Goal: Task Accomplishment & Management: Manage account settings

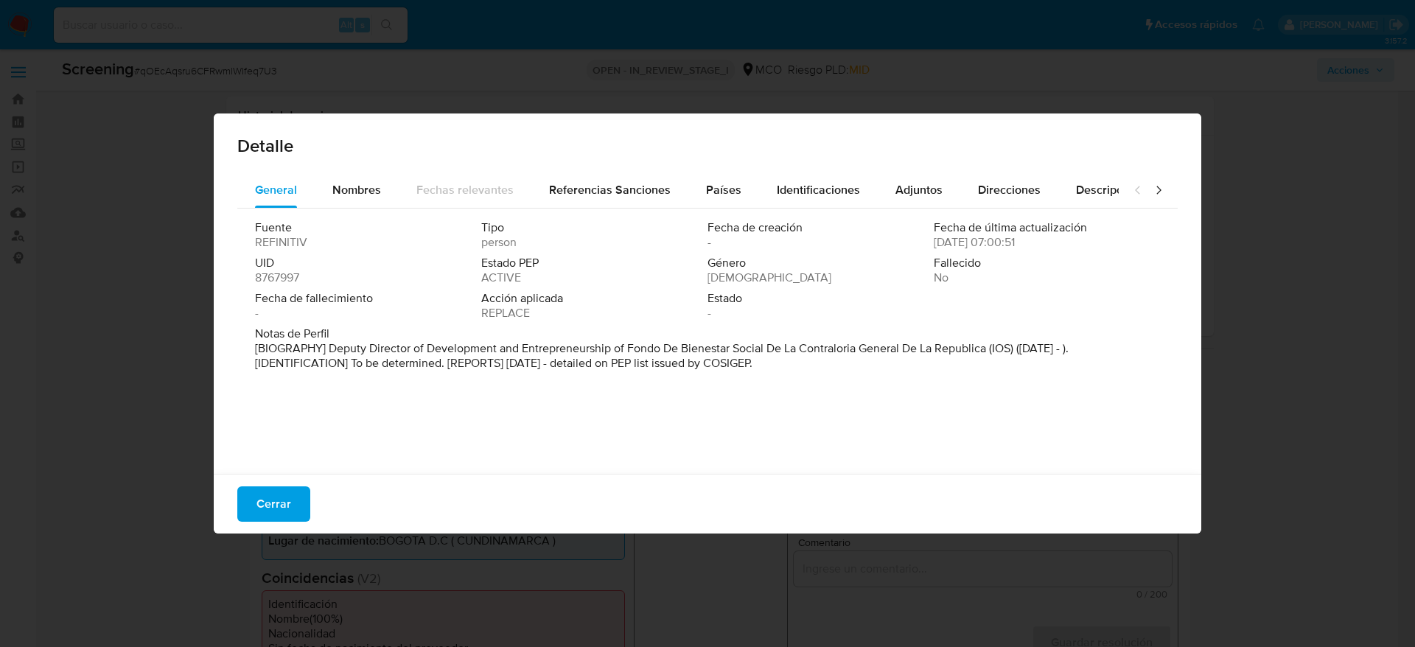
select select "10"
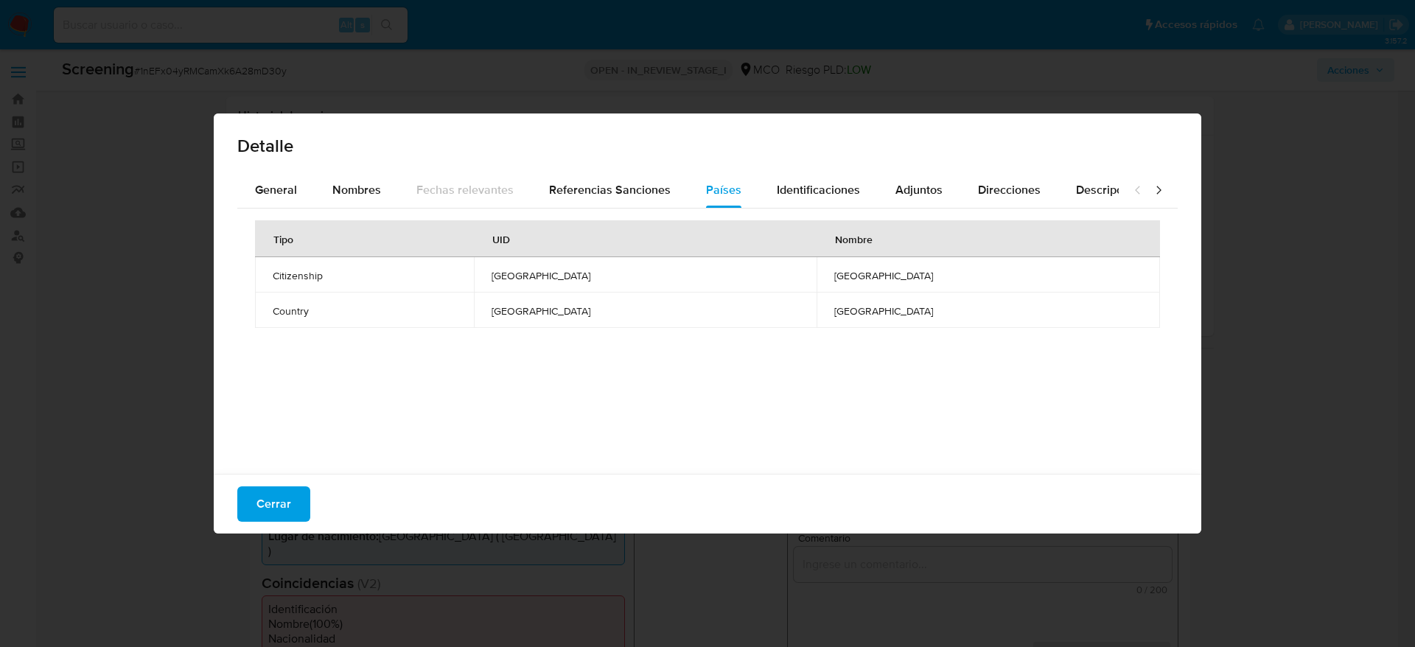
select select "10"
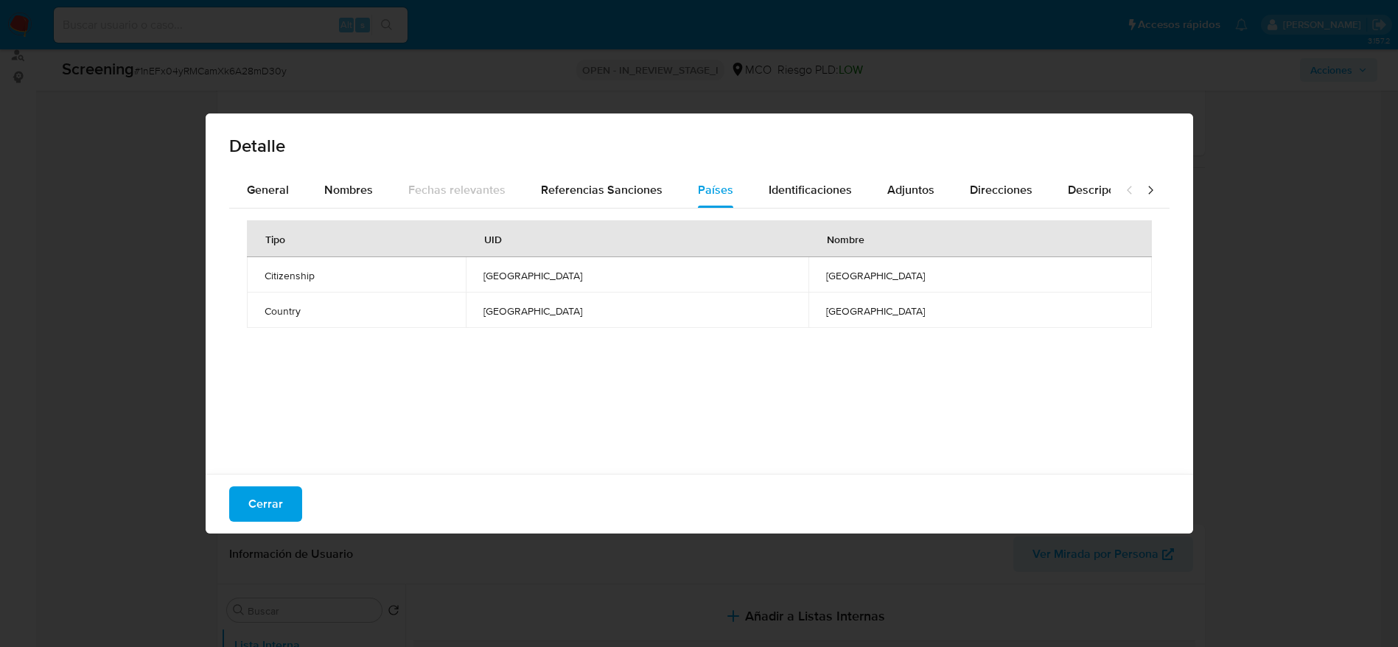
scroll to position [181, 0]
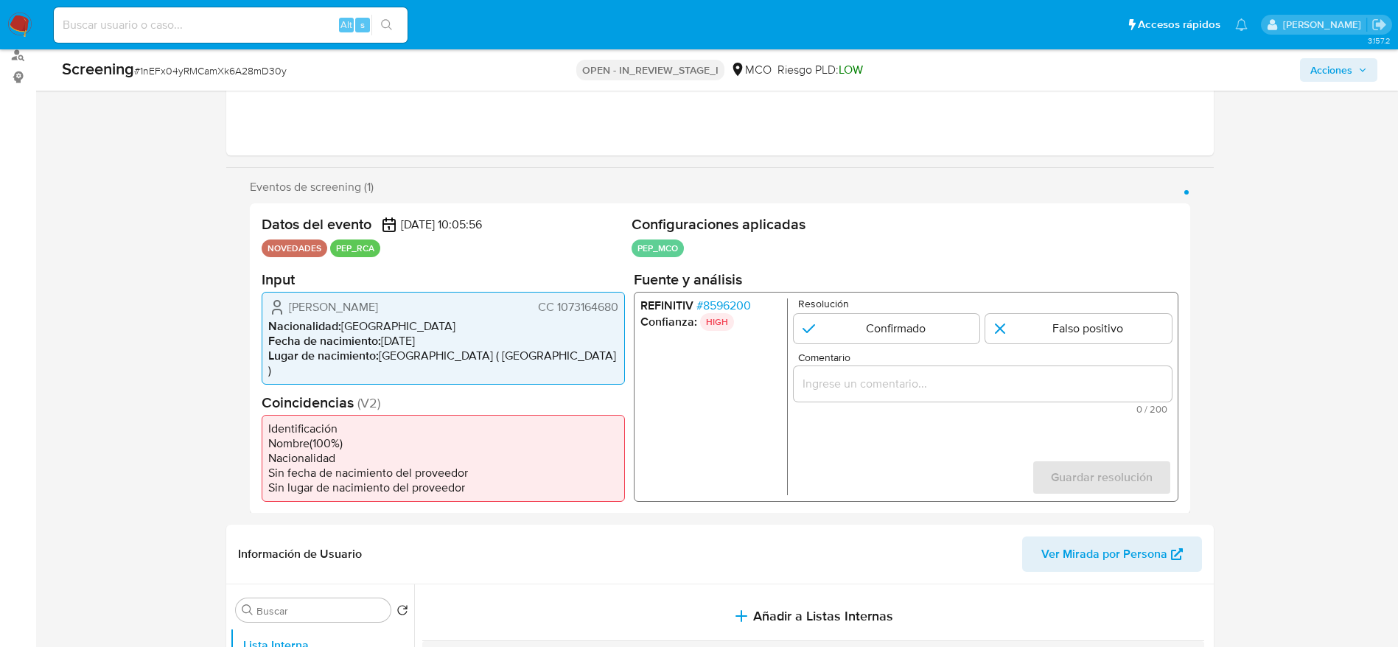
click at [186, 64] on span "# 1nEFx04yRMCamXk6A28mD30y" at bounding box center [210, 70] width 153 height 15
copy span "1nEFx04yRMCamXk6A28mD30y"
drag, startPoint x: 281, startPoint y: 307, endPoint x: 621, endPoint y: 303, distance: 339.8
click at [621, 303] on div "Davinson Fabian Benitez Gonzalez CC 1073164680 Nacionalidad : Colombia Fecha de…" at bounding box center [443, 337] width 363 height 93
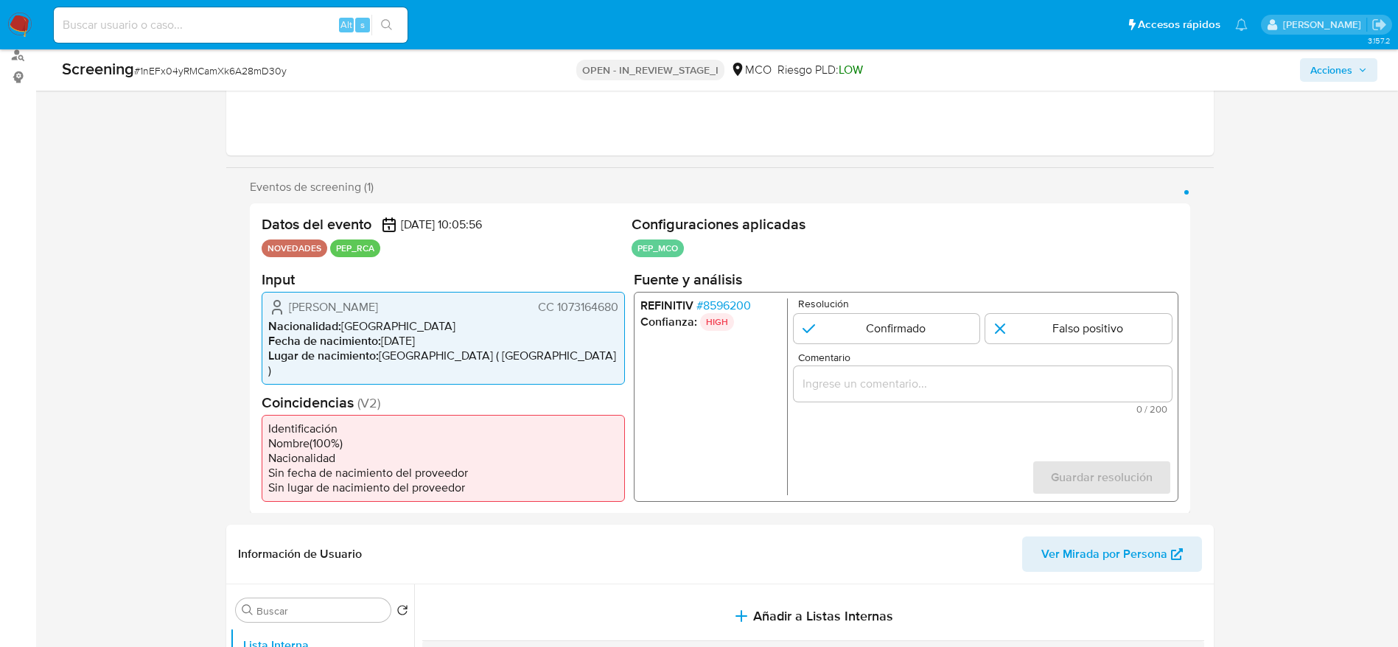
scroll to position [402, 0]
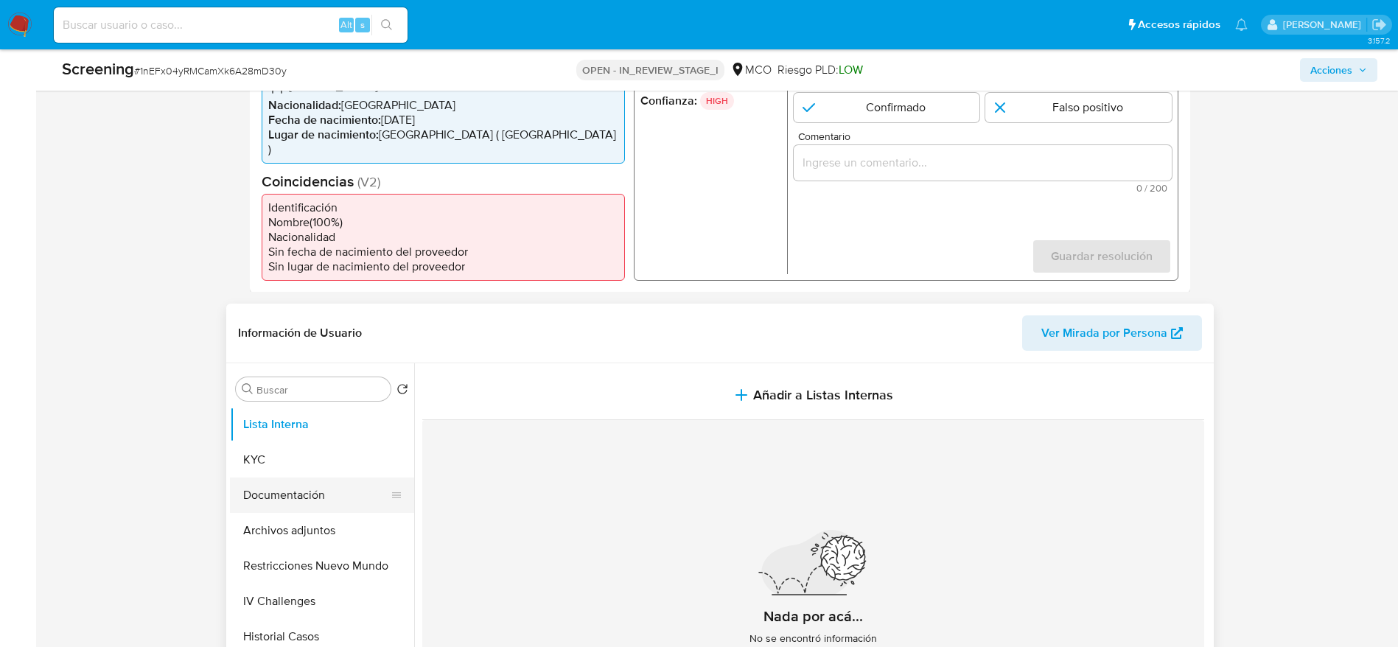
click at [309, 493] on button "Documentación" at bounding box center [316, 495] width 172 height 35
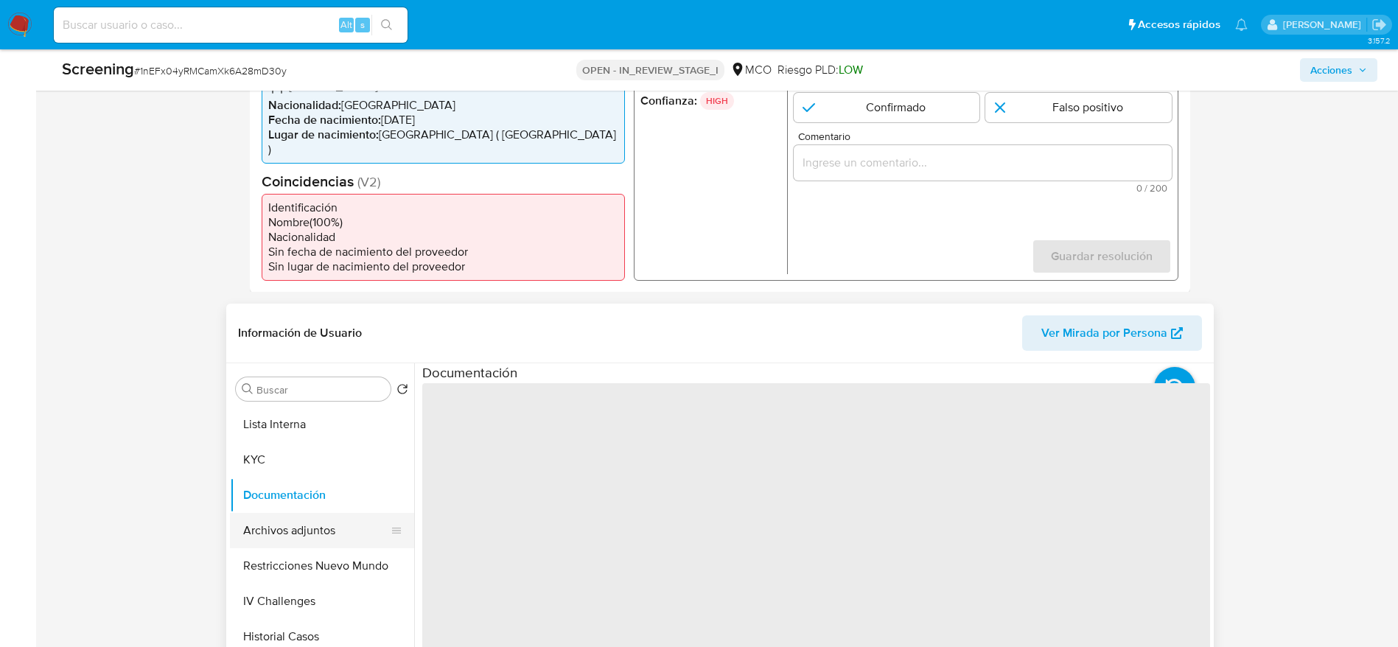
click at [296, 513] on button "Archivos adjuntos" at bounding box center [316, 530] width 172 height 35
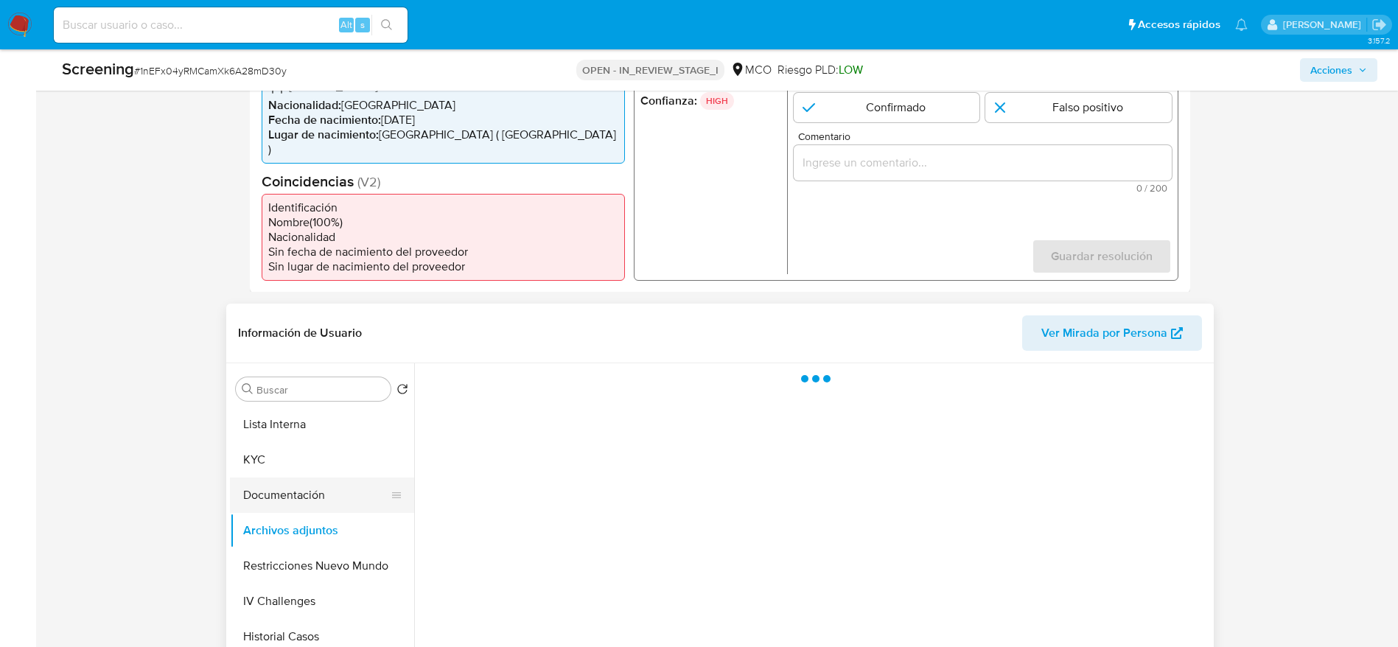
click at [290, 486] on button "Documentación" at bounding box center [316, 495] width 172 height 35
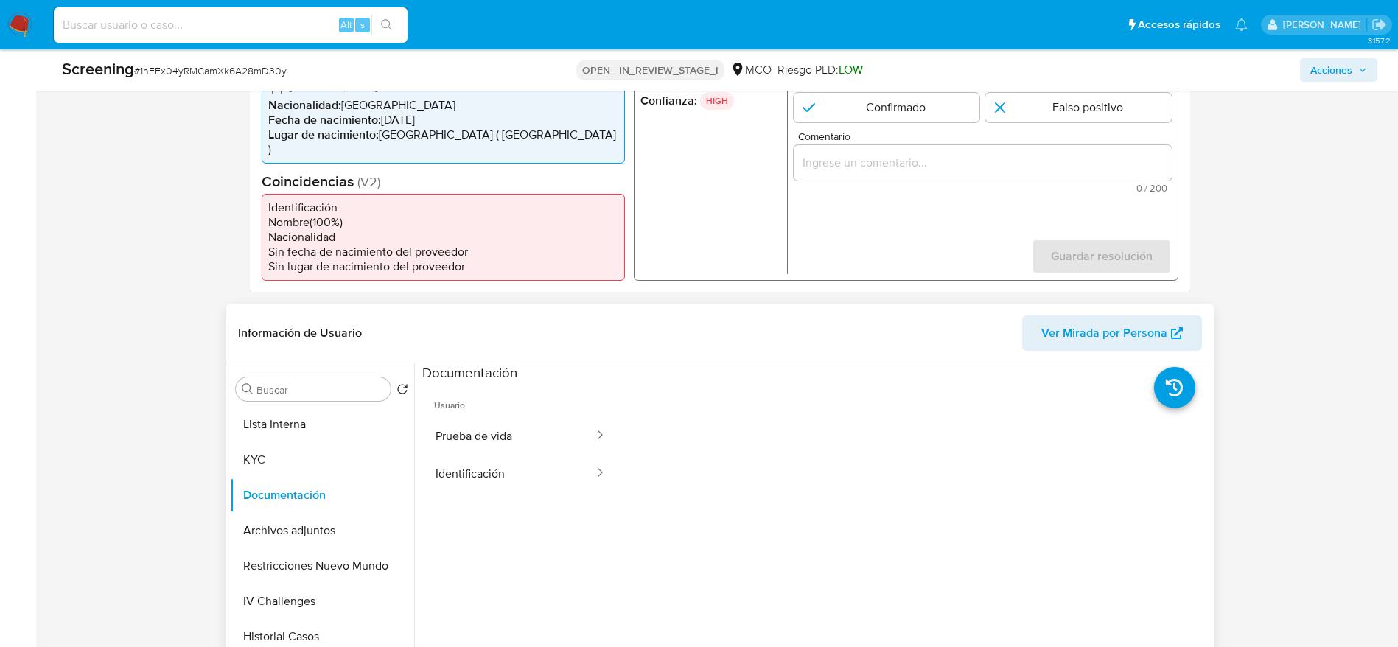
click at [490, 417] on span "Usuario" at bounding box center [520, 399] width 197 height 35
click at [490, 444] on span "Prueba de vida" at bounding box center [474, 436] width 77 height 15
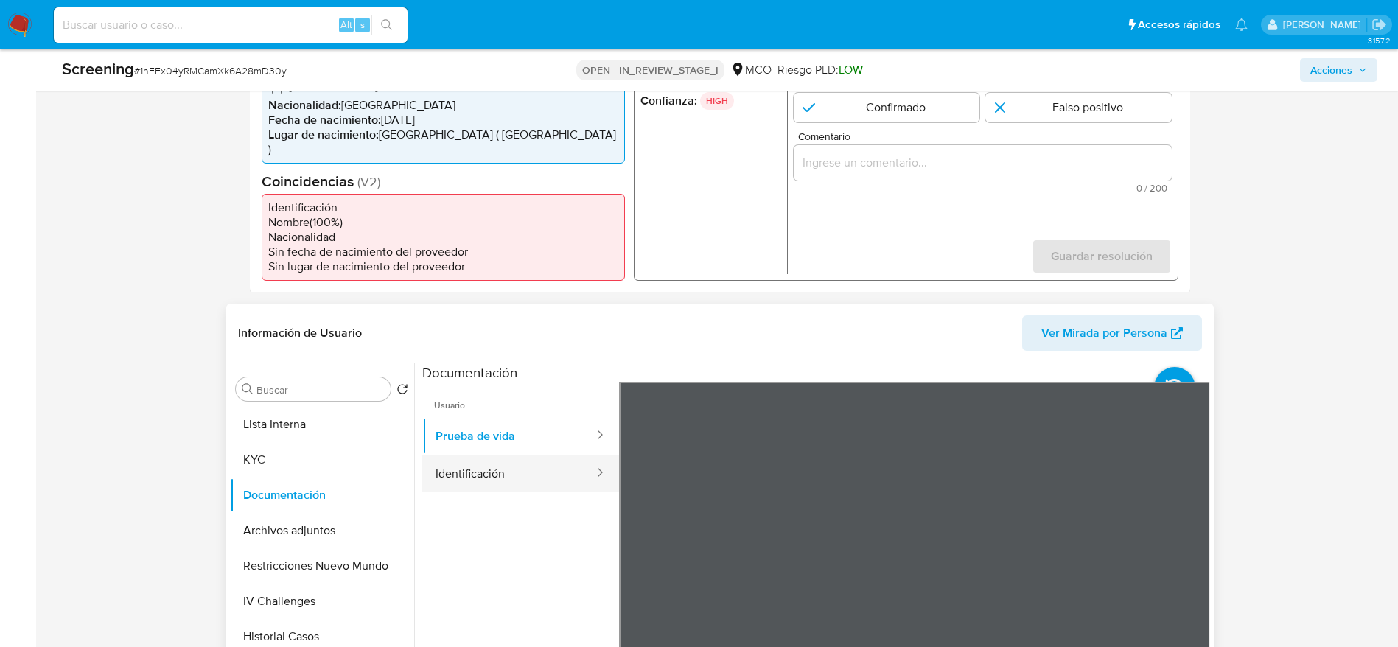
click at [509, 455] on button "Identificación" at bounding box center [508, 474] width 173 height 38
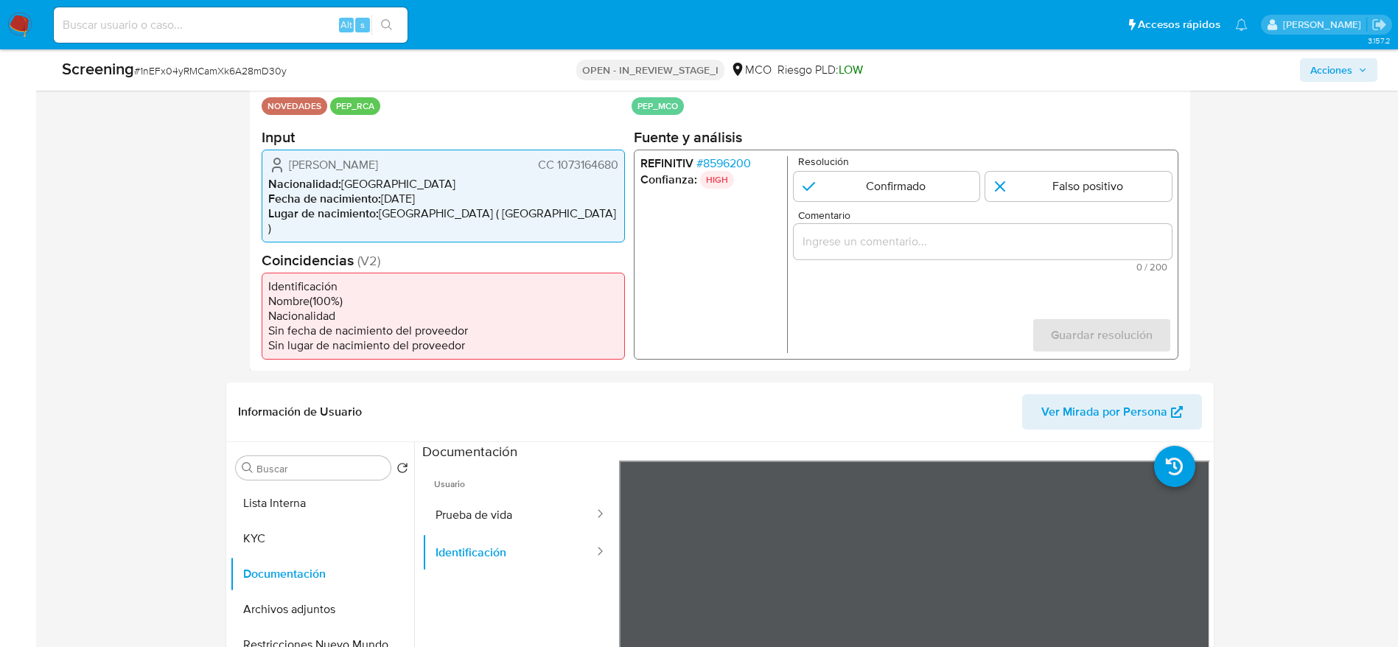
scroll to position [291, 0]
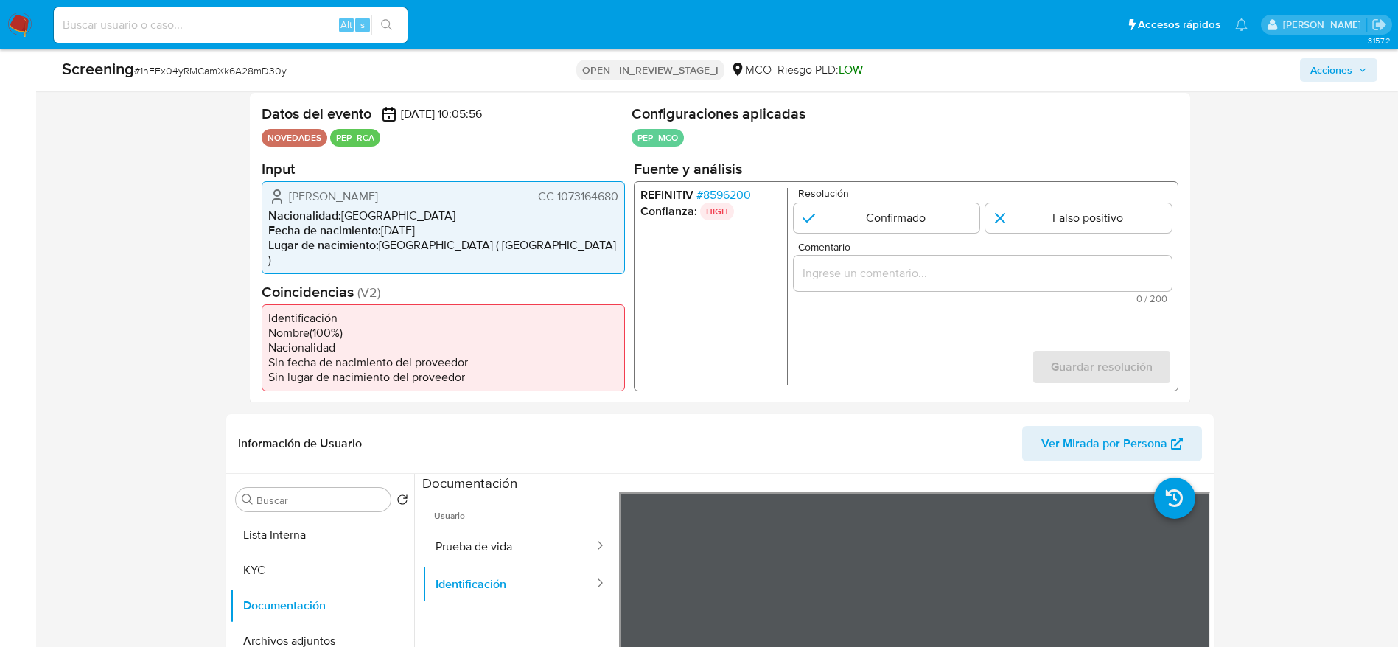
drag, startPoint x: 282, startPoint y: 190, endPoint x: 621, endPoint y: 199, distance: 339.1
click at [621, 199] on div "Davinson Fabian Benitez Gonzalez CC 1073164680 Nacionalidad : Colombia Fecha de…" at bounding box center [443, 227] width 363 height 93
click at [732, 197] on span "# 8596200" at bounding box center [723, 194] width 55 height 15
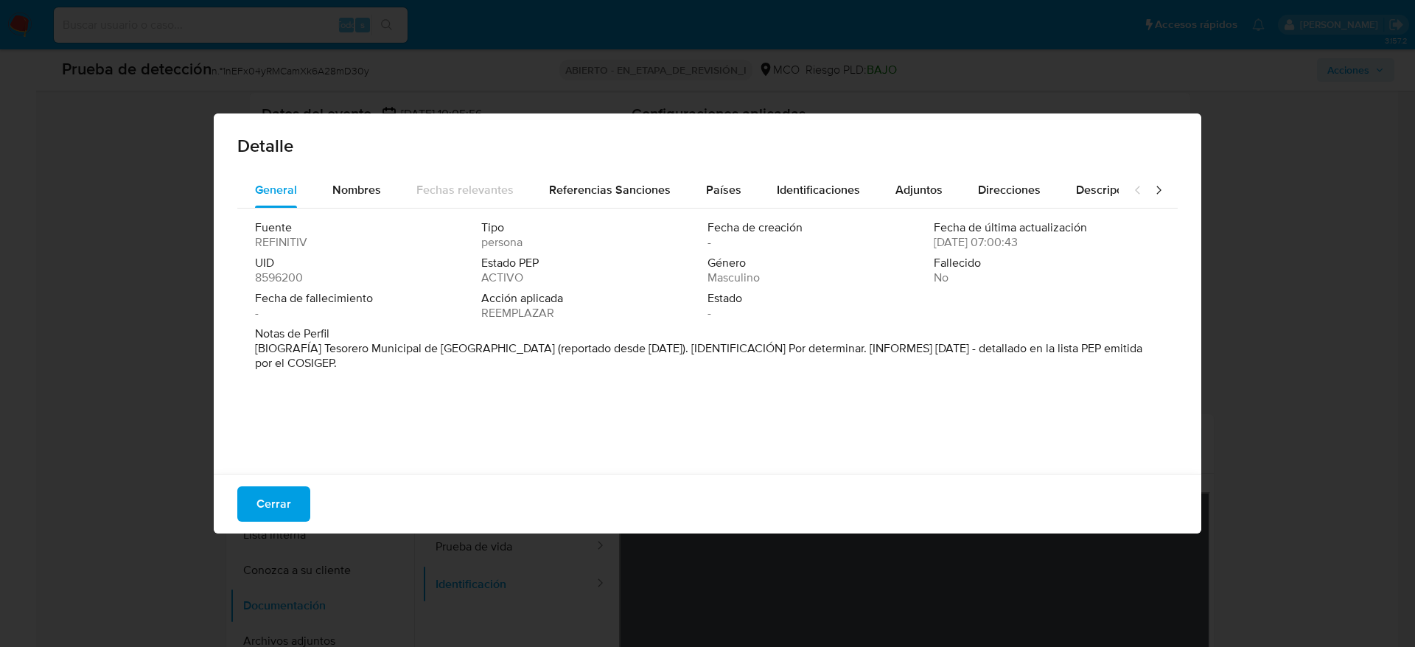
drag, startPoint x: 322, startPoint y: 346, endPoint x: 476, endPoint y: 349, distance: 154.0
click at [476, 349] on font "[BIOGRAFÍA] Tesorero Municipal de Madrid (reportado desde enero de 2024). [IDEN…" at bounding box center [698, 356] width 887 height 32
click at [291, 480] on div "Cerrar" at bounding box center [708, 504] width 988 height 60
click at [282, 498] on span "Cerrar" at bounding box center [273, 504] width 35 height 32
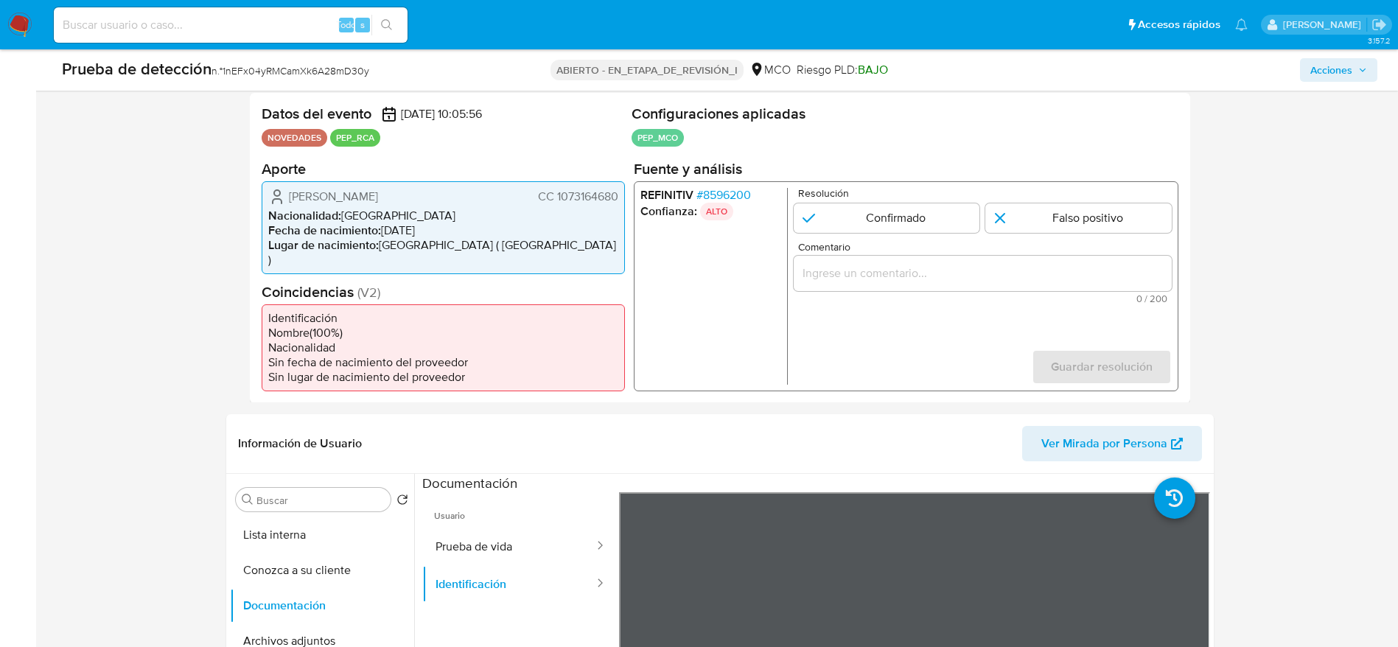
click at [378, 199] on font "Davinson Fabián Benítez González" at bounding box center [333, 195] width 89 height 17
click at [826, 235] on form "Resolución Confirmado Falso positivo Comentario 0 / 200 200 caracteres restante…" at bounding box center [982, 285] width 378 height 197
click at [853, 227] on input "1 de 1" at bounding box center [886, 217] width 186 height 29
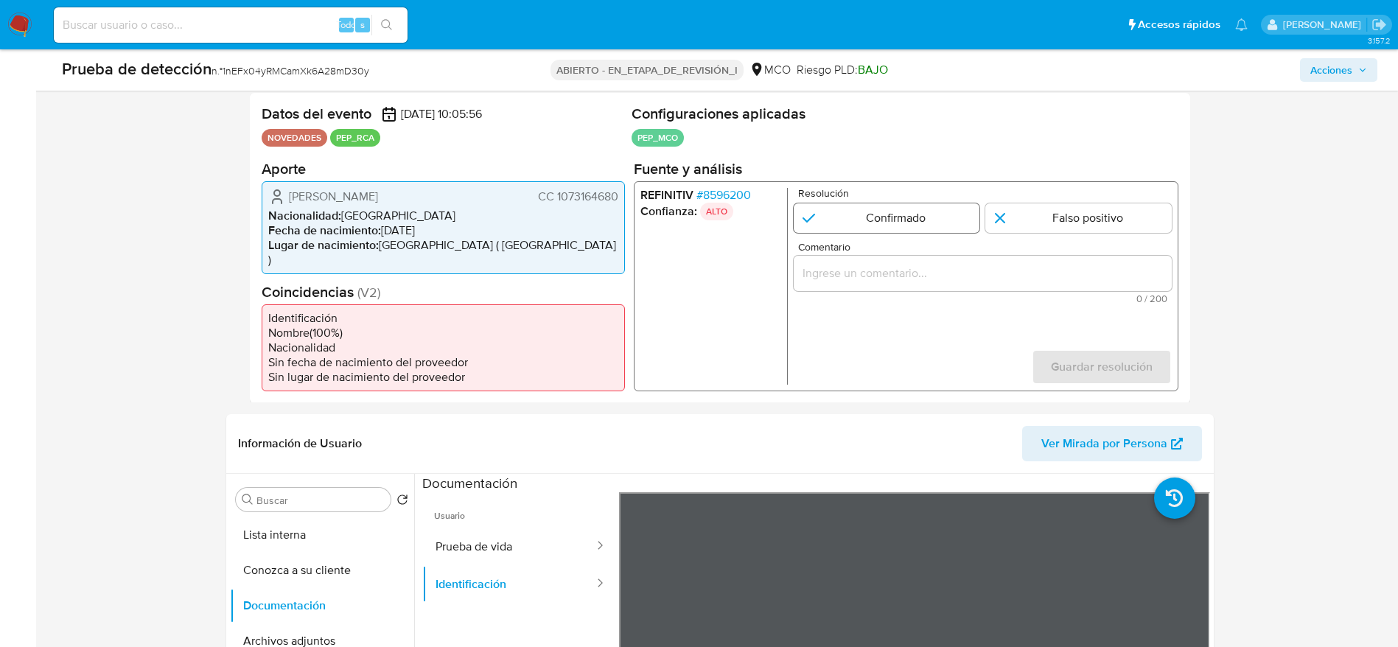
radio input "true"
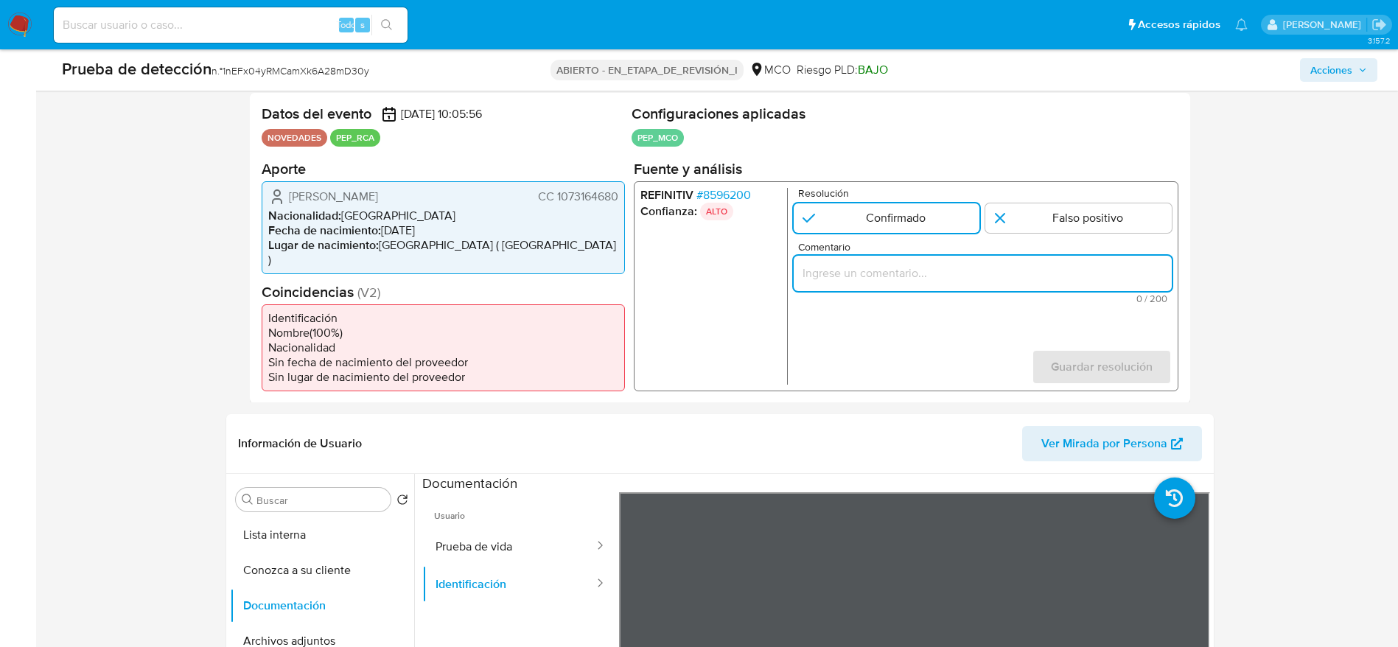
click at [880, 273] on input "Comentario" at bounding box center [982, 272] width 378 height 19
type input "Usuario Davinson Fabian Benitez Gonzalez, se desempeña como Tesorero Municipal …"
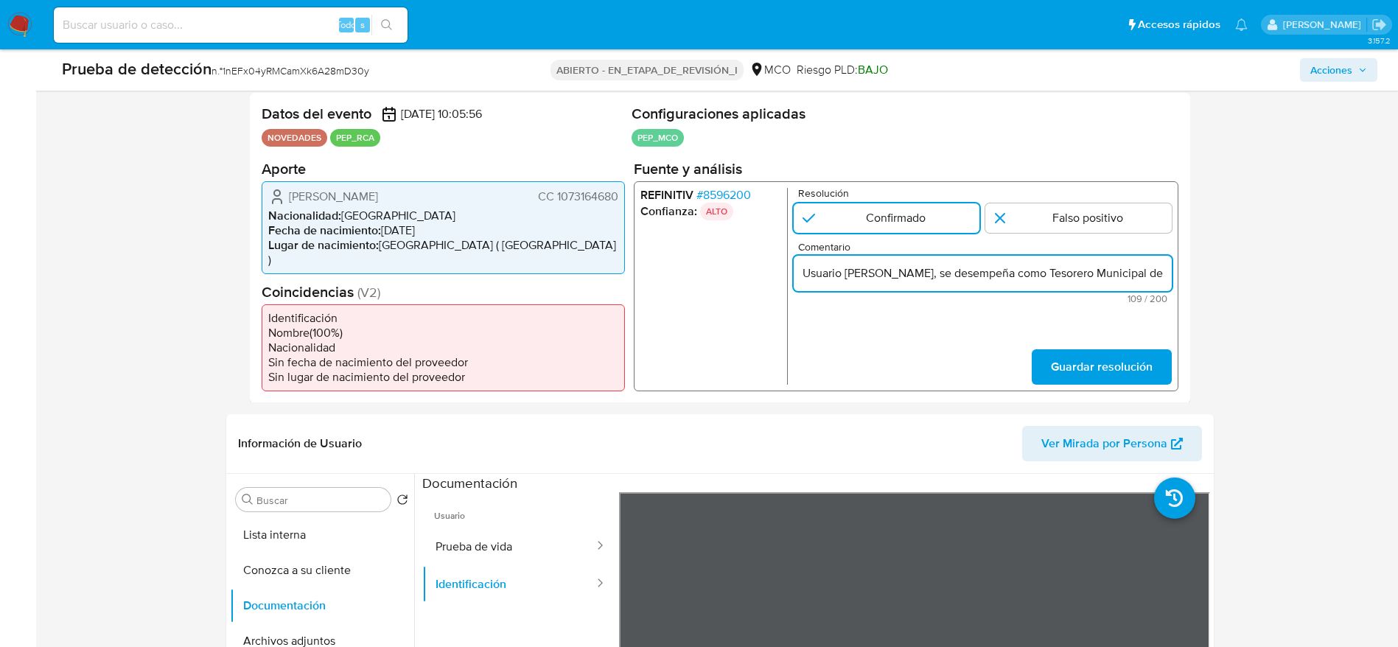
scroll to position [0, 251]
click at [881, 273] on input "Usuario Davinson Fabian Benitez Gonzalez, se desempeña como Tesorero Municipal …" at bounding box center [982, 272] width 378 height 19
click at [1119, 351] on span "Guardar resolución" at bounding box center [1101, 366] width 102 height 32
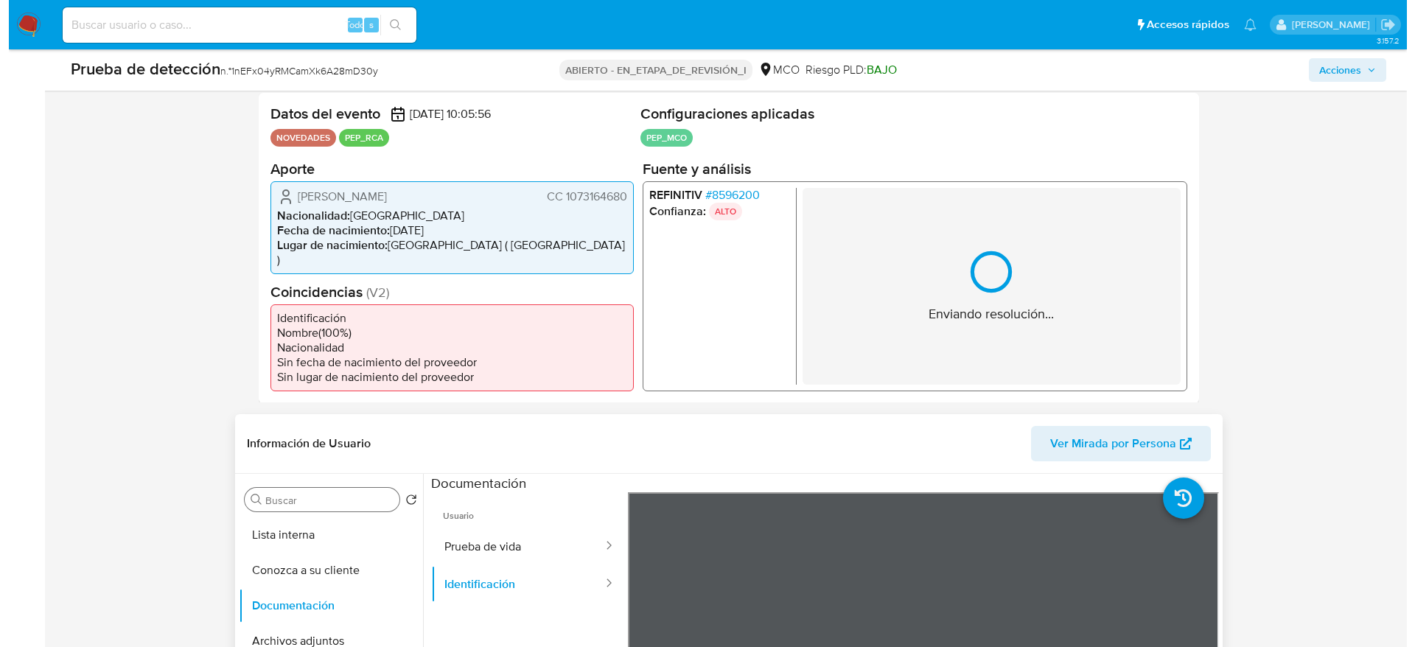
scroll to position [402, 0]
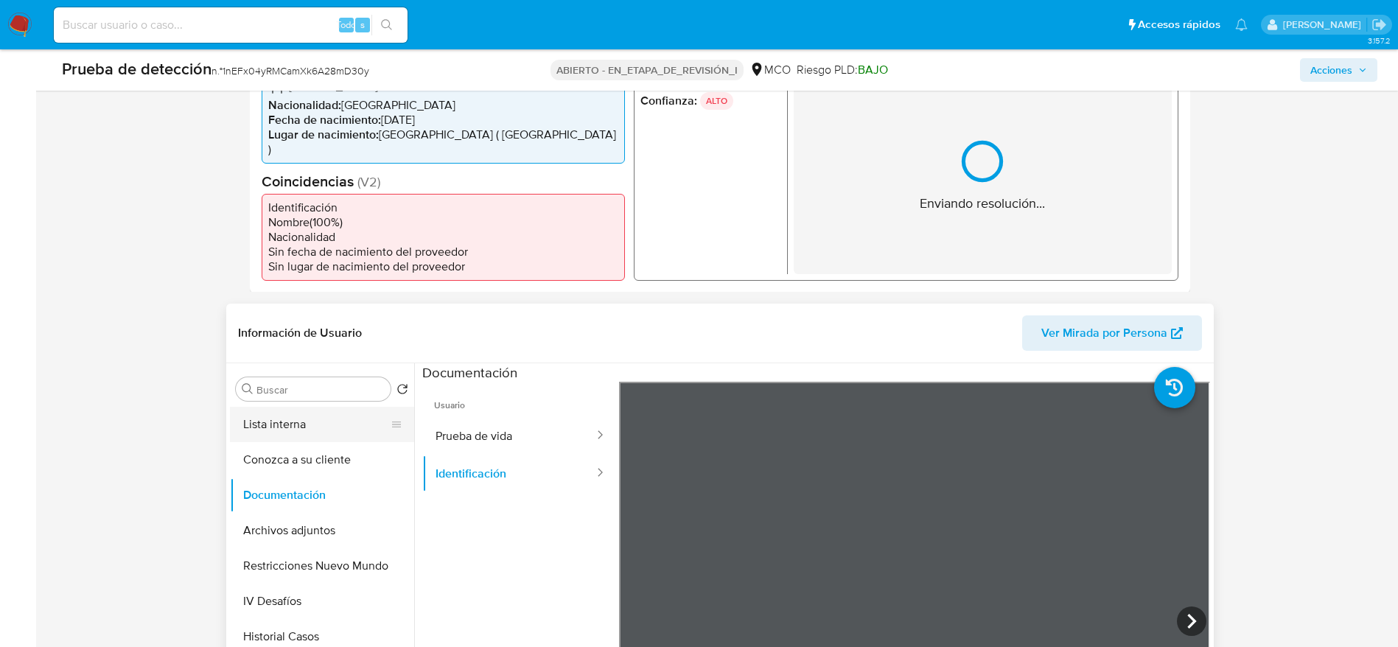
click at [248, 414] on button "Lista interna" at bounding box center [316, 424] width 172 height 35
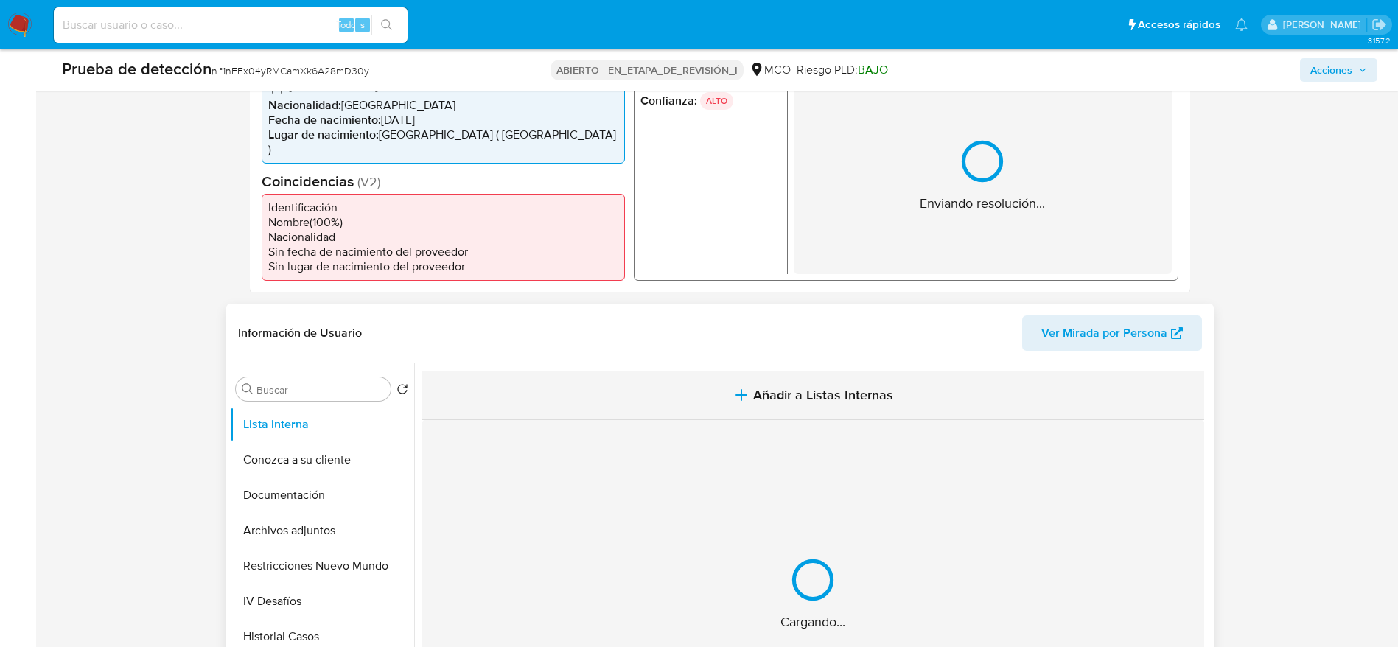
click at [692, 371] on button "Añadir a Listas Internas" at bounding box center [813, 395] width 782 height 49
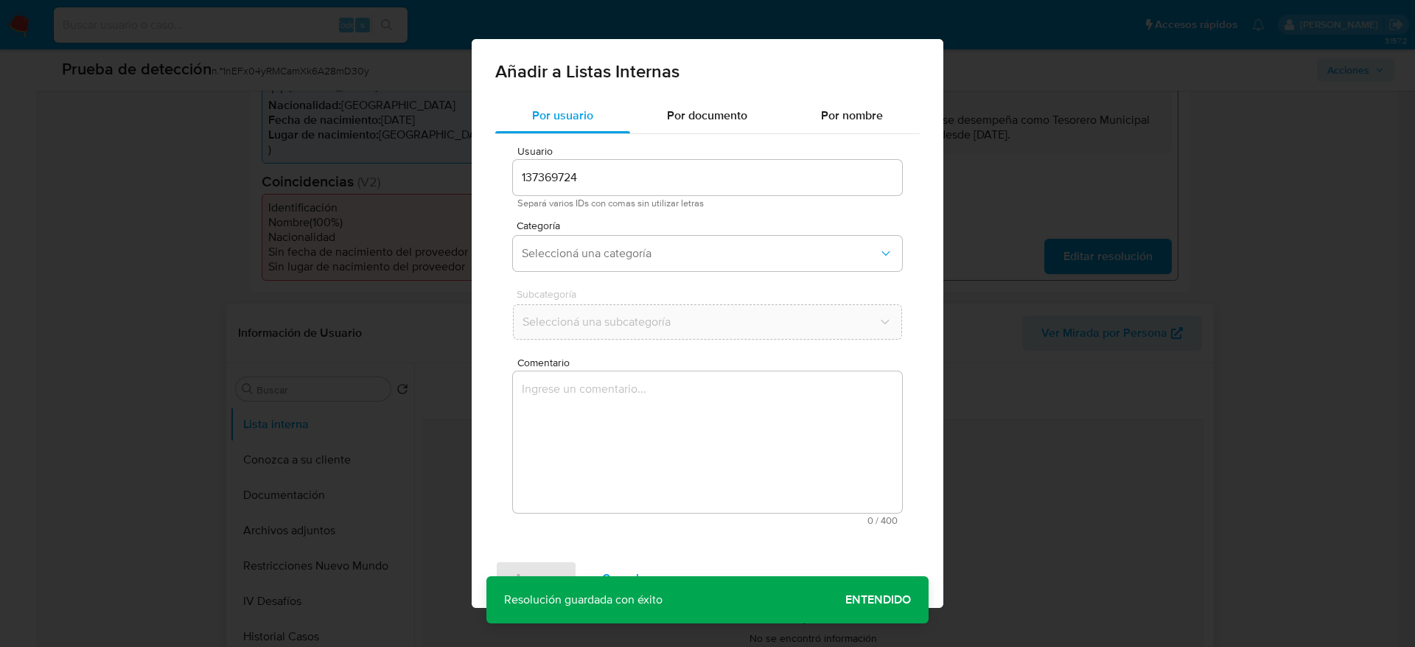
drag, startPoint x: 679, startPoint y: 492, endPoint x: 657, endPoint y: 343, distance: 150.4
click at [678, 492] on textarea "Comentario" at bounding box center [707, 441] width 389 height 141
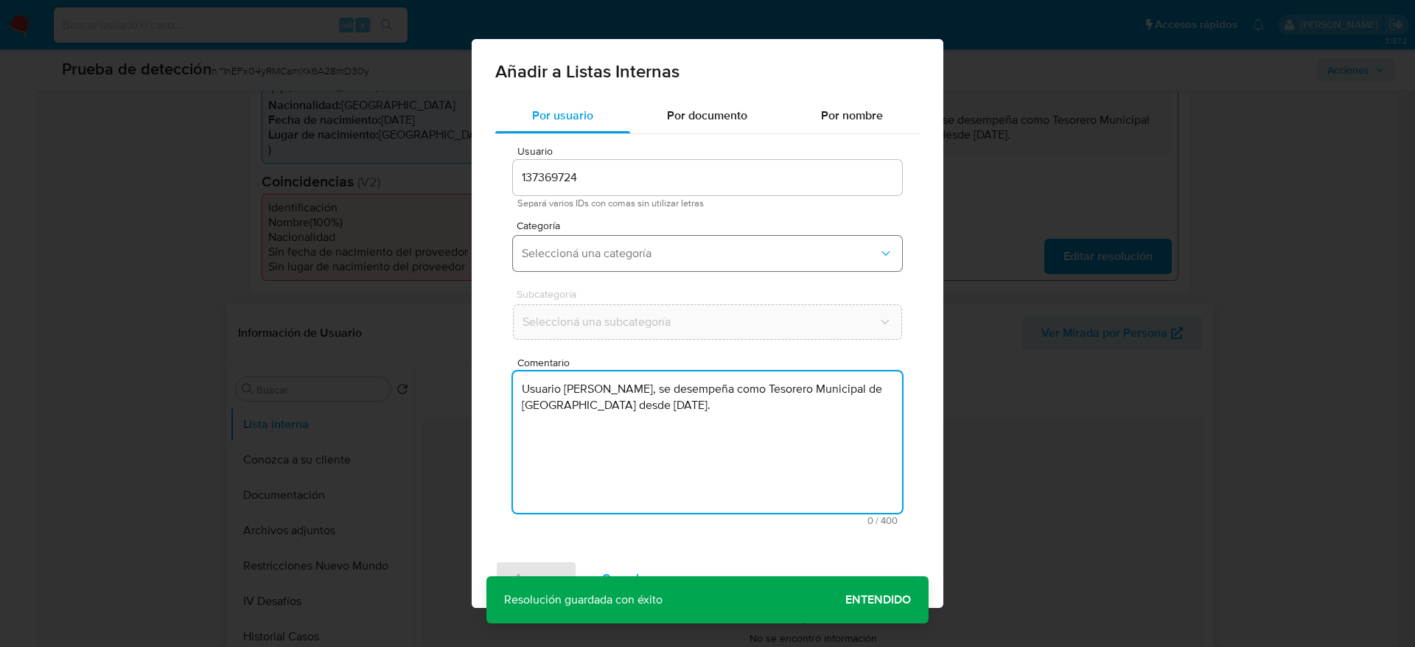
type textarea "Usuario Davinson Fabian Benitez Gonzalez, se desempeña como Tesorero Municipal …"
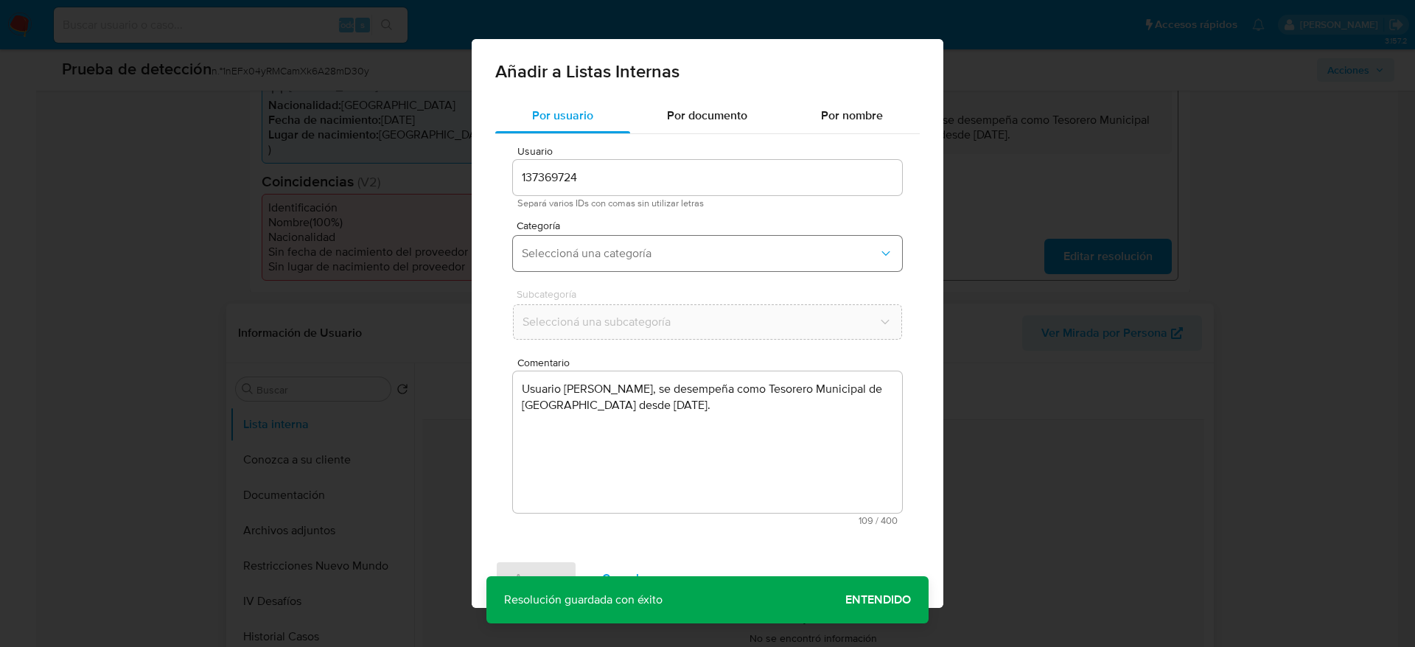
drag, startPoint x: 651, startPoint y: 254, endPoint x: 654, endPoint y: 262, distance: 9.6
click at [649, 252] on span "Seleccioná una categoría" at bounding box center [700, 253] width 357 height 15
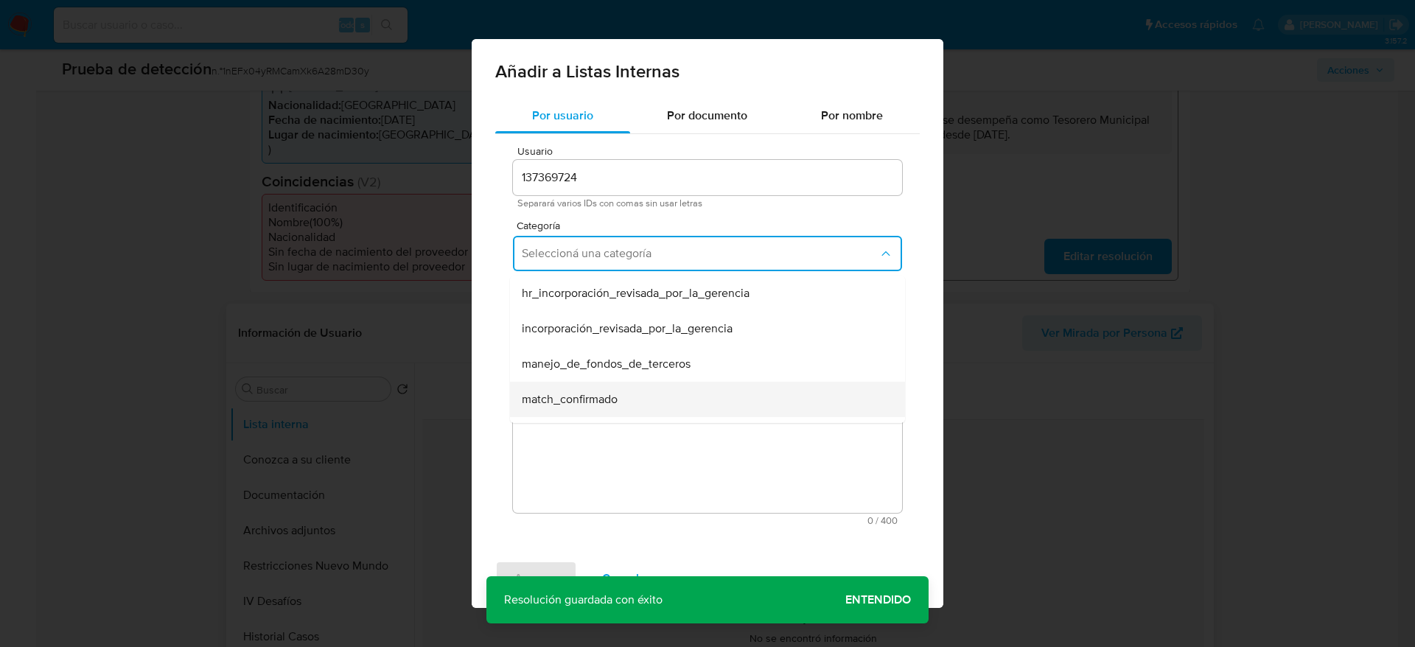
click at [683, 395] on div "match_confirmado" at bounding box center [703, 399] width 363 height 35
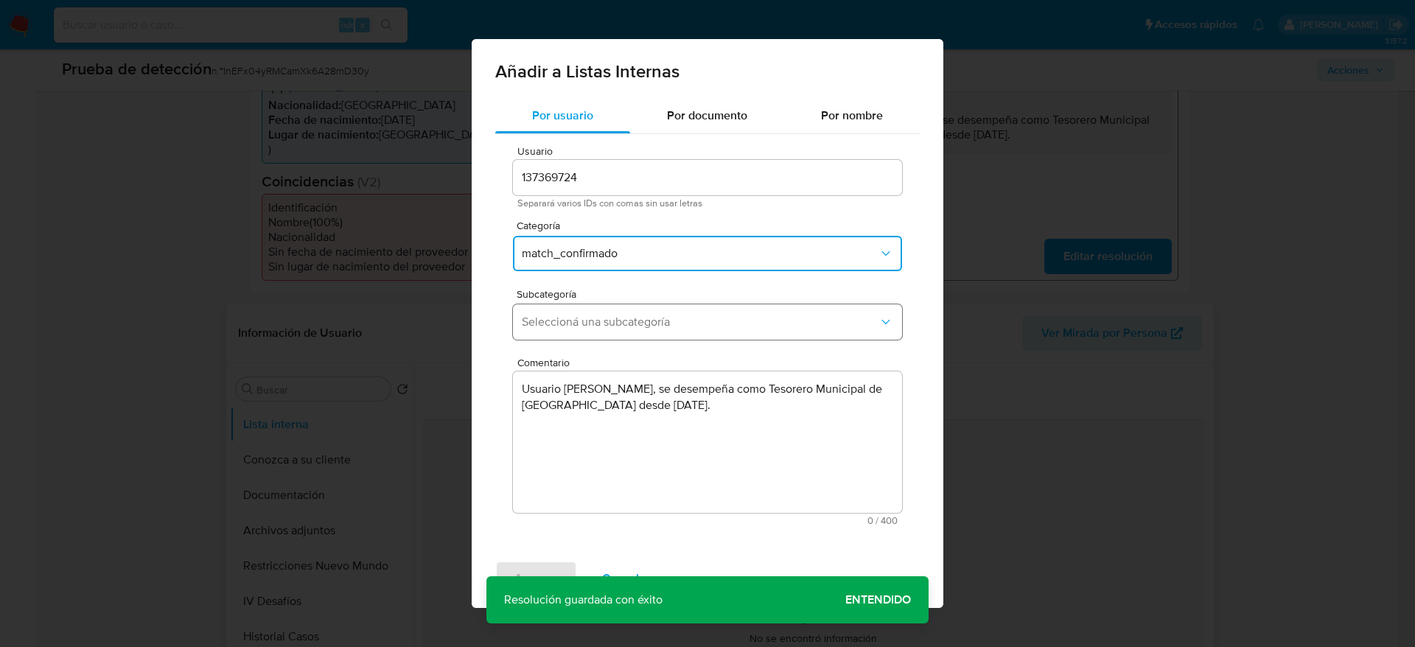
click at [677, 331] on button "Seleccioná una subcategoría" at bounding box center [707, 321] width 389 height 35
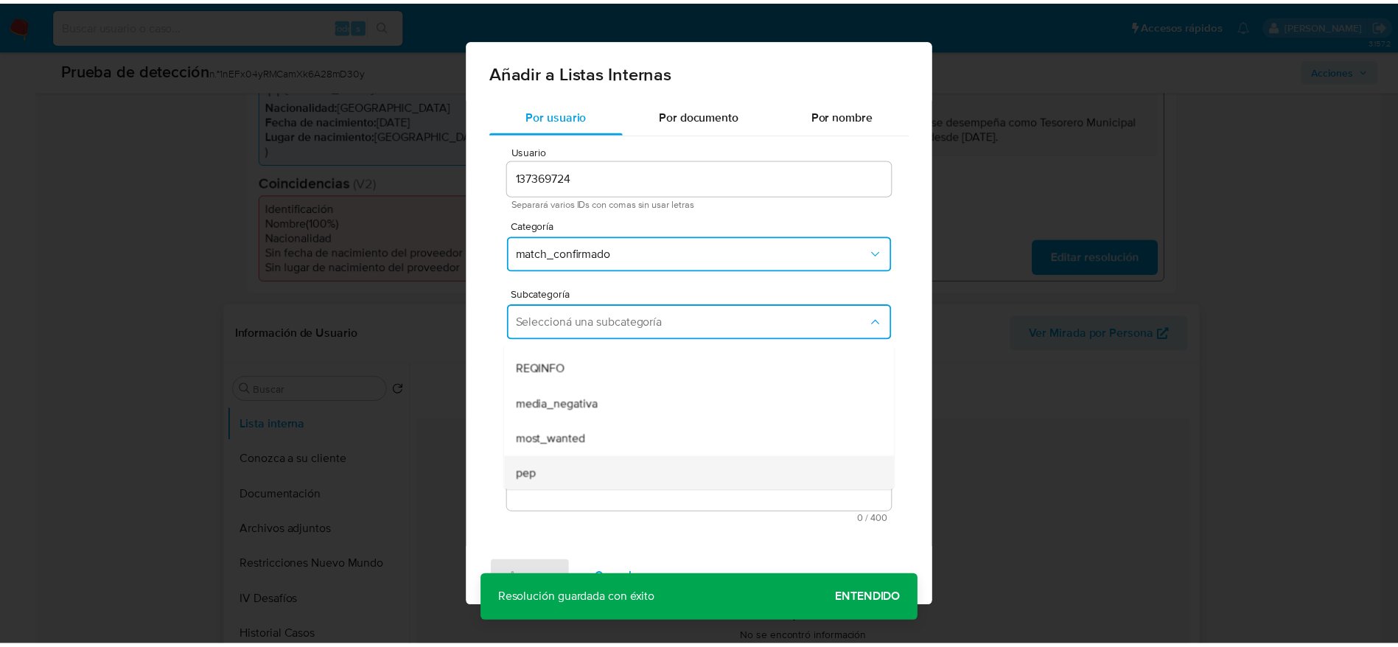
scroll to position [100, 0]
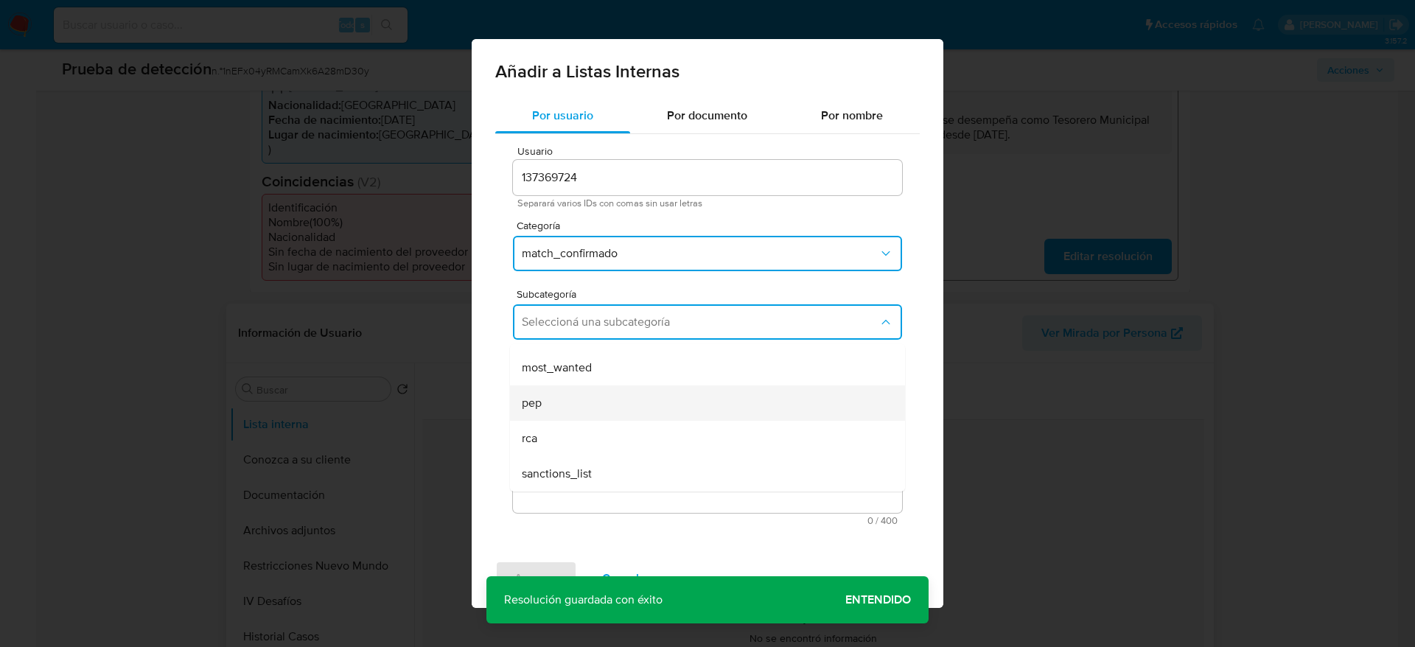
click at [583, 403] on div "pep" at bounding box center [703, 402] width 363 height 35
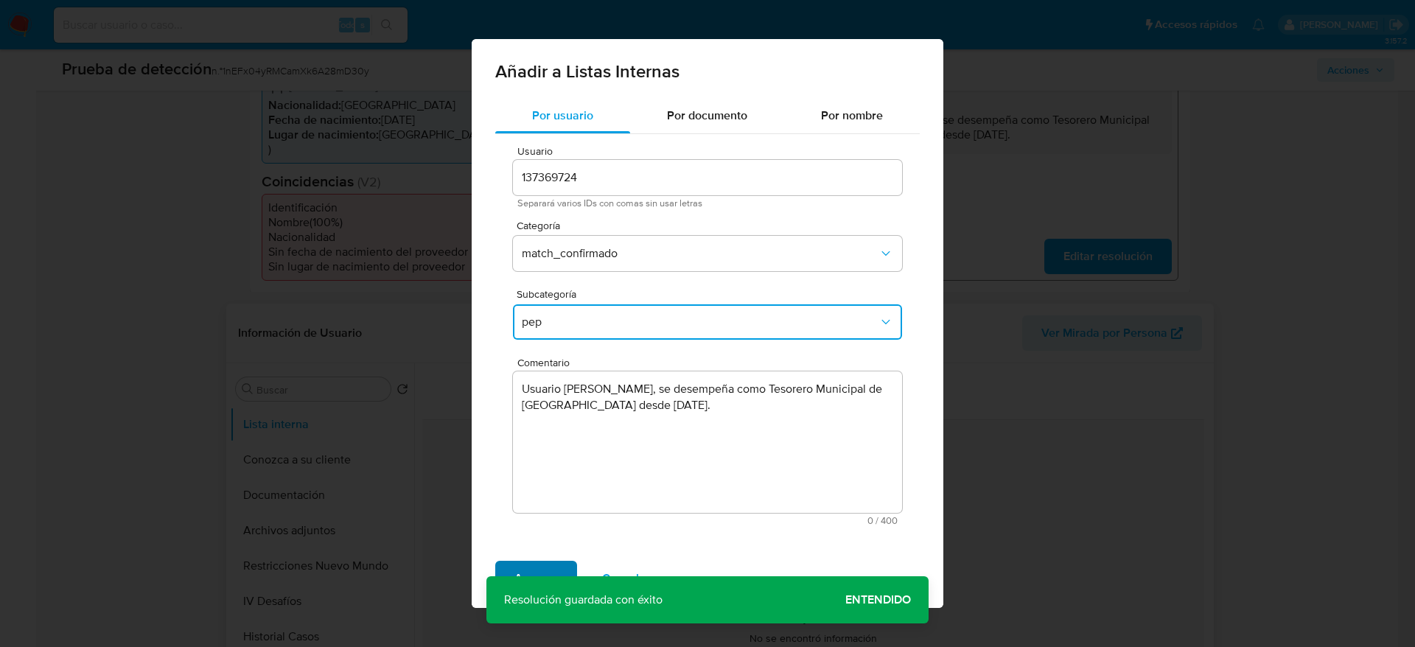
click at [522, 566] on span "Agregar" at bounding box center [535, 578] width 43 height 32
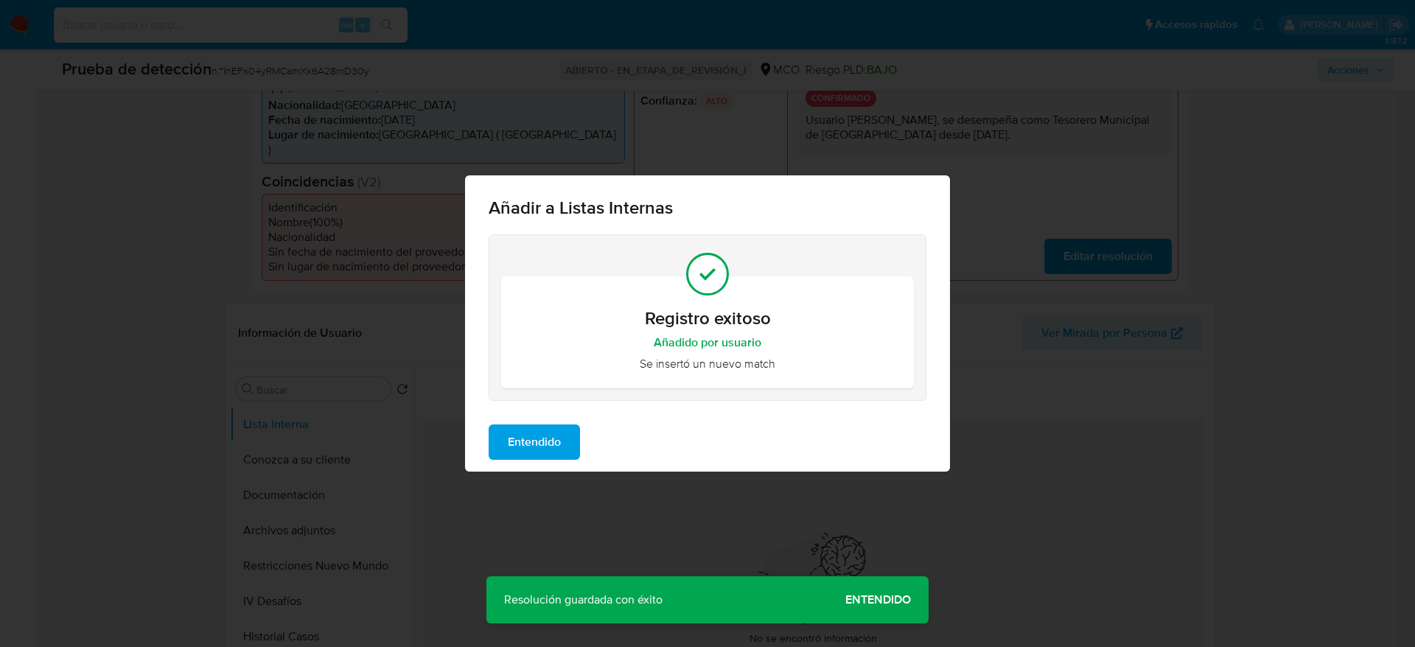
click at [568, 430] on button "Entendido" at bounding box center [534, 441] width 91 height 35
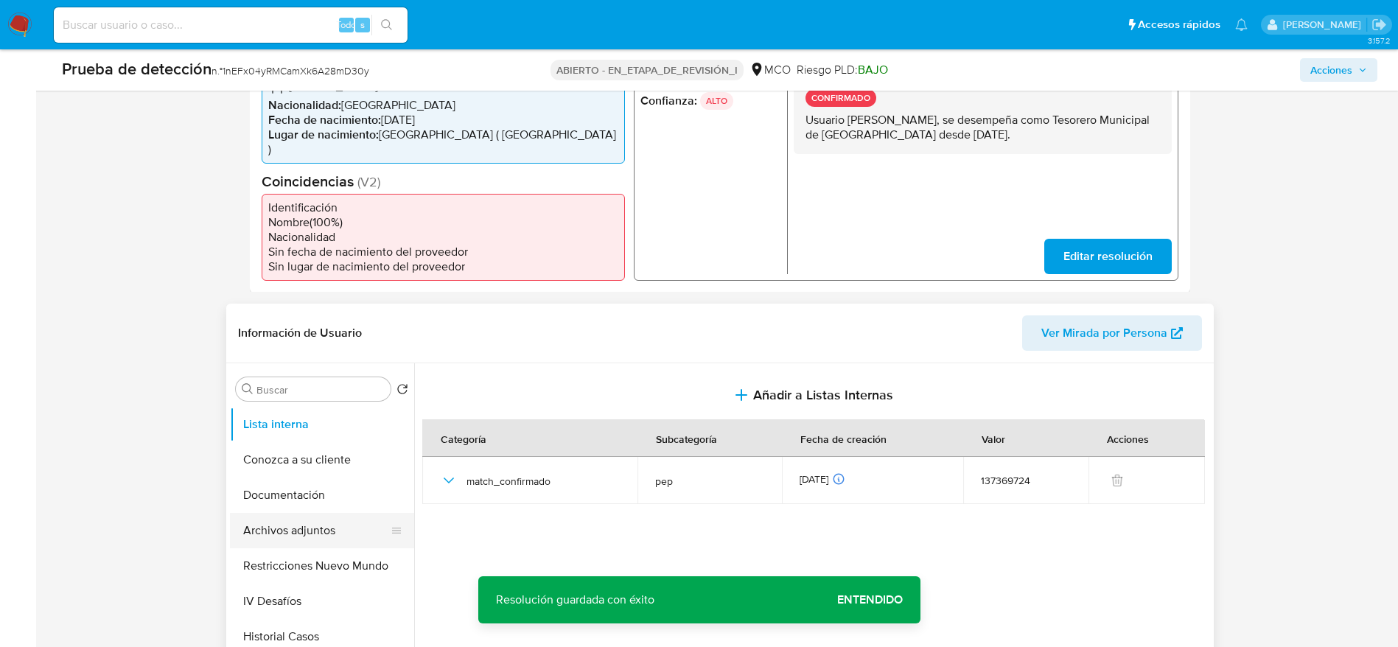
click at [323, 517] on button "Archivos adjuntos" at bounding box center [316, 530] width 172 height 35
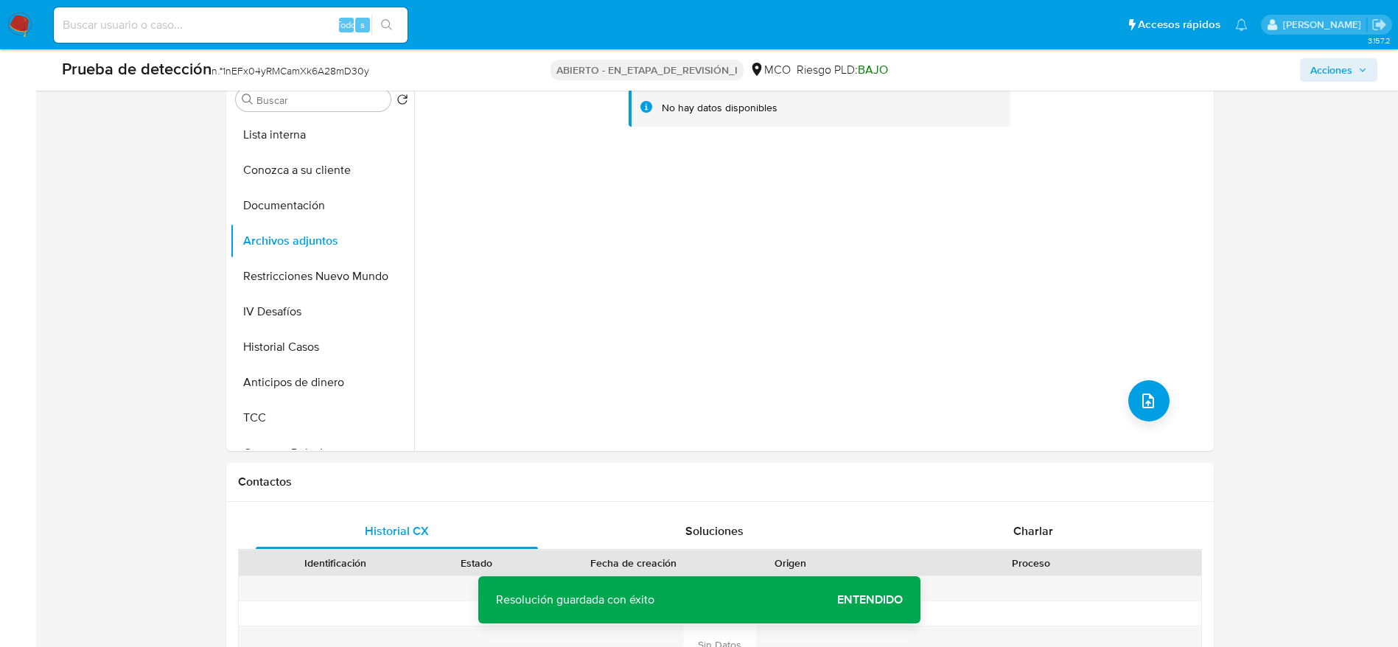
scroll to position [733, 0]
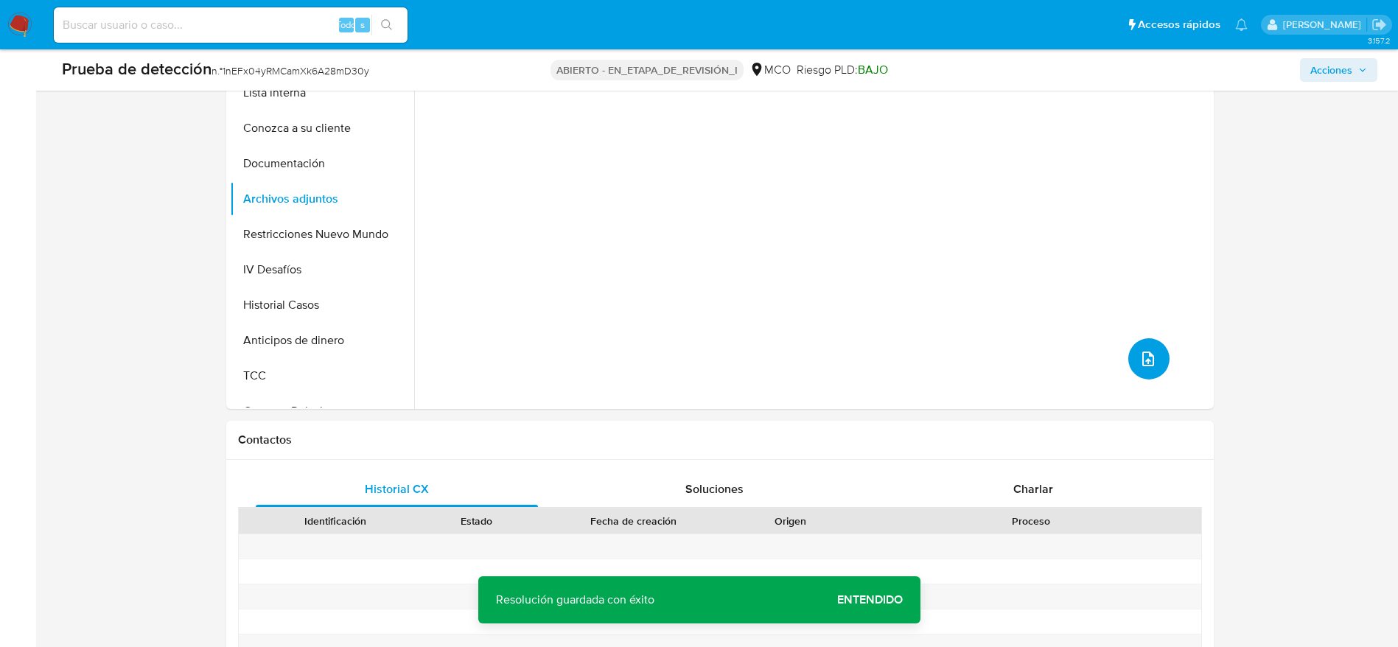
click at [1139, 350] on icon "subir archivo" at bounding box center [1148, 359] width 18 height 18
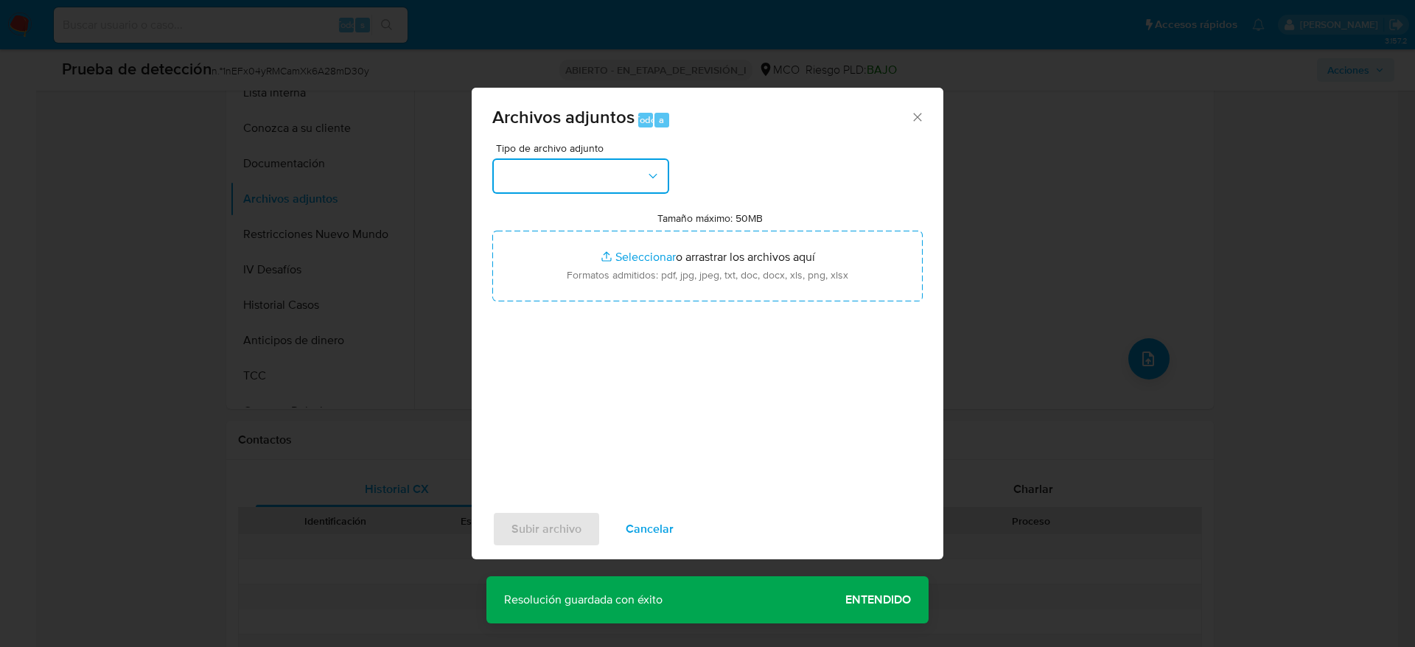
click at [550, 185] on button "button" at bounding box center [580, 175] width 177 height 35
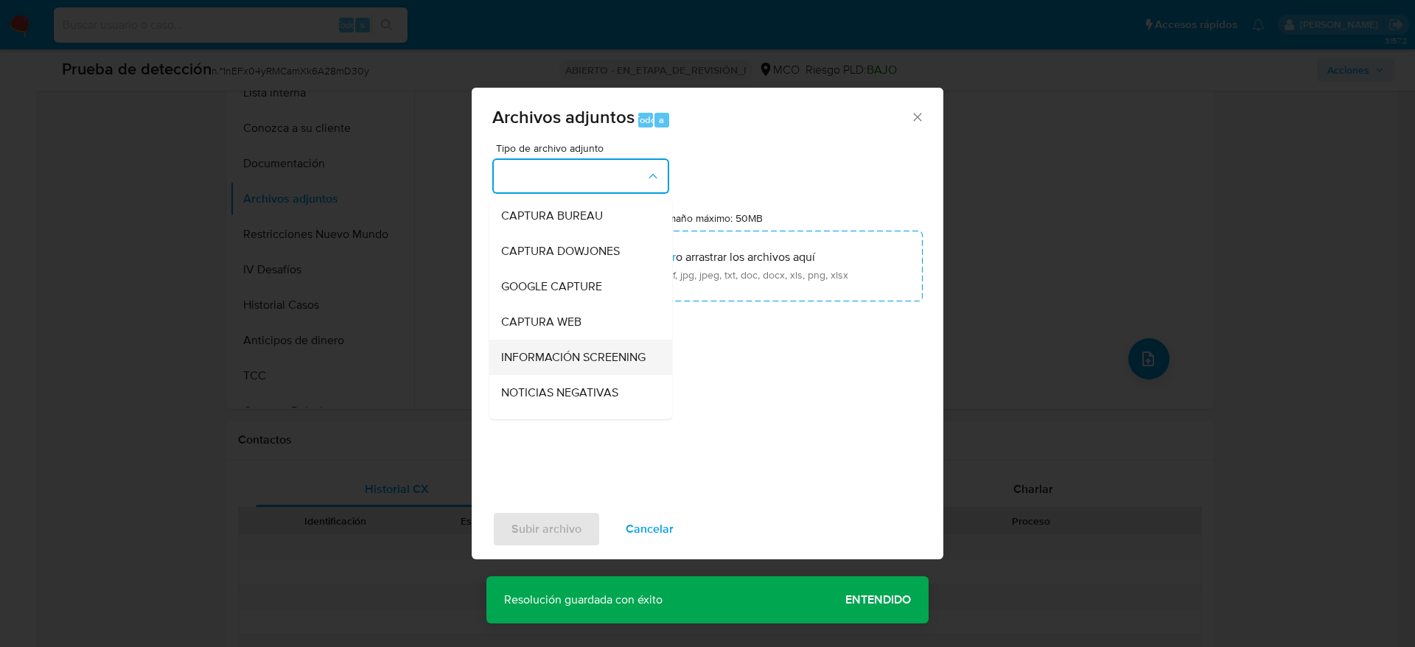
click at [610, 346] on div "INFORMACIÓN SCREENING" at bounding box center [576, 357] width 150 height 35
click at [600, 228] on div "Tamaño máximo: 50MB Seleccionar archivos Seleccionar o arrastrar los archivos a…" at bounding box center [707, 257] width 430 height 90
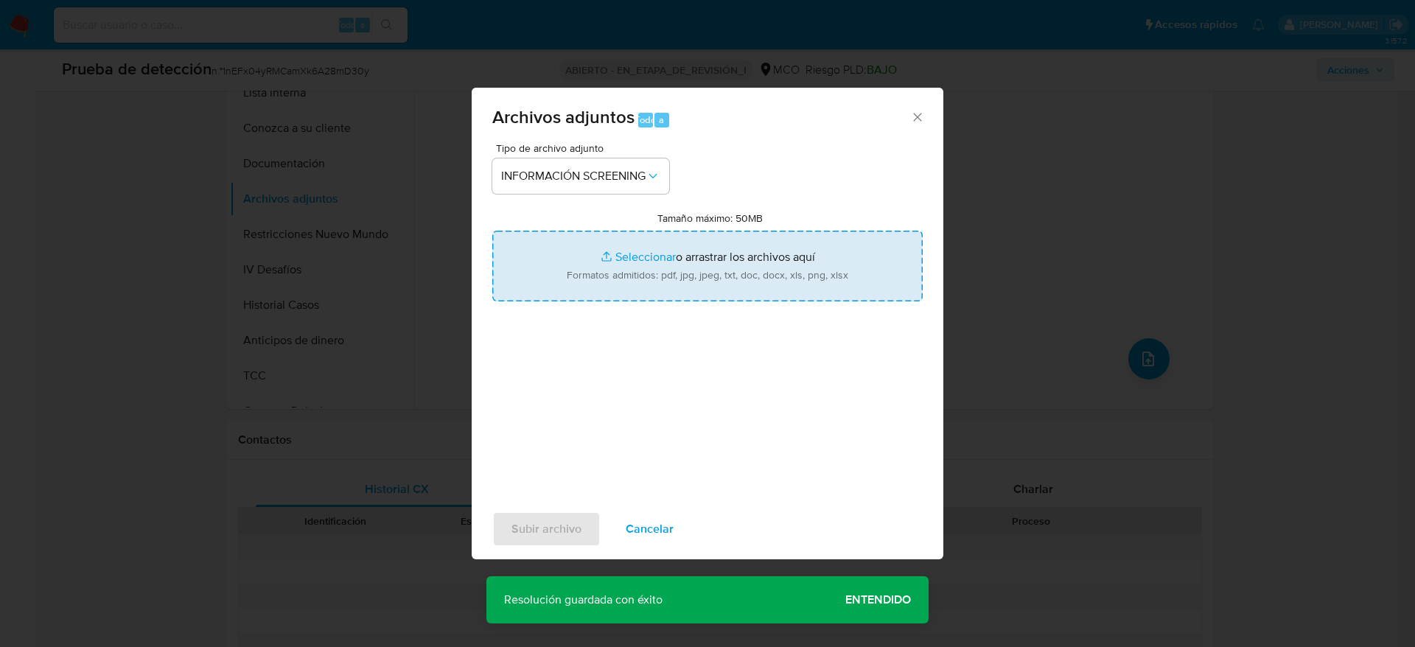
click at [613, 257] on input "Tamaño máximo: 50MB Seleccionar archivos" at bounding box center [707, 266] width 430 height 71
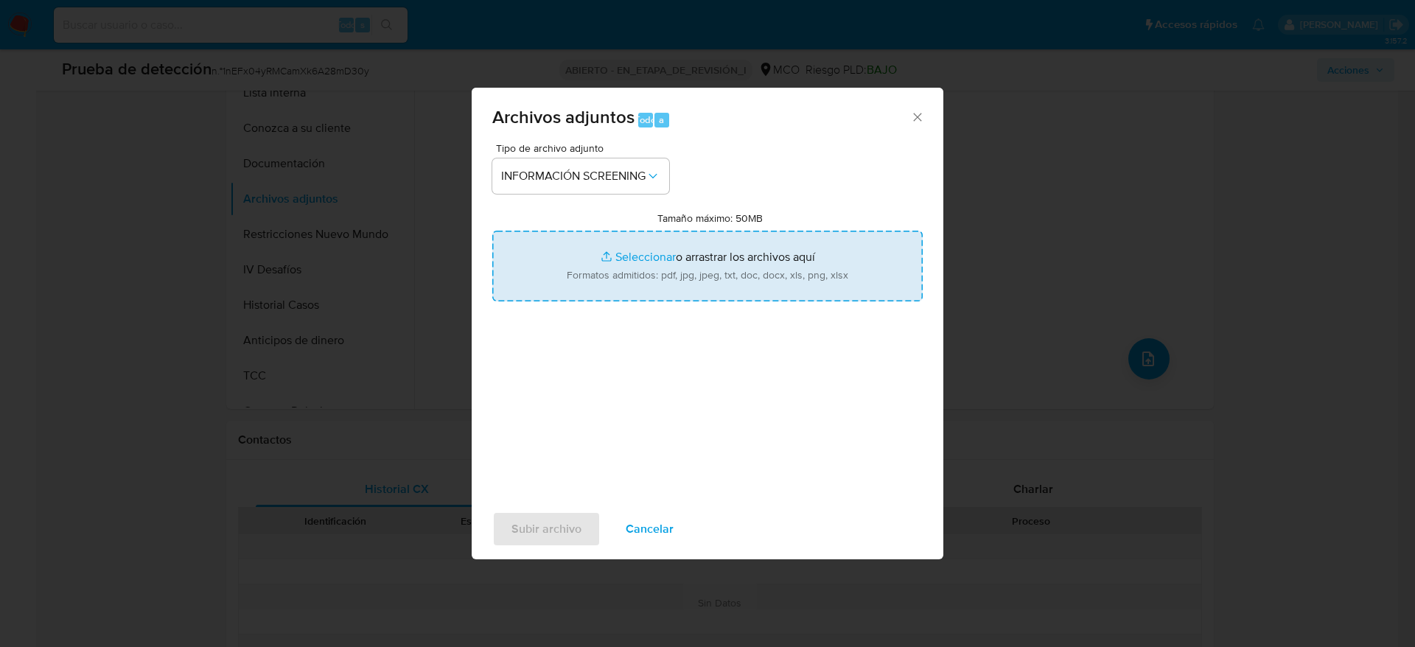
type input "C:\fakepath\_Davinson Fabián Benítez González_ - Buscar con Google.pdf"
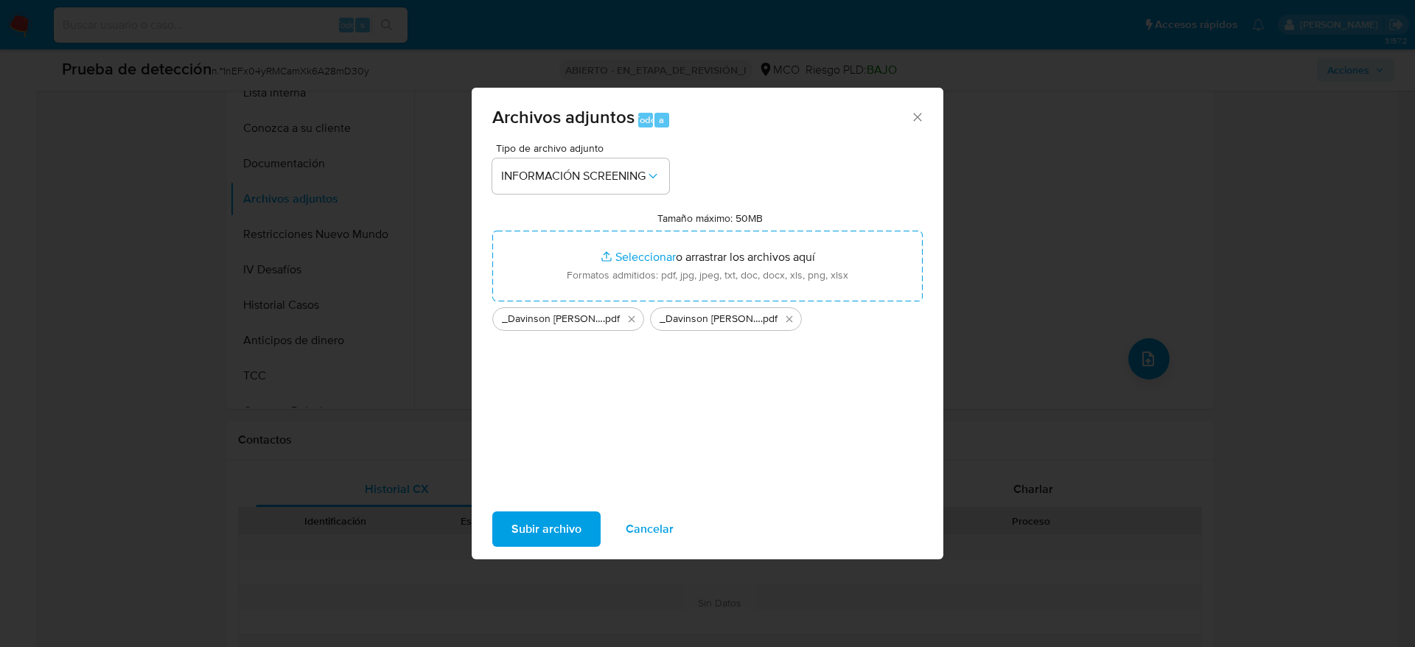
click at [565, 538] on span "Subir archivo" at bounding box center [546, 529] width 70 height 32
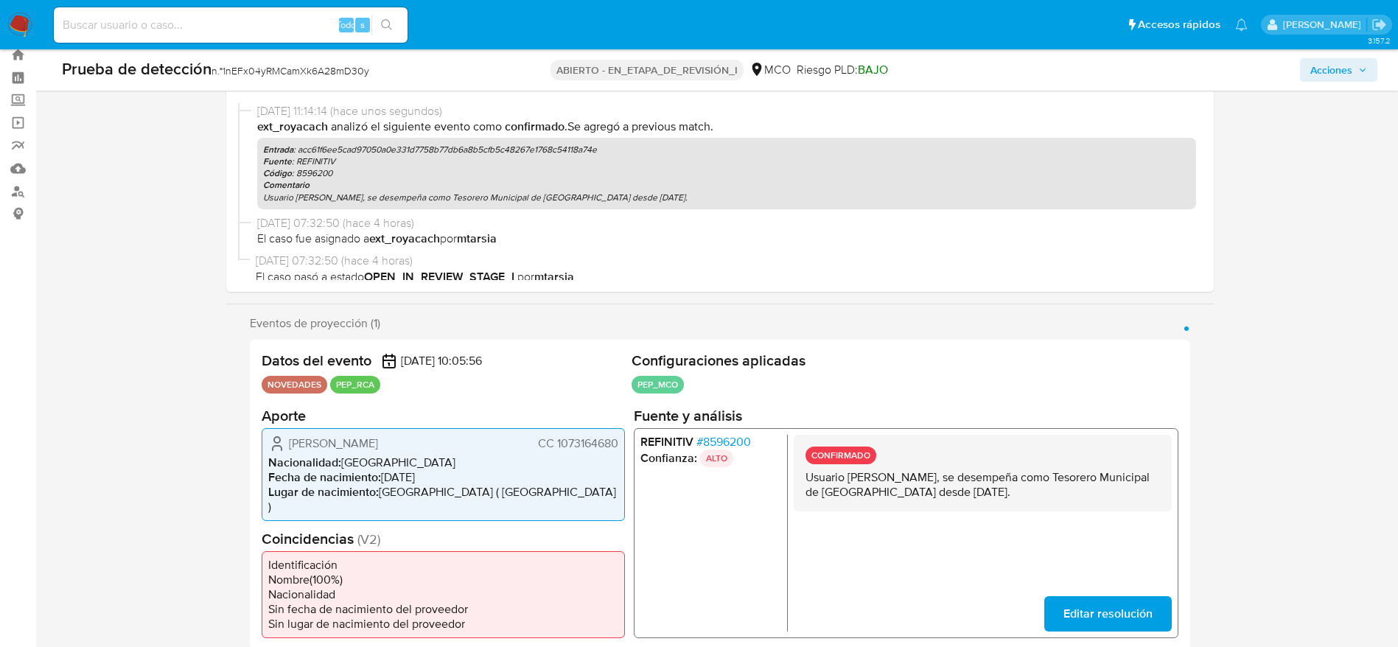
scroll to position [0, 0]
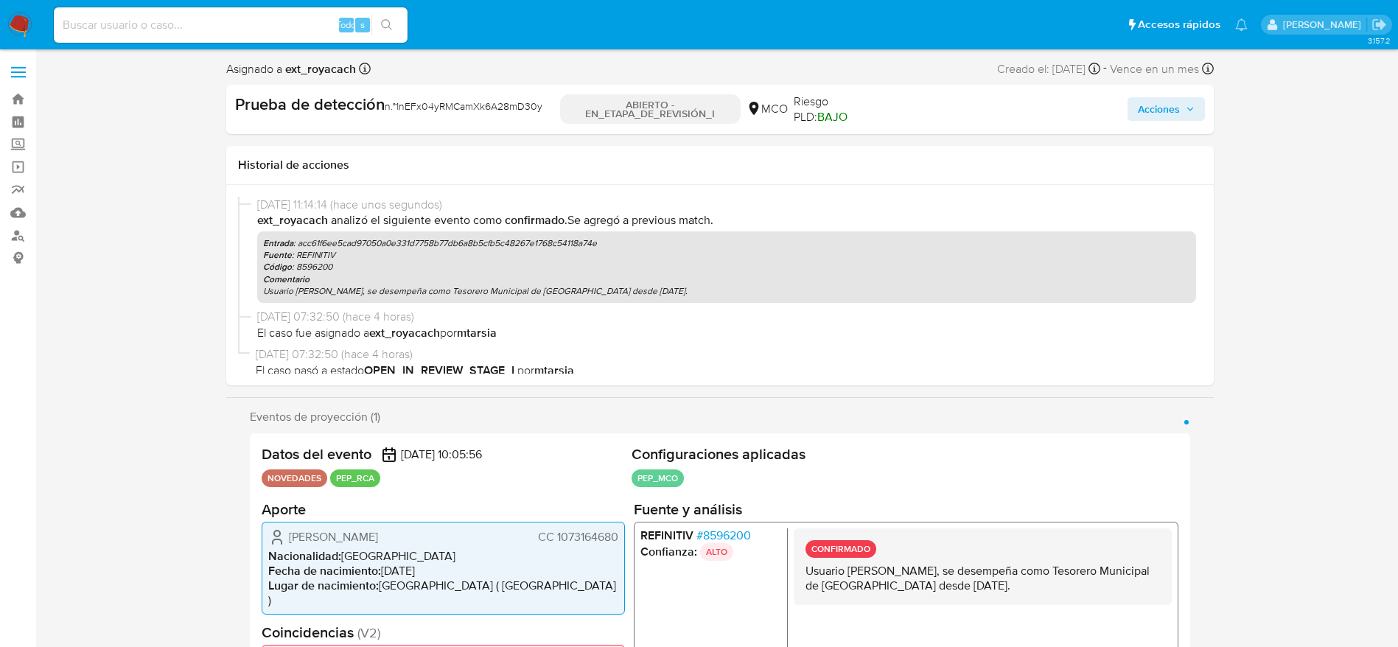
click at [1182, 115] on span "Acciones" at bounding box center [1166, 109] width 57 height 21
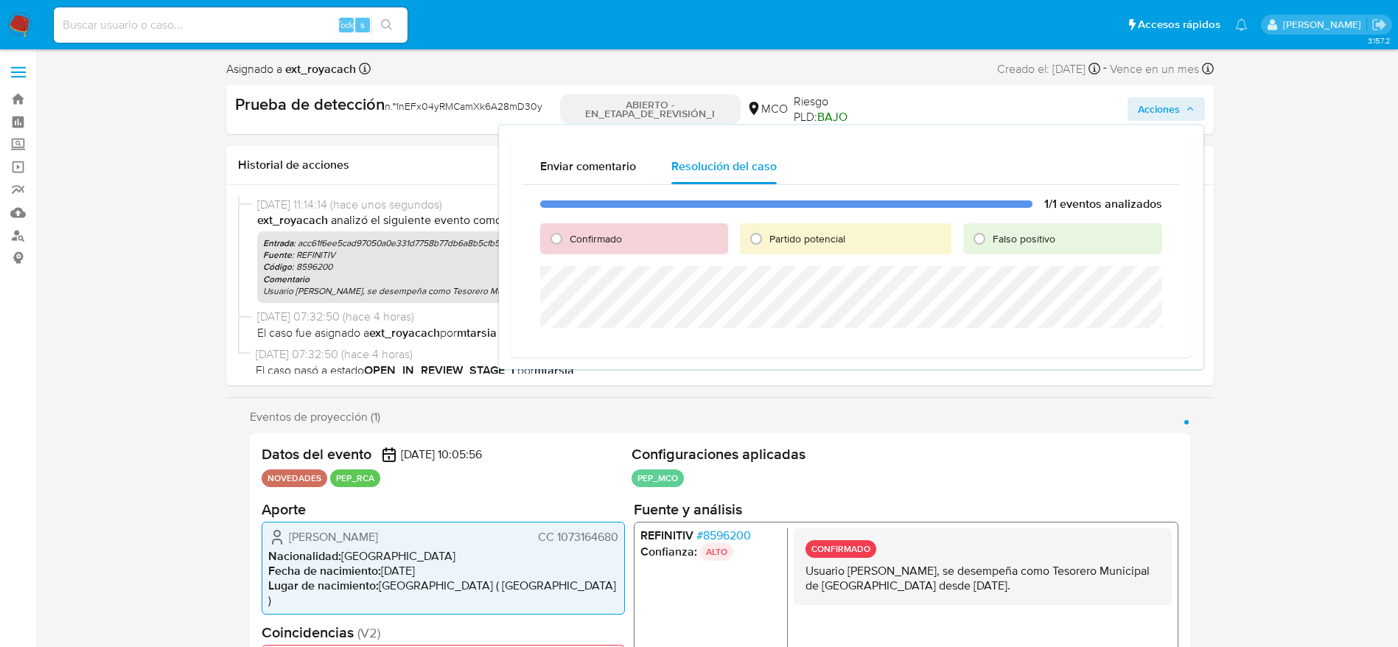
click at [589, 226] on div "Confirmado" at bounding box center [634, 238] width 188 height 31
click at [591, 234] on font "Confirmado" at bounding box center [596, 238] width 52 height 15
click at [568, 234] on input "Confirmado" at bounding box center [557, 239] width 24 height 24
radio input "true"
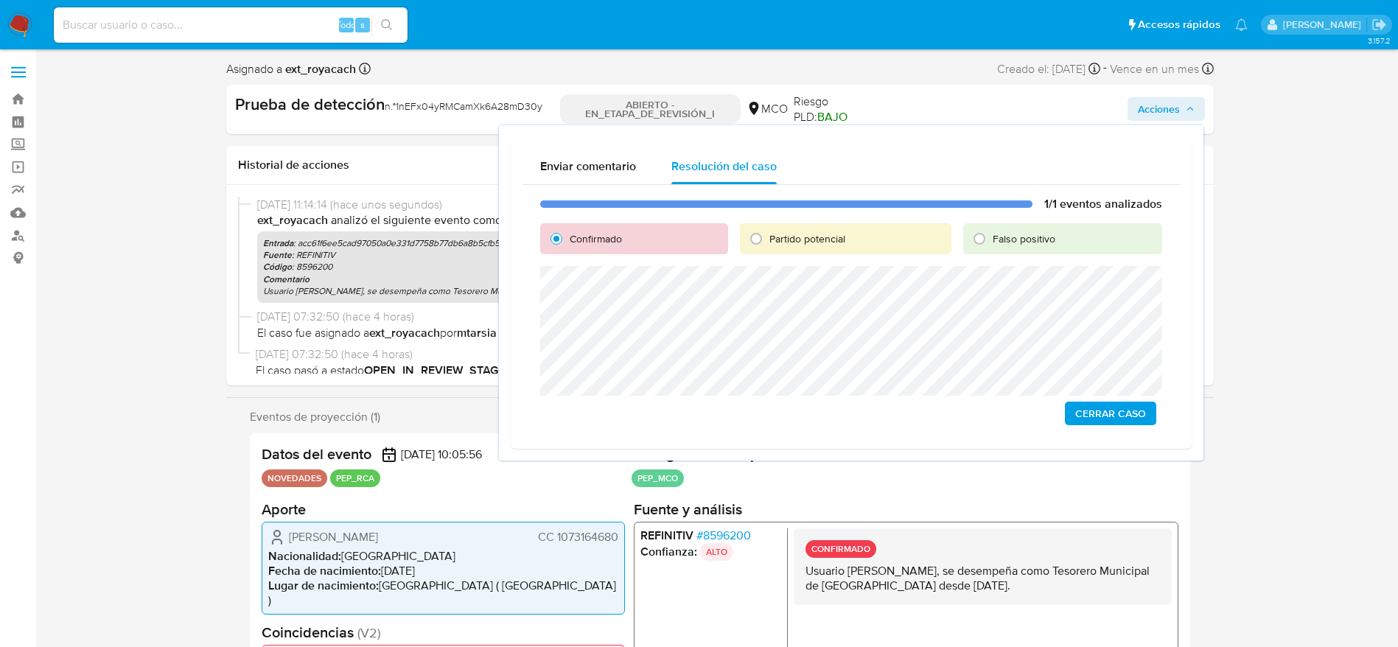
click at [1111, 413] on span "Cerrar Caso" at bounding box center [1110, 413] width 71 height 21
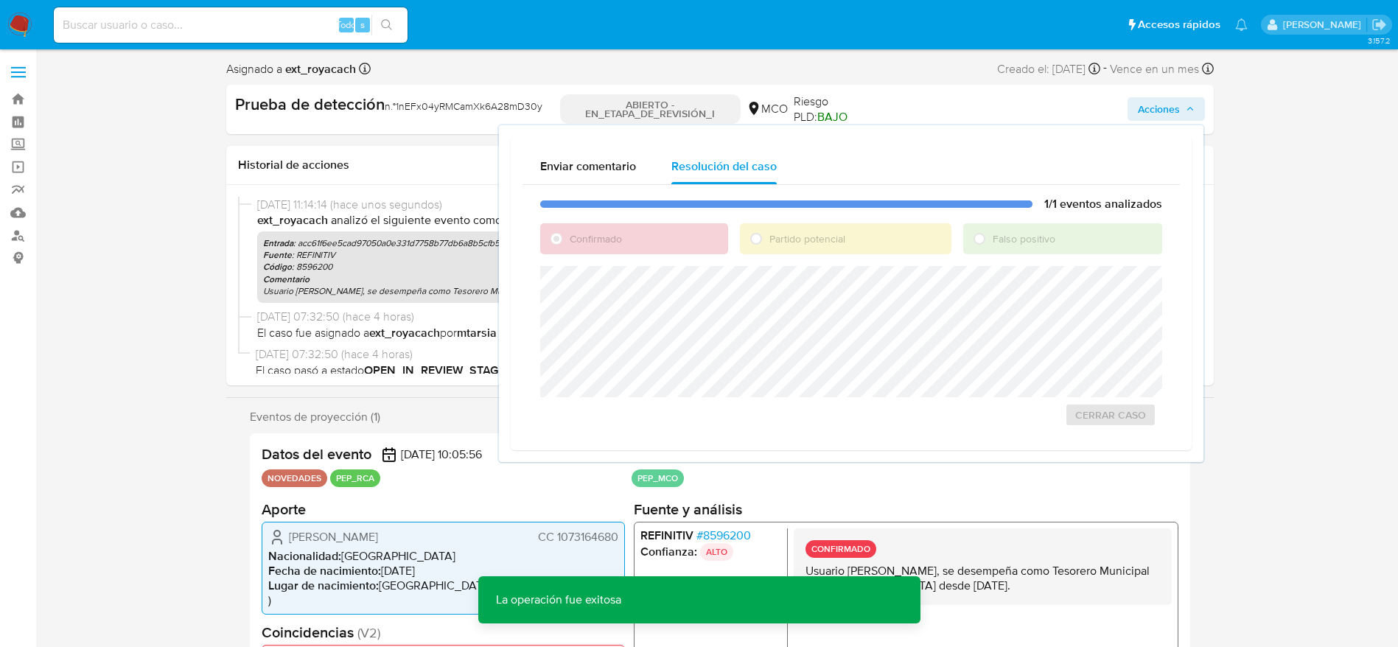
click at [430, 101] on font "1nEFx04yRMCamXk6A28mD30y" at bounding box center [469, 106] width 147 height 15
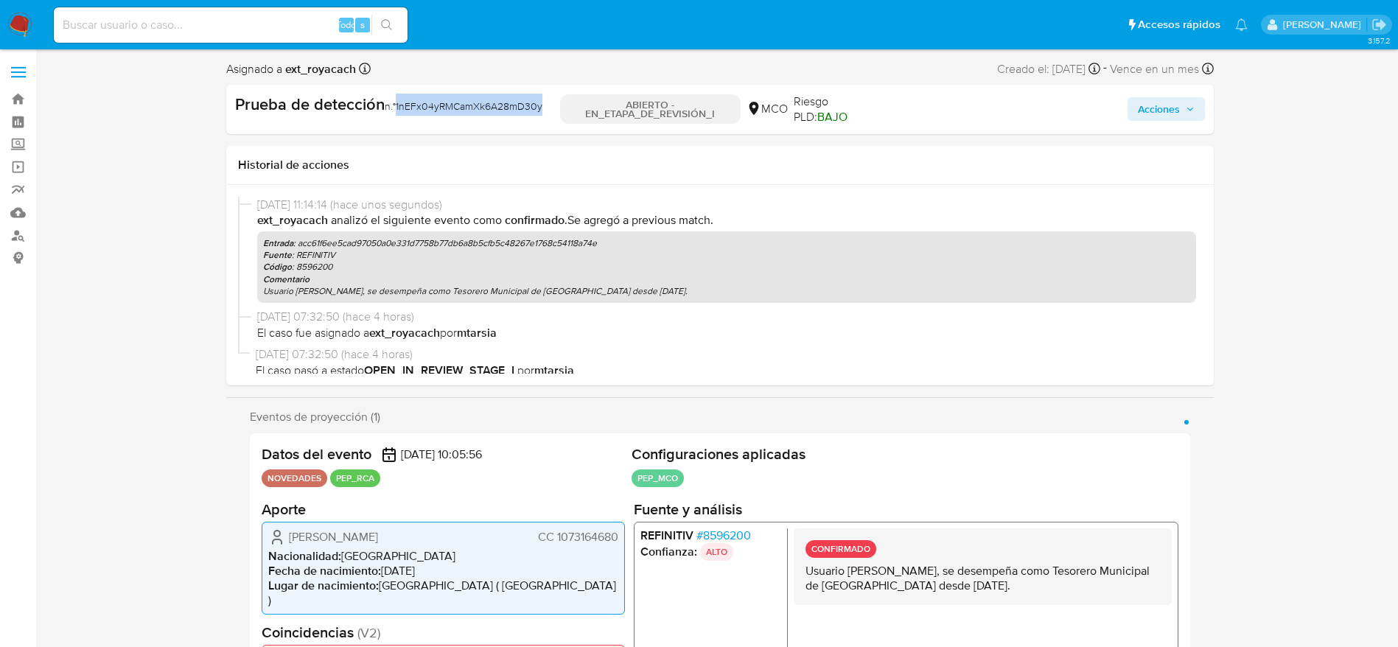
click at [430, 101] on font "1nEFx04yRMCamXk6A28mD30y" at bounding box center [469, 106] width 147 height 15
copy font "1nEFx04yRMCamXk6A28mD30y"
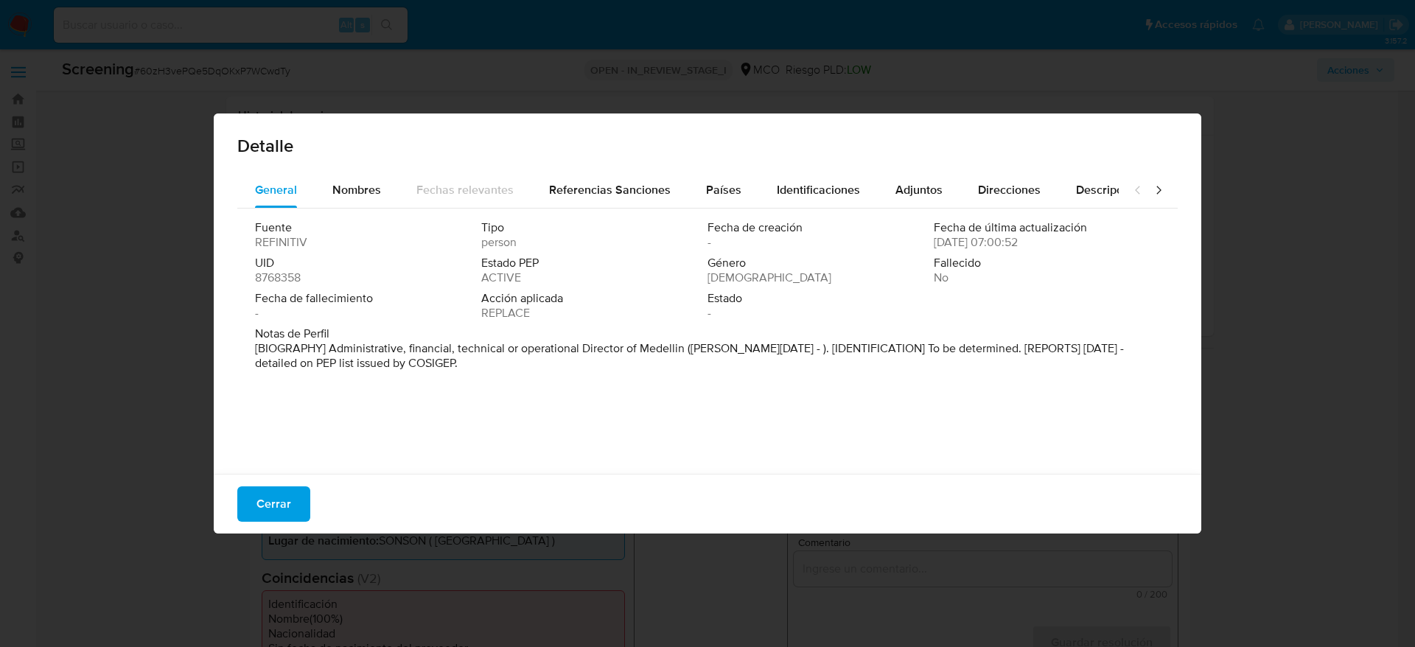
select select "10"
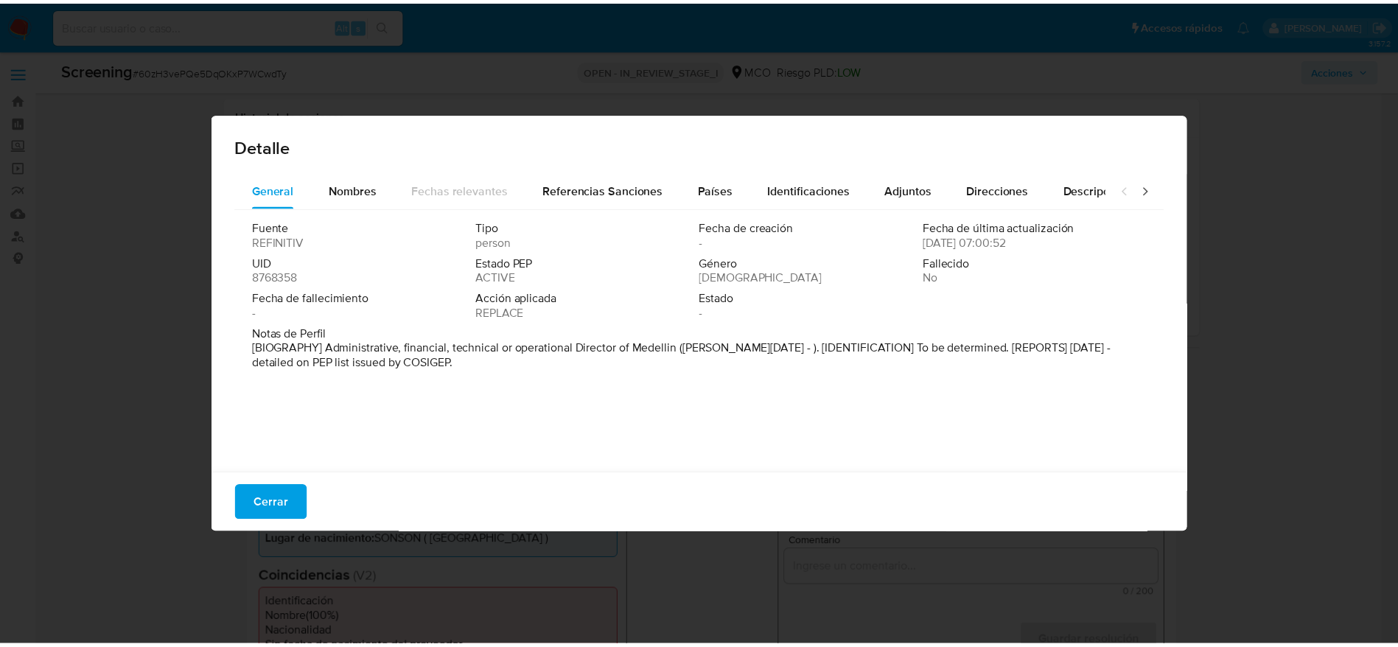
scroll to position [146, 0]
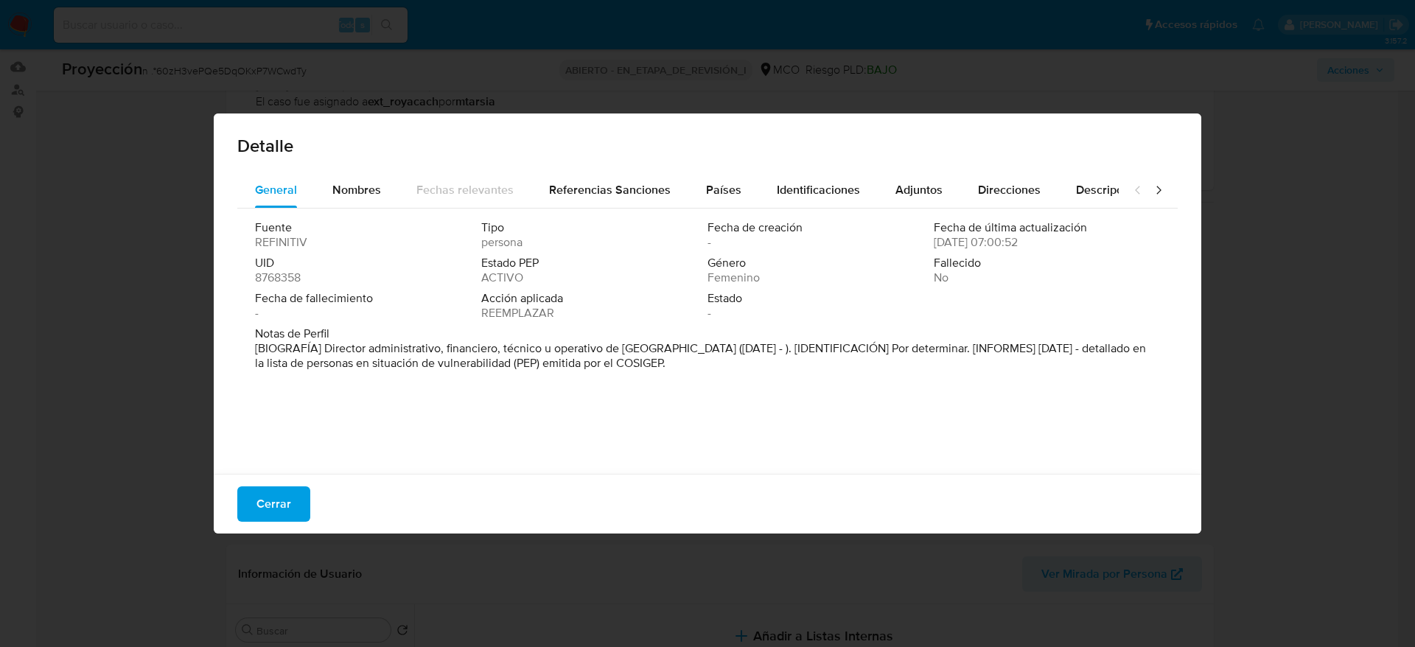
drag, startPoint x: 324, startPoint y: 344, endPoint x: 668, endPoint y: 346, distance: 343.4
click at [668, 346] on font "[BIOGRAFÍA] Director administrativo, financiero, técnico u operativo de Medellí…" at bounding box center [700, 356] width 891 height 32
click at [289, 509] on span "Cerrar" at bounding box center [273, 504] width 35 height 32
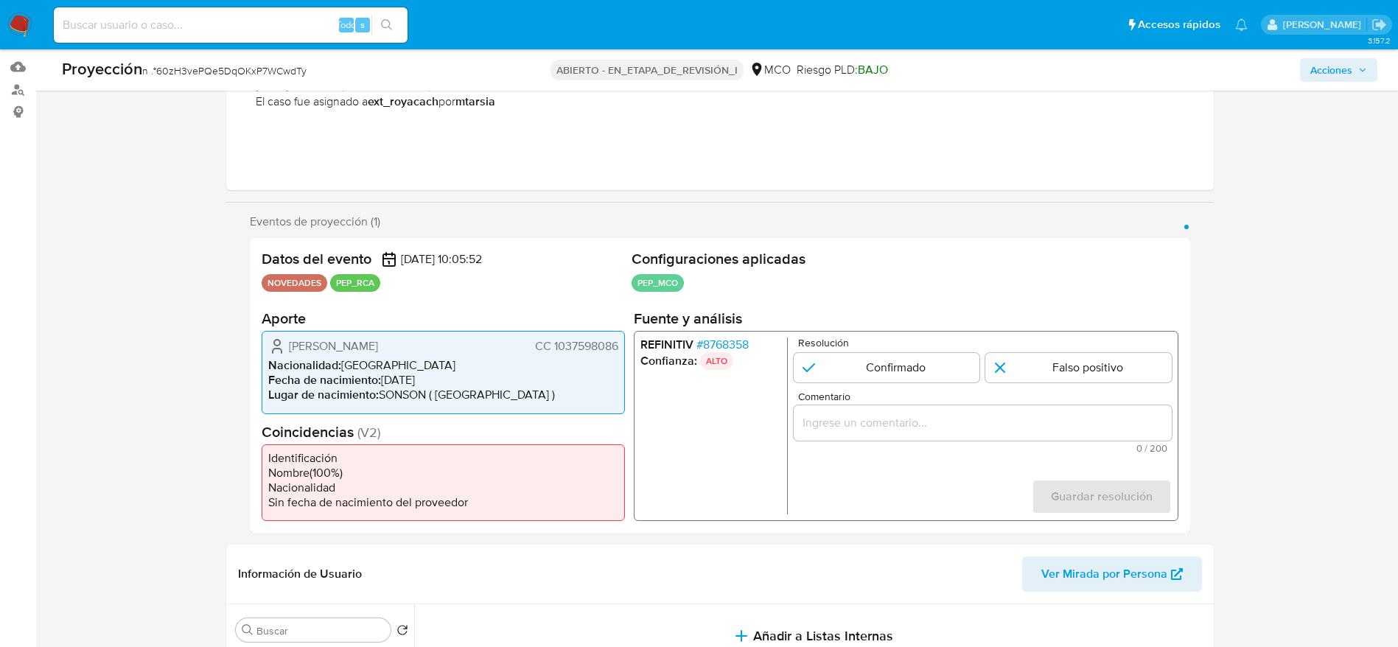
click at [251, 58] on div "Proyección n .° 60zH3vePQe5DqOKxP7WCwdTy" at bounding box center [278, 69] width 433 height 22
click at [265, 69] on font "60zH3vePQe5DqOKxP7WCwdTy" at bounding box center [231, 70] width 150 height 15
copy font "60zH3vePQe5DqOKxP7WCwdTy"
drag, startPoint x: 270, startPoint y: 343, endPoint x: 626, endPoint y: 352, distance: 356.0
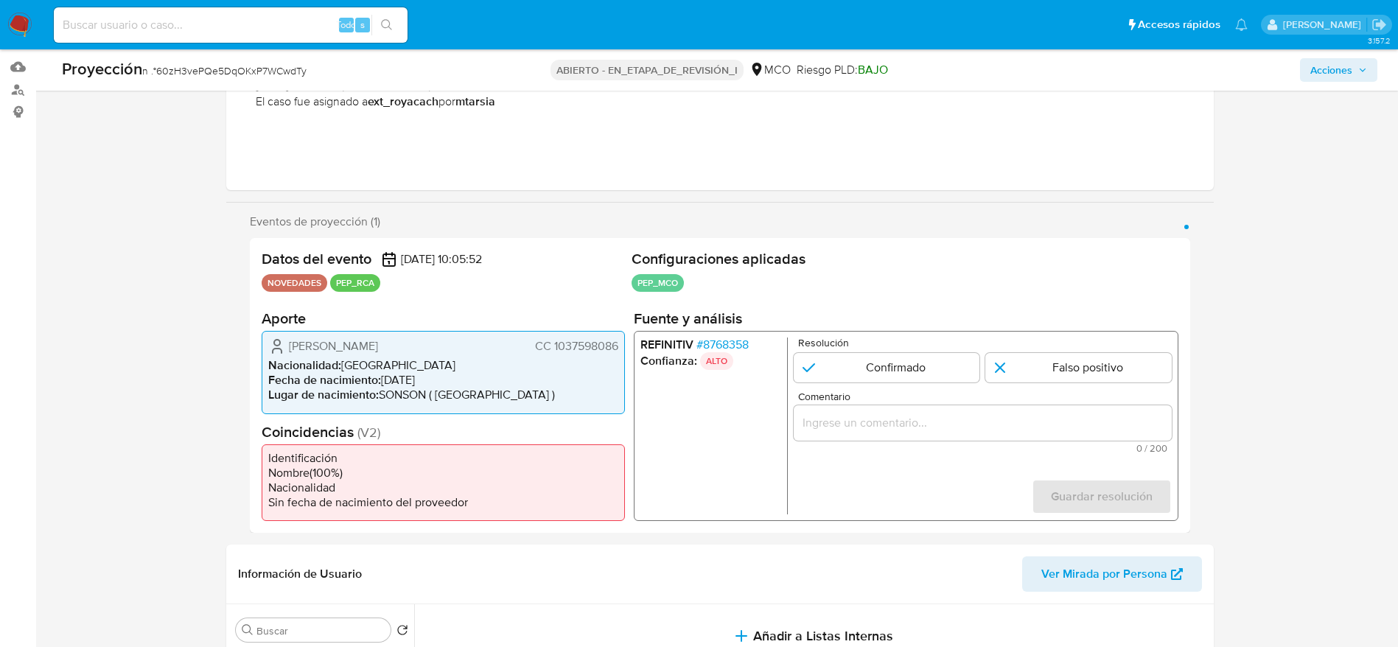
click at [626, 352] on div "Datos del evento 02/09/2025 10:05:52 NOVEDADES PEP_RCA Configuraciones aplicada…" at bounding box center [720, 385] width 940 height 295
click at [881, 435] on div "1 de 1" at bounding box center [982, 422] width 378 height 35
click at [875, 433] on div "1 de 1" at bounding box center [982, 422] width 378 height 35
click at [870, 425] on input "Comentario" at bounding box center [982, 422] width 378 height 19
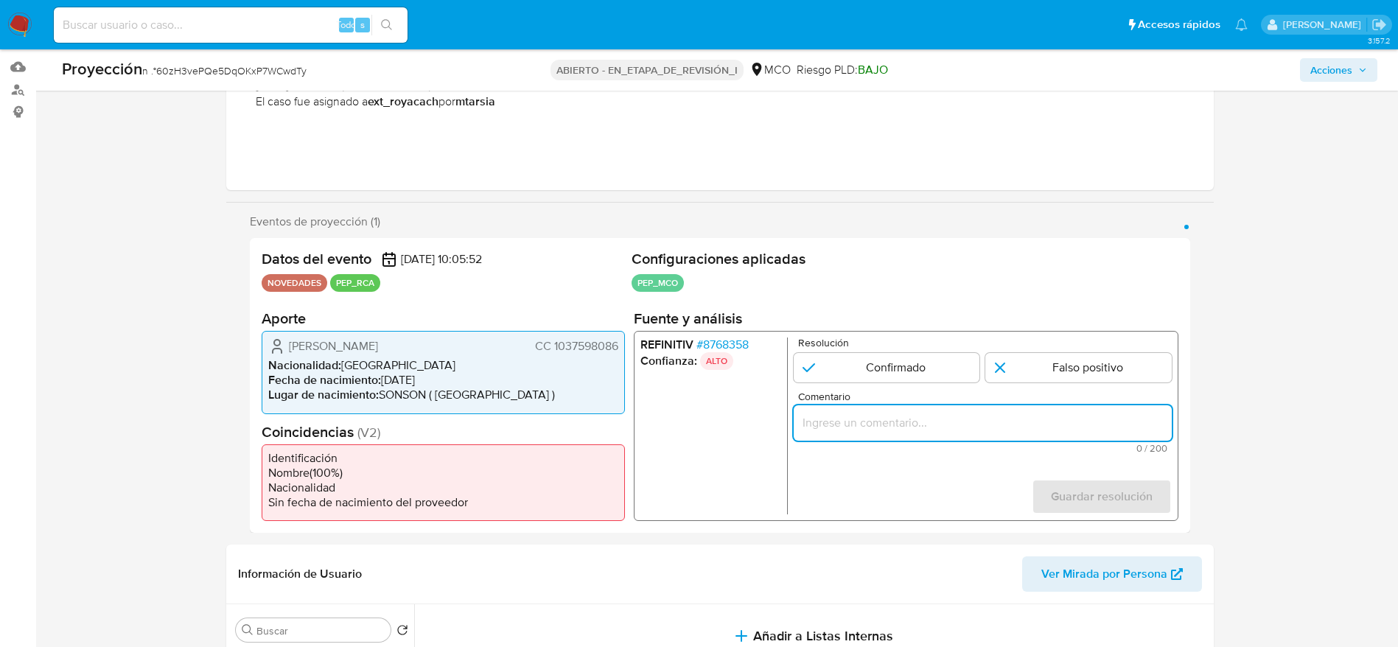
paste input "Usuario Laura Victoria Gomez Naranjo, se desempeña como Director administrativo…"
type input "Usuario Laura Victoria Gomez Naranjo, se desempeña como Director administrativo…"
click at [865, 350] on div "Resolución Confirmado Falso positivo" at bounding box center [982, 360] width 378 height 45
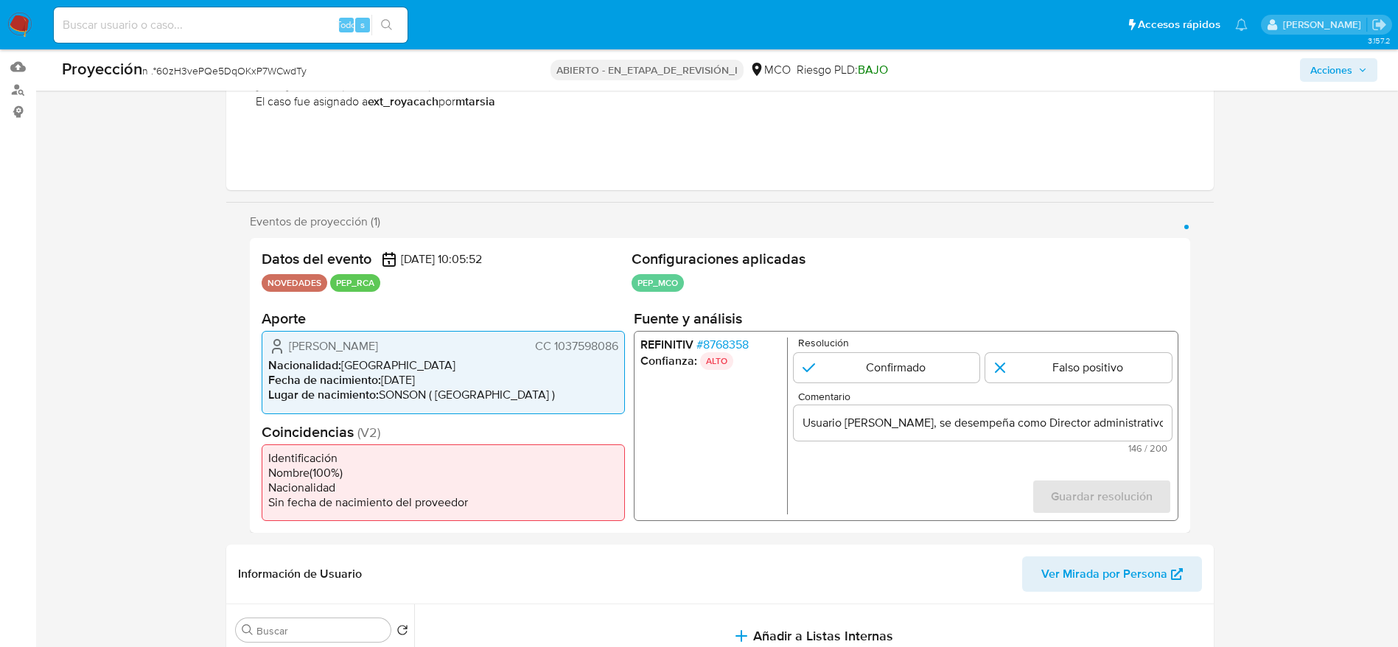
click at [873, 350] on div "Resolución Confirmado Falso positivo" at bounding box center [982, 360] width 378 height 45
click at [874, 359] on input "1 de 1" at bounding box center [886, 367] width 186 height 29
radio input "true"
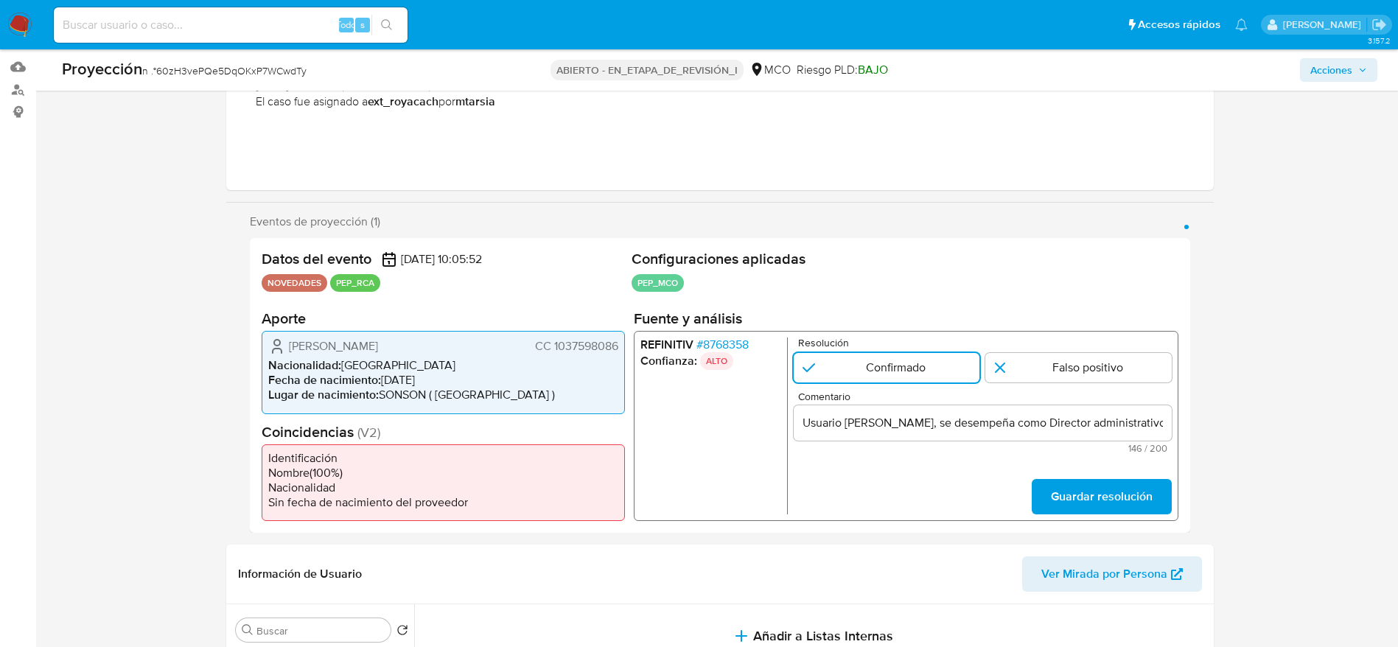
click at [1074, 514] on div "REFINITIV # 8768358 Confianza: ALTO Resolución Confirmado Falso positivo Coment…" at bounding box center [905, 426] width 545 height 190
click at [1094, 495] on span "Guardar resolución" at bounding box center [1101, 496] width 102 height 32
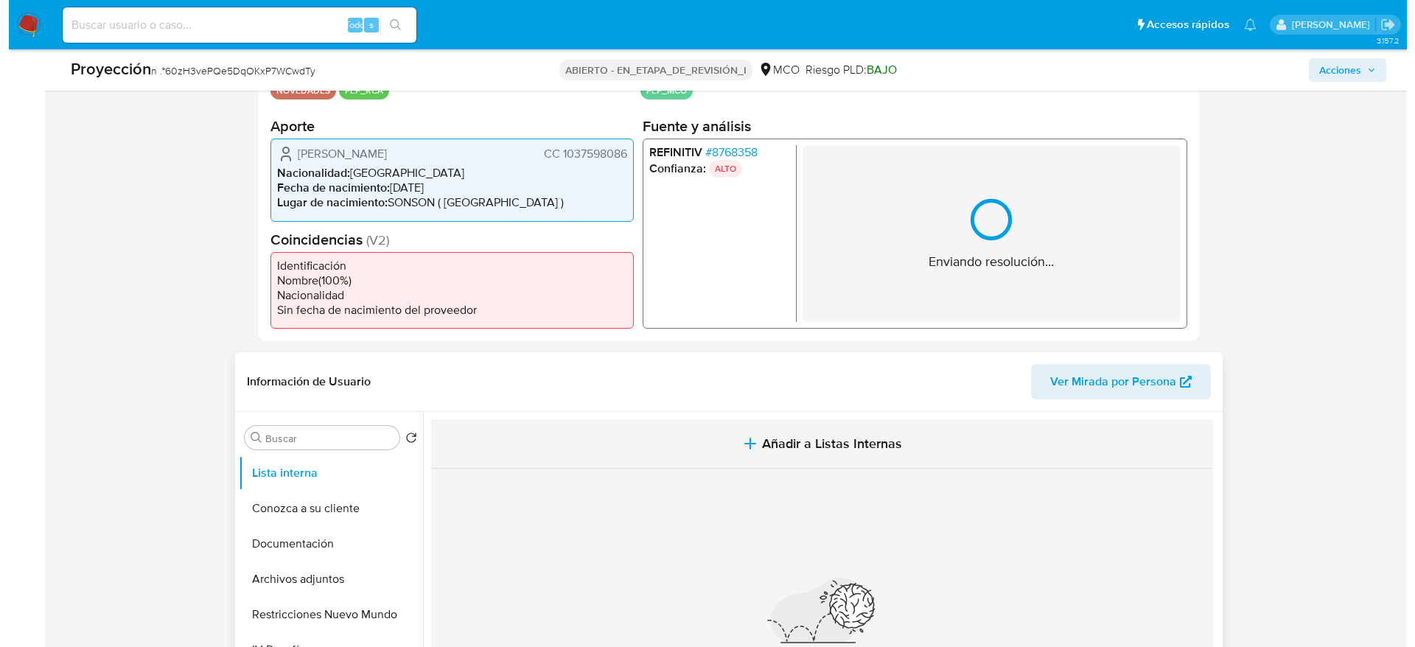
scroll to position [478, 0]
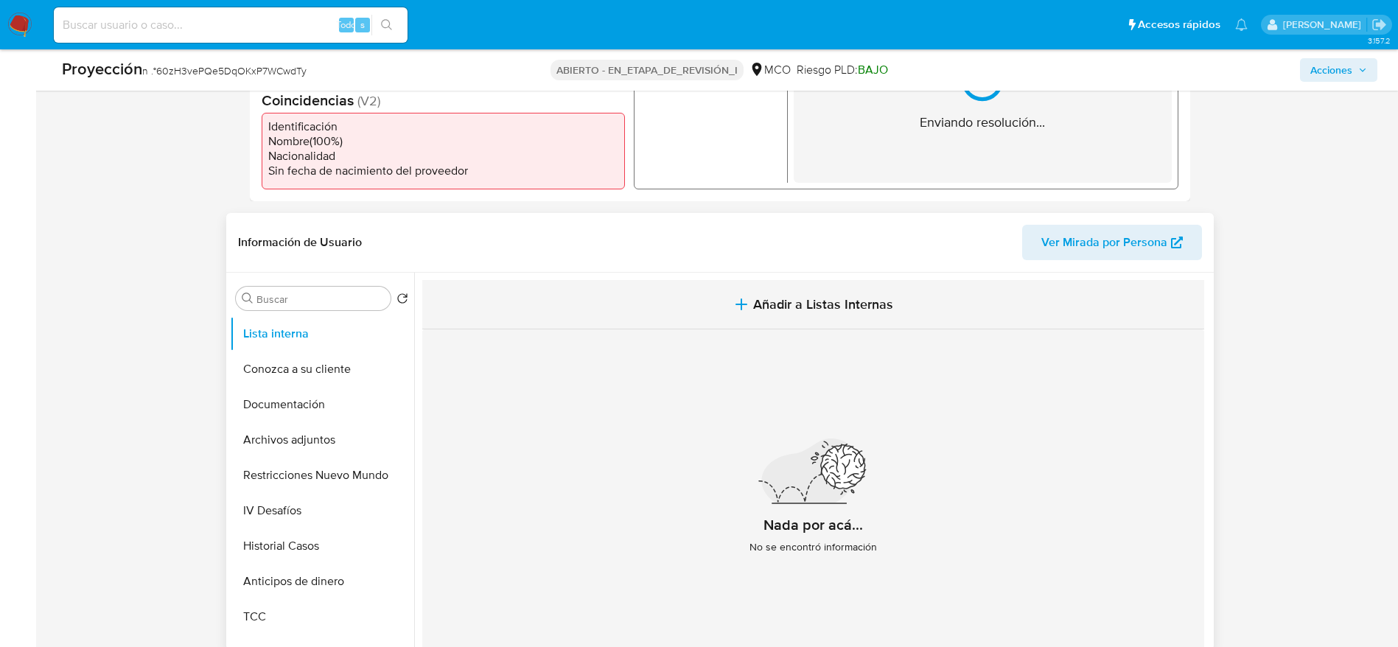
click at [727, 321] on button "Añadir a Listas Internas" at bounding box center [813, 304] width 782 height 49
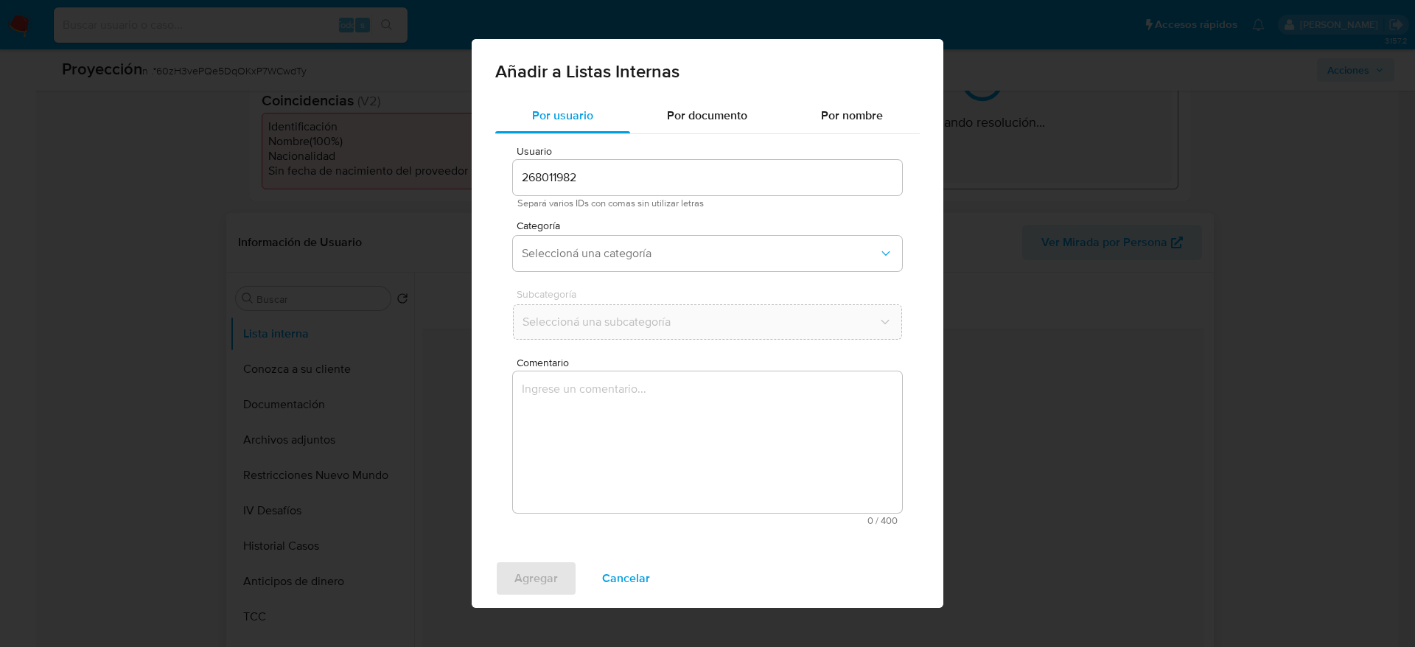
click at [716, 410] on textarea "Comentario" at bounding box center [707, 441] width 389 height 141
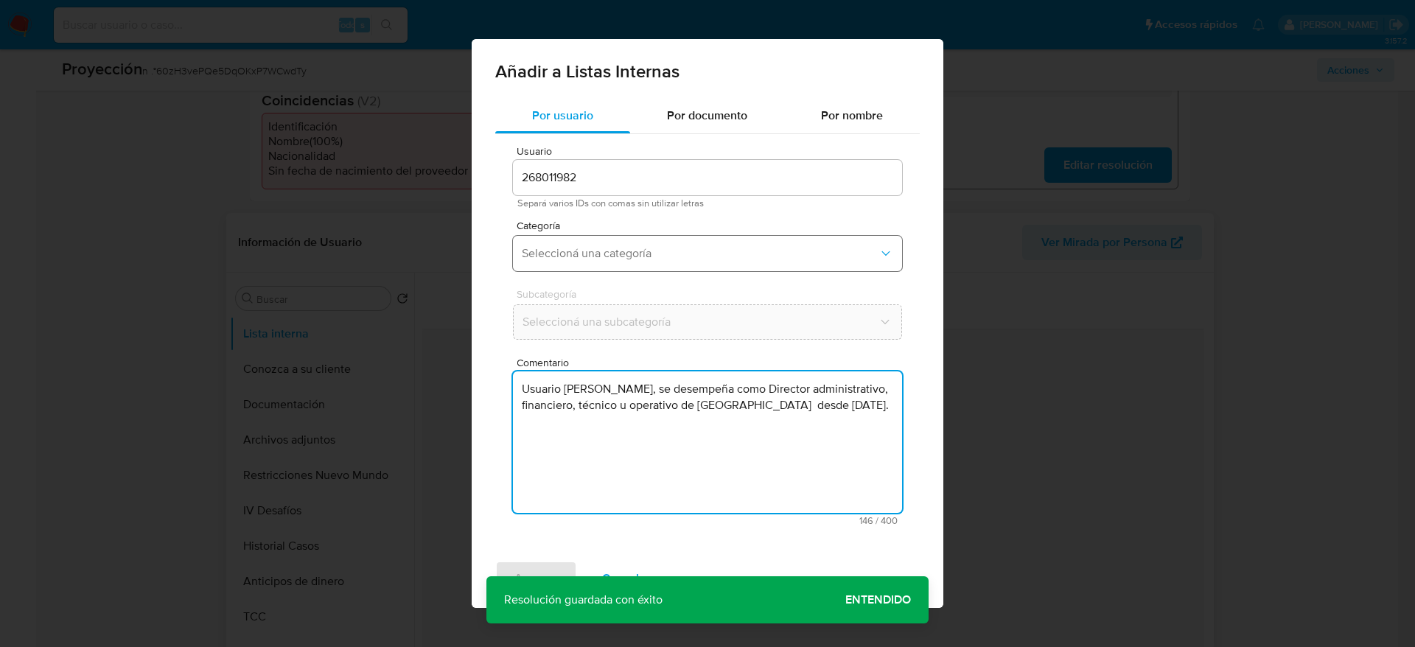
type textarea "Usuario Laura Victoria Gomez Naranjo, se desempeña como Director administrativo…"
click at [665, 243] on button "Seleccioná una categoría" at bounding box center [707, 253] width 389 height 35
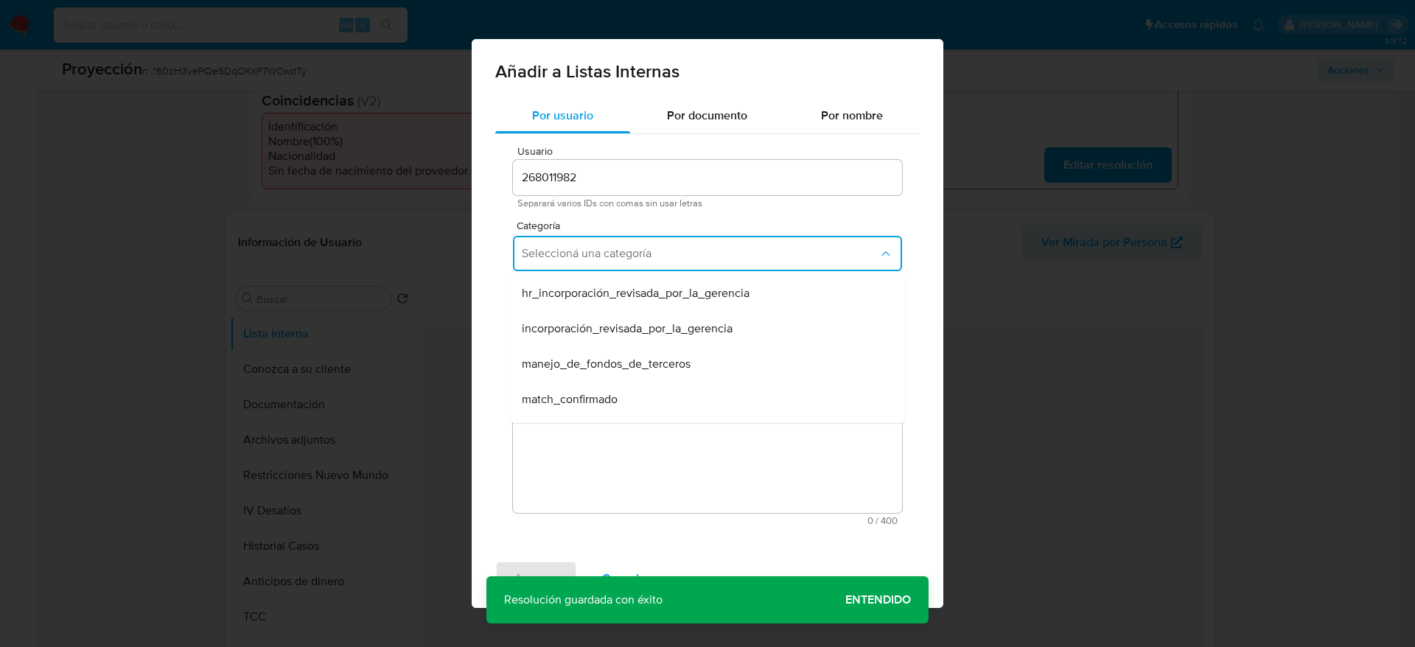
drag, startPoint x: 604, startPoint y: 384, endPoint x: 605, endPoint y: 361, distance: 22.9
click at [605, 385] on div "match_confirmado" at bounding box center [703, 399] width 363 height 35
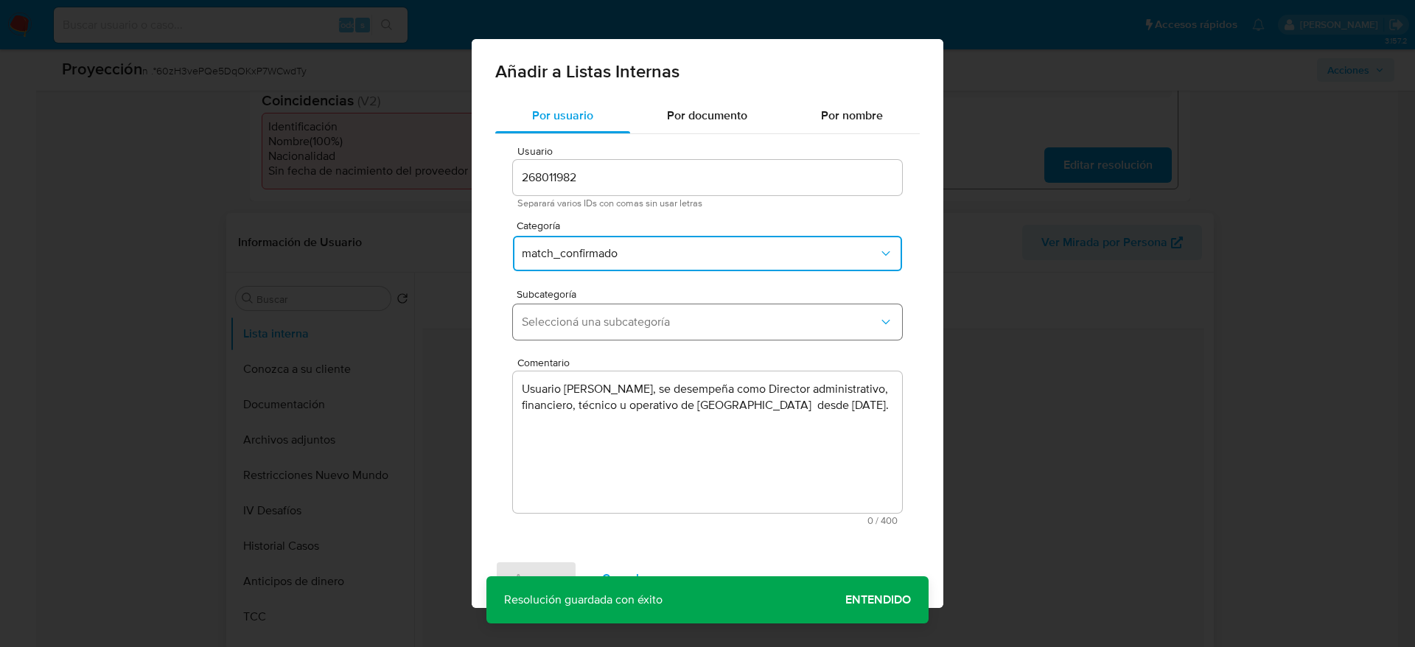
click at [595, 328] on span "Seleccioná una subcategoría" at bounding box center [700, 322] width 357 height 15
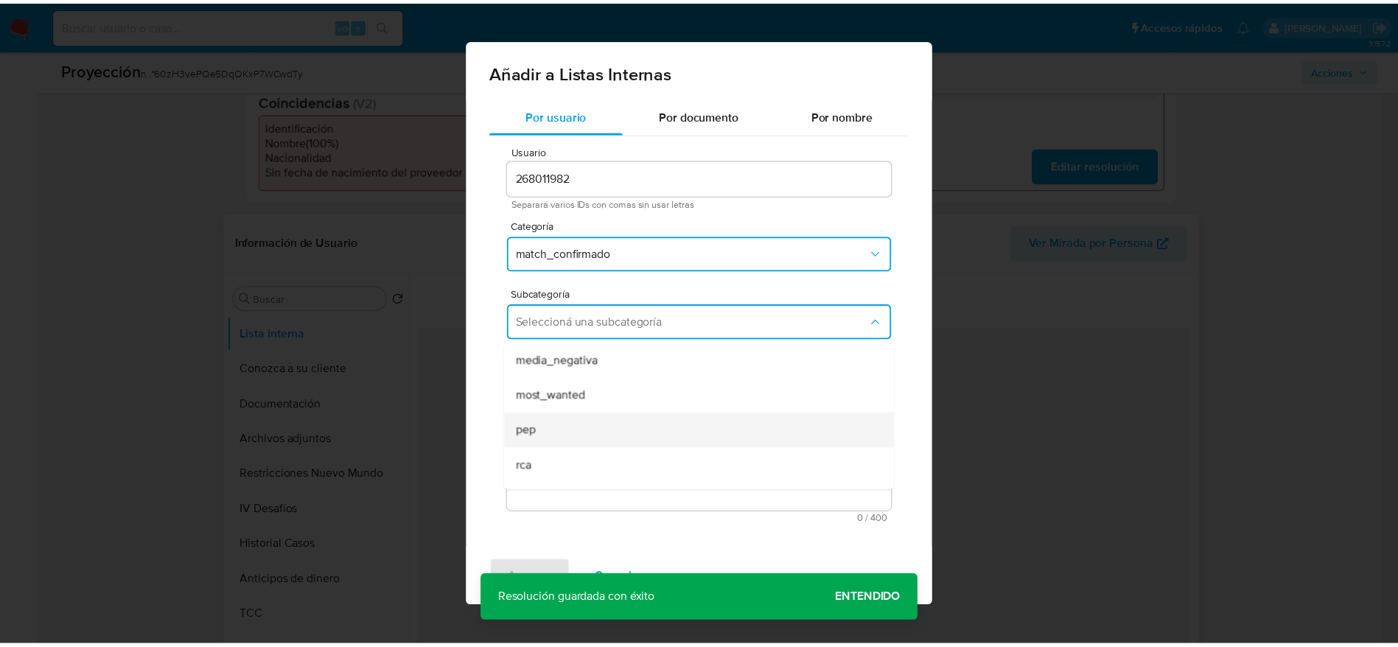
scroll to position [100, 0]
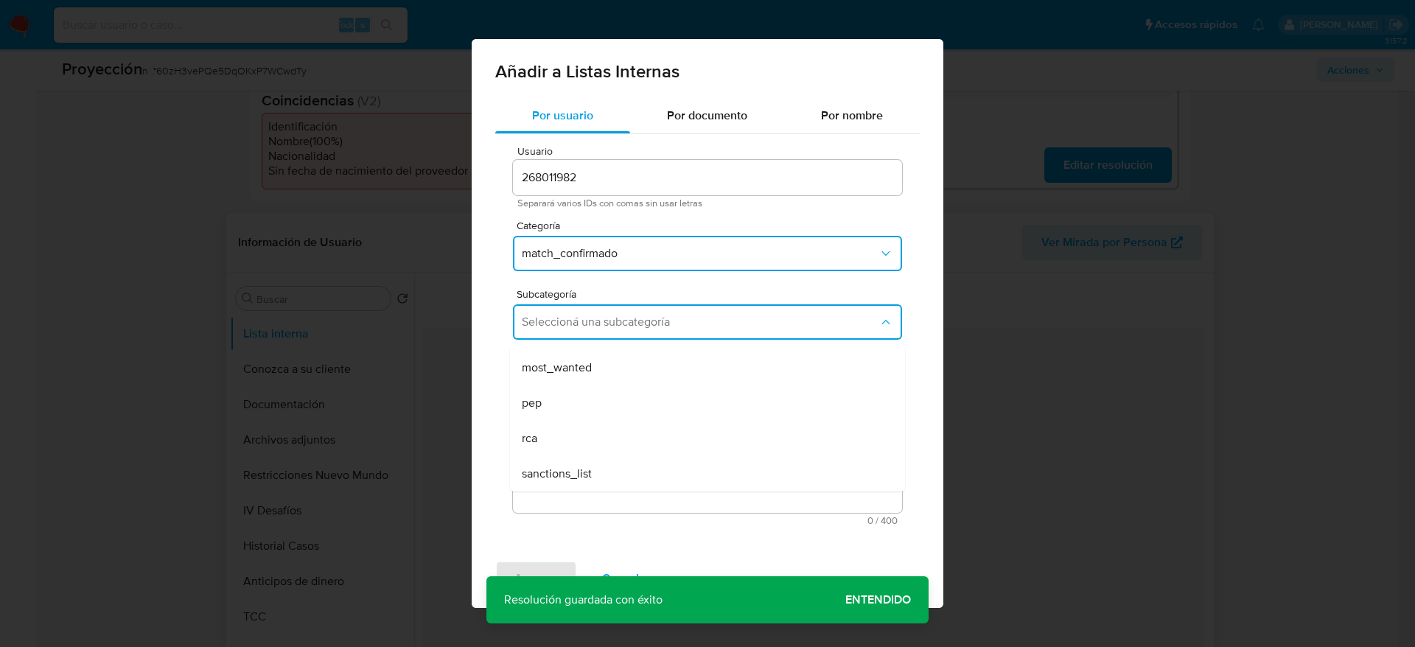
drag, startPoint x: 556, startPoint y: 406, endPoint x: 553, endPoint y: 434, distance: 28.2
click at [557, 406] on div "pep" at bounding box center [703, 402] width 363 height 35
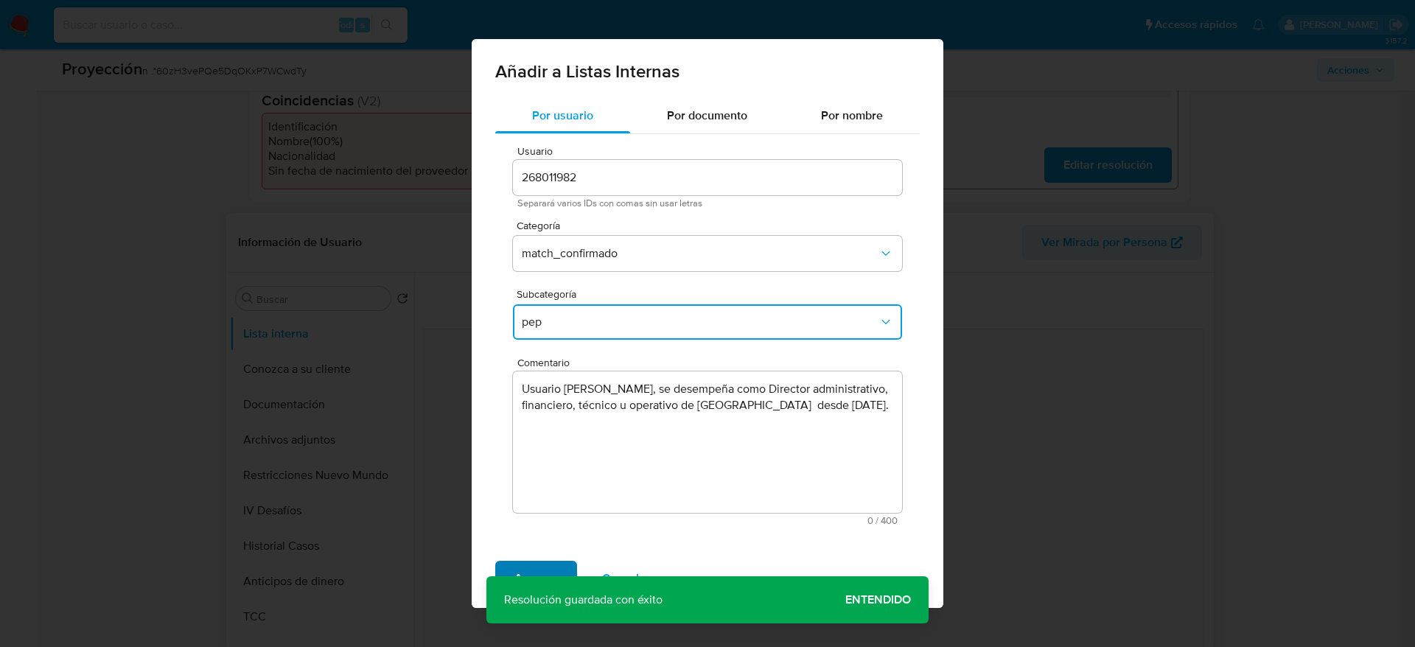
click at [550, 576] on span "Agregar" at bounding box center [535, 578] width 43 height 32
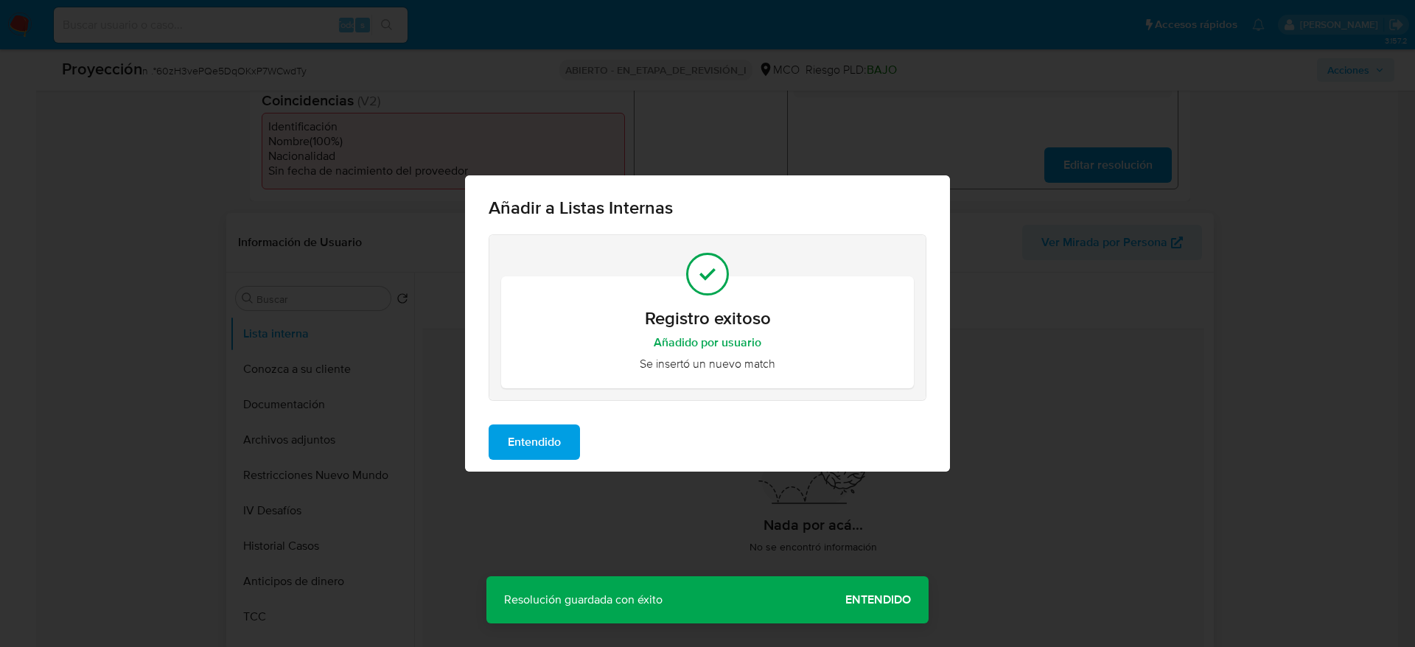
click at [534, 453] on span "Entendido" at bounding box center [534, 442] width 53 height 32
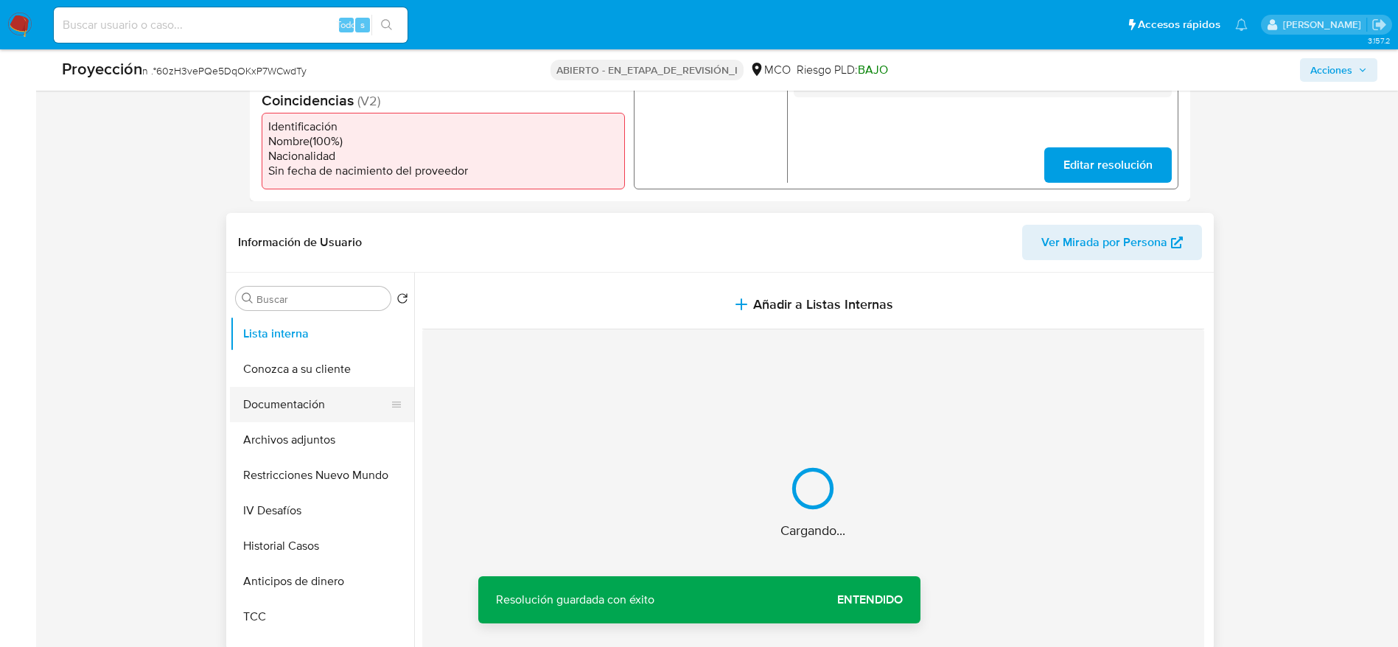
click at [331, 417] on button "Documentación" at bounding box center [316, 404] width 172 height 35
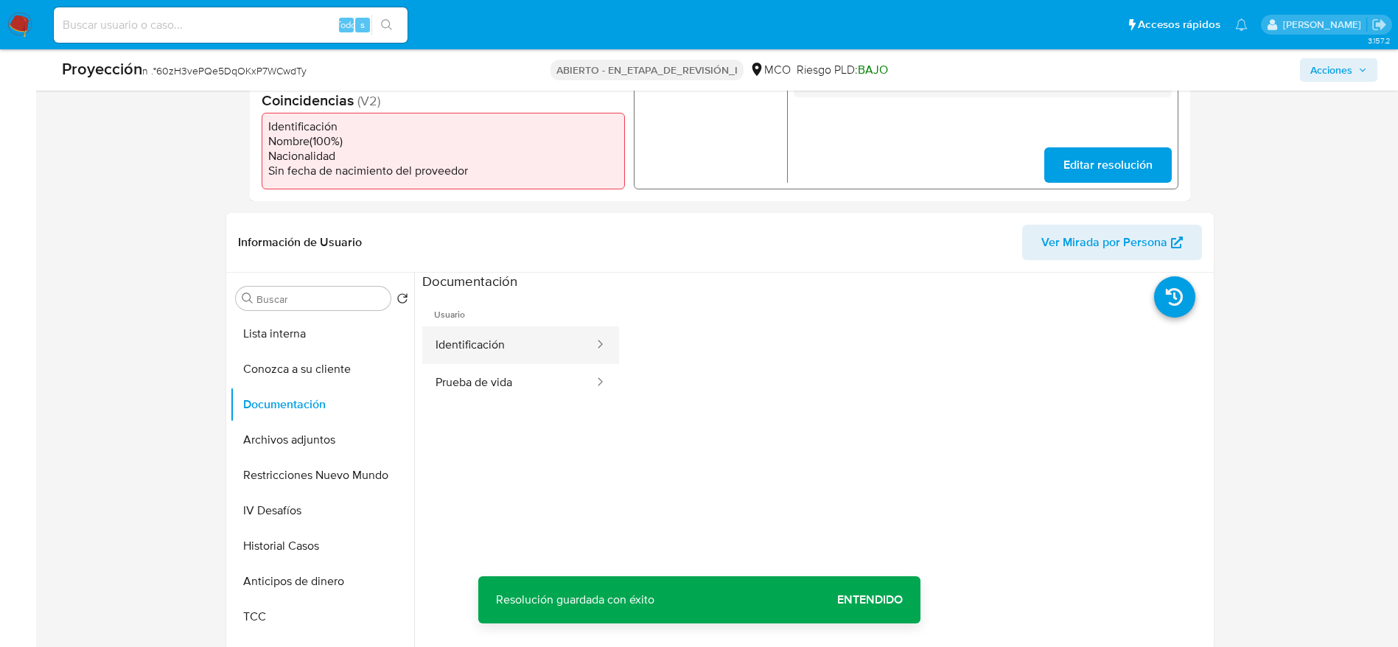
click at [562, 349] on button "Identificación" at bounding box center [508, 345] width 173 height 38
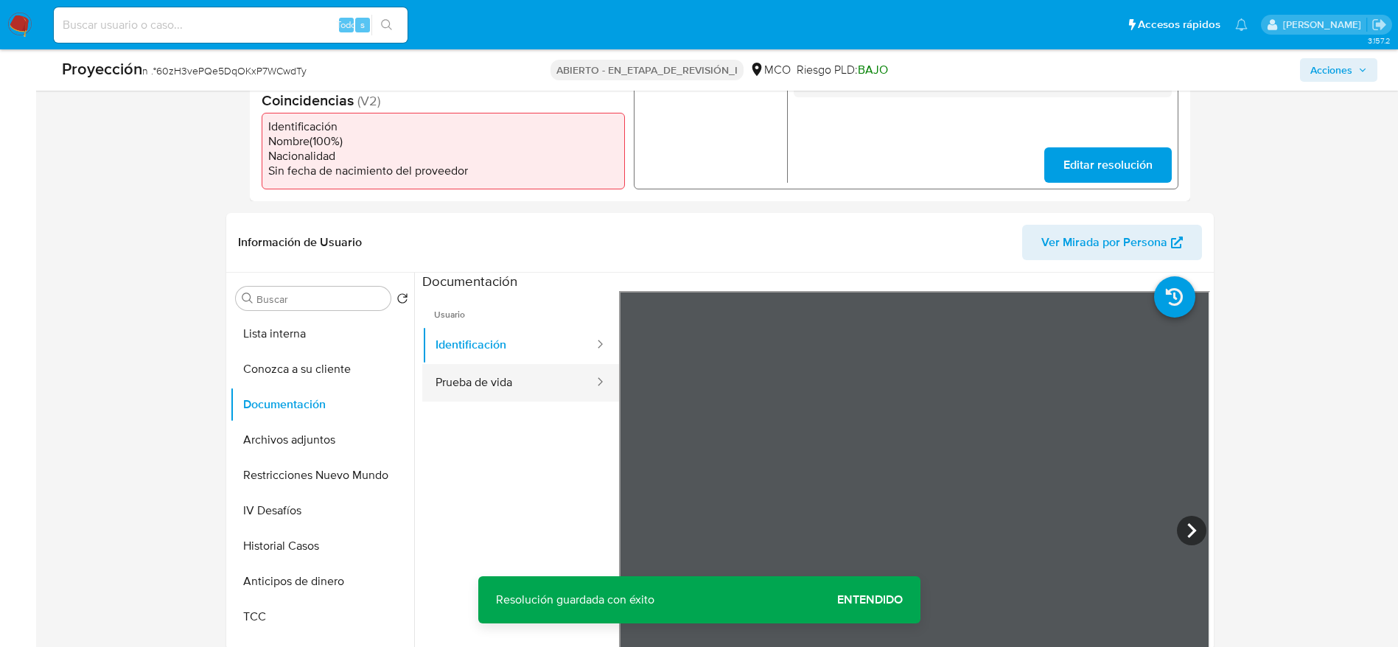
click at [460, 381] on button "Prueba de vida" at bounding box center [508, 383] width 173 height 38
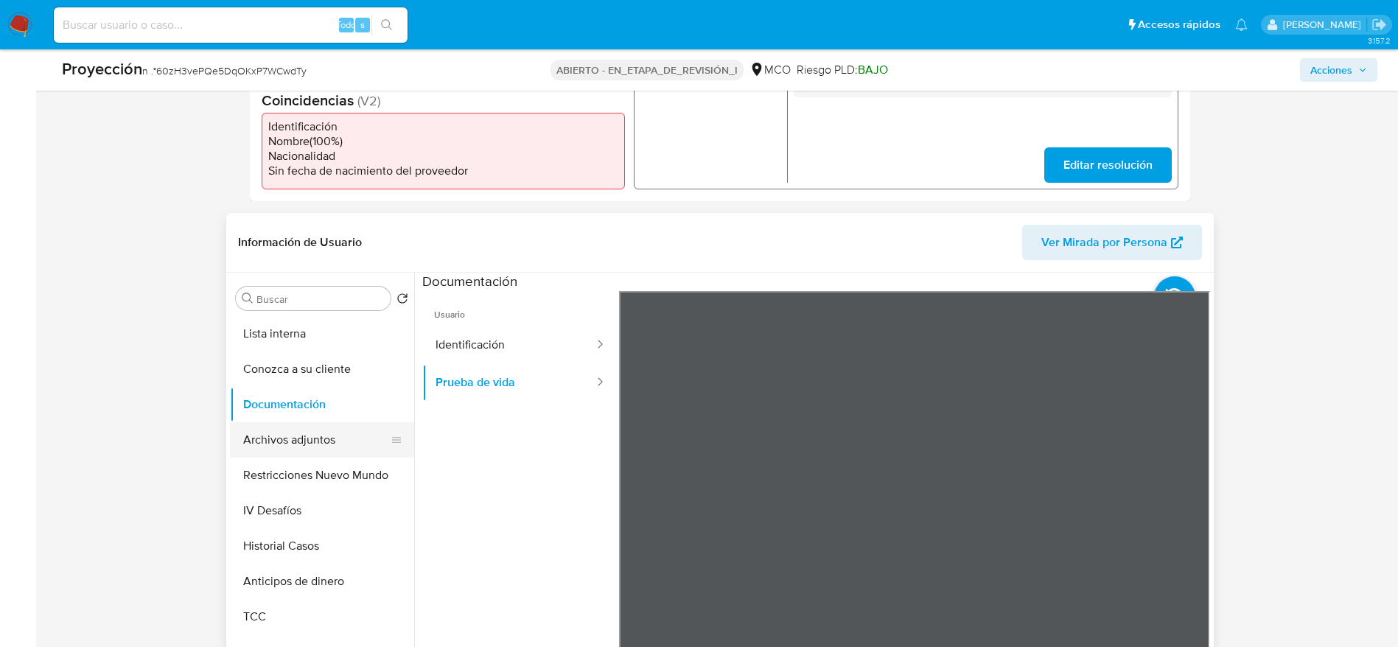
click at [344, 441] on button "Archivos adjuntos" at bounding box center [316, 439] width 172 height 35
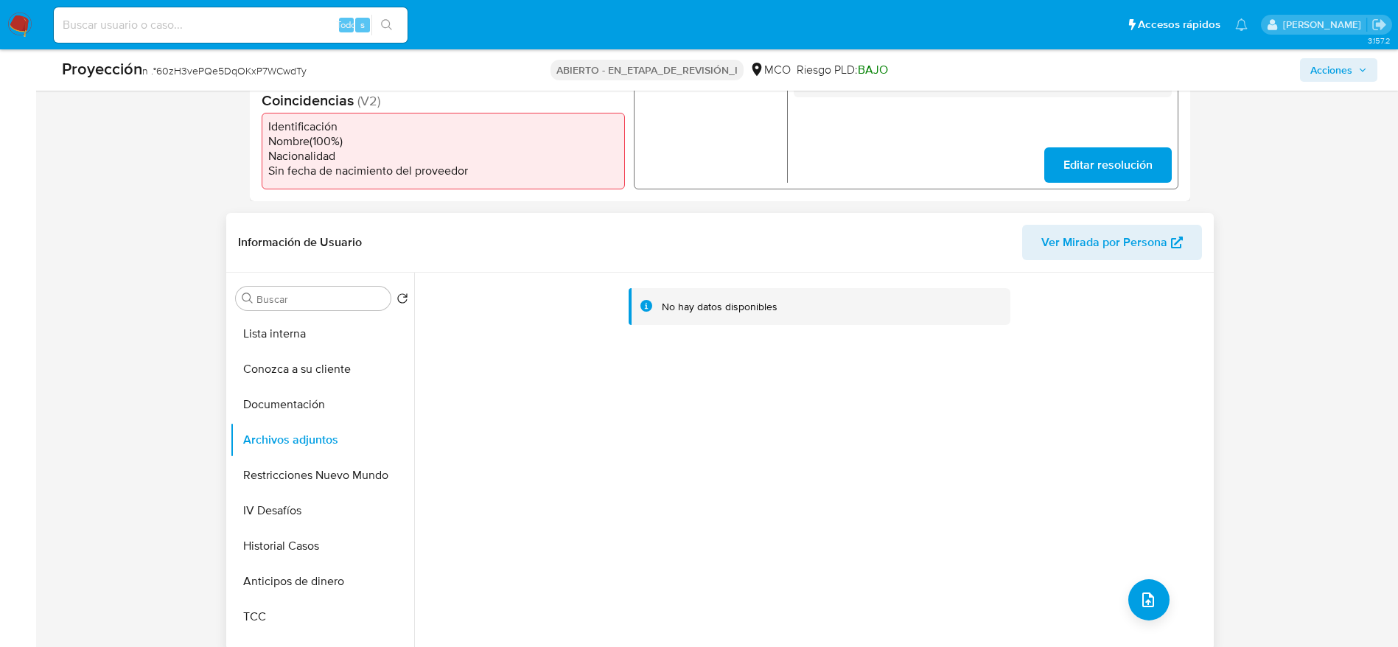
click at [1161, 579] on div "No hay datos disponibles" at bounding box center [812, 461] width 796 height 377
click at [1172, 605] on div "No hay datos disponibles" at bounding box center [812, 461] width 796 height 377
click at [1134, 578] on div "No hay datos disponibles" at bounding box center [812, 461] width 796 height 377
click at [1142, 594] on icon "subir archivo" at bounding box center [1148, 600] width 12 height 15
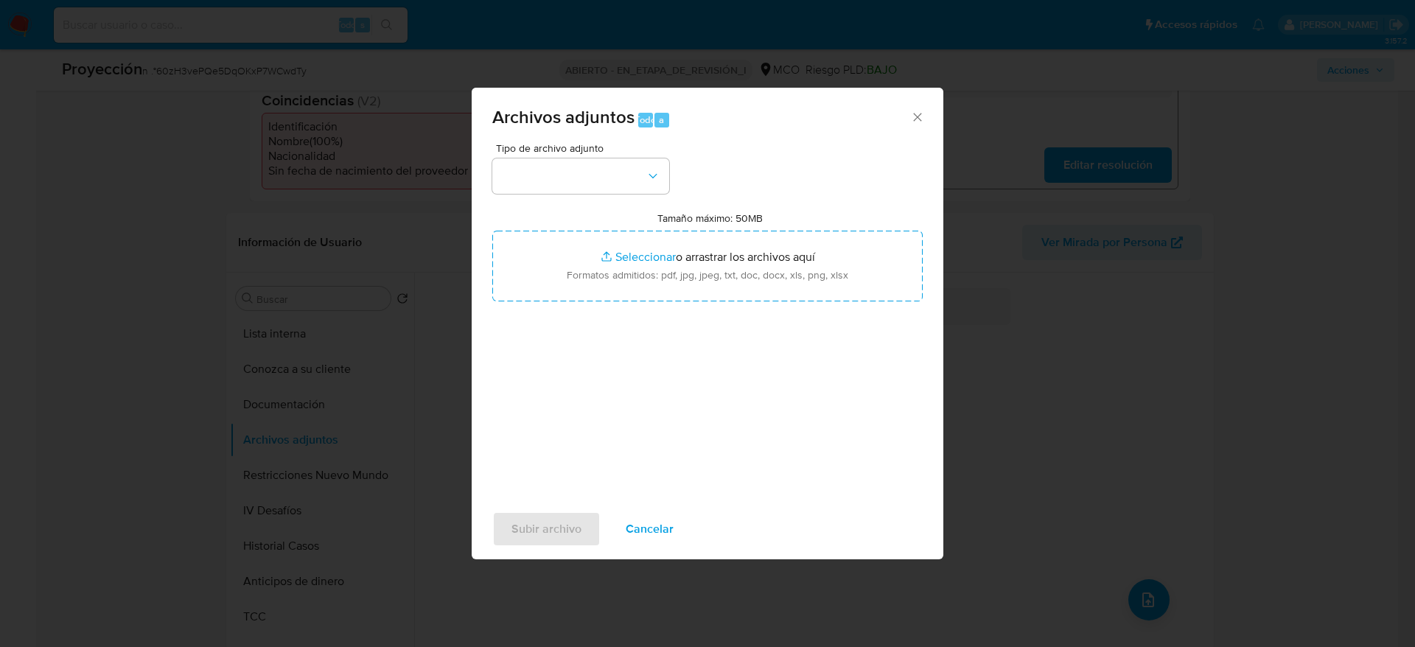
click at [607, 183] on button "button" at bounding box center [580, 175] width 177 height 35
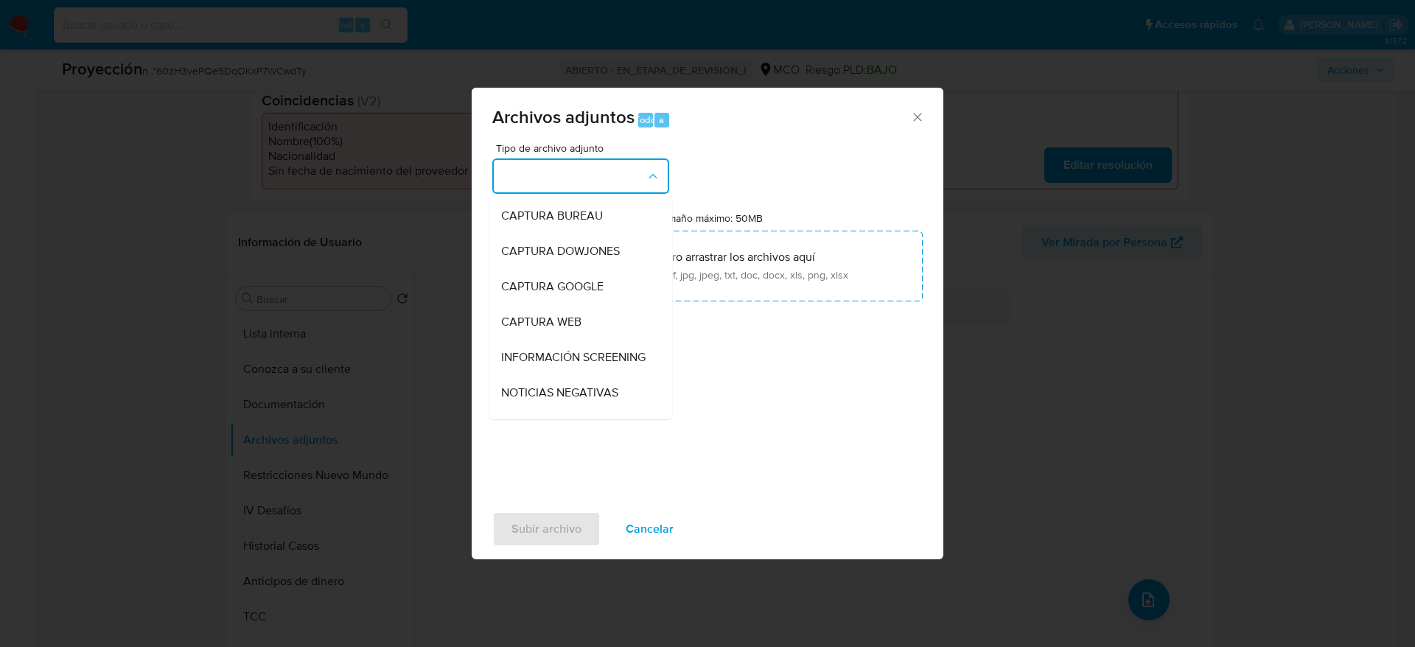
click at [607, 183] on button "button" at bounding box center [580, 175] width 177 height 35
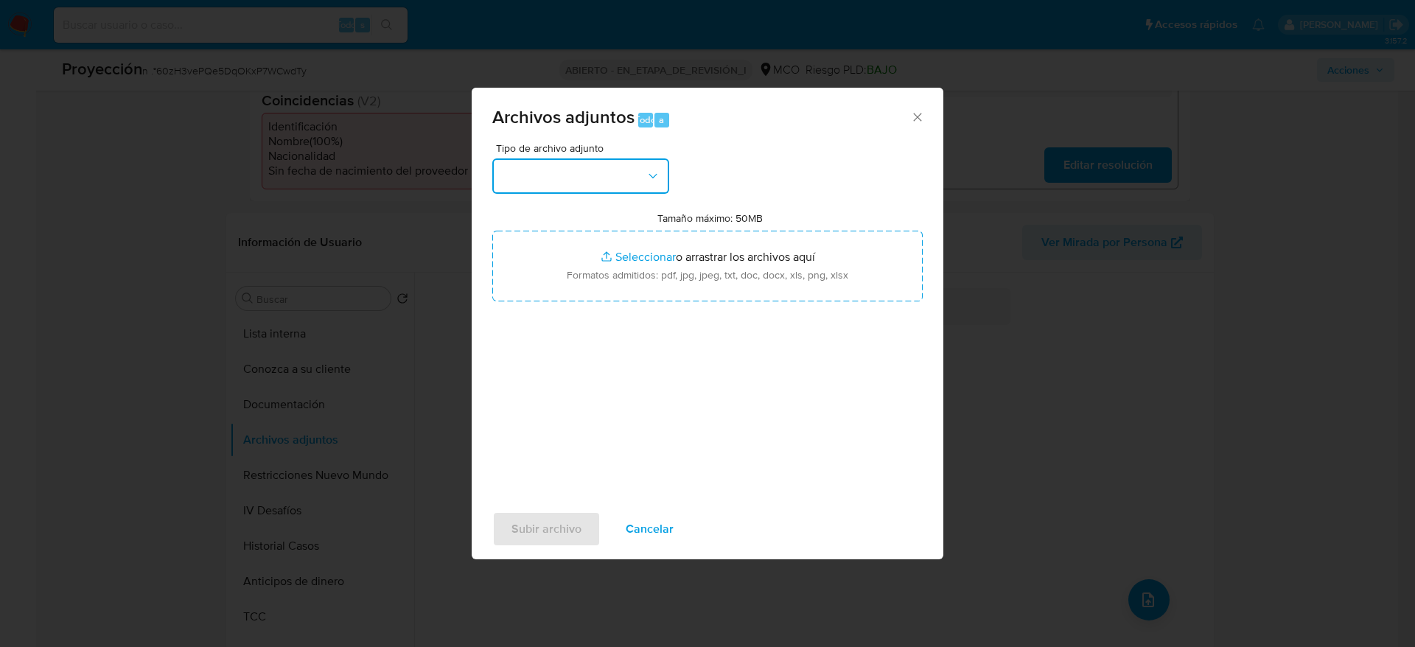
click at [592, 175] on button "button" at bounding box center [580, 175] width 177 height 35
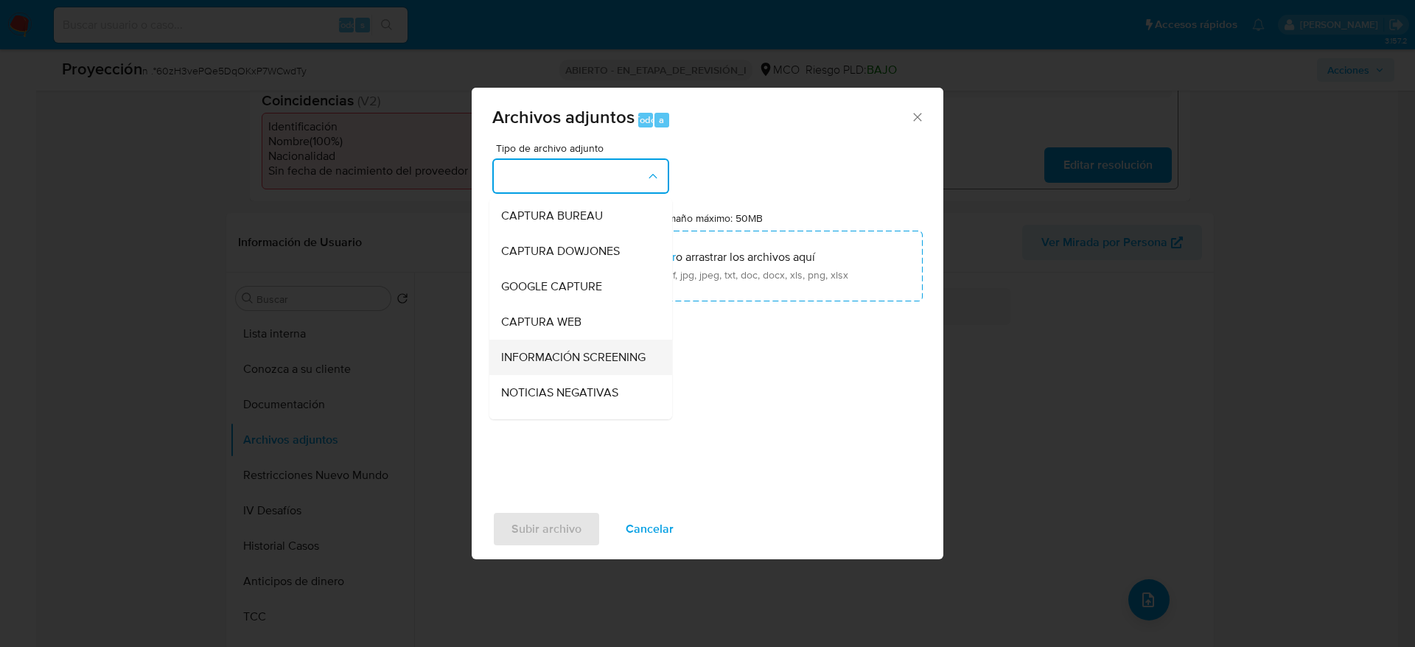
click at [593, 362] on span "INFORMACIÓN SCREENING" at bounding box center [573, 357] width 144 height 15
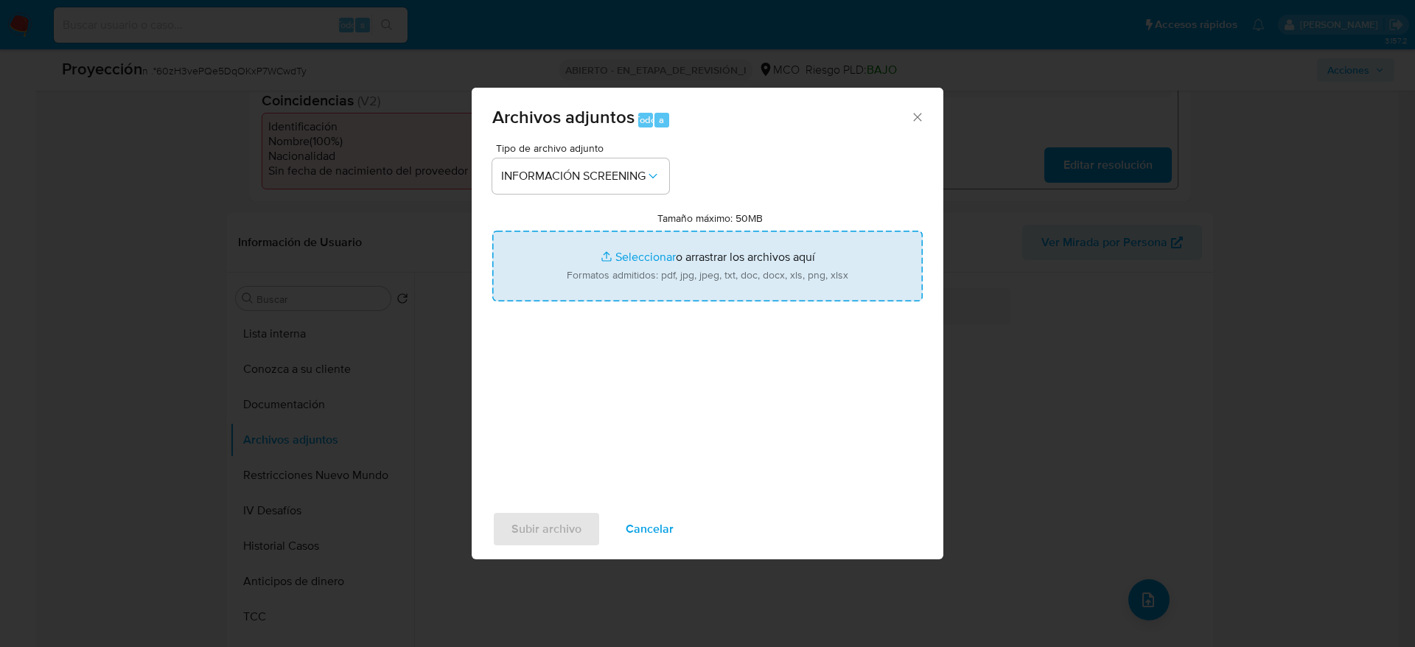
click at [613, 265] on input "Tamaño máximo: 50MB Seleccionar archivos" at bounding box center [707, 266] width 430 height 71
type input "C:\fakepath\_Laura Victoria Gomez Naranjo_ - Buscar con Google.pdf"
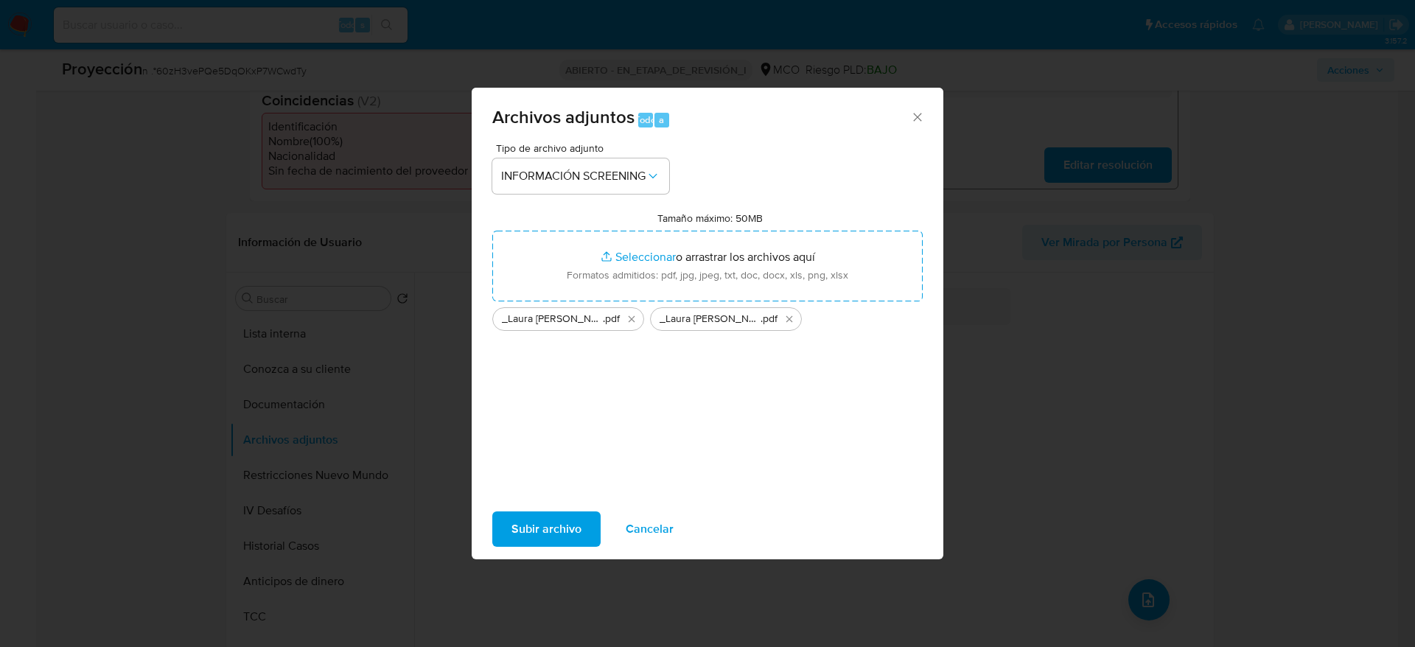
click at [576, 517] on span "Subir archivo" at bounding box center [546, 529] width 70 height 32
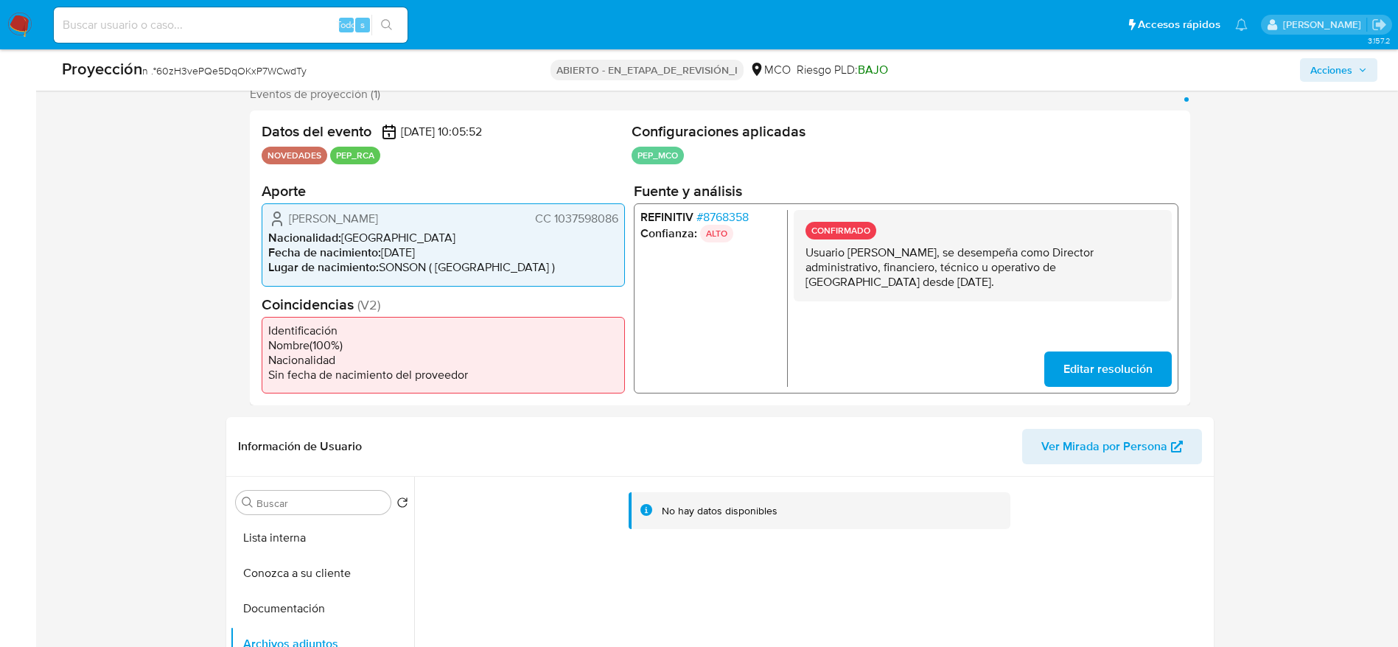
scroll to position [0, 0]
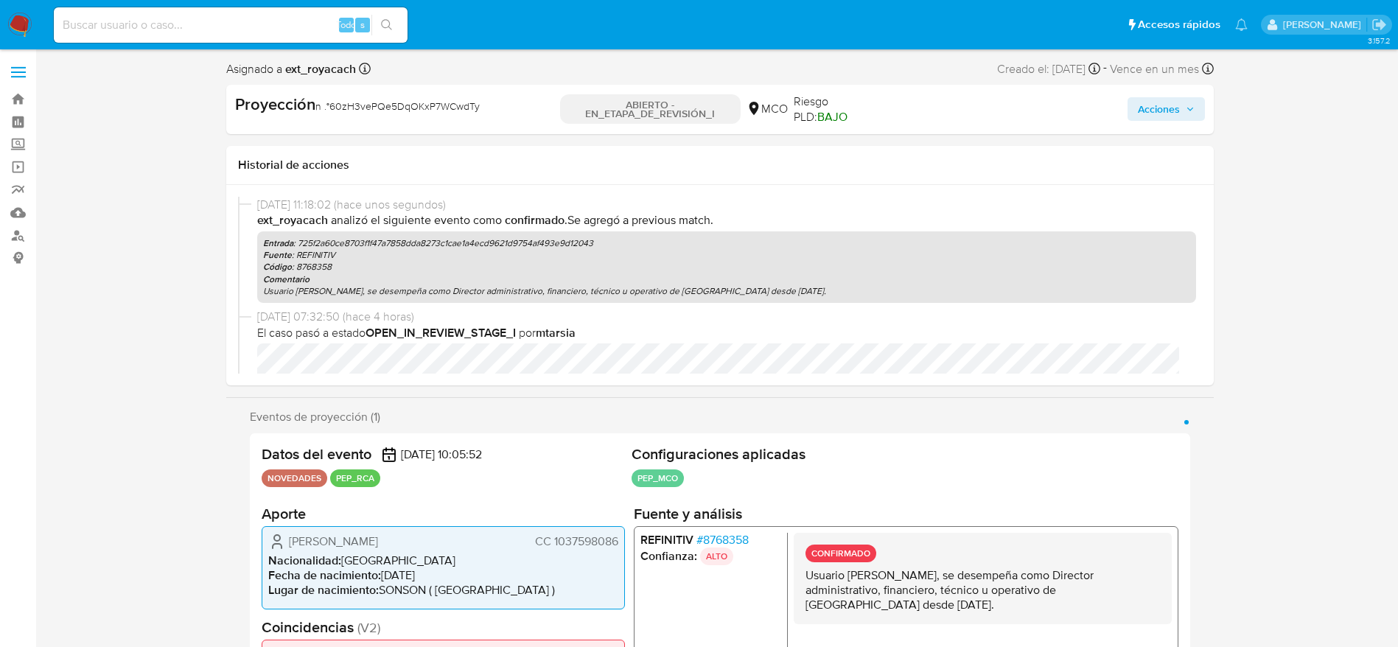
click at [1198, 105] on button "Acciones" at bounding box center [1166, 109] width 77 height 24
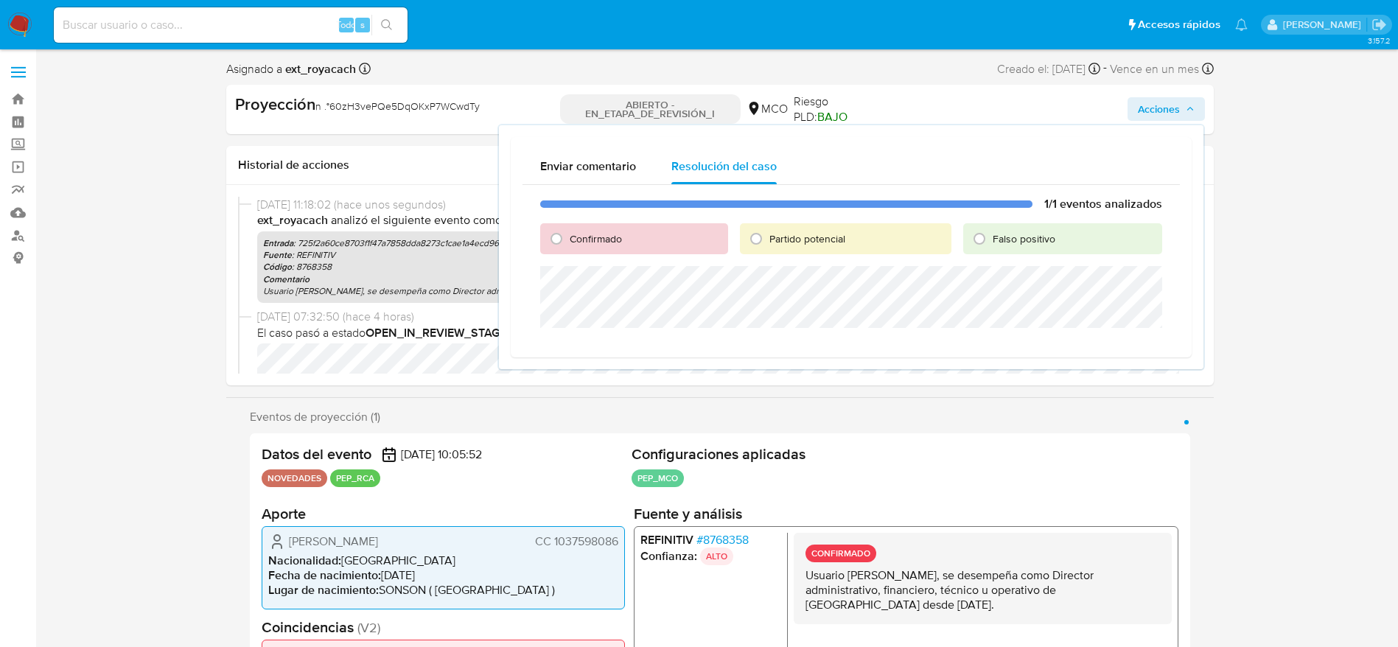
click at [595, 237] on font "Confirmado" at bounding box center [596, 238] width 52 height 15
click at [568, 237] on input "Confirmado" at bounding box center [557, 239] width 24 height 24
radio input "true"
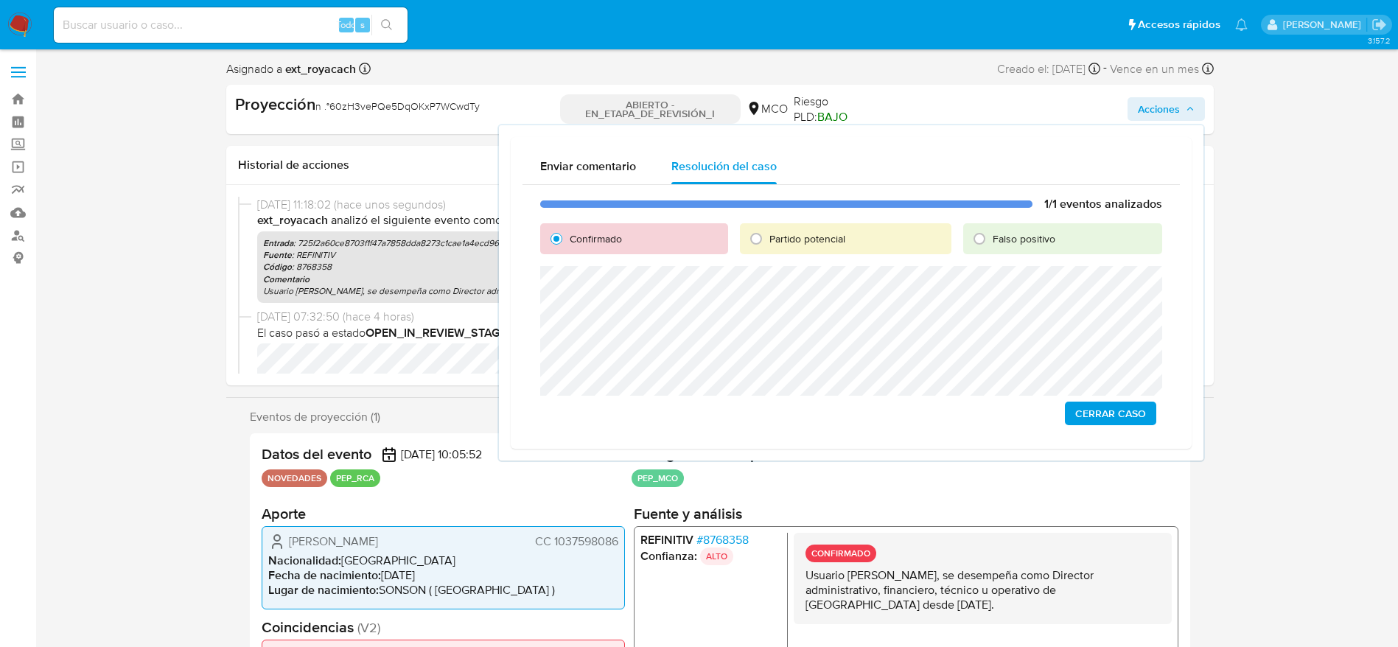
click at [1087, 418] on span "Cerrar Caso" at bounding box center [1110, 413] width 71 height 21
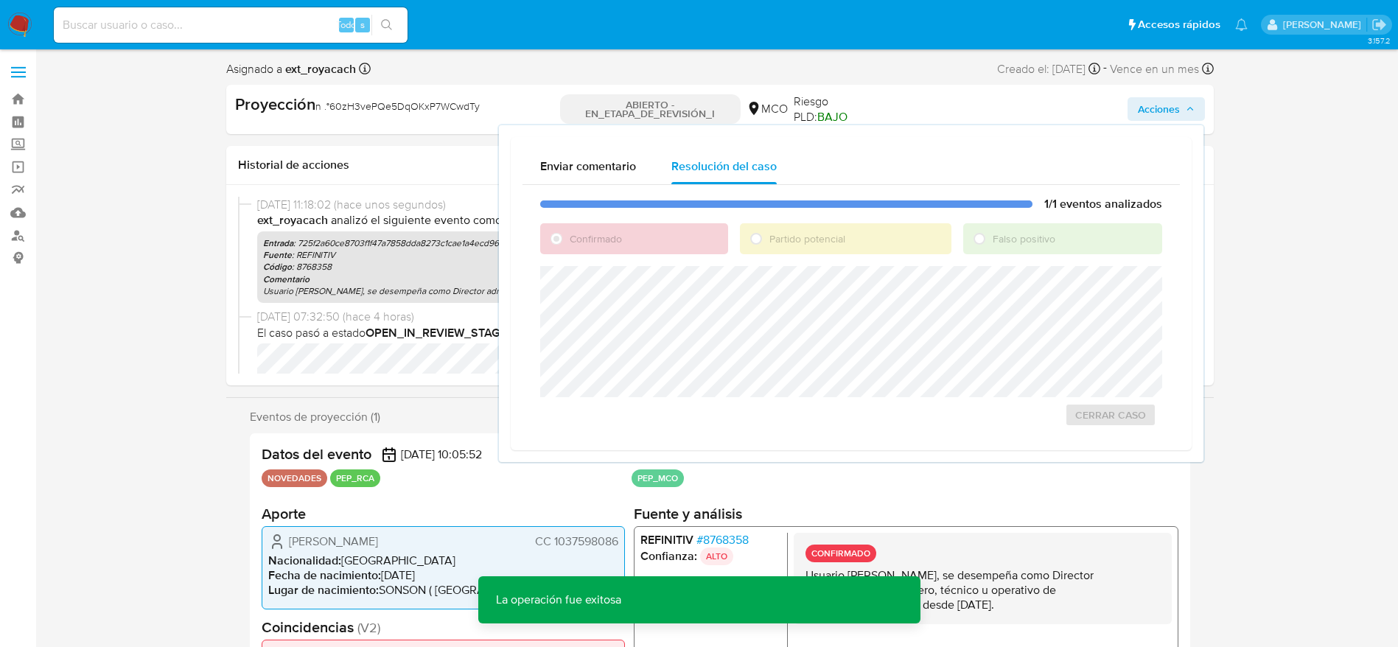
click at [377, 66] on div "Asignado a ext_royacach Asignado el: 03/09/2025 07:32:50 Creado el: 02/09/2025 …" at bounding box center [720, 72] width 988 height 26
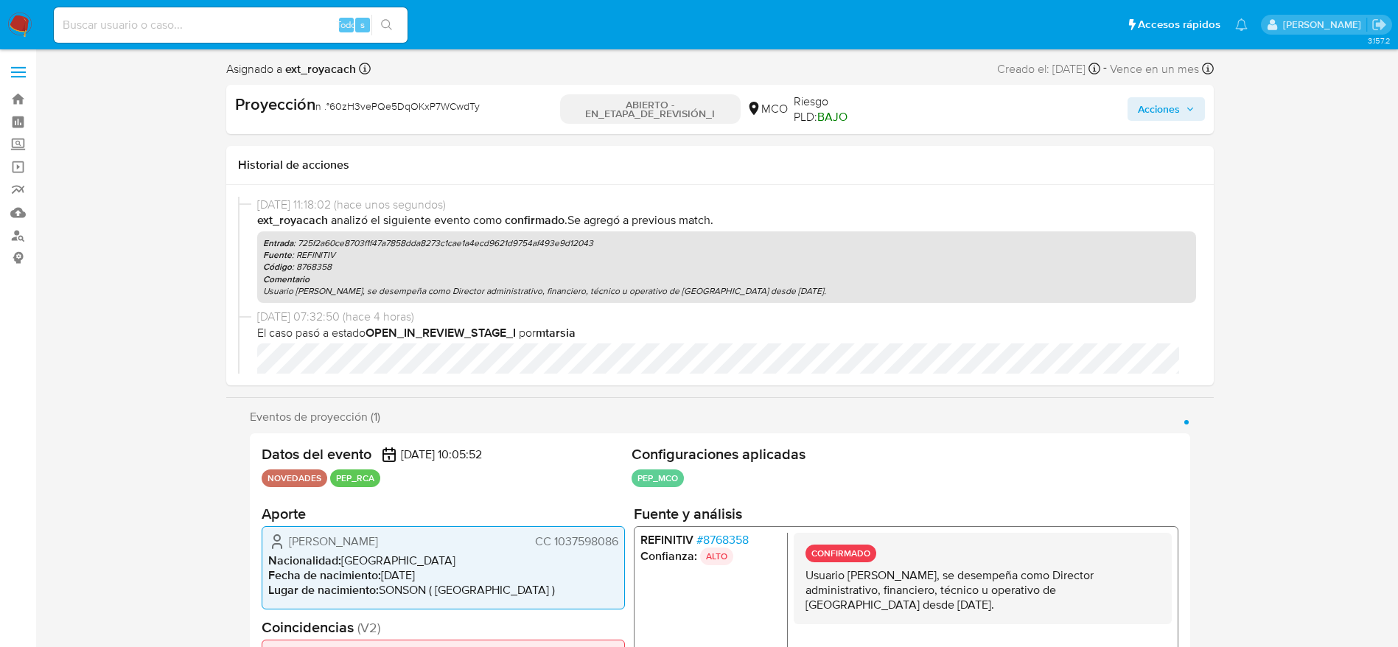
click at [430, 119] on div "Proyección n .° 60zH3vePQe5DqOKxP7WCwdTy" at bounding box center [394, 110] width 319 height 32
copy font "60zH3vePQe5DqOKxP7WCwdTy"
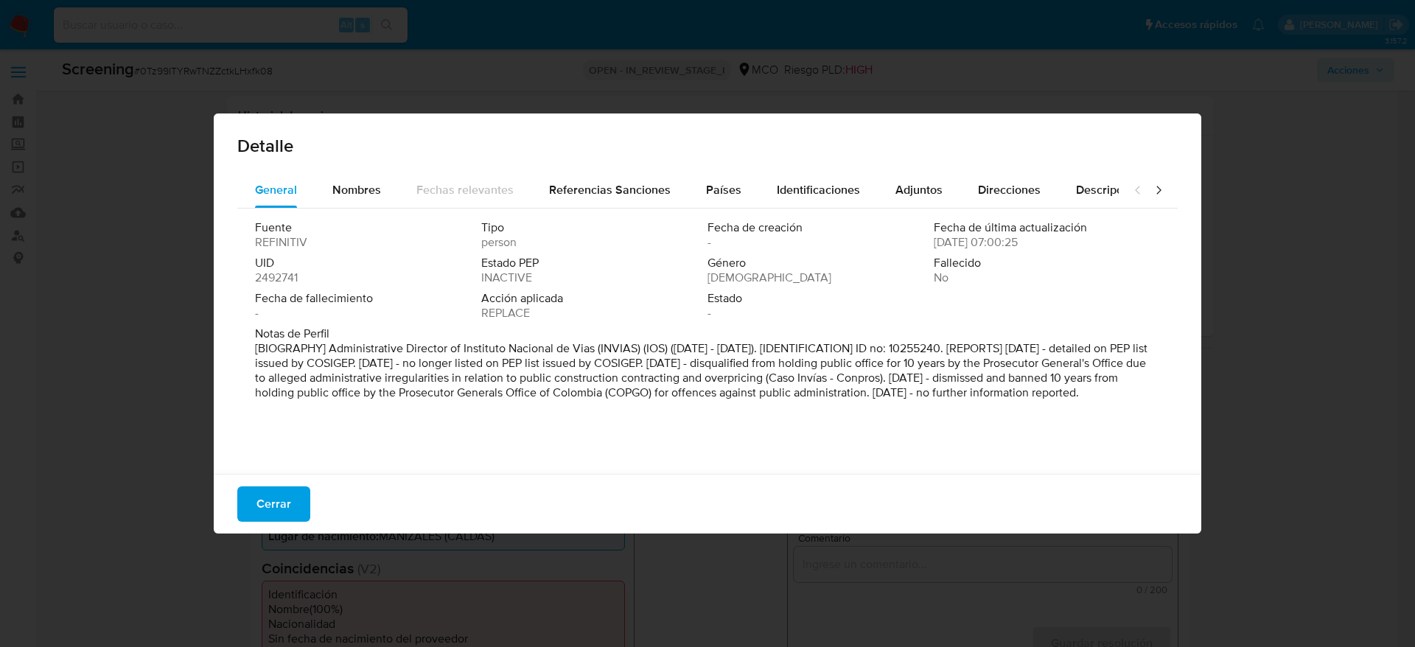
select select "10"
click at [284, 499] on span "Cerrar" at bounding box center [273, 504] width 35 height 32
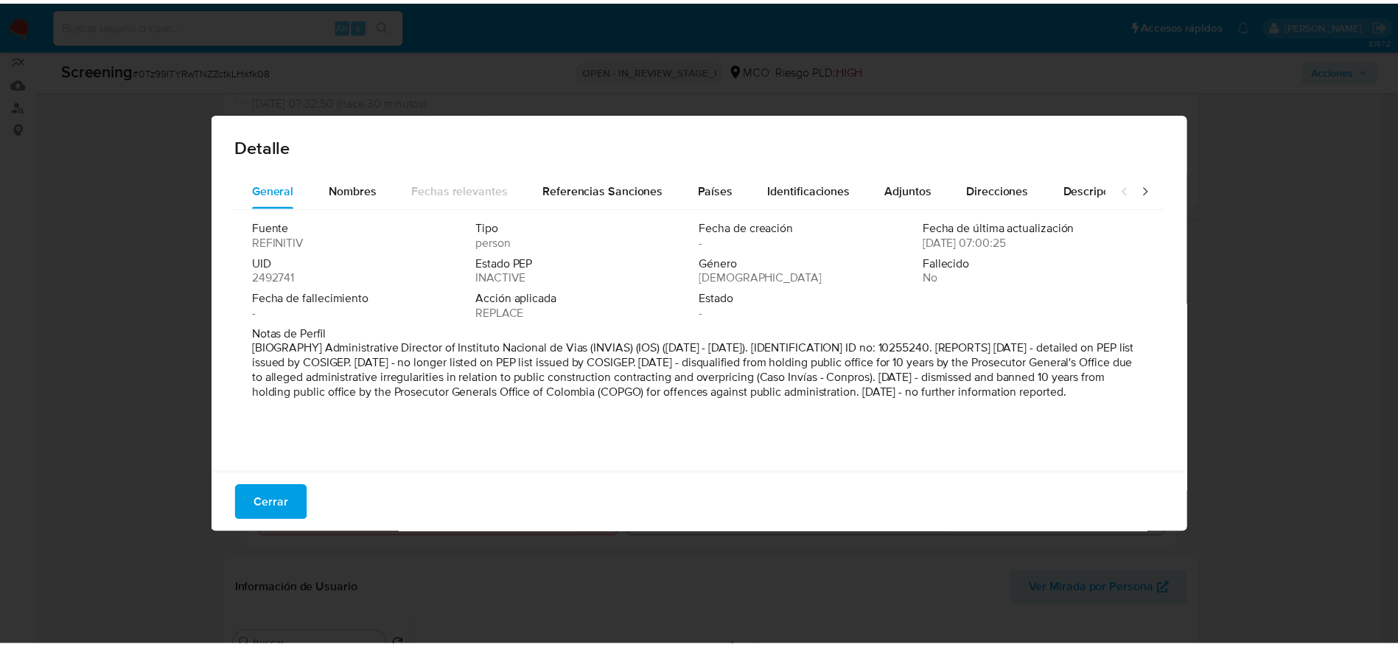
scroll to position [130, 0]
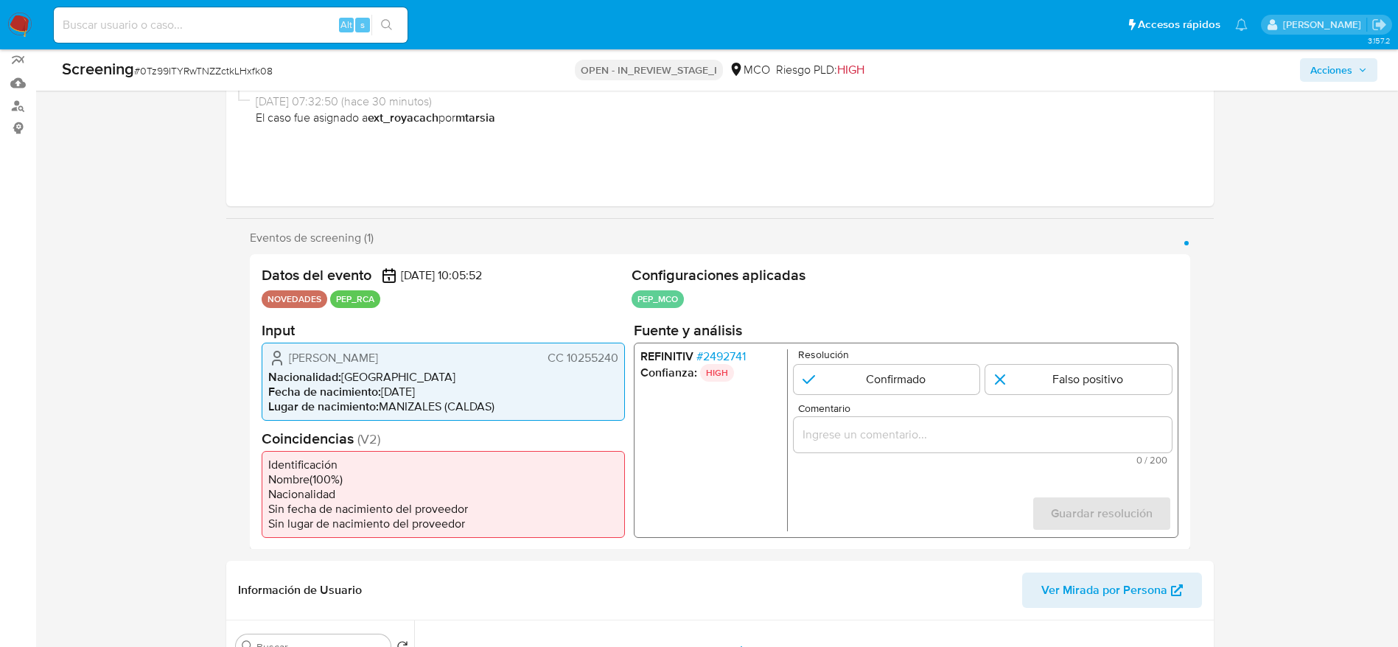
click at [198, 67] on span "# 0Tz99ITYRwTNZZctkLHxfk08" at bounding box center [203, 70] width 139 height 15
copy span "0Tz99ITYRwTNZZctkLHxfk08"
click at [730, 349] on span "# 2492741" at bounding box center [720, 356] width 49 height 15
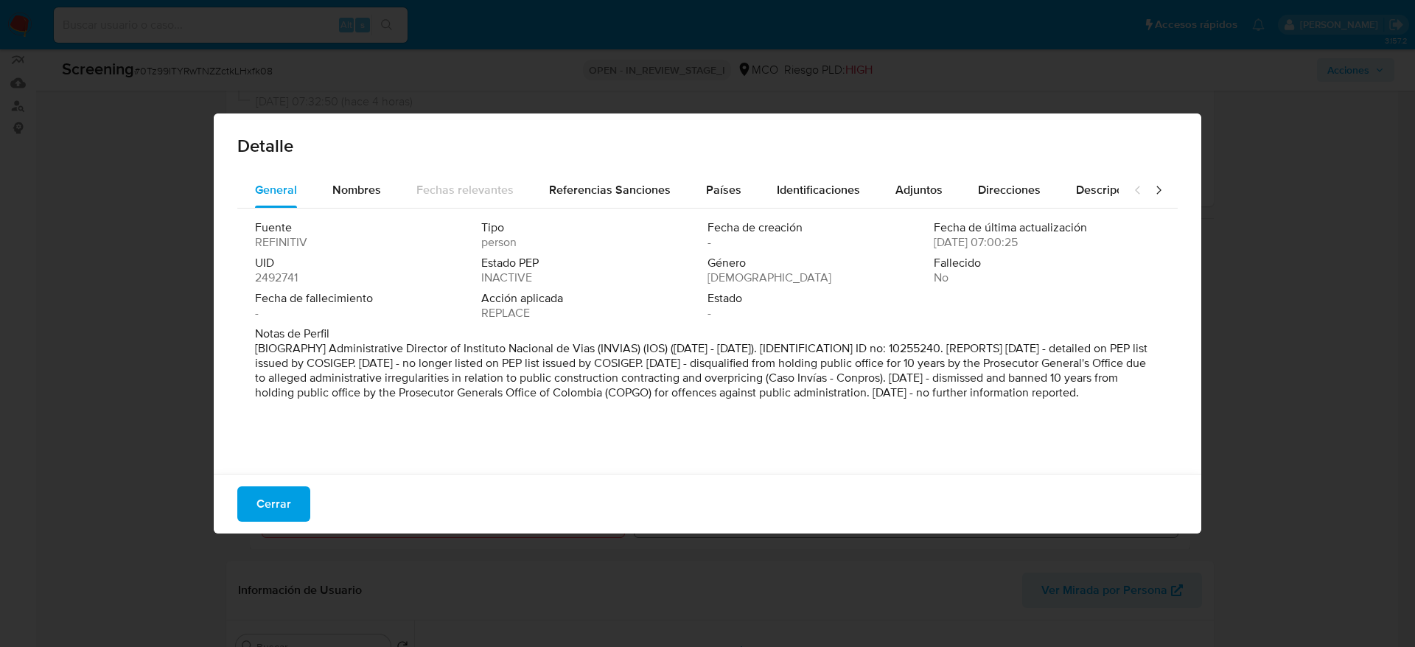
drag, startPoint x: 788, startPoint y: 406, endPoint x: 291, endPoint y: 522, distance: 510.0
click at [291, 522] on div "Cerrar" at bounding box center [708, 504] width 988 height 60
click at [265, 491] on span "Cerrar" at bounding box center [273, 504] width 35 height 32
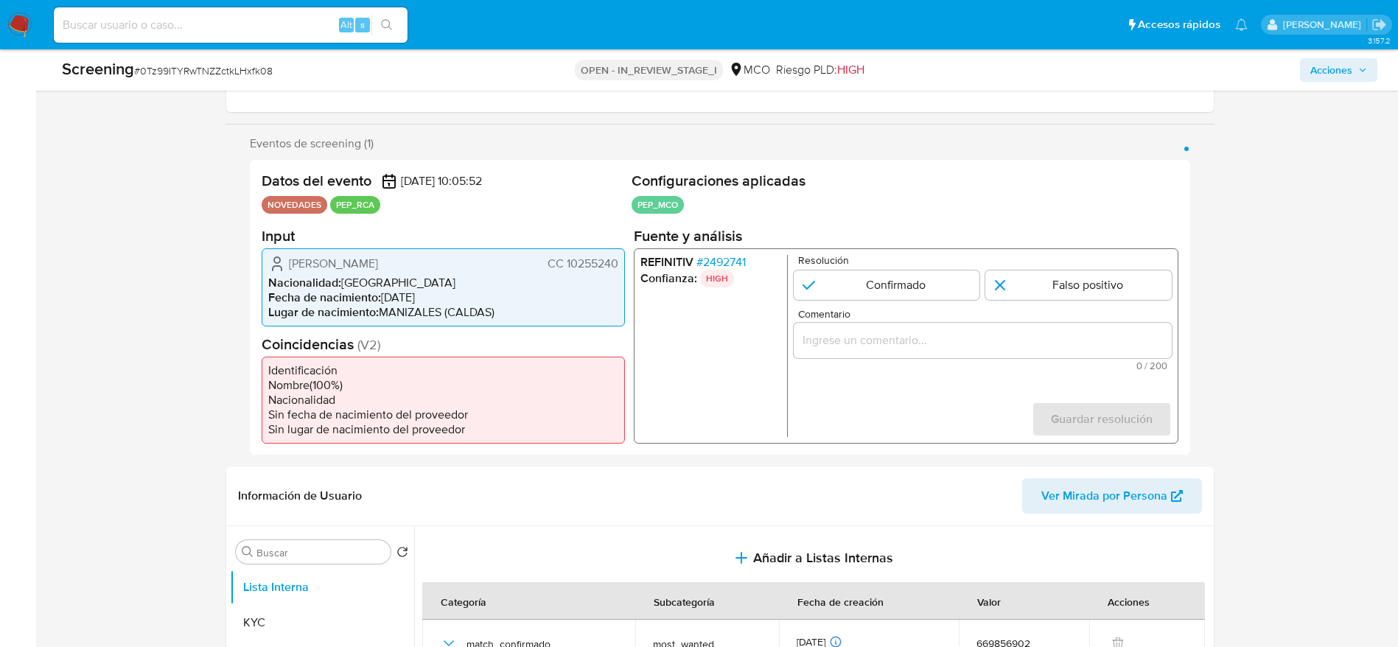
scroll to position [351, 0]
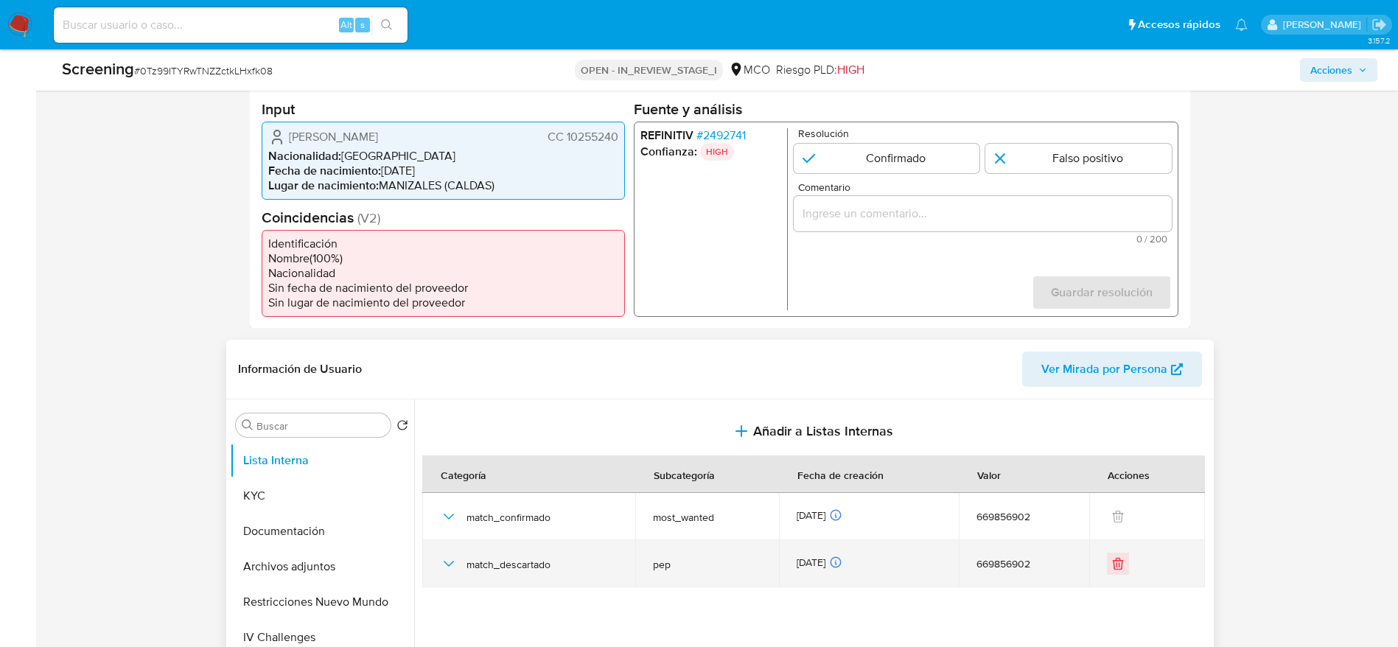
click at [455, 562] on icon "button" at bounding box center [449, 564] width 18 height 18
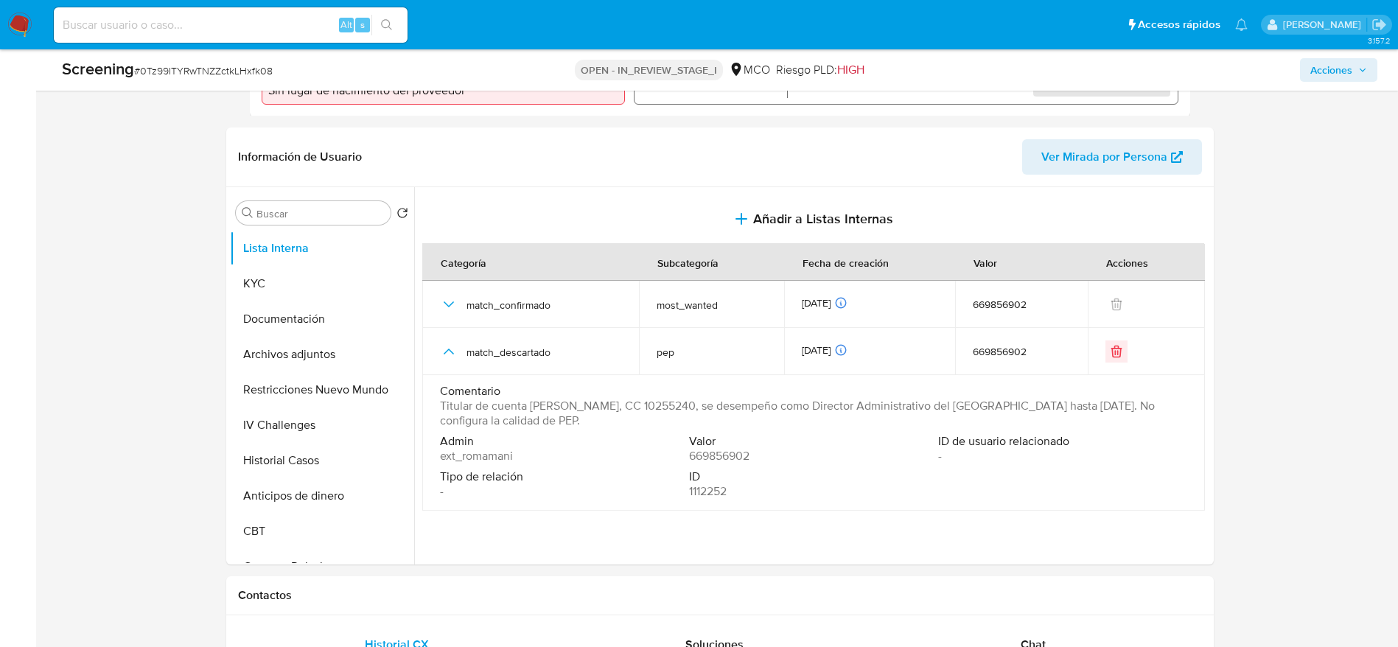
scroll to position [572, 0]
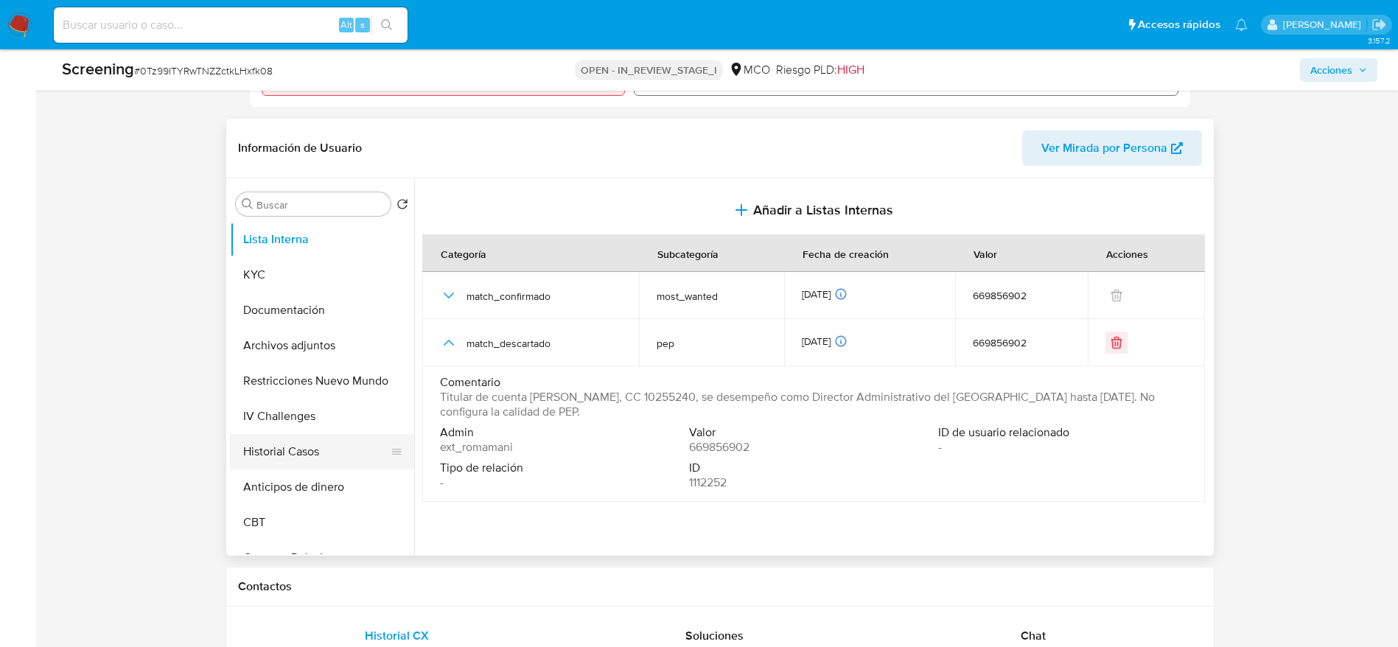
click at [305, 444] on button "Historial Casos" at bounding box center [316, 451] width 172 height 35
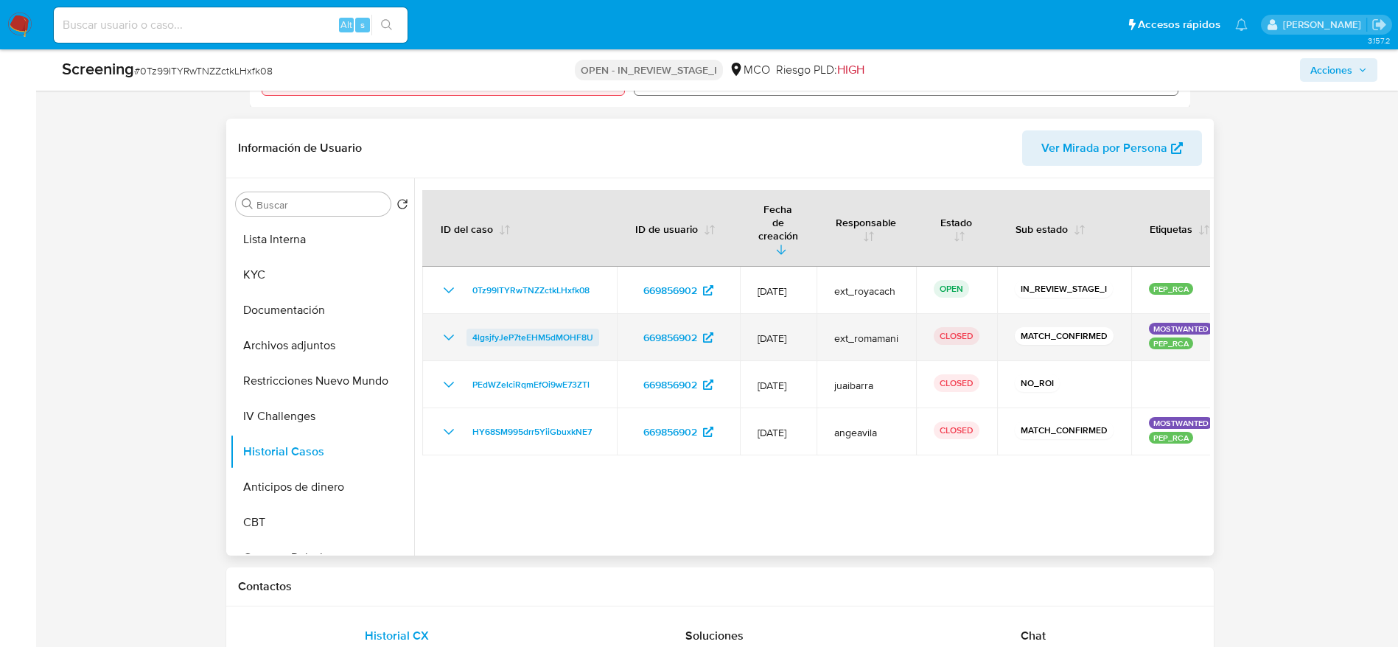
click at [540, 329] on span "4lgsjfyJeP7teEHM5dMOHF8U" at bounding box center [532, 338] width 121 height 18
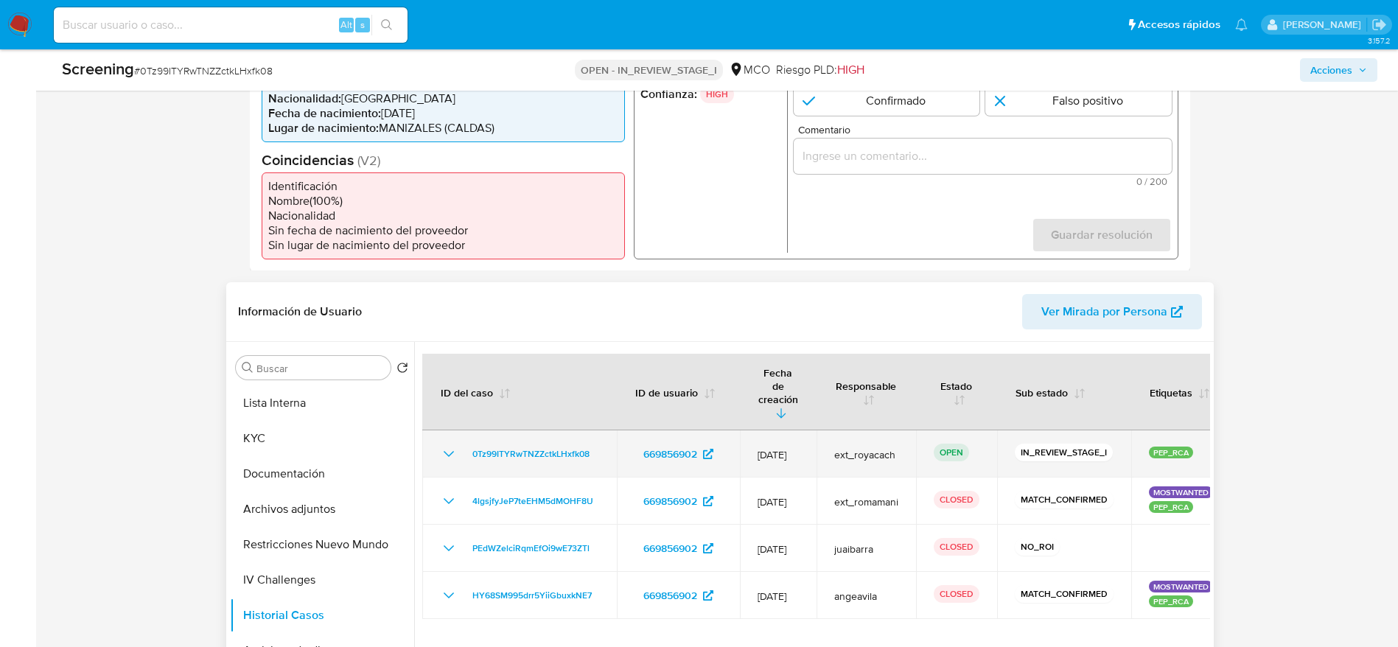
scroll to position [240, 0]
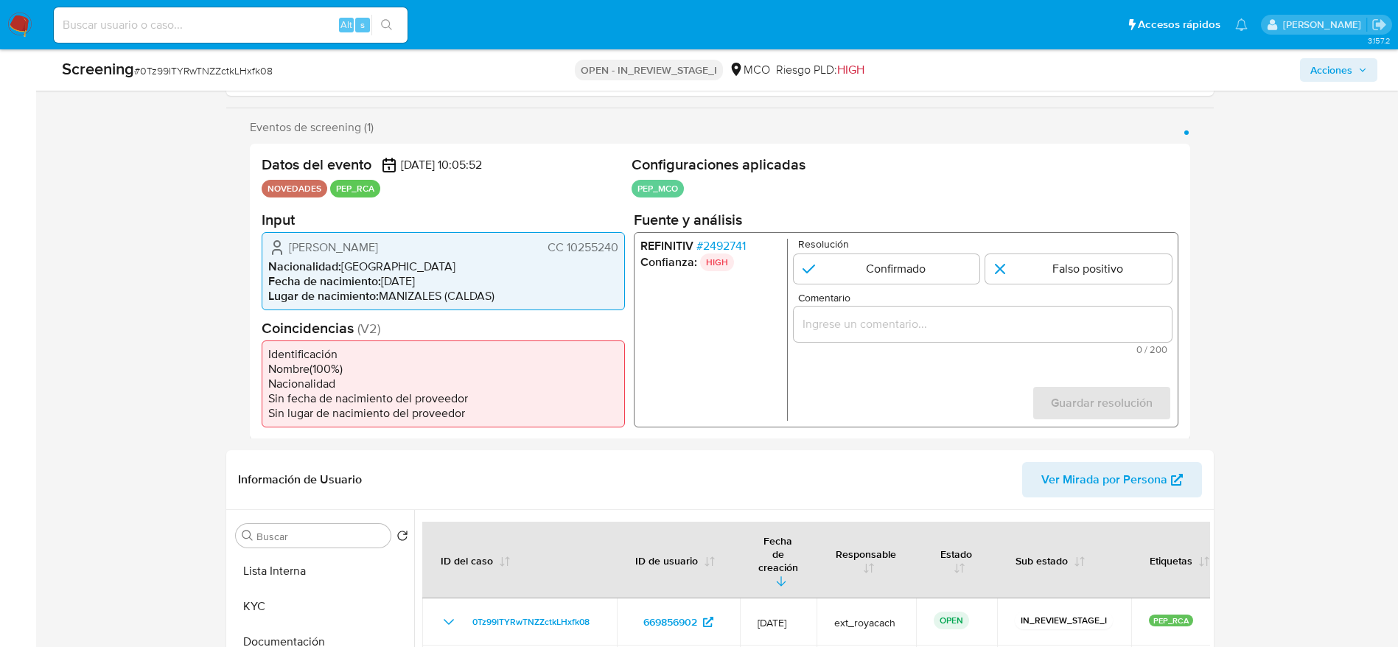
click at [1003, 284] on form "Resolución Confirmado Falso positivo Comentario 0 / 200 200 caracteres restante…" at bounding box center [982, 329] width 378 height 182
click at [995, 275] on input "1 de 1" at bounding box center [1078, 268] width 186 height 29
radio input "true"
click at [992, 326] on input "Comentario" at bounding box center [982, 323] width 378 height 19
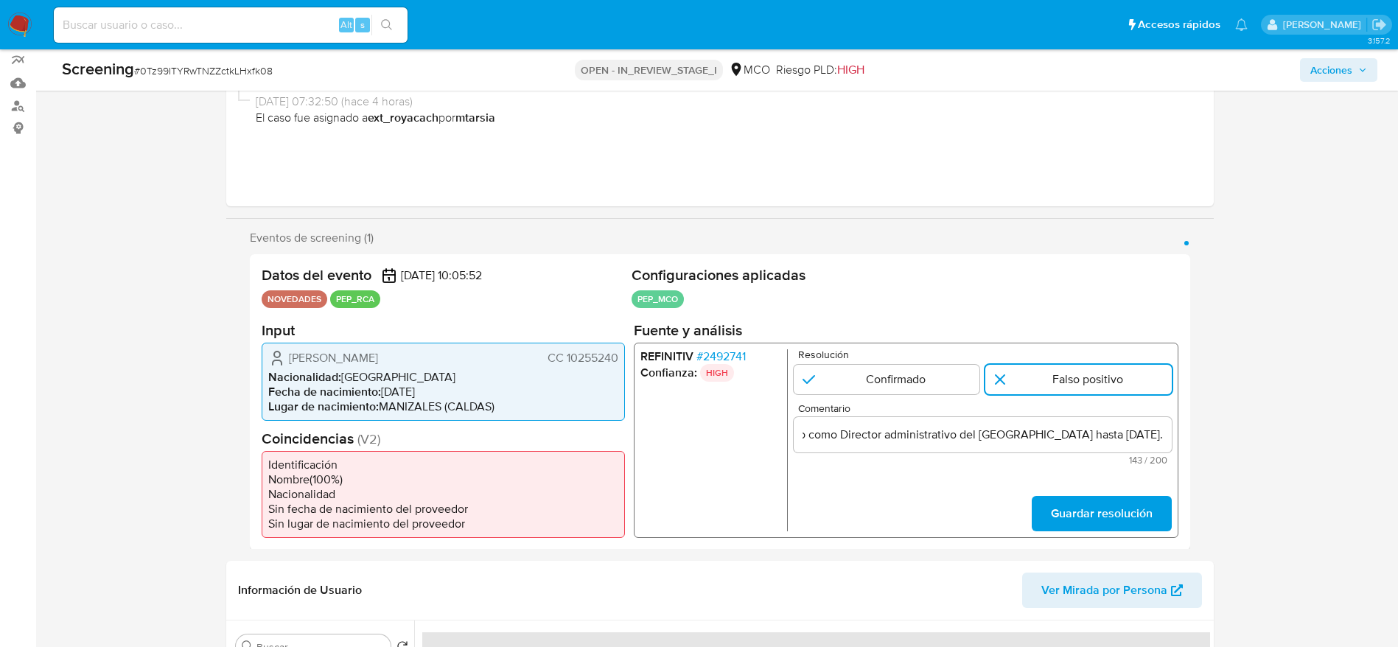
scroll to position [0, 0]
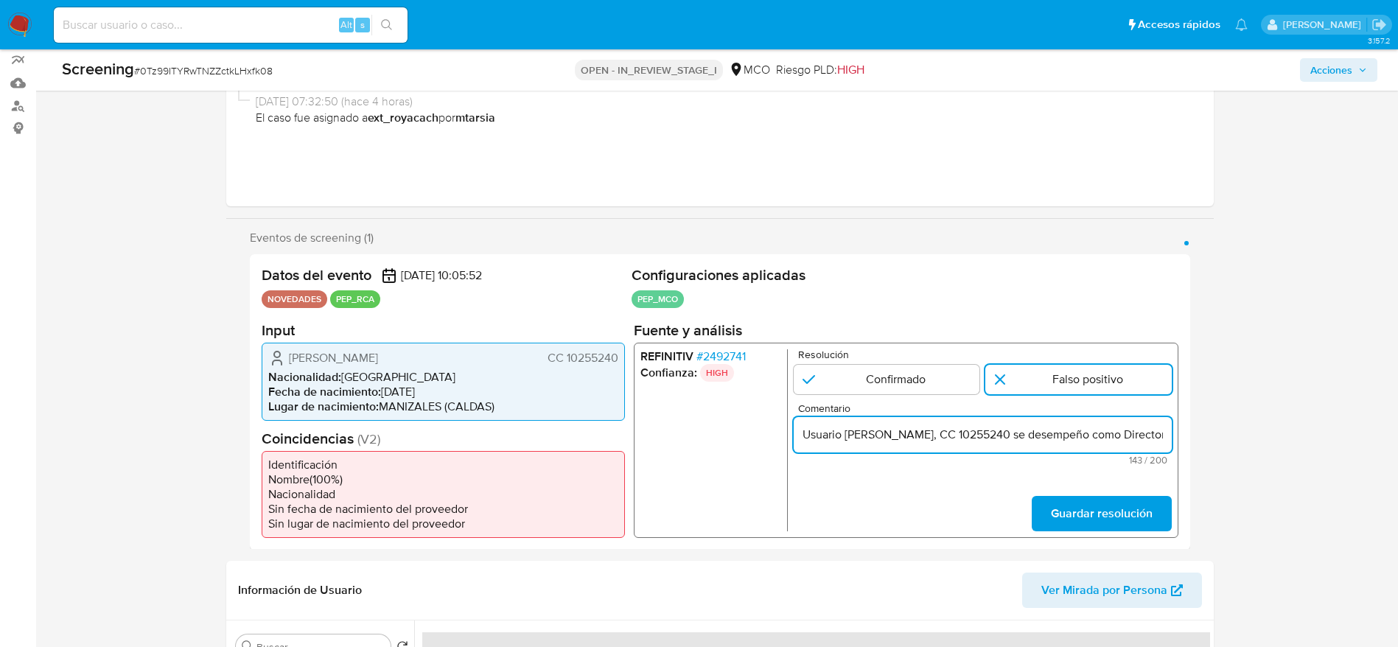
click at [1073, 427] on input "Usuario German Grajales Quintero, CC 10255240 se desempeño como Director admini…" at bounding box center [982, 433] width 378 height 19
type input "Usuario German Grajales Quintero, CC 10255240 se desempeño como Director admini…"
click at [1112, 509] on span "Guardar resolución" at bounding box center [1101, 513] width 102 height 32
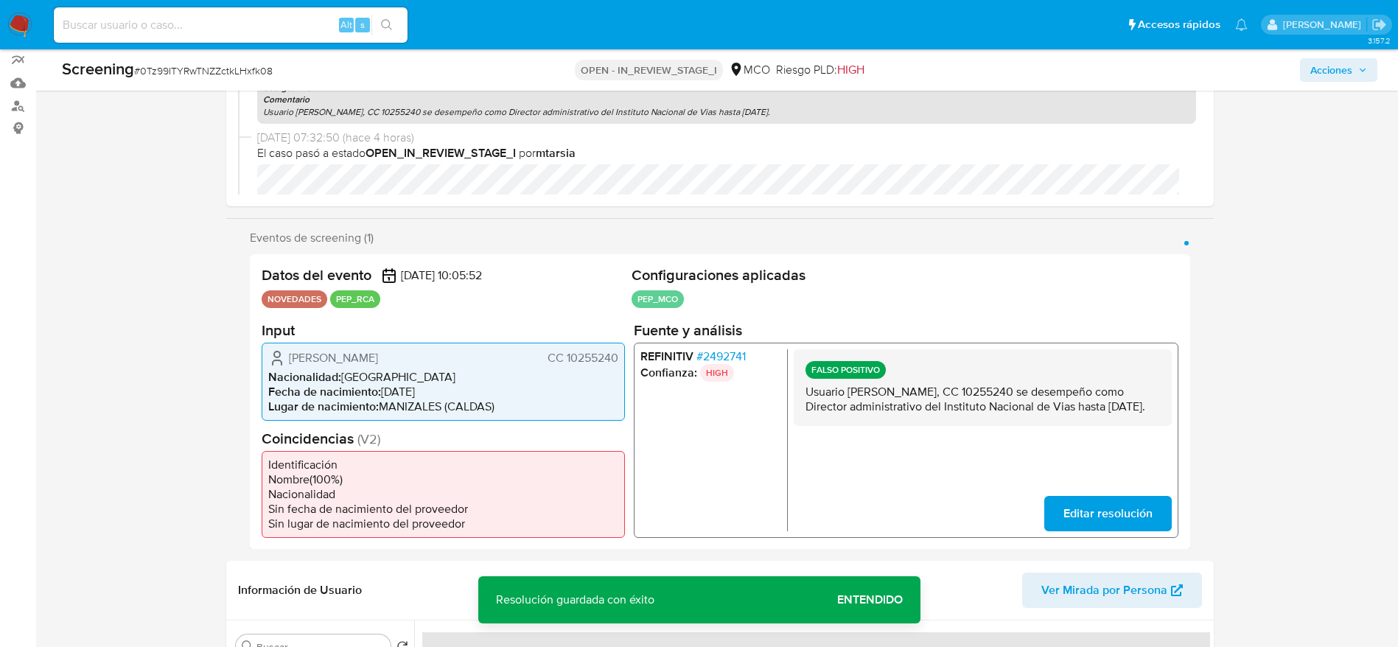
click at [1004, 413] on p "Usuario German Grajales Quintero, CC 10255240 se desempeño como Director admini…" at bounding box center [982, 398] width 354 height 29
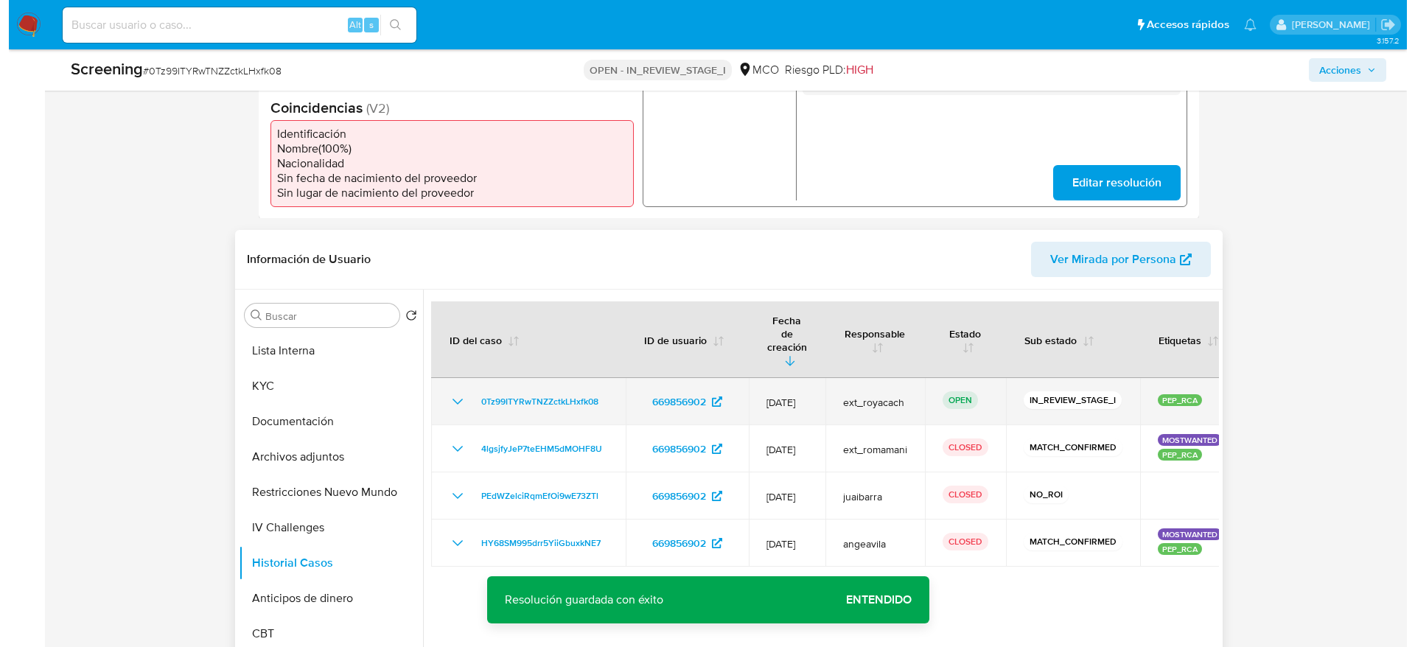
scroll to position [461, 0]
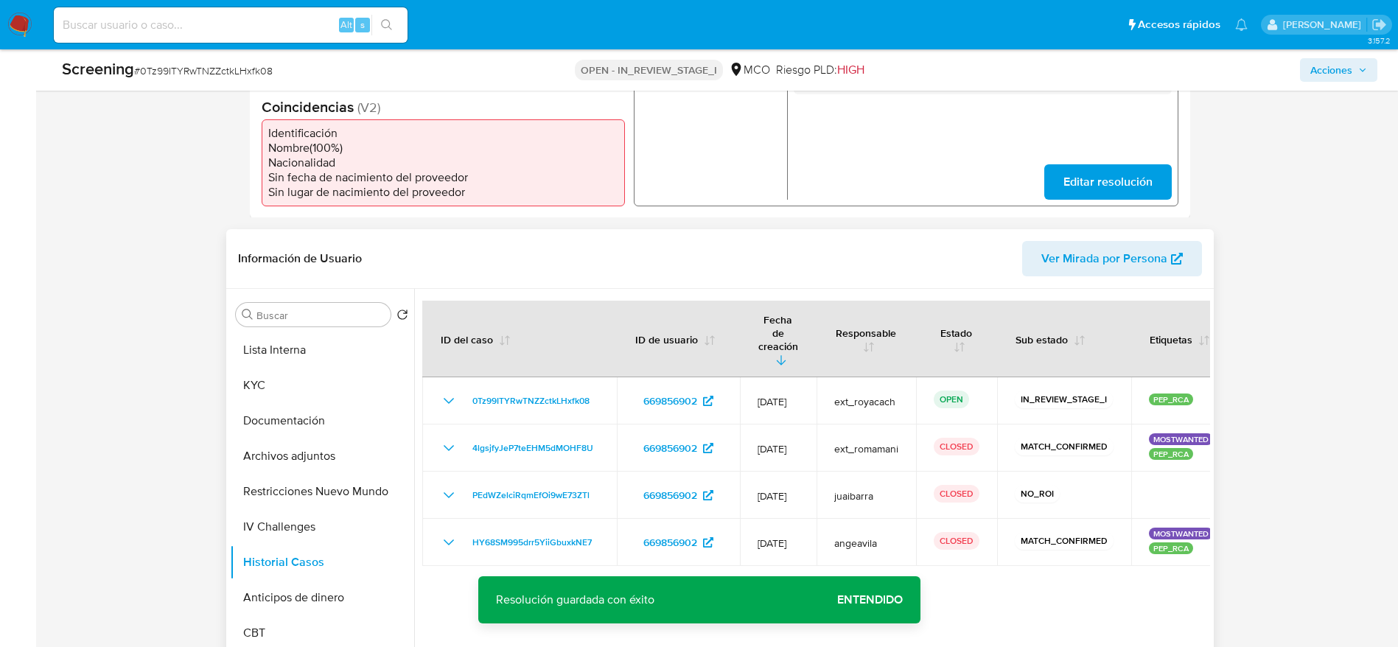
drag, startPoint x: 318, startPoint y: 346, endPoint x: 674, endPoint y: 276, distance: 361.9
click at [316, 346] on button "Lista Interna" at bounding box center [322, 349] width 184 height 35
click at [674, 276] on div "Información de Usuario Ver Mirada por Persona" at bounding box center [720, 259] width 988 height 60
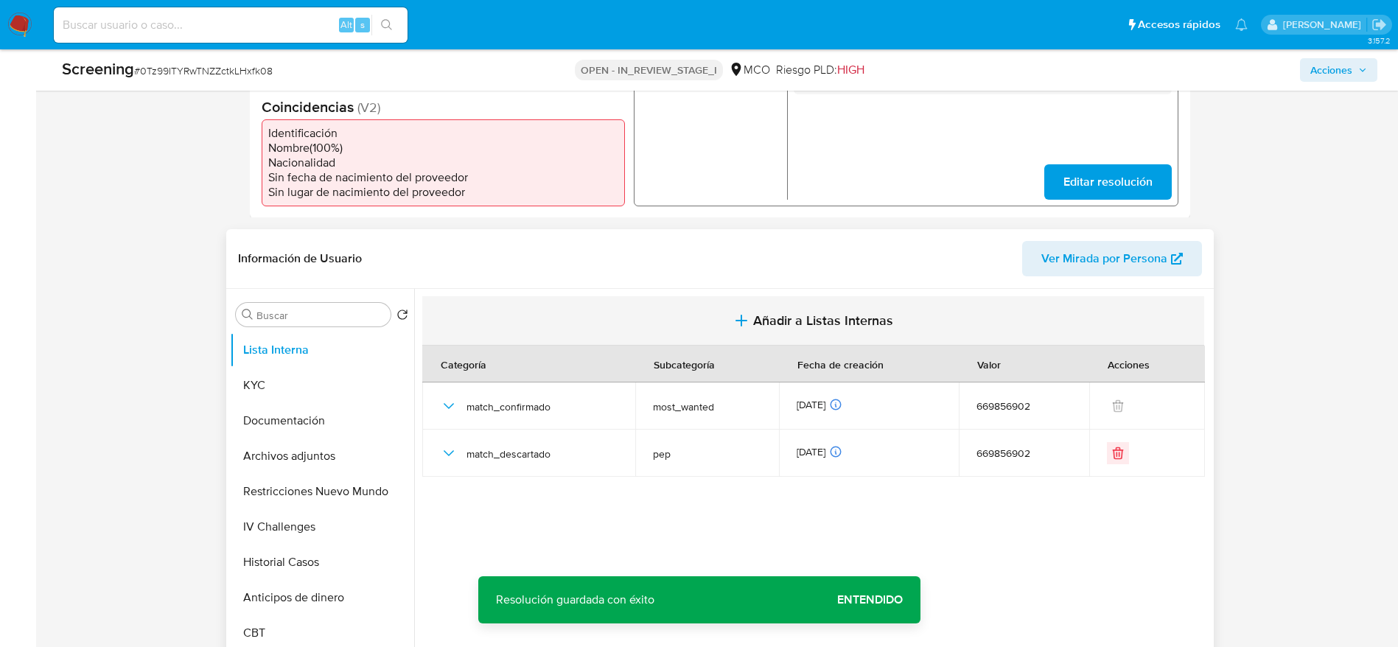
click at [707, 303] on button "Añadir a Listas Internas" at bounding box center [813, 320] width 782 height 49
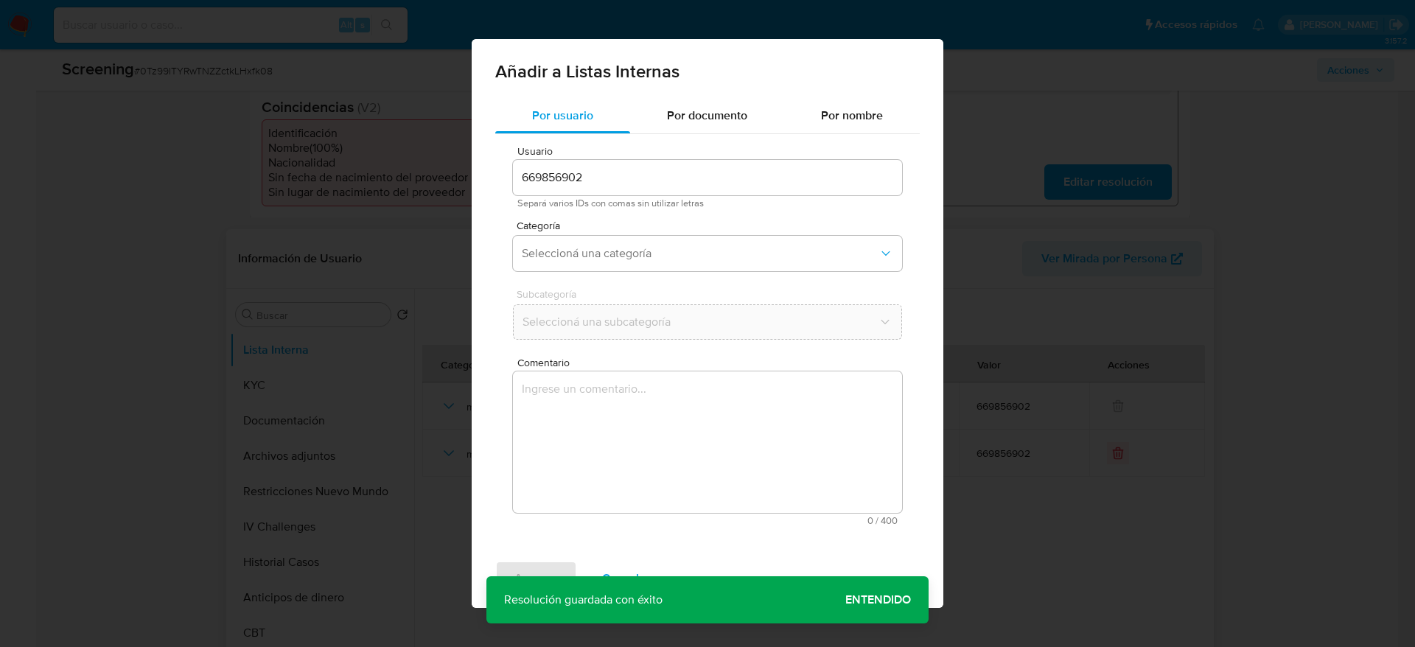
click at [728, 408] on textarea "Comentario" at bounding box center [707, 441] width 389 height 141
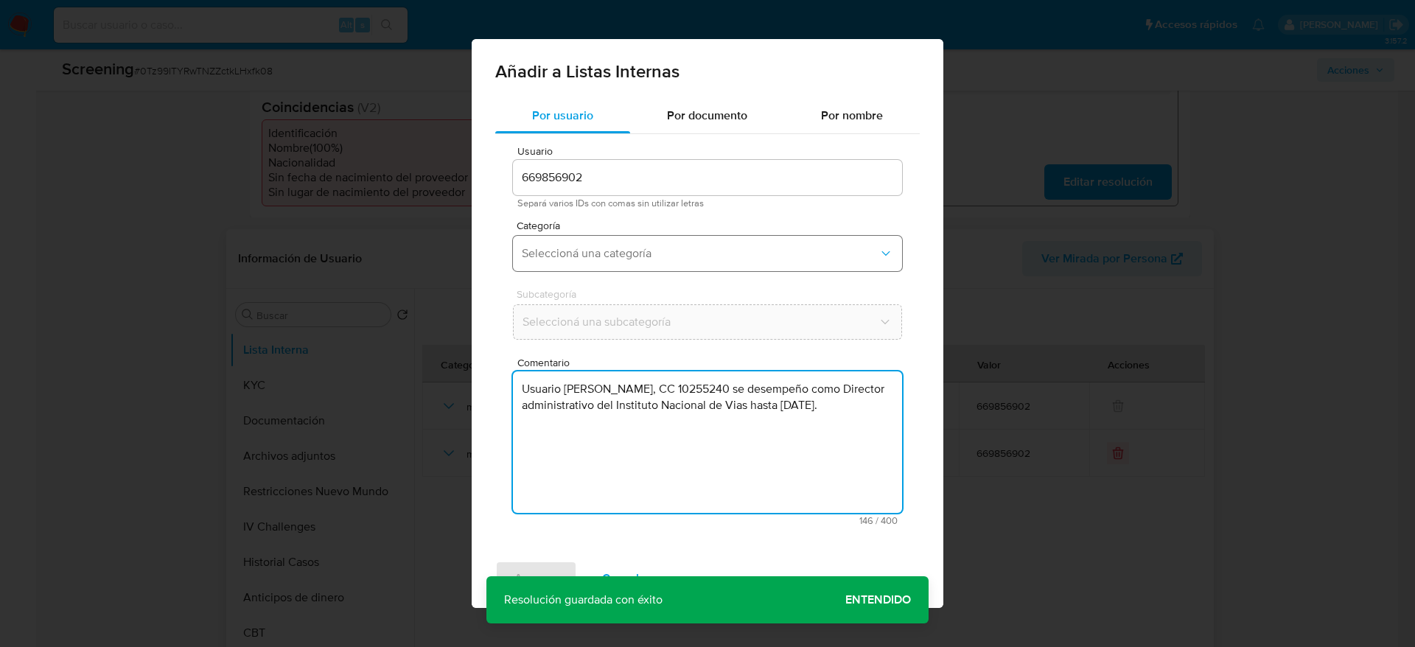
type textarea "Usuario German Grajales Quintero, CC 10255240 se desempeño como Director admini…"
click at [606, 251] on span "Seleccioná una categoría" at bounding box center [700, 253] width 357 height 15
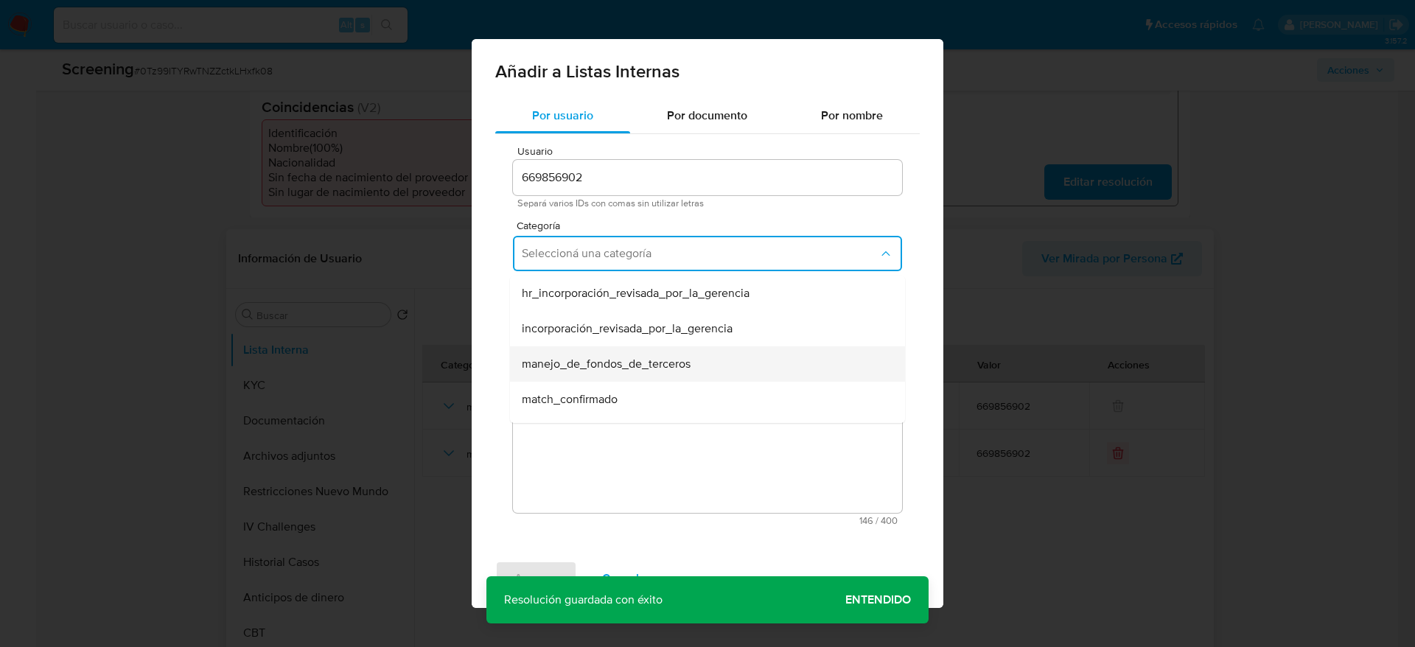
scroll to position [111, 0]
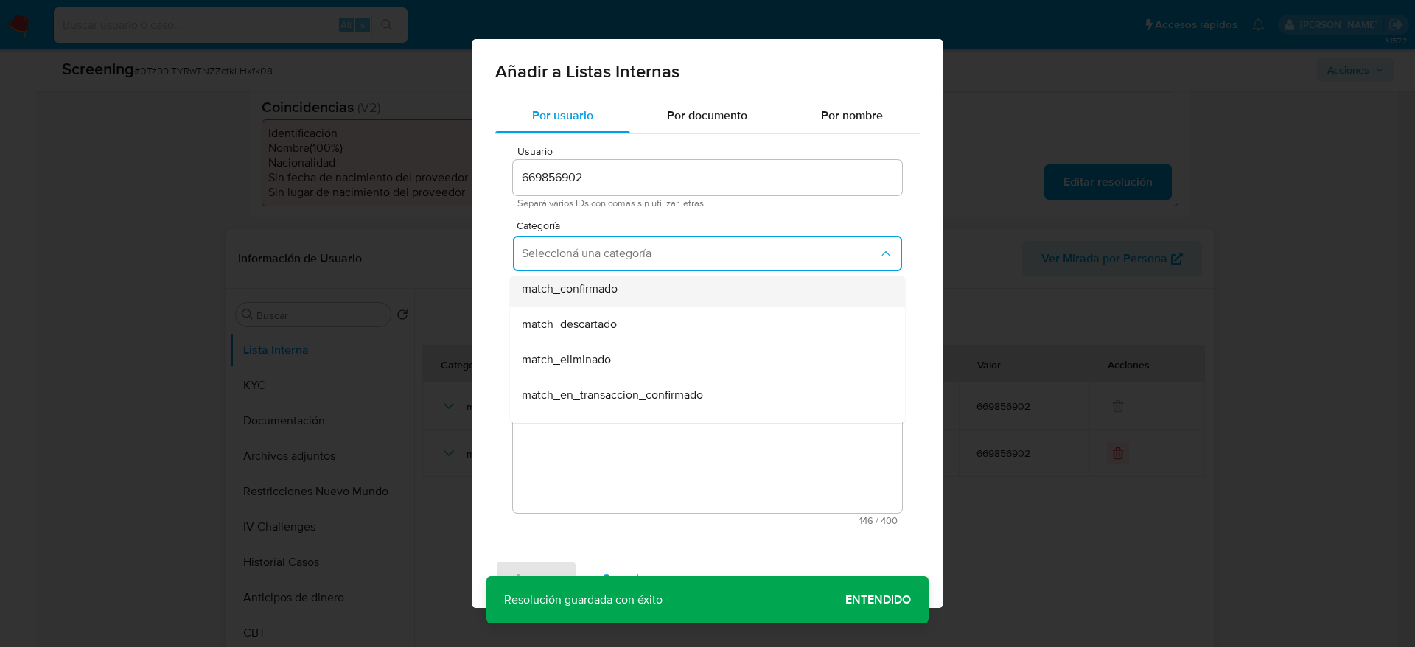
click at [615, 301] on div "match_confirmado" at bounding box center [703, 288] width 363 height 35
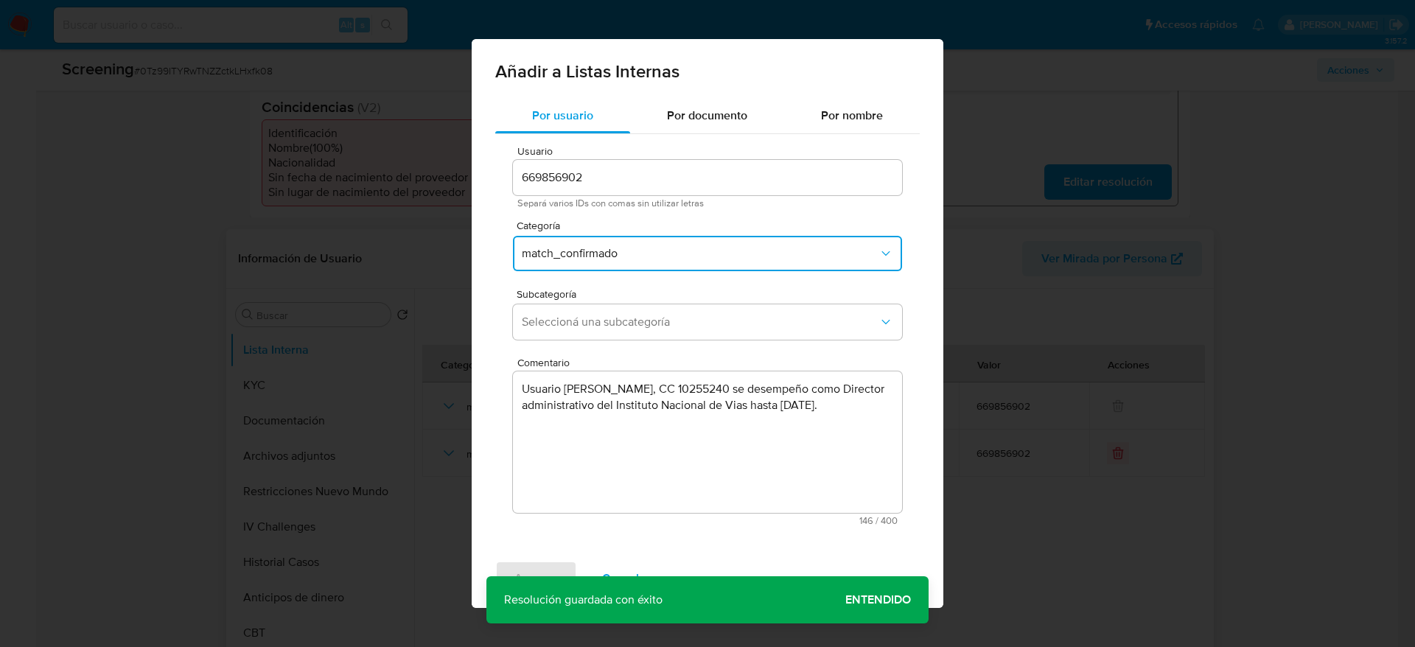
click at [599, 270] on button "match_confirmado" at bounding box center [707, 253] width 389 height 35
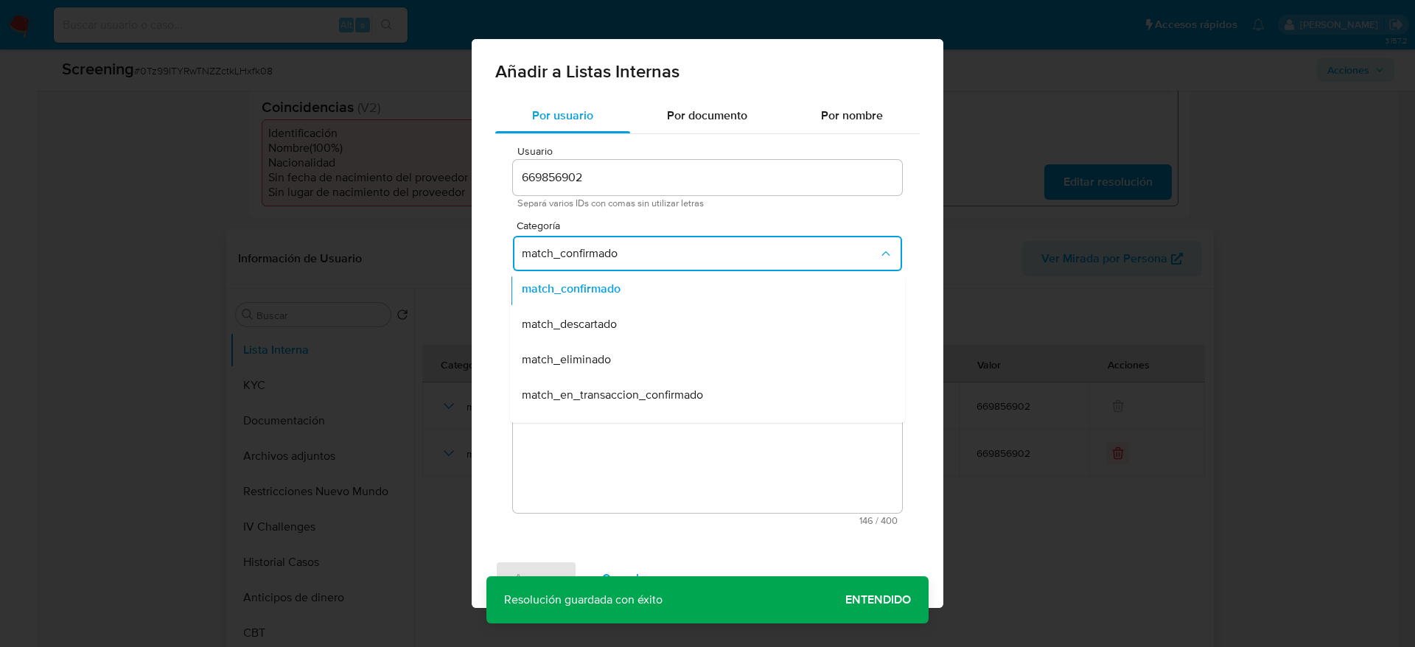
click at [606, 310] on div "match_descartado" at bounding box center [703, 324] width 363 height 35
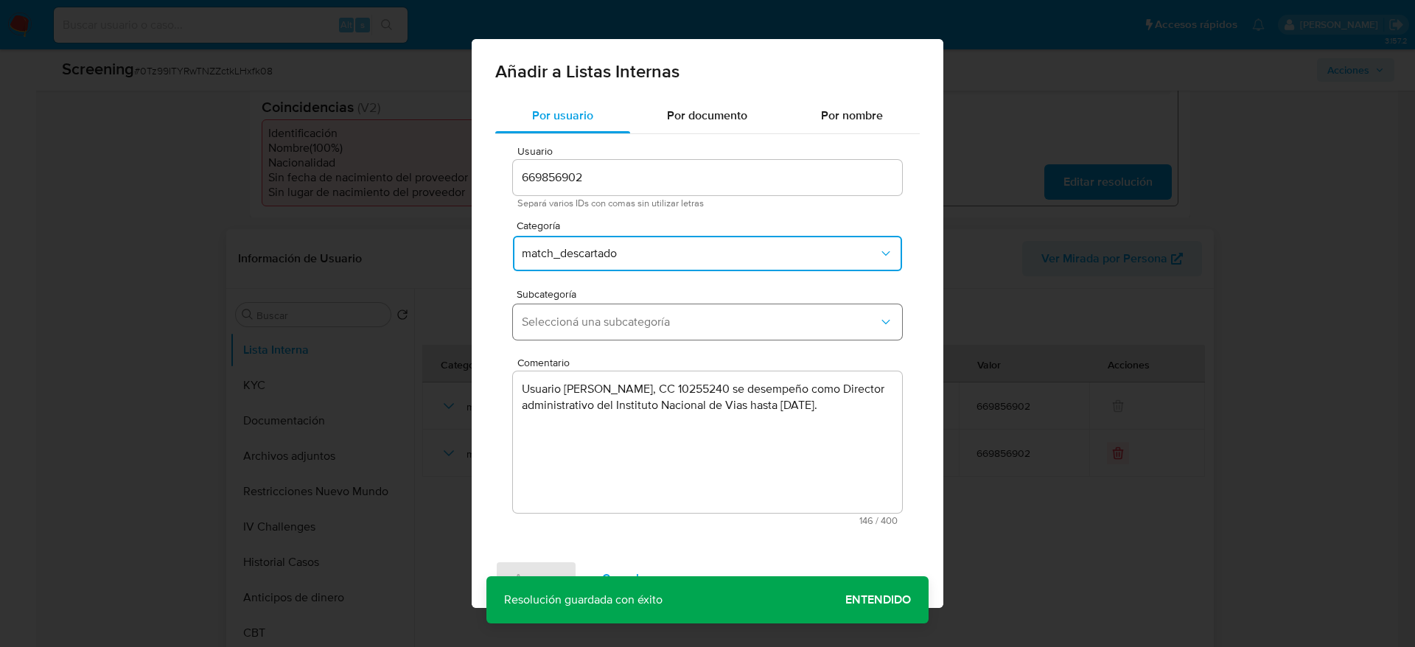
click at [606, 310] on button "Seleccioná una subcategoría" at bounding box center [707, 321] width 389 height 35
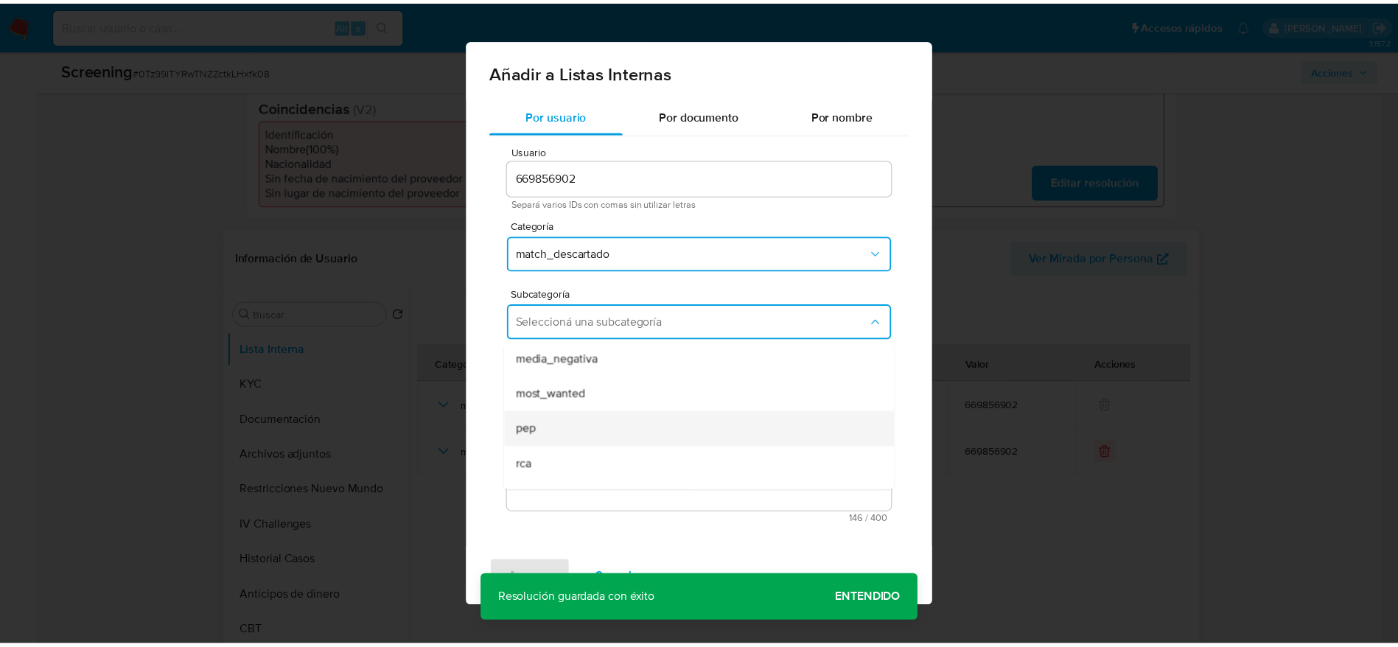
scroll to position [100, 0]
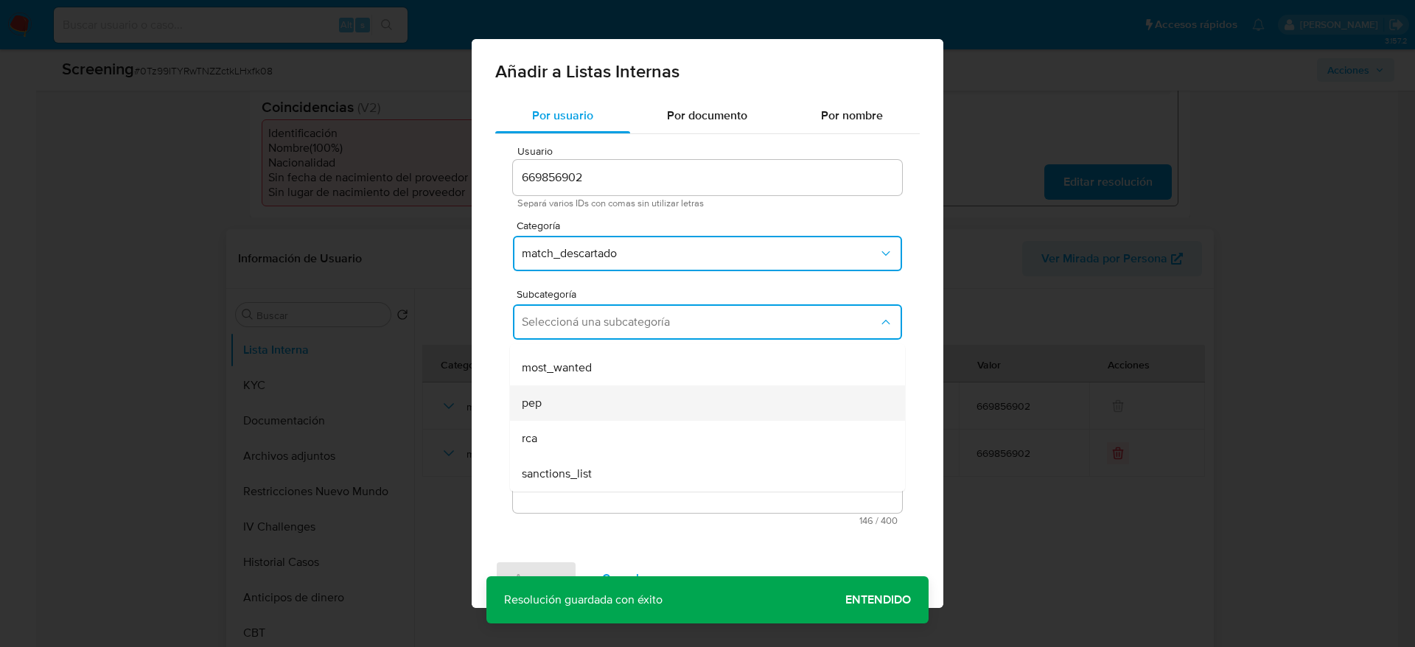
click at [593, 392] on div "pep" at bounding box center [703, 402] width 363 height 35
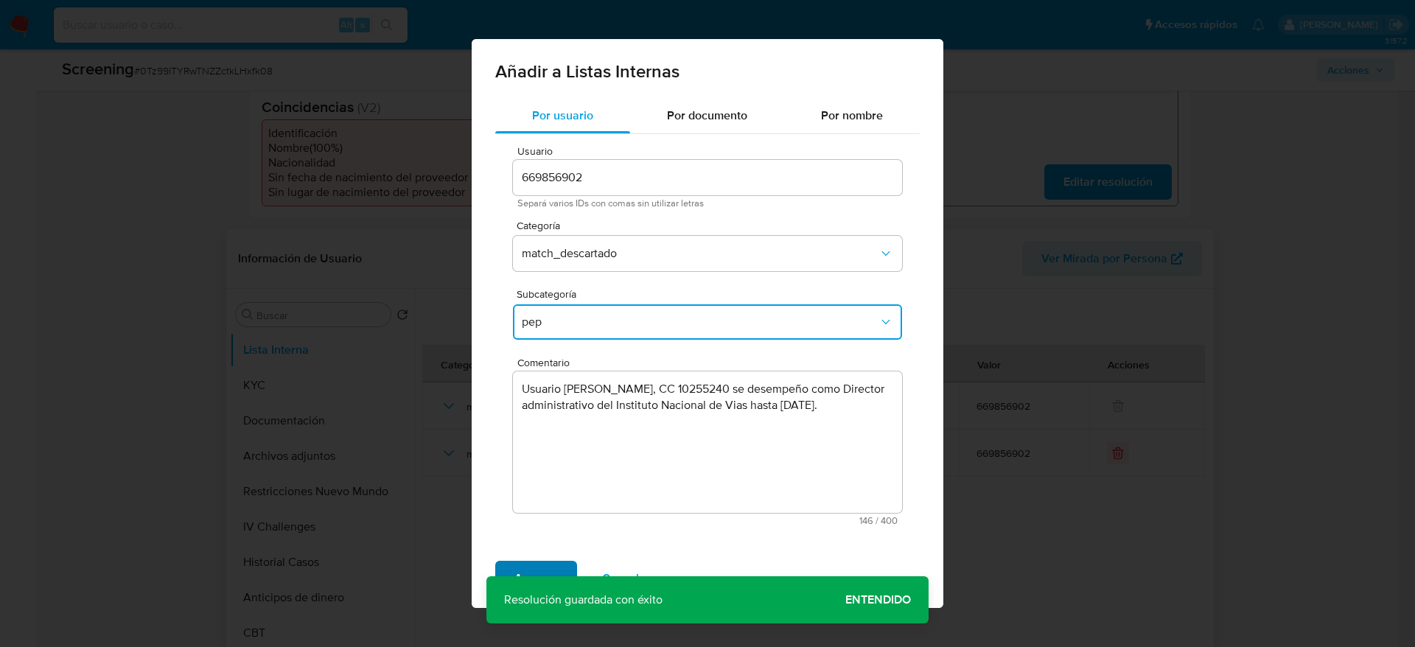
click at [545, 573] on span "Agregar" at bounding box center [535, 578] width 43 height 32
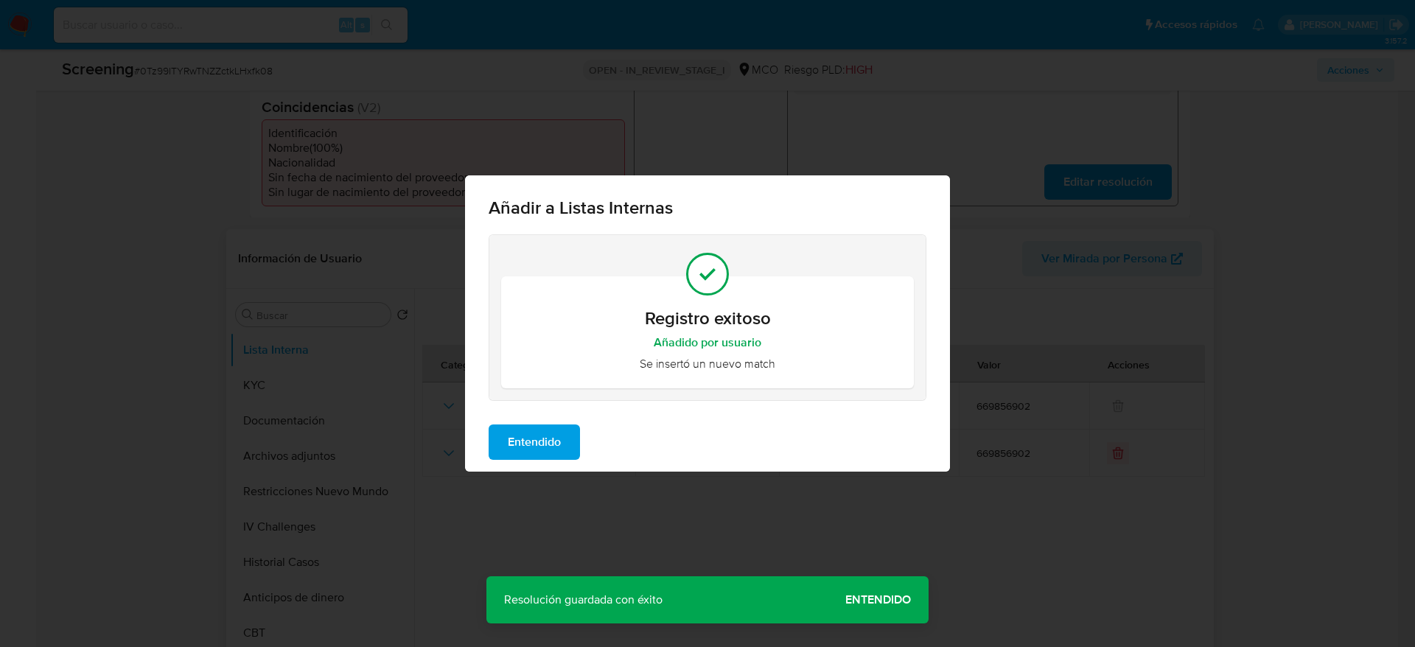
click at [537, 428] on span "Entendido" at bounding box center [534, 442] width 53 height 32
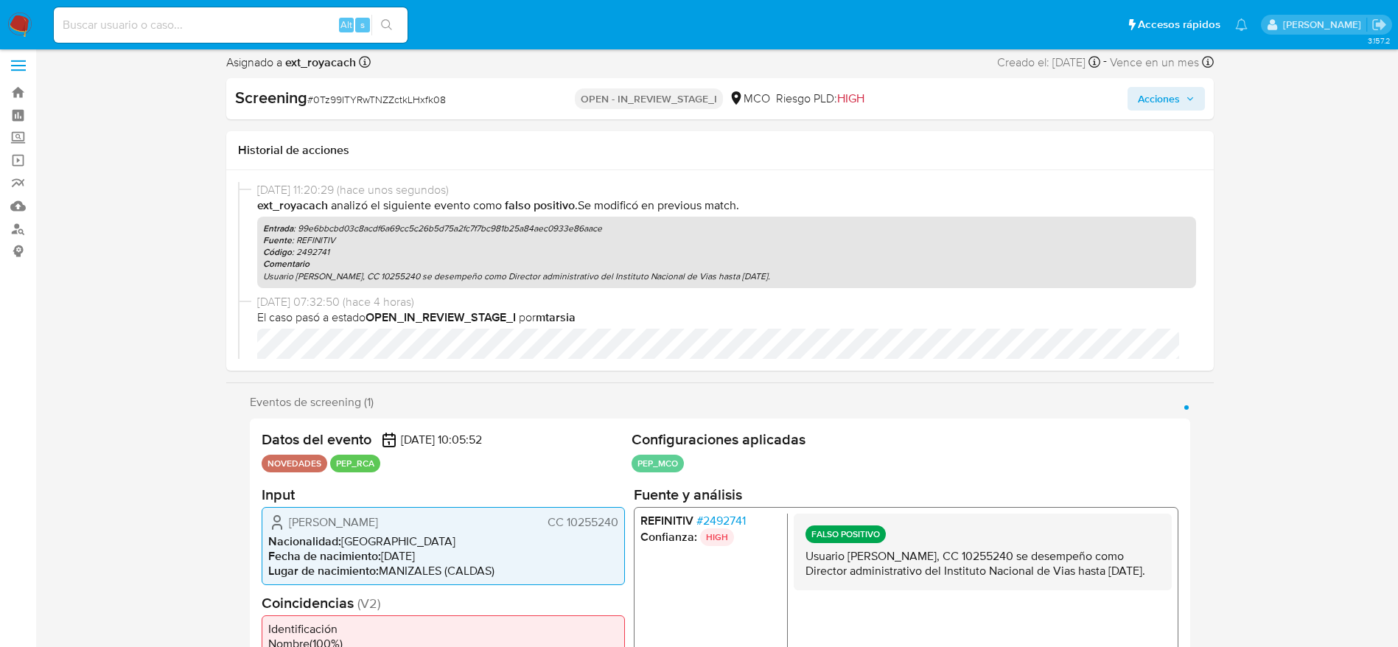
scroll to position [0, 0]
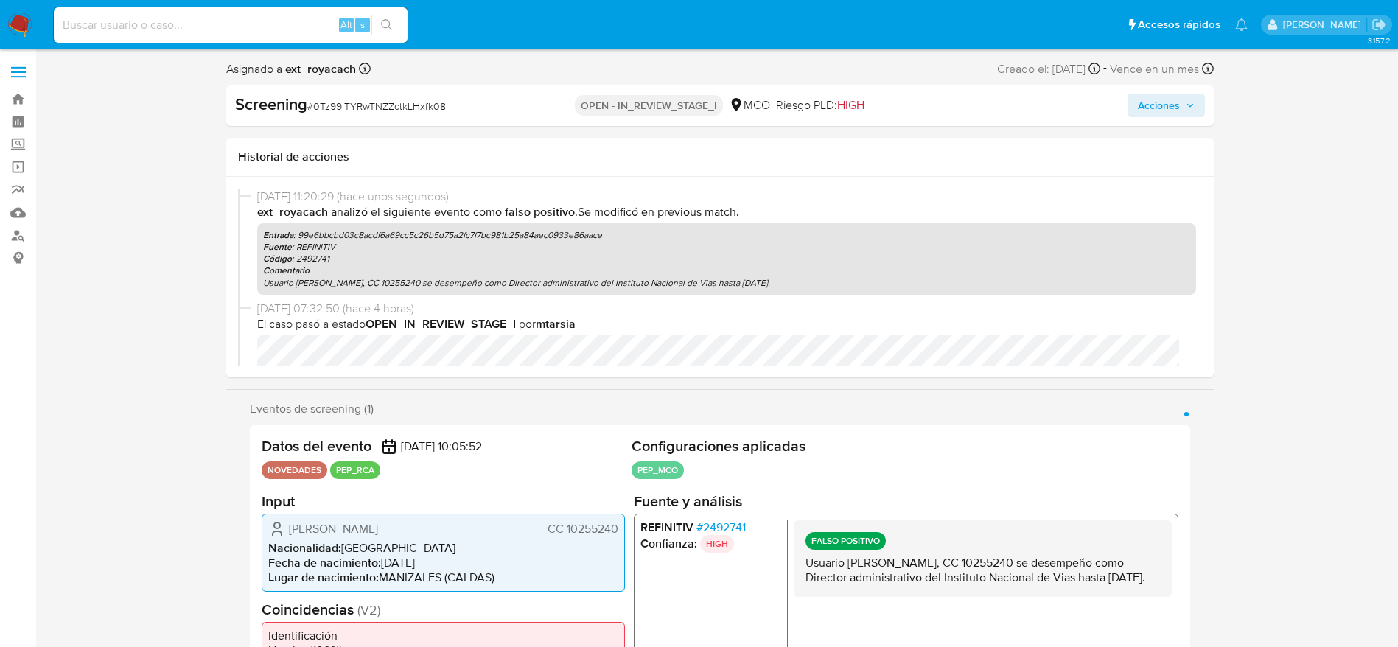
click at [1175, 102] on span "Acciones" at bounding box center [1159, 106] width 42 height 24
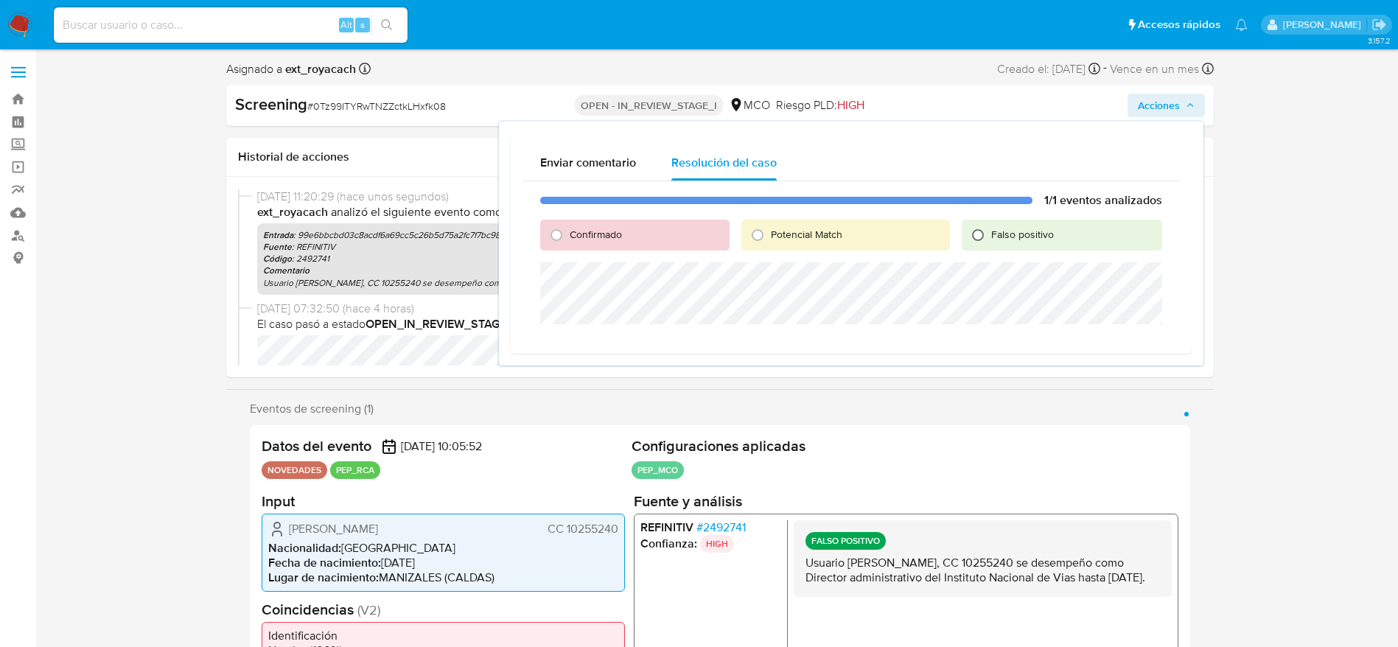
click at [969, 240] on input "Falso positivo" at bounding box center [978, 235] width 24 height 24
radio input "true"
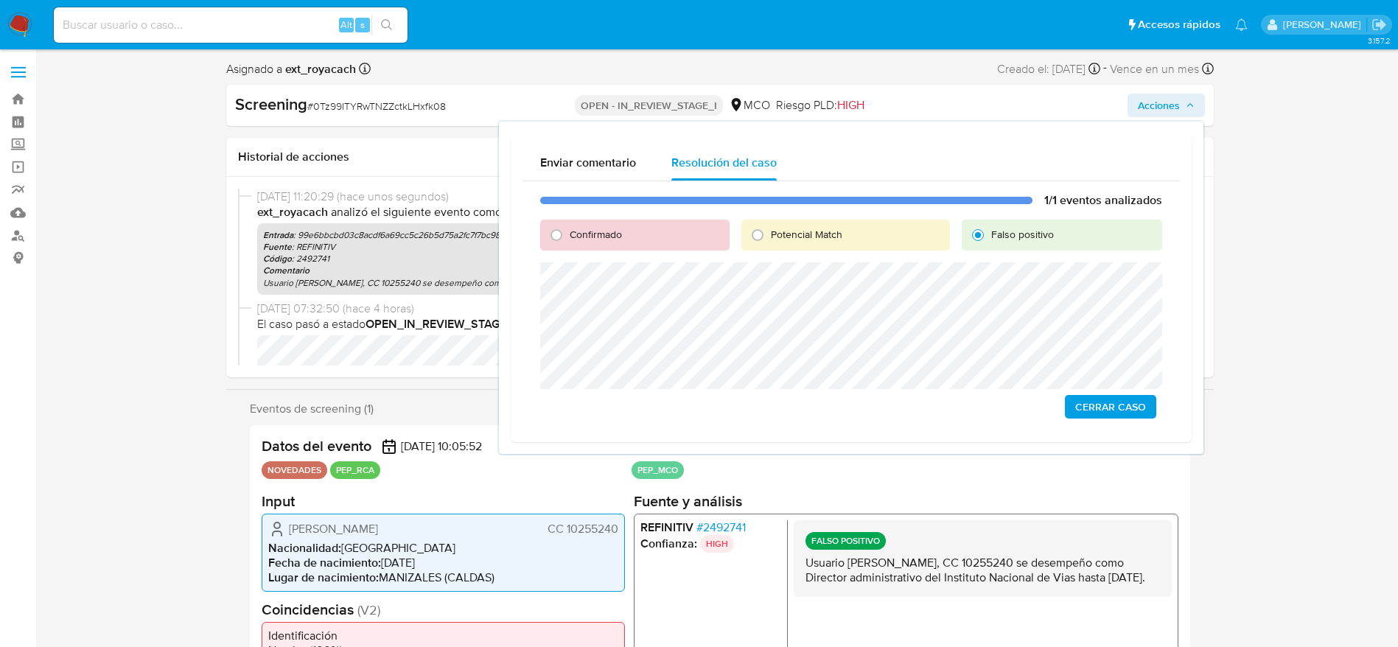
click at [1096, 405] on span "Cerrar Caso" at bounding box center [1110, 406] width 71 height 21
click at [399, 103] on span "# 0Tz99ITYRwTNZZctkLHxfk08" at bounding box center [376, 106] width 139 height 15
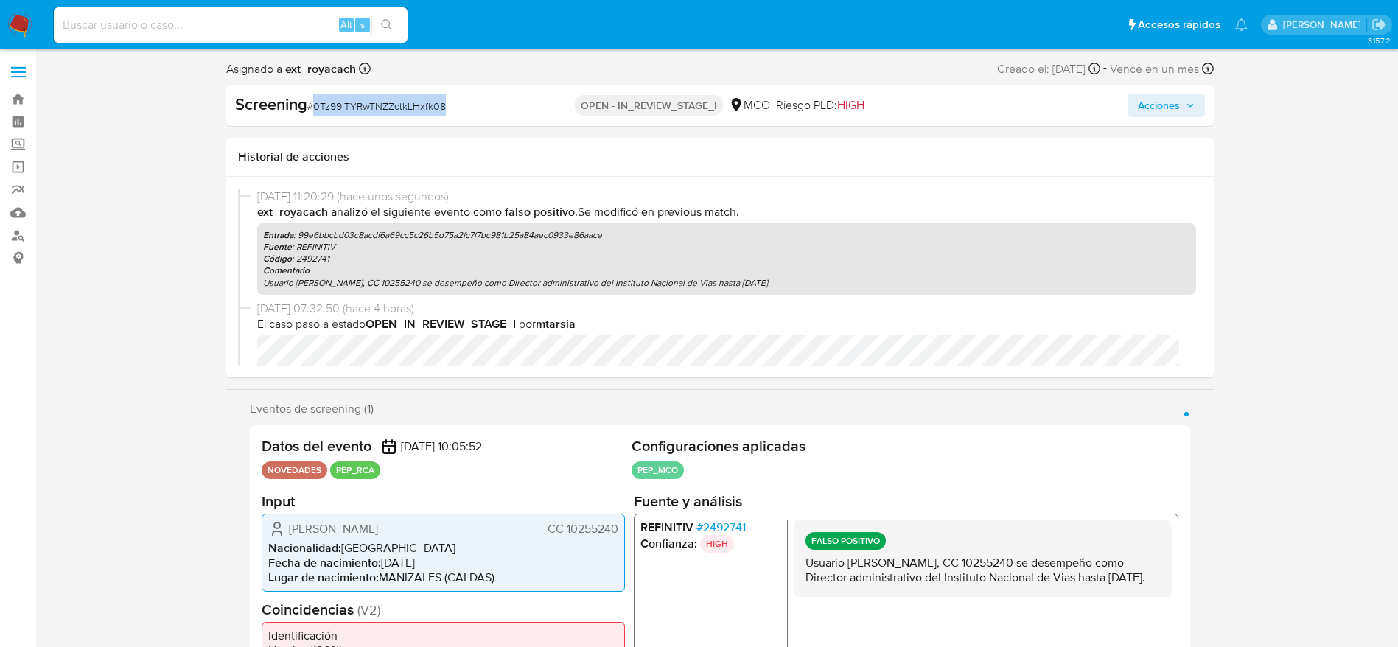
click at [399, 103] on span "# 0Tz99ITYRwTNZZctkLHxfk08" at bounding box center [376, 106] width 139 height 15
copy span "0Tz99ITYRwTNZZctkLHxfk08"
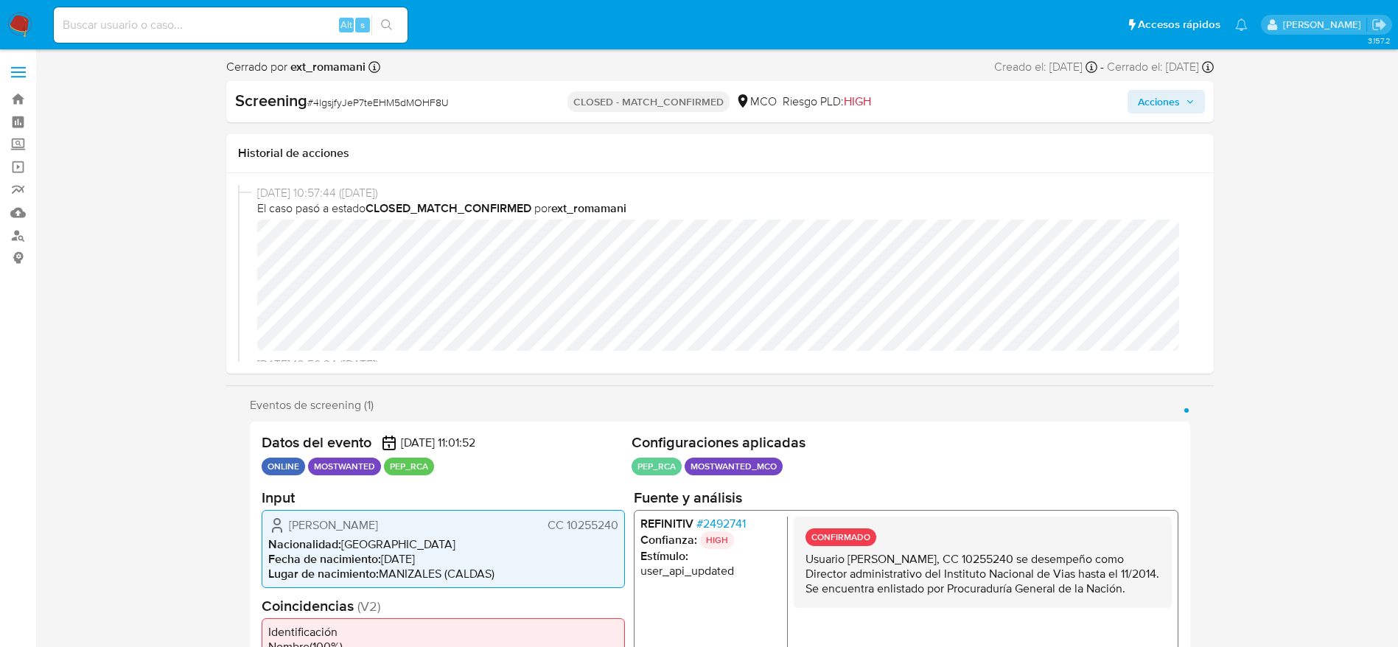
select select "10"
drag, startPoint x: 842, startPoint y: 587, endPoint x: 800, endPoint y: 558, distance: 50.7
click at [800, 558] on div "CONFIRMADO Usuario [PERSON_NAME], CC 10255240 se desempeño como Director admini…" at bounding box center [982, 561] width 378 height 91
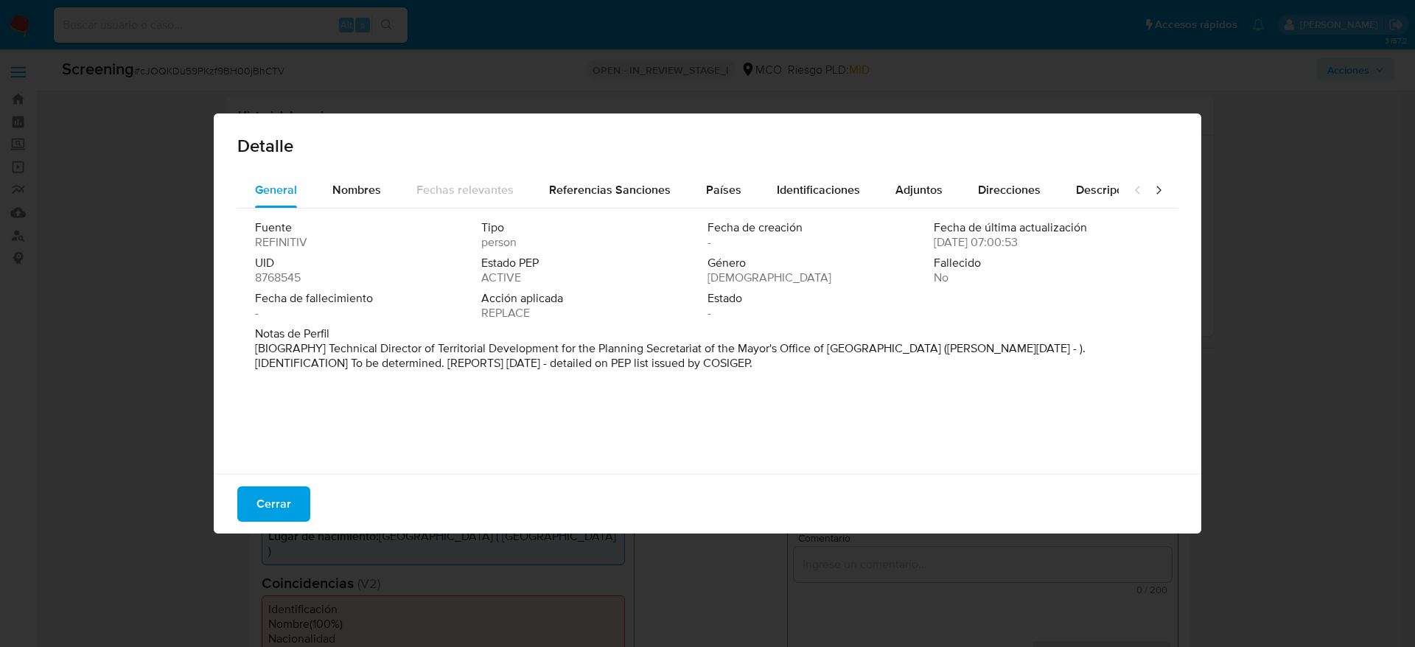
select select "10"
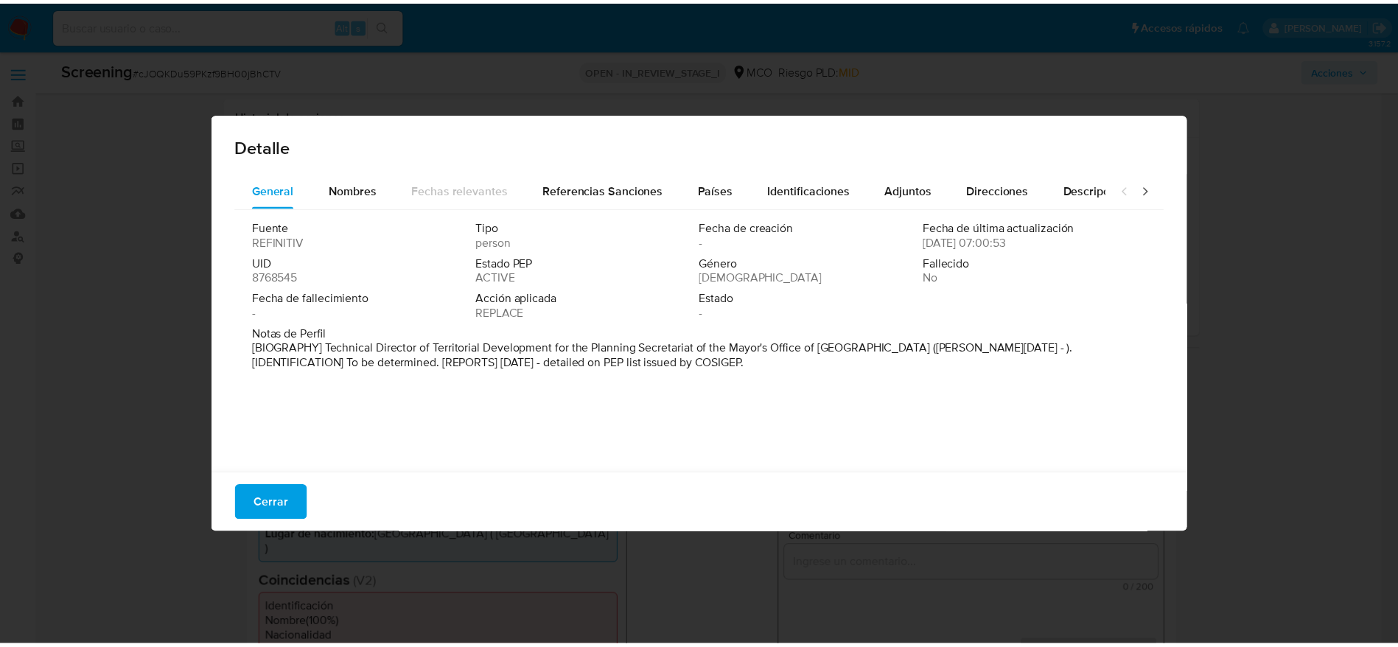
scroll to position [373, 0]
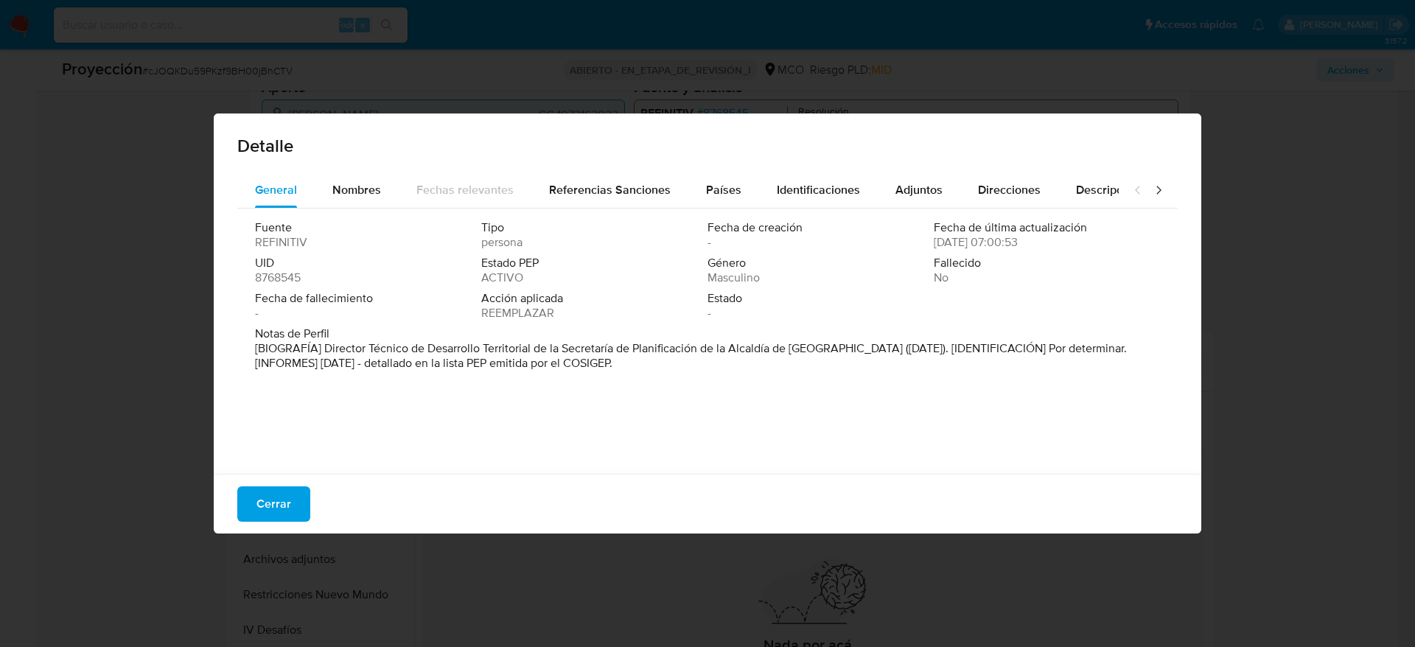
drag, startPoint x: 326, startPoint y: 346, endPoint x: 825, endPoint y: 344, distance: 498.2
click at [825, 344] on font "[BIOGRAFÍA] Director Técnico de Desarrollo Territorial de la Secretaría de Plan…" at bounding box center [691, 356] width 872 height 32
click at [283, 482] on div "Cerrar" at bounding box center [708, 504] width 988 height 60
click at [284, 493] on span "Cerrar" at bounding box center [273, 504] width 35 height 32
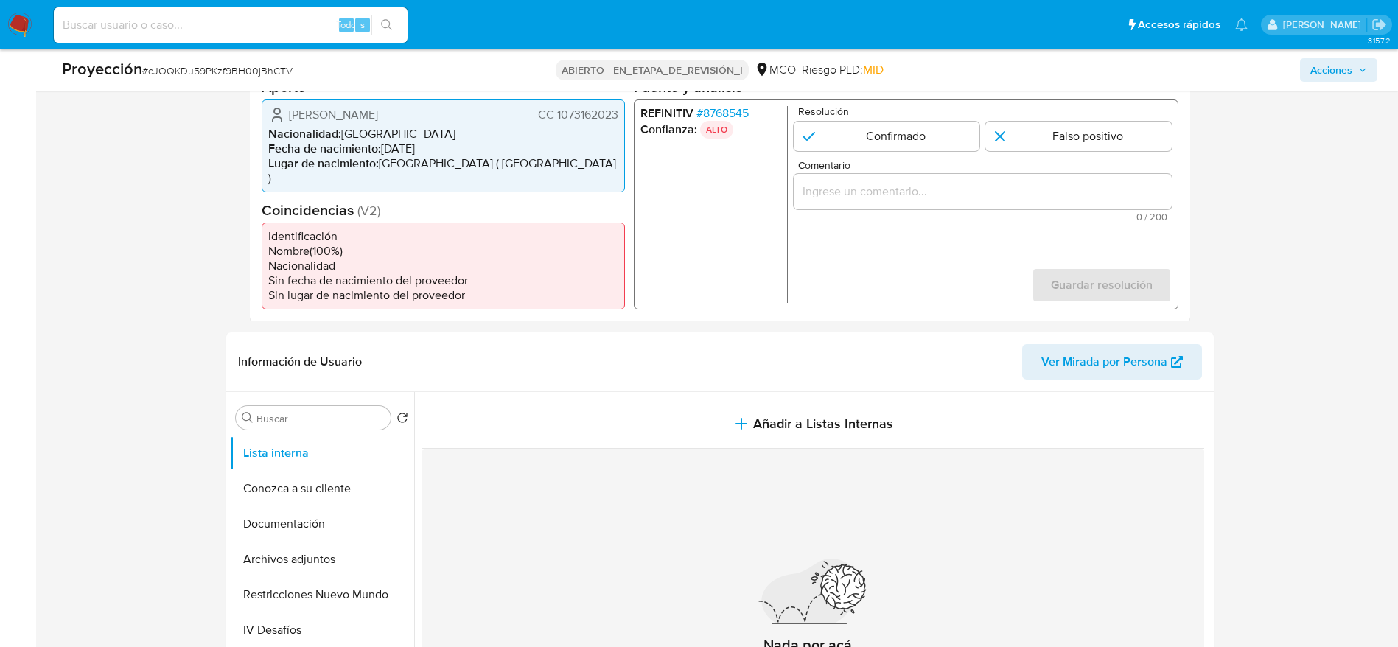
drag, startPoint x: 270, startPoint y: 106, endPoint x: 626, endPoint y: 120, distance: 355.5
click at [626, 120] on div "Datos del evento [DATE] 10:05:49 NOVEDADES PEP_RCA Configuraciones aplicadas PE…" at bounding box center [720, 166] width 940 height 310
click at [215, 63] on font "cJOQKDu59PKzf9BH00jBhCTV" at bounding box center [220, 70] width 144 height 15
copy font "cJOQKDu59PKzf9BH00jBhCTV"
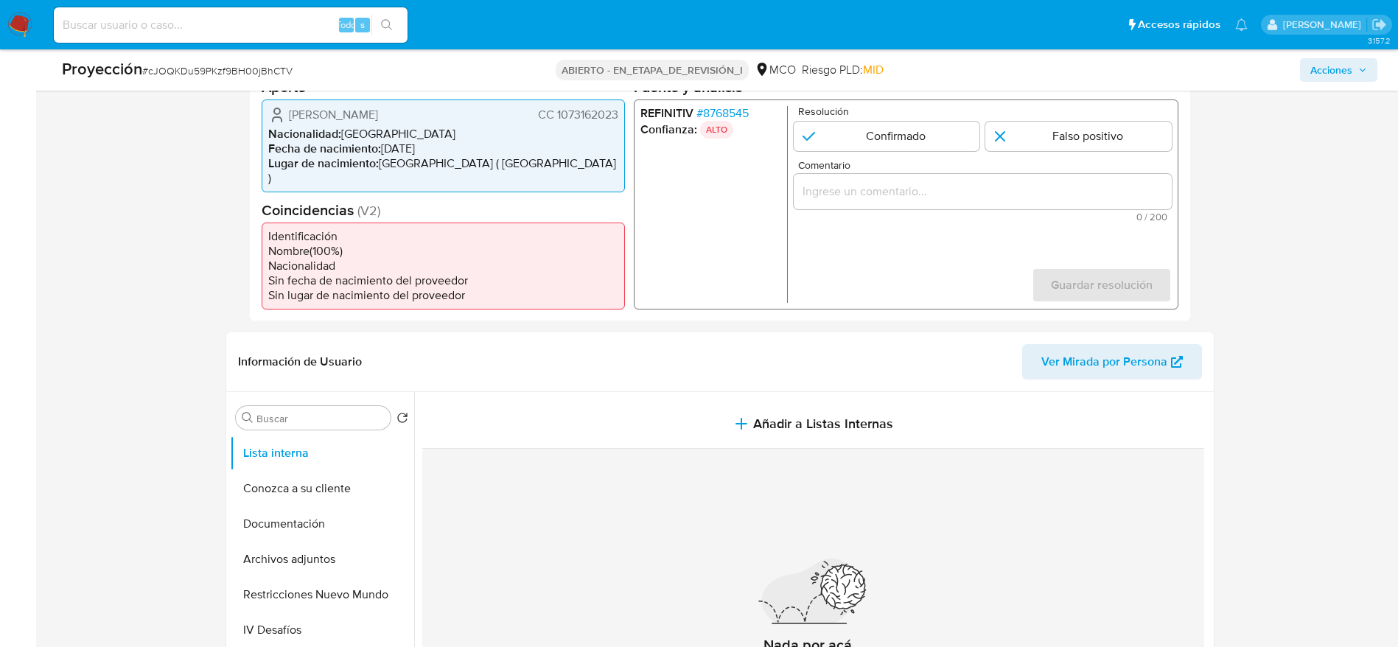
click at [364, 120] on span "[PERSON_NAME]" at bounding box center [333, 114] width 89 height 15
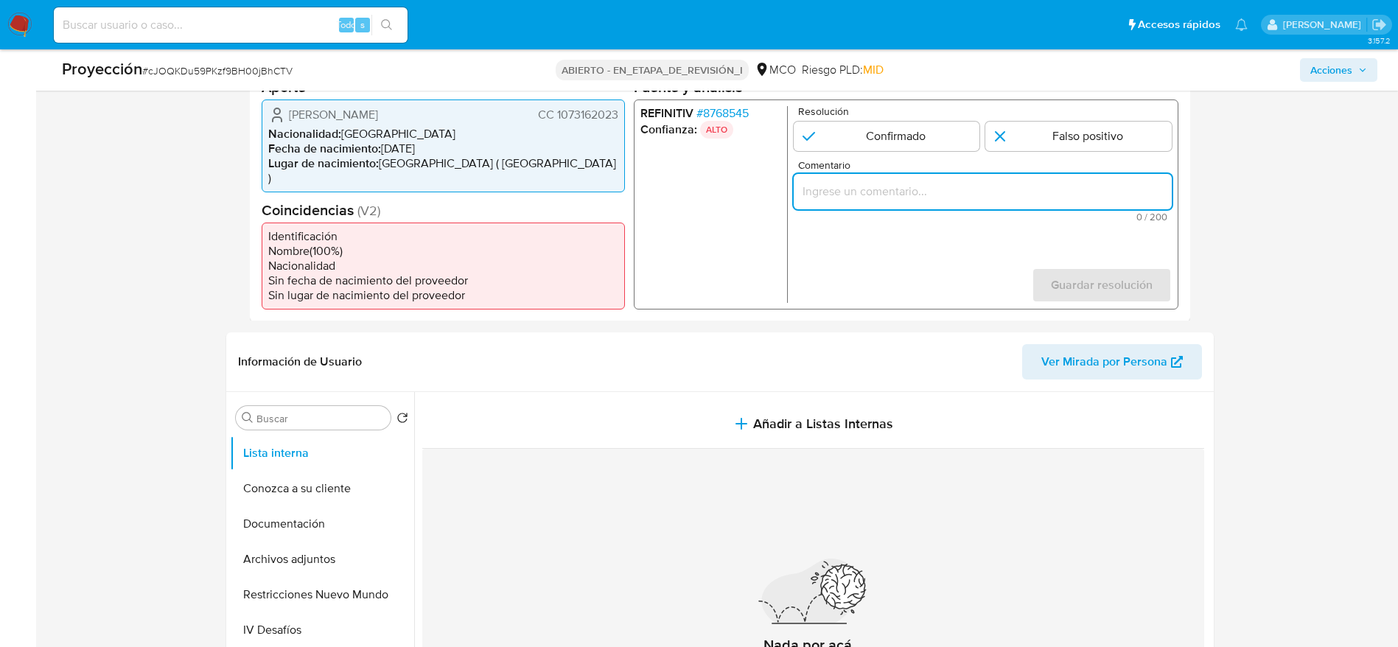
click at [858, 186] on input "Comentario" at bounding box center [982, 190] width 378 height 19
paste input "Usuario [PERSON_NAME], se desempeña como Director Técnico de Desarrollo Territo…"
type input "Usuario [PERSON_NAME], se desempeña como Director Técnico de Desarrollo Territo…"
click at [878, 149] on input "1 de 1" at bounding box center [886, 135] width 186 height 29
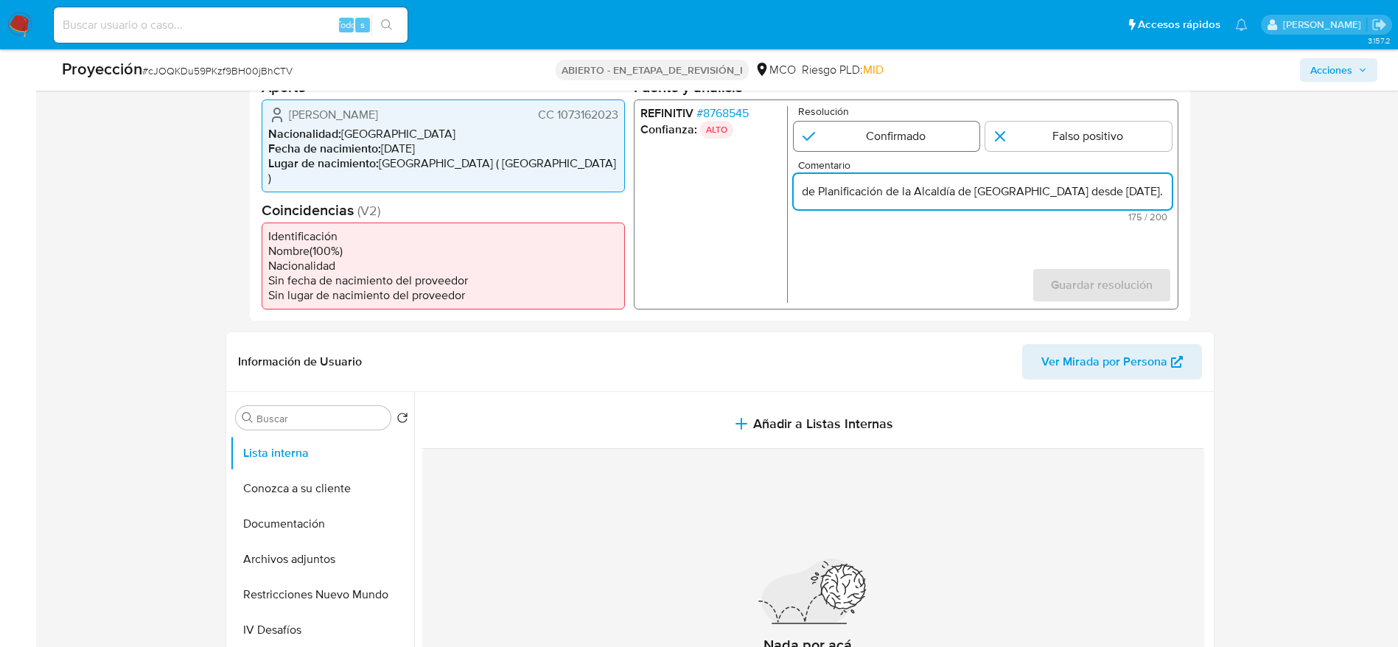
radio input "true"
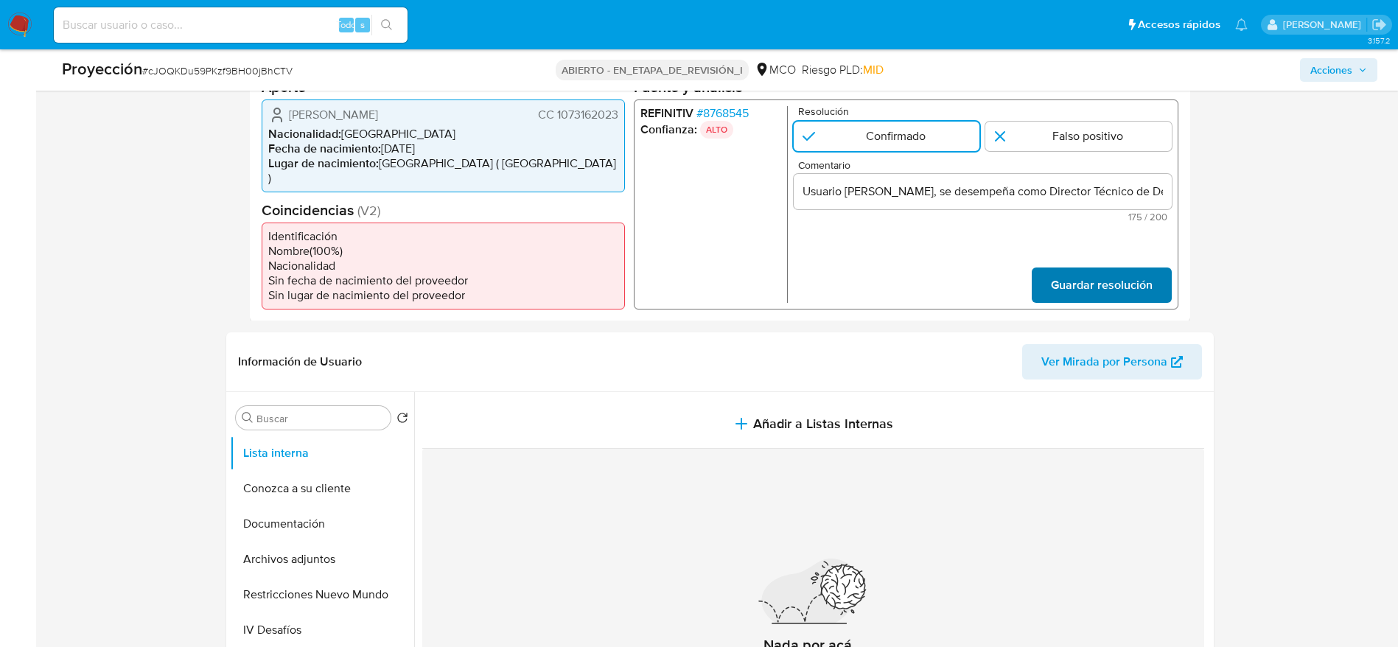
click at [1058, 268] on span "Guardar resolución" at bounding box center [1101, 284] width 102 height 32
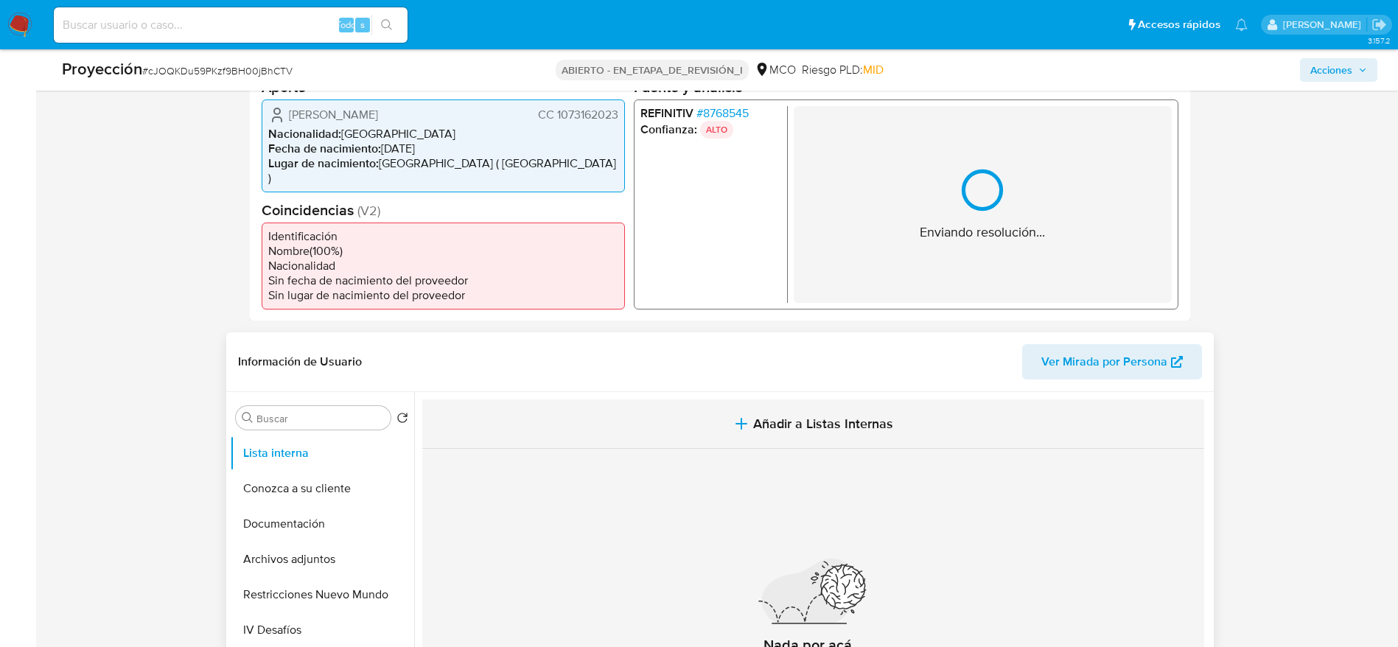
click at [841, 399] on button "Añadir a Listas Internas" at bounding box center [813, 423] width 782 height 49
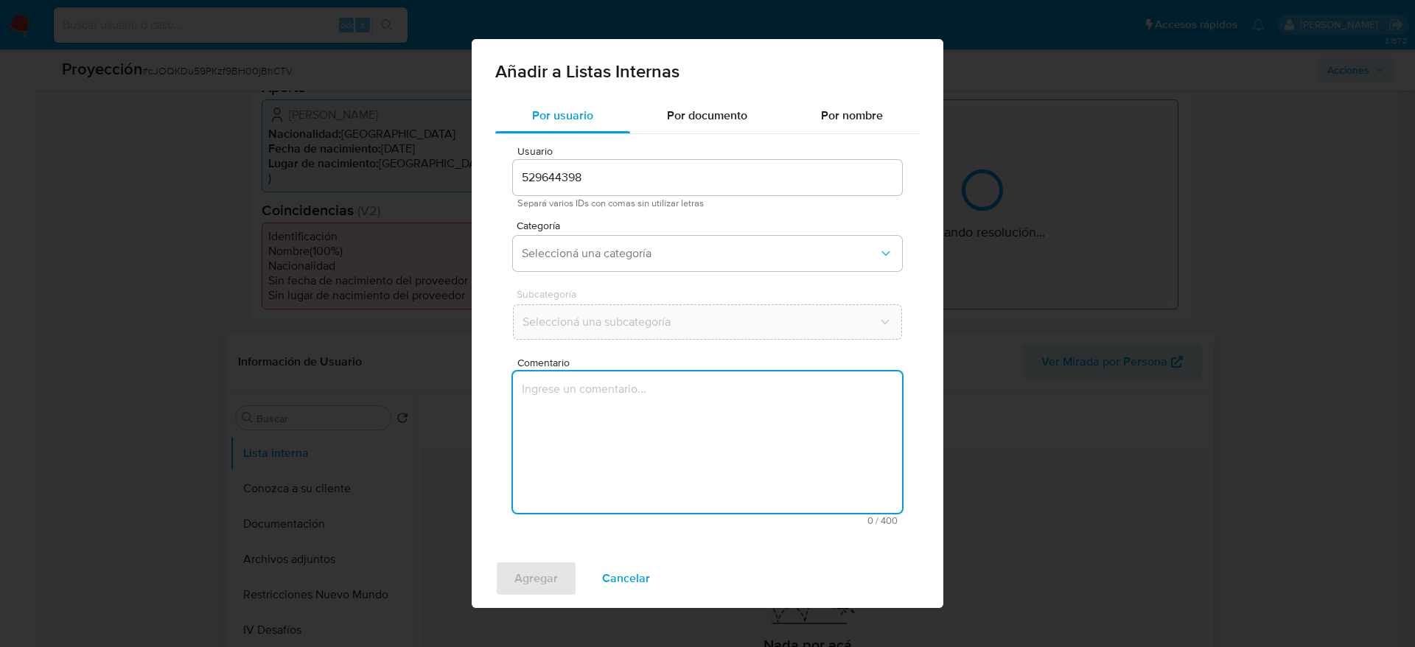
click at [800, 426] on textarea "Comentario" at bounding box center [707, 441] width 389 height 141
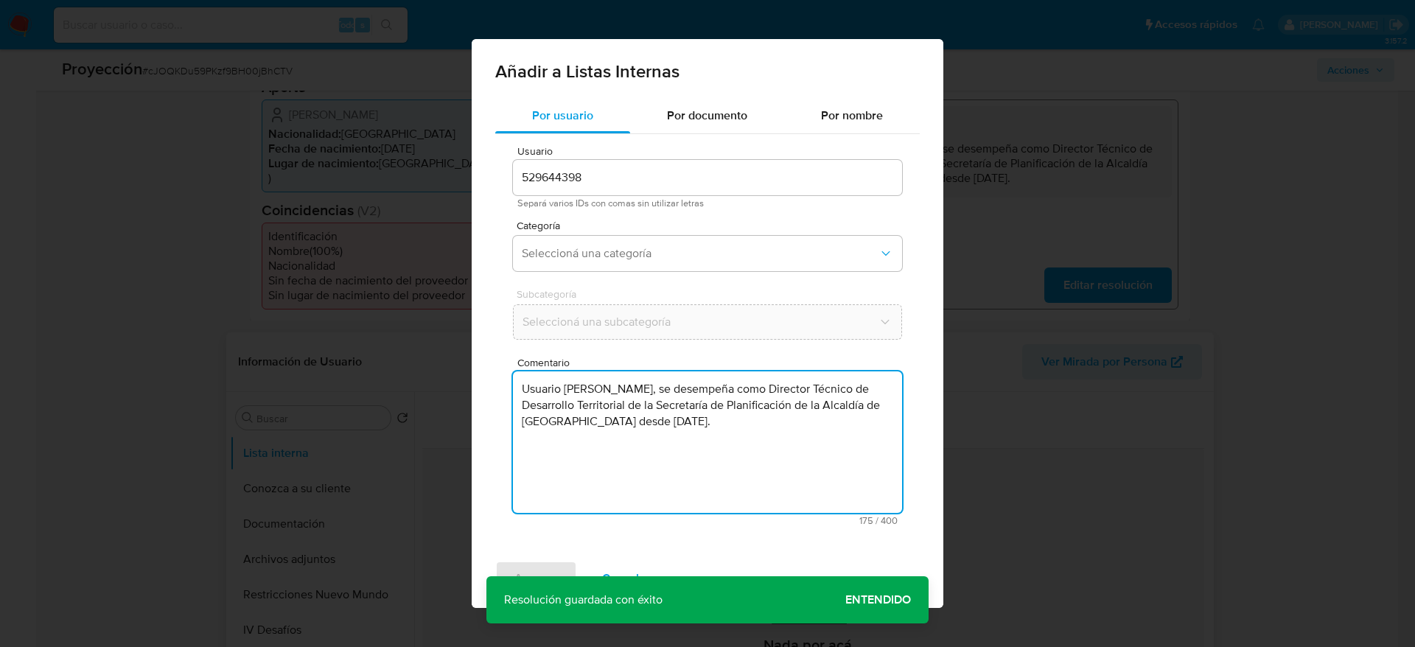
type textarea "Usuario [PERSON_NAME], se desempeña como Director Técnico de Desarrollo Territo…"
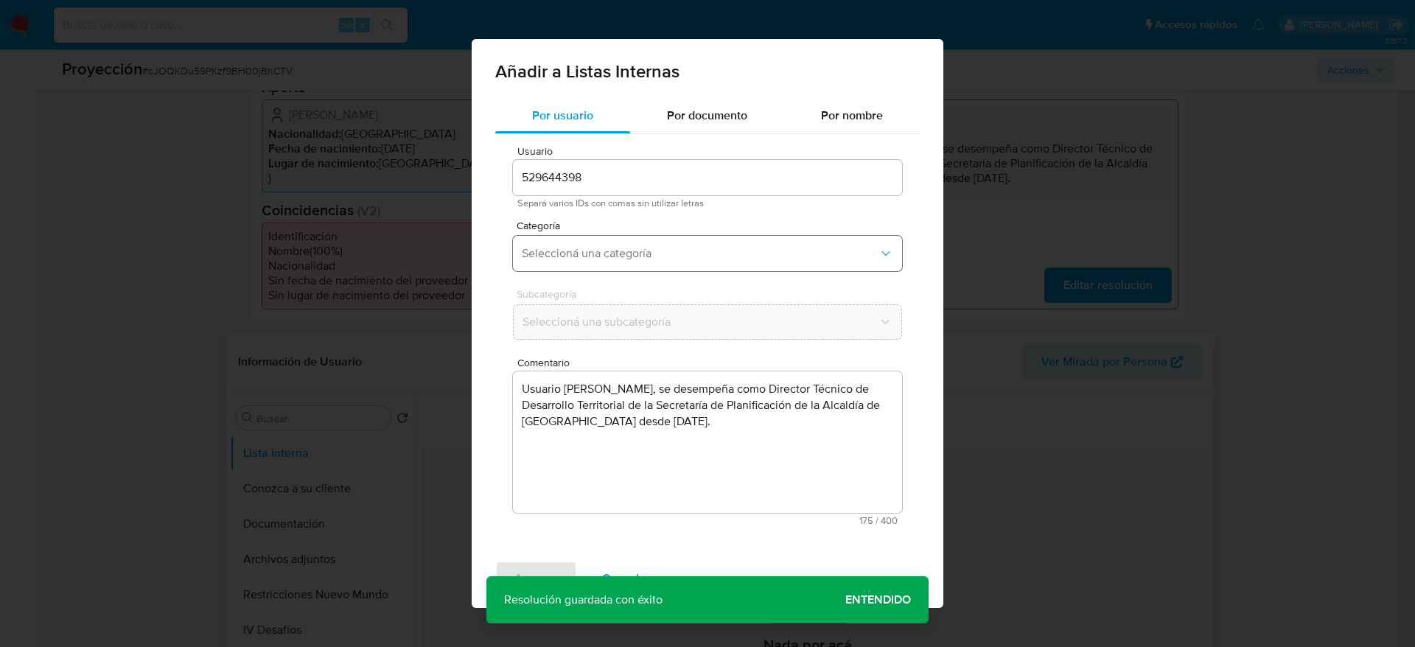
drag, startPoint x: 626, startPoint y: 277, endPoint x: 601, endPoint y: 260, distance: 30.9
click at [602, 262] on div "Usuario 529644398 Separá varios IDs con comas sin utilizar letras Categoría Sel…" at bounding box center [707, 335] width 424 height 403
click at [599, 259] on span "Seleccioná una categoría" at bounding box center [700, 253] width 357 height 15
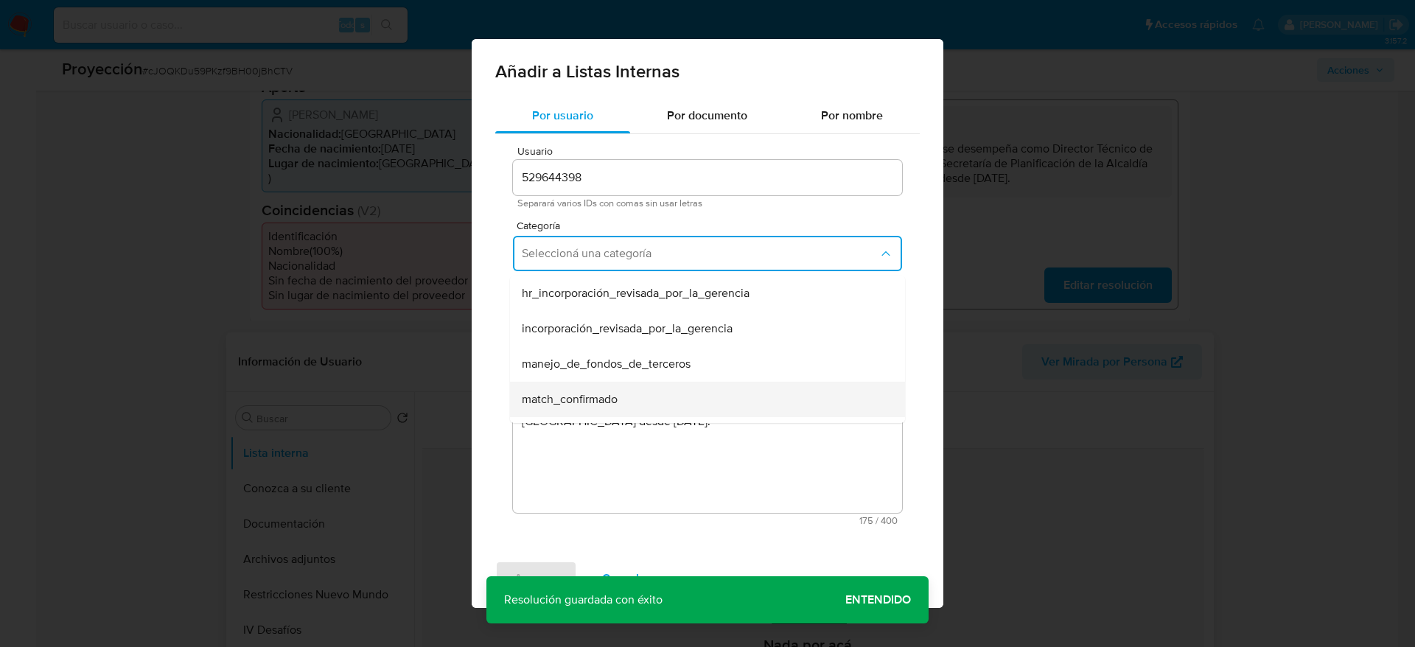
click at [649, 408] on div "match_confirmado" at bounding box center [703, 399] width 363 height 35
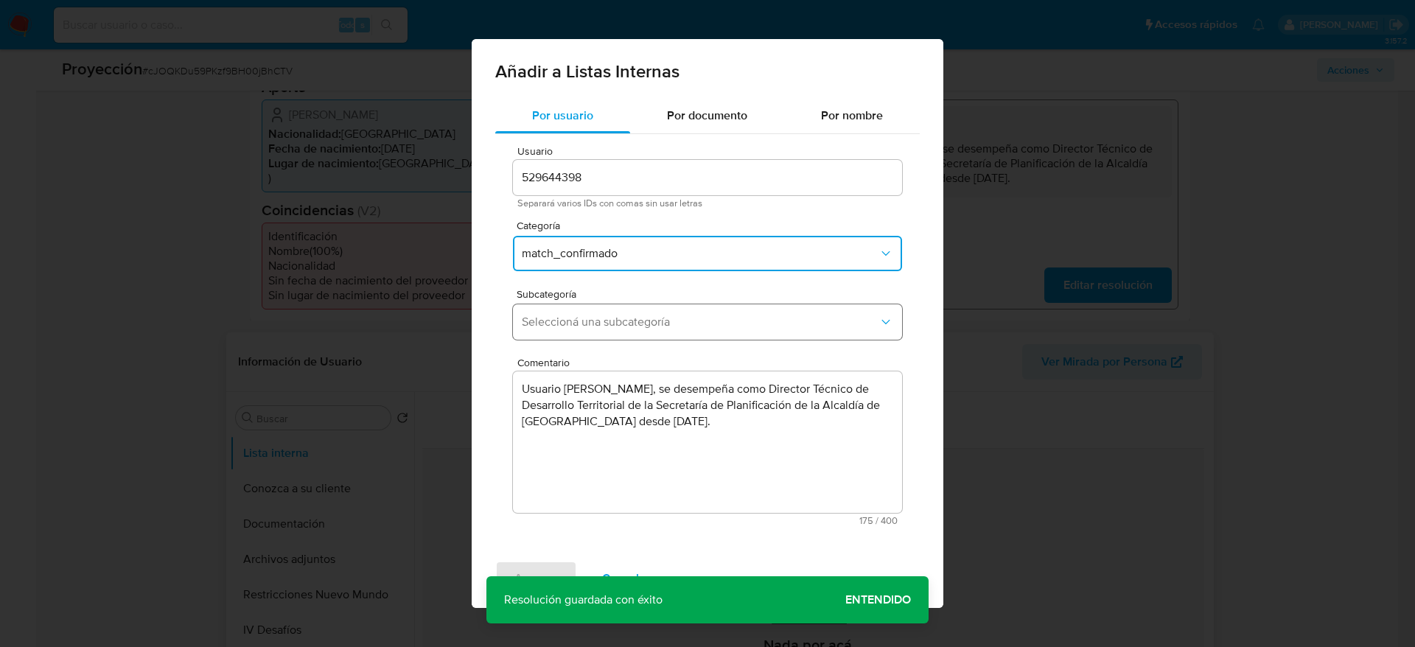
click at [728, 330] on button "Seleccioná una subcategoría" at bounding box center [707, 321] width 389 height 35
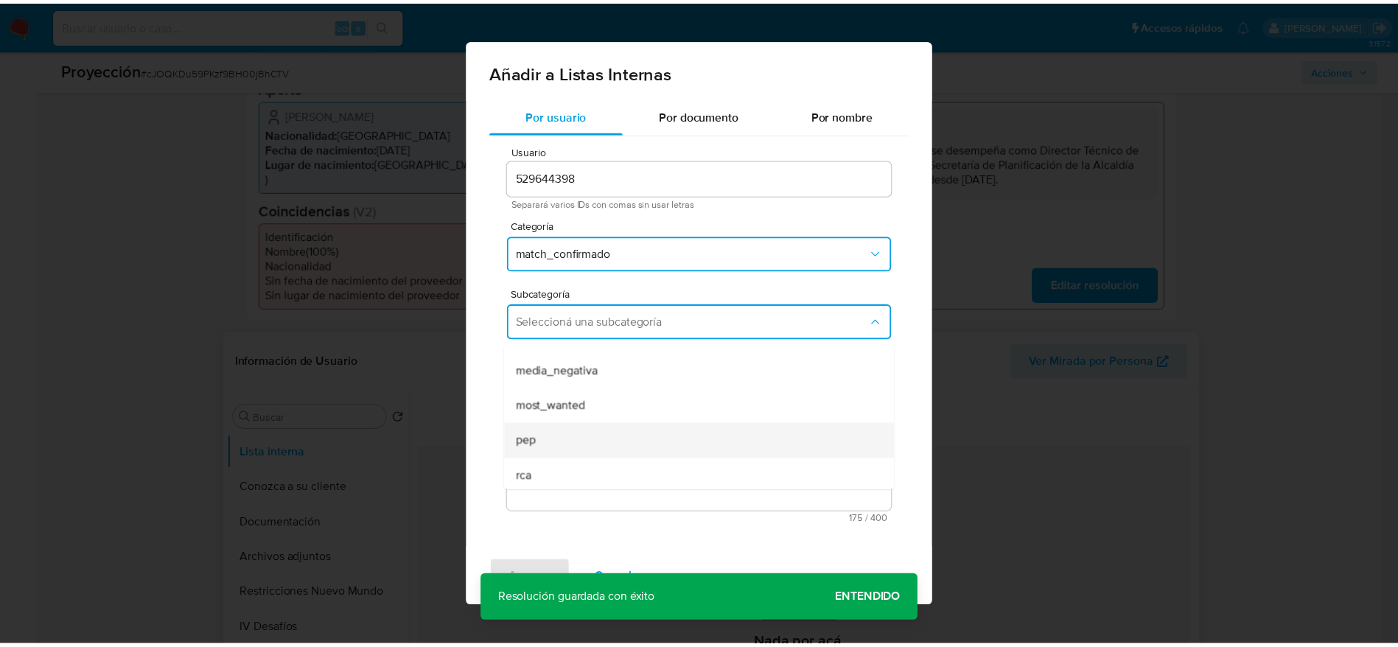
scroll to position [100, 0]
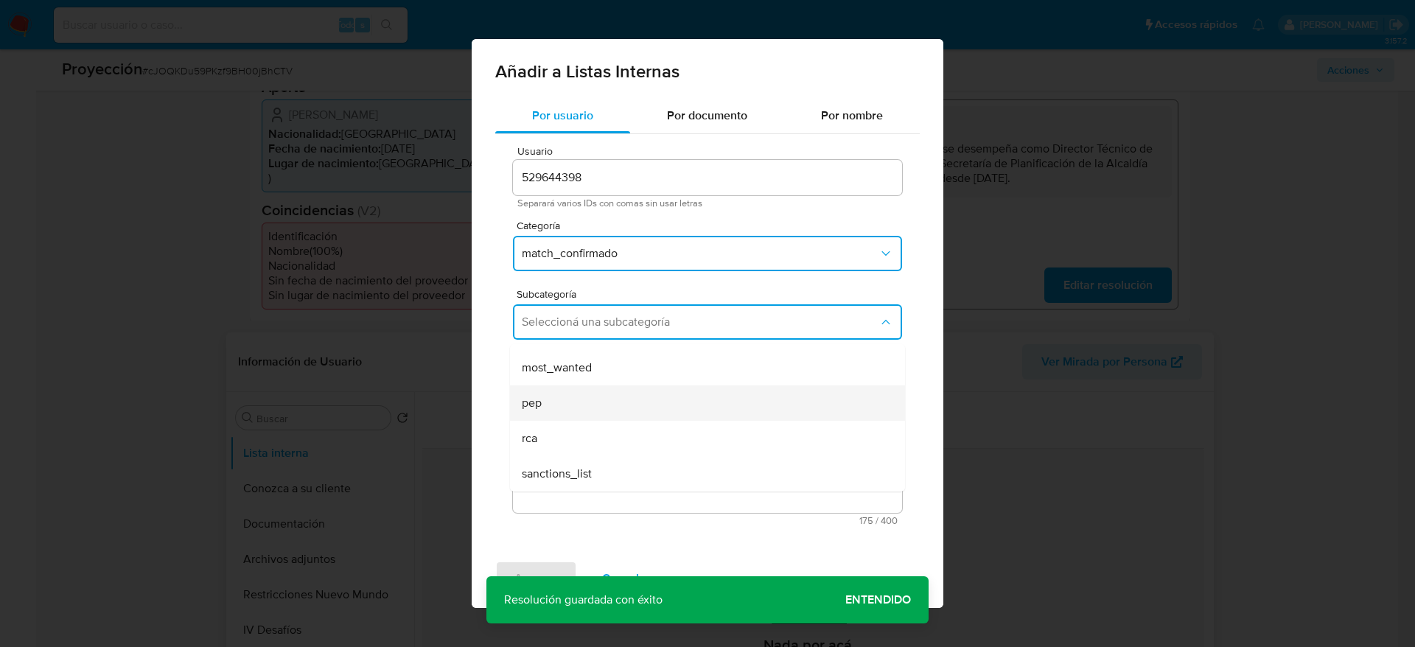
click at [560, 414] on div "pep" at bounding box center [703, 402] width 363 height 35
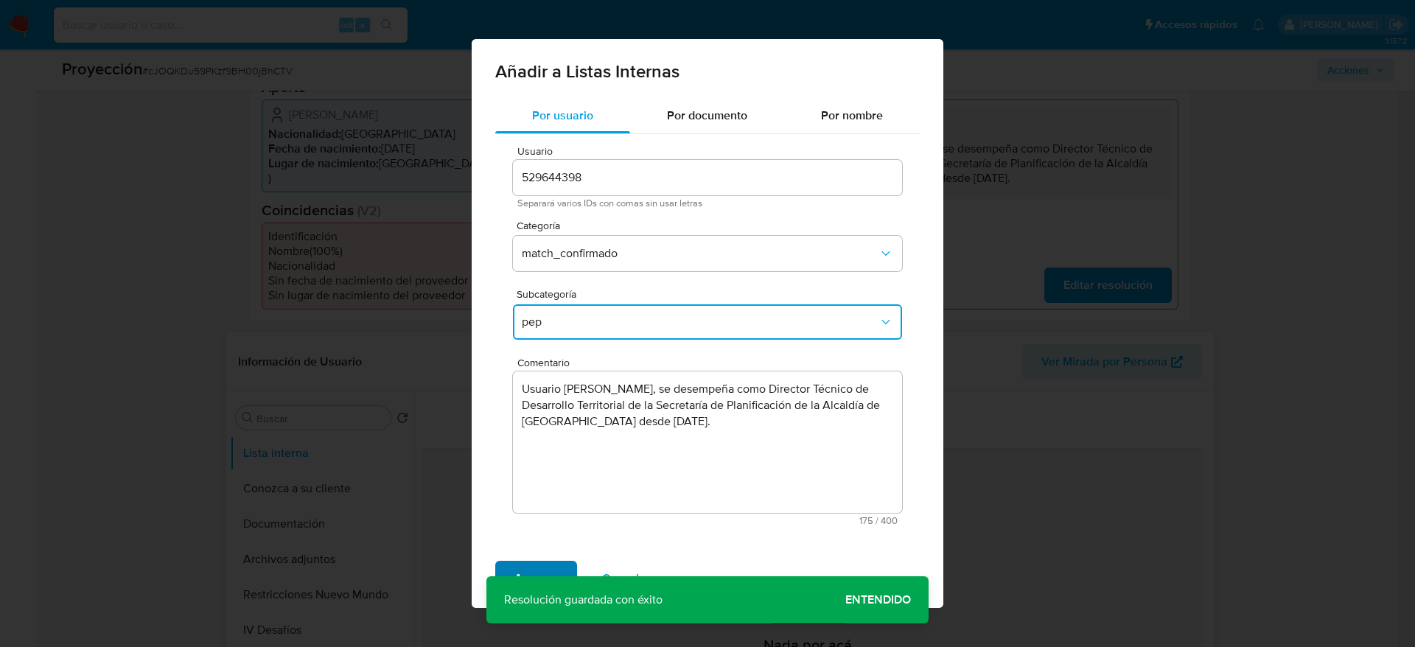
click at [517, 570] on span "Agregar" at bounding box center [535, 578] width 43 height 32
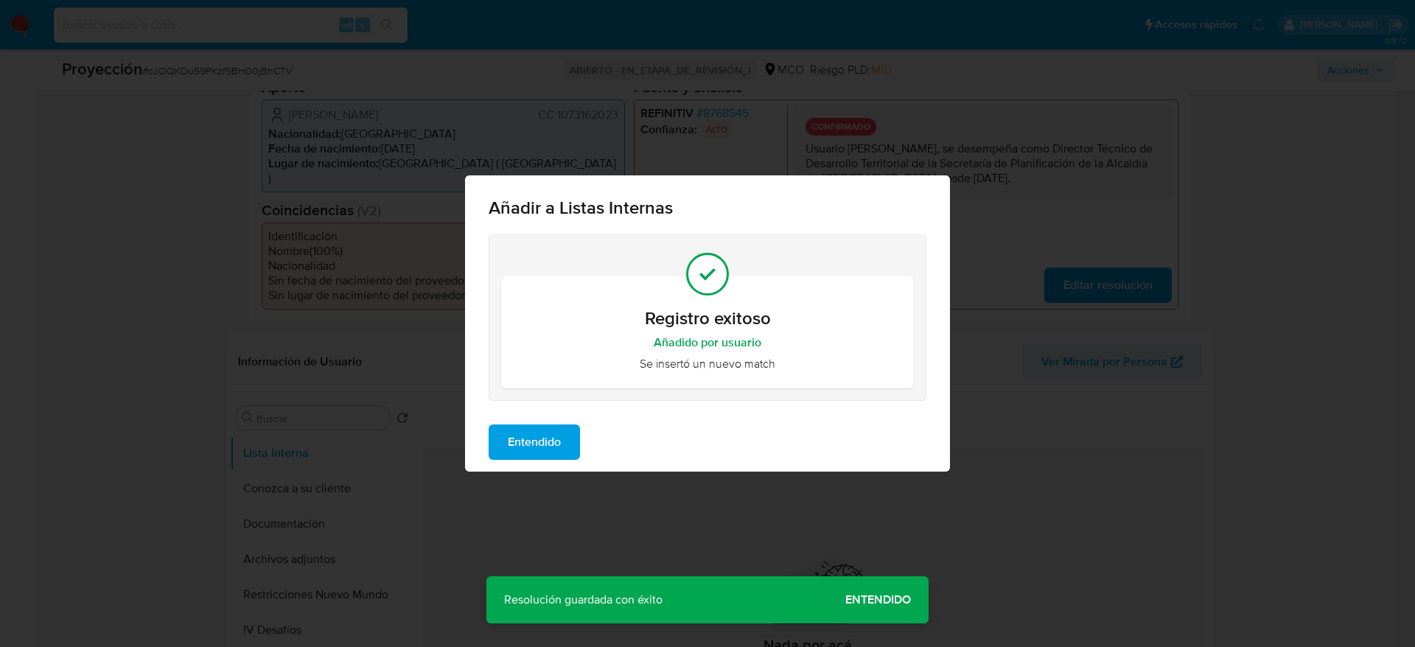
click at [547, 447] on span "Entendido" at bounding box center [534, 442] width 53 height 32
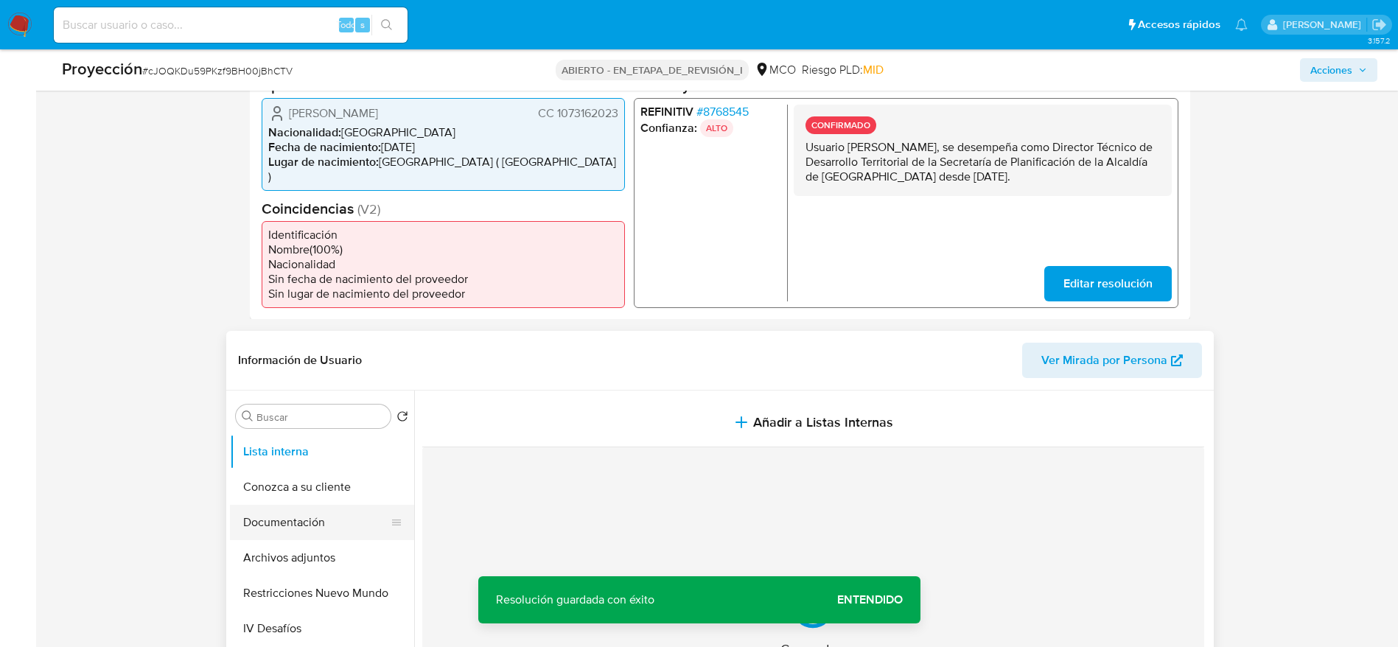
scroll to position [483, 0]
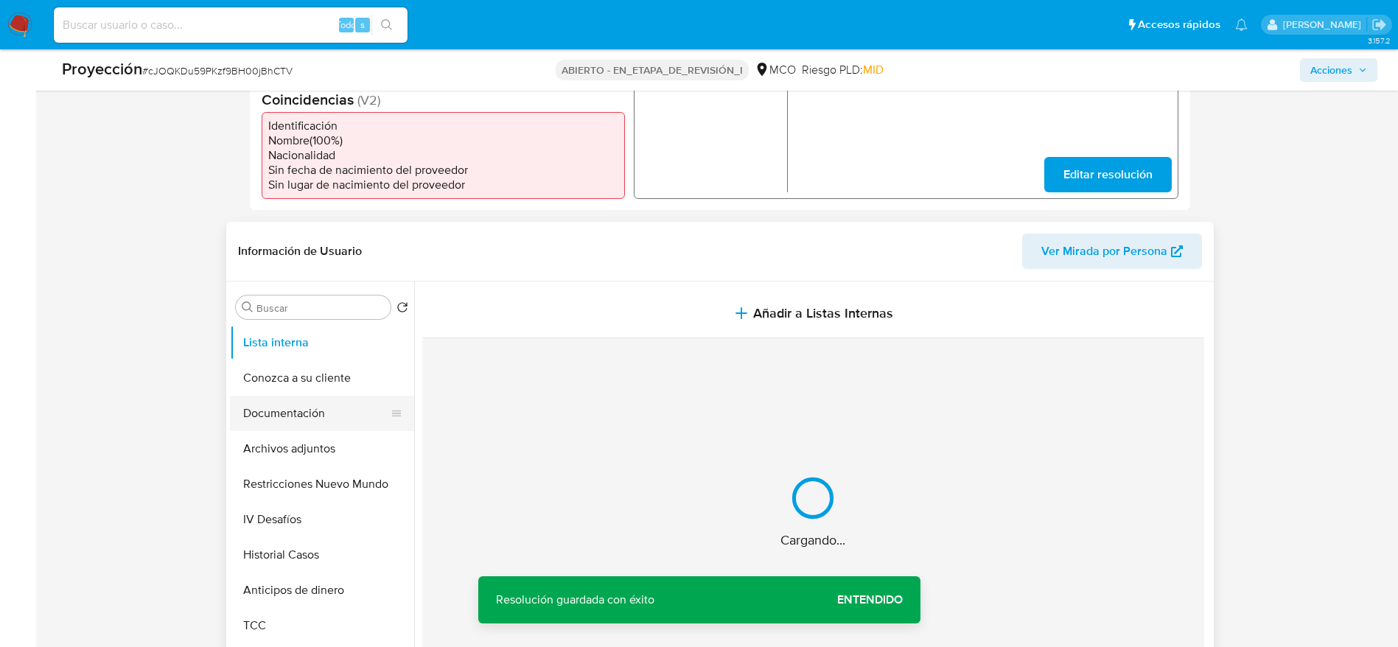
click at [327, 409] on button "Documentación" at bounding box center [316, 413] width 172 height 35
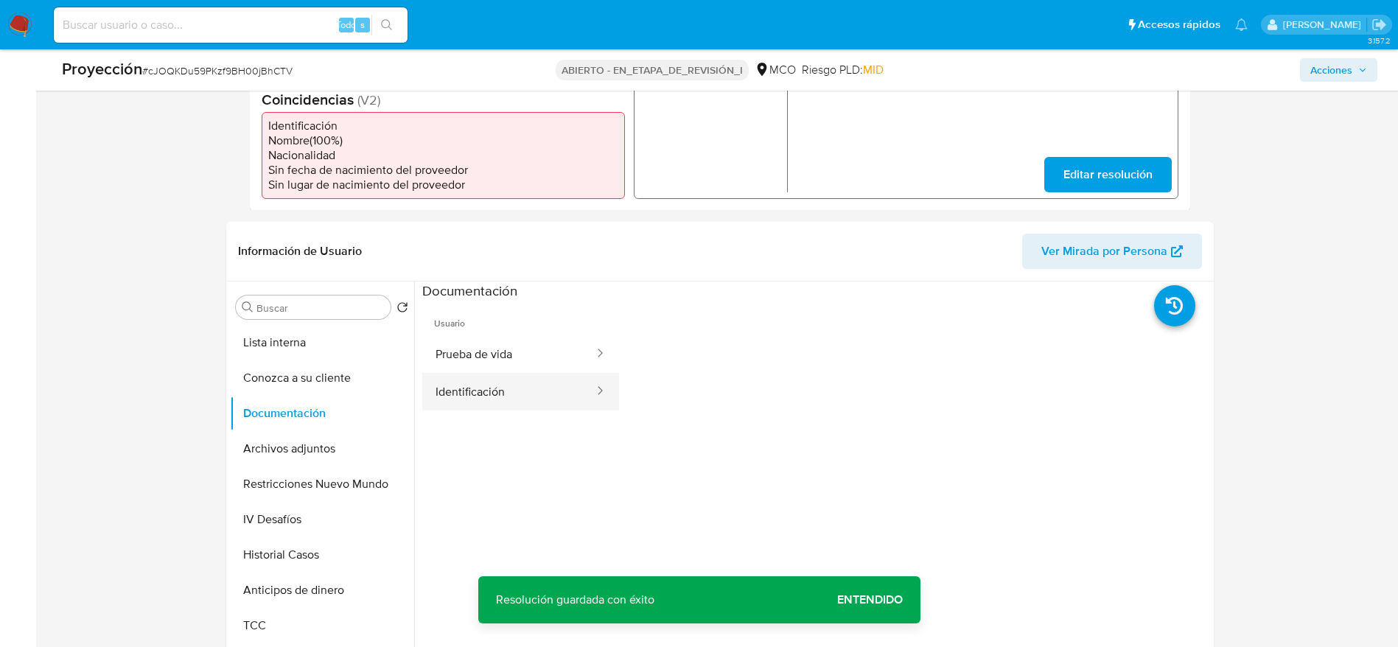
click at [508, 373] on button "Identificación" at bounding box center [508, 392] width 173 height 38
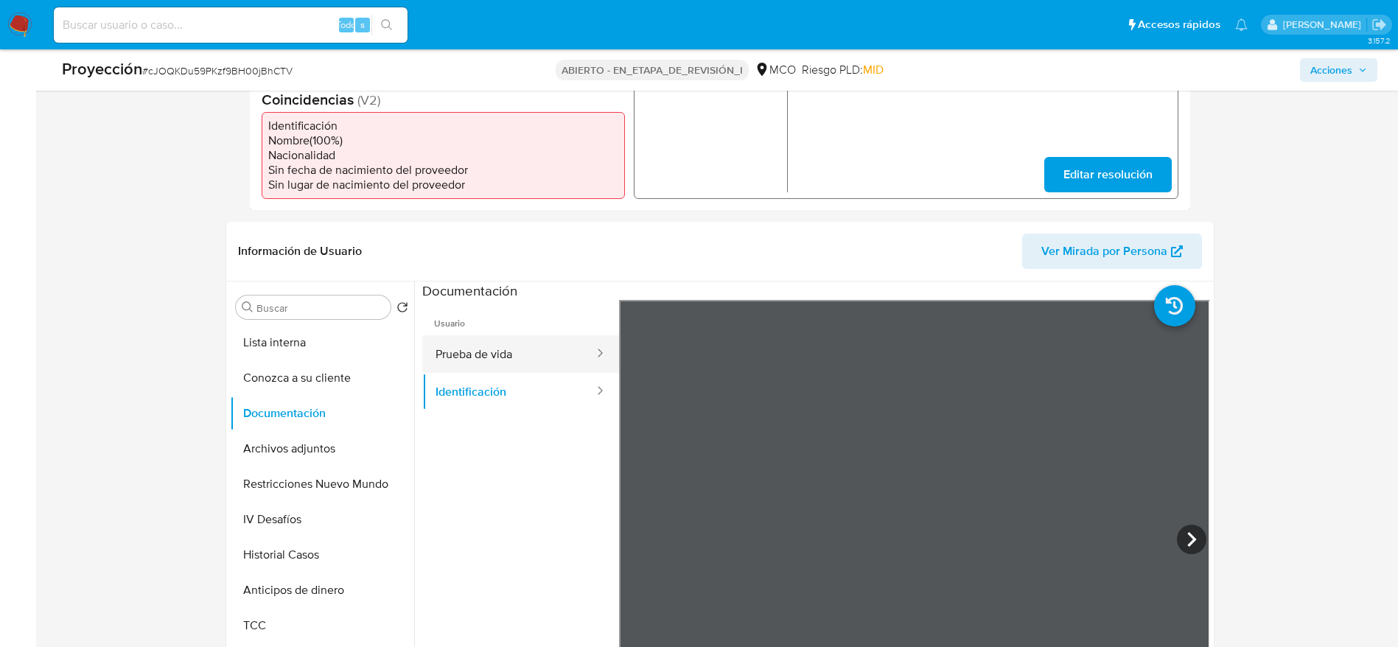
click at [533, 352] on button "Prueba de vida" at bounding box center [508, 354] width 173 height 38
click at [325, 441] on button "Archivos adjuntos" at bounding box center [316, 448] width 172 height 35
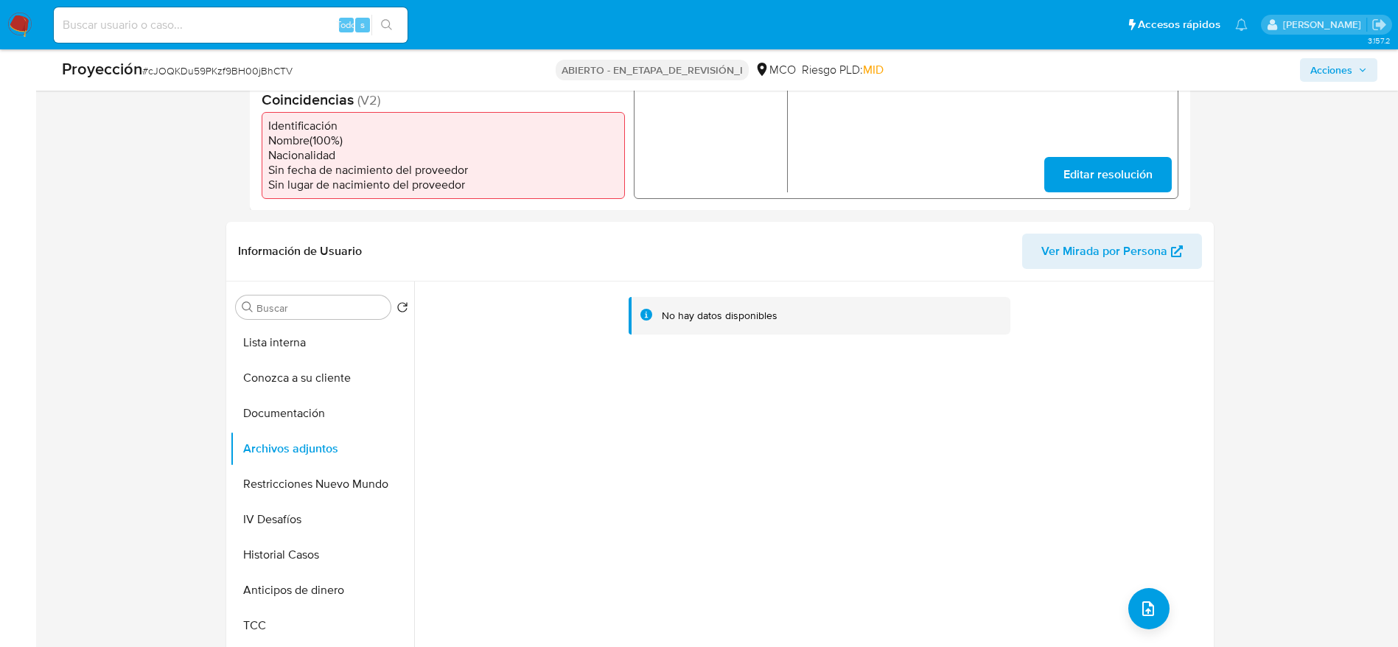
click at [1161, 610] on div "No hay datos disponibles" at bounding box center [812, 470] width 796 height 377
click at [1144, 600] on icon "subir archivo" at bounding box center [1148, 609] width 18 height 18
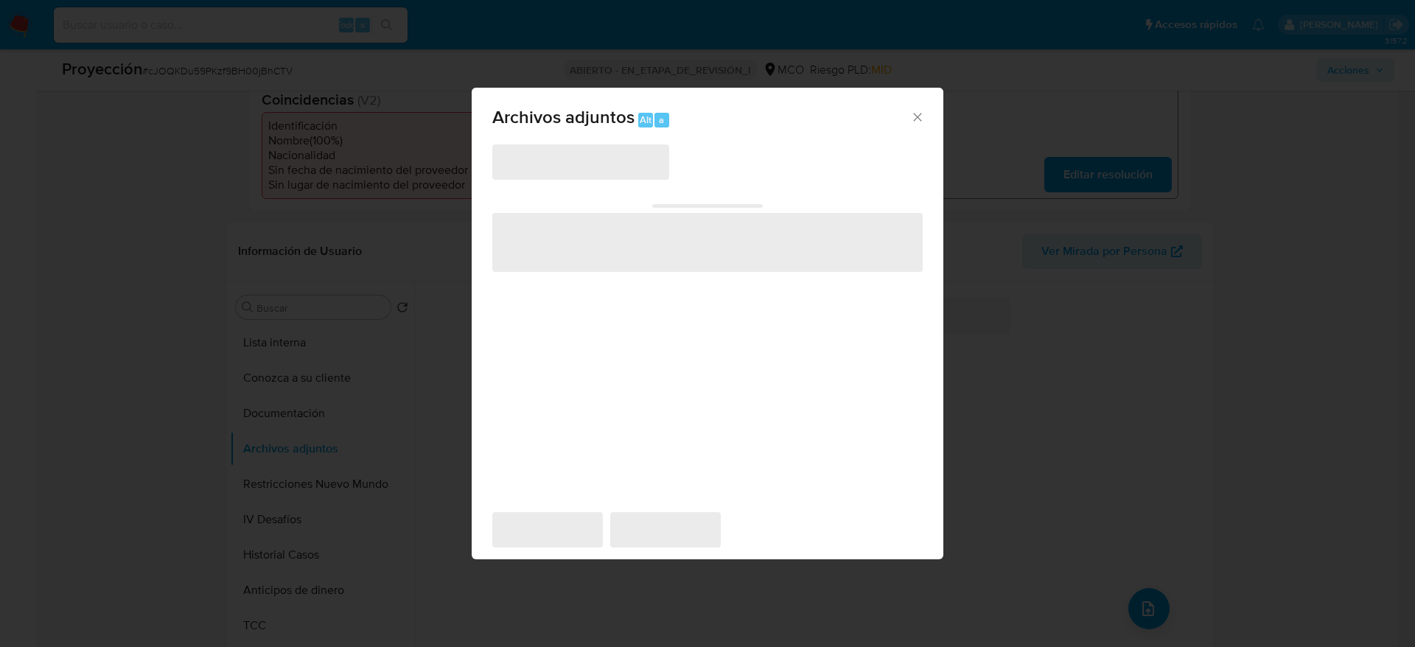
click at [542, 183] on div "‌ ‌ ‌ ‌ ‌" at bounding box center [707, 320] width 430 height 354
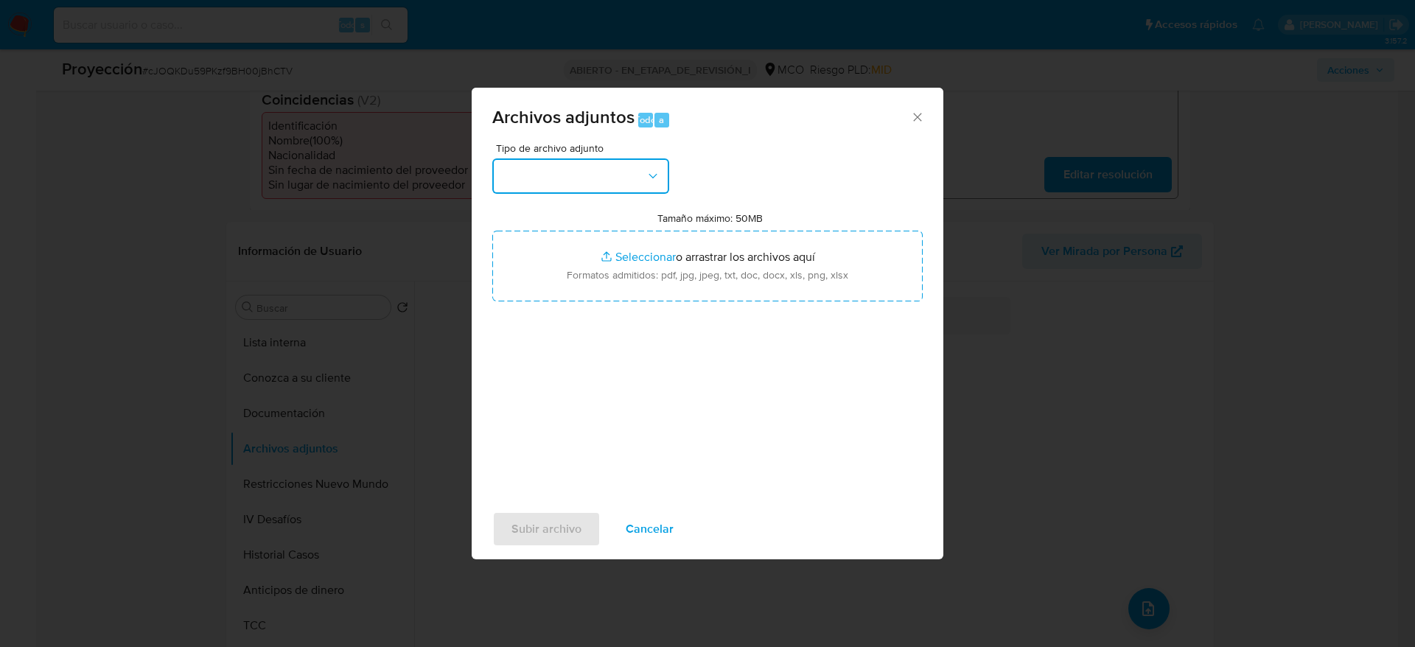
click at [564, 167] on button "button" at bounding box center [580, 175] width 177 height 35
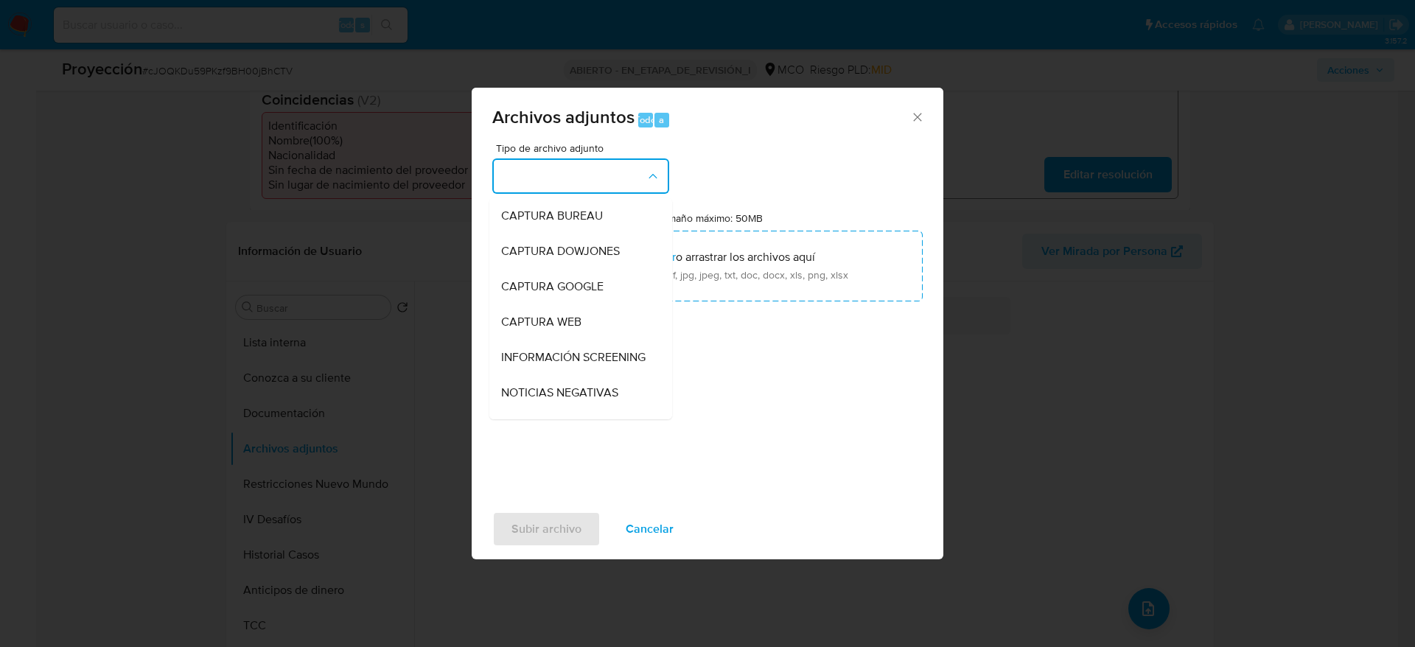
click at [543, 361] on span "INFORMACIÓN SCREENING" at bounding box center [573, 357] width 144 height 15
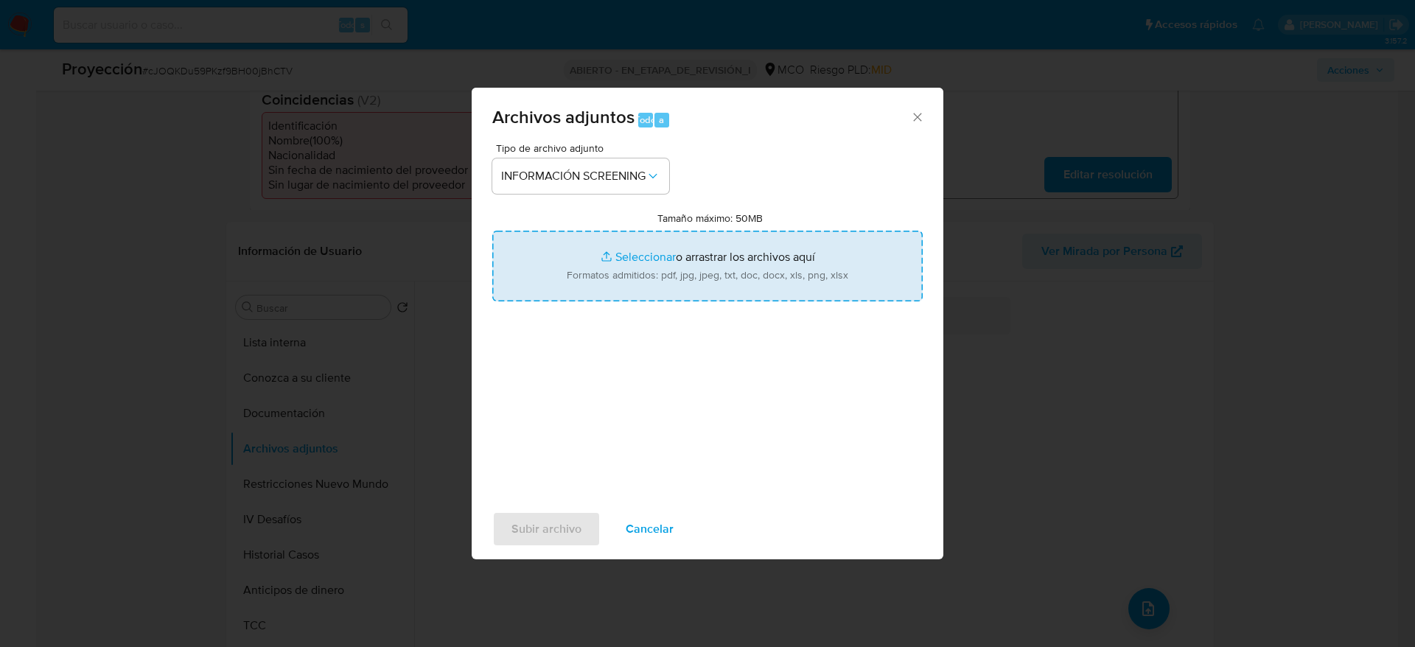
click at [623, 284] on input "Tamaño máximo: 50MB Seleccionar archivos" at bounding box center [707, 266] width 430 height 71
type input "C:\fakepath\_Jaime Hernan Baron Sotelo_ - Buscar con Google.pdf"
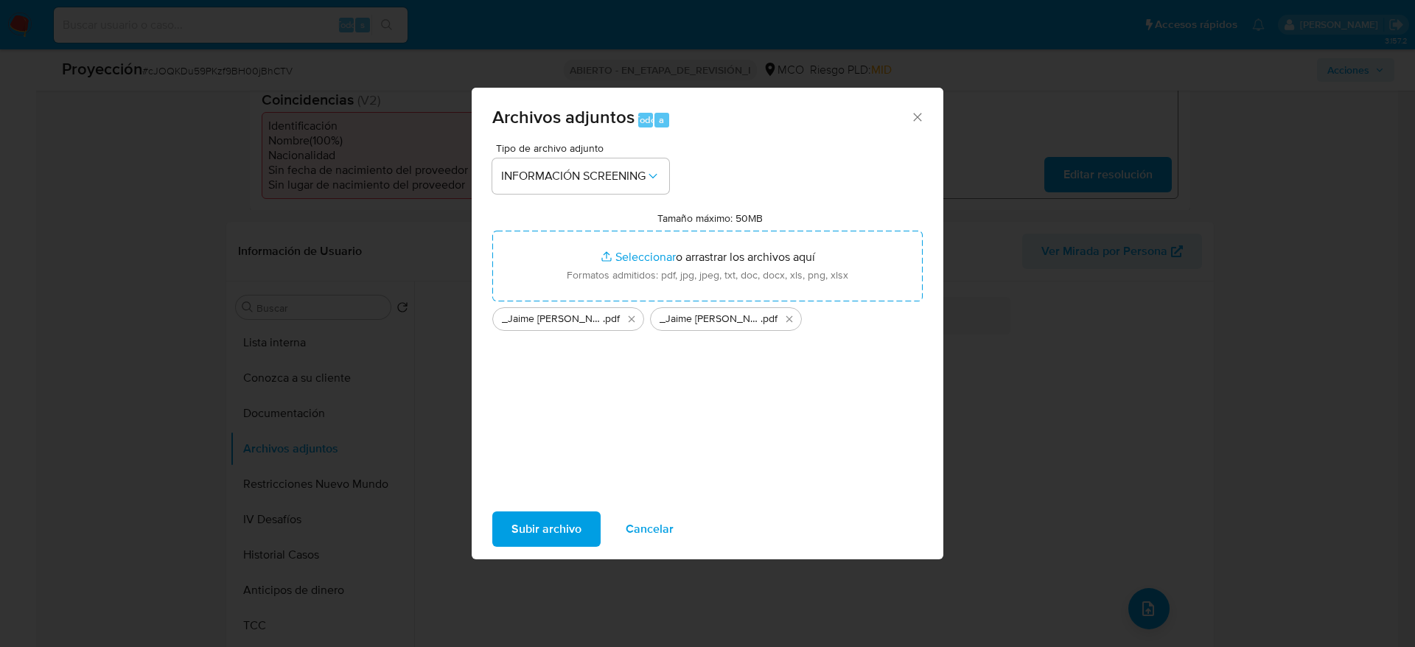
click at [570, 513] on span "Subir archivo" at bounding box center [546, 529] width 70 height 32
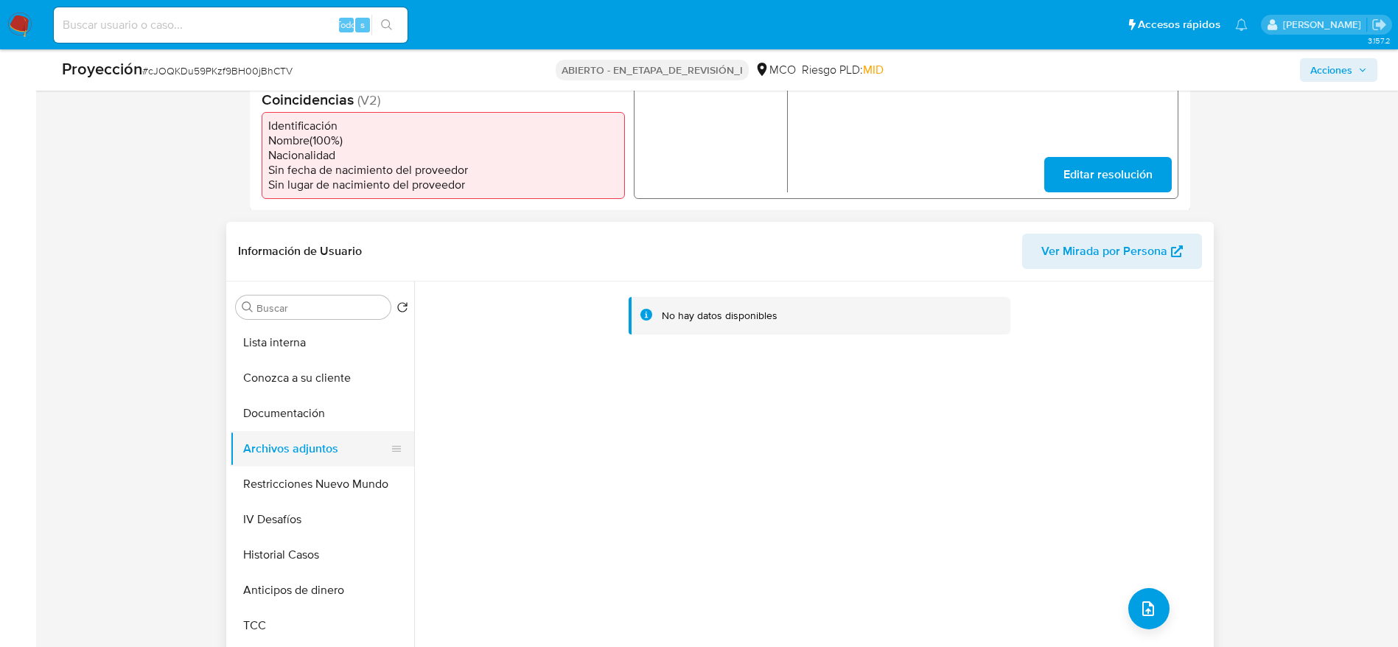
click at [342, 431] on button "Archivos adjuntos" at bounding box center [316, 448] width 172 height 35
click at [329, 407] on button "Documentación" at bounding box center [316, 413] width 172 height 35
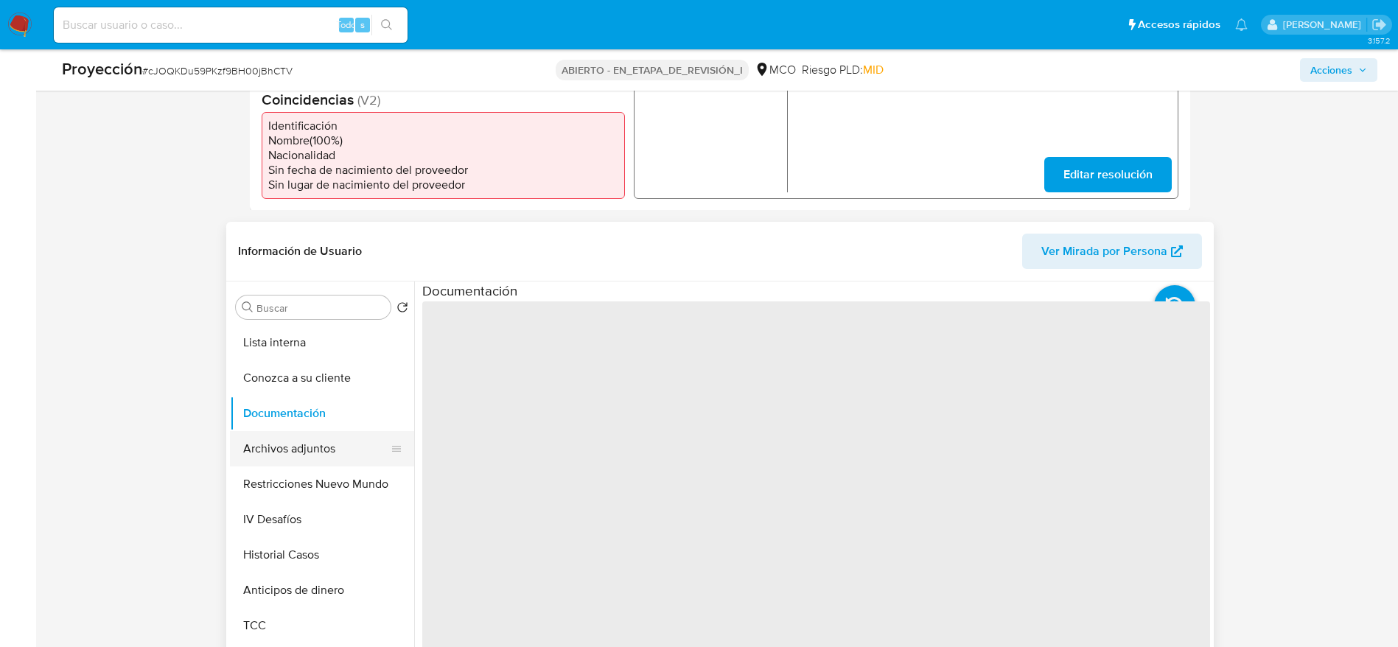
click at [330, 431] on button "Archivos adjuntos" at bounding box center [316, 448] width 172 height 35
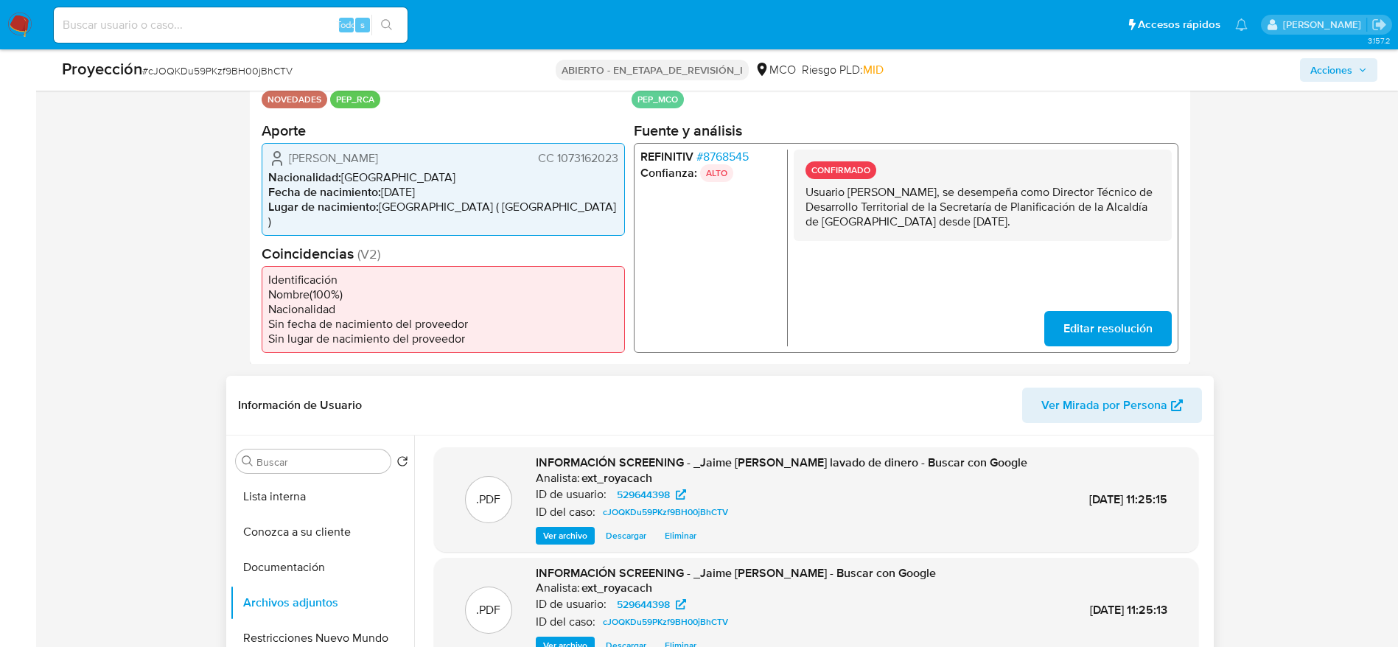
scroll to position [373, 0]
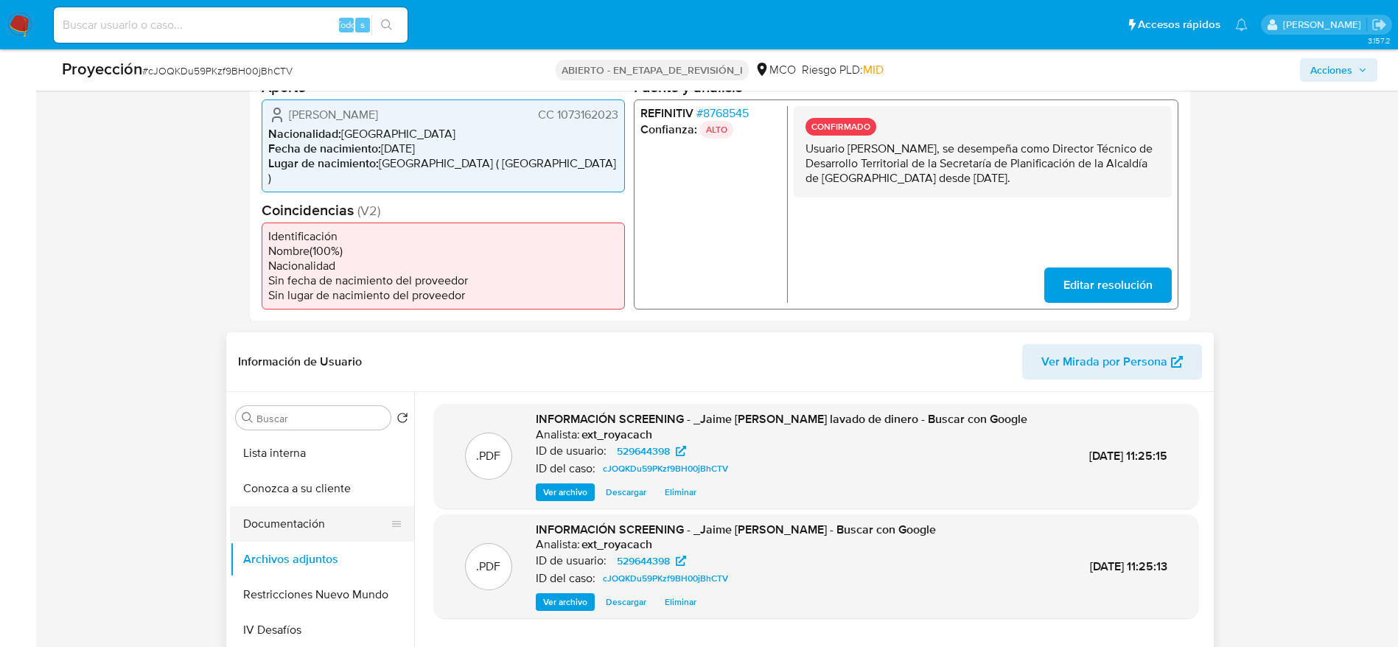
click at [279, 510] on button "Documentación" at bounding box center [316, 523] width 172 height 35
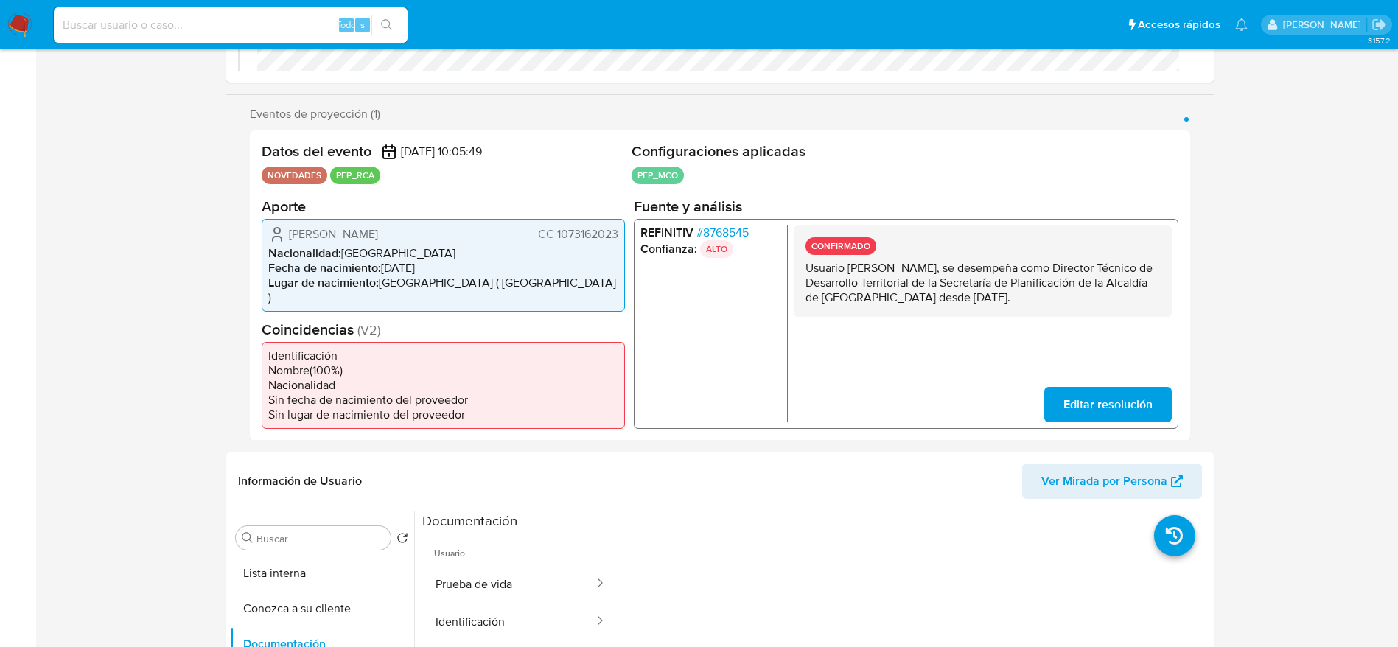
scroll to position [0, 0]
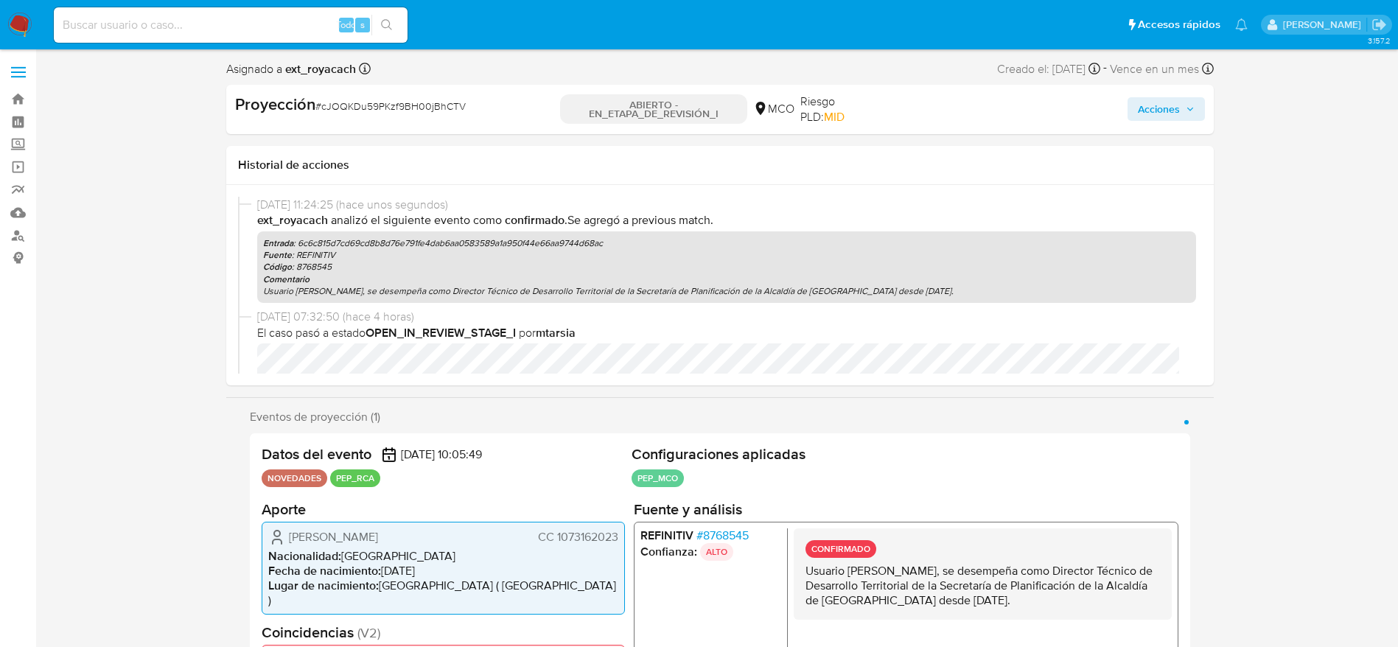
click at [1164, 115] on span "Acciones" at bounding box center [1159, 109] width 42 height 24
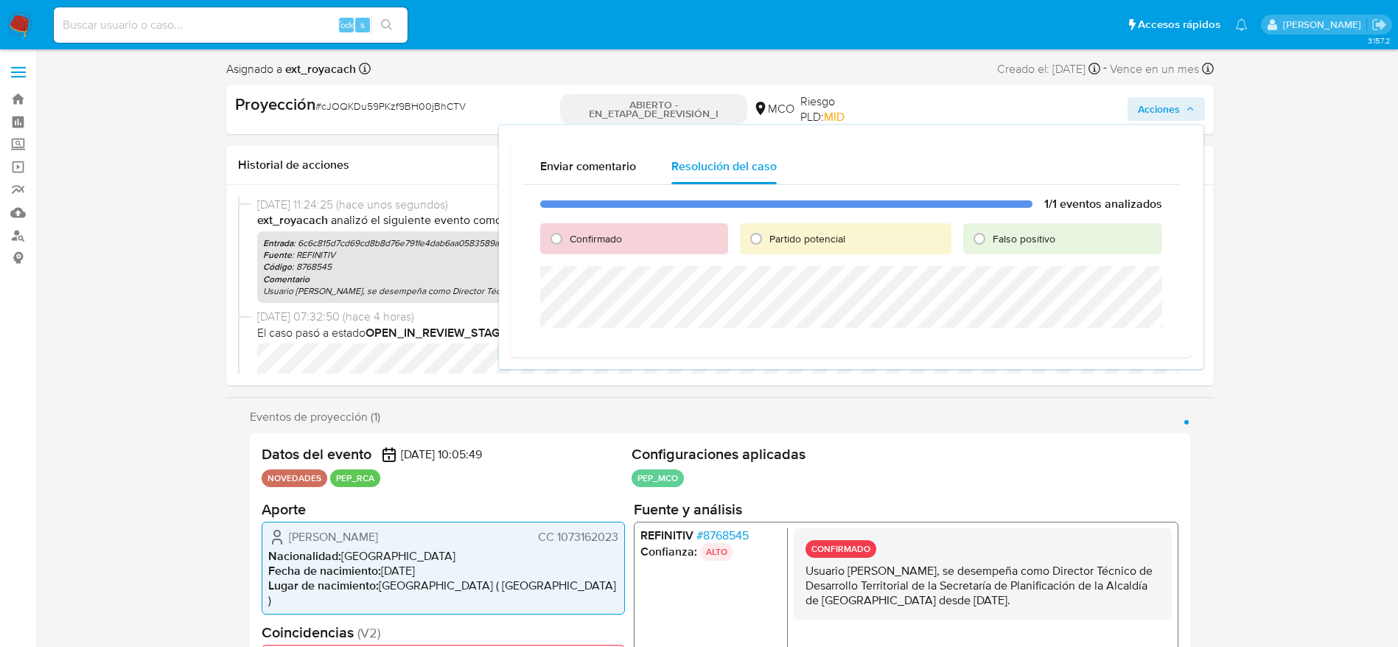
click at [598, 247] on div "Confirmado" at bounding box center [634, 238] width 188 height 31
click at [597, 241] on font "Confirmado" at bounding box center [596, 238] width 52 height 15
click at [568, 241] on input "Confirmado" at bounding box center [557, 239] width 24 height 24
radio input "true"
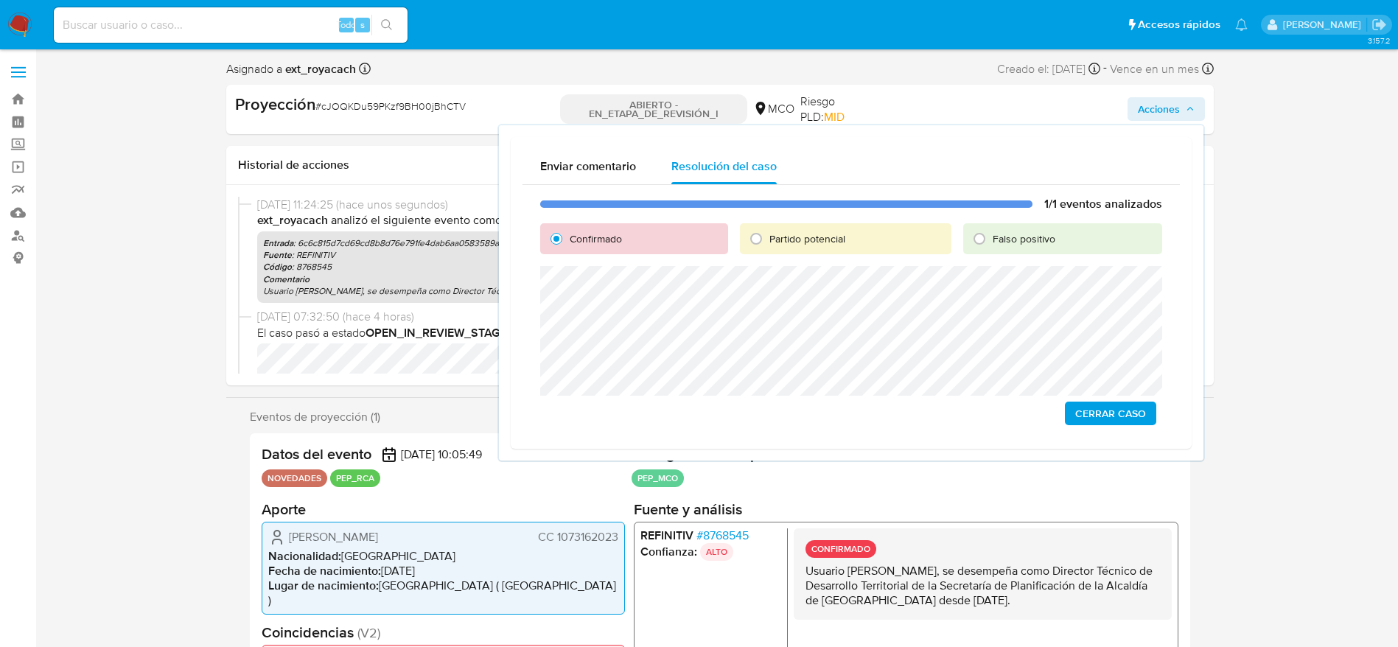
click at [1113, 419] on span "Cerrar Caso" at bounding box center [1110, 413] width 71 height 21
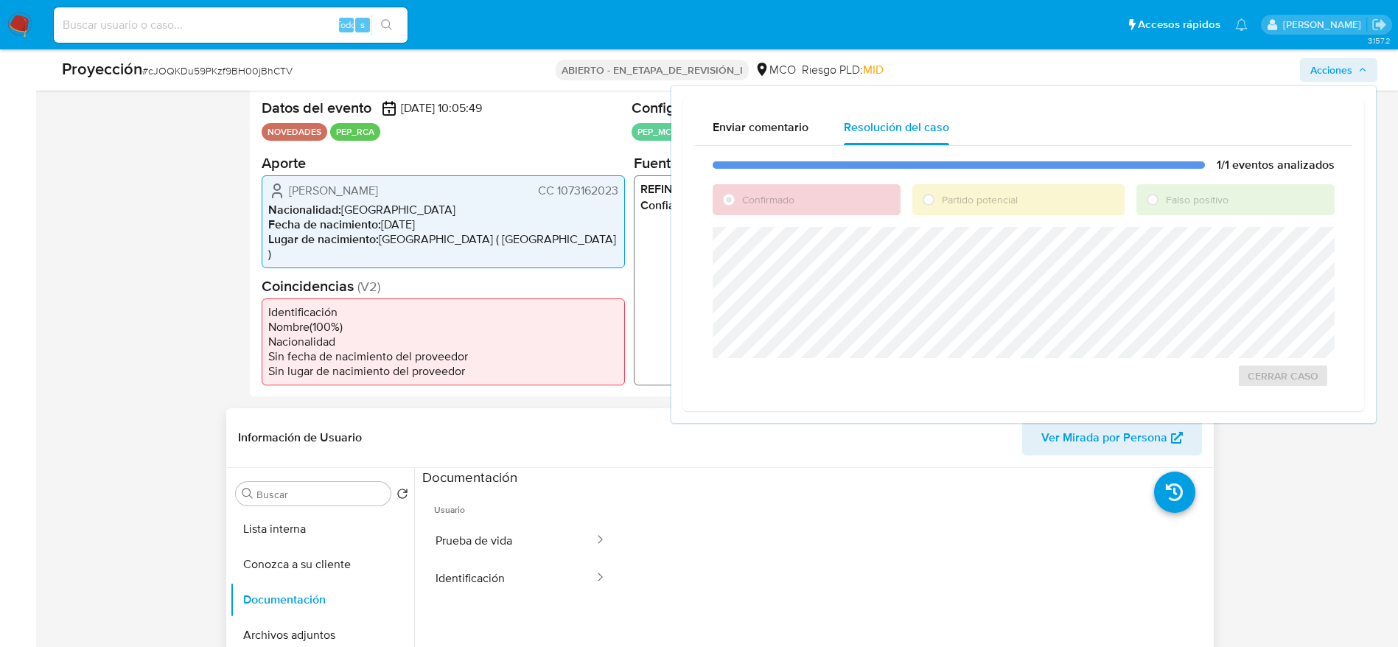
scroll to position [332, 0]
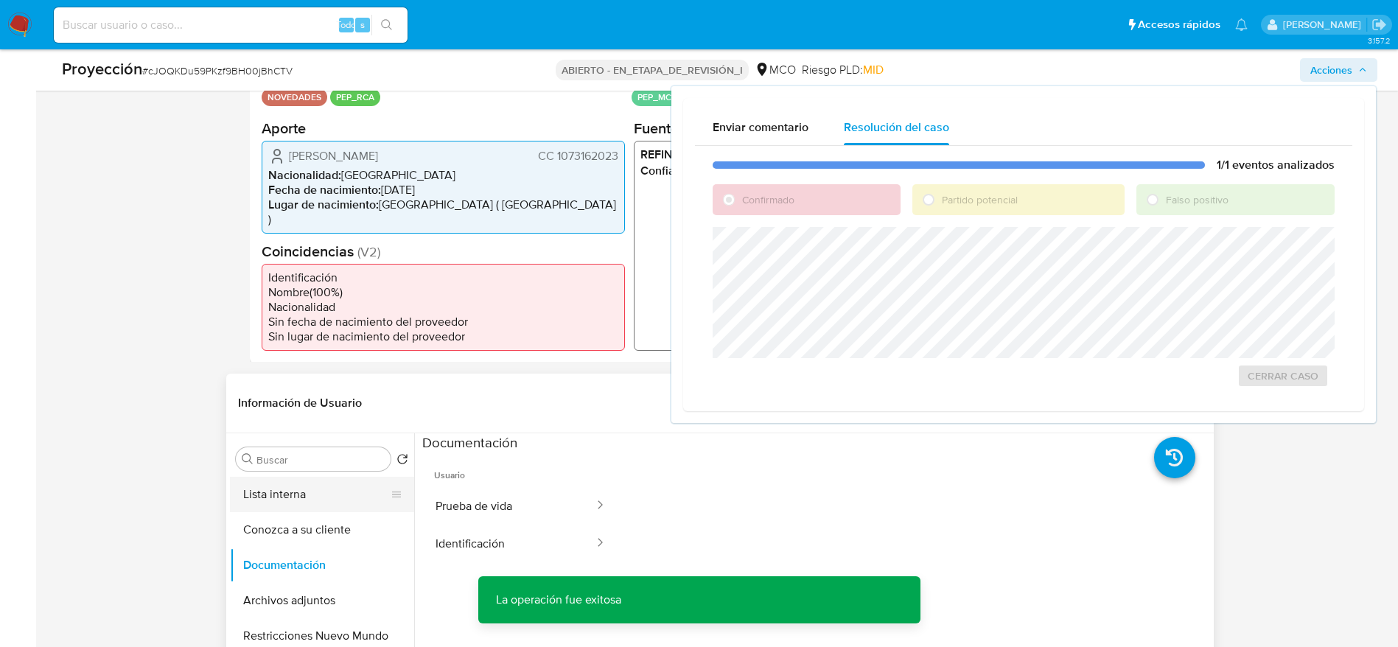
click at [301, 487] on button "Lista interna" at bounding box center [316, 494] width 172 height 35
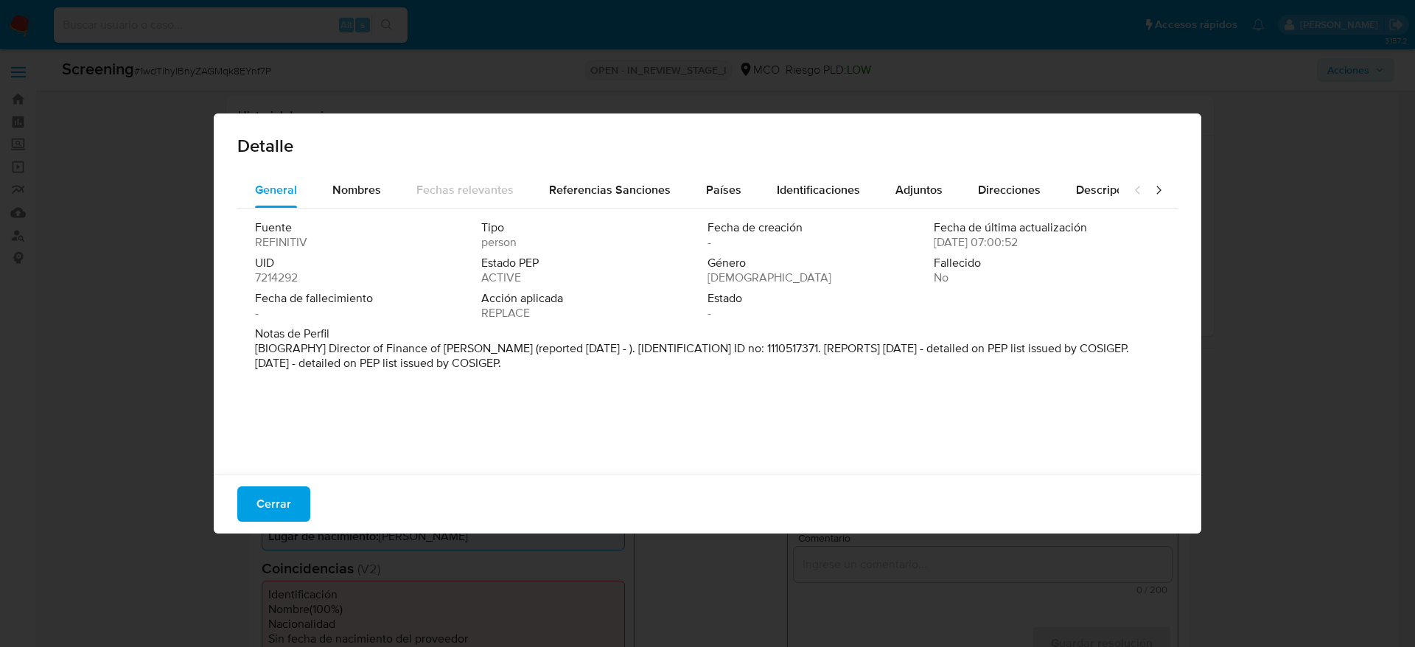
select select "10"
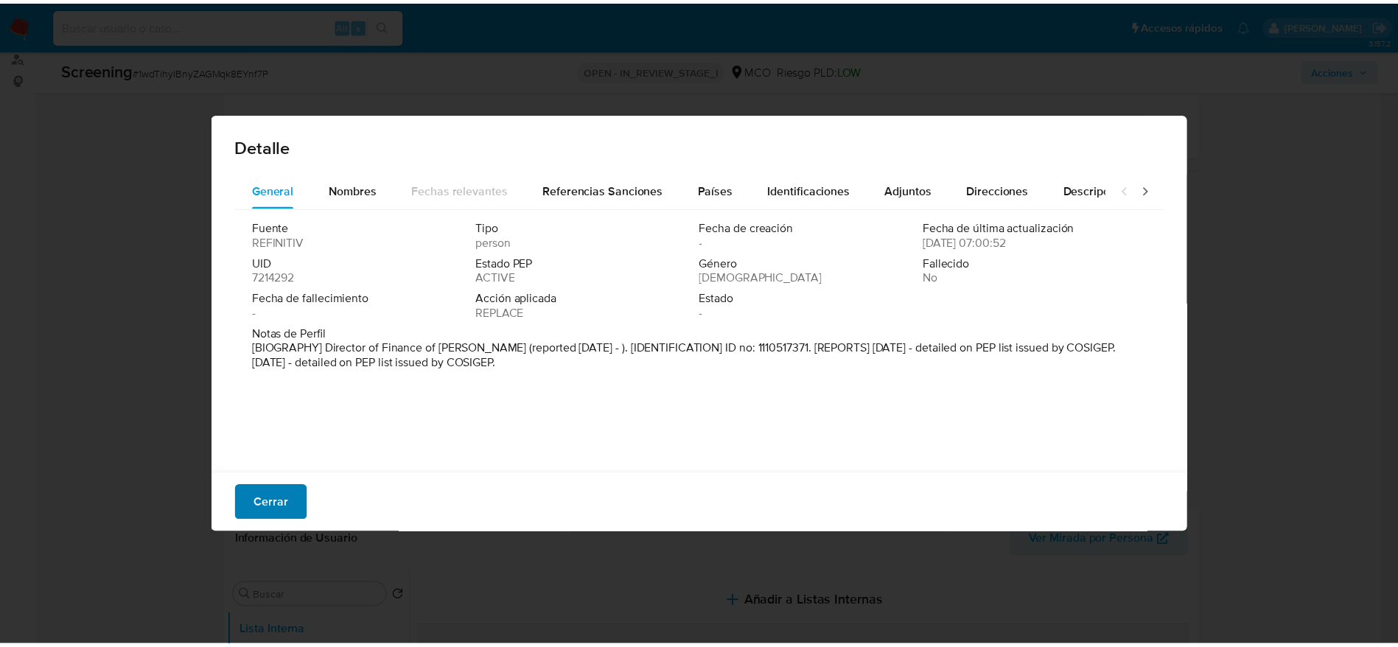
scroll to position [179, 0]
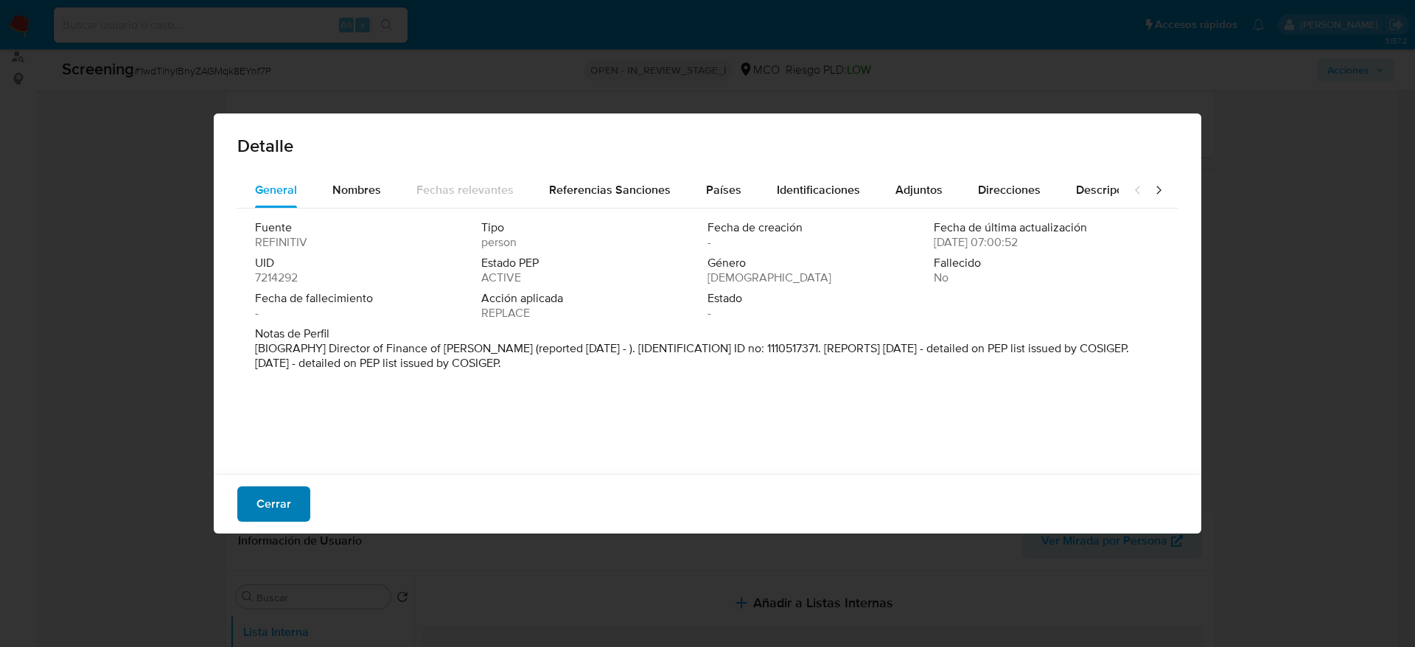
click at [290, 492] on span "Cerrar" at bounding box center [273, 504] width 35 height 32
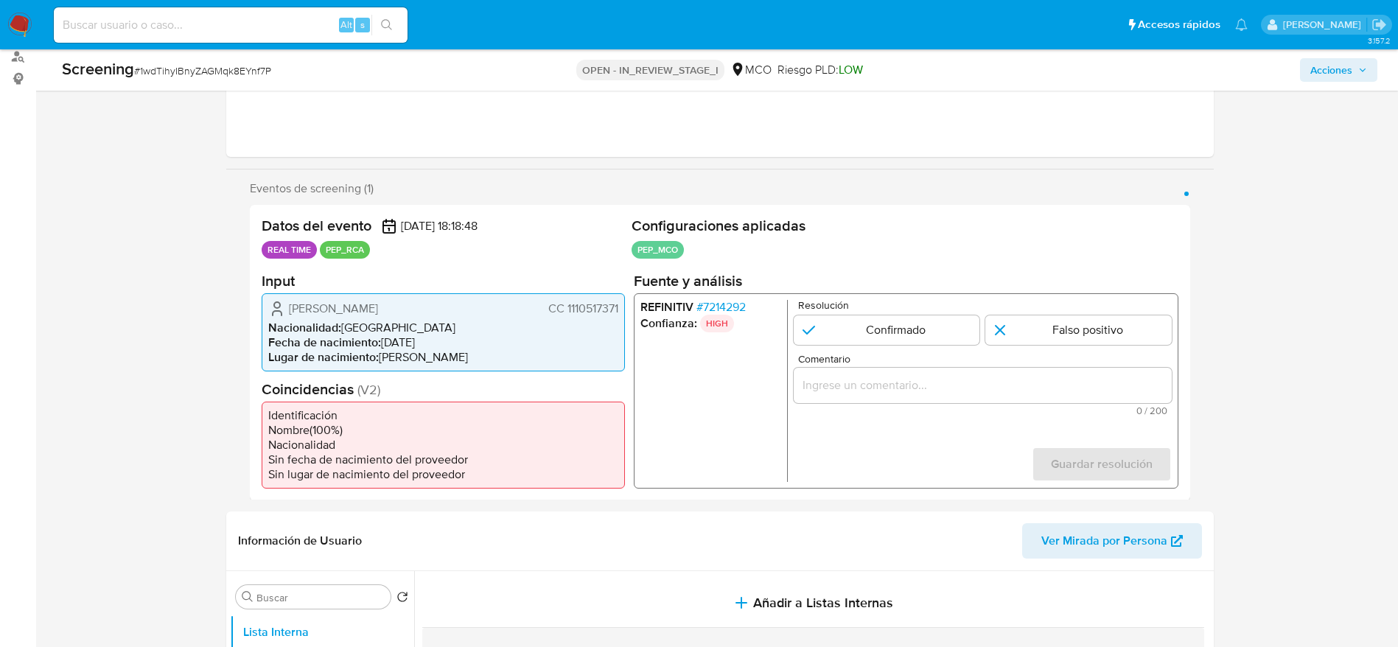
click at [220, 74] on span "# 1wdTihyIBnyZAGMqk8EYnf7P" at bounding box center [202, 70] width 137 height 15
copy span "1wdTihyIBnyZAGMqk8EYnf7P"
drag, startPoint x: 268, startPoint y: 301, endPoint x: 723, endPoint y: 243, distance: 458.3
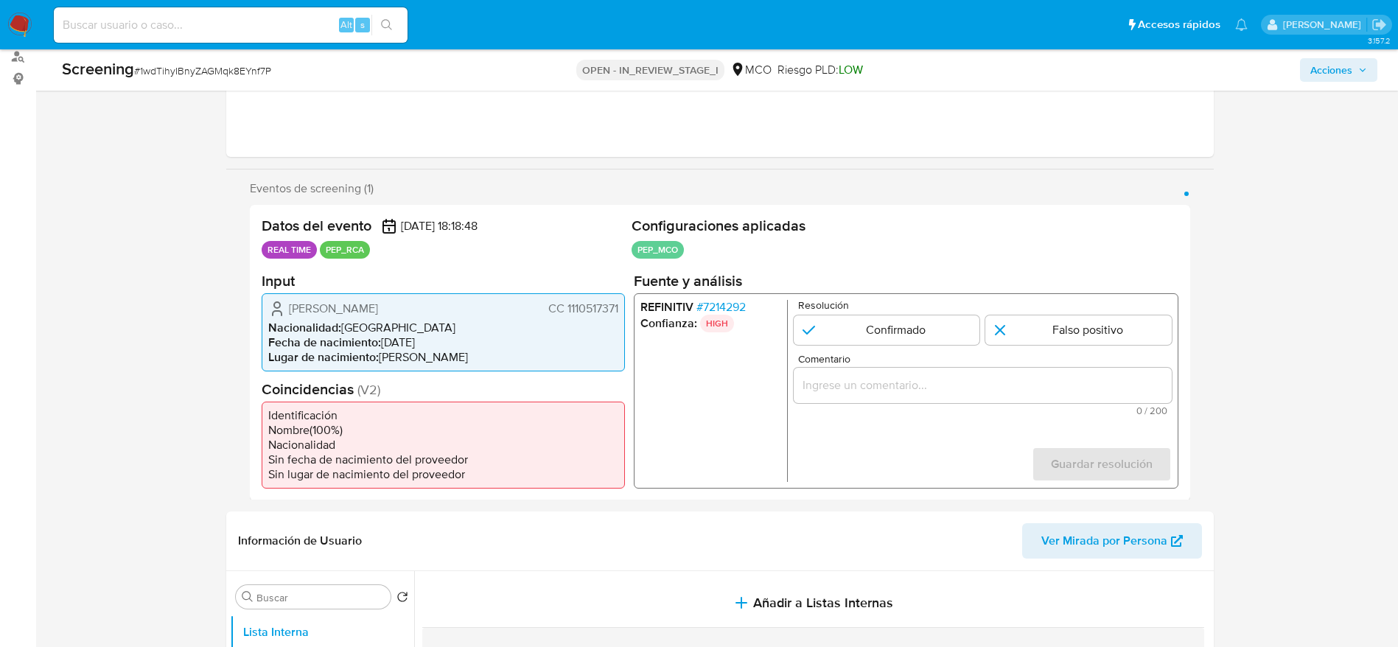
click at [627, 313] on div "Datos del evento [DATE] 18:18:48 REAL TIME PEP_RCA Configuraciones aplicadas PE…" at bounding box center [720, 353] width 940 height 296
click at [729, 304] on span "# 7214292" at bounding box center [720, 306] width 49 height 15
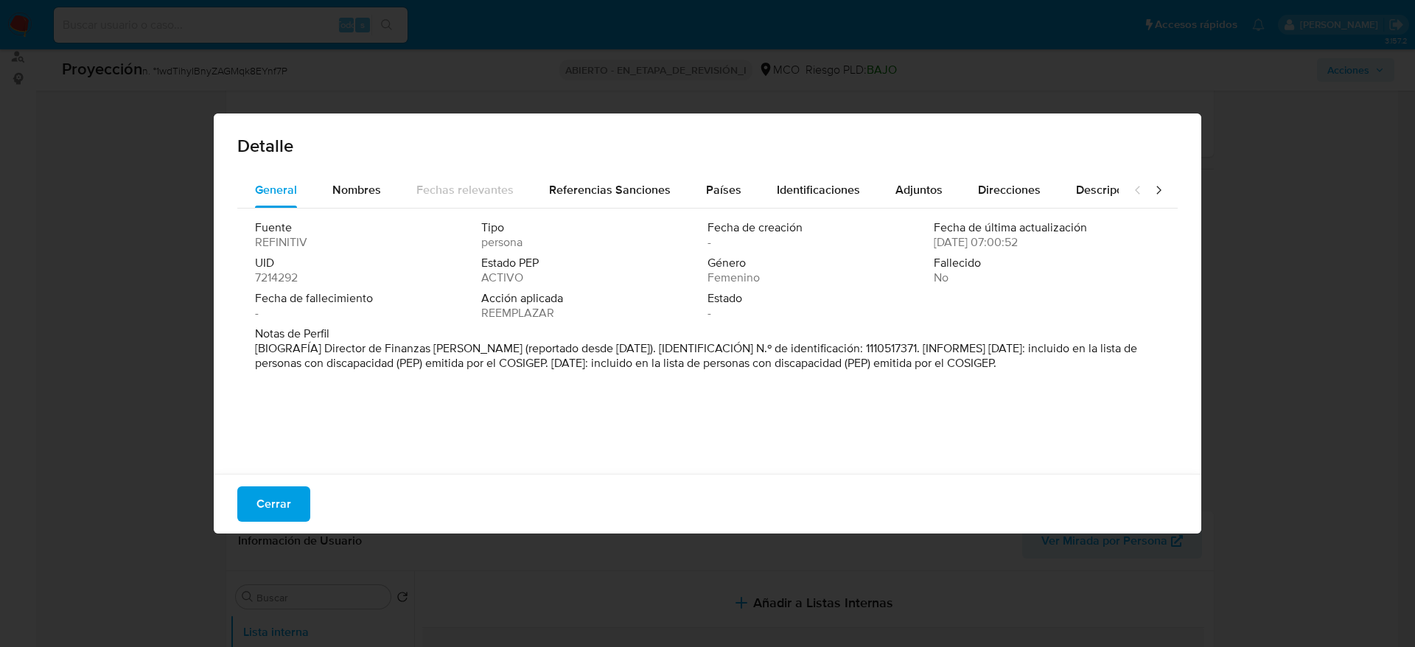
drag, startPoint x: 329, startPoint y: 347, endPoint x: 534, endPoint y: 374, distance: 207.4
click at [534, 371] on p "[BIOGRAFÍA] Director de Finanzas [PERSON_NAME] (reportado desde [DATE]). [IDENT…" at bounding box center [706, 355] width 902 height 29
click at [331, 348] on font "[BIOGRAFÍA] Director de Finanzas [PERSON_NAME] (reportado desde [DATE]). [IDENT…" at bounding box center [696, 356] width 882 height 32
drag, startPoint x: 323, startPoint y: 347, endPoint x: 479, endPoint y: 346, distance: 156.2
click at [479, 346] on font "[BIOGRAFÍA] Director de Finanzas [PERSON_NAME] (reportado desde [DATE]). [IDENT…" at bounding box center [696, 356] width 882 height 32
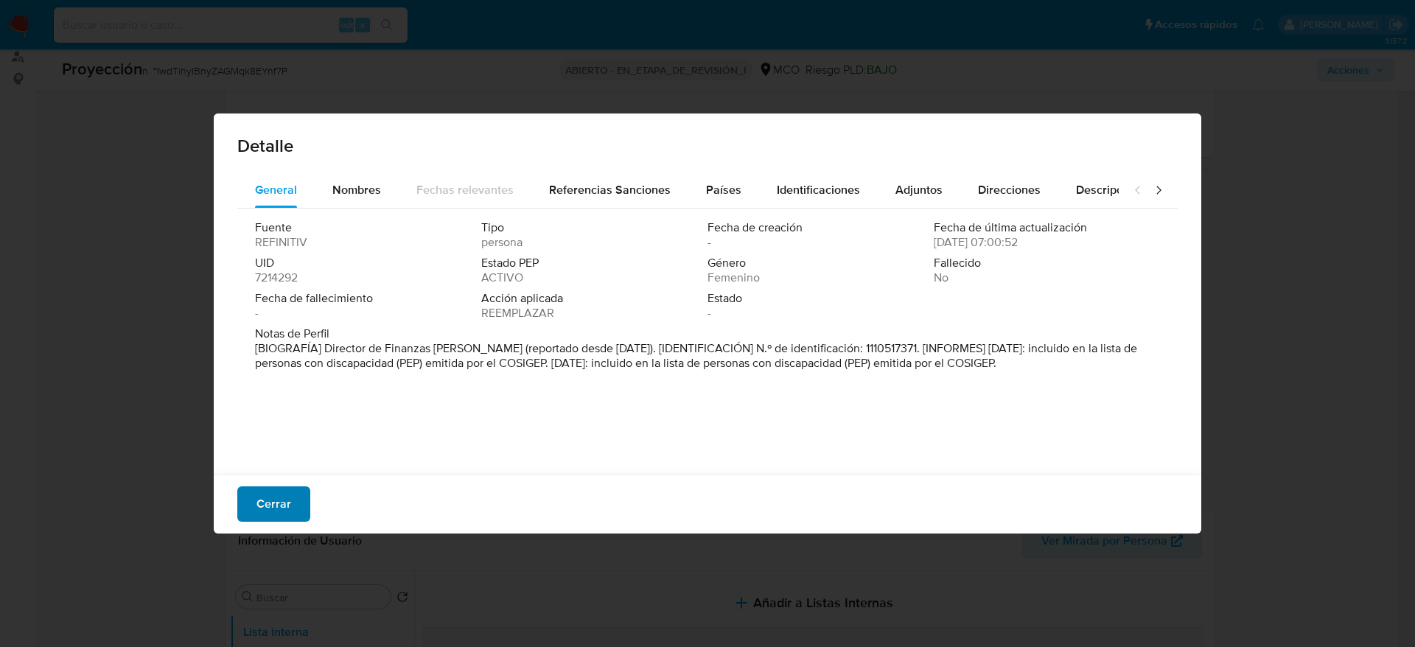
click at [264, 502] on span "Cerrar" at bounding box center [273, 504] width 35 height 32
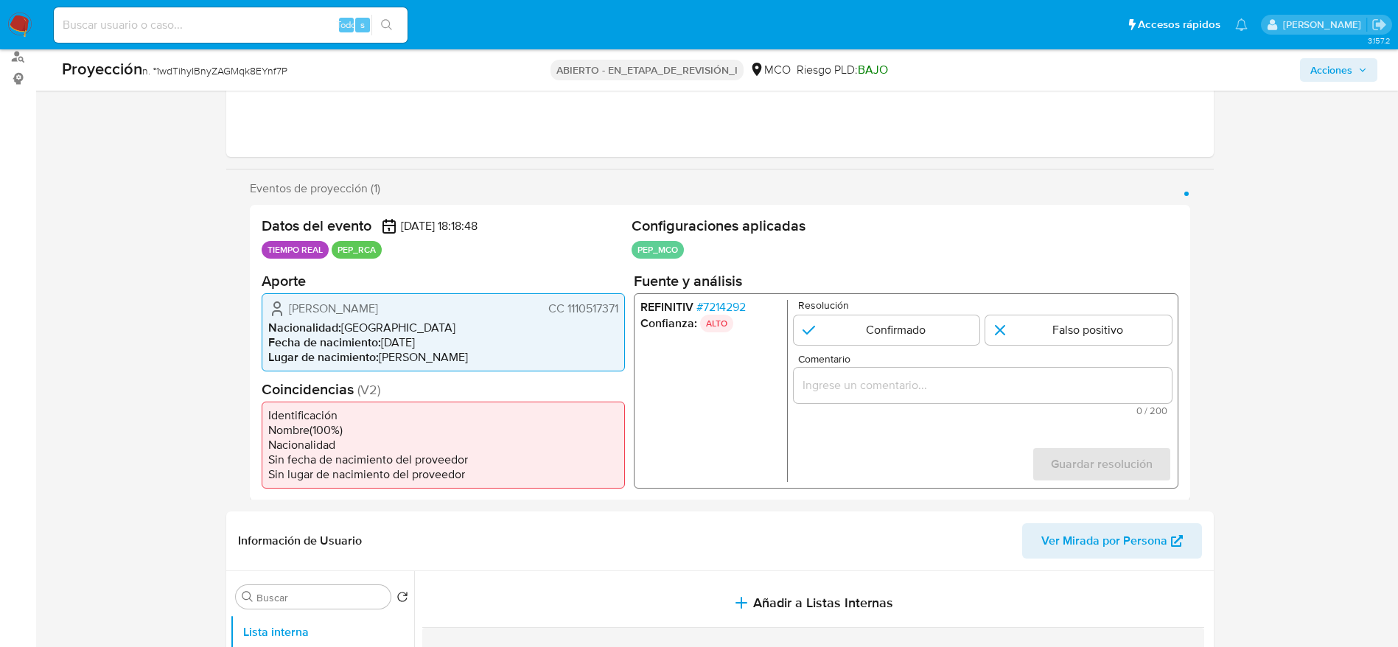
click at [899, 381] on input "Comentario" at bounding box center [982, 384] width 378 height 19
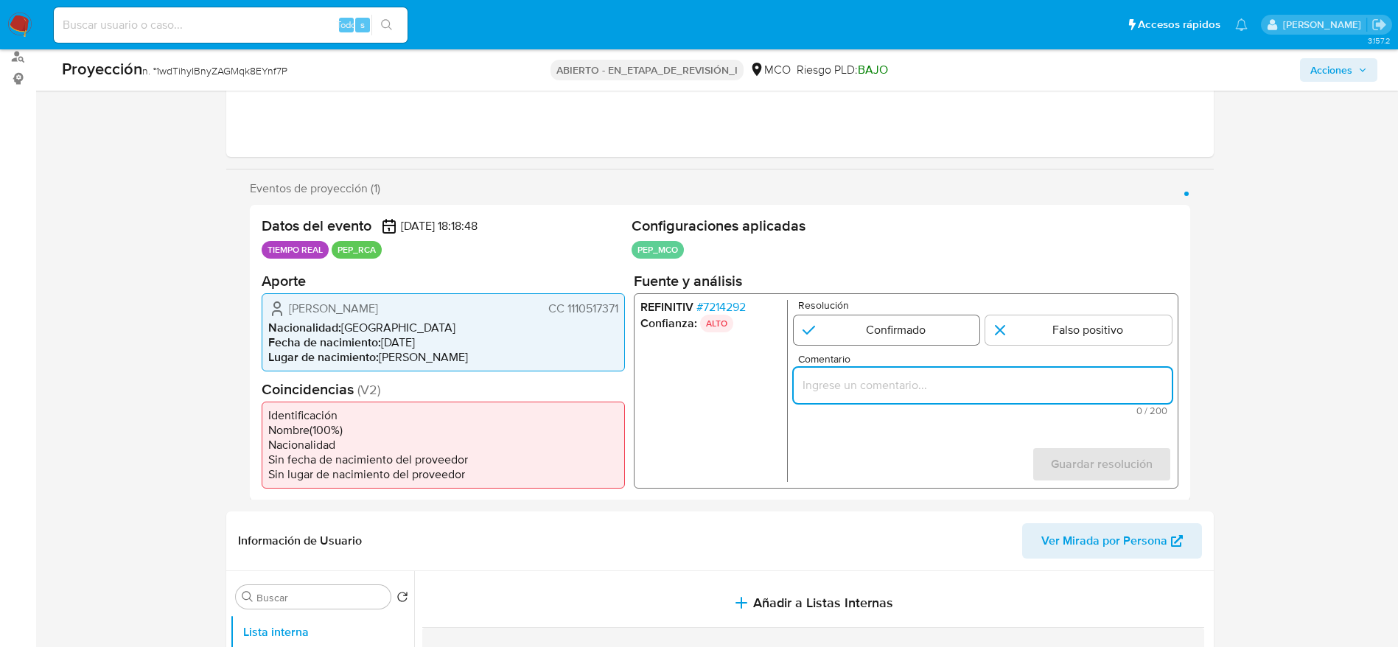
paste input "Uuario [PERSON_NAME] por coincidir en listas de PEP activo. Se desempeña como D…"
type input "Uuario [PERSON_NAME] por coincidir en listas de PEP activo. Se desempeña como D…"
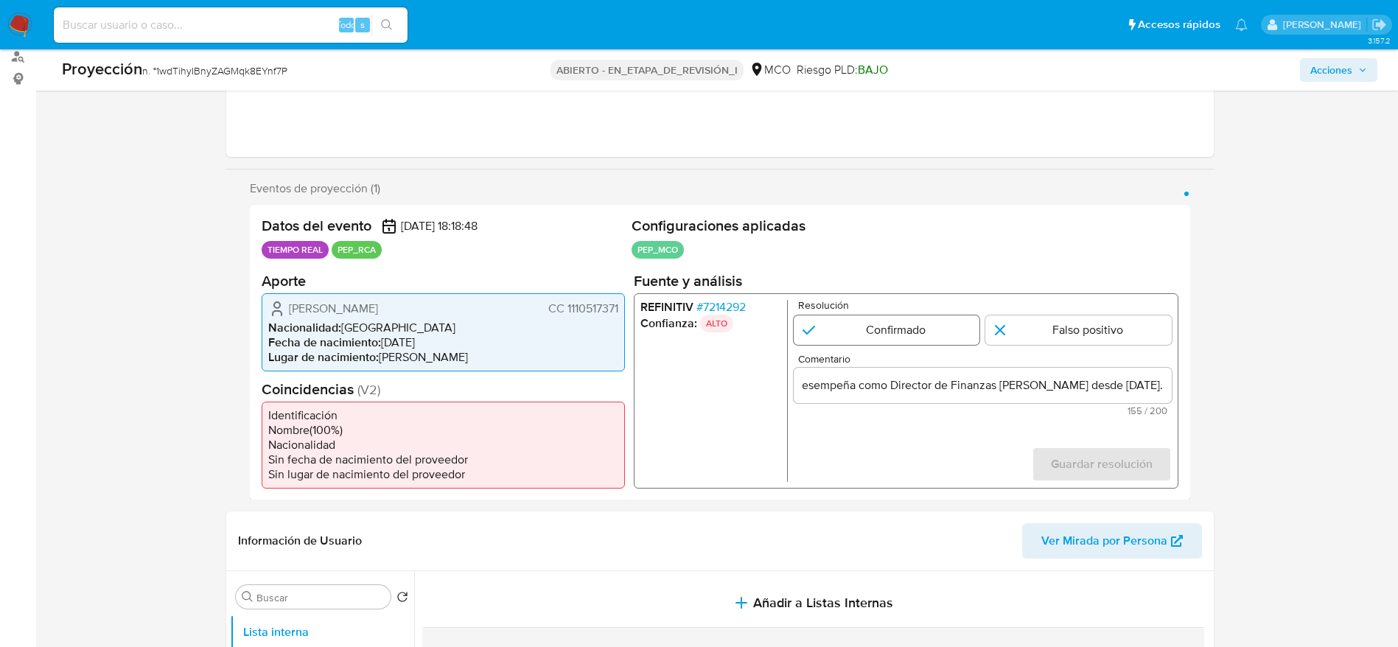
scroll to position [0, 0]
click at [851, 315] on input "1 de 1" at bounding box center [886, 329] width 186 height 29
radio input "true"
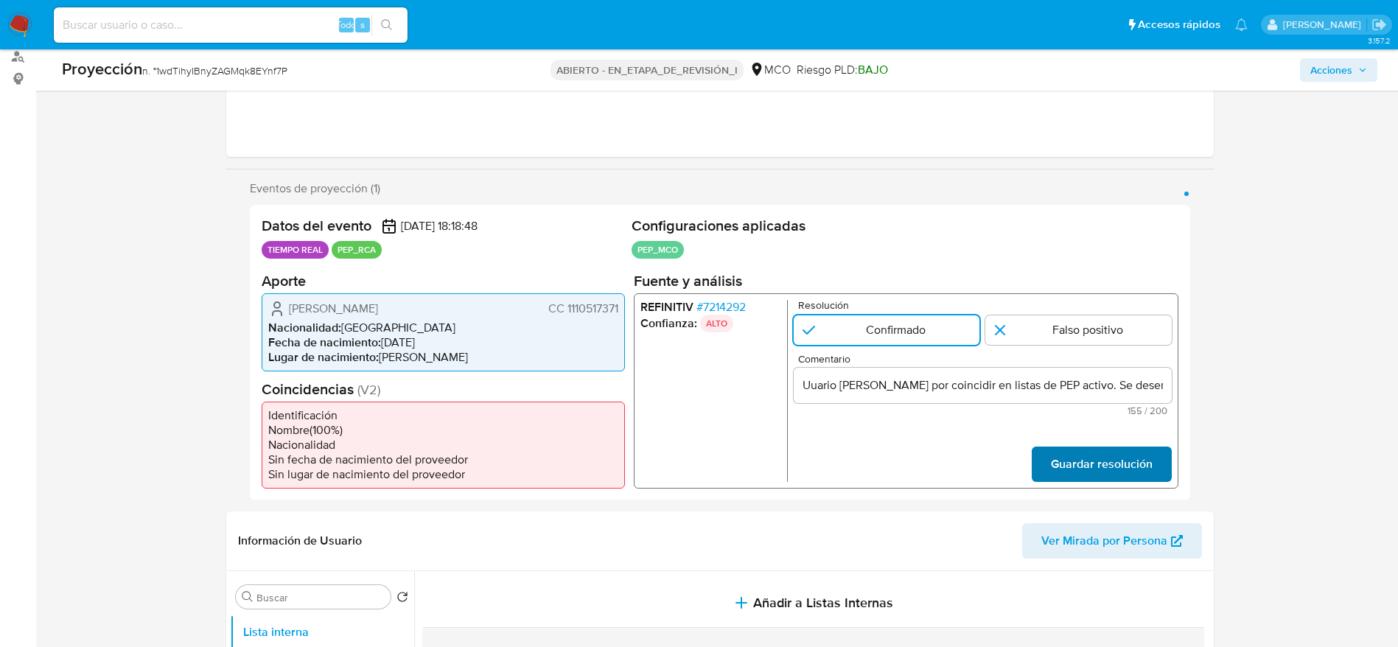
click at [1099, 475] on span "Guardar resolución" at bounding box center [1101, 463] width 102 height 32
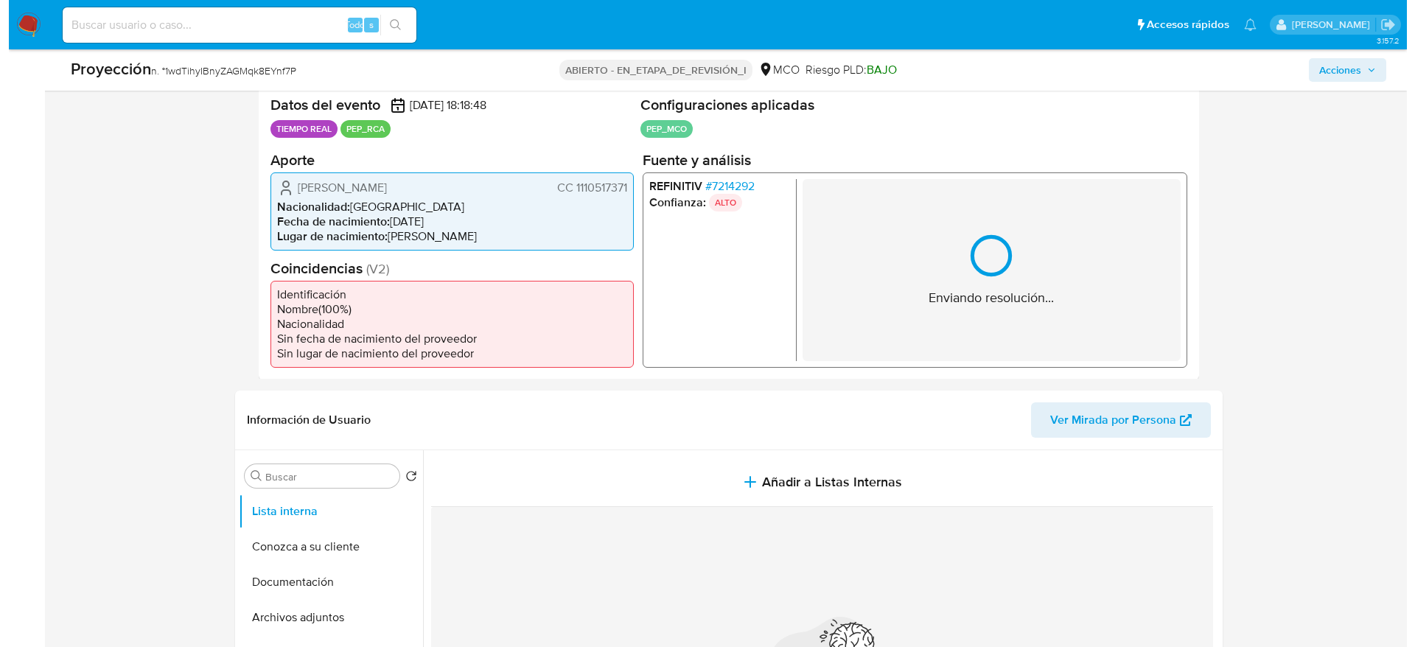
scroll to position [511, 0]
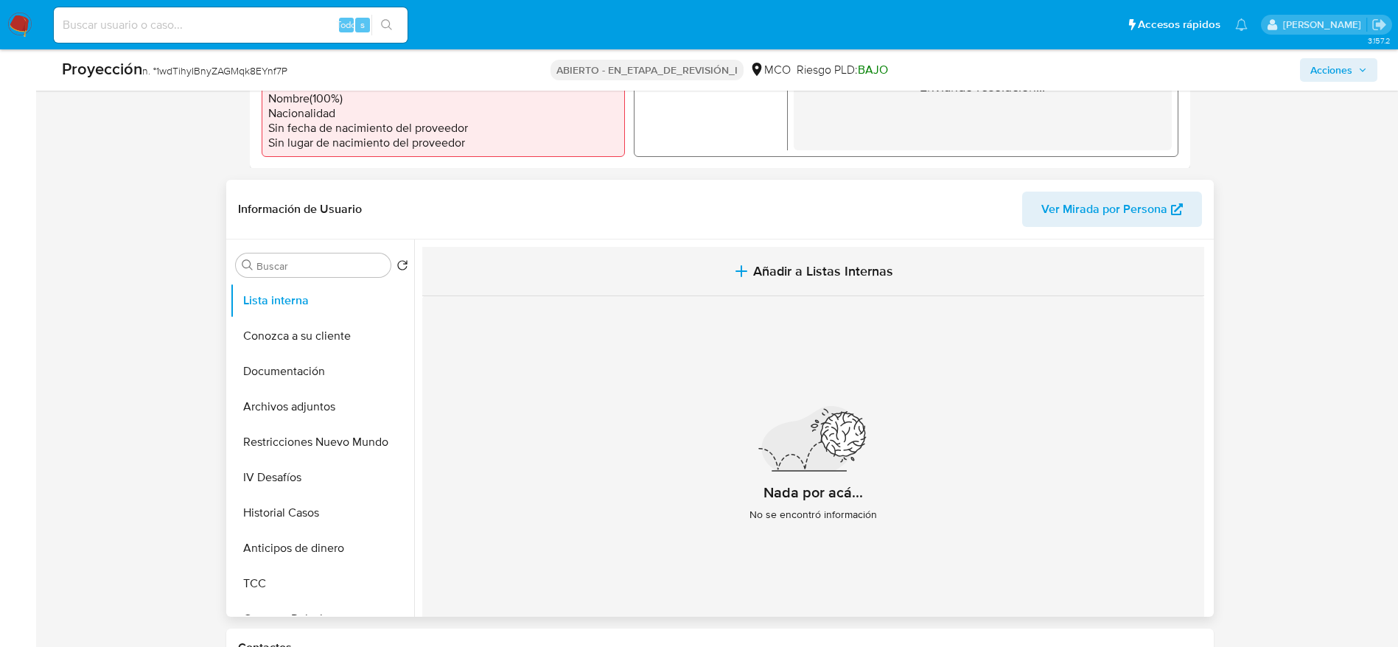
click at [733, 280] on icon "button" at bounding box center [742, 271] width 18 height 18
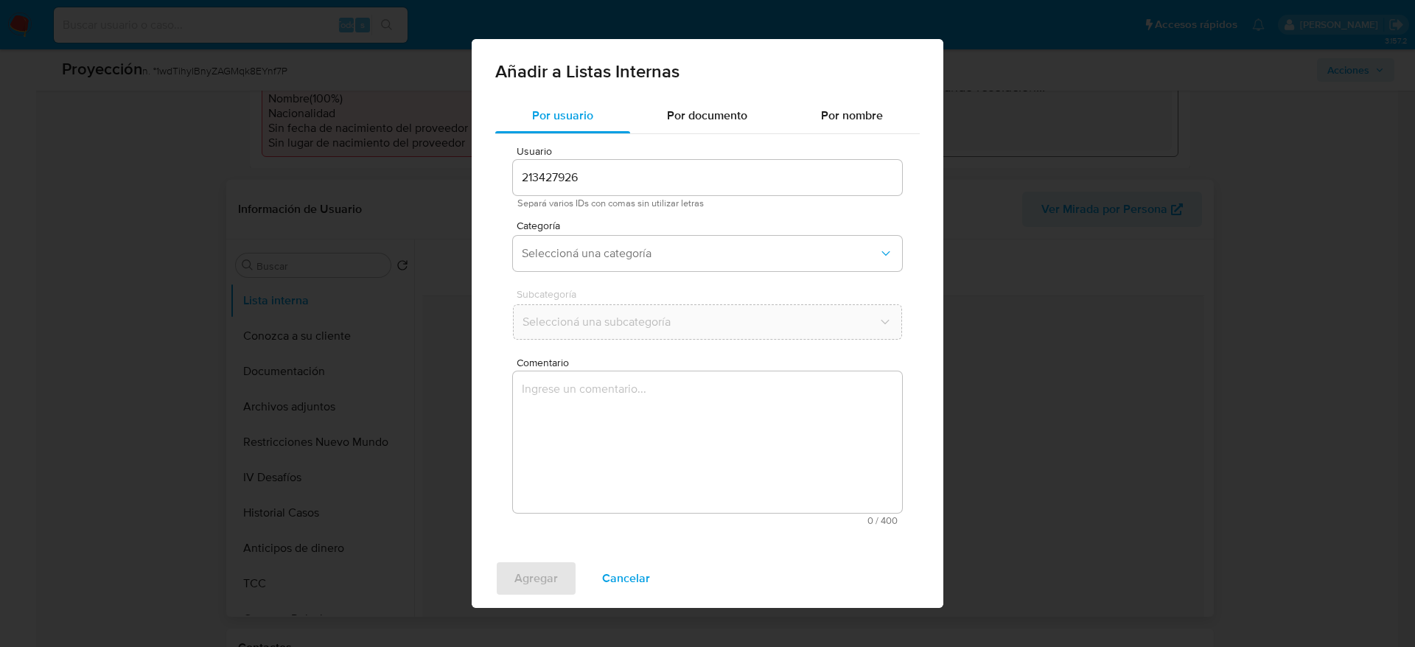
click at [815, 444] on textarea "Comentario" at bounding box center [707, 441] width 389 height 141
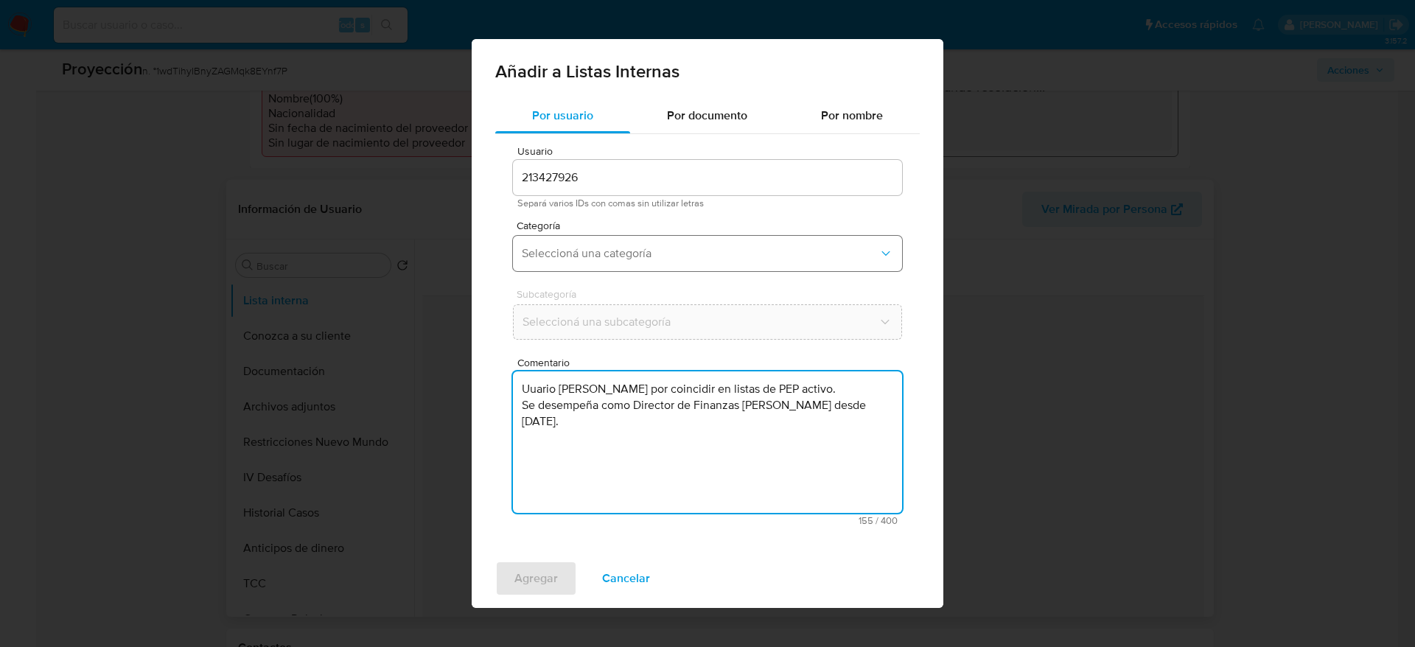
click at [657, 255] on span "Seleccioná una categoría" at bounding box center [700, 253] width 357 height 15
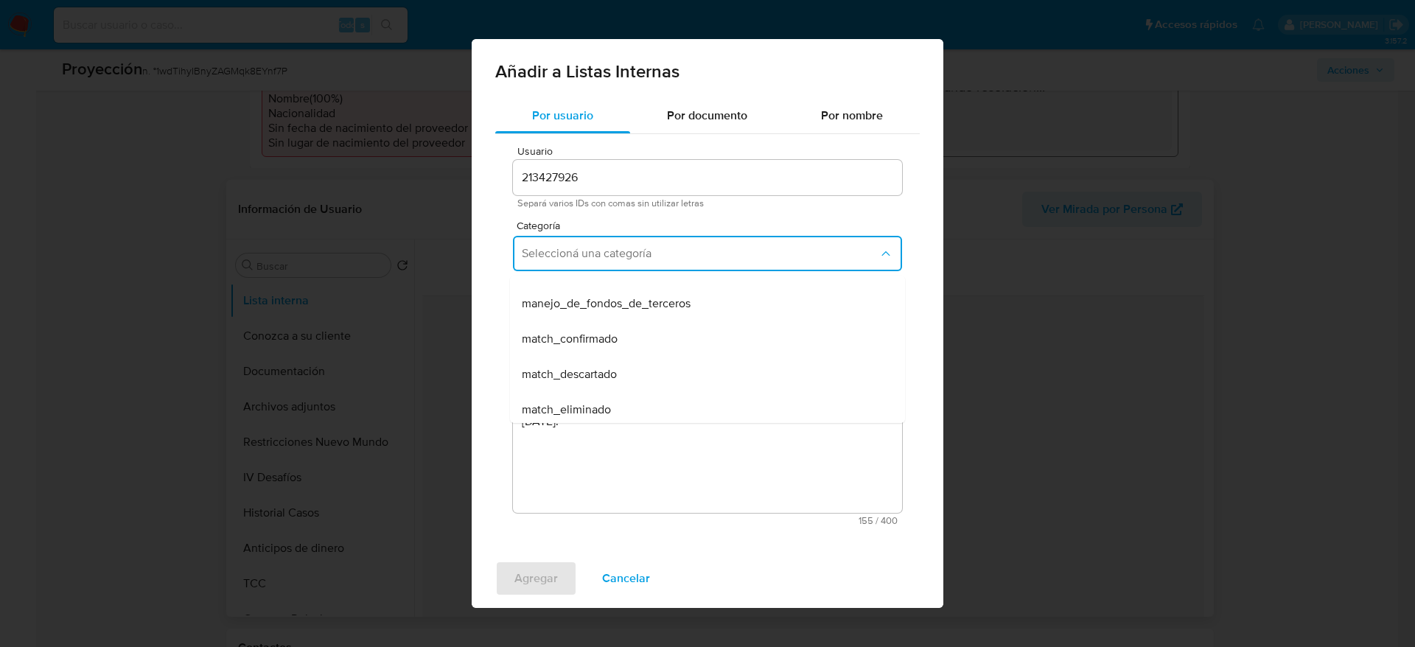
scroll to position [111, 0]
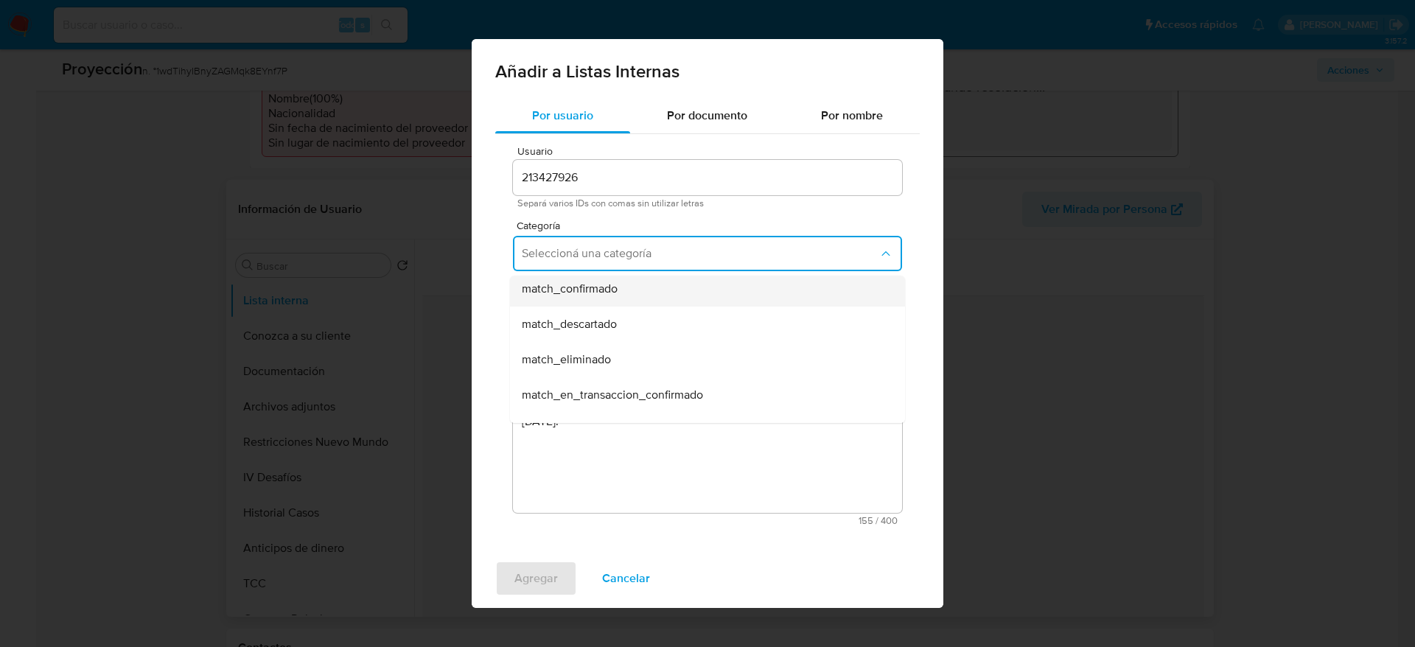
click at [622, 296] on div "match_confirmado" at bounding box center [703, 288] width 363 height 35
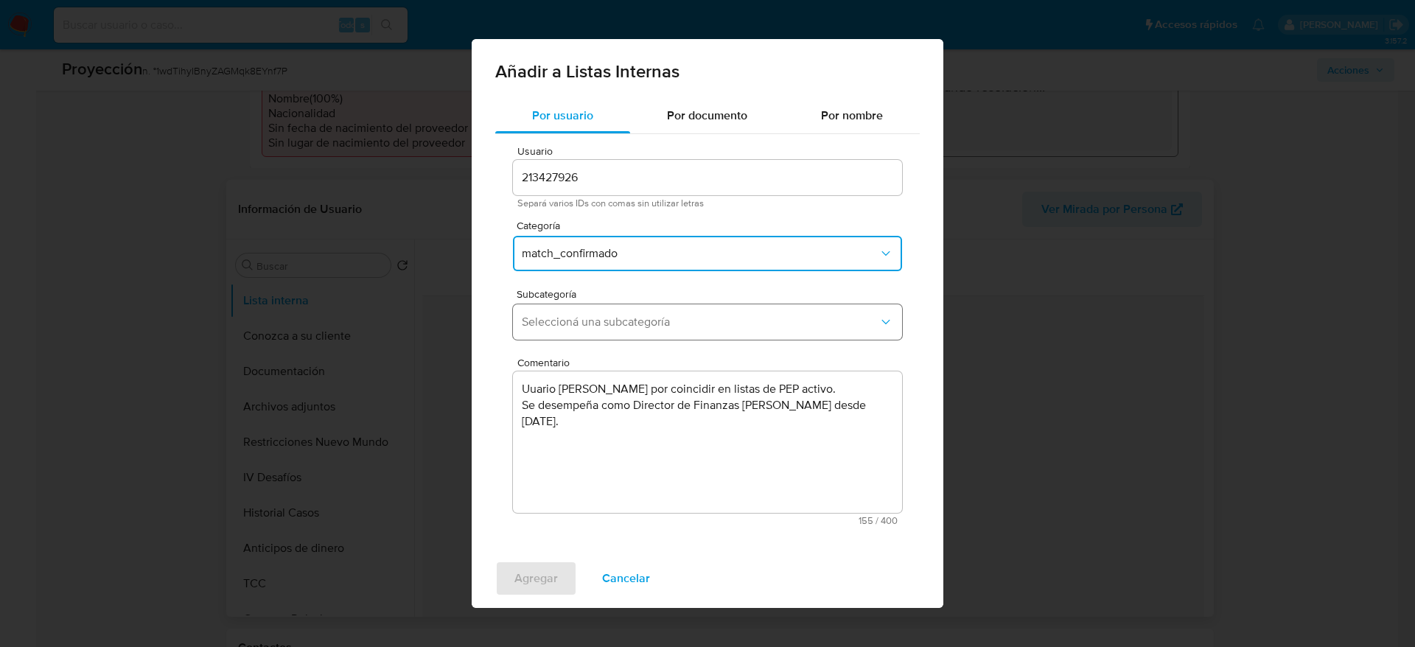
click at [620, 333] on button "Seleccioná una subcategoría" at bounding box center [707, 321] width 389 height 35
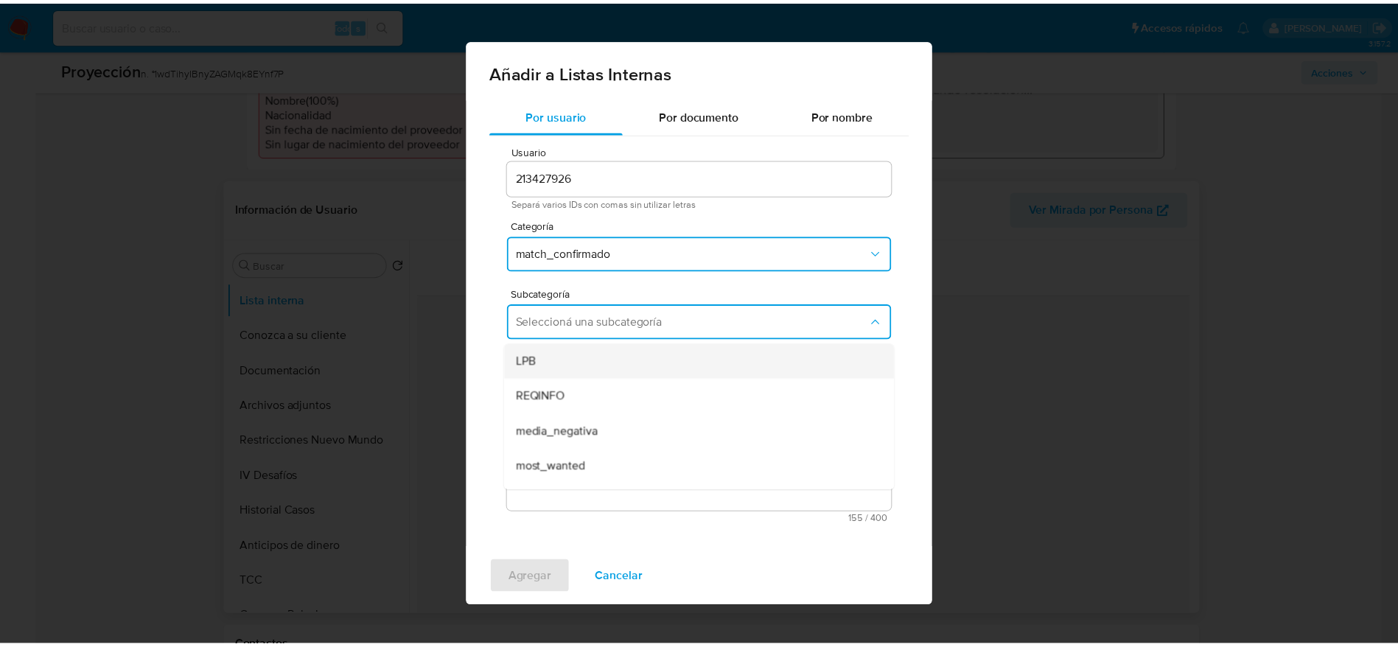
scroll to position [100, 0]
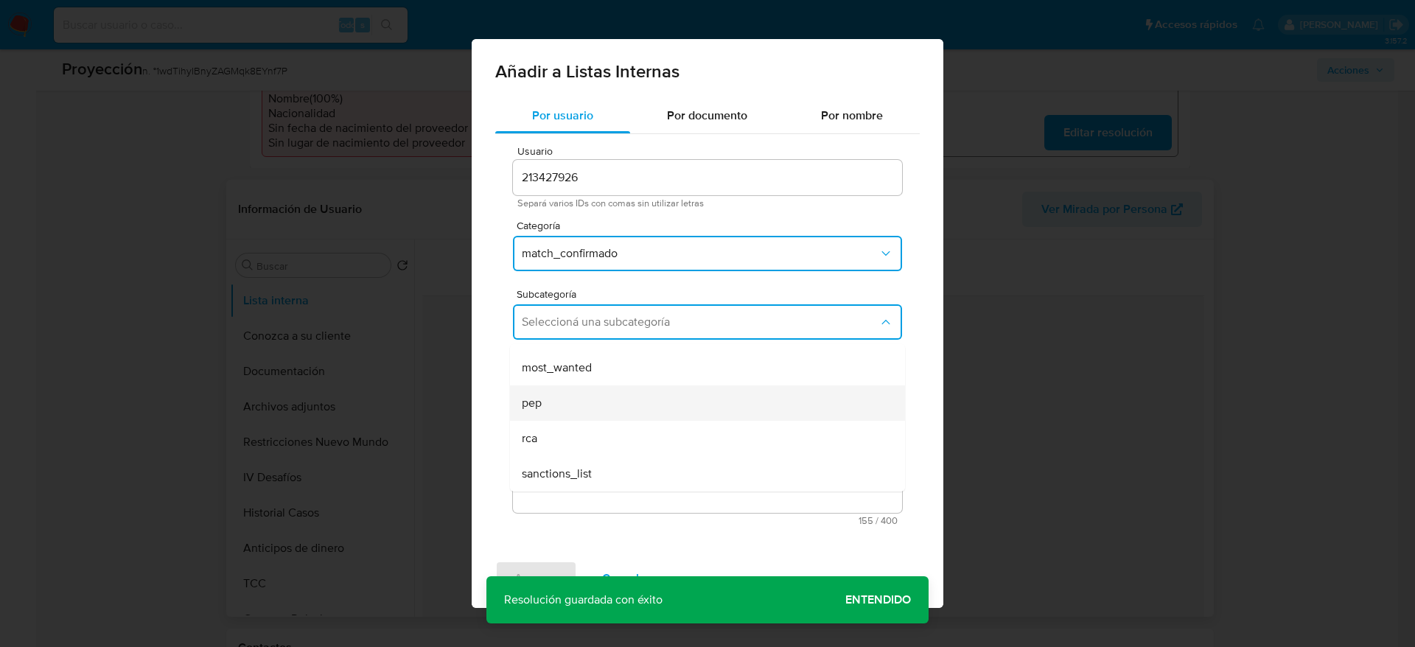
click at [593, 392] on div "pep" at bounding box center [703, 402] width 363 height 35
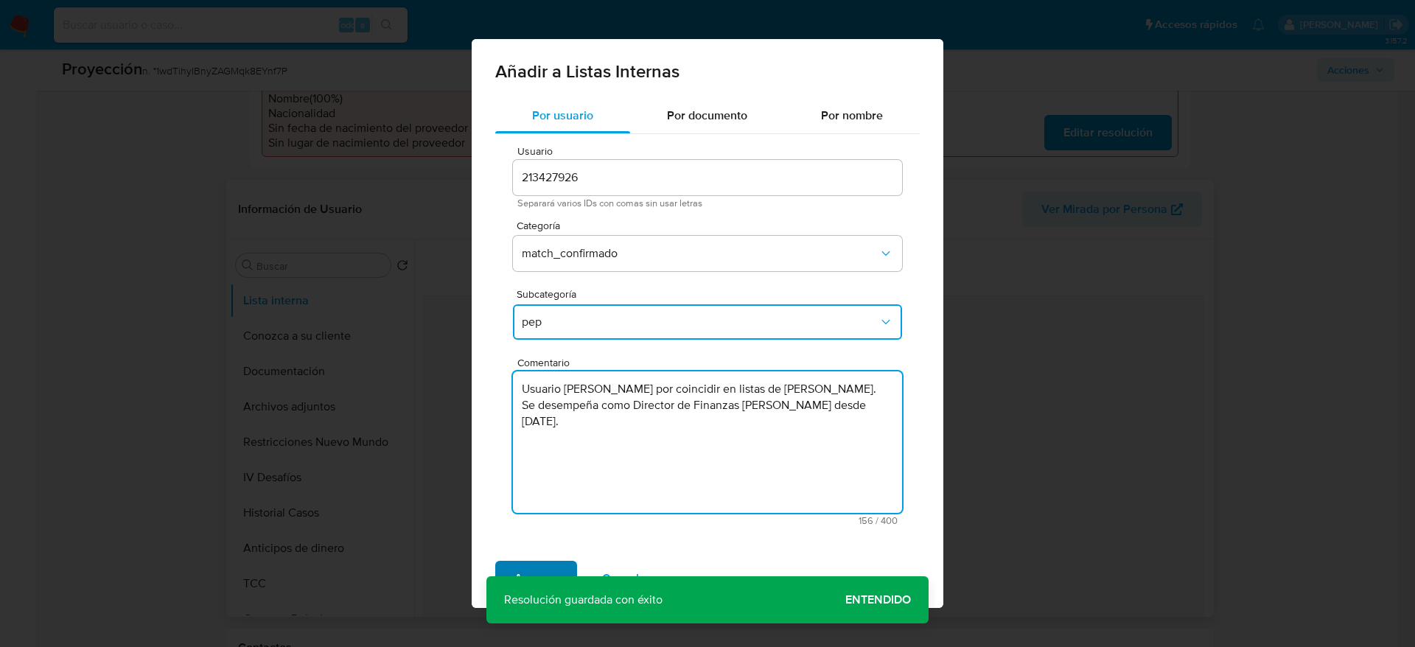
type textarea "Usuario Kimberly Tatiana Rodriguez Martinez por coincidir en listas de PEP acti…"
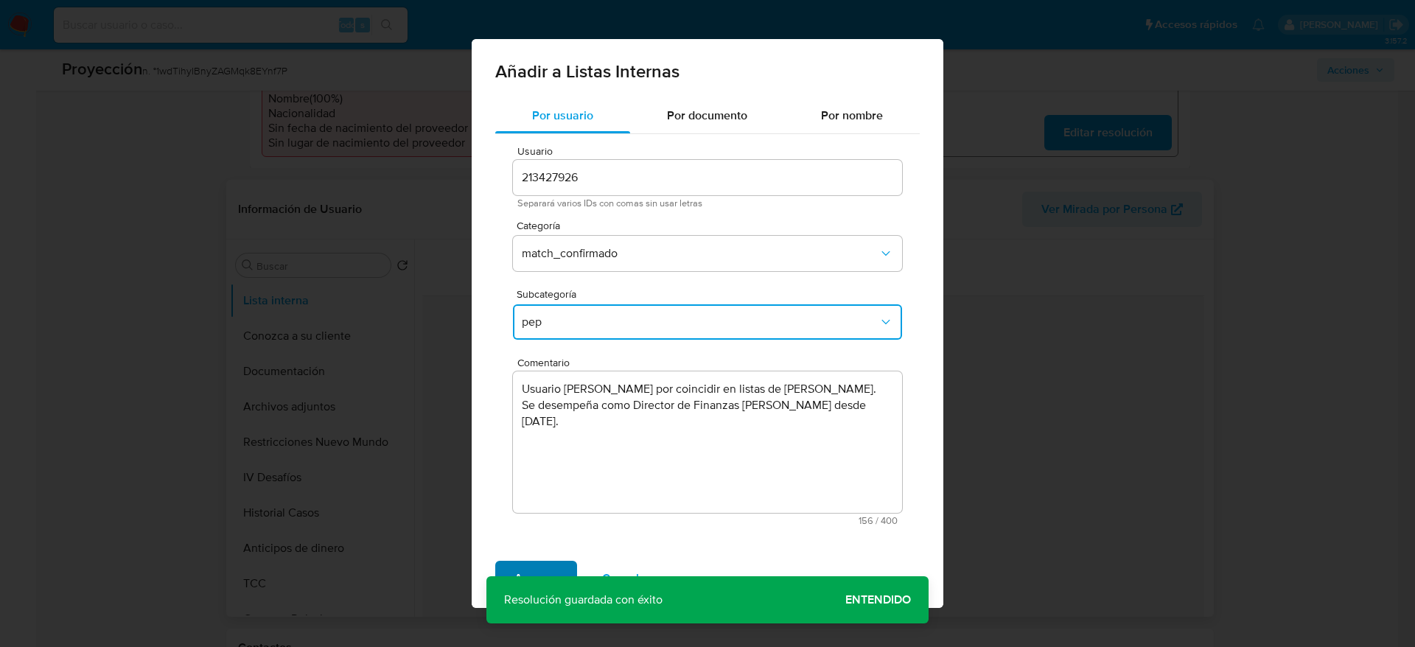
click at [537, 564] on span "Agregar" at bounding box center [535, 578] width 43 height 32
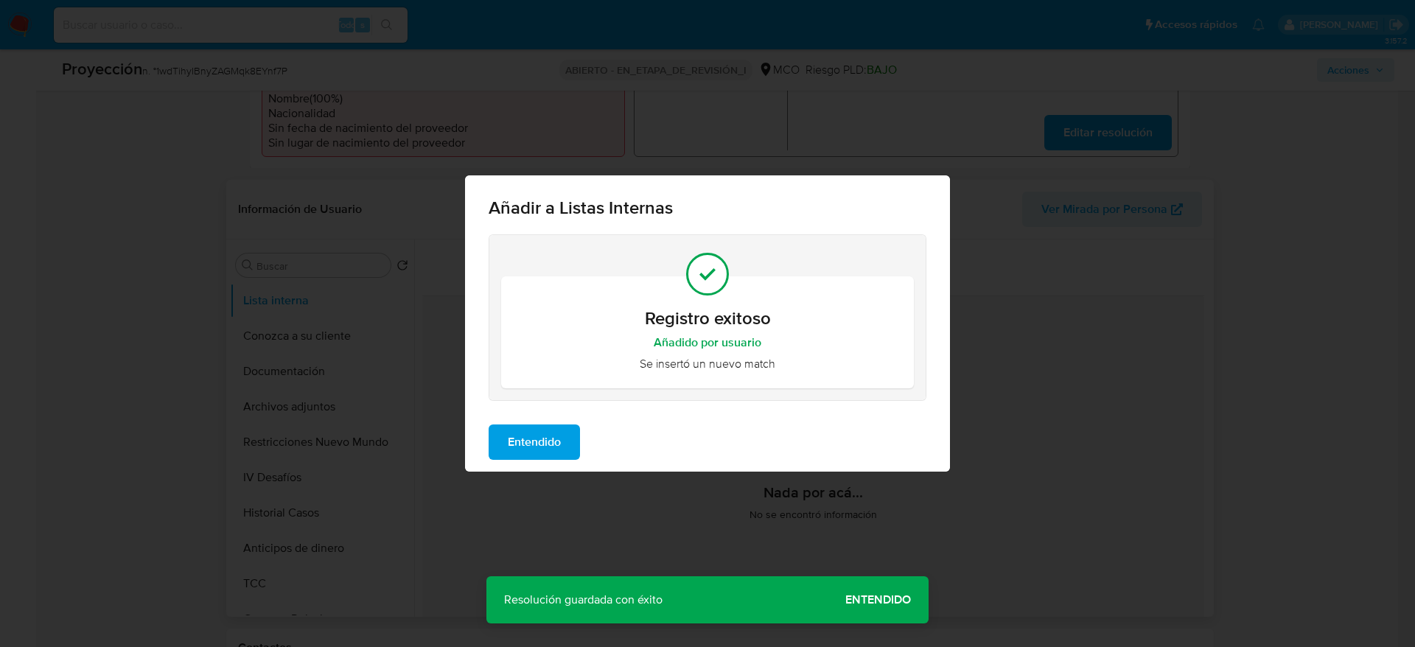
click at [567, 427] on button "Entendido" at bounding box center [534, 441] width 91 height 35
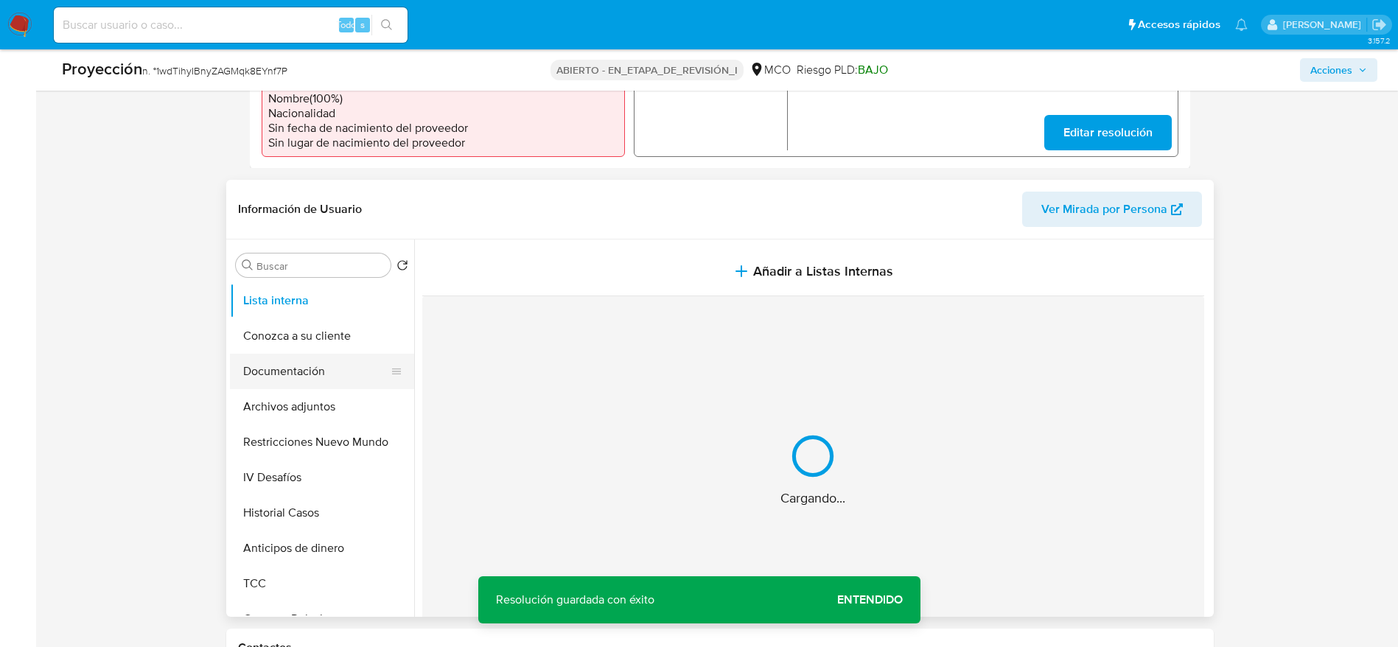
click at [313, 377] on button "Documentación" at bounding box center [316, 371] width 172 height 35
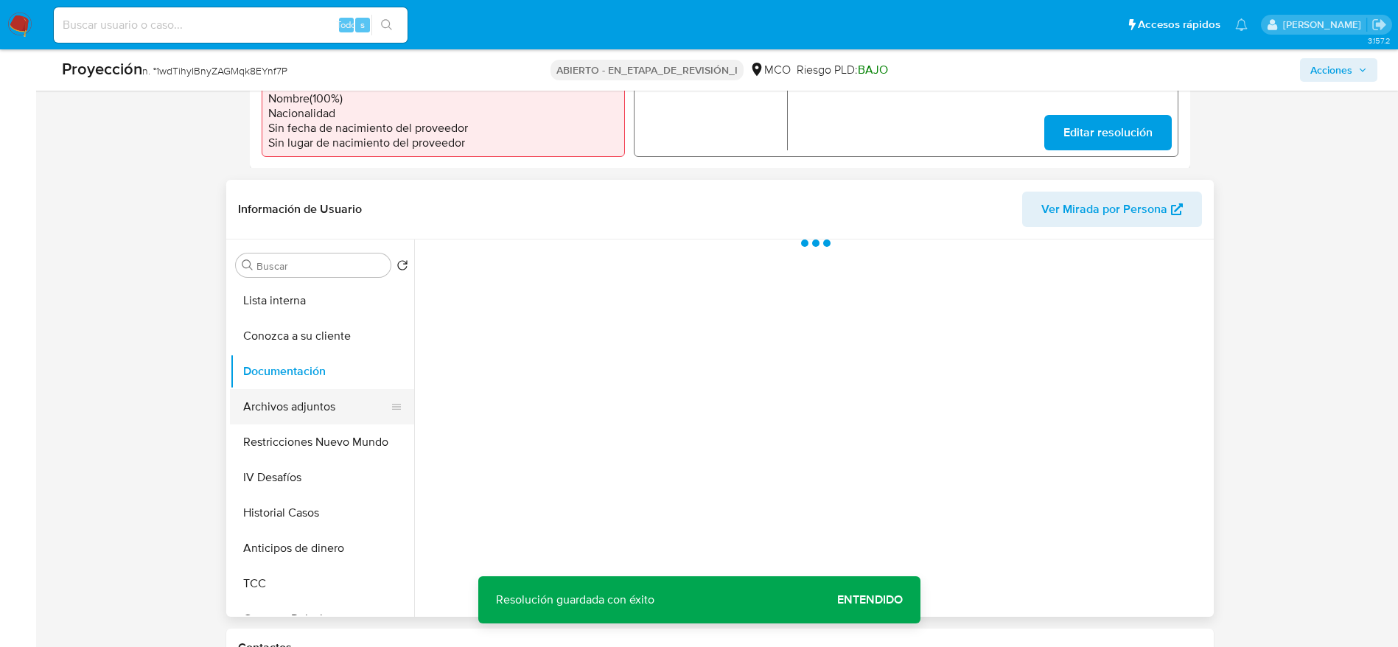
click at [340, 424] on button "Archivos adjuntos" at bounding box center [316, 406] width 172 height 35
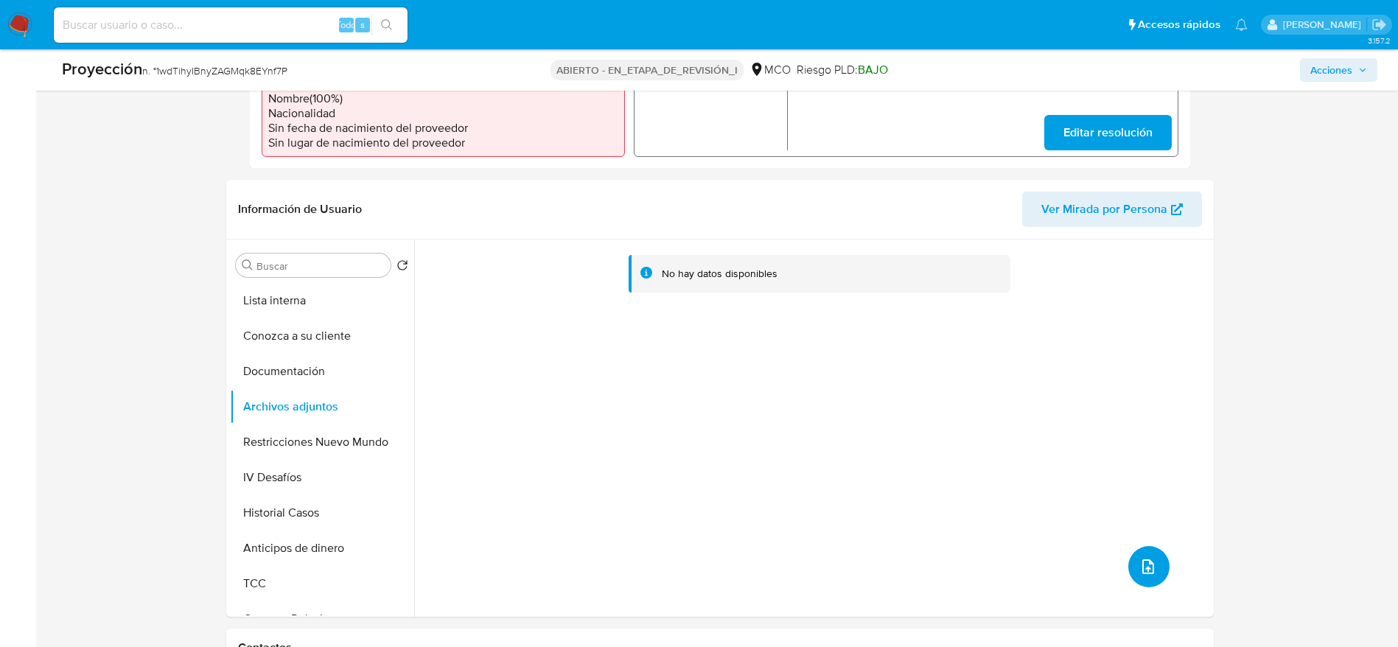
click at [1141, 587] on button "subir archivo" at bounding box center [1148, 566] width 41 height 41
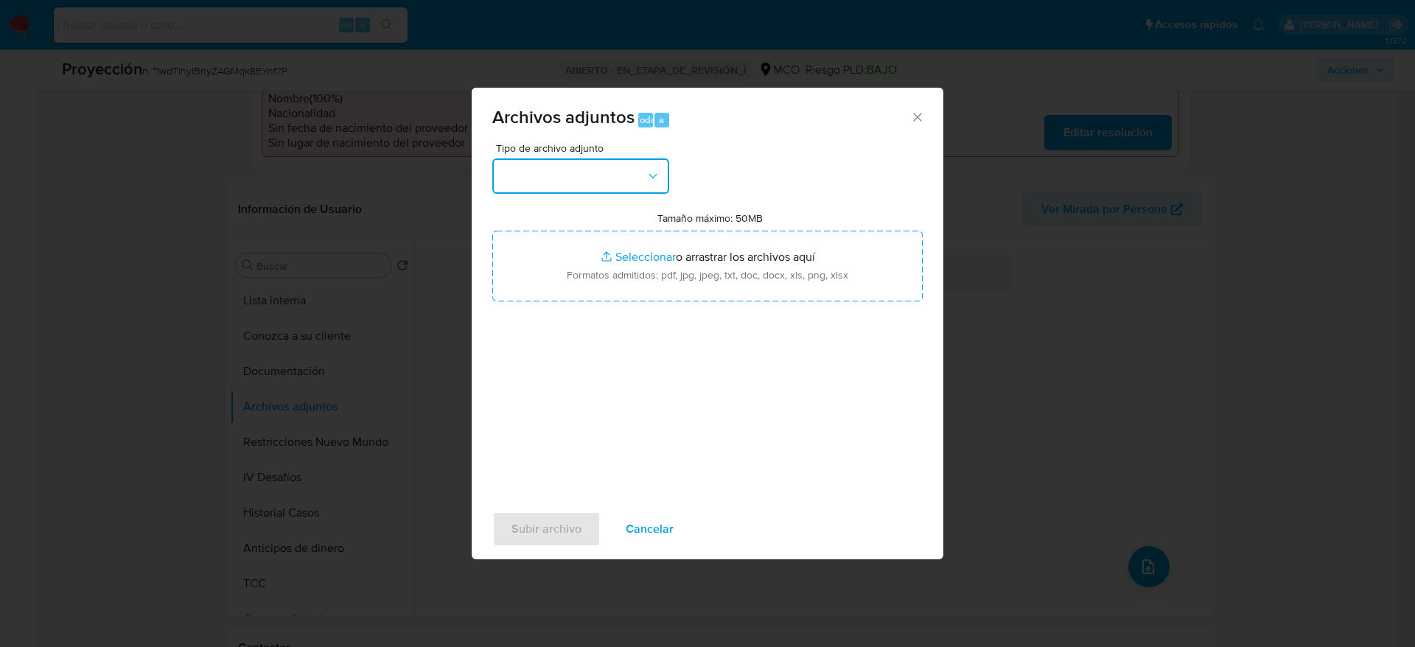
click at [618, 191] on button "button" at bounding box center [580, 175] width 177 height 35
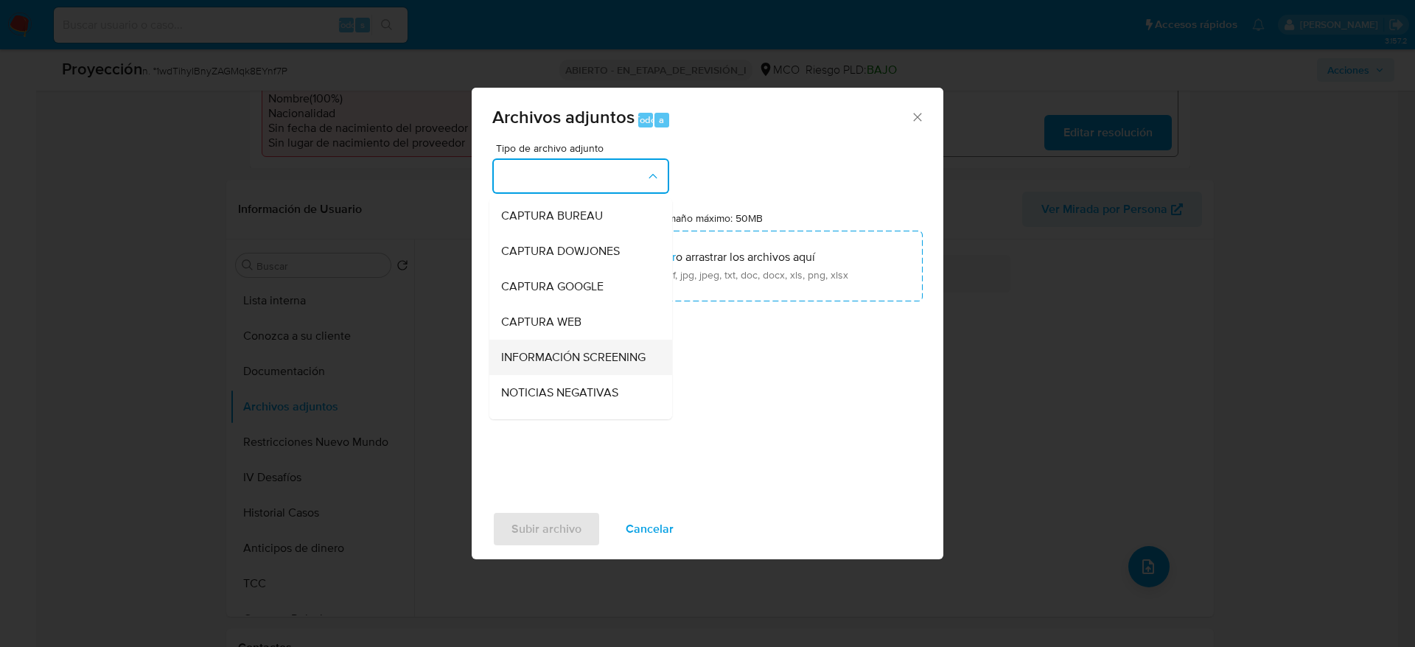
click at [573, 365] on span "INFORMACIÓN SCREENING" at bounding box center [573, 357] width 144 height 15
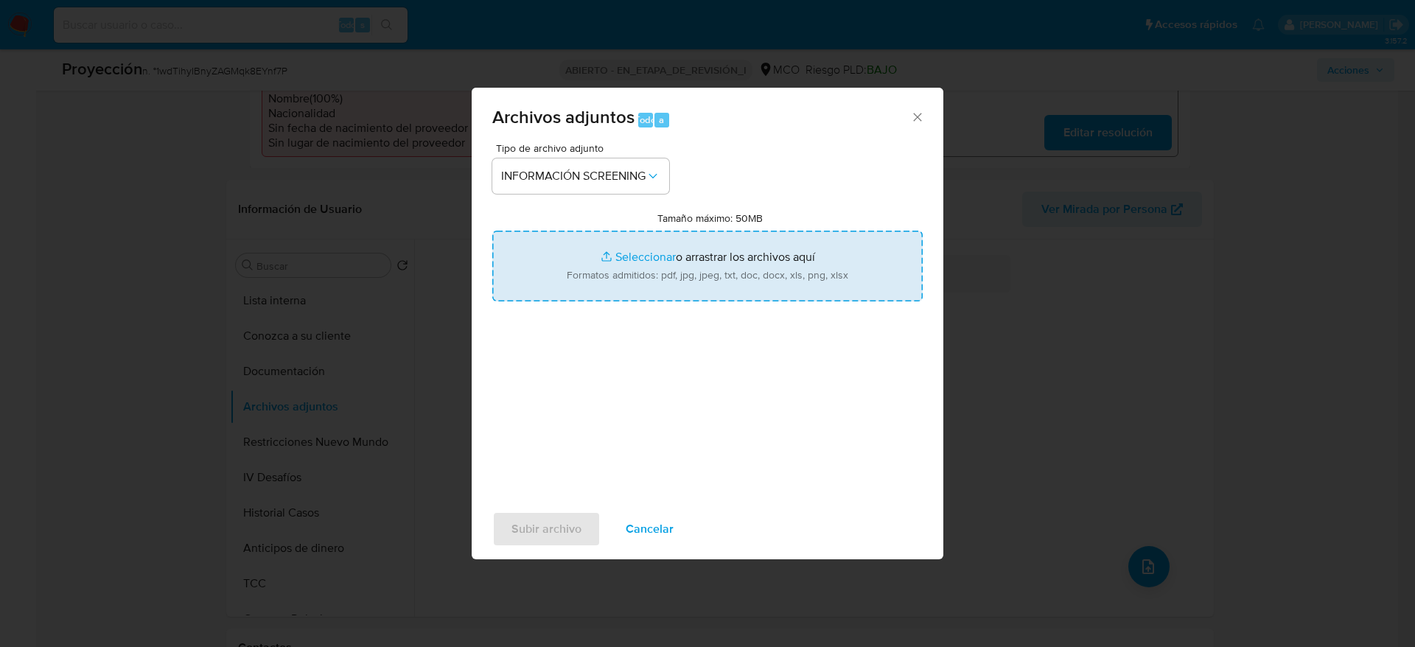
click at [598, 274] on input "Tamaño máximo: 50MB Seleccionar archivos" at bounding box center [707, 266] width 430 height 71
type input "C:\fakepath\_Kimberly Tatiana Rodriguez Martinez_ - Buscar con Google.pdf"
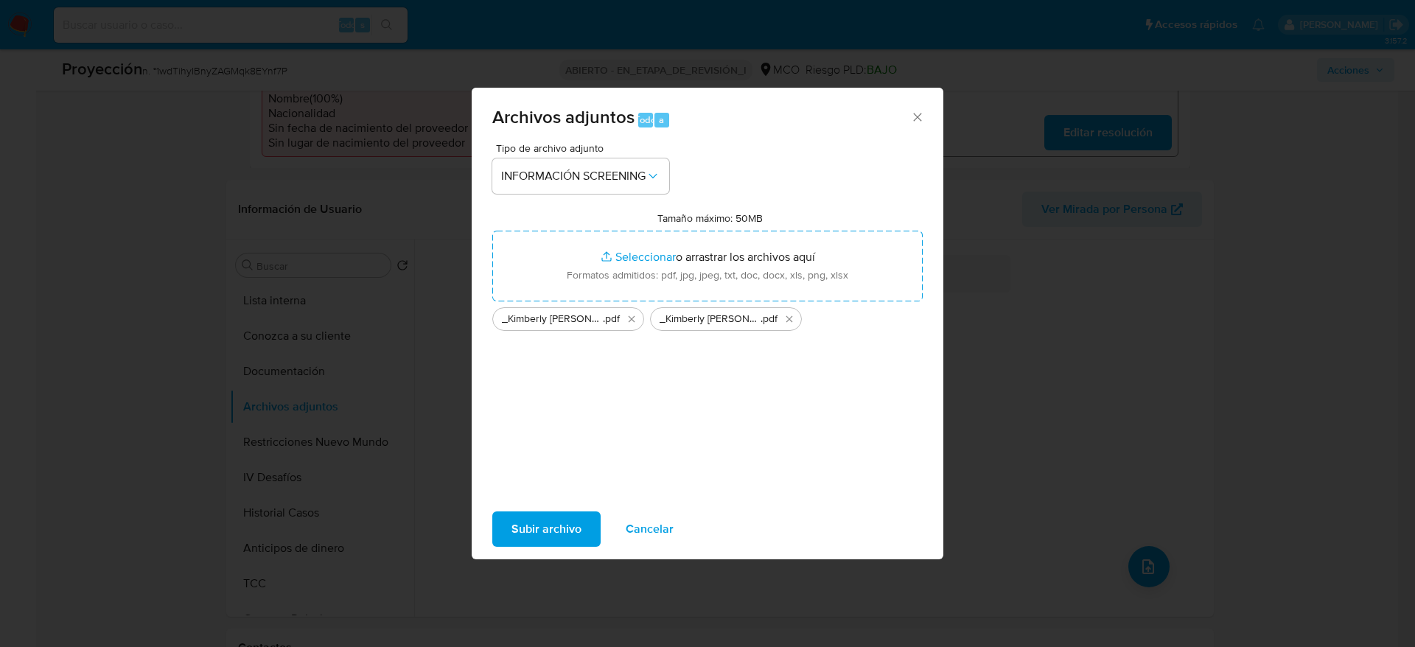
drag, startPoint x: 598, startPoint y: 274, endPoint x: 557, endPoint y: 521, distance: 250.3
click at [557, 521] on span "Subir archivo" at bounding box center [546, 529] width 70 height 32
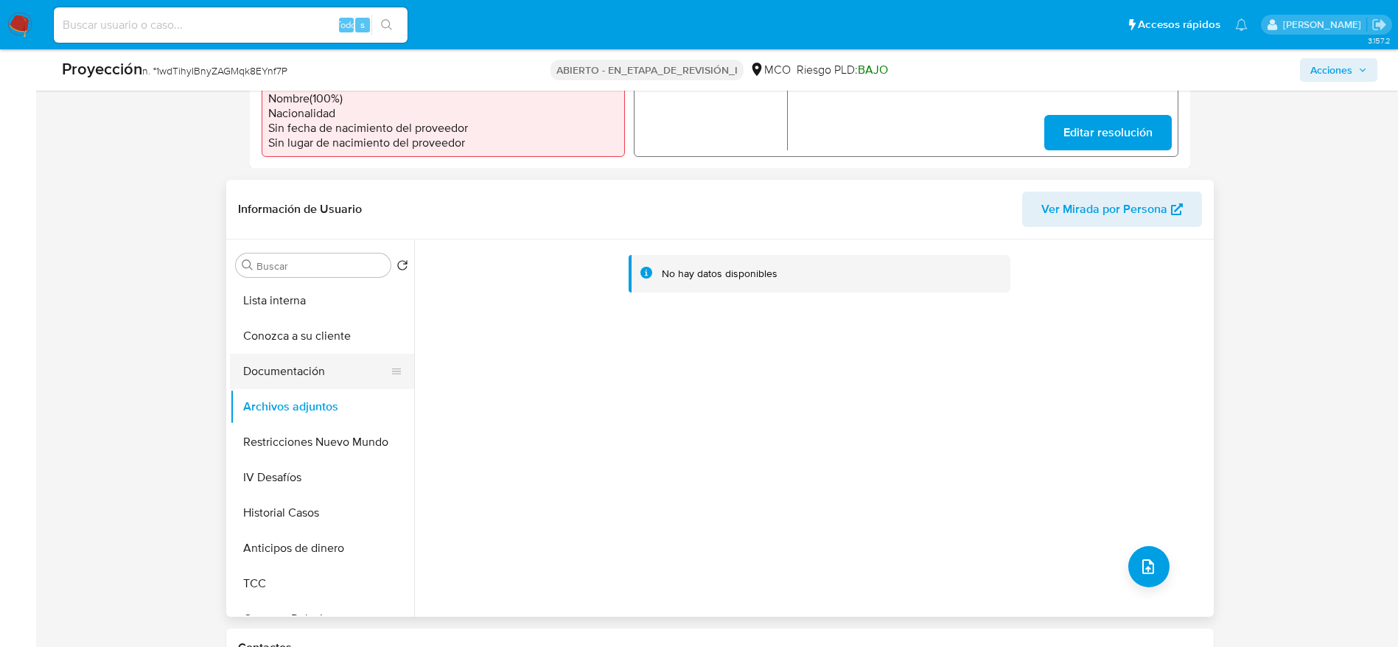
click at [342, 385] on button "Documentación" at bounding box center [316, 371] width 172 height 35
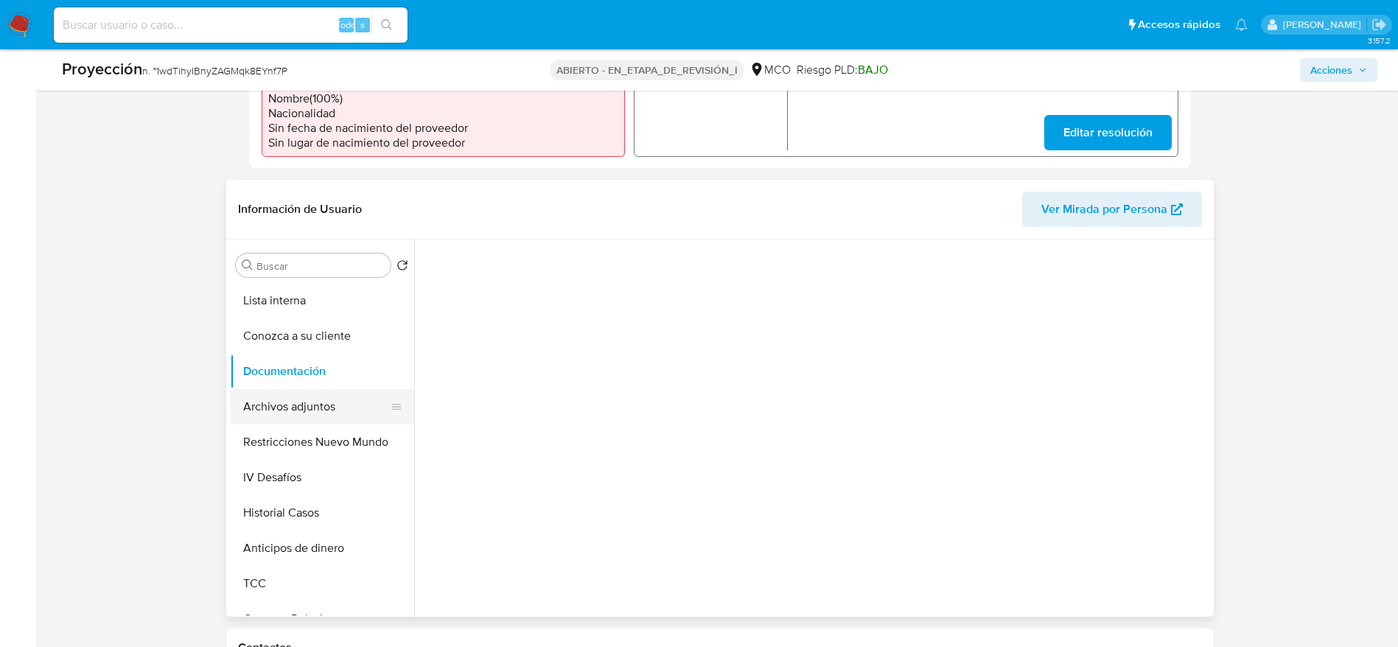
click at [321, 403] on button "Archivos adjuntos" at bounding box center [316, 406] width 172 height 35
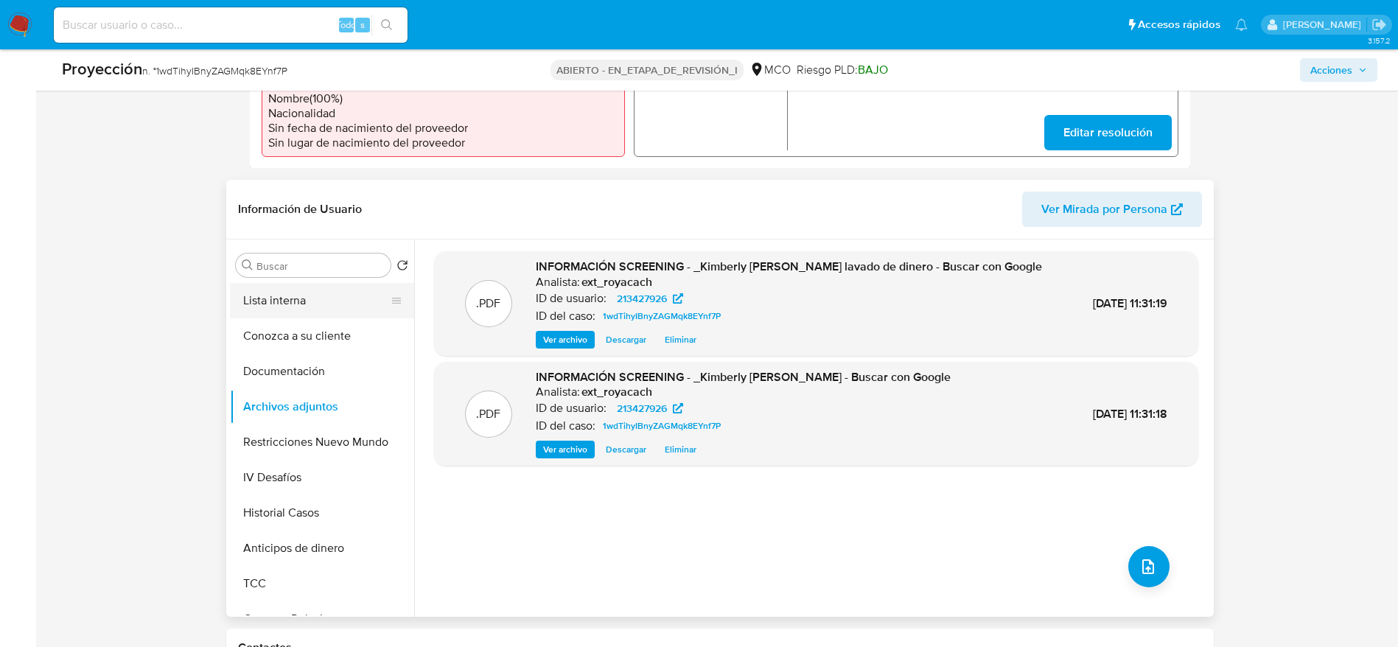
click at [326, 306] on button "Lista interna" at bounding box center [316, 300] width 172 height 35
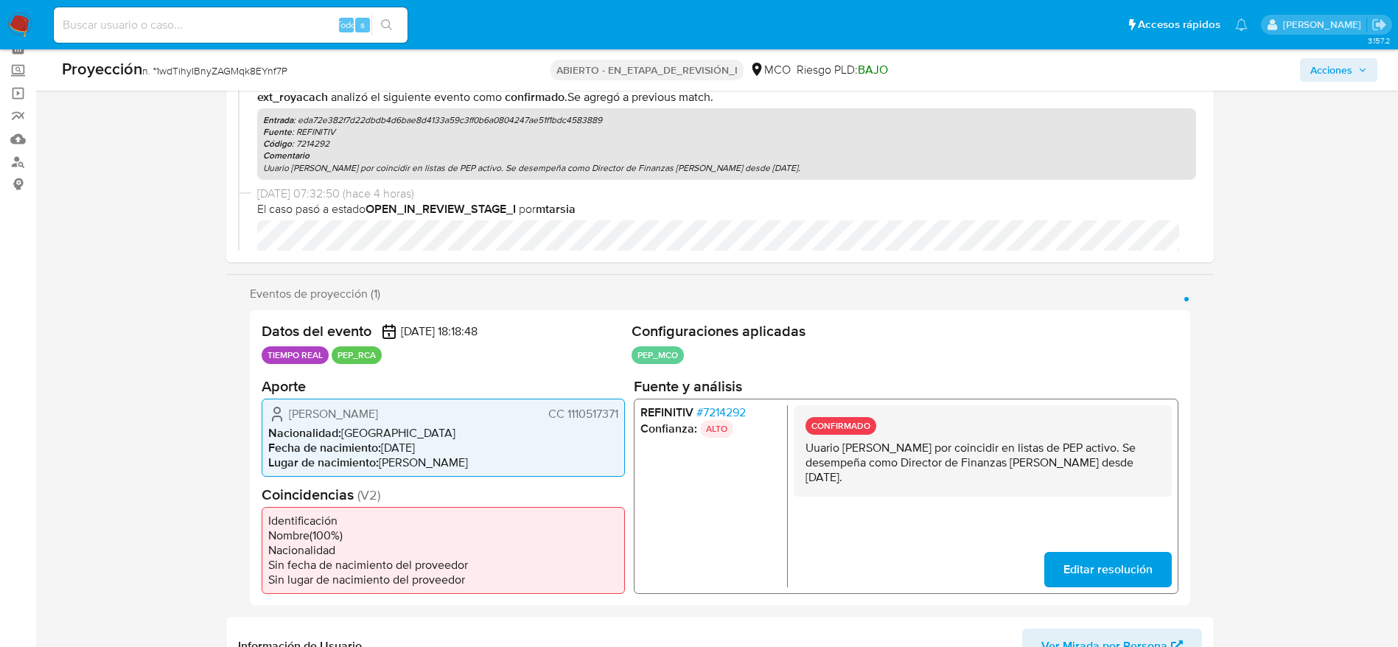
scroll to position [0, 0]
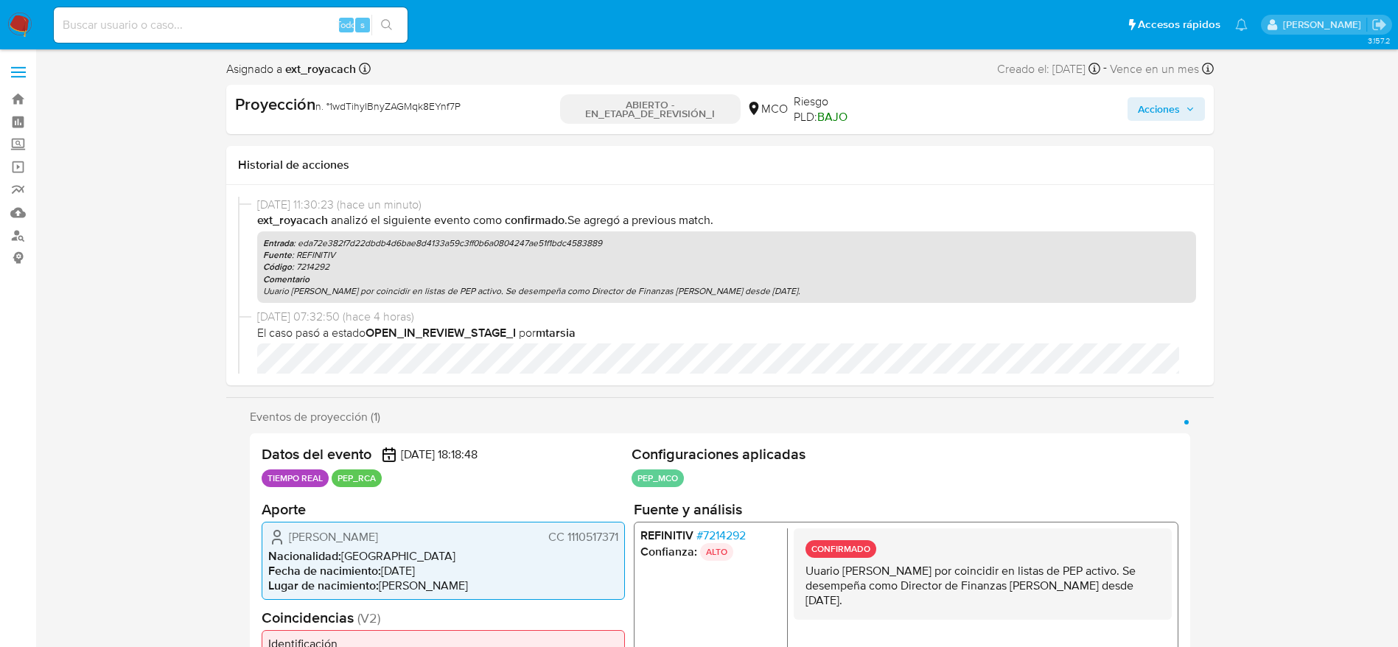
click at [1164, 113] on span "Acciones" at bounding box center [1159, 109] width 42 height 24
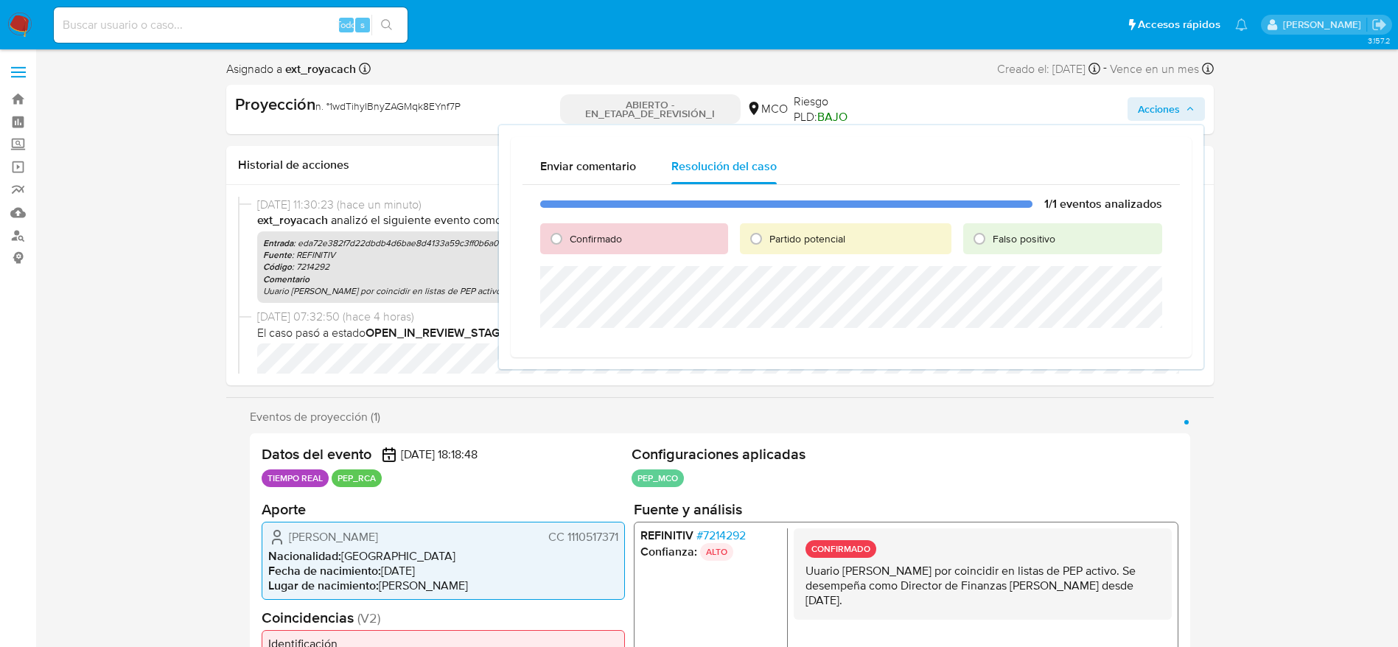
click at [541, 234] on div "Confirmado" at bounding box center [634, 238] width 188 height 31
drag, startPoint x: 550, startPoint y: 234, endPoint x: 566, endPoint y: 240, distance: 17.3
click at [563, 238] on input "Confirmado" at bounding box center [557, 239] width 24 height 24
radio input "true"
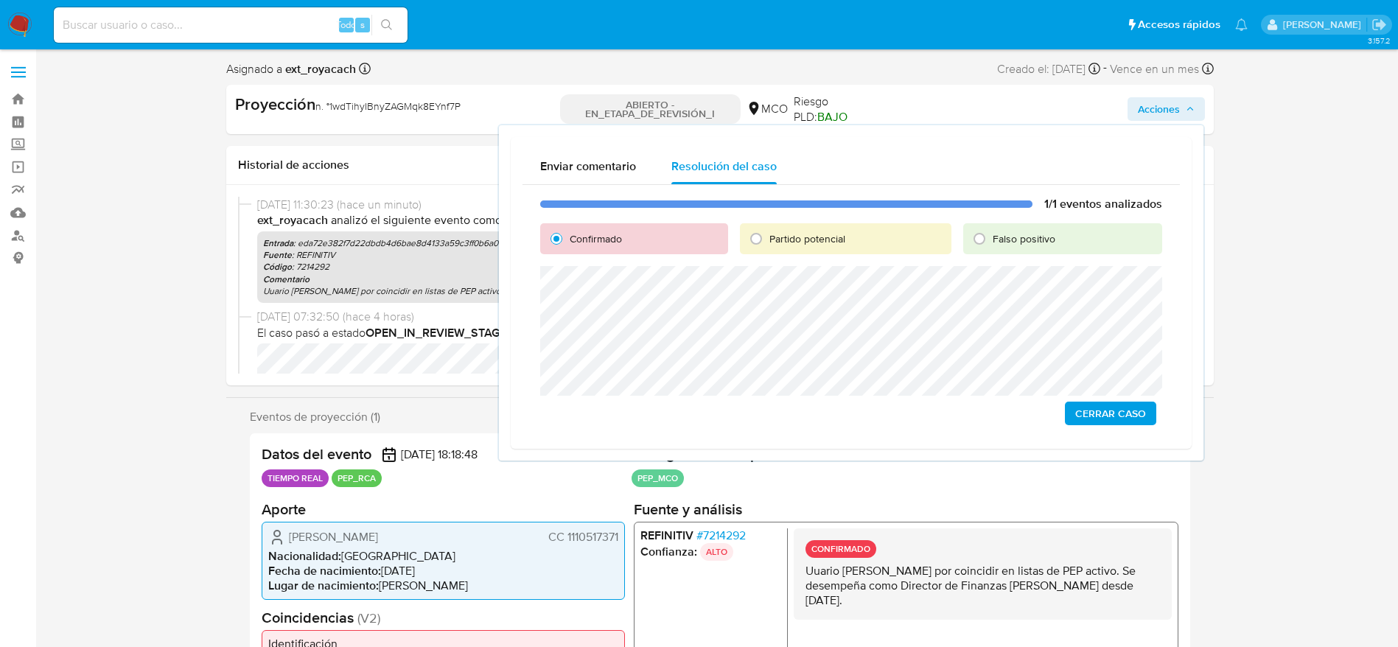
click at [1151, 420] on button "Cerrar Caso" at bounding box center [1110, 414] width 91 height 24
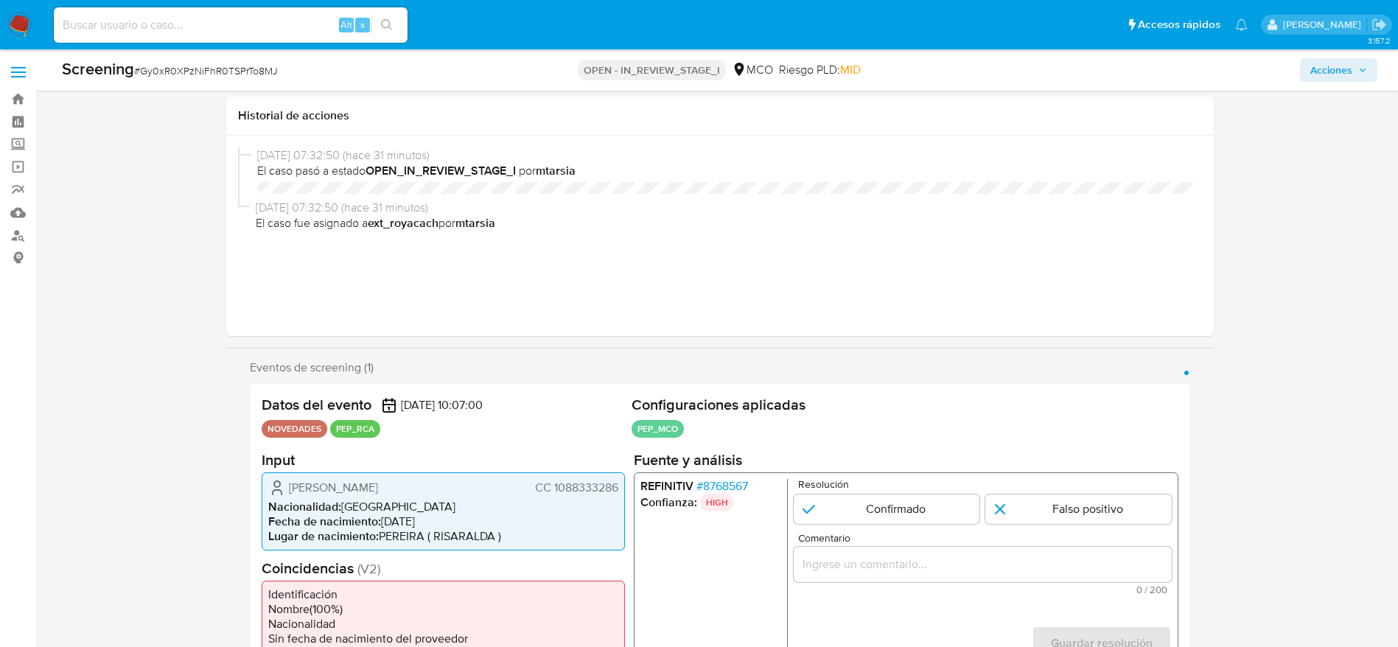
select select "10"
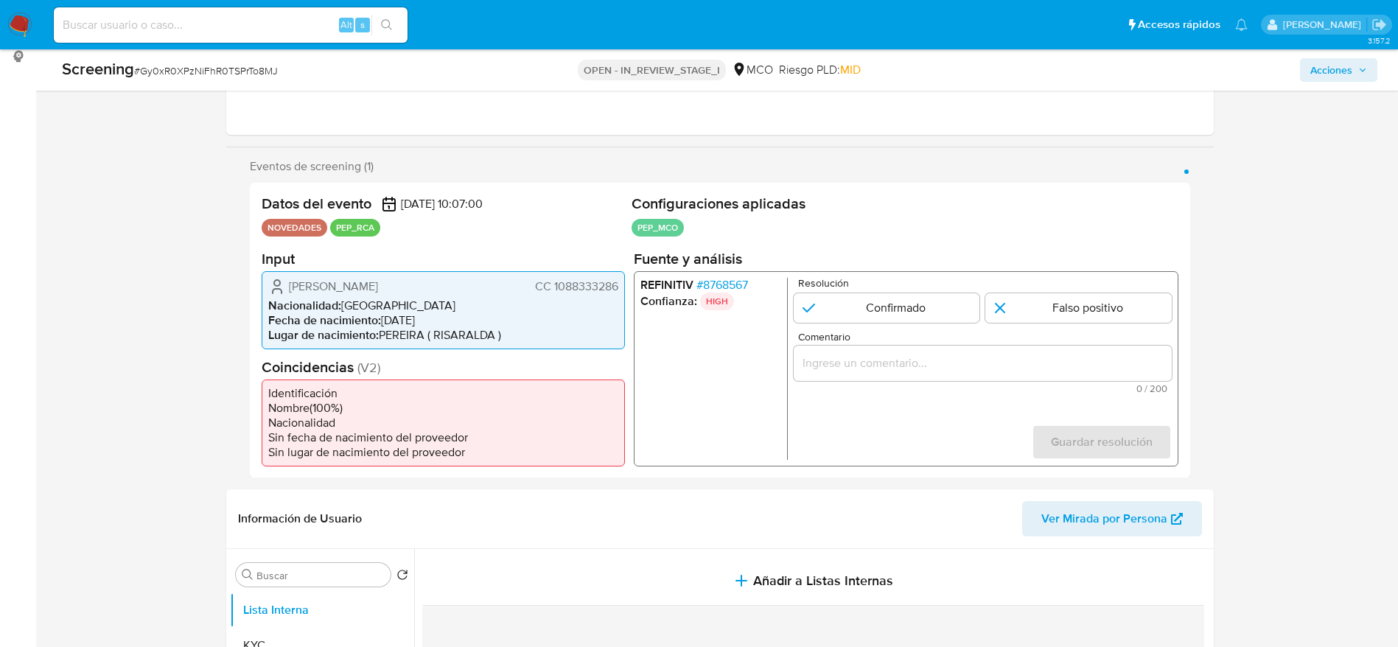
click at [172, 62] on div "Screening # Gy0xR0XPzNiFhR0TSPrTo8MJ" at bounding box center [278, 69] width 433 height 22
copy span "Gy0xR0XPzNiFhR0TSPrTo8MJ"
drag, startPoint x: 277, startPoint y: 291, endPoint x: 624, endPoint y: 293, distance: 347.1
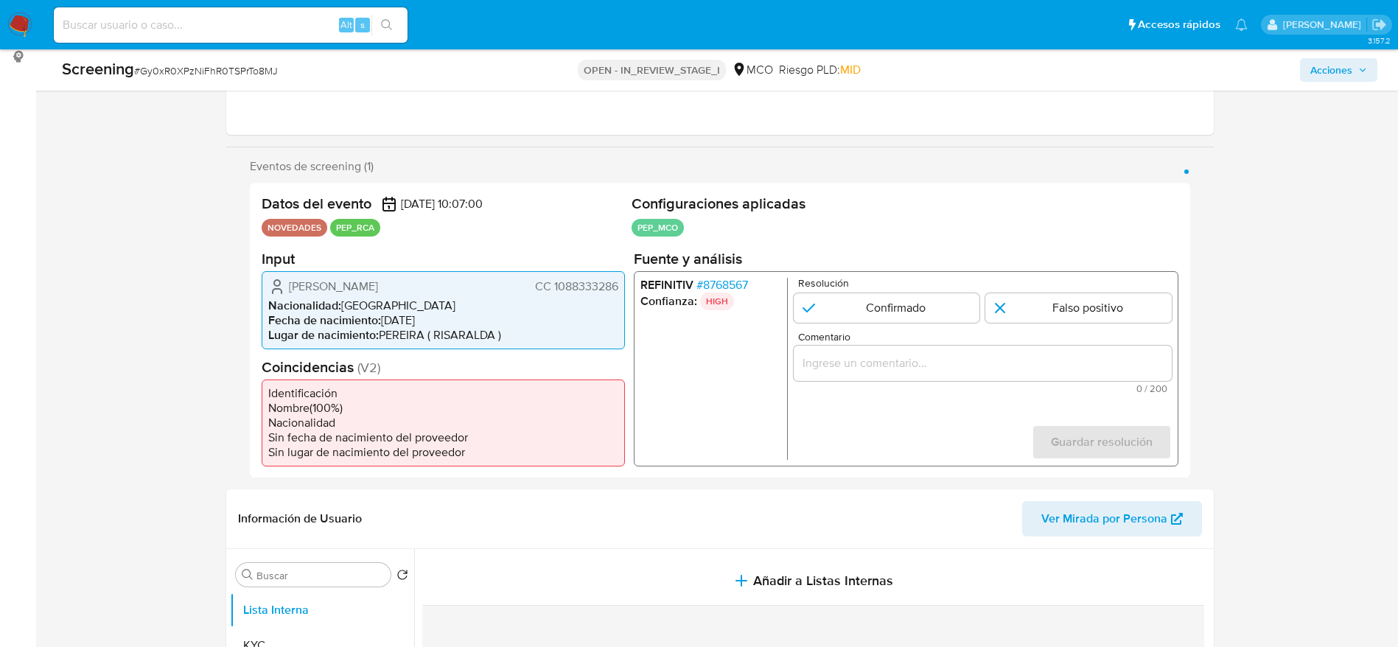
click at [624, 293] on div "Juan Manuel Ocampo Duque CC 1088333286 Nacionalidad : Colombia Fecha de nacimie…" at bounding box center [443, 309] width 363 height 78
click at [702, 287] on span "# 8768567" at bounding box center [722, 284] width 52 height 15
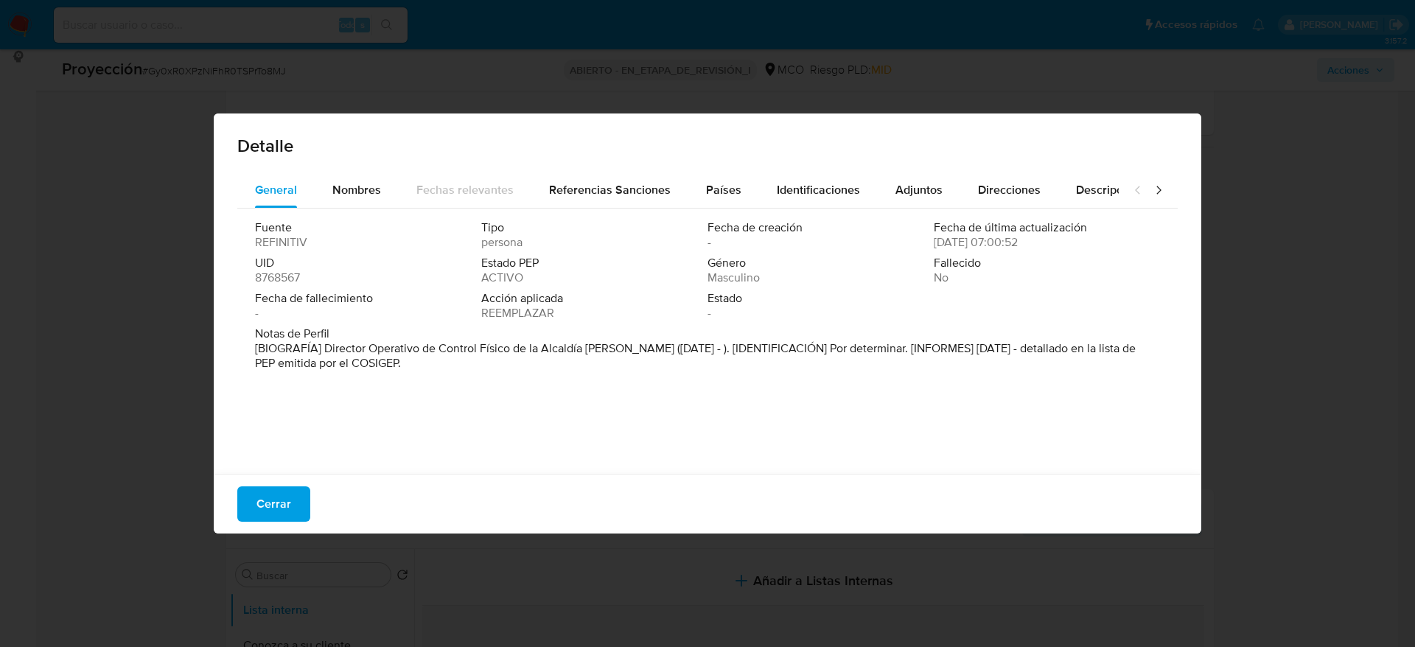
drag, startPoint x: 323, startPoint y: 349, endPoint x: 641, endPoint y: 353, distance: 318.4
click at [641, 353] on font "[BIOGRAFÍA] Director Operativo de Control Físico de la Alcaldía de Pereira (ene…" at bounding box center [695, 356] width 881 height 32
click at [296, 507] on button "Cerrar" at bounding box center [273, 503] width 73 height 35
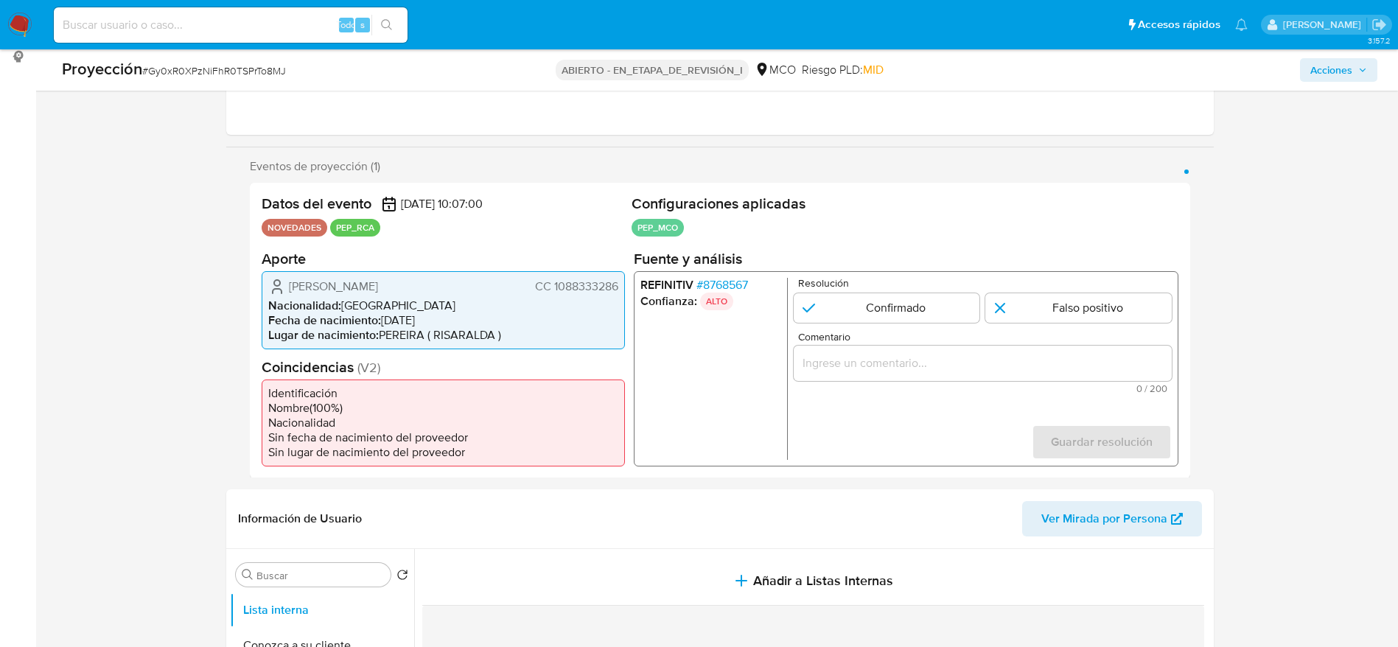
click at [378, 287] on span "Juan Manuel Ocampo Duque" at bounding box center [333, 286] width 89 height 15
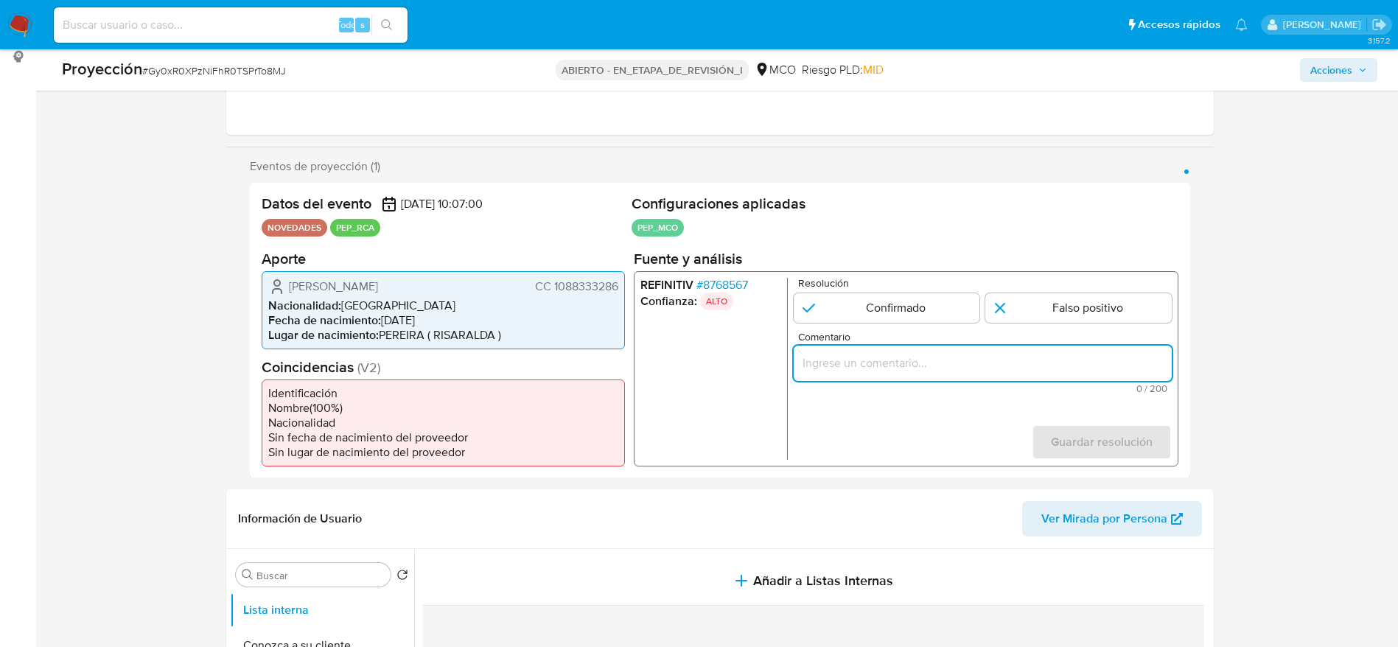
click at [833, 367] on input "Comentario" at bounding box center [982, 362] width 378 height 19
paste input "Usuario Juan Manuel Ocampo Duque, se desempeña como Director Operativo de Contr…"
type input "Usuario Juan Manuel Ocampo Duque, se desempeña como Director Operativo de Contr…"
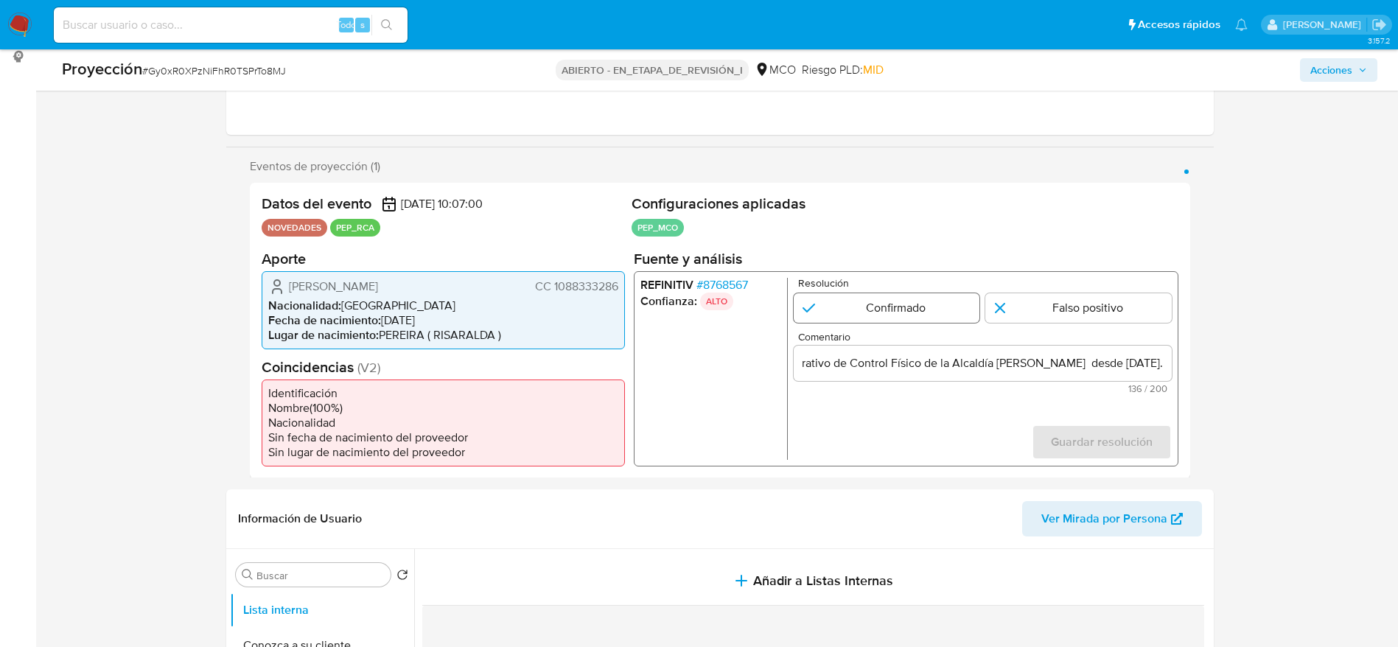
scroll to position [0, 0]
click at [925, 317] on input "1 de 1" at bounding box center [886, 307] width 186 height 29
radio input "true"
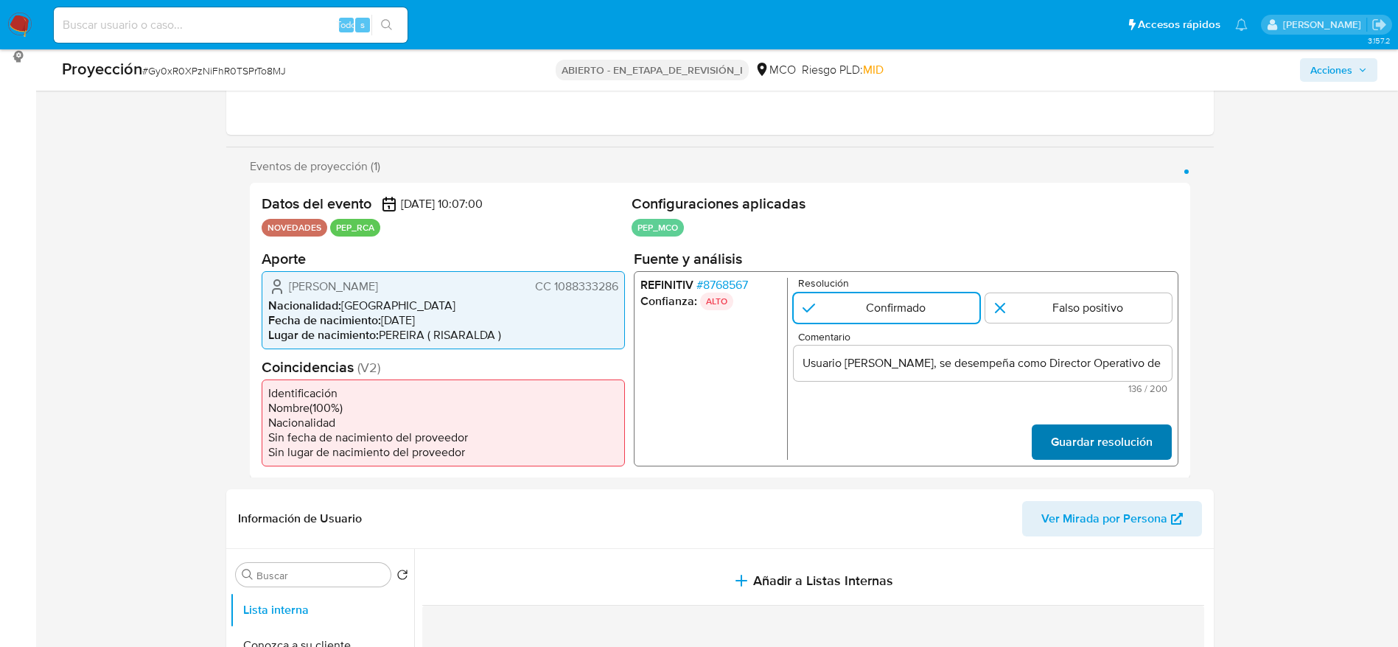
click at [1132, 436] on span "Guardar resolución" at bounding box center [1101, 441] width 102 height 32
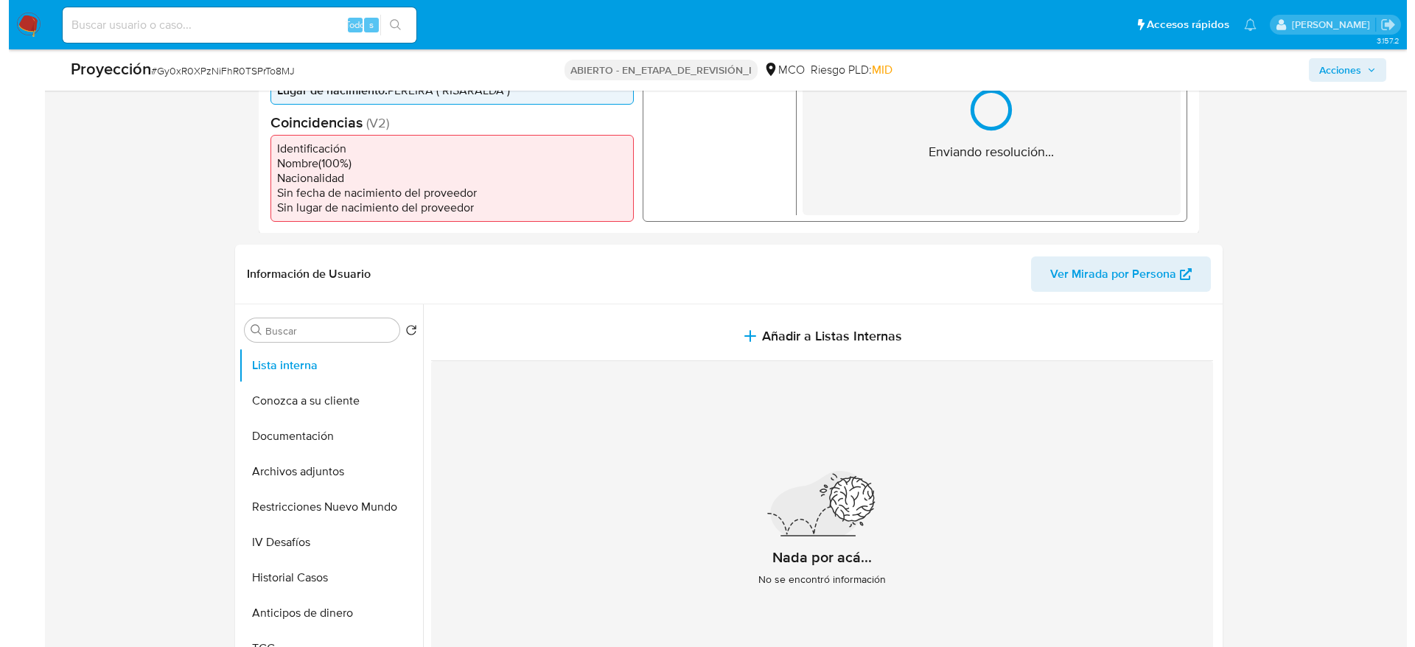
scroll to position [444, 0]
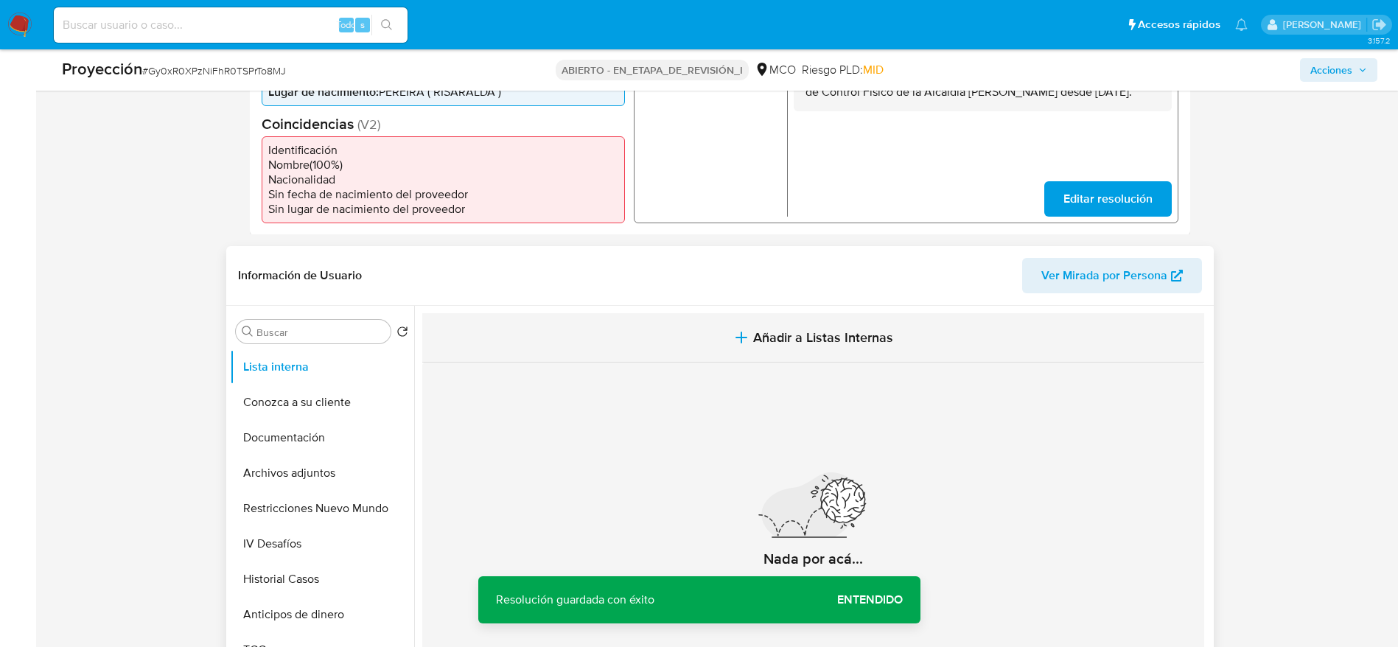
click at [817, 329] on span "Añadir a Listas Internas" at bounding box center [823, 337] width 140 height 16
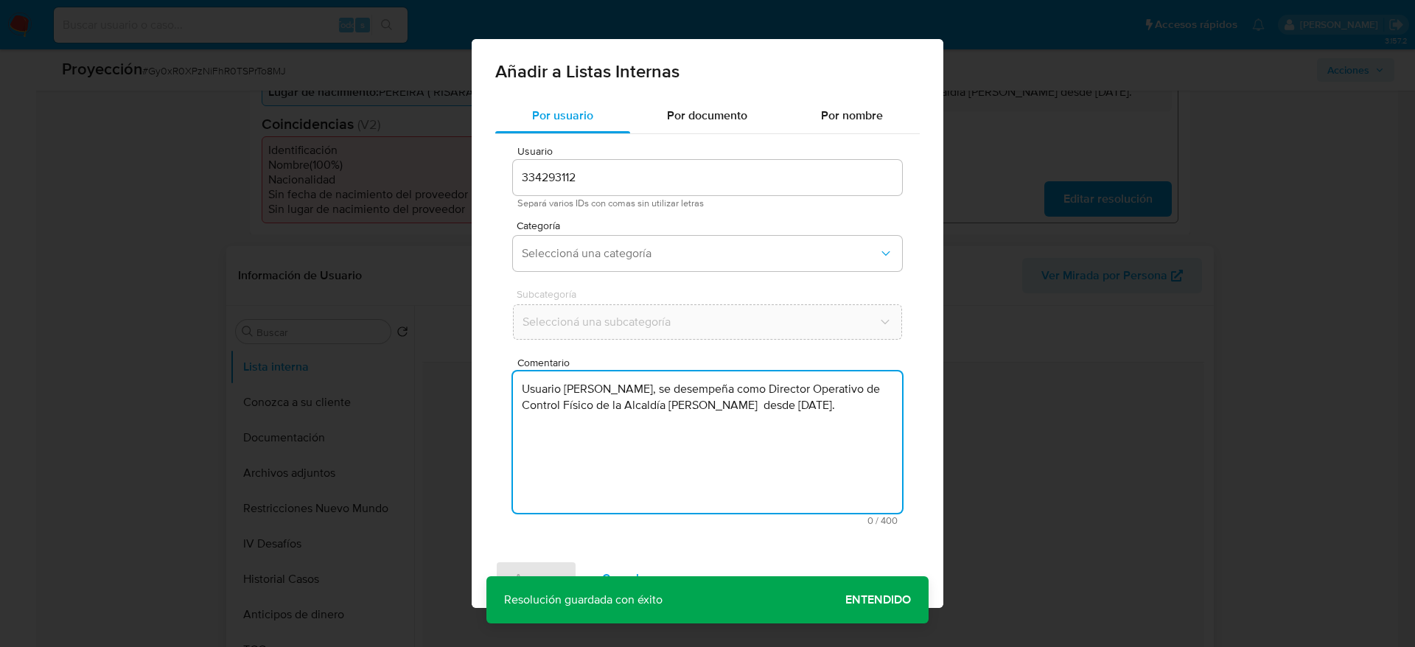
click at [706, 451] on textarea "Usuario Juan Manuel Ocampo Duque, se desempeña como Director Operativo de Contr…" at bounding box center [707, 441] width 389 height 141
type textarea "Usuario Juan Manuel Ocampo Duque, se desempeña como Director Operativo de Contr…"
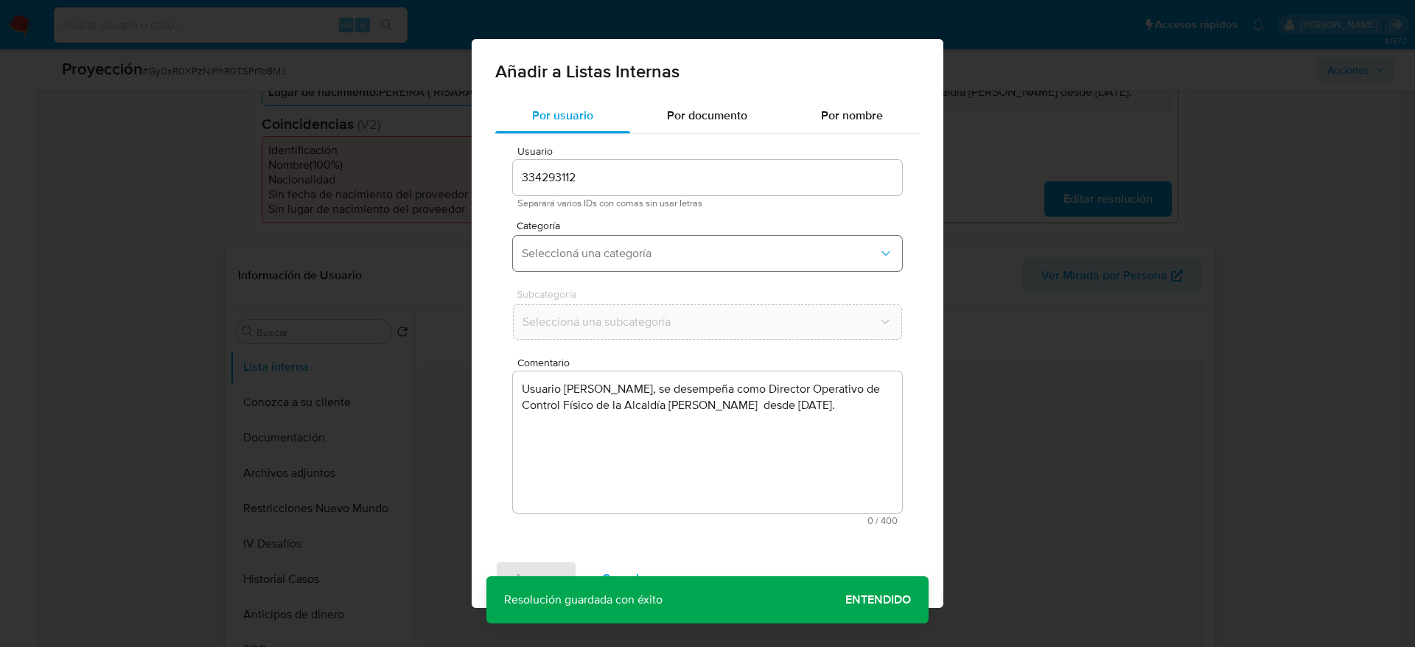
click at [643, 254] on span "Seleccioná una categoría" at bounding box center [700, 253] width 357 height 15
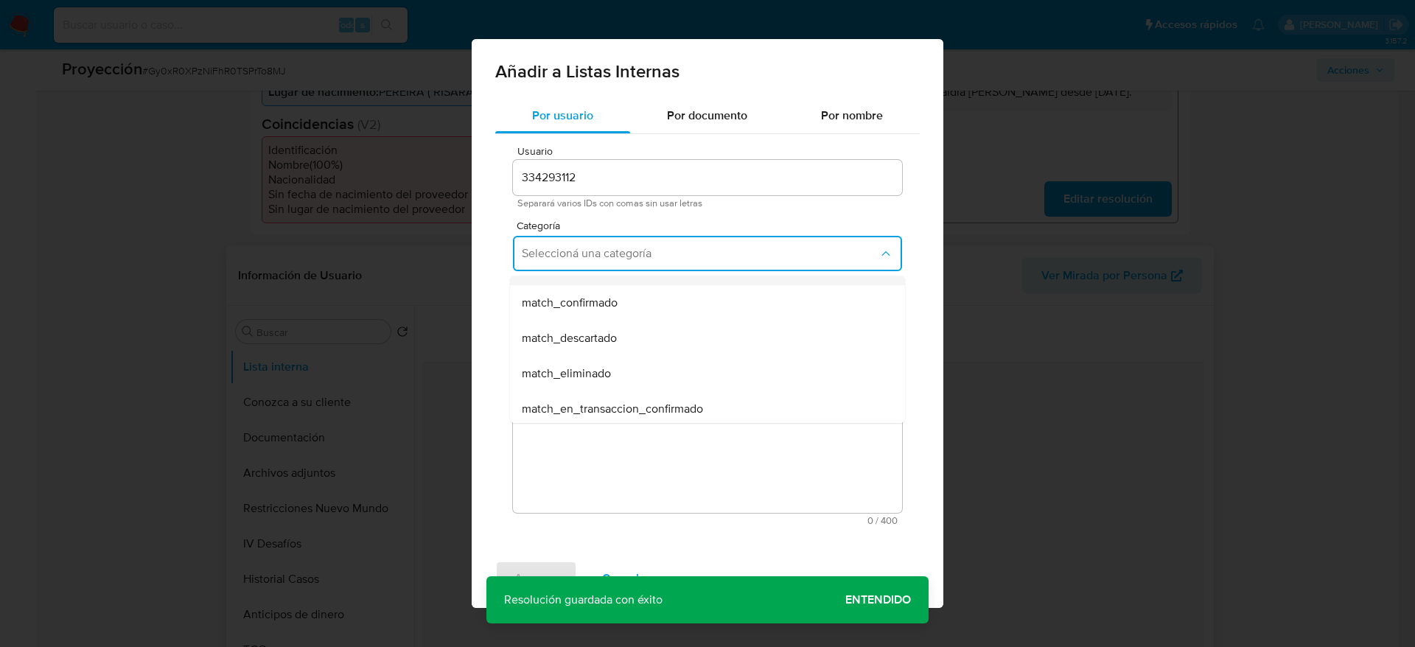
scroll to position [99, 0]
click at [605, 284] on div "match_confirmado" at bounding box center [703, 300] width 363 height 35
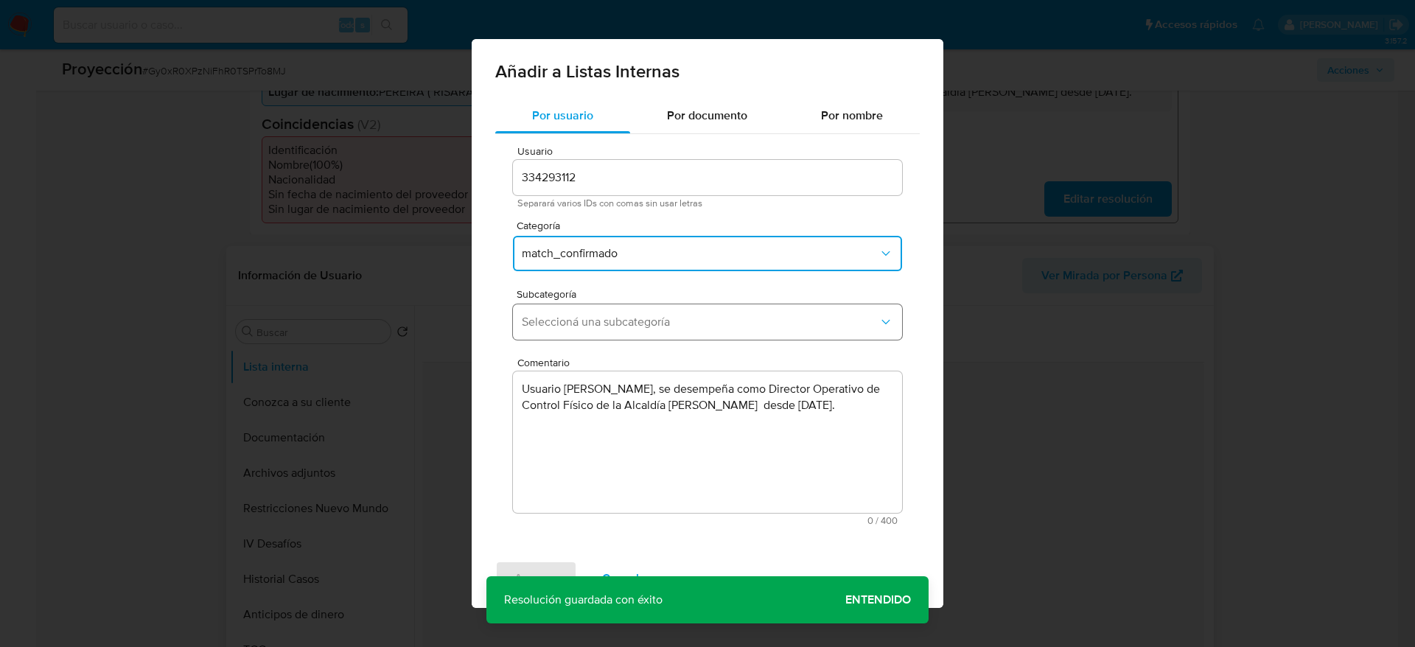
click at [591, 319] on span "Seleccioná una subcategoría" at bounding box center [700, 322] width 357 height 15
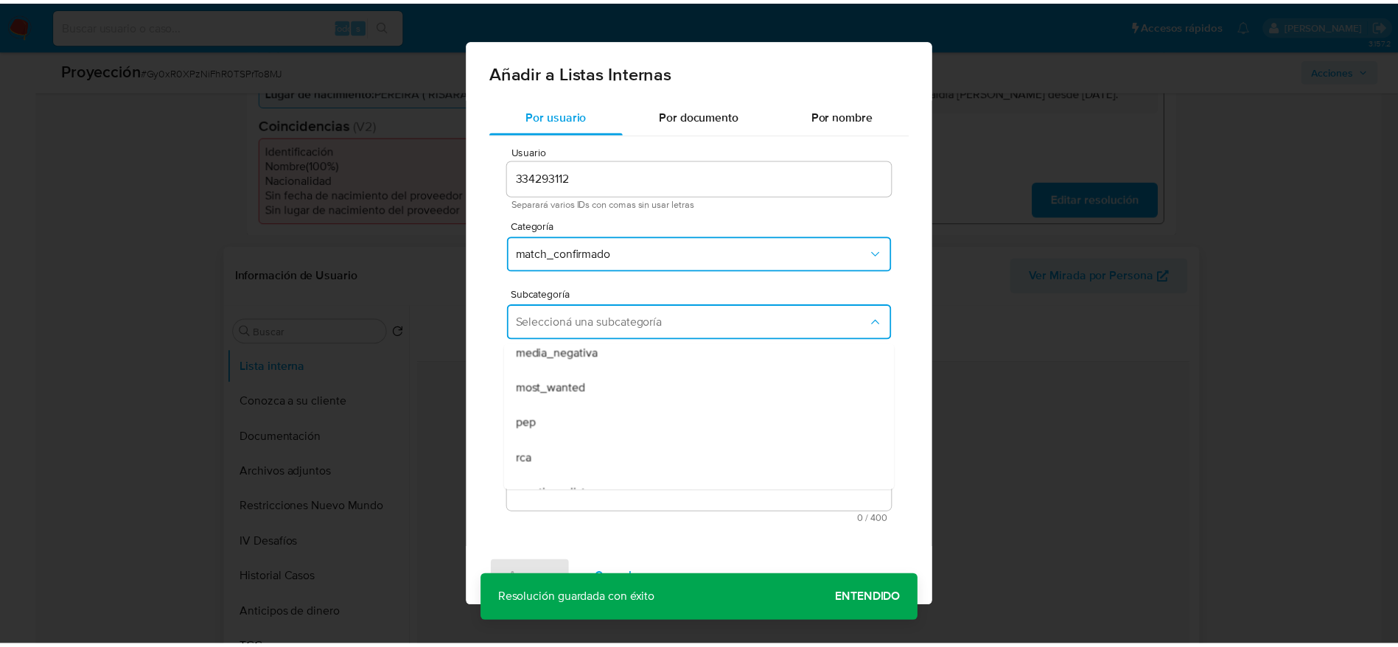
scroll to position [100, 0]
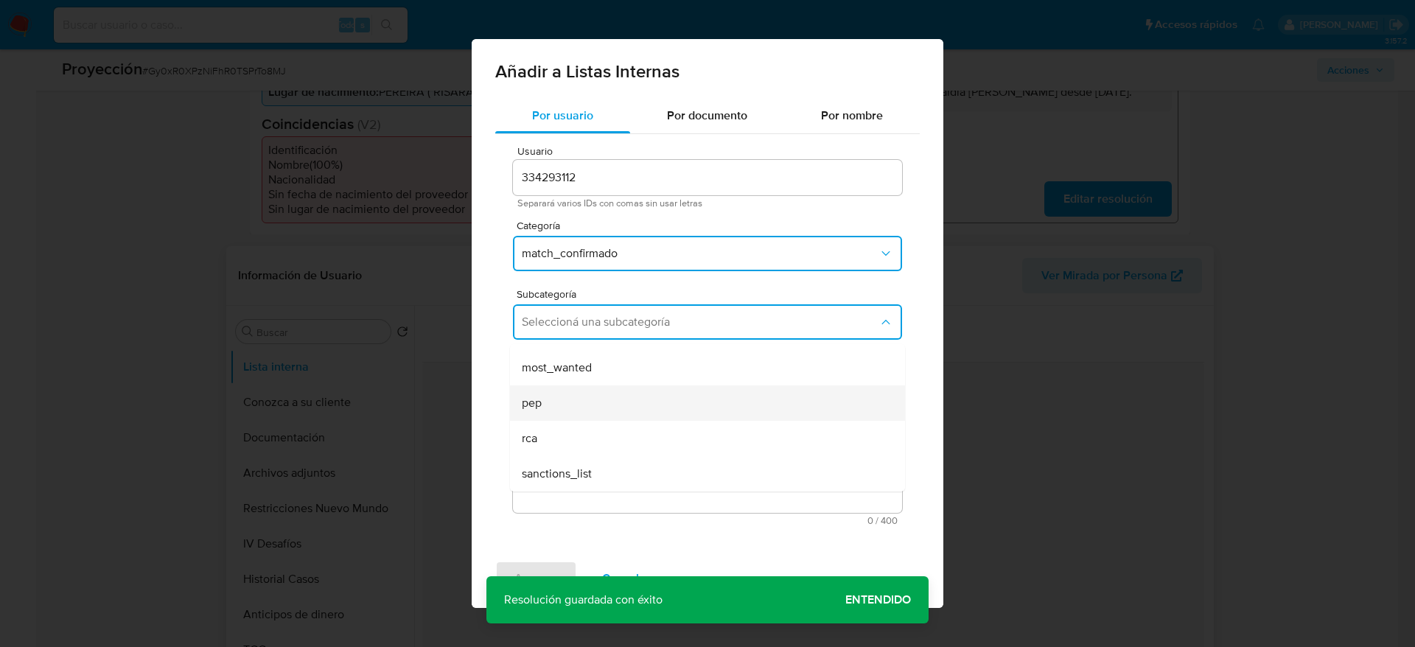
click at [564, 395] on div "pep" at bounding box center [703, 402] width 363 height 35
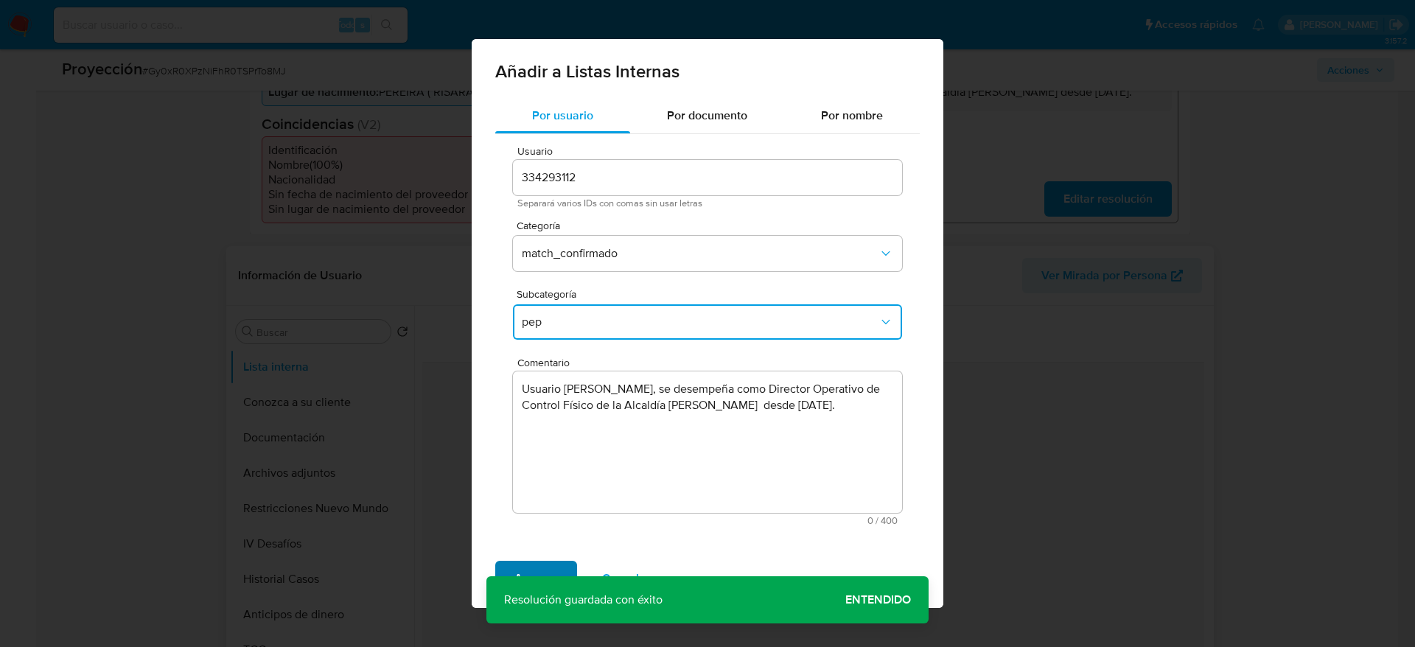
click at [524, 564] on span "Agregar" at bounding box center [535, 578] width 43 height 32
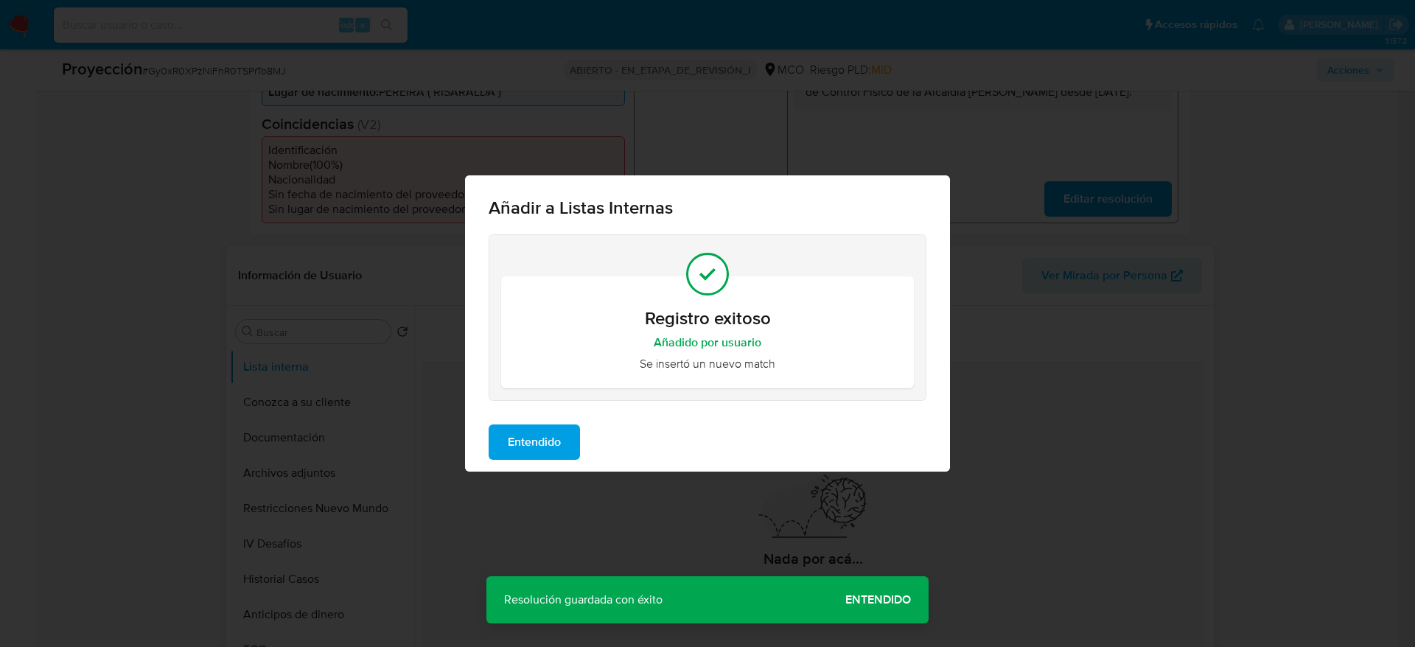
click at [531, 429] on span "Entendido" at bounding box center [534, 442] width 53 height 32
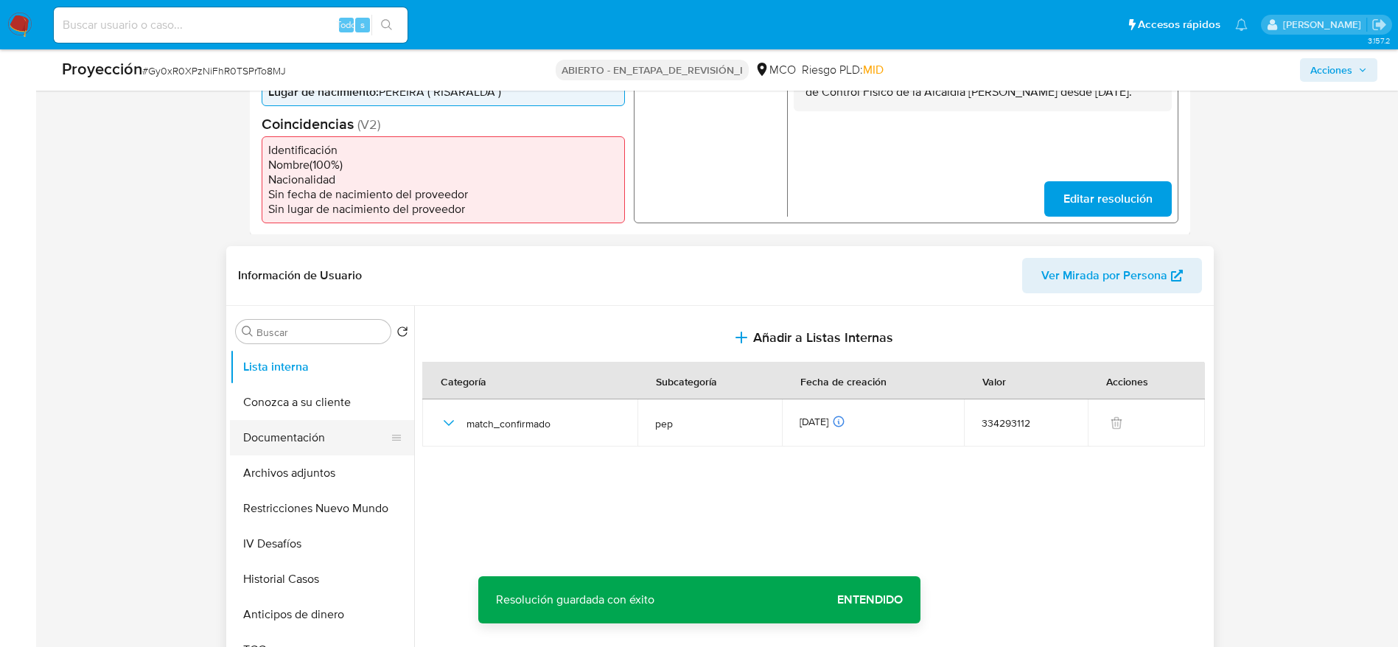
click at [284, 444] on button "Documentación" at bounding box center [316, 437] width 172 height 35
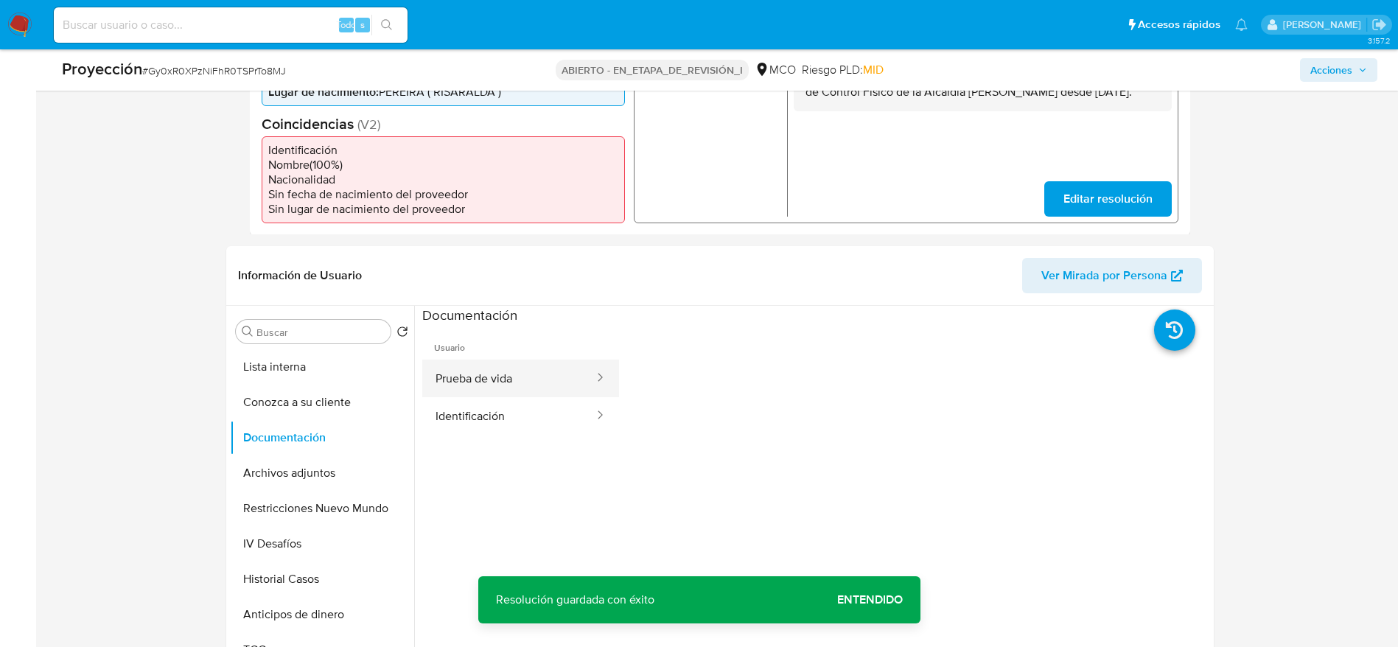
click at [534, 388] on button "Prueba de vida" at bounding box center [508, 379] width 173 height 38
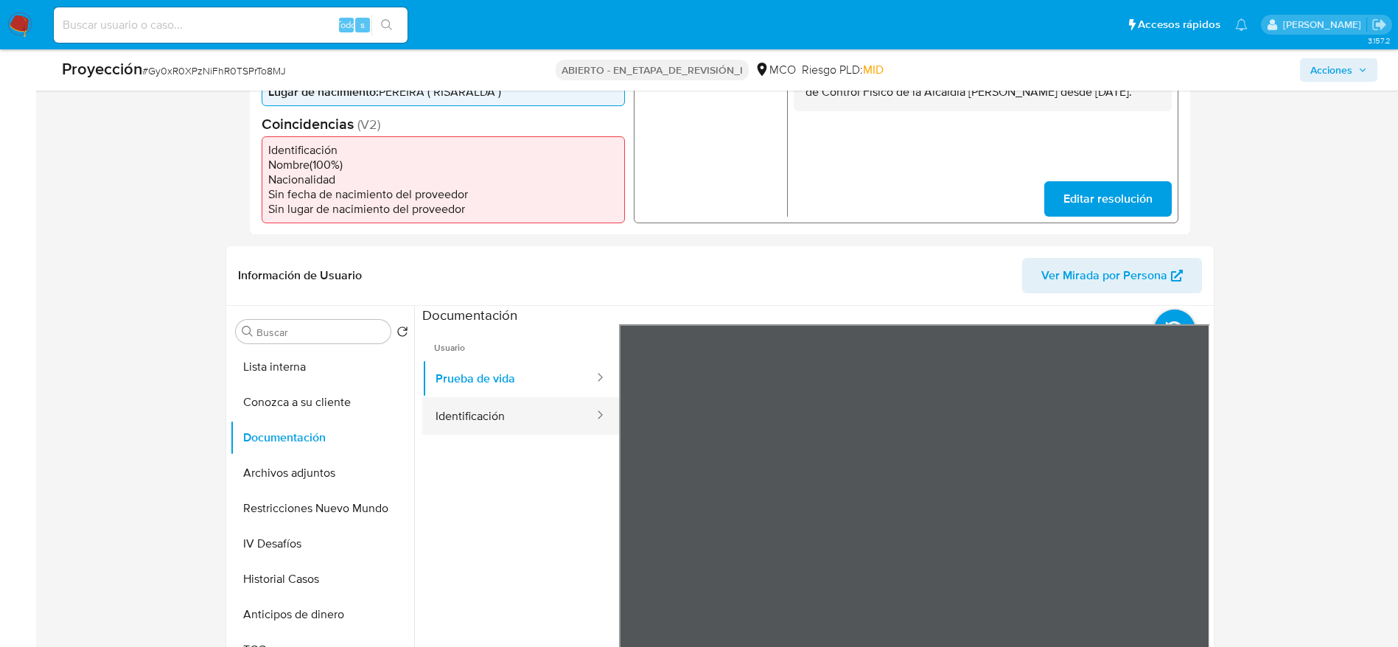
click at [524, 426] on button "Identificación" at bounding box center [508, 416] width 173 height 38
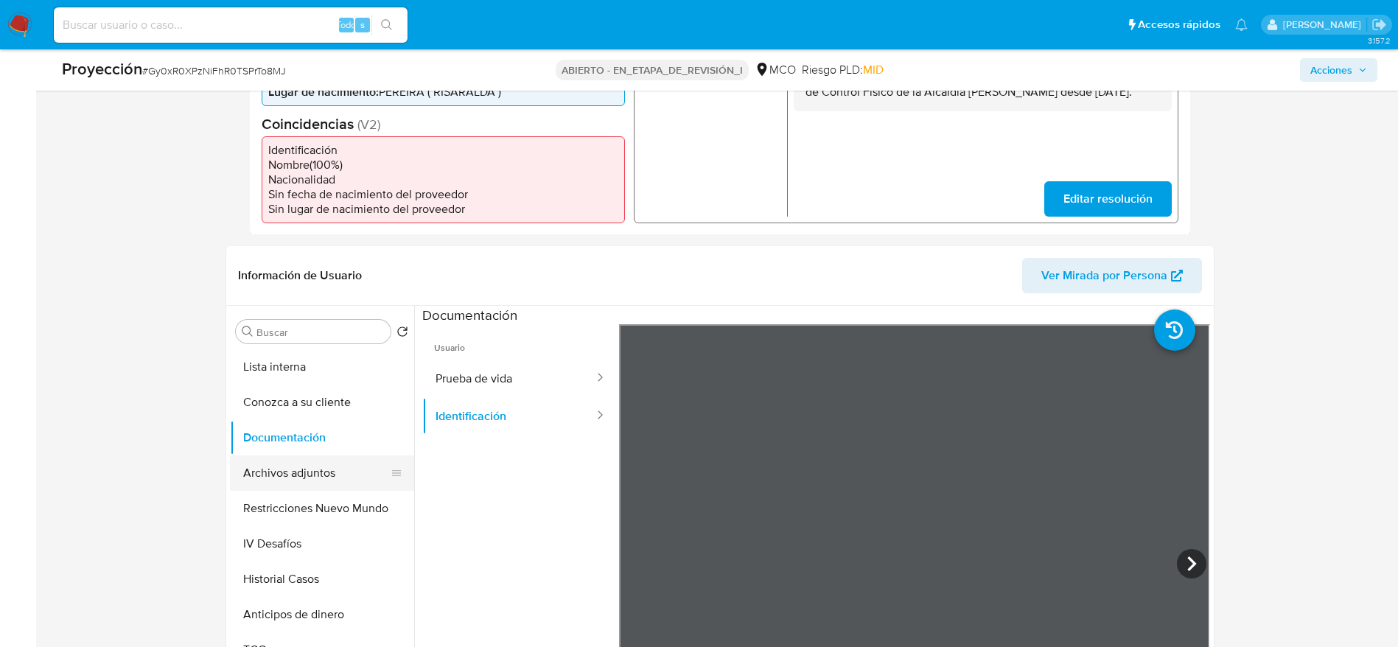
click at [304, 481] on button "Archivos adjuntos" at bounding box center [316, 472] width 172 height 35
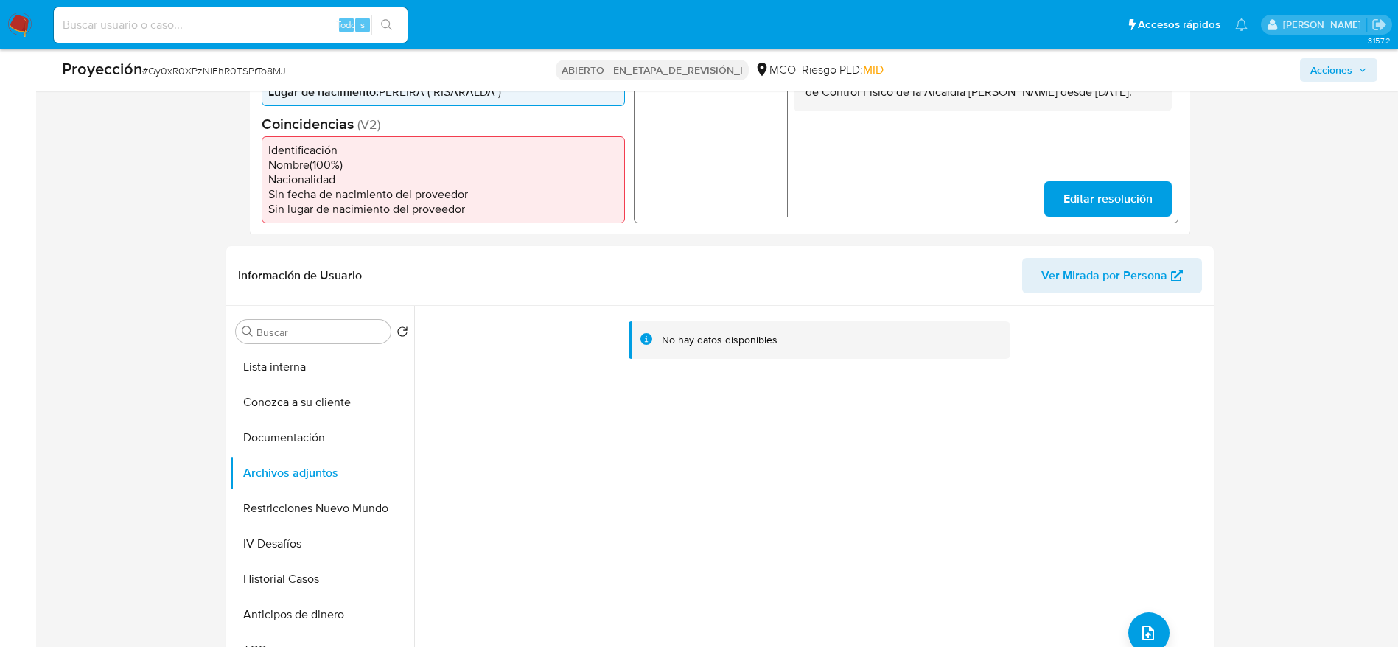
scroll to position [555, 0]
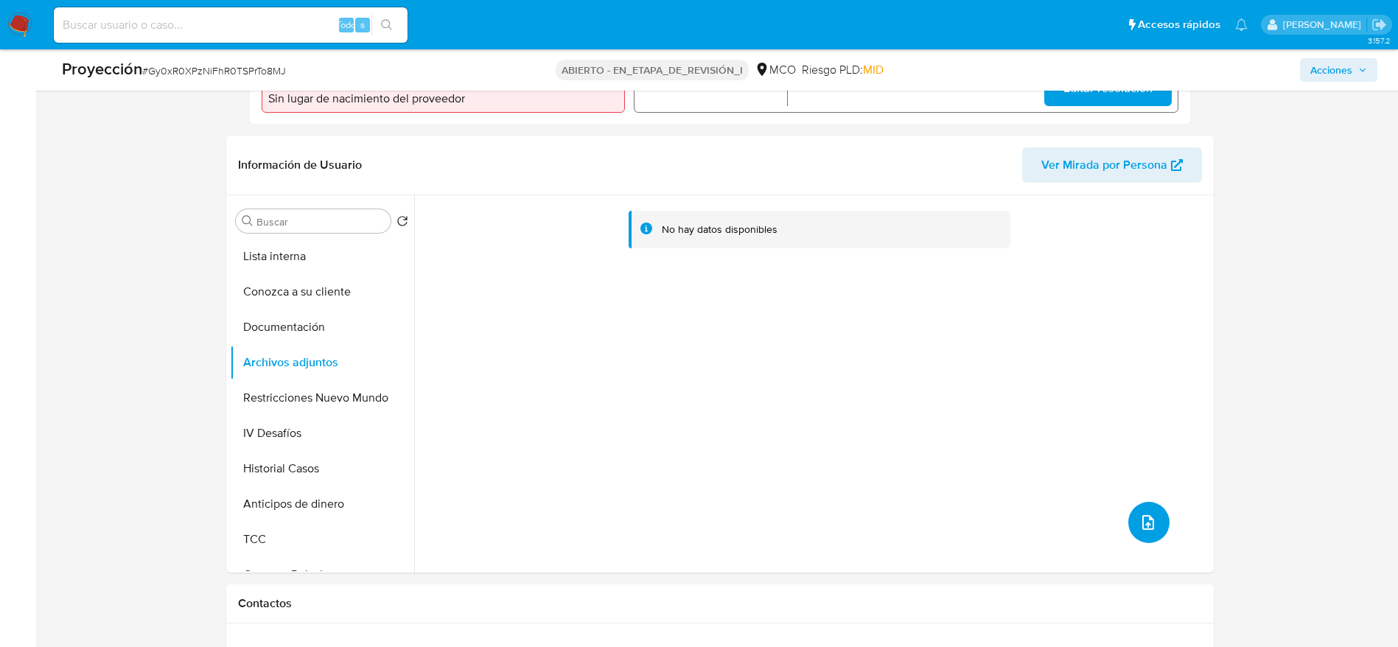
click at [1150, 524] on span "subir archivo" at bounding box center [1148, 523] width 18 height 18
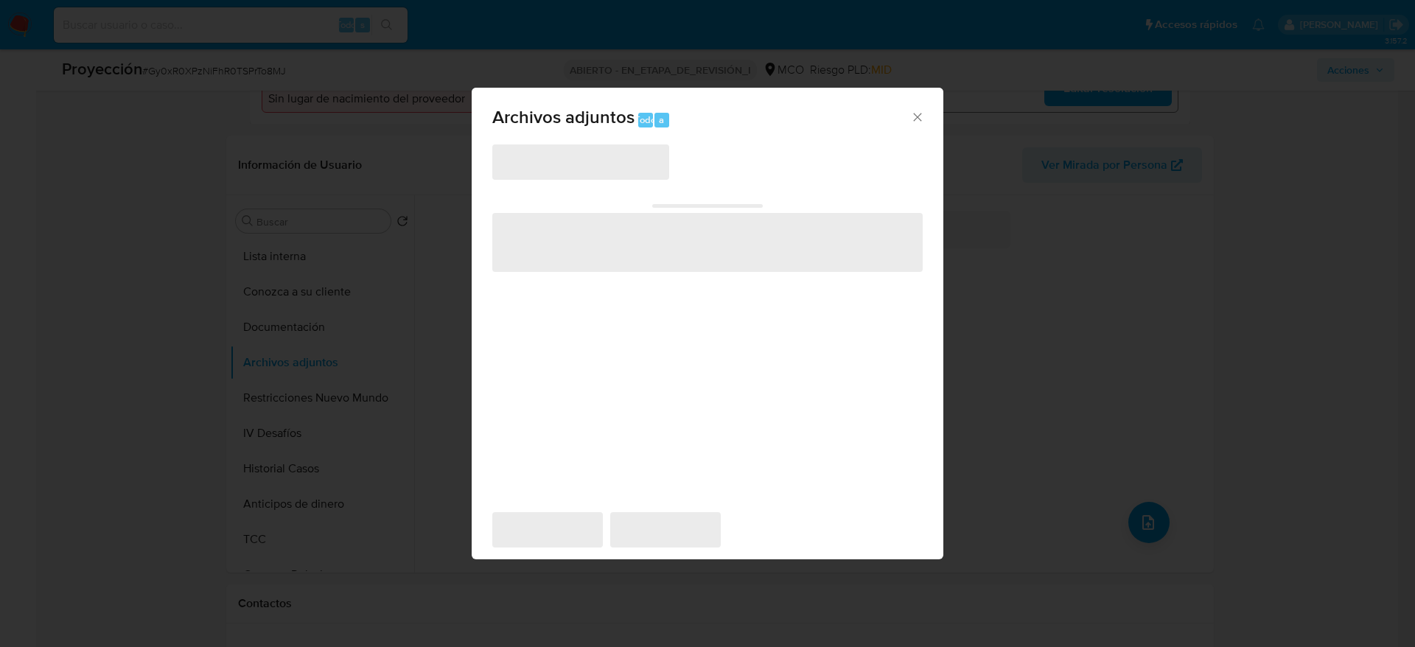
click at [628, 166] on span "‌" at bounding box center [580, 161] width 177 height 35
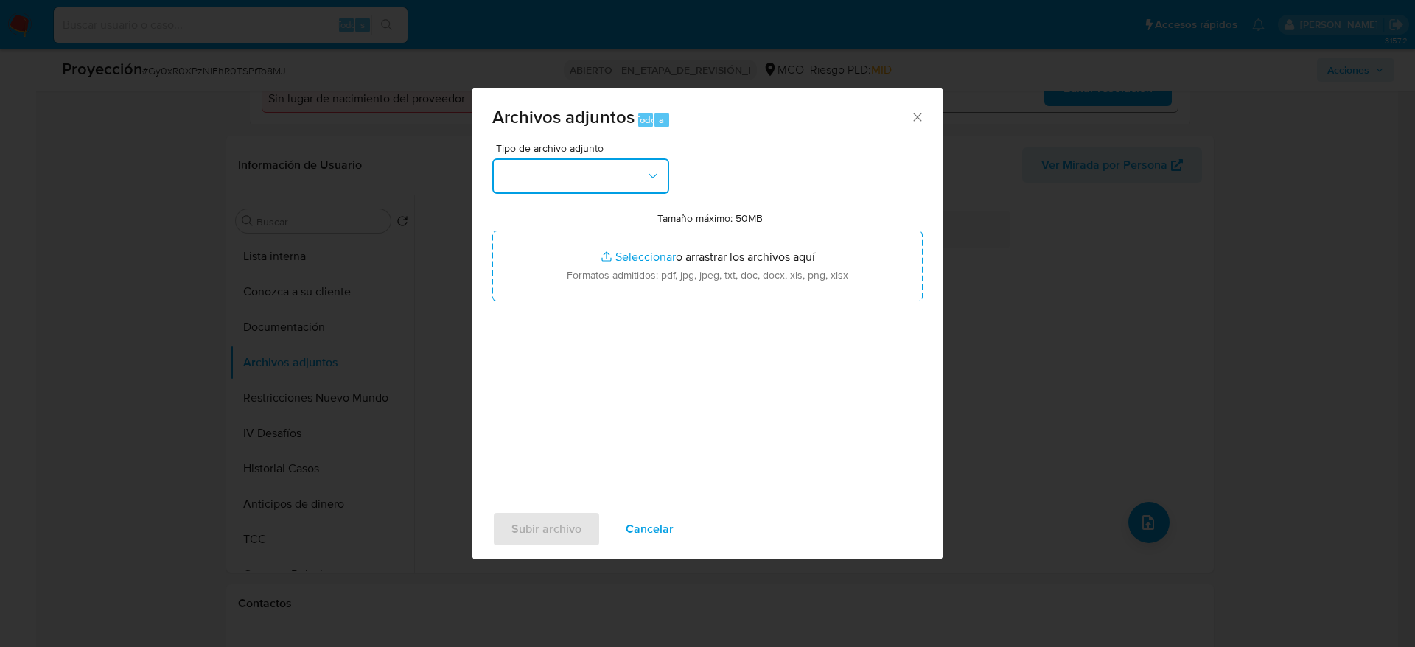
click at [640, 161] on button "button" at bounding box center [580, 175] width 177 height 35
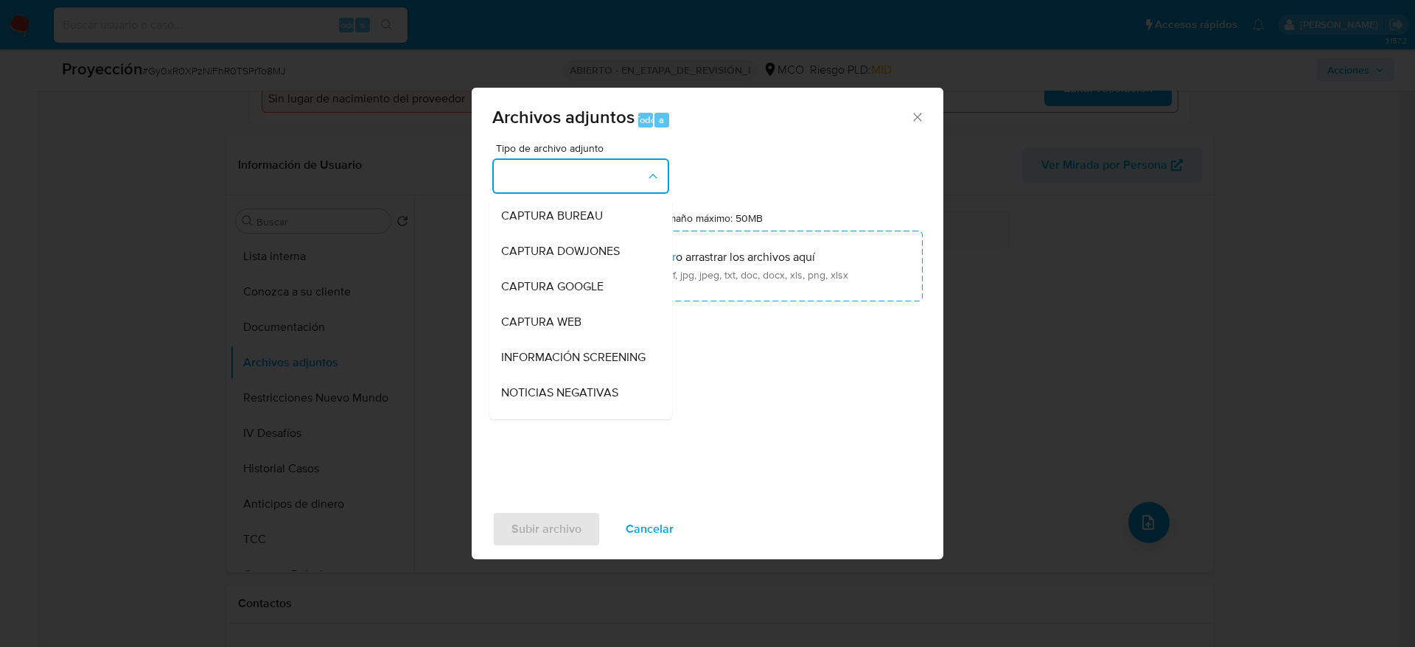
drag, startPoint x: 640, startPoint y: 368, endPoint x: 634, endPoint y: 338, distance: 30.9
click at [639, 369] on li "INFORMACIÓN SCREENING" at bounding box center [580, 357] width 183 height 35
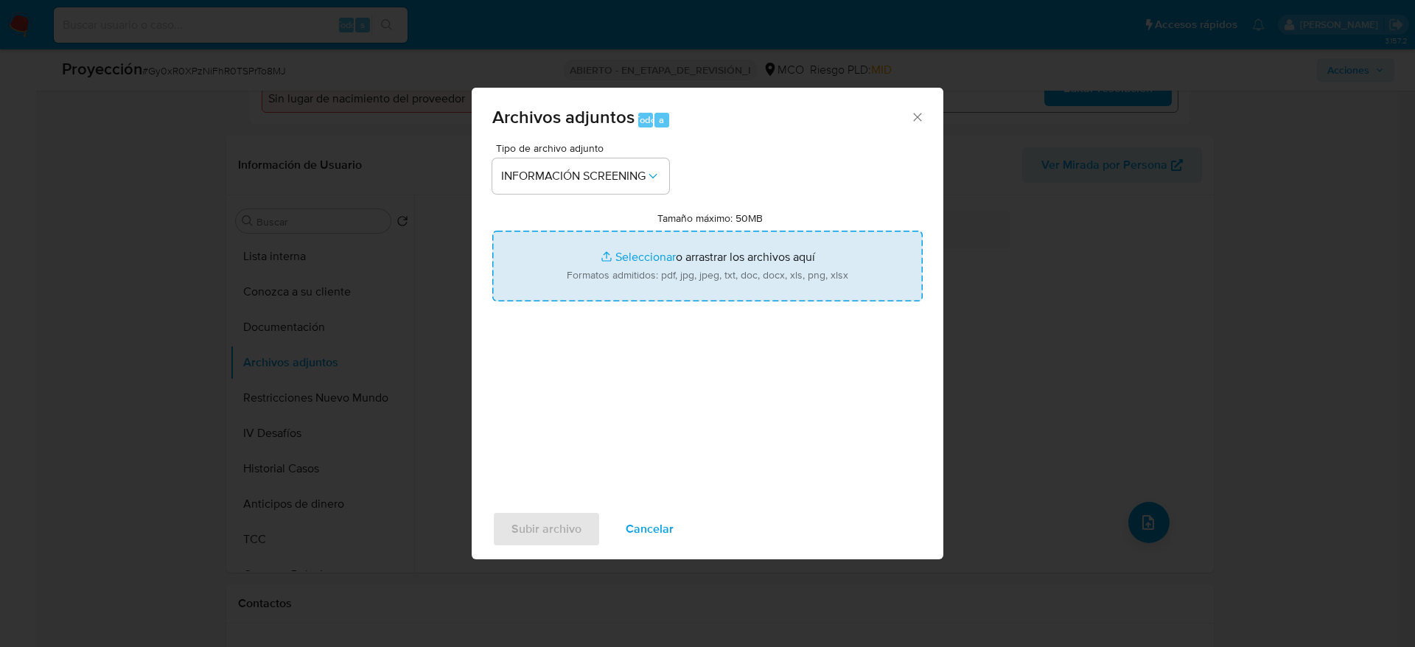
click at [625, 279] on input "Tamaño máximo: 50MB Seleccionar archivos" at bounding box center [707, 266] width 430 height 71
type input "C:\fakepath\_Juan Manuel Ocampo Duque_ - Buscar con Google.pdf"
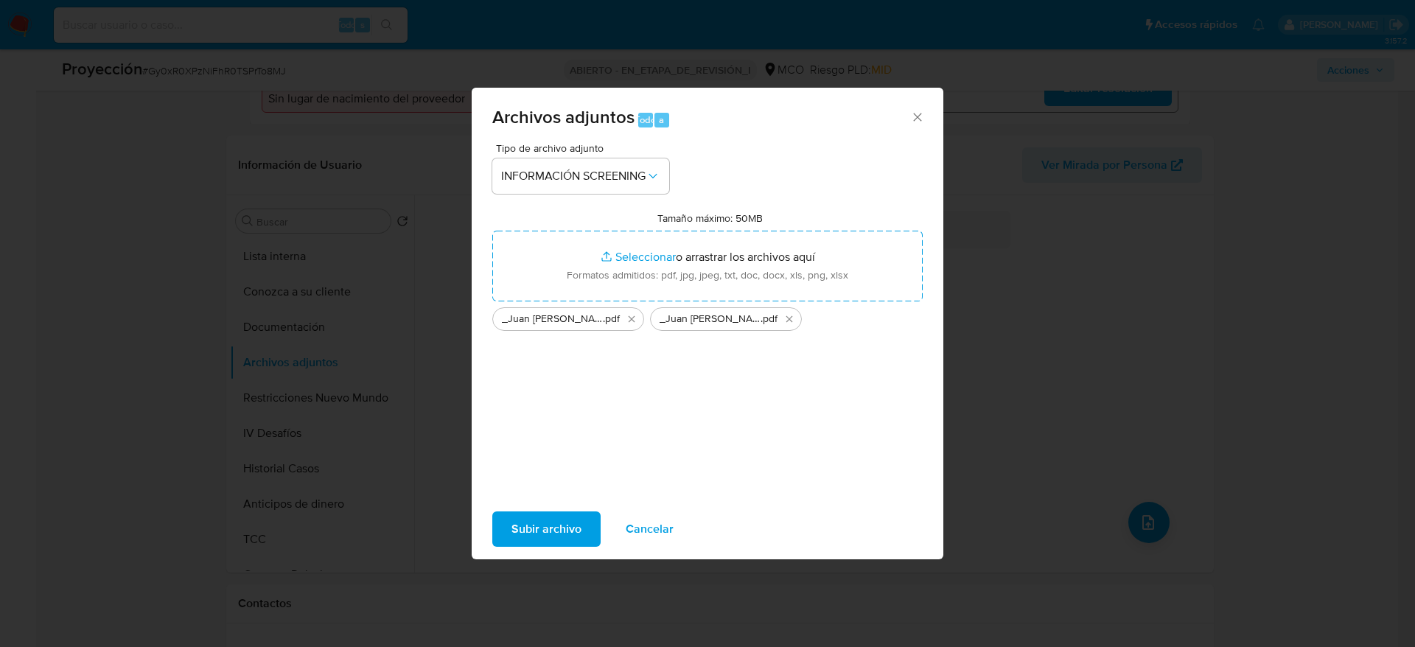
click at [566, 541] on span "Subir archivo" at bounding box center [546, 529] width 70 height 32
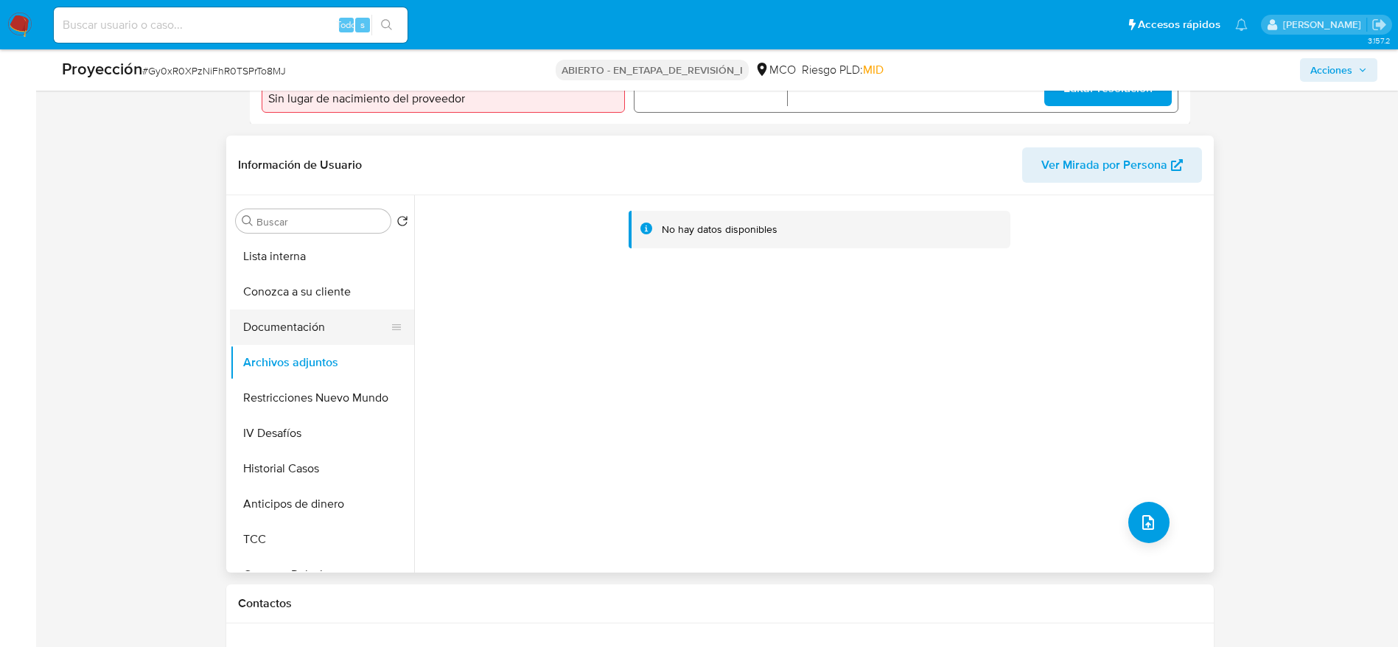
click at [352, 320] on button "Documentación" at bounding box center [316, 327] width 172 height 35
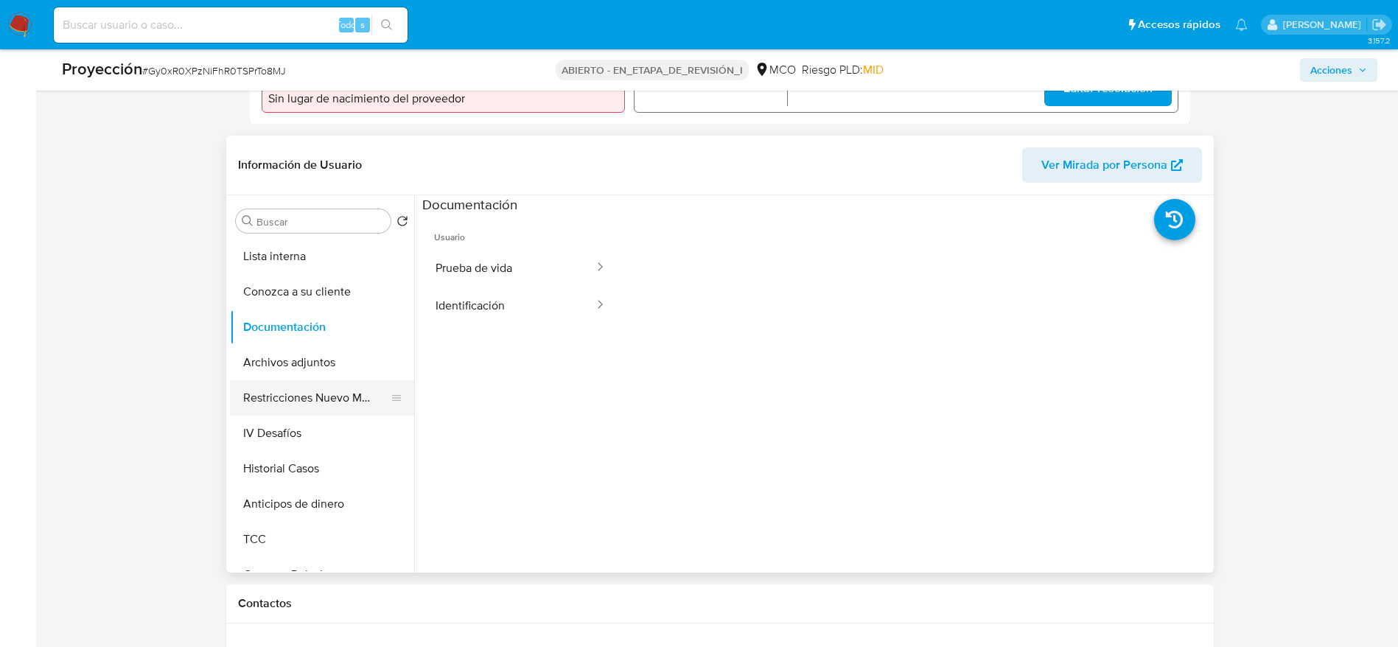
click at [344, 408] on button "Restricciones Nuevo Mundo" at bounding box center [316, 397] width 172 height 35
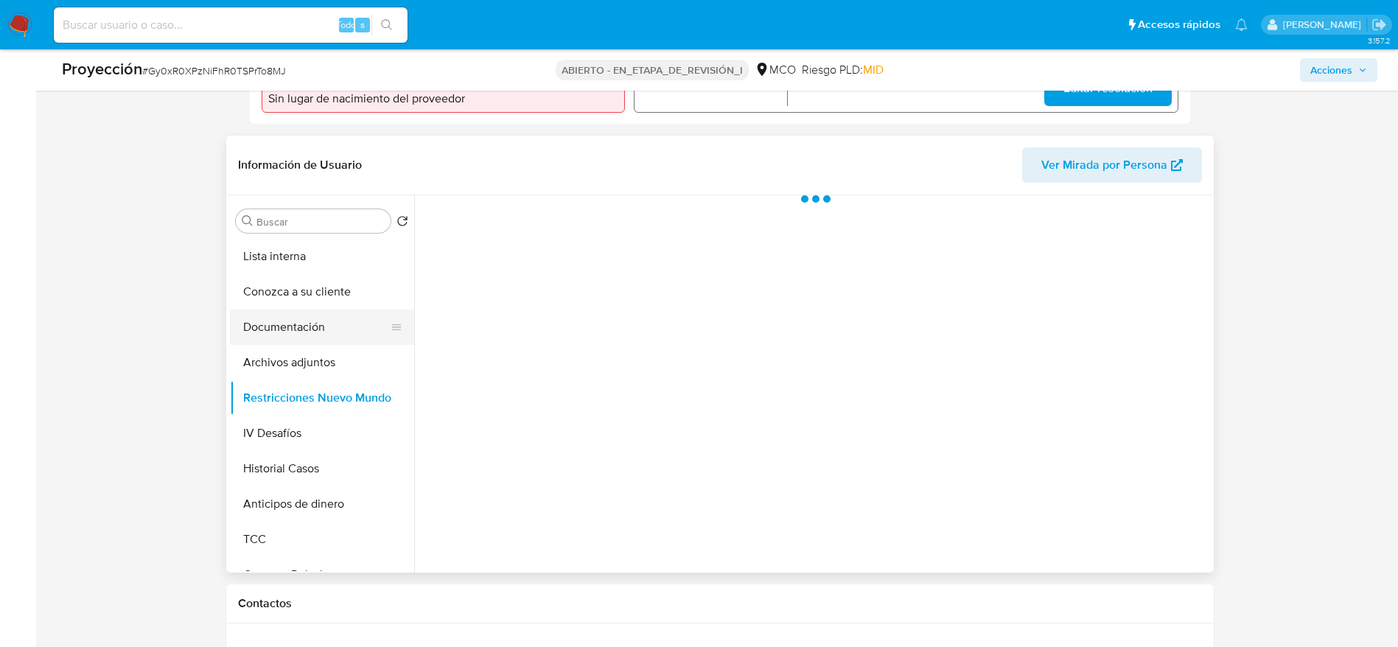
click at [301, 323] on button "Documentación" at bounding box center [316, 327] width 172 height 35
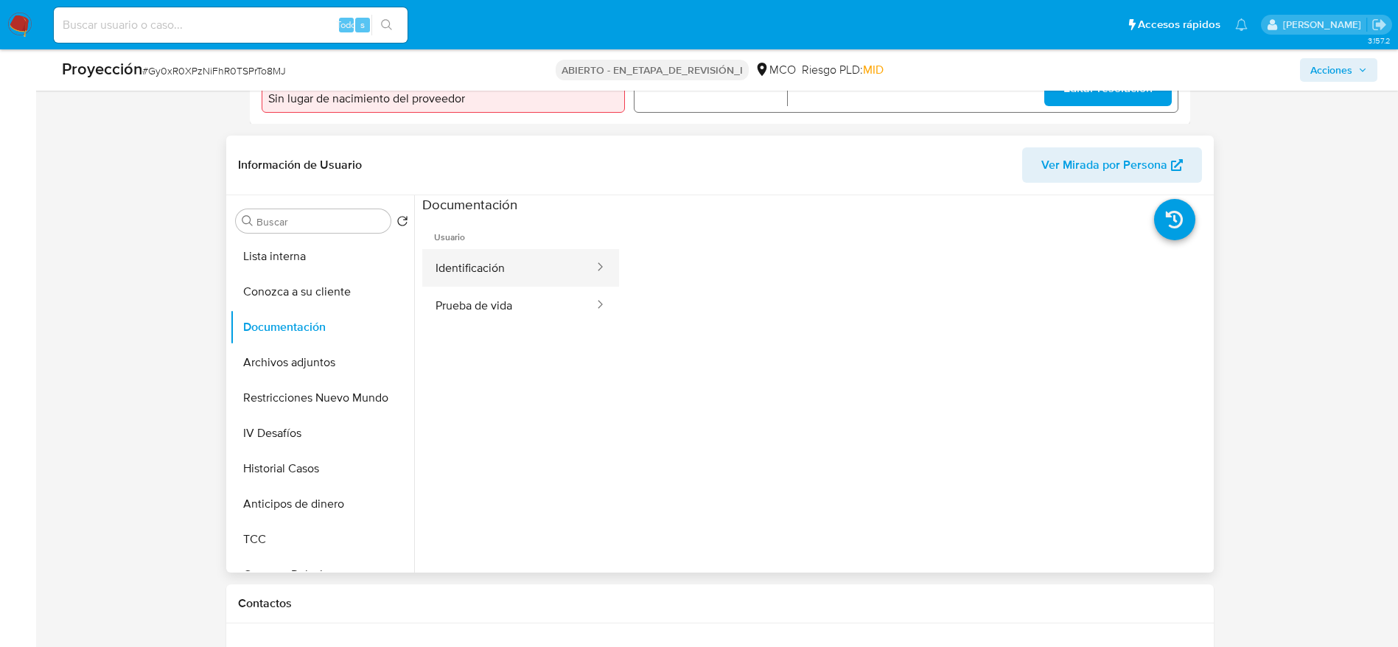
click at [533, 271] on button "Identificación" at bounding box center [508, 268] width 173 height 38
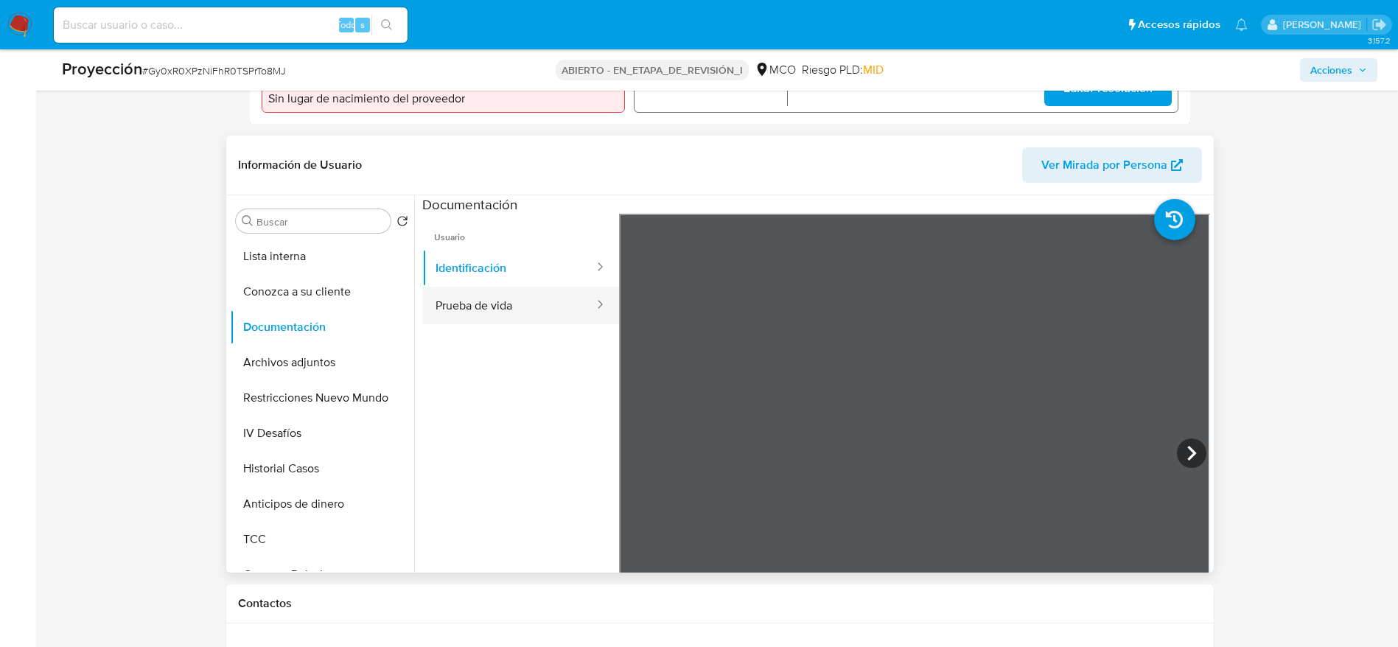
click at [483, 323] on button "Prueba de vida" at bounding box center [508, 306] width 173 height 38
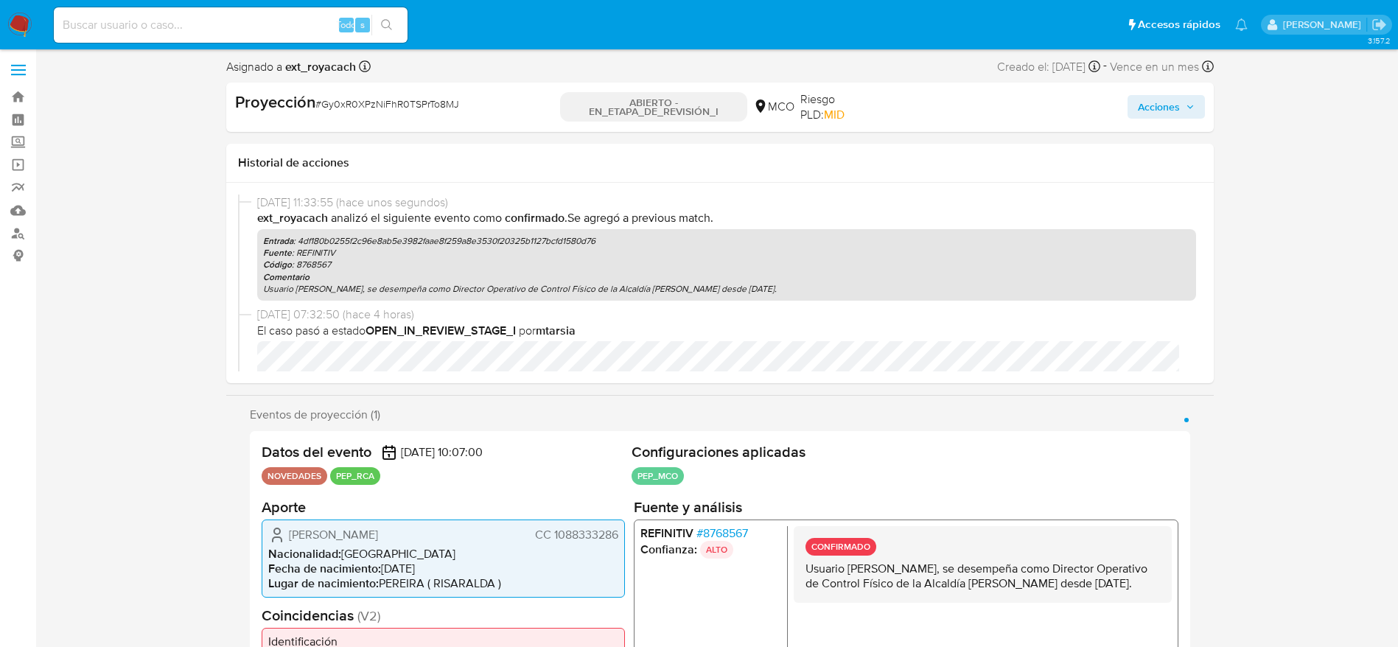
scroll to position [0, 0]
click at [1119, 123] on div "Proyección # Gy0xR0XPzNiFhR0TSPrTo8MJ ABIERTO - EN_ETAPA_DE_REVISIÓN_I MCO Ries…" at bounding box center [720, 109] width 988 height 49
click at [1139, 103] on span "Acciones" at bounding box center [1159, 109] width 42 height 24
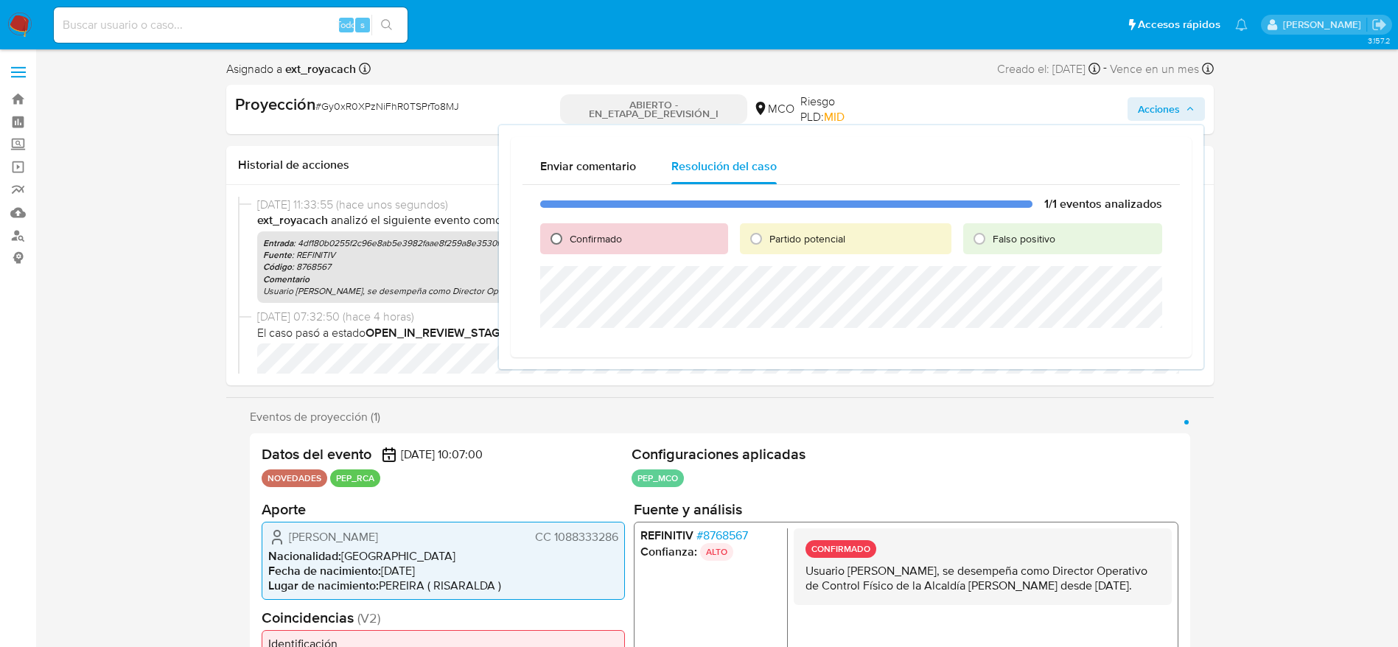
click at [548, 235] on input "Confirmado" at bounding box center [557, 239] width 24 height 24
radio input "true"
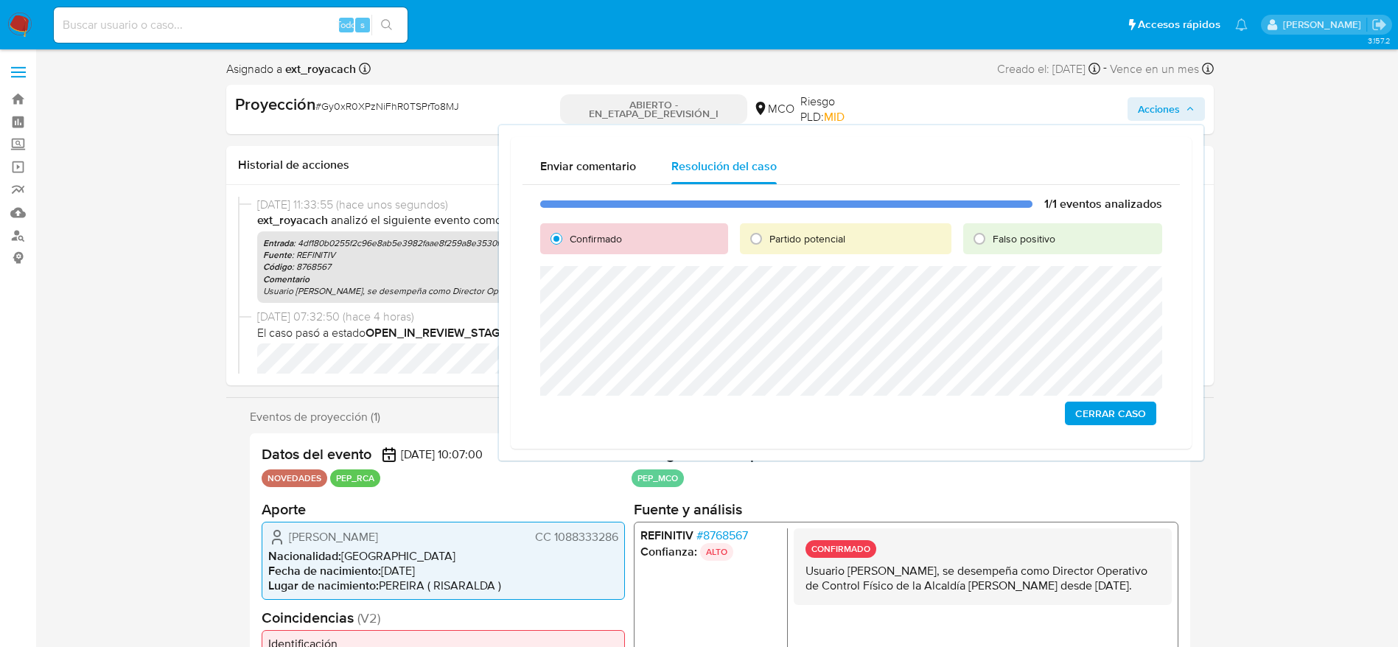
click at [1092, 407] on span "Cerrar Caso" at bounding box center [1110, 413] width 71 height 21
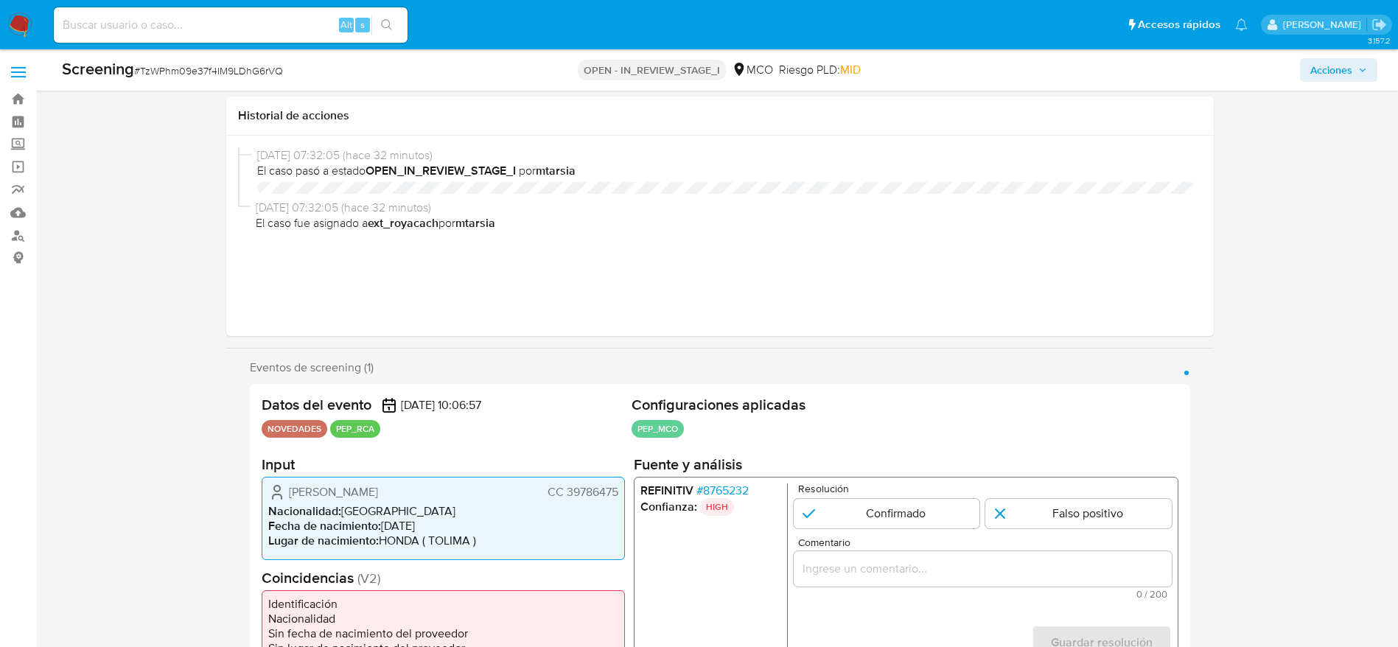
select select "10"
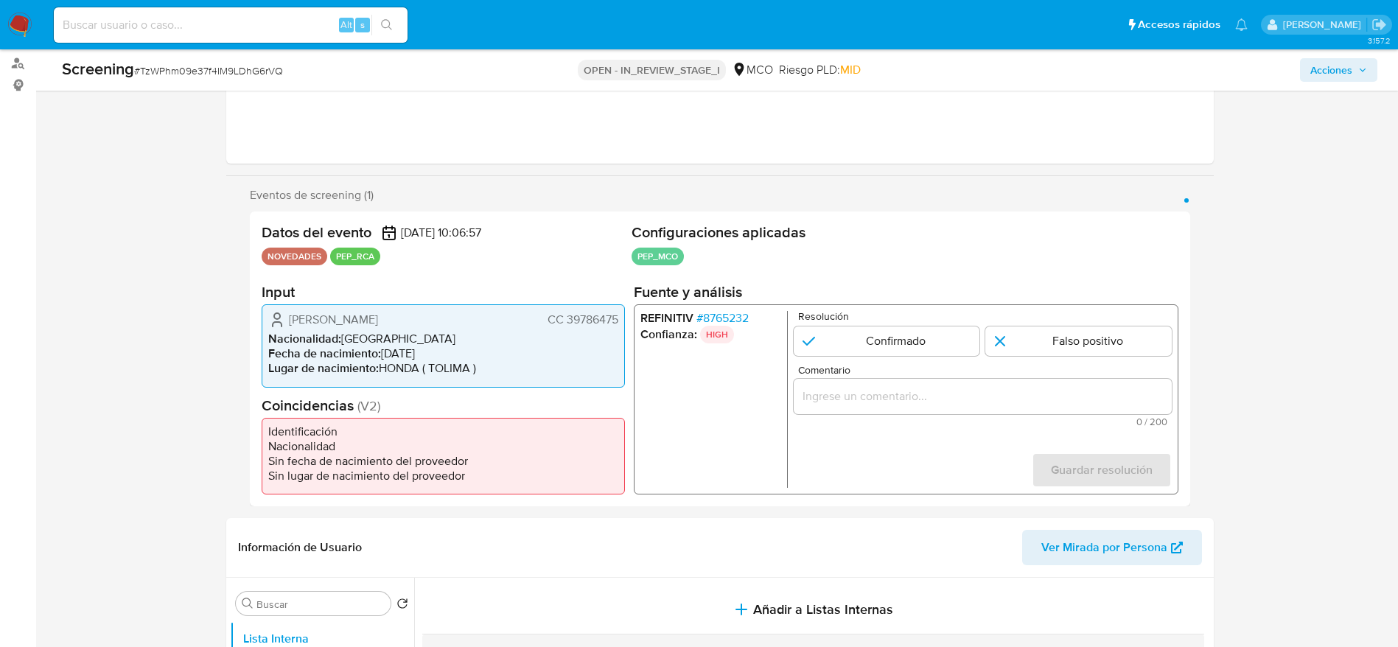
click at [186, 80] on div "Screening # TzWPhm09e37f4IM9LDhG6rVQ" at bounding box center [279, 70] width 435 height 24
copy span "TzWPhm09e37f4IM9LDhG6rVQ"
drag, startPoint x: 295, startPoint y: 320, endPoint x: 416, endPoint y: 333, distance: 122.3
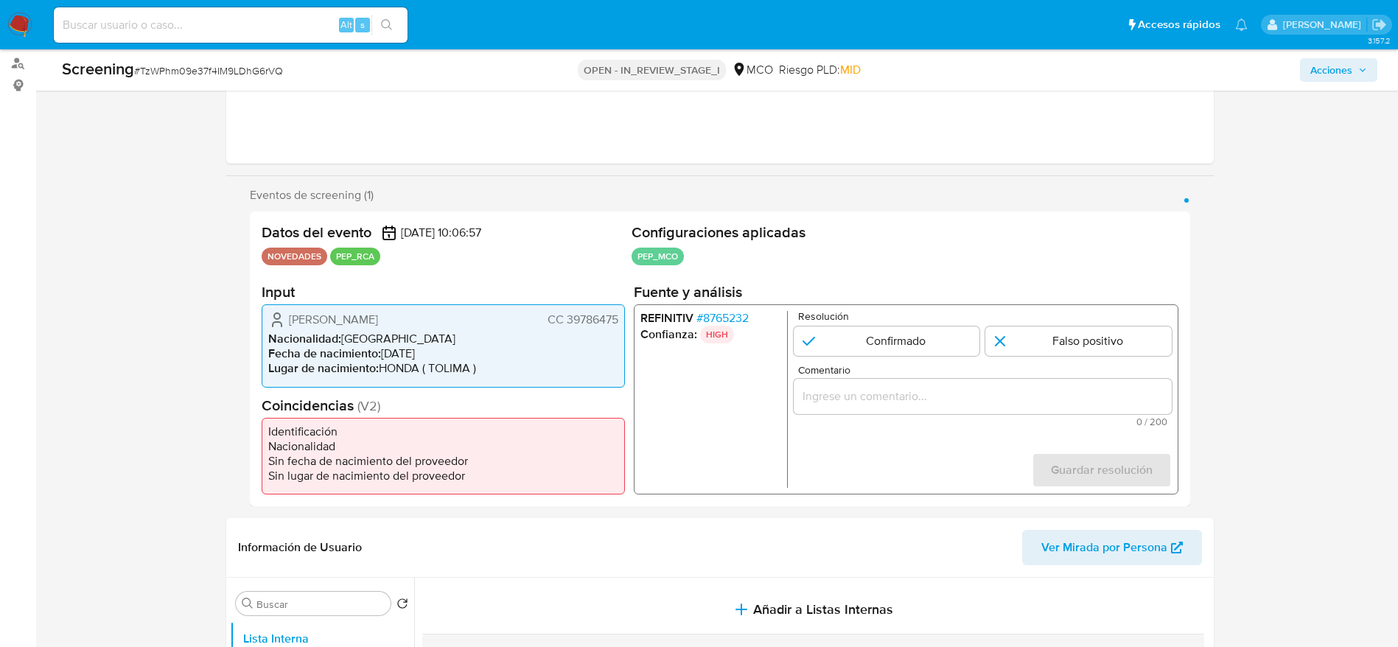
click at [548, 338] on div "[PERSON_NAME] CC 39786475 Nacionalidad : [DEMOGRAPHIC_DATA] Fecha de nacimiento…" at bounding box center [443, 345] width 363 height 83
drag, startPoint x: 288, startPoint y: 321, endPoint x: 620, endPoint y: 325, distance: 331.7
click at [620, 325] on div "[PERSON_NAME] CC 39786475 Nacionalidad : [DEMOGRAPHIC_DATA] Fecha de nacimiento…" at bounding box center [443, 345] width 363 height 83
click at [717, 314] on span "# 8765232" at bounding box center [722, 318] width 52 height 15
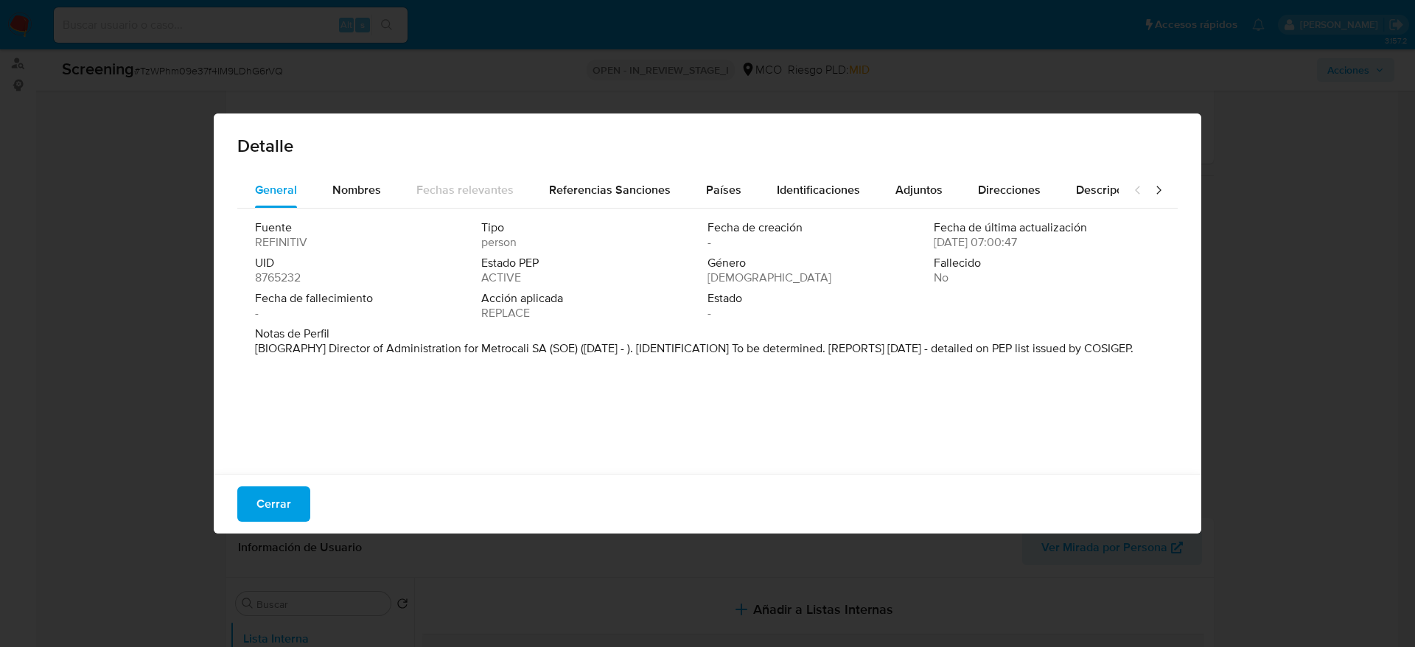
click at [332, 347] on p "[BIOGRAPHY] Director of Administration for Metrocali SA (SOE) ([DATE] - ). [IDE…" at bounding box center [694, 348] width 878 height 15
click at [354, 343] on p "[BIOGRAPHY] Director of Administration for Metrocali SA (SOE) ([DATE] - ). [IDE…" at bounding box center [694, 348] width 878 height 15
drag, startPoint x: 332, startPoint y: 351, endPoint x: 534, endPoint y: 354, distance: 201.2
click at [534, 354] on p "[BIOGRAPHY] Director of Administration for Metrocali SA (SOE) (Mar 2025 - ). [I…" at bounding box center [694, 348] width 878 height 15
click at [407, 432] on div "Fuente REFINITIV Tipo person Fecha de creación - Fecha de última actualización …" at bounding box center [707, 338] width 940 height 258
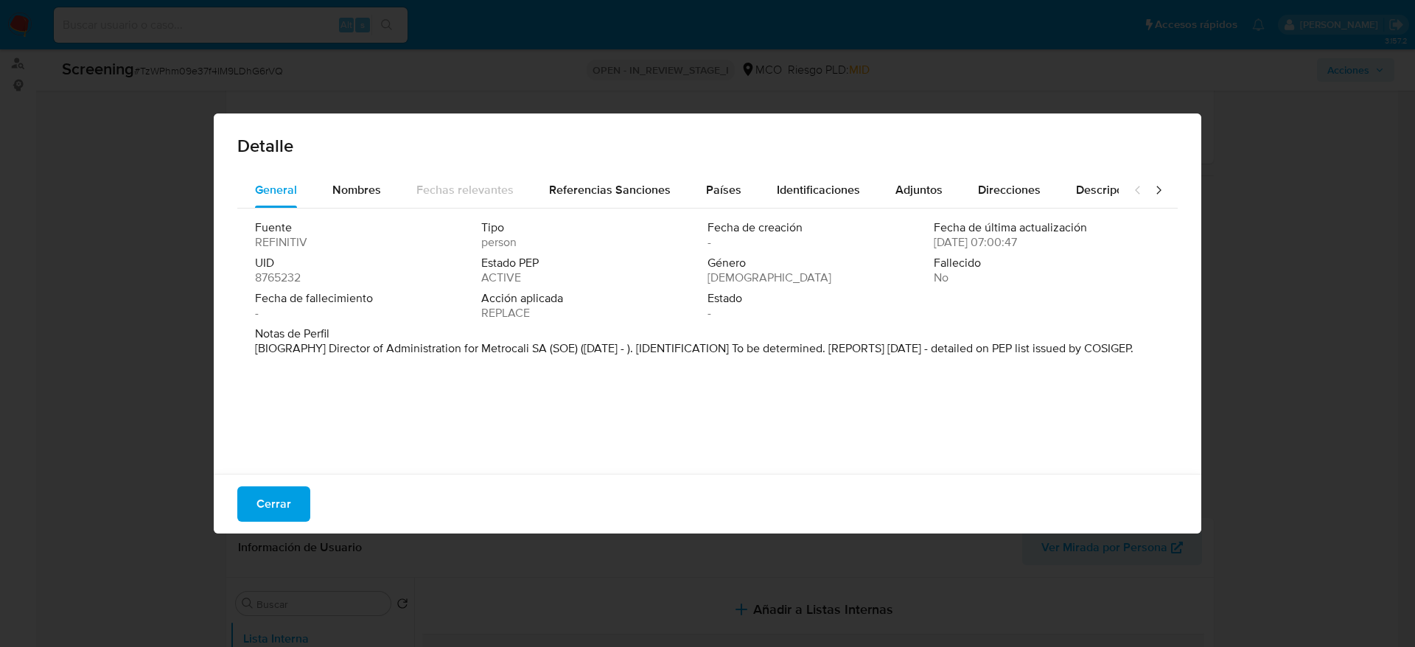
drag, startPoint x: 331, startPoint y: 344, endPoint x: 542, endPoint y: 351, distance: 211.6
click at [542, 351] on p "[BIOGRAPHY] Director of Administration for Metrocali SA (SOE) (Mar 2025 - ). [I…" at bounding box center [694, 348] width 878 height 15
click at [297, 489] on button "Cerrar" at bounding box center [273, 503] width 73 height 35
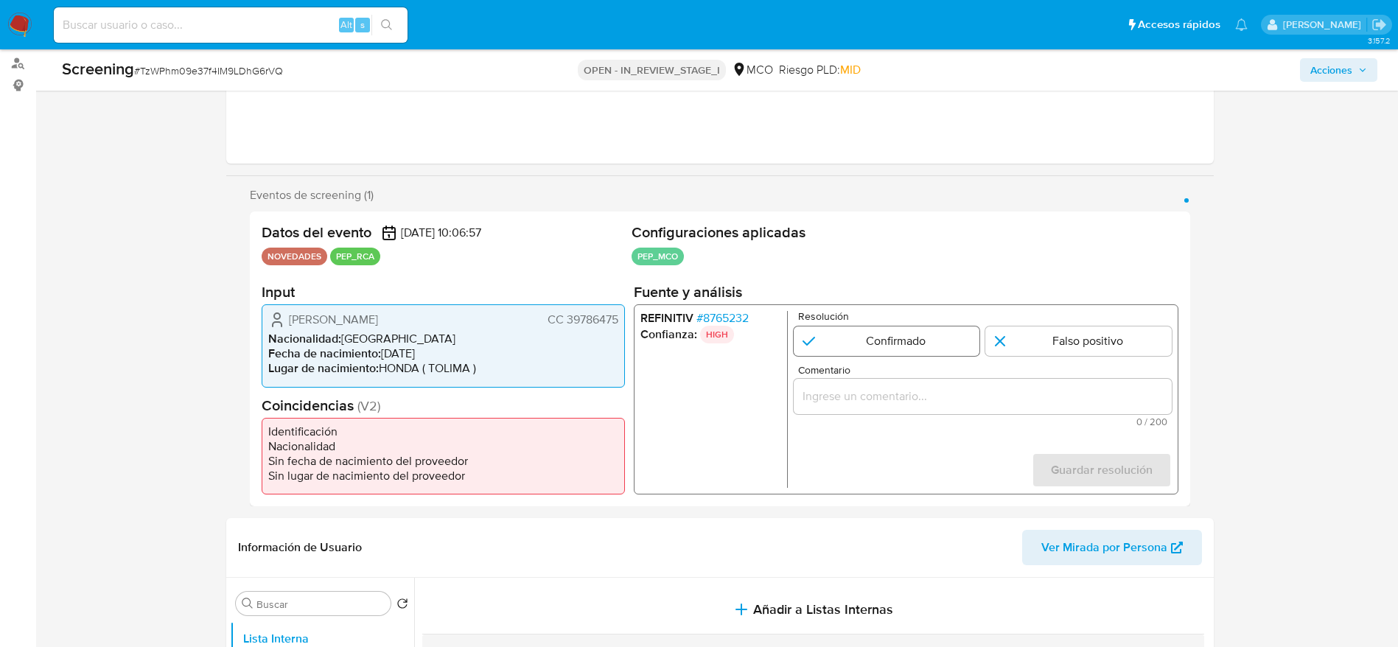
drag, startPoint x: 893, startPoint y: 327, endPoint x: 909, endPoint y: 336, distance: 17.8
click at [894, 327] on input "1 de 1" at bounding box center [886, 340] width 186 height 29
radio input "true"
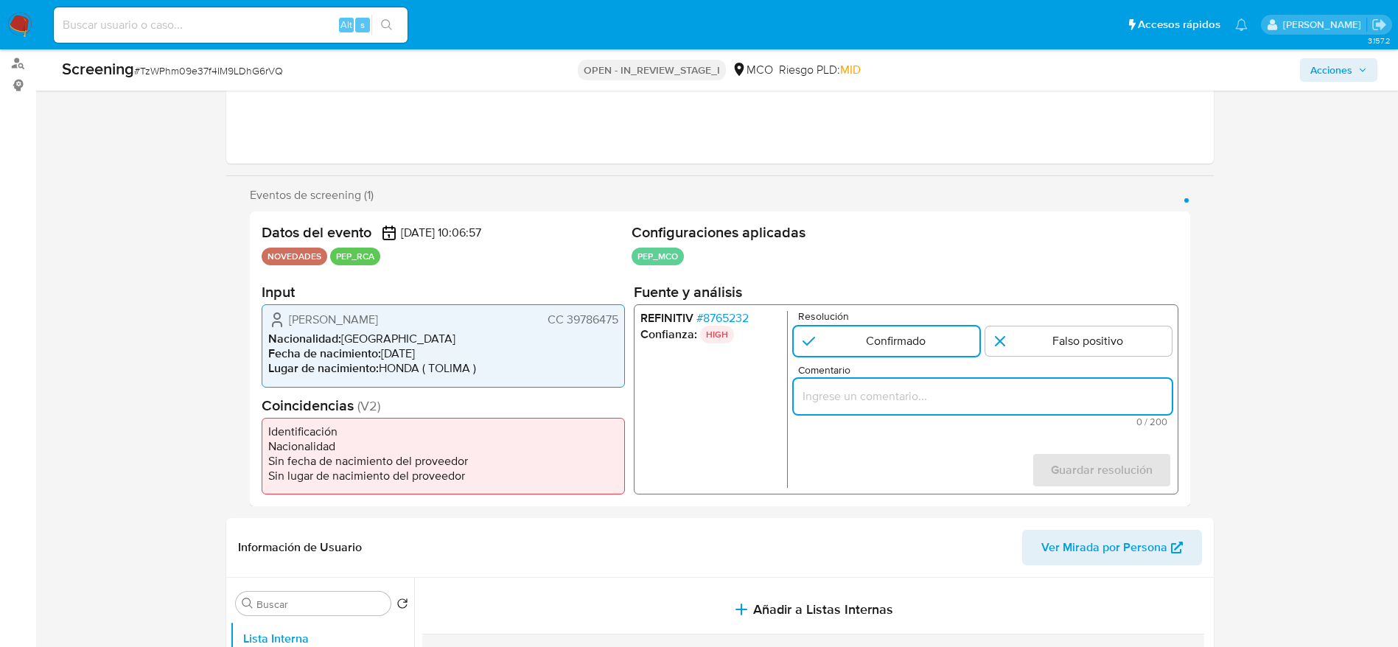
click at [938, 397] on input "Comentario" at bounding box center [982, 396] width 378 height 19
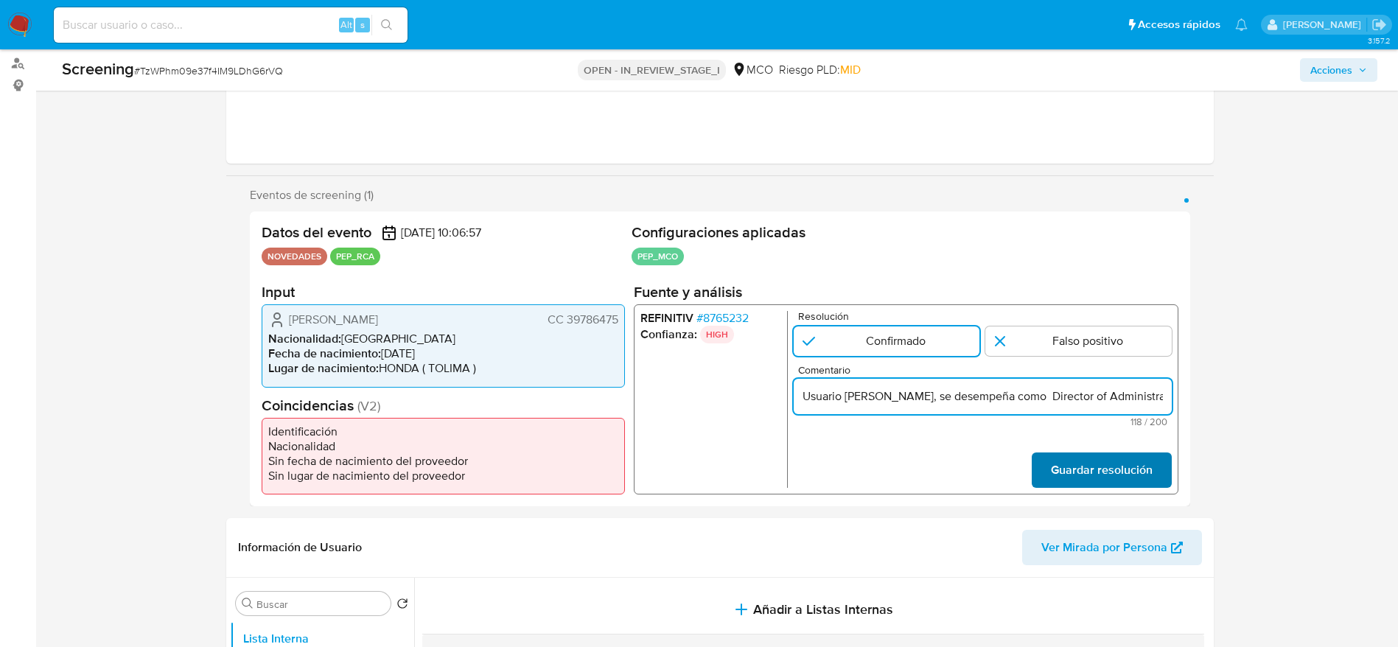
scroll to position [0, 271]
type input "Usuario Castellanos Luque Liliana, se desempeña como Director of Administration…"
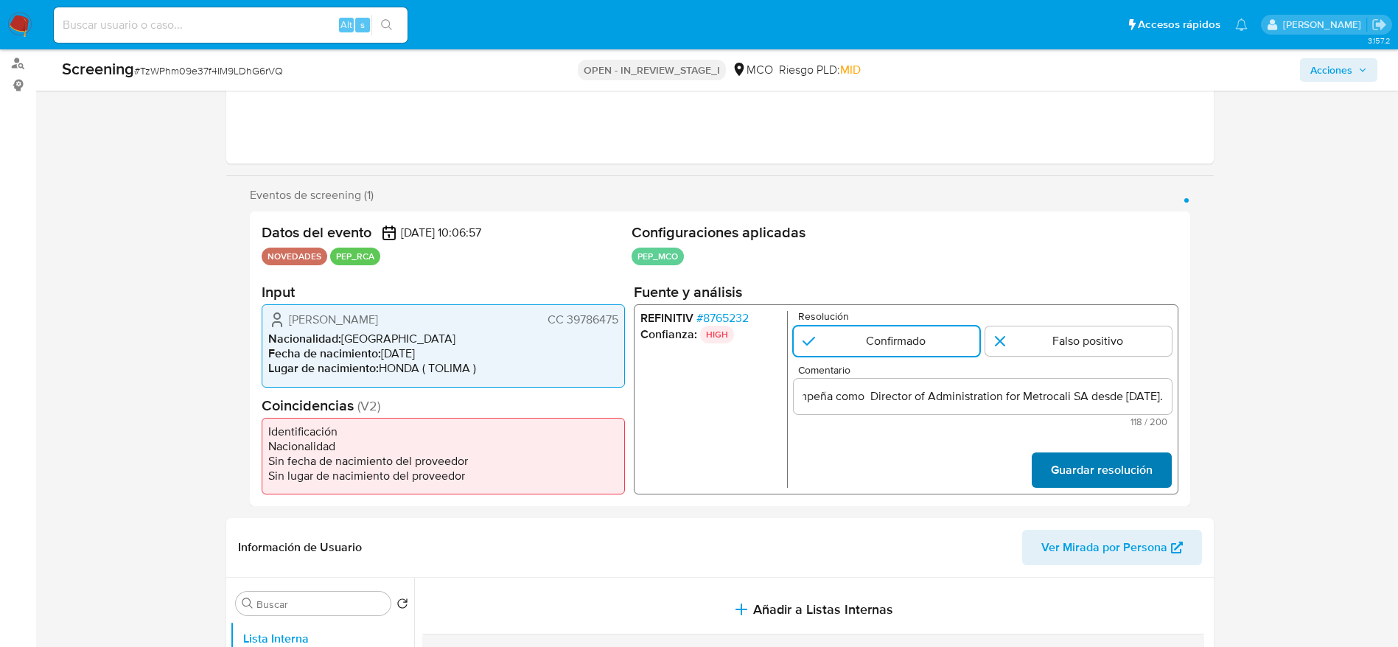
click at [1069, 460] on span "Guardar resolución" at bounding box center [1101, 470] width 102 height 32
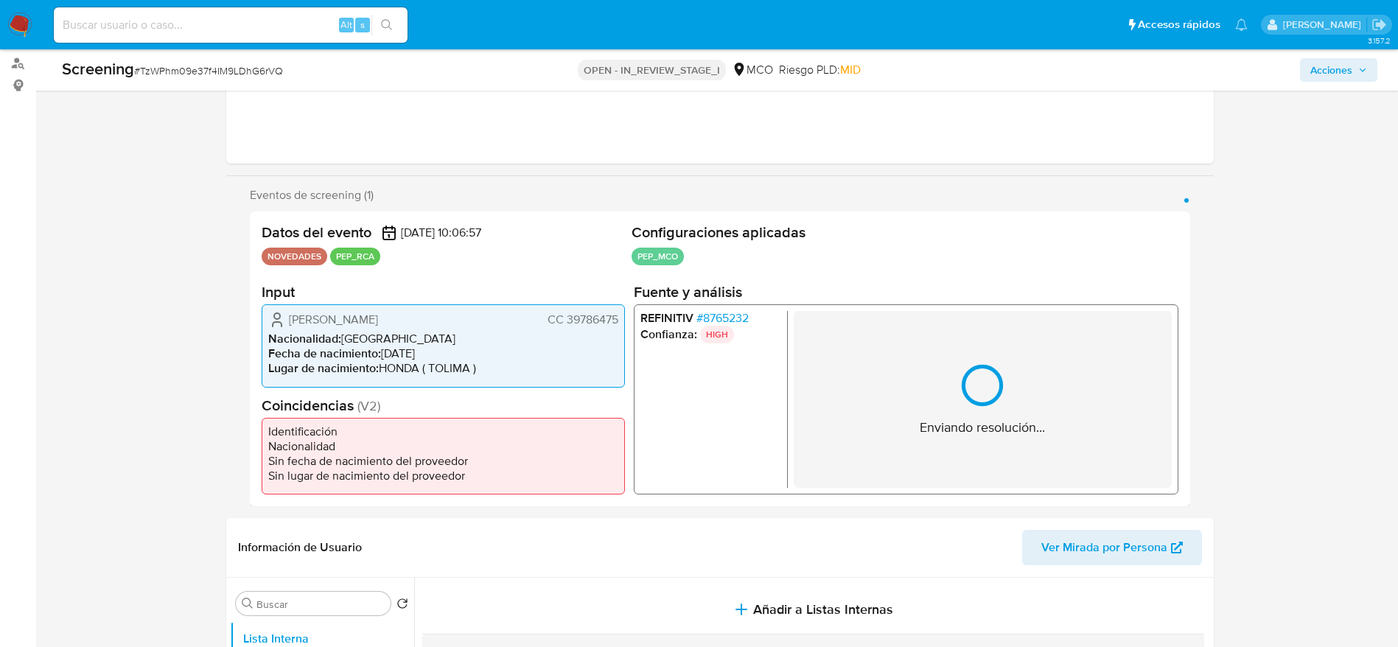
scroll to position [283, 0]
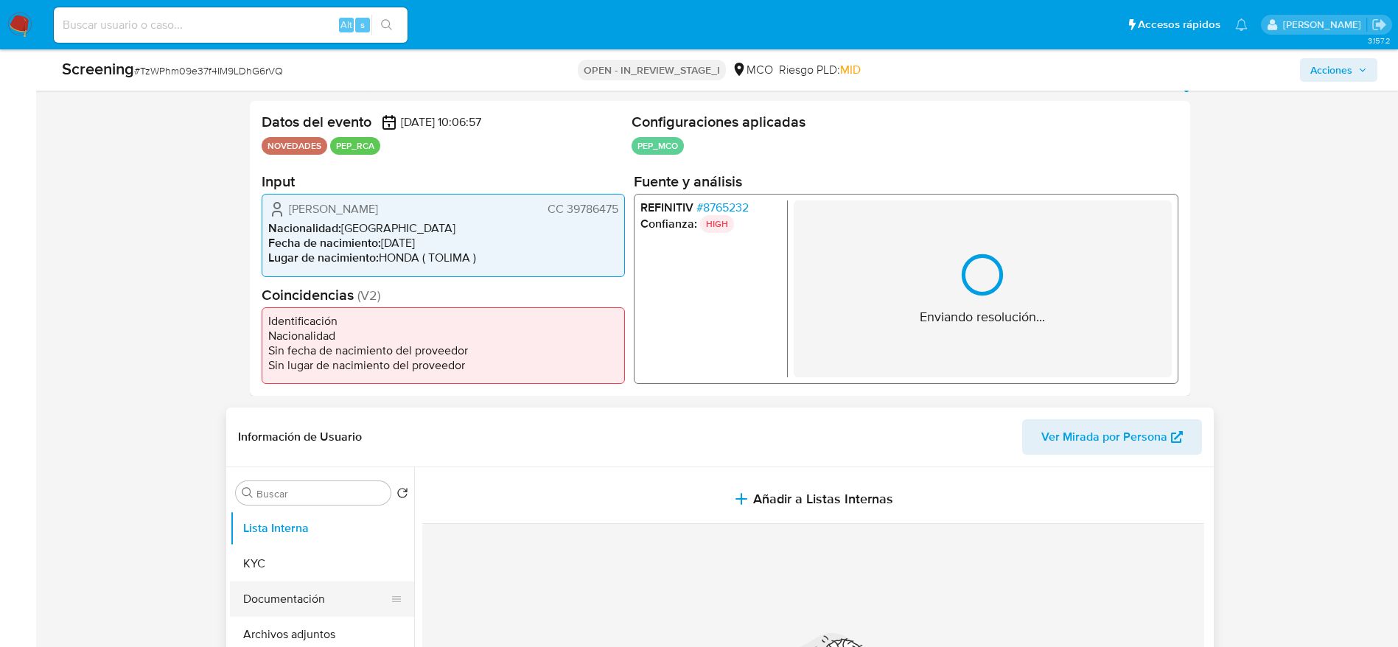
click at [323, 598] on button "Documentación" at bounding box center [316, 598] width 172 height 35
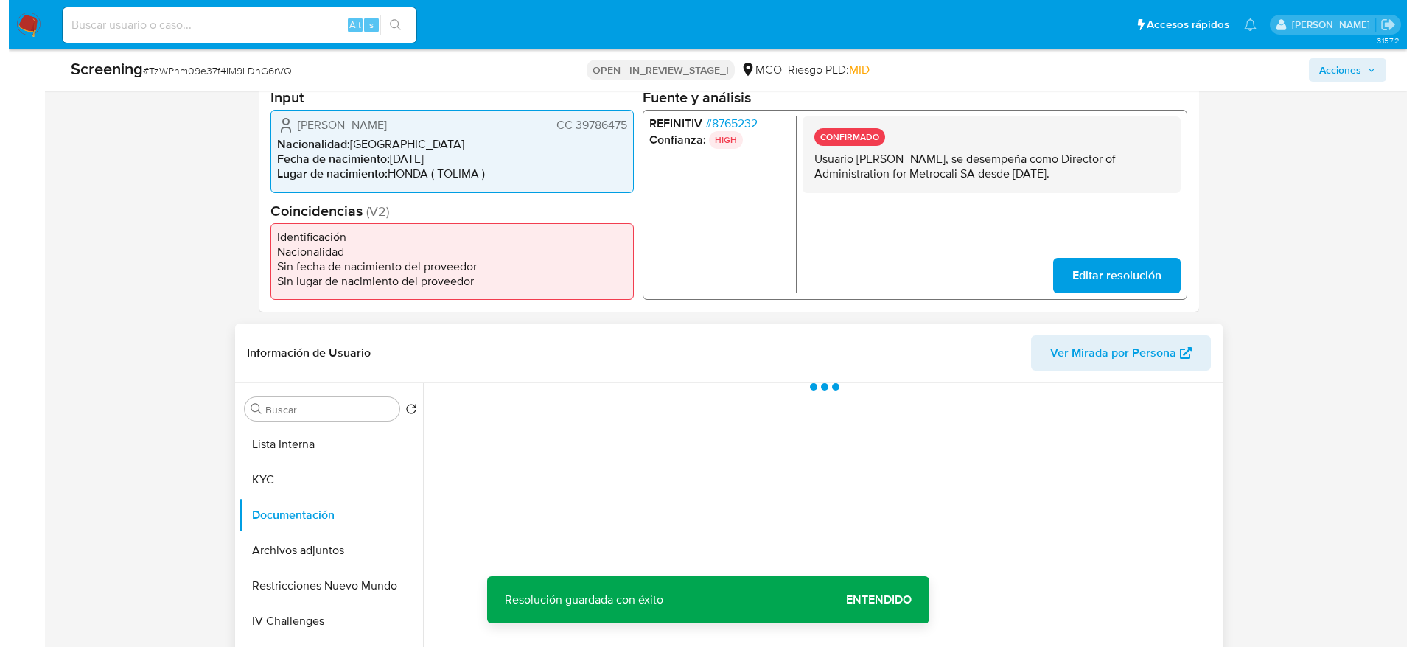
scroll to position [504, 0]
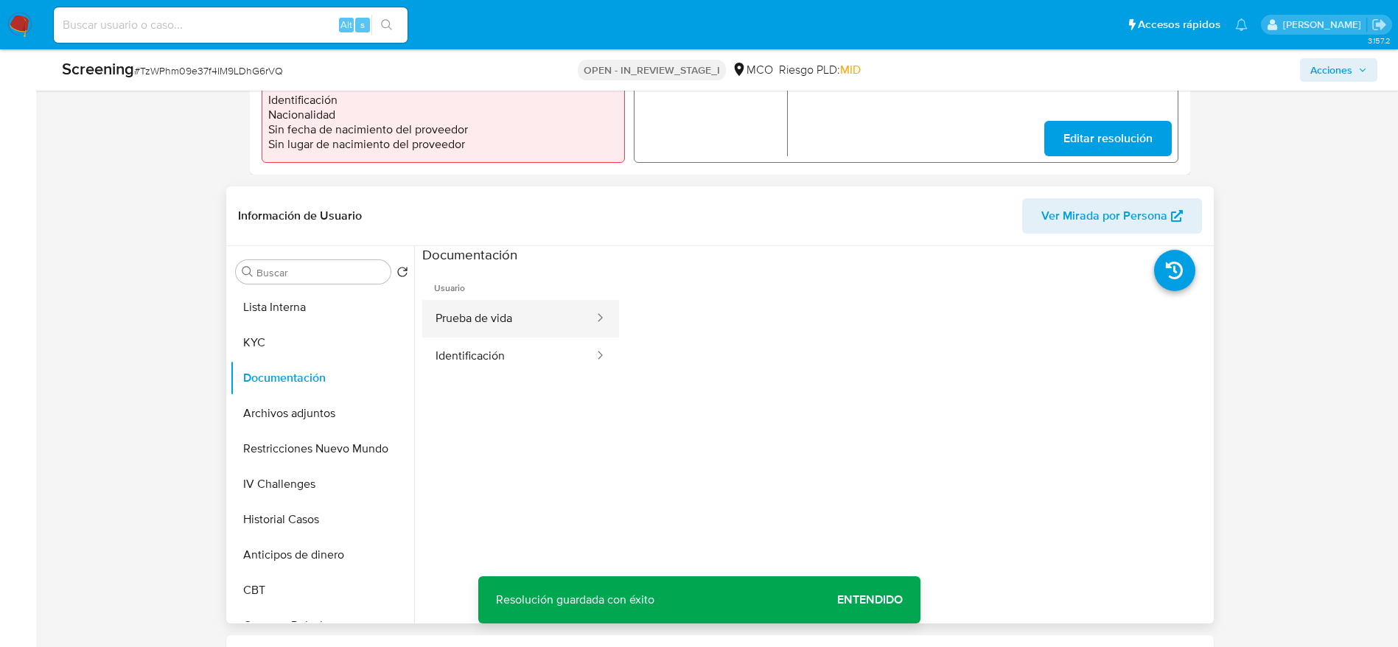
click at [520, 319] on button "Prueba de vida" at bounding box center [508, 319] width 173 height 38
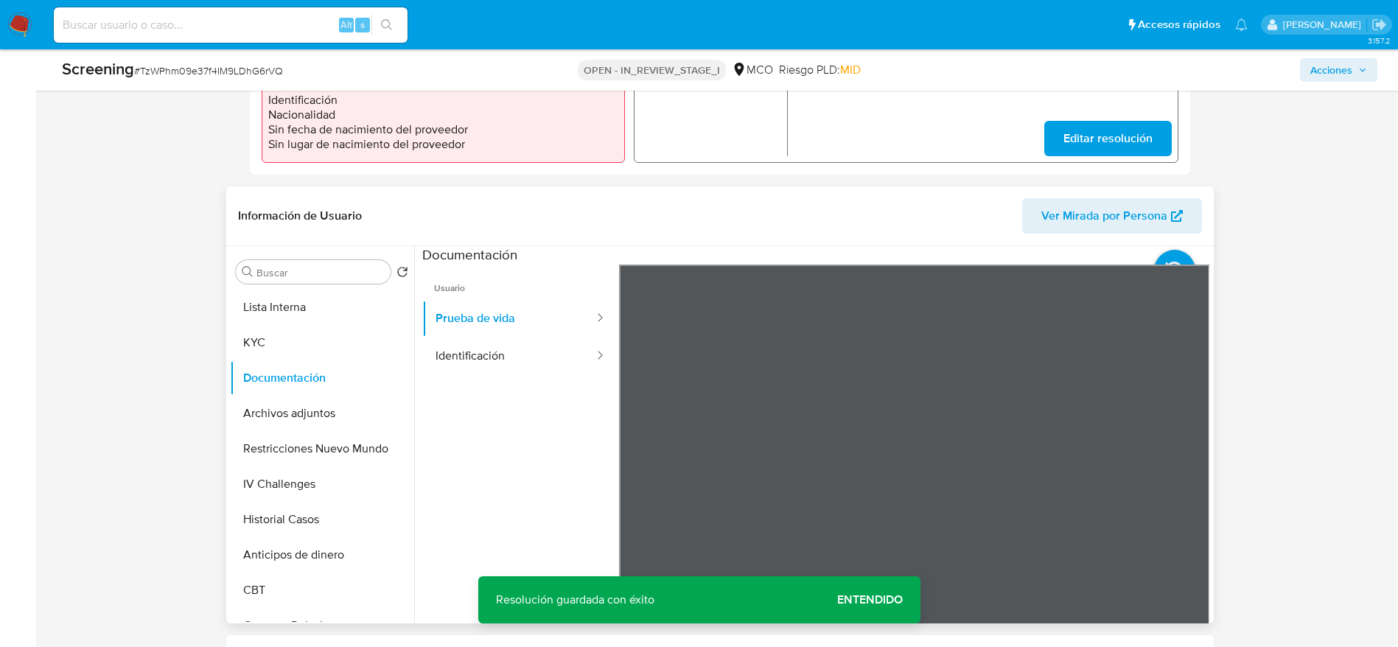
click at [471, 450] on ul "Usuario Prueba de vida Identificación" at bounding box center [520, 477] width 197 height 424
click at [471, 388] on ul "Usuario Prueba de vida Identificación" at bounding box center [520, 477] width 197 height 424
click at [480, 352] on button "Identificación" at bounding box center [508, 357] width 173 height 38
click at [373, 308] on button "Lista Interna" at bounding box center [316, 307] width 172 height 35
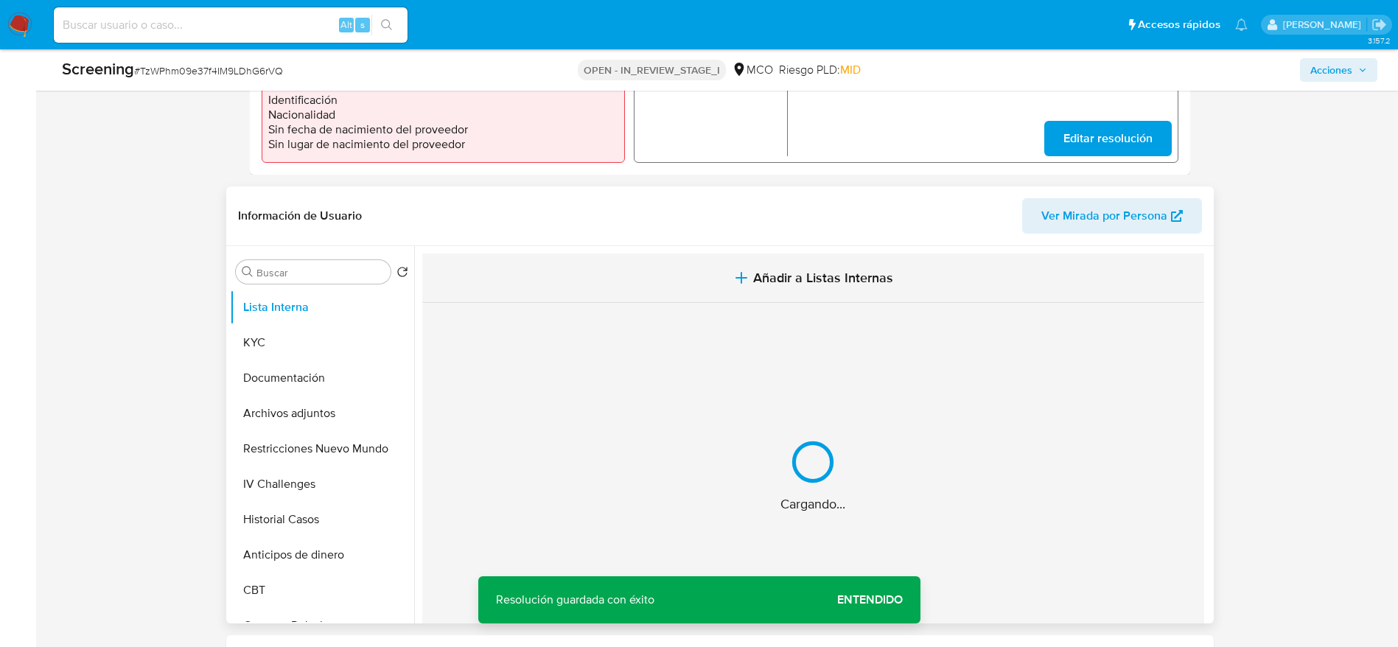
click at [660, 268] on button "Añadir a Listas Internas" at bounding box center [813, 278] width 782 height 49
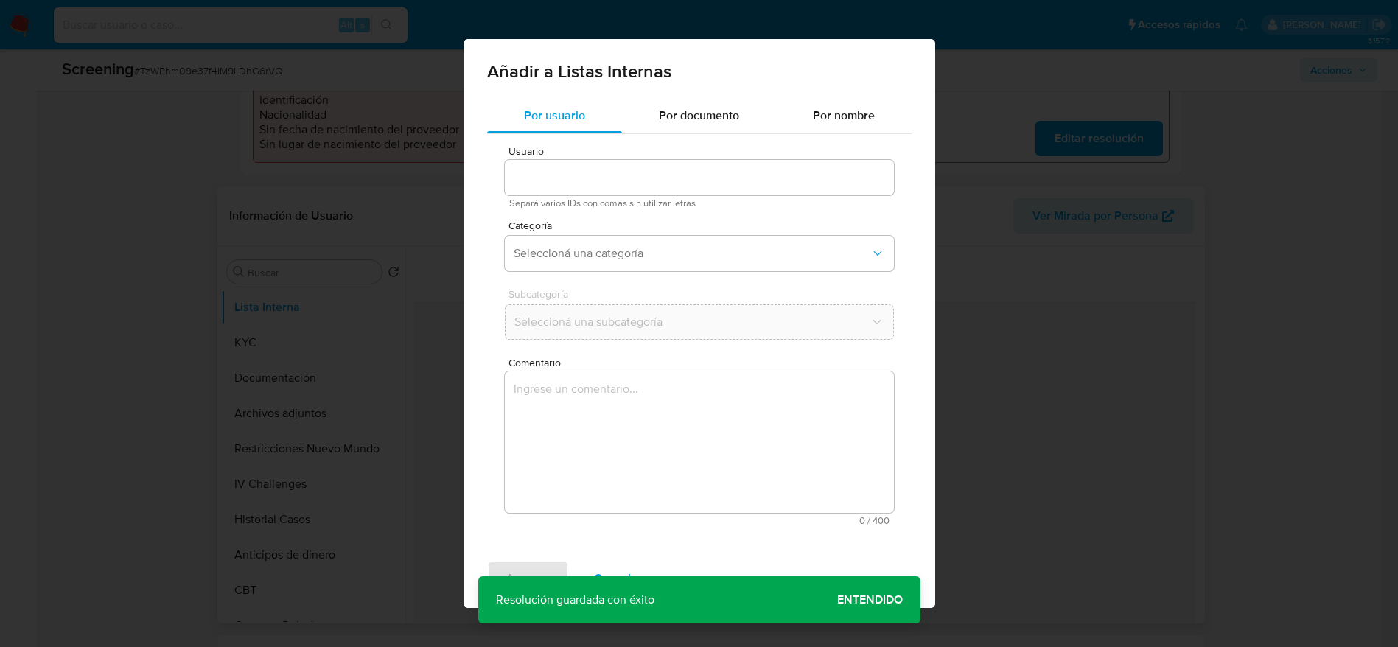
type input "31486066"
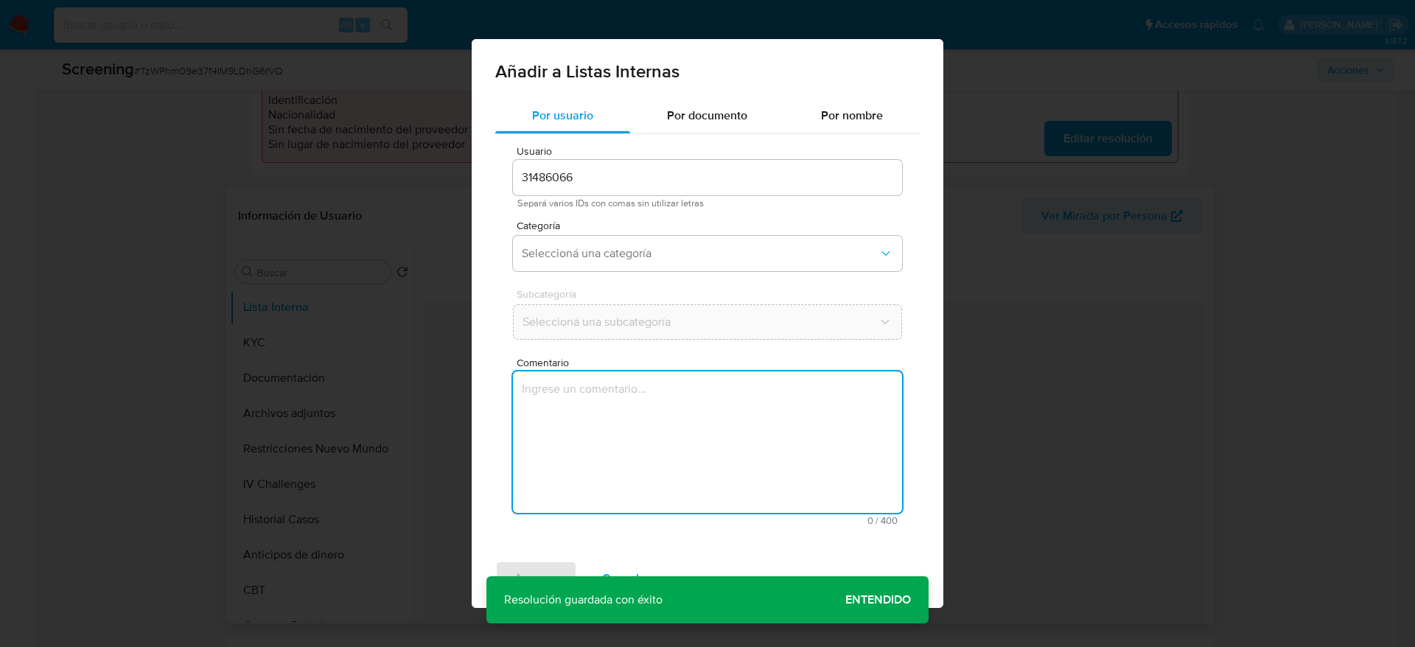
click at [700, 432] on textarea "Comentario" at bounding box center [707, 441] width 389 height 141
type textarea "Usuario Castellanos Luque Liliana, se desempeña como Director of Administration…"
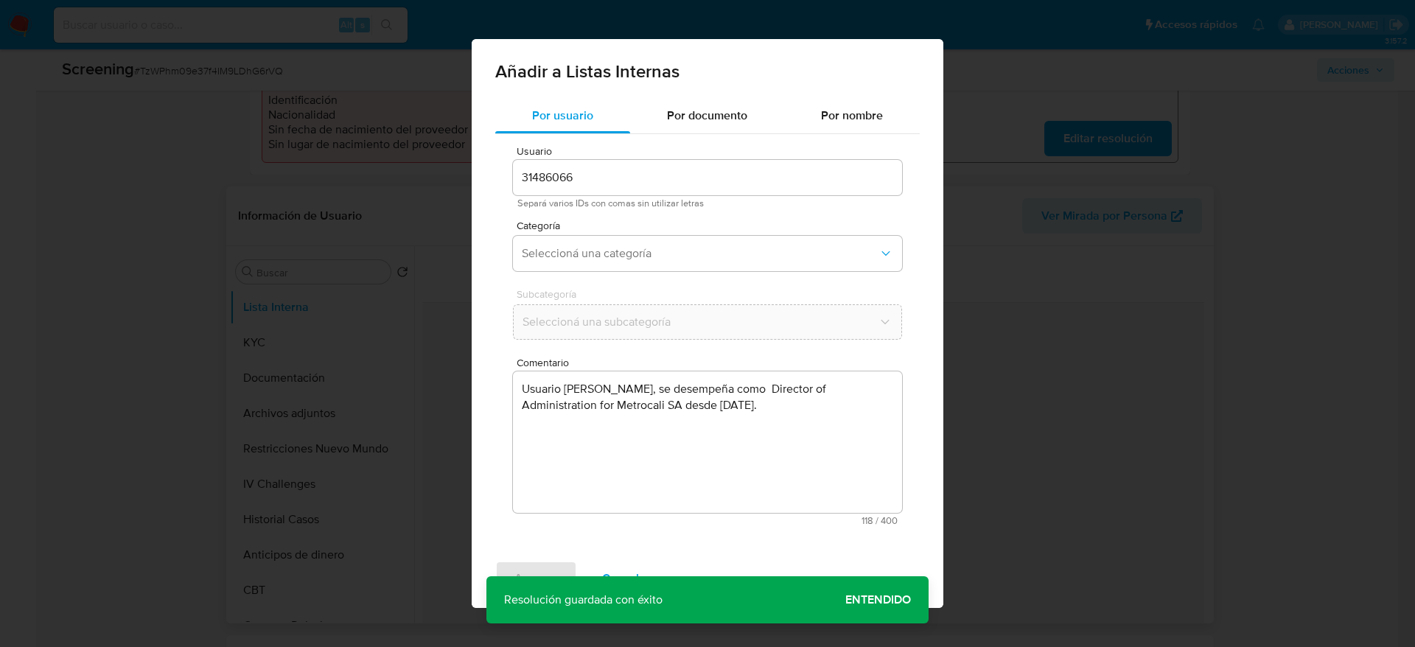
click at [630, 279] on div "Usuario 31486066 Separá varios IDs con comas sin utilizar letras Categoría Sele…" at bounding box center [707, 335] width 424 height 403
click at [640, 245] on button "Seleccioná una categoría" at bounding box center [707, 253] width 389 height 35
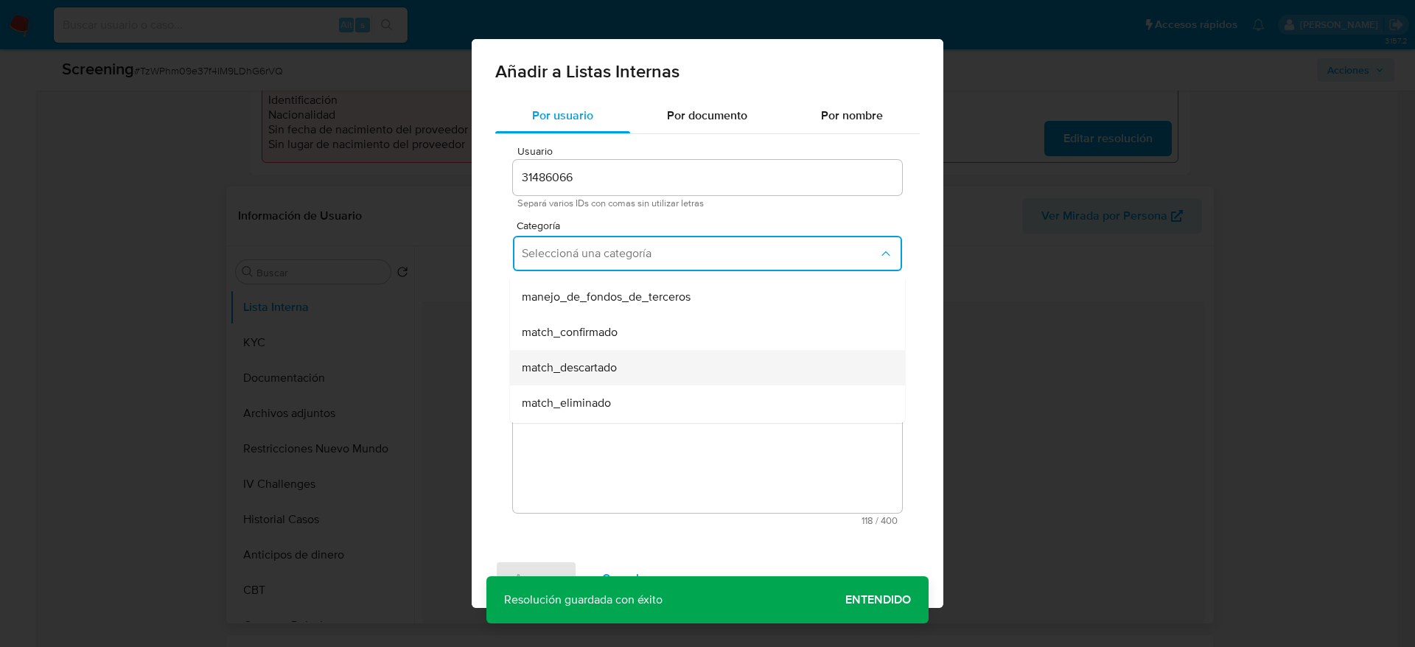
scroll to position [111, 0]
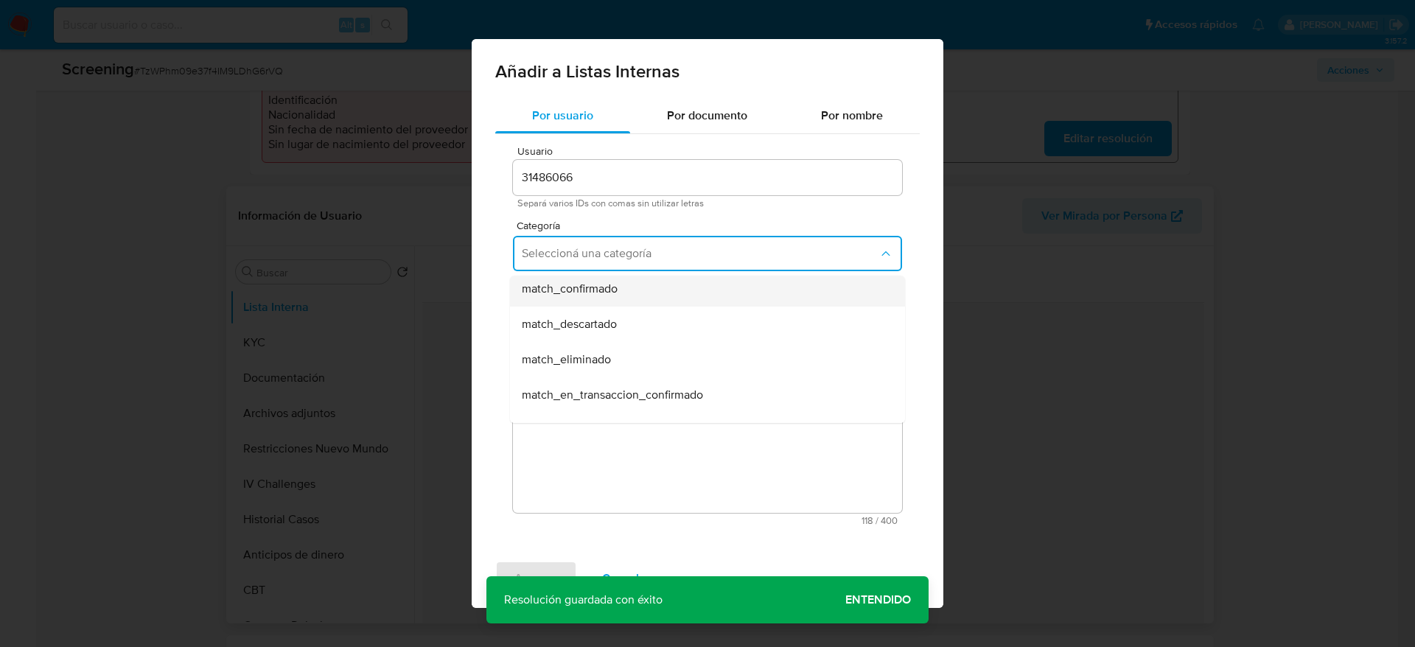
click at [615, 288] on span "match_confirmado" at bounding box center [570, 289] width 96 height 15
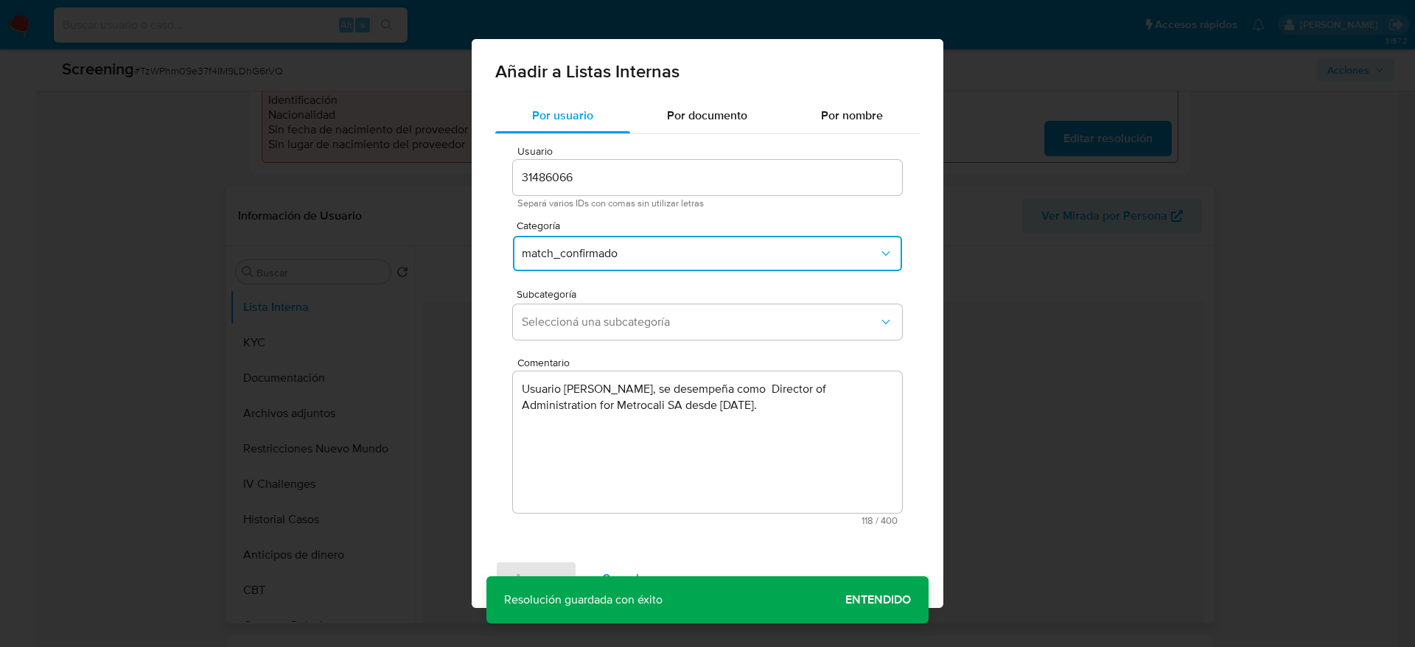
click at [635, 346] on div "Usuario 31486066 Separá varios IDs con comas sin utilizar letras Categoría matc…" at bounding box center [707, 335] width 424 height 403
click at [619, 315] on span "Seleccioná una subcategoría" at bounding box center [700, 322] width 357 height 15
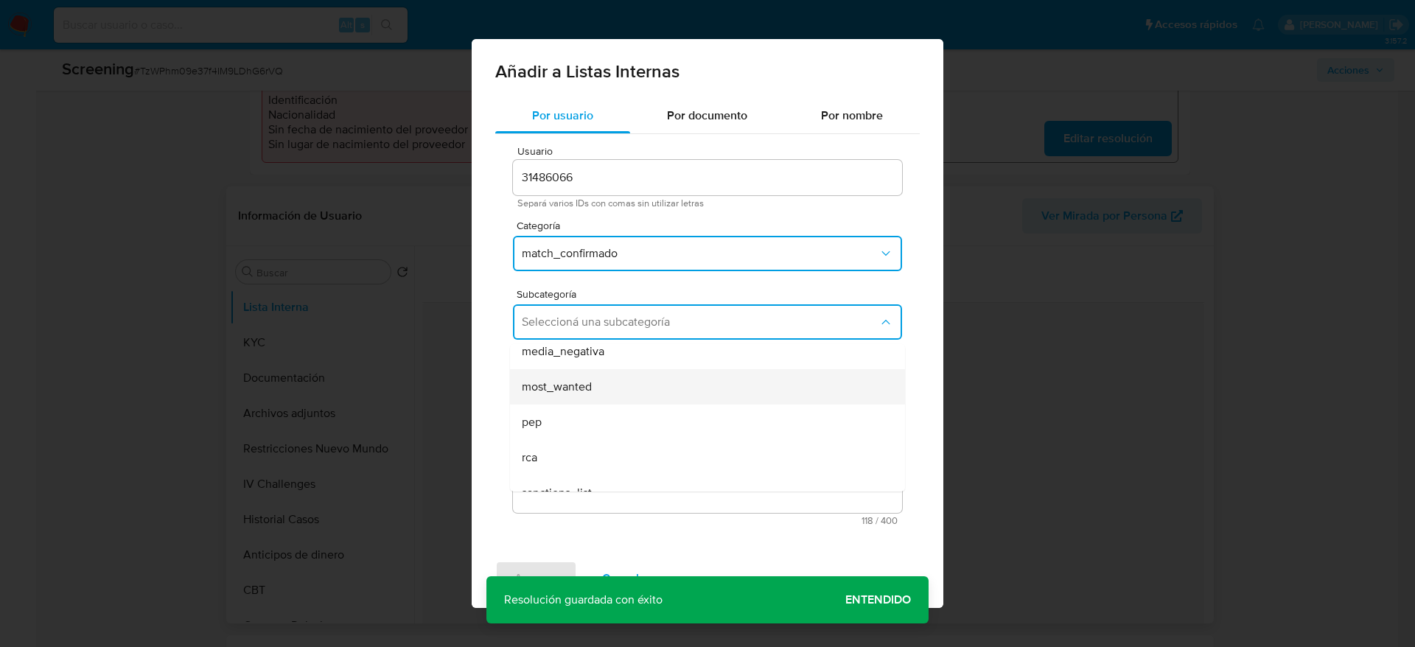
scroll to position [100, 0]
click at [598, 385] on div "pep" at bounding box center [703, 402] width 363 height 35
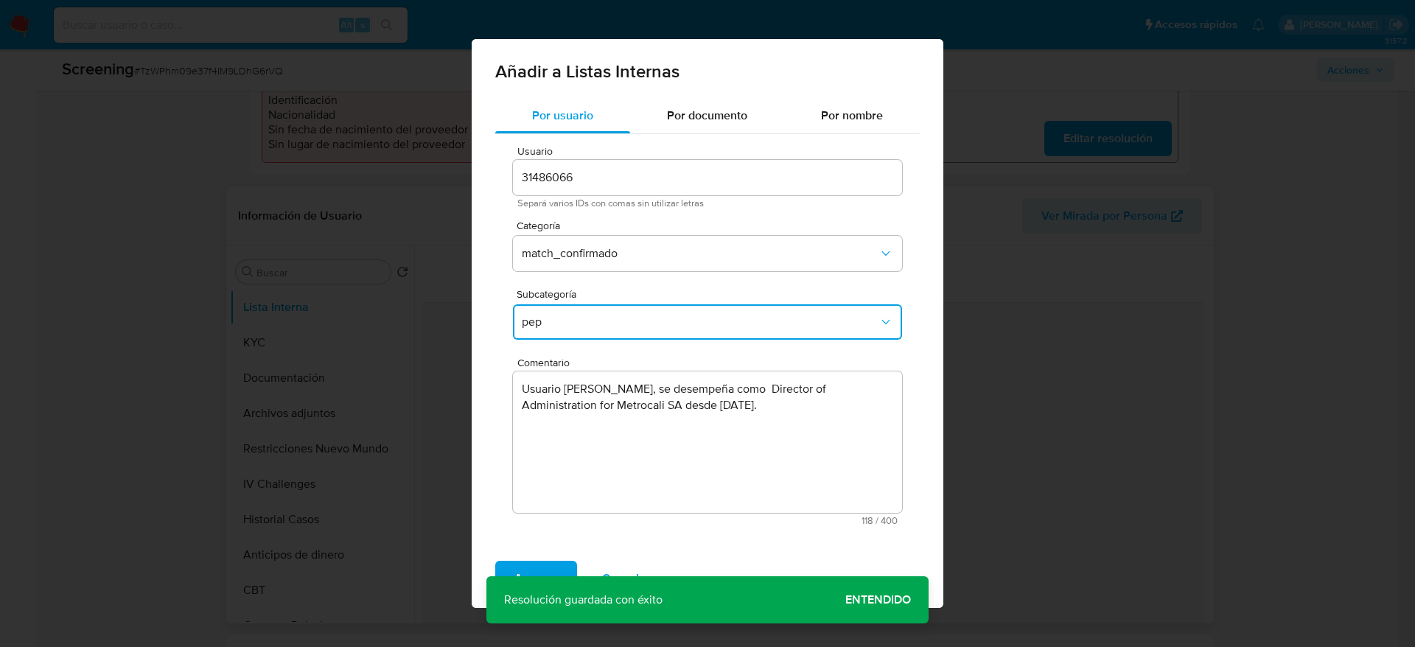
click at [539, 559] on div "Agregar Cancelar" at bounding box center [708, 578] width 472 height 59
click at [552, 568] on span "Agregar" at bounding box center [535, 578] width 43 height 32
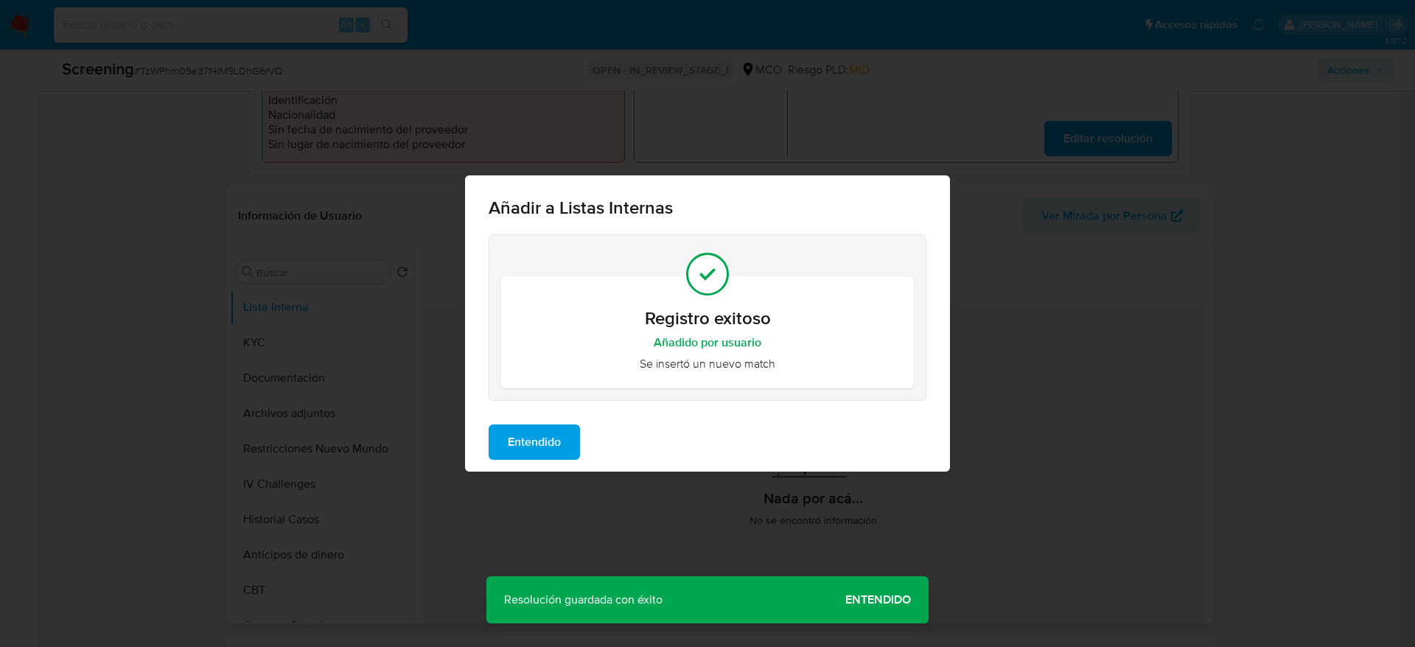
click at [554, 435] on span "Entendido" at bounding box center [534, 442] width 53 height 32
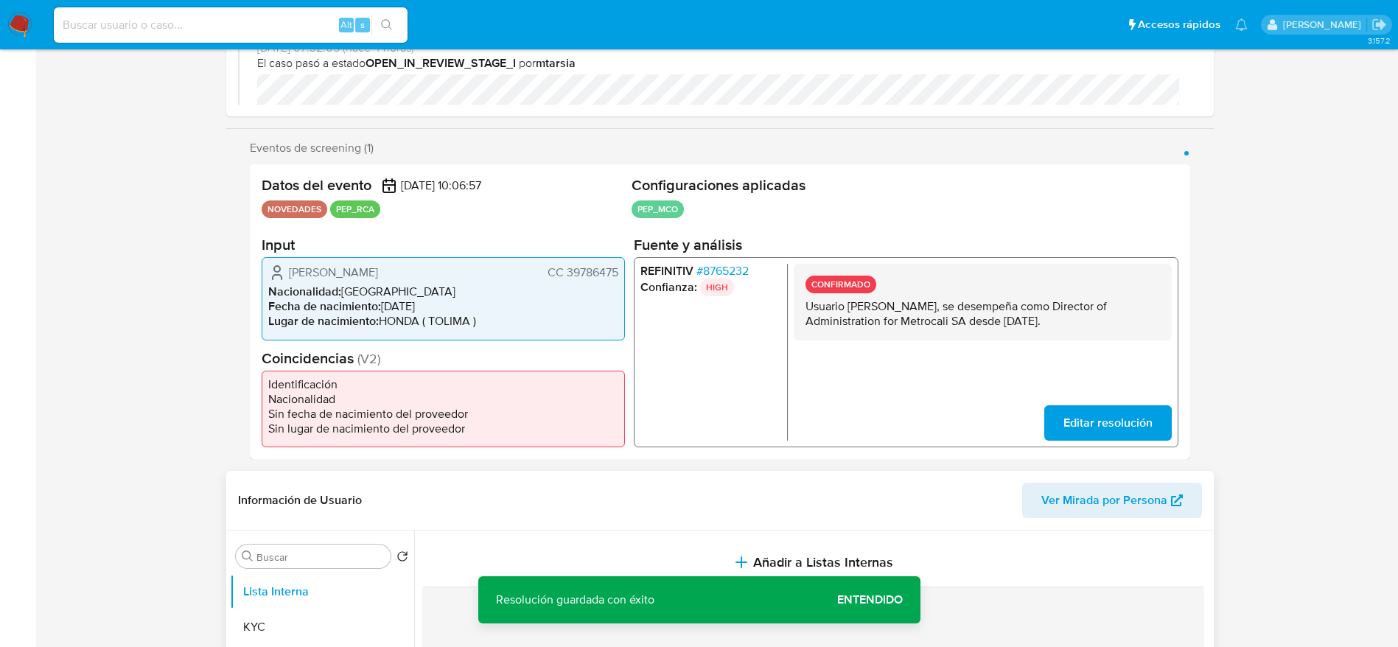
scroll to position [0, 0]
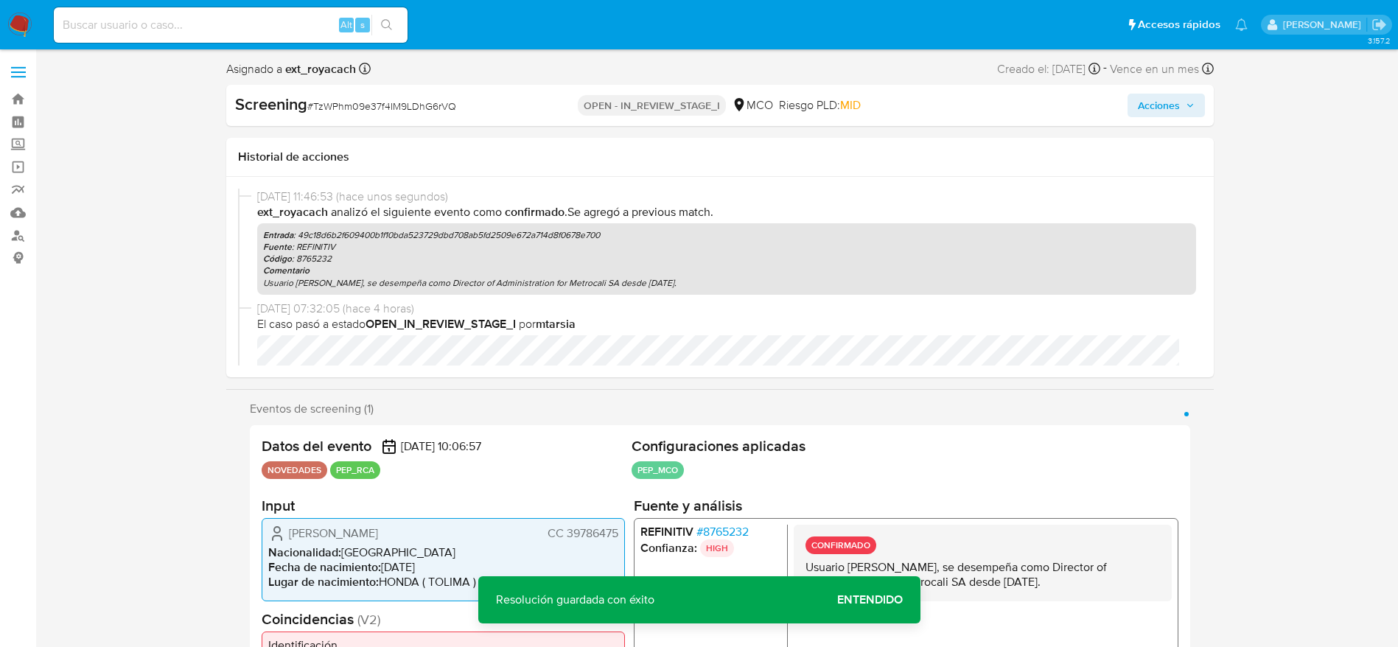
click at [378, 526] on span "Castellanos Luque Liliana" at bounding box center [333, 533] width 89 height 15
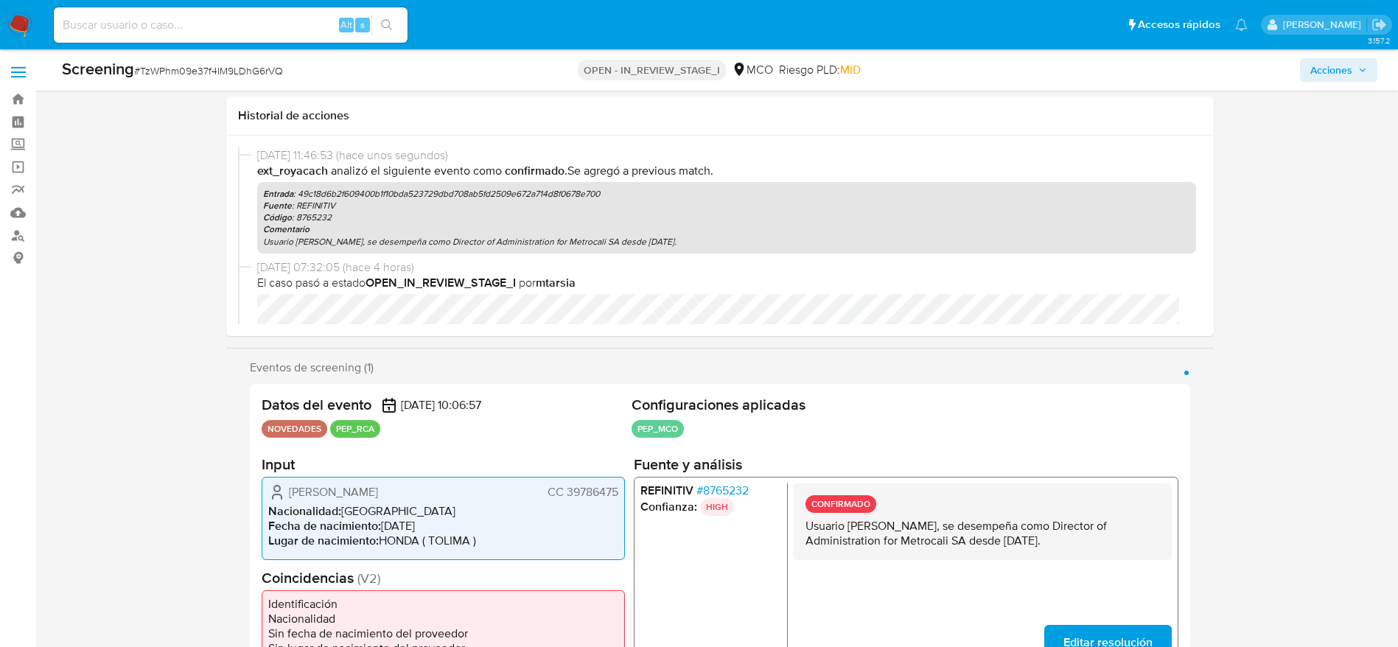
scroll to position [332, 0]
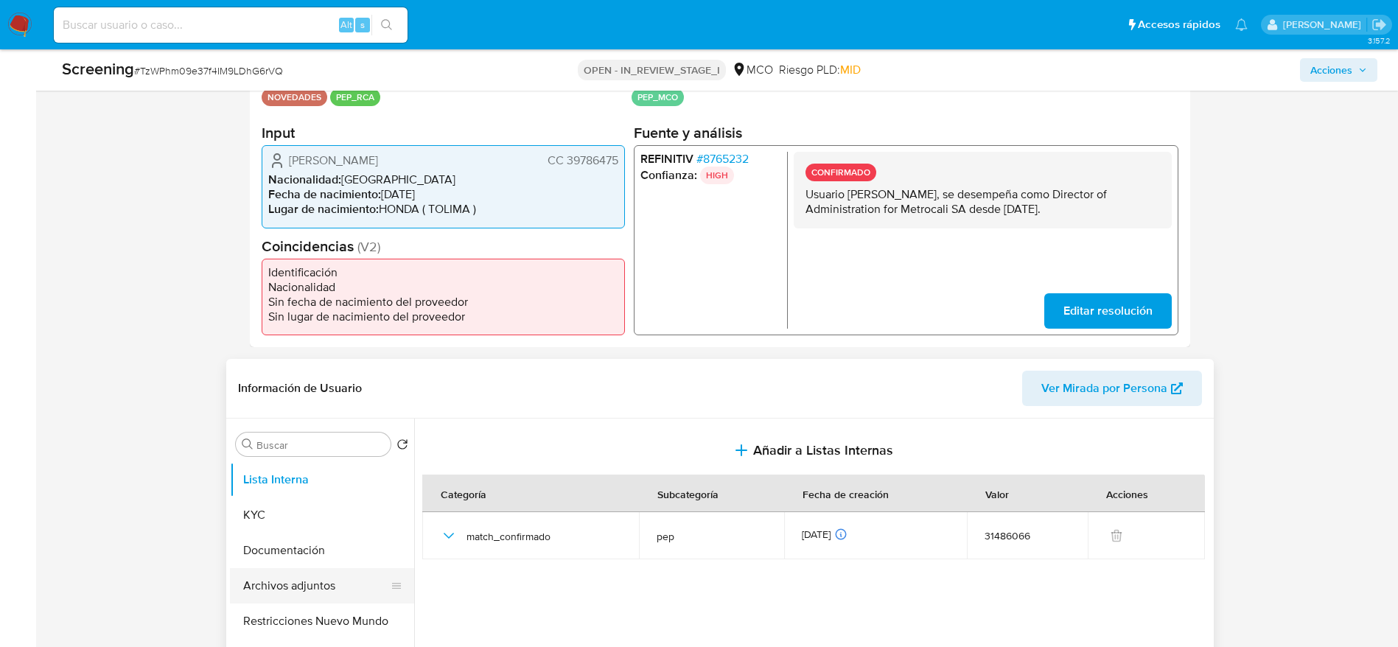
click at [334, 581] on button "Archivos adjuntos" at bounding box center [316, 585] width 172 height 35
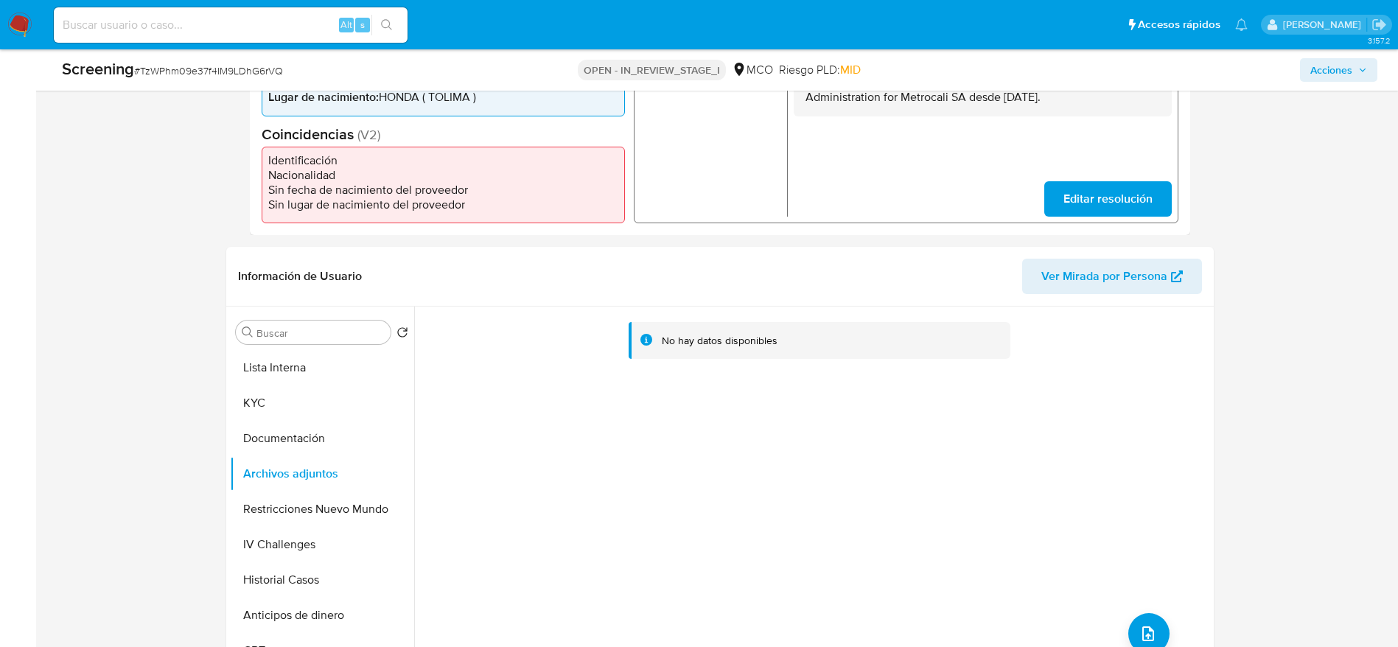
scroll to position [663, 0]
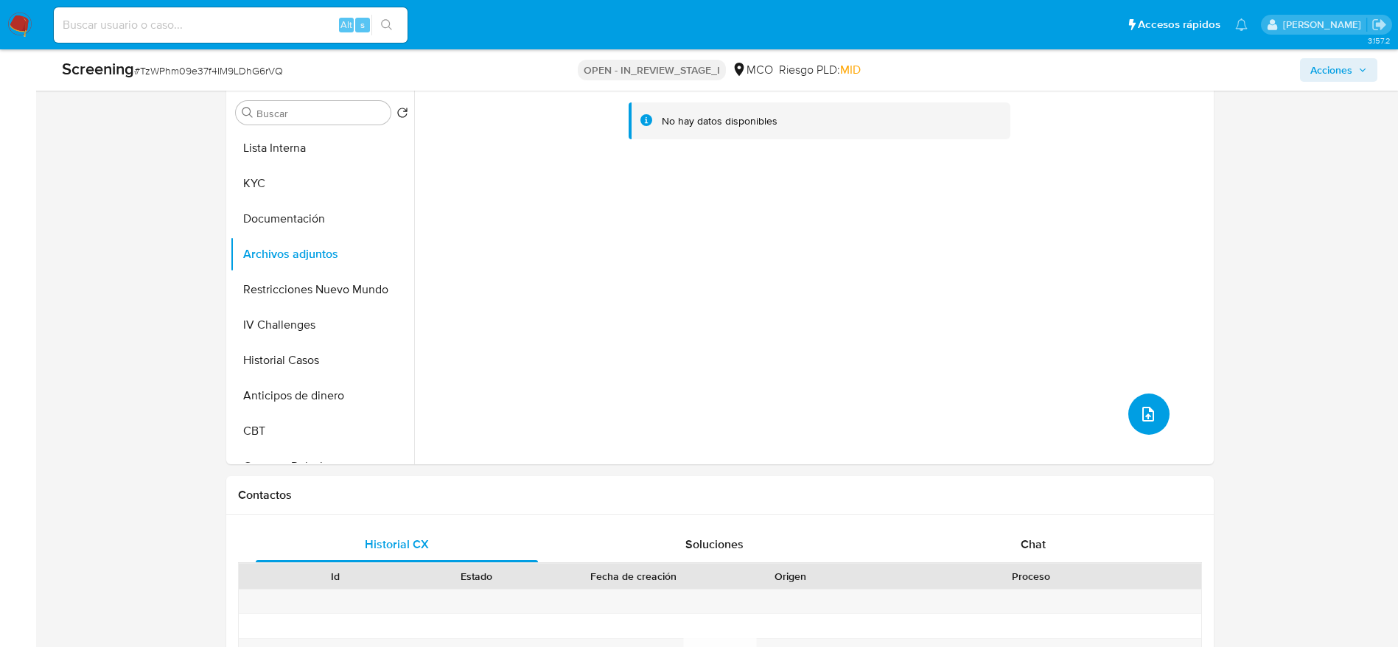
click at [1159, 420] on button "upload-file" at bounding box center [1148, 414] width 41 height 41
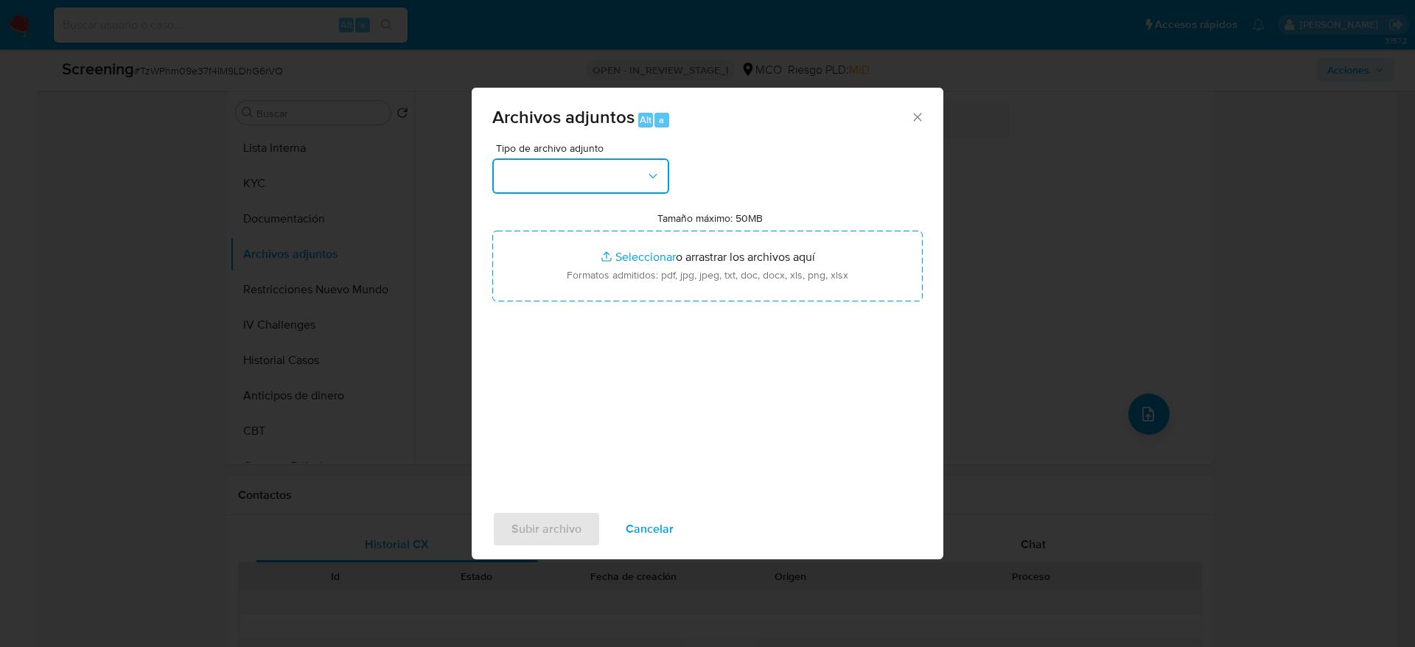
click at [621, 182] on button "button" at bounding box center [580, 175] width 177 height 35
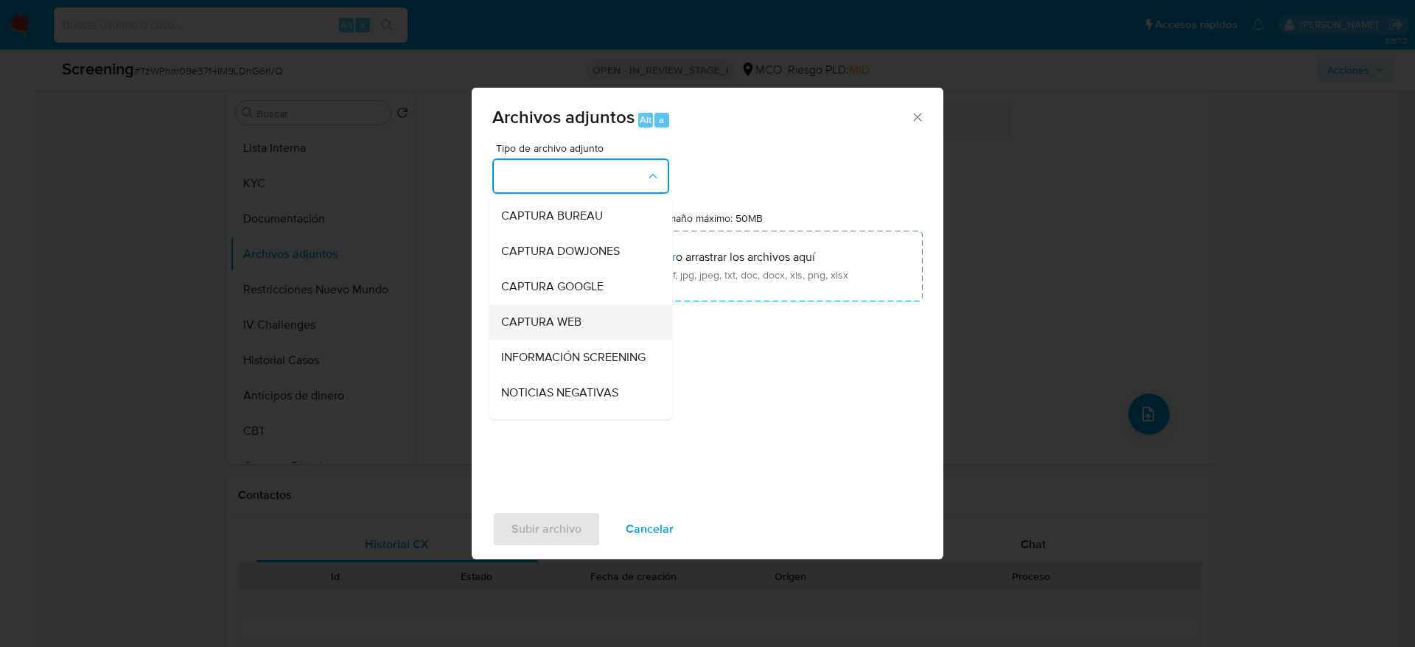
click at [599, 338] on div "CAPTURA WEB" at bounding box center [576, 321] width 150 height 35
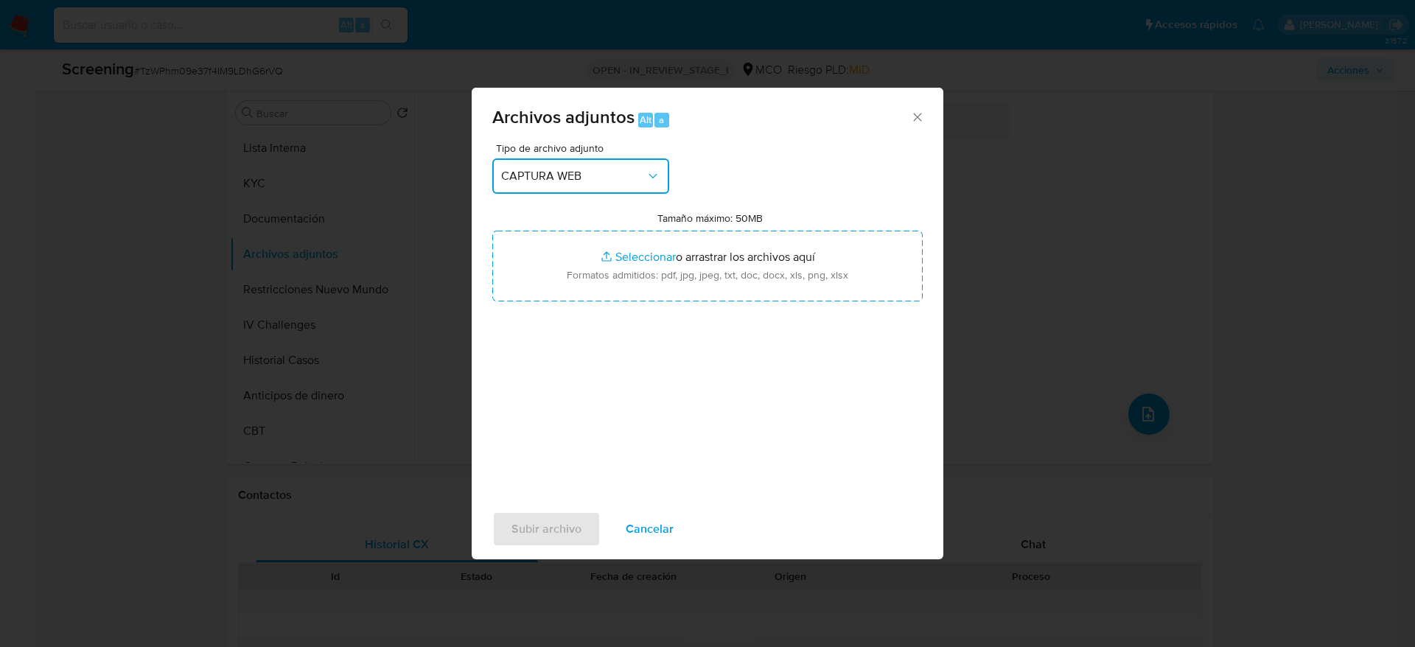
click at [636, 179] on span "CAPTURA WEB" at bounding box center [573, 176] width 144 height 15
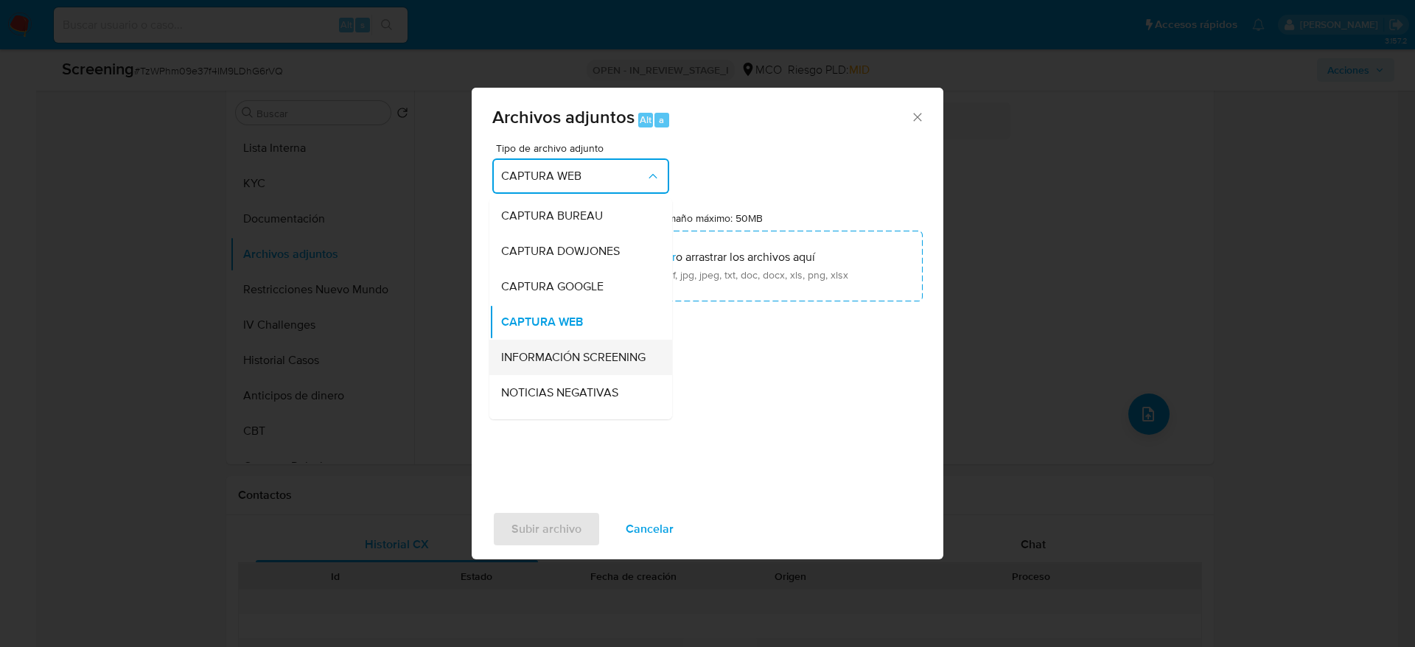
drag, startPoint x: 584, startPoint y: 354, endPoint x: 629, endPoint y: 273, distance: 93.0
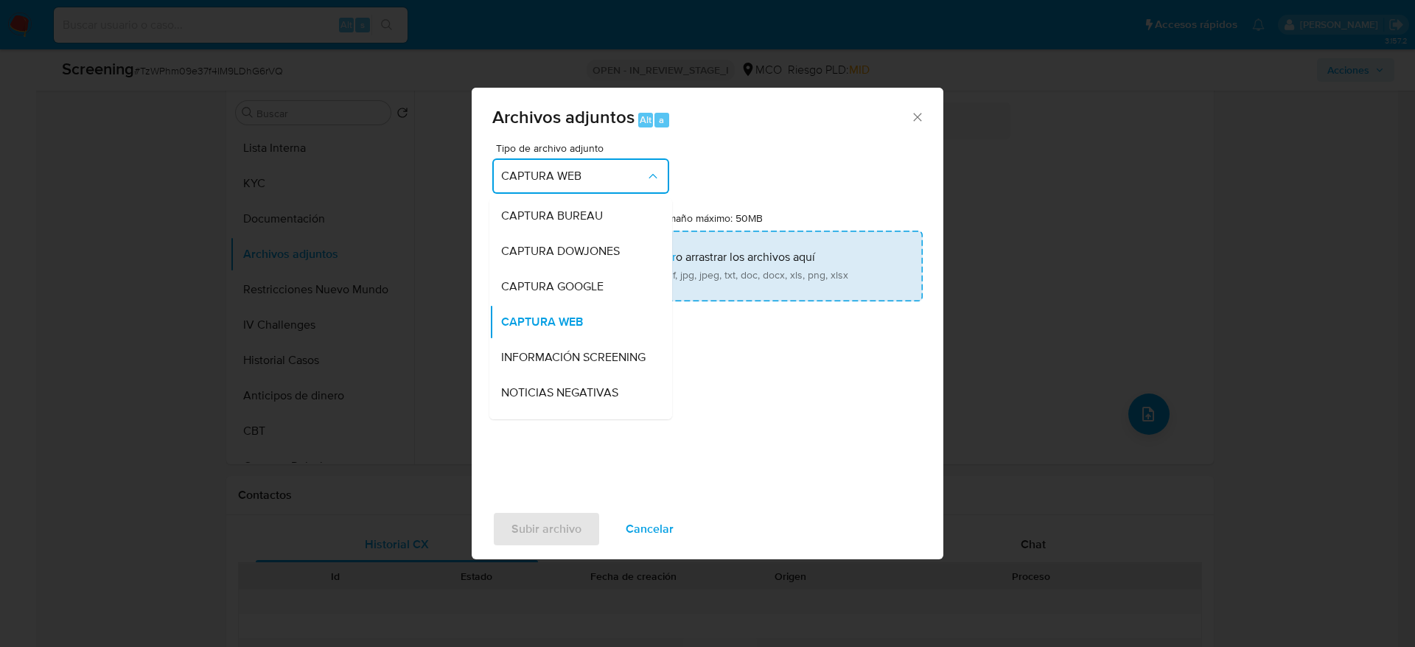
click at [586, 354] on span "INFORMACIÓN SCREENING" at bounding box center [573, 357] width 144 height 15
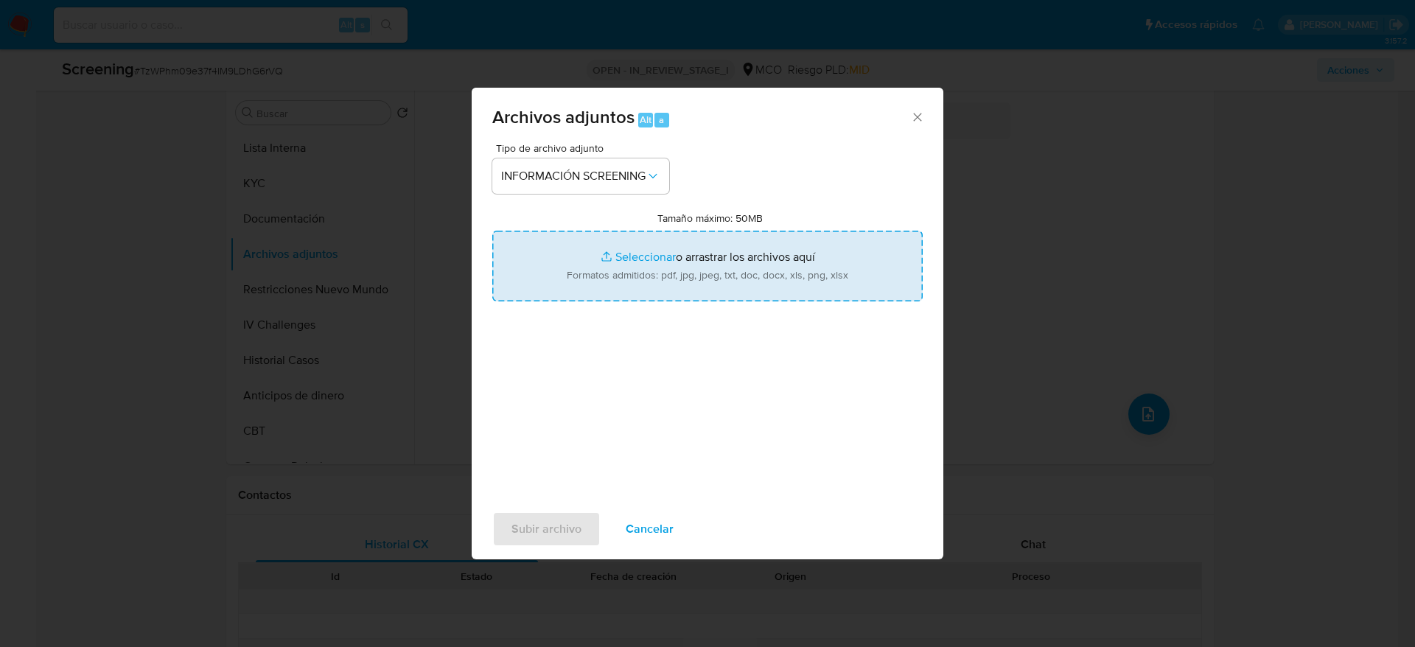
click at [639, 261] on input "Tamaño máximo: 50MB Seleccionar archivos" at bounding box center [707, 266] width 430 height 71
type input "C:\fakepath\_Castellanos Luque Liliana_ - Buscar con Google.pdf"
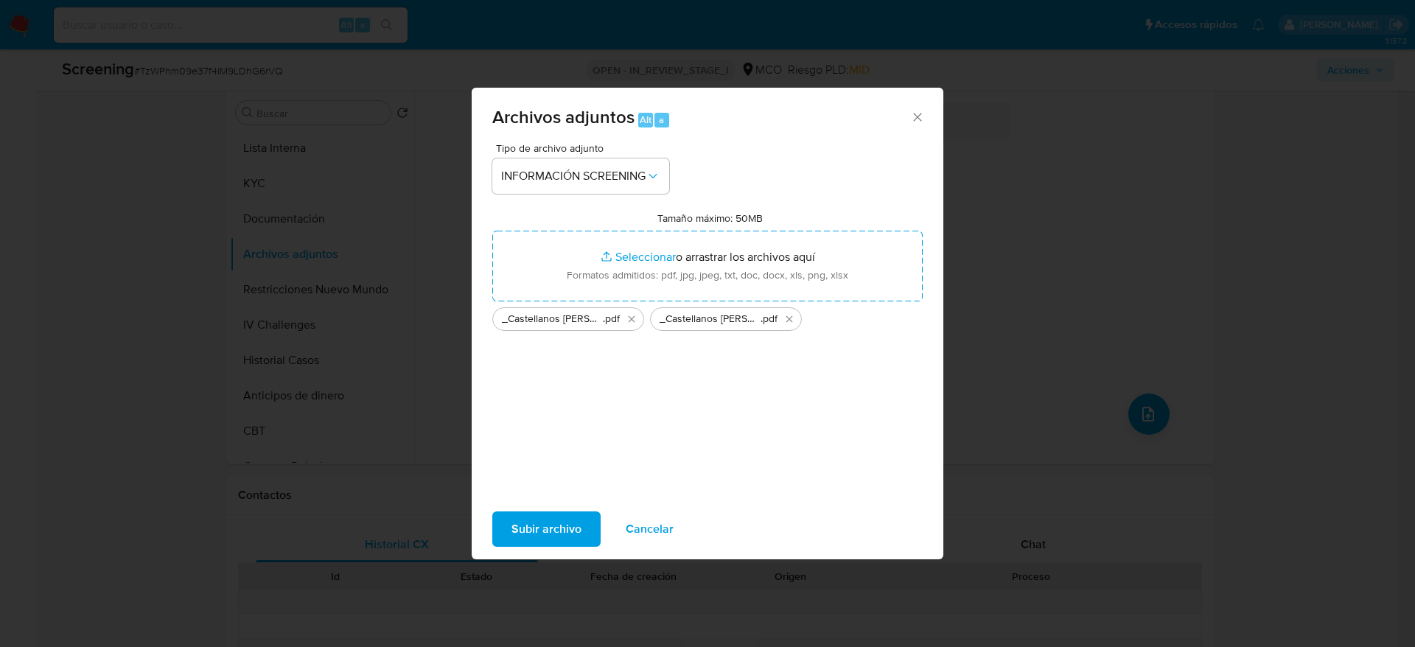
click at [553, 517] on span "Subir archivo" at bounding box center [546, 529] width 70 height 32
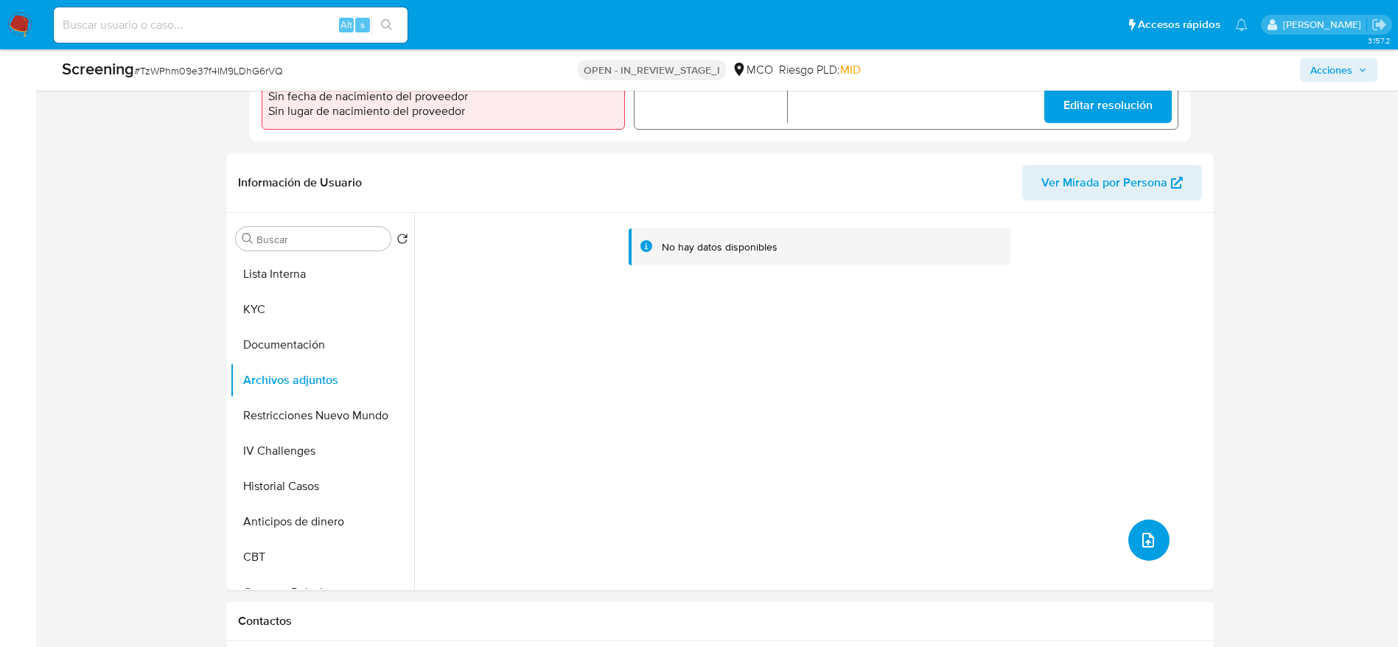
scroll to position [442, 0]
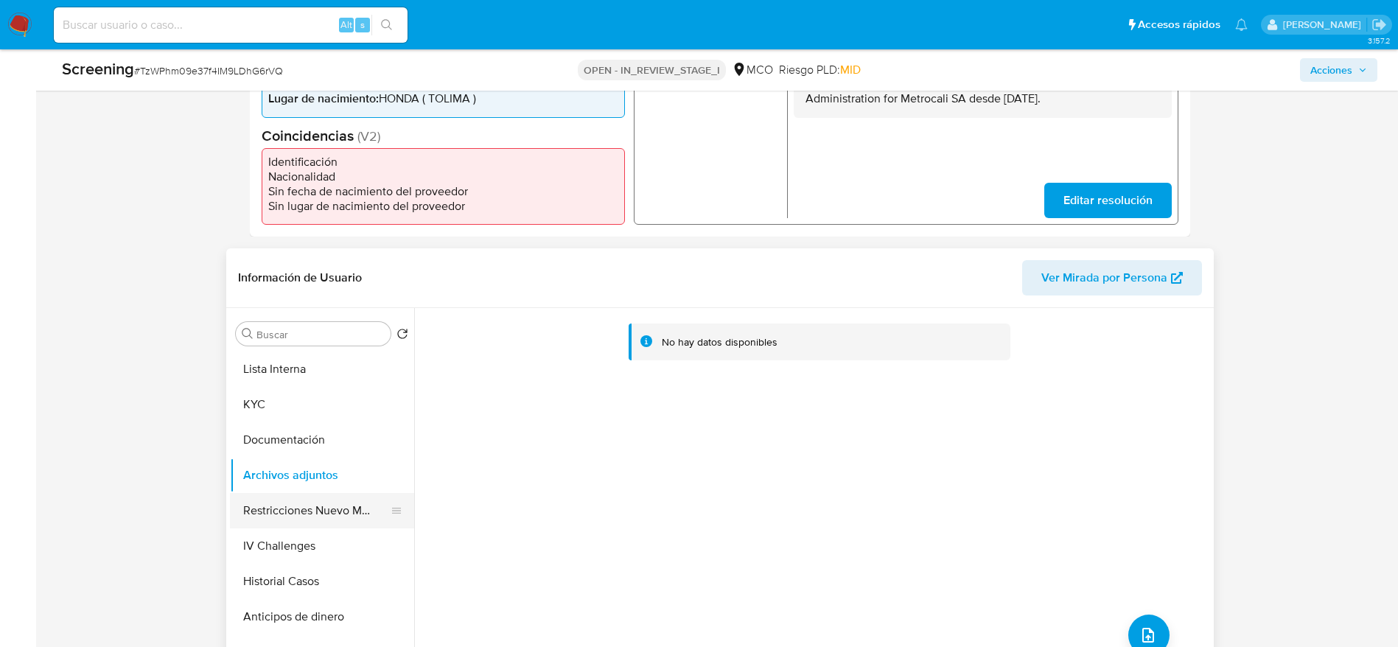
click at [293, 506] on button "Restricciones Nuevo Mundo" at bounding box center [316, 510] width 172 height 35
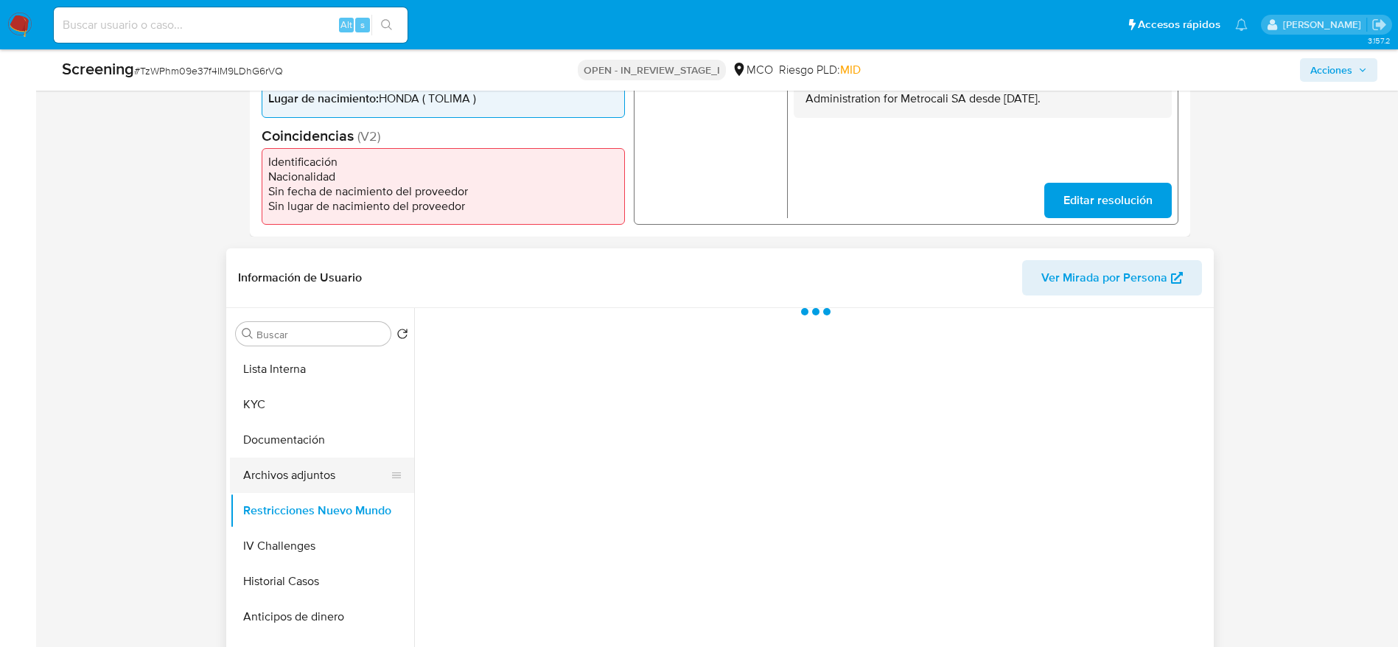
click at [291, 464] on button "Archivos adjuntos" at bounding box center [316, 475] width 172 height 35
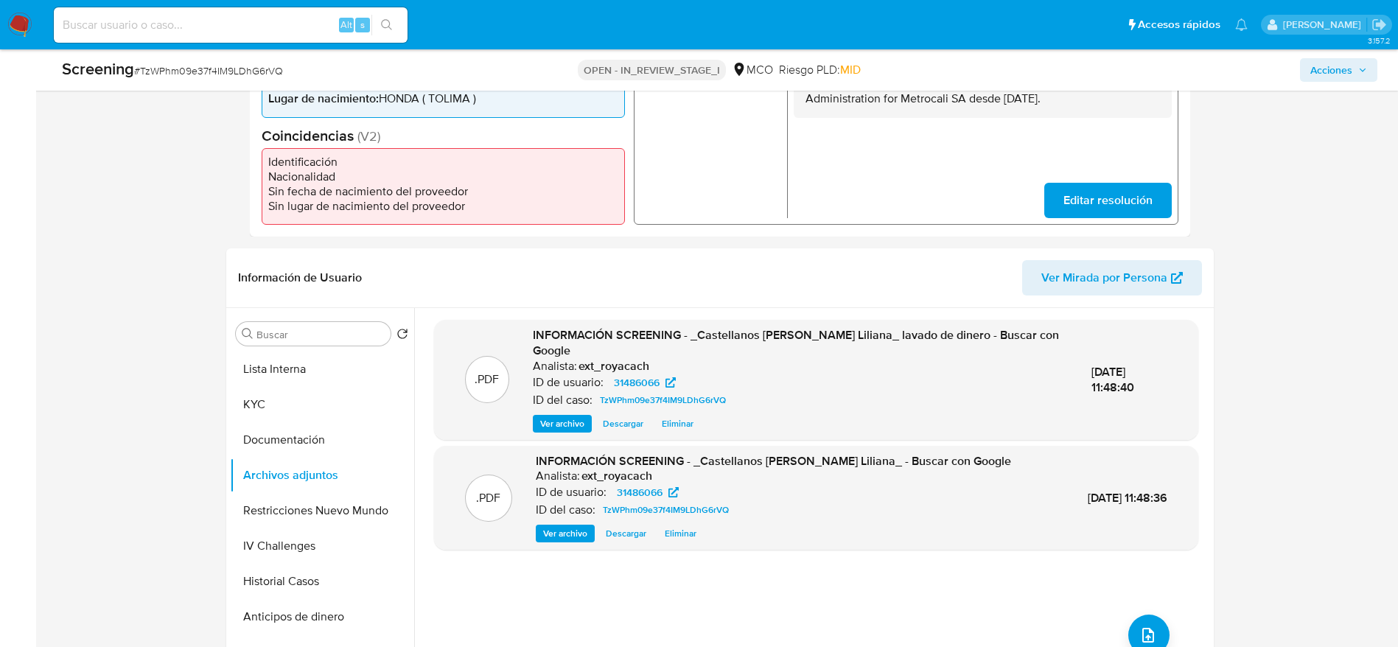
scroll to position [0, 0]
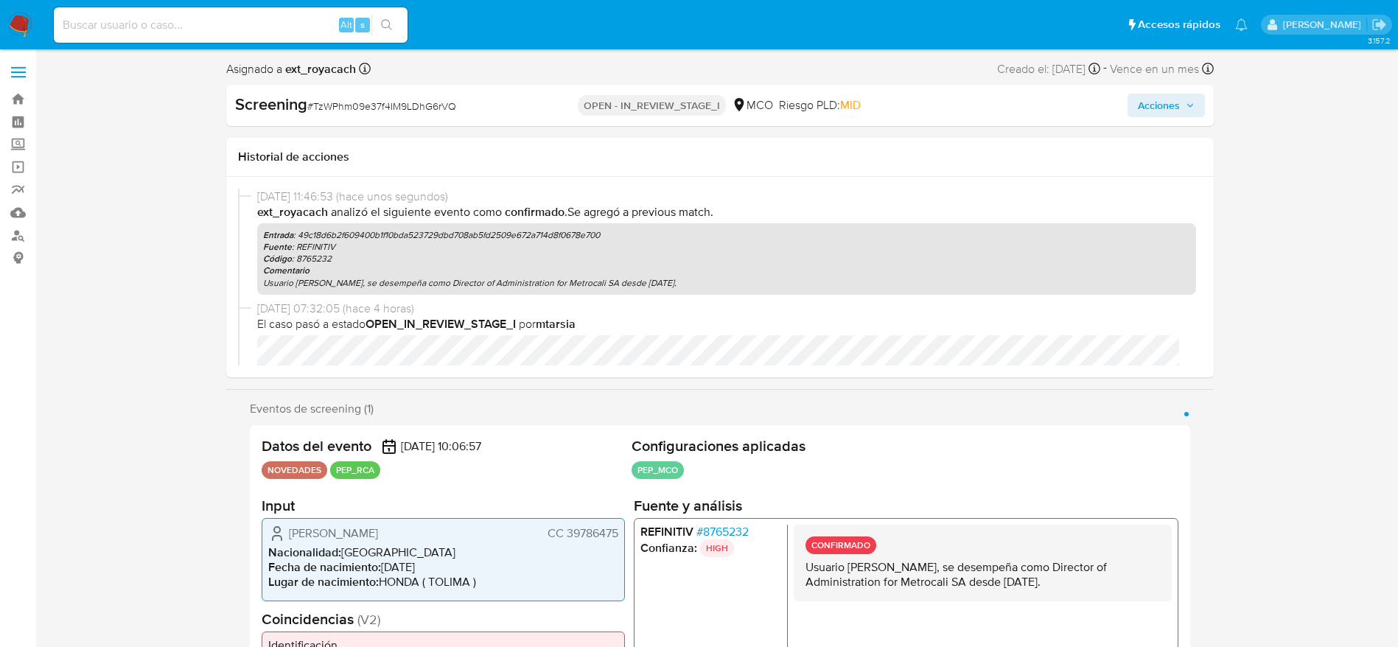
click at [1181, 108] on span "Acciones" at bounding box center [1166, 105] width 57 height 21
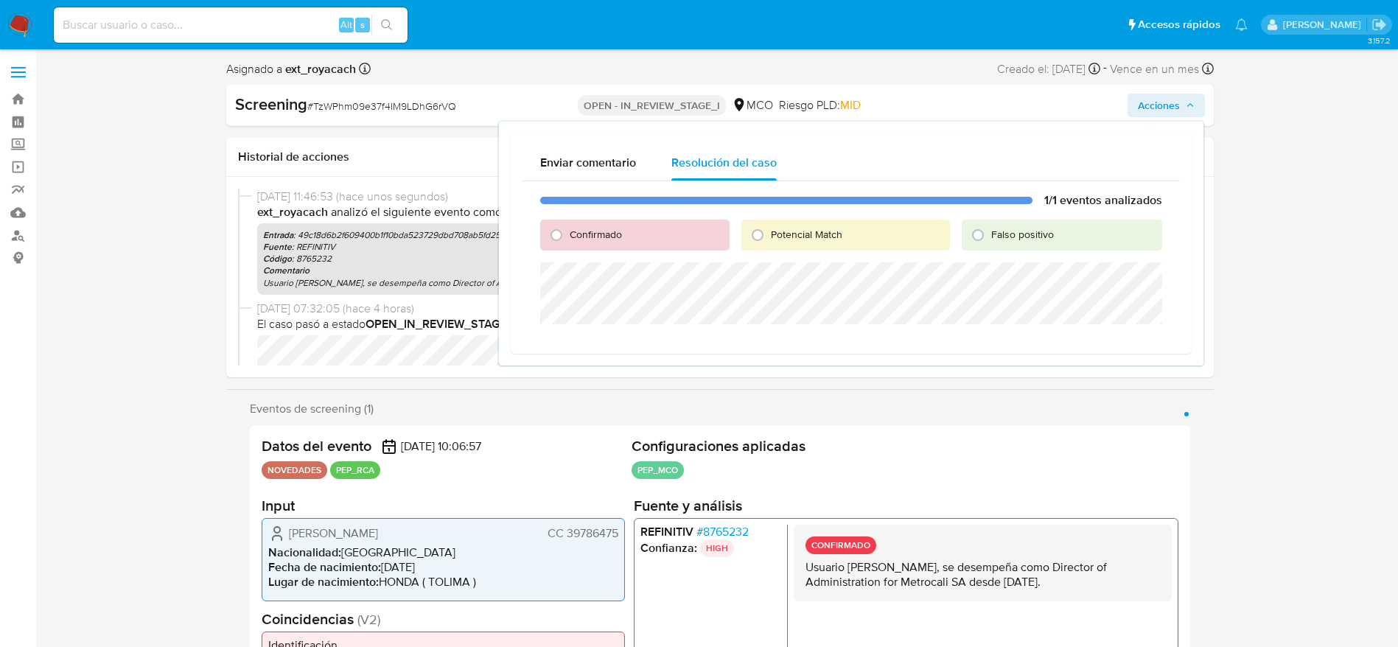
click at [576, 240] on span "Confirmado" at bounding box center [596, 234] width 52 height 15
click at [568, 240] on input "Confirmado" at bounding box center [557, 235] width 24 height 24
radio input "true"
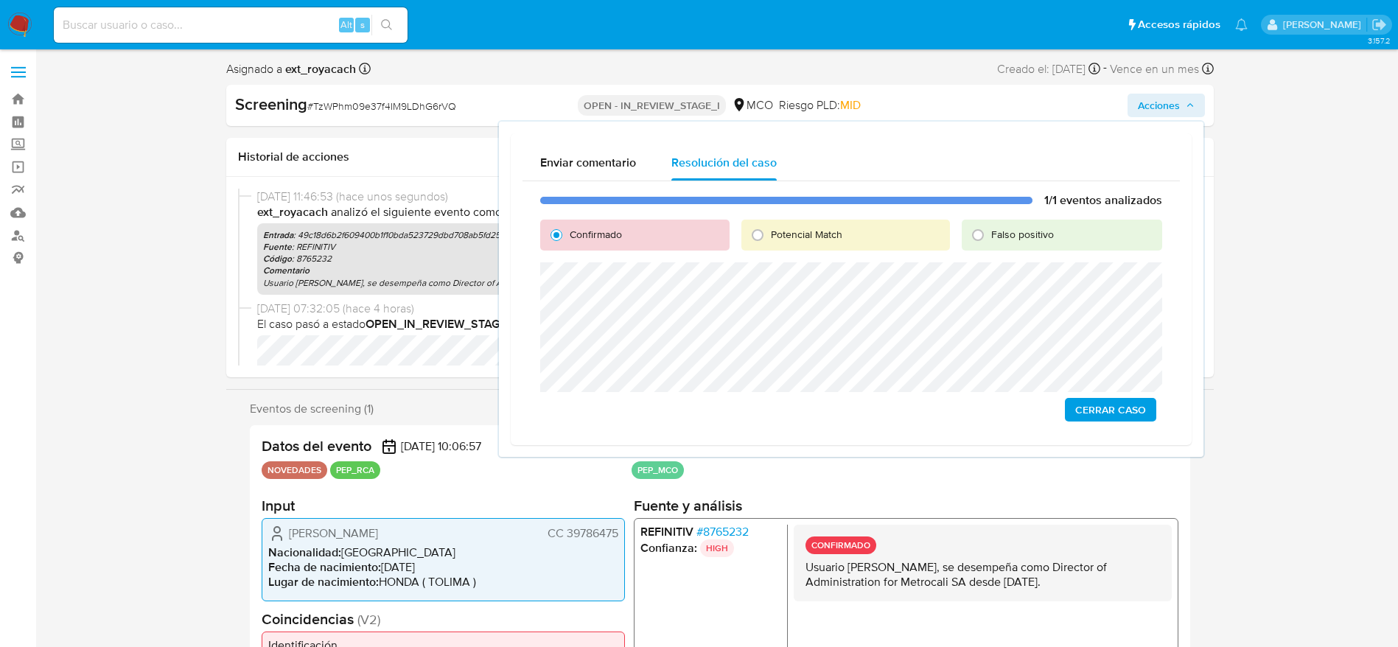
click at [1104, 403] on span "Cerrar Caso" at bounding box center [1110, 409] width 71 height 21
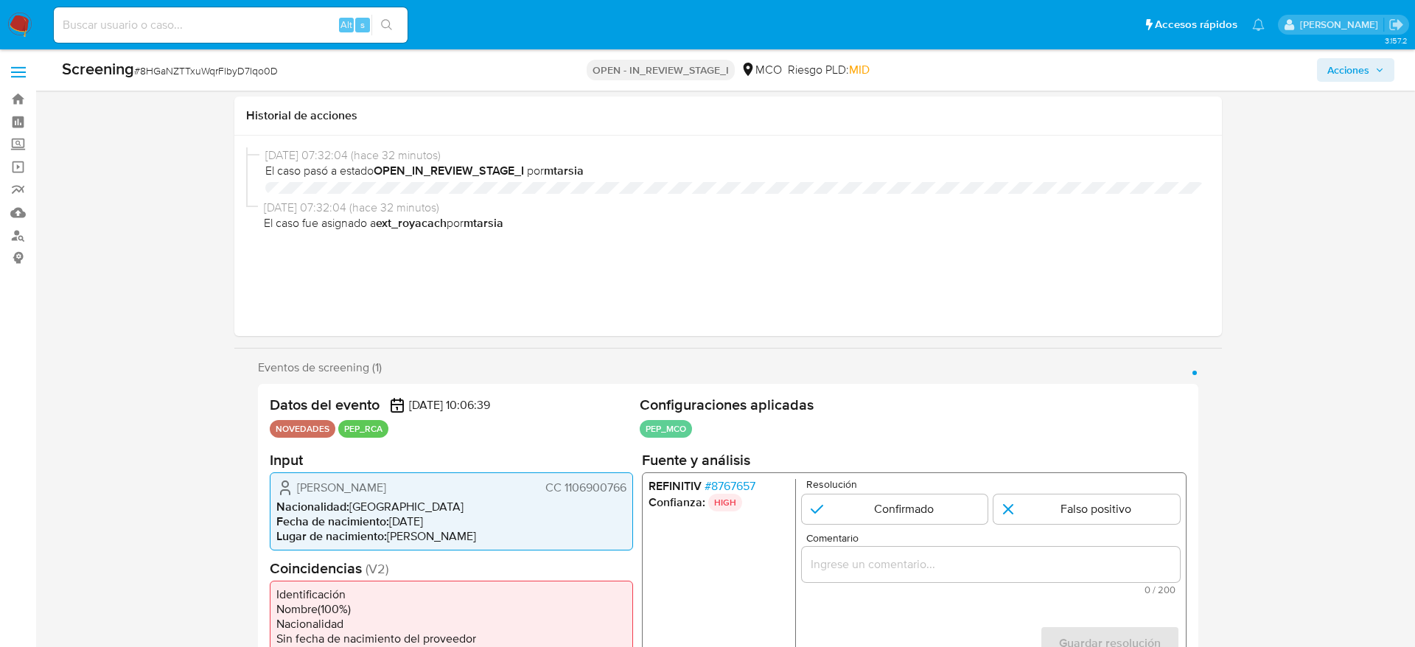
select select "10"
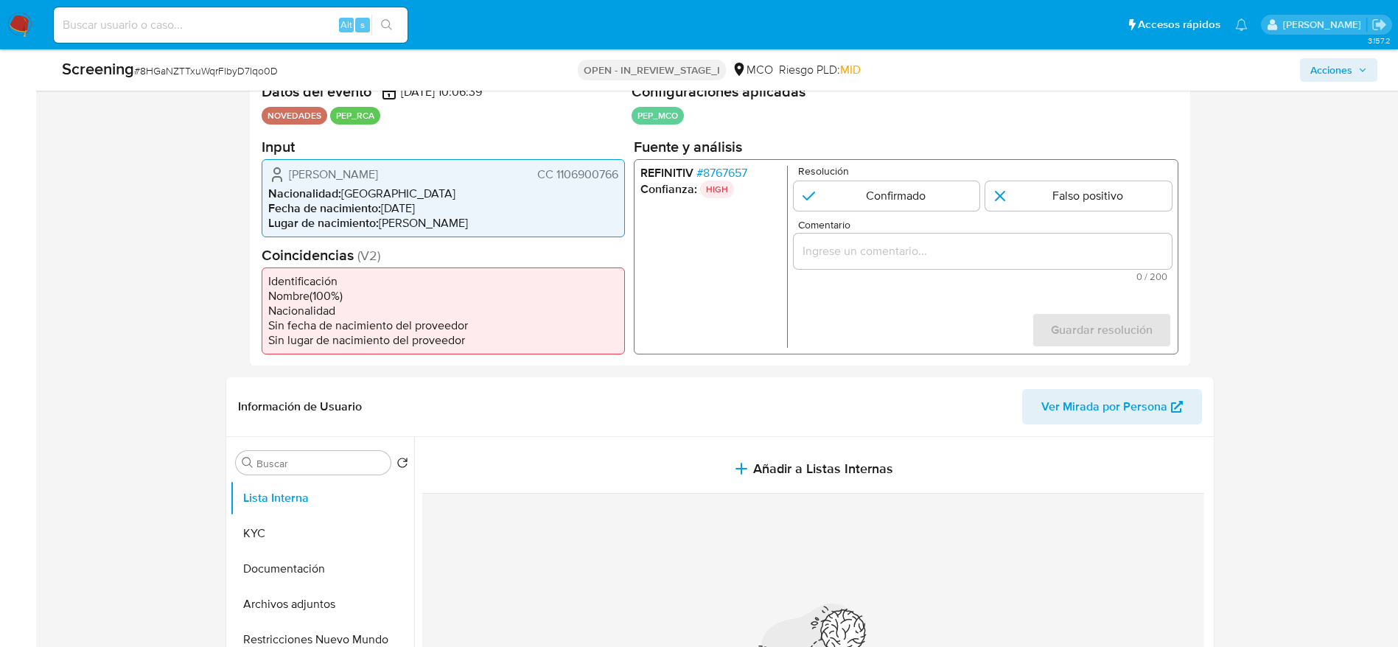
click at [169, 77] on span "# 8HGaNZTTxuWqrFlbyD7Iqo0D" at bounding box center [206, 70] width 144 height 15
click at [164, 77] on span "# 8HGaNZTTxuWqrFlbyD7Iqo0D" at bounding box center [206, 70] width 144 height 15
click at [178, 69] on span "# 8HGaNZTTxuWqrFlbyD7Iqo0D" at bounding box center [206, 70] width 144 height 15
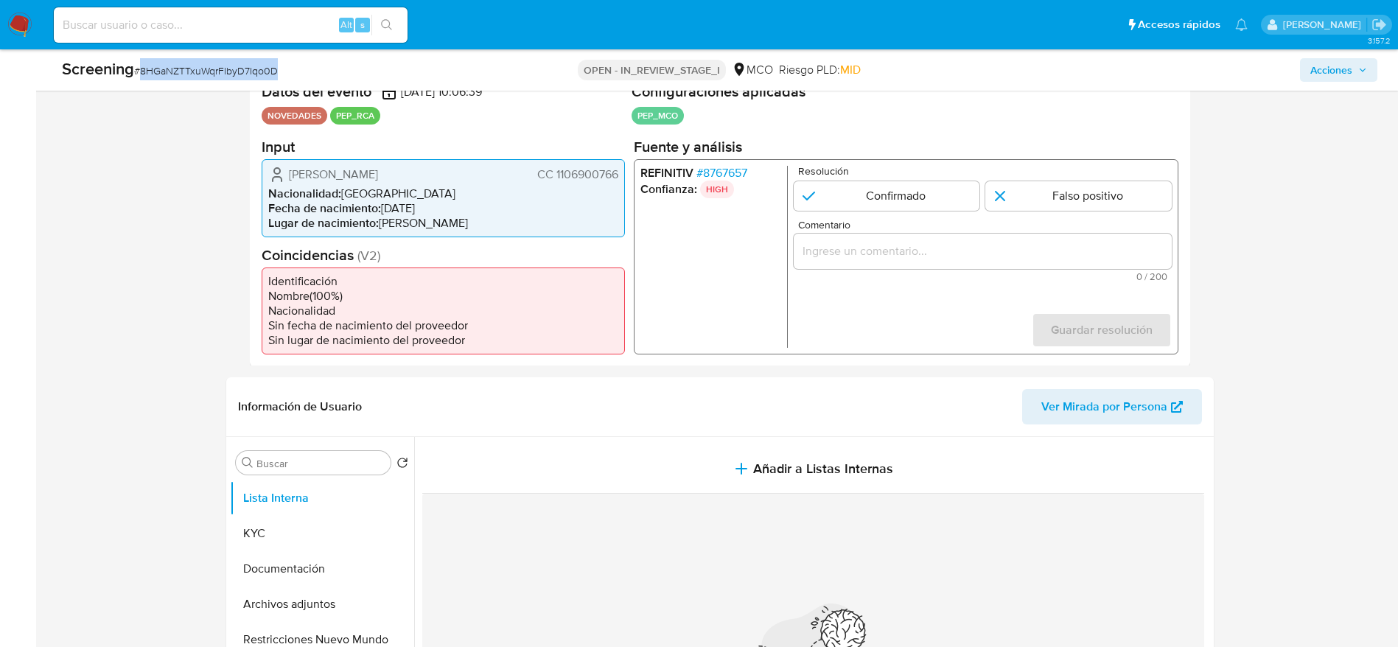
copy span "8HGaNZTTxuWqrFlbyD7Iqo0D"
drag, startPoint x: 288, startPoint y: 171, endPoint x: 617, endPoint y: 164, distance: 328.7
click at [617, 164] on div "[PERSON_NAME] CC 1106900766 Nacionalidad : [DEMOGRAPHIC_DATA] Fecha de nacimien…" at bounding box center [443, 197] width 363 height 78
click at [0, 13] on nav "Pausado Ver notificaciones Alt s Accesos rápidos Presiona las siguientes teclas…" at bounding box center [699, 24] width 1398 height 49
click at [334, 576] on button "Documentación" at bounding box center [316, 568] width 172 height 35
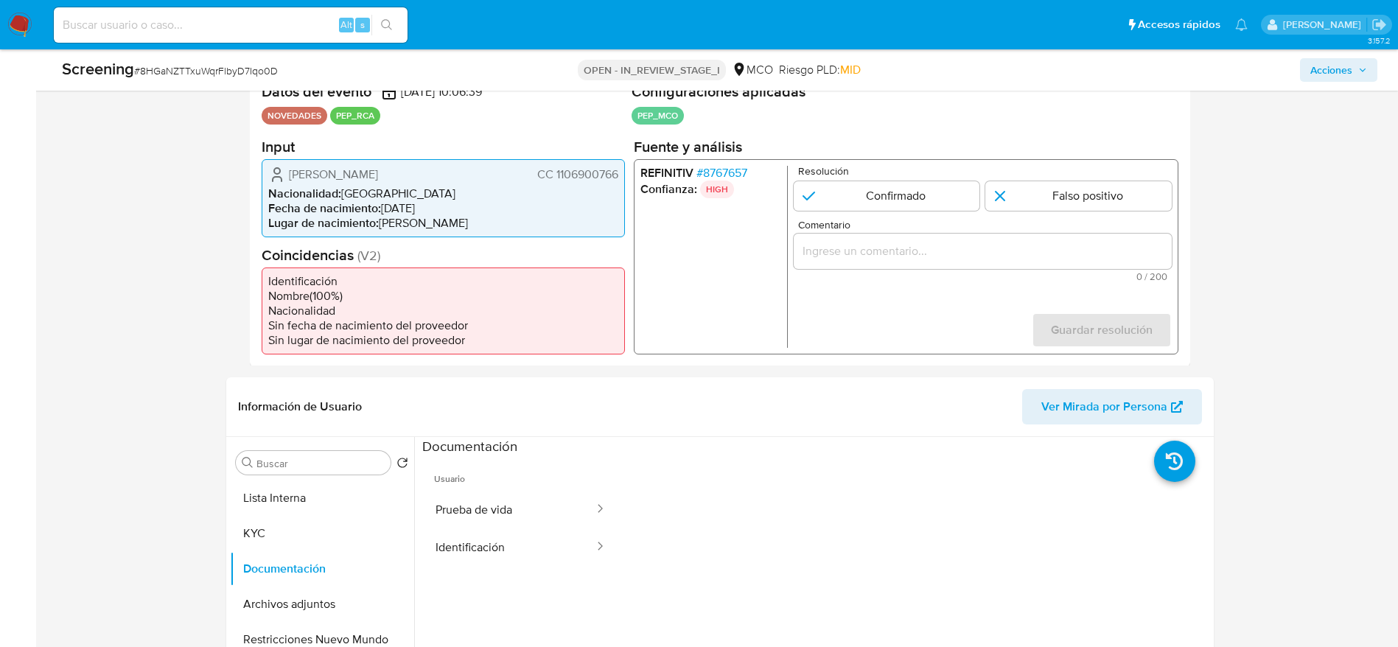
click at [503, 497] on button "Prueba de vida" at bounding box center [508, 510] width 173 height 38
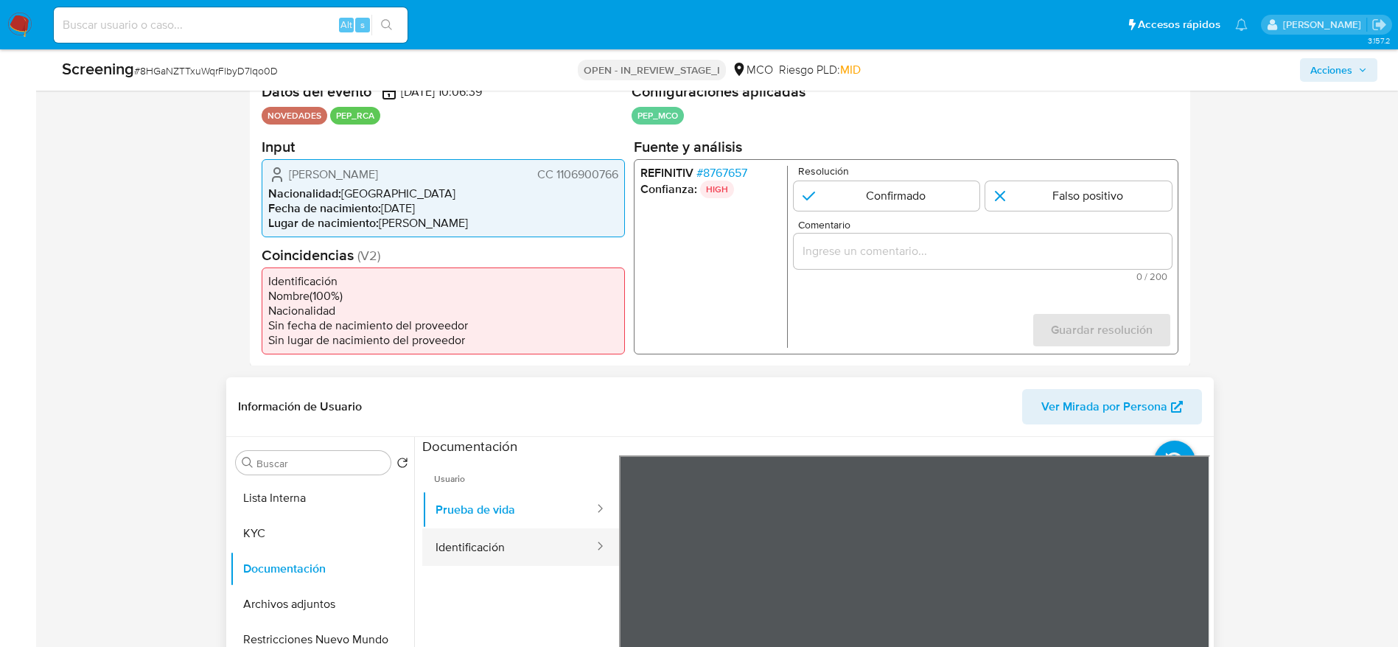
click at [584, 545] on div at bounding box center [596, 547] width 24 height 17
click at [500, 555] on button "Identificación" at bounding box center [508, 547] width 173 height 38
drag, startPoint x: 275, startPoint y: 189, endPoint x: 595, endPoint y: 156, distance: 321.5
click at [595, 156] on section "Input [PERSON_NAME] CC 1106900766 Nacionalidad : [DEMOGRAPHIC_DATA] Fecha de na…" at bounding box center [443, 186] width 363 height 99
click at [322, 161] on div "[PERSON_NAME] CC 1106900766 Nacionalidad : [DEMOGRAPHIC_DATA] Fecha de nacimien…" at bounding box center [443, 197] width 363 height 78
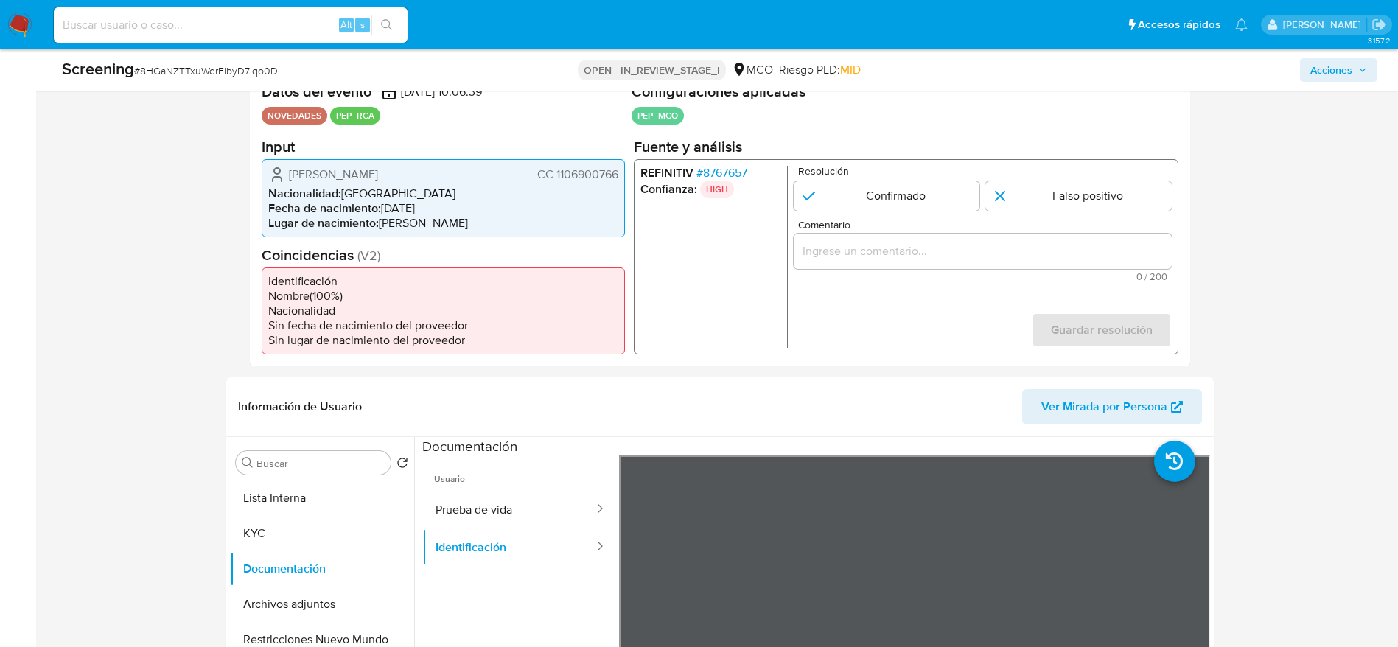
drag, startPoint x: 280, startPoint y: 177, endPoint x: 620, endPoint y: 175, distance: 339.7
click at [620, 175] on div "[PERSON_NAME] CC 1106900766 Nacionalidad : [DEMOGRAPHIC_DATA] Fecha de nacimien…" at bounding box center [443, 197] width 363 height 78
click at [707, 169] on span "# 8767657" at bounding box center [721, 172] width 51 height 15
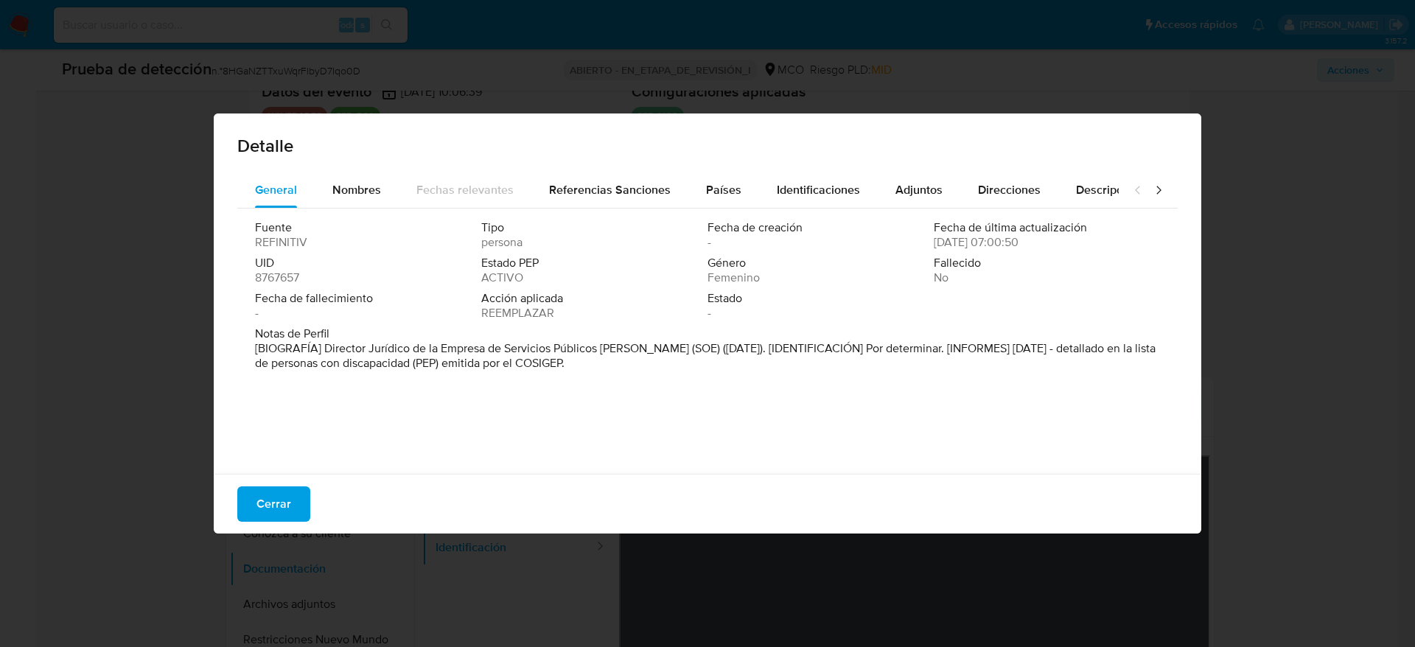
drag, startPoint x: 322, startPoint y: 344, endPoint x: 652, endPoint y: 343, distance: 330.2
click at [652, 343] on font "[BIOGRAFÍA] Director Jurídico de la Empresa de Servicios Públicos [PERSON_NAME]…" at bounding box center [705, 356] width 901 height 32
click at [265, 501] on span "Cerrar" at bounding box center [273, 504] width 35 height 32
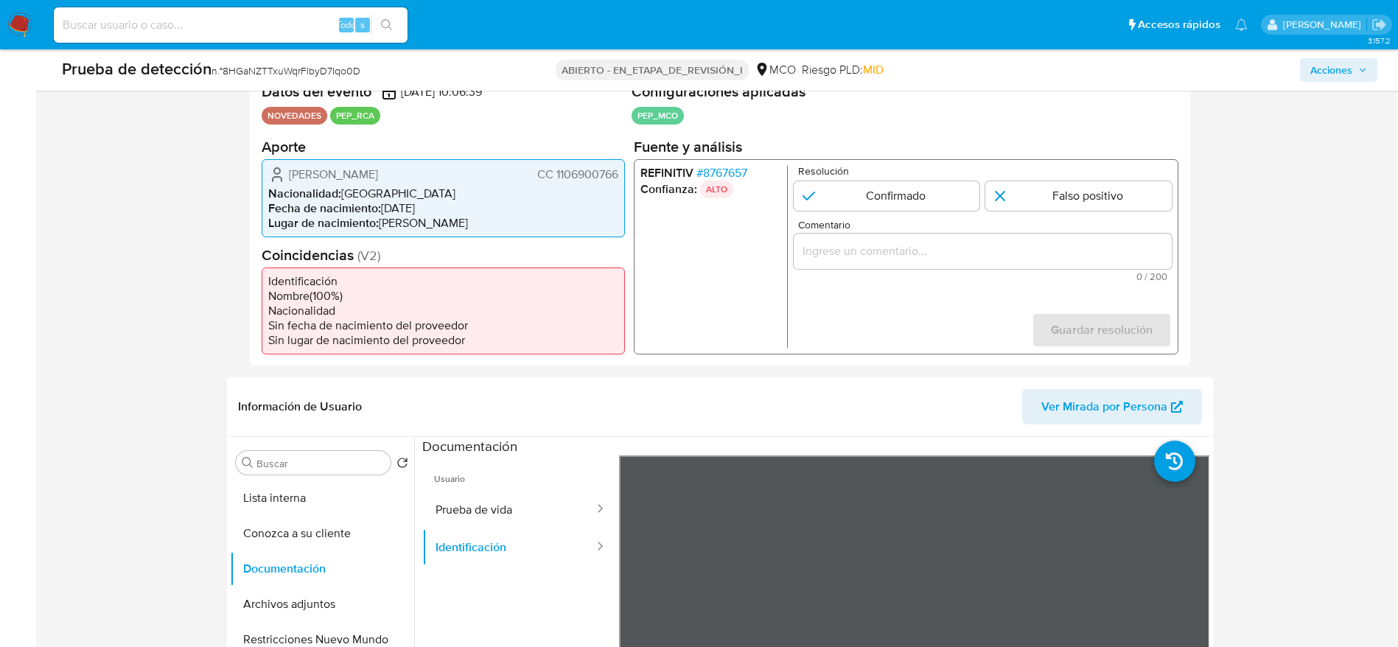
click at [1002, 236] on div "1 de 1" at bounding box center [982, 250] width 378 height 35
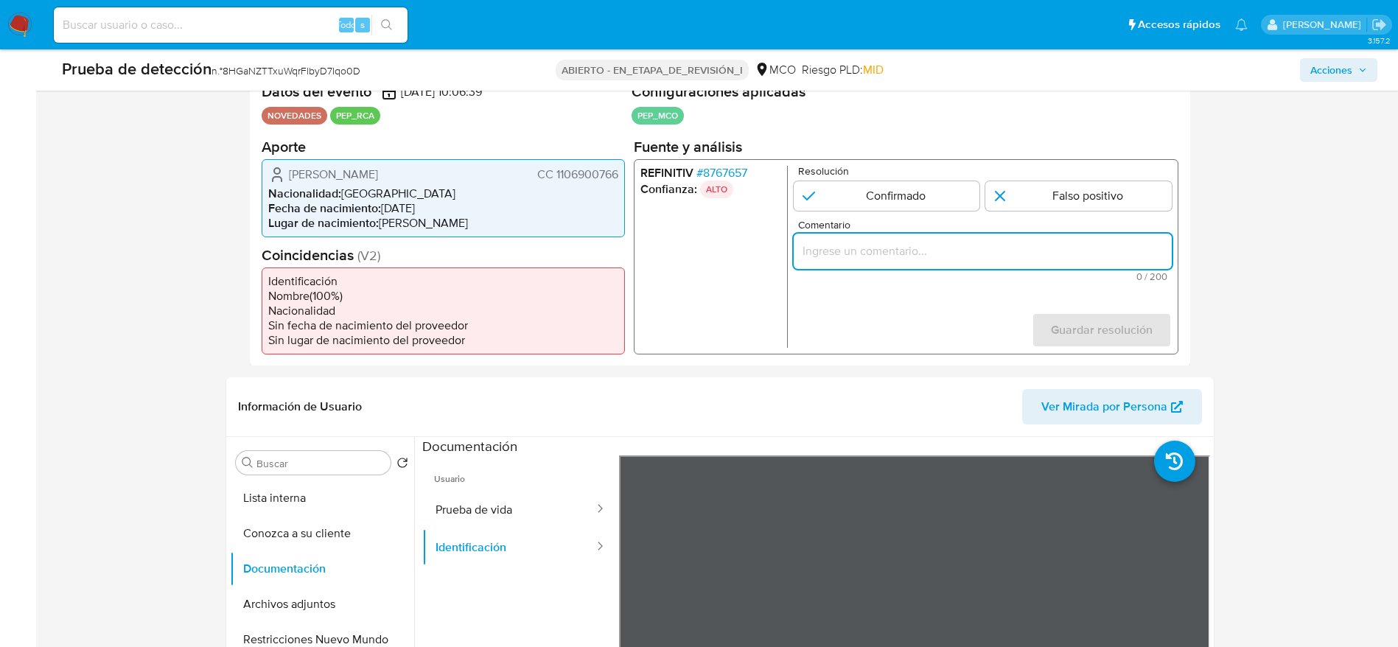
click at [968, 251] on input "Comentario" at bounding box center [982, 250] width 378 height 19
paste input "Usuario Laura Alejandra Orjuela Nuñez, se desempeña como Director Jurídico de l…"
type input "Usuario Laura Alejandra Orjuela Nuñez, se desempeña como Director Jurídico de l…"
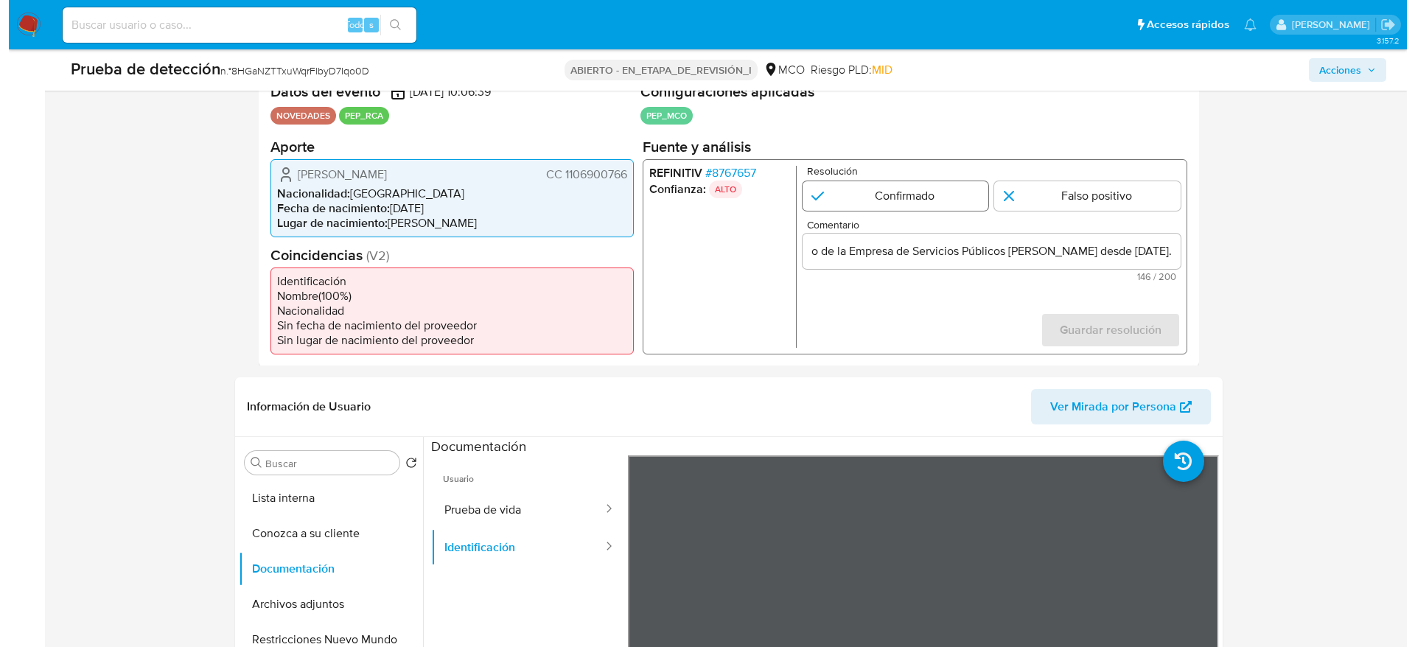
scroll to position [0, 0]
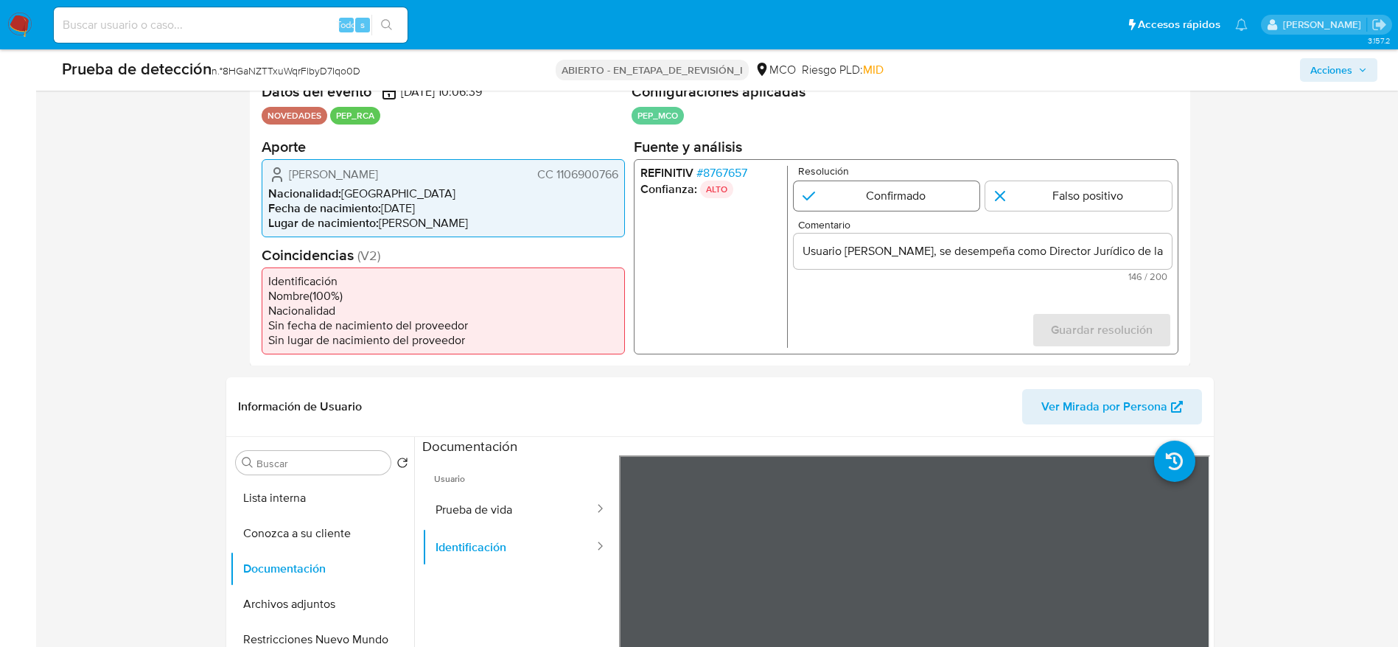
click at [916, 200] on input "1 de 1" at bounding box center [886, 195] width 186 height 29
radio input "true"
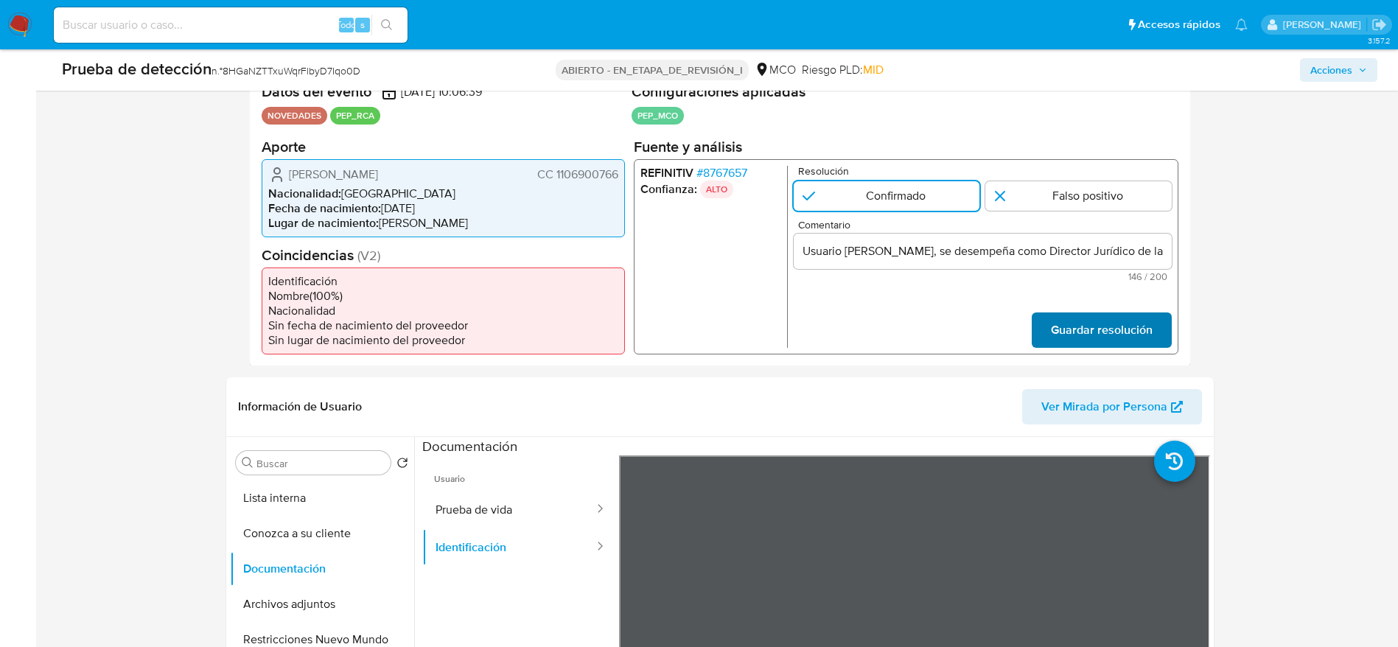
click at [1119, 335] on span "Guardar resolución" at bounding box center [1101, 329] width 102 height 32
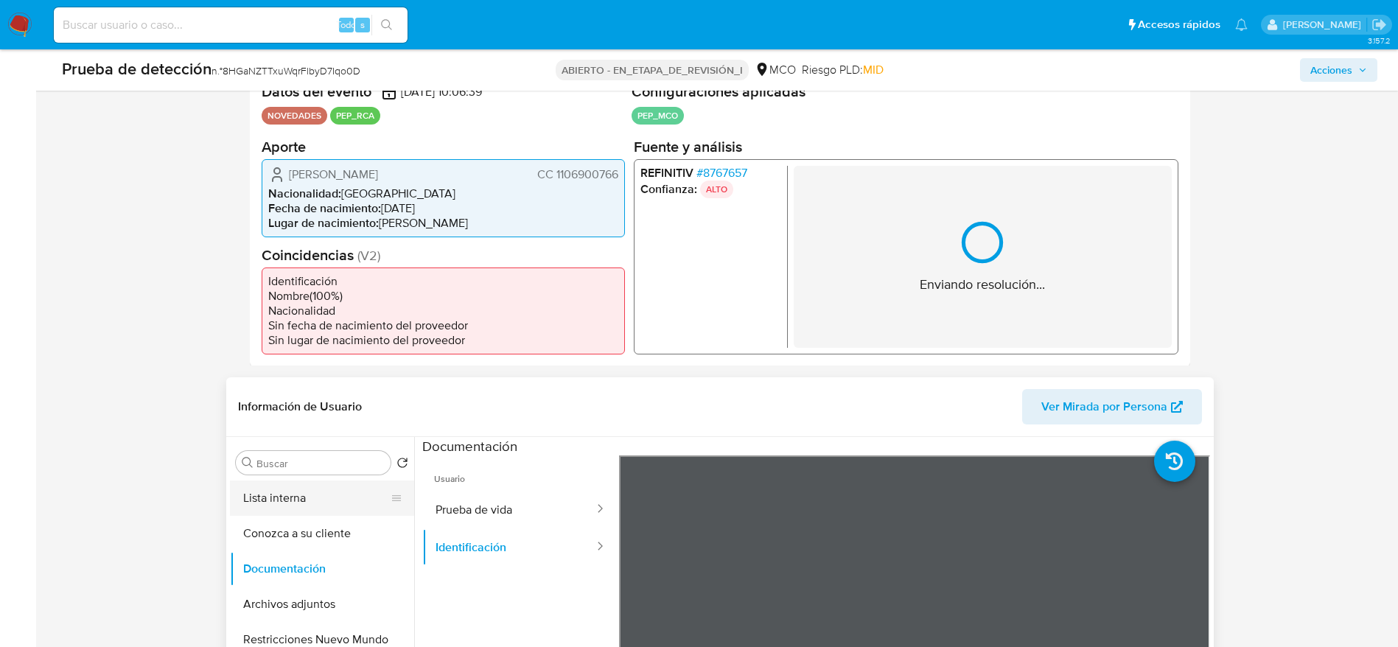
click at [312, 499] on button "Lista interna" at bounding box center [316, 497] width 172 height 35
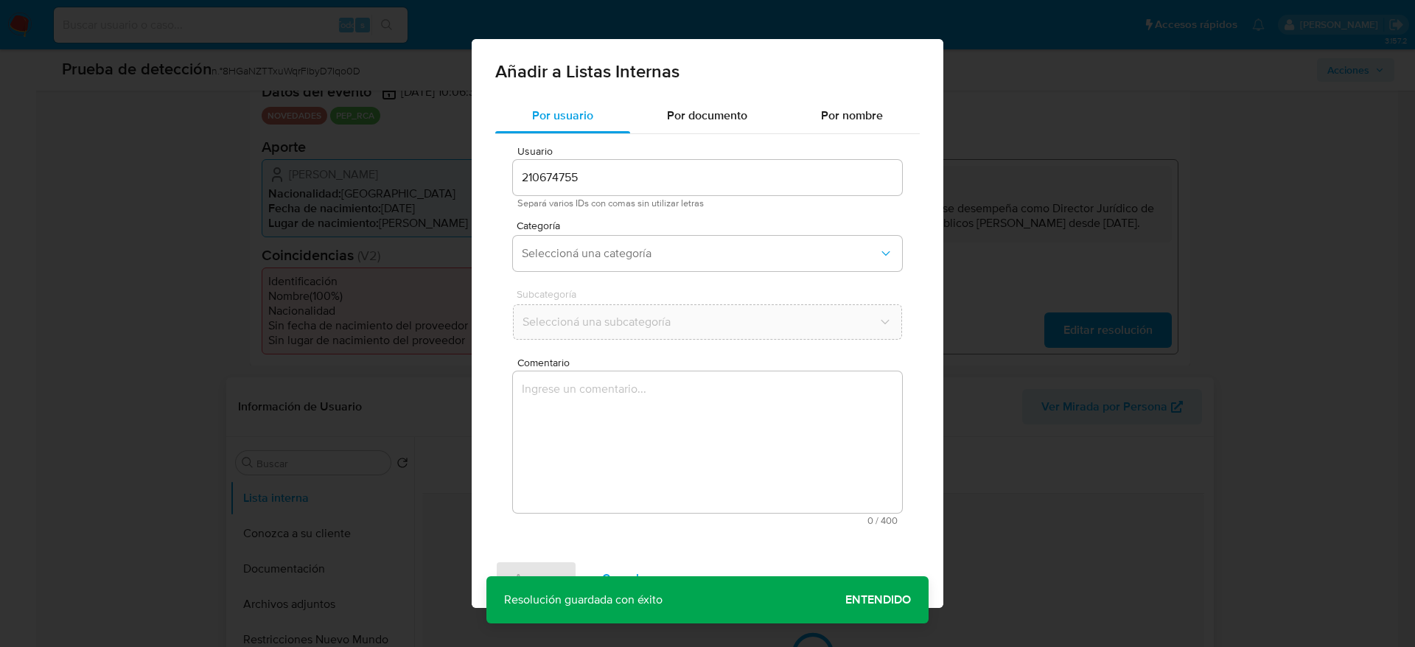
click at [609, 466] on textarea "Comentario" at bounding box center [707, 441] width 389 height 141
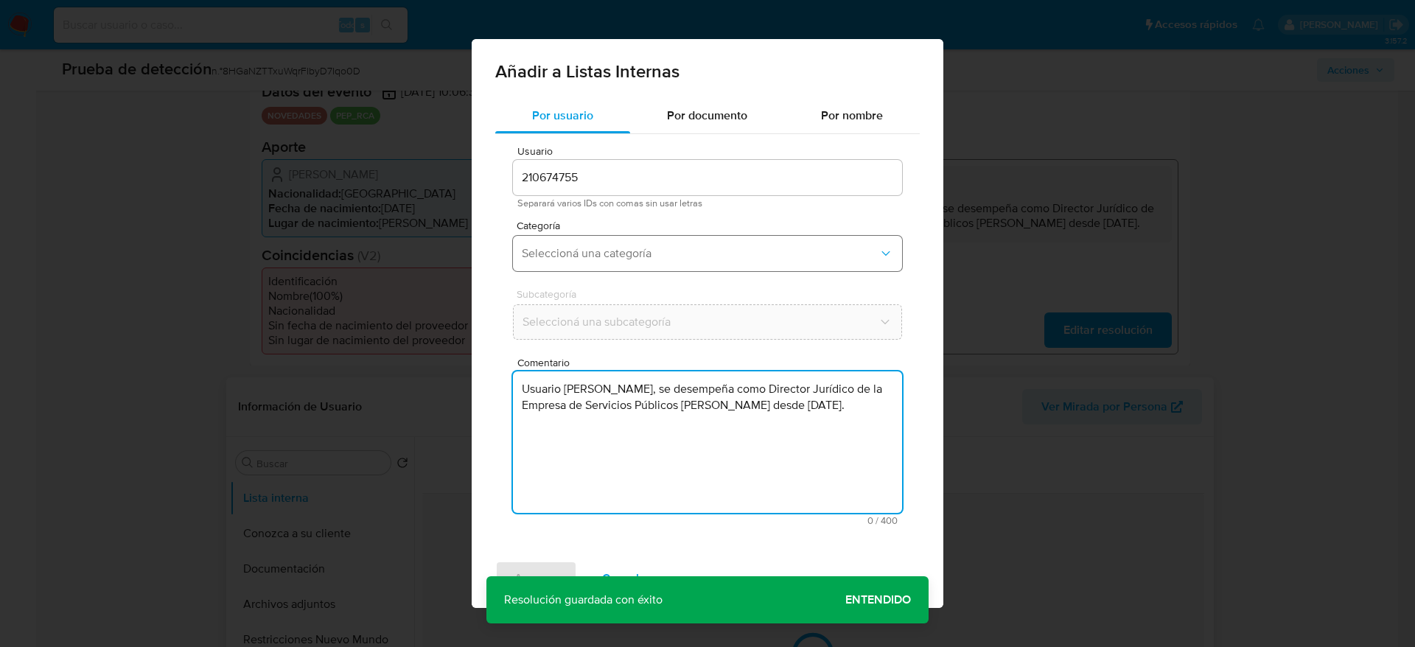
type textarea "Usuario Laura Alejandra Orjuela Nuñez, se desempeña como Director Jurídico de l…"
click at [621, 262] on button "Seleccioná una categoría" at bounding box center [707, 253] width 389 height 35
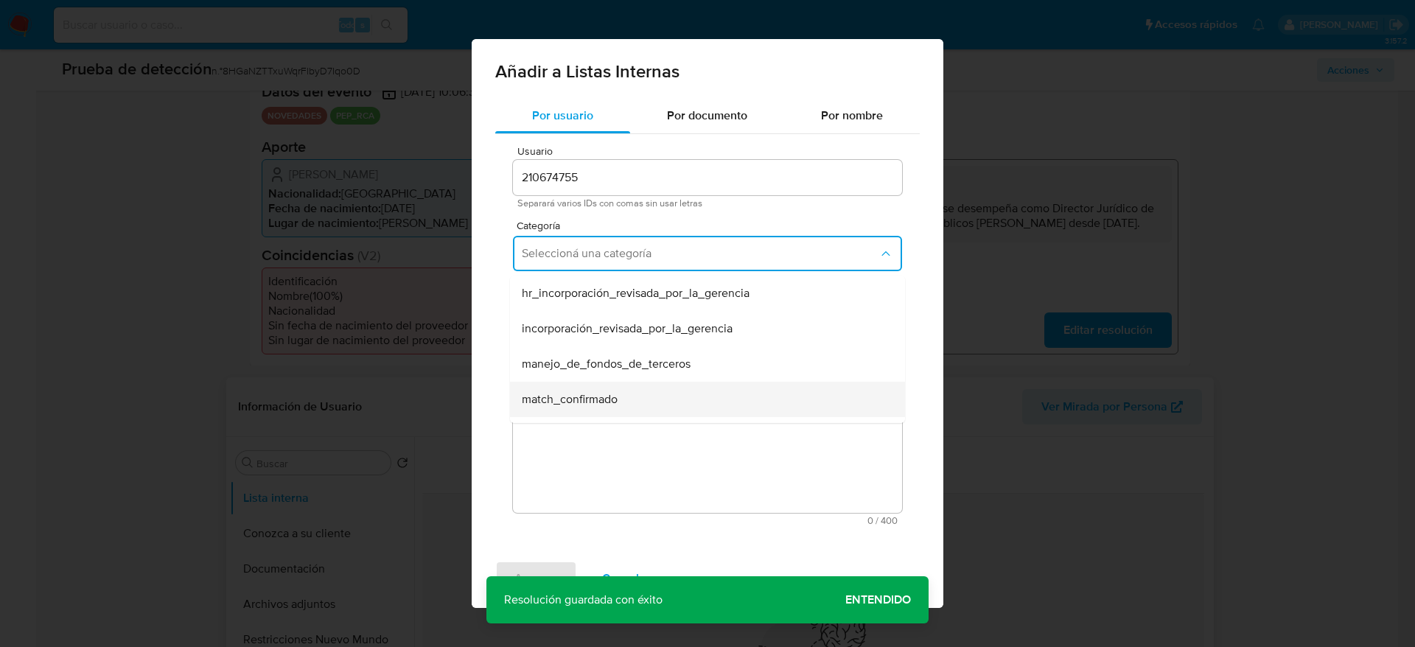
drag, startPoint x: 586, startPoint y: 379, endPoint x: 599, endPoint y: 388, distance: 16.4
click at [599, 388] on ul "hr_incorporación_revisada_por_la_gerencia incorporación_revisada_por_la_gerenci…" at bounding box center [707, 541] width 395 height 531
click at [599, 388] on div "match_confirmado" at bounding box center [703, 399] width 363 height 35
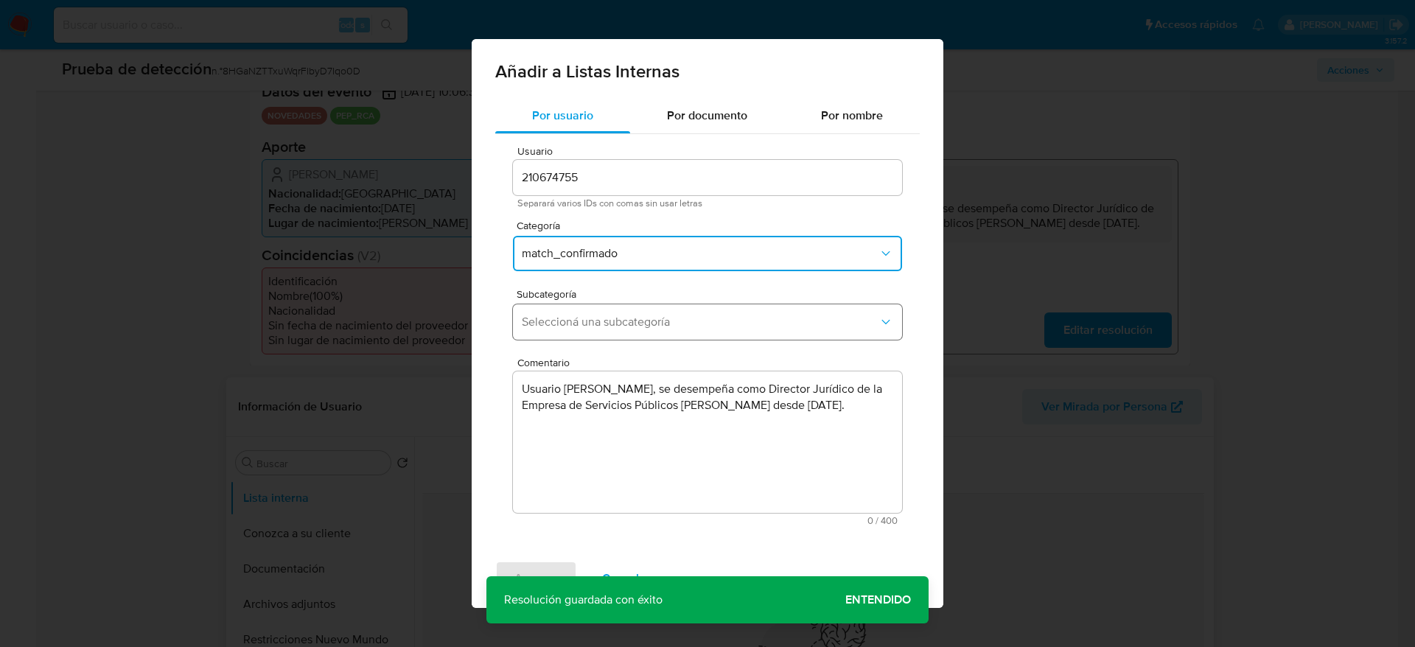
click at [613, 333] on button "Seleccioná una subcategoría" at bounding box center [707, 321] width 389 height 35
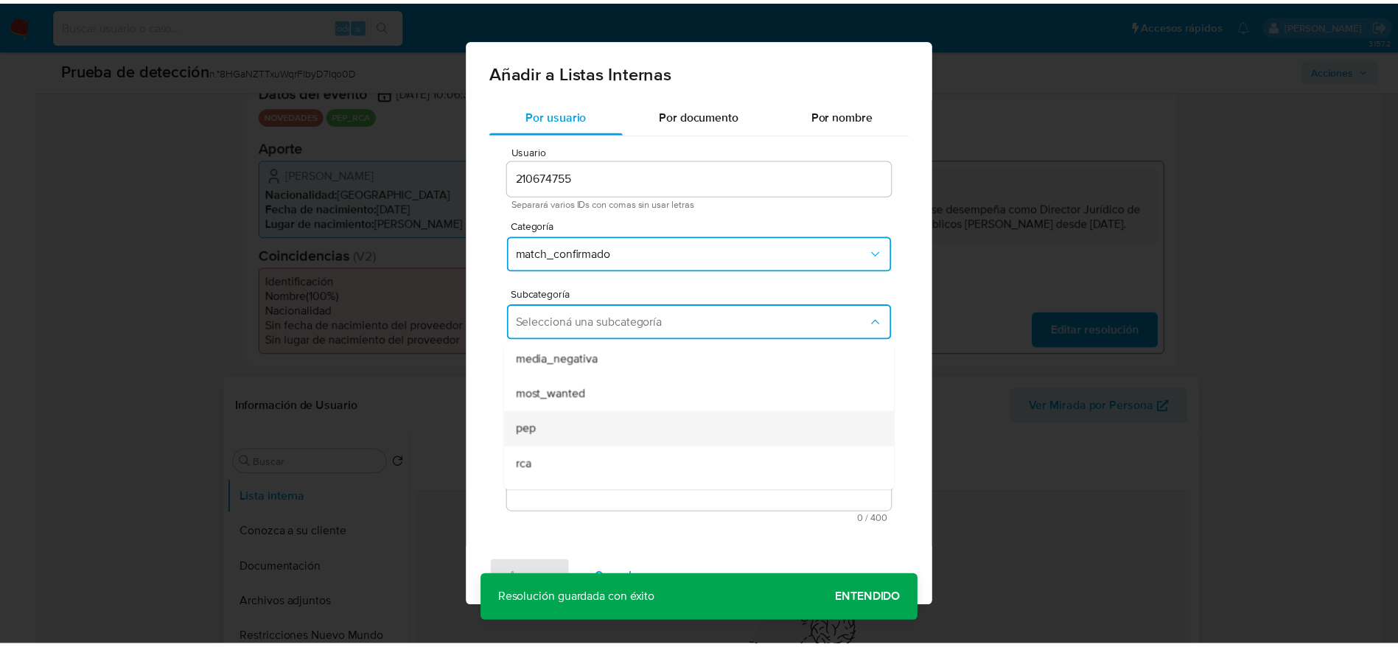
scroll to position [100, 0]
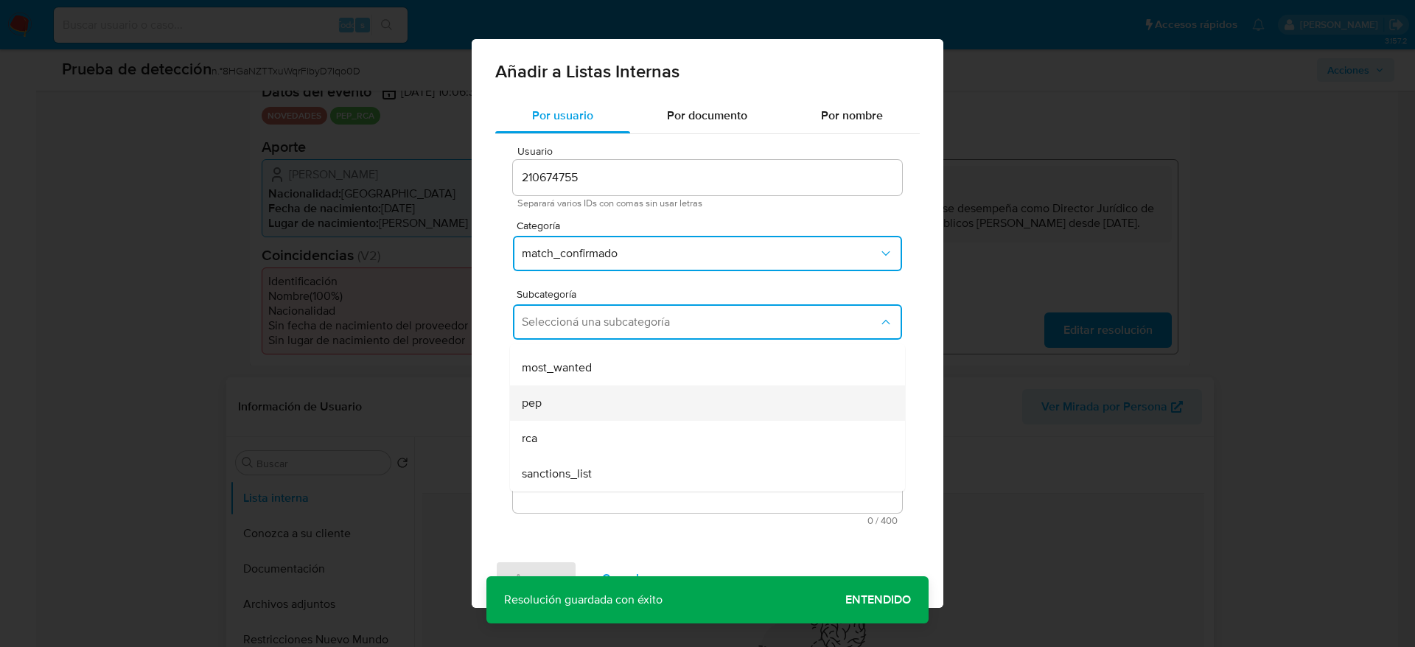
click at [575, 394] on div "pep" at bounding box center [703, 402] width 363 height 35
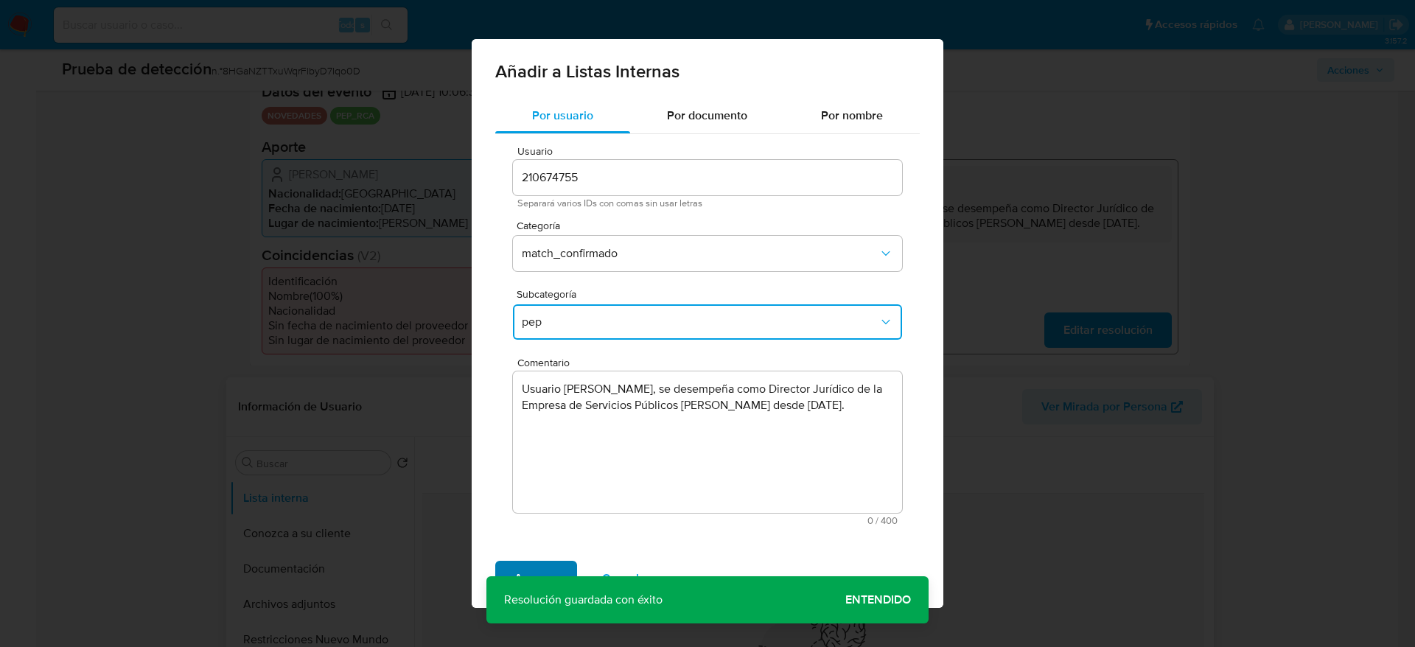
click at [539, 573] on span "Agregar" at bounding box center [535, 578] width 43 height 32
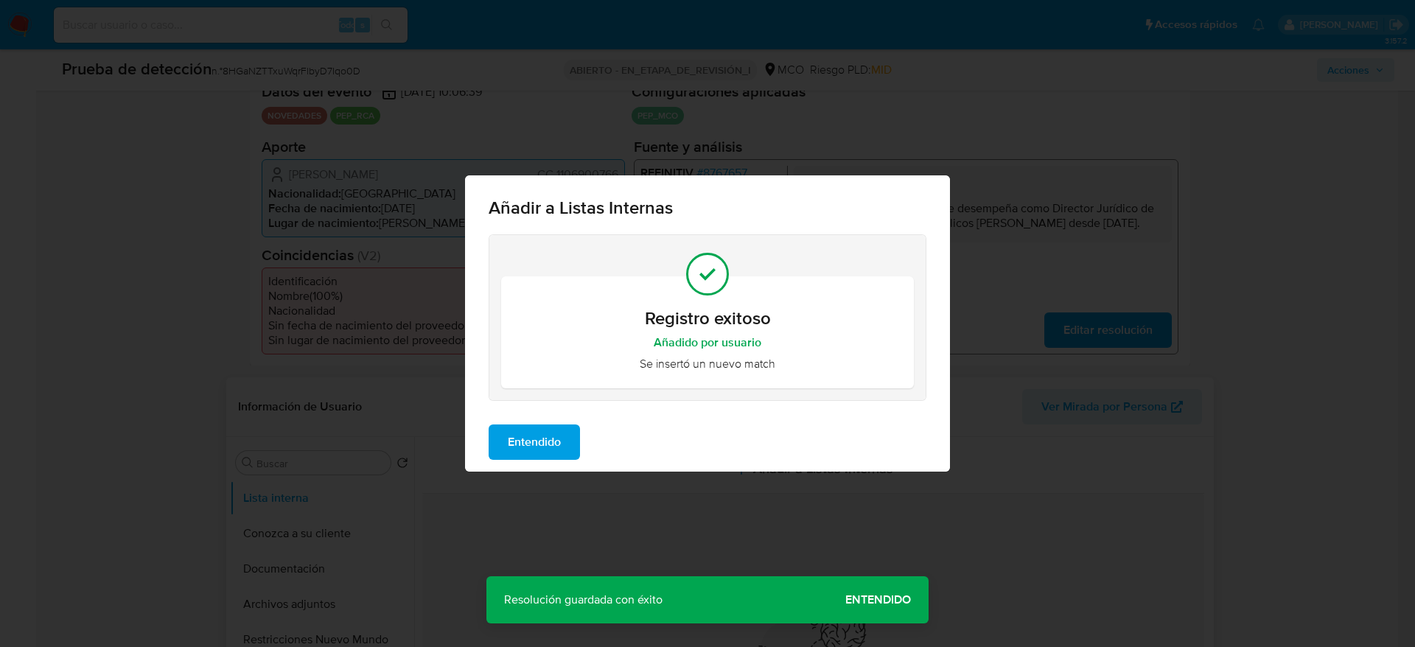
click at [506, 436] on button "Entendido" at bounding box center [534, 441] width 91 height 35
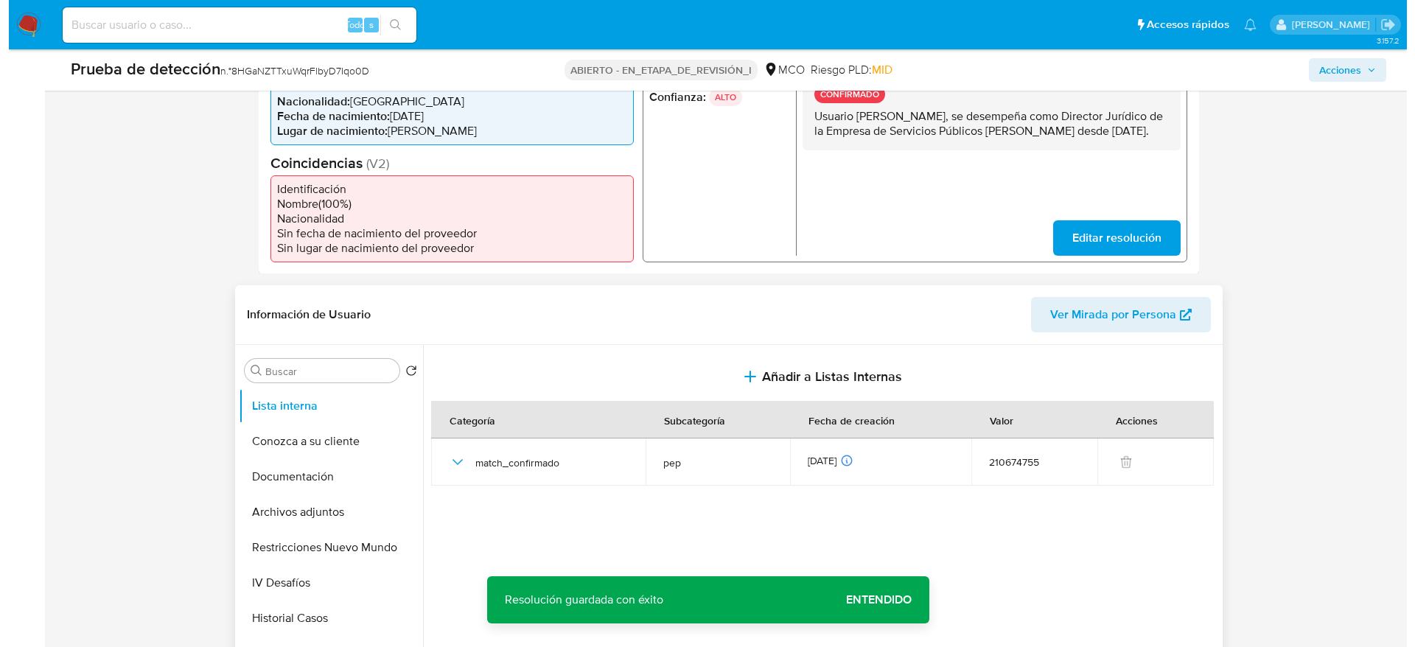
scroll to position [534, 0]
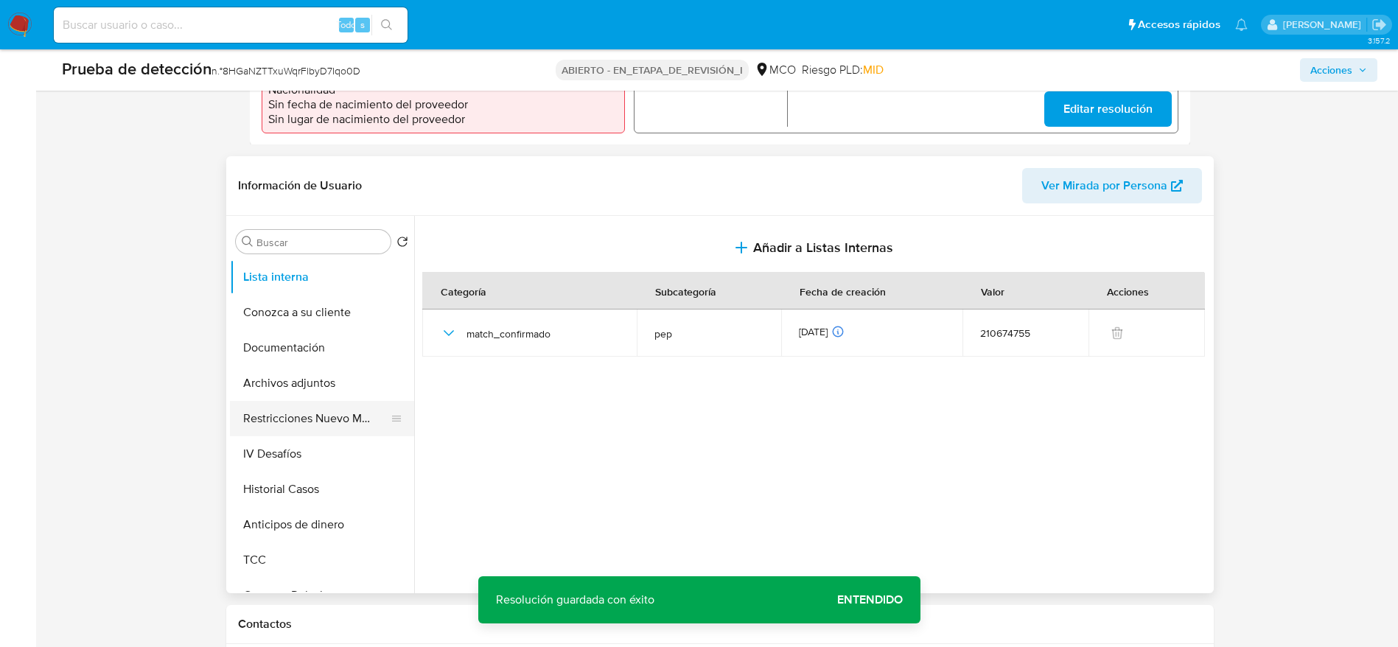
click at [302, 402] on button "Restricciones Nuevo Mundo" at bounding box center [316, 418] width 172 height 35
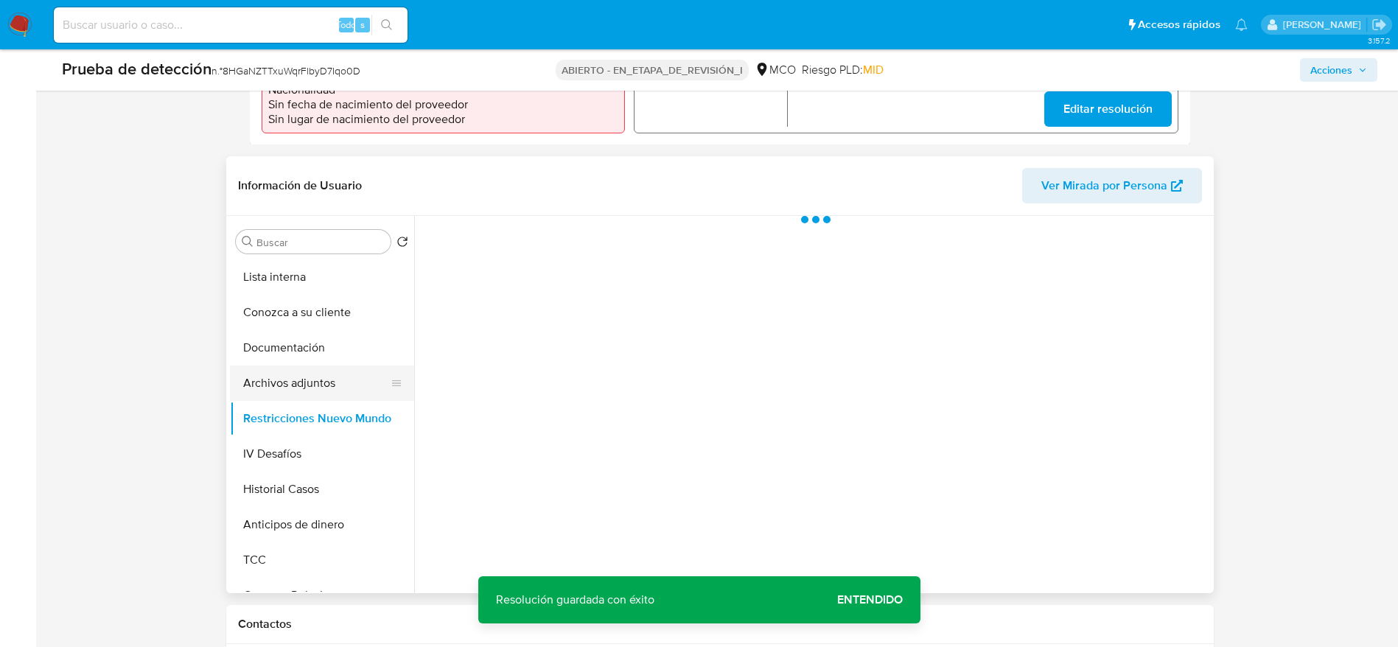
click at [293, 392] on button "Archivos adjuntos" at bounding box center [316, 383] width 172 height 35
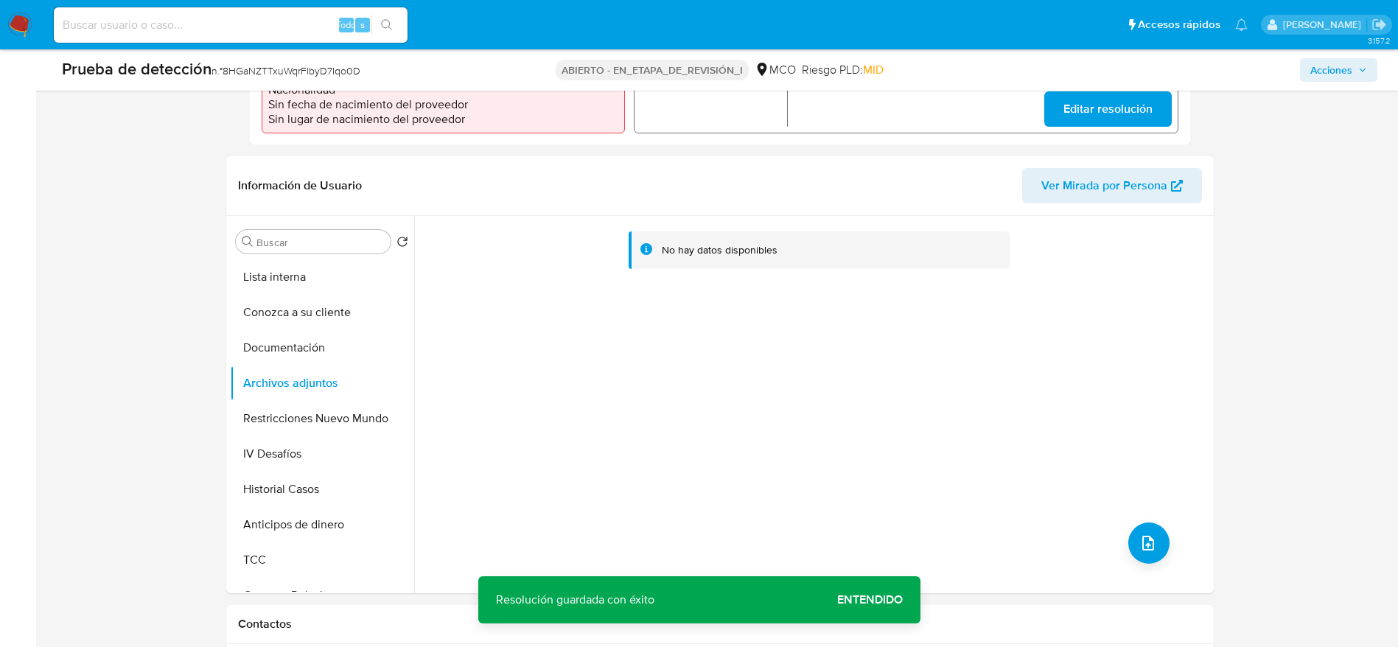
click at [1172, 548] on div "No hay datos disponibles" at bounding box center [812, 404] width 796 height 377
click at [1147, 538] on icon "subir archivo" at bounding box center [1148, 543] width 18 height 18
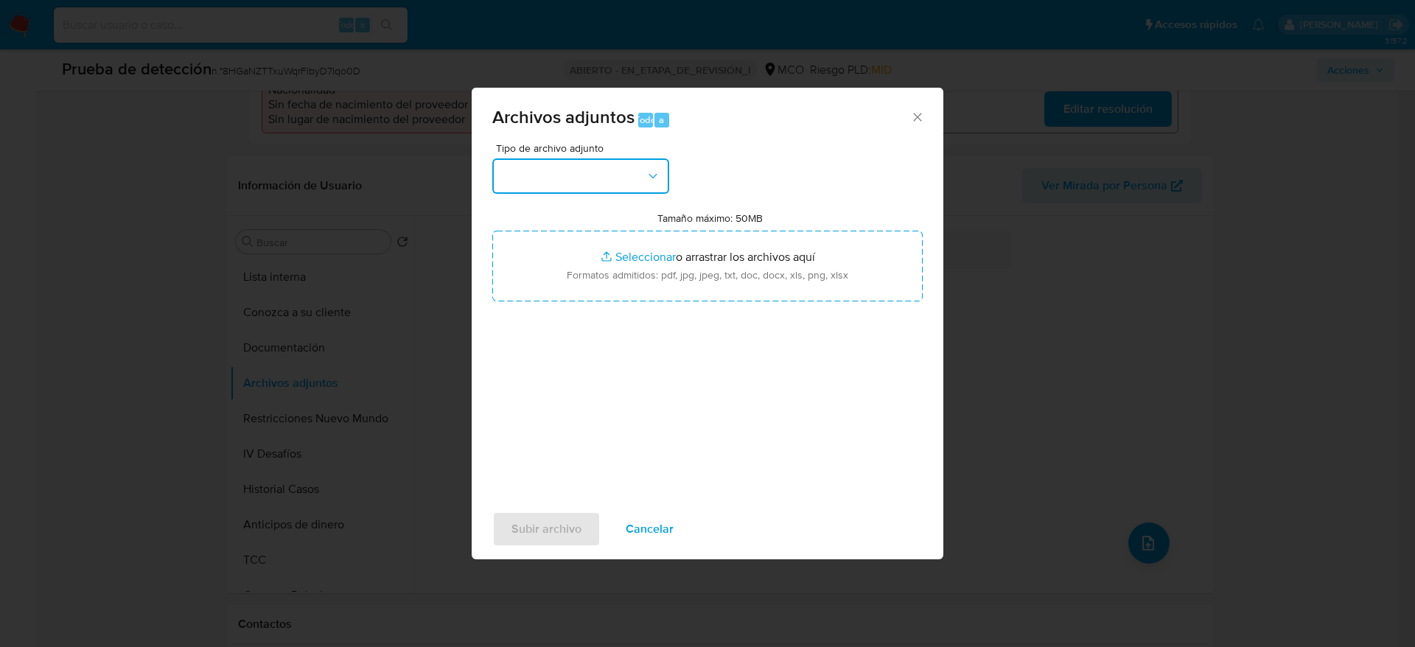
click at [601, 177] on button "button" at bounding box center [580, 175] width 177 height 35
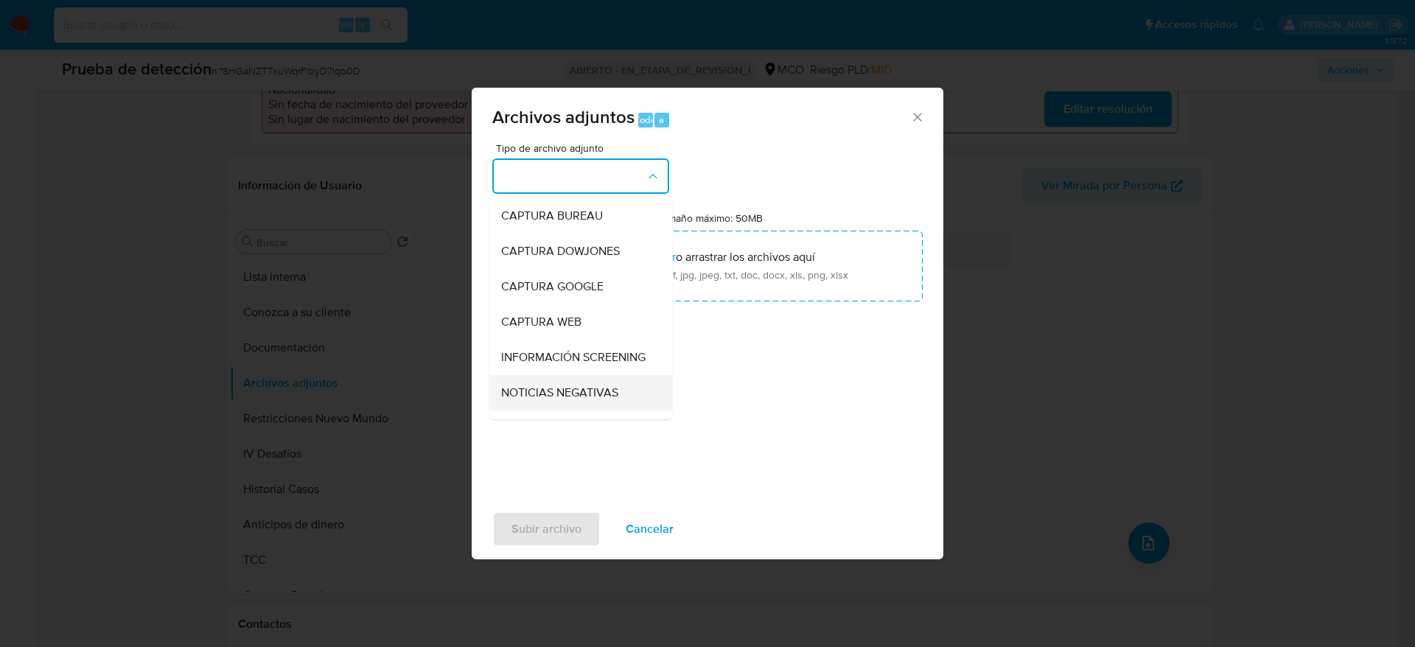
click at [558, 392] on div "NOTICIAS NEGATIVAS" at bounding box center [576, 392] width 150 height 35
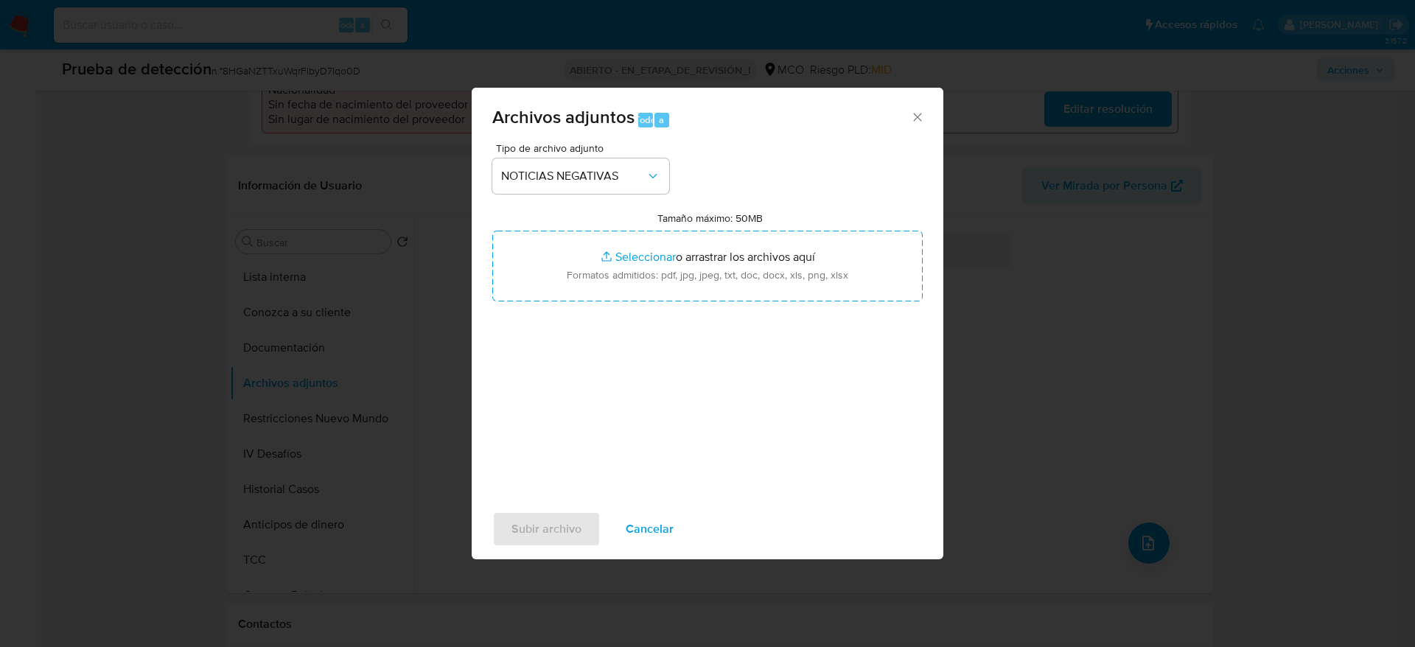
click at [614, 136] on div "Archivos adjuntos Todo a" at bounding box center [708, 115] width 472 height 55
click at [614, 167] on button "NOTICIAS NEGATIVAS" at bounding box center [580, 175] width 177 height 35
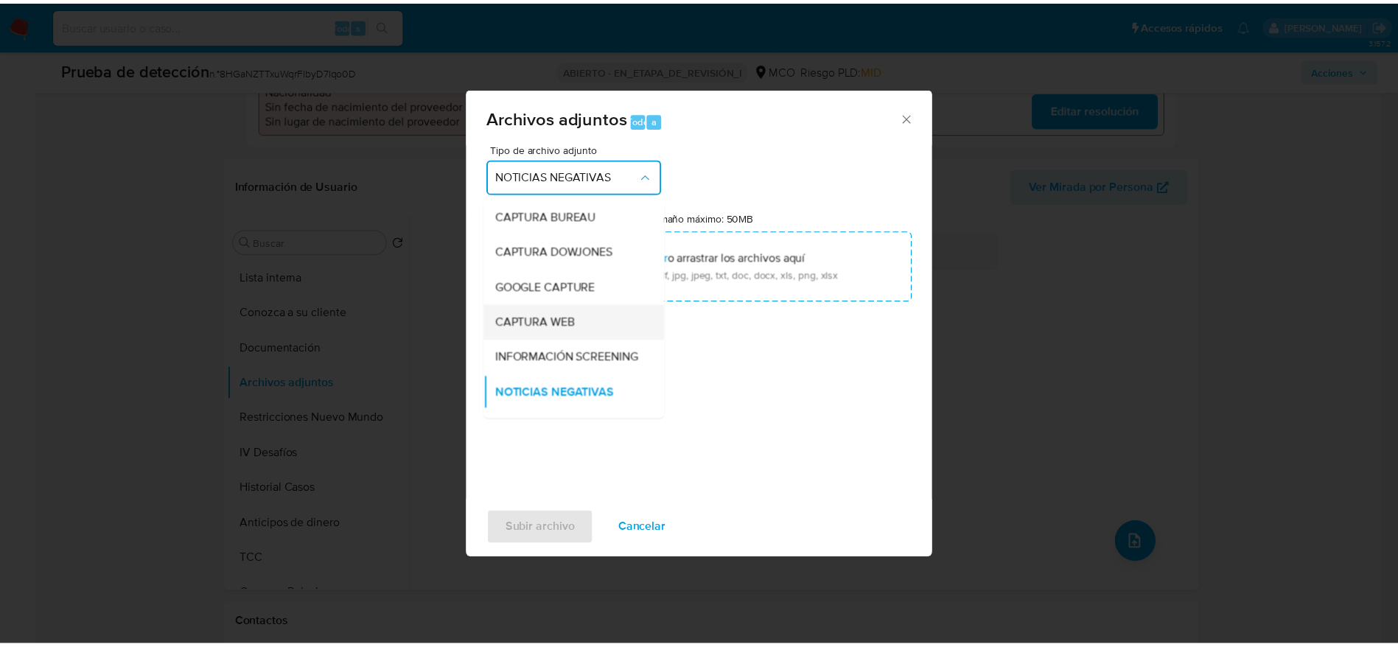
scroll to position [6, 0]
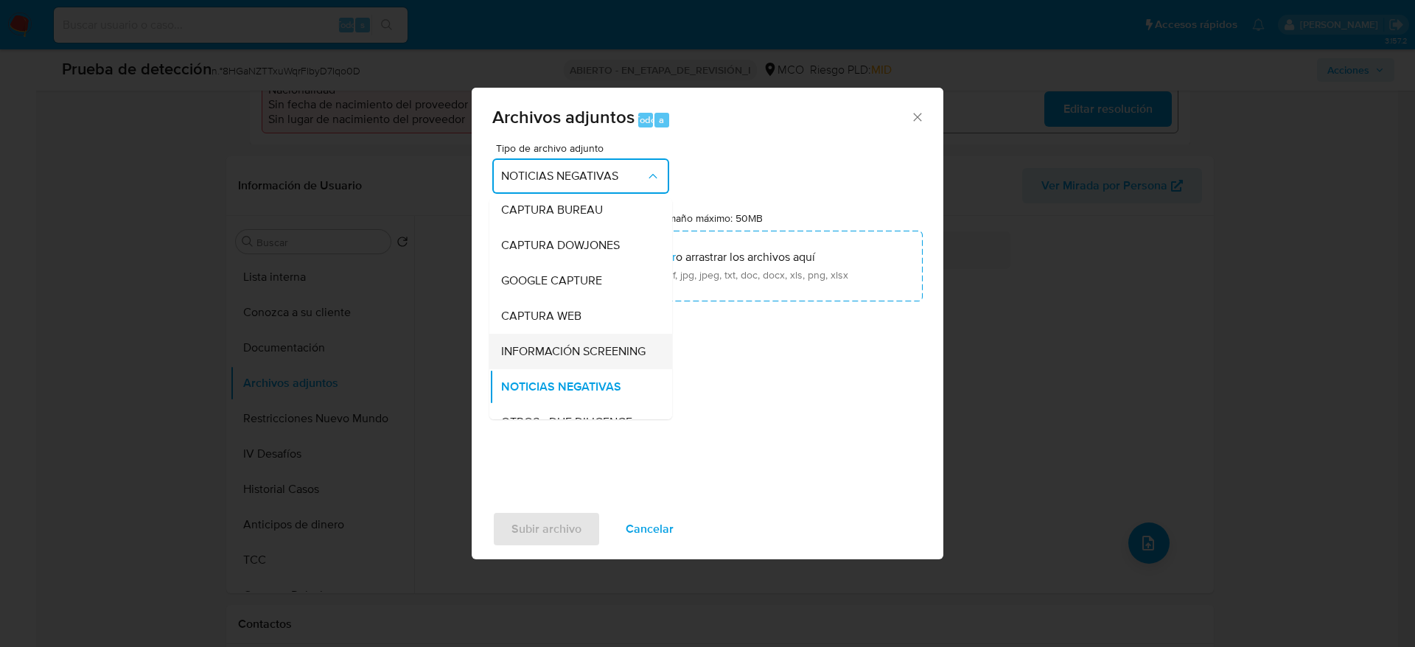
drag, startPoint x: 560, startPoint y: 315, endPoint x: 567, endPoint y: 344, distance: 29.5
click at [567, 344] on ul "CAPTURA BUREAU CAPTURA DOWJONES GOOGLE CAPTURE CAPTURA WEB INFORMACIÓN SCREENIN…" at bounding box center [580, 579] width 183 height 775
click at [567, 344] on span "INFORMACIÓN SCREENING" at bounding box center [573, 351] width 144 height 15
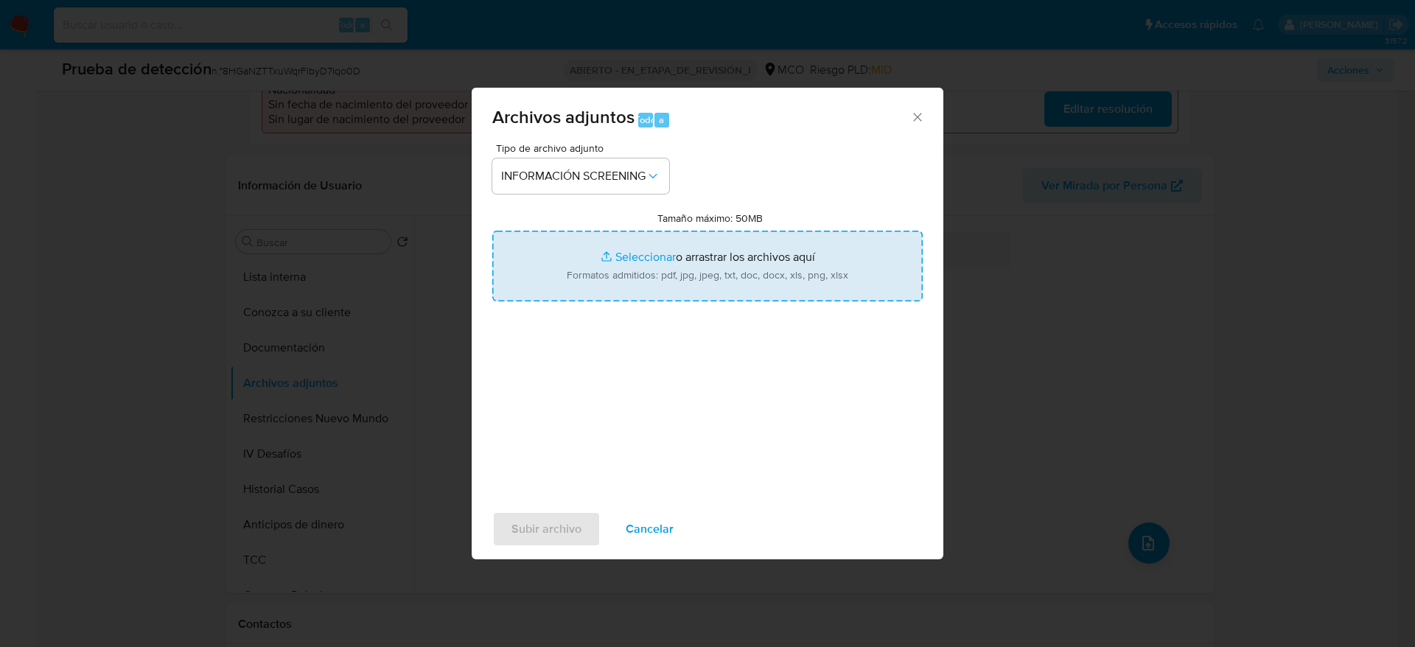
click at [580, 296] on input "Tamaño máximo: 50MB Seleccionar archivos" at bounding box center [707, 266] width 430 height 71
type input "C:\fakepath\_Laura Alejandra Orjuela Nuñez_ - Buscar con Google.pdf"
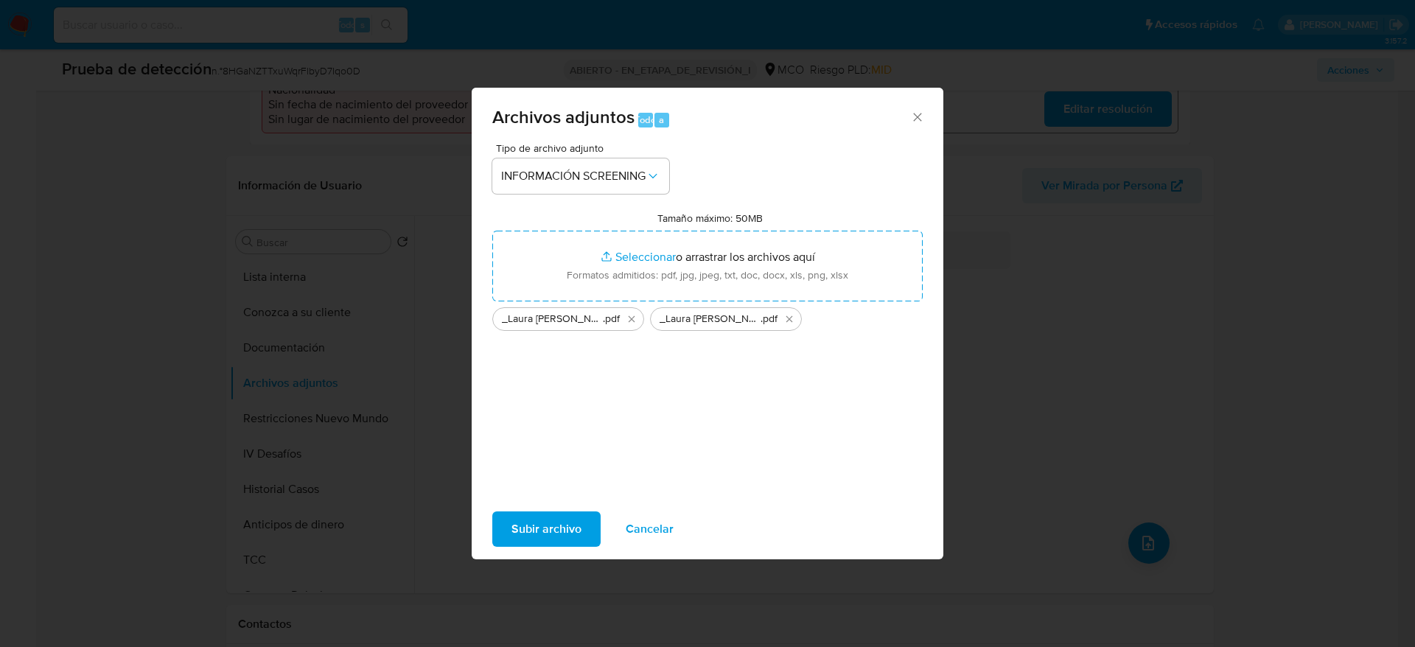
click at [601, 560] on div "Archivos adjuntos Todo a Tipo de archivo adjunto INFORMACIÓN SCREENING Tamaño m…" at bounding box center [707, 323] width 1415 height 647
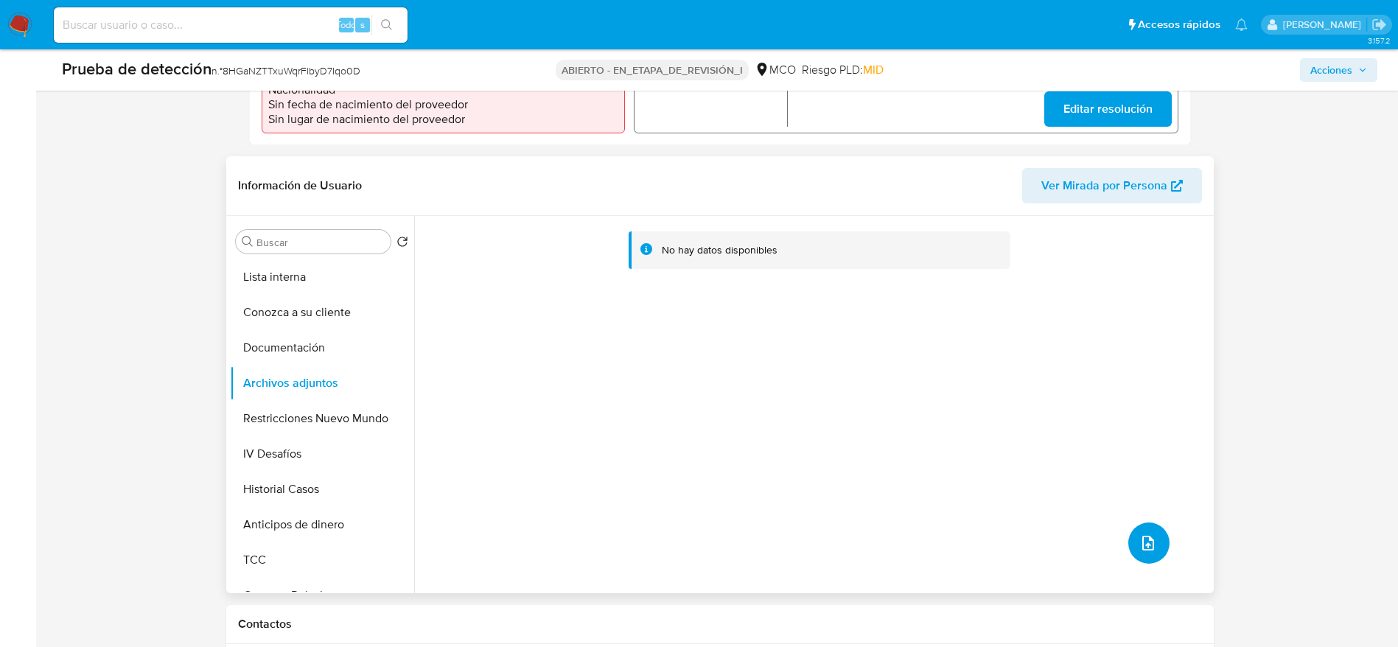
click at [1157, 542] on button "subir archivo" at bounding box center [1148, 542] width 41 height 41
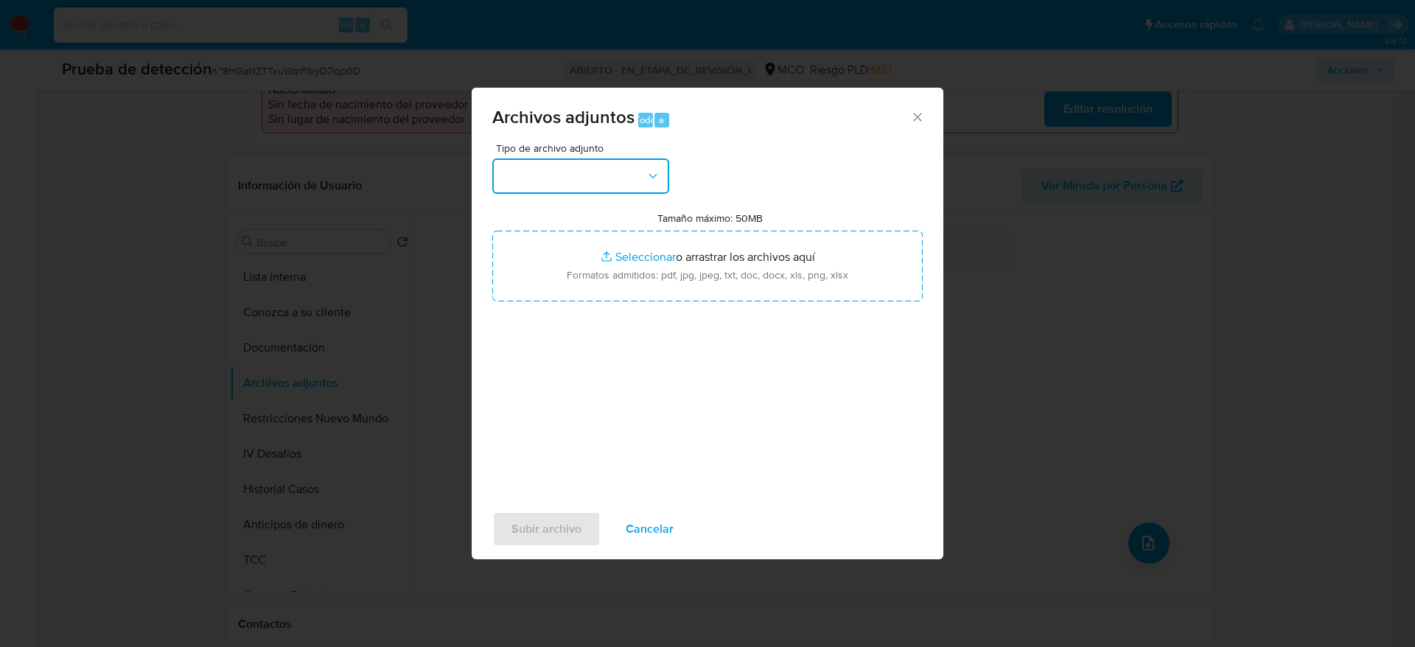
click at [609, 169] on button "button" at bounding box center [580, 175] width 177 height 35
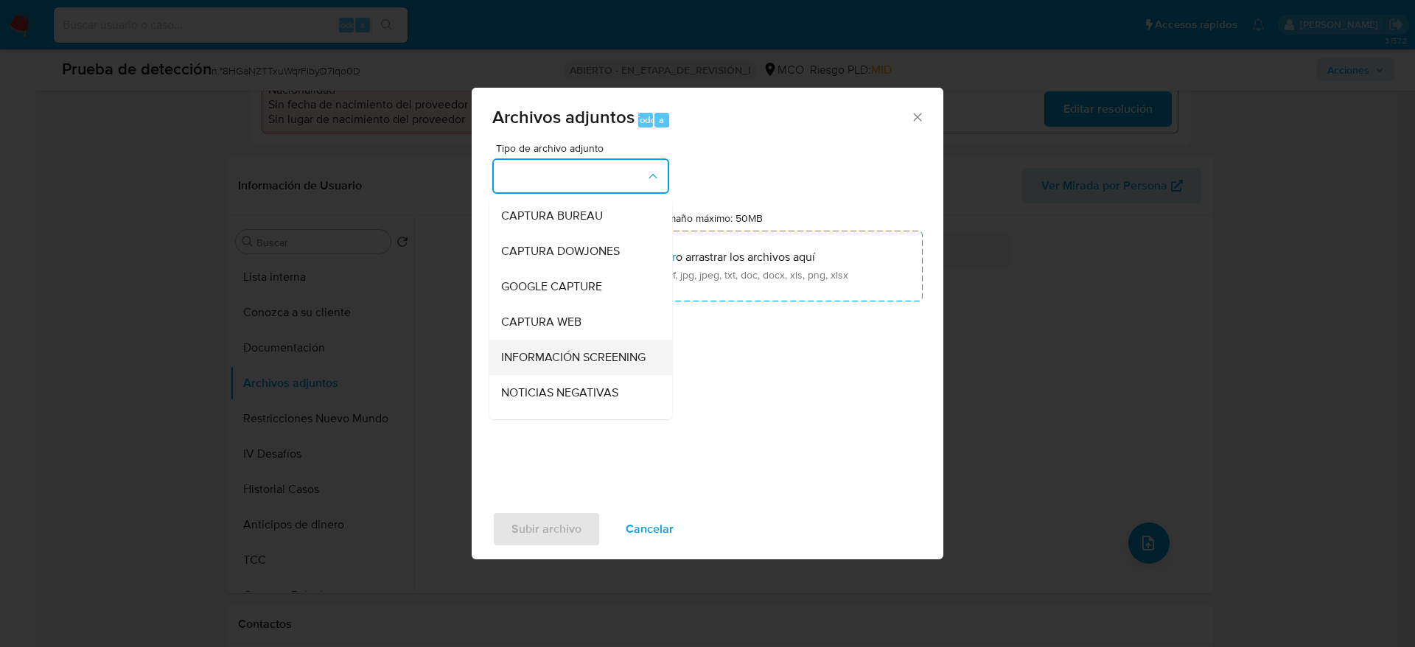
click at [581, 365] on span "INFORMACIÓN SCREENING" at bounding box center [573, 357] width 144 height 15
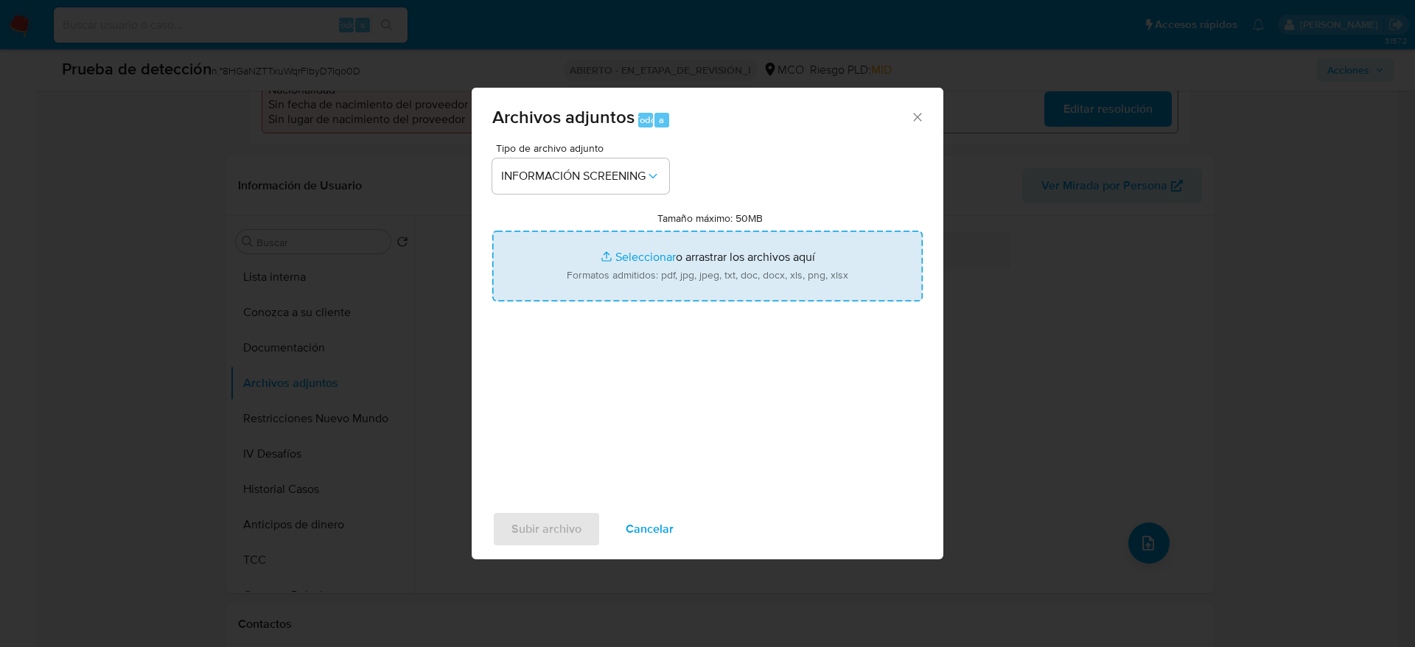
click at [636, 289] on input "Tamaño máximo: 50MB Seleccionar archivos" at bounding box center [707, 266] width 430 height 71
type input "C:\fakepath\_Laura Alejandra Orjuela Nuñez_ - Buscar con Google.pdf"
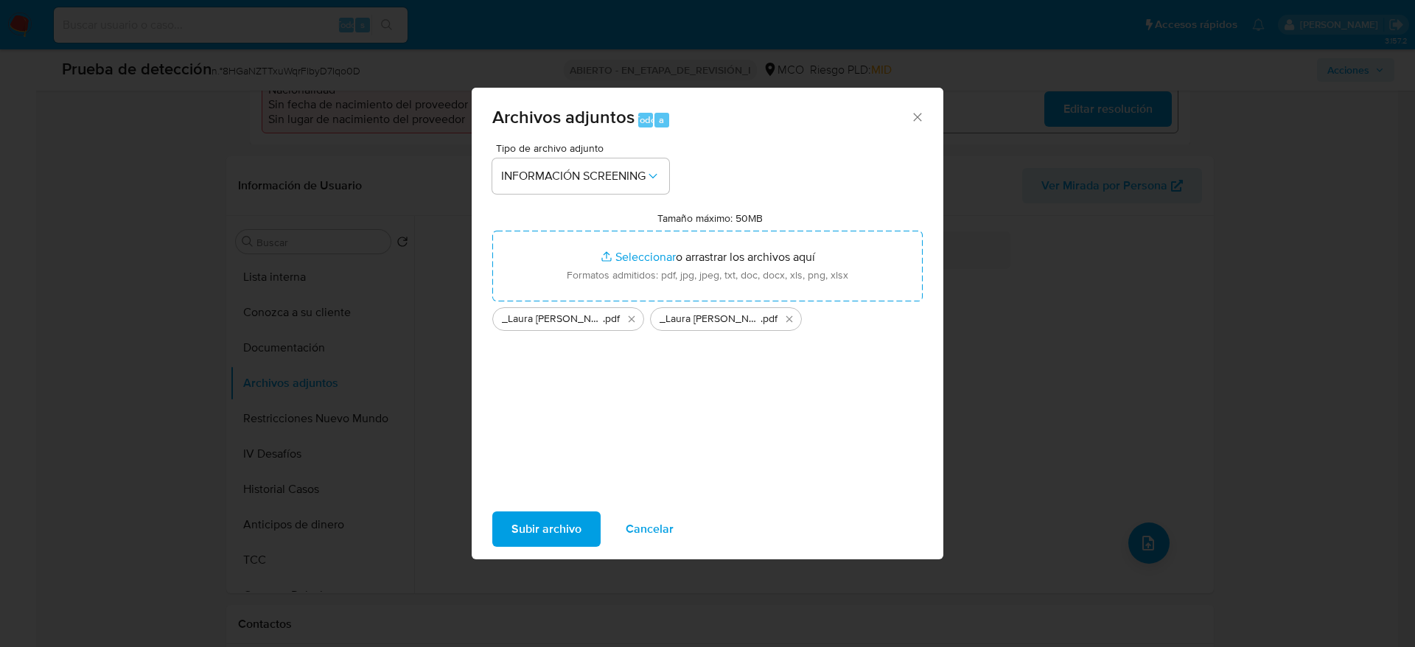
click at [567, 514] on font "Subir archivo" at bounding box center [546, 528] width 70 height 35
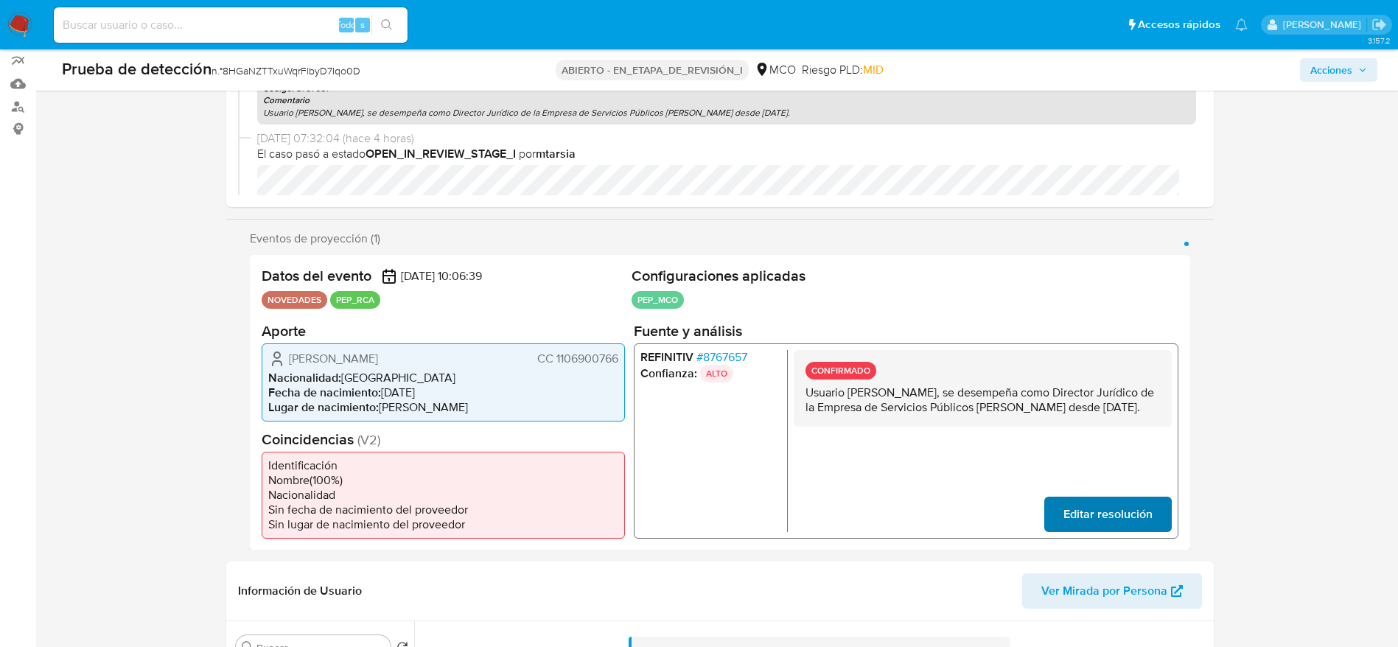
scroll to position [0, 0]
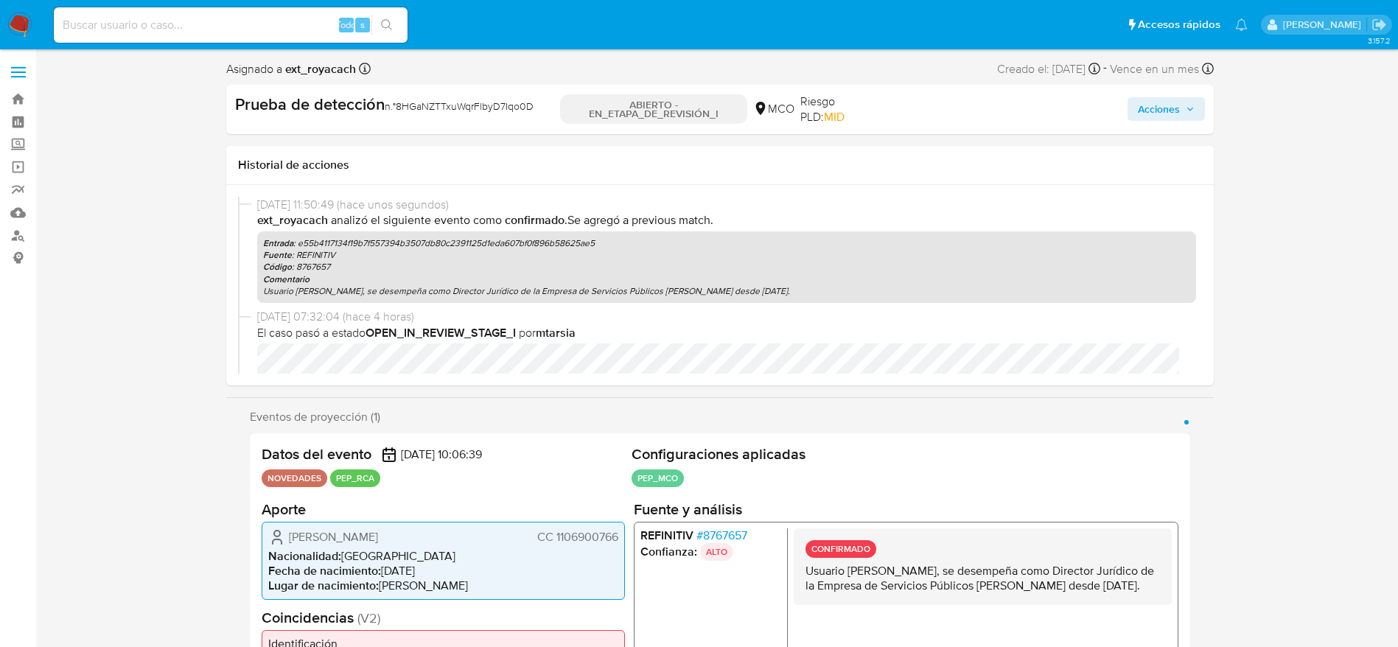
click at [1168, 109] on span "Acciones" at bounding box center [1159, 109] width 42 height 24
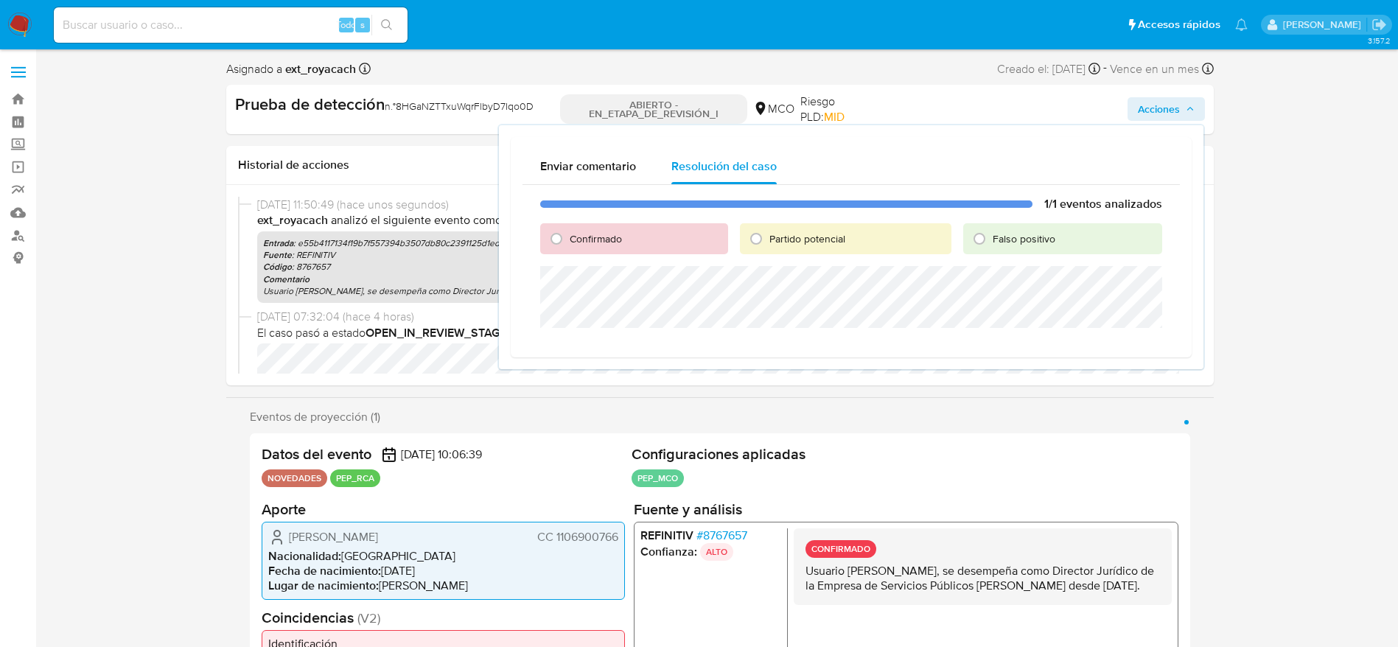
click at [595, 258] on div "1/1 eventos analizados Confirmado Partido potencial Falso positivo" at bounding box center [850, 265] width 657 height 161
click at [580, 248] on div "1/1 eventos analizados Confirmado Partido potencial Falso positivo" at bounding box center [850, 265] width 657 height 161
click at [580, 247] on div "Confirmado" at bounding box center [634, 238] width 188 height 31
click at [564, 241] on input "Confirmado" at bounding box center [557, 239] width 24 height 24
radio input "true"
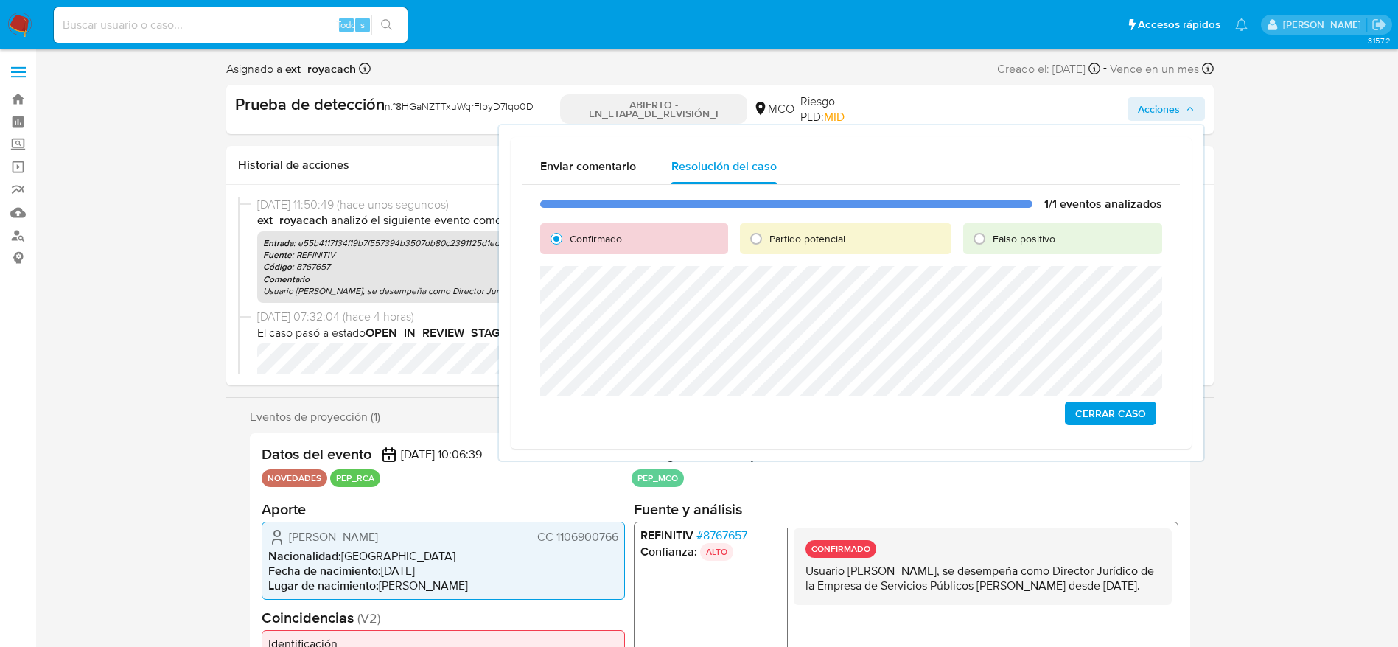
click at [1105, 412] on span "Cerrar Caso" at bounding box center [1110, 413] width 71 height 21
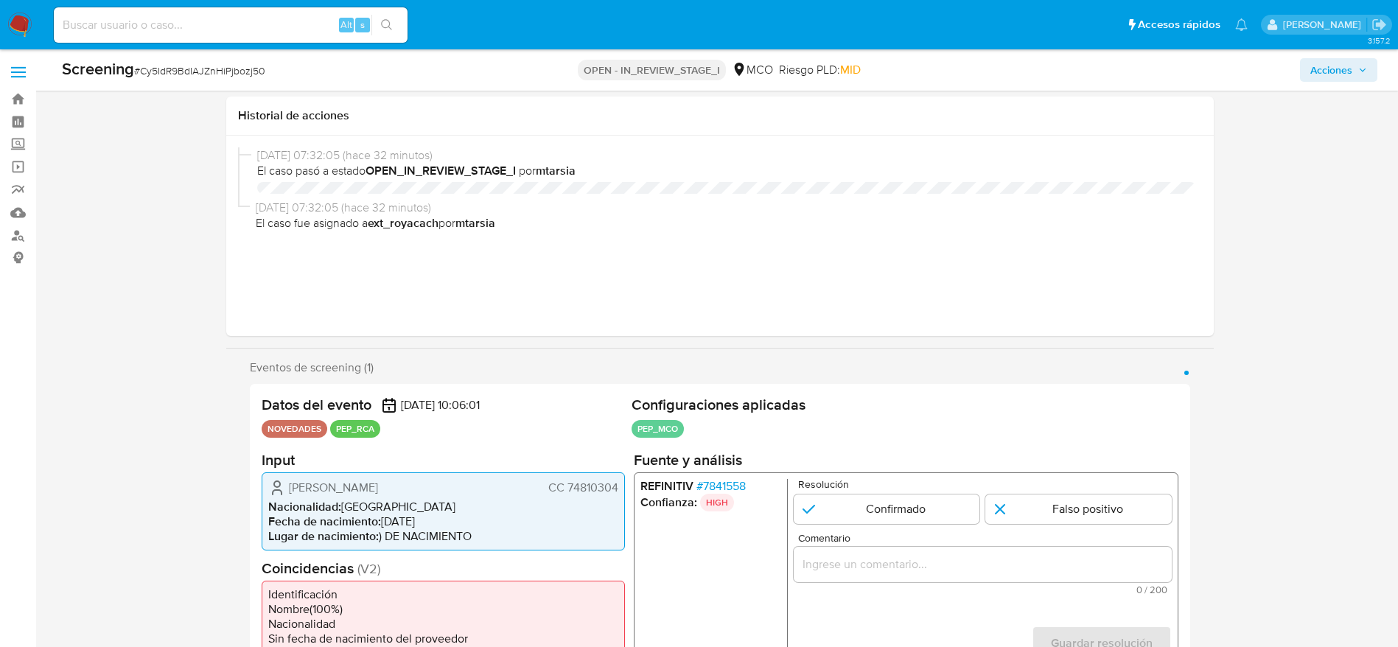
select select "10"
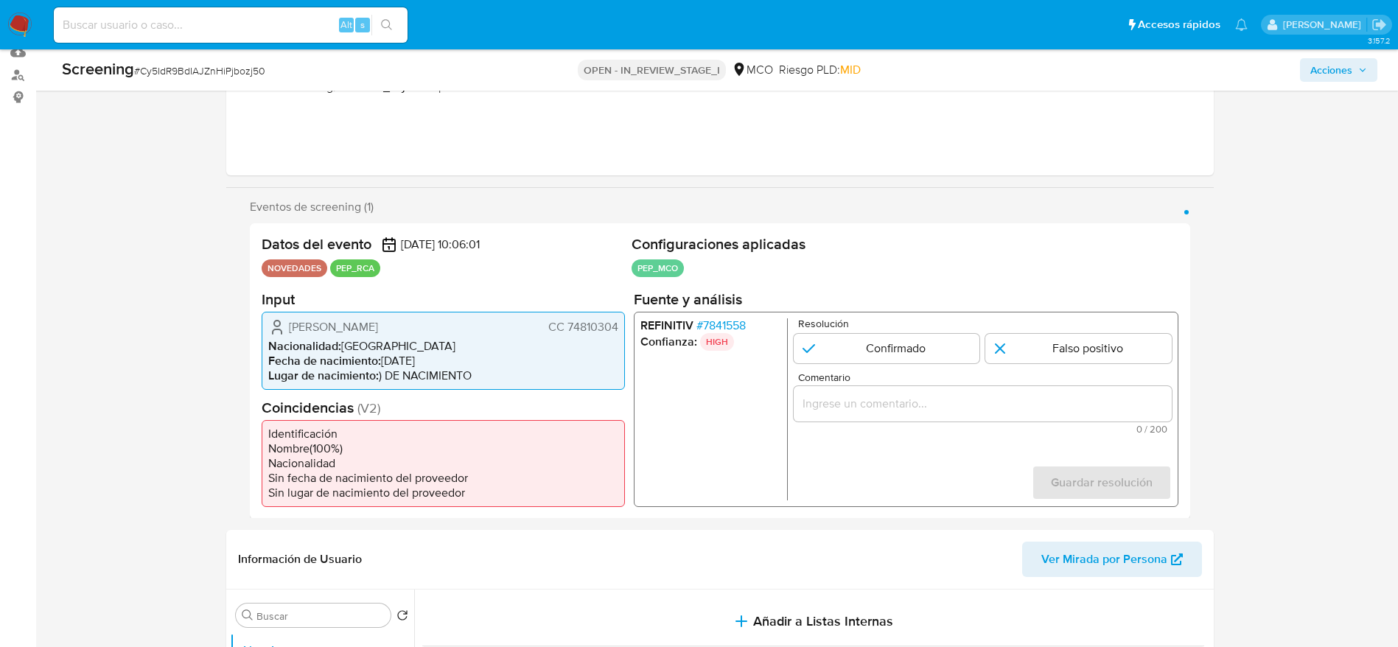
click at [237, 62] on div "Screening # Cy5IdR9BdIAJZnHiPjbozj50" at bounding box center [278, 69] width 433 height 22
copy span "Cy5IdR9BdIAJZnHiPjbozj50"
drag, startPoint x: 291, startPoint y: 318, endPoint x: 615, endPoint y: 333, distance: 324.6
click at [615, 333] on div "[PERSON_NAME] CC 74810304" at bounding box center [443, 327] width 350 height 18
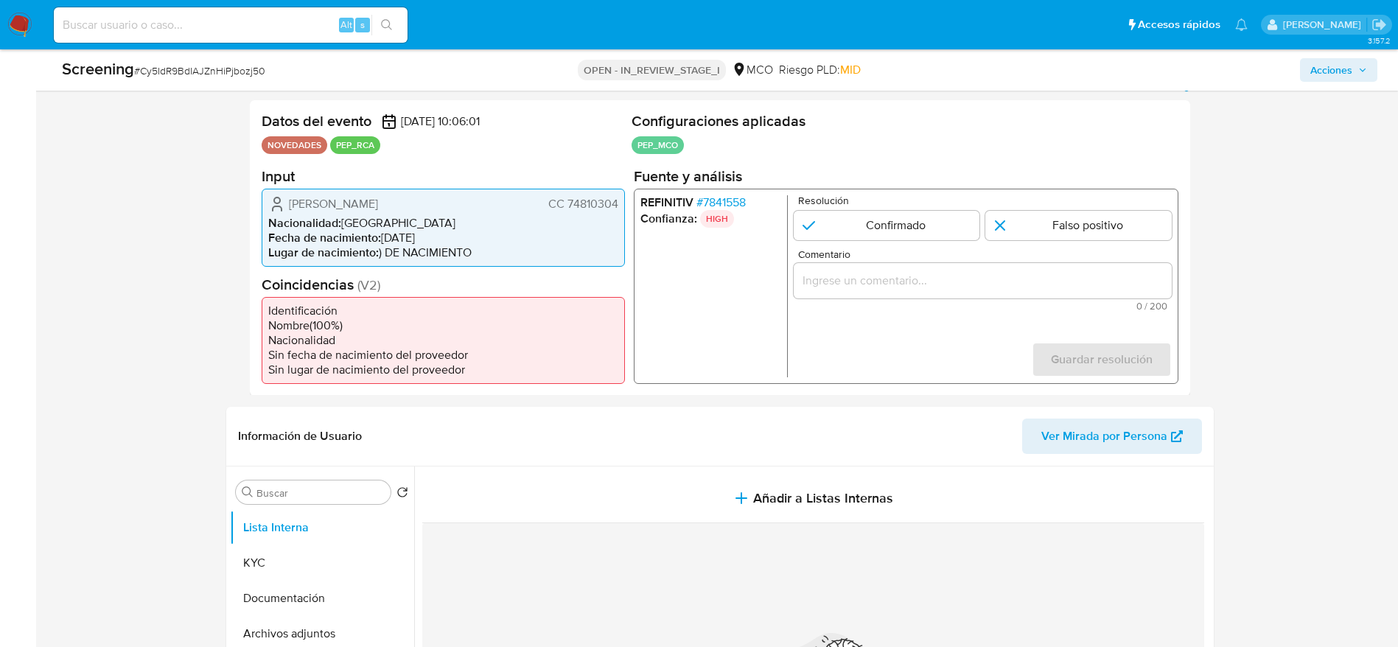
scroll to position [382, 0]
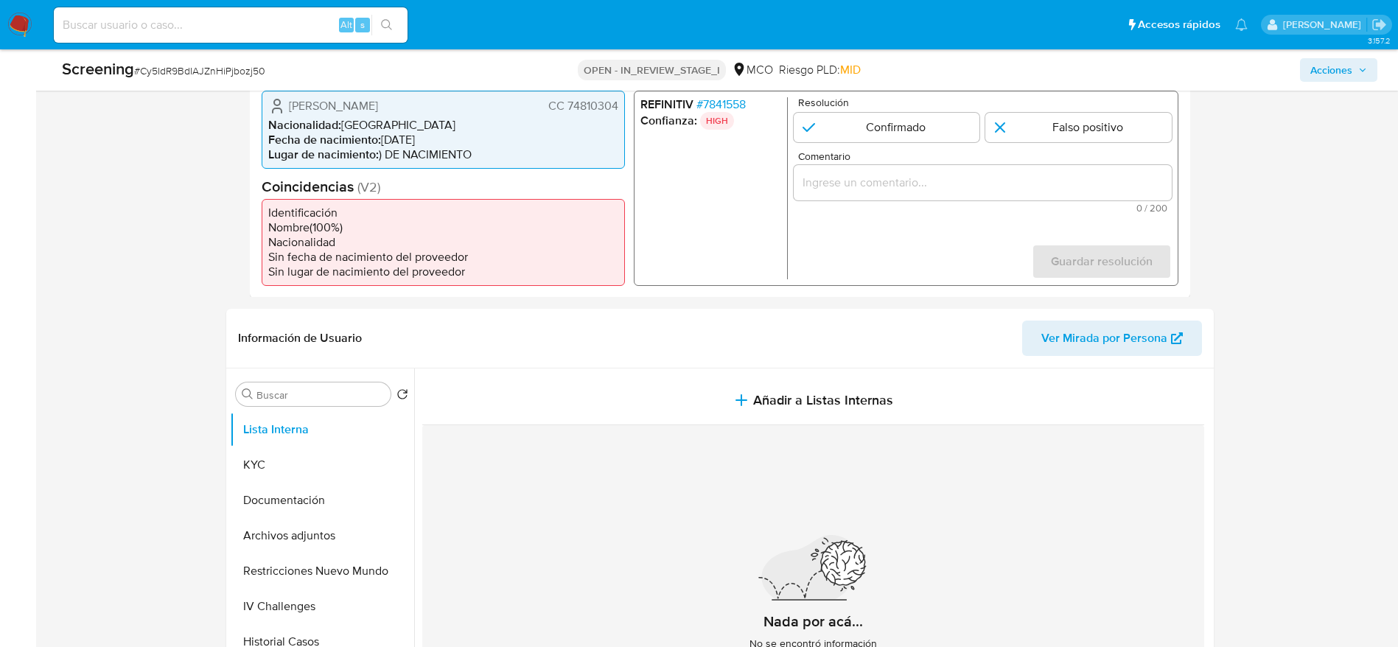
click at [713, 101] on span "# 7841558" at bounding box center [720, 104] width 49 height 15
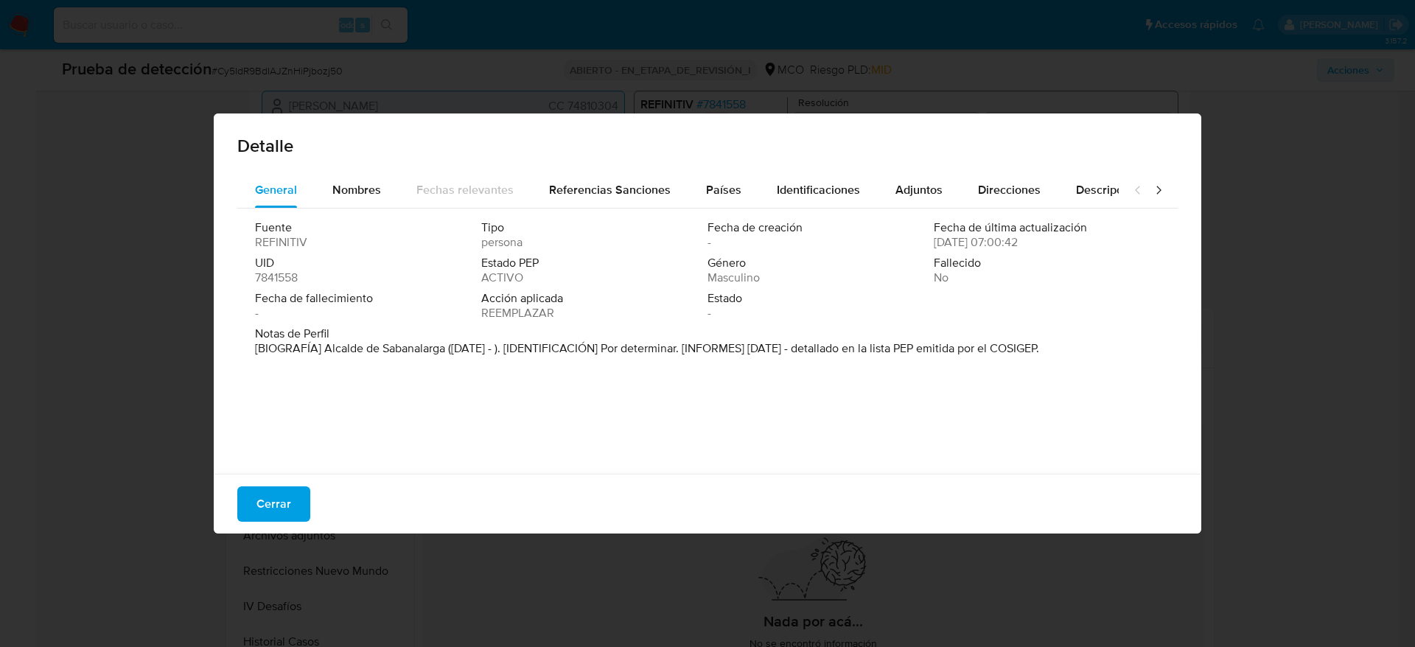
drag, startPoint x: 324, startPoint y: 344, endPoint x: 976, endPoint y: 18, distance: 729.0
click at [447, 350] on font "[BIOGRAFÍA] Alcalde de Sabanalarga ([DATE] - ). [IDENTIFICACIÓN] Por determinar…" at bounding box center [647, 348] width 784 height 17
click at [296, 499] on button "Cerrar" at bounding box center [273, 503] width 73 height 35
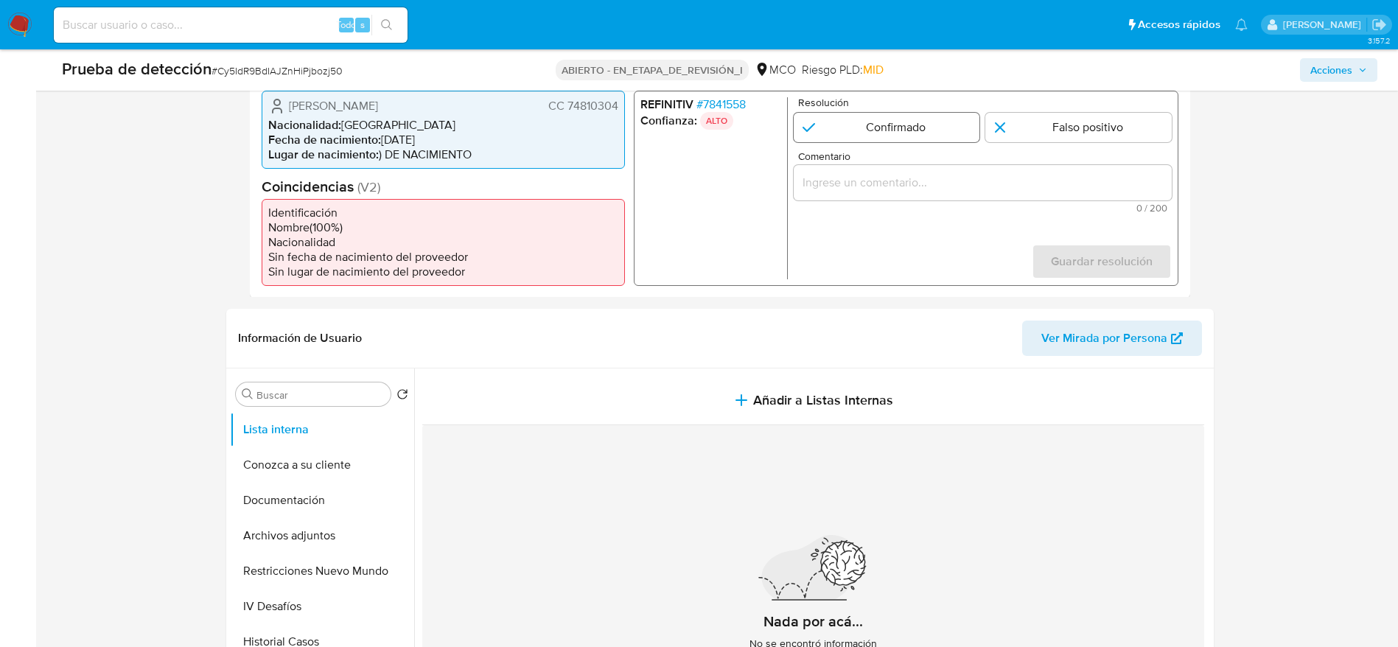
click at [951, 130] on input "1 de 1" at bounding box center [886, 126] width 186 height 29
radio input "true"
click at [948, 173] on input "Comentario" at bounding box center [982, 181] width 378 height 19
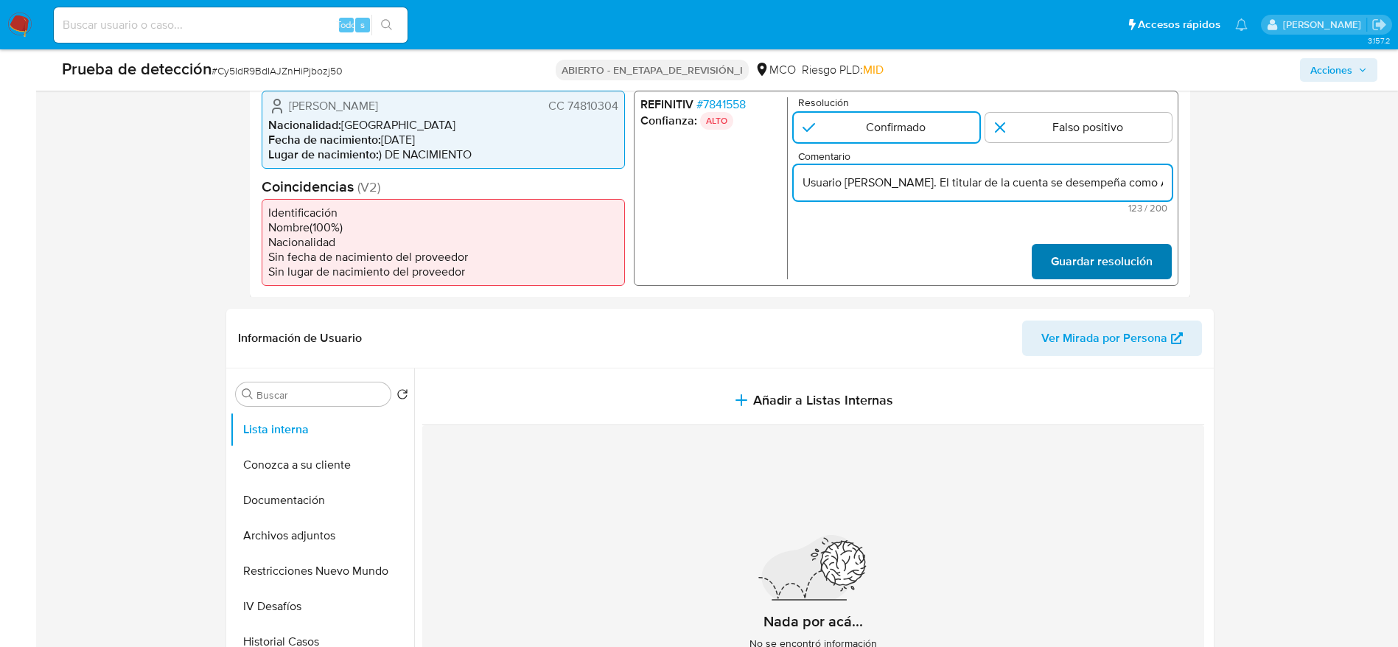
scroll to position [0, 301]
type input "Usuario [PERSON_NAME]. El titular de la cuenta se desempeña como Alcalde de [GE…"
click at [1063, 254] on span "Guardar resolución" at bounding box center [1101, 261] width 102 height 32
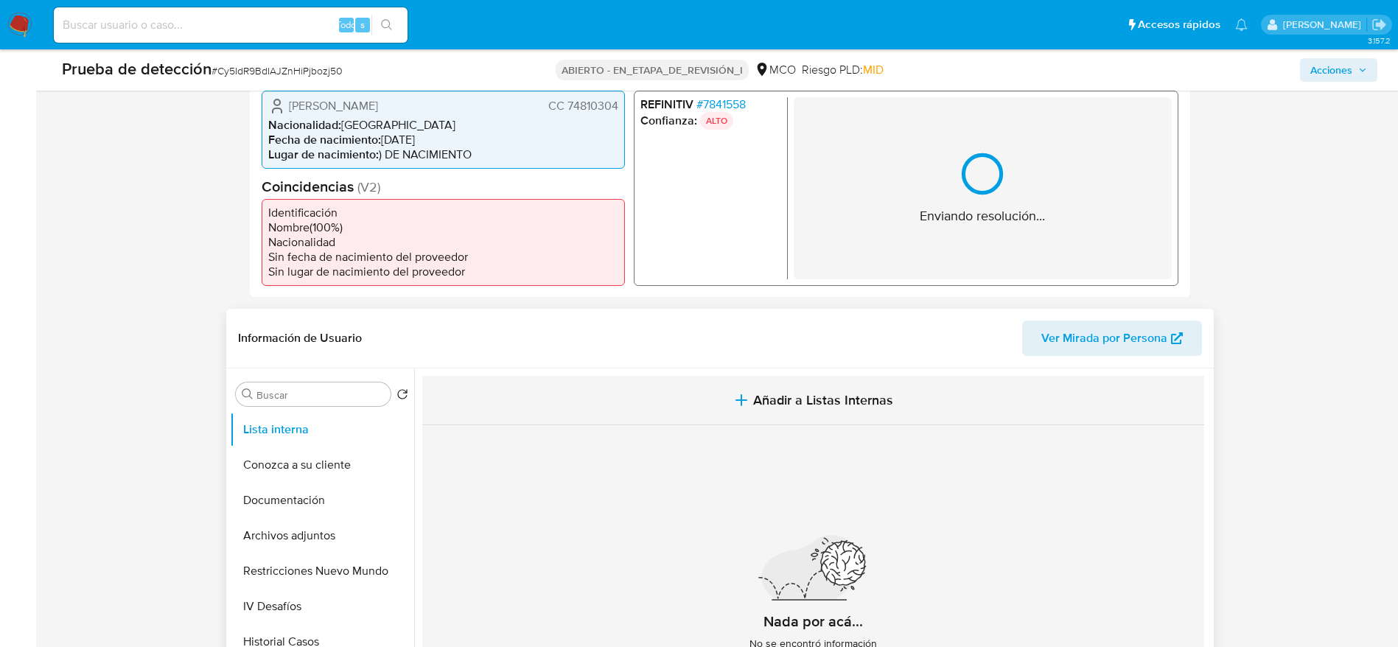
click at [524, 394] on button "Añadir a Listas Internas" at bounding box center [813, 400] width 782 height 49
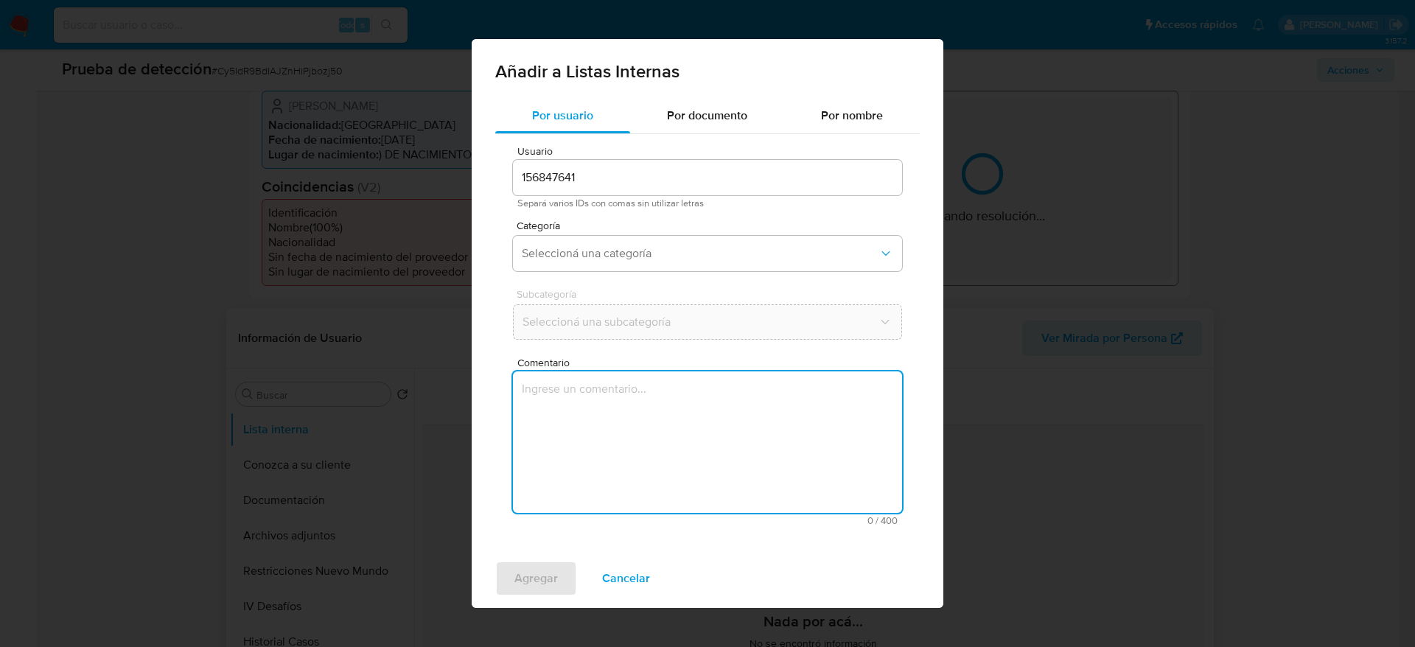
click at [527, 422] on textarea "Comentario" at bounding box center [707, 441] width 389 height 141
type textarea "Usuario Carlos Efren Espinosa Bernal. El titular de la cuenta se desempeña como…"
click at [576, 256] on span "Seleccioná una categoría" at bounding box center [700, 253] width 357 height 15
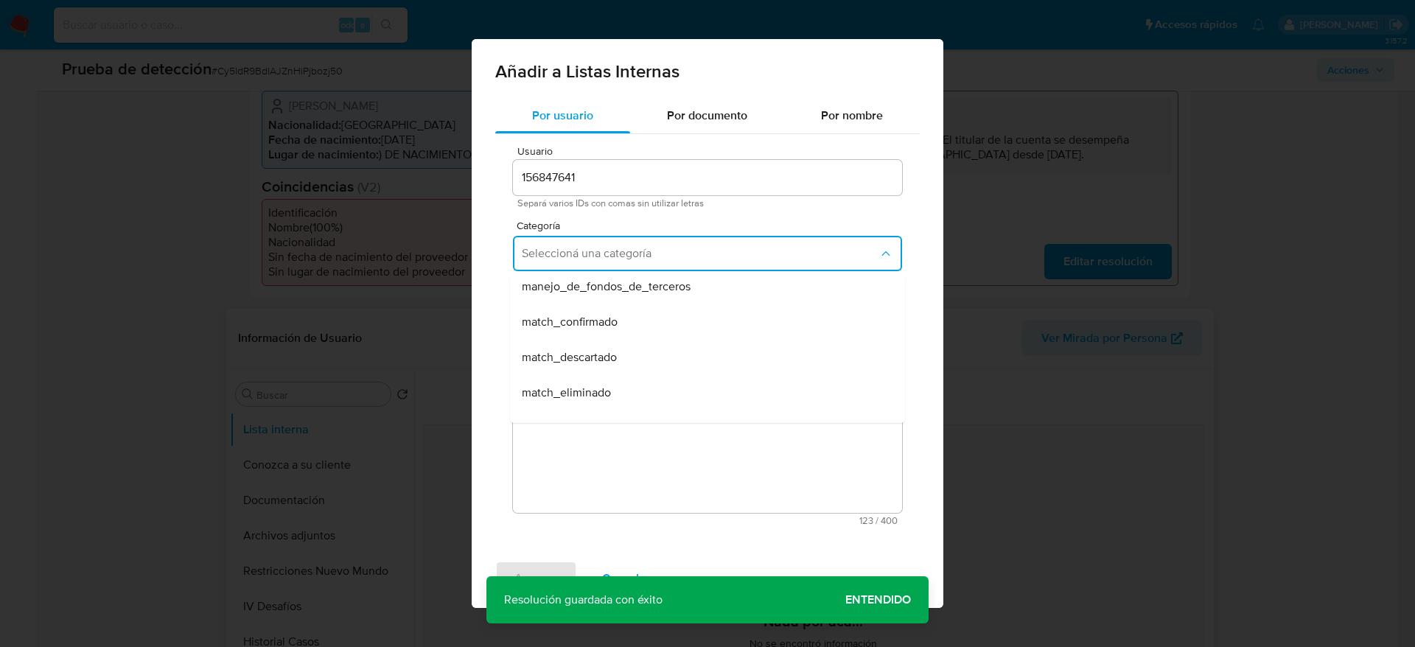
scroll to position [111, 0]
click at [584, 302] on div "match_confirmado" at bounding box center [703, 288] width 363 height 35
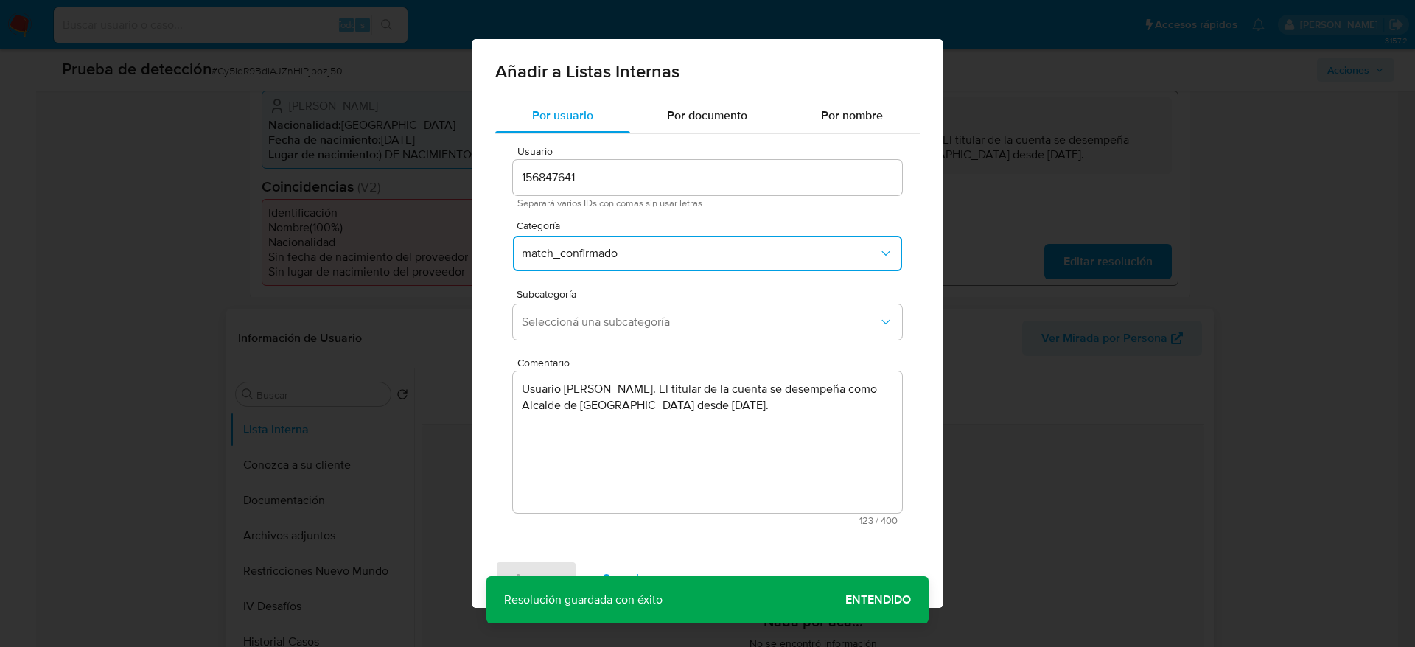
click at [595, 340] on div "Subcategoría Seleccioná una subcategoría" at bounding box center [707, 317] width 389 height 57
click at [589, 327] on span "Seleccioná una subcategoría" at bounding box center [700, 322] width 357 height 15
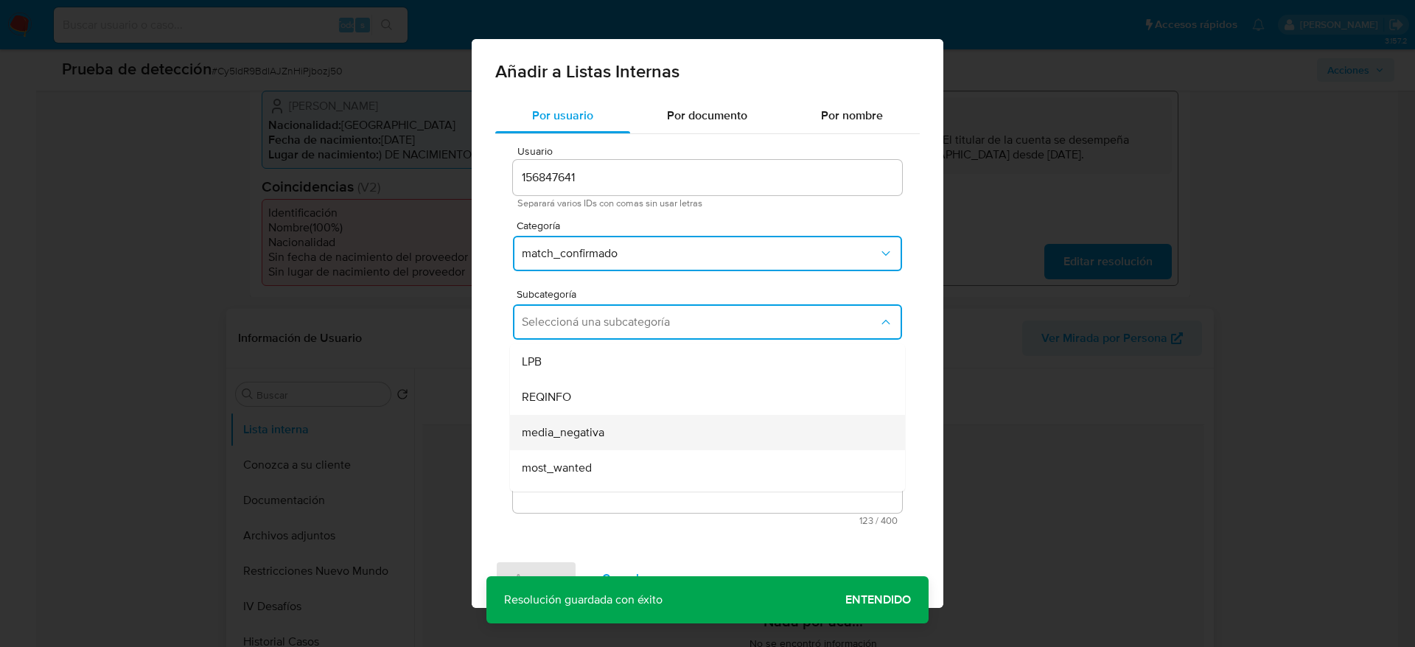
scroll to position [100, 0]
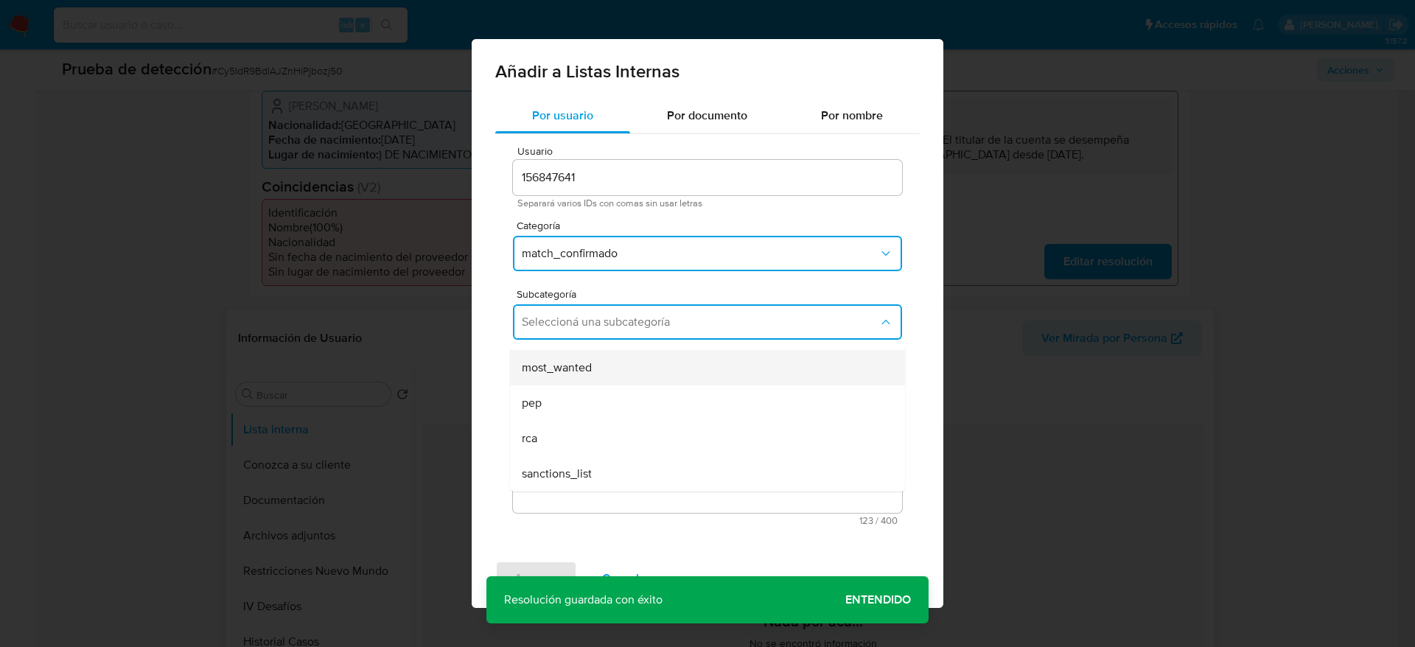
click at [578, 384] on div "most_wanted" at bounding box center [703, 367] width 363 height 35
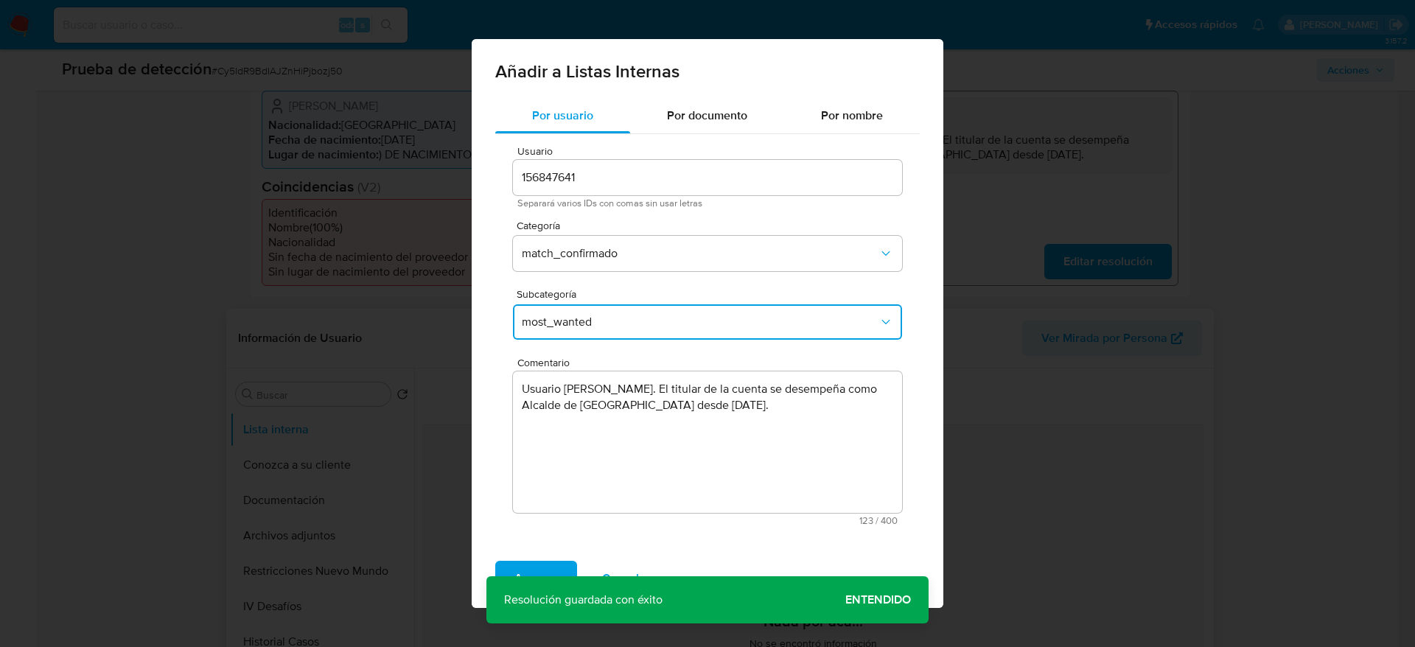
click at [567, 336] on button "most_wanted" at bounding box center [707, 321] width 389 height 35
click at [578, 404] on div "pep" at bounding box center [703, 402] width 363 height 35
click at [553, 559] on div "Agregar Cancelar" at bounding box center [708, 578] width 472 height 59
click at [556, 567] on span "Agregar" at bounding box center [535, 578] width 43 height 32
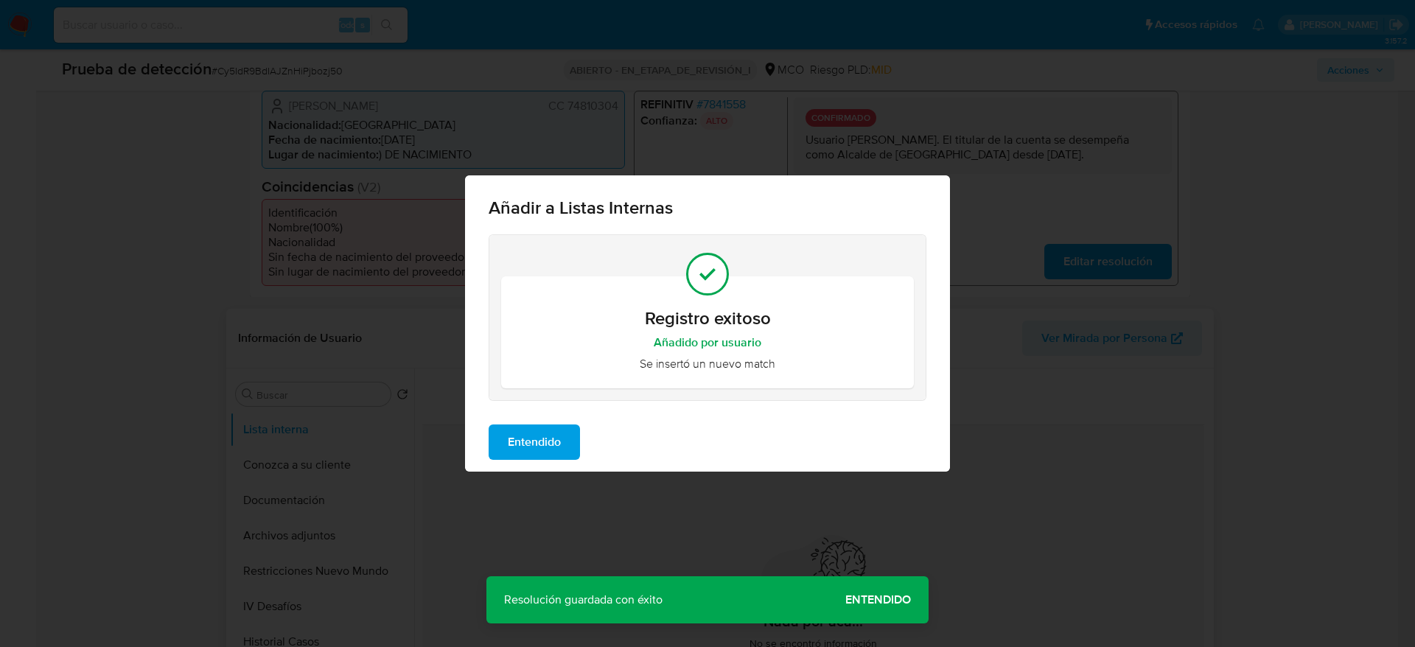
click at [544, 469] on div "Entendido" at bounding box center [707, 442] width 485 height 59
click at [514, 441] on span "Entendido" at bounding box center [534, 442] width 53 height 32
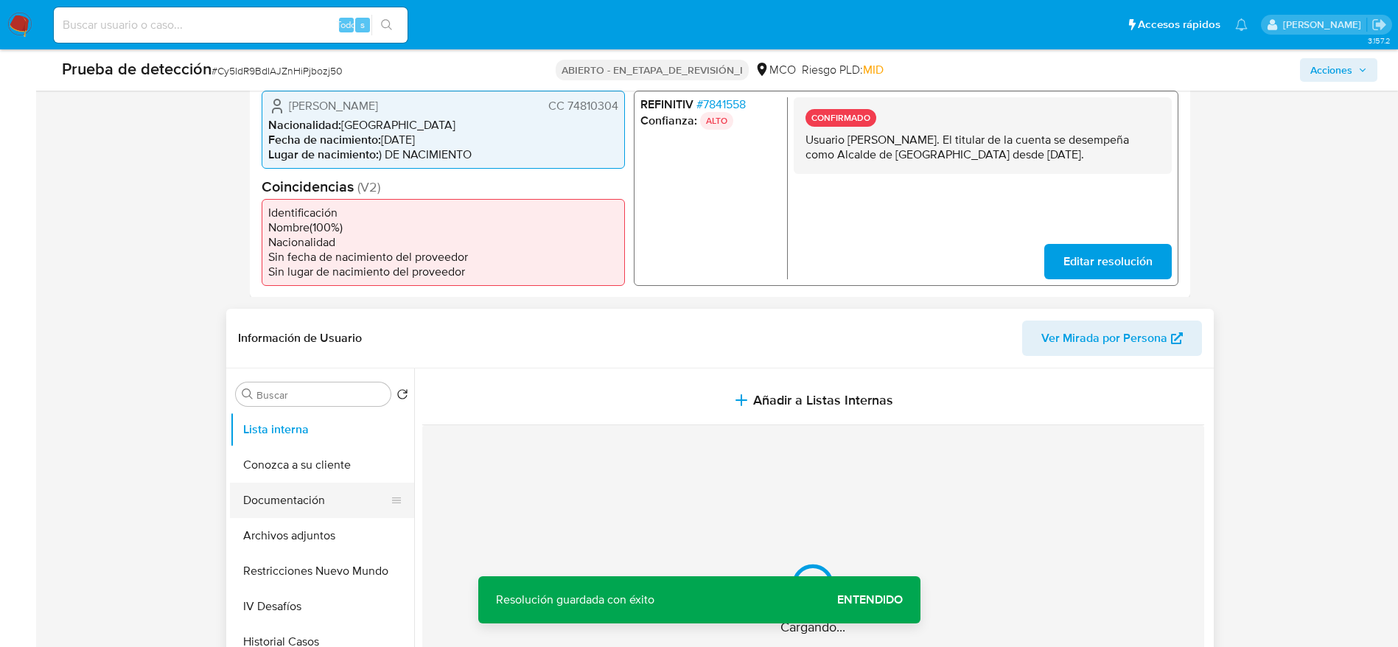
click at [298, 516] on button "Documentación" at bounding box center [316, 500] width 172 height 35
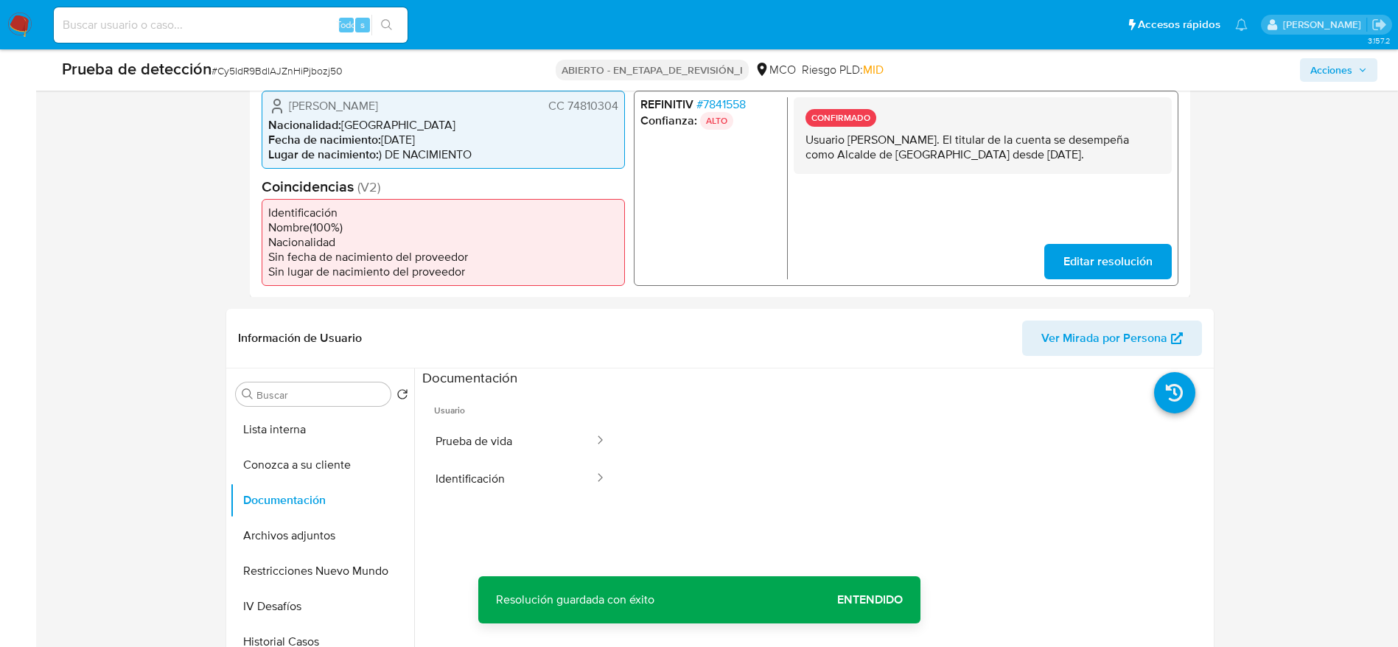
click at [548, 440] on button "Prueba de vida" at bounding box center [508, 441] width 173 height 38
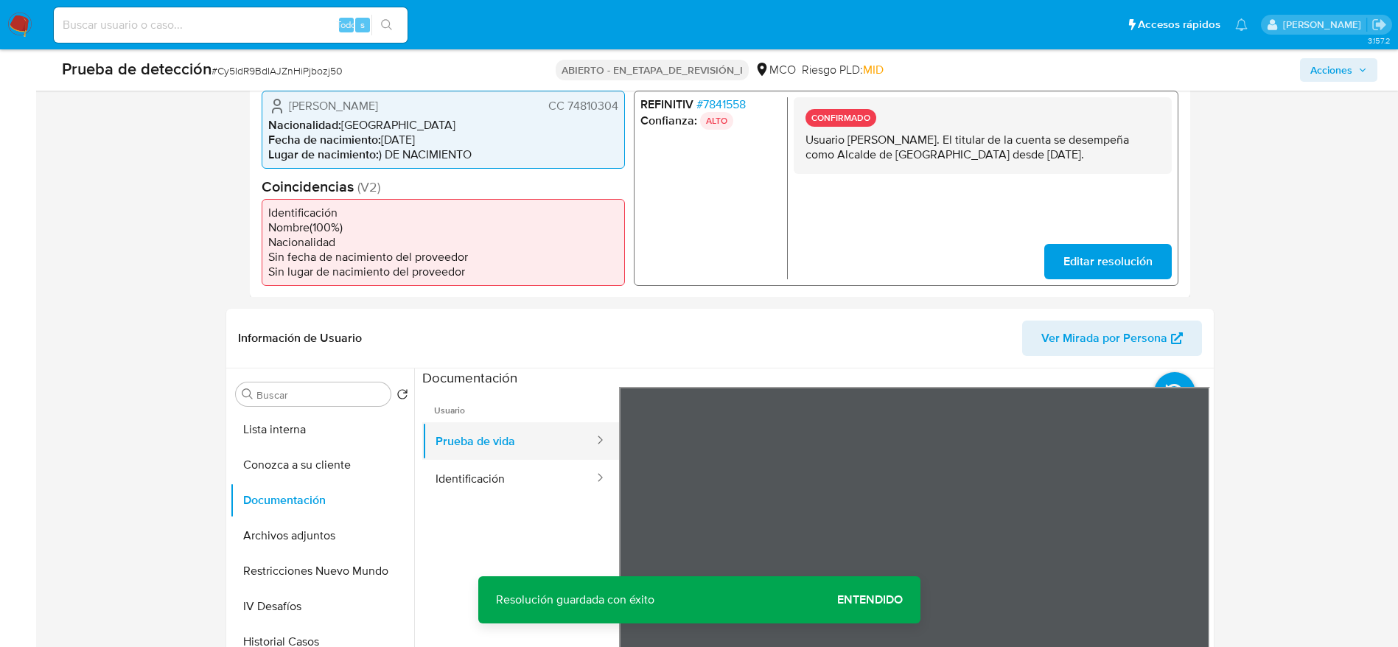
click at [550, 449] on button "Prueba de vida" at bounding box center [508, 441] width 173 height 38
click at [554, 474] on button "Identificación" at bounding box center [508, 479] width 173 height 38
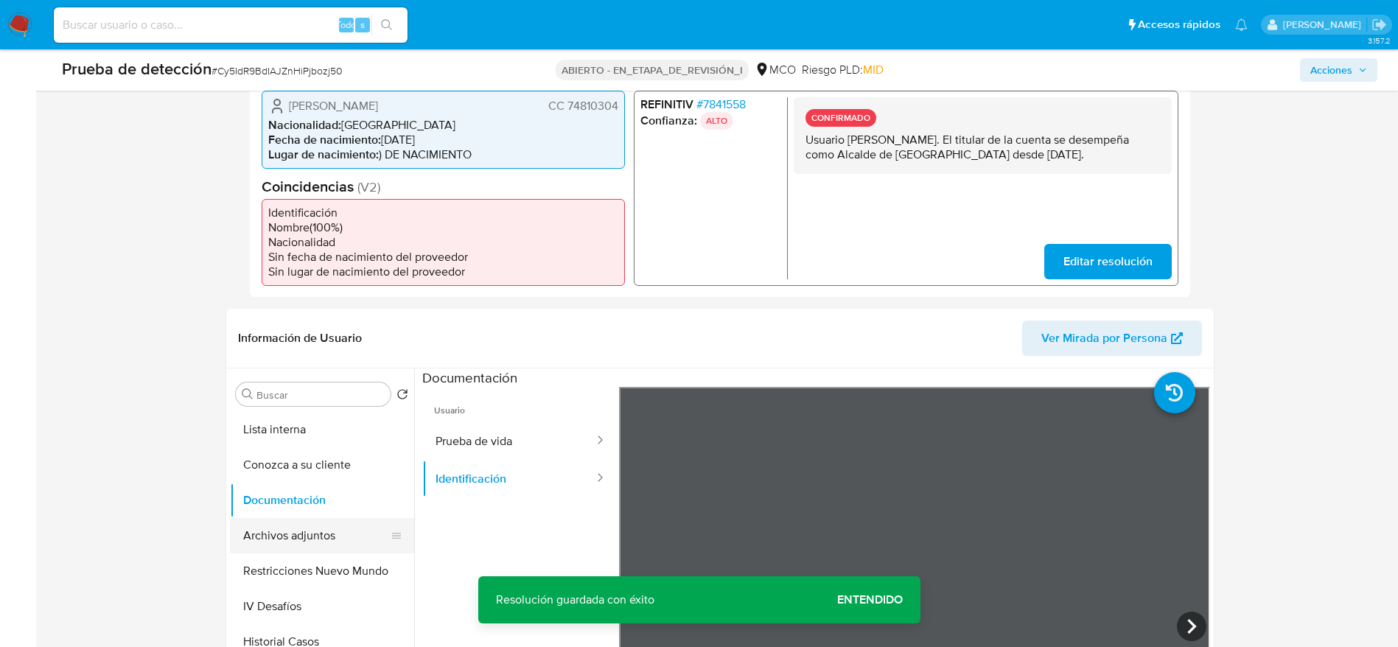
click at [281, 518] on button "Archivos adjuntos" at bounding box center [316, 535] width 172 height 35
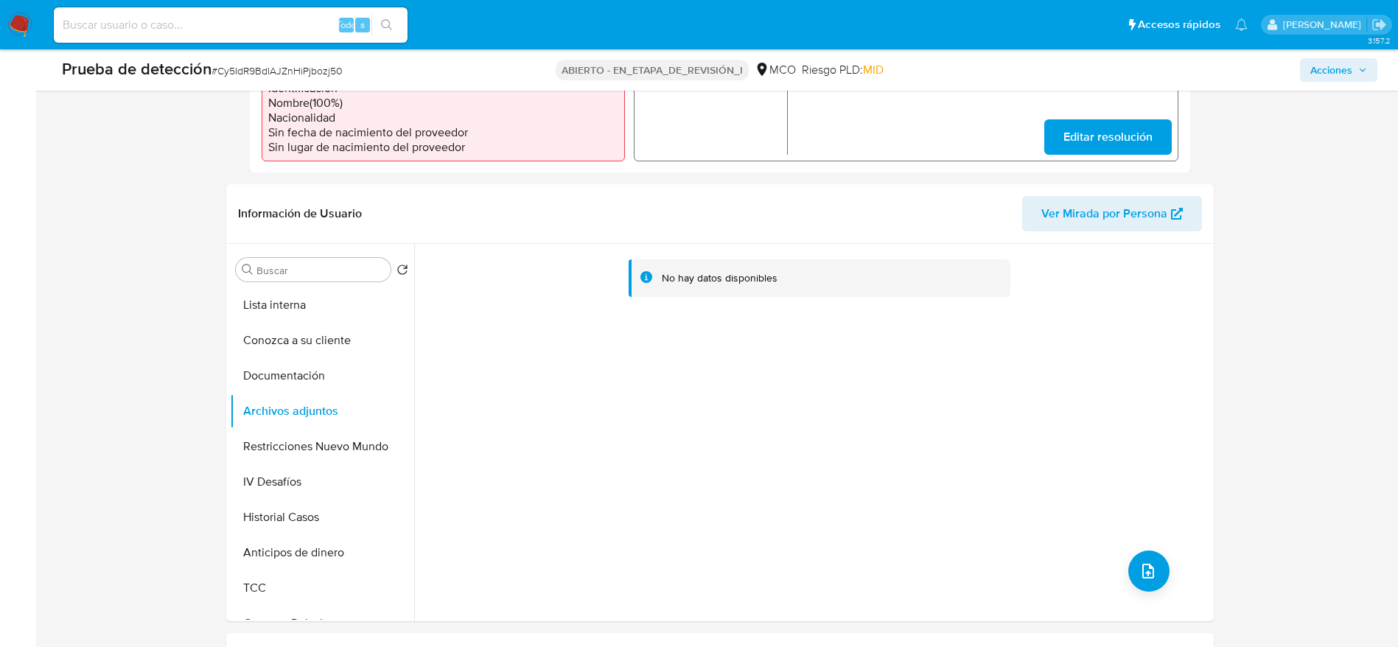
scroll to position [603, 0]
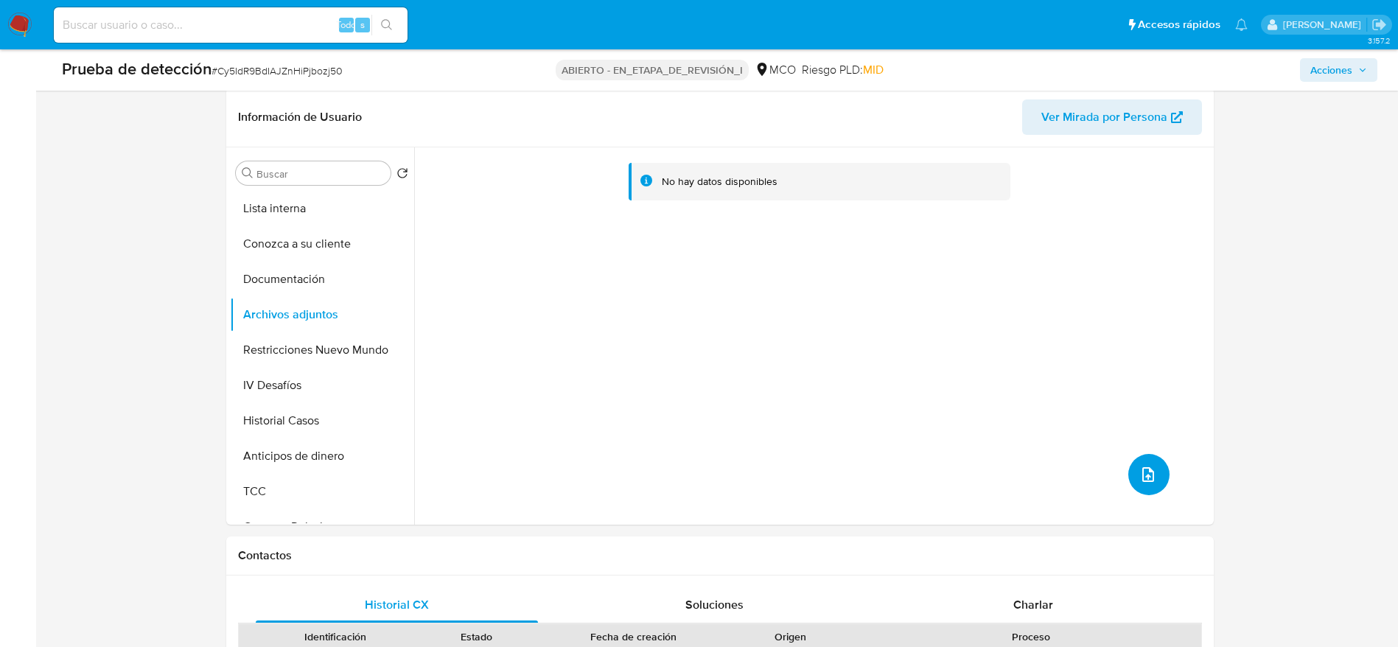
click at [1139, 489] on button "subir archivo" at bounding box center [1148, 474] width 41 height 41
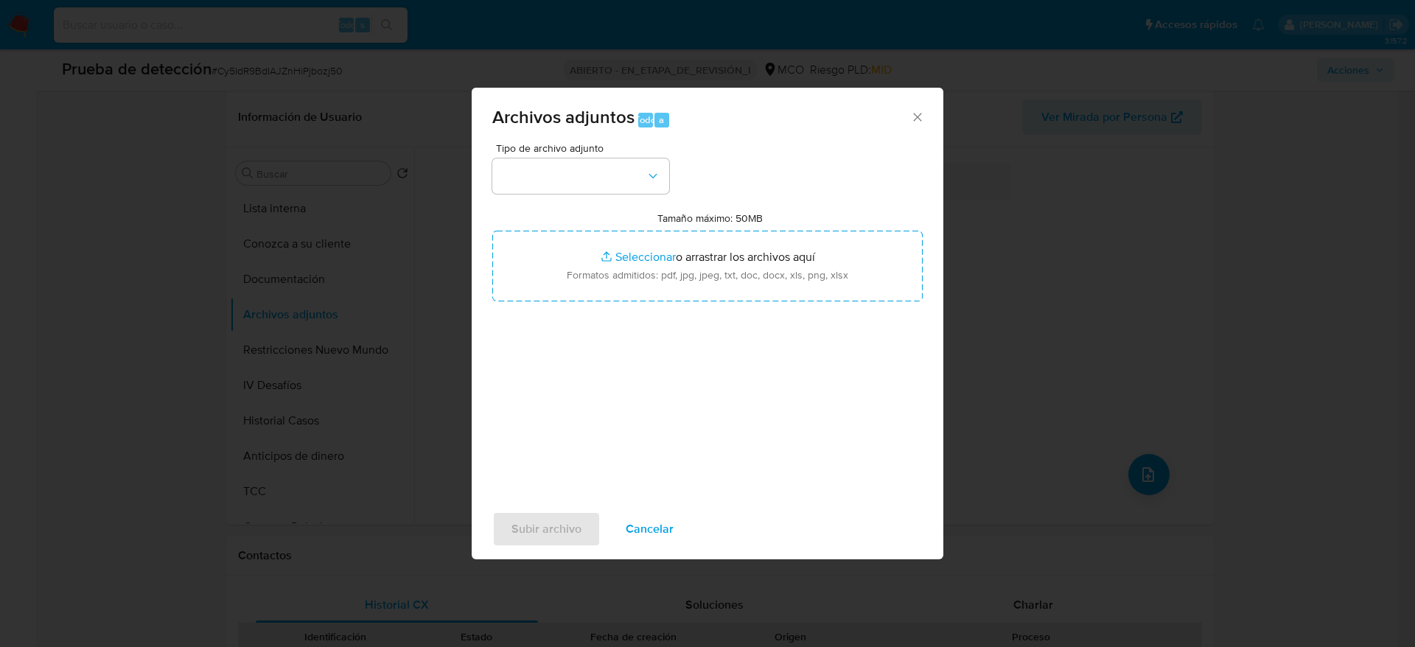
click at [569, 149] on span "Tipo de archivo adjunto" at bounding box center [584, 148] width 177 height 10
click at [573, 150] on span "Tipo de archivo adjunto" at bounding box center [584, 148] width 177 height 10
click at [578, 155] on div "Tipo de archivo adjunto" at bounding box center [580, 168] width 177 height 51
click at [586, 178] on button "button" at bounding box center [580, 175] width 177 height 35
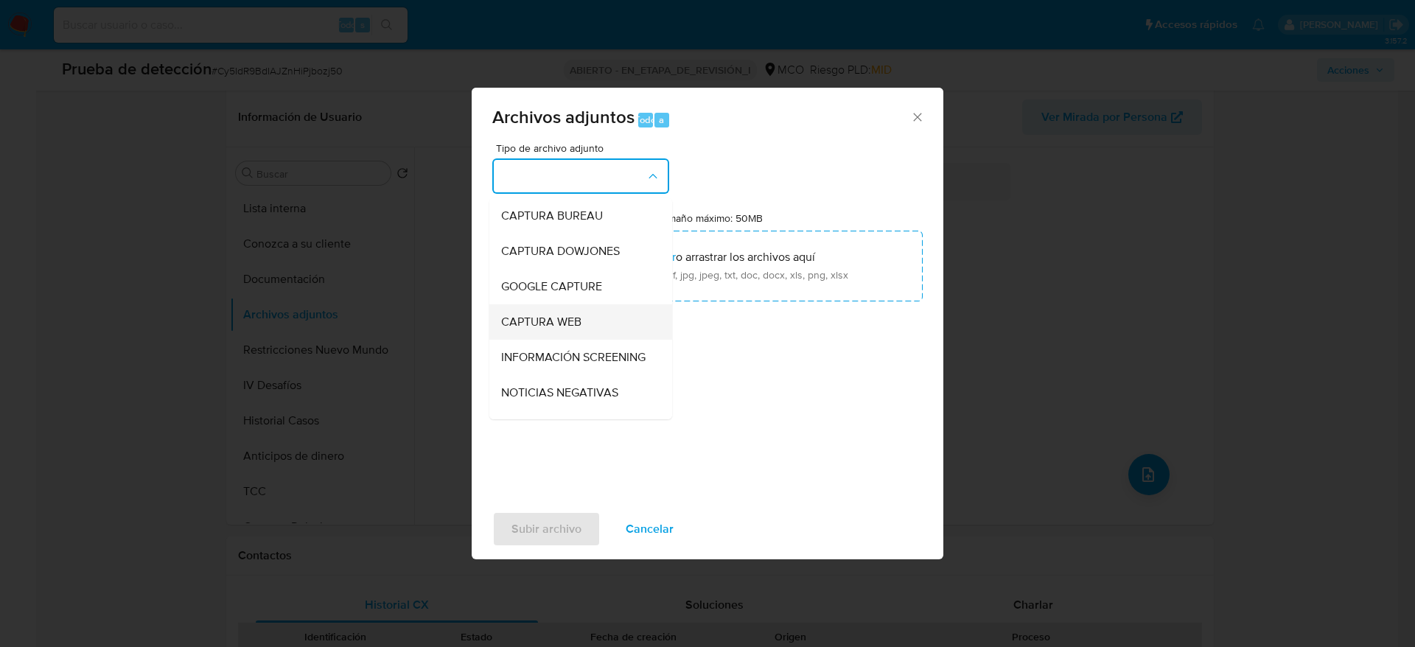
click at [580, 315] on span "CAPTURA WEB" at bounding box center [541, 322] width 80 height 15
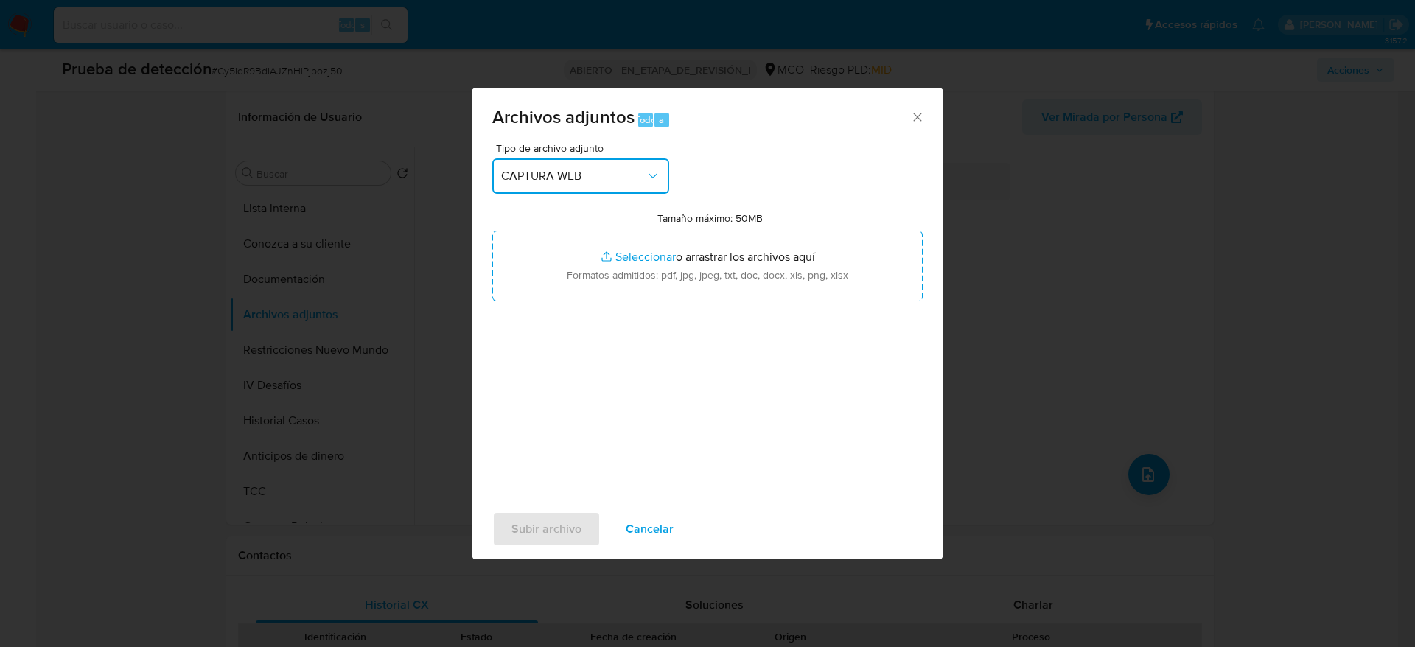
click at [613, 176] on span "CAPTURA WEB" at bounding box center [573, 176] width 144 height 15
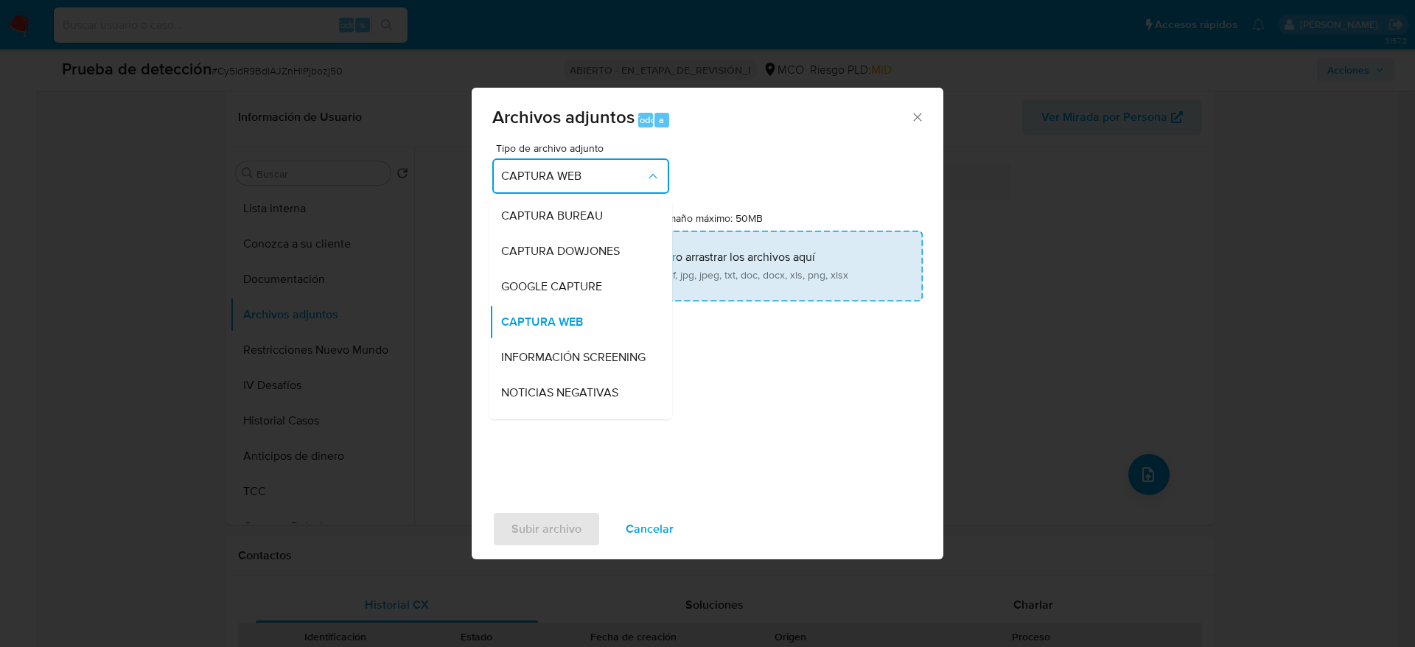
click at [593, 350] on span "INFORMACIÓN SCREENING" at bounding box center [573, 357] width 144 height 15
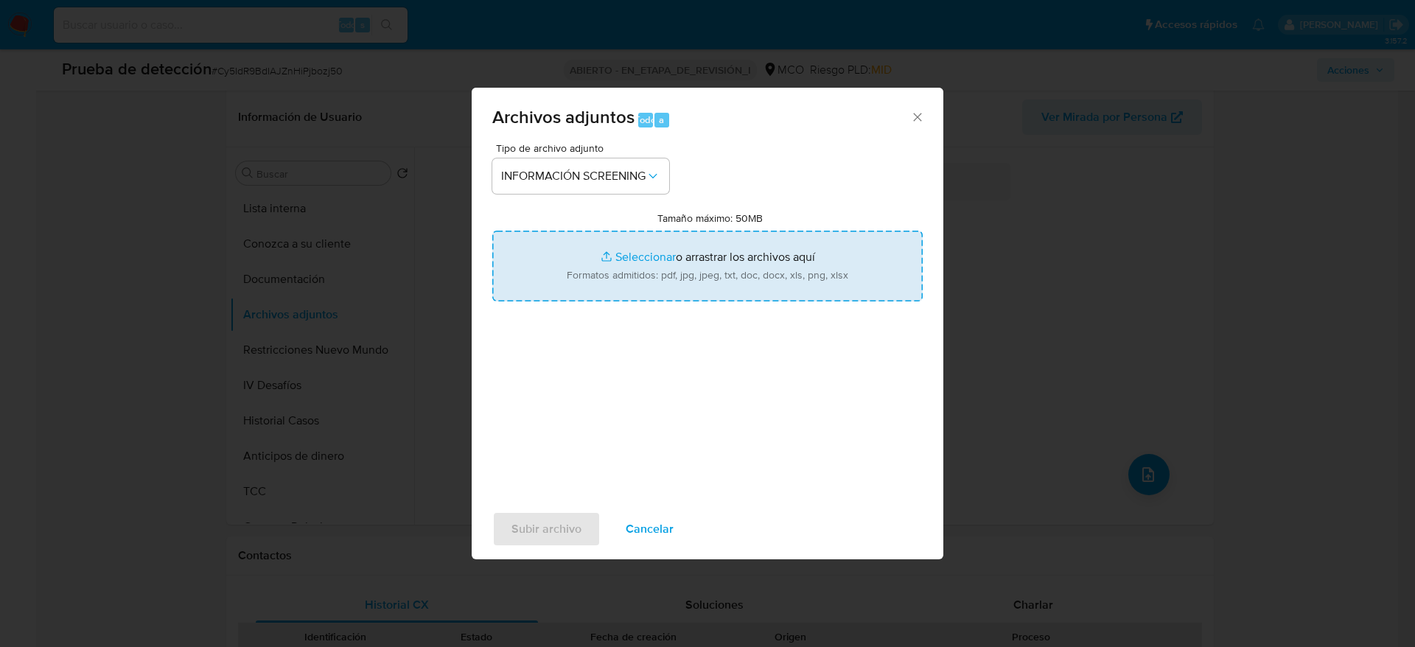
click at [614, 256] on input "Tamaño máximo: 50MB Seleccionar archivos" at bounding box center [707, 266] width 430 height 71
type input "C:\fakepath\_Carlos Efren Espinosa Bernal_ - Buscar con Google.pdf"
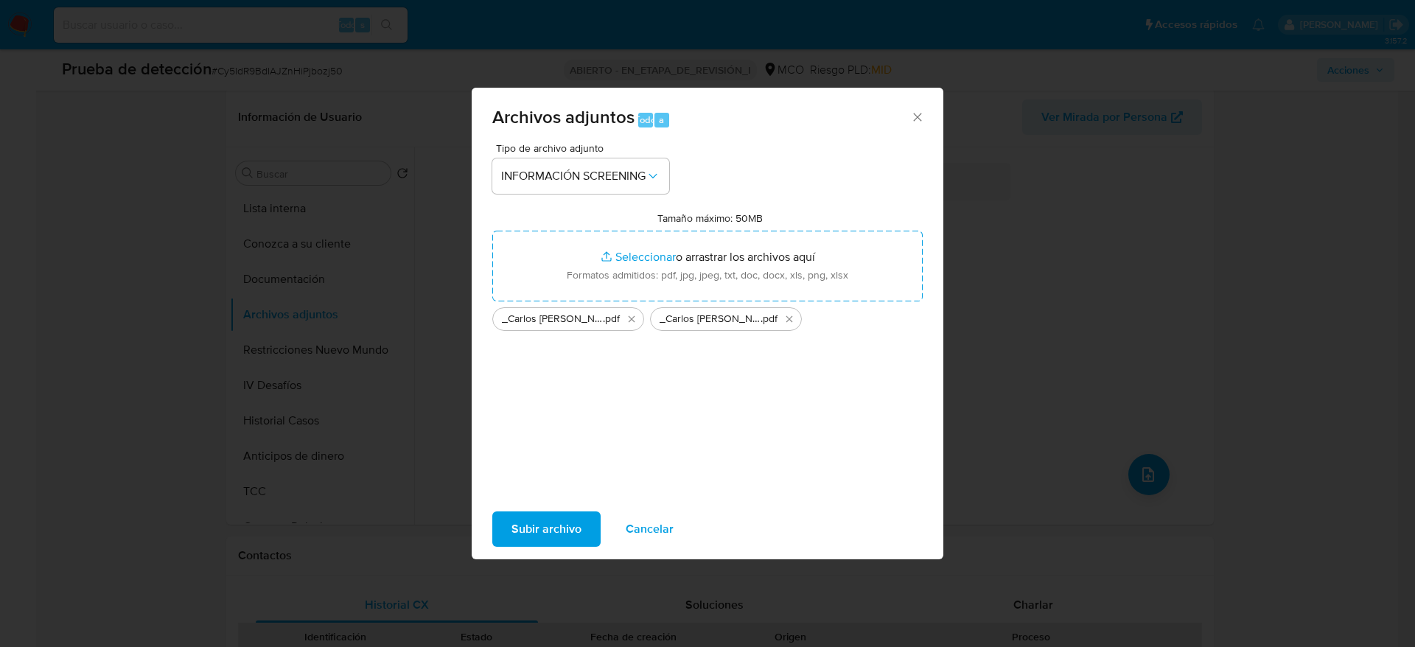
click at [531, 534] on span "Subir archivo" at bounding box center [546, 529] width 70 height 32
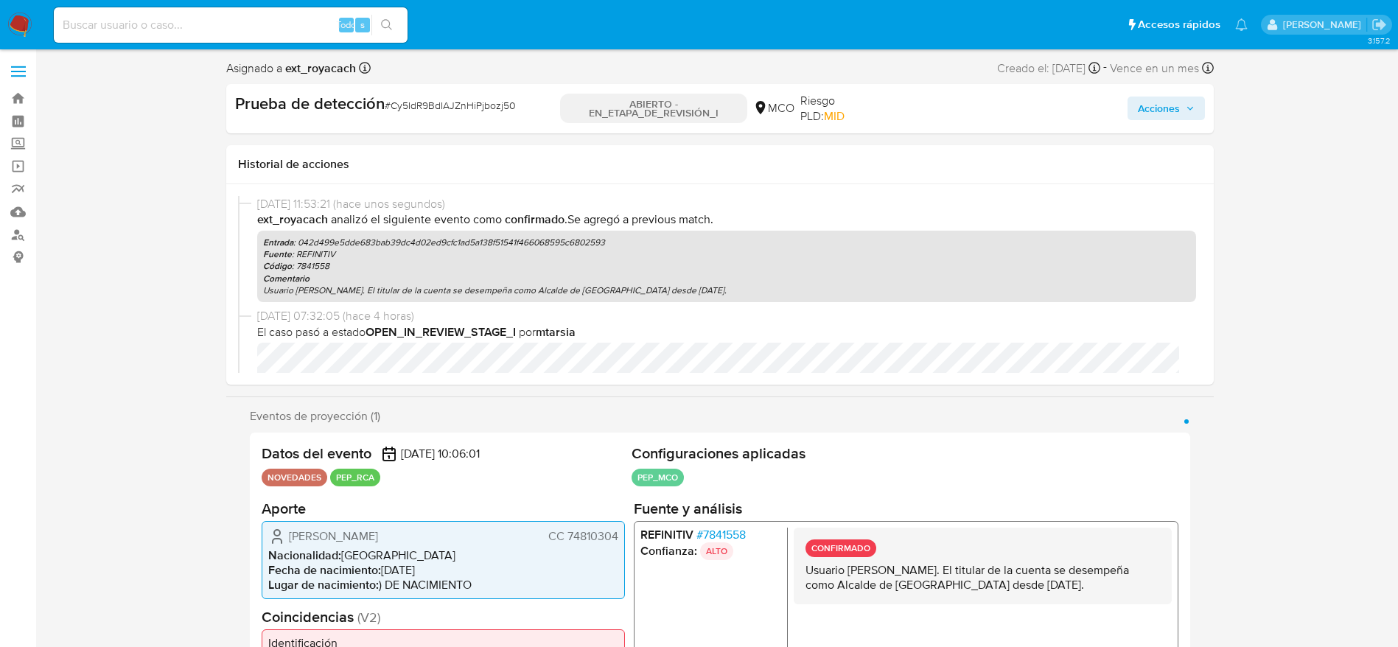
scroll to position [0, 0]
click at [1158, 110] on span "Acciones" at bounding box center [1159, 109] width 42 height 24
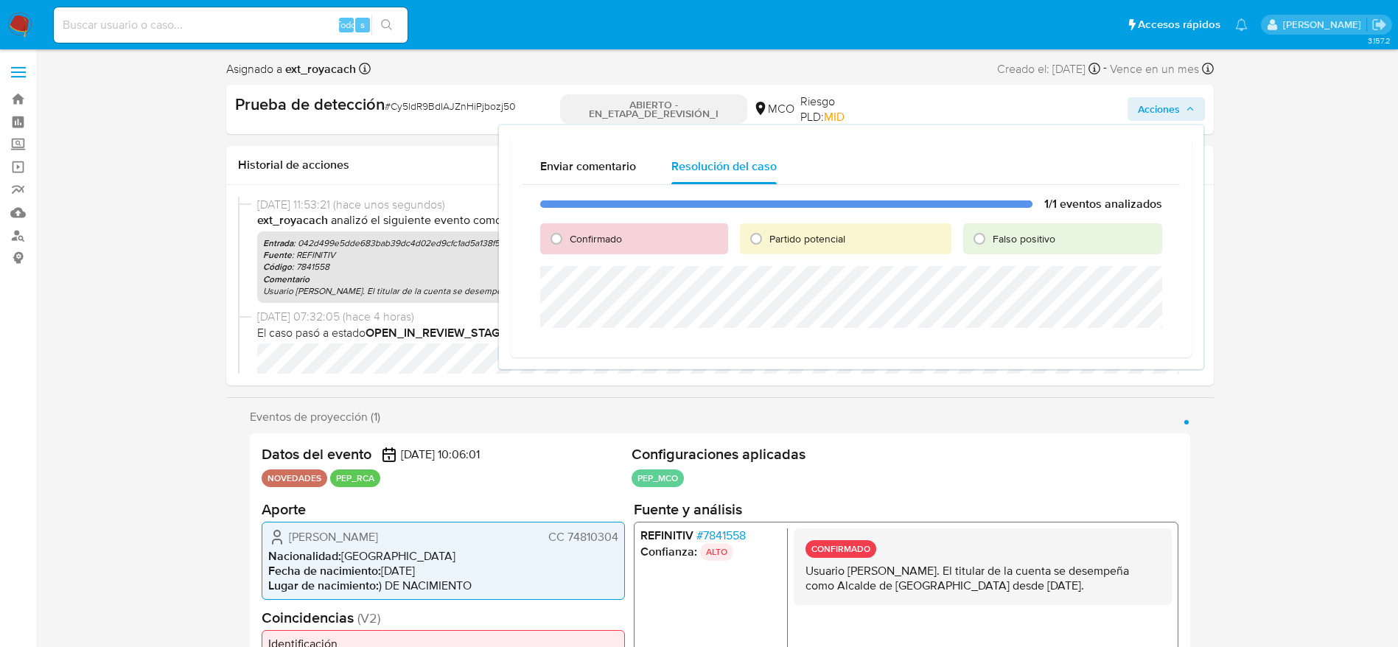
click at [572, 237] on font "Confirmado" at bounding box center [596, 238] width 52 height 15
click at [568, 237] on input "Confirmado" at bounding box center [557, 239] width 24 height 24
radio input "true"
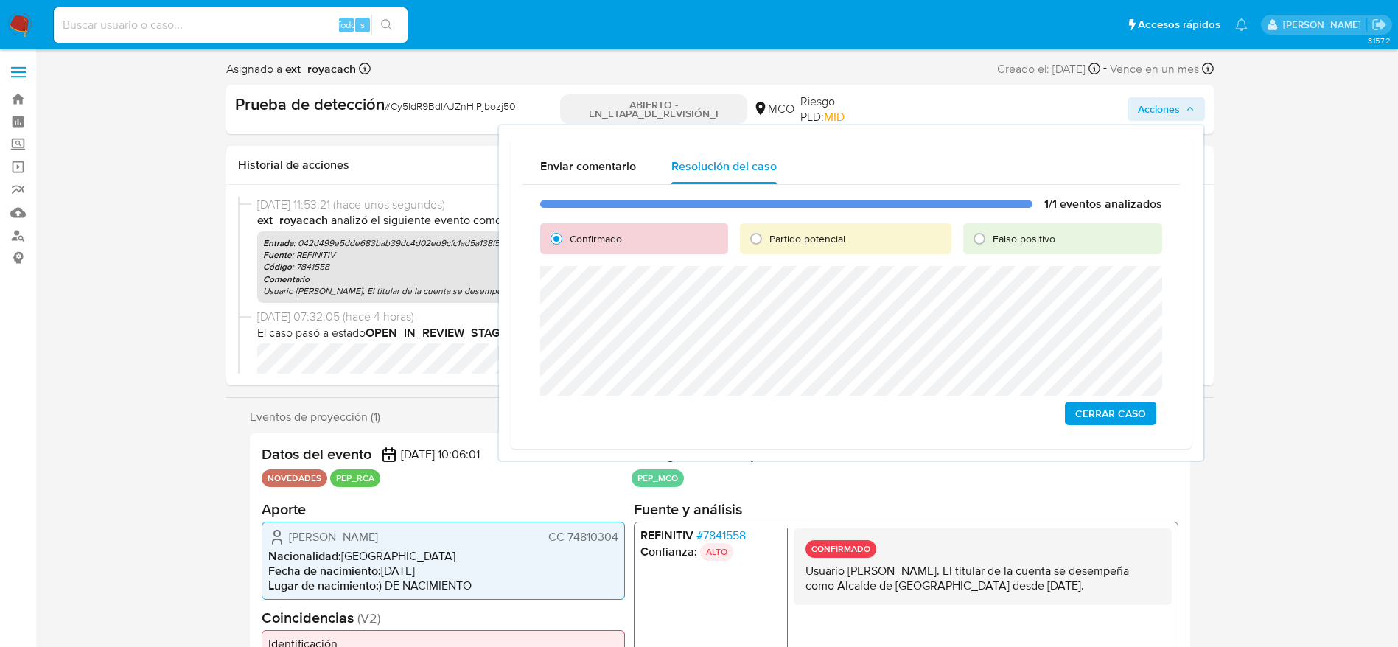
click at [1113, 414] on span "Cerrar Caso" at bounding box center [1110, 413] width 71 height 21
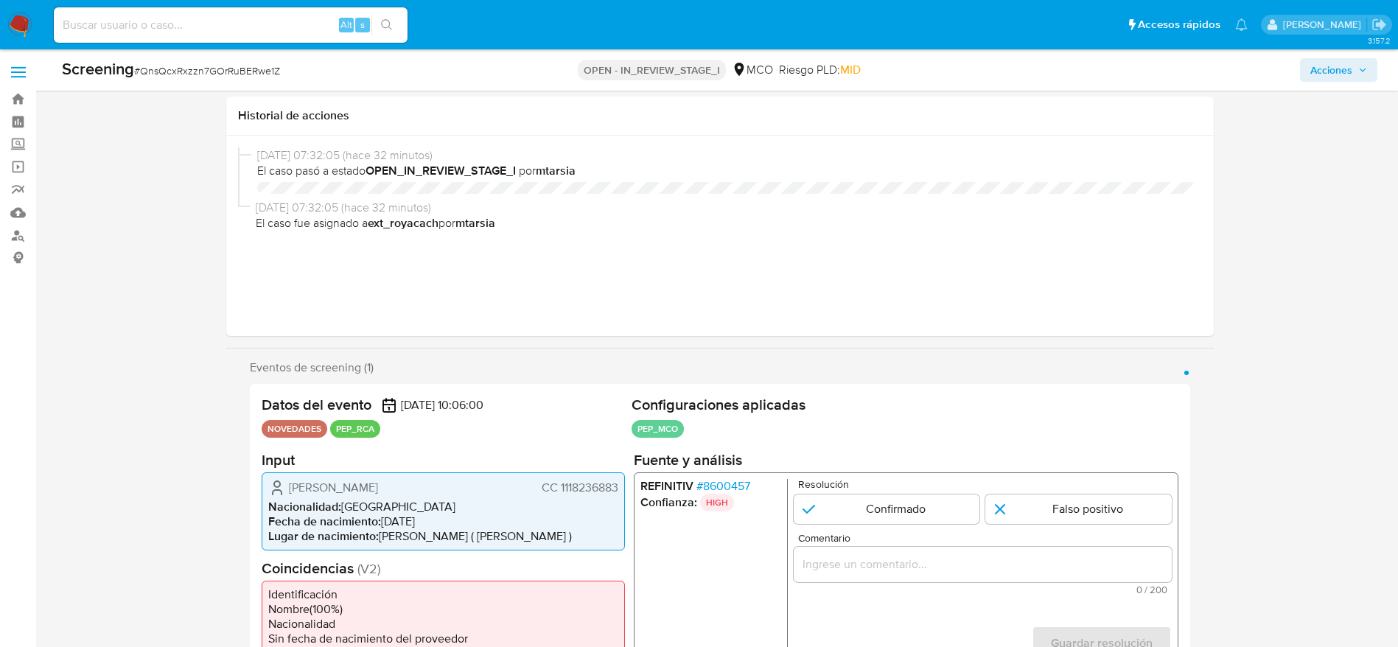
select select "10"
click at [183, 65] on span "# QnsQcxRxzzn7GOrRuBERwe1Z" at bounding box center [207, 70] width 146 height 15
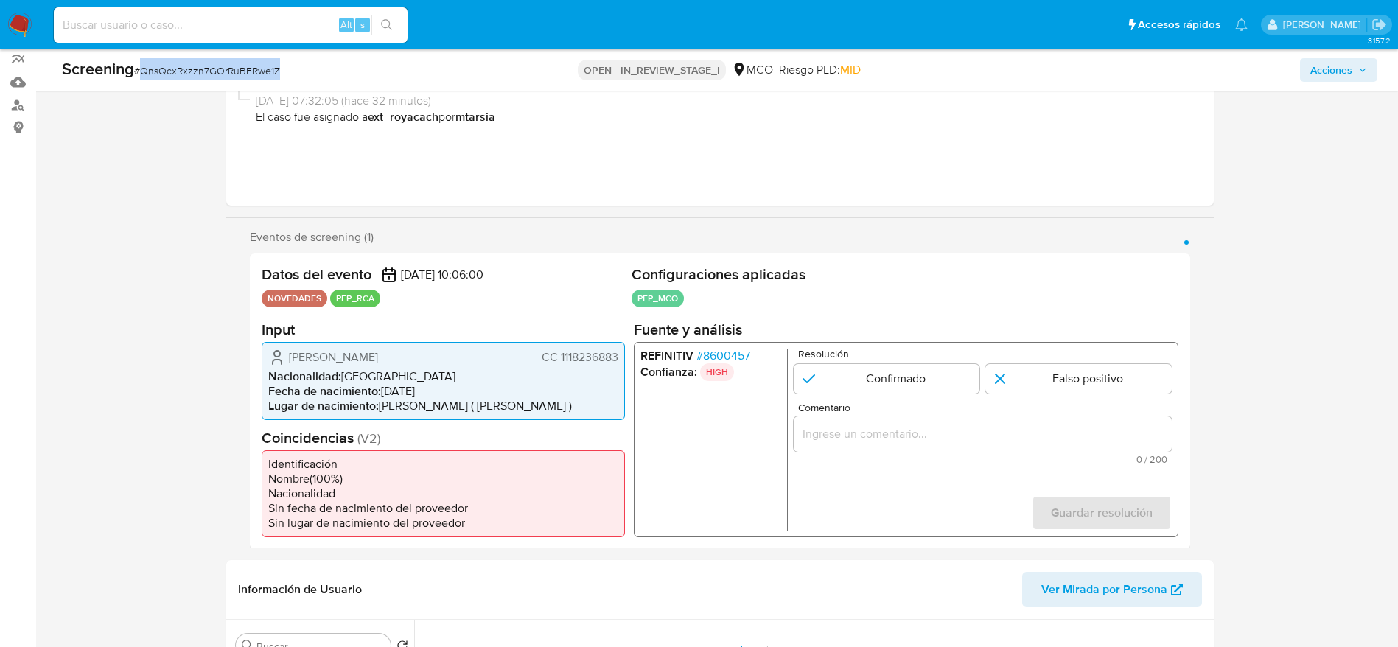
click at [183, 65] on span "# QnsQcxRxzzn7GOrRuBERwe1Z" at bounding box center [207, 70] width 146 height 15
drag, startPoint x: 267, startPoint y: 365, endPoint x: 276, endPoint y: 360, distance: 10.9
click at [276, 360] on div "[PERSON_NAME] CC 1118236883 Nacionalidad : [DEMOGRAPHIC_DATA] Fecha de nacimien…" at bounding box center [443, 380] width 363 height 78
drag, startPoint x: 281, startPoint y: 357, endPoint x: 618, endPoint y: 351, distance: 337.6
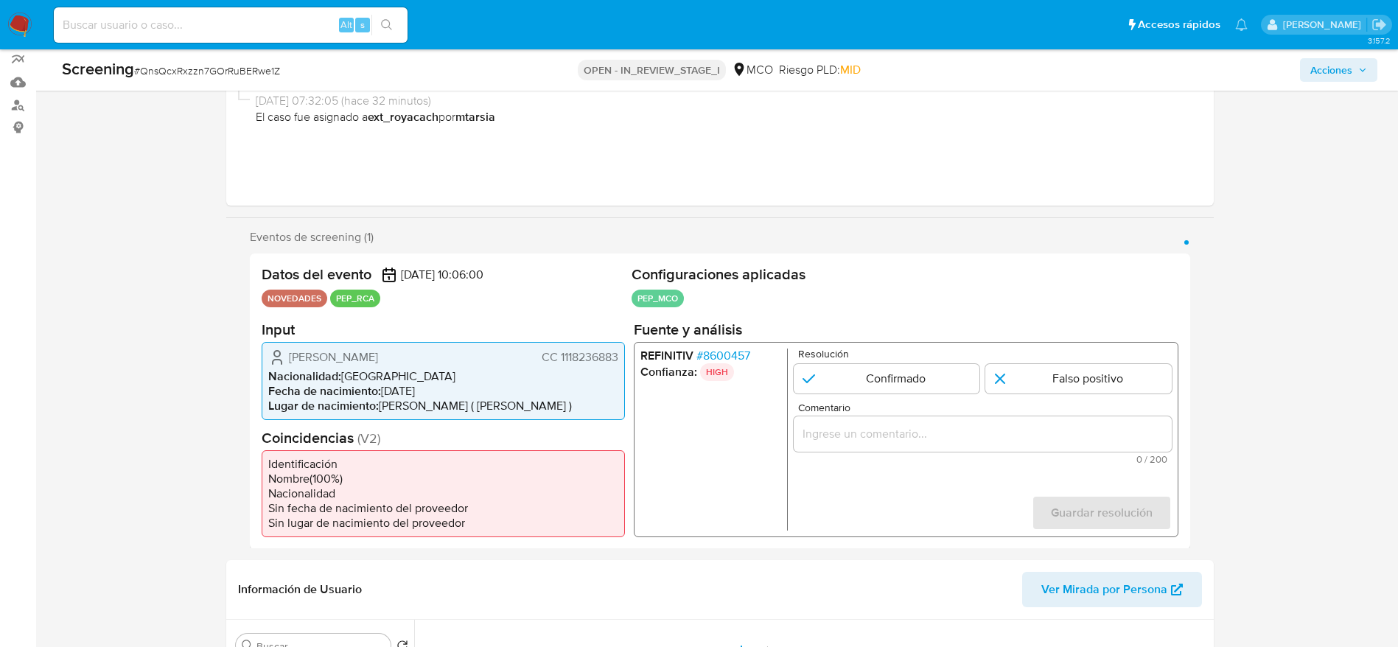
click at [618, 351] on div "[PERSON_NAME] CC 1118236883 Nacionalidad : [DEMOGRAPHIC_DATA] Fecha de nacimien…" at bounding box center [443, 380] width 363 height 78
click at [721, 354] on span "# 8600457" at bounding box center [723, 355] width 54 height 15
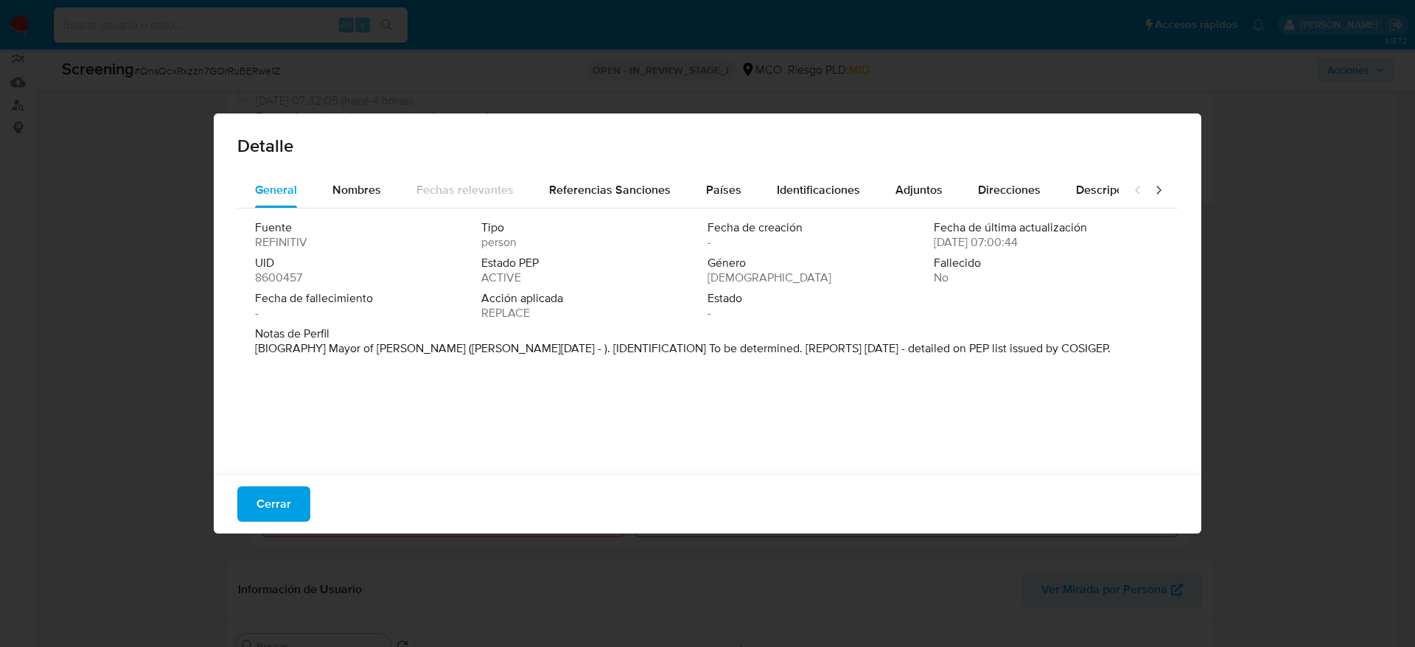
drag, startPoint x: 478, startPoint y: 350, endPoint x: 265, endPoint y: 427, distance: 226.6
click at [391, 346] on font "[BIOGRAFÍA] [PERSON_NAME] ([DATE] - ). [IDENTIFICACIÓN] Por determinar. [INFORM…" at bounding box center [631, 348] width 752 height 17
click at [274, 512] on span "Cerrar" at bounding box center [273, 504] width 35 height 32
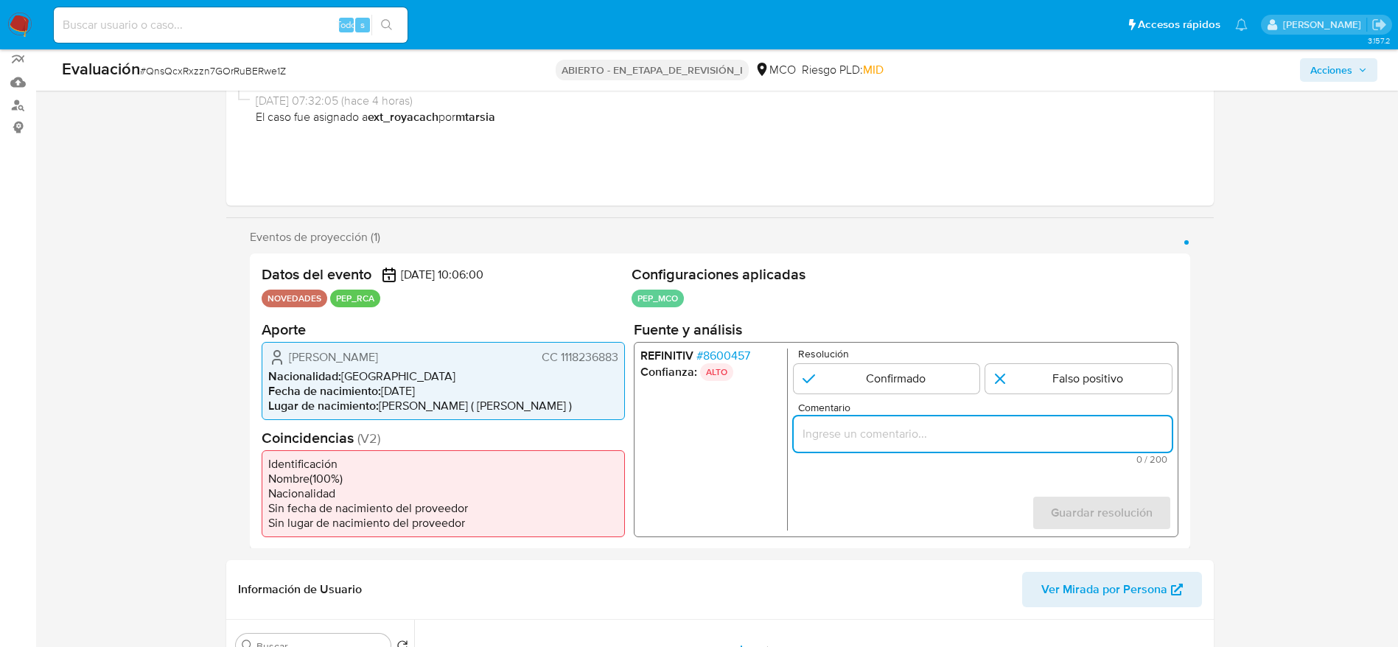
click at [823, 427] on input "Comentario" at bounding box center [982, 433] width 378 height 19
type input "u"
paste input "suario [PERSON_NAME] CC 1118236883, nacionalidad [DEMOGRAPHIC_DATA], por coinci…"
type input "Usuario Miguel Antonio Mateus Bedoya CC 1118236883, nacionalidad colombiana, po…"
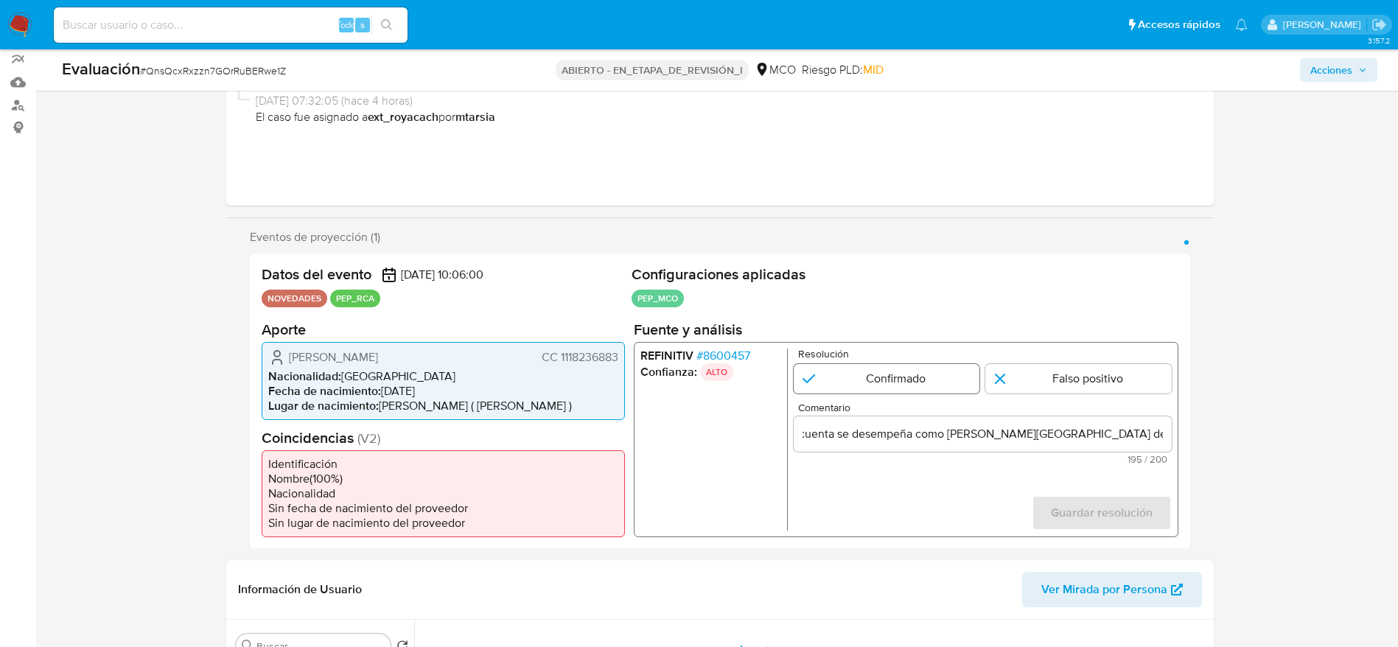
scroll to position [0, 0]
click at [883, 387] on input "1 de 1" at bounding box center [886, 377] width 186 height 29
radio input "true"
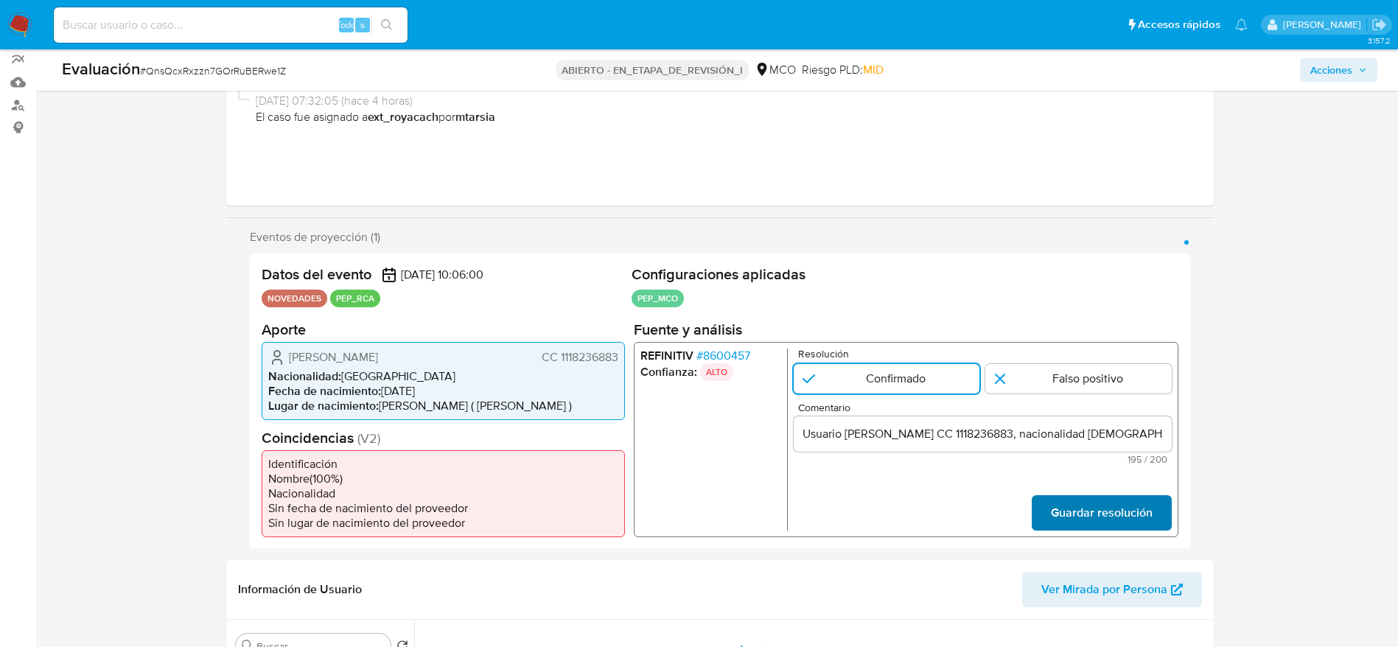
click at [1072, 506] on span "Guardar resolución" at bounding box center [1101, 512] width 102 height 32
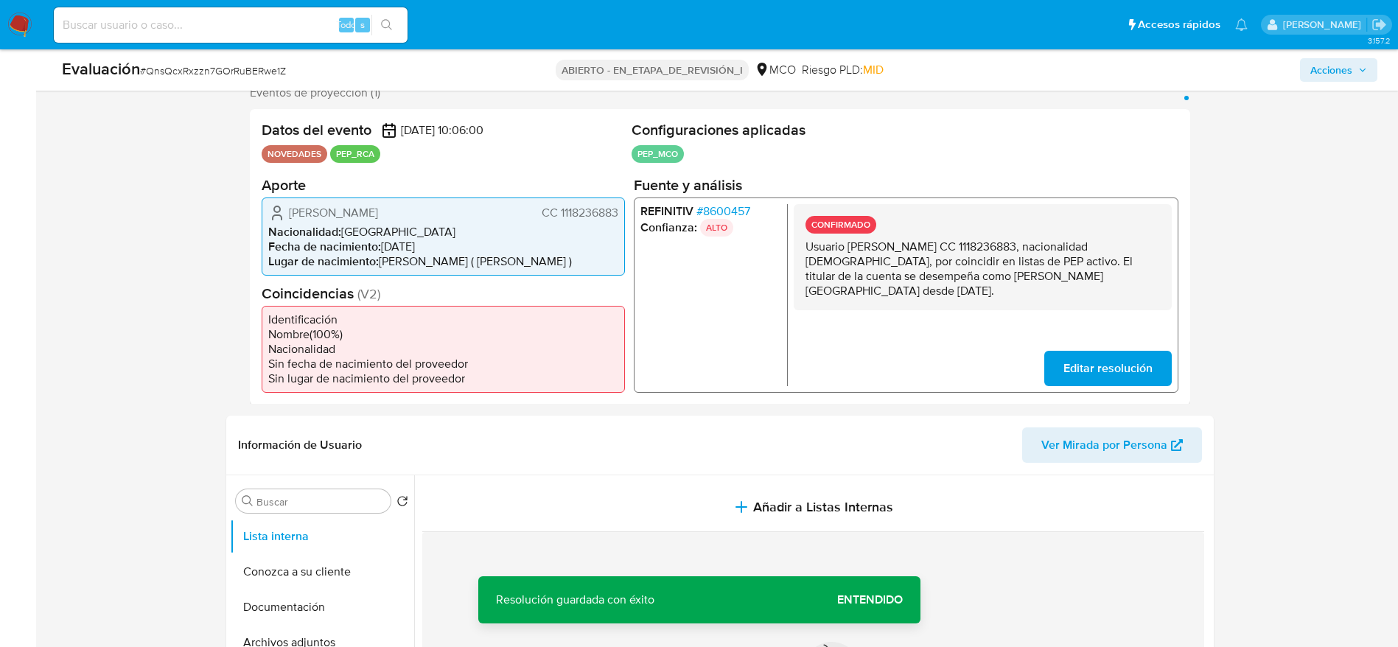
scroll to position [352, 0]
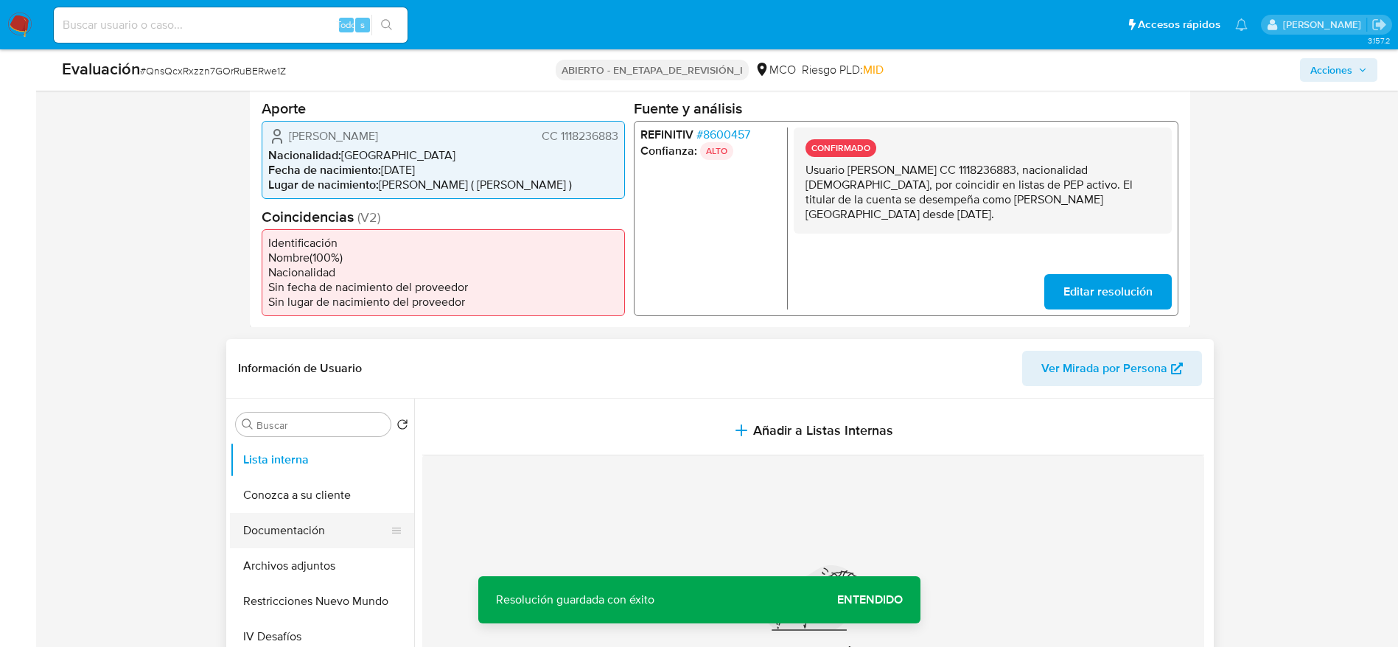
click at [321, 525] on button "Documentación" at bounding box center [316, 530] width 172 height 35
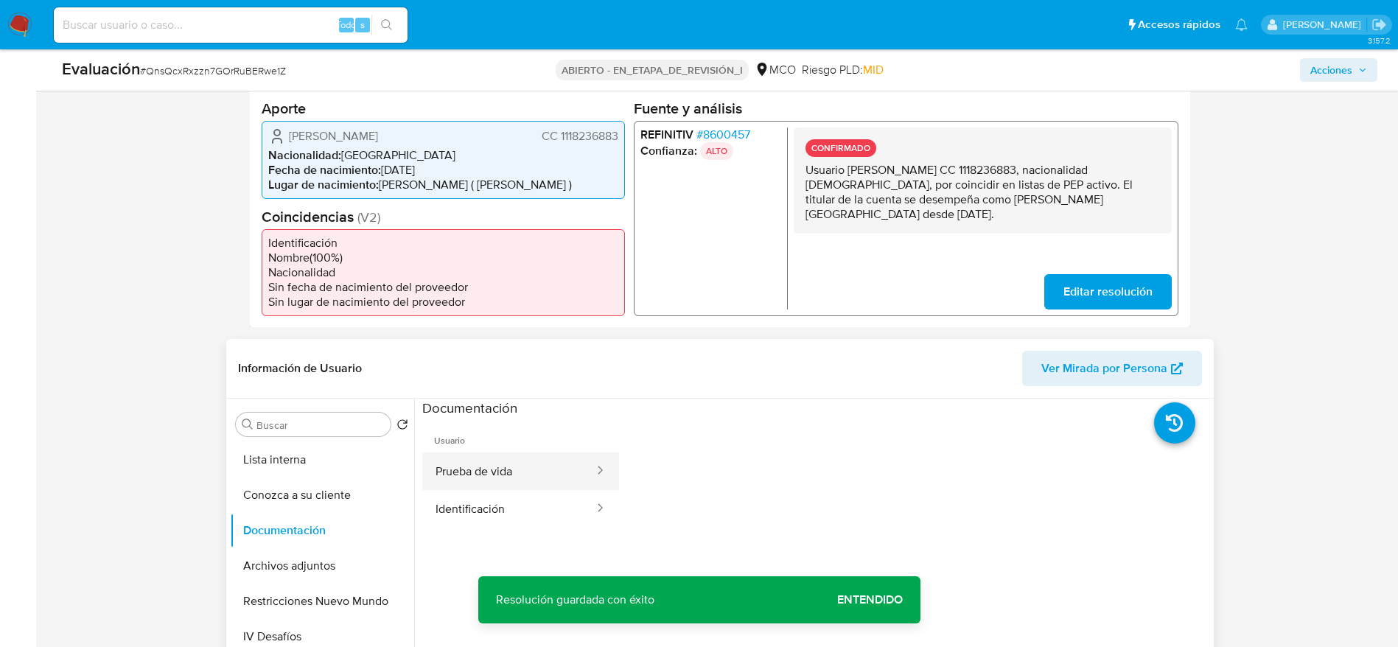
click at [504, 468] on button "Prueba de vida" at bounding box center [508, 471] width 173 height 38
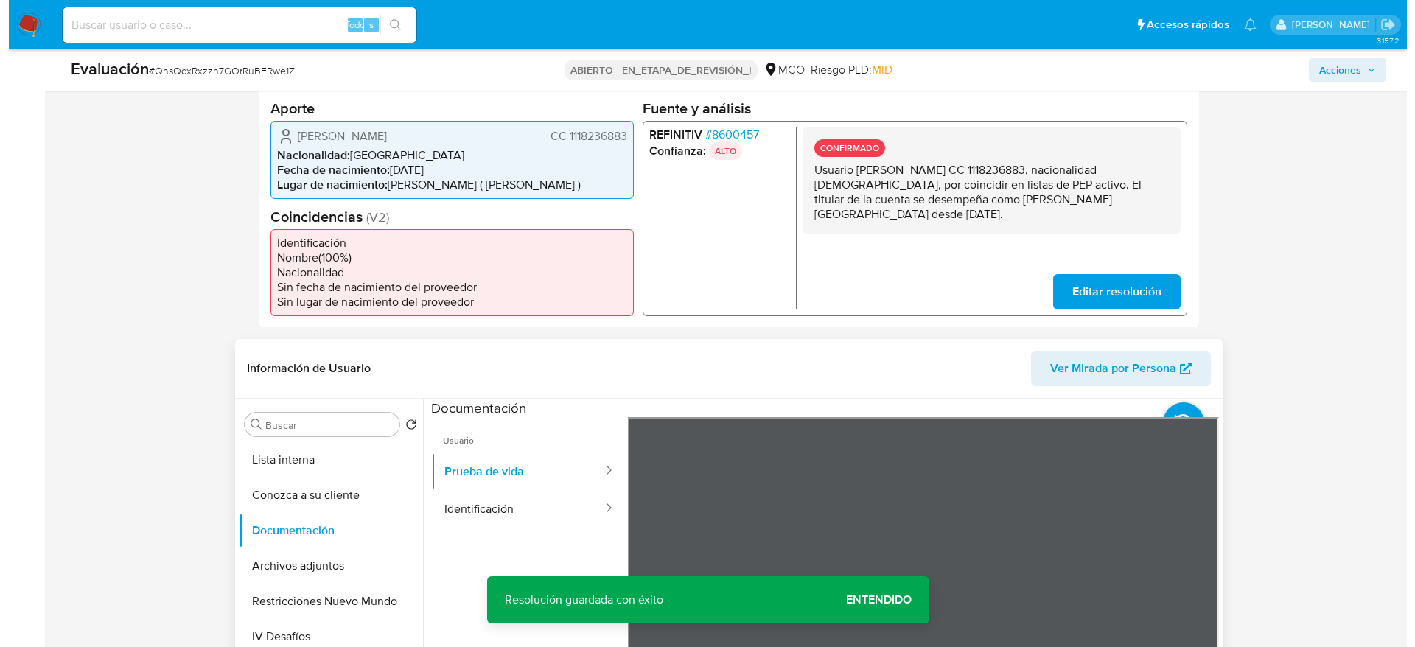
scroll to position [46, 0]
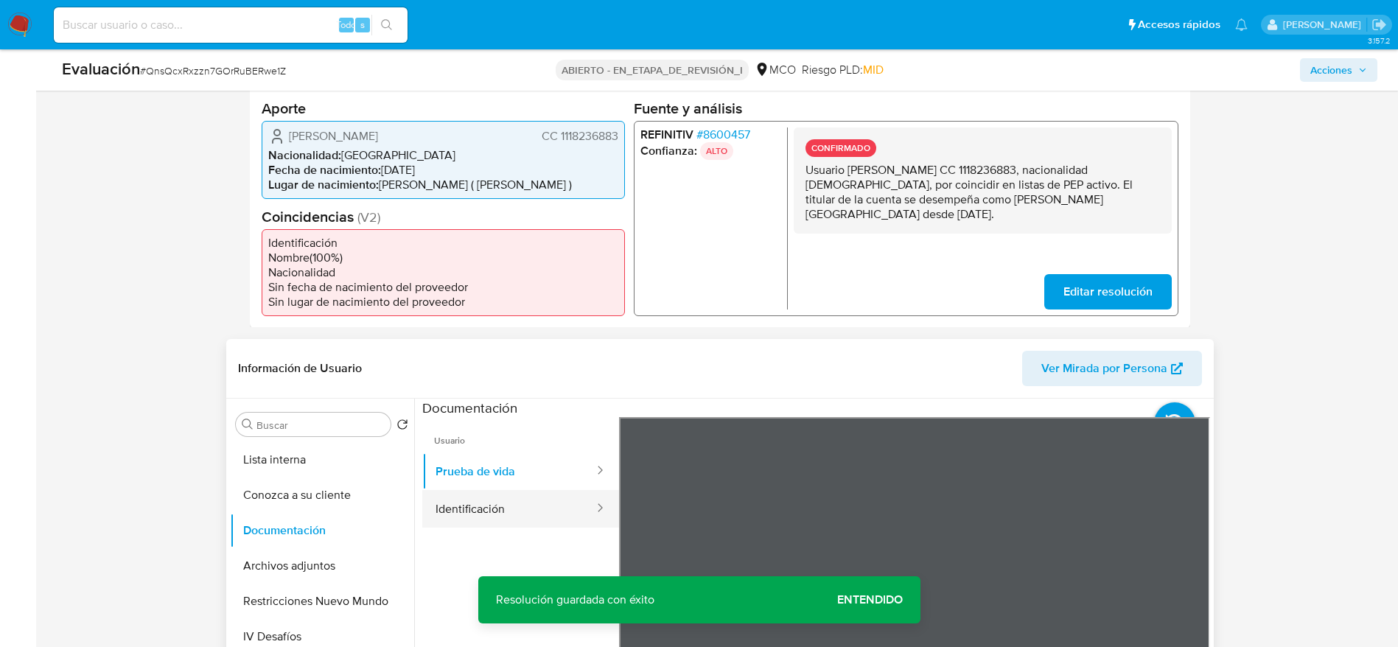
click at [536, 504] on button "Identificación" at bounding box center [508, 509] width 173 height 38
click at [287, 457] on button "Lista interna" at bounding box center [316, 459] width 172 height 35
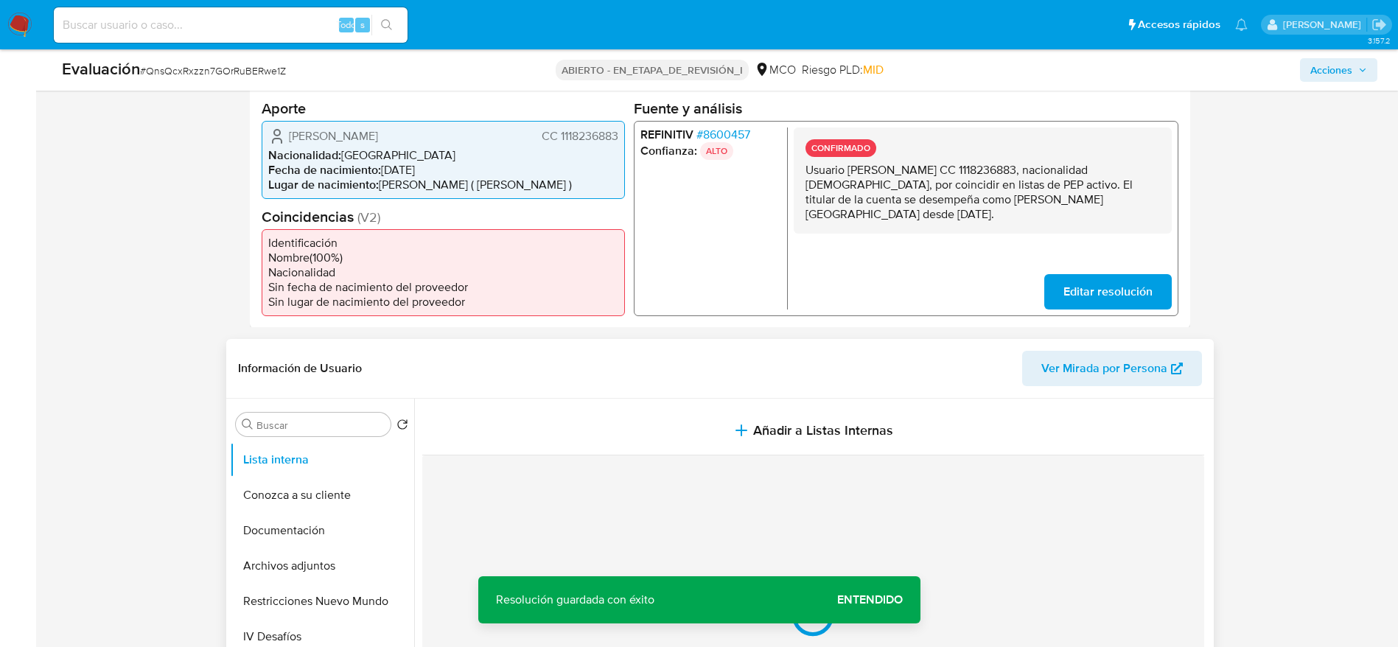
click at [591, 425] on button "Añadir a Listas Internas" at bounding box center [813, 430] width 782 height 49
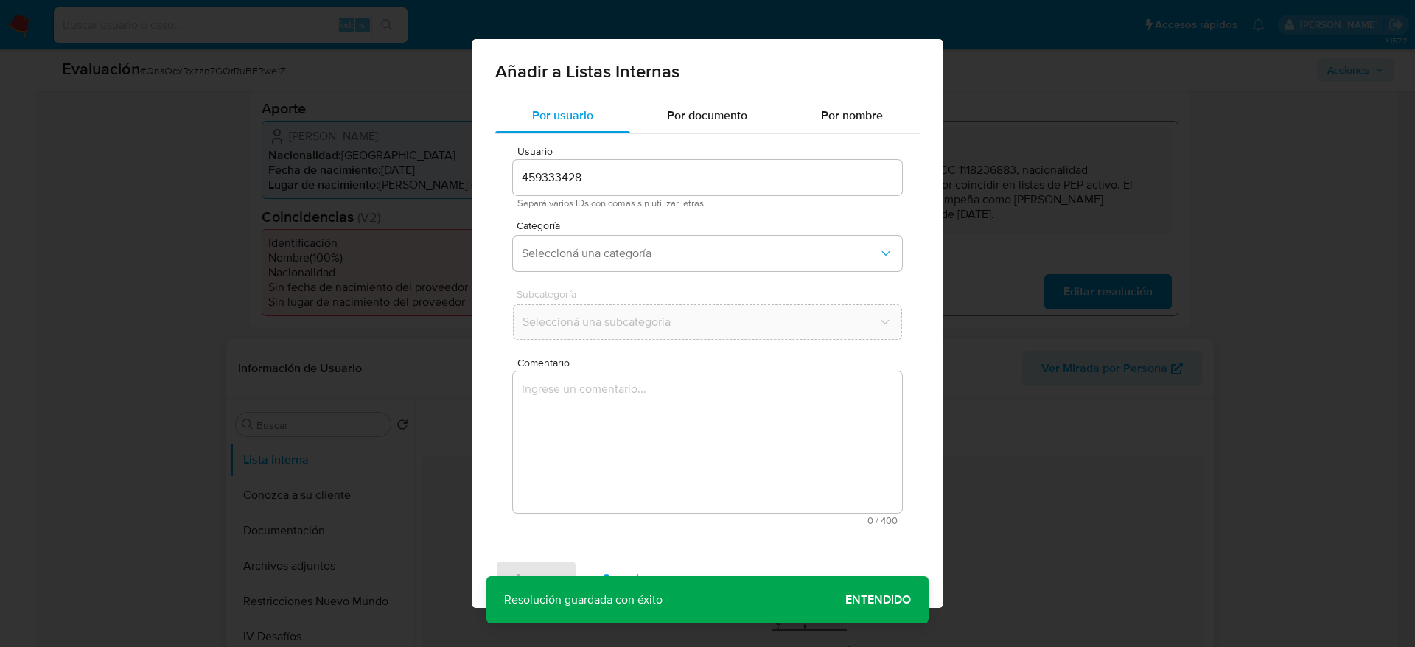
click at [611, 477] on textarea "Comentario" at bounding box center [707, 441] width 389 height 141
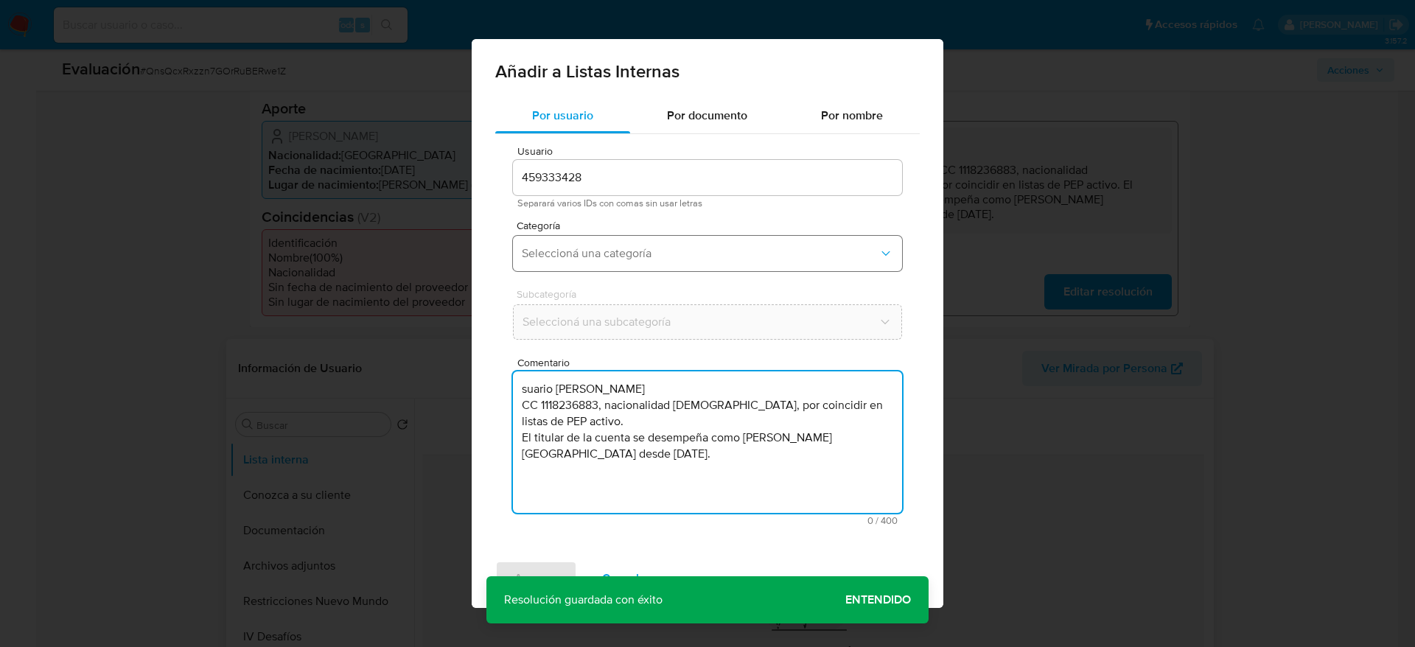
click at [623, 247] on span "Seleccioná una categoría" at bounding box center [700, 253] width 357 height 15
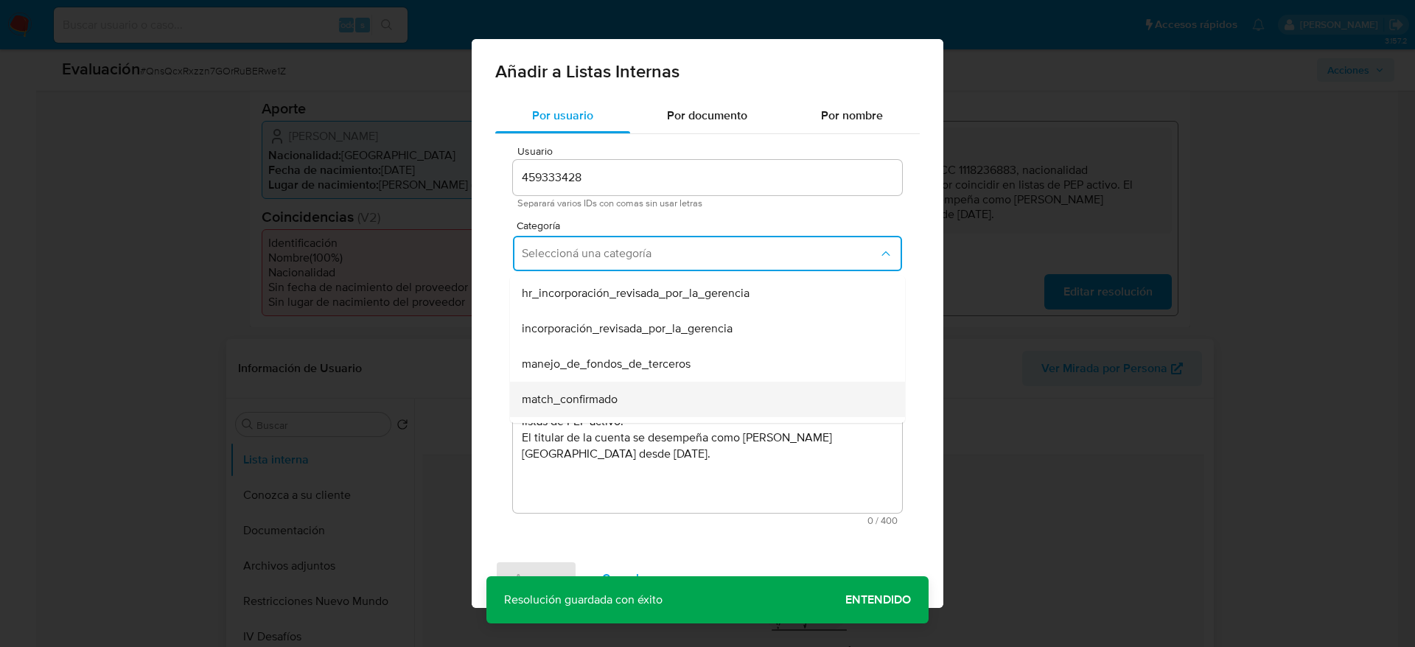
click at [592, 385] on div "match_confirmado" at bounding box center [703, 399] width 363 height 35
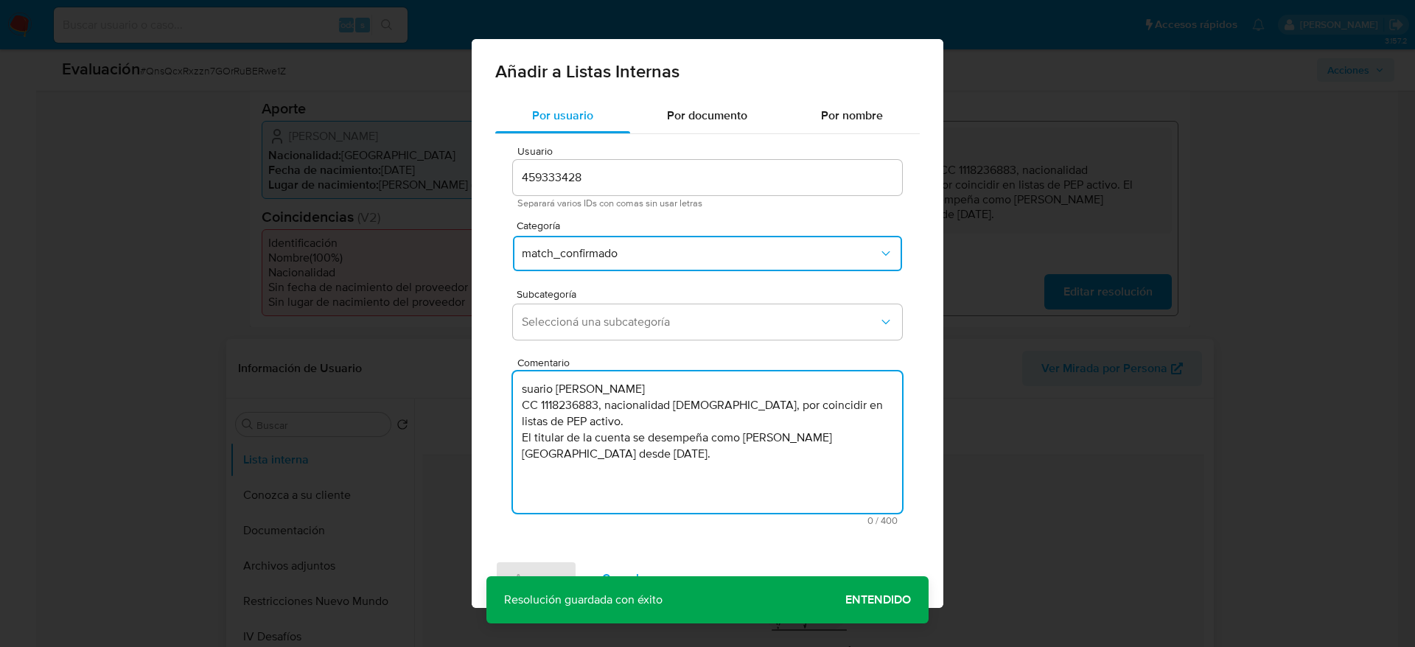
click at [526, 390] on textarea "suario Miguel Antonio Mateus Bedoya CC 1118236883, nacionalidad colombiana, por…" at bounding box center [707, 441] width 389 height 141
type textarea "Usuario Miguel Antonio Mateus Bedoya CC 1118236883, nacionalidad colombiana, po…"
click at [727, 320] on span "Seleccioná una subcategoría" at bounding box center [700, 322] width 357 height 15
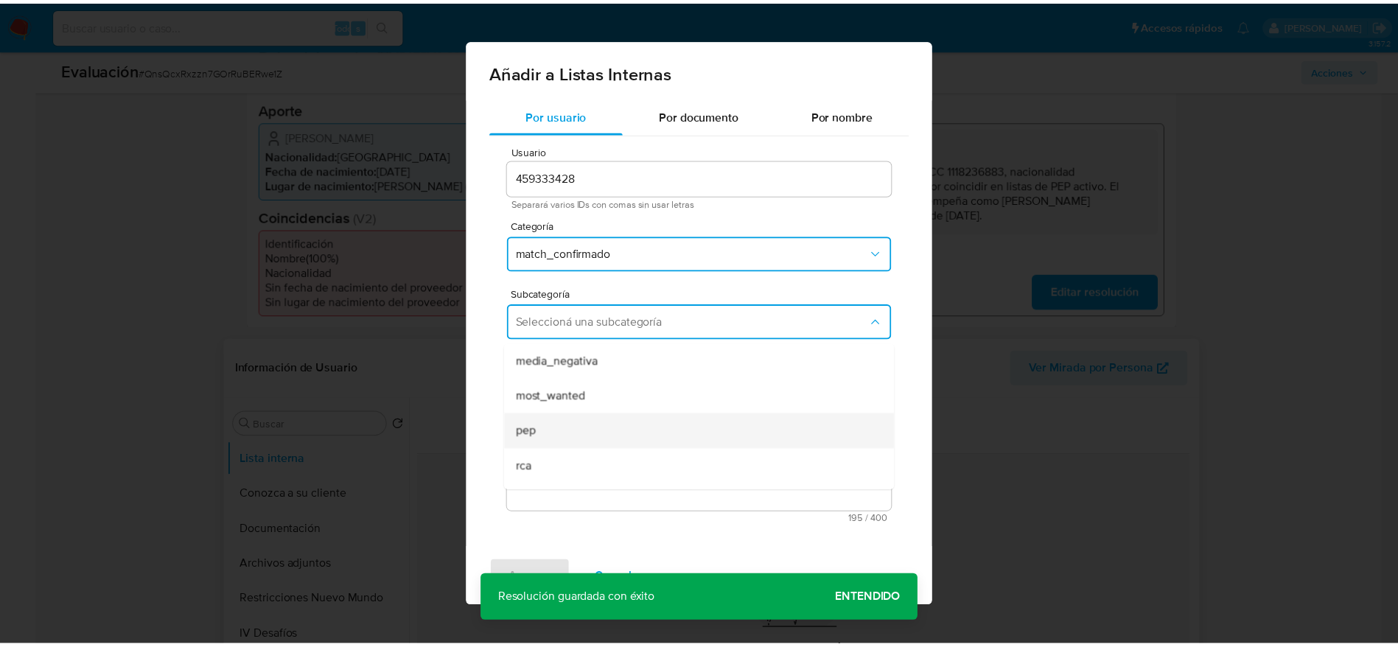
scroll to position [100, 0]
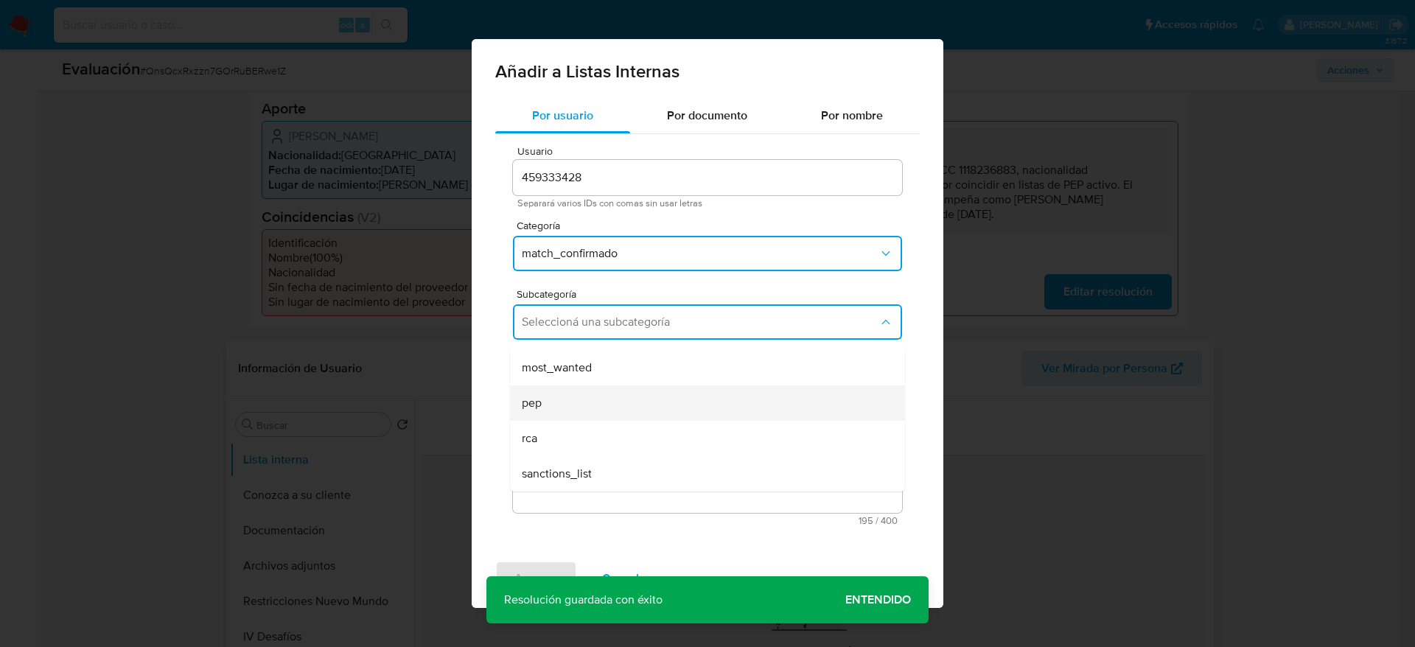
click at [620, 397] on div "pep" at bounding box center [703, 402] width 363 height 35
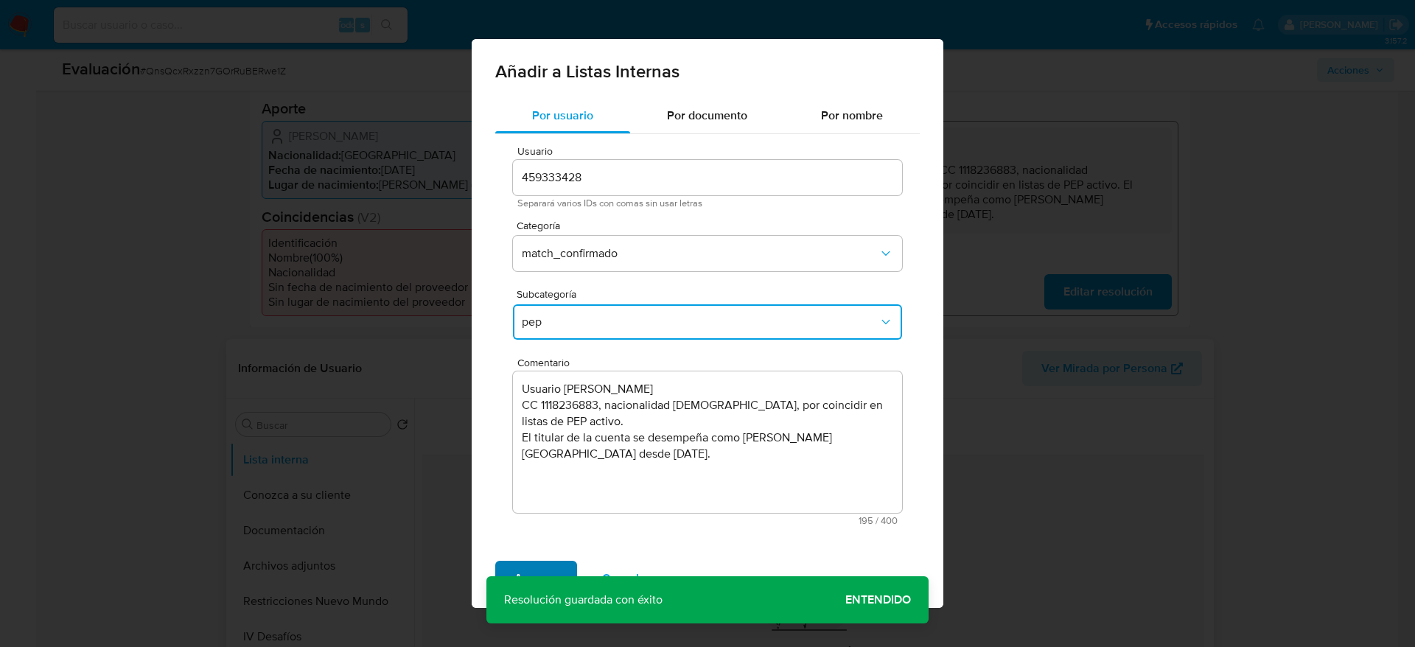
click at [538, 564] on span "Agregar" at bounding box center [535, 578] width 43 height 32
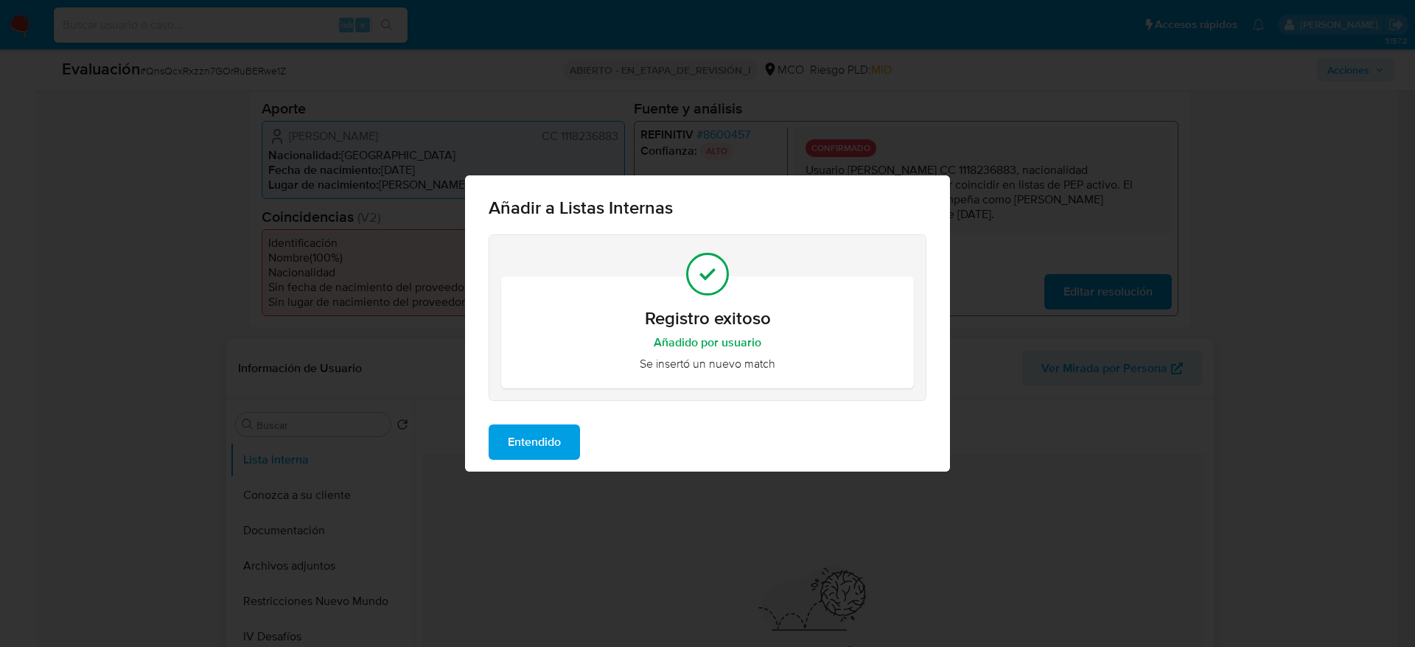
click at [542, 433] on span "Entendido" at bounding box center [534, 442] width 53 height 32
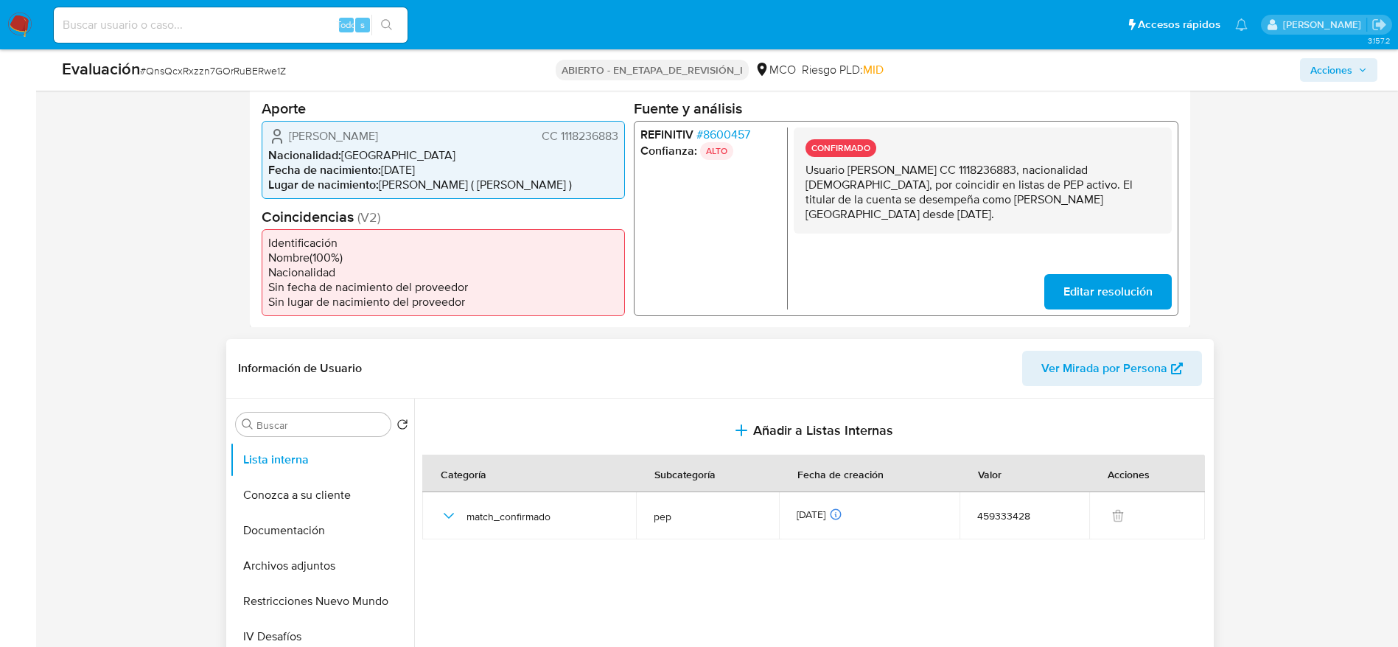
click at [312, 122] on div "Miguel Antonio Mateus Bedoya CC 1118236883 Nacionalidad : Colombia Fecha de nac…" at bounding box center [443, 159] width 363 height 78
click at [315, 124] on div "Miguel Antonio Mateus Bedoya CC 1118236883 Nacionalidad : Colombia Fecha de nac…" at bounding box center [443, 159] width 363 height 78
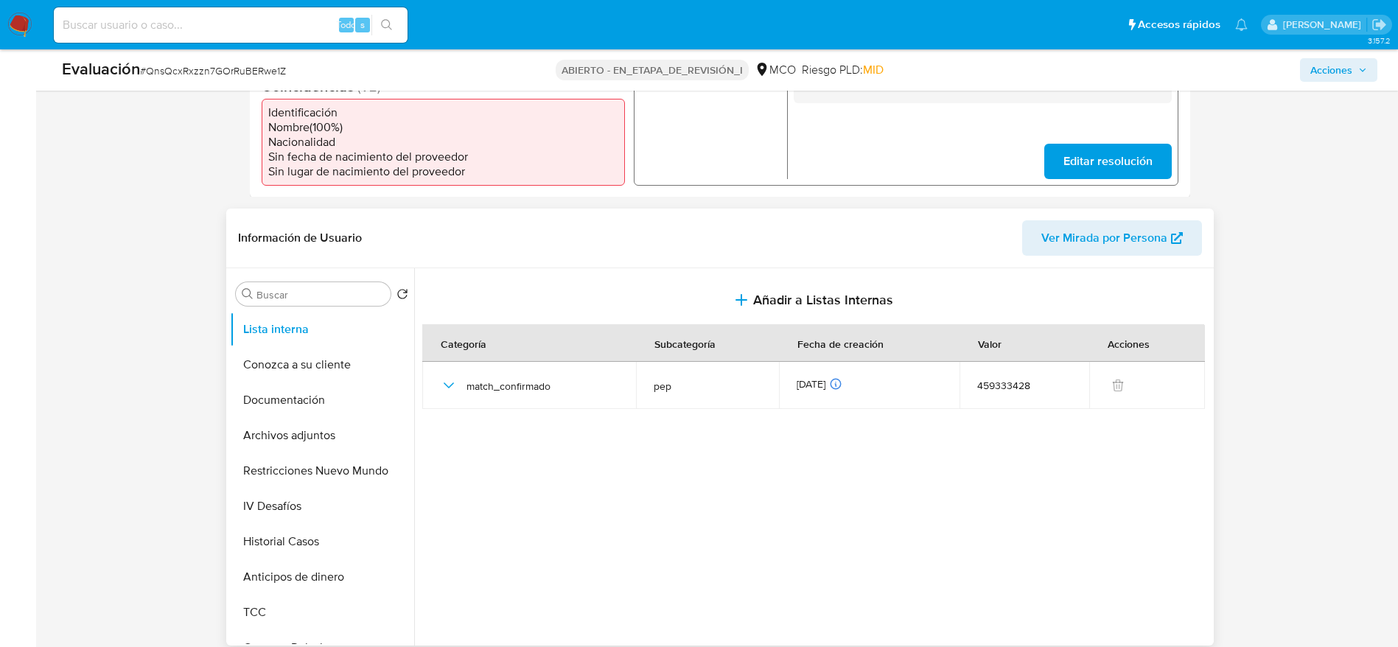
scroll to position [573, 0]
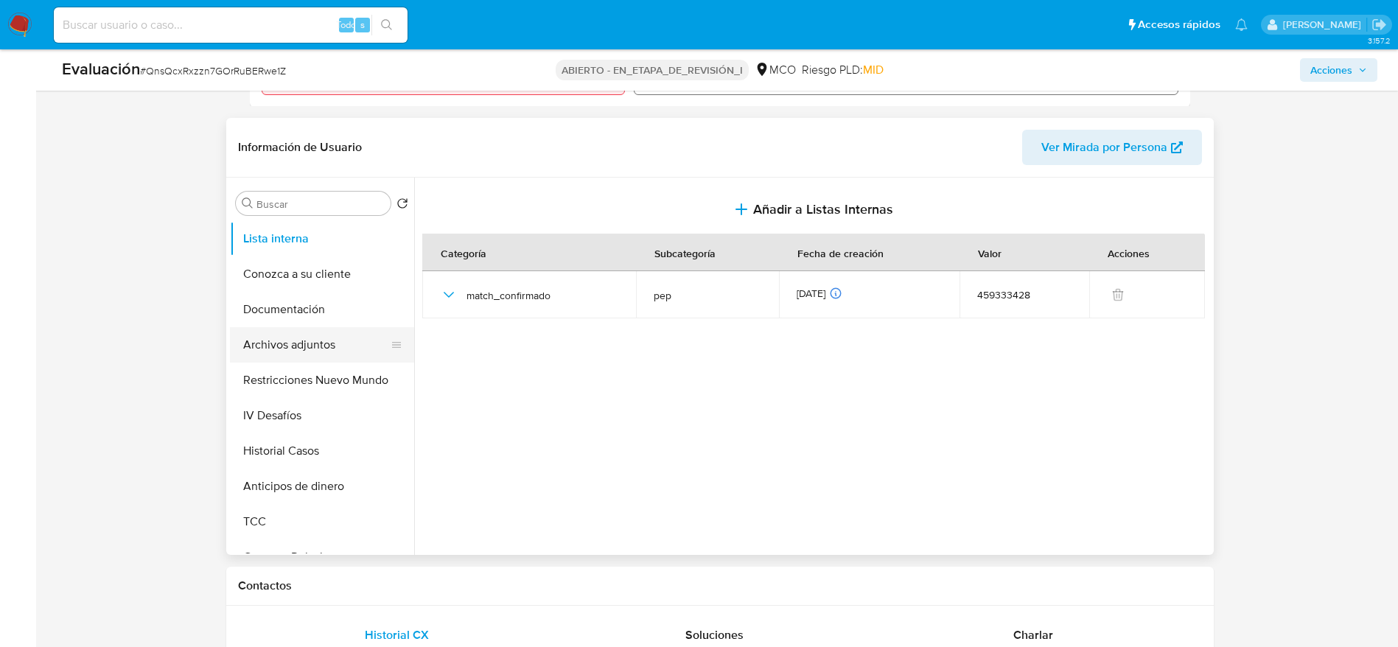
click at [321, 352] on button "Archivos adjuntos" at bounding box center [316, 344] width 172 height 35
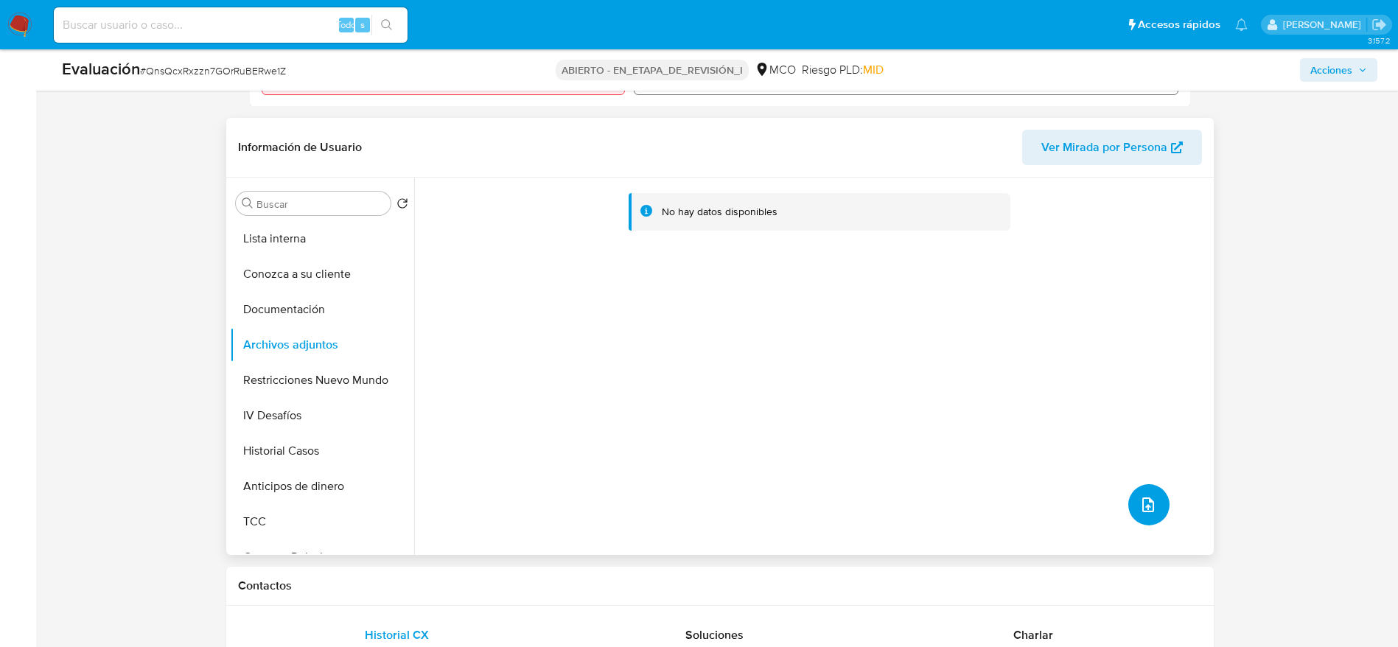
click at [1129, 503] on button "subir archivo" at bounding box center [1148, 504] width 41 height 41
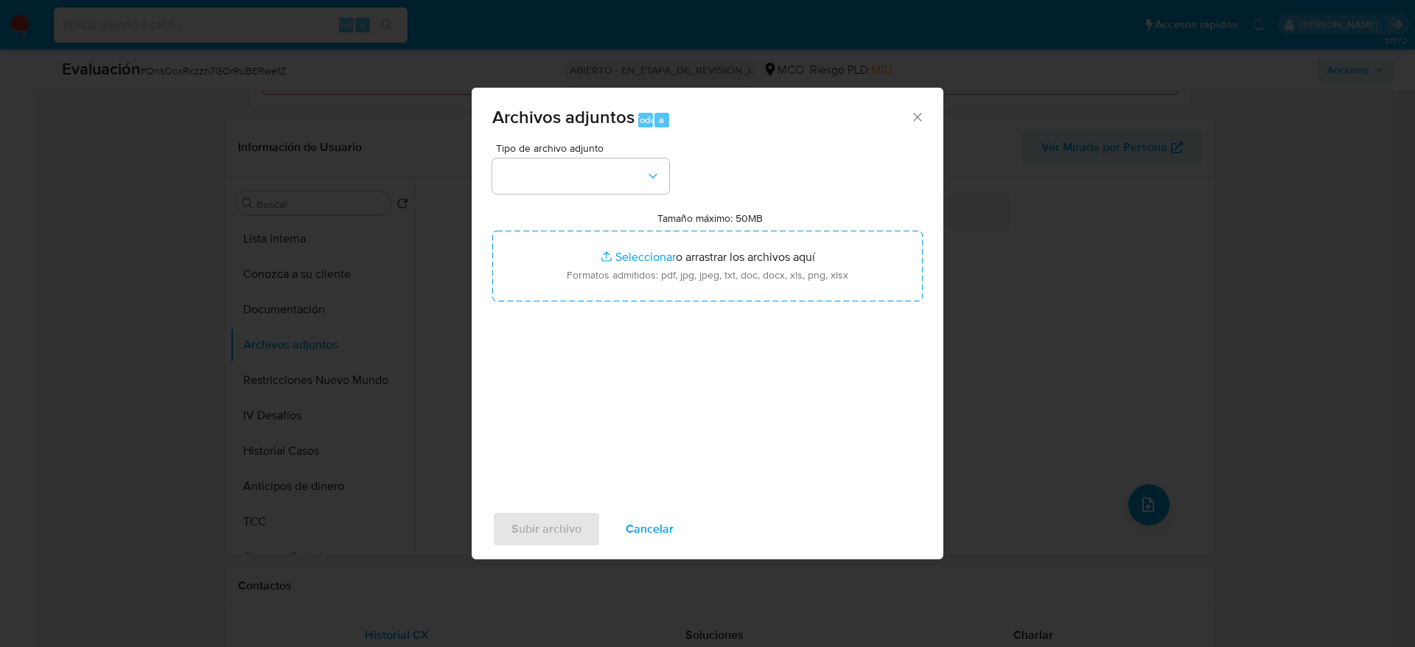
click at [572, 199] on div "Tipo de archivo adjunto Tamaño máximo: 50MB Seleccionar archivos Seleccionar o …" at bounding box center [707, 317] width 430 height 348
click at [569, 183] on button "button" at bounding box center [580, 175] width 177 height 35
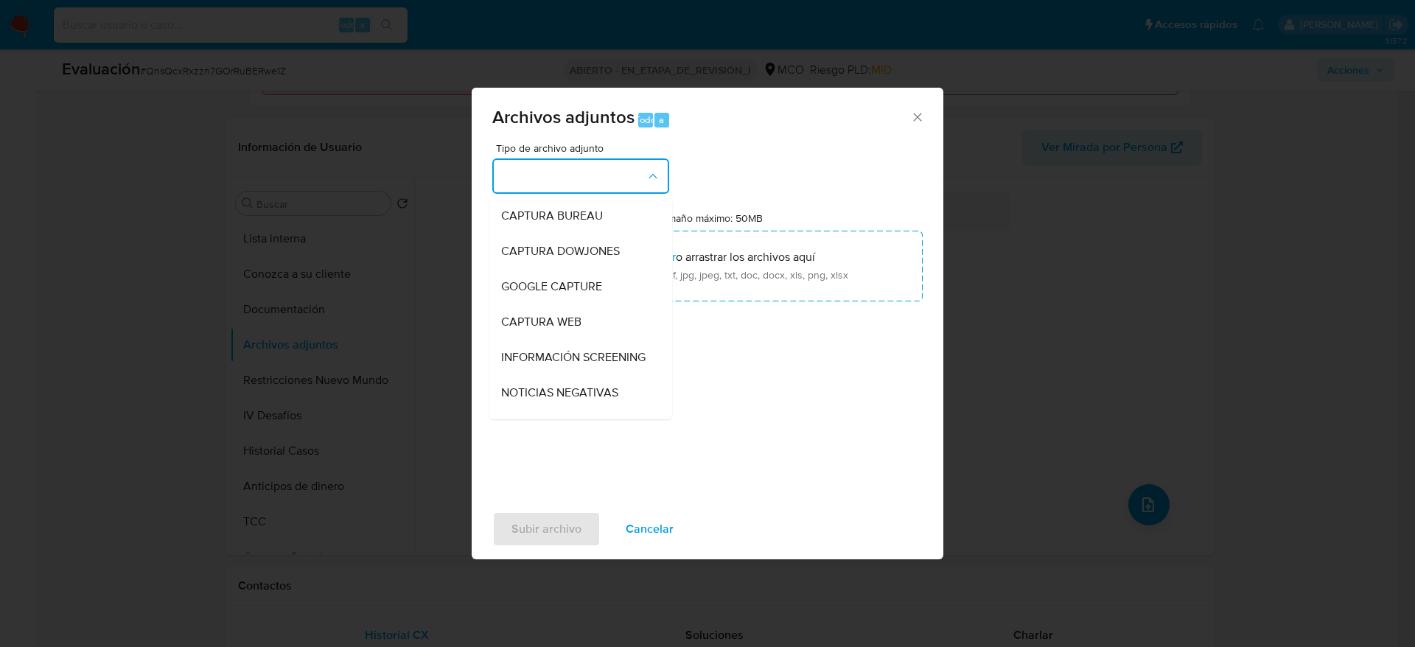
drag, startPoint x: 576, startPoint y: 369, endPoint x: 606, endPoint y: 307, distance: 69.5
click at [577, 365] on span "INFORMACIÓN SCREENING" at bounding box center [573, 357] width 144 height 15
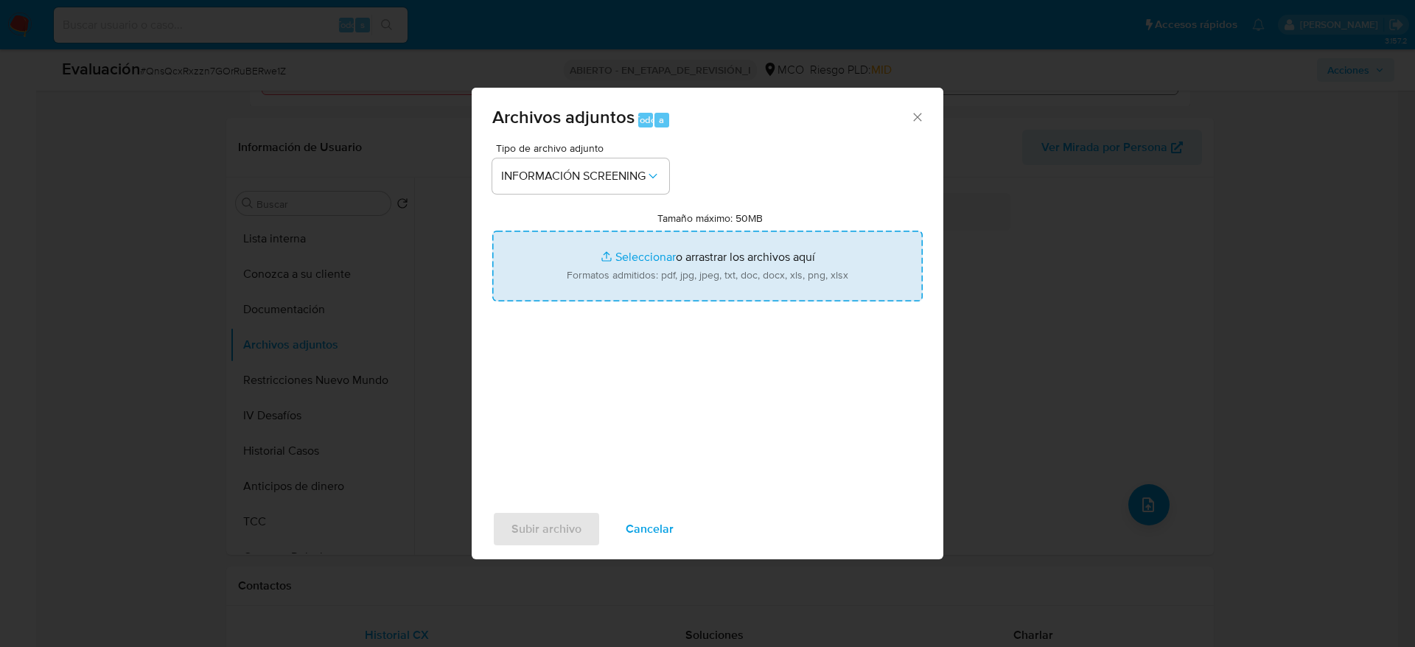
click at [608, 295] on input "Tamaño máximo: 50MB Seleccionar archivos" at bounding box center [707, 266] width 430 height 71
type input "C:\fakepath\_Miguel Antonio Mateus Bedoya_ LAVADO DE DINERO - Buscar con Google…"
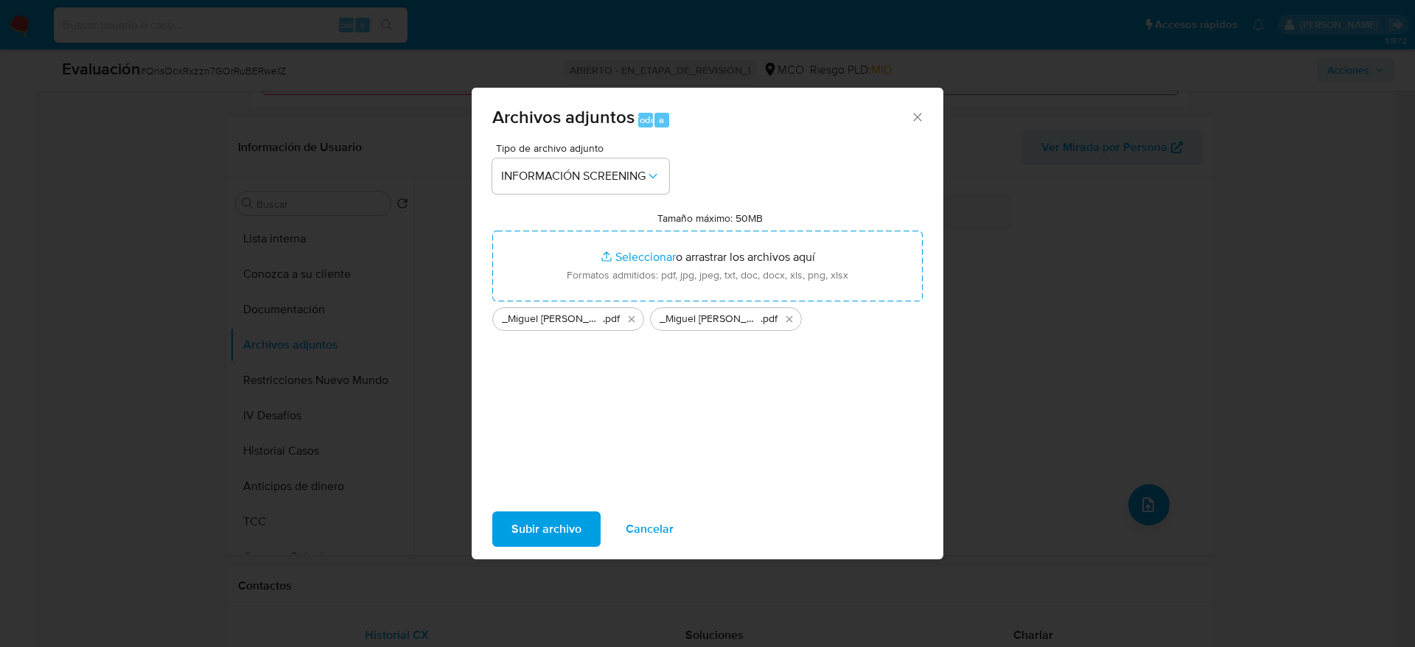
click at [496, 536] on button "Subir archivo" at bounding box center [546, 528] width 108 height 35
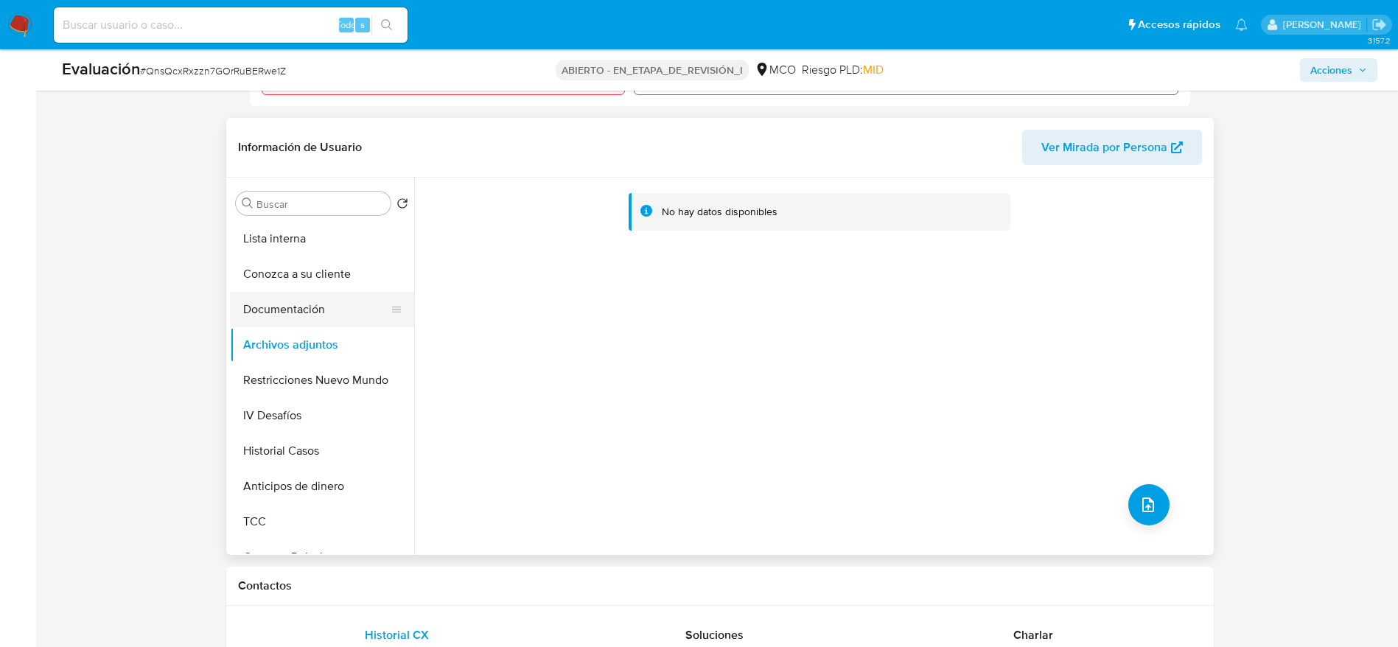
click at [297, 307] on button "Documentación" at bounding box center [316, 309] width 172 height 35
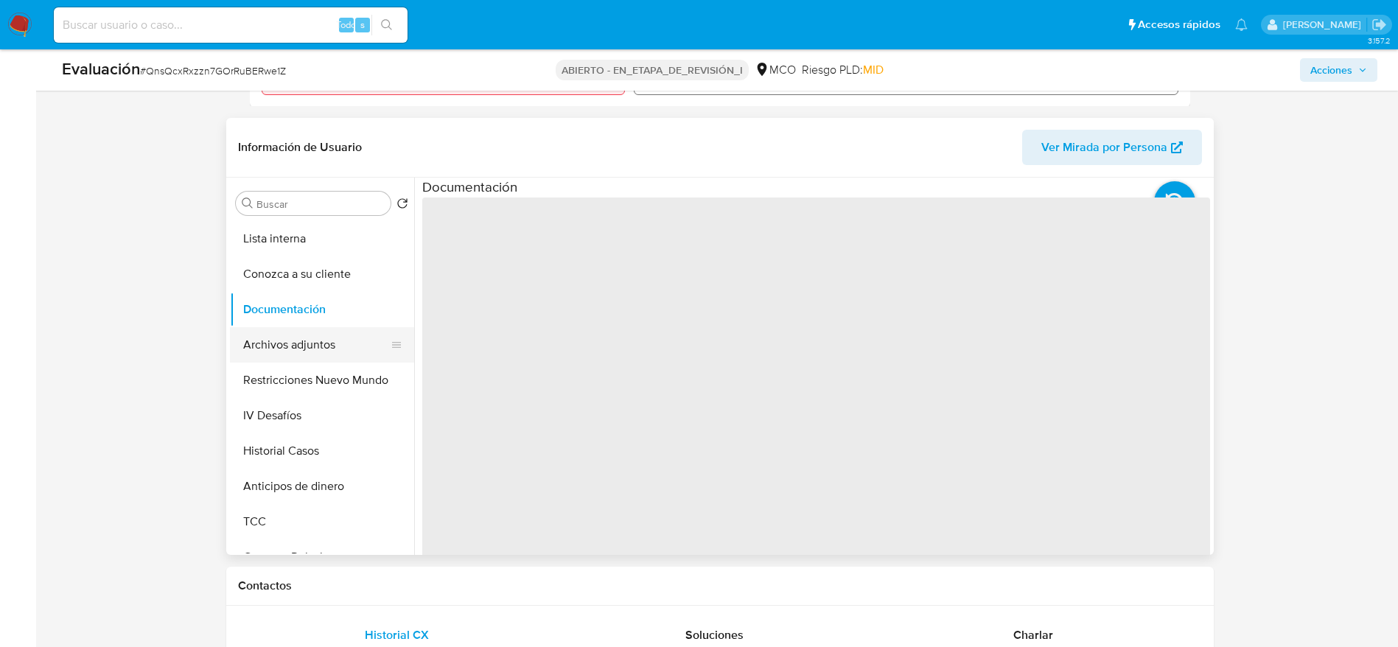
click at [310, 349] on button "Archivos adjuntos" at bounding box center [316, 344] width 172 height 35
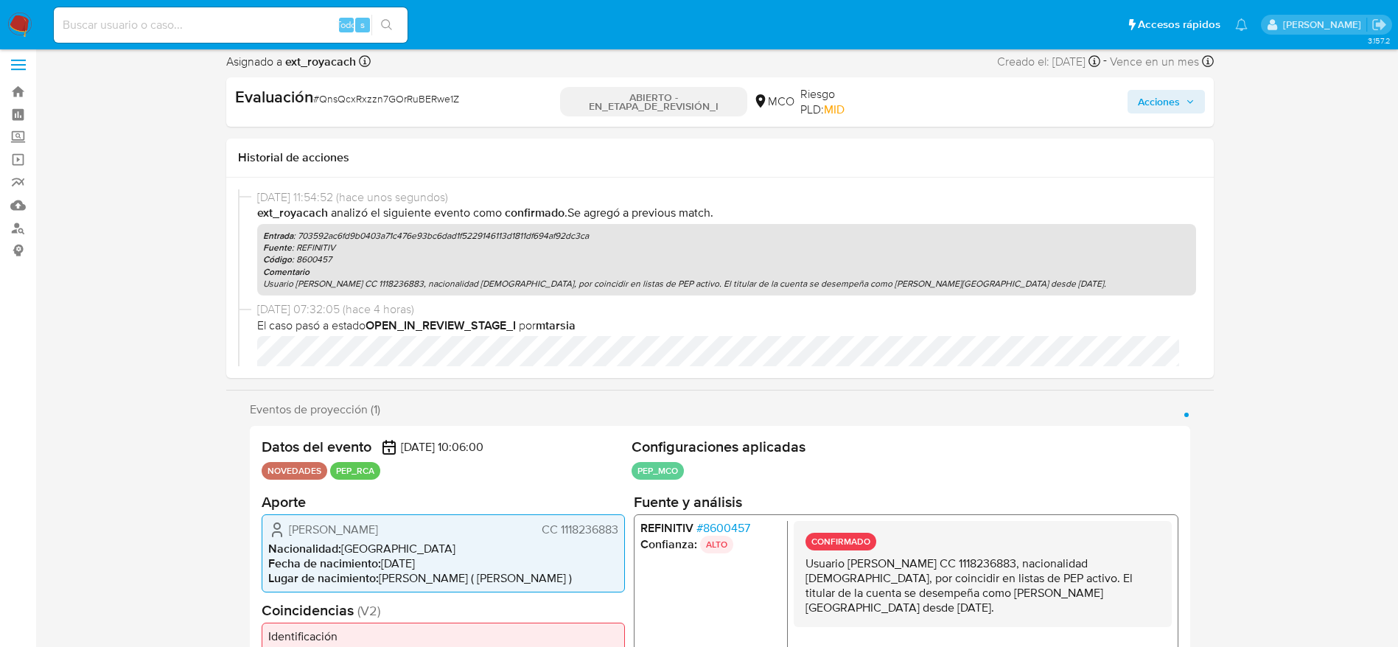
scroll to position [0, 0]
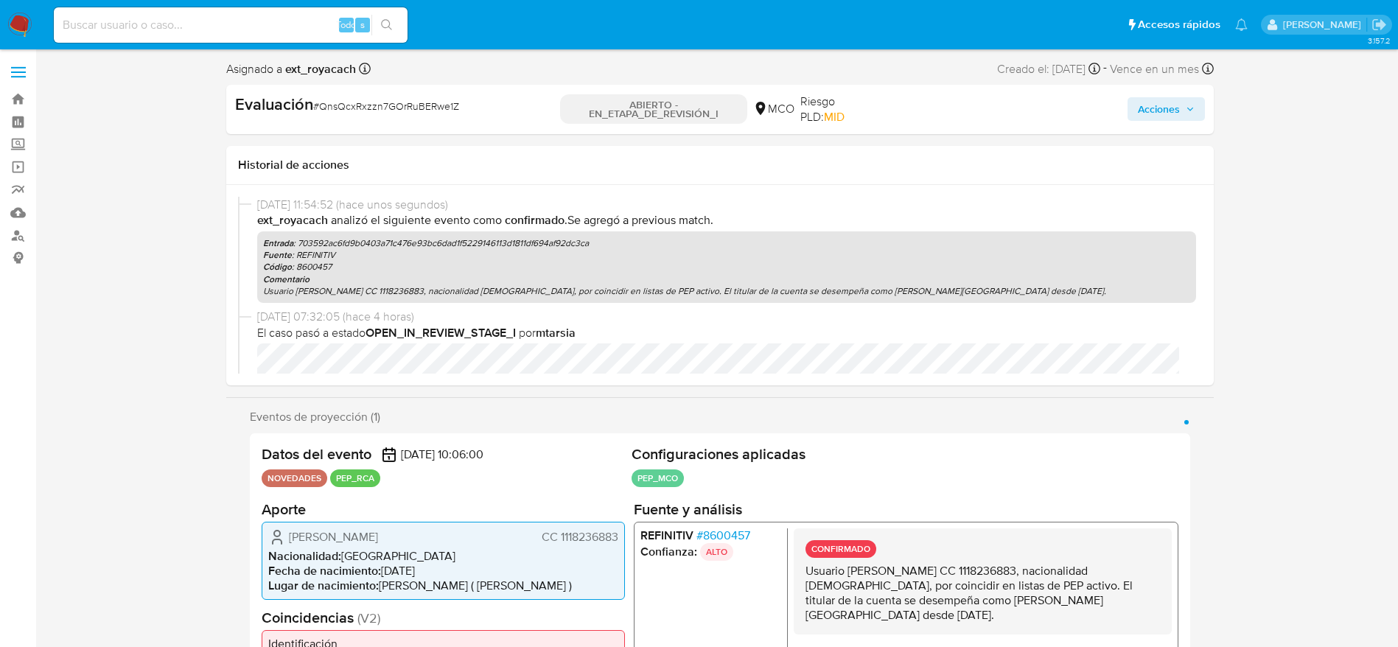
click at [1123, 125] on div "Evaluación # QnsQcxRxzzn7GOrRuBERwe1Z ABIERTO - EN_ETAPA_DE_REVISIÓN_I MCO Ries…" at bounding box center [720, 109] width 988 height 49
click at [1142, 118] on span "Acciones" at bounding box center [1159, 109] width 42 height 24
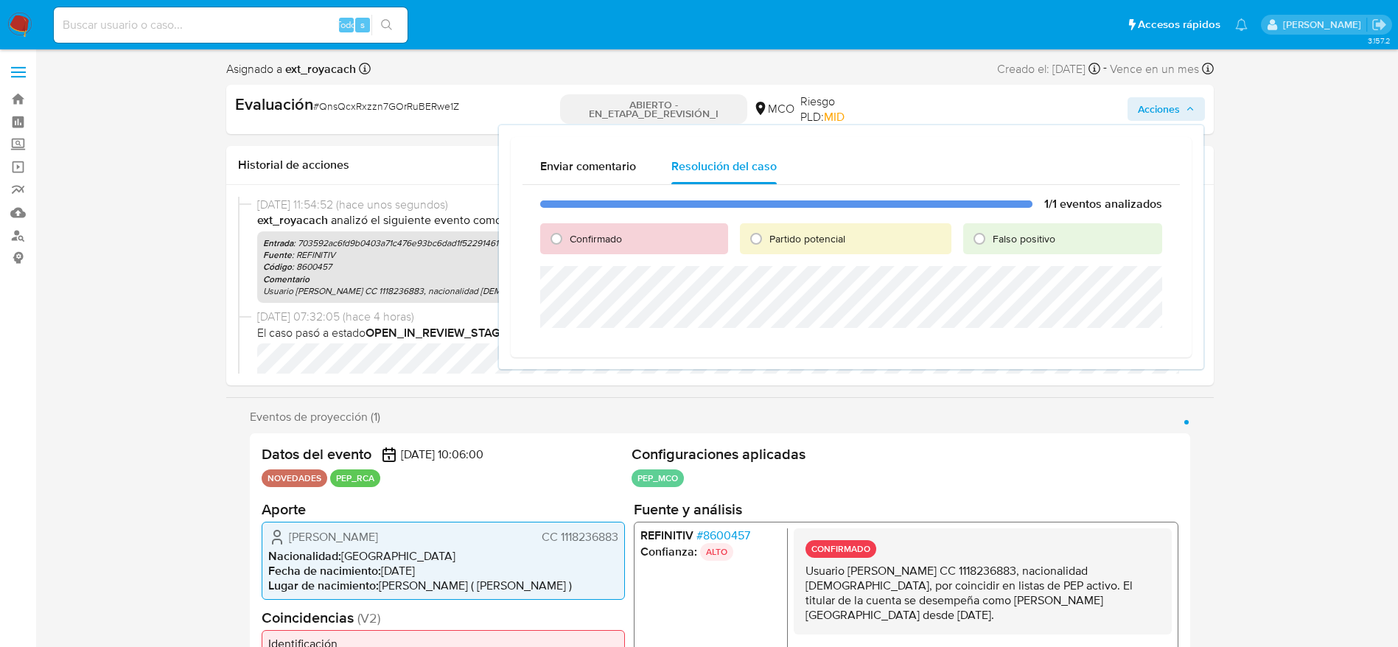
click at [600, 237] on font "Confirmado" at bounding box center [596, 238] width 52 height 15
click at [568, 237] on input "Confirmado" at bounding box center [557, 239] width 24 height 24
radio input "true"
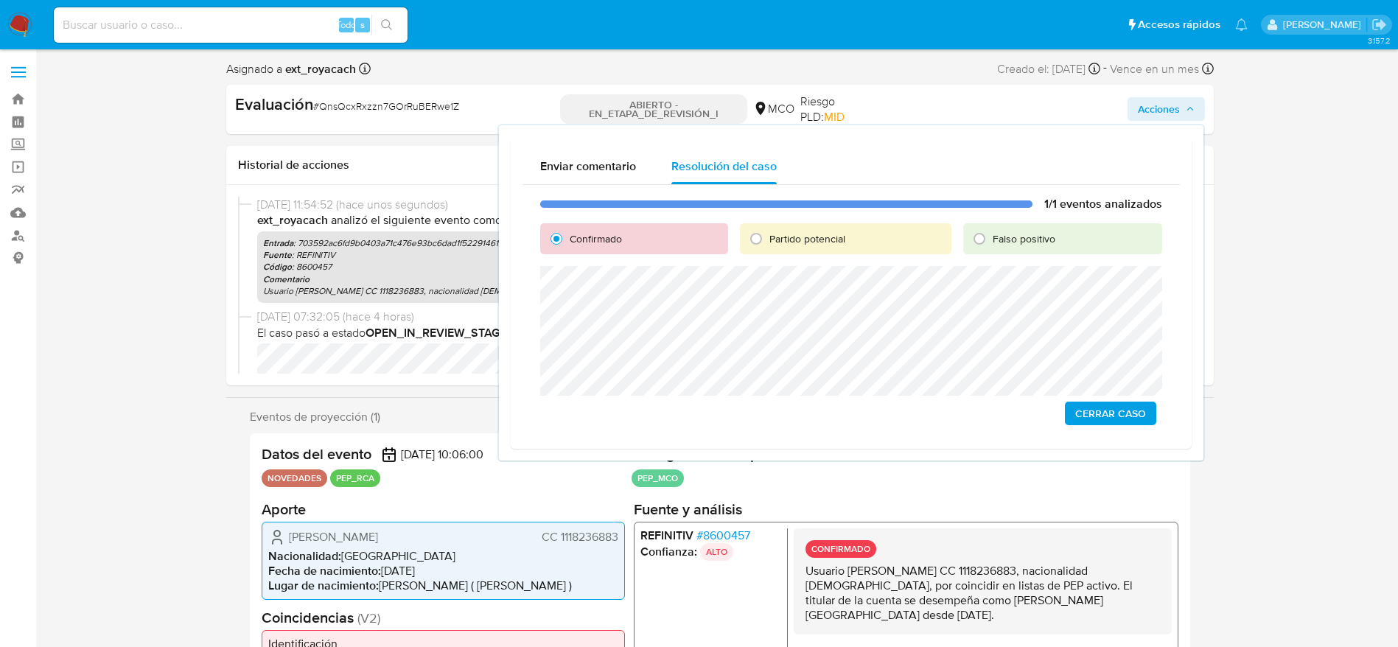
click at [1072, 402] on button "Cerrar Caso" at bounding box center [1110, 414] width 91 height 24
click at [1079, 409] on span "Cerrar Caso" at bounding box center [1110, 413] width 71 height 21
click at [1147, 422] on button "Cerrar Caso" at bounding box center [1110, 414] width 91 height 24
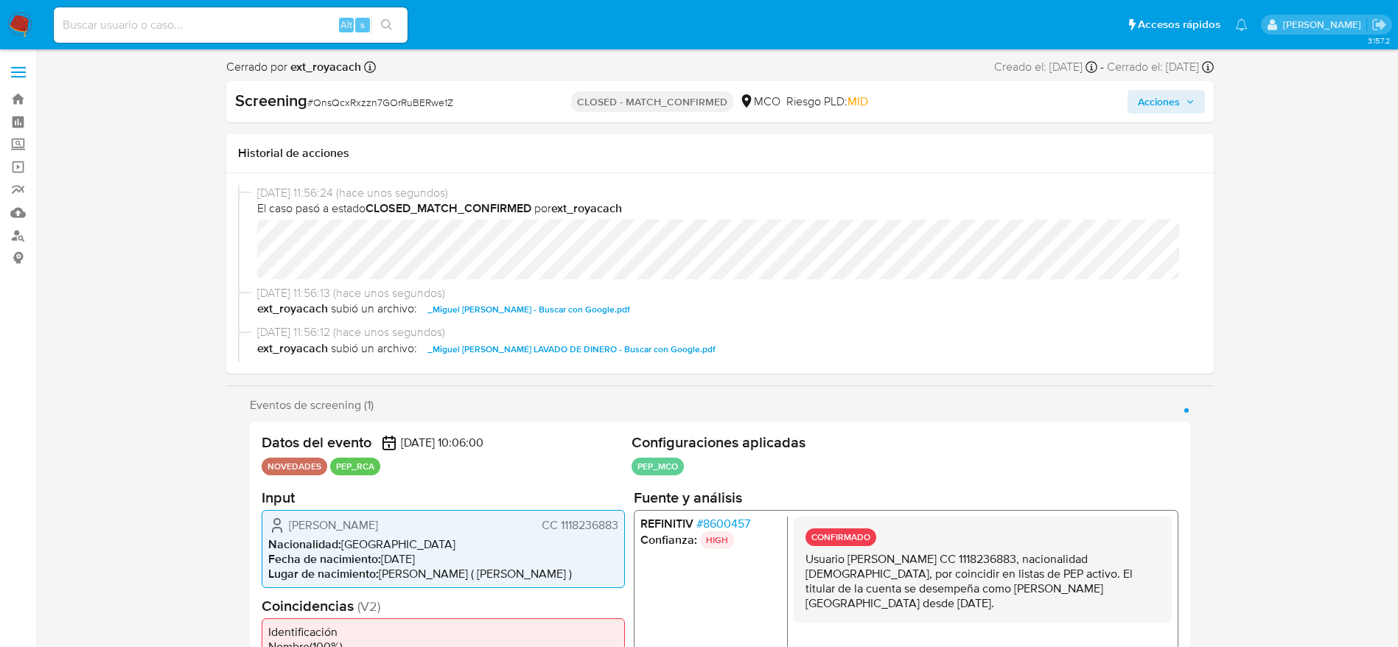
select select "10"
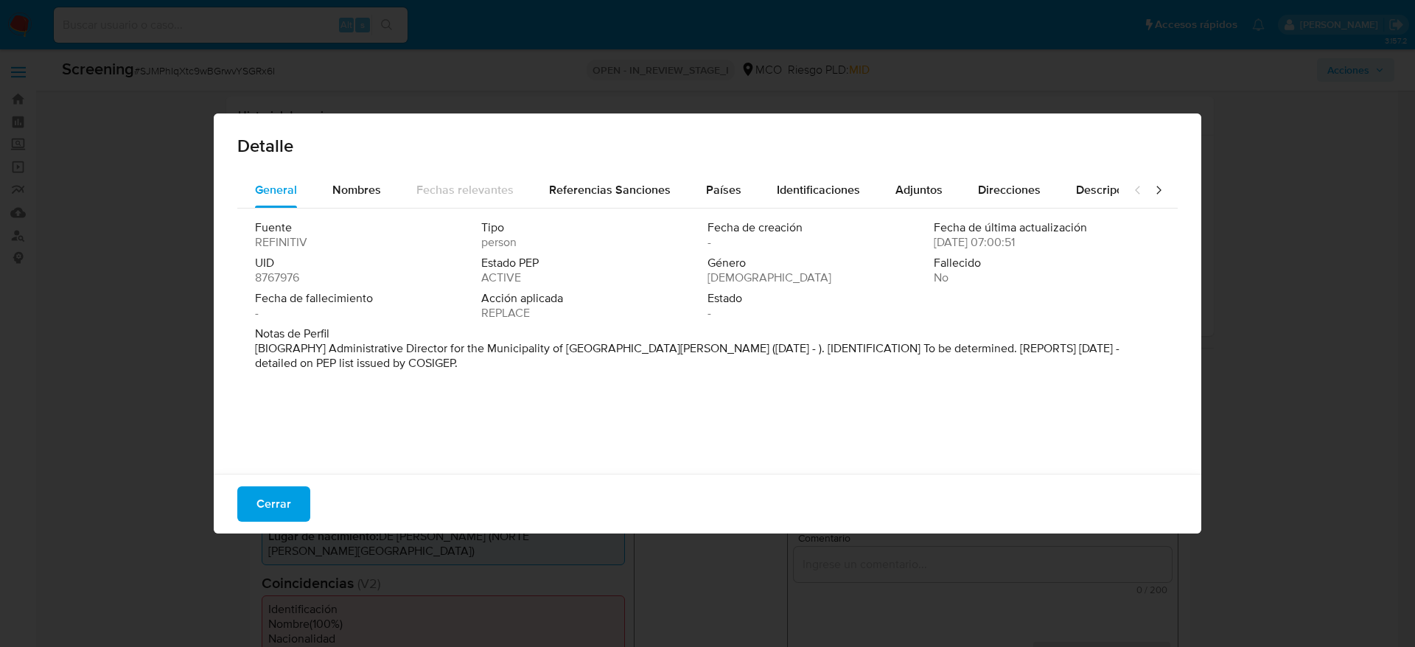
select select "10"
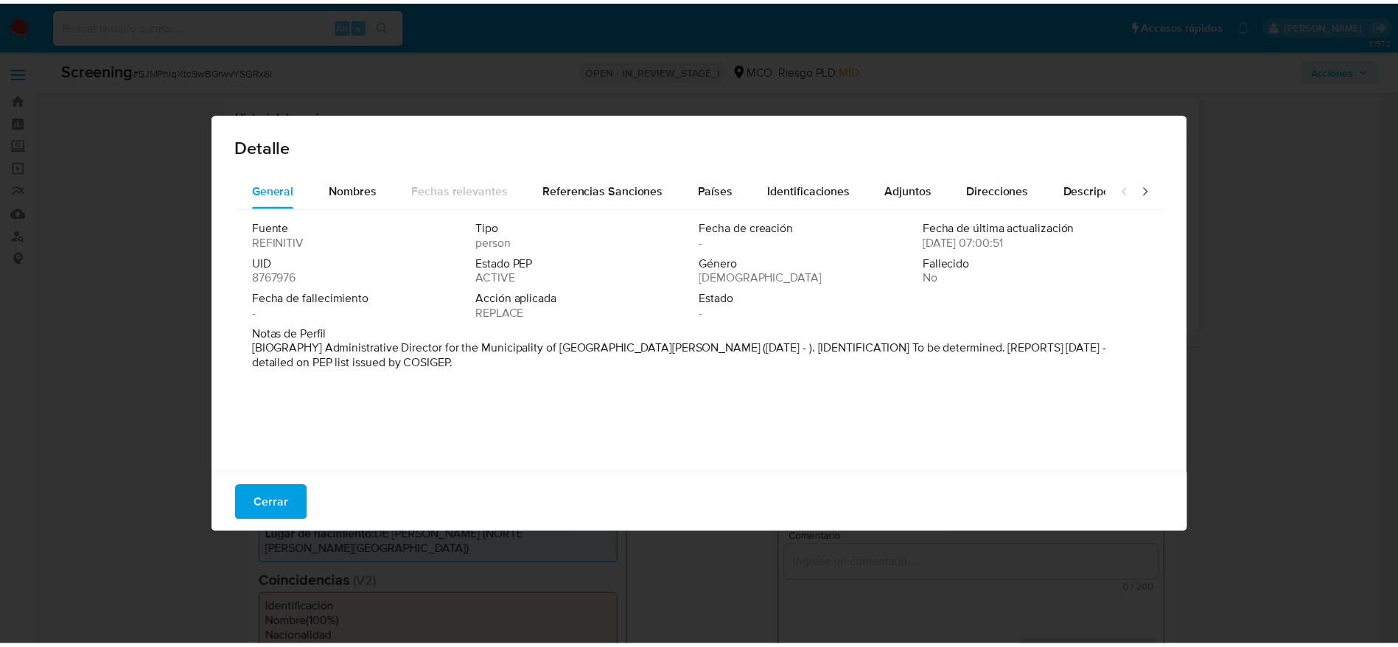
scroll to position [166, 0]
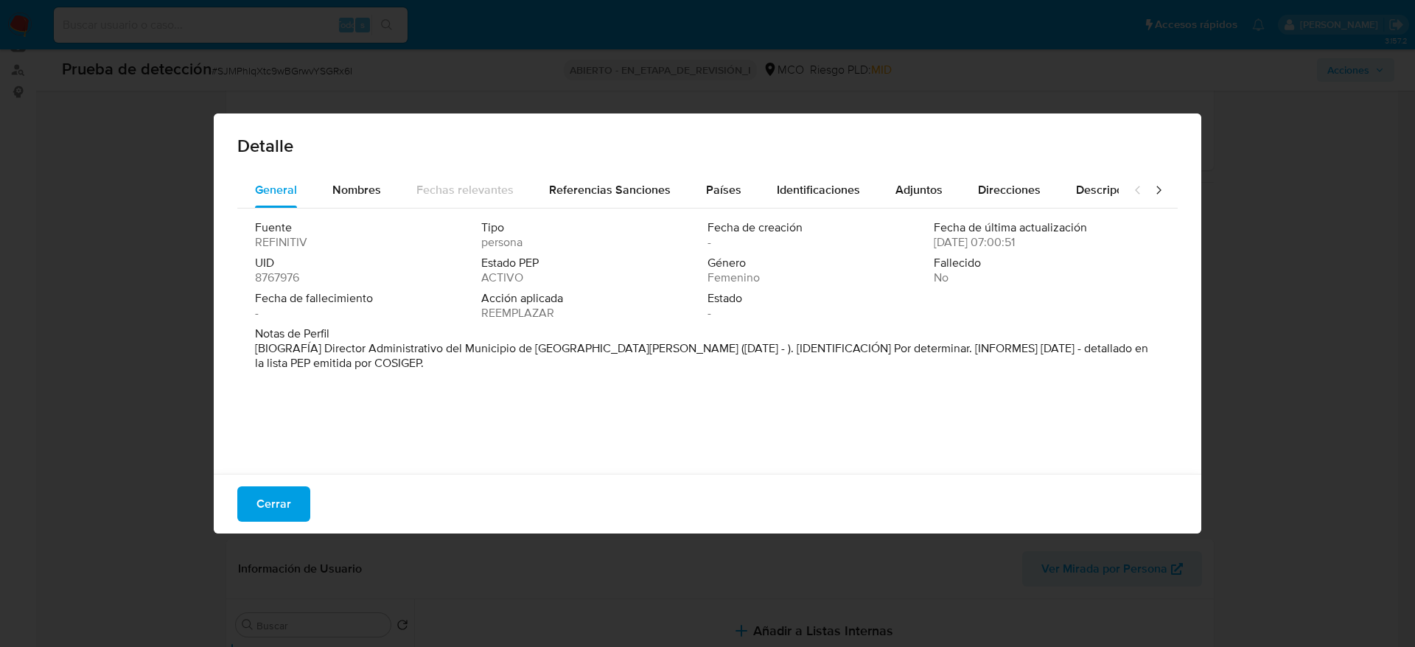
drag, startPoint x: 324, startPoint y: 345, endPoint x: 629, endPoint y: 344, distance: 305.8
click at [629, 344] on font "[BIOGRAFÍA] Director Administrativo del Municipio de [GEOGRAPHIC_DATA][PERSON_N…" at bounding box center [701, 356] width 893 height 32
click at [720, 205] on div "Países" at bounding box center [723, 189] width 35 height 35
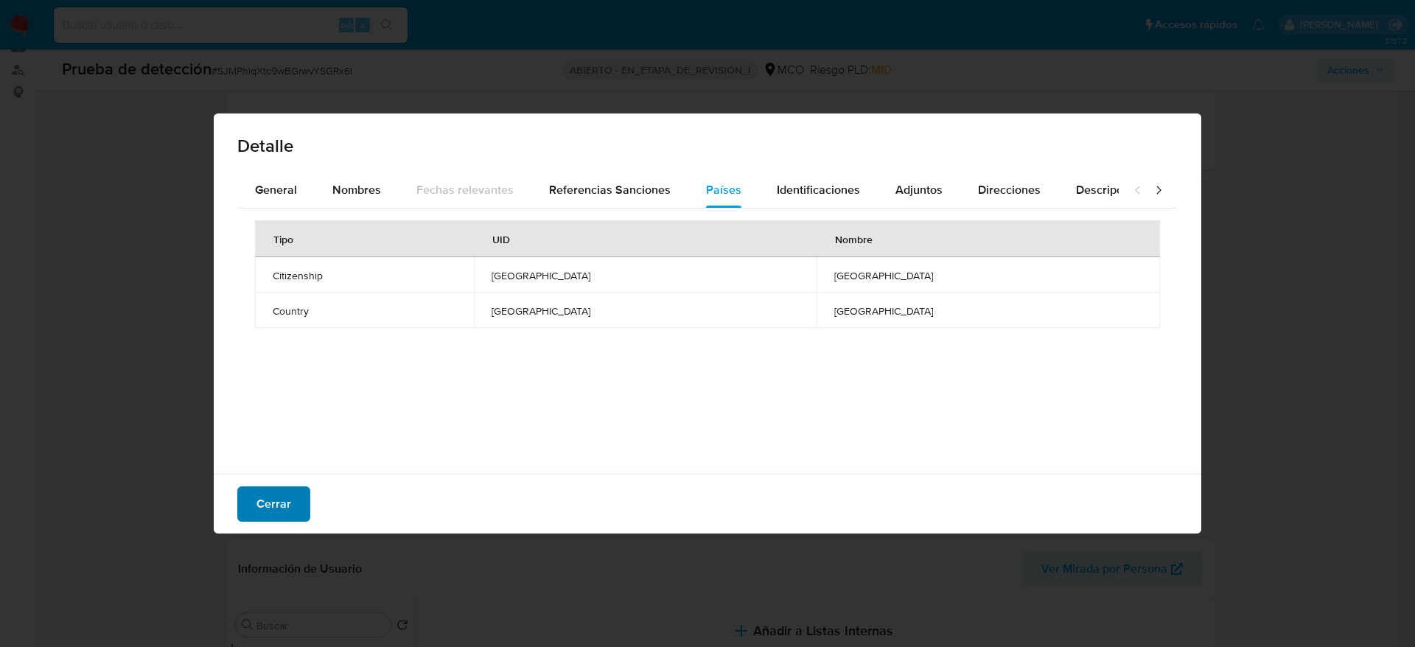
click at [304, 500] on button "Cerrar" at bounding box center [273, 503] width 73 height 35
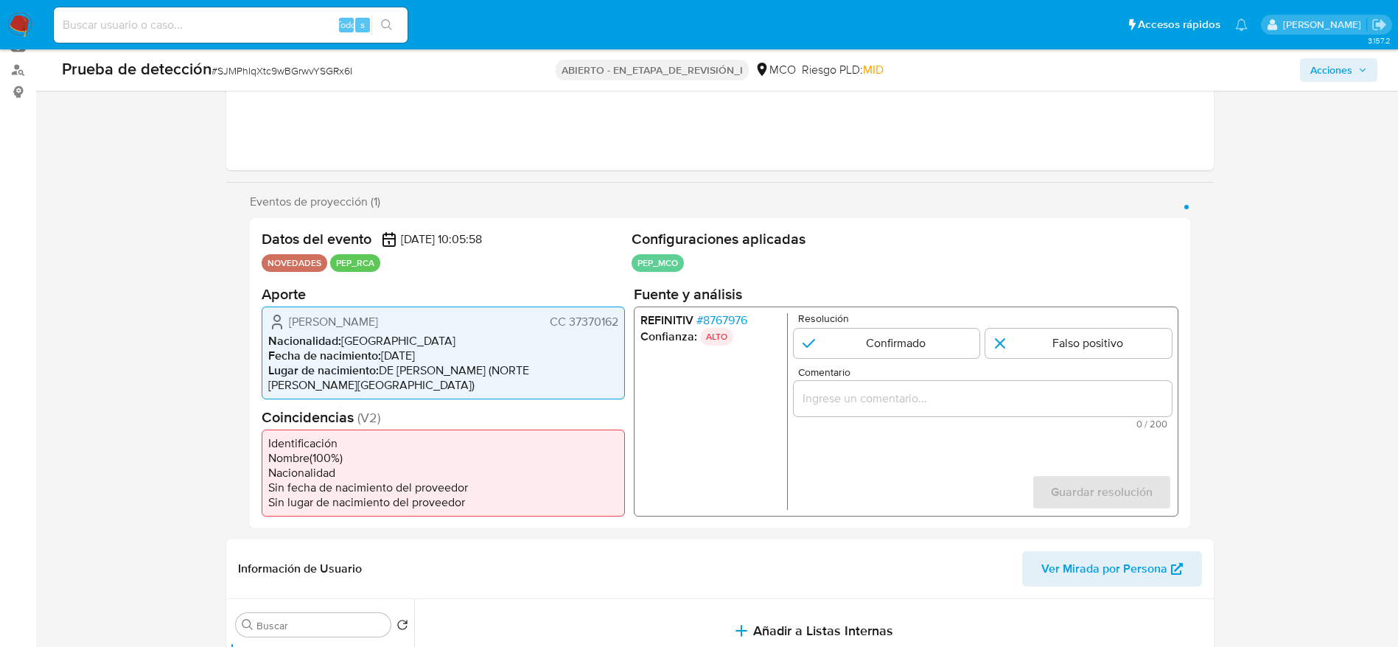
drag, startPoint x: 287, startPoint y: 311, endPoint x: 621, endPoint y: 318, distance: 333.2
click at [621, 318] on div "Xiomara Patricia Guerrero Salazar CC 37370162 Nacionalidad : Colombia Fecha de …" at bounding box center [443, 352] width 363 height 93
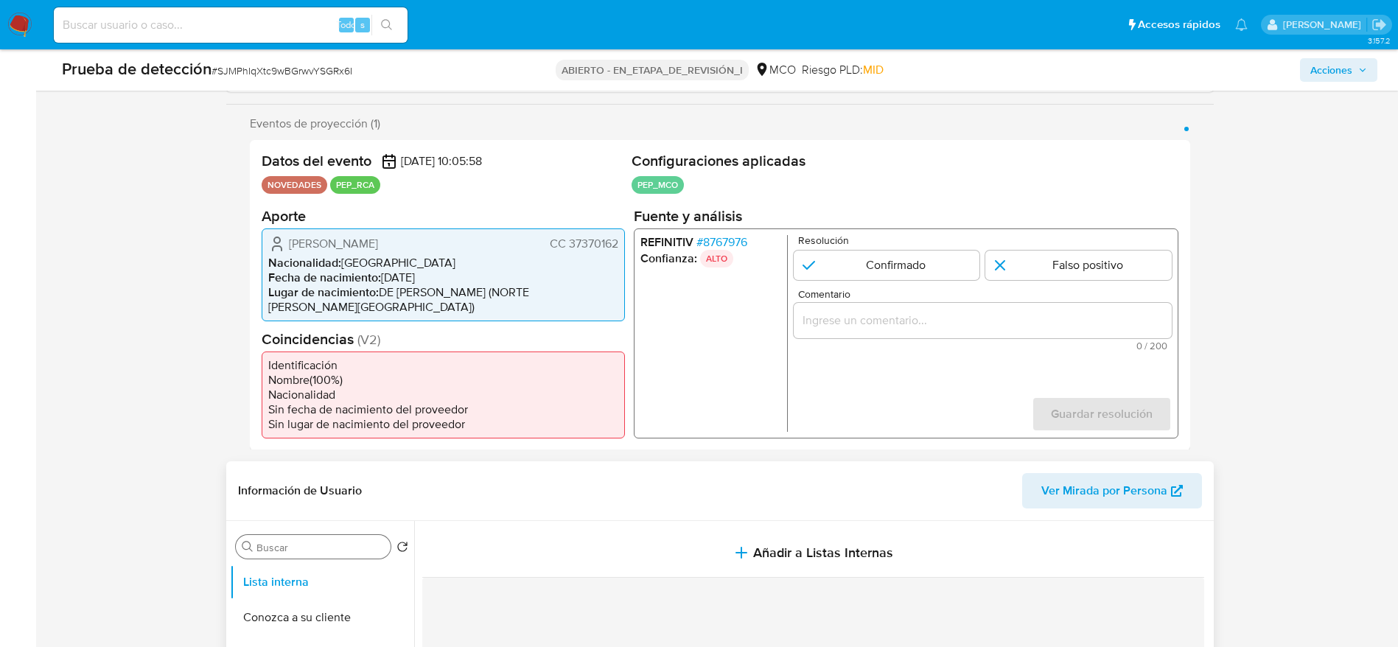
scroll to position [276, 0]
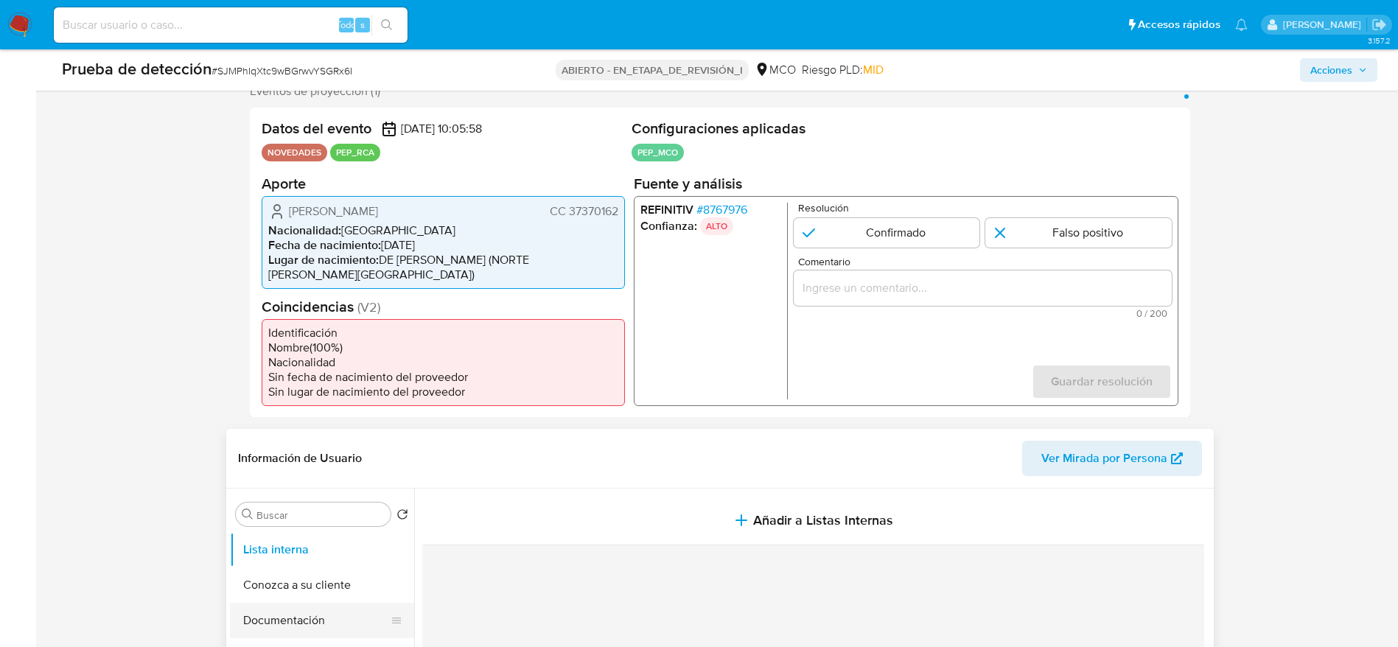
click at [335, 614] on button "Documentación" at bounding box center [316, 620] width 172 height 35
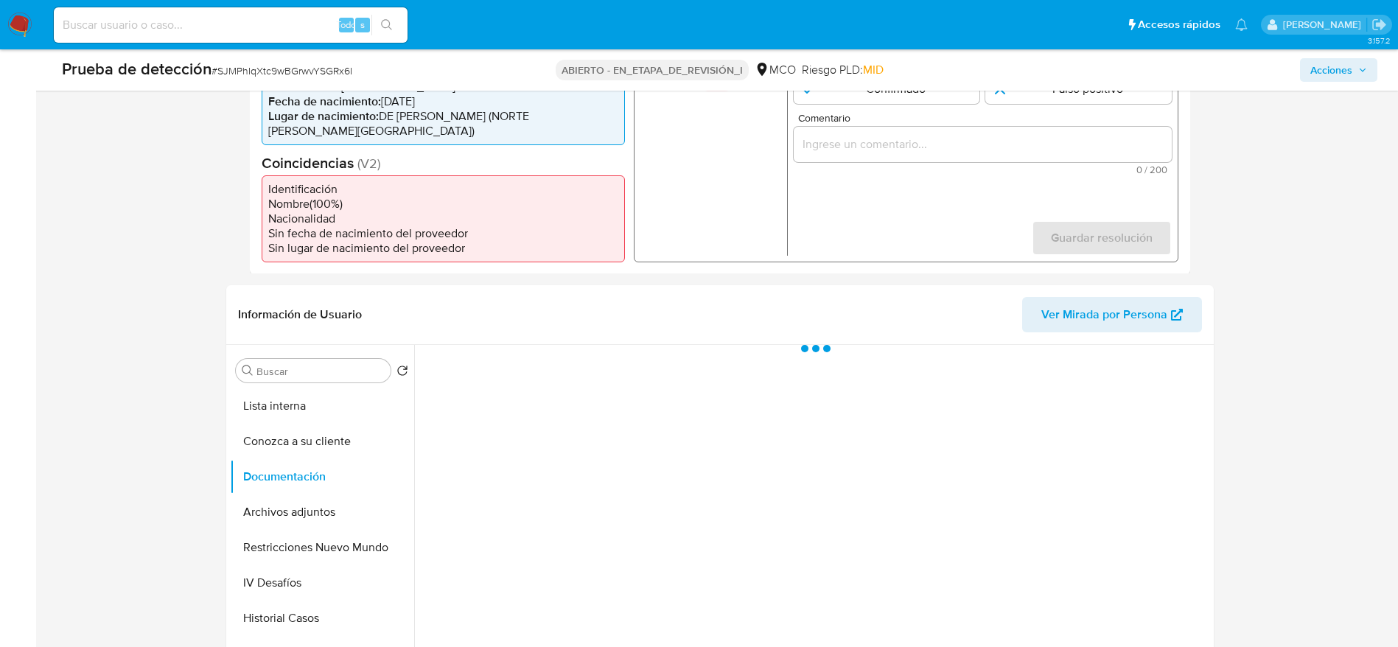
scroll to position [497, 0]
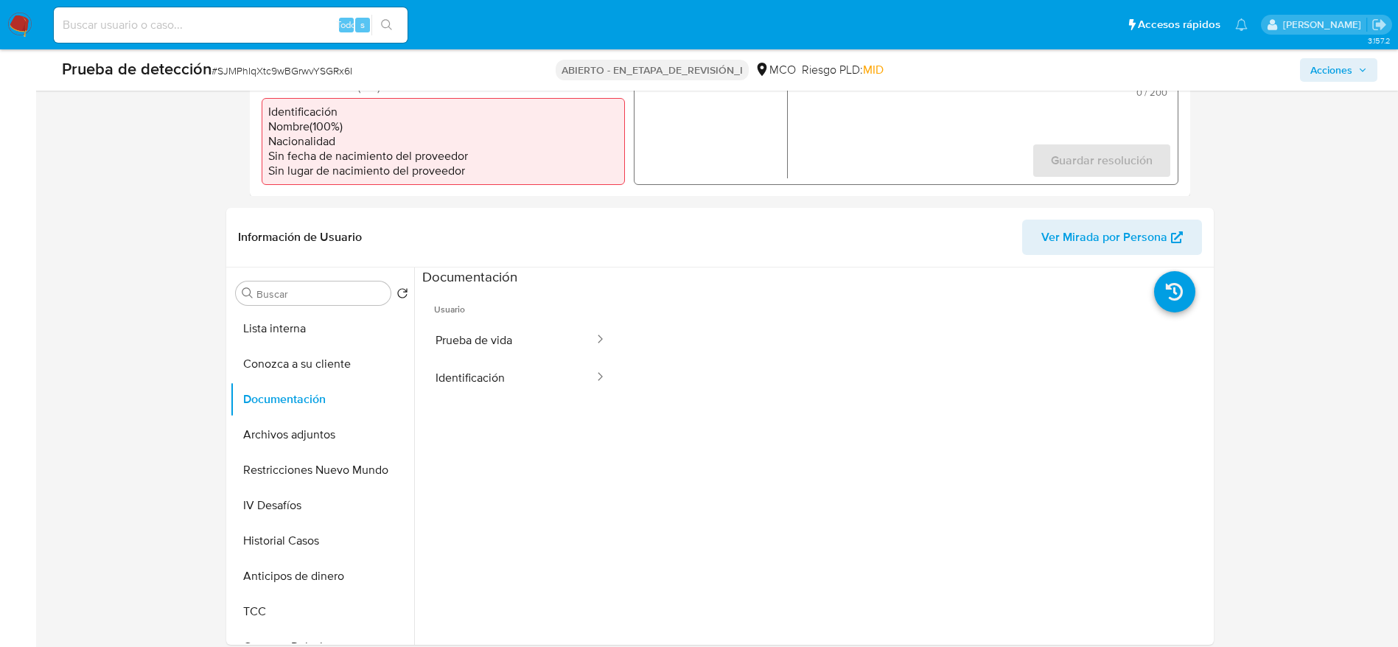
click at [500, 347] on button "Prueba de vida" at bounding box center [508, 340] width 173 height 38
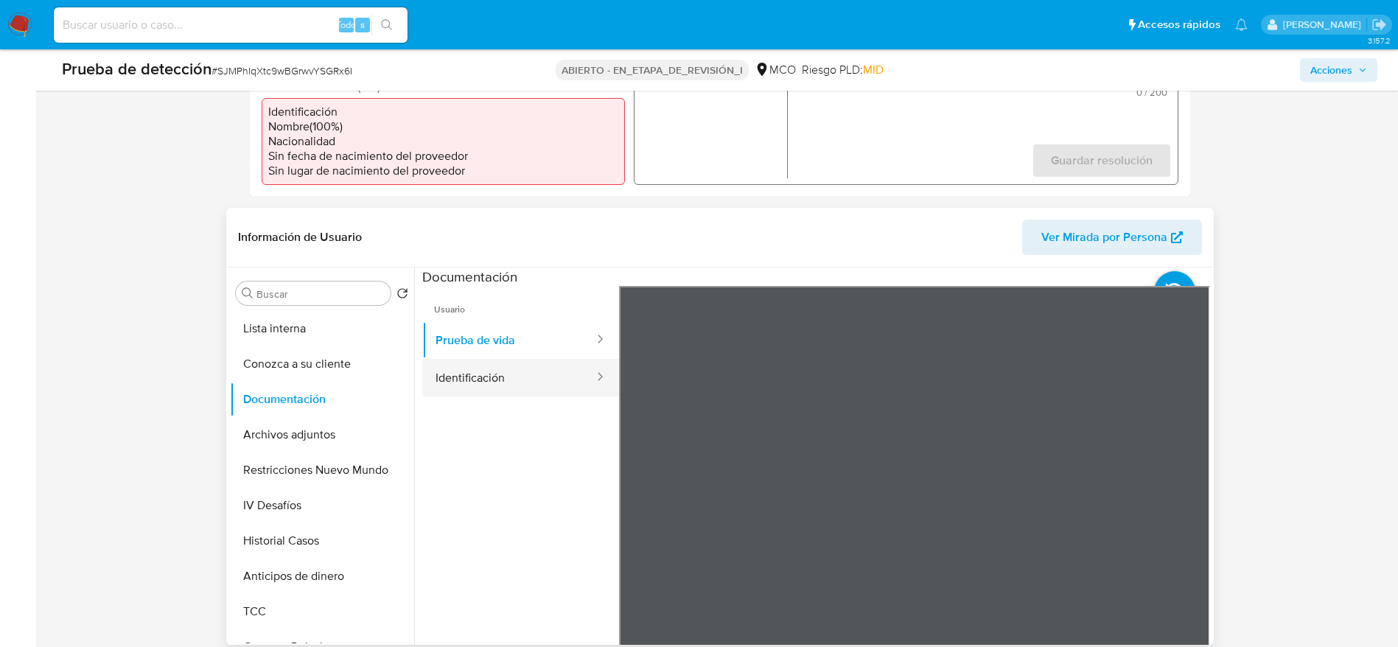
click at [478, 380] on button "Identificación" at bounding box center [508, 378] width 173 height 38
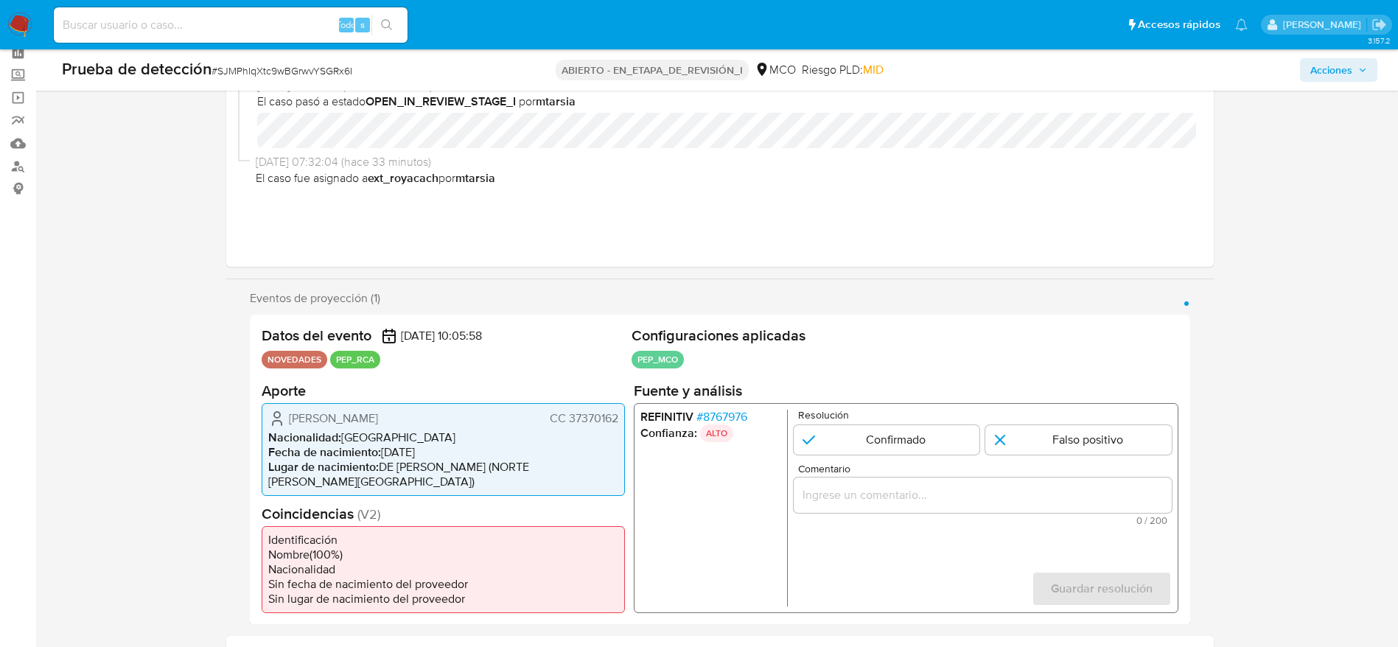
scroll to position [55, 0]
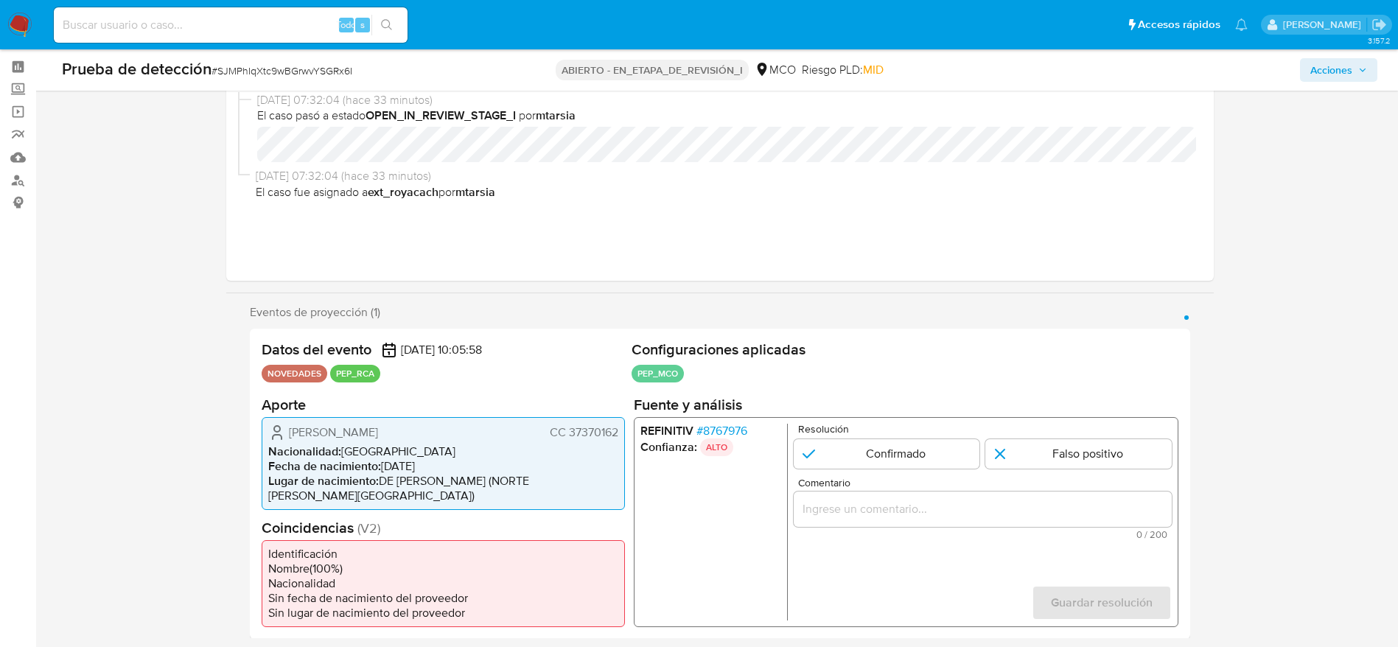
click at [856, 488] on span "Comentario" at bounding box center [986, 482] width 378 height 11
click at [856, 499] on input "Comentario" at bounding box center [982, 508] width 378 height 19
paste input "Usuario Xiomara Patricia Guerrero Salazar. se desempeña como Director Administr…"
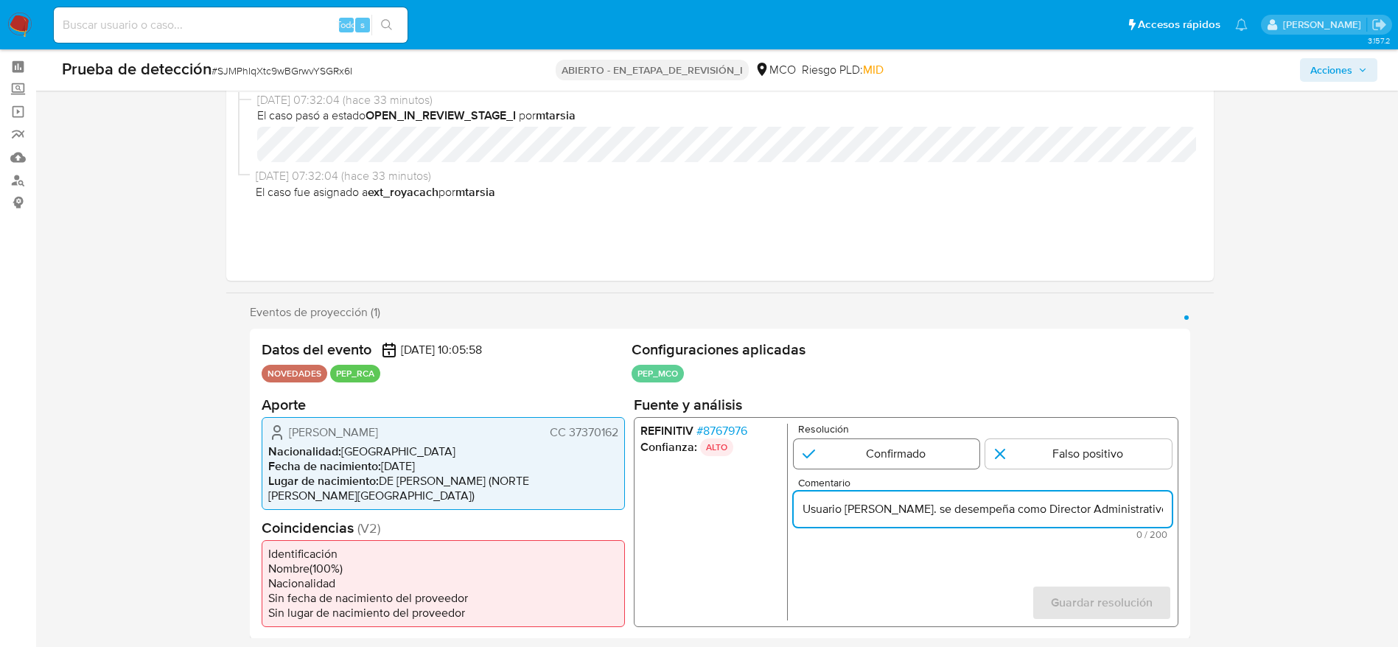
type input "Usuario Xiomara Patricia Guerrero Salazar. se desempeña como Director Administr…"
click at [884, 441] on input "1 de 1" at bounding box center [886, 452] width 186 height 29
radio input "true"
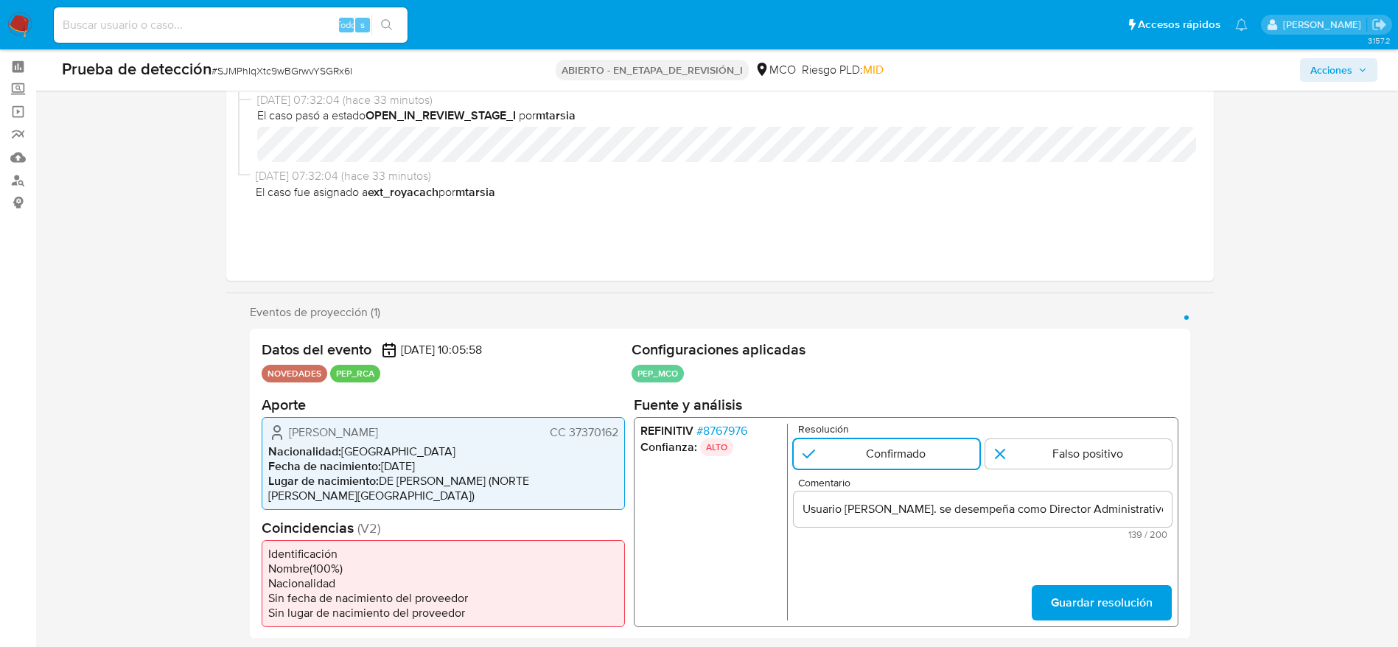
click at [1093, 579] on form "Resolución Confirmado Falso positivo Comentario Usuario Xiomara Patricia Guerre…" at bounding box center [982, 521] width 378 height 197
click at [1100, 587] on span "Guardar resolución" at bounding box center [1101, 602] width 102 height 32
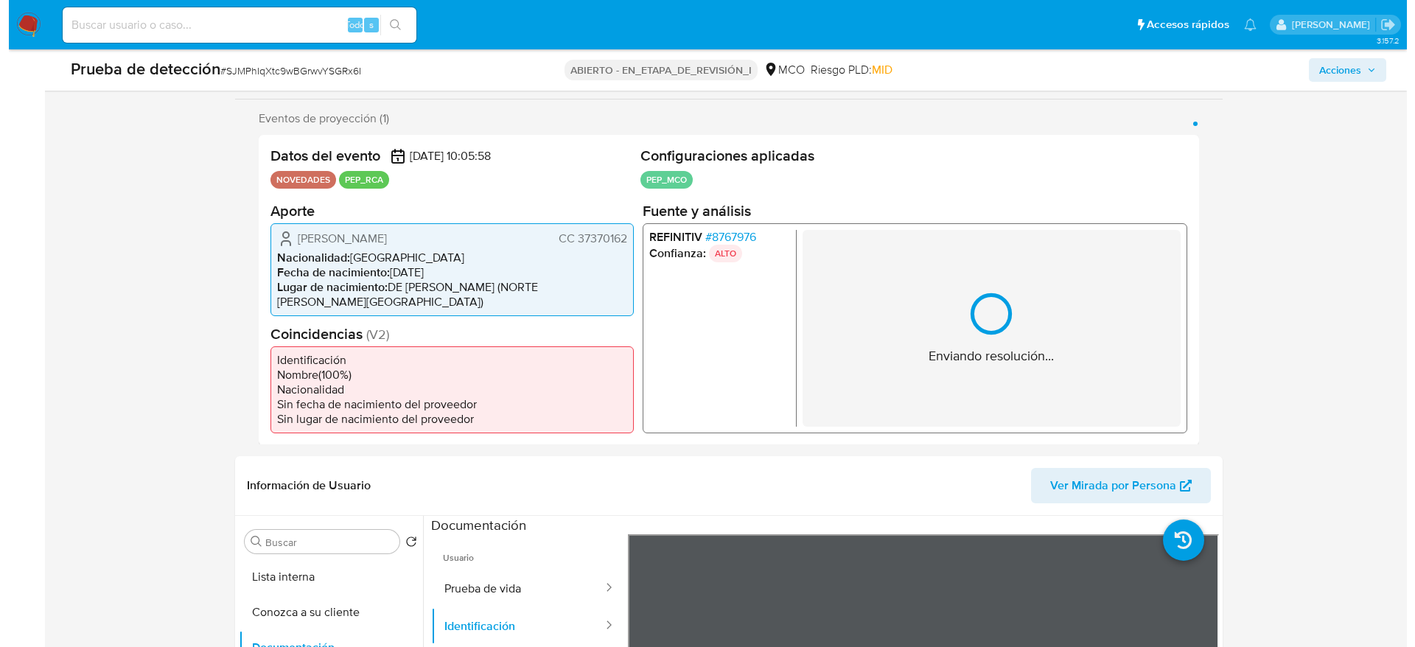
scroll to position [387, 0]
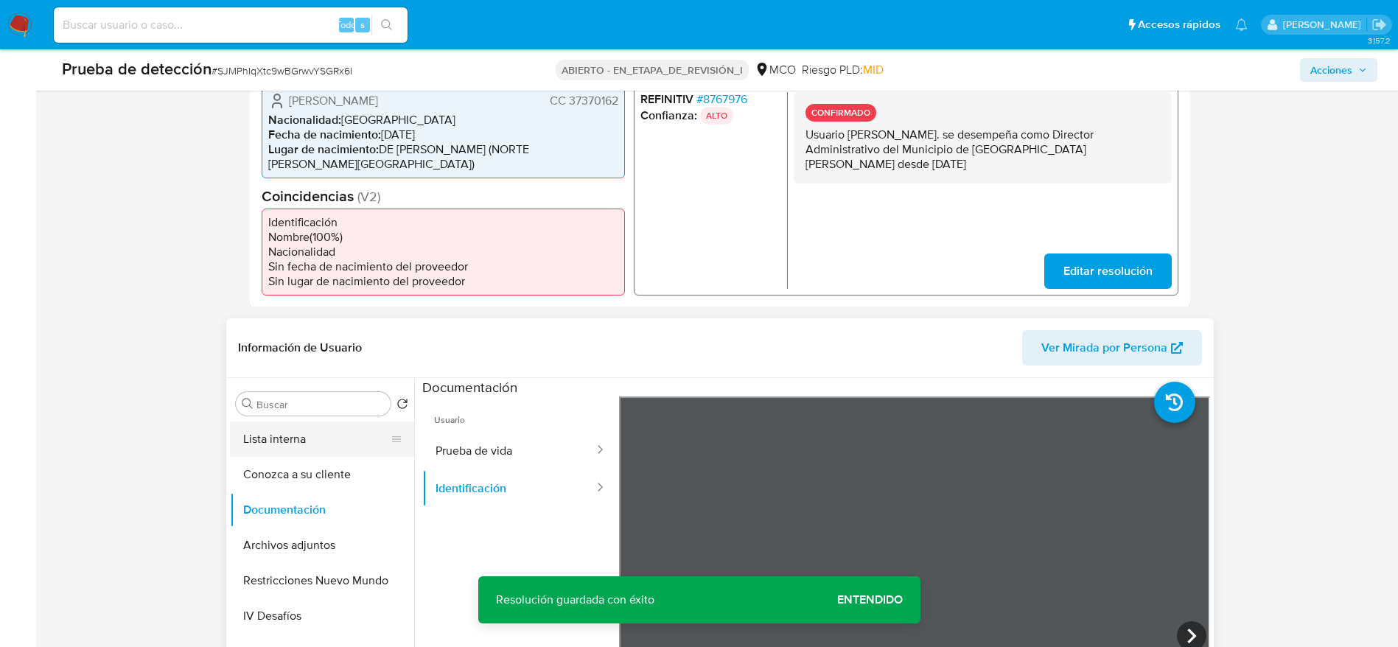
drag, startPoint x: 368, startPoint y: 439, endPoint x: 348, endPoint y: 441, distance: 20.8
click at [365, 436] on button "Lista interna" at bounding box center [316, 439] width 172 height 35
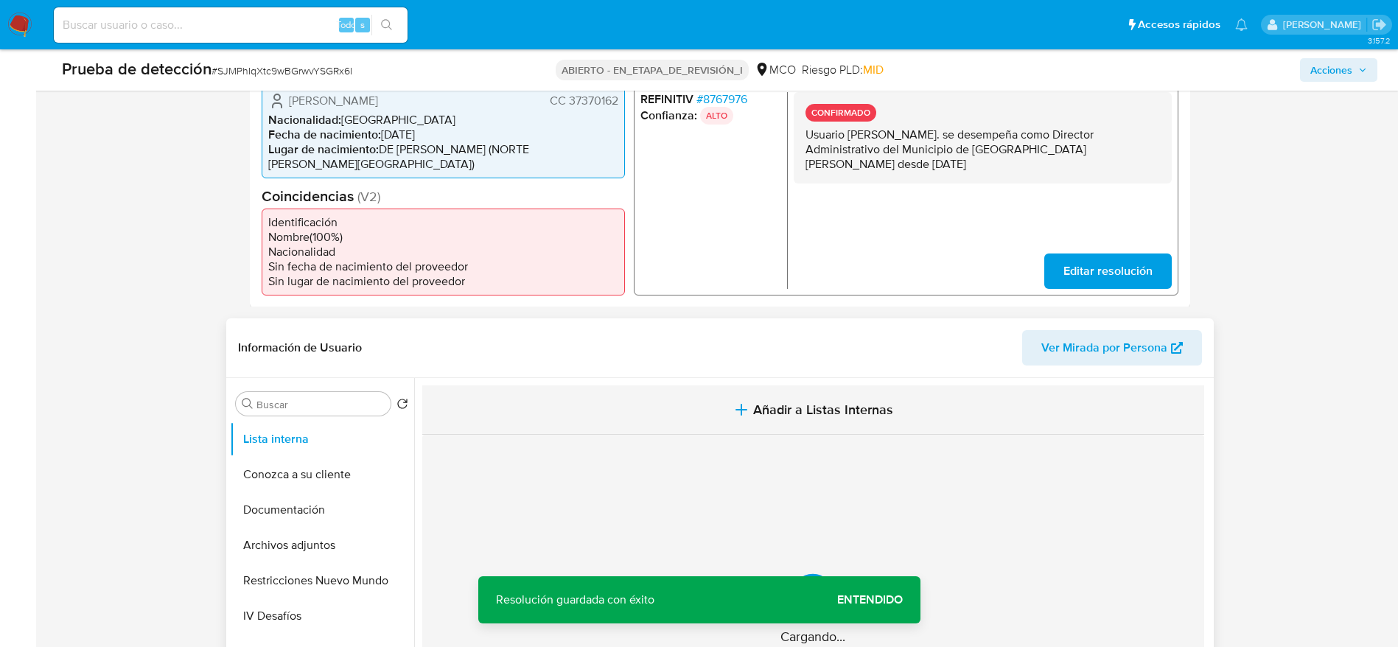
click at [558, 407] on button "Añadir a Listas Internas" at bounding box center [813, 409] width 782 height 49
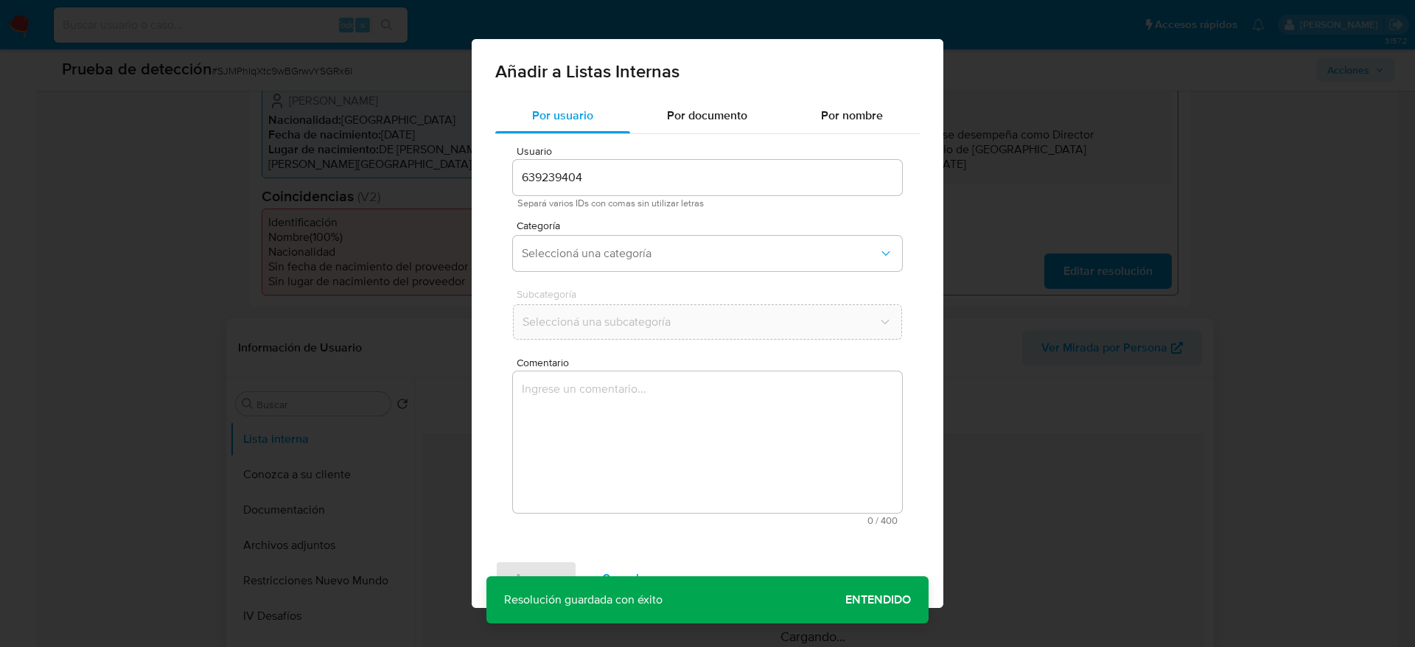
click at [605, 456] on textarea "Comentario" at bounding box center [707, 441] width 389 height 141
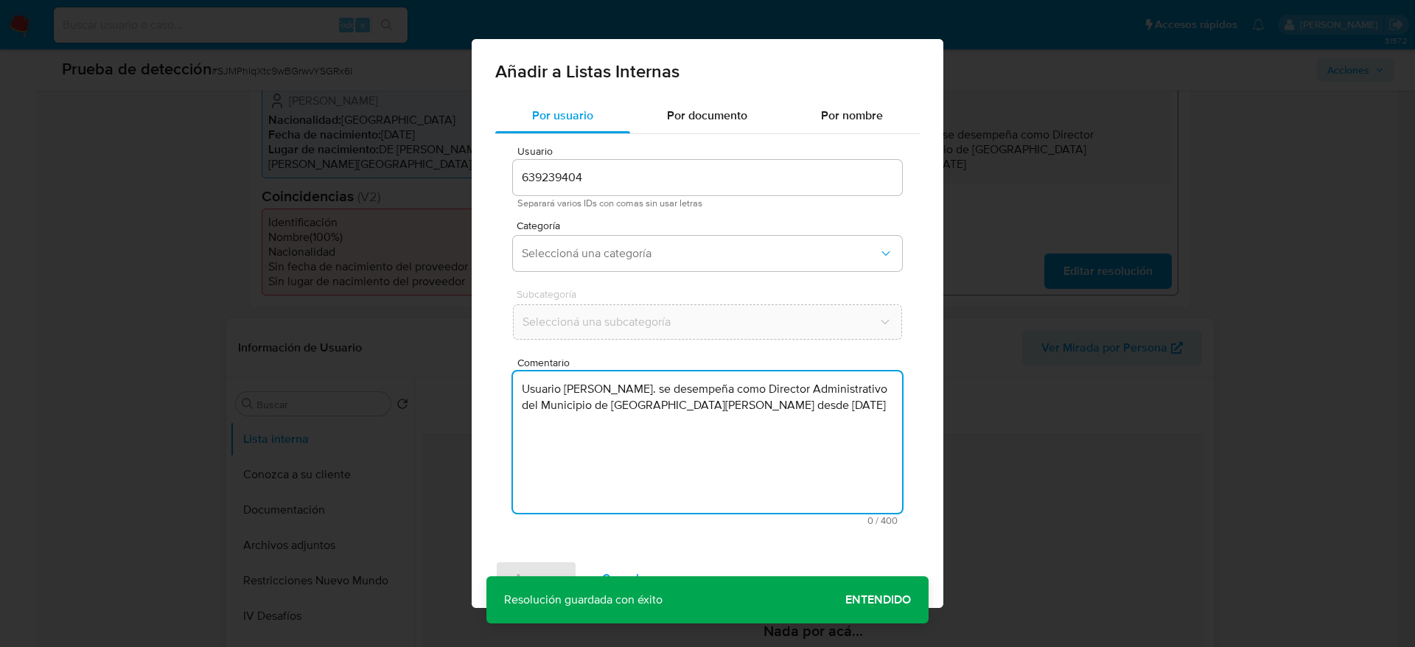
type textarea "Usuario Xiomara Patricia Guerrero Salazar. se desempeña como Director Administr…"
click at [583, 279] on div "Usuario 639239404 Separará varios IDs con comas sin usar letras Categoría Selec…" at bounding box center [707, 335] width 424 height 403
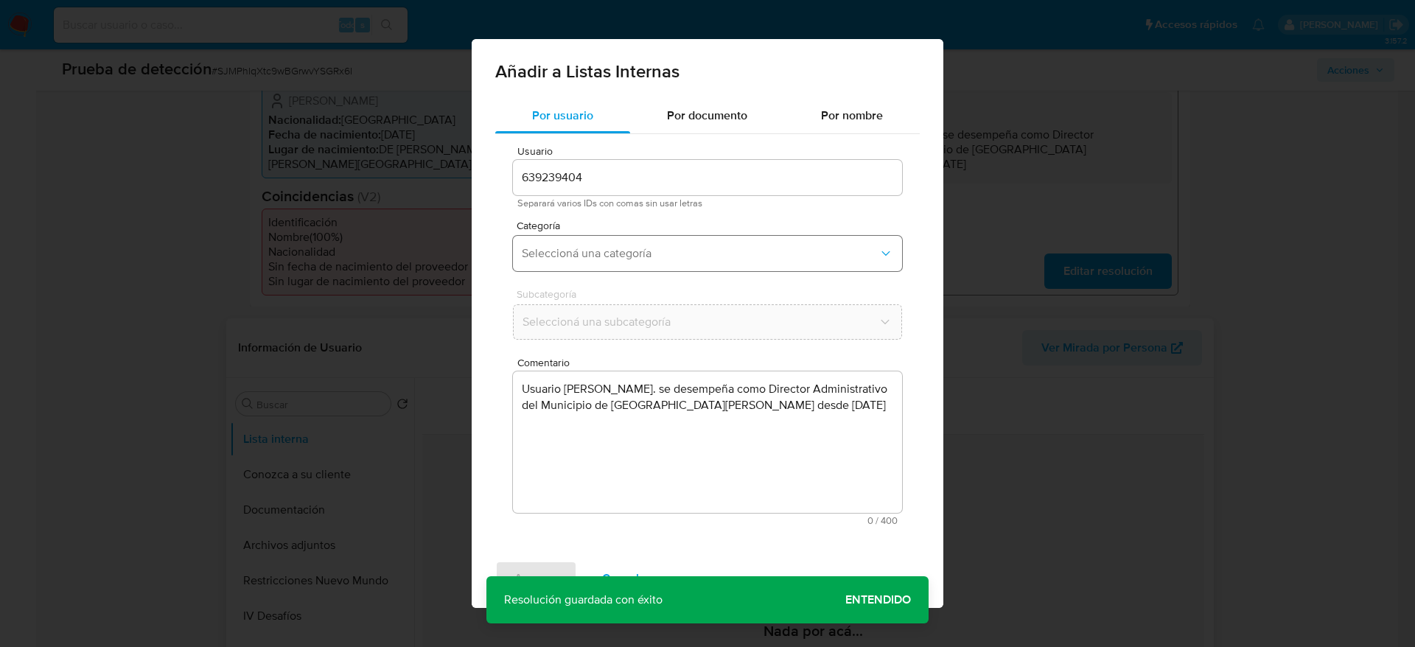
click at [595, 255] on span "Seleccioná una categoría" at bounding box center [700, 253] width 357 height 15
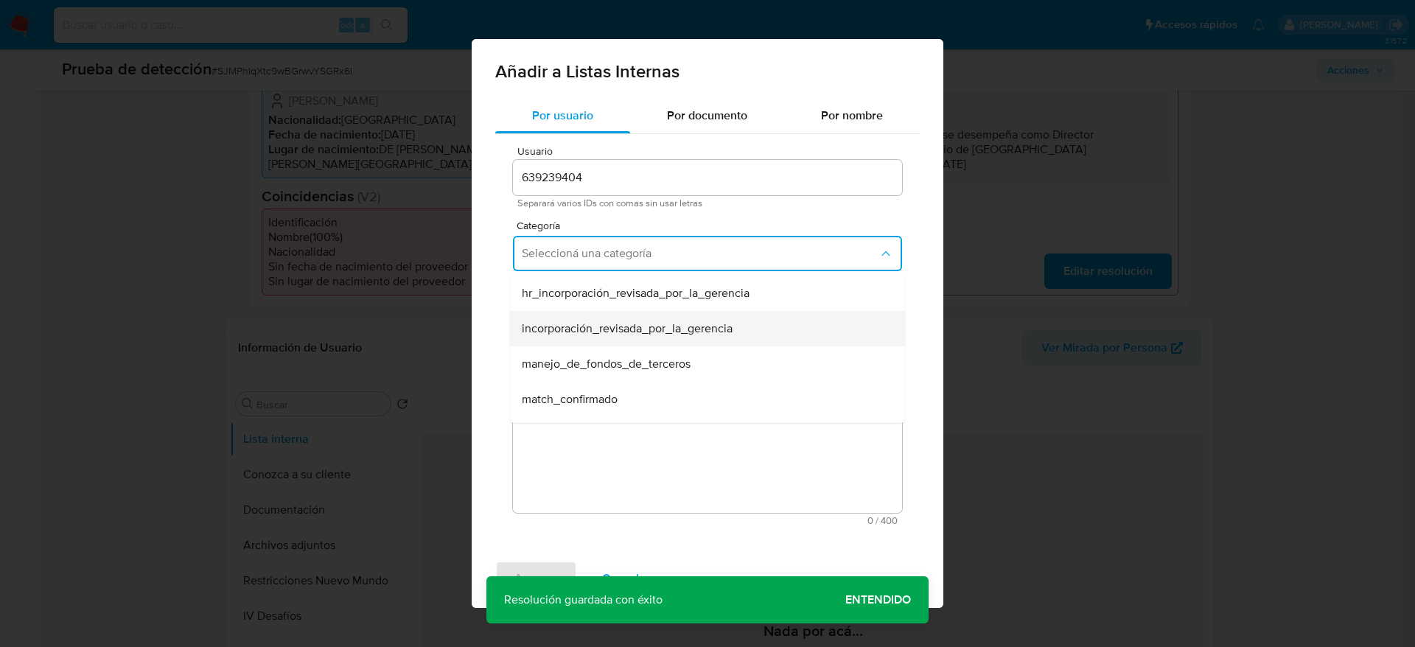
scroll to position [111, 0]
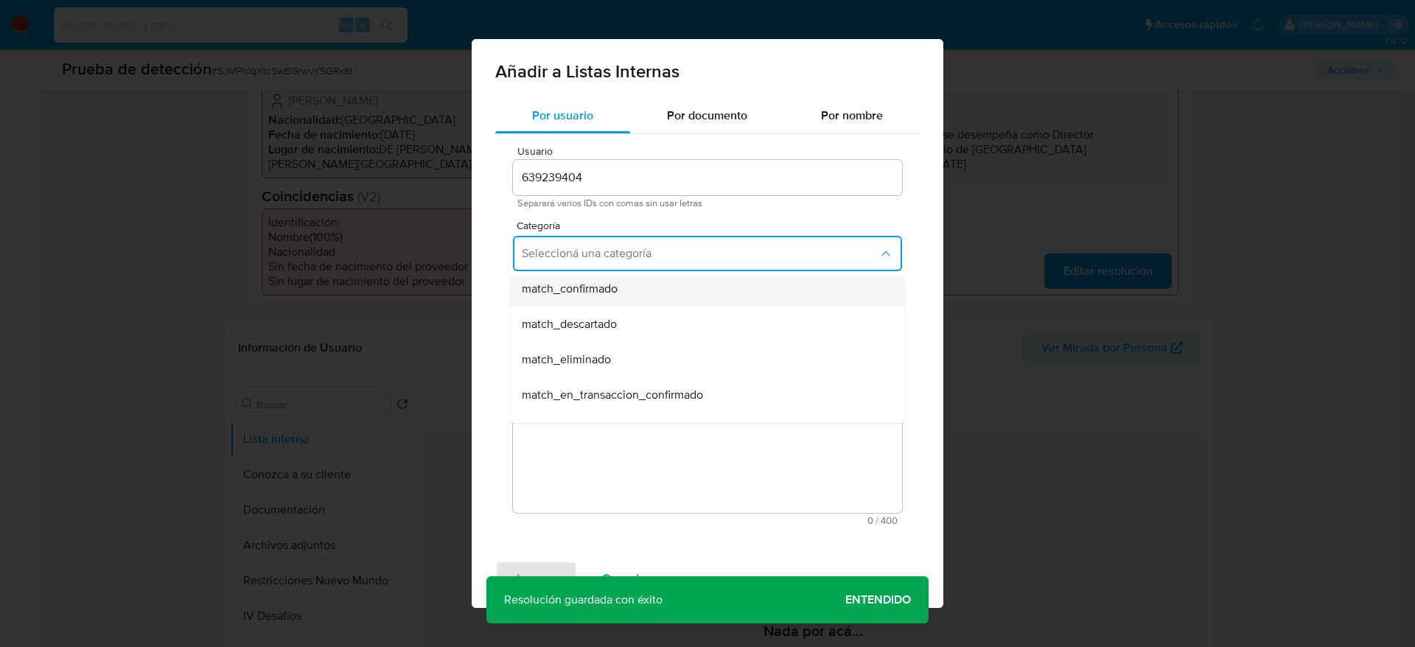
click at [578, 290] on span "match_confirmado" at bounding box center [570, 289] width 96 height 15
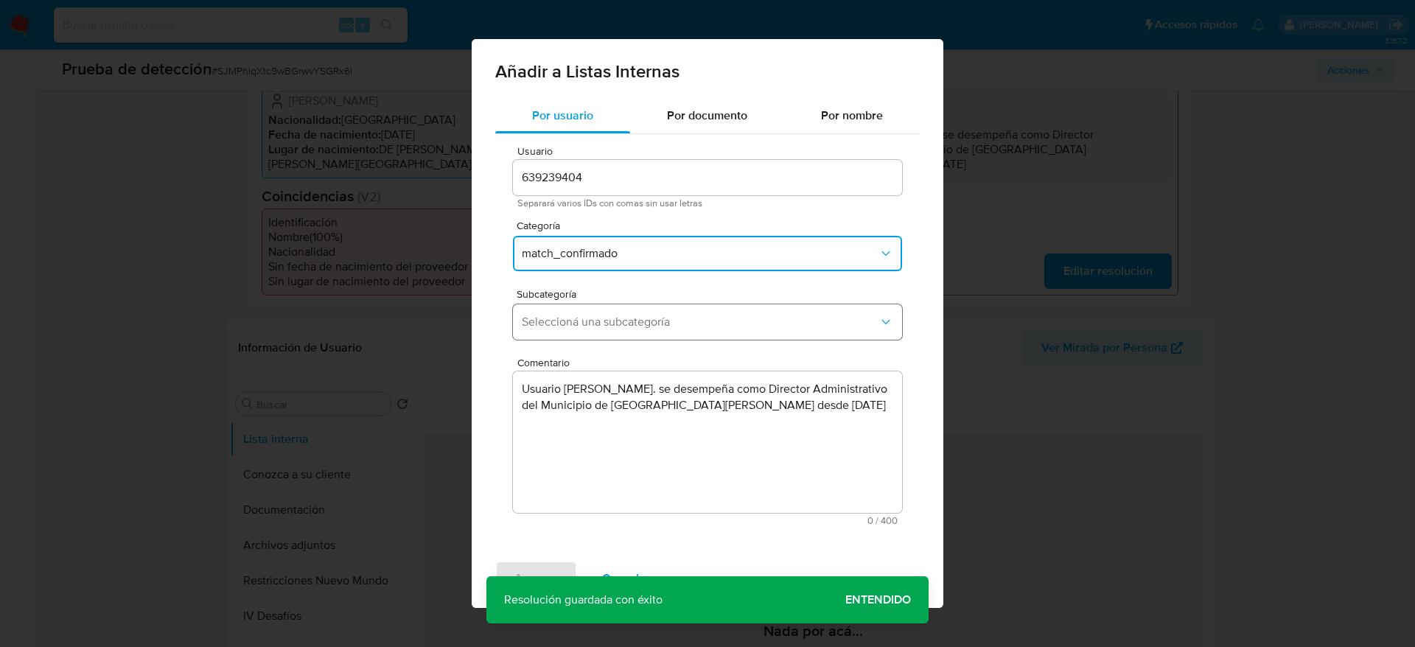
click at [576, 324] on span "Seleccioná una subcategoría" at bounding box center [700, 322] width 357 height 15
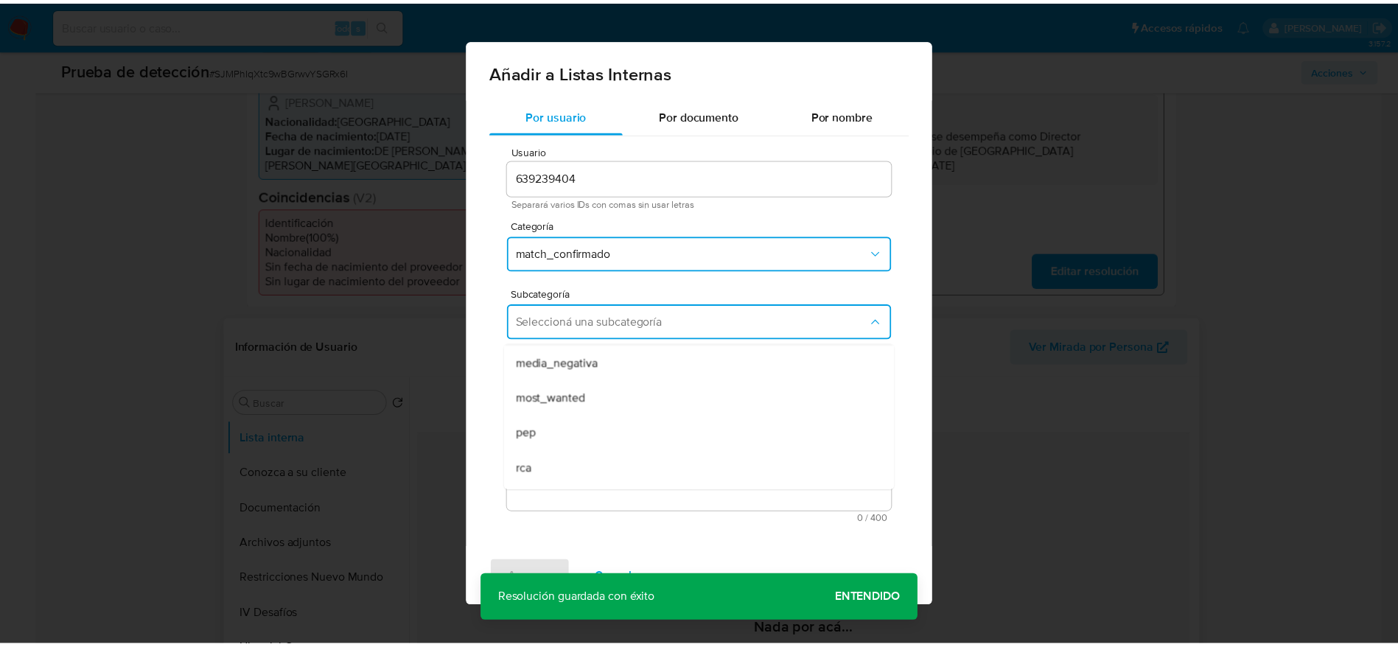
scroll to position [100, 0]
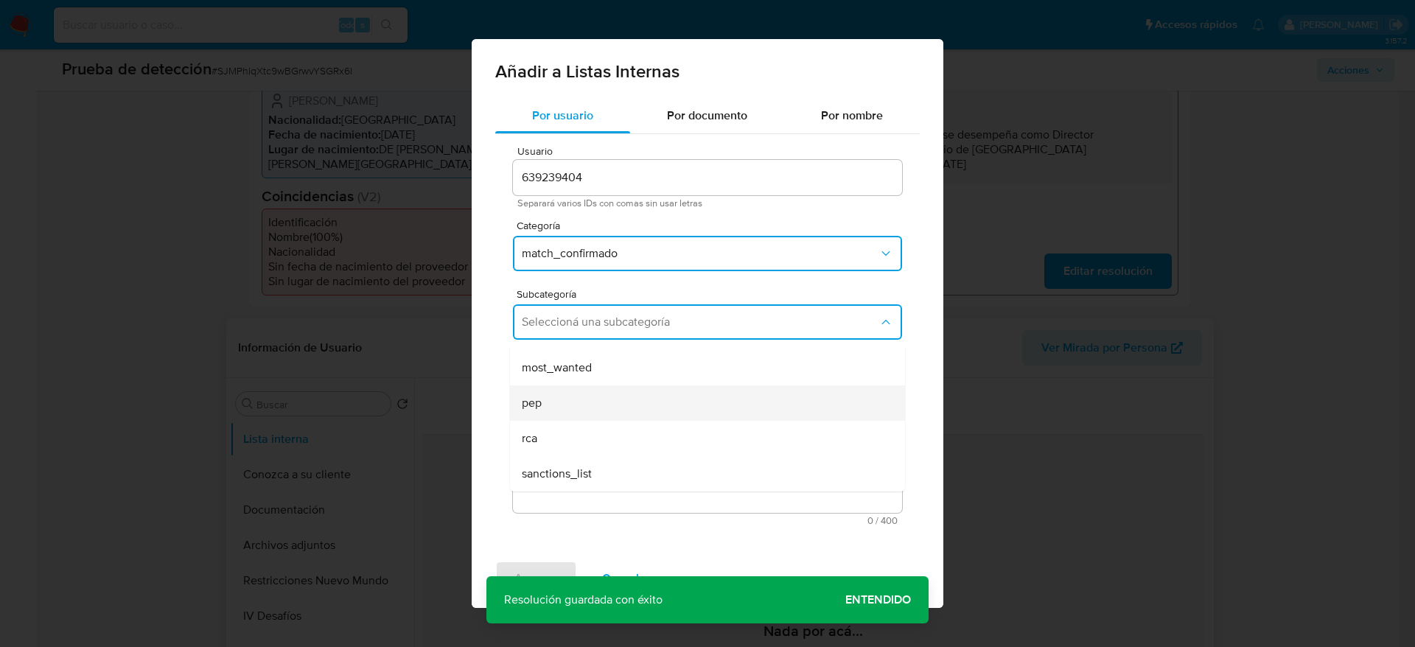
click at [553, 402] on div "pep" at bounding box center [703, 402] width 363 height 35
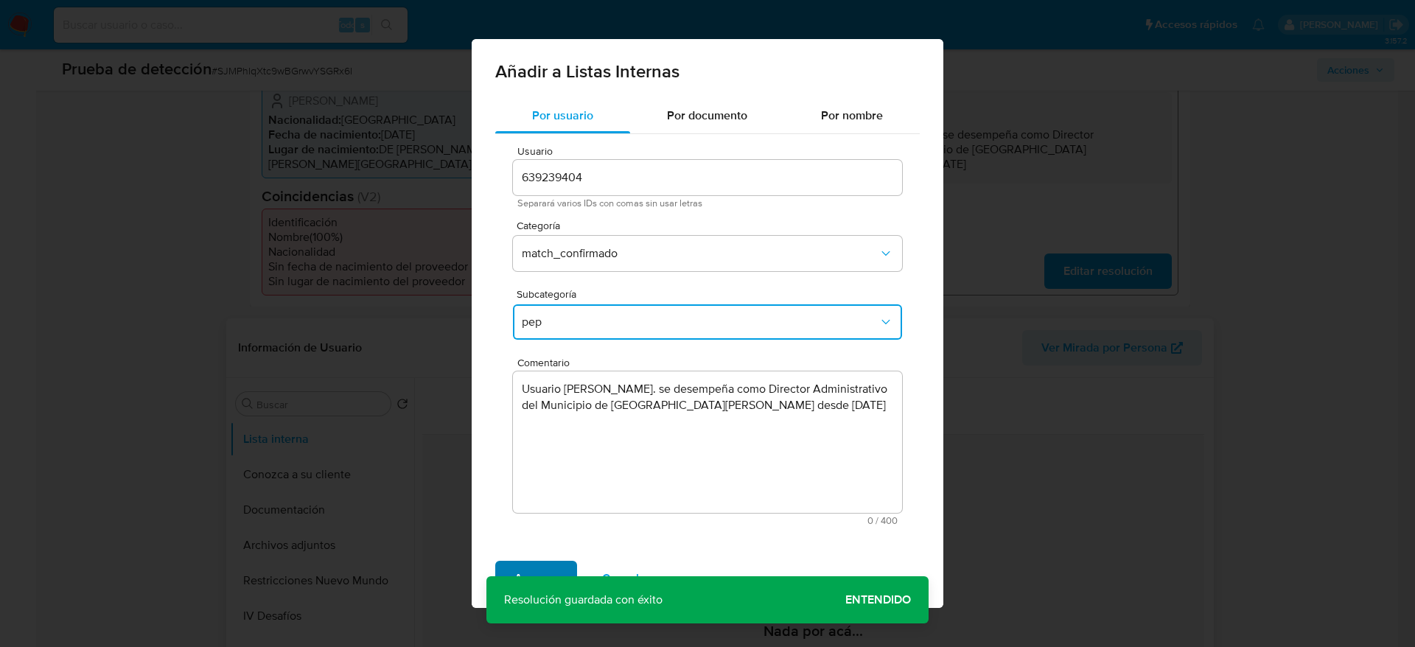
click at [559, 569] on button "Agregar" at bounding box center [536, 578] width 82 height 35
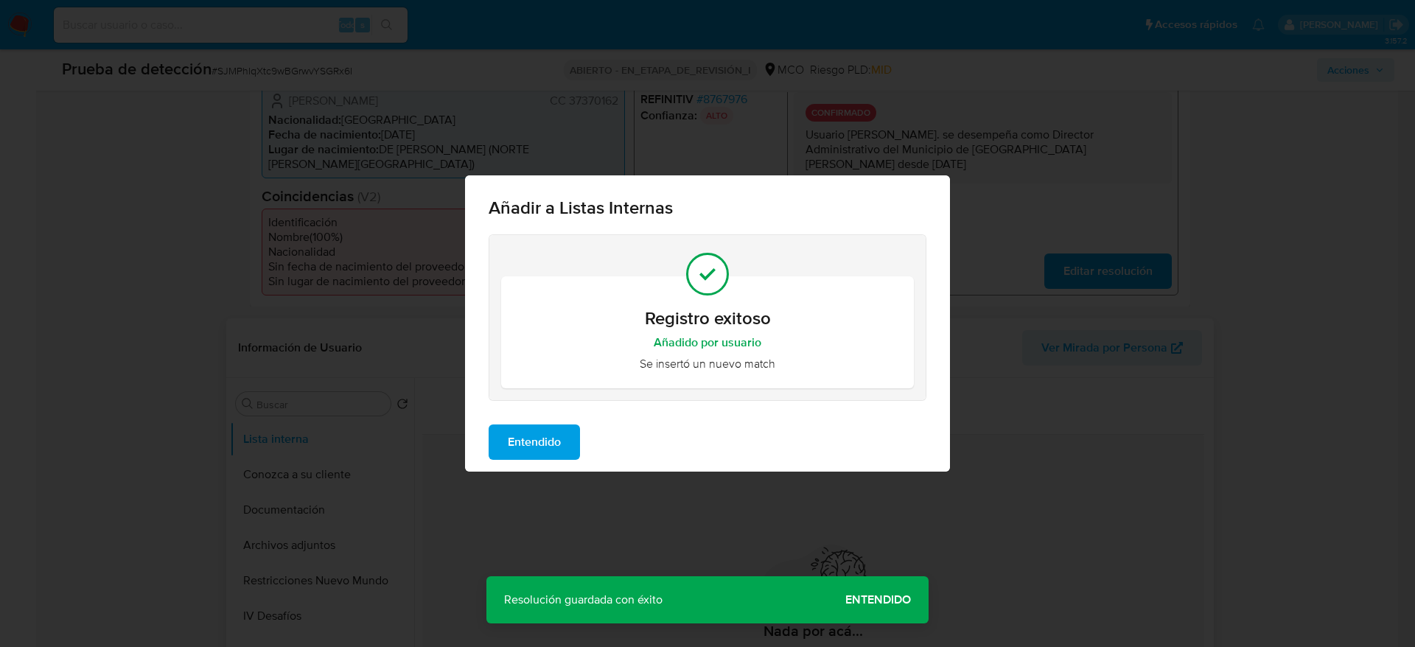
click at [503, 446] on button "Entendido" at bounding box center [534, 441] width 91 height 35
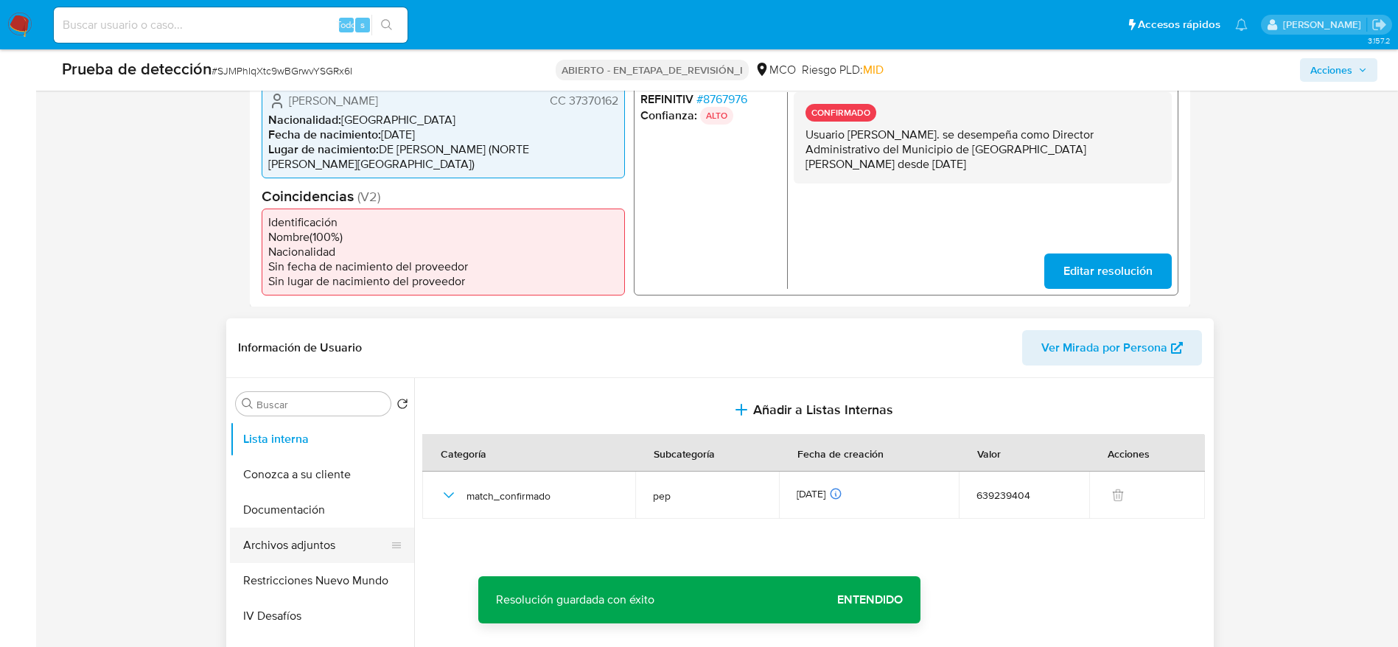
click at [290, 549] on button "Archivos adjuntos" at bounding box center [316, 545] width 172 height 35
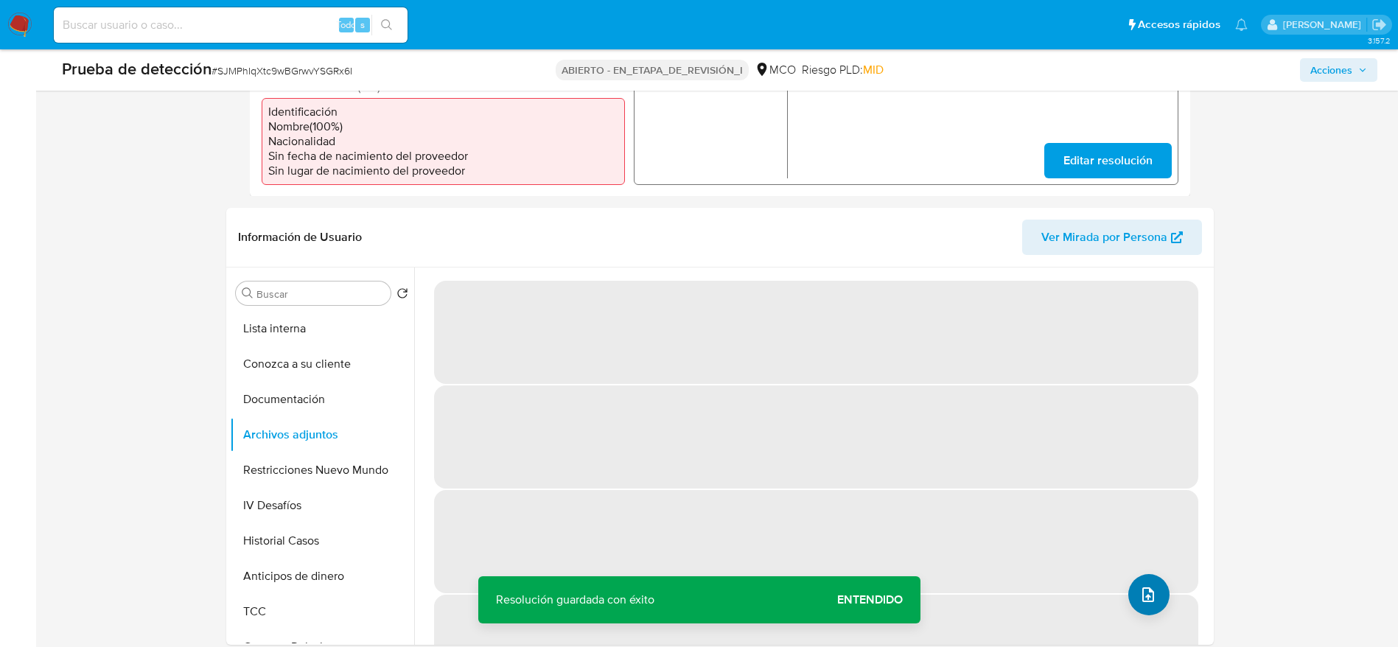
scroll to position [608, 0]
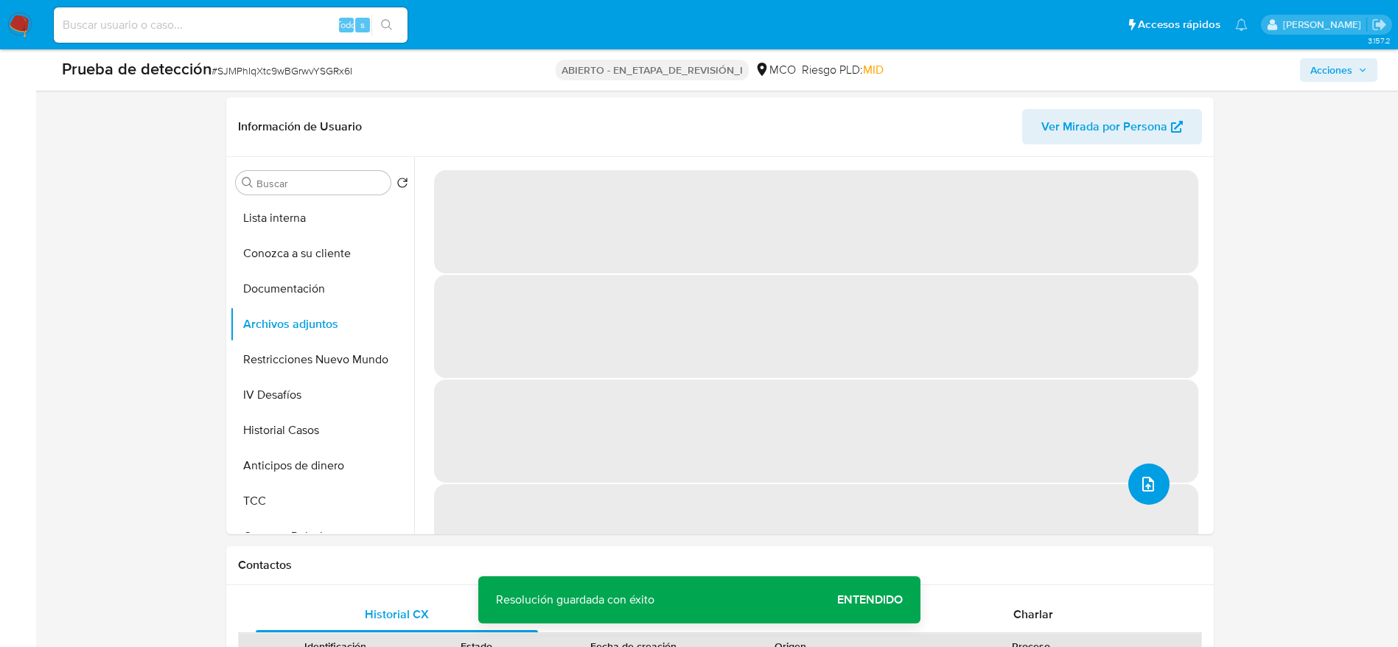
click at [1143, 492] on icon "subir archivo" at bounding box center [1148, 484] width 12 height 15
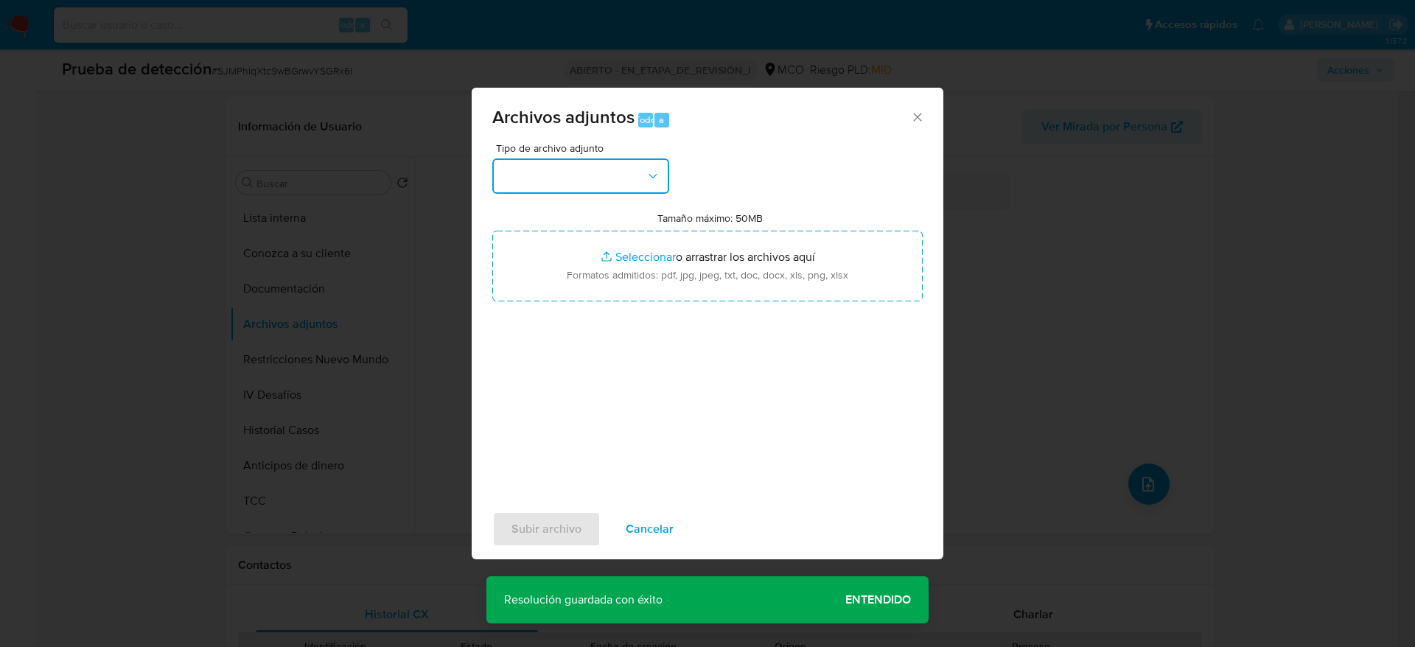
click at [566, 160] on button "button" at bounding box center [580, 175] width 177 height 35
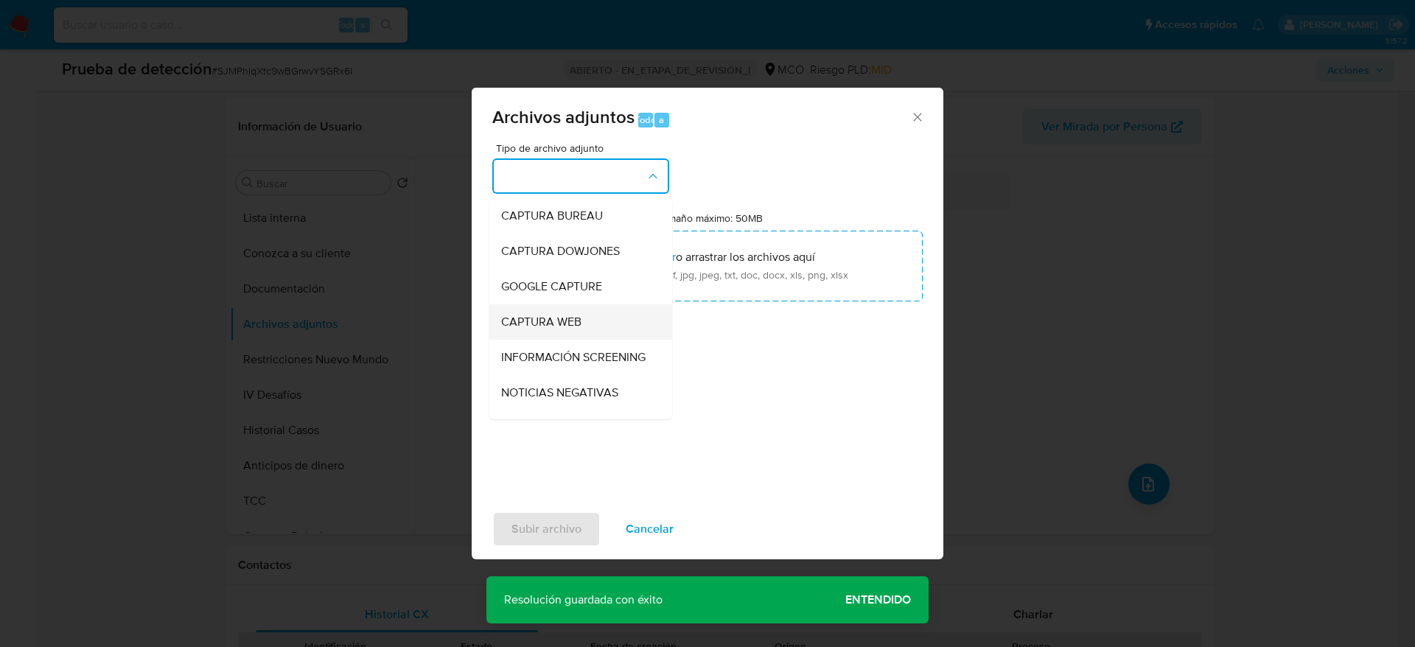
click at [599, 337] on div "CAPTURA WEB" at bounding box center [576, 321] width 150 height 35
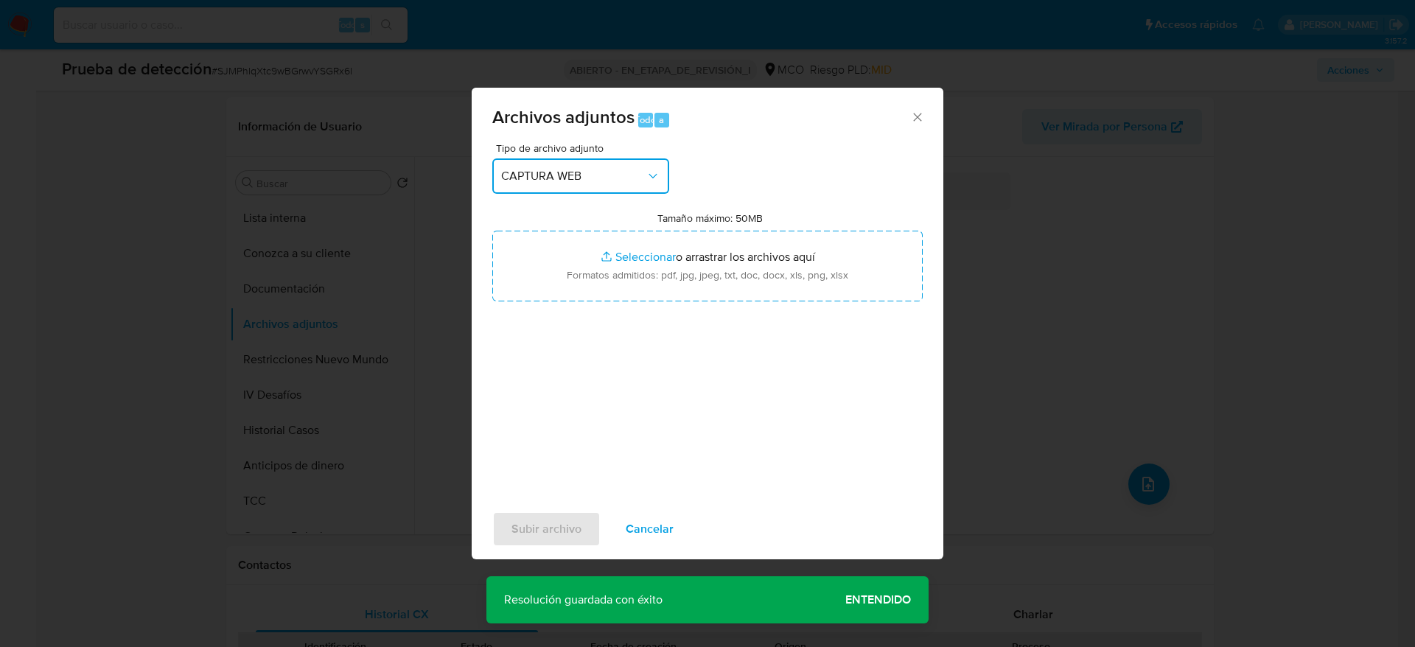
click at [587, 179] on span "CAPTURA WEB" at bounding box center [573, 176] width 144 height 15
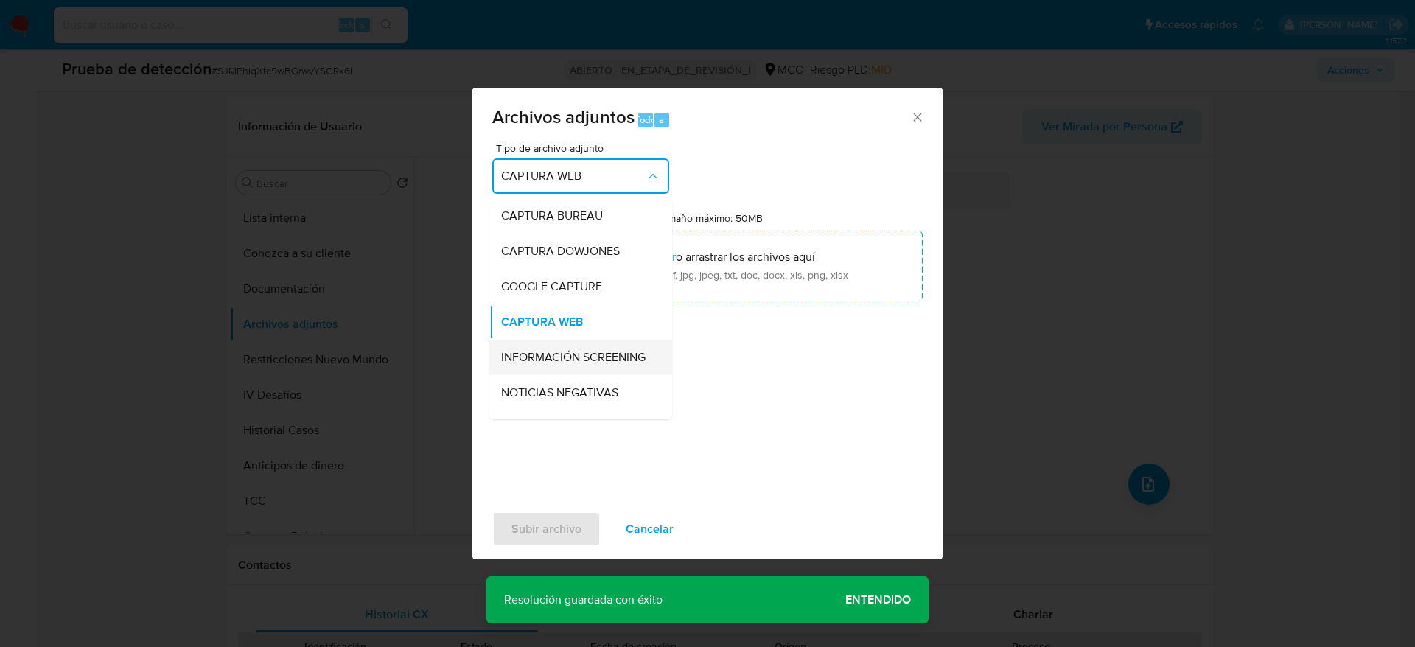
click at [564, 343] on div "INFORMACIÓN SCREENING" at bounding box center [576, 357] width 150 height 35
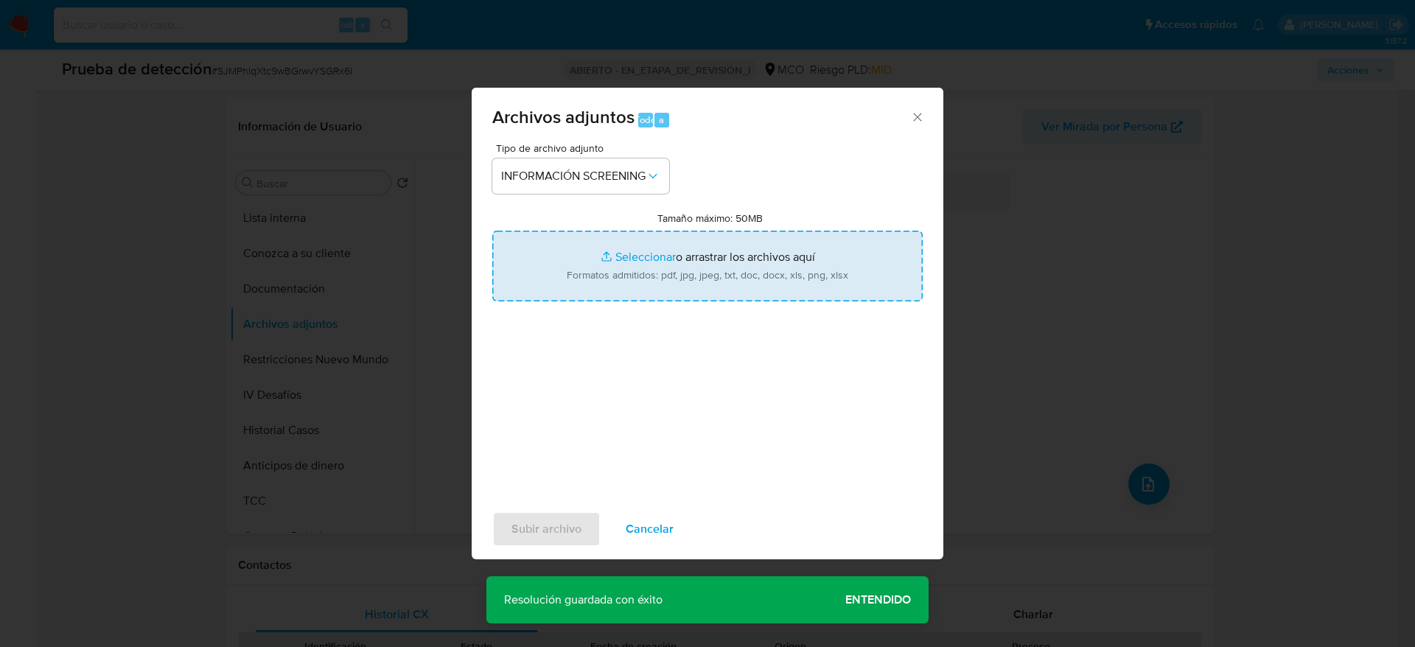
click at [655, 251] on input "Tamaño máximo: 50MB Seleccionar archivos" at bounding box center [707, 266] width 430 height 71
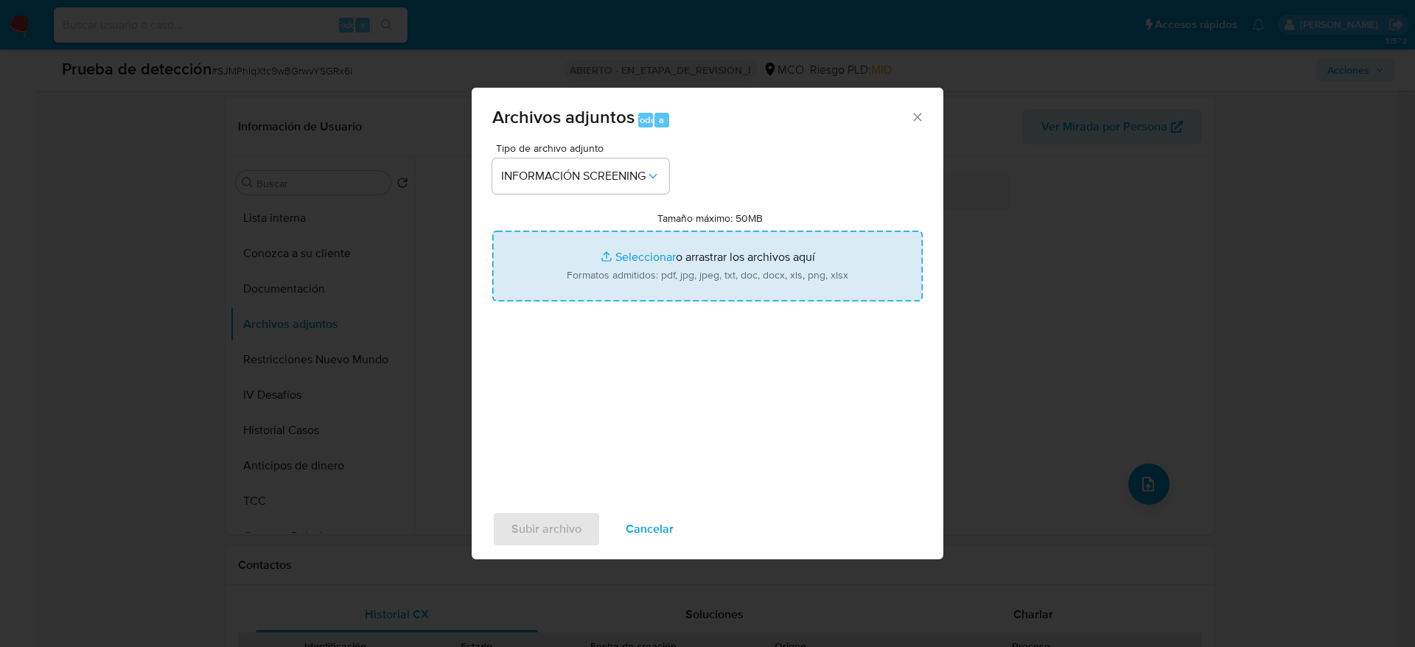
type input "C:\fakepath\_Xiomara Patricia Guerrero Salazar_ - Buscar con Google.pdf"
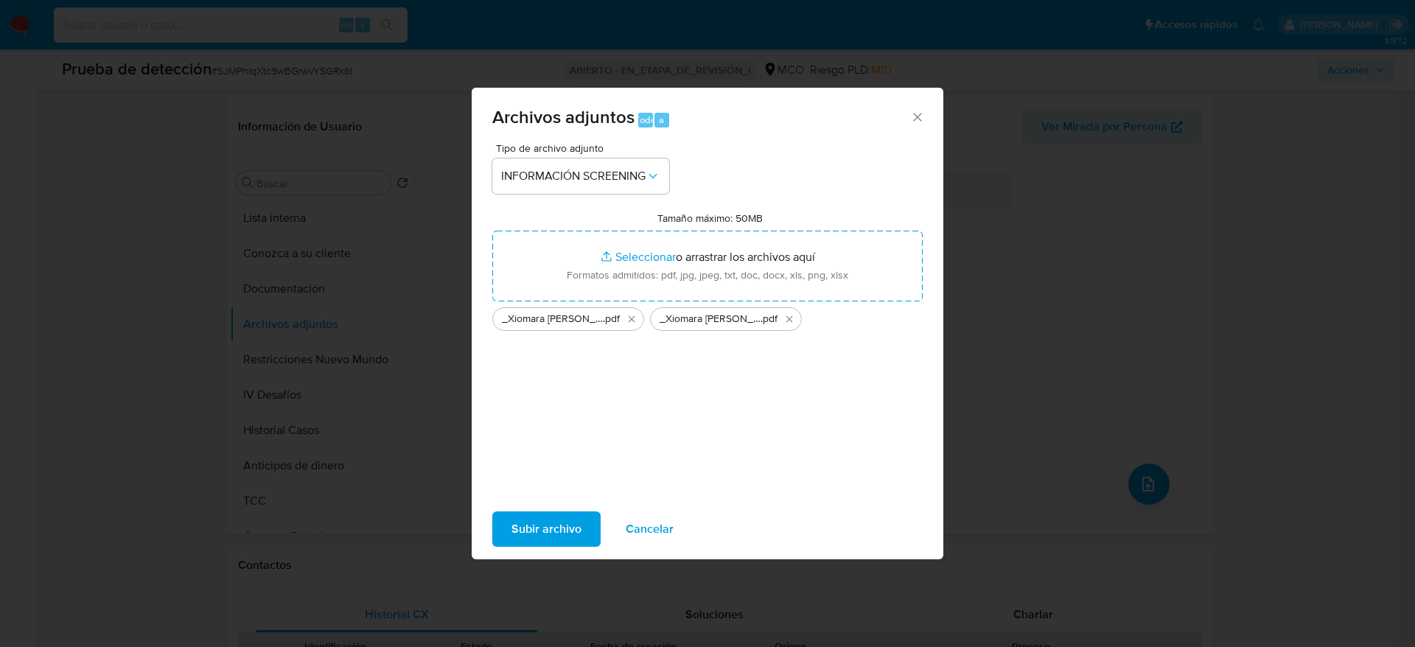
click at [530, 538] on span "Subir archivo" at bounding box center [546, 529] width 70 height 32
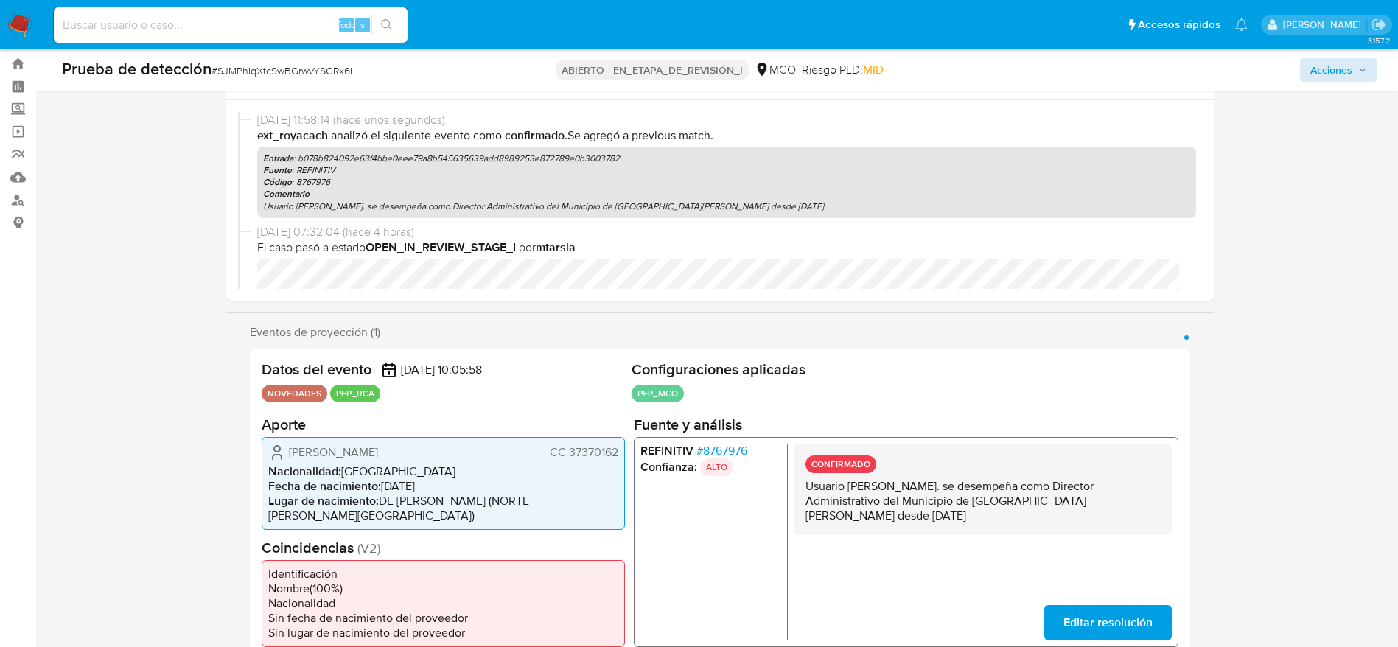
scroll to position [0, 0]
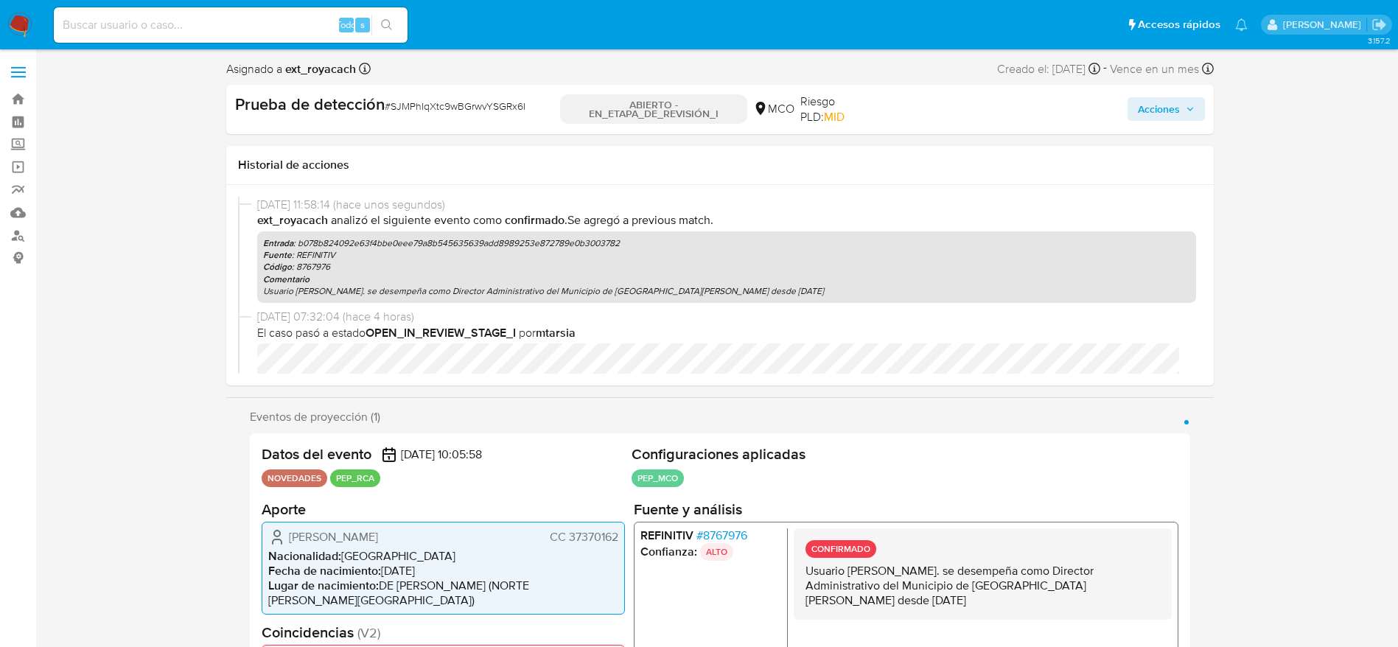
click at [1178, 107] on span "Acciones" at bounding box center [1159, 109] width 42 height 24
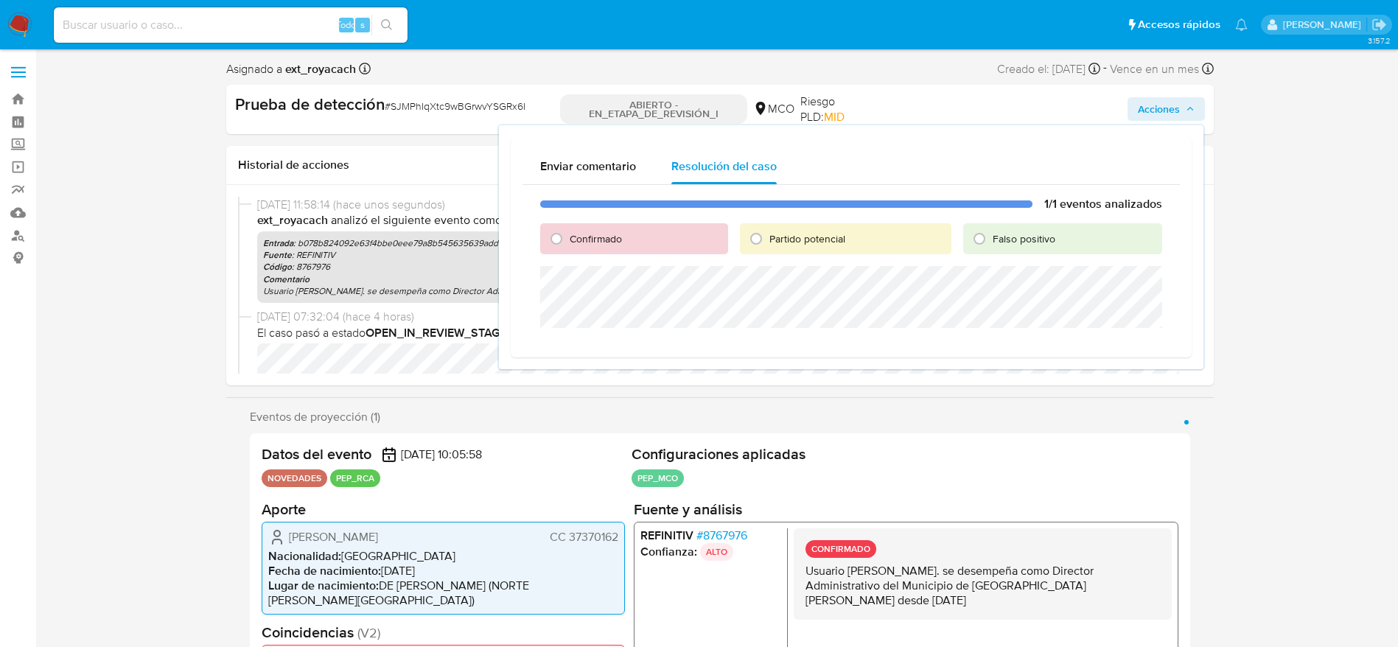
click at [584, 234] on font "Confirmado" at bounding box center [596, 238] width 52 height 15
click at [568, 234] on input "Confirmado" at bounding box center [557, 239] width 24 height 24
radio input "true"
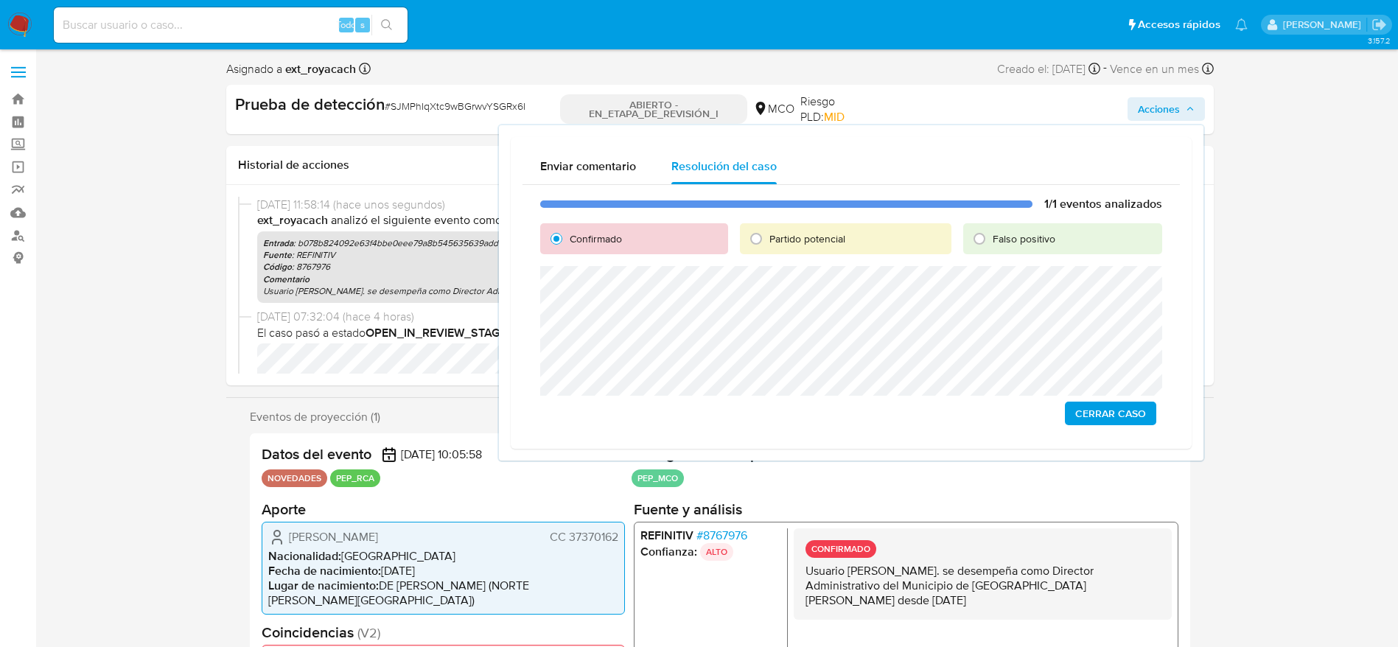
click at [1107, 406] on span "Cerrar Caso" at bounding box center [1110, 413] width 71 height 21
click at [465, 105] on font "SJMPhIqXtc9wBGrwvYSGRx6I" at bounding box center [458, 106] width 135 height 15
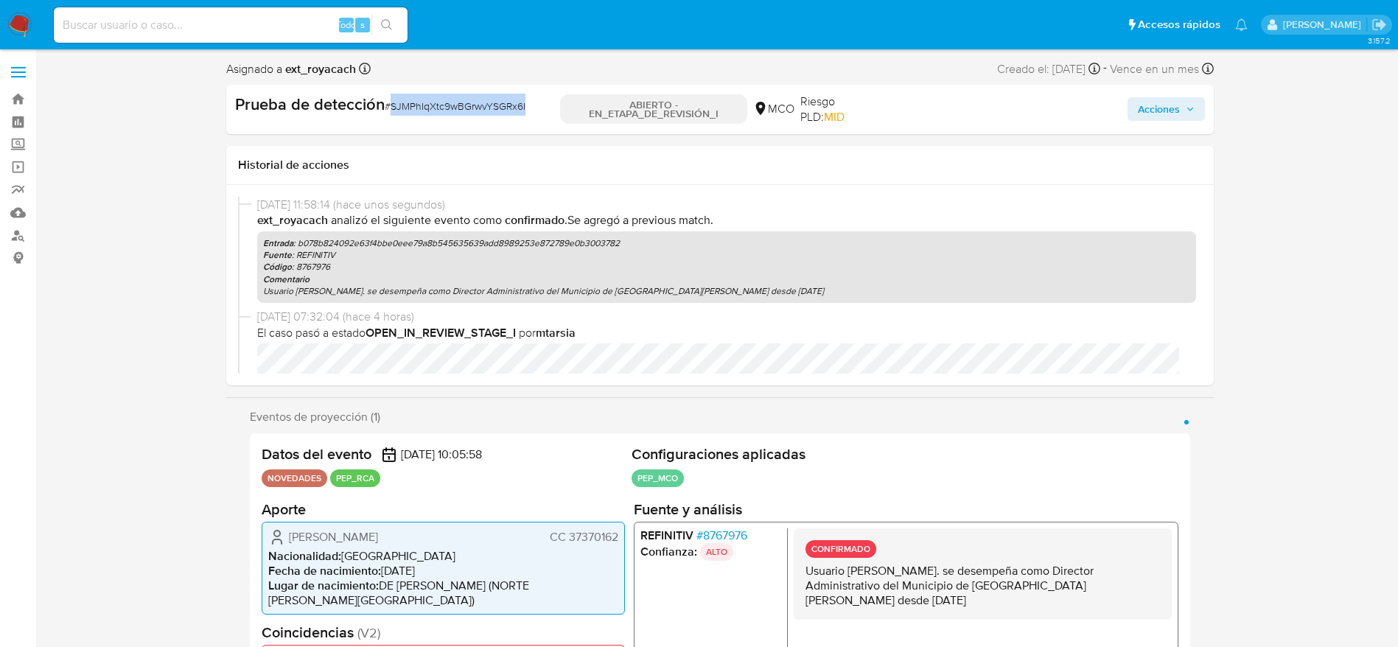
click at [465, 105] on font "SJMPhIqXtc9wBGrwvYSGRx6I" at bounding box center [458, 106] width 135 height 15
copy font "SJMPhIqXtc9wBGrwvYSGRx6I"
click at [1174, 105] on span "Acciones" at bounding box center [1159, 109] width 42 height 24
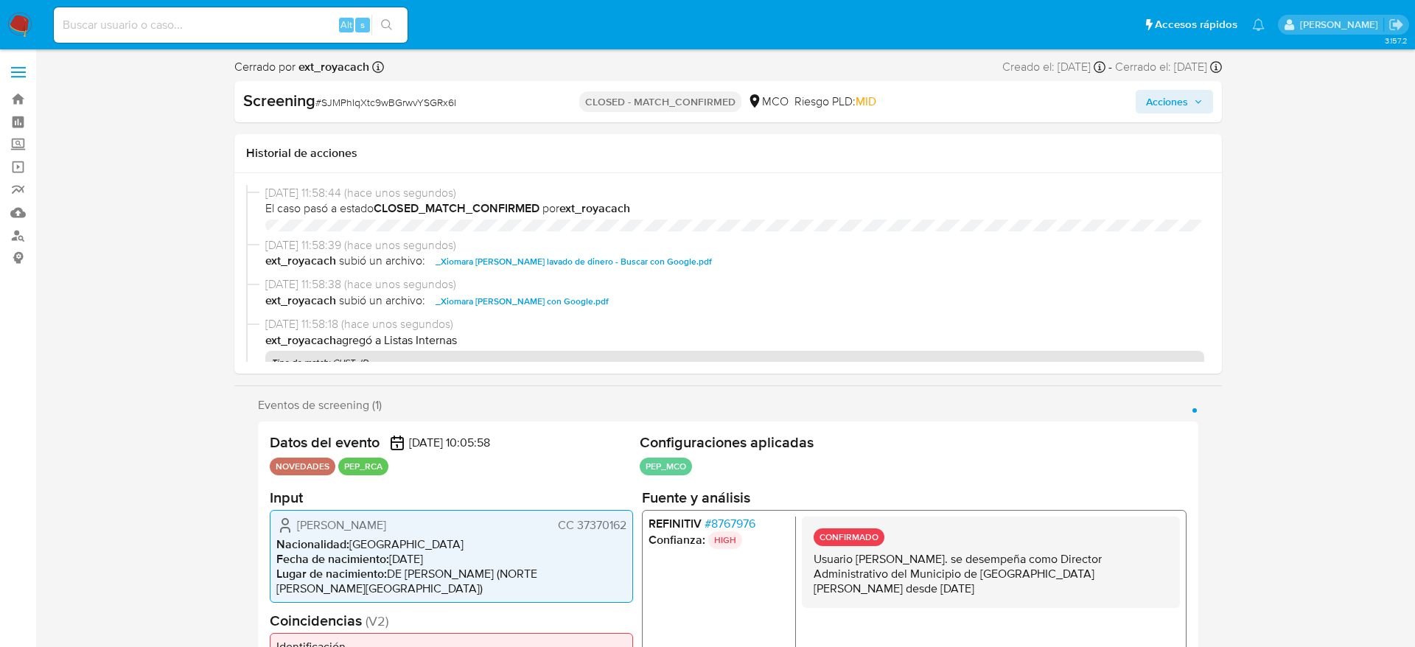
select select "10"
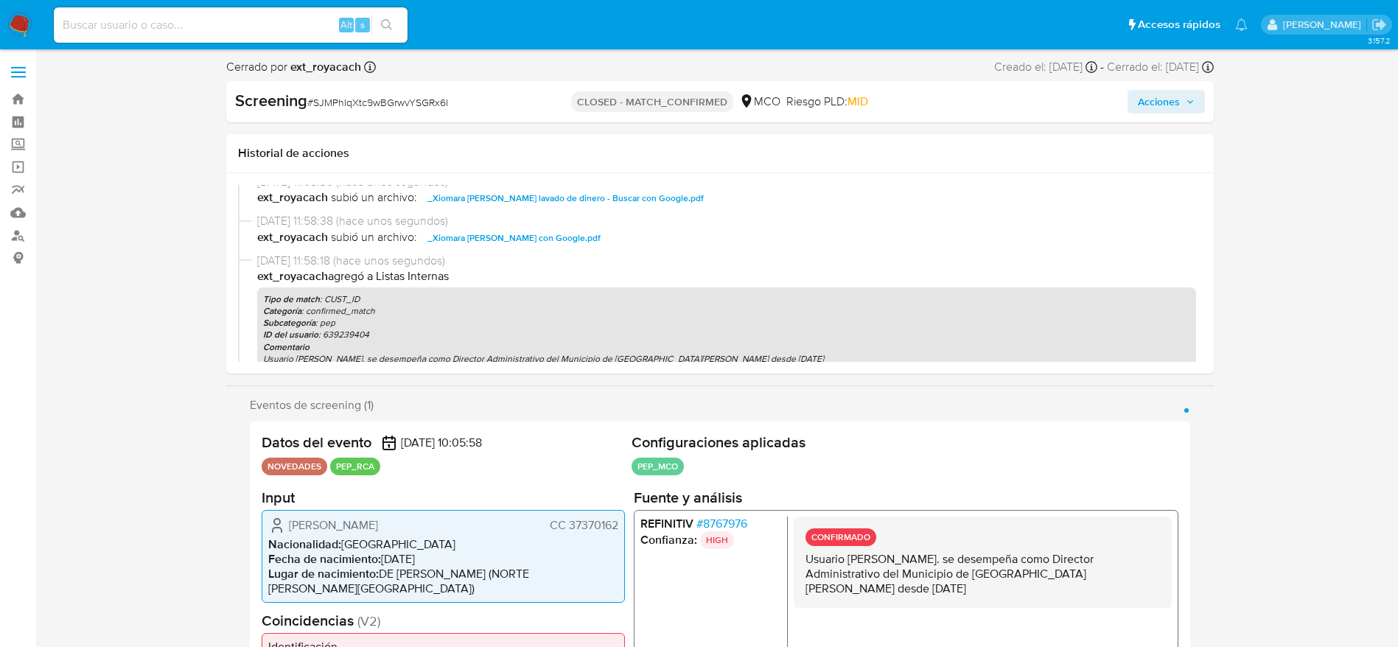
scroll to position [221, 0]
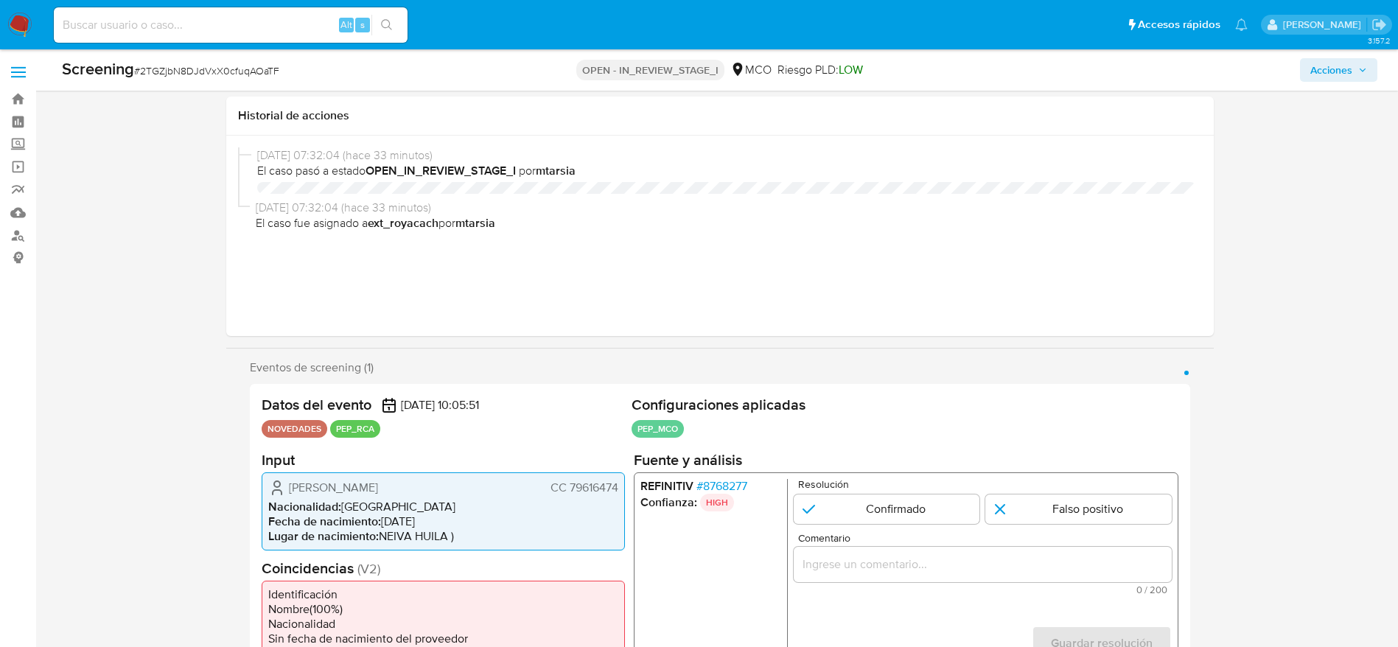
select select "10"
click at [201, 37] on div "Alt s" at bounding box center [231, 24] width 354 height 35
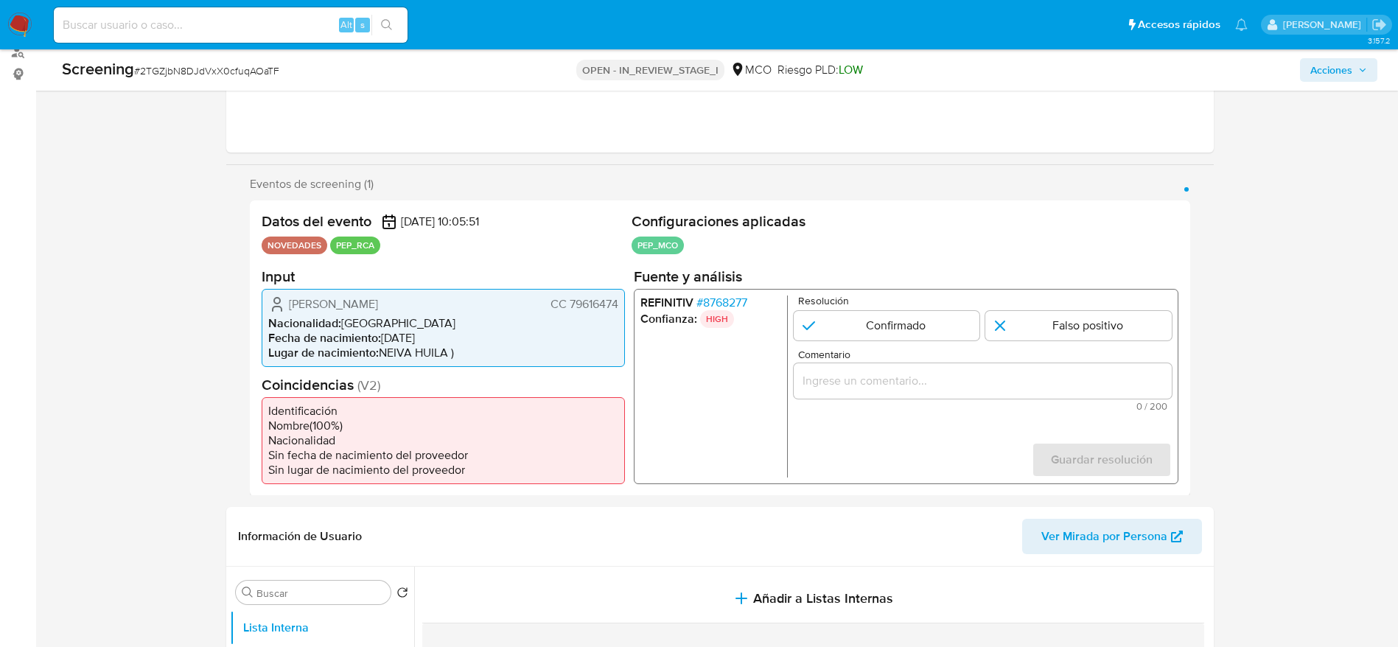
click at [220, 73] on span "# 2TGZjbN8DJdVxX0cfuqAOaTF" at bounding box center [206, 70] width 145 height 15
copy span "2TGZjbN8DJdVxX0cfuqAOaTF"
drag, startPoint x: 289, startPoint y: 301, endPoint x: 626, endPoint y: 310, distance: 336.9
click at [626, 310] on div "Datos del evento [DATE] 10:05:51 NOVEDADES PEP_RCA Configuraciones aplicadas PE…" at bounding box center [720, 348] width 940 height 296
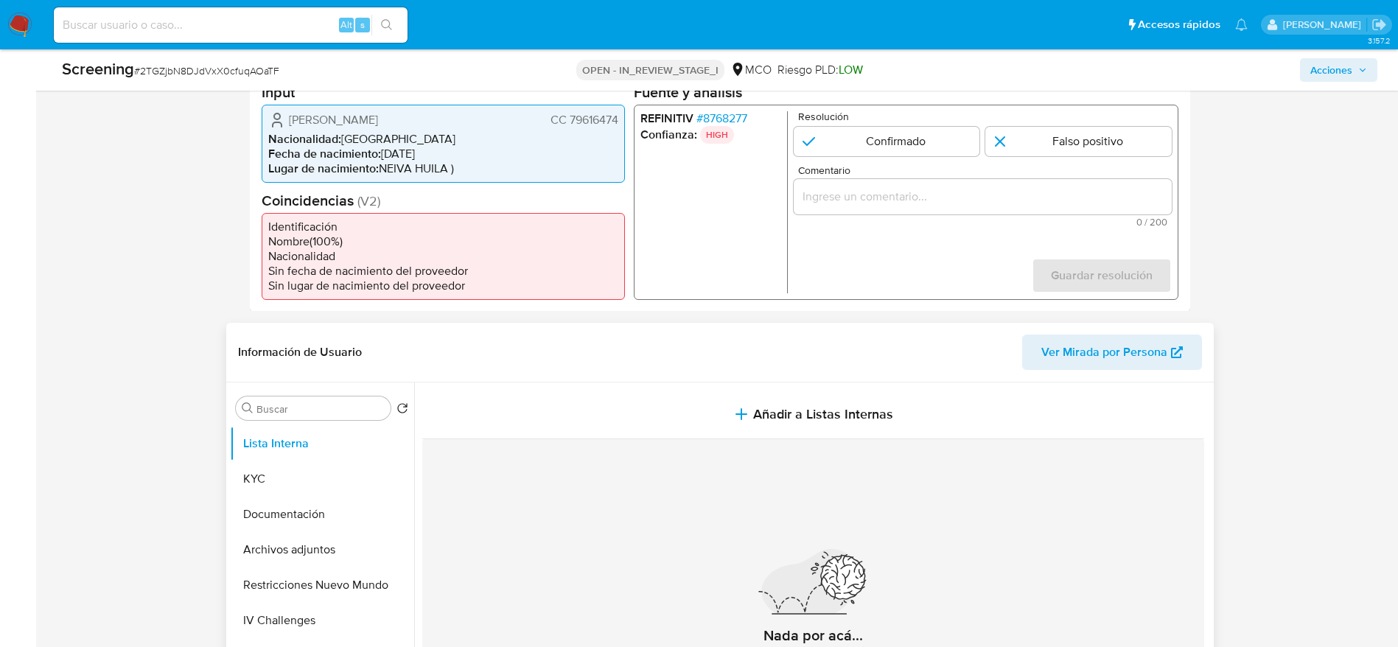
scroll to position [515, 0]
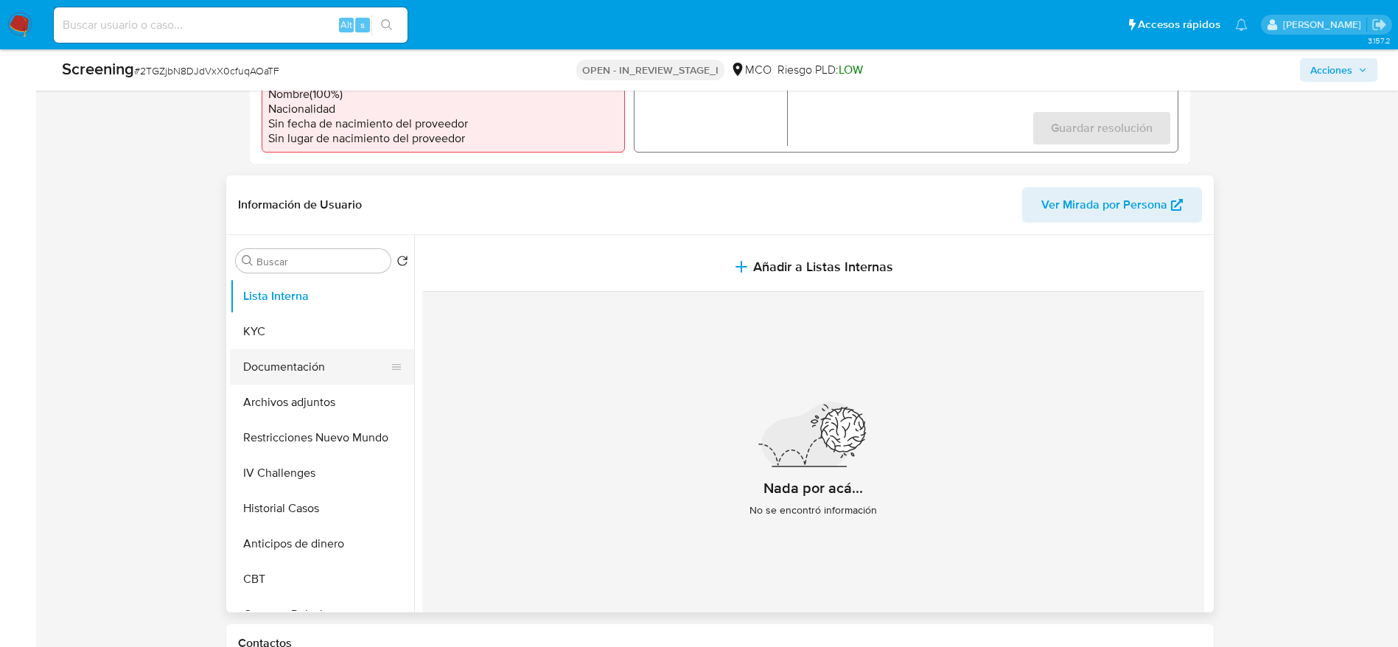
click at [305, 366] on button "Documentación" at bounding box center [316, 366] width 172 height 35
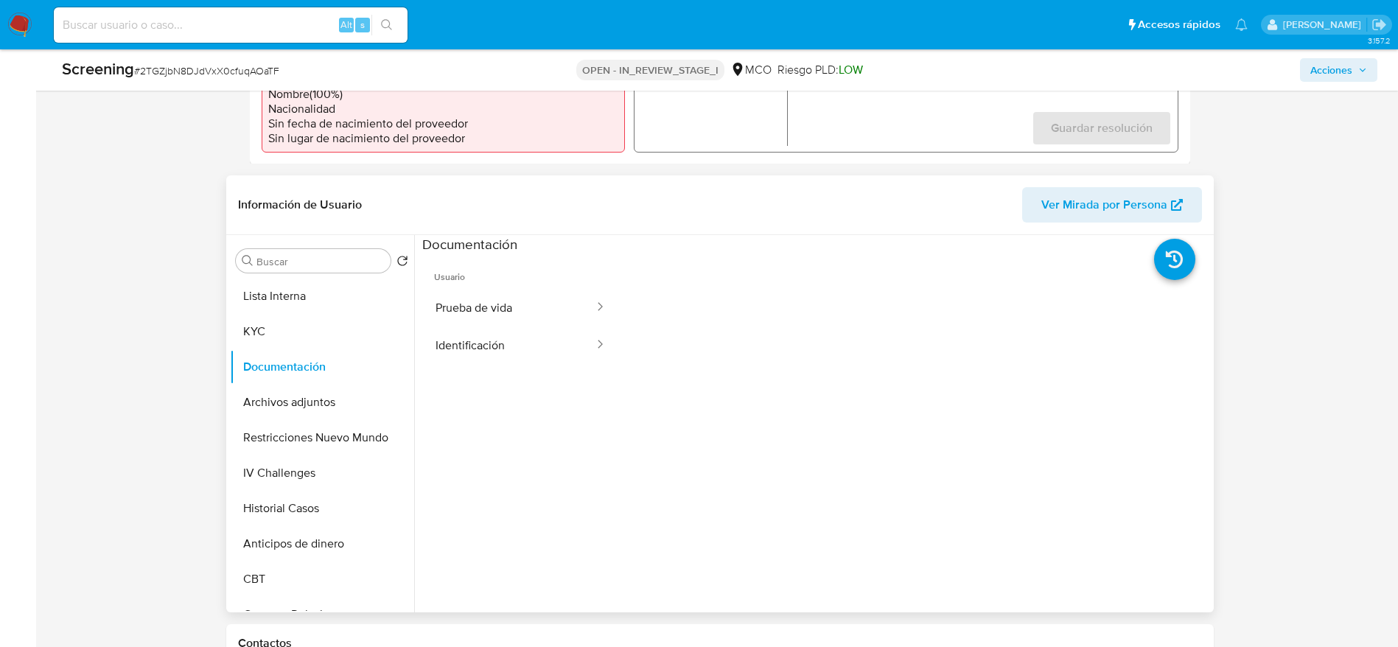
click at [529, 319] on button "Prueba de vida" at bounding box center [508, 308] width 173 height 38
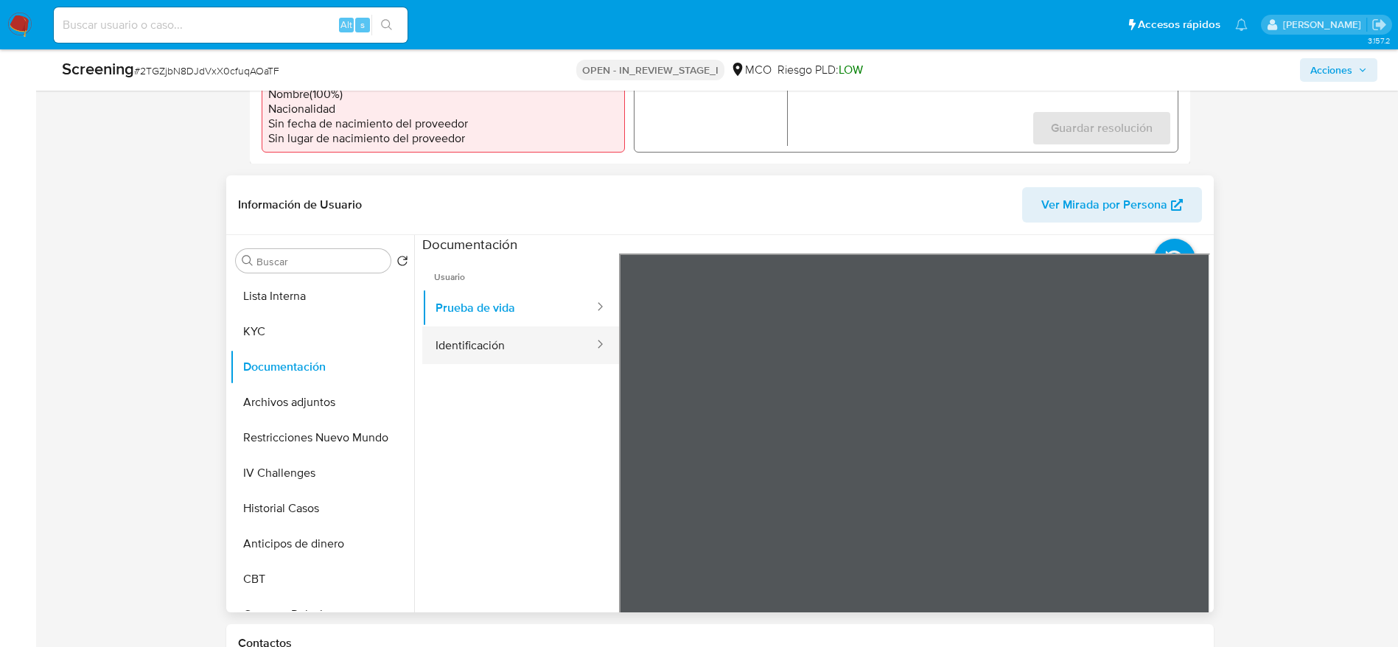
click at [524, 352] on button "Identificación" at bounding box center [508, 345] width 173 height 38
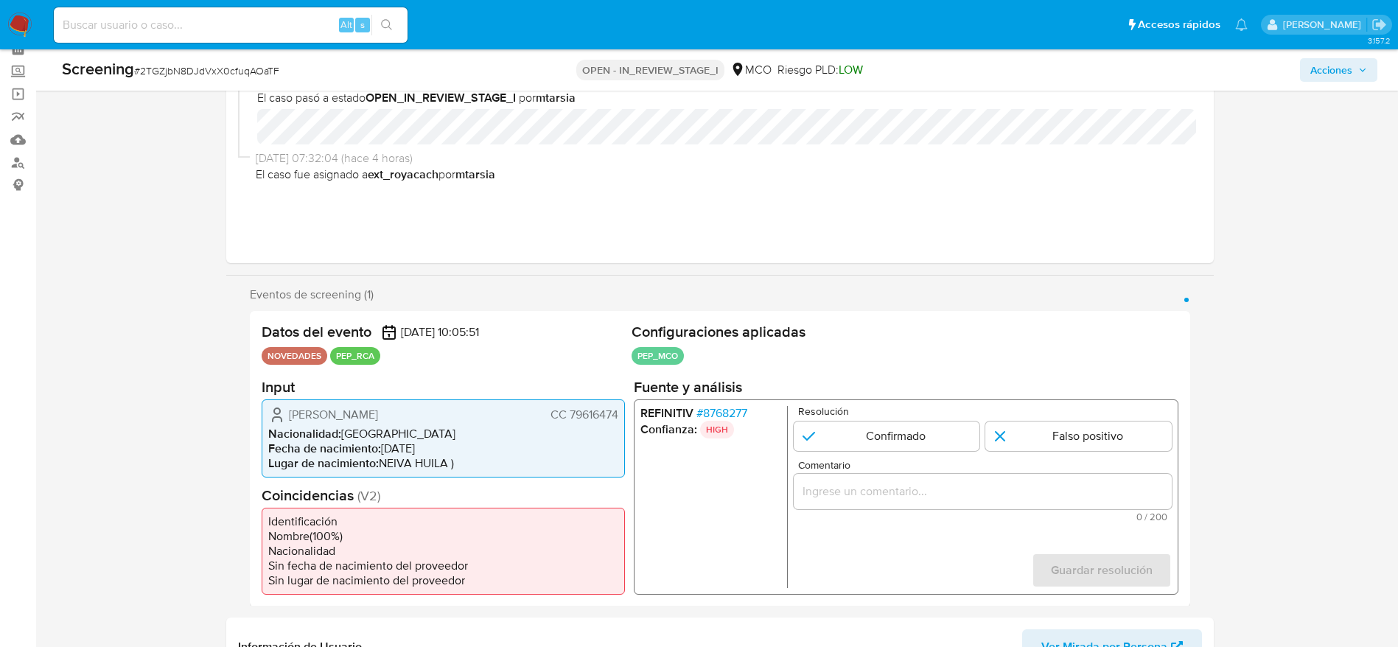
click at [731, 399] on div "REFINITIV # 8768277 Confianza: HIGH Resolución Confirmado Falso positivo Coment…" at bounding box center [905, 496] width 545 height 195
click at [733, 413] on span "# 8768277" at bounding box center [721, 412] width 51 height 15
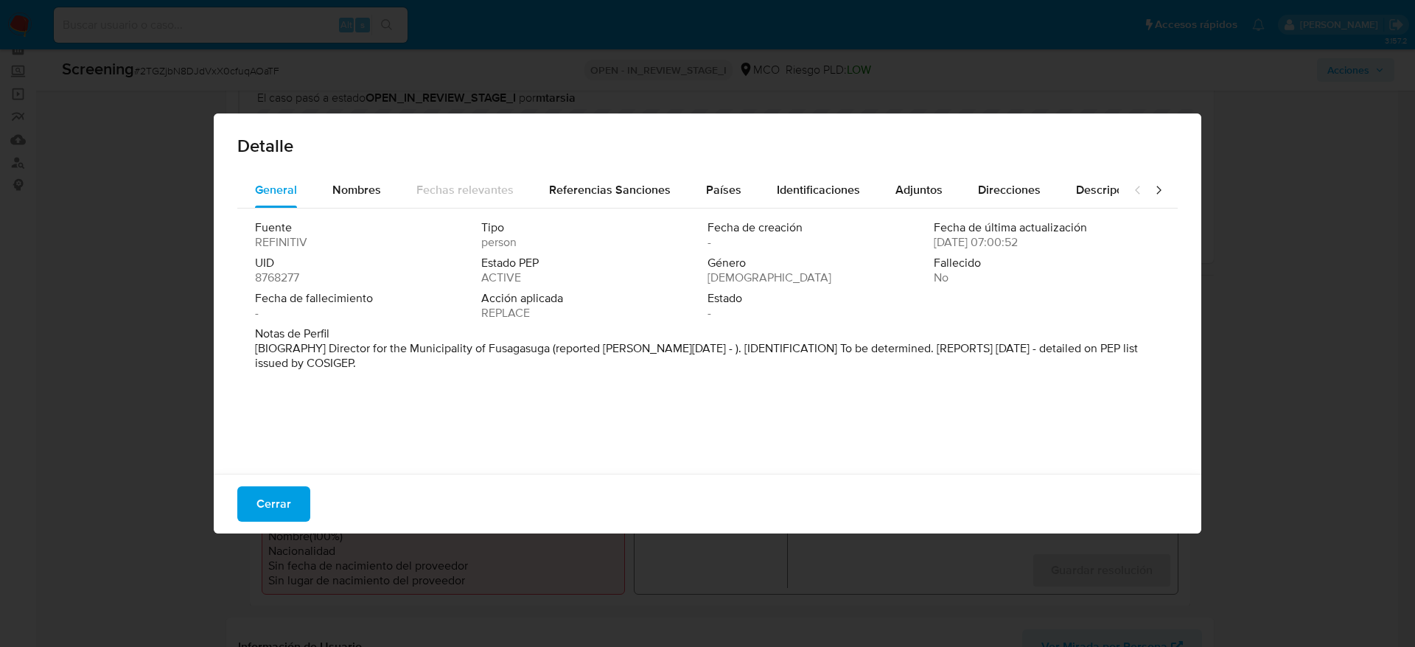
drag, startPoint x: 357, startPoint y: 186, endPoint x: 445, endPoint y: 370, distance: 203.4
click at [445, 370] on div "General Nombres Fechas relevantes Referencias Sanciones Países Identificaciones…" at bounding box center [707, 319] width 940 height 294
drag, startPoint x: 321, startPoint y: 347, endPoint x: 553, endPoint y: 352, distance: 232.9
click at [553, 352] on font "[BIOGRAFÍA] Director de la Municipalidad de Fusagasugá (reportado en enero de 2…" at bounding box center [702, 356] width 895 height 32
click at [296, 494] on button "Cerrar" at bounding box center [273, 503] width 73 height 35
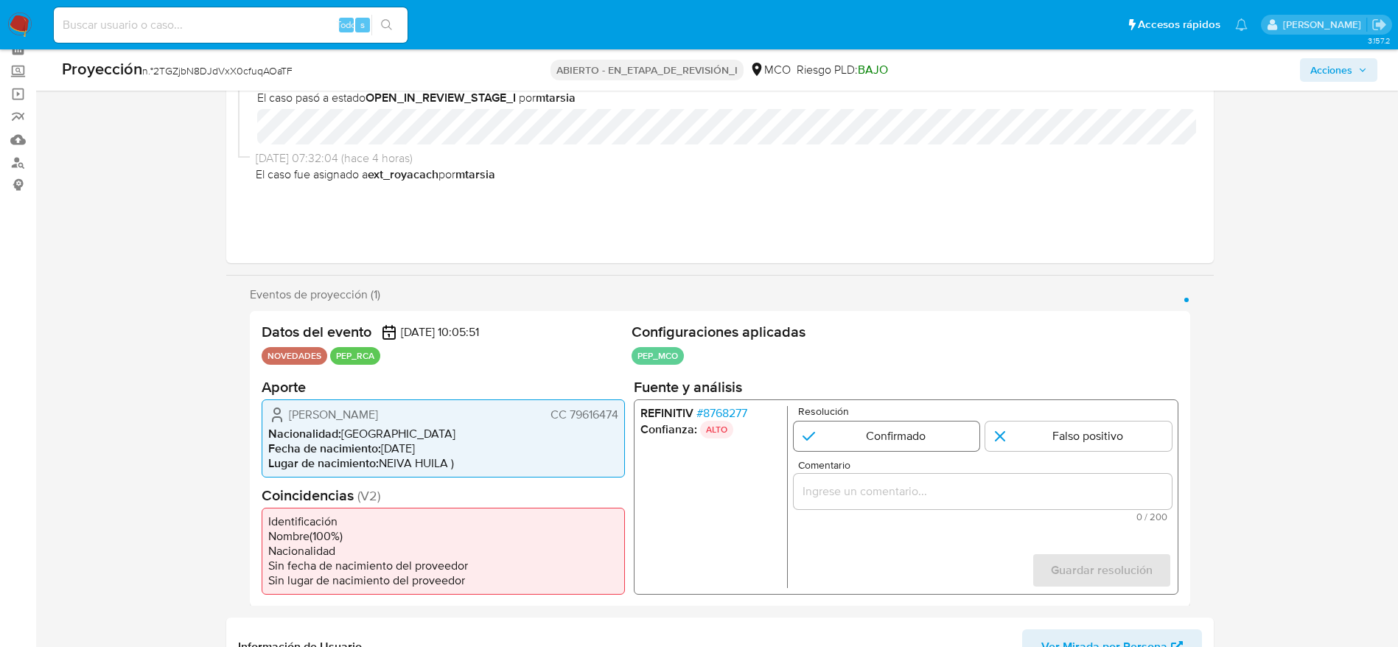
click at [965, 436] on input "1 de 1" at bounding box center [886, 435] width 186 height 29
radio input "true"
click at [1020, 498] on input "Comentario" at bounding box center [982, 490] width 378 height 19
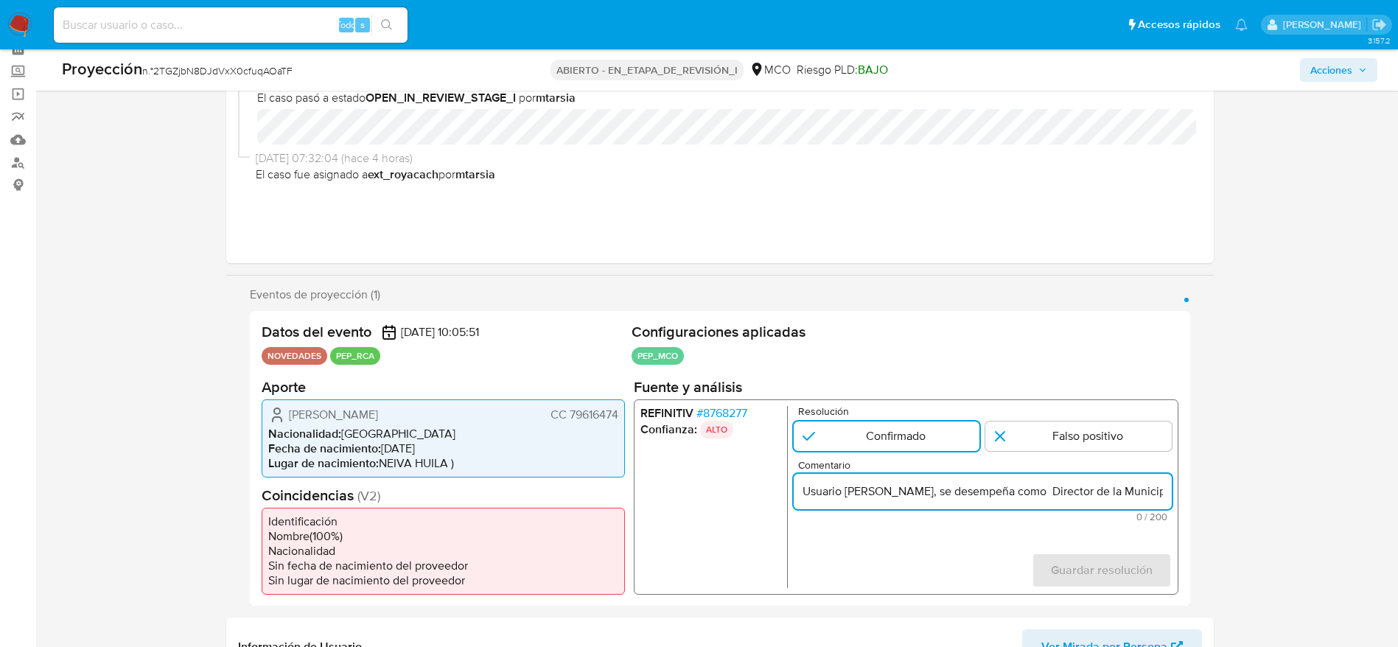
scroll to position [0, 318]
type input "Usuario Jose Arturo Sanchez Valderrama, se desempeña como Director de la Munici…"
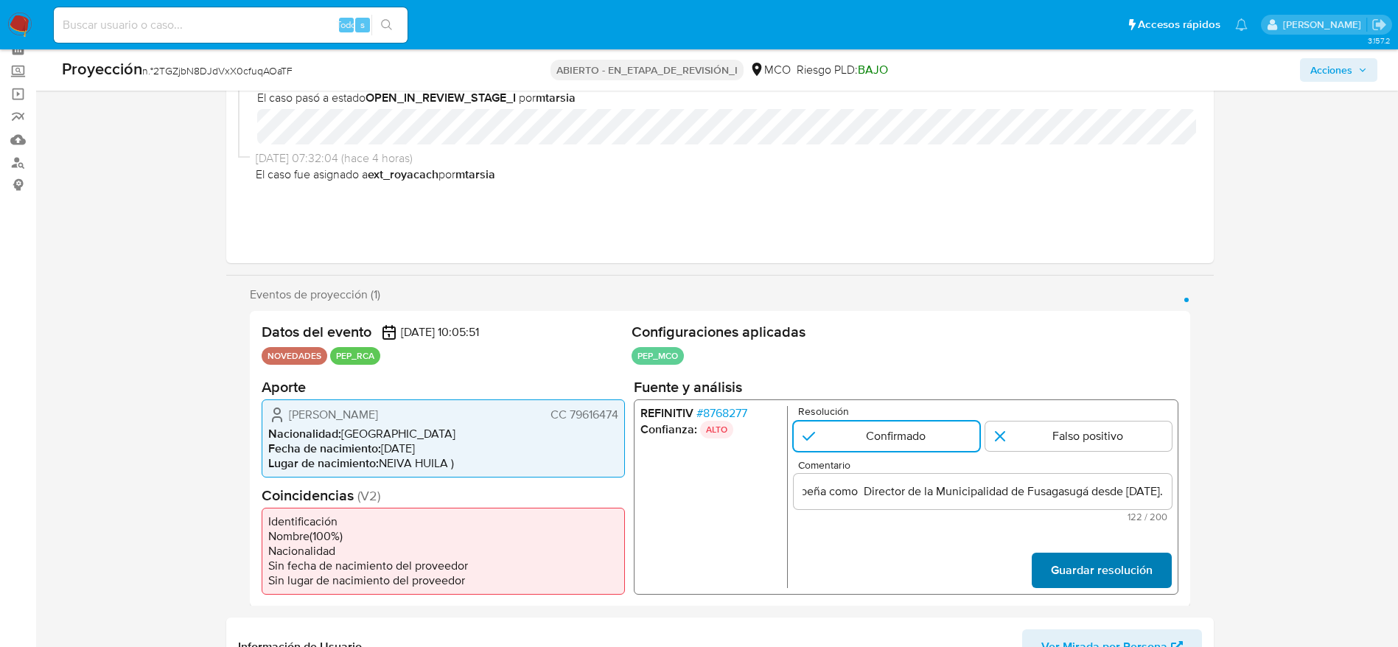
click at [1128, 574] on span "Guardar resolución" at bounding box center [1101, 569] width 102 height 32
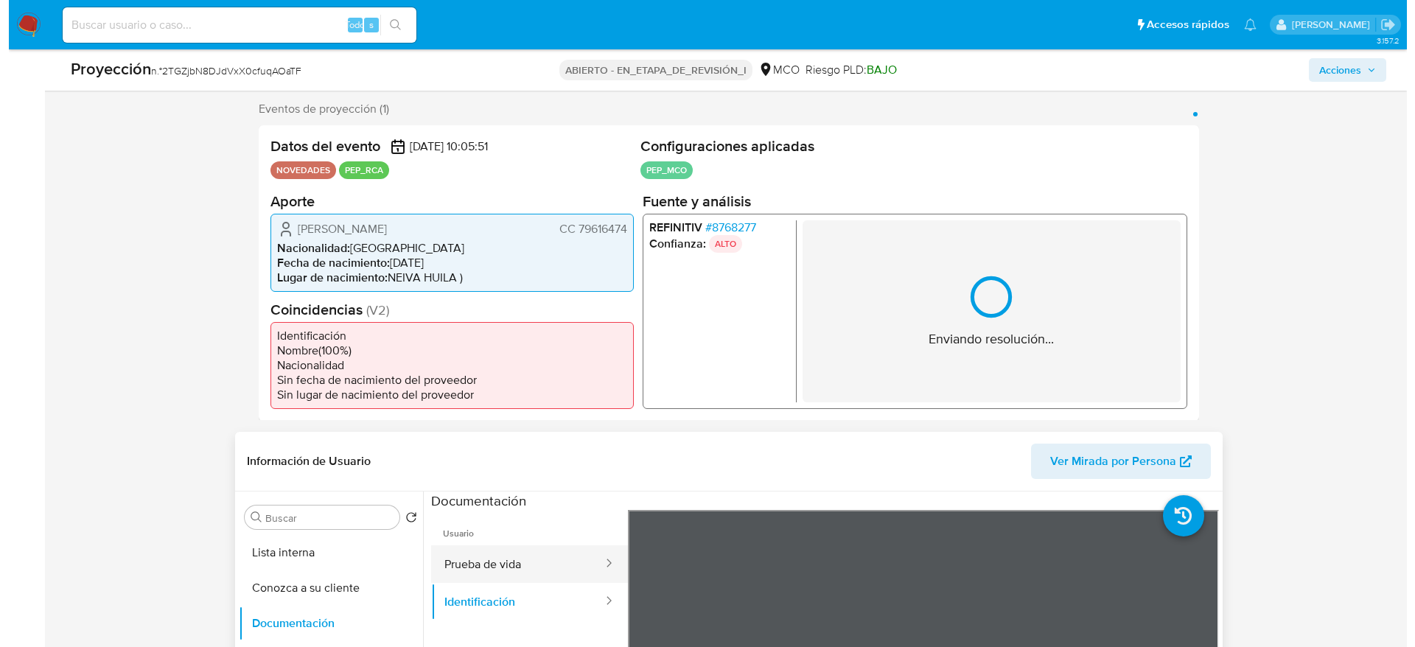
scroll to position [405, 0]
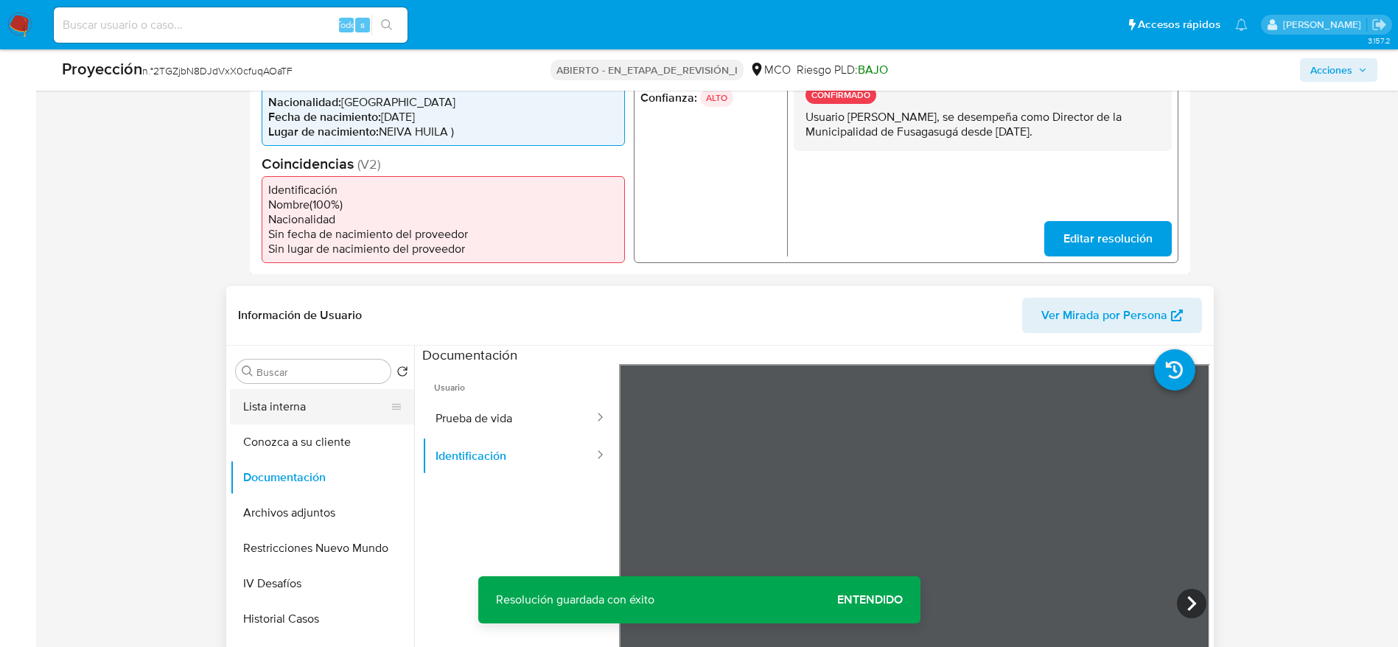
click at [307, 410] on button "Lista interna" at bounding box center [316, 406] width 172 height 35
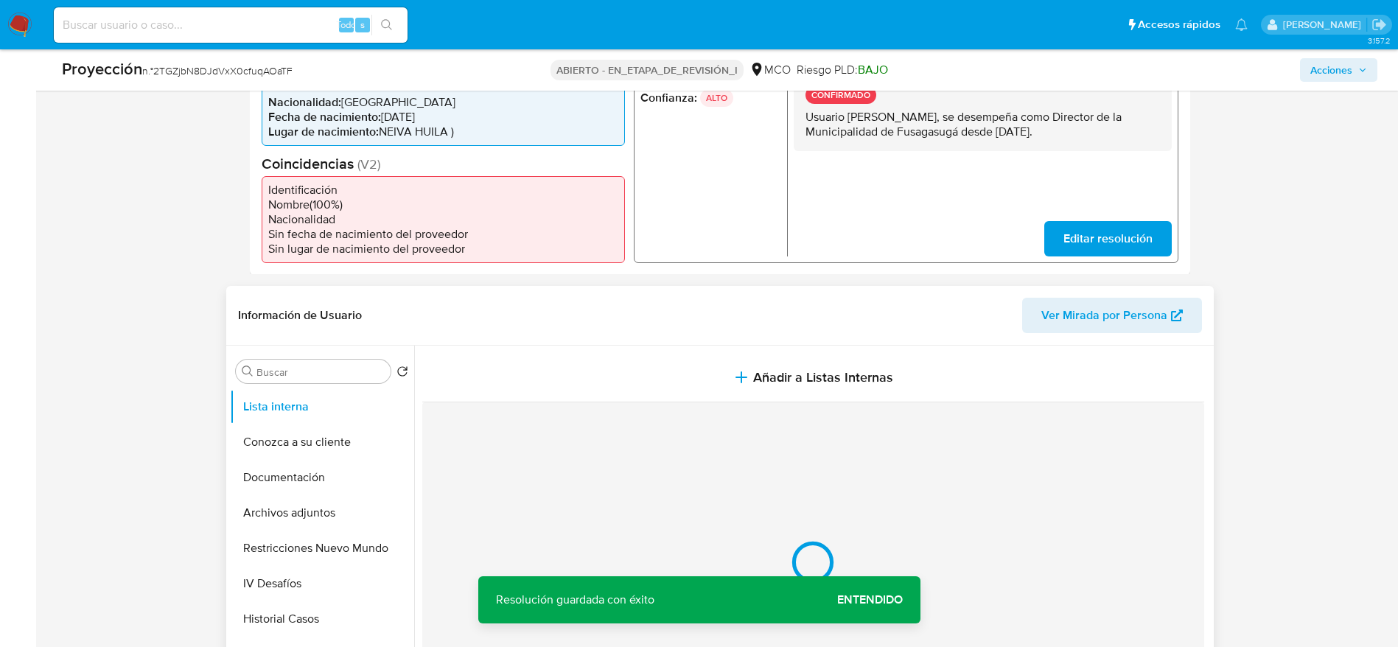
click at [517, 392] on button "Añadir a Listas Internas" at bounding box center [813, 377] width 782 height 49
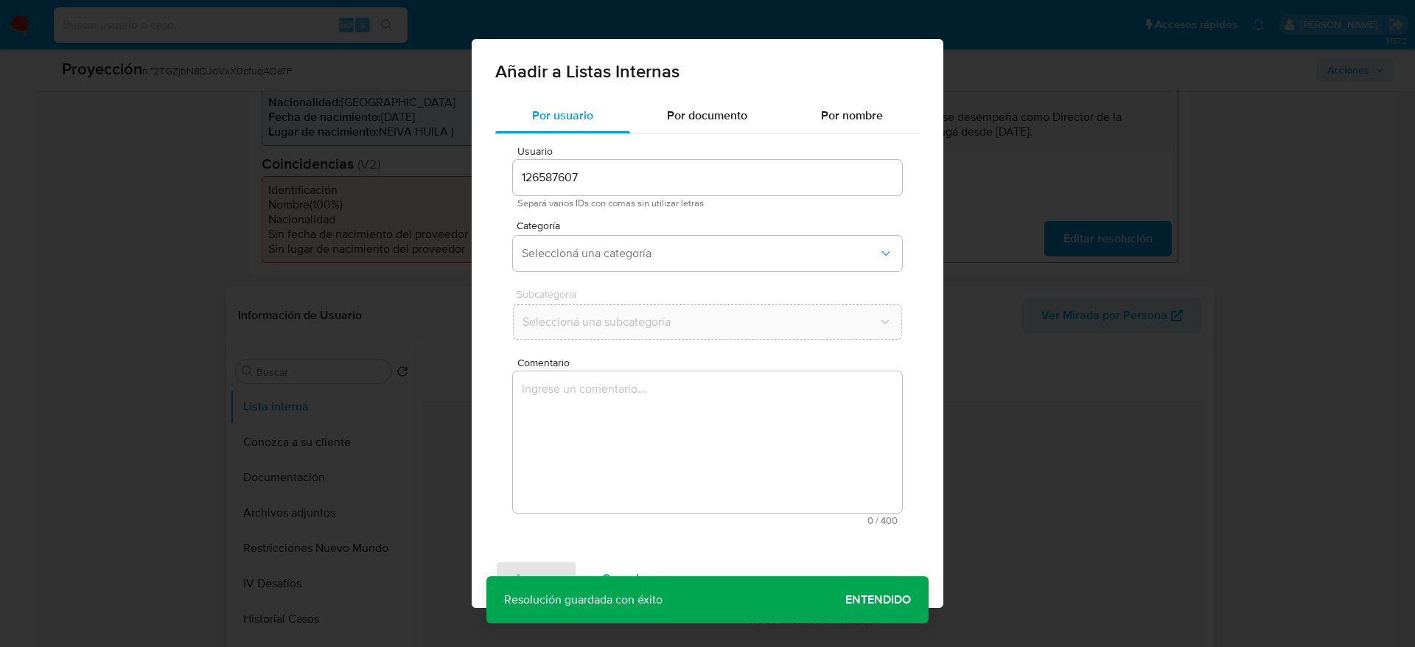
click at [569, 433] on textarea "Comentario" at bounding box center [707, 441] width 389 height 141
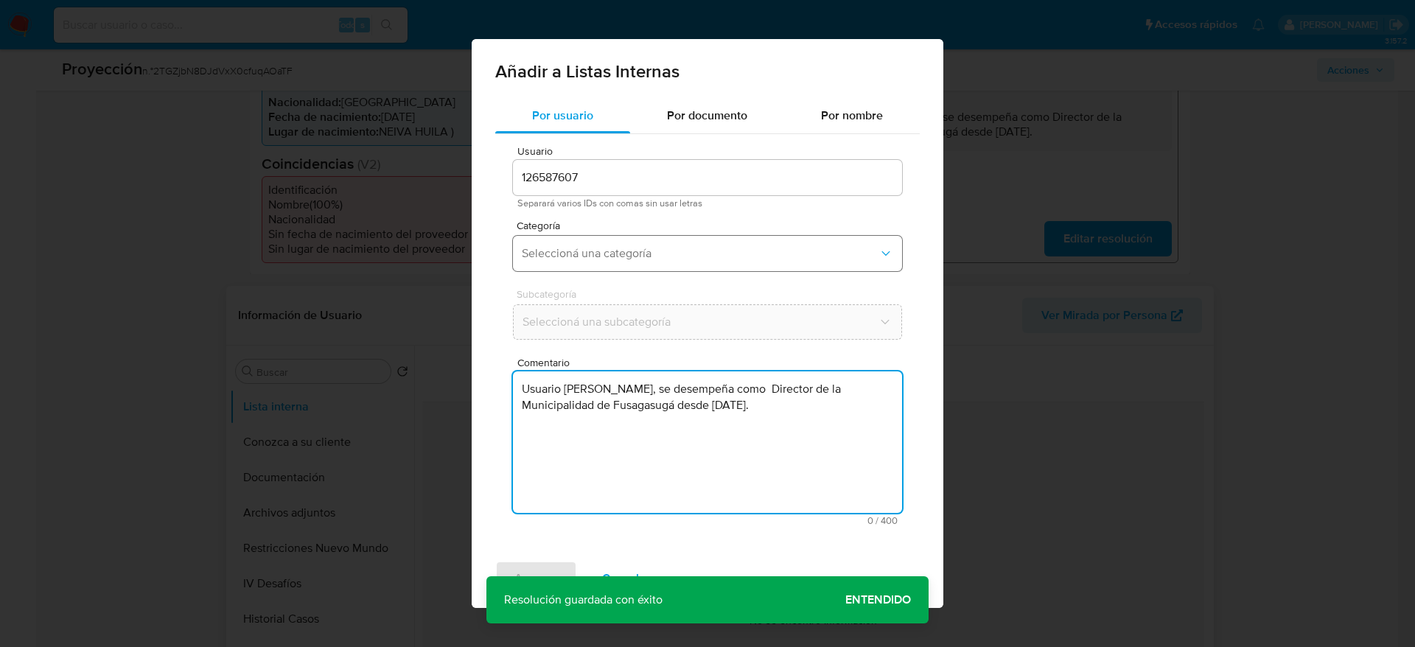
type textarea "Usuario Jose Arturo Sanchez Valderrama, se desempeña como Director de la Munici…"
click at [575, 259] on span "Seleccioná una categoría" at bounding box center [700, 253] width 357 height 15
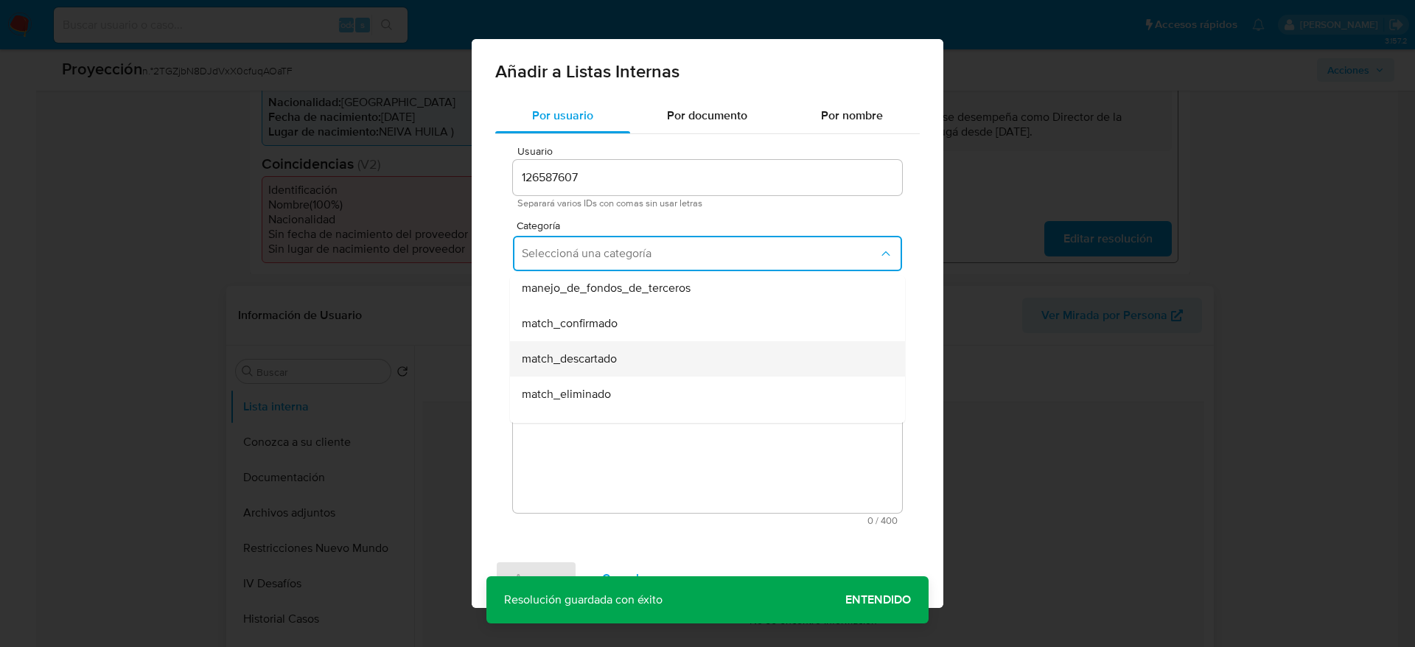
scroll to position [111, 0]
drag, startPoint x: 564, startPoint y: 291, endPoint x: 567, endPoint y: 301, distance: 11.0
click at [564, 290] on span "match_confirmado" at bounding box center [570, 289] width 96 height 15
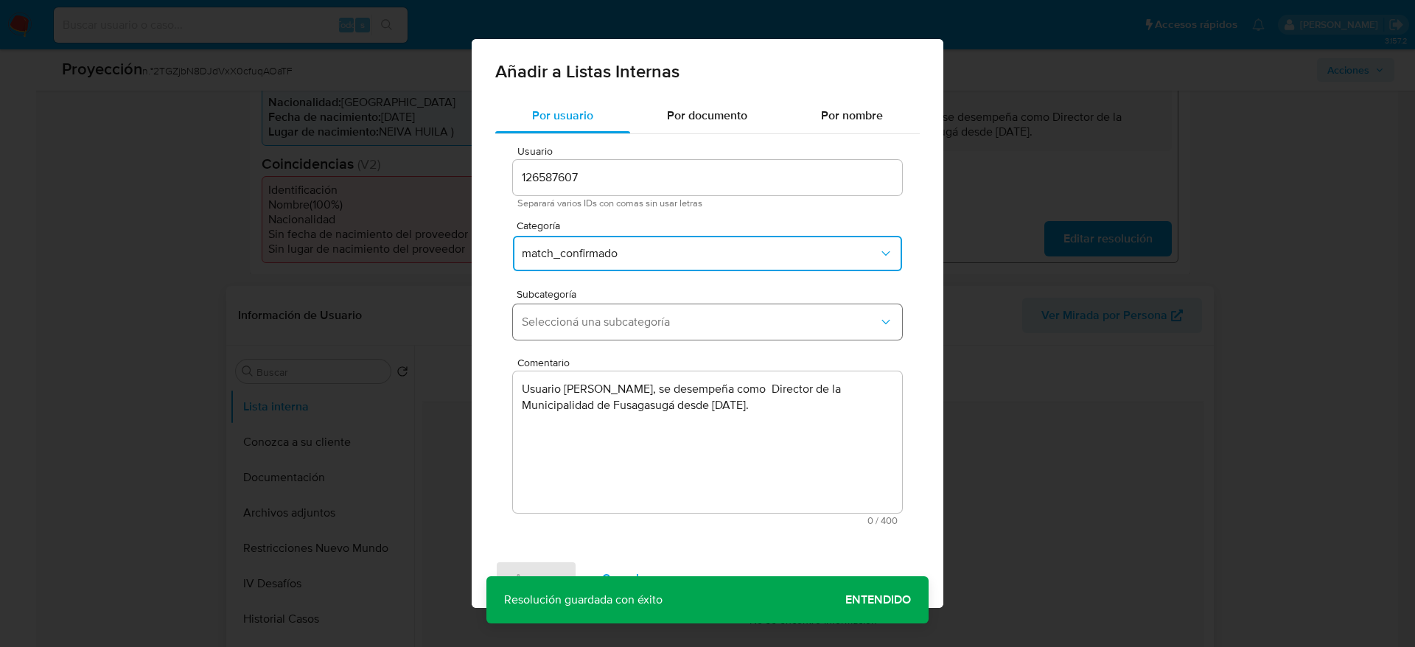
click at [574, 307] on button "Seleccioná una subcategoría" at bounding box center [707, 321] width 389 height 35
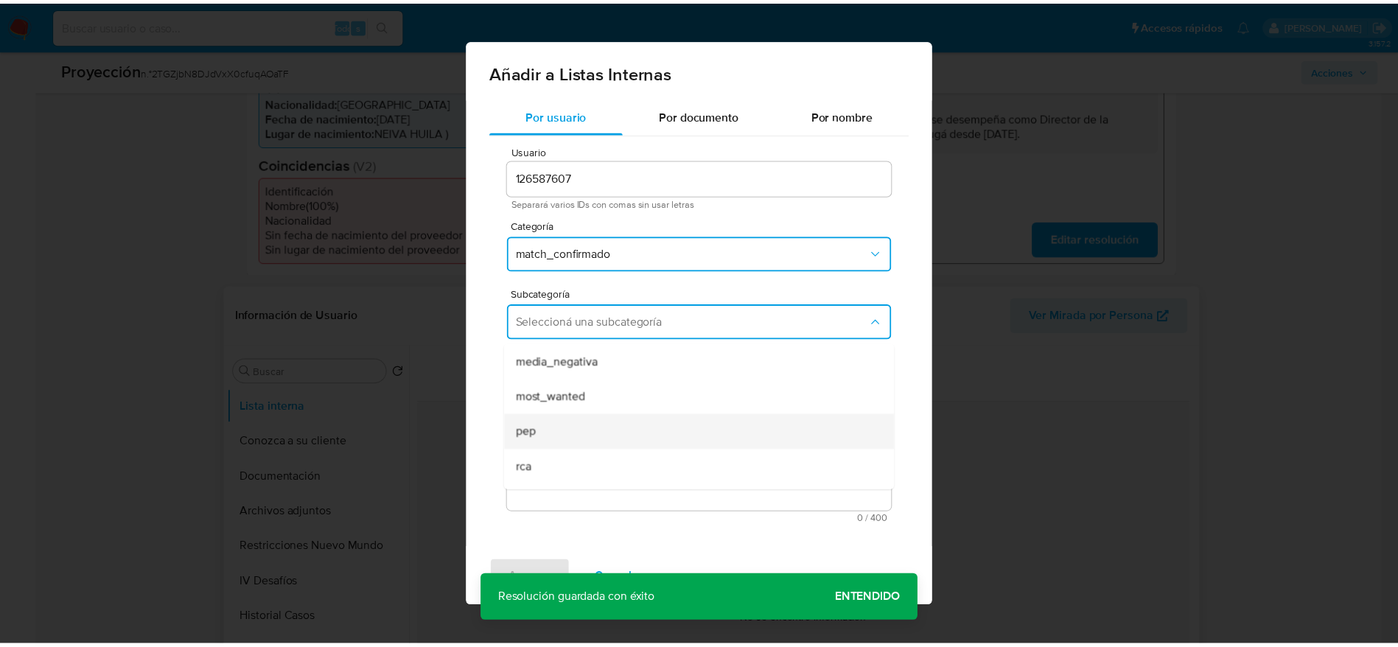
scroll to position [100, 0]
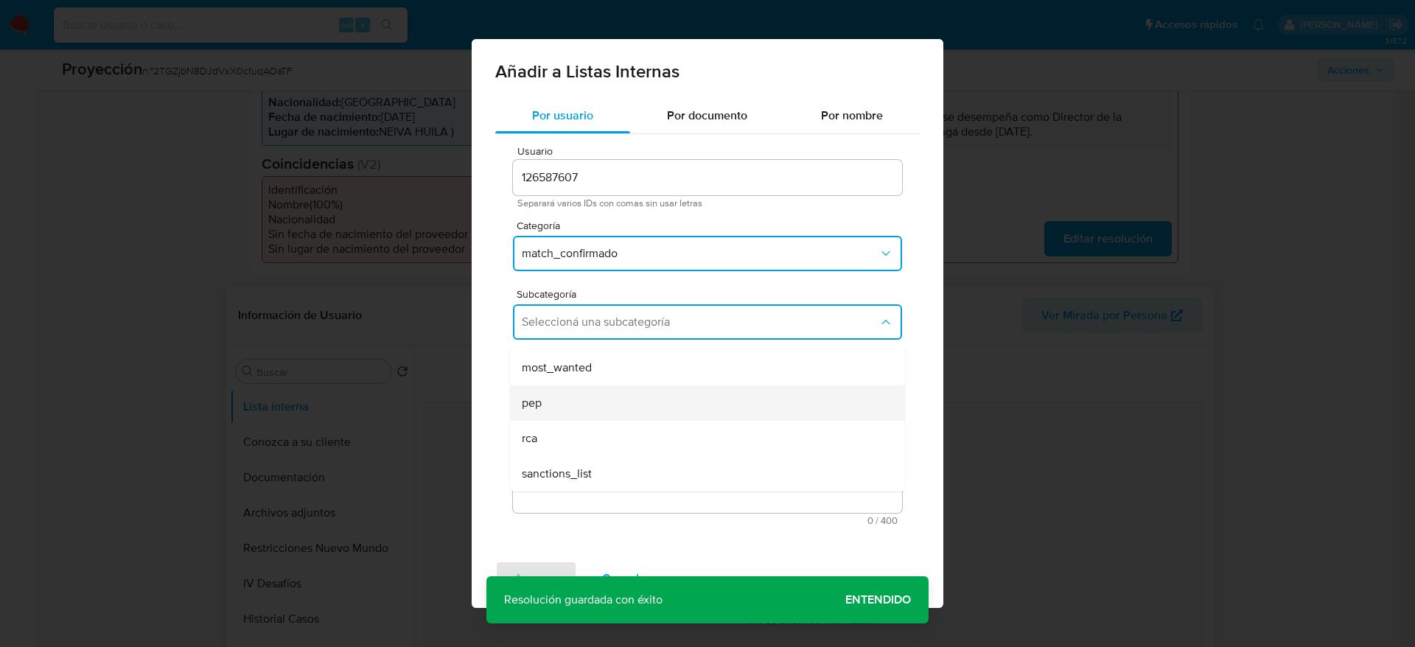
click at [512, 409] on li "pep" at bounding box center [707, 402] width 395 height 35
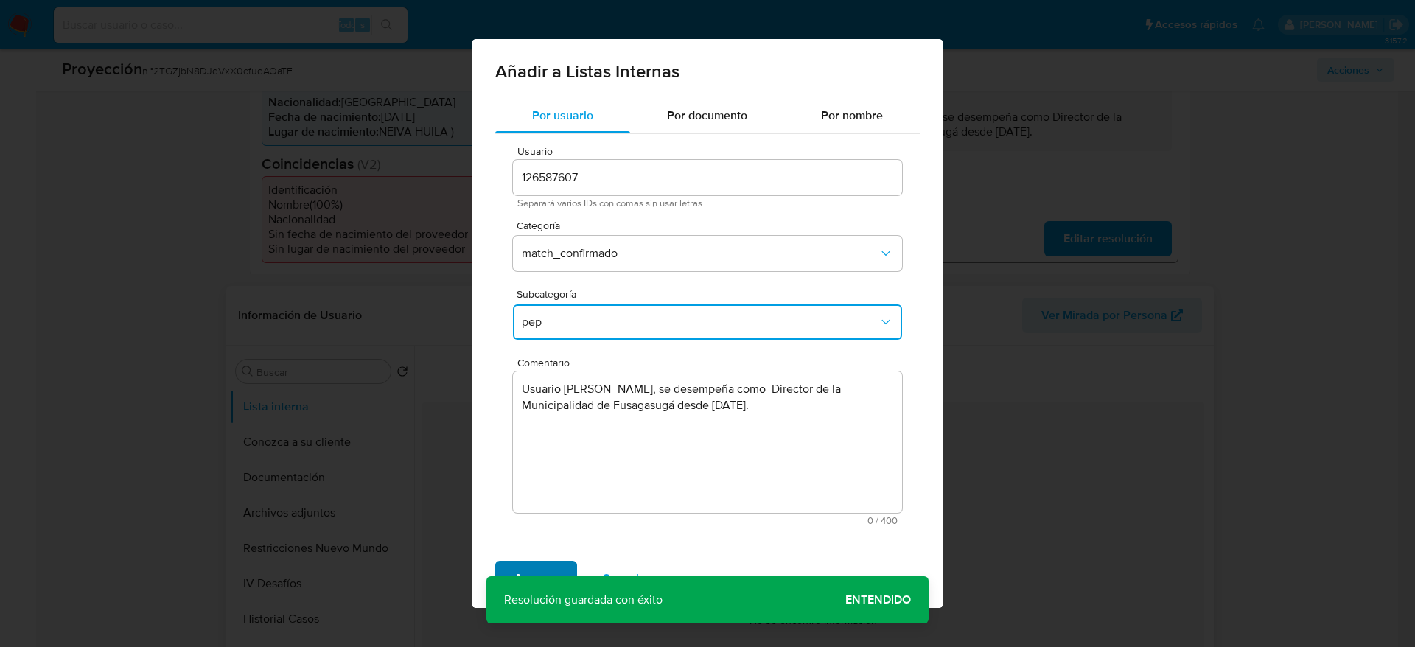
click at [545, 569] on span "Agregar" at bounding box center [535, 578] width 43 height 32
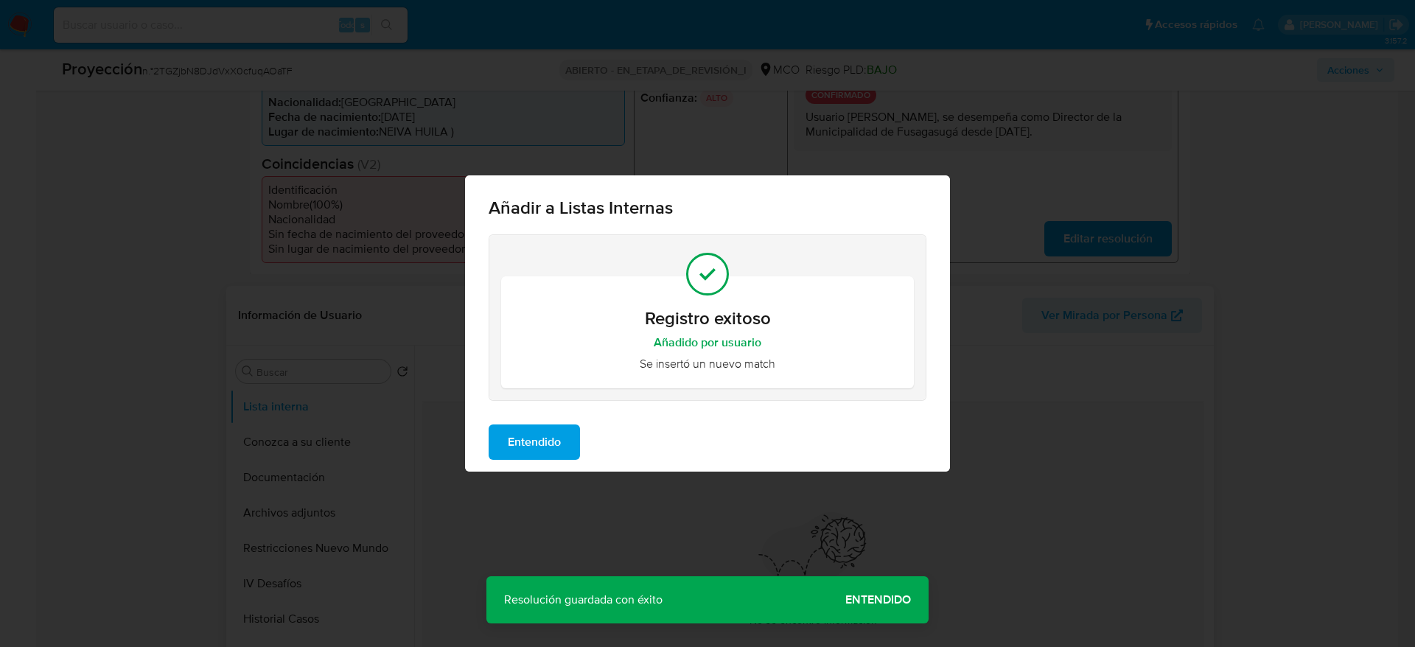
click at [547, 433] on span "Entendido" at bounding box center [534, 442] width 53 height 32
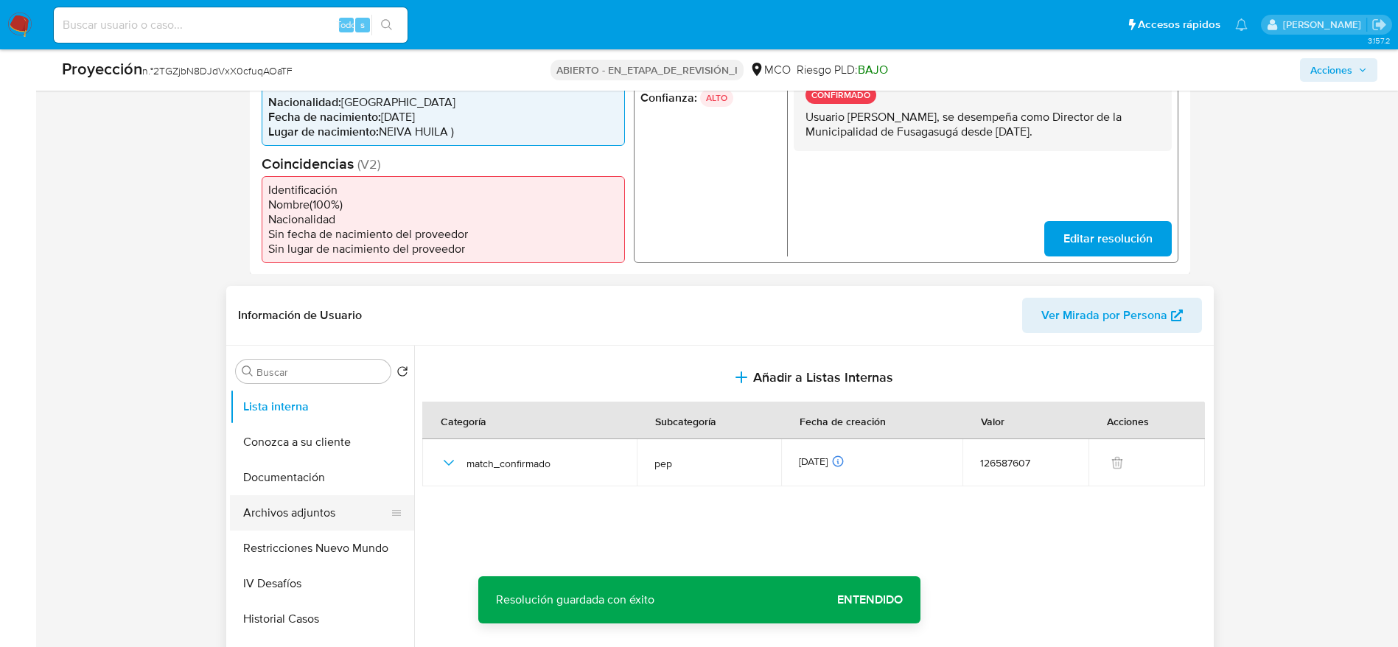
click at [290, 510] on button "Archivos adjuntos" at bounding box center [316, 512] width 172 height 35
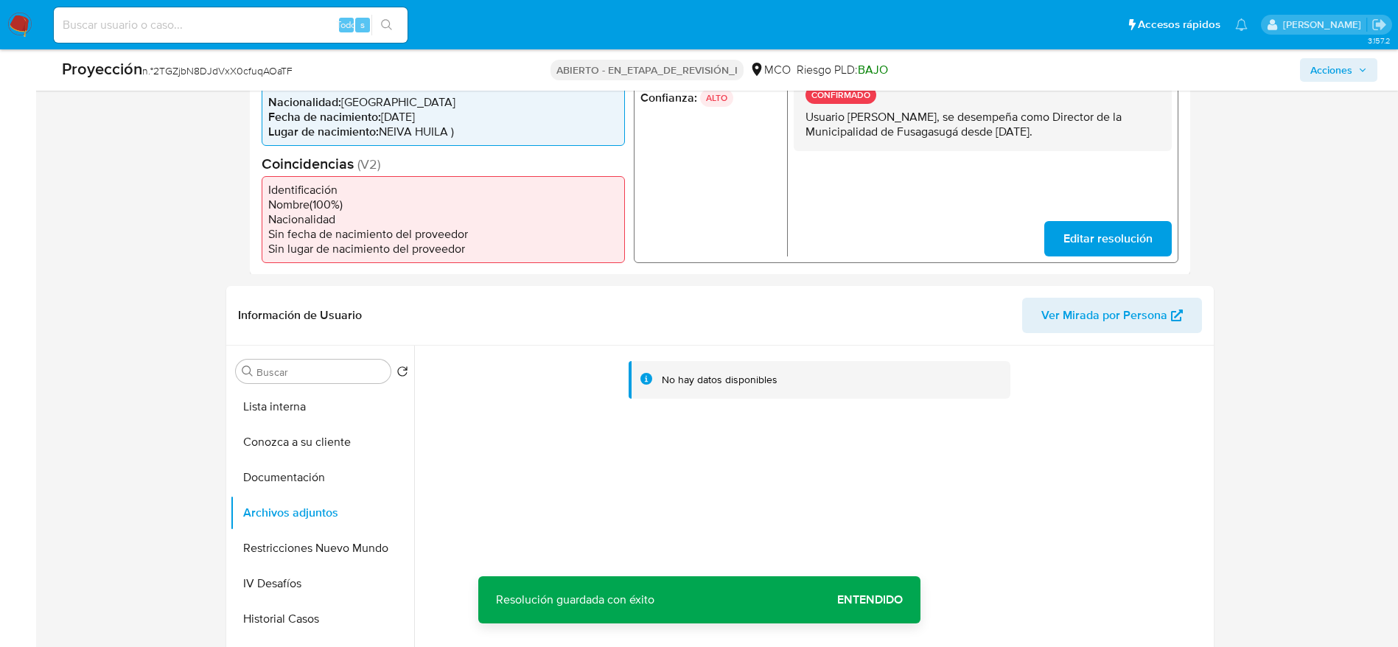
scroll to position [736, 0]
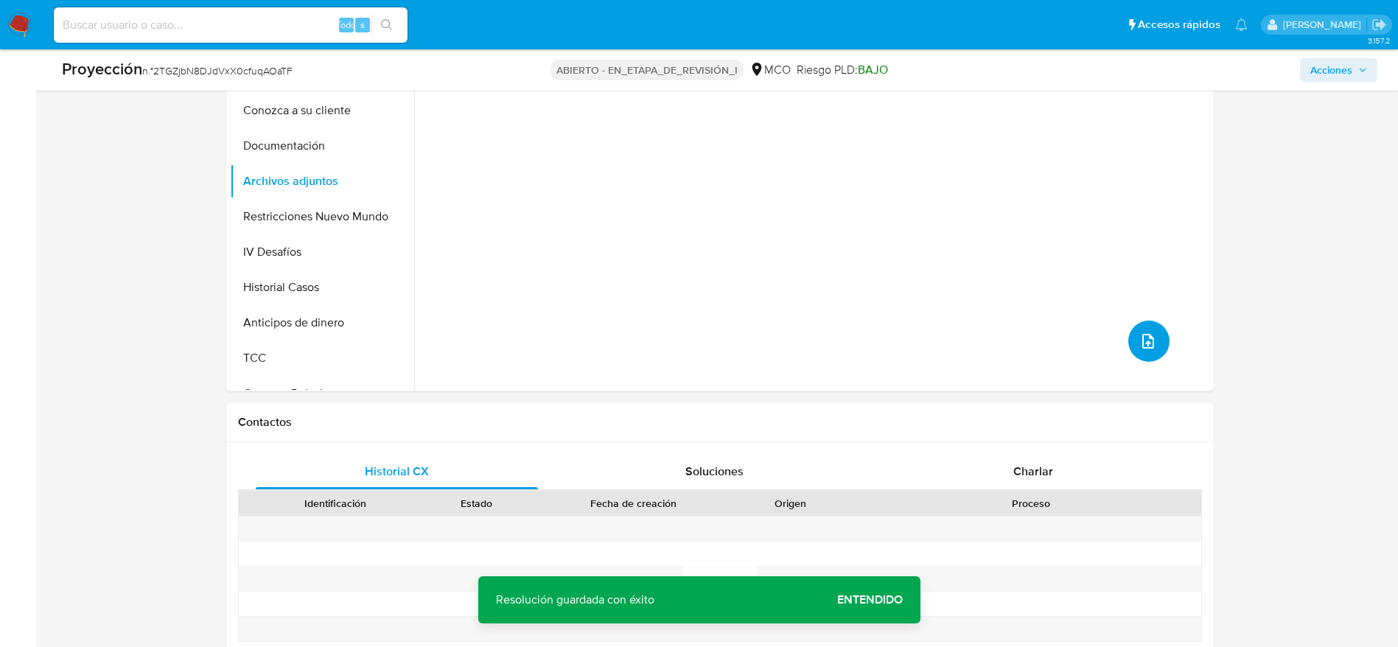
click at [1139, 335] on icon "subir archivo" at bounding box center [1148, 341] width 18 height 18
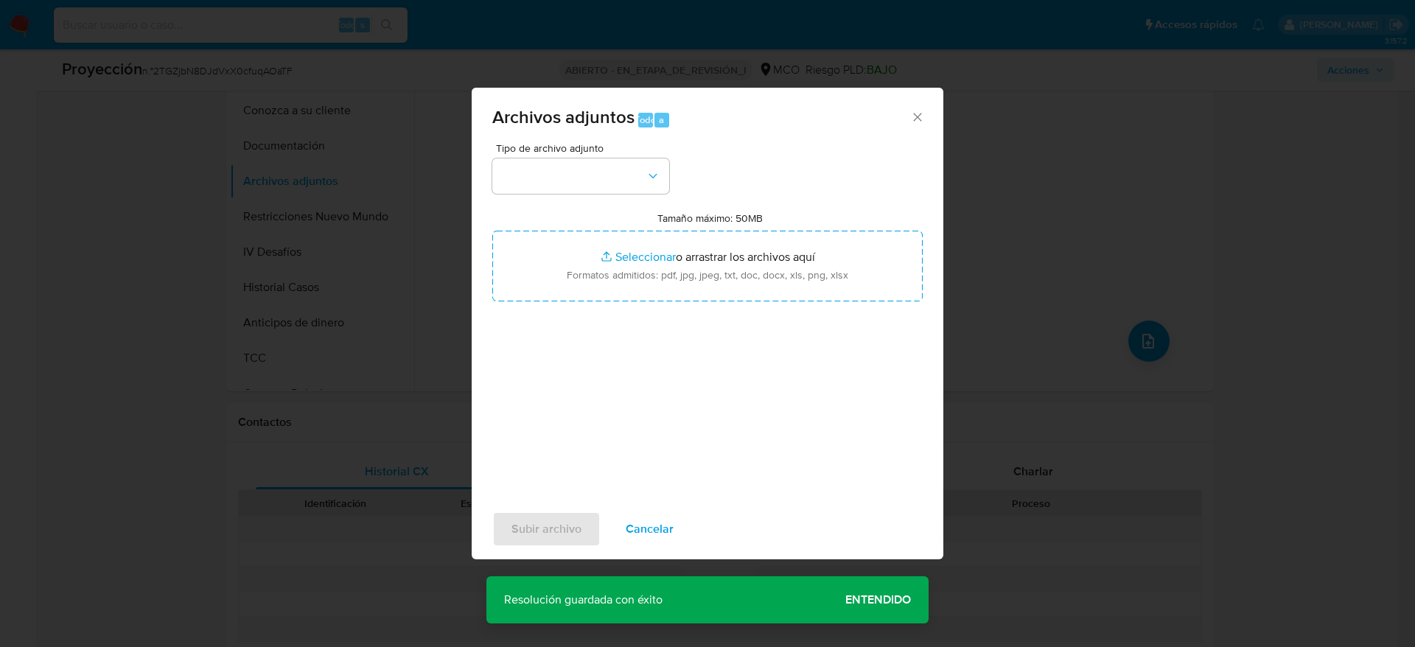
click at [539, 155] on div "Tipo de archivo adjunto" at bounding box center [580, 168] width 177 height 51
click at [550, 189] on button "button" at bounding box center [580, 175] width 177 height 35
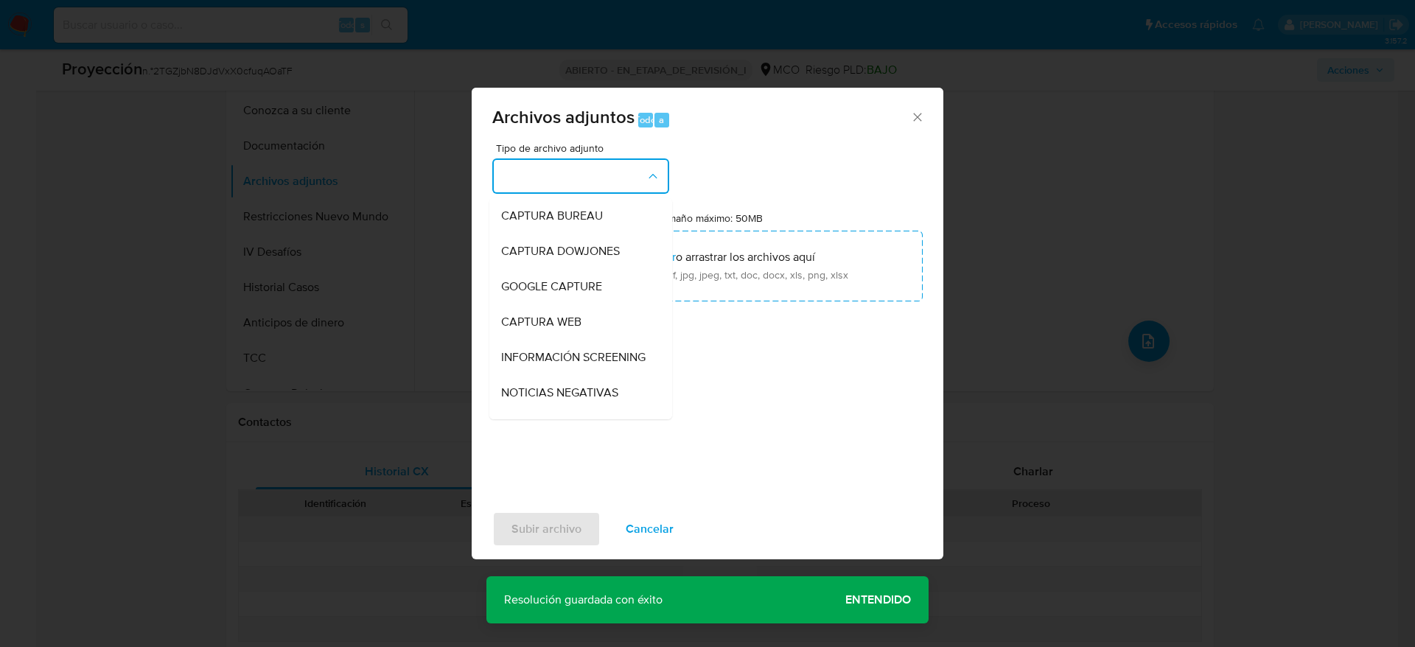
click at [587, 365] on span "INFORMACIÓN SCREENING" at bounding box center [573, 357] width 144 height 15
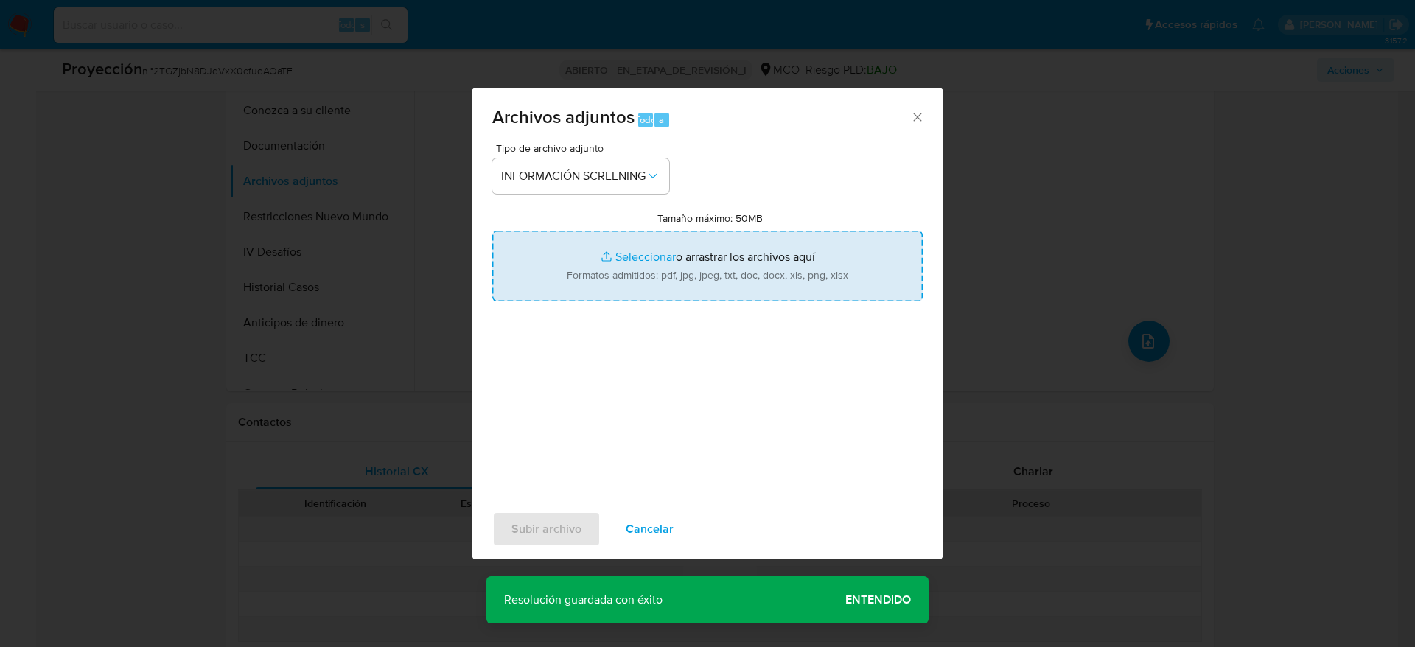
click at [587, 265] on input "Tamaño máximo: 50MB Seleccionar archivos" at bounding box center [707, 266] width 430 height 71
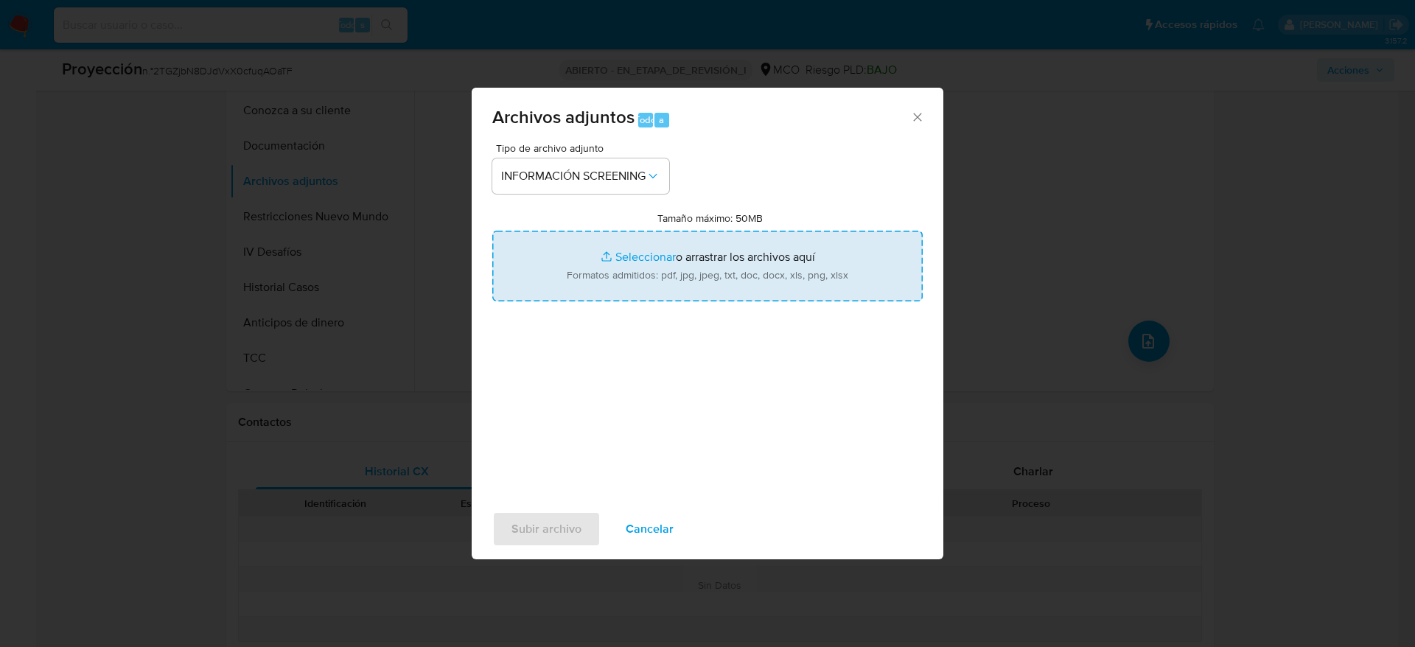
type input "C:\fakepath\_Jose Arturo Sanchez Valderrama_ - Buscar con Google.pdf"
click at [572, 534] on span "Subir archivo" at bounding box center [546, 529] width 70 height 32
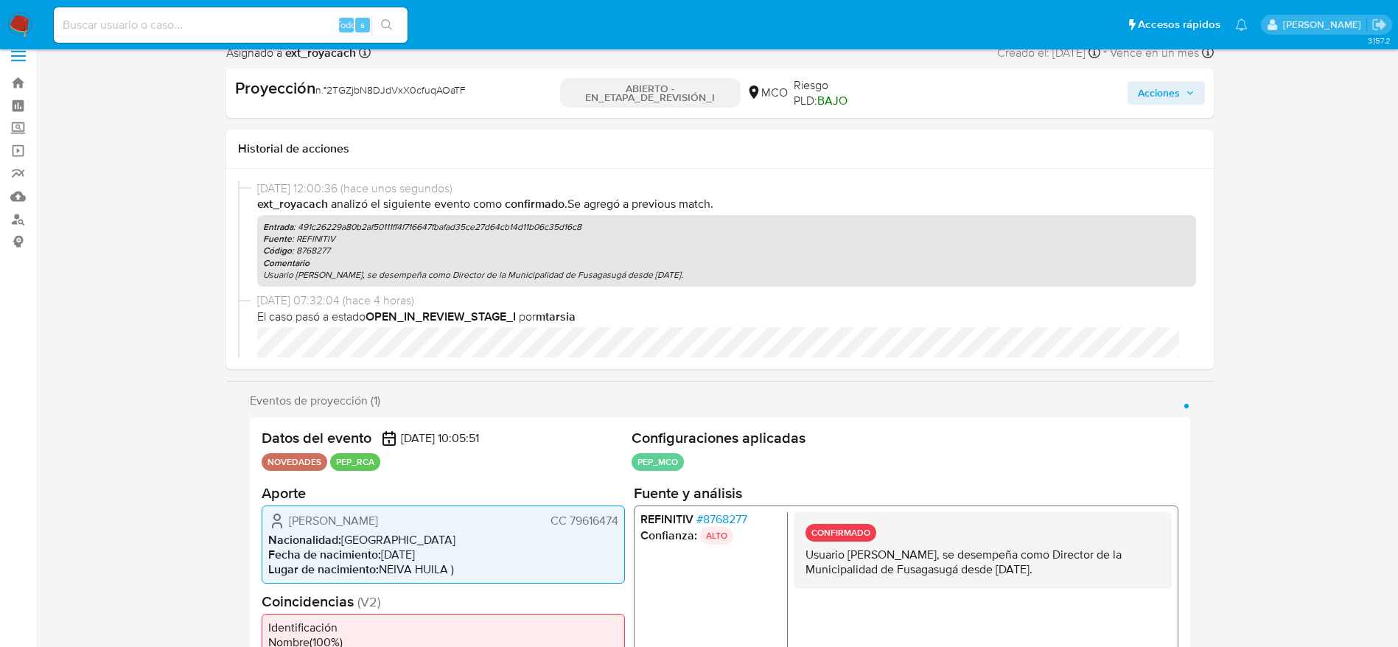
scroll to position [0, 0]
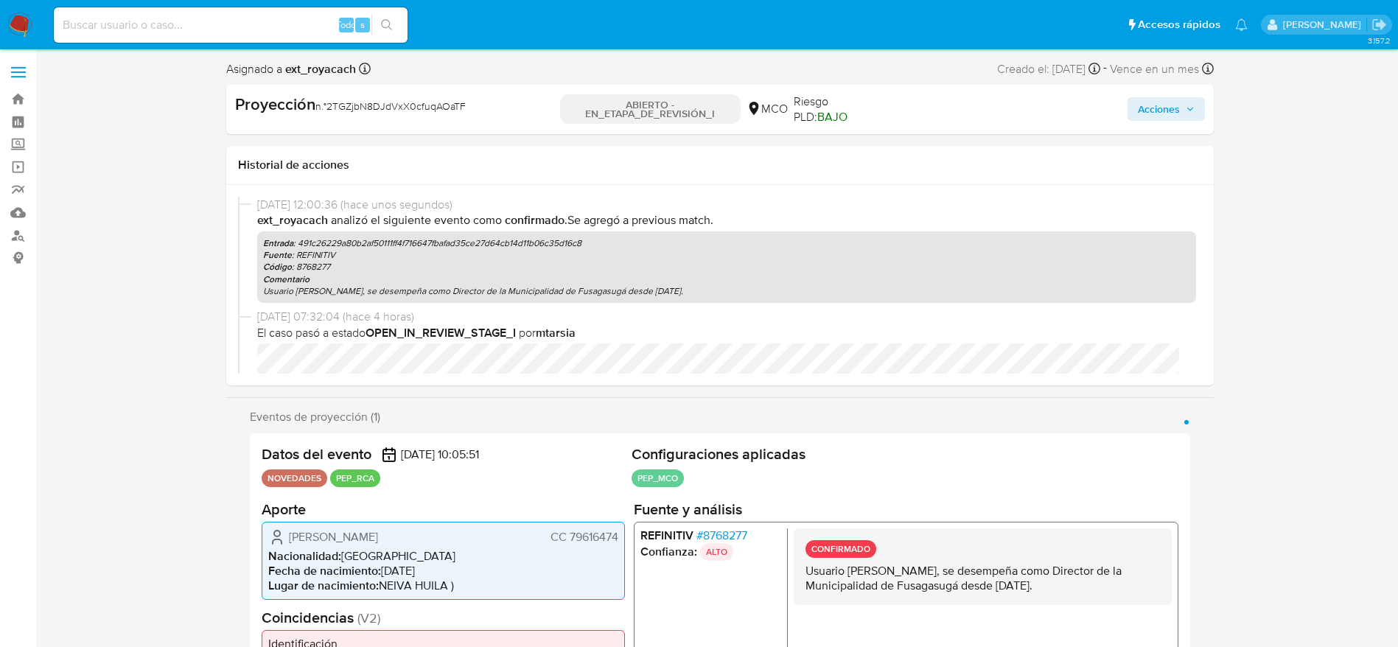
click at [1138, 111] on span "Acciones" at bounding box center [1159, 109] width 42 height 24
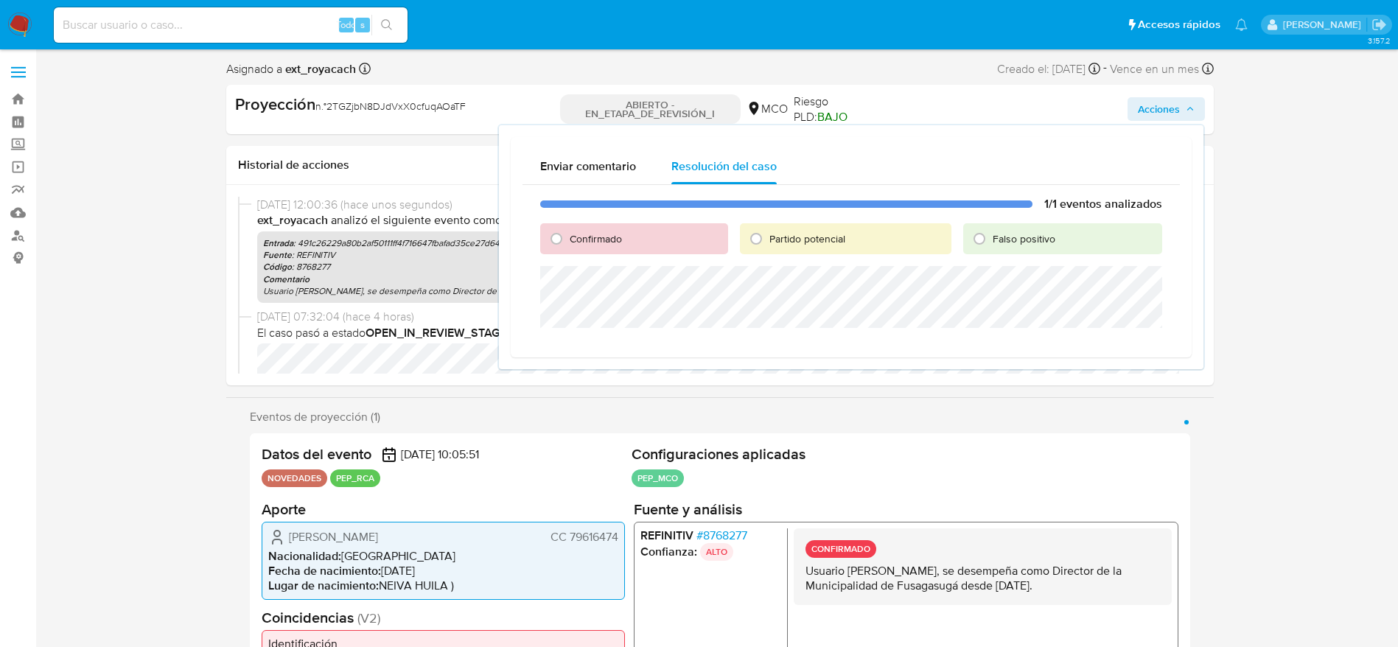
click at [595, 242] on font "Confirmado" at bounding box center [596, 238] width 52 height 15
click at [568, 242] on input "Confirmado" at bounding box center [557, 239] width 24 height 24
radio input "true"
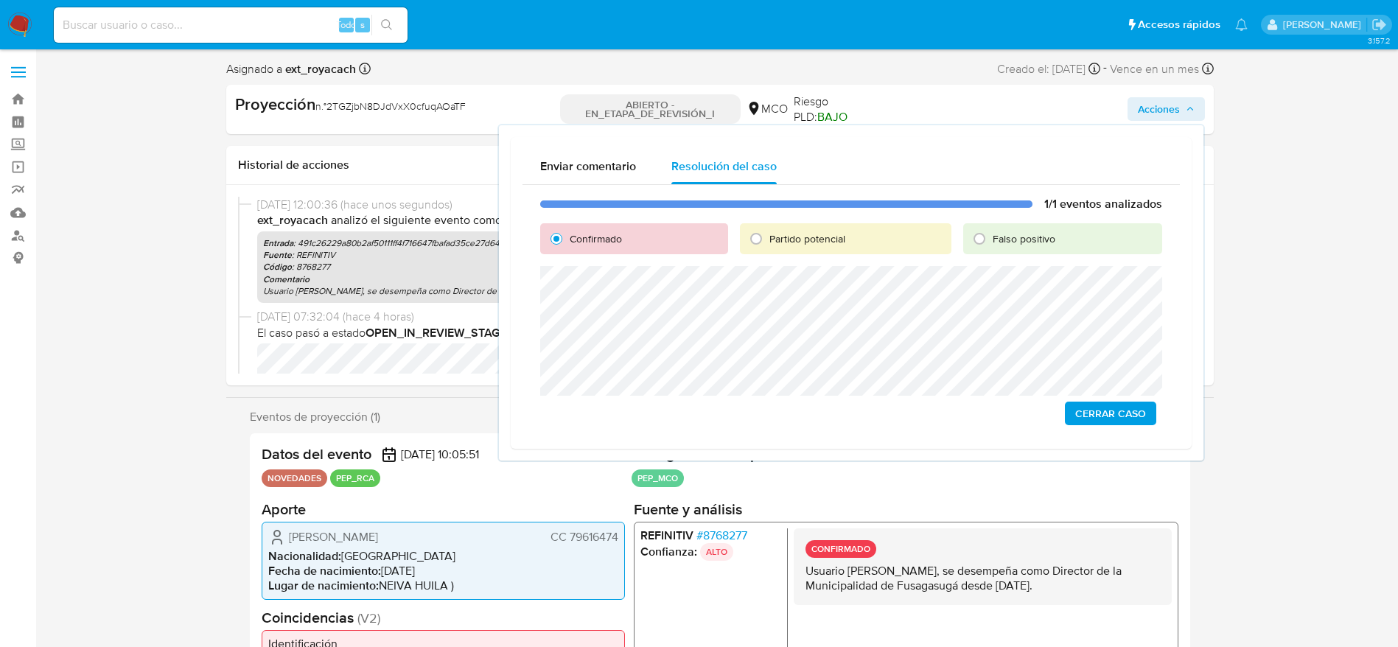
click at [1079, 415] on span "Cerrar Caso" at bounding box center [1110, 413] width 71 height 21
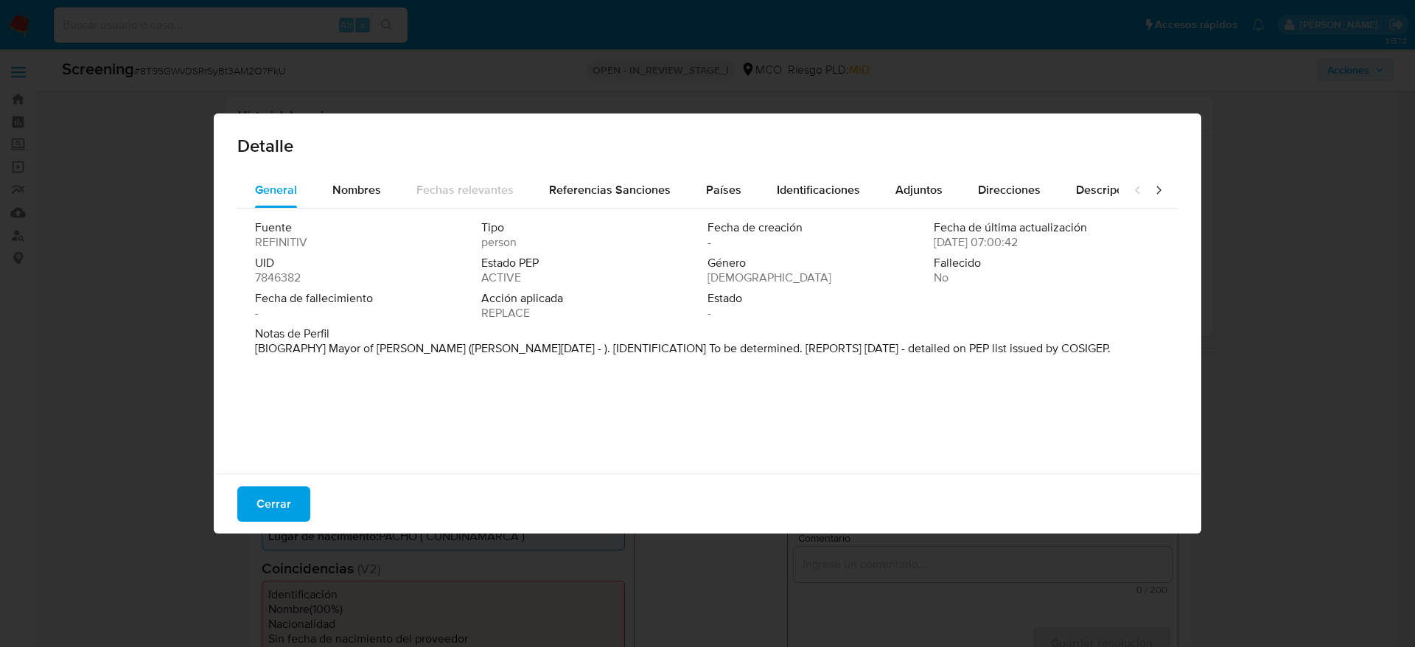
select select "10"
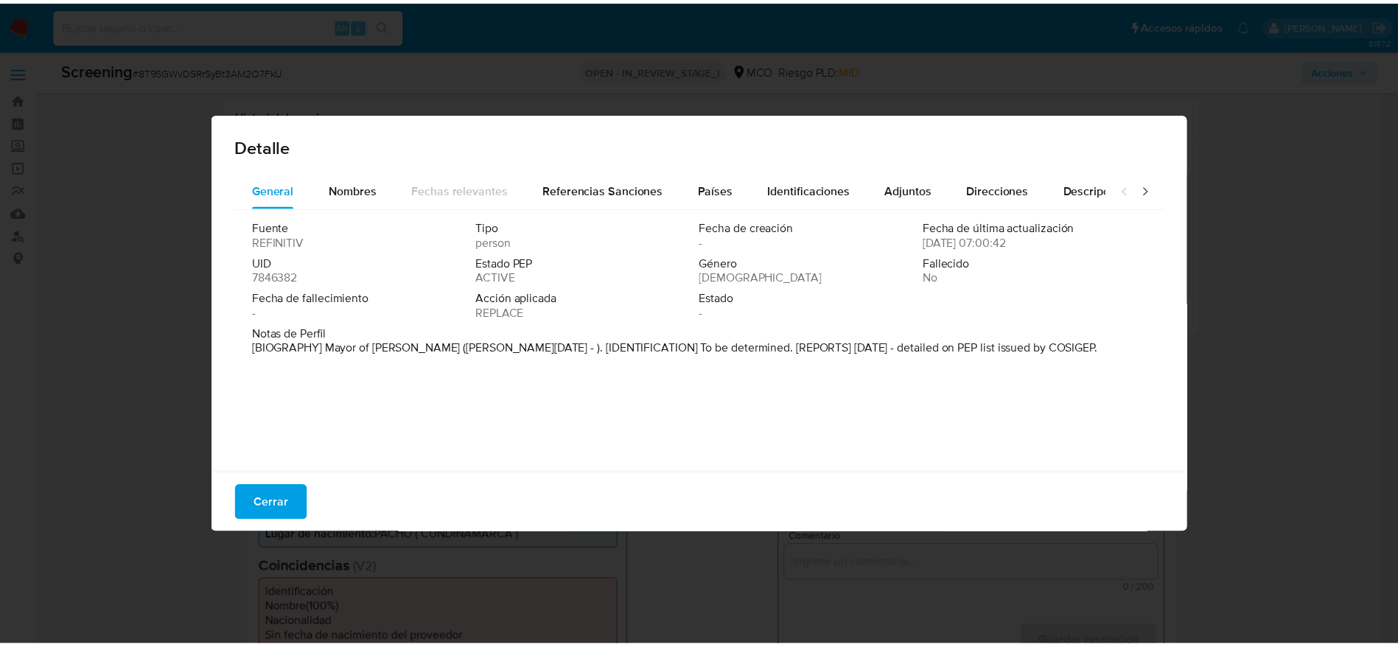
scroll to position [265, 0]
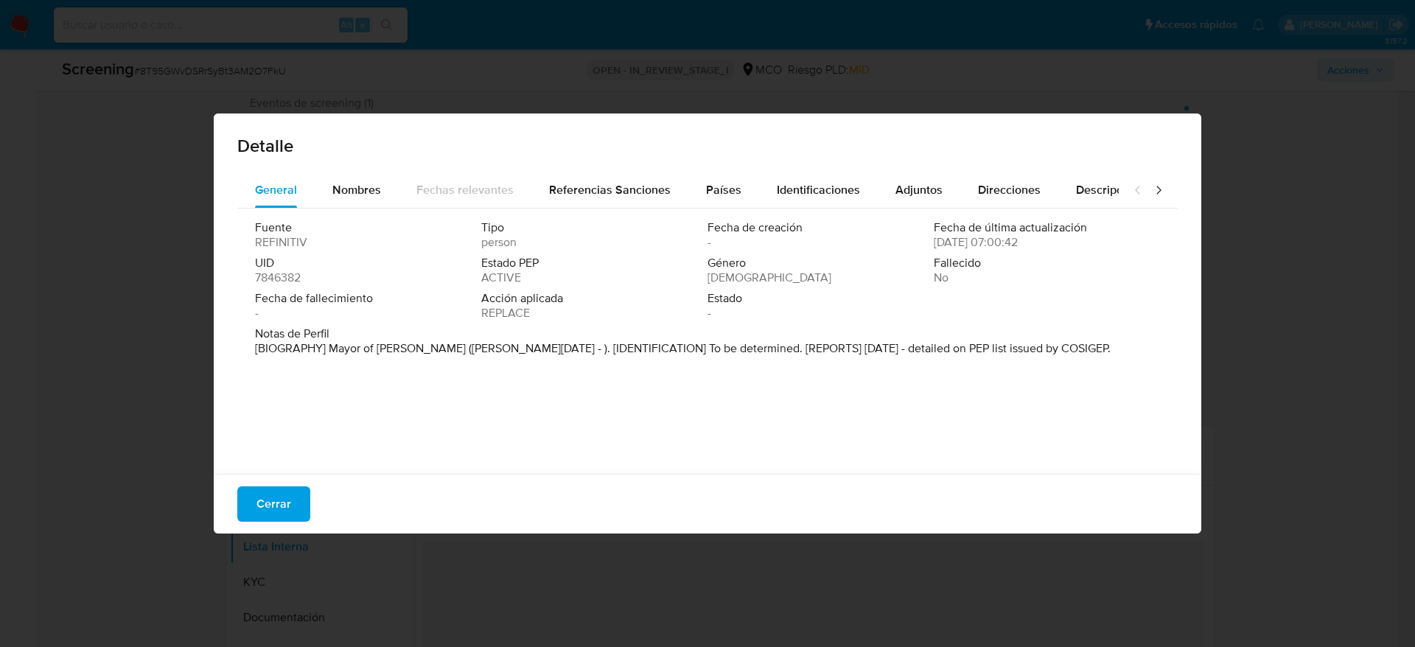
click at [312, 531] on div "Cerrar" at bounding box center [708, 504] width 988 height 60
click at [287, 496] on span "Cerrar" at bounding box center [273, 504] width 35 height 32
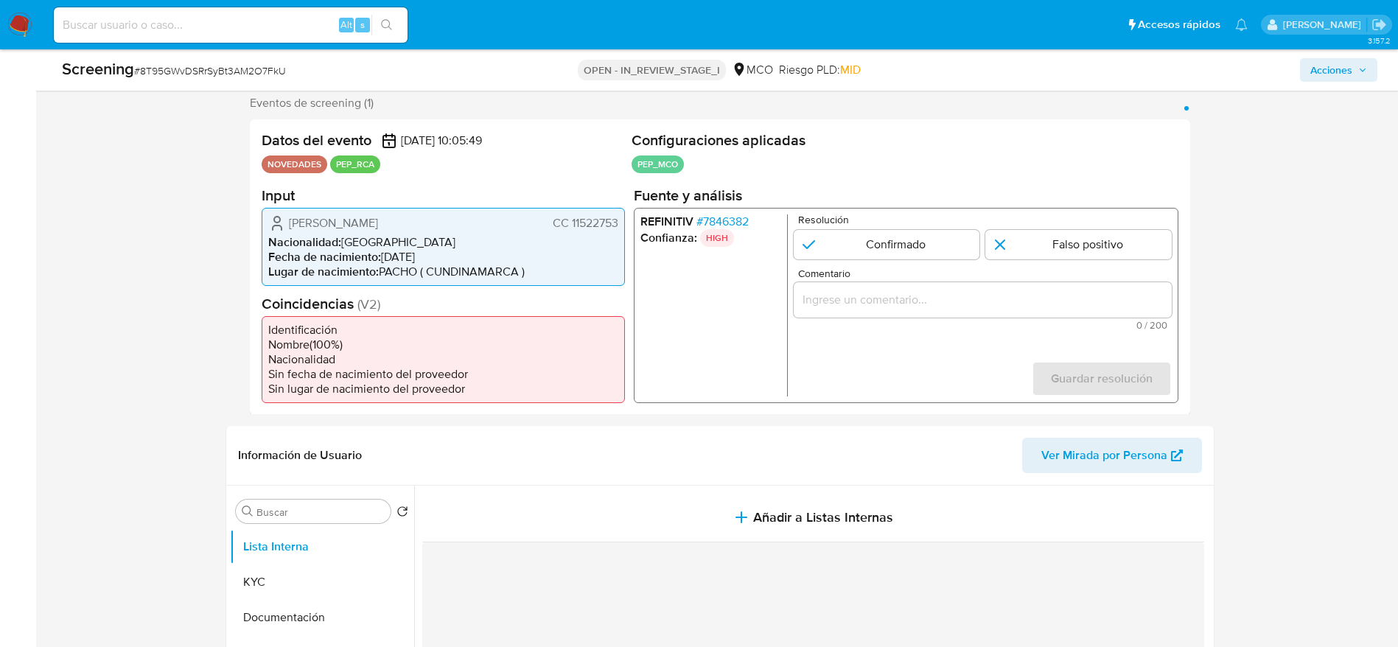
click at [249, 77] on span "# 8T95GWvDSRrSyBt3AM2O7FkU" at bounding box center [210, 70] width 152 height 15
copy span "8T95GWvDSRrSyBt3AM2O7FkU"
drag, startPoint x: 286, startPoint y: 222, endPoint x: 623, endPoint y: 228, distance: 337.6
click at [623, 228] on div "[PERSON_NAME] CC 11522753 Nacionalidad : [DEMOGRAPHIC_DATA] Fecha de nacimiento…" at bounding box center [443, 246] width 363 height 78
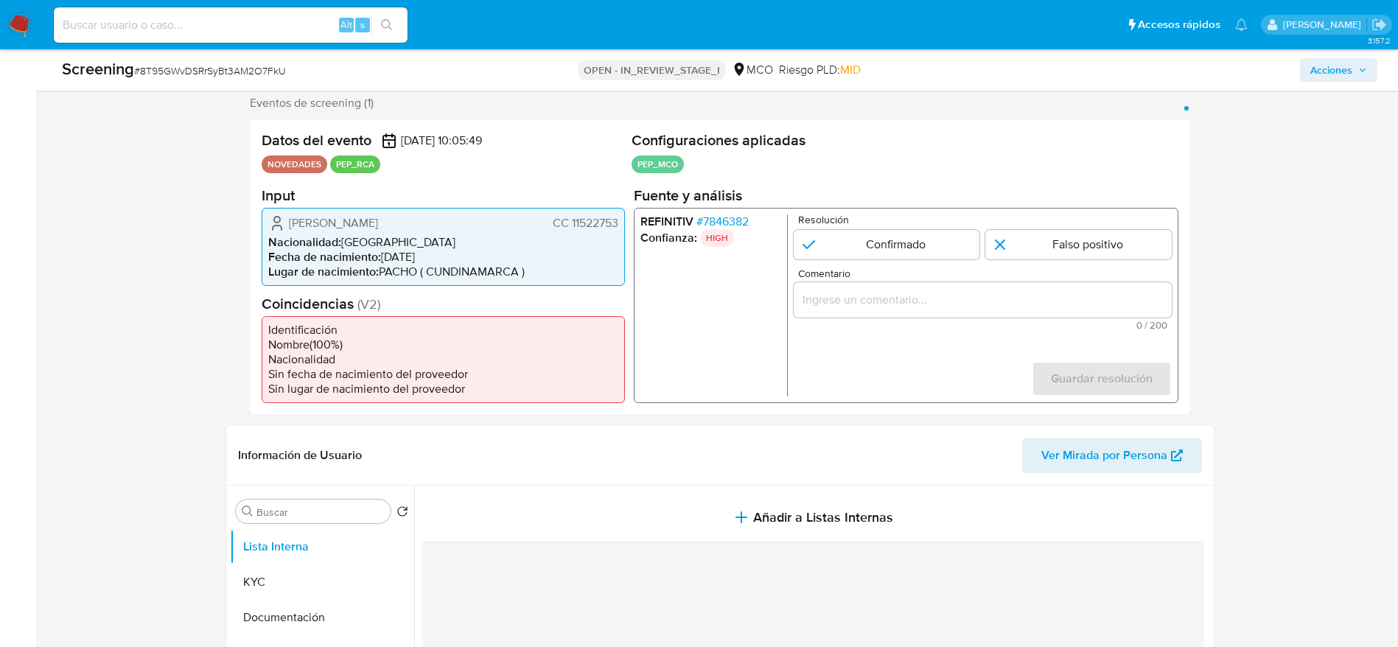
click at [722, 214] on span "# 7846382" at bounding box center [722, 221] width 52 height 15
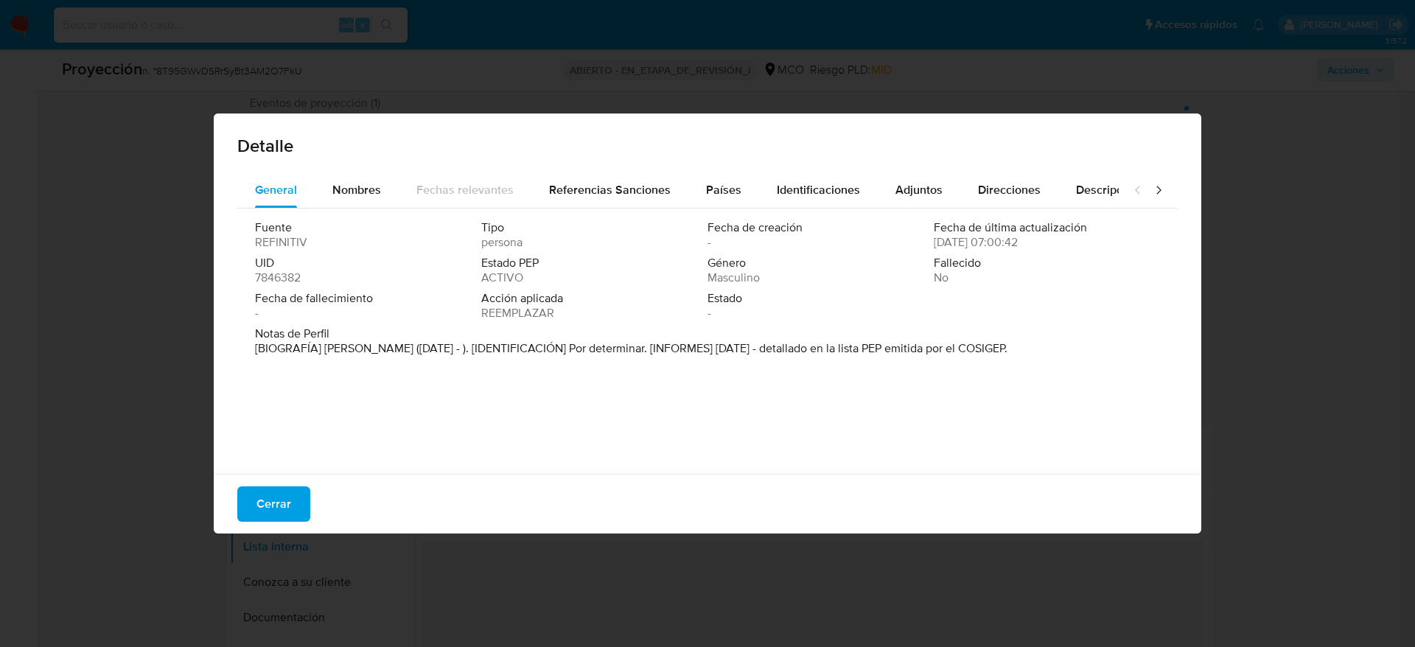
drag, startPoint x: 323, startPoint y: 347, endPoint x: 417, endPoint y: 354, distance: 94.6
click at [417, 354] on font "[BIOGRAFÍA] Alcalde de Pacho (enero de 2024 - ). [IDENTIFICACIÓN] Por determina…" at bounding box center [631, 348] width 752 height 17
click at [303, 540] on div "Detalle General Nombres Fechas relevantes Referencias Sanciones Países Identifi…" at bounding box center [707, 323] width 1415 height 647
drag, startPoint x: 254, startPoint y: 503, endPoint x: 245, endPoint y: 496, distance: 11.5
click at [250, 500] on div "Cerrar" at bounding box center [708, 504] width 988 height 60
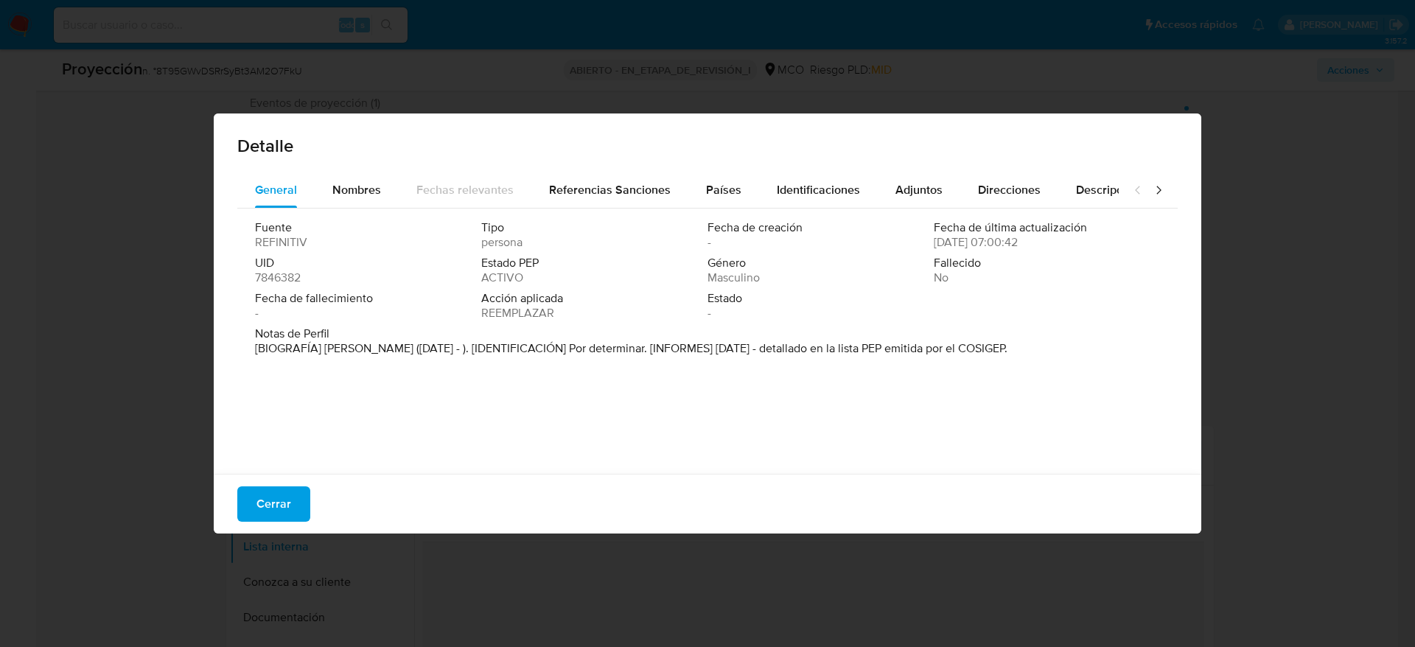
click at [297, 522] on div "Cerrar" at bounding box center [708, 504] width 988 height 60
click at [273, 500] on span "Cerrar" at bounding box center [273, 504] width 35 height 32
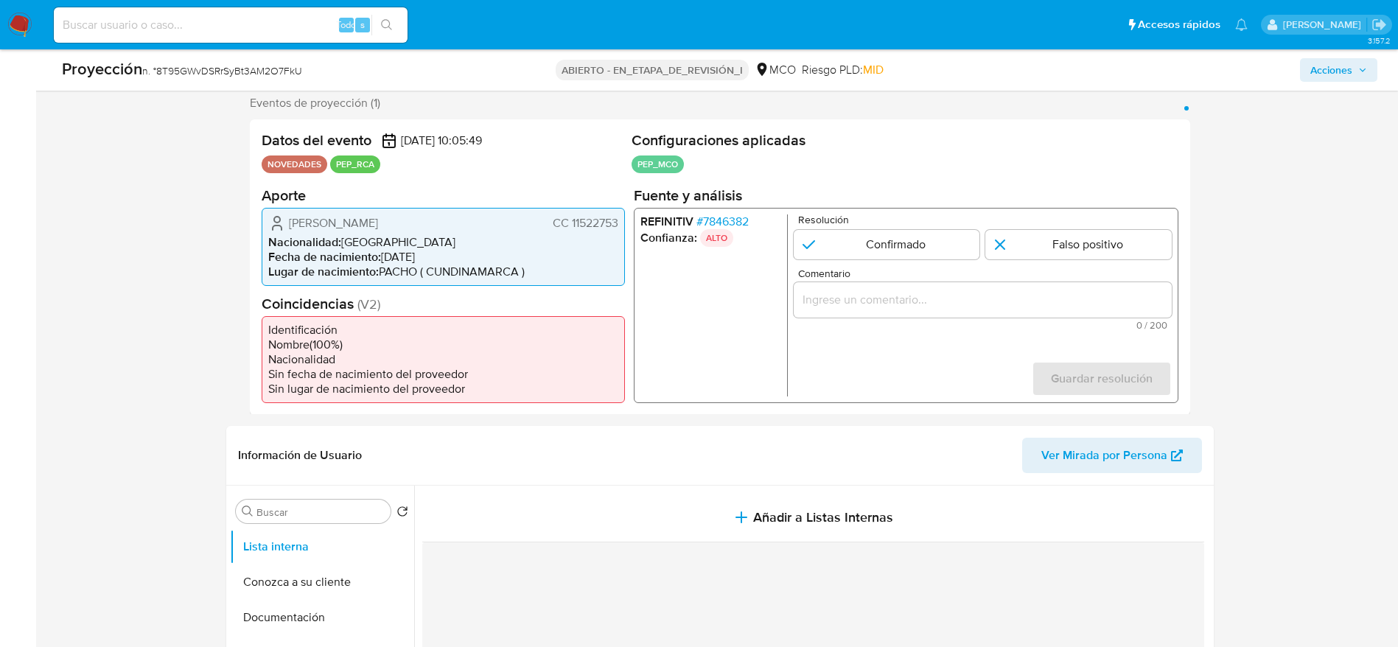
click at [1002, 291] on input "Comentario" at bounding box center [982, 299] width 378 height 19
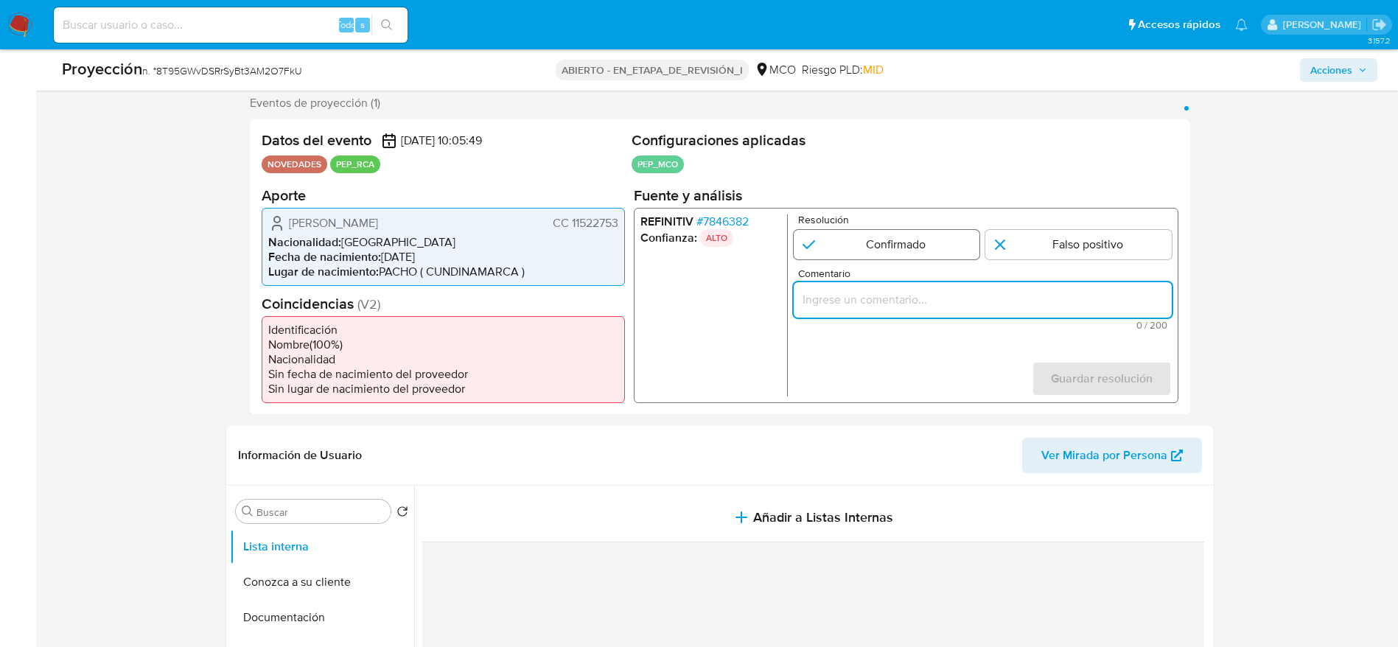
paste input "Usuario Carlos Javier Diaz Sanchez. El titular de la cuenta se desempeña como A…"
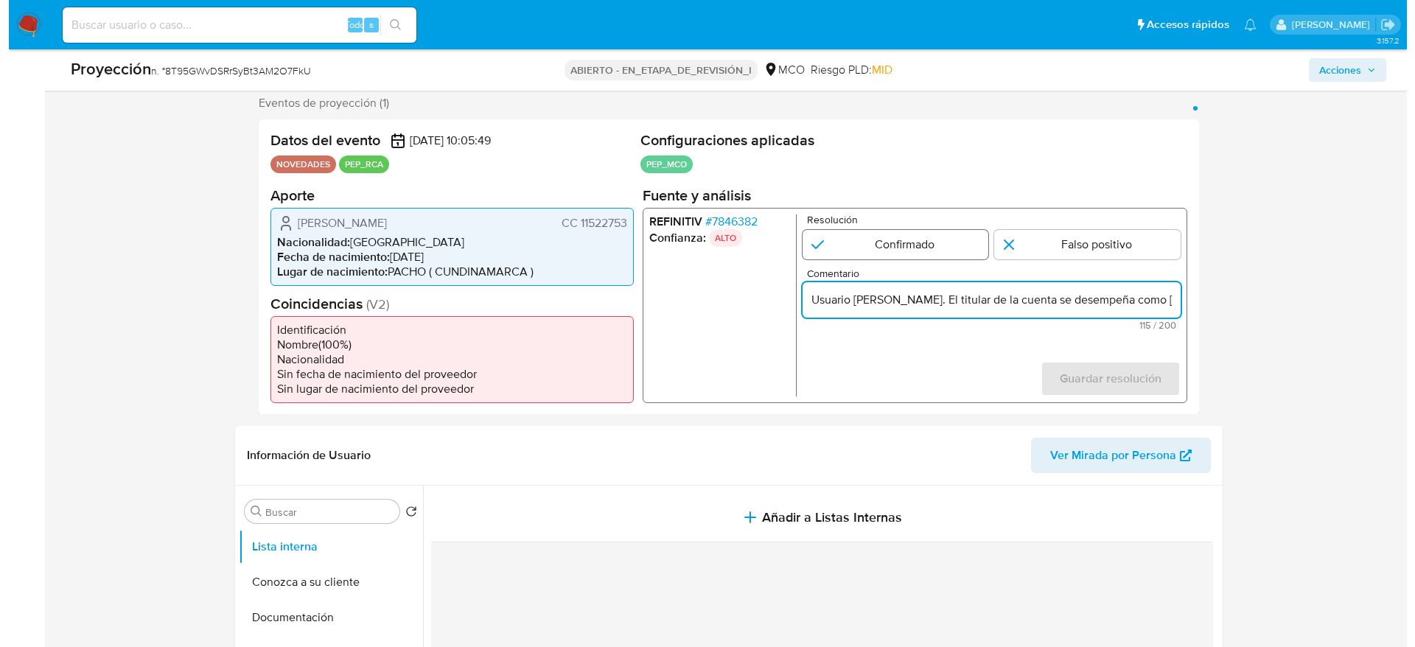
scroll to position [0, 0]
type input "Usuario Carlos Javier Diaz Sanchez. El titular de la cuenta se desempeña como A…"
click at [950, 251] on input "1 de 1" at bounding box center [886, 243] width 186 height 29
radio input "true"
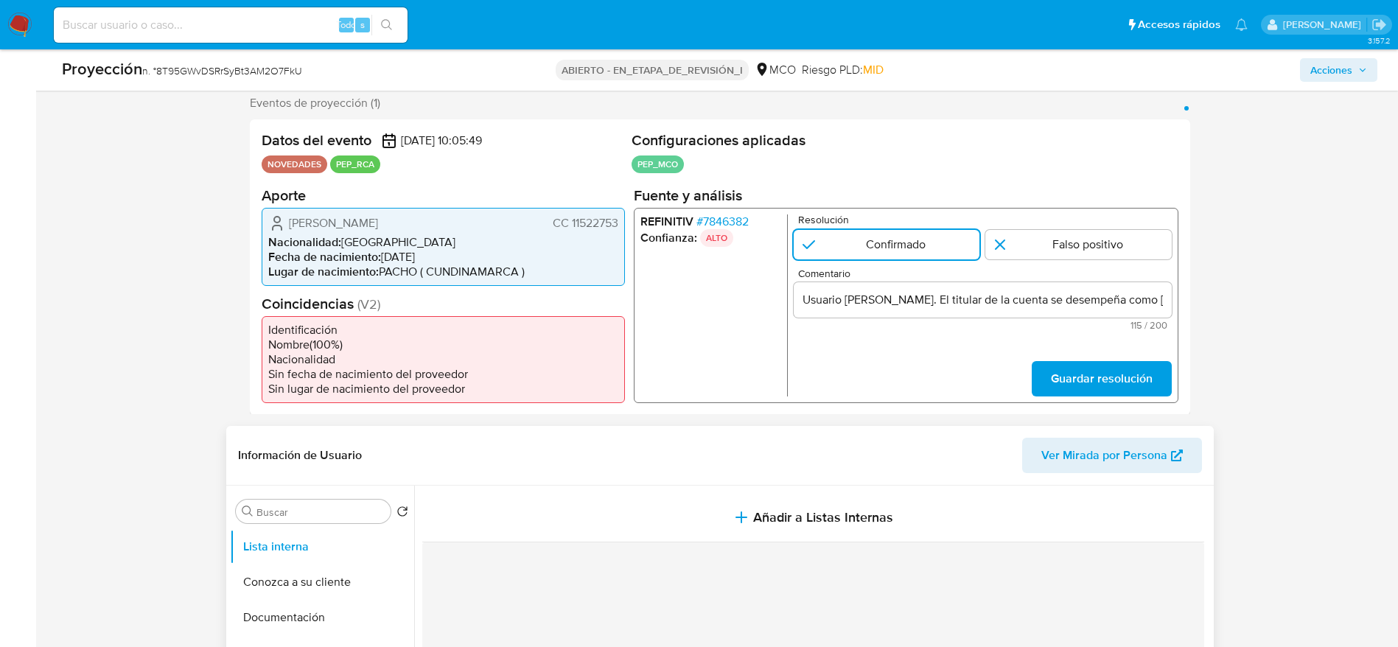
drag, startPoint x: 1097, startPoint y: 391, endPoint x: 836, endPoint y: 486, distance: 277.7
click at [1088, 393] on span "Guardar resolución" at bounding box center [1101, 378] width 102 height 32
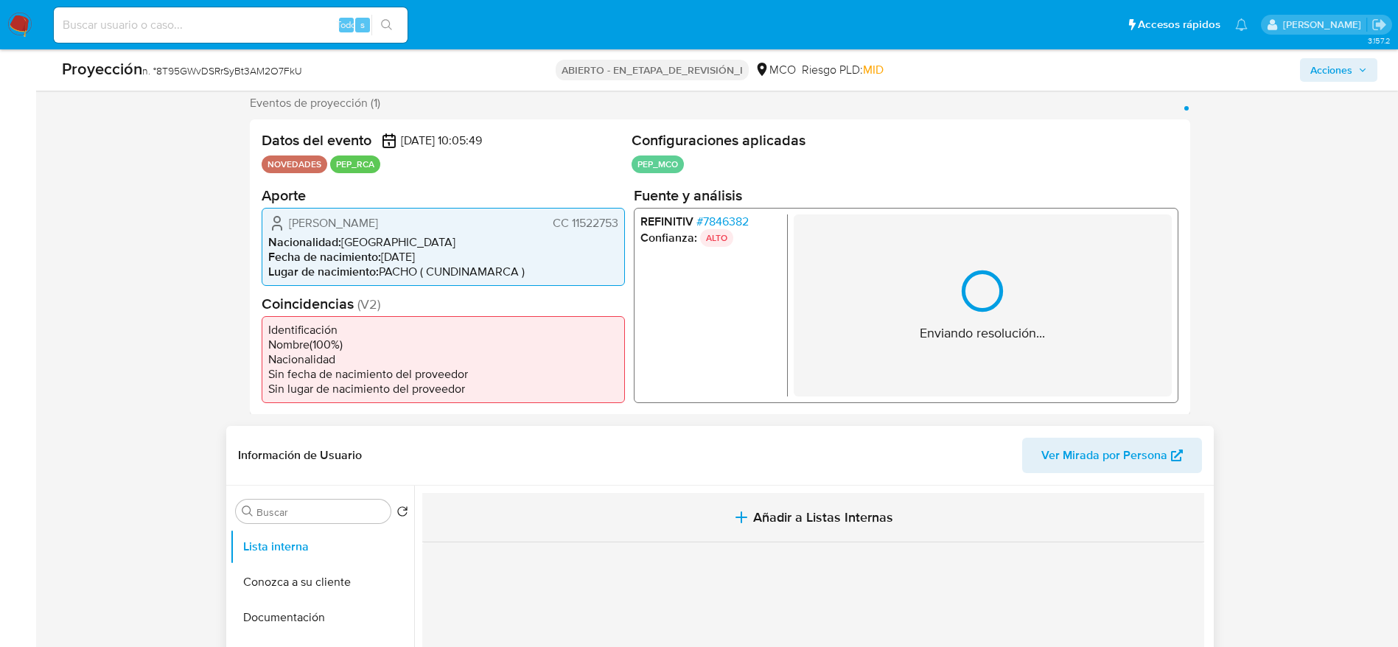
click at [800, 536] on button "Añadir a Listas Internas" at bounding box center [813, 517] width 782 height 49
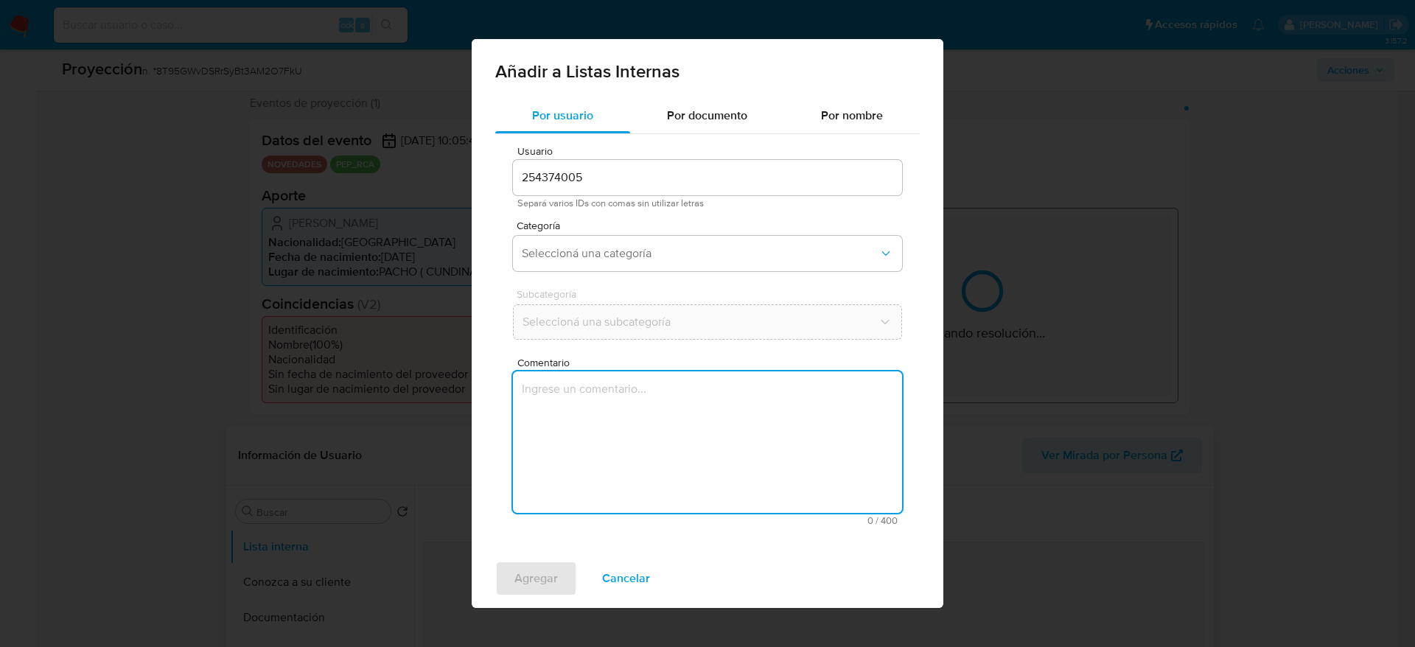
click at [784, 520] on div "Comentario 0 / 400 400 caracteres restantes" at bounding box center [707, 441] width 389 height 168
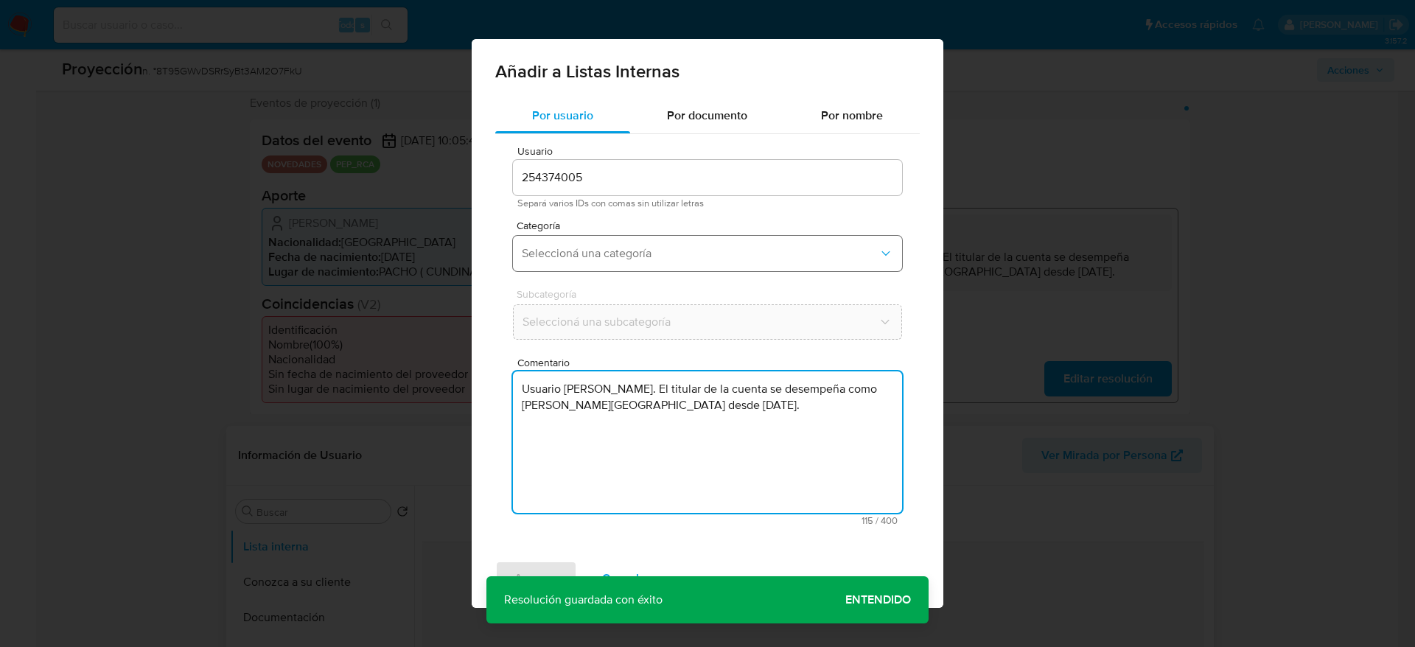
type textarea "Usuario Carlos Javier Diaz Sanchez. El titular de la cuenta se desempeña como A…"
click at [705, 263] on button "Seleccioná una categoría" at bounding box center [707, 253] width 389 height 35
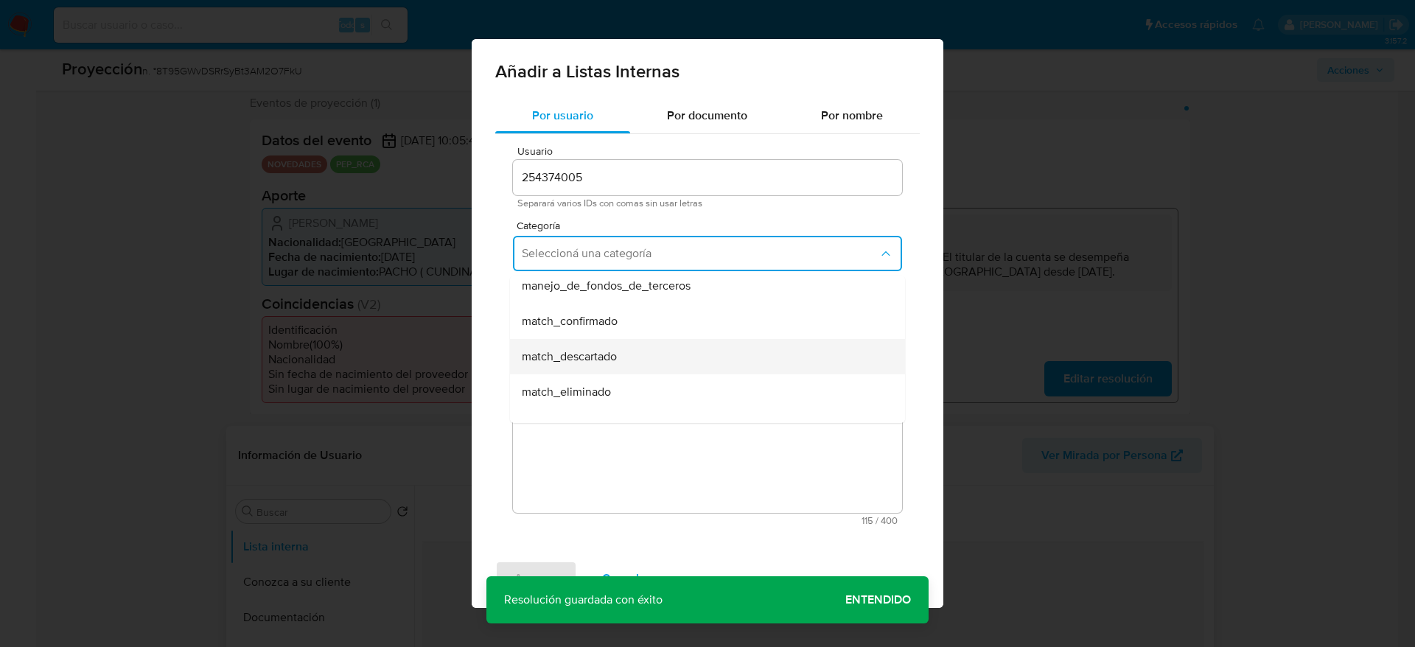
scroll to position [111, 0]
click at [656, 298] on div "match_confirmado" at bounding box center [703, 288] width 363 height 35
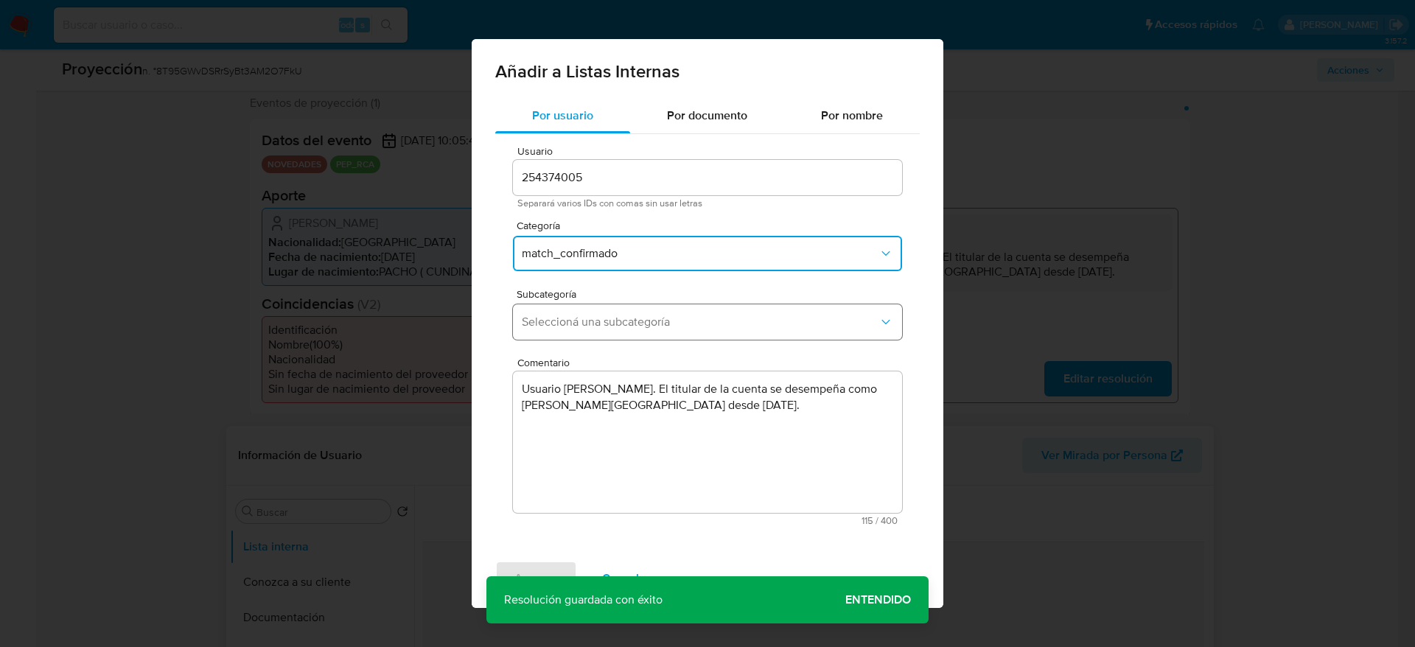
click at [651, 317] on span "Seleccioná una subcategoría" at bounding box center [700, 322] width 357 height 15
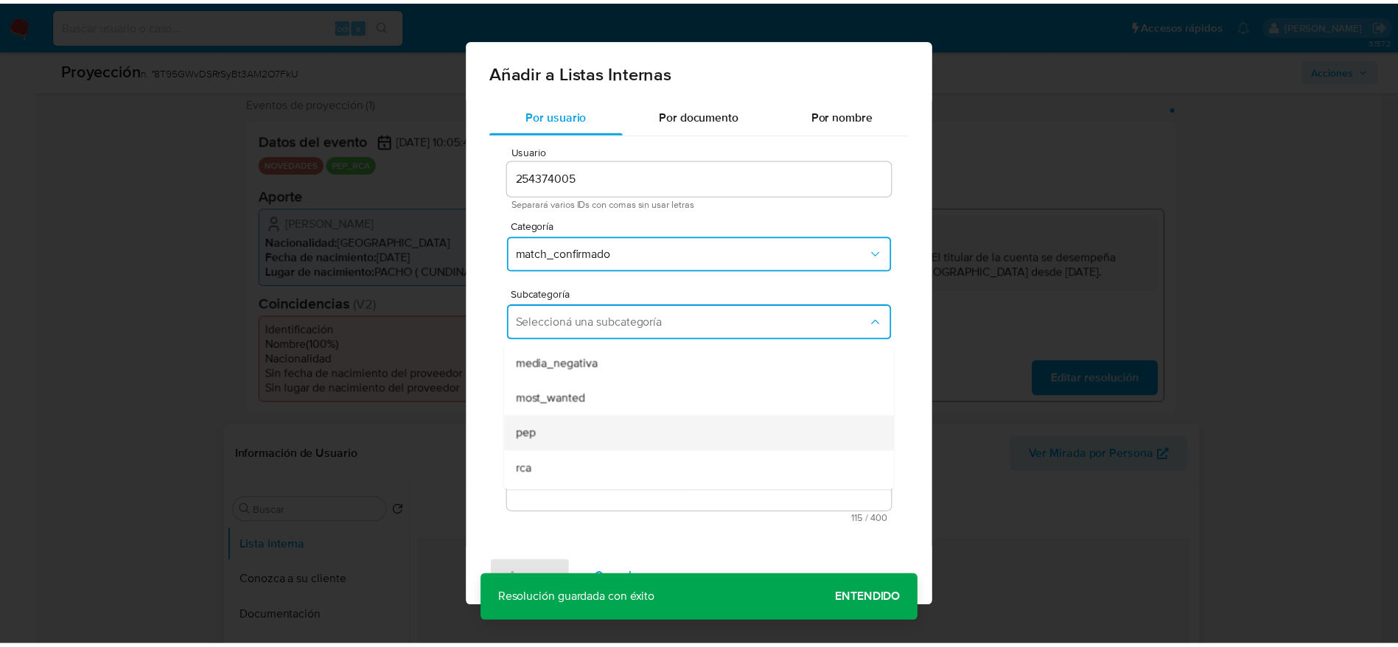
scroll to position [100, 0]
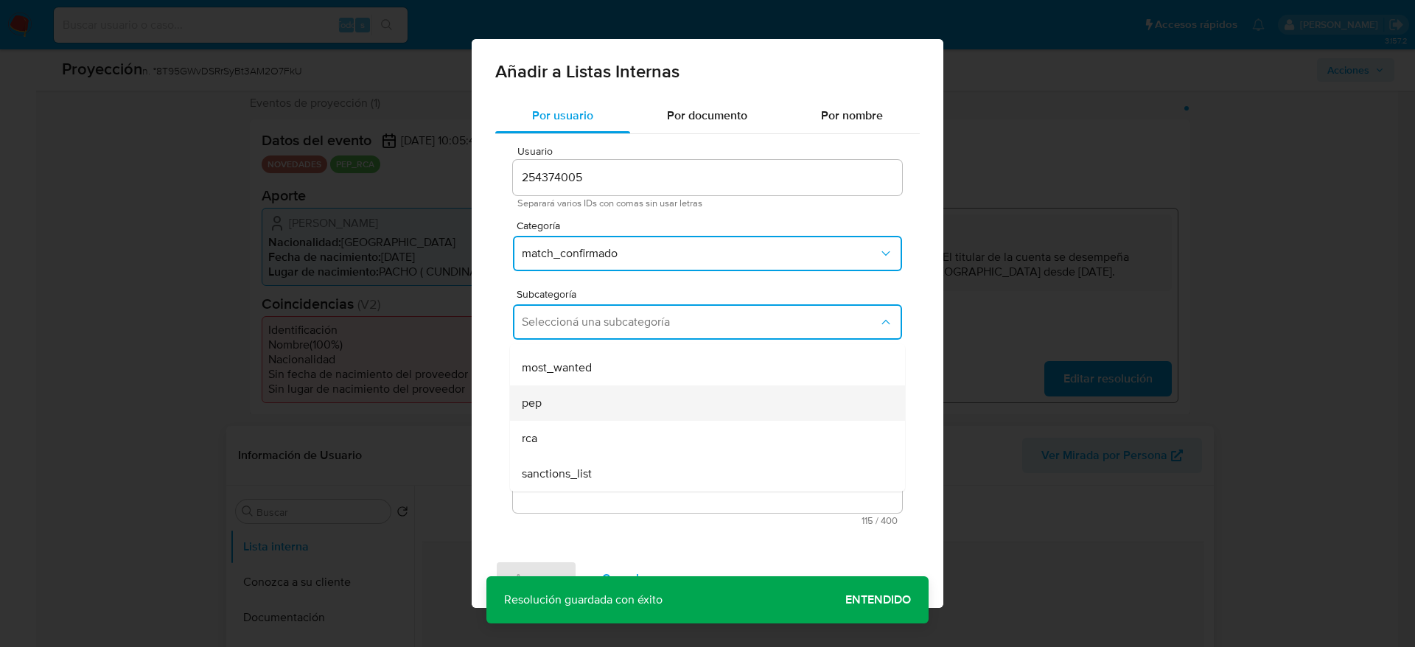
click at [549, 407] on div "pep" at bounding box center [703, 402] width 363 height 35
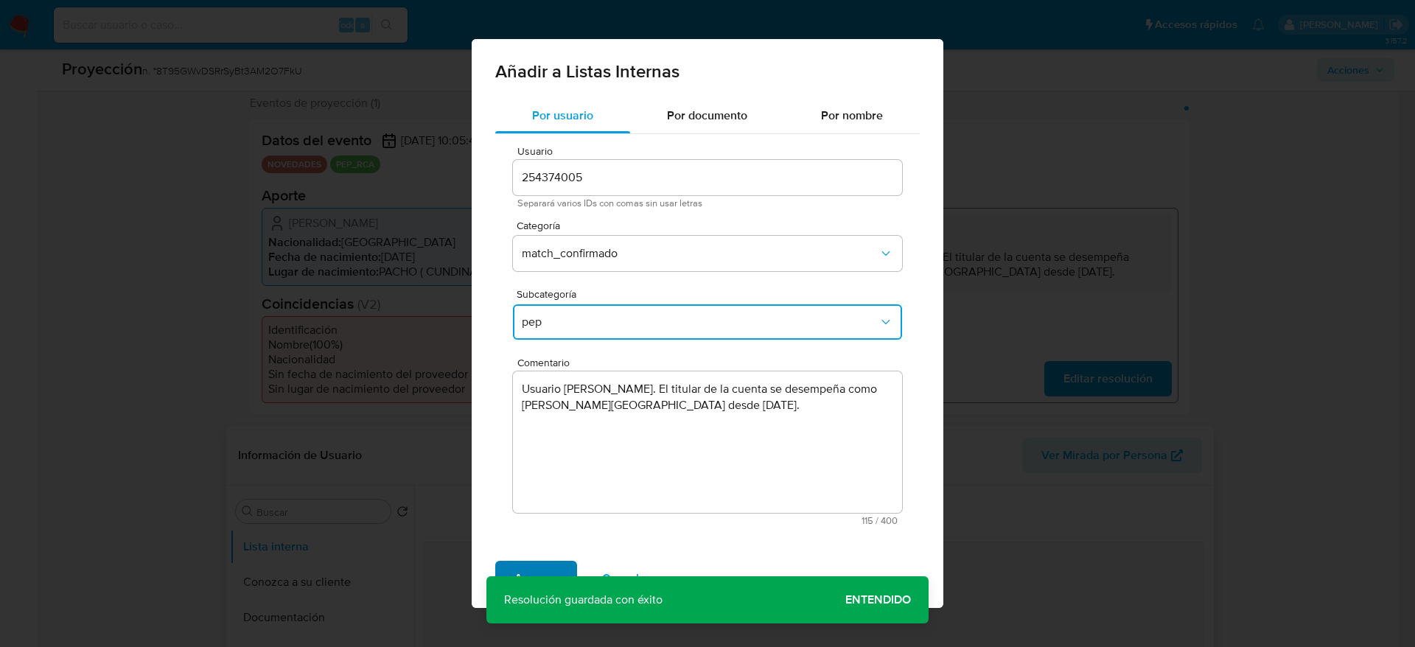
click at [544, 567] on span "Agregar" at bounding box center [535, 578] width 43 height 32
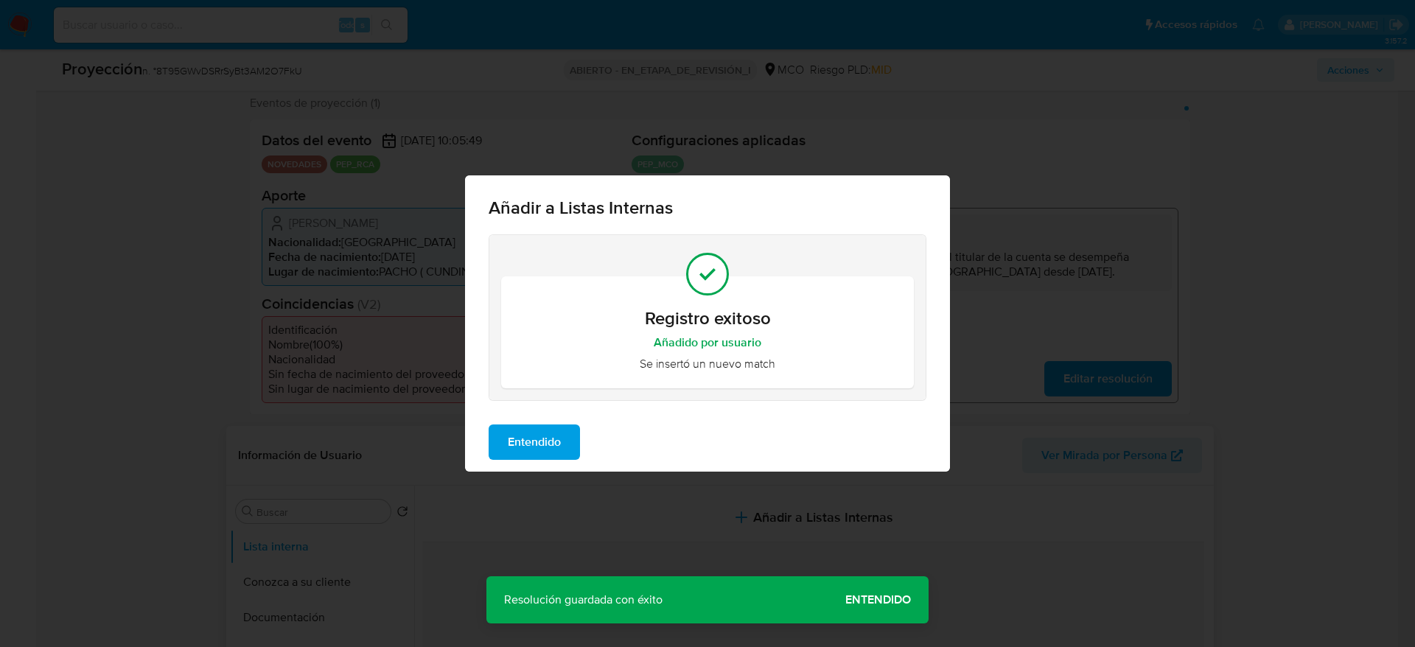
drag, startPoint x: 560, startPoint y: 427, endPoint x: 557, endPoint y: 450, distance: 23.0
click at [560, 433] on span "Entendido" at bounding box center [534, 442] width 53 height 32
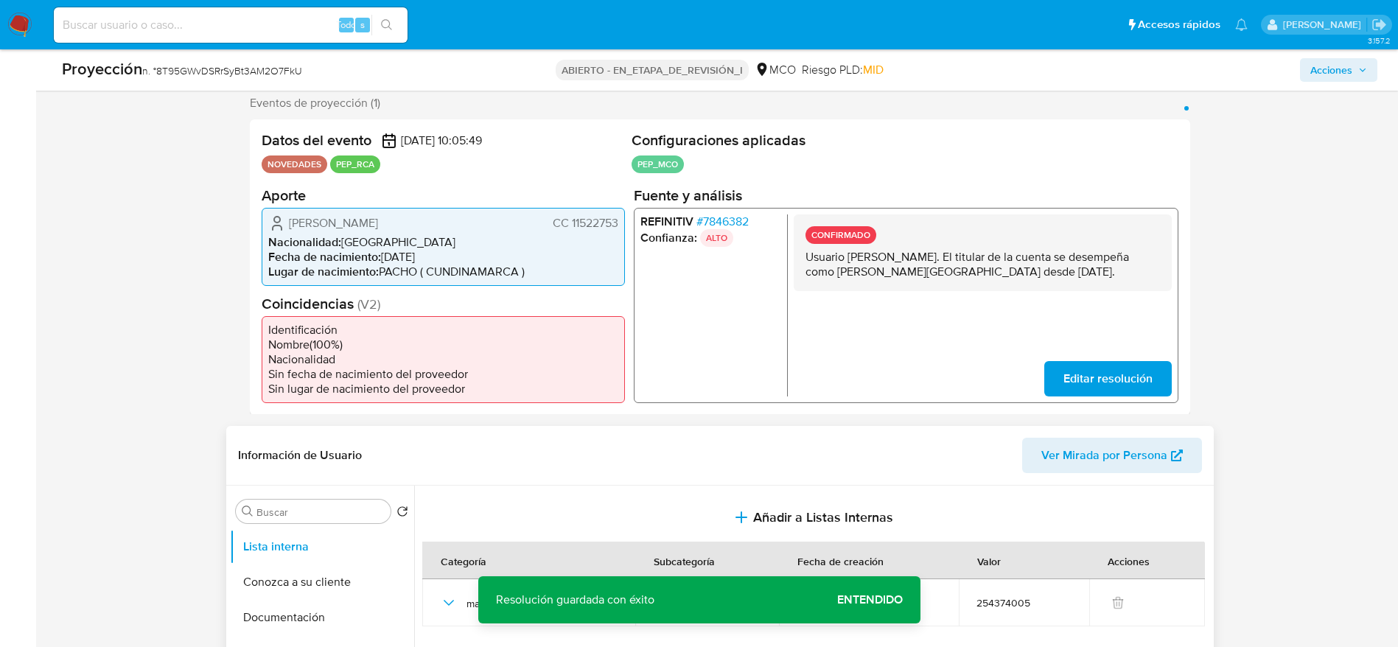
click at [352, 220] on font "Carlos Javier Díaz Sánchez" at bounding box center [333, 222] width 89 height 17
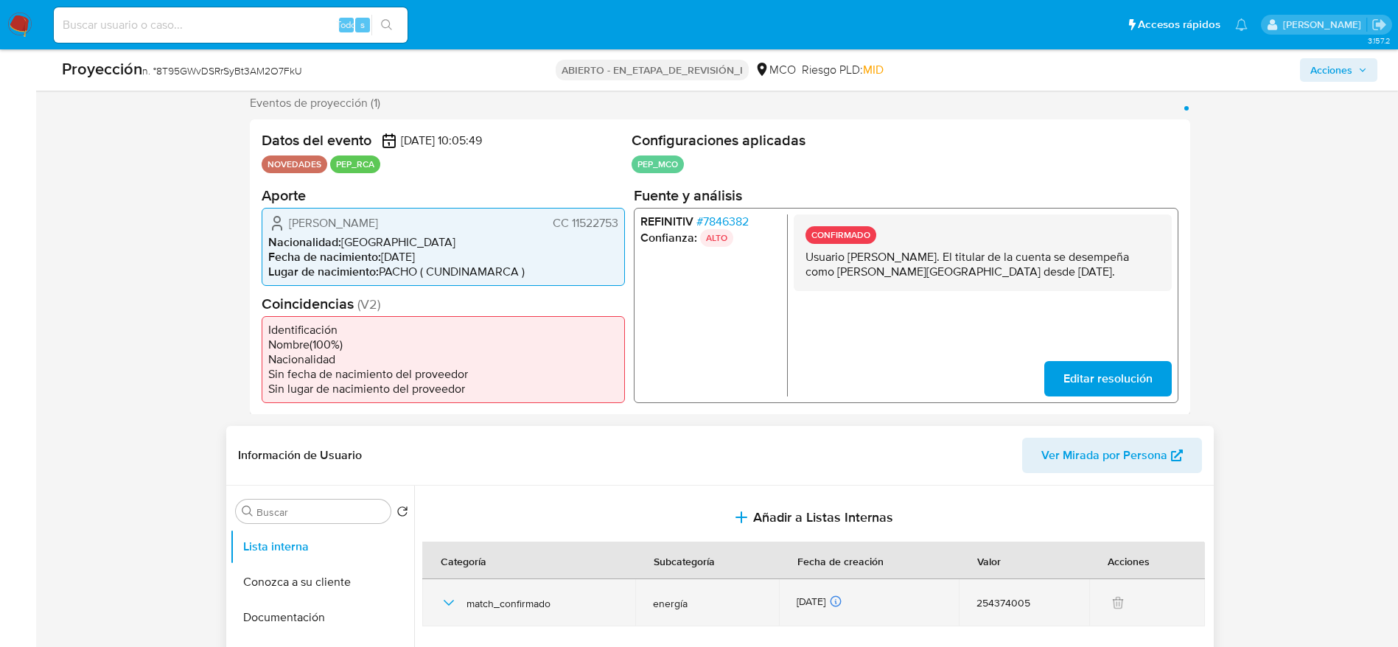
scroll to position [596, 0]
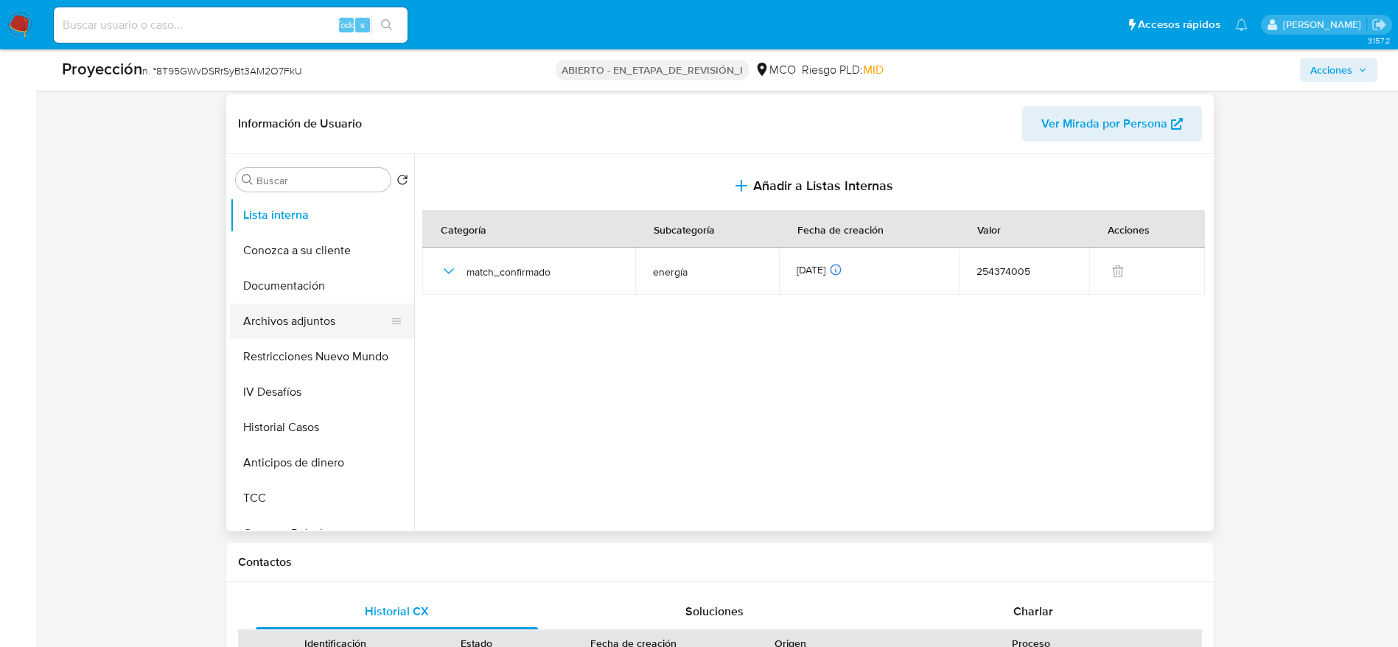
click at [276, 312] on button "Archivos adjuntos" at bounding box center [316, 321] width 172 height 35
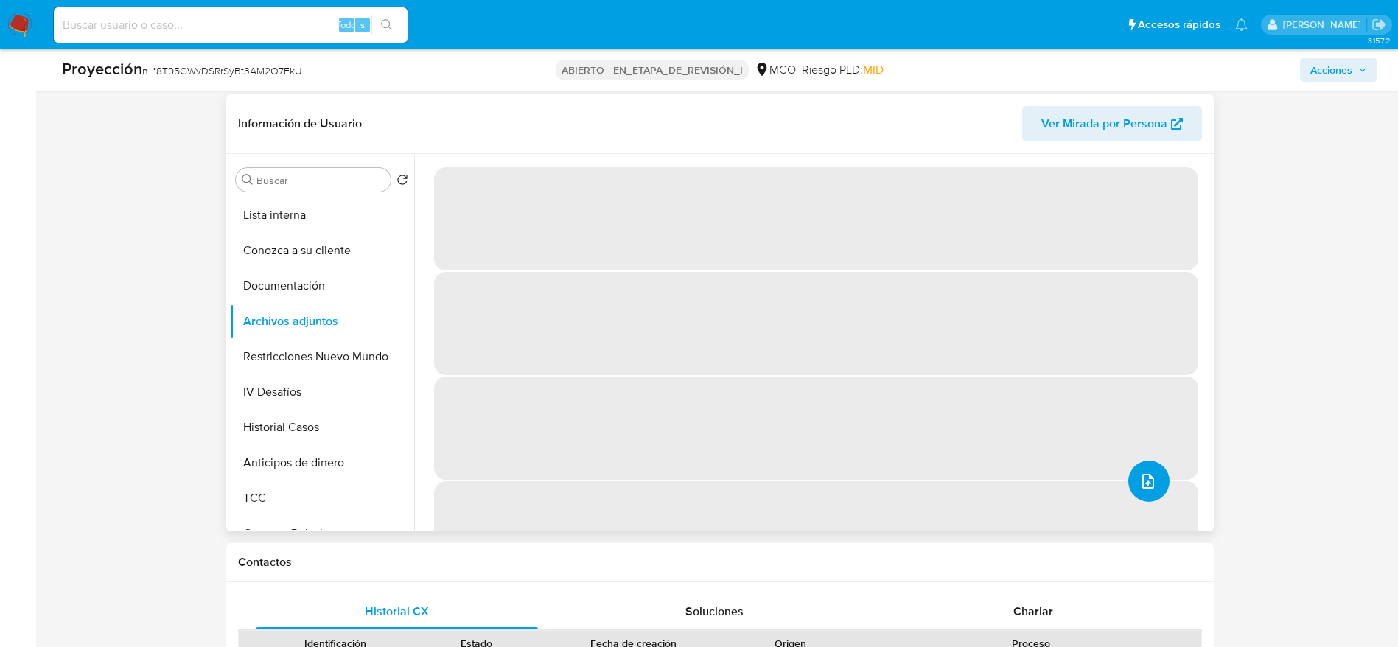
click at [1146, 482] on icon "subir archivo" at bounding box center [1148, 481] width 18 height 18
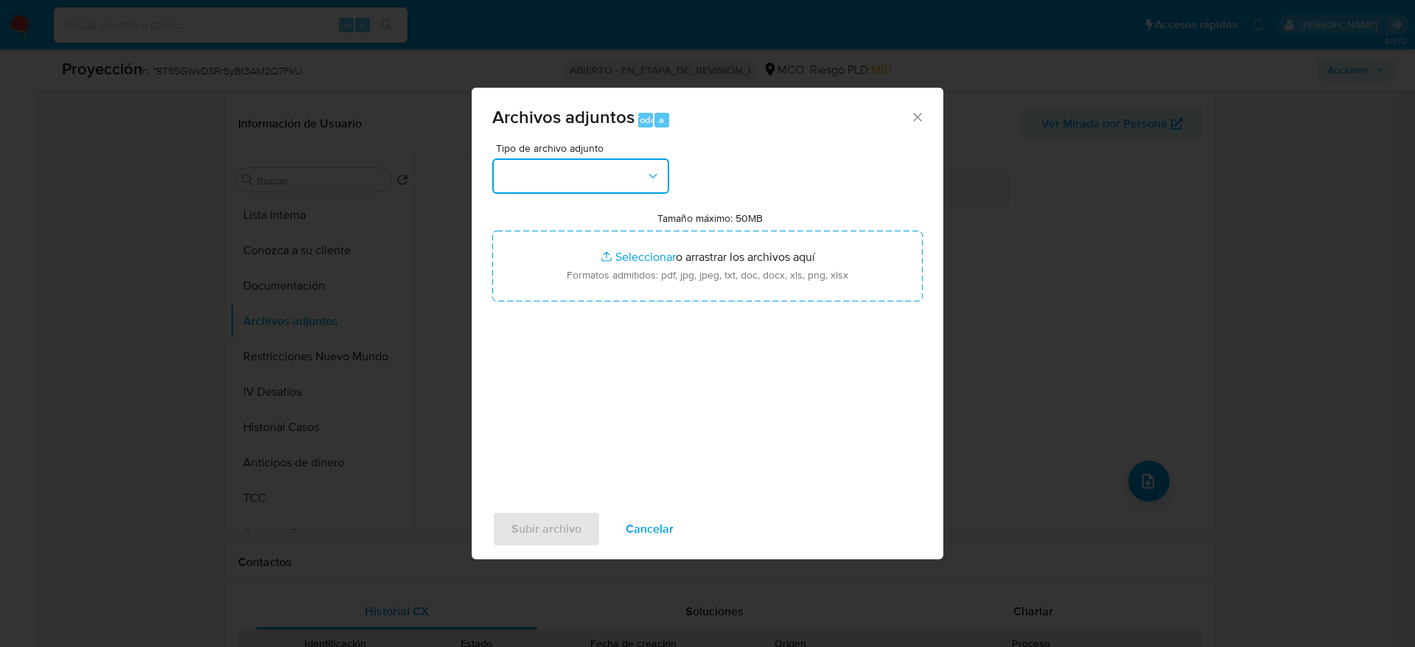
click at [640, 189] on button "button" at bounding box center [580, 175] width 177 height 35
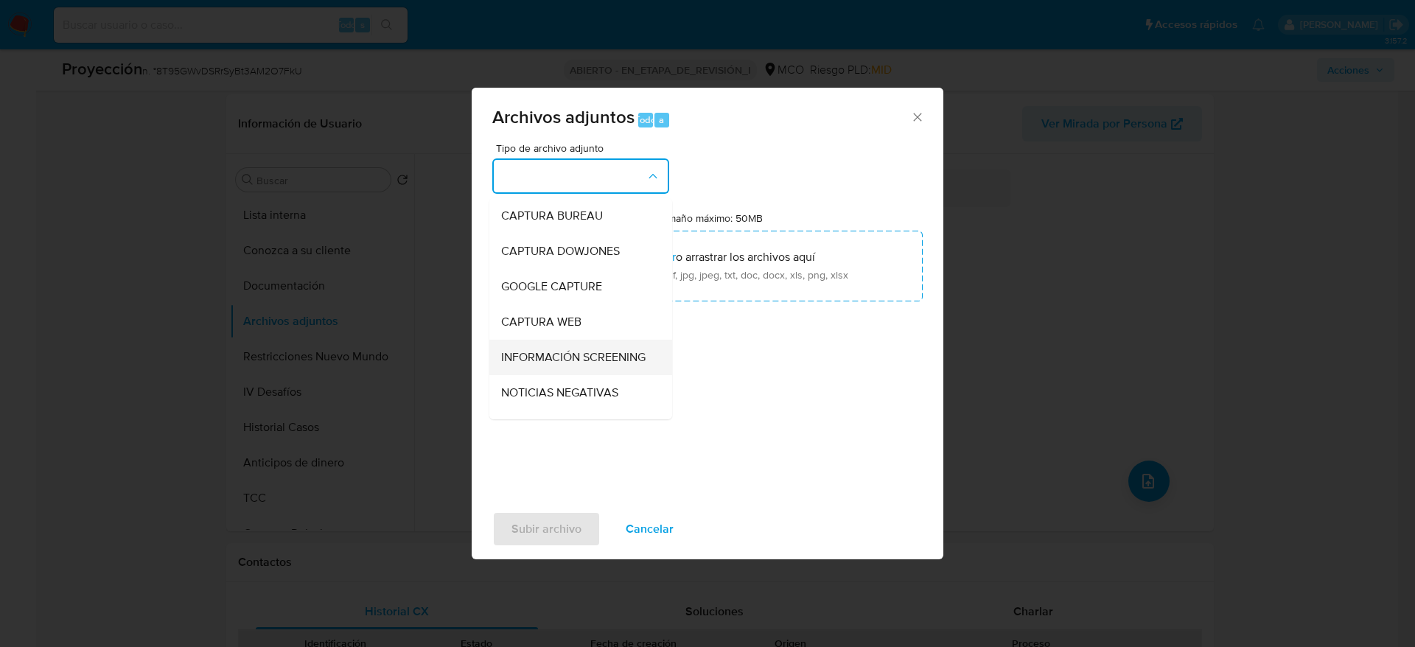
click at [601, 361] on span "INFORMACIÓN SCREENING" at bounding box center [573, 357] width 144 height 15
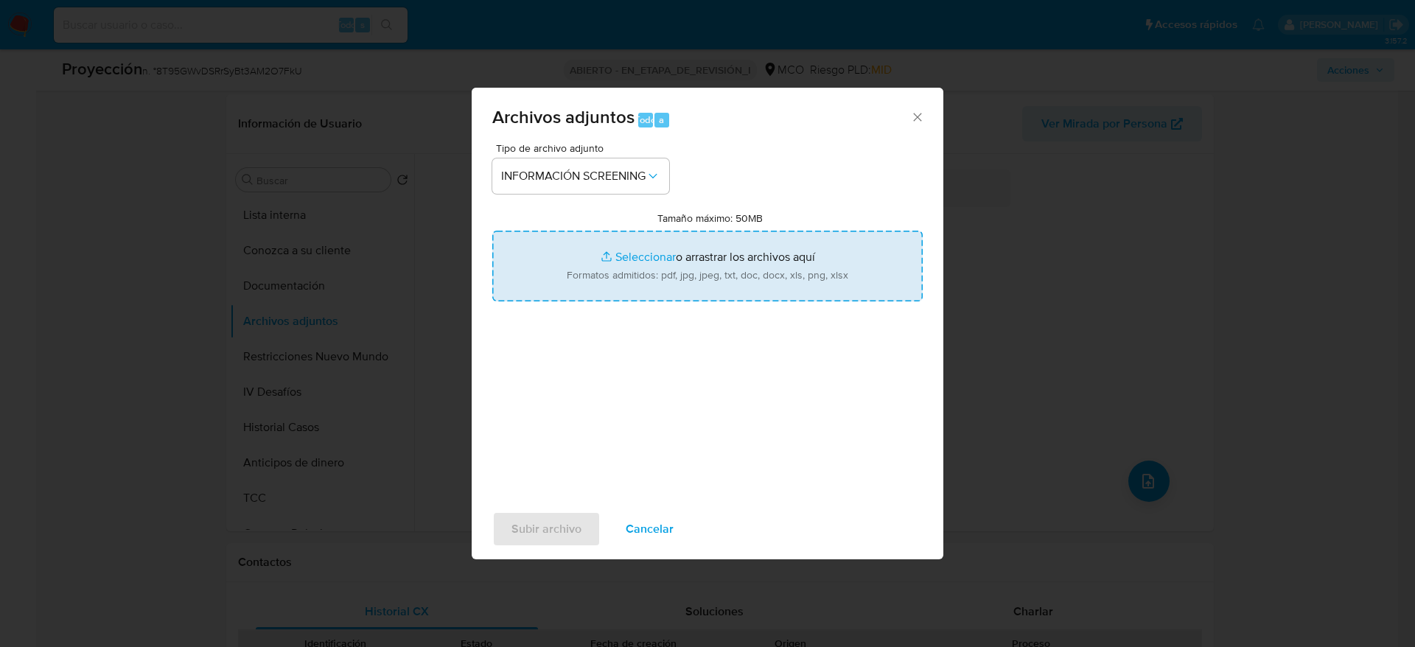
click at [637, 248] on input "Tamaño máximo: 50MB Seleccionar archivos" at bounding box center [707, 266] width 430 height 71
type input "C:\fakepath\_Carlos Javier Díaz Sánchez_ - Buscar con Google.pdf"
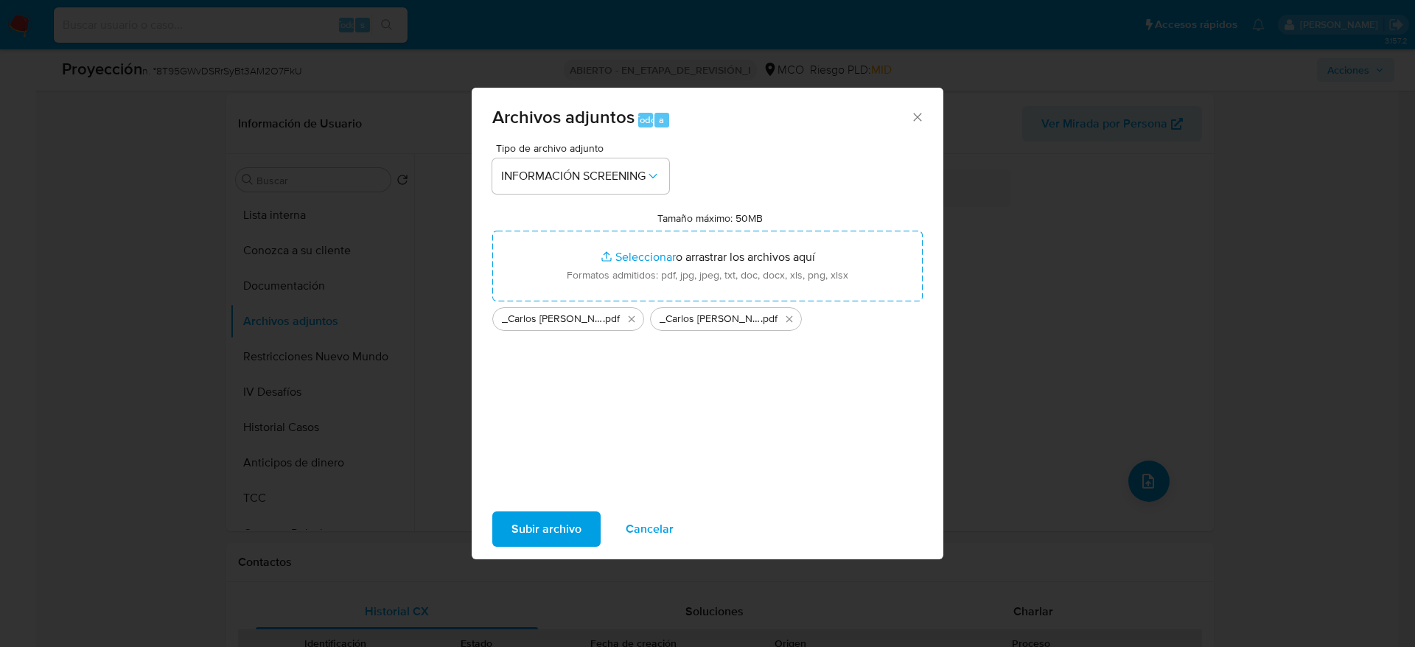
drag, startPoint x: 637, startPoint y: 248, endPoint x: 562, endPoint y: 534, distance: 295.6
click at [562, 534] on span "Subir archivo" at bounding box center [546, 529] width 70 height 32
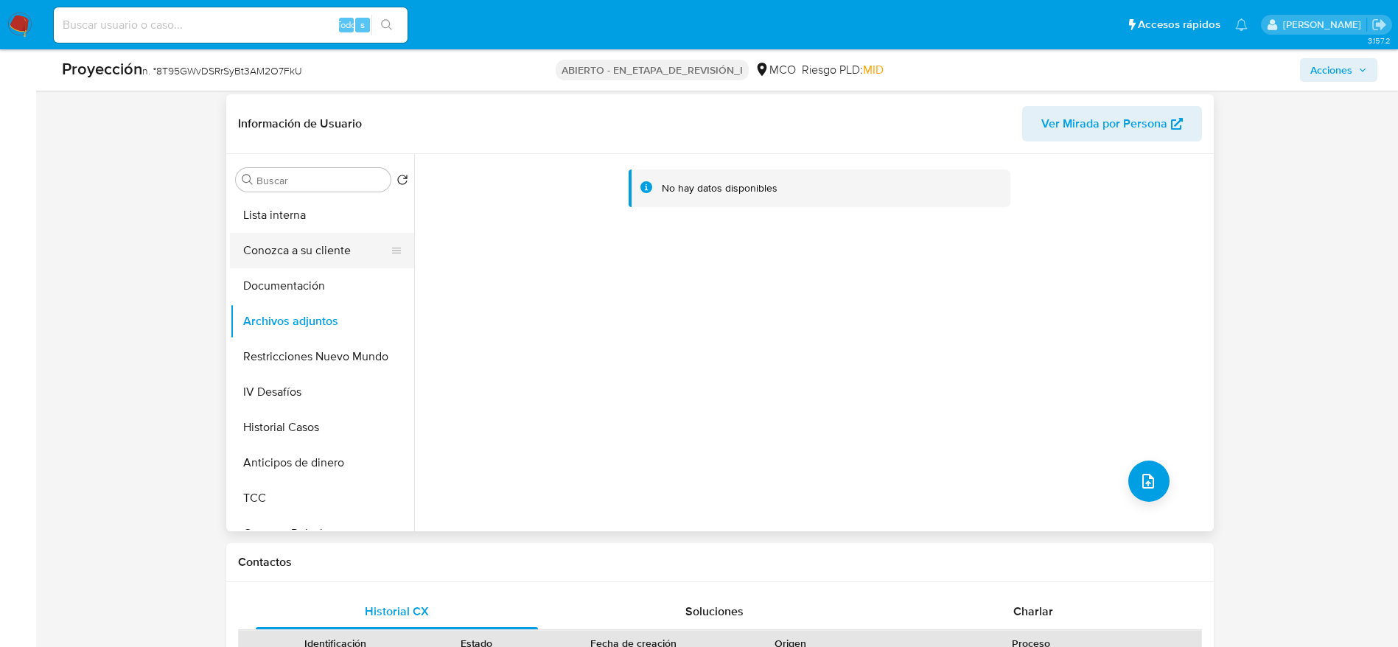
click at [325, 261] on button "Conozca a su cliente" at bounding box center [316, 250] width 172 height 35
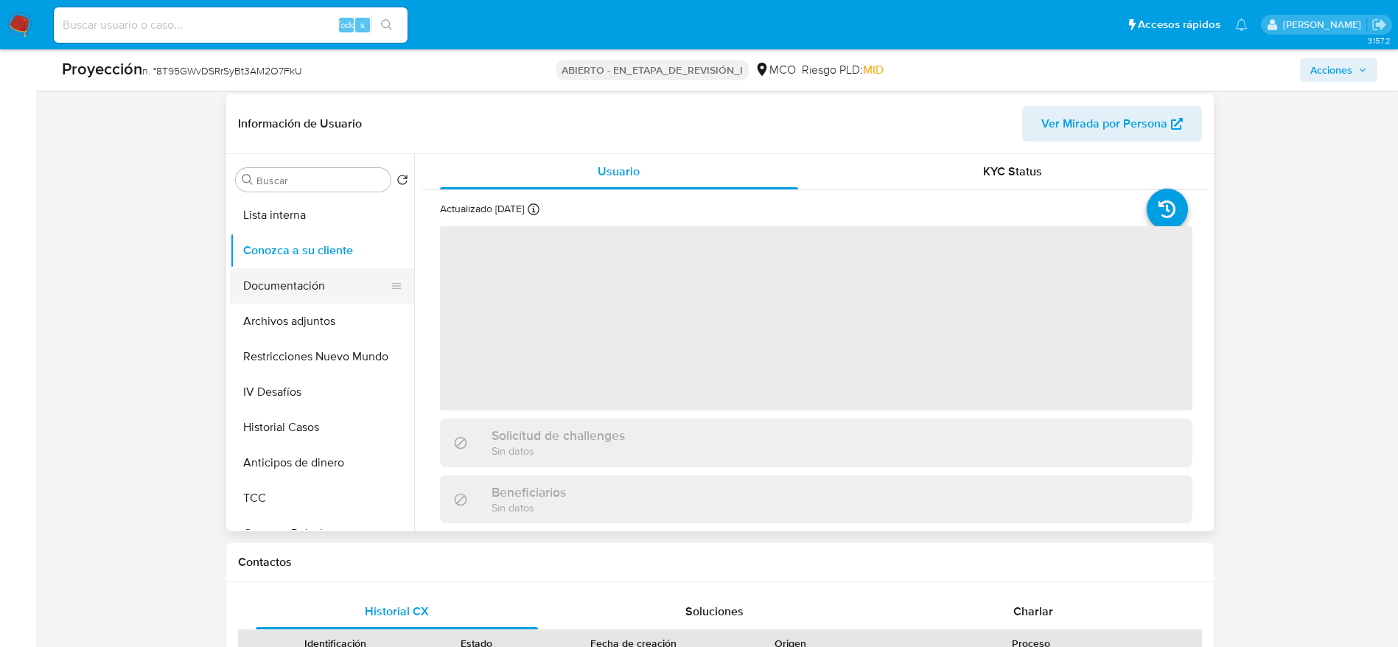
click at [333, 292] on button "Documentación" at bounding box center [316, 285] width 172 height 35
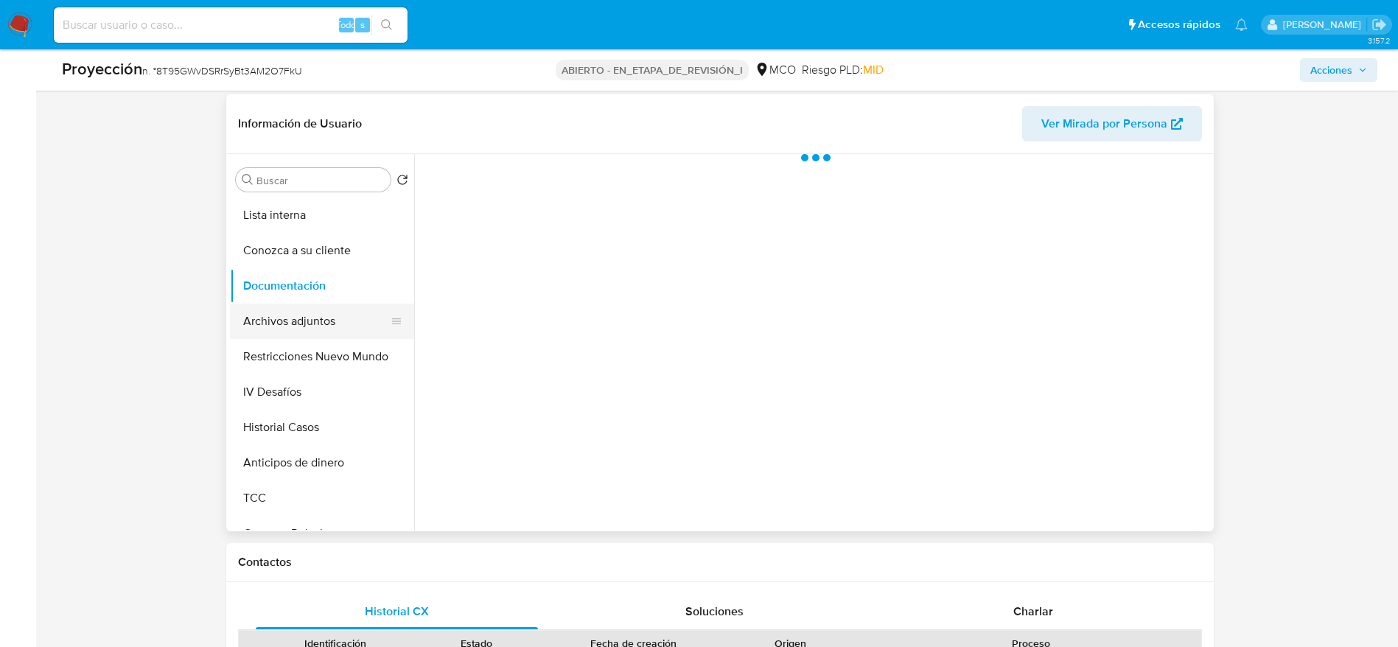
click at [337, 304] on button "Archivos adjuntos" at bounding box center [316, 321] width 172 height 35
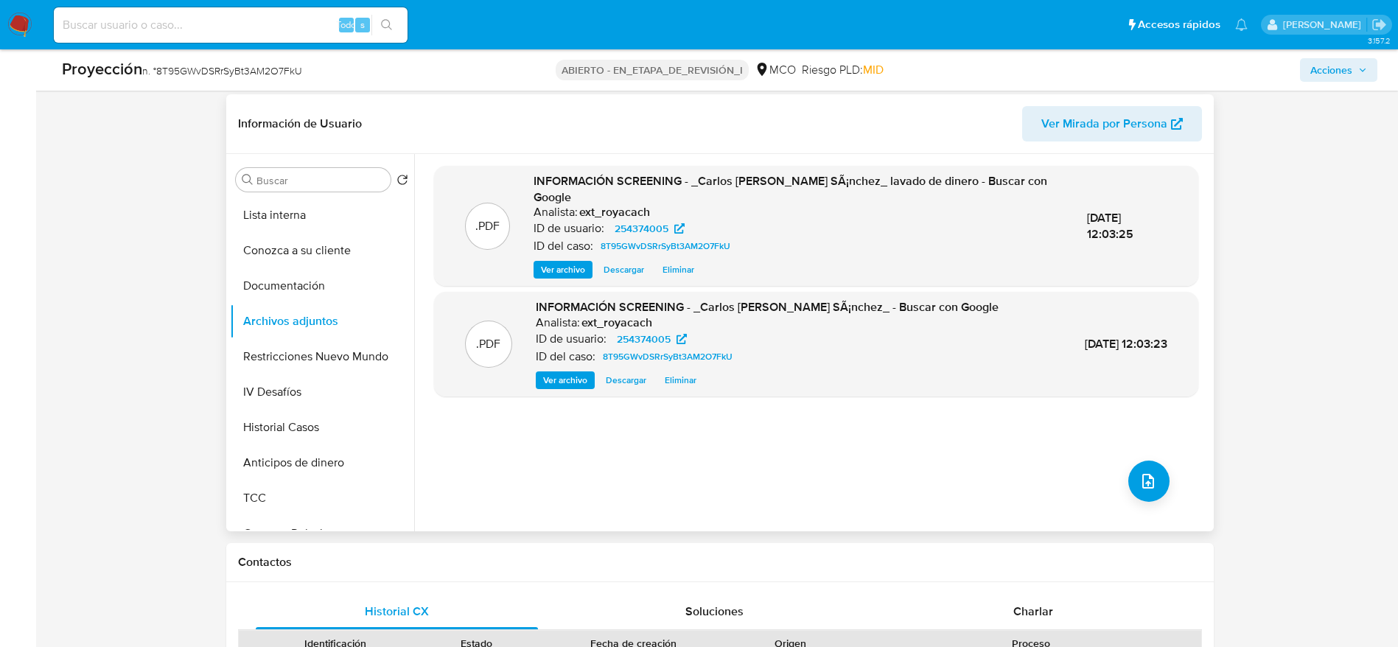
scroll to position [0, 0]
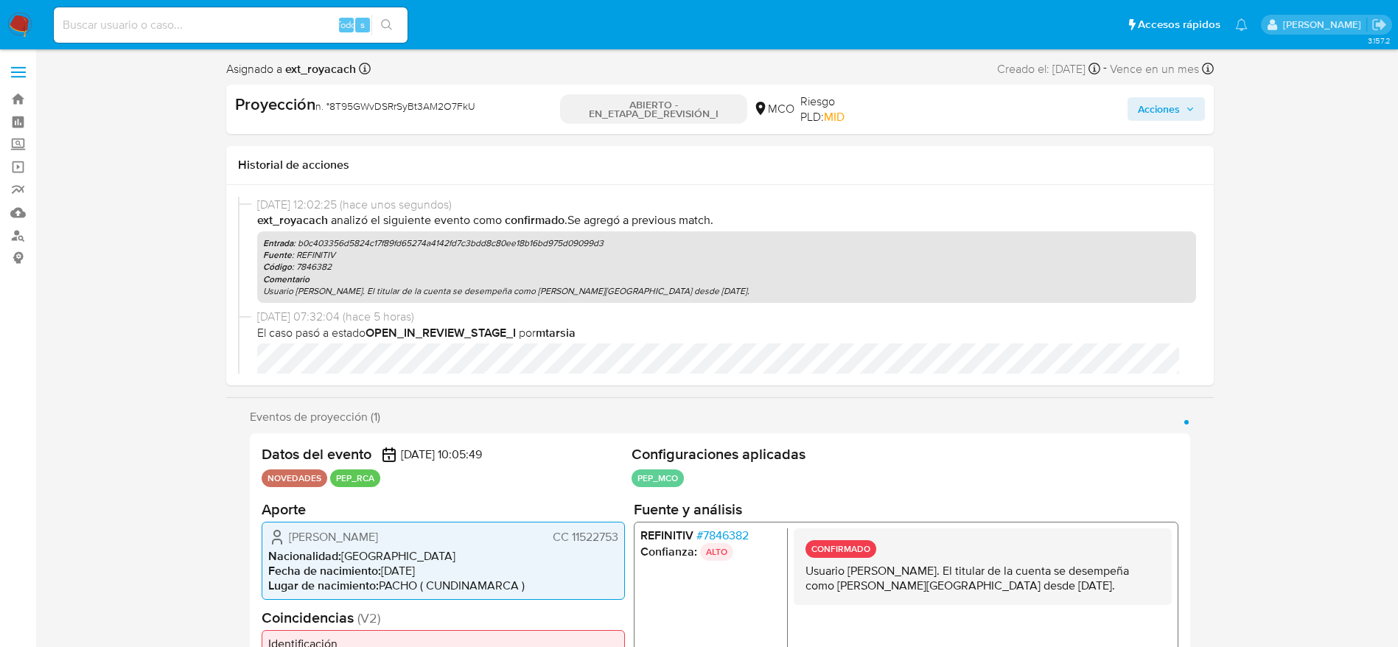
click at [1152, 113] on span "Acciones" at bounding box center [1159, 109] width 42 height 24
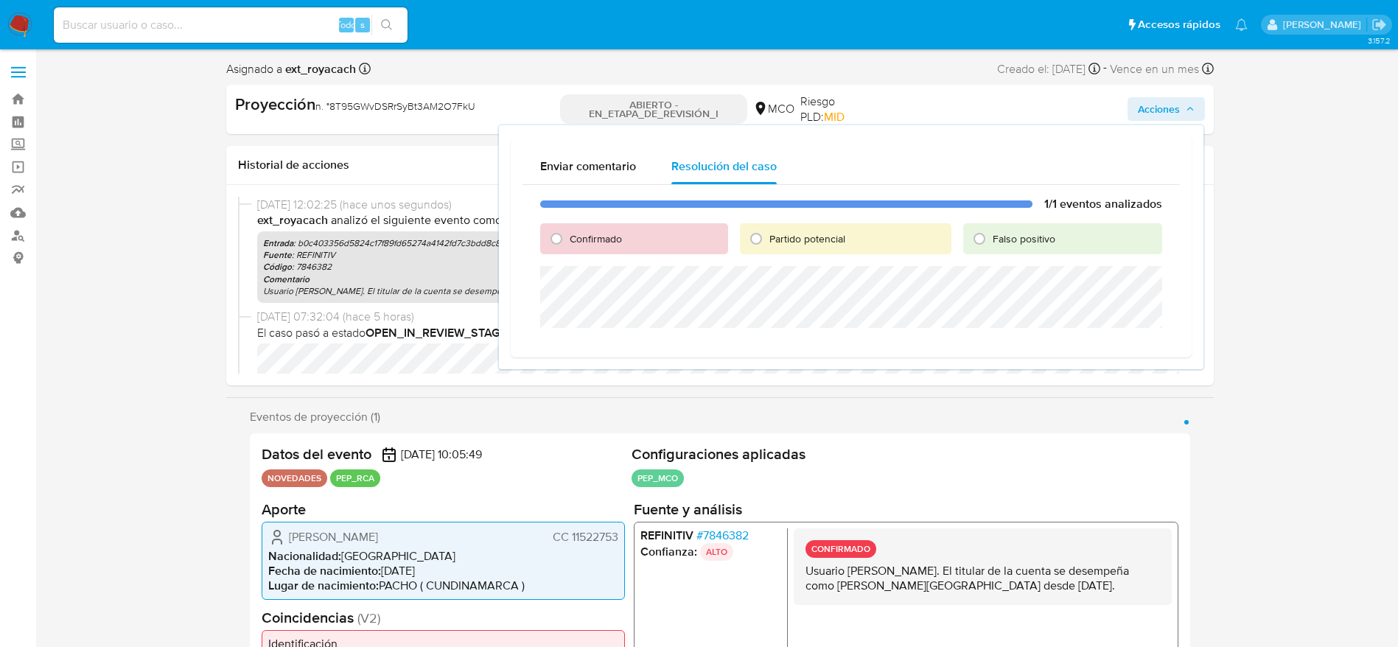
click at [627, 241] on div "Confirmado" at bounding box center [634, 238] width 188 height 31
click at [616, 237] on font "Confirmado" at bounding box center [596, 238] width 52 height 15
click at [568, 237] on input "Confirmado" at bounding box center [557, 239] width 24 height 24
radio input "true"
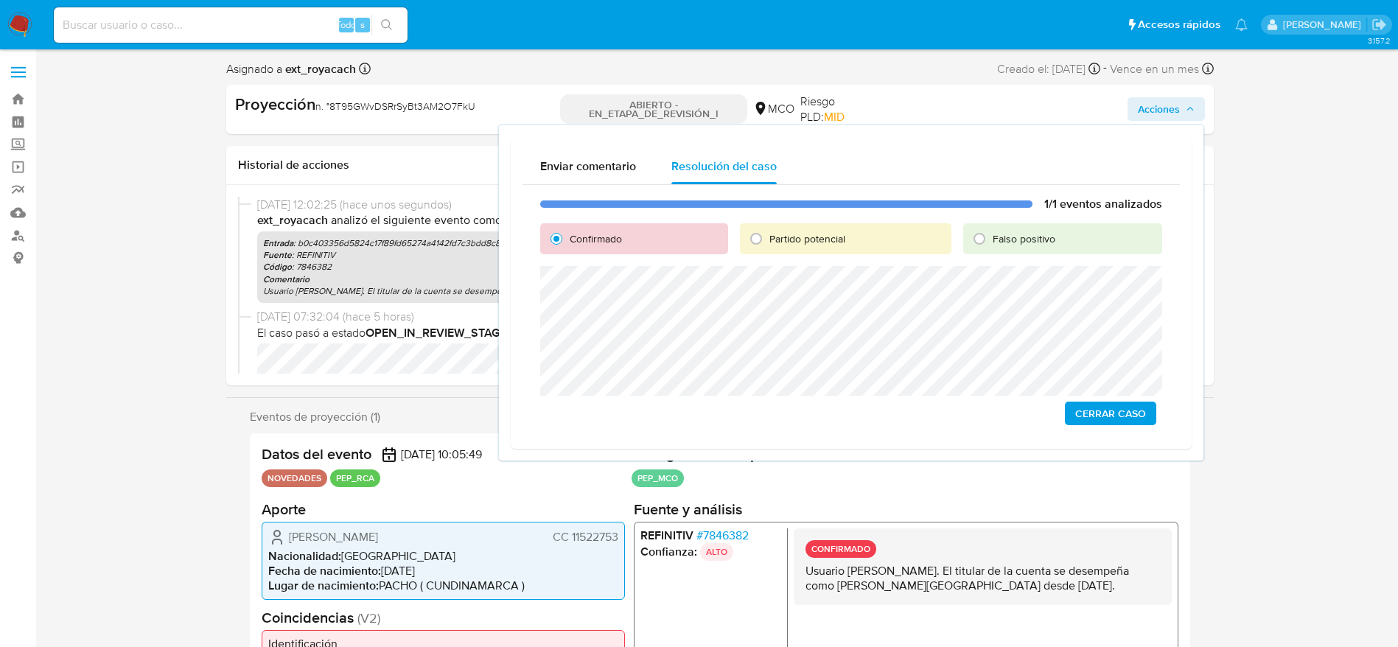
click at [1095, 424] on span "Cerrar Caso" at bounding box center [1110, 413] width 71 height 21
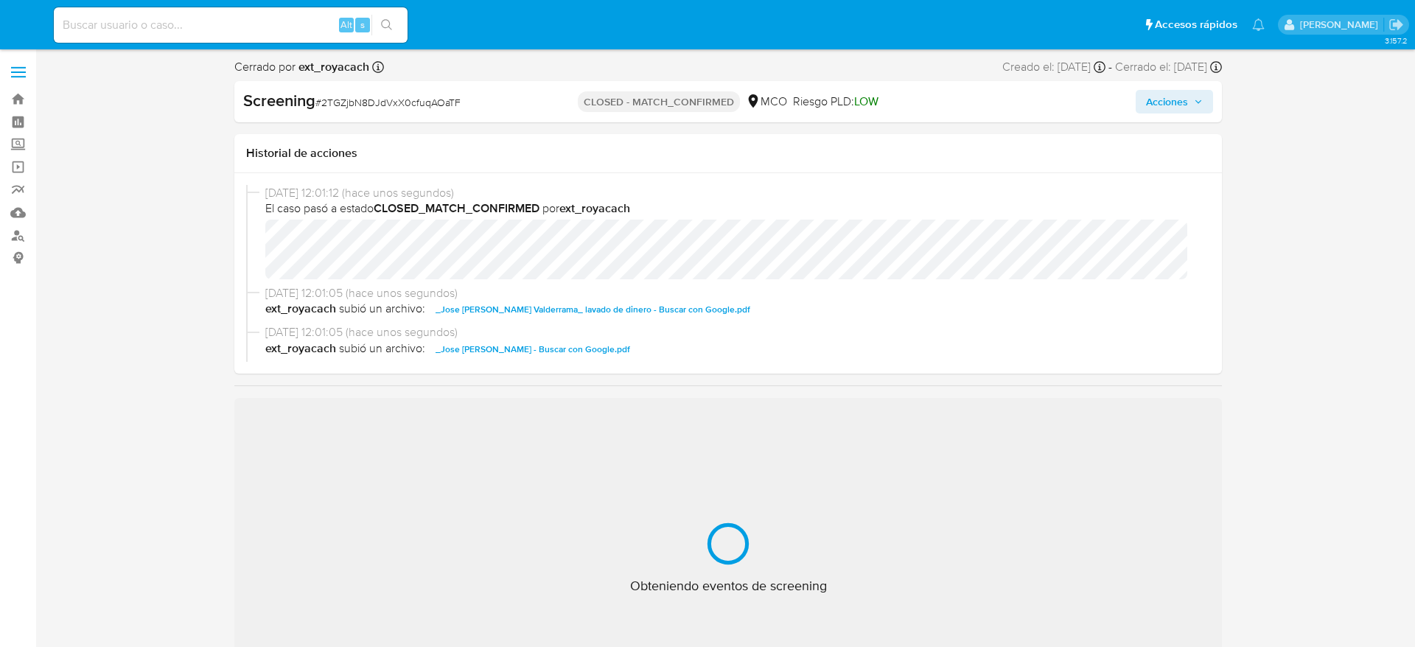
select select "10"
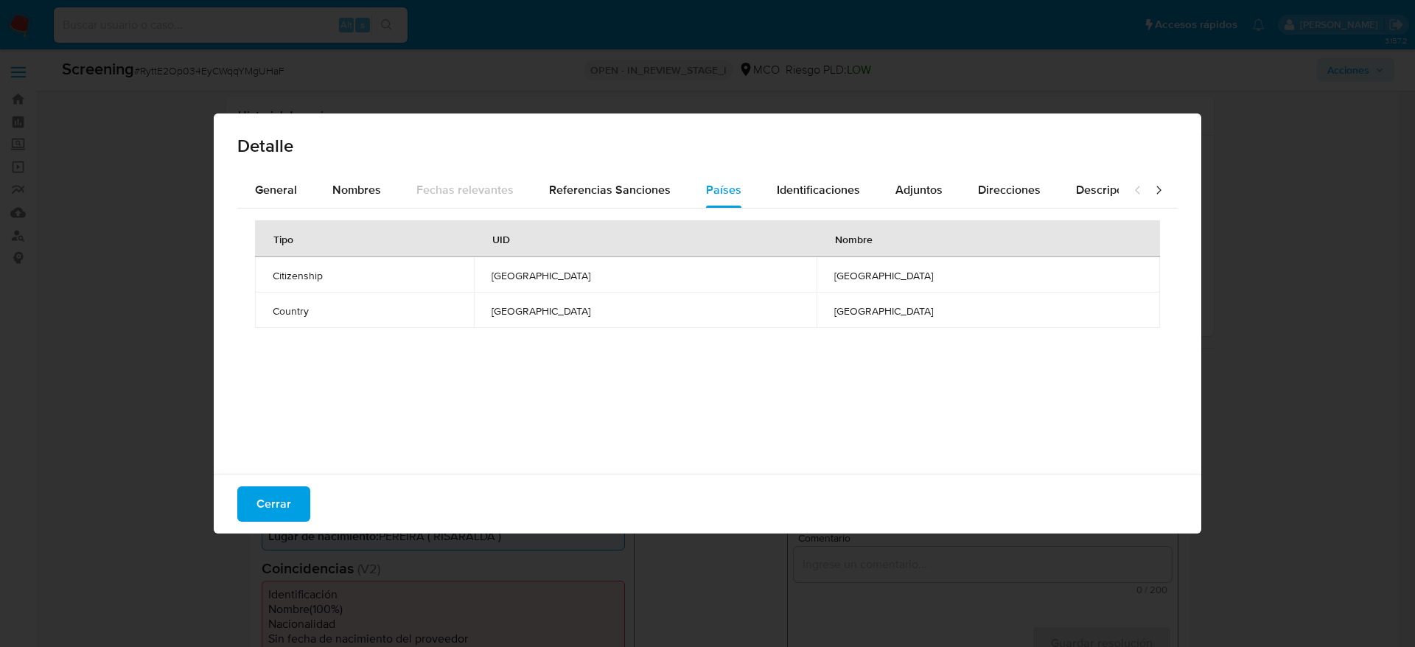
select select "10"
click at [299, 493] on button "Cerrar" at bounding box center [273, 503] width 73 height 35
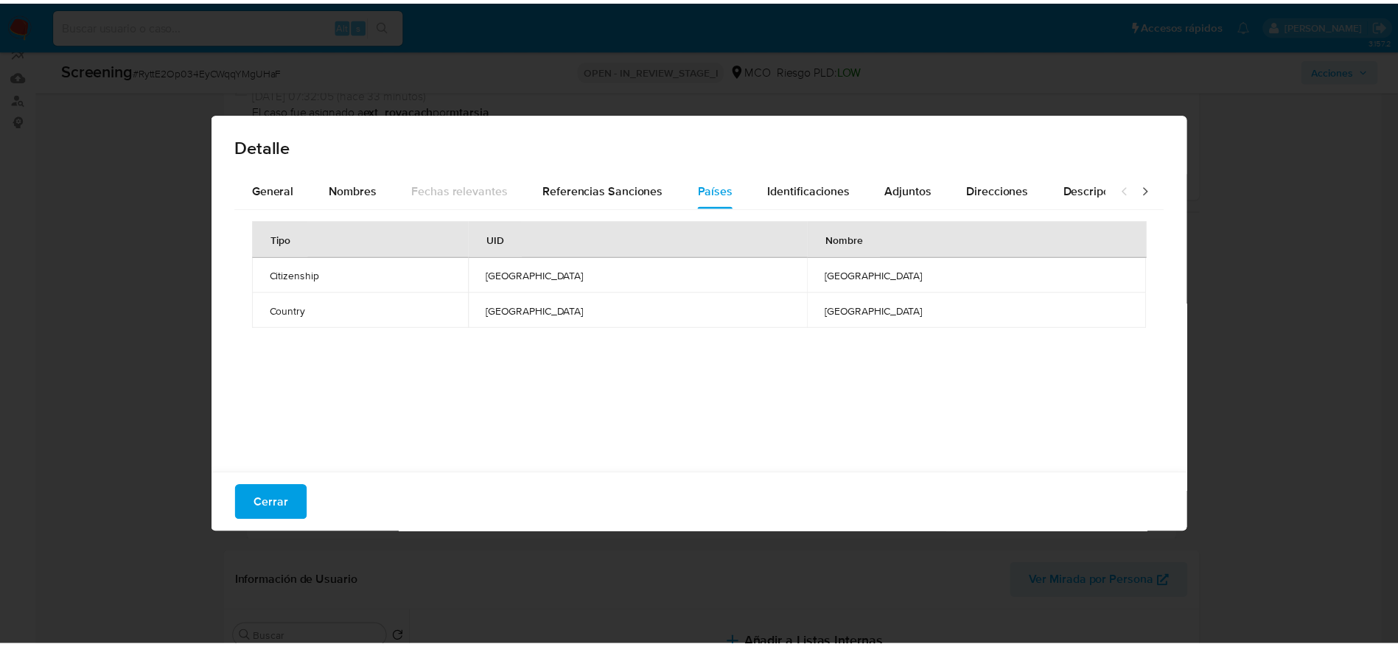
scroll to position [137, 0]
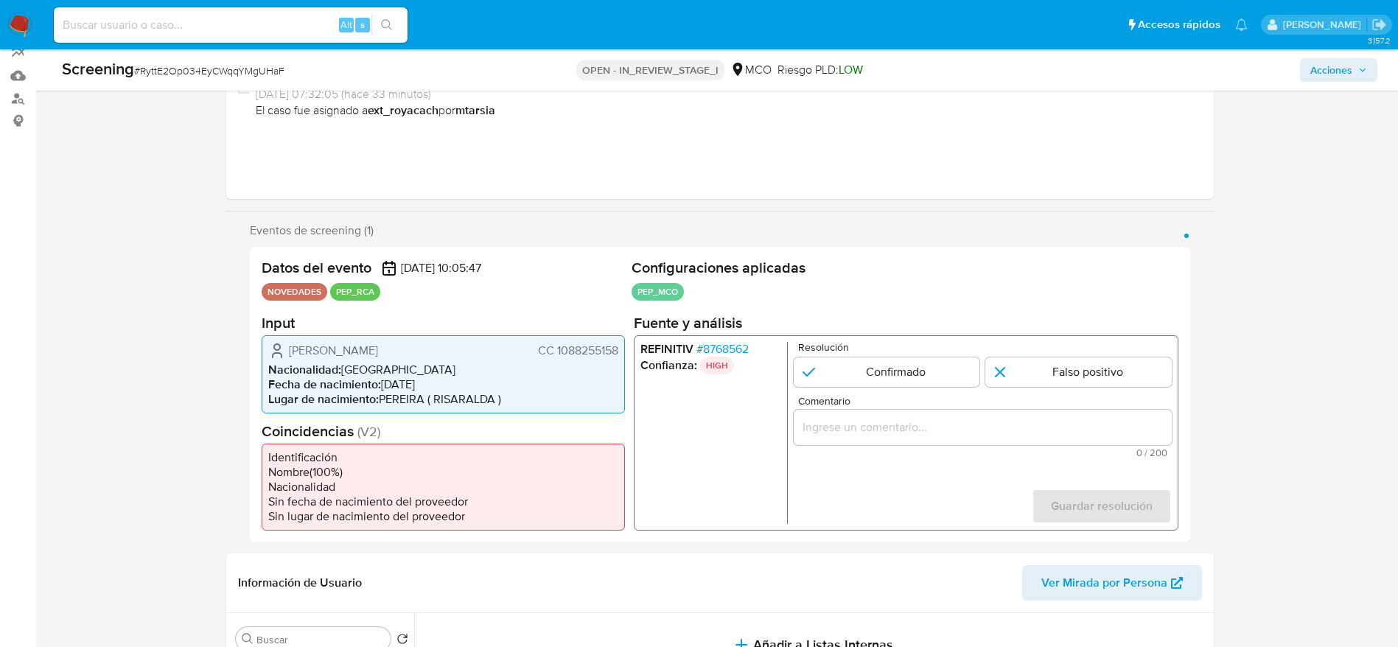
click at [217, 63] on span "# RyttE2Op034EyCWqqYMgUHaF" at bounding box center [209, 70] width 150 height 15
copy span "RyttE2Op034EyCWqqYMgUHaF"
drag, startPoint x: 276, startPoint y: 346, endPoint x: 626, endPoint y: 348, distance: 349.3
click at [626, 348] on div "Datos del evento [DATE] 10:05:47 NOVEDADES PEP_RCA Configuraciones aplicadas PE…" at bounding box center [720, 395] width 940 height 296
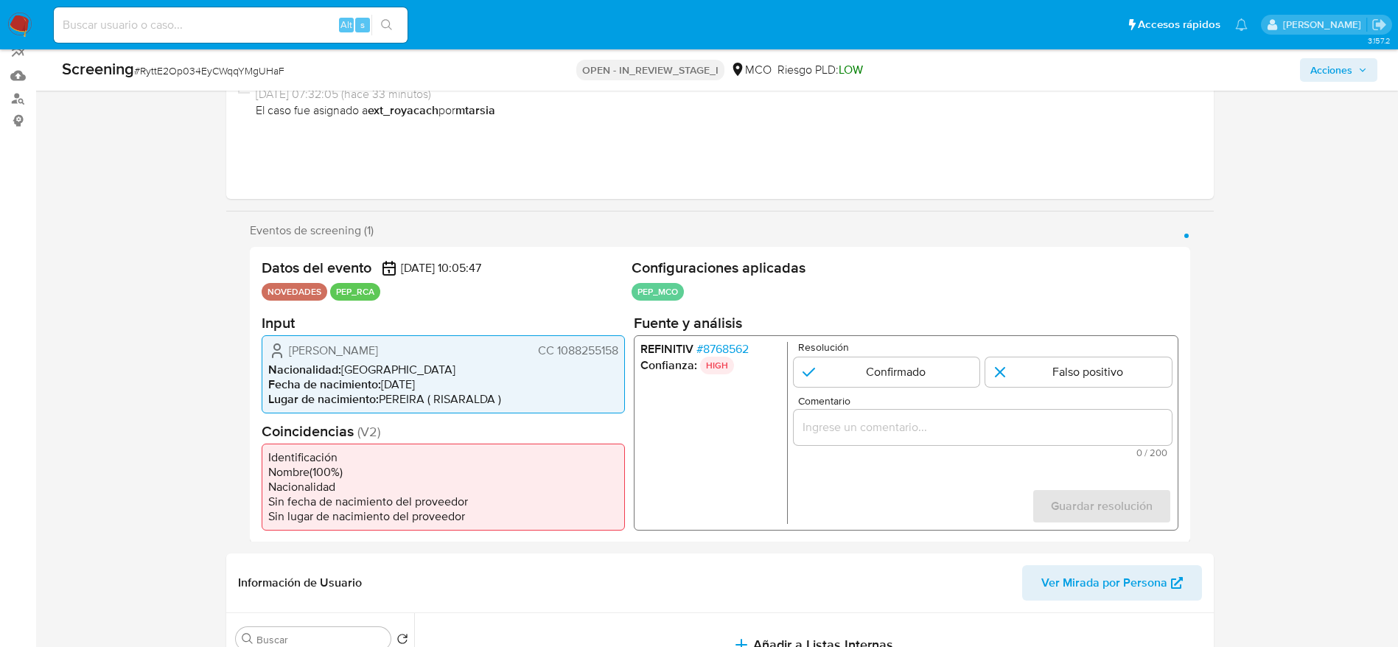
click at [696, 357] on li "Confianza: HIGH" at bounding box center [710, 365] width 141 height 18
click at [705, 357] on p "HIGH" at bounding box center [716, 365] width 34 height 18
click at [705, 345] on span "# 8768562" at bounding box center [722, 348] width 52 height 15
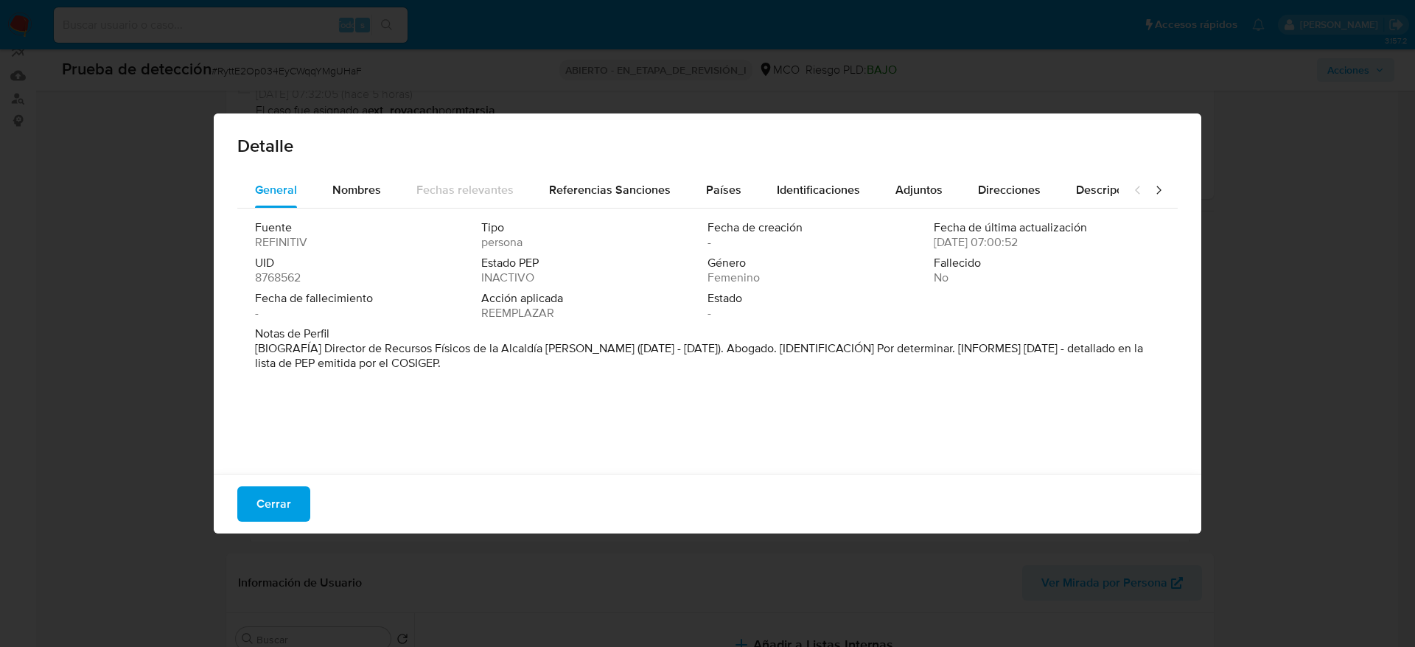
drag, startPoint x: 323, startPoint y: 347, endPoint x: 767, endPoint y: 353, distance: 444.4
click at [767, 353] on font "[BIOGRAFÍA] Director de Recursos Físicos de la Alcaldía [PERSON_NAME] ([DATE] -…" at bounding box center [699, 356] width 888 height 32
click at [298, 494] on button "Cerrar" at bounding box center [273, 503] width 73 height 35
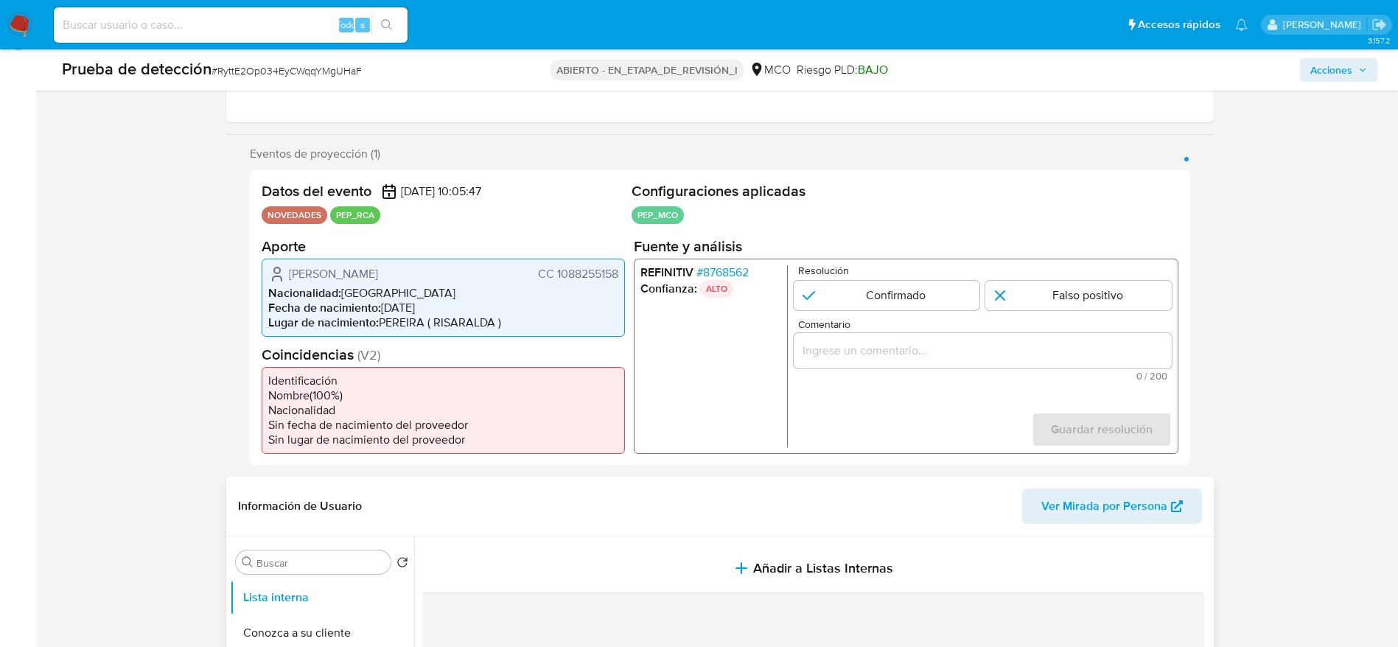
scroll to position [248, 0]
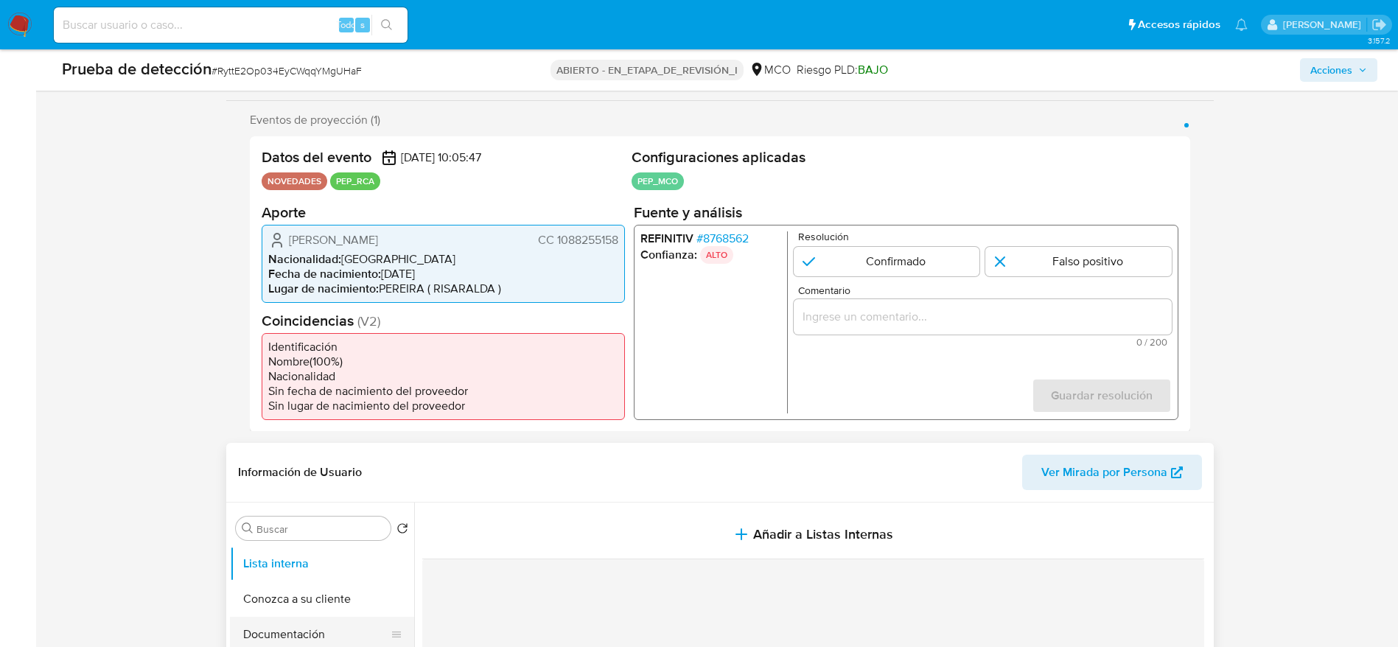
click at [298, 636] on button "Documentación" at bounding box center [316, 634] width 172 height 35
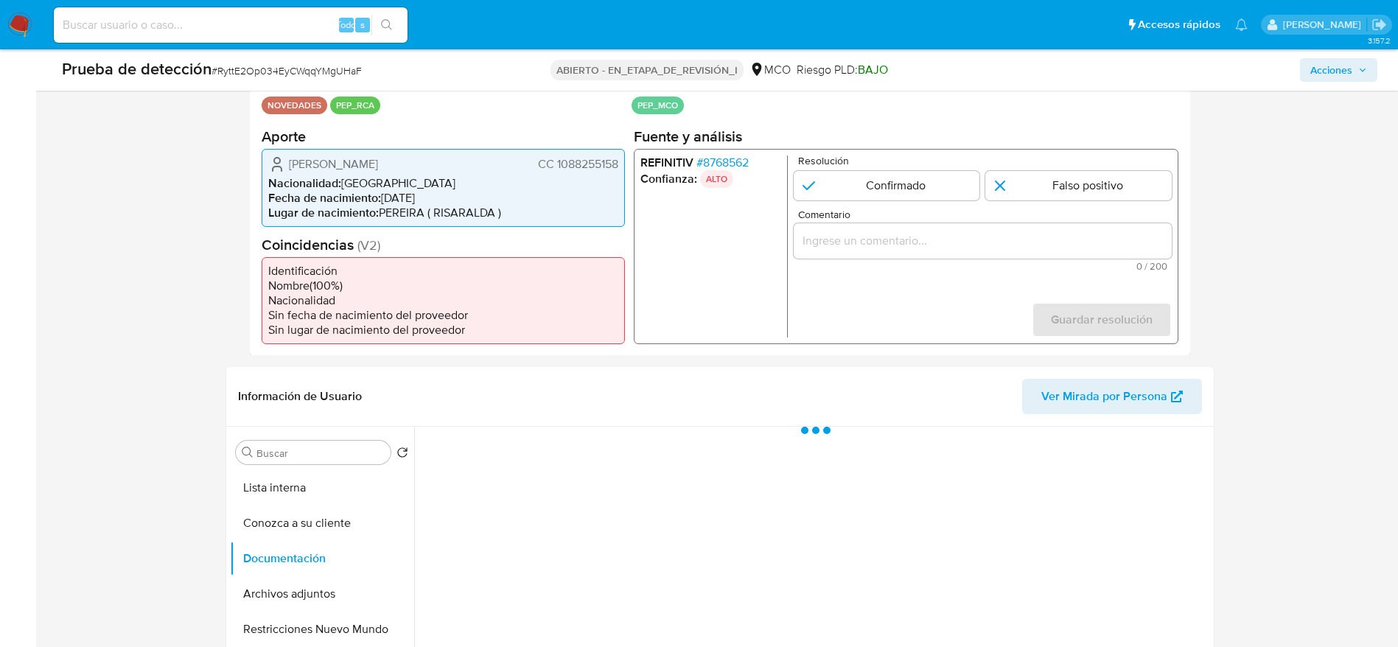
scroll to position [358, 0]
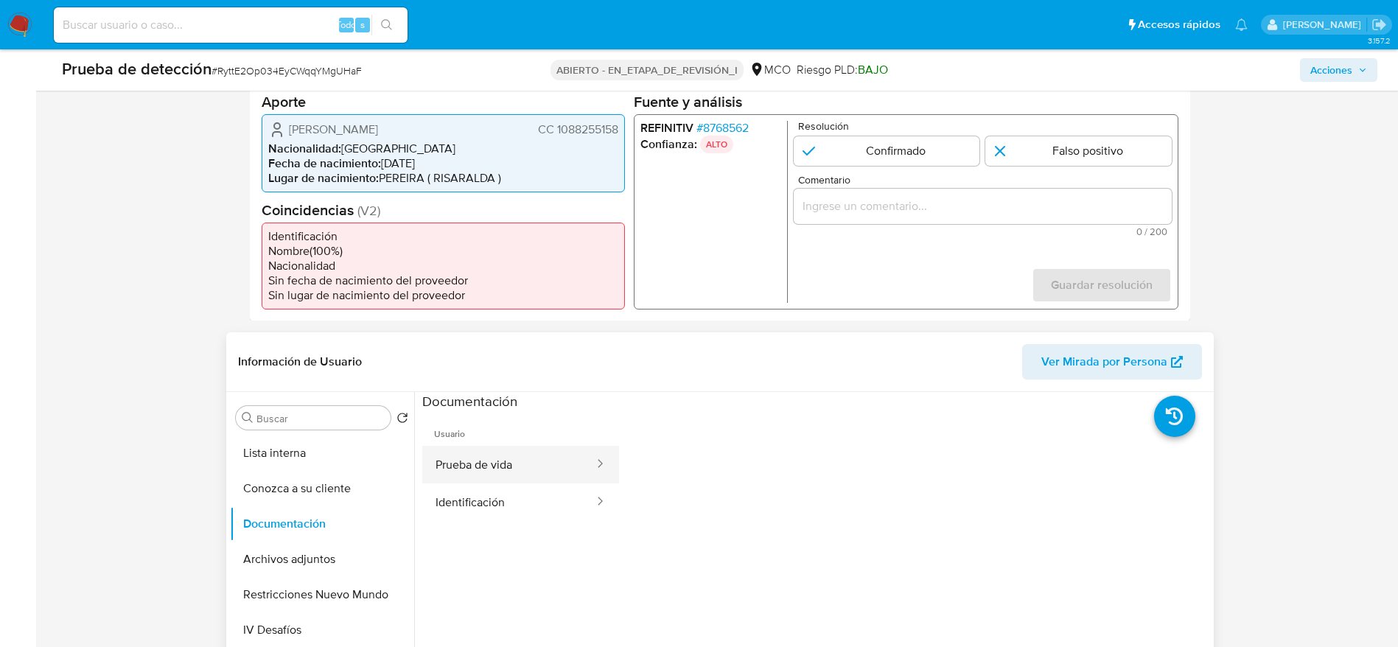
click at [505, 463] on button "Prueba de vida" at bounding box center [508, 465] width 173 height 38
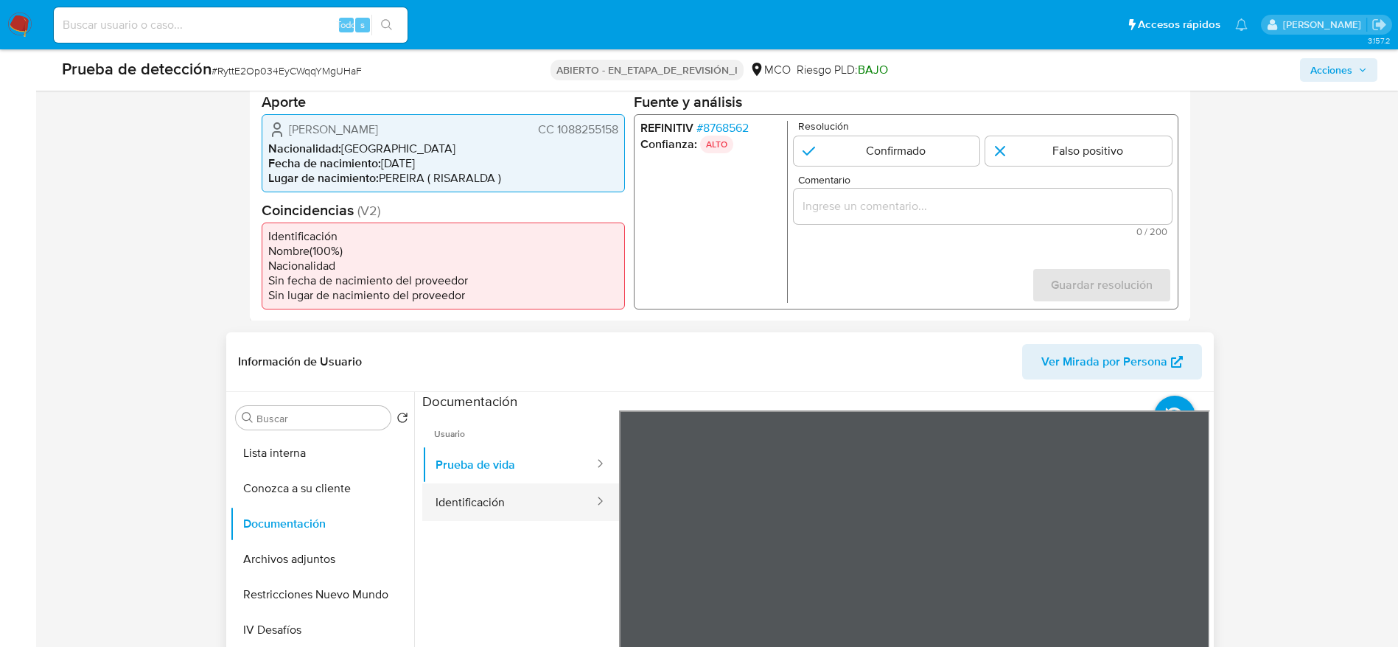
click at [451, 506] on button "Identificación" at bounding box center [508, 502] width 173 height 38
drag, startPoint x: 909, startPoint y: 185, endPoint x: 920, endPoint y: 199, distance: 17.8
click at [920, 199] on div "Comentario 0 / 200 200 caracteres restantes" at bounding box center [982, 205] width 378 height 62
click at [913, 195] on div "1 de 1" at bounding box center [982, 205] width 378 height 35
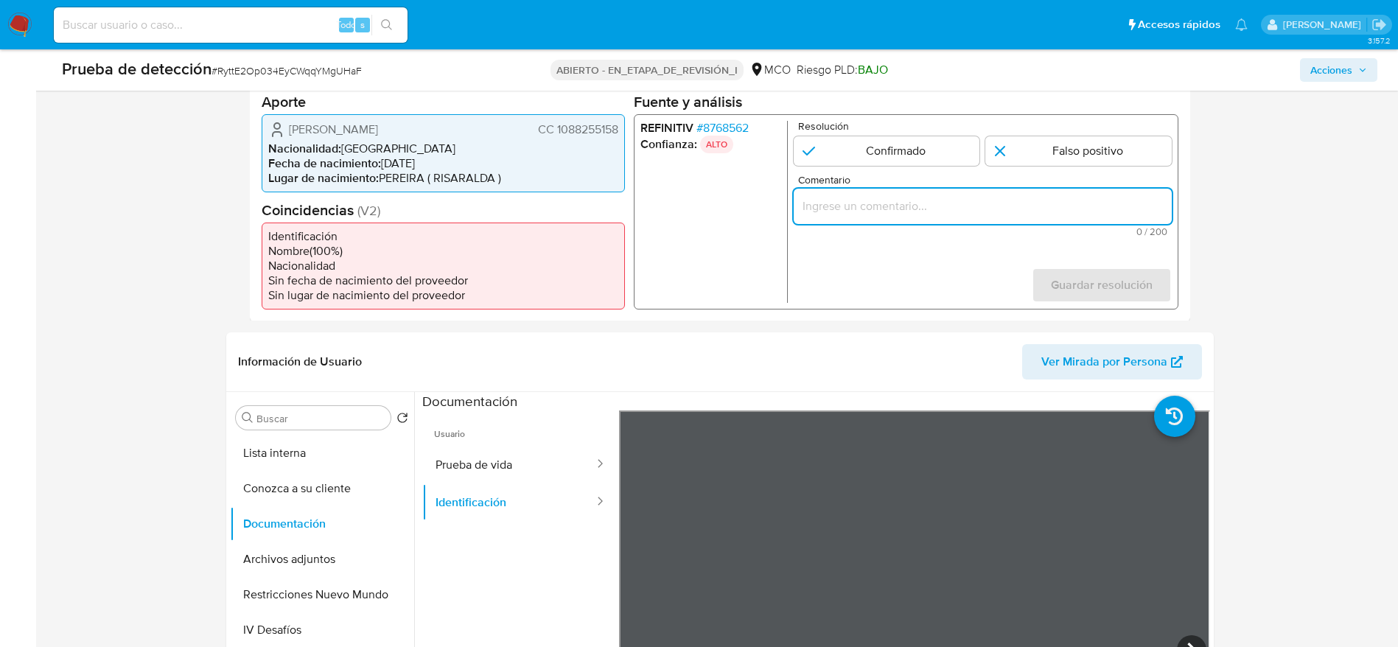
click at [893, 201] on input "Comentario" at bounding box center [982, 205] width 378 height 19
paste input "Usuario [PERSON_NAME], se desempeñó como Director de Recursos Físicos de la Alc…"
type input "Usuario [PERSON_NAME], se desempeñó como Director de Recursos Físicos de la Alc…"
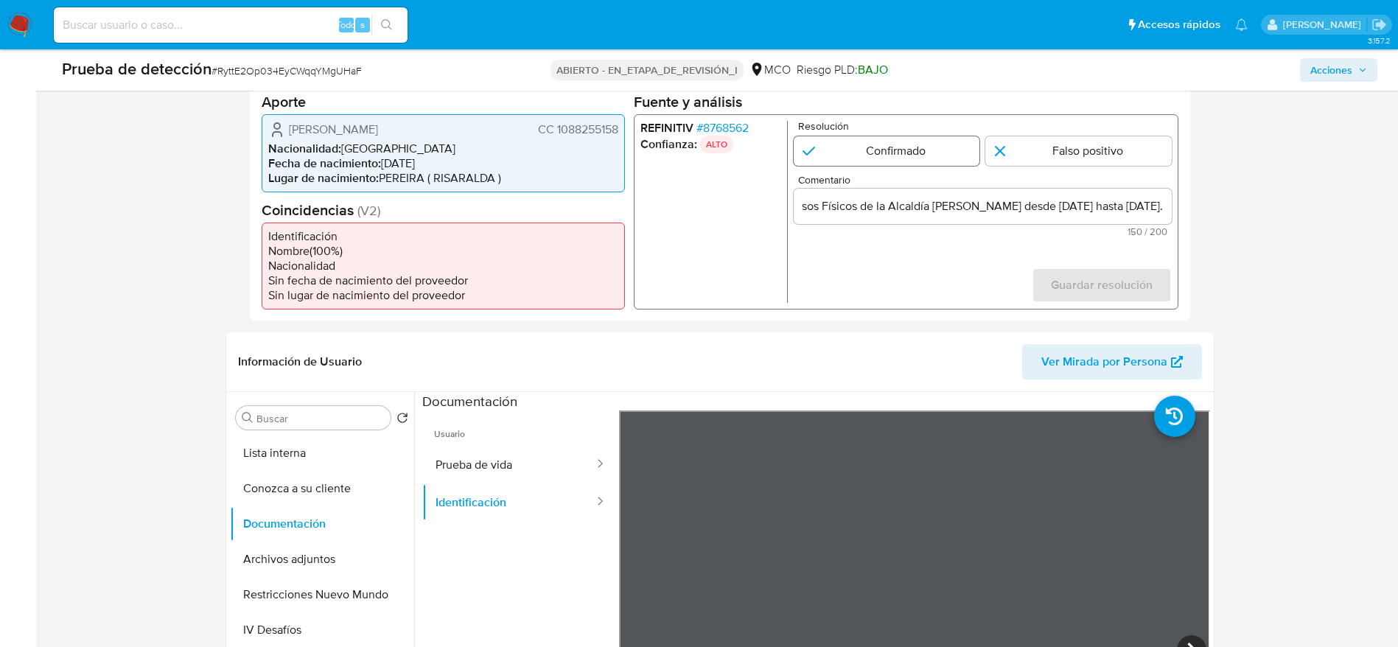
click at [872, 141] on input "1 de 1" at bounding box center [886, 150] width 186 height 29
radio input "true"
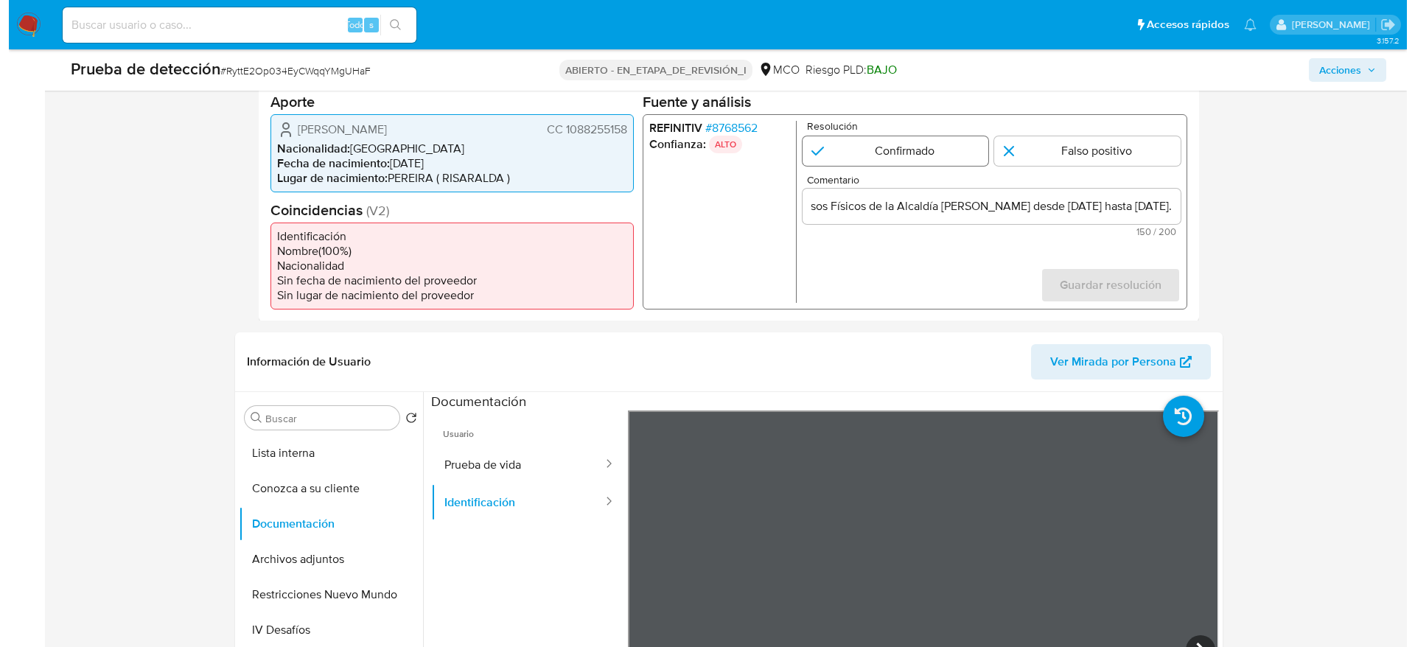
scroll to position [0, 0]
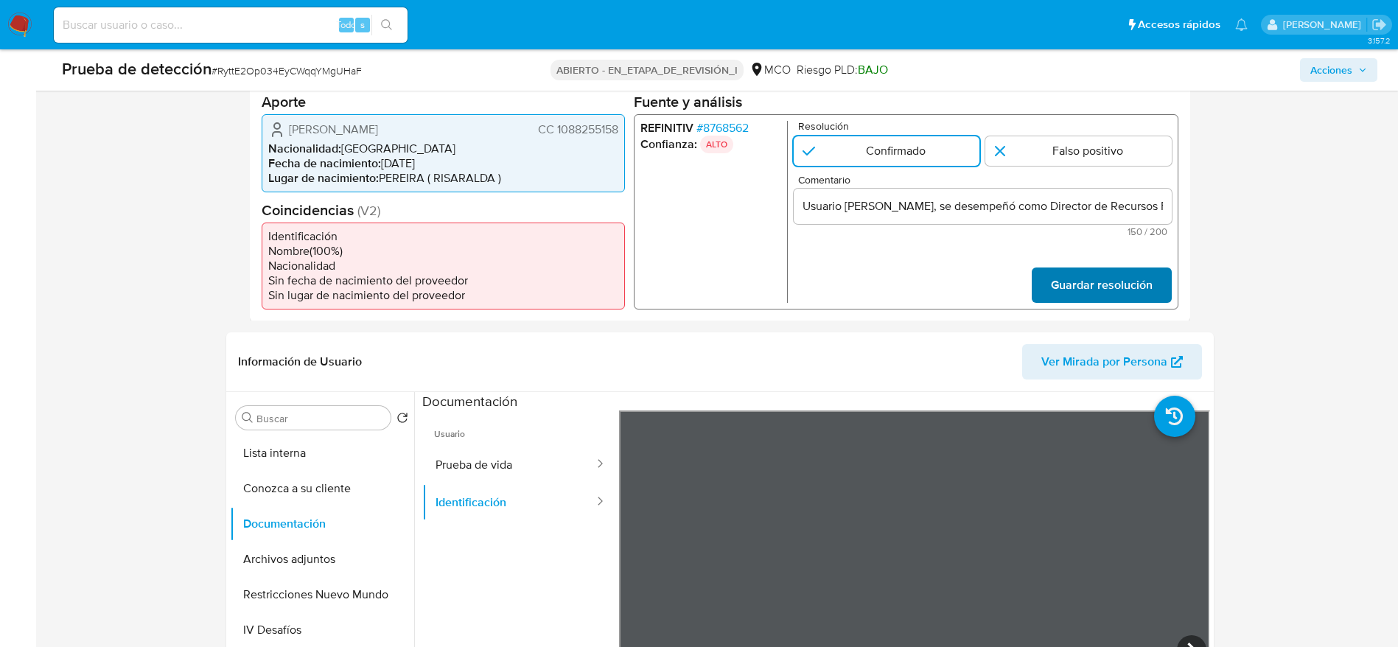
click at [1038, 290] on button "Guardar resolución" at bounding box center [1101, 284] width 140 height 35
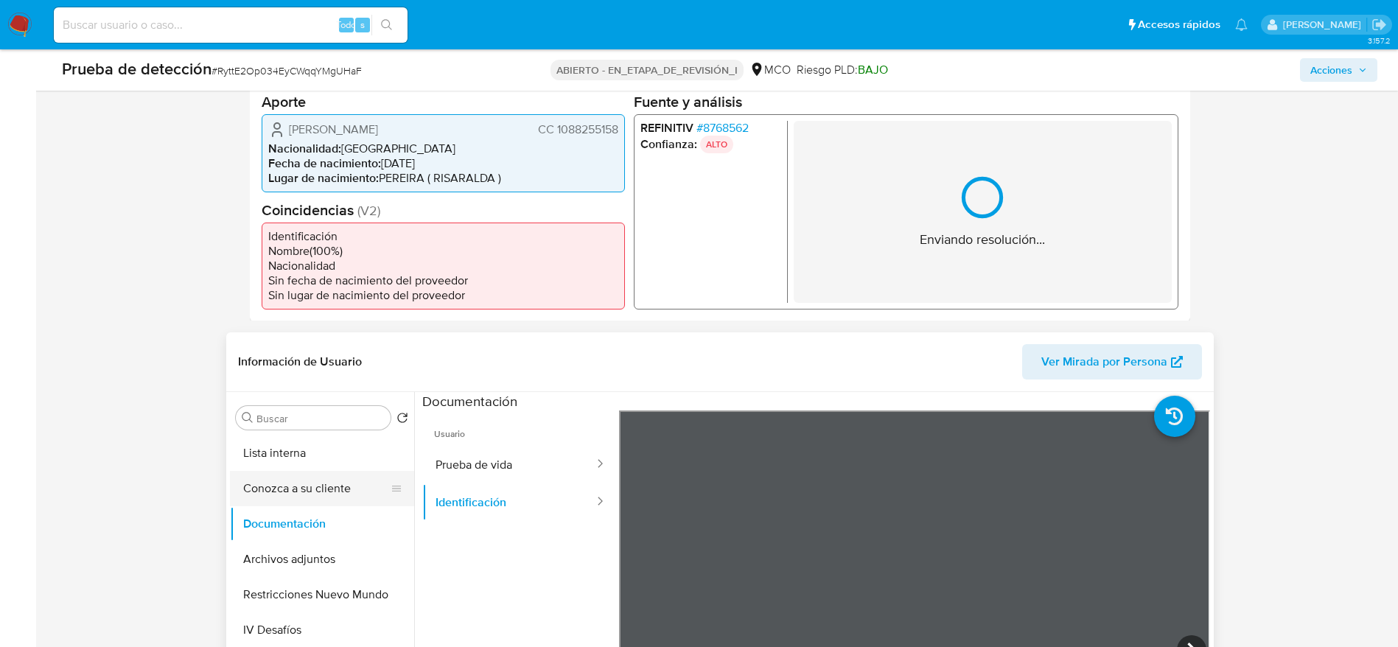
click at [267, 471] on button "Conozca a su cliente" at bounding box center [316, 488] width 172 height 35
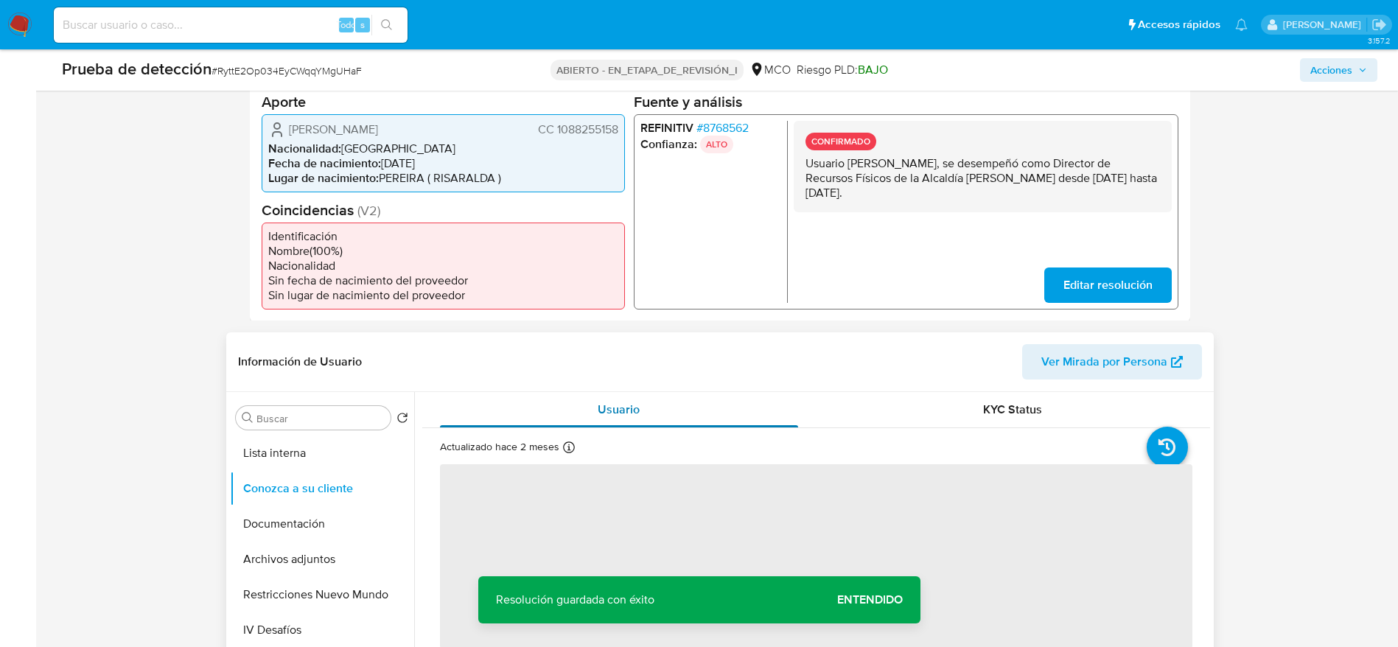
click at [729, 400] on div "Usuario" at bounding box center [619, 409] width 359 height 35
click at [324, 509] on button "Documentación" at bounding box center [316, 523] width 172 height 35
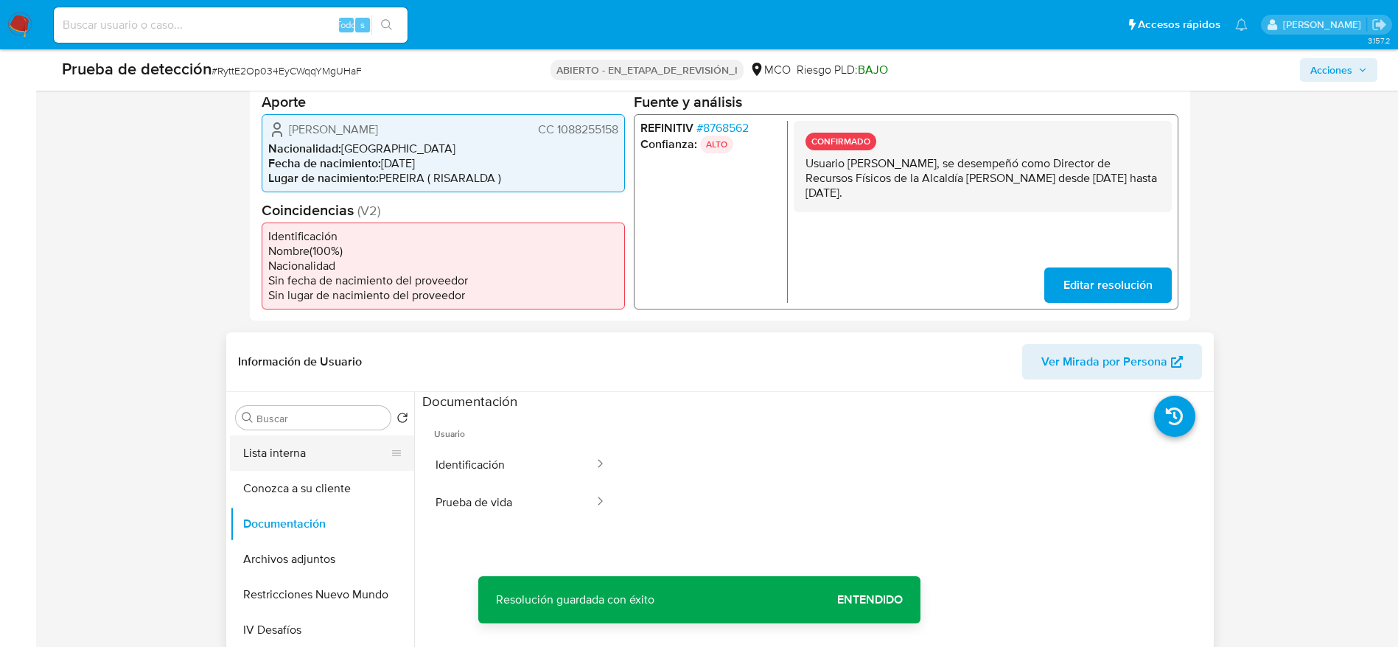
click at [254, 439] on button "Lista interna" at bounding box center [316, 453] width 172 height 35
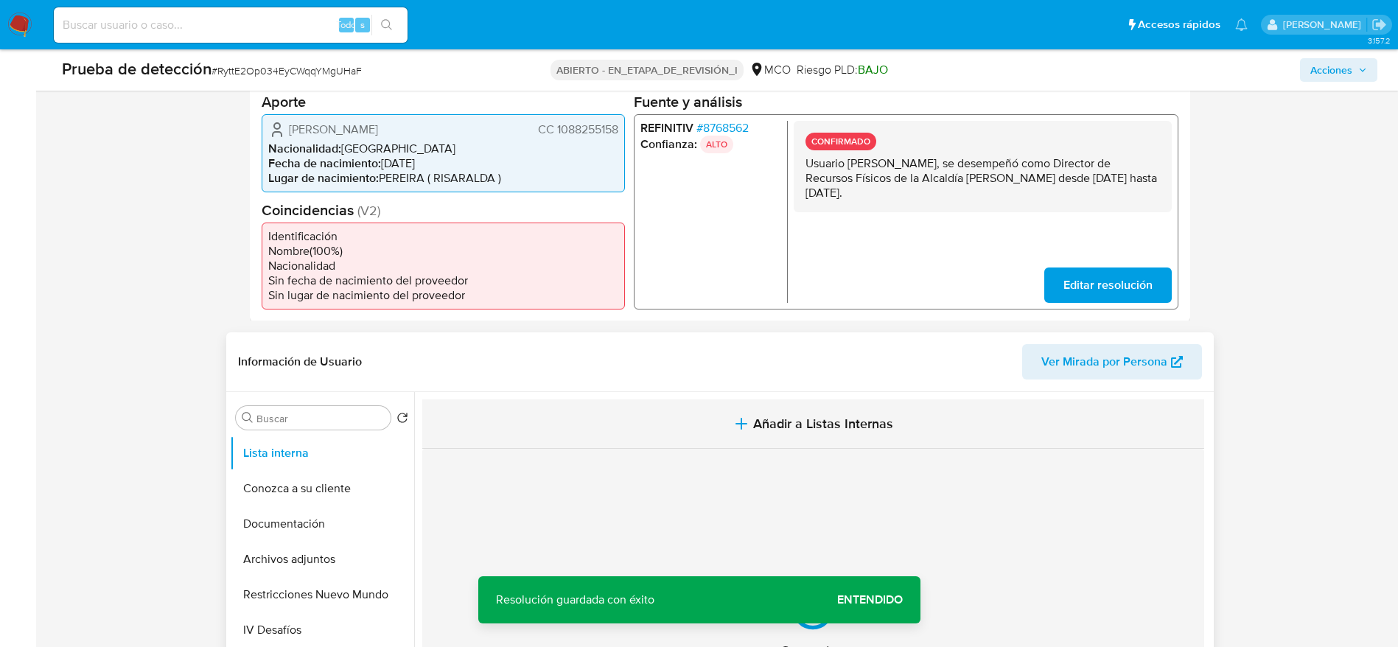
click at [519, 409] on button "Añadir a Listas Internas" at bounding box center [813, 423] width 782 height 49
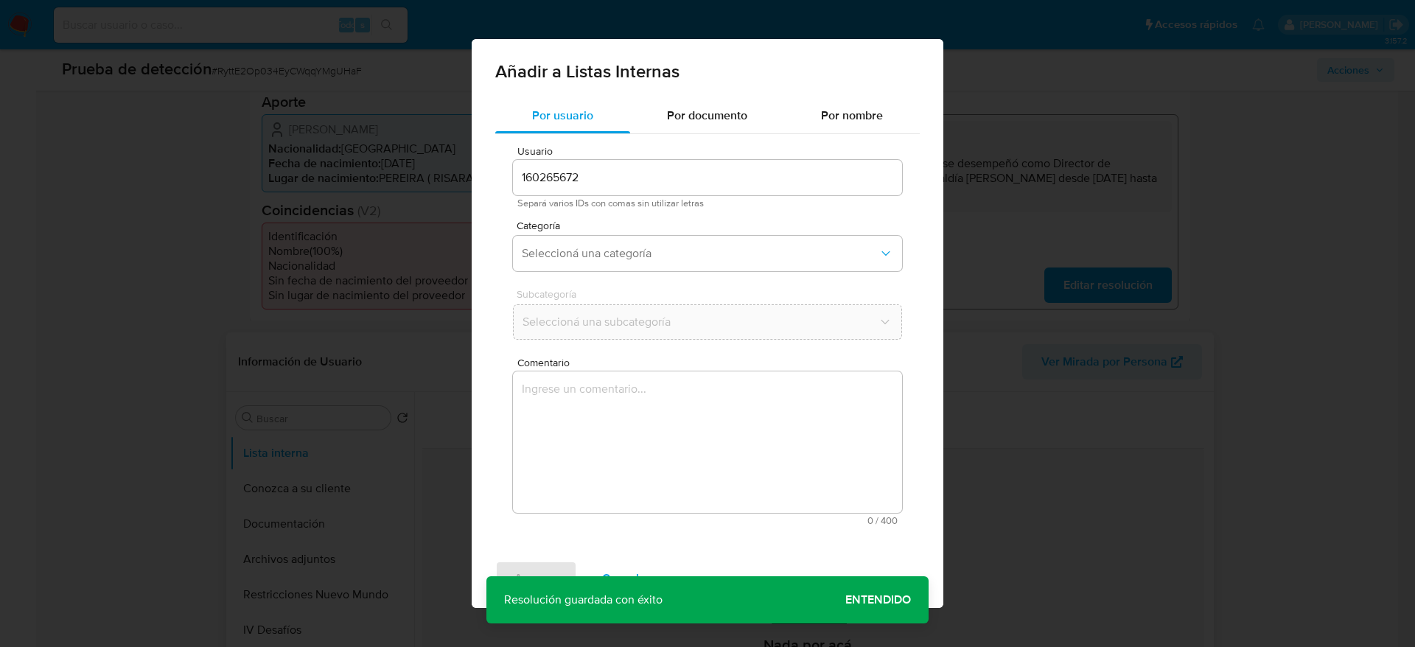
click at [539, 475] on textarea "Comentario" at bounding box center [707, 441] width 389 height 141
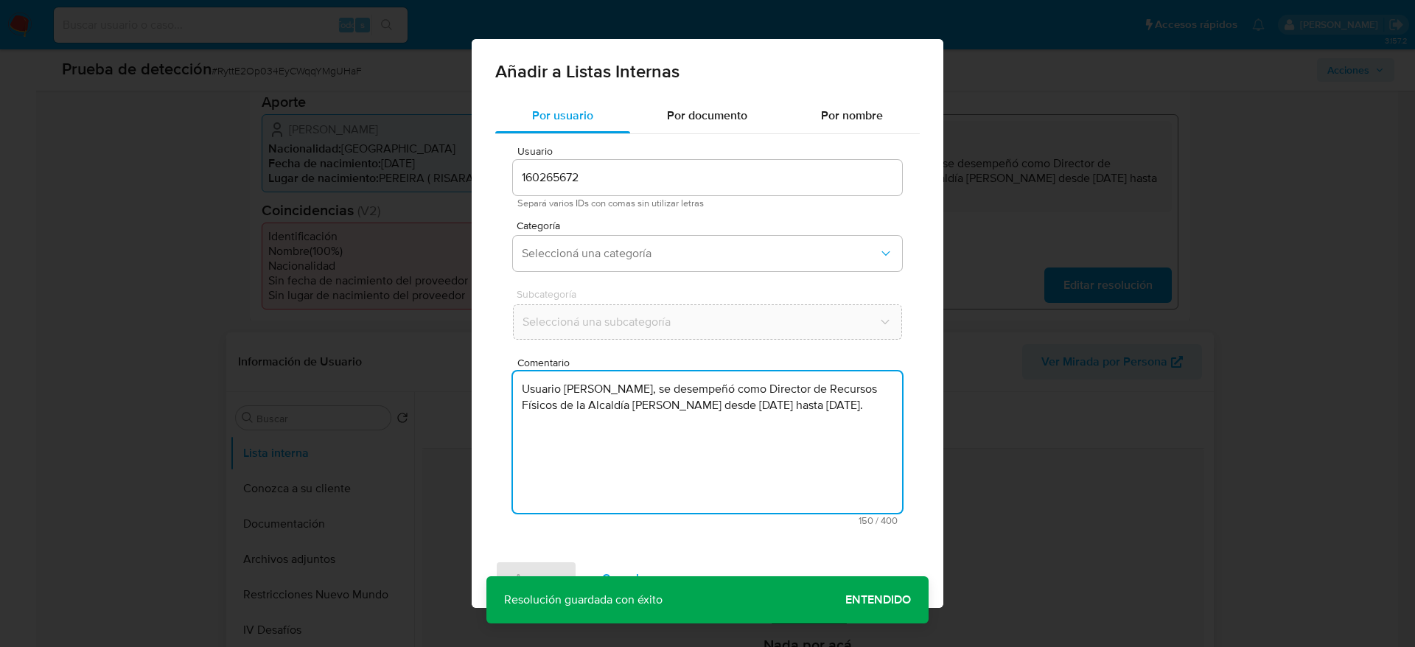
type textarea "Usuario Diana Marcela Zapata Pineda, se desempeñó como Director de Recursos Fís…"
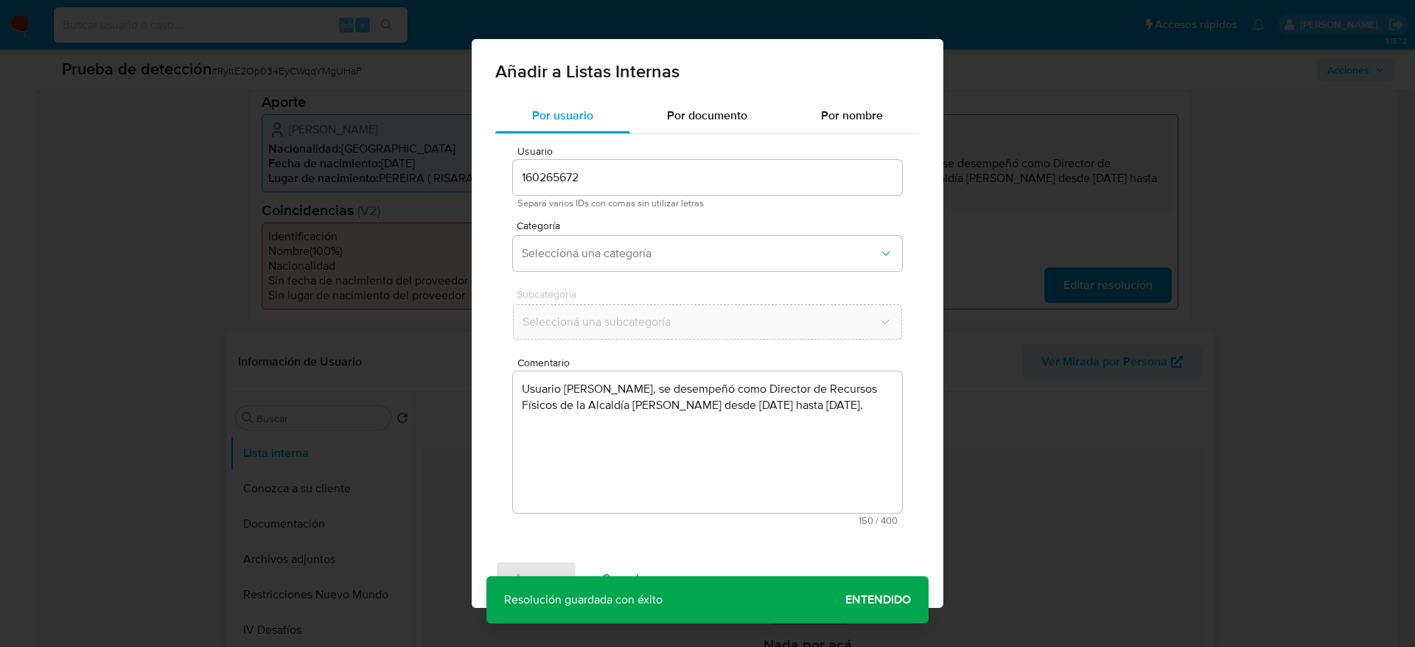
click at [573, 228] on span "Categoría" at bounding box center [711, 225] width 389 height 10
click at [583, 238] on button "Seleccioná una categoría" at bounding box center [707, 253] width 389 height 35
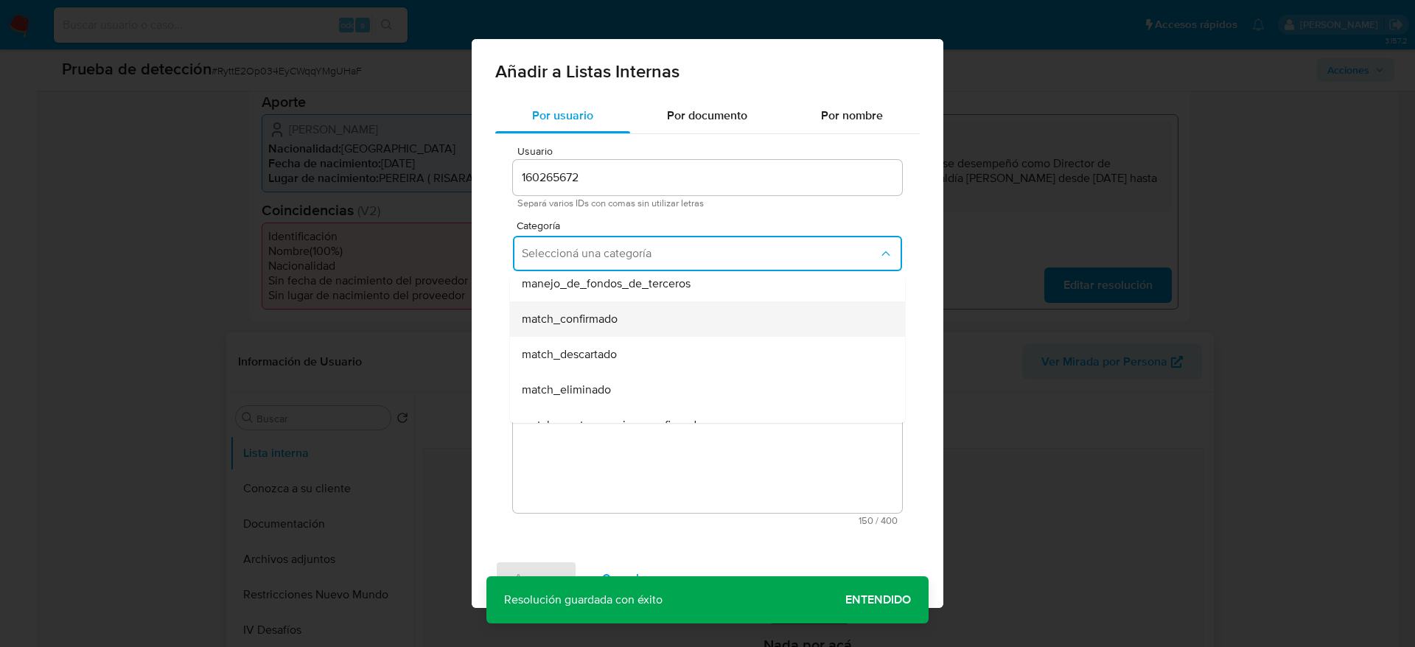
scroll to position [111, 0]
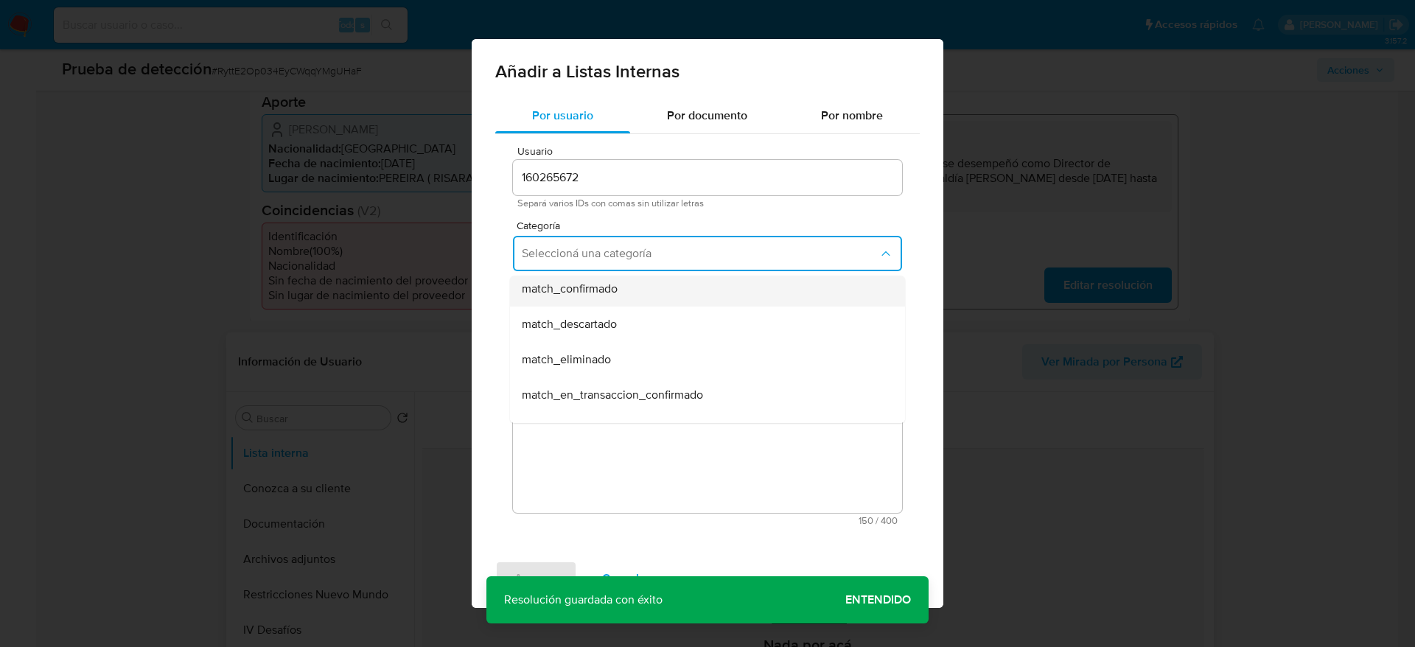
click at [612, 304] on div "match_confirmado" at bounding box center [703, 288] width 363 height 35
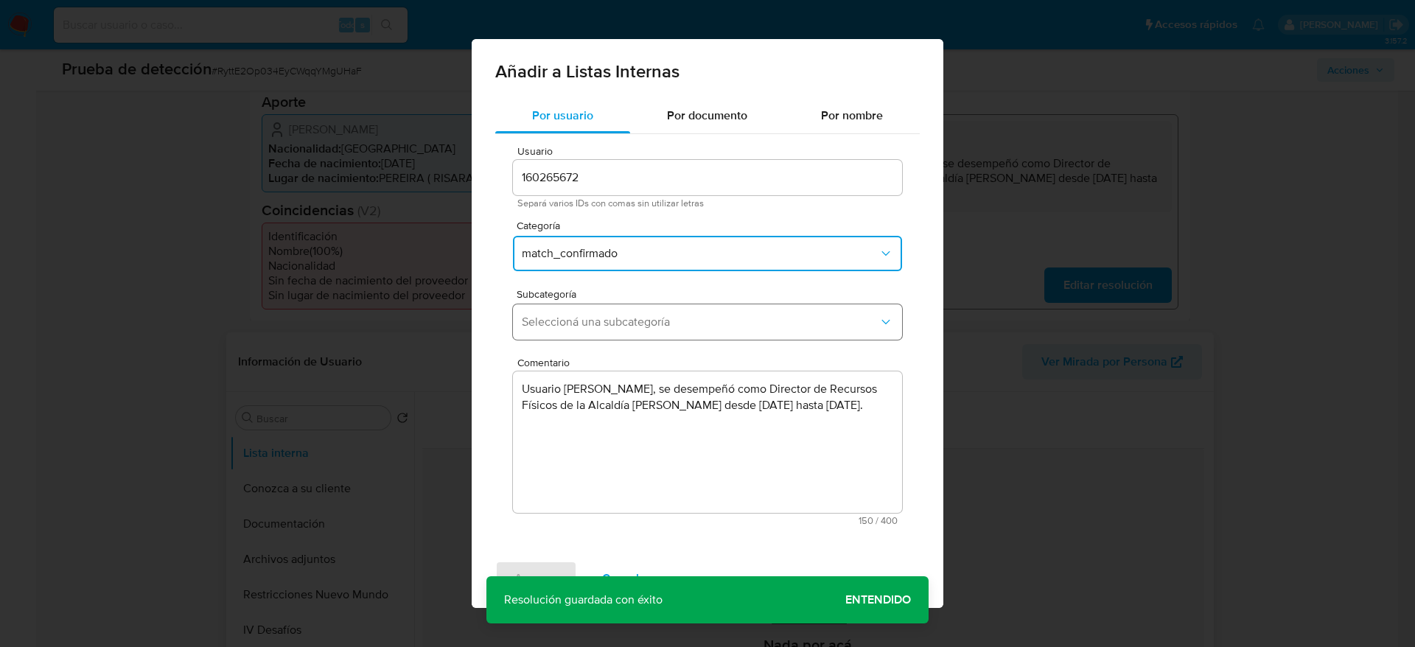
click at [618, 329] on button "Seleccioná una subcategoría" at bounding box center [707, 321] width 389 height 35
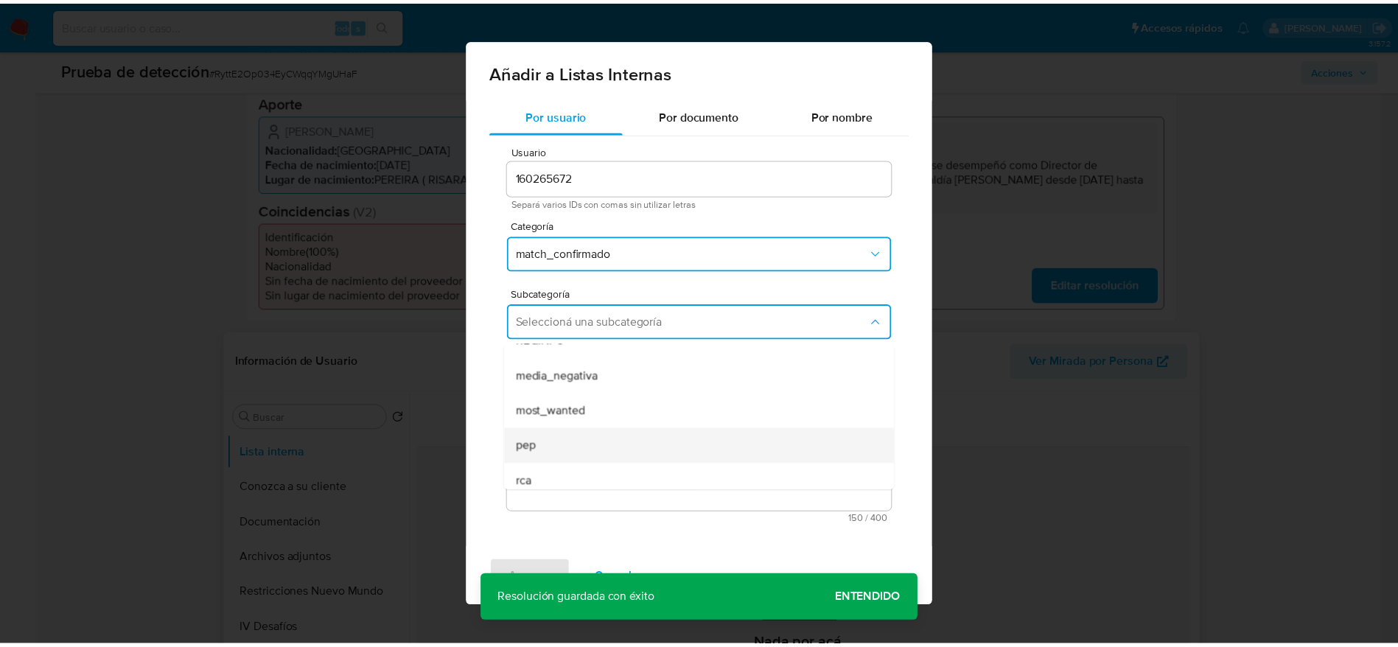
scroll to position [100, 0]
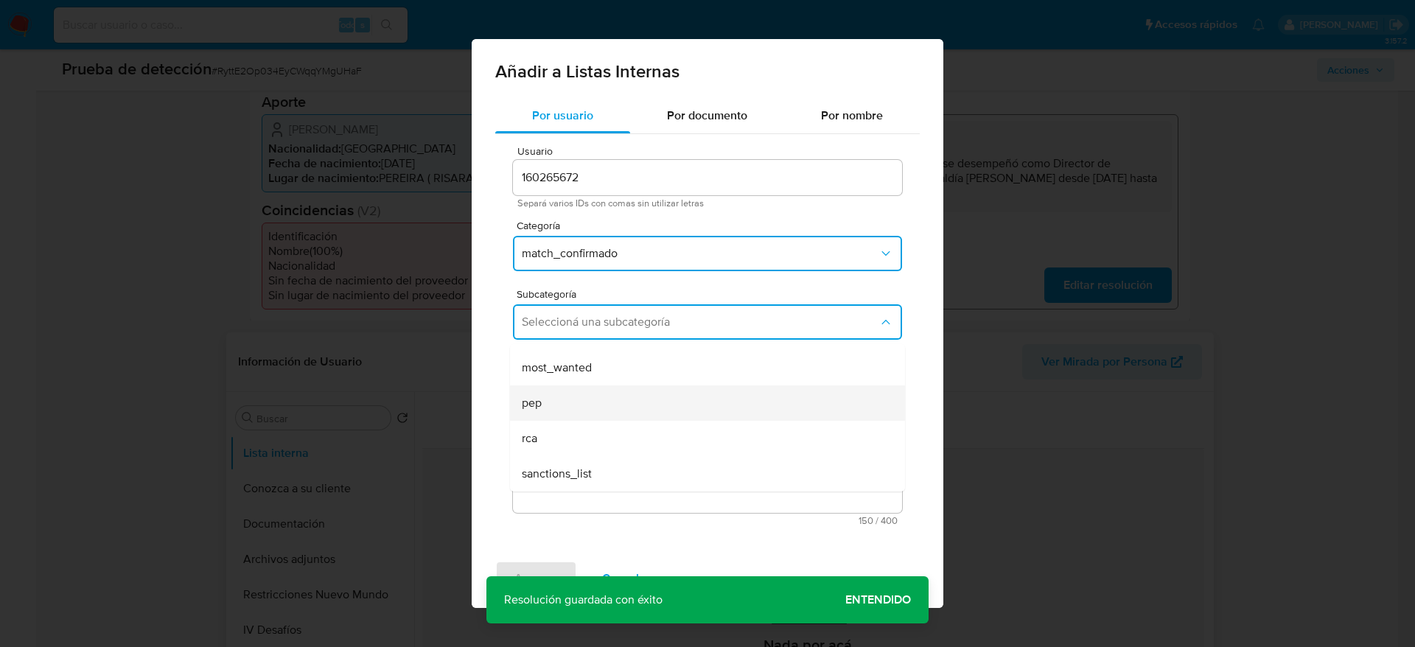
click at [579, 412] on div "pep" at bounding box center [703, 402] width 363 height 35
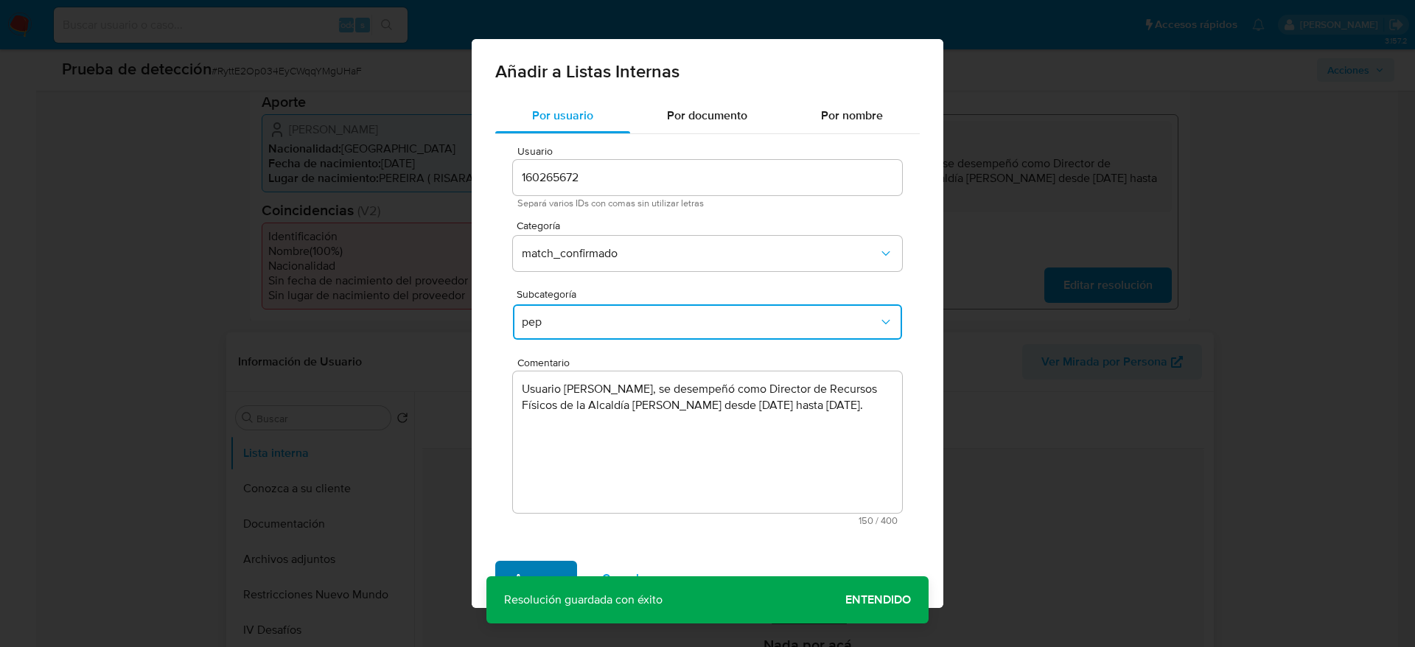
click at [567, 581] on button "Agregar" at bounding box center [536, 578] width 82 height 35
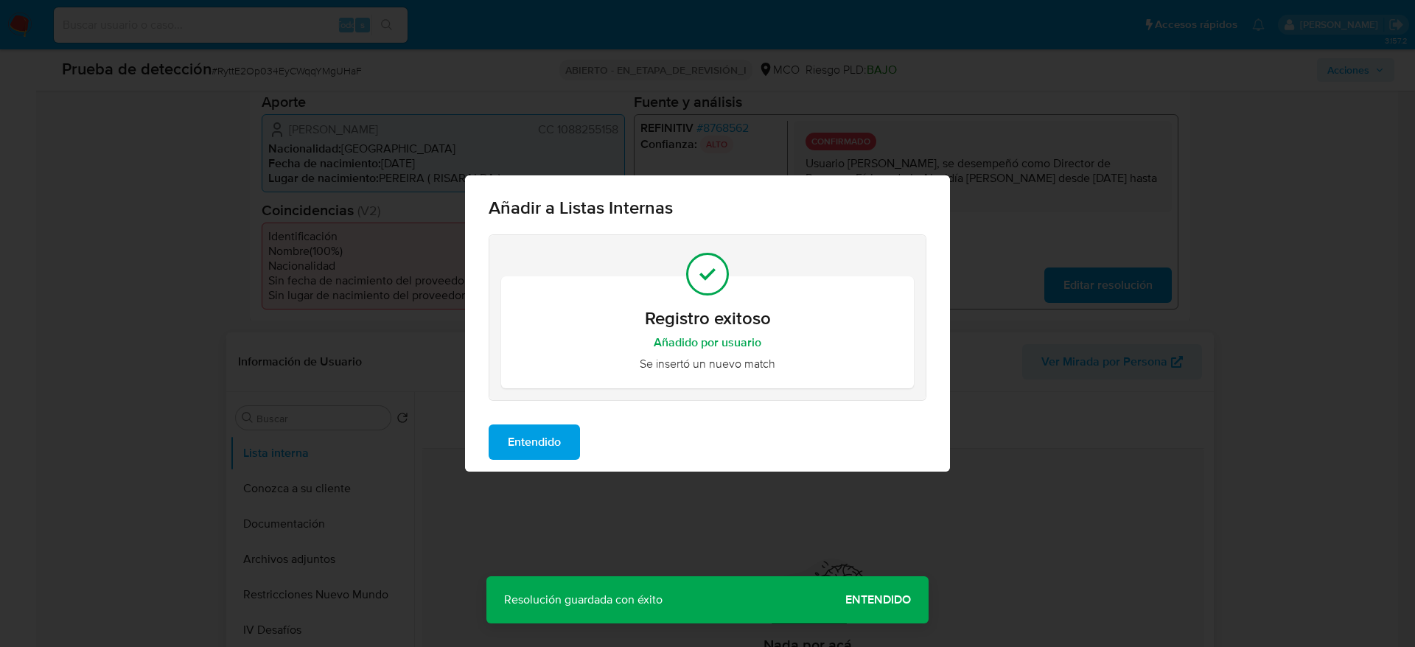
click at [548, 478] on div "Añadir a Listas Internas Registro exitoso Añadido por usuario Se insertó un nue…" at bounding box center [707, 323] width 1415 height 647
click at [525, 455] on span "Entendido" at bounding box center [534, 442] width 53 height 32
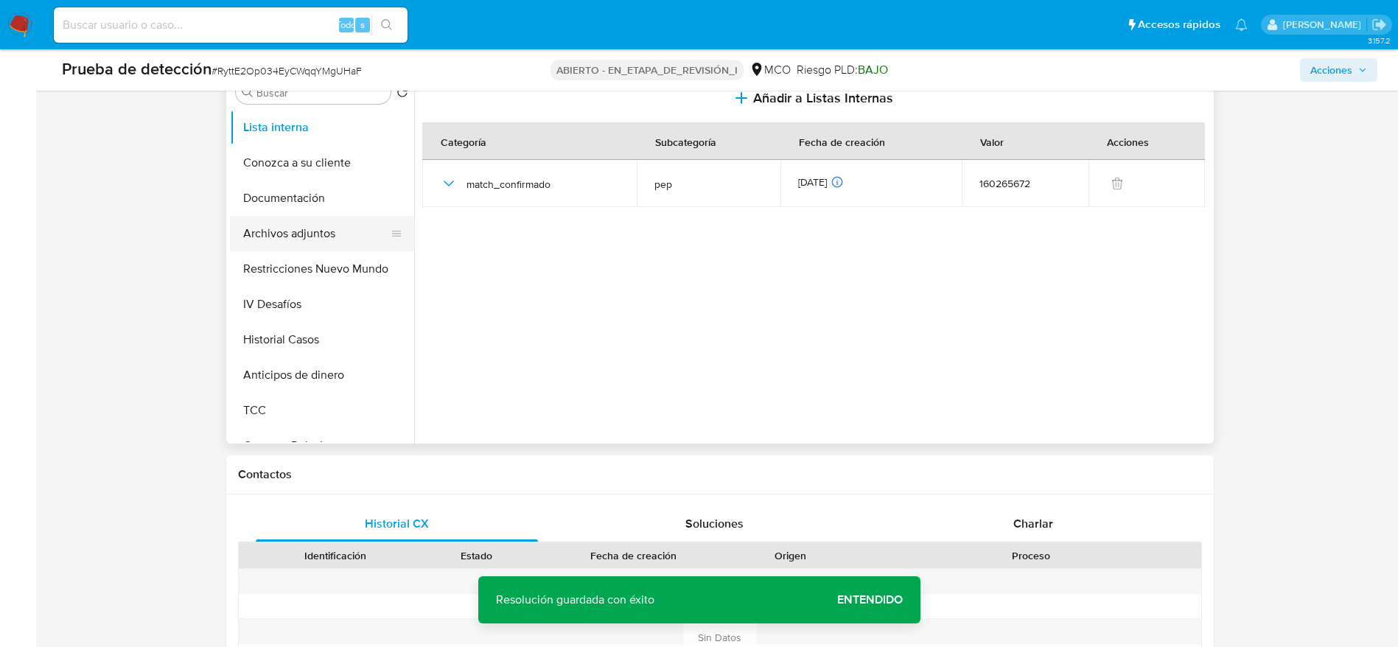
scroll to position [579, 0]
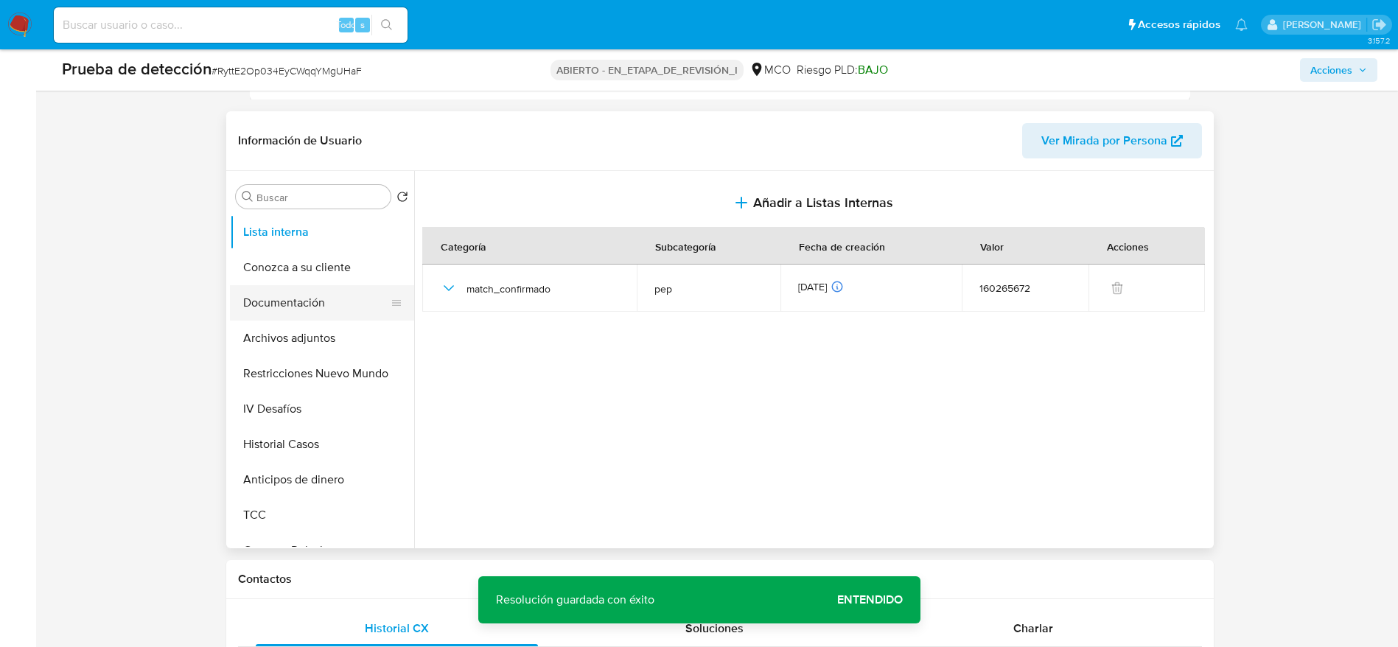
drag, startPoint x: 289, startPoint y: 302, endPoint x: 296, endPoint y: 303, distance: 7.4
click at [291, 303] on button "Documentación" at bounding box center [316, 302] width 172 height 35
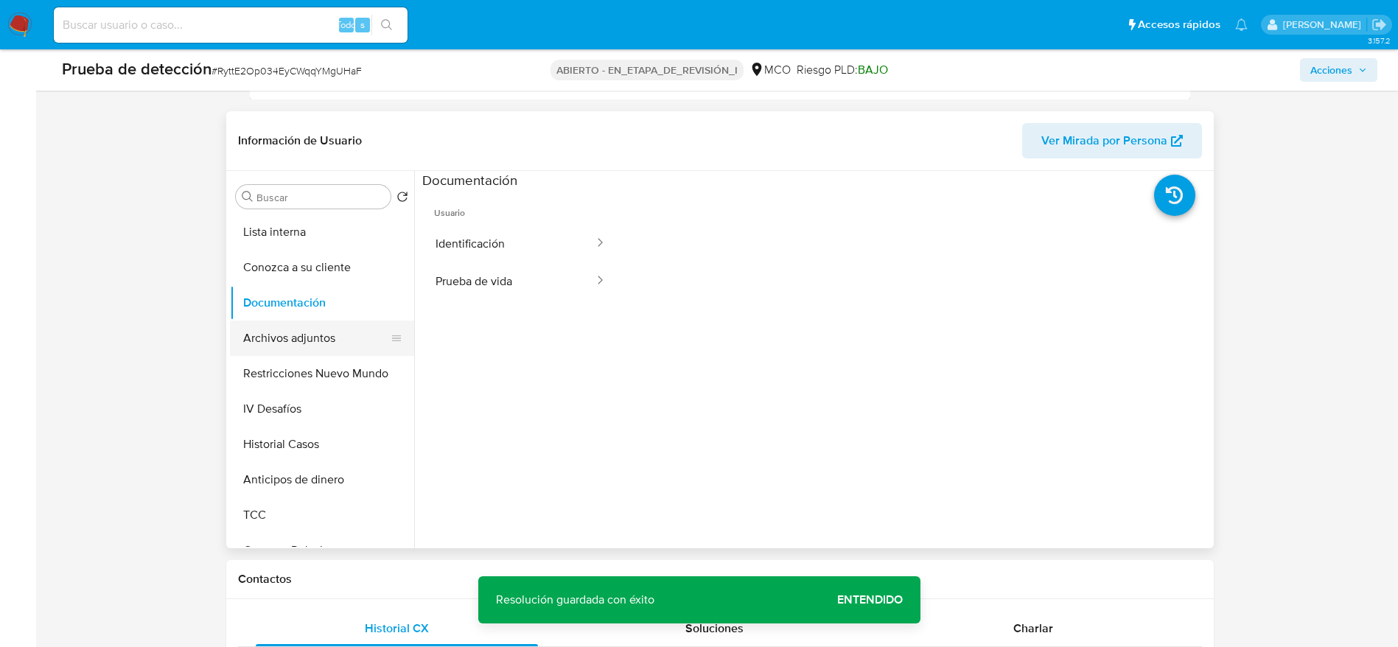
click at [326, 332] on button "Archivos adjuntos" at bounding box center [316, 338] width 172 height 35
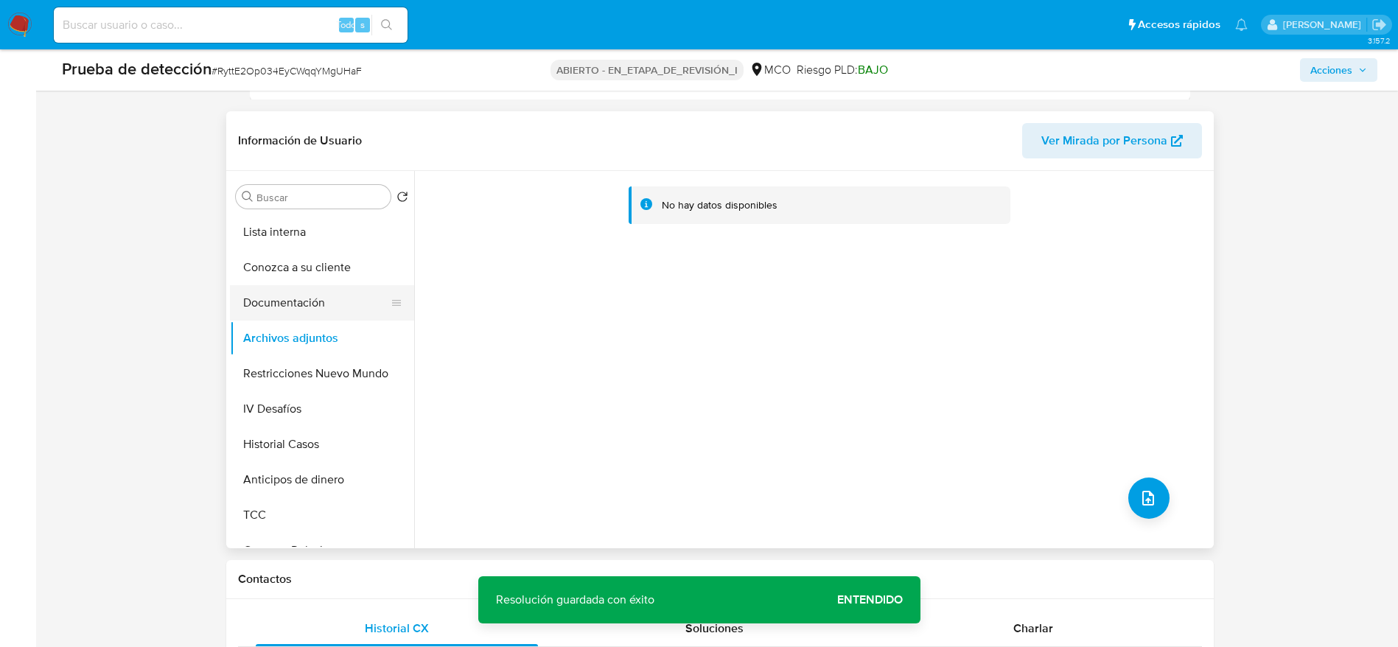
click at [340, 300] on button "Documentación" at bounding box center [316, 302] width 172 height 35
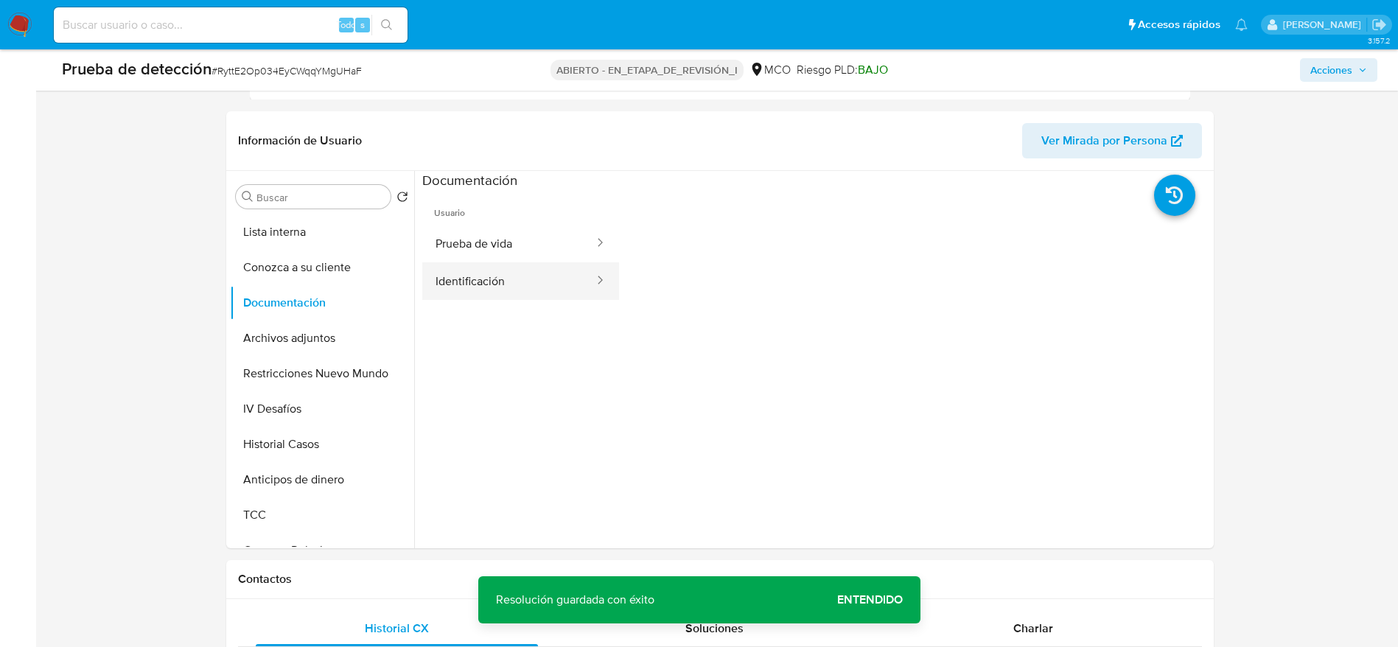
click at [430, 294] on button "Identificación" at bounding box center [508, 281] width 173 height 38
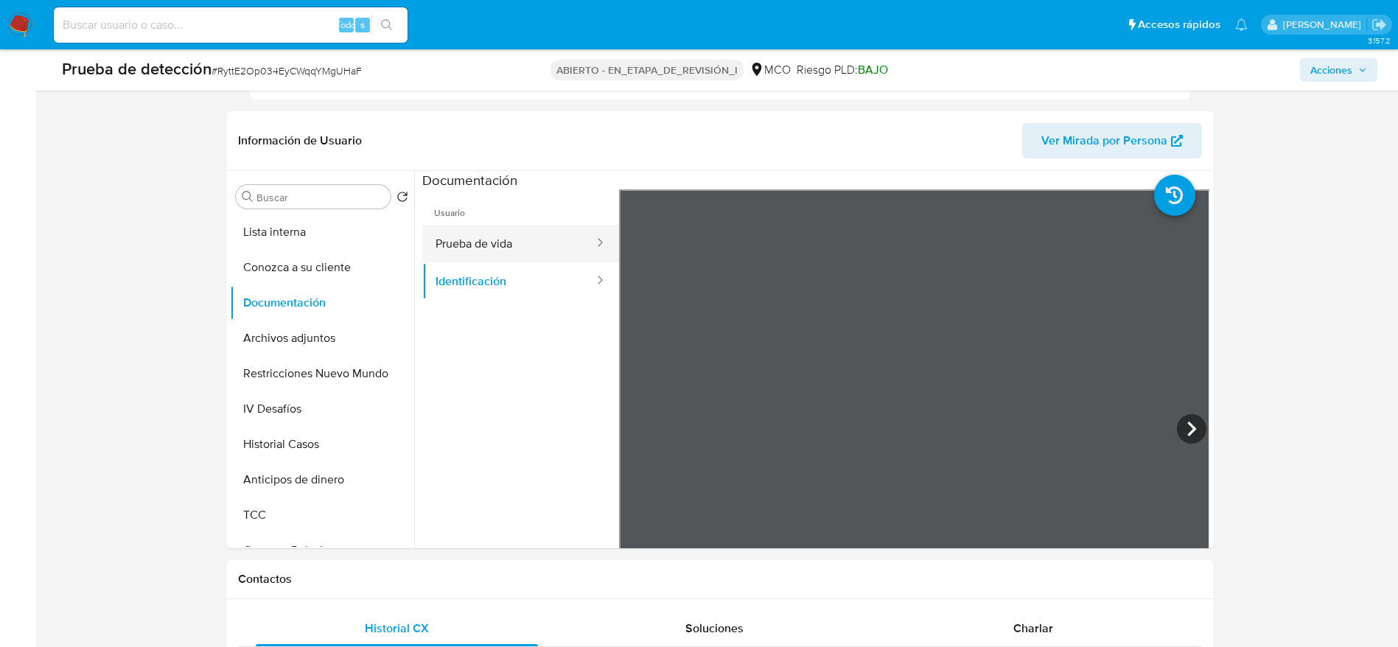
click at [434, 241] on button "Prueba de vida" at bounding box center [508, 244] width 173 height 38
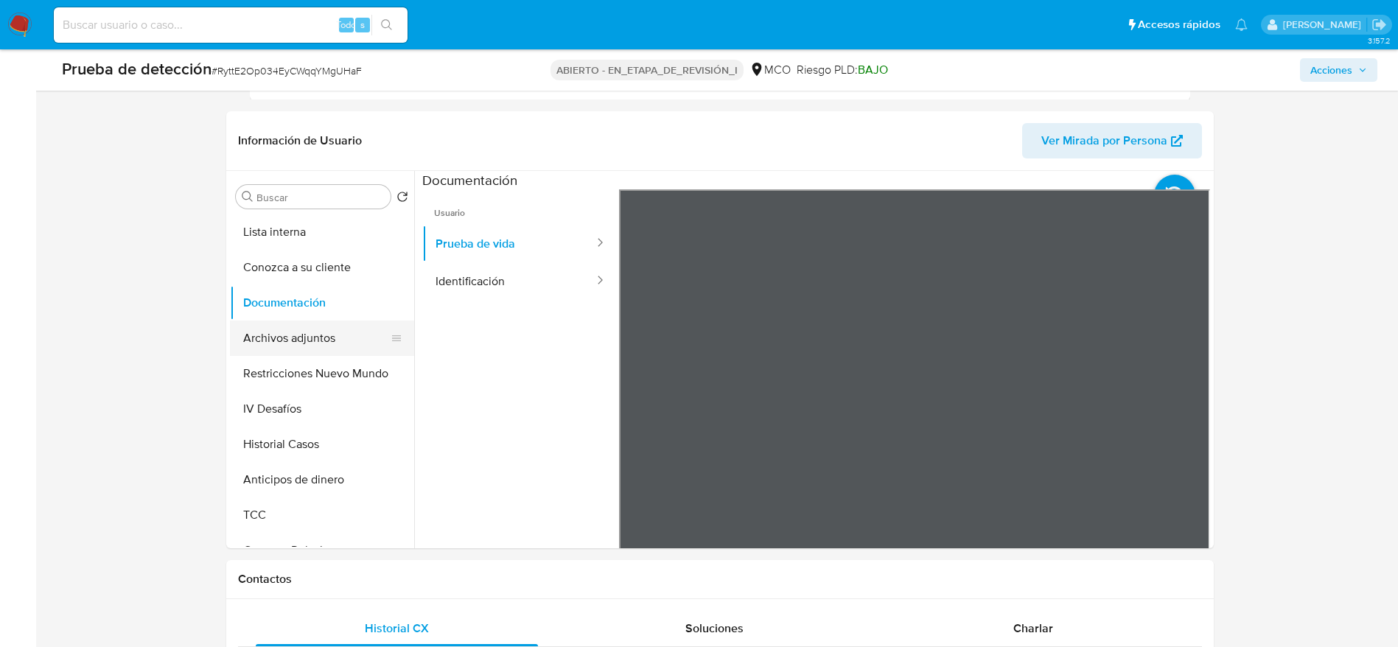
click at [342, 335] on button "Archivos adjuntos" at bounding box center [316, 338] width 172 height 35
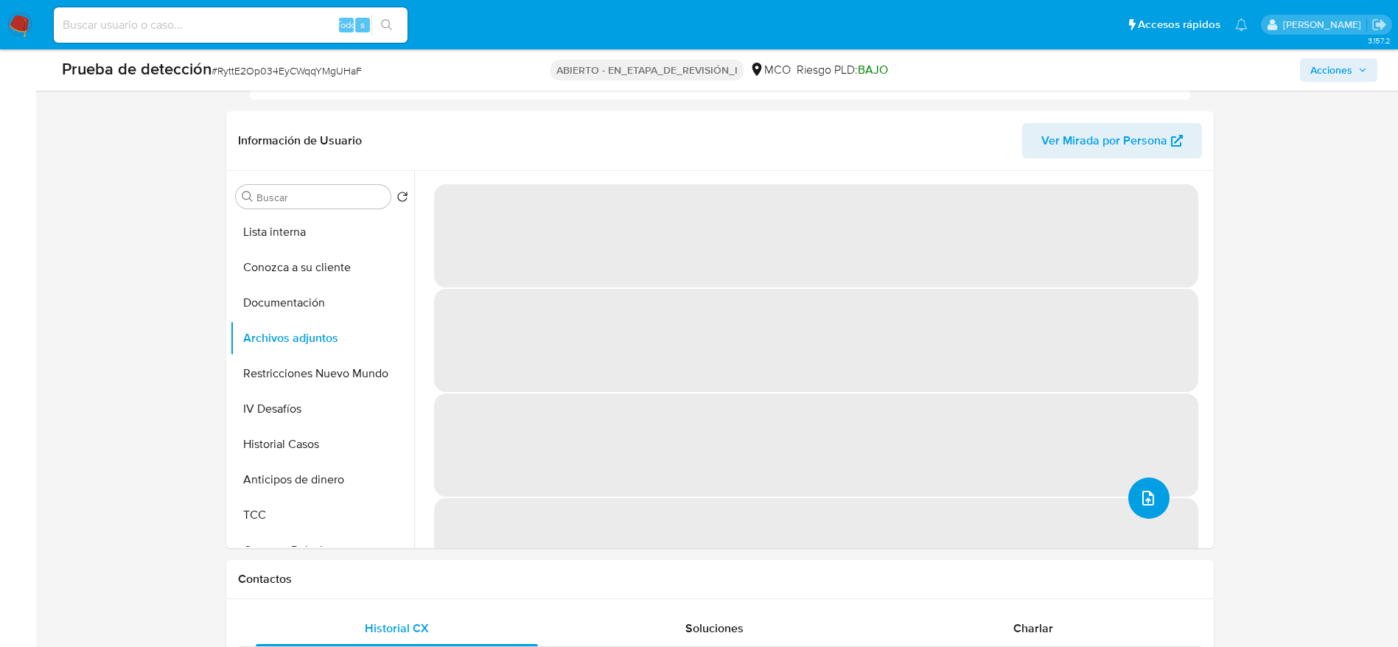
click at [1149, 496] on icon "upload-file" at bounding box center [1148, 498] width 12 height 15
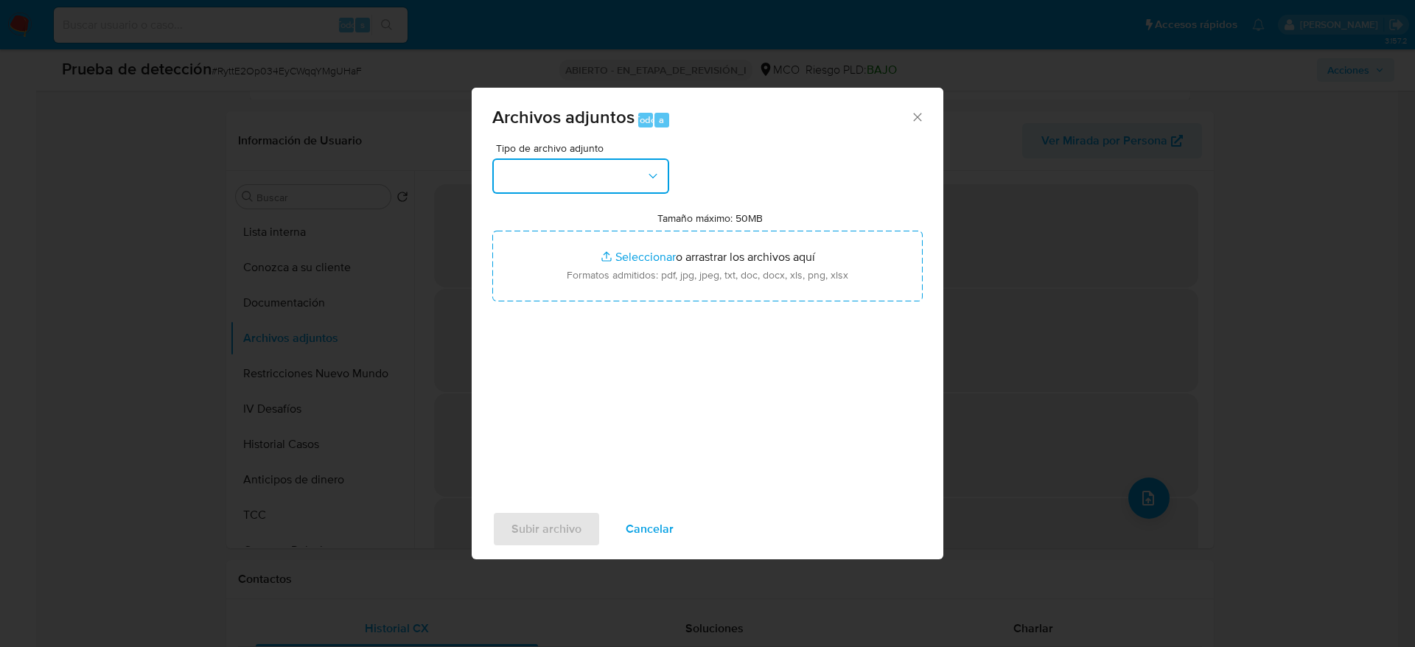
click at [638, 175] on button "button" at bounding box center [580, 175] width 177 height 35
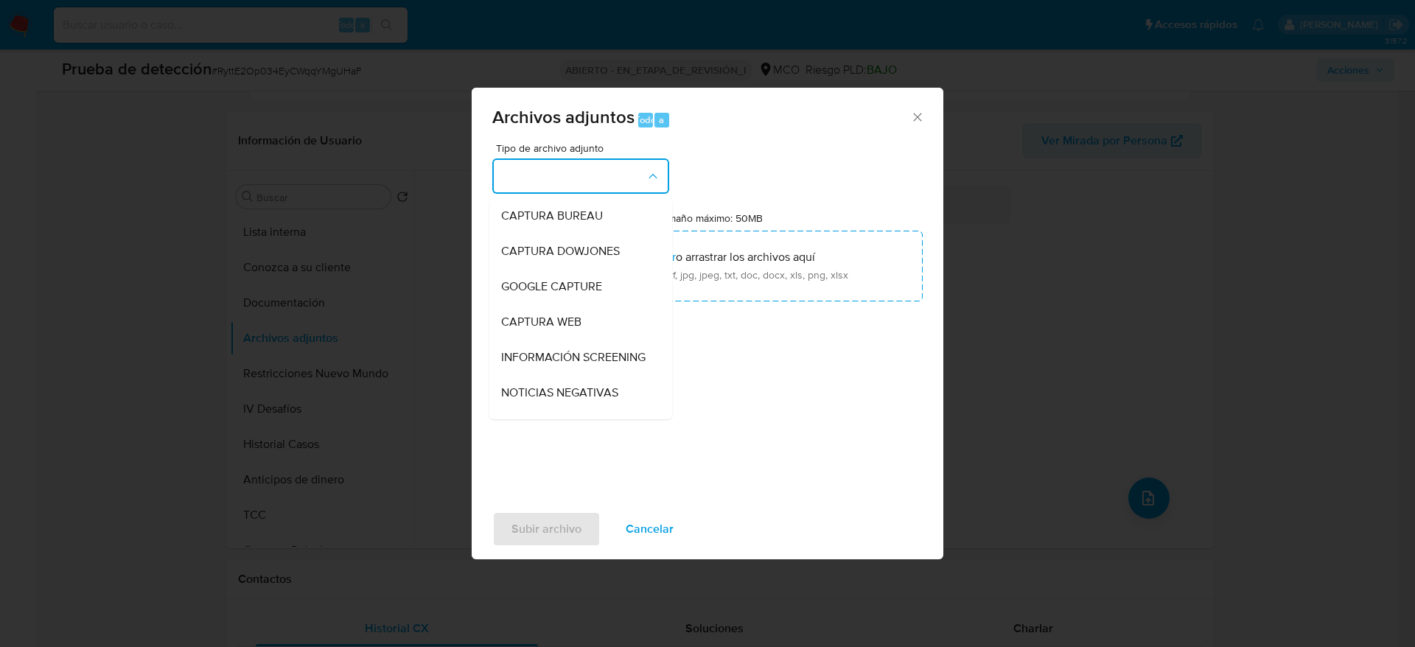
click at [631, 365] on span "INFORMACIÓN SCREENING" at bounding box center [573, 357] width 144 height 15
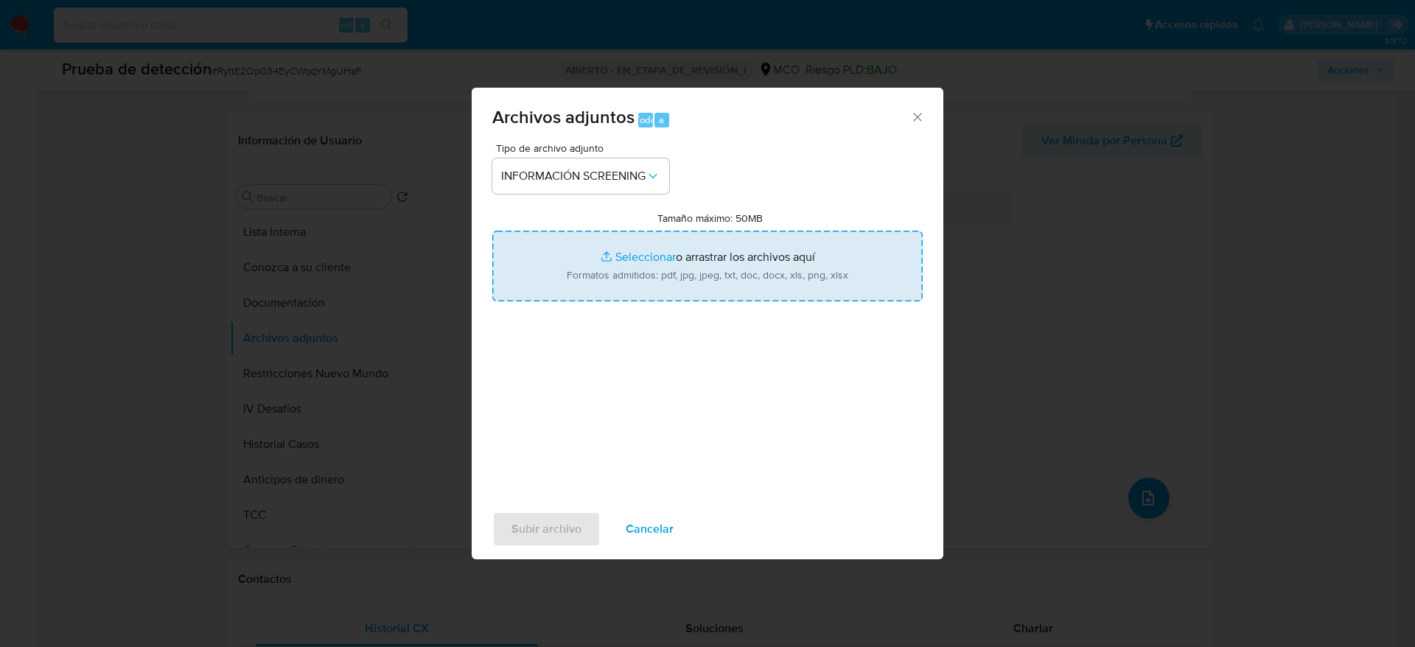
click at [591, 276] on input "Tamaño máximo: 50MB Seleccionar archivos" at bounding box center [707, 266] width 430 height 71
type input "C:\fakepath\_Diana Marcela Zapata Pineda_ - Buscar con Google.pdf"
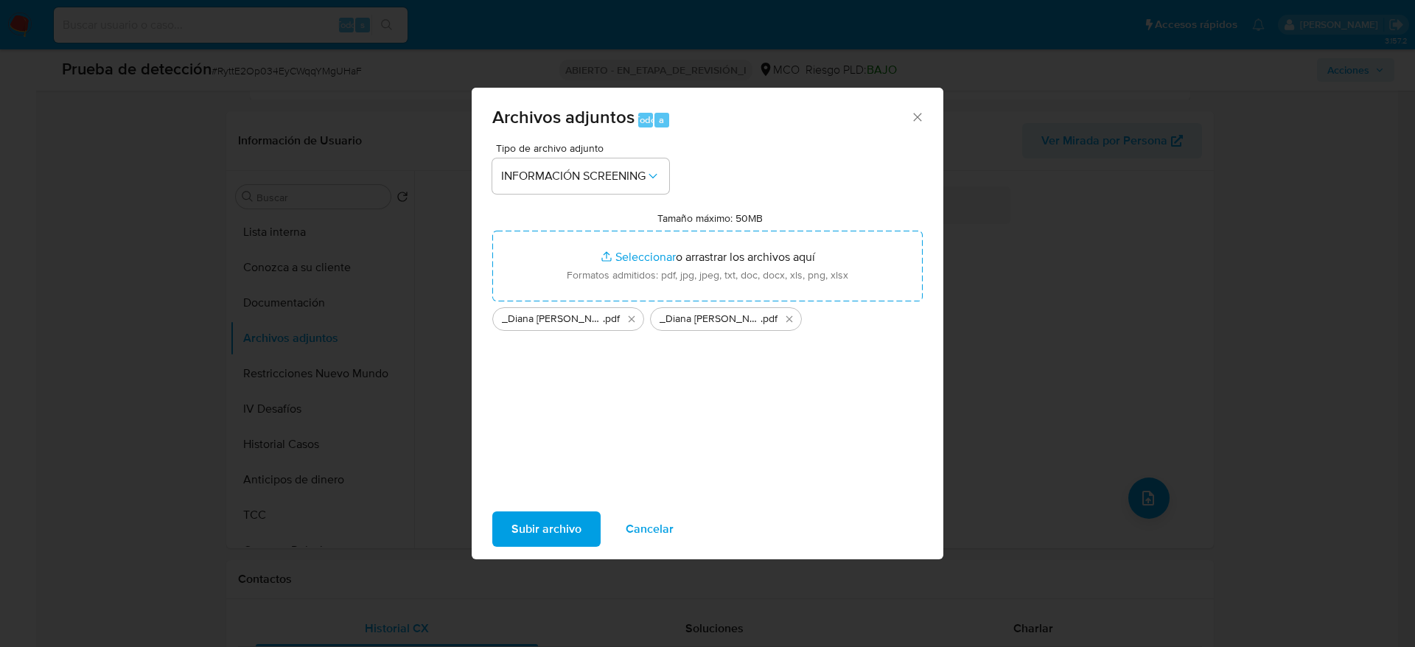
click at [592, 518] on button "Subir archivo" at bounding box center [546, 528] width 108 height 35
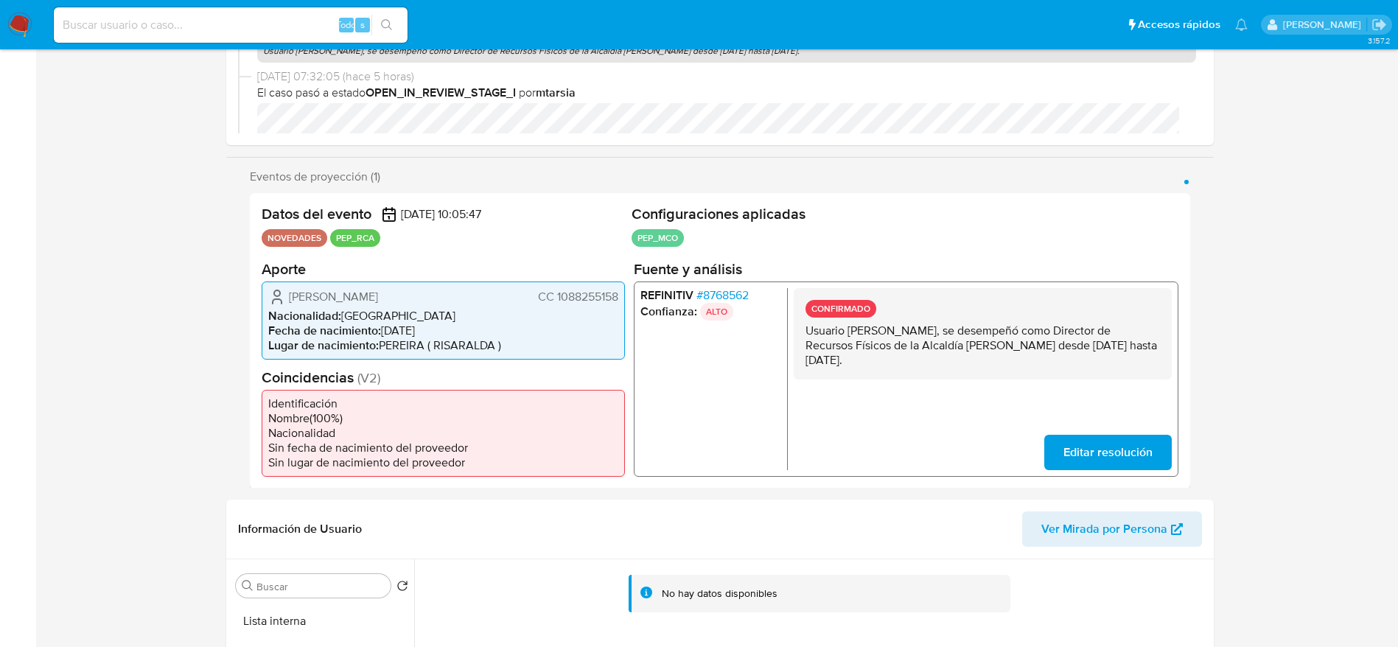
scroll to position [0, 0]
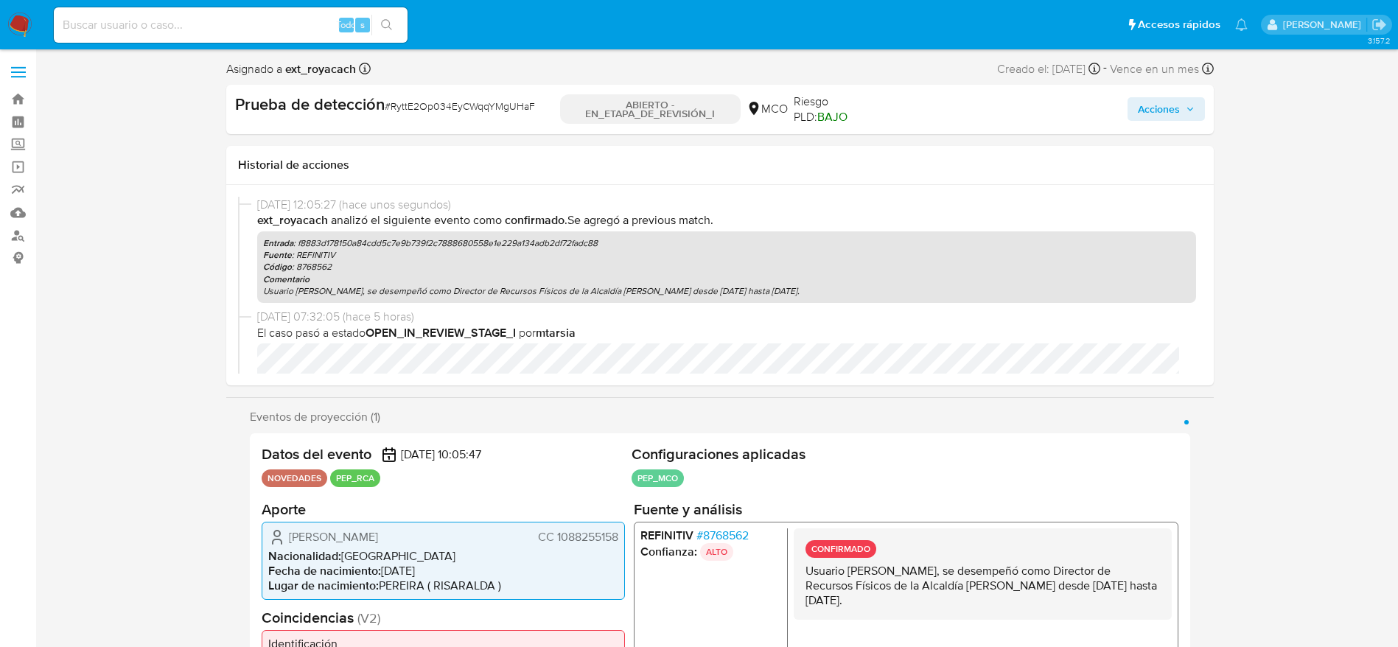
click at [1136, 100] on button "Acciones" at bounding box center [1166, 109] width 77 height 24
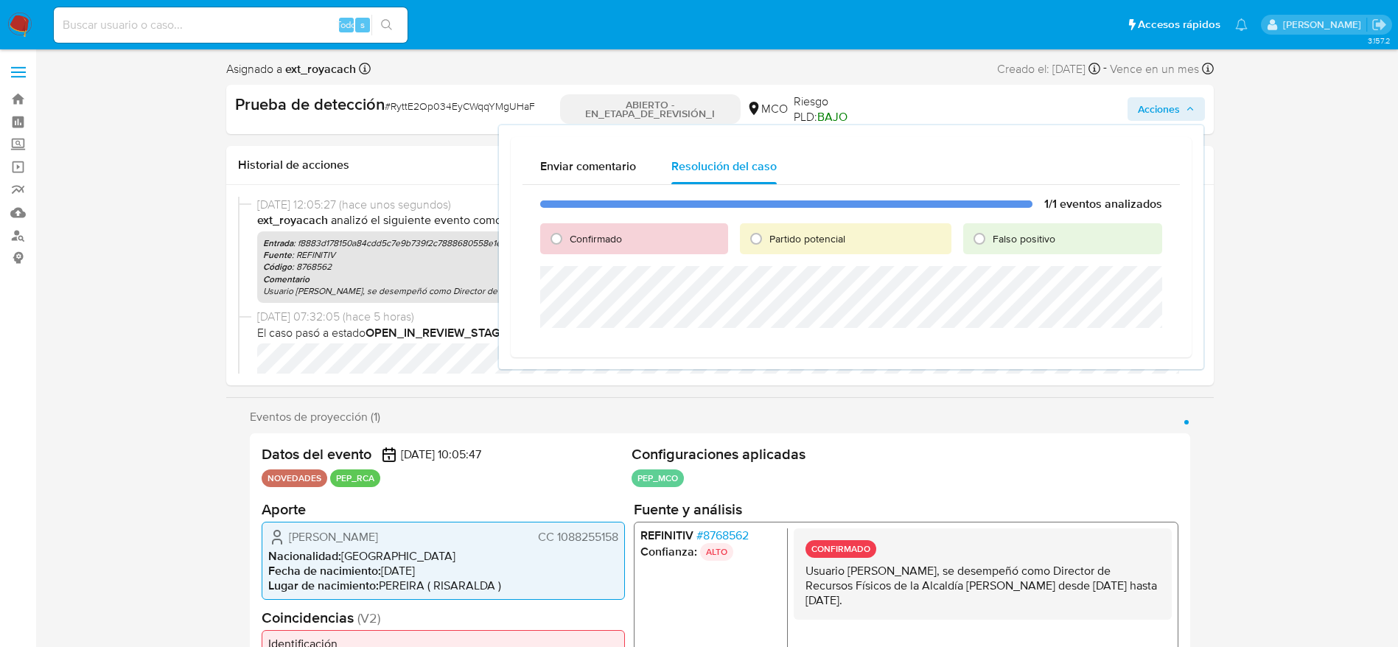
click at [575, 227] on div "Confirmado" at bounding box center [634, 238] width 188 height 31
click at [582, 240] on font "Confirmado" at bounding box center [596, 238] width 52 height 15
click at [568, 240] on input "Confirmado" at bounding box center [557, 239] width 24 height 24
radio input "true"
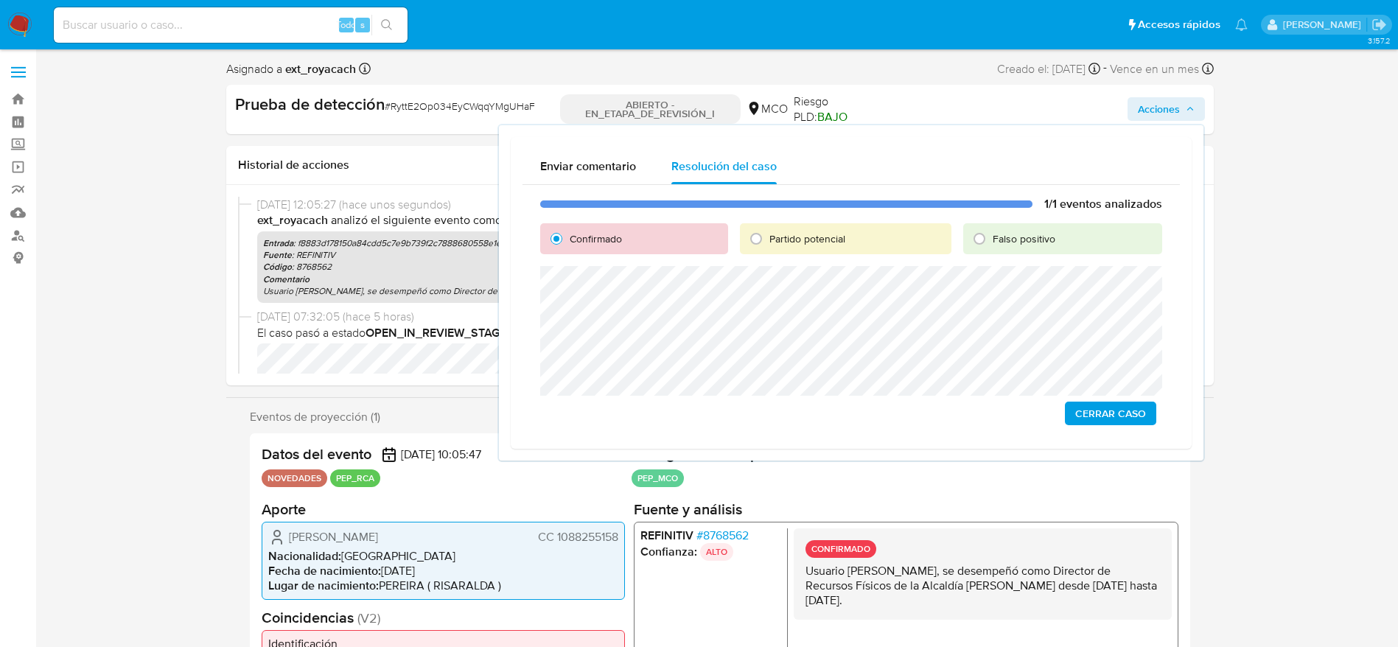
click at [1116, 408] on span "Cerrar Caso" at bounding box center [1110, 413] width 71 height 21
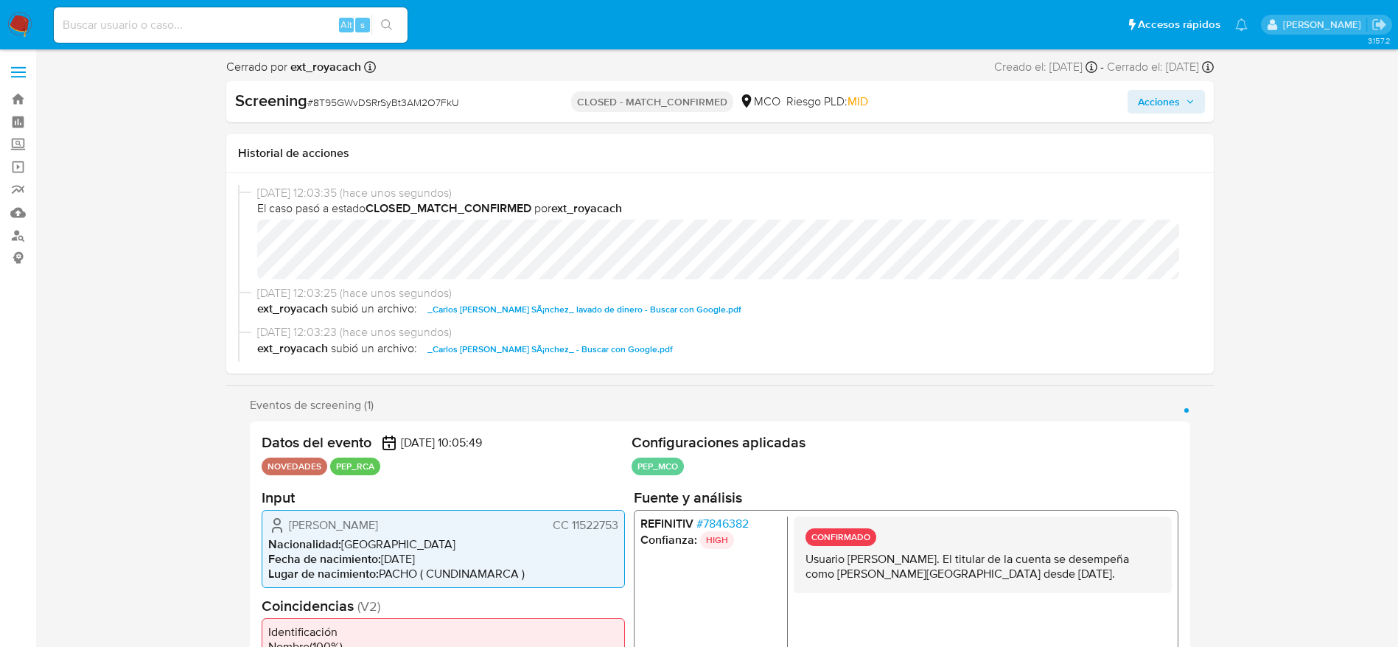
select select "10"
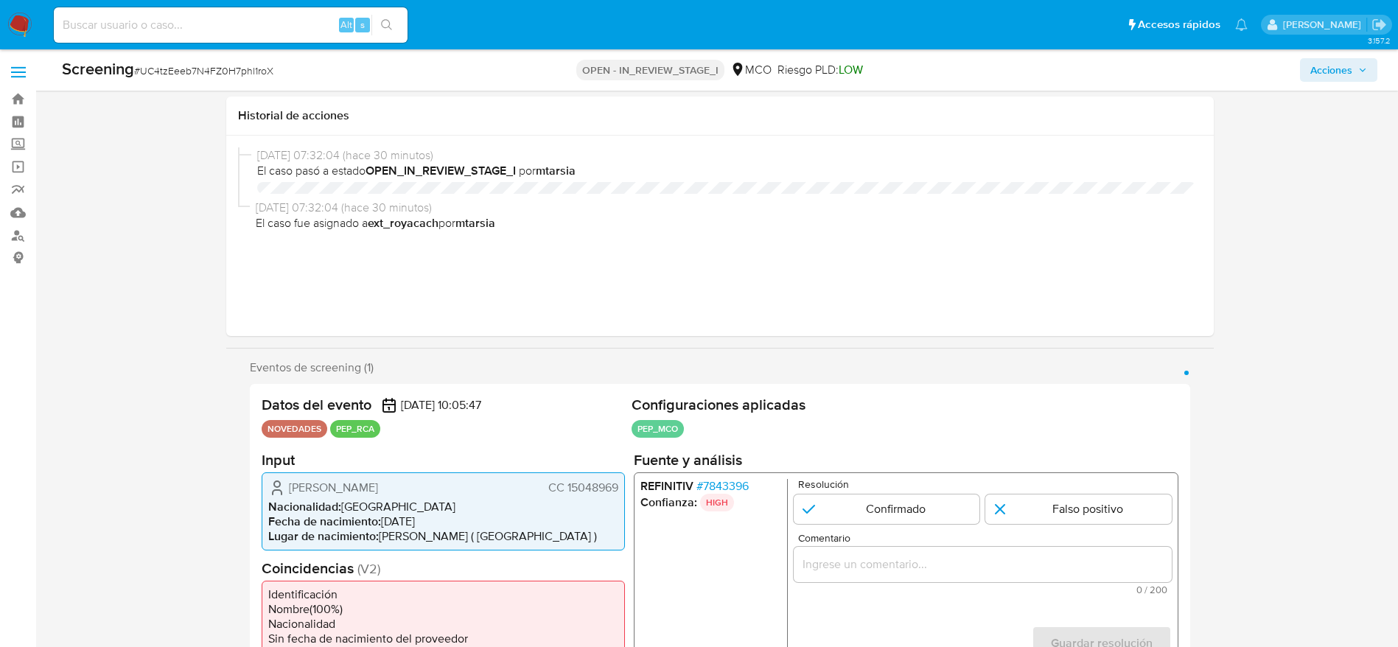
select select "10"
click at [168, 63] on span "# UC4tzEeeb7N4FZ0H7phl1roX" at bounding box center [203, 70] width 139 height 15
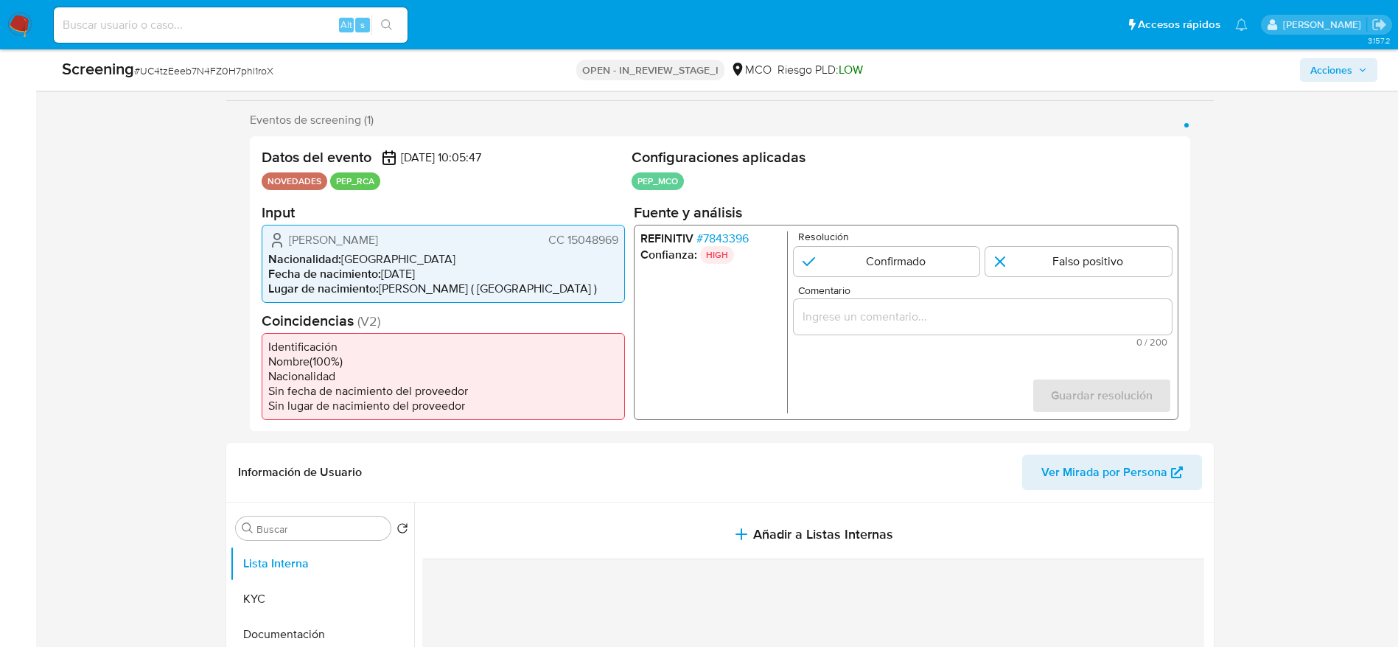
scroll to position [248, 0]
click at [168, 63] on span "# UC4tzEeeb7N4FZ0H7phl1roX" at bounding box center [203, 70] width 139 height 15
copy span "UC4tzEeeb7N4FZ0H7phl1roX"
drag, startPoint x: 284, startPoint y: 232, endPoint x: 624, endPoint y: 246, distance: 340.0
click at [624, 246] on div "Jairo Andres Balmaceda Otero CC 15048969 Nacionalidad : Colombia Fecha de nacim…" at bounding box center [443, 263] width 363 height 78
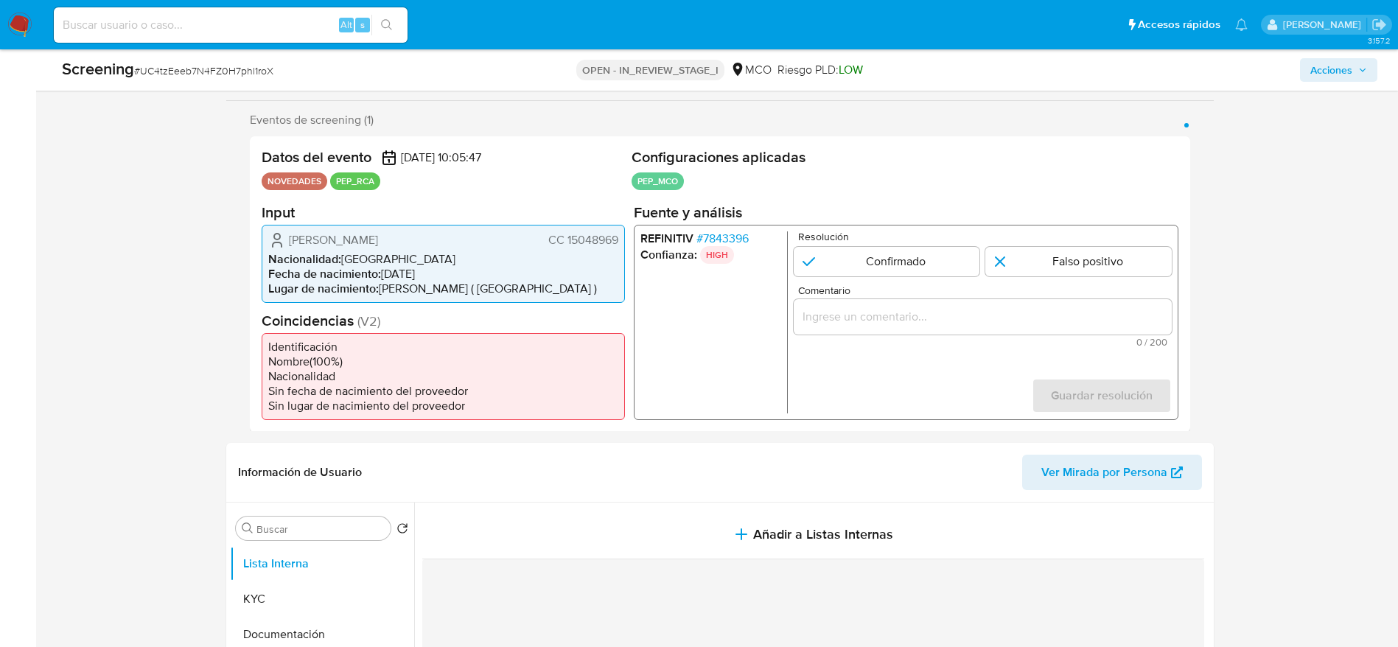
click at [707, 232] on span "# 7843396" at bounding box center [722, 238] width 52 height 15
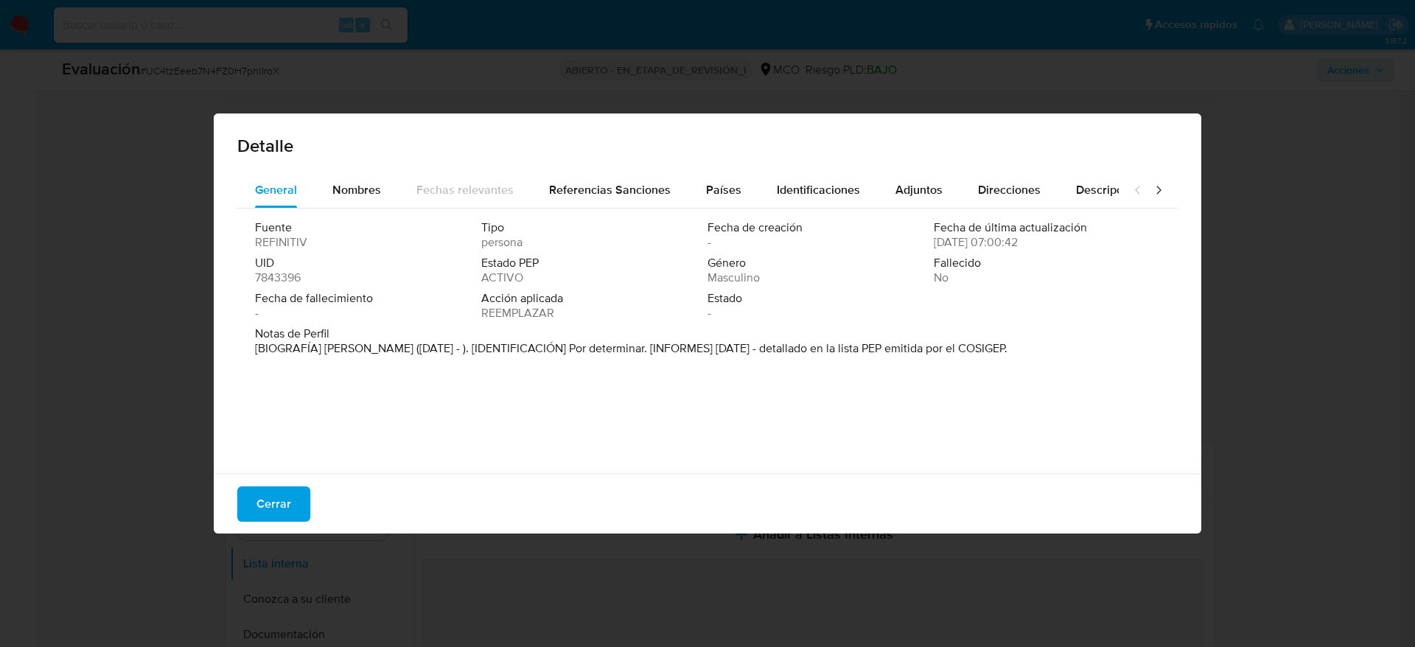
drag, startPoint x: 324, startPoint y: 349, endPoint x: 430, endPoint y: 350, distance: 105.4
click at [430, 350] on font "[BIOGRAFÍA] Alcalde de Sahagún (enero de 2024 - ). [IDENTIFICACIÓN] Por determi…" at bounding box center [631, 348] width 752 height 17
click at [307, 494] on button "Cerrar" at bounding box center [273, 503] width 73 height 35
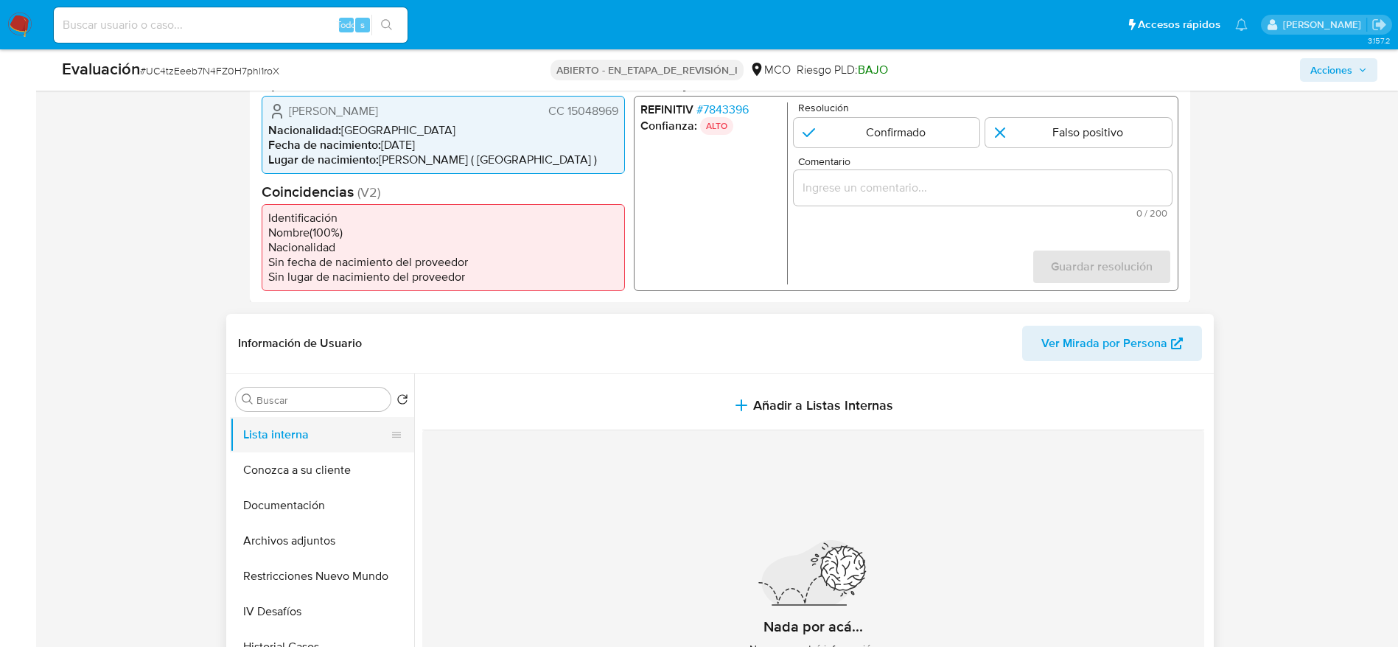
scroll to position [469, 0]
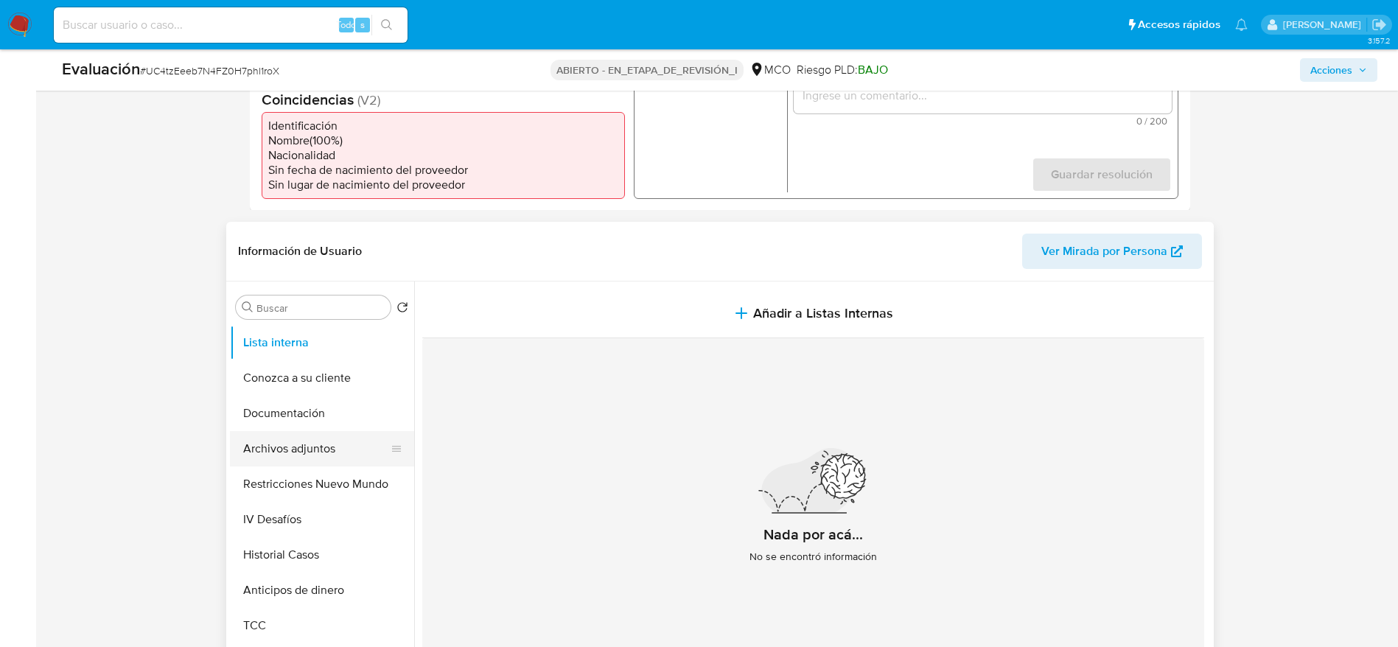
click at [298, 448] on button "Archivos adjuntos" at bounding box center [316, 448] width 172 height 35
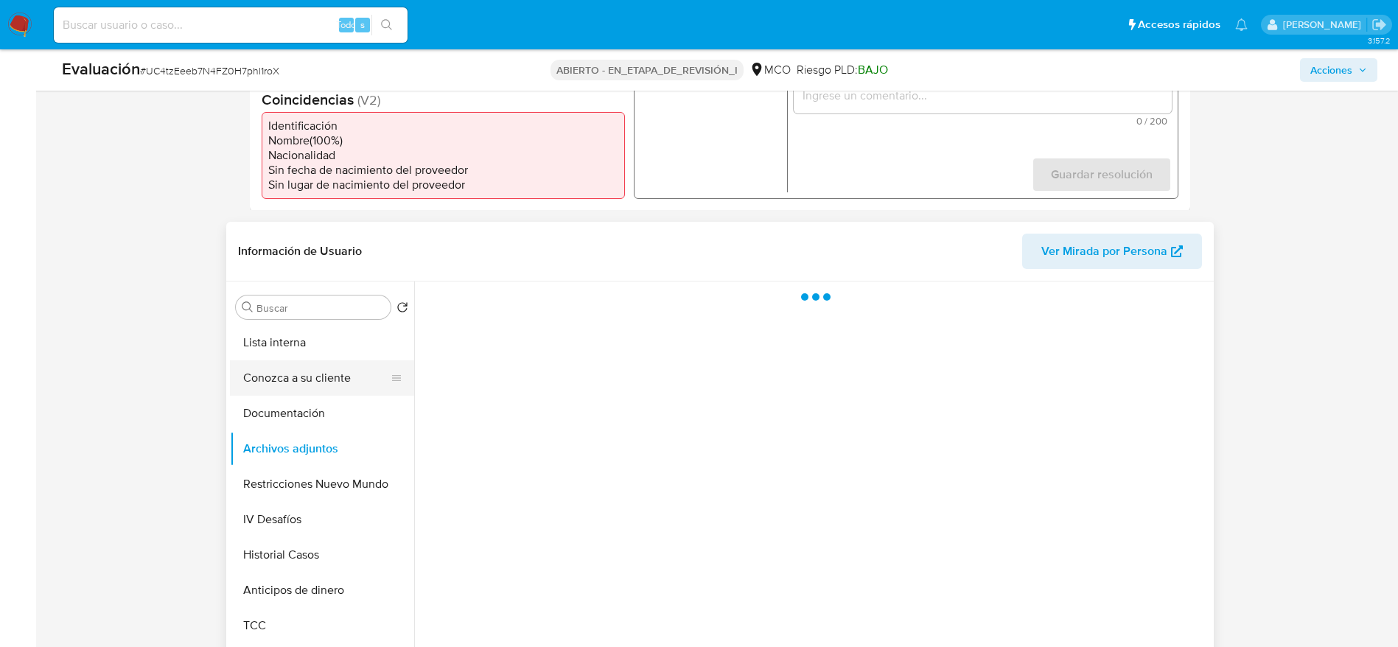
click at [308, 401] on button "Documentación" at bounding box center [322, 413] width 184 height 35
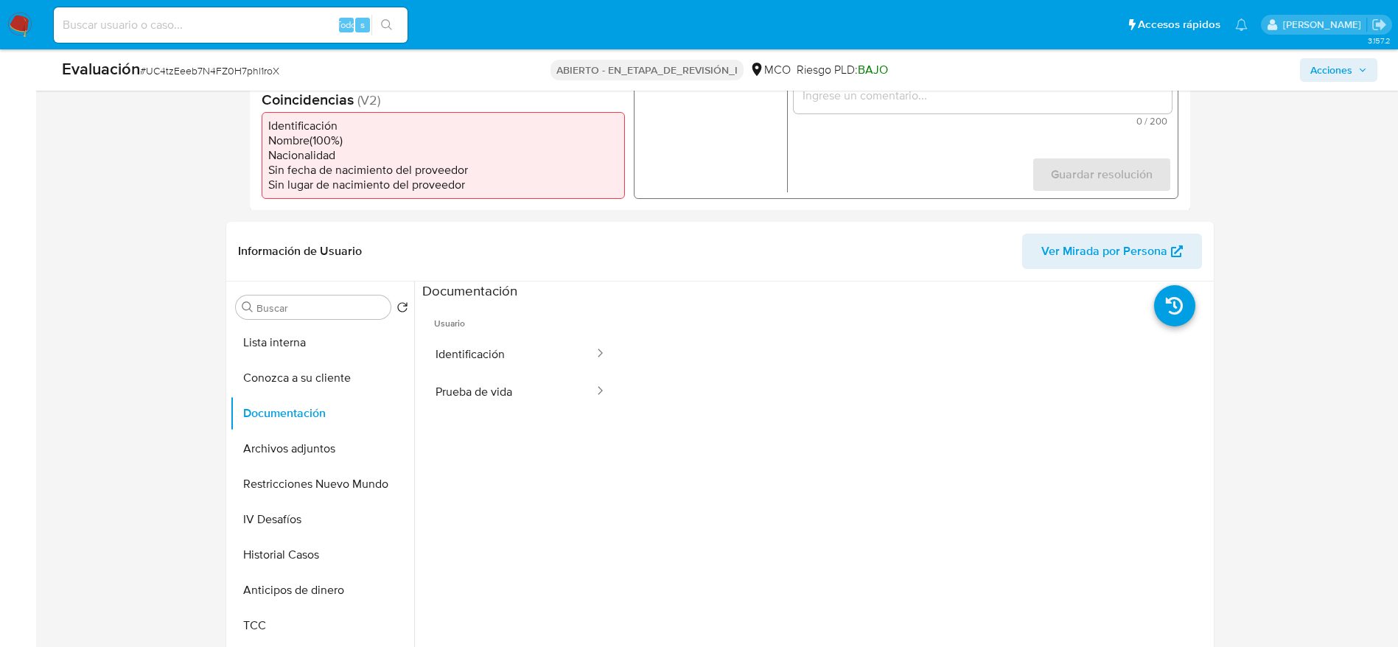
click at [522, 368] on button "Identificación" at bounding box center [508, 354] width 173 height 38
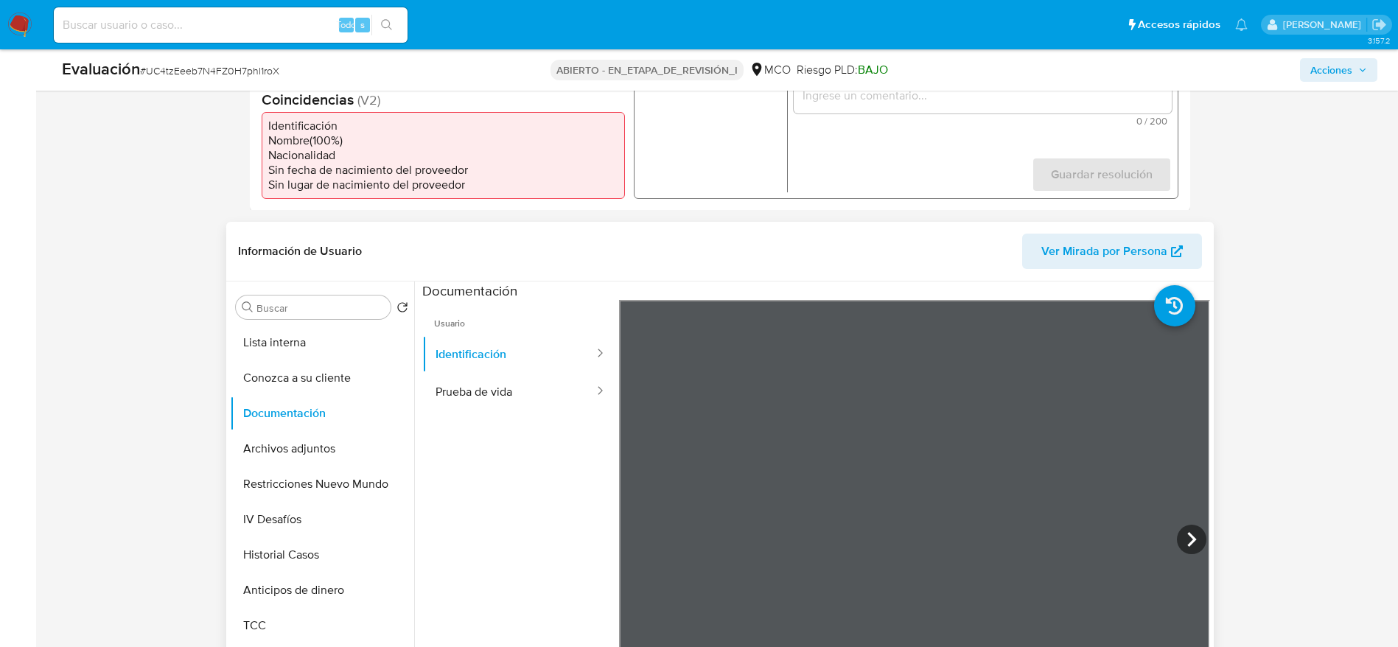
scroll to position [111, 0]
click at [472, 393] on button "Prueba de vida" at bounding box center [508, 392] width 173 height 38
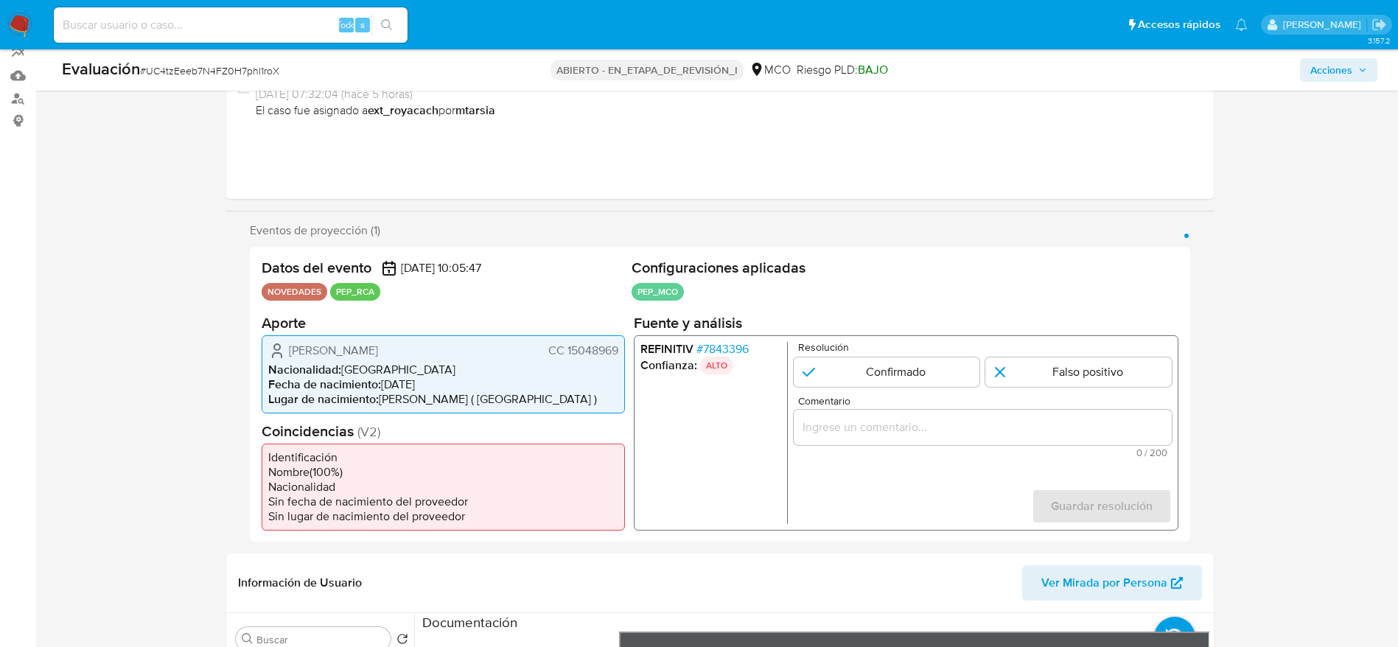
click at [352, 394] on span "Lugar de nacimiento :" at bounding box center [323, 398] width 111 height 17
click at [362, 351] on span "Jairo Andres Balmaceda Otero" at bounding box center [333, 350] width 89 height 15
click at [892, 424] on input "Comentario" at bounding box center [982, 426] width 378 height 19
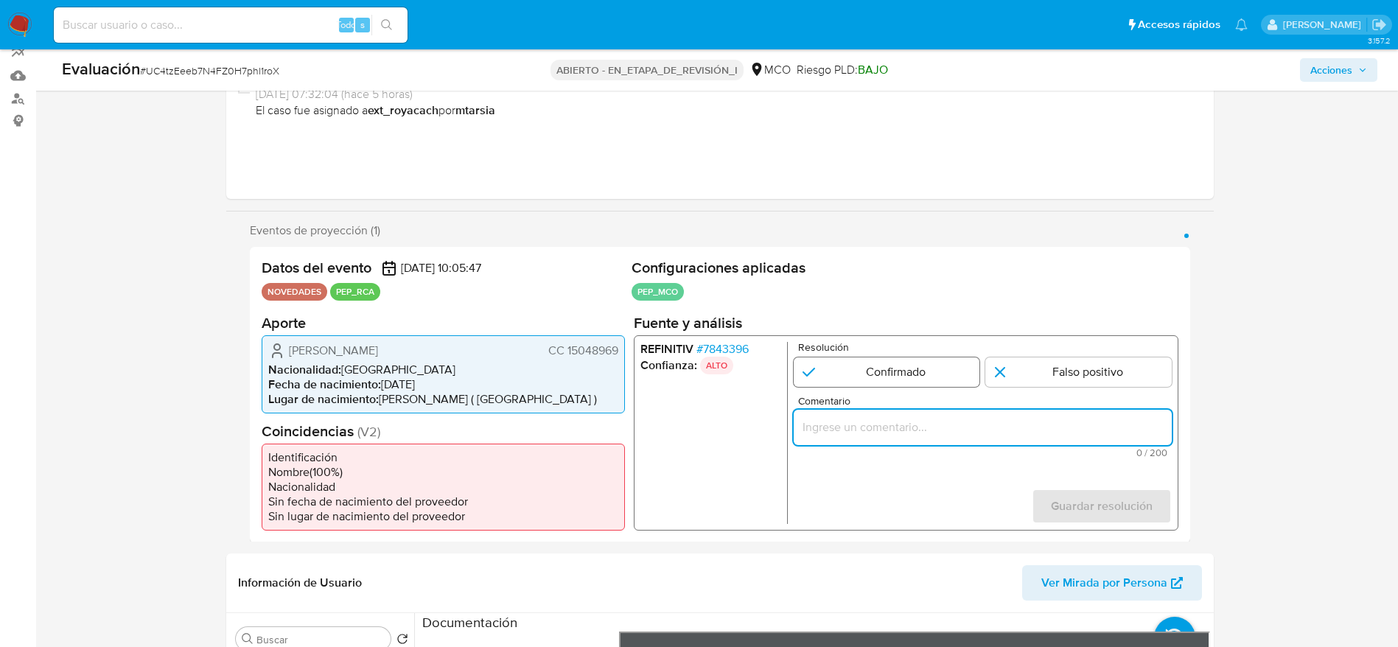
paste input "Usuario Jairo Andres Balmaceda Otero, se desempeña como Alcalde de Sahagún desd…"
type input "Usuario Jairo Andres Balmaceda Otero, se desempeña como Alcalde de Sahagún desd…"
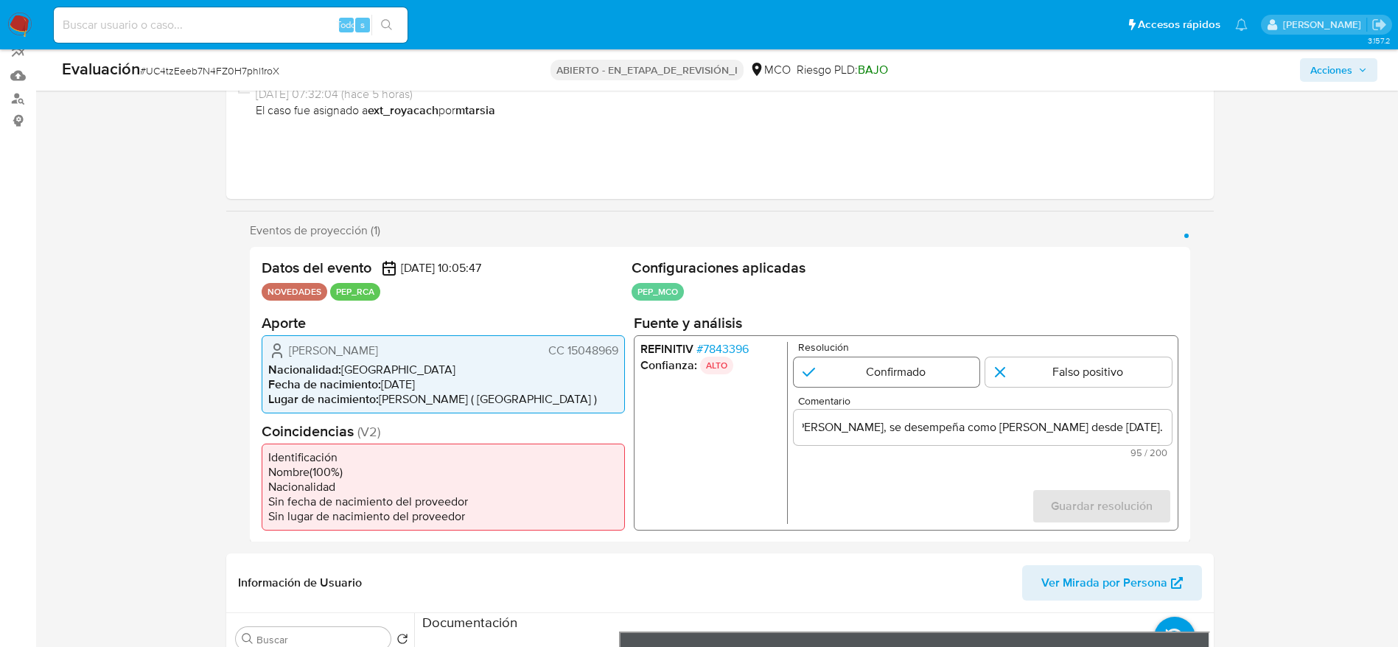
scroll to position [0, 0]
click at [871, 377] on input "1 de 1" at bounding box center [886, 371] width 186 height 29
radio input "true"
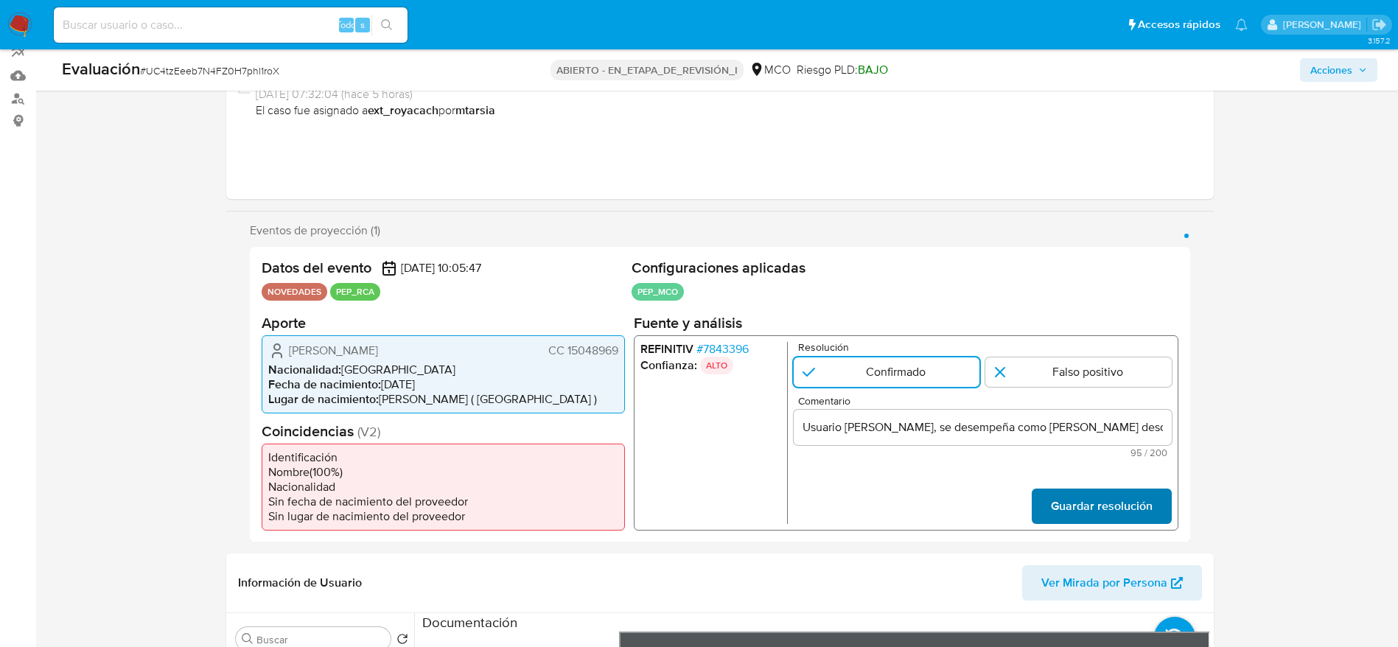
click at [1102, 492] on span "Guardar resolución" at bounding box center [1101, 505] width 102 height 32
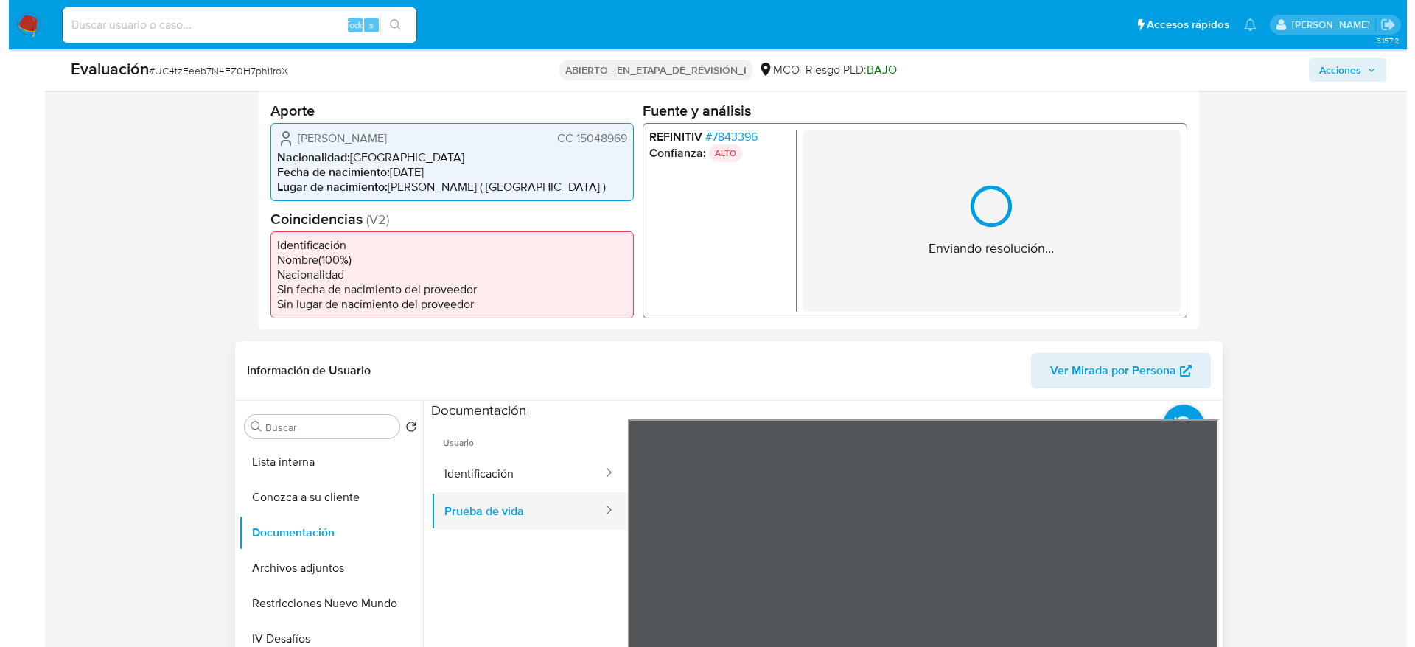
scroll to position [469, 0]
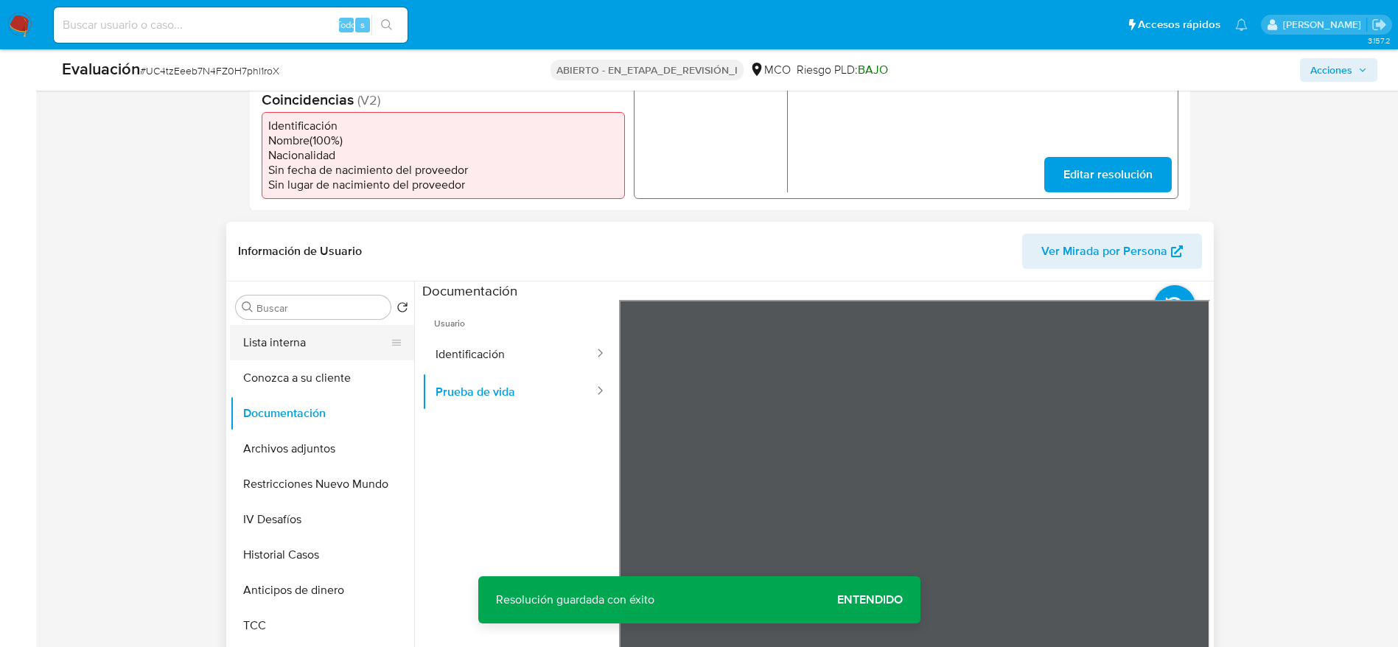
click at [337, 353] on button "Lista interna" at bounding box center [316, 342] width 172 height 35
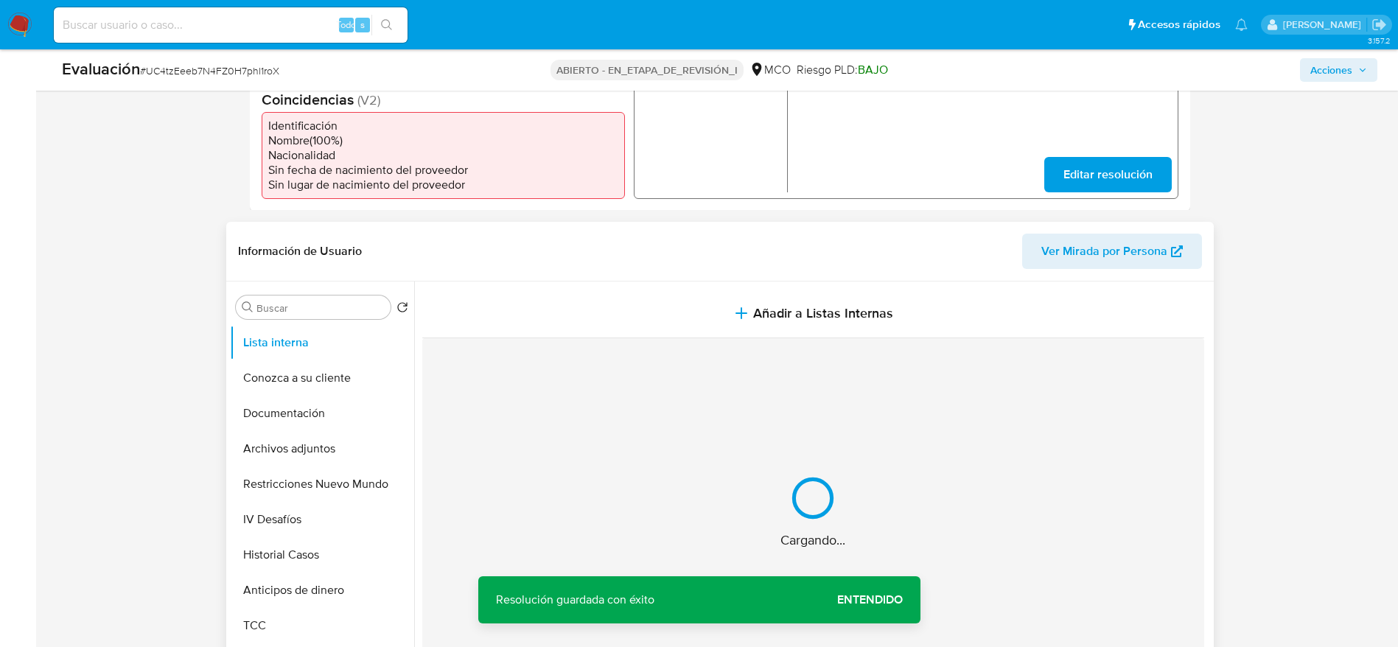
click at [541, 336] on button "Añadir a Listas Internas" at bounding box center [813, 313] width 782 height 49
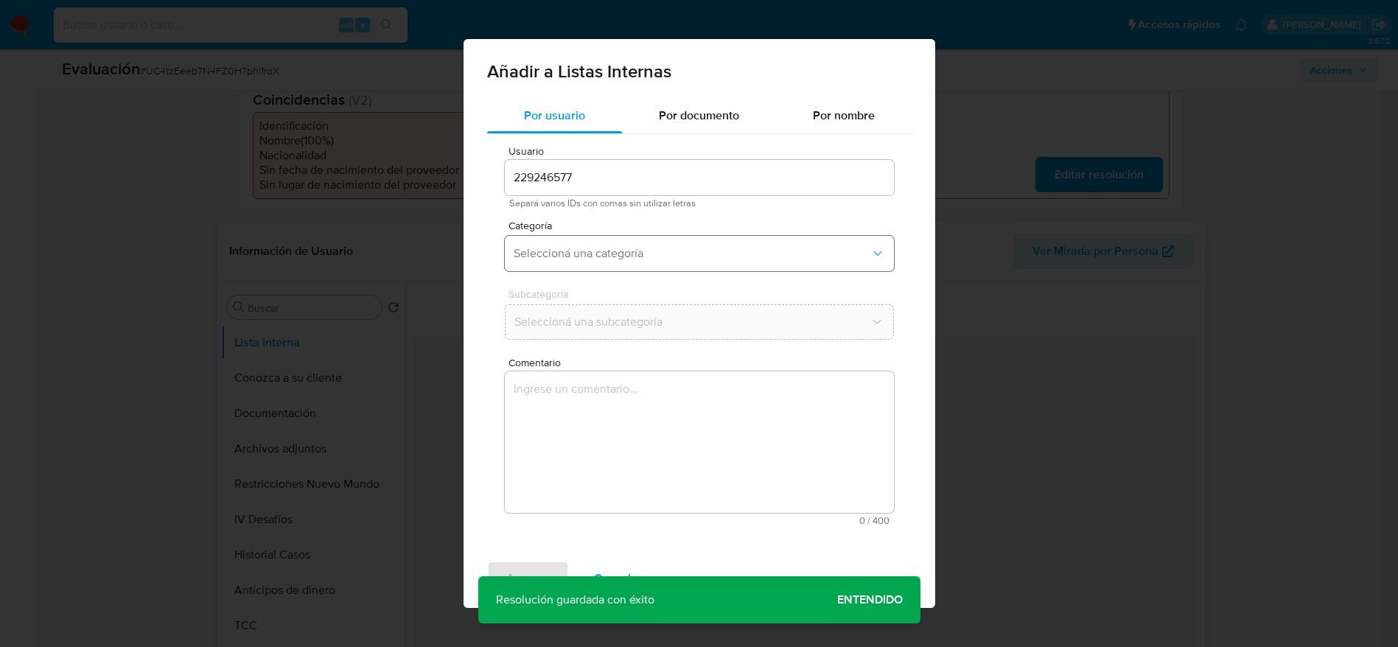
click at [574, 359] on div "Usuario 229246577 Separá varios IDs con comas sin utilizar letras Categoría Sel…" at bounding box center [699, 335] width 424 height 403
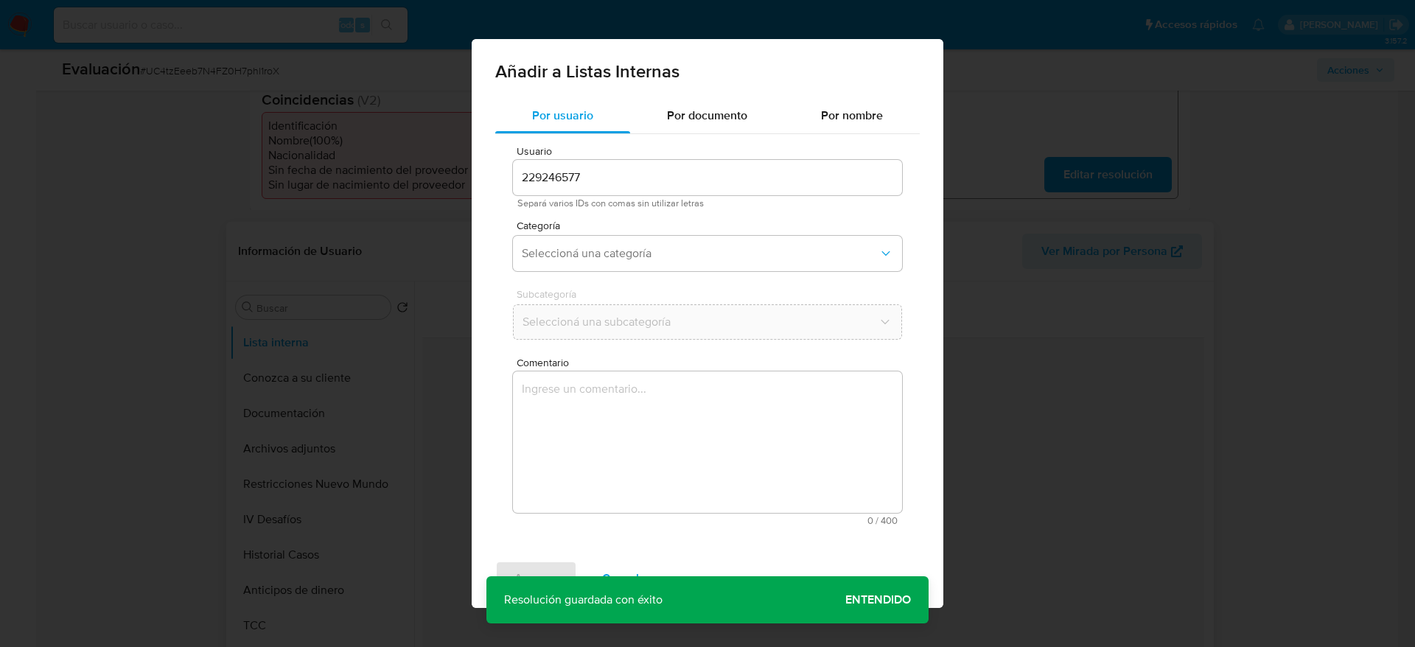
click at [597, 430] on textarea "Comentario" at bounding box center [707, 441] width 389 height 141
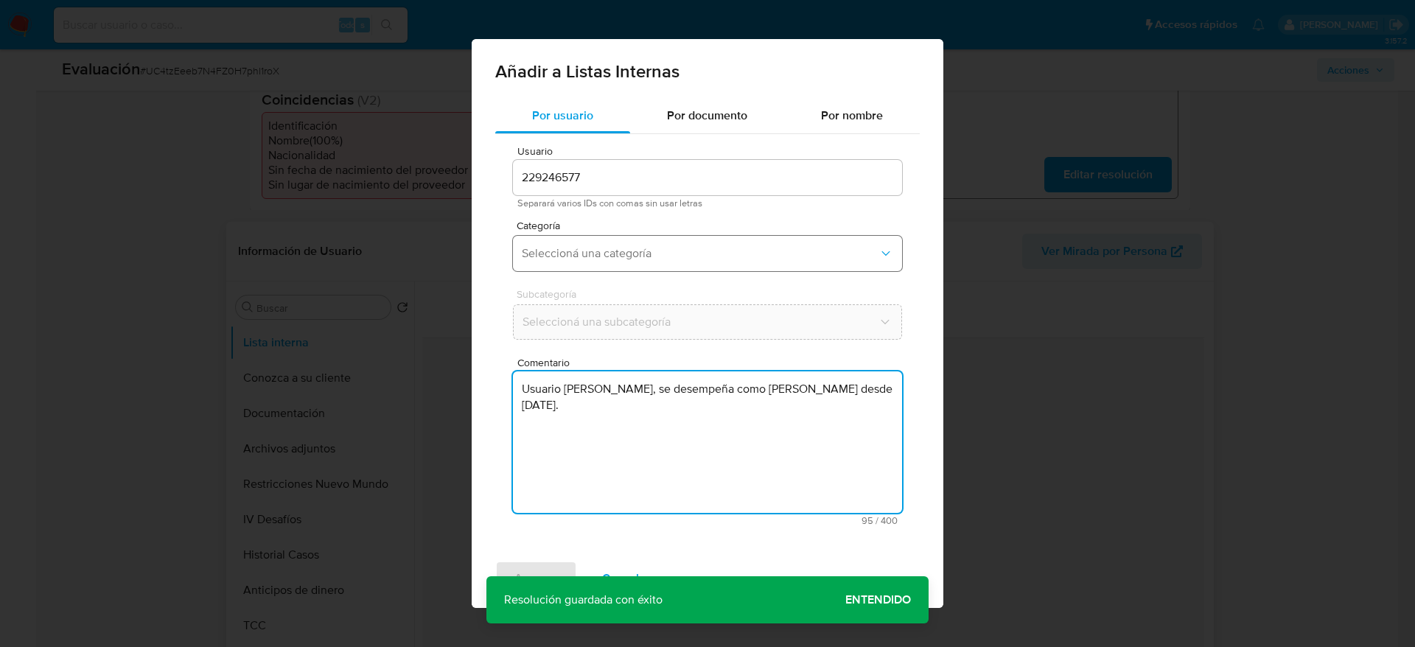
type textarea "Usuario Jairo Andres Balmaceda Otero, se desempeña como Alcalde de Sahagún desd…"
click at [622, 261] on button "Seleccioná una categoría" at bounding box center [707, 253] width 389 height 35
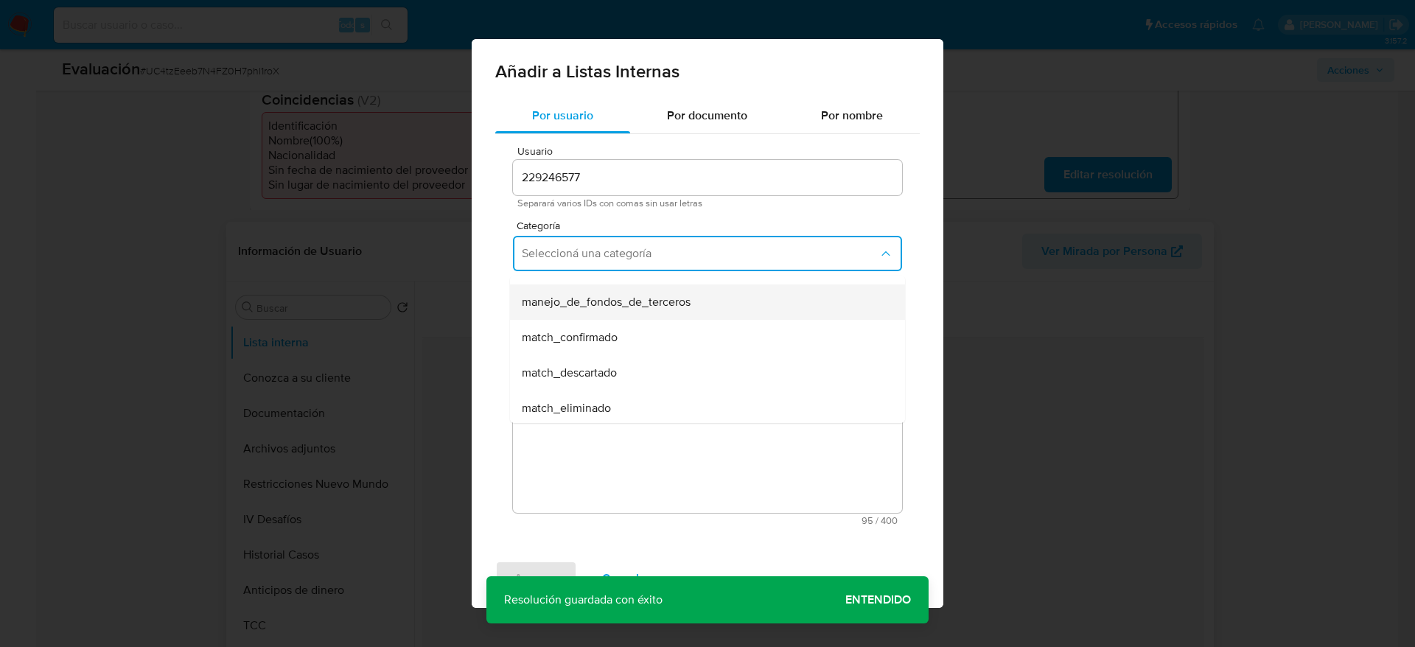
scroll to position [111, 0]
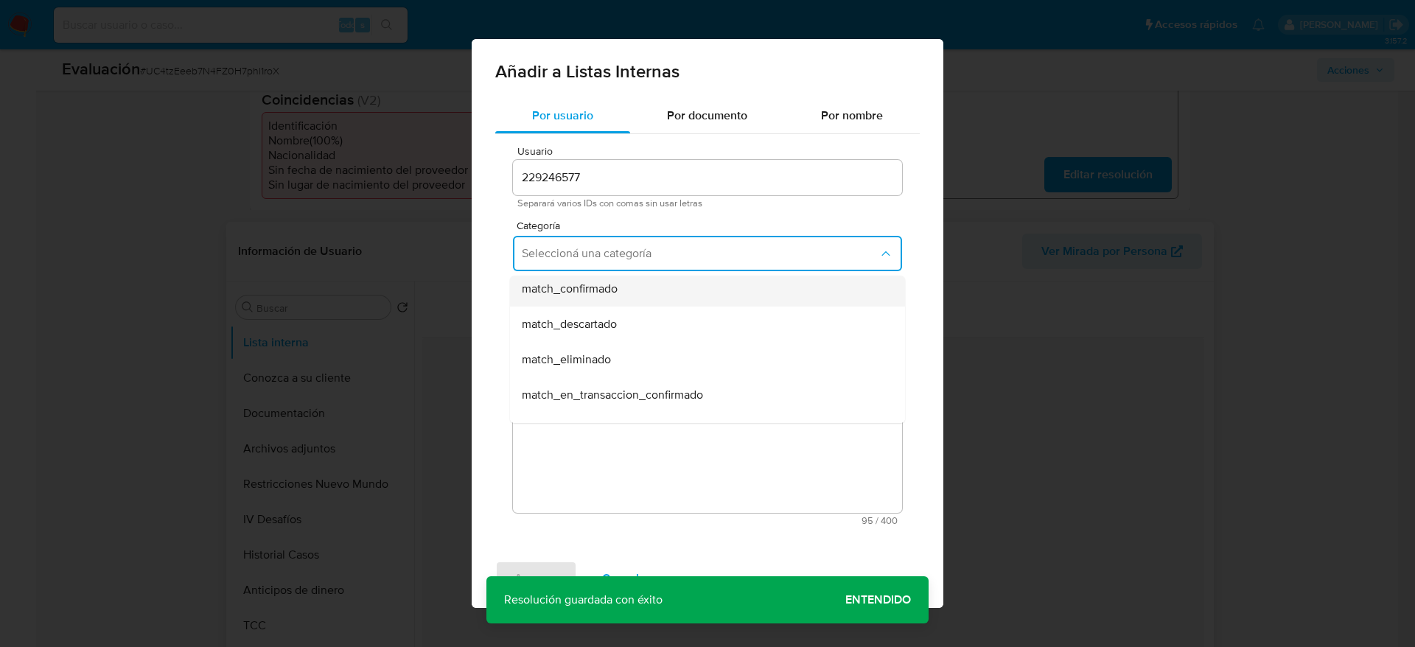
drag, startPoint x: 615, startPoint y: 328, endPoint x: 578, endPoint y: 301, distance: 45.4
click at [578, 301] on ul "hr_incorporación_revisada_por_la_gerencia incorporación_revisada_por_la_gerenci…" at bounding box center [707, 430] width 395 height 531
click at [578, 301] on div "match_confirmado" at bounding box center [703, 288] width 363 height 35
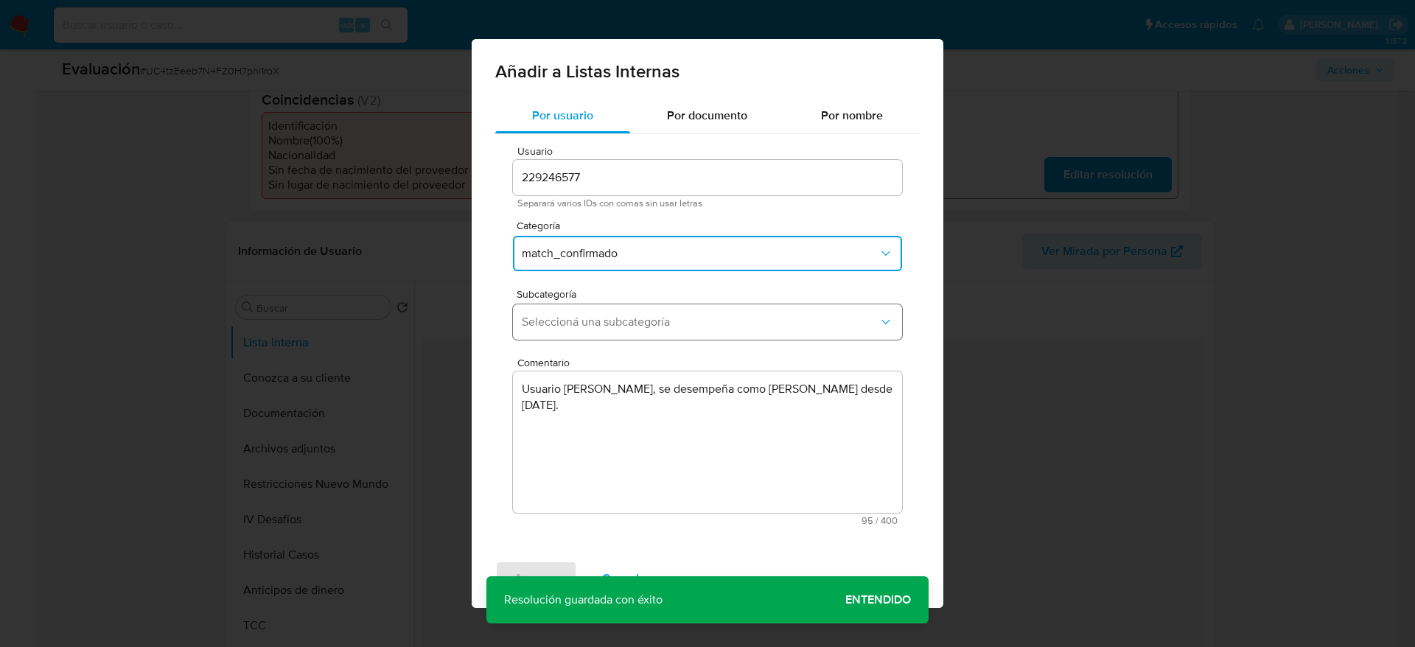
click at [593, 331] on button "Seleccioná una subcategoría" at bounding box center [707, 321] width 389 height 35
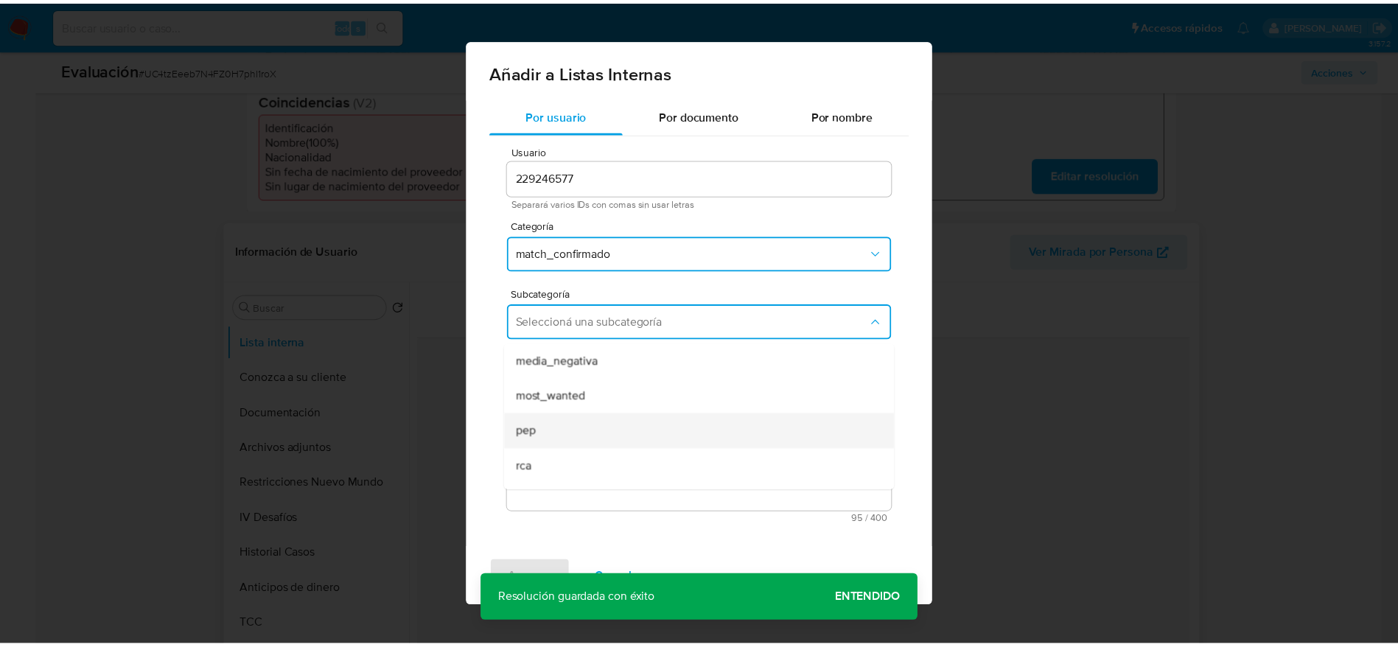
scroll to position [100, 0]
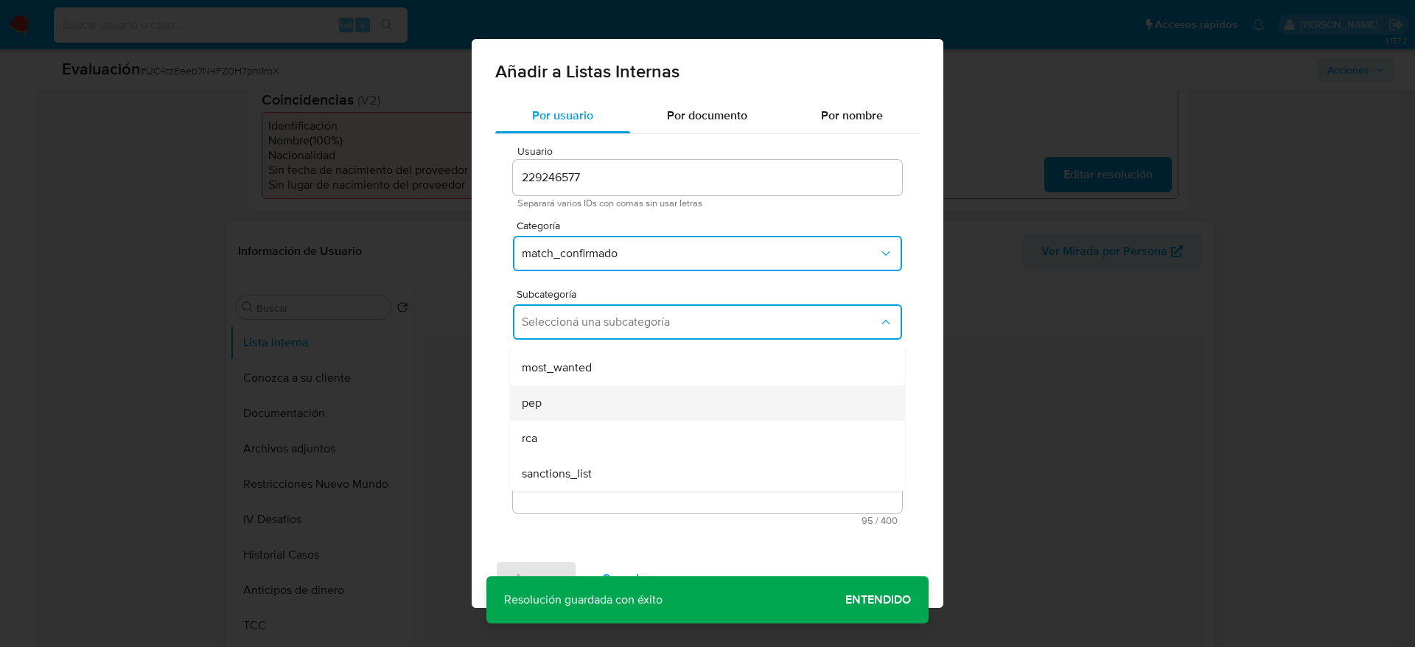
click at [567, 400] on div "pep" at bounding box center [703, 402] width 363 height 35
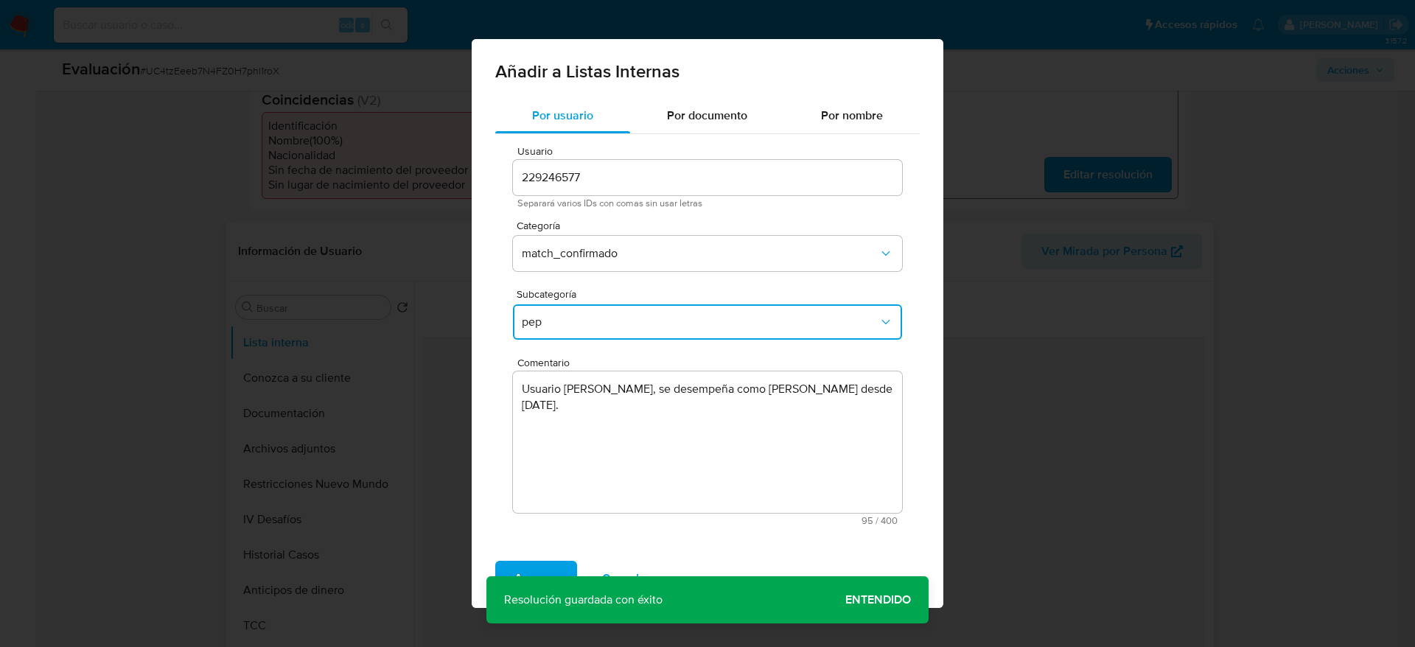
click at [539, 553] on div "Agregar Cancelar" at bounding box center [708, 578] width 472 height 59
click at [539, 567] on span "Agregar" at bounding box center [535, 578] width 43 height 32
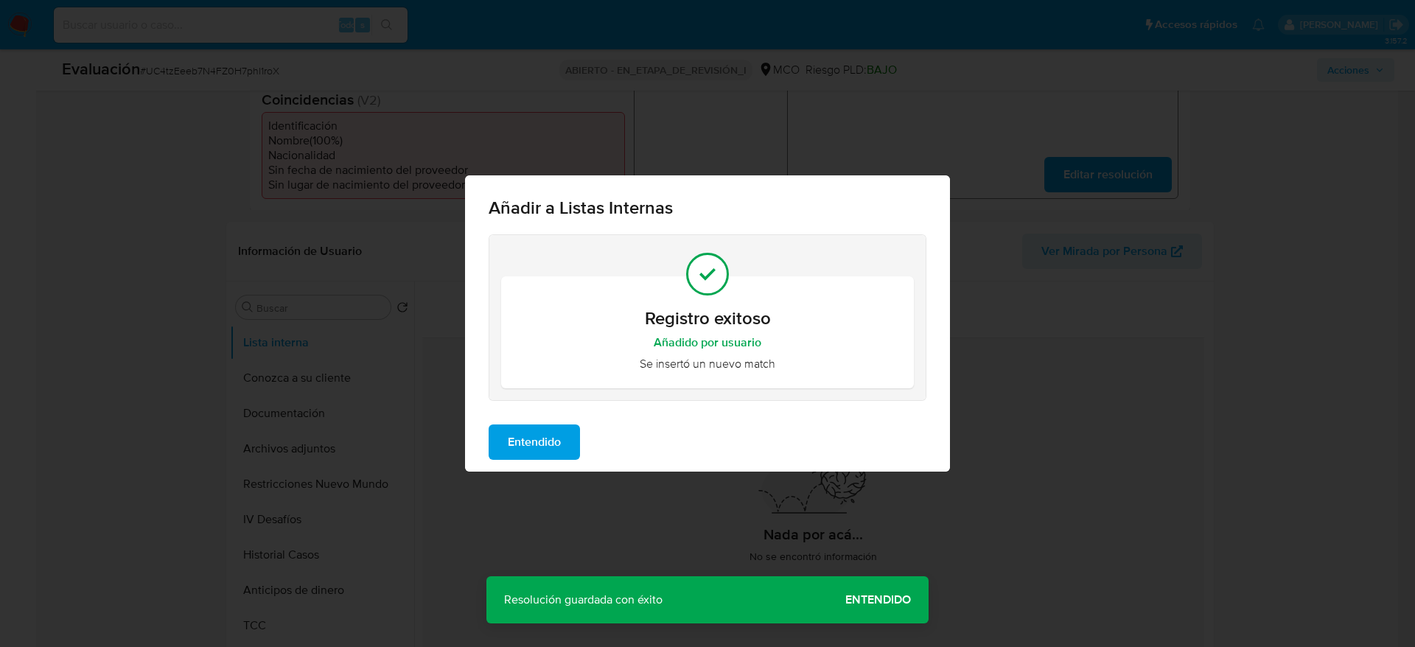
click at [555, 411] on div "Registro exitoso Añadido por usuario Se insertó un nuevo match" at bounding box center [707, 323] width 485 height 178
click at [543, 432] on span "Entendido" at bounding box center [534, 442] width 53 height 32
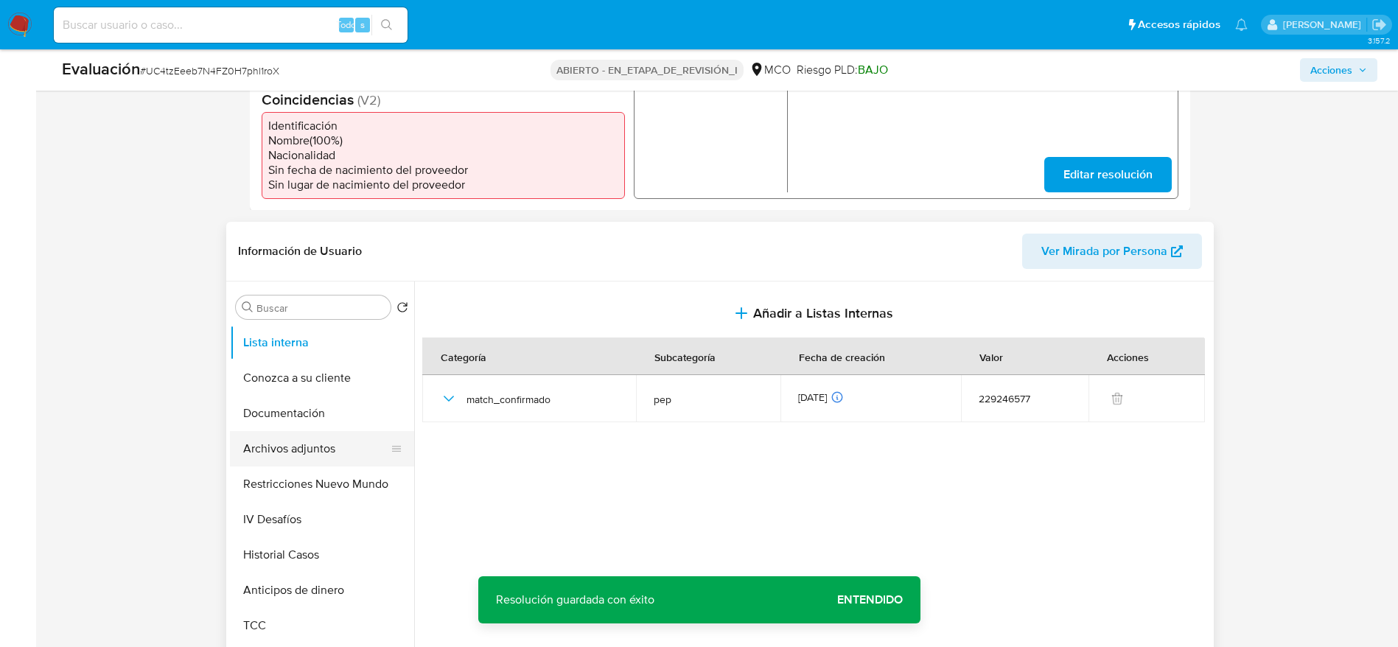
click at [271, 438] on button "Archivos adjuntos" at bounding box center [316, 448] width 172 height 35
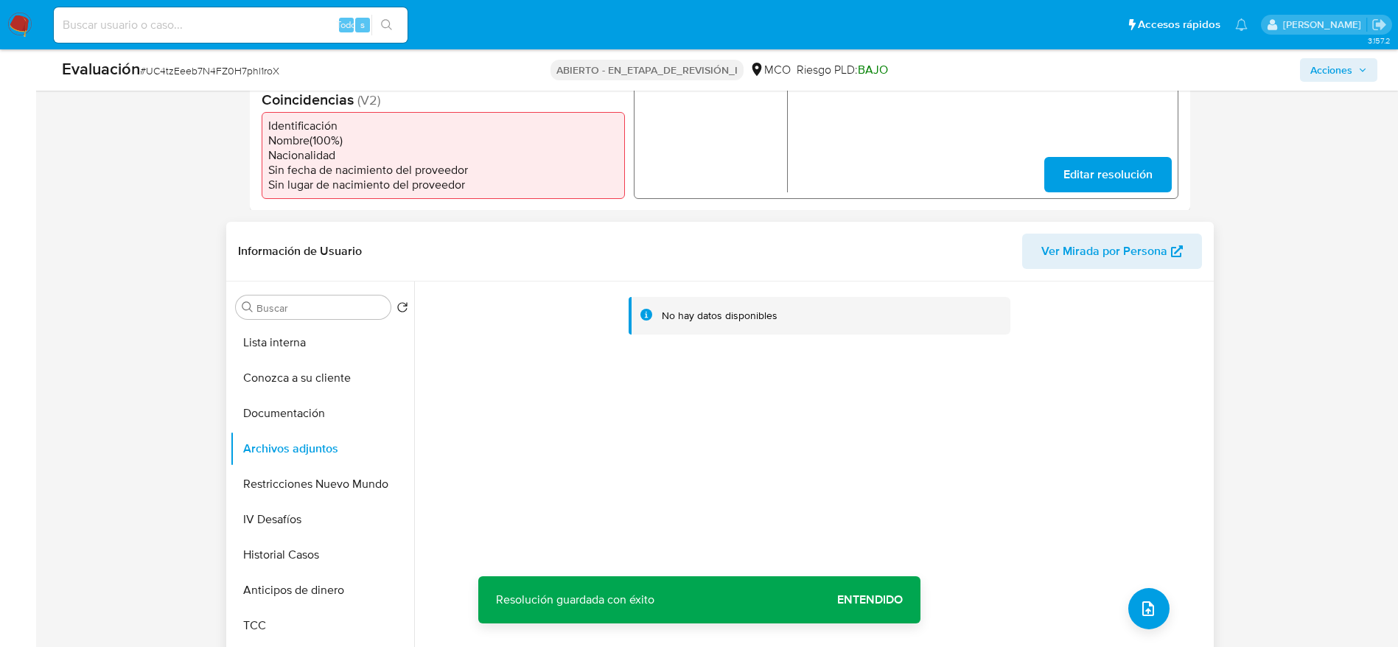
click at [1135, 580] on div "No hay datos disponibles" at bounding box center [812, 470] width 796 height 377
click at [1154, 594] on button "subir archivo" at bounding box center [1148, 608] width 41 height 41
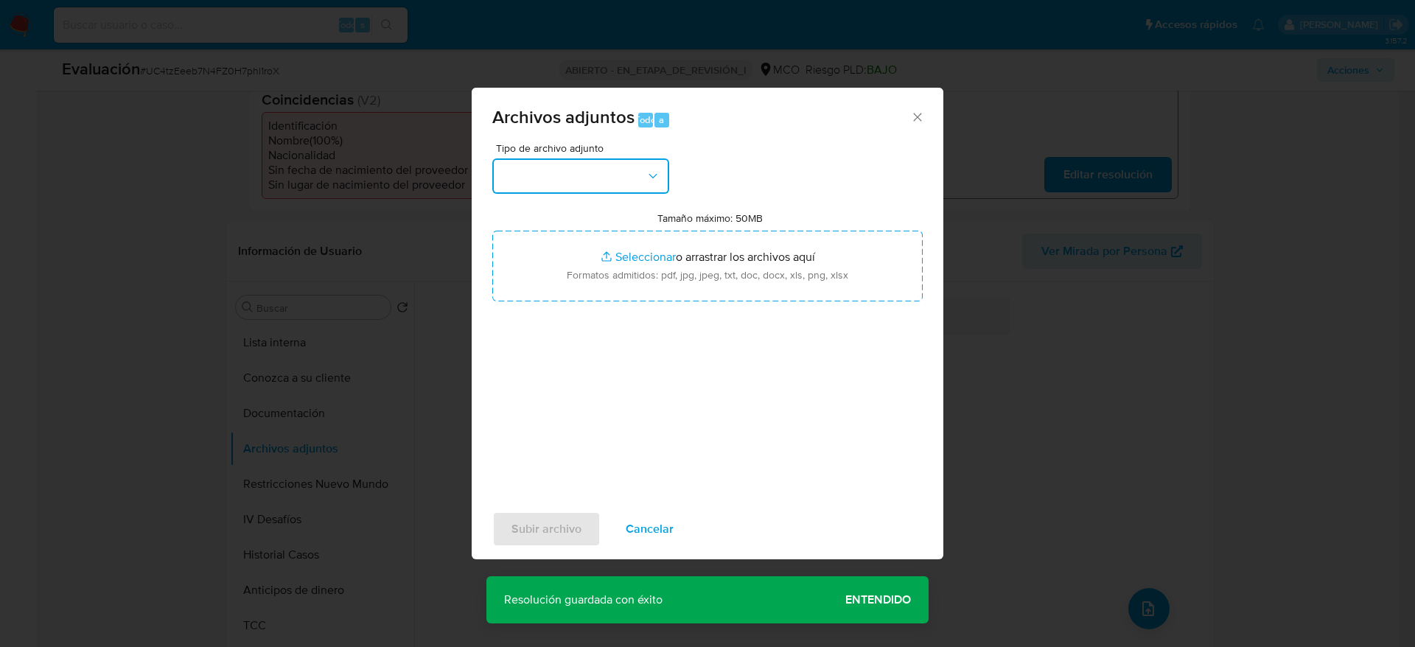
click at [614, 181] on button "button" at bounding box center [580, 175] width 177 height 35
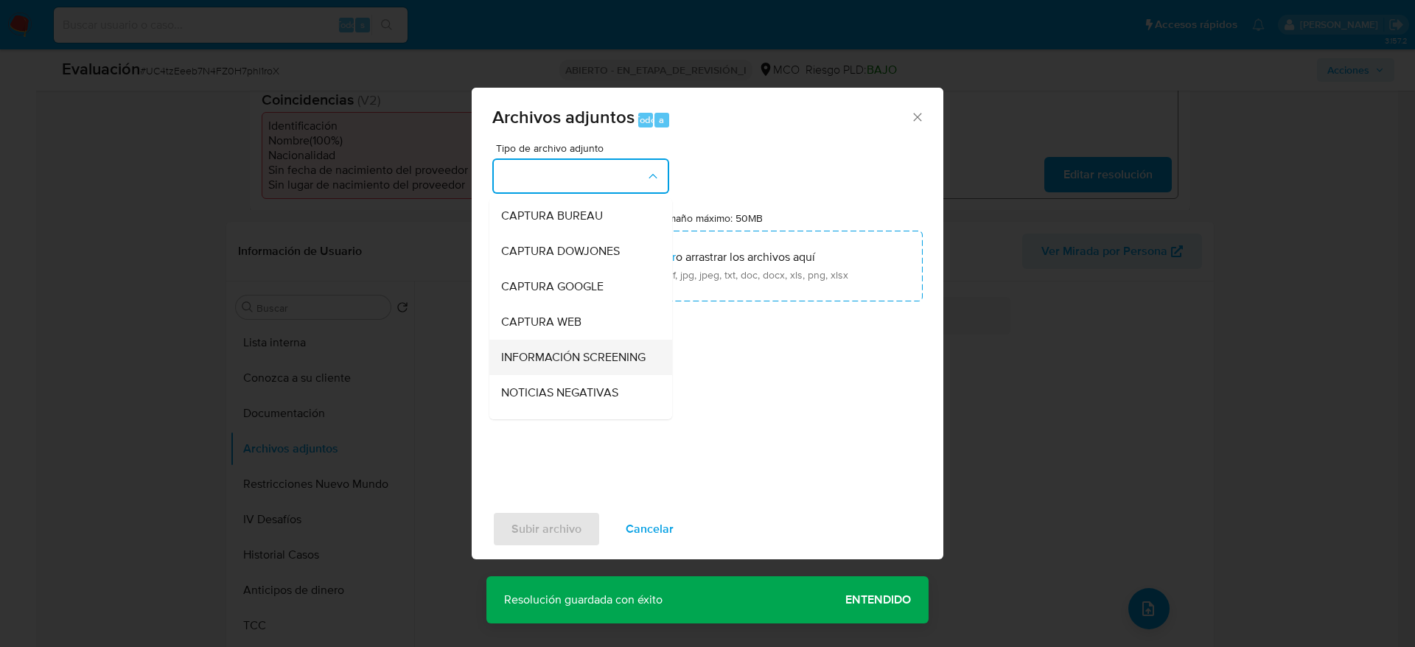
click at [567, 365] on span "INFORMACIÓN SCREENING" at bounding box center [573, 357] width 144 height 15
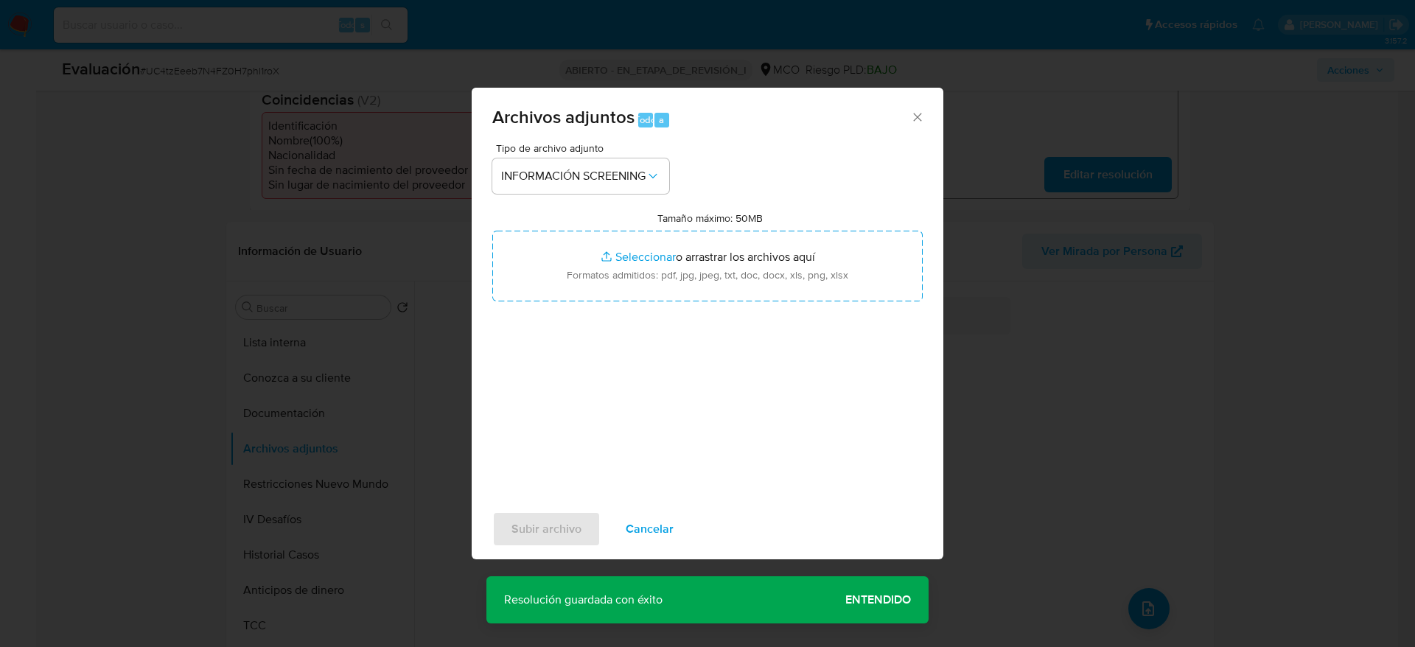
click at [686, 220] on label "Tamaño máximo: 50MB Seleccionar archivos" at bounding box center [709, 218] width 105 height 13
click at [686, 231] on input "Tamaño máximo: 50MB Seleccionar archivos" at bounding box center [707, 266] width 430 height 71
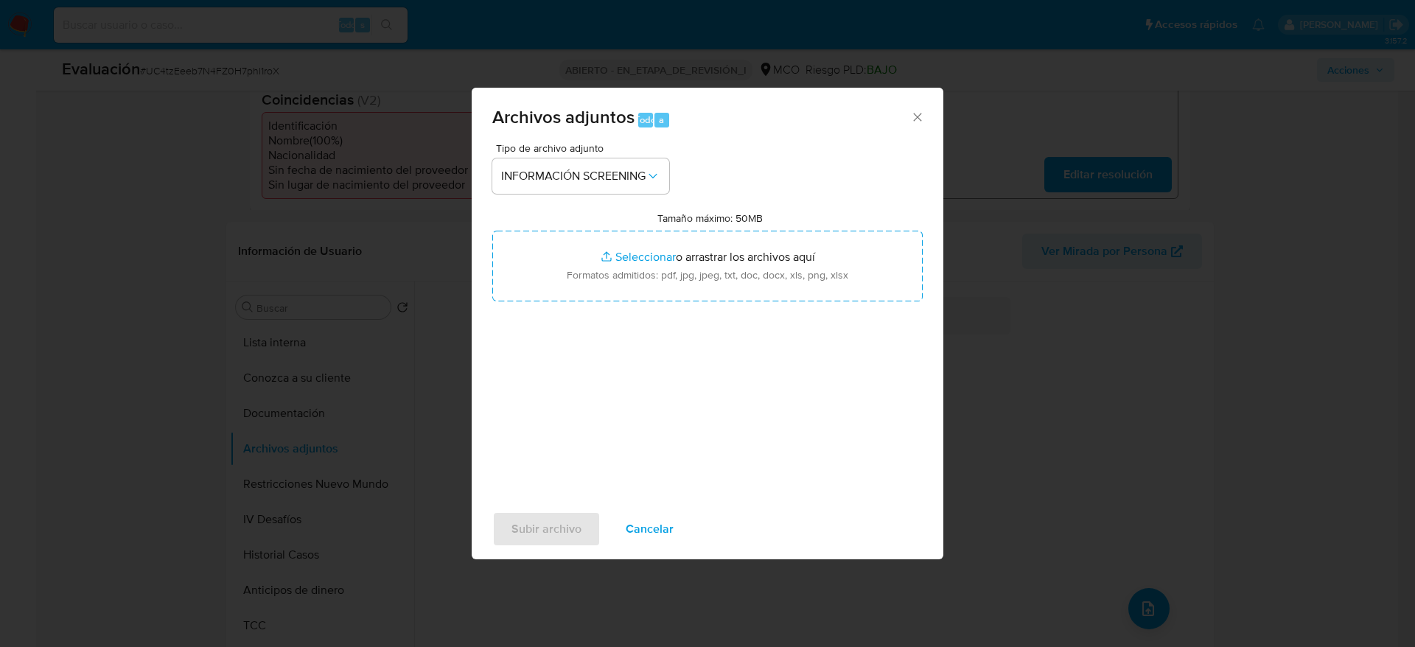
type input "C:\fakepath\_Jairo Andres Balmaceda Otero_ - Buscar con Google.pdf"
click at [536, 537] on span "Subir archivo" at bounding box center [546, 529] width 70 height 32
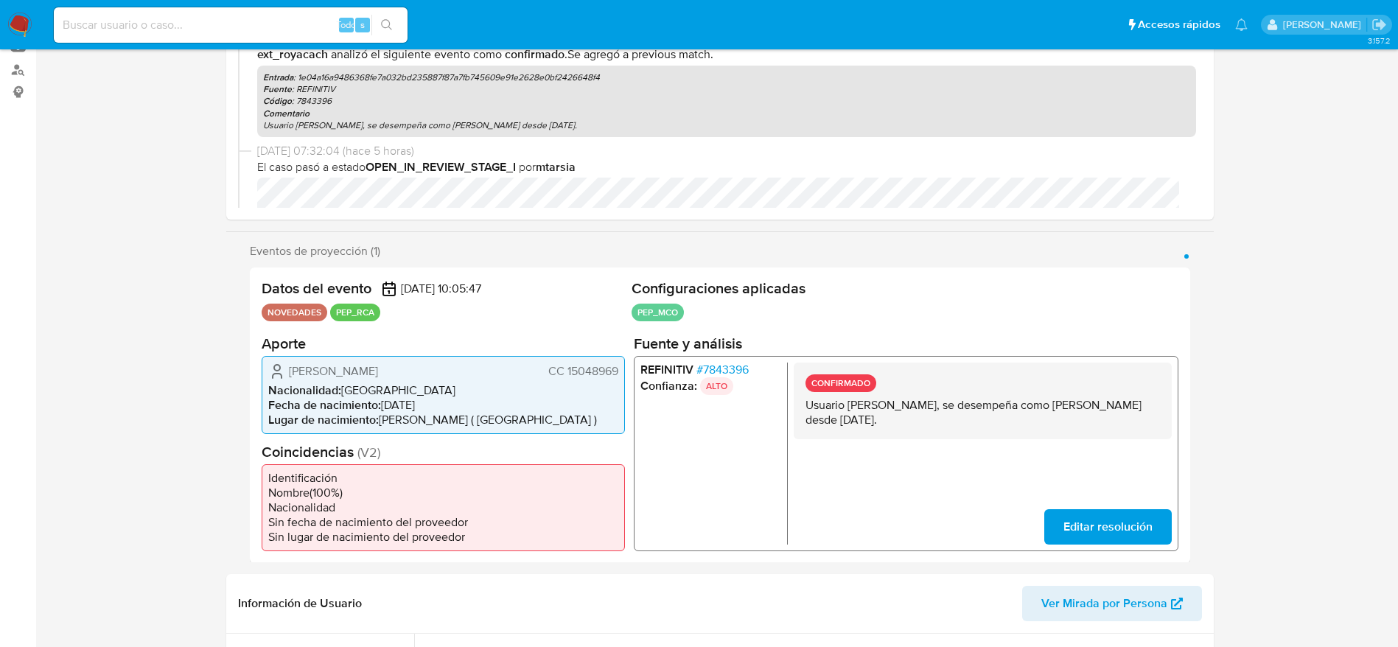
scroll to position [0, 0]
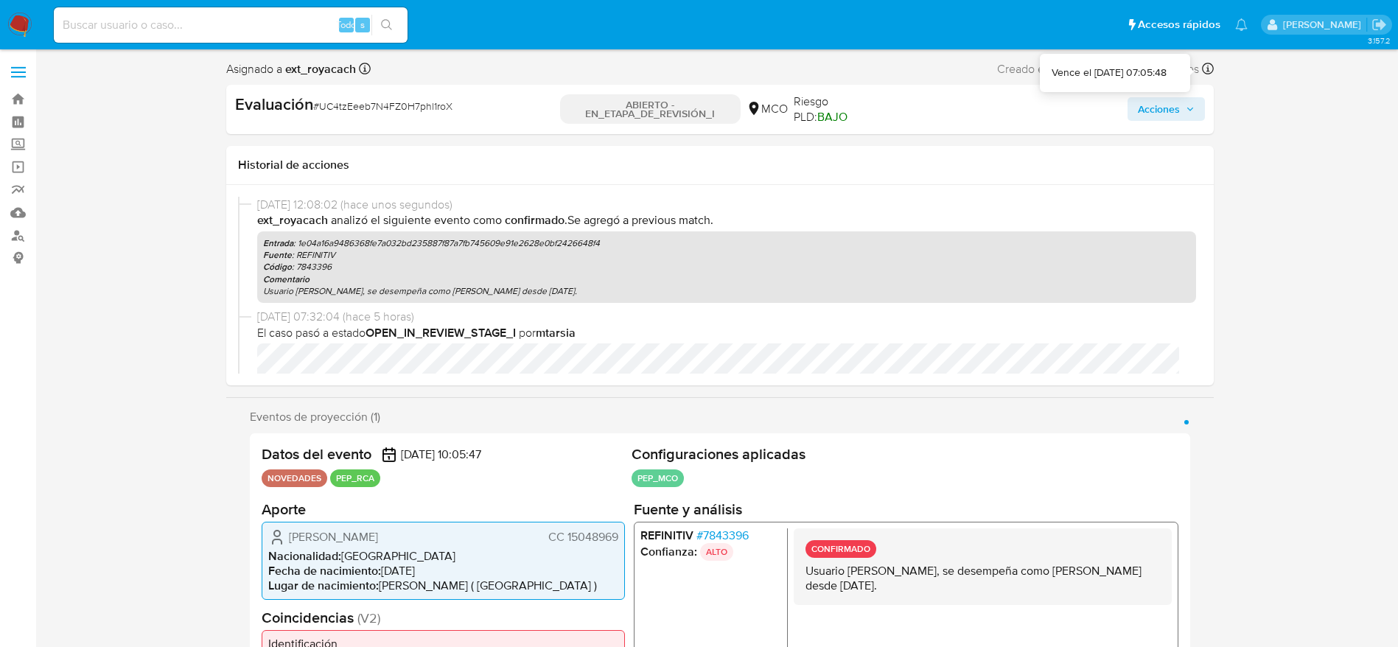
click at [1209, 69] on icon at bounding box center [1208, 69] width 12 height 12
click at [1191, 108] on icon "button" at bounding box center [1190, 109] width 9 height 9
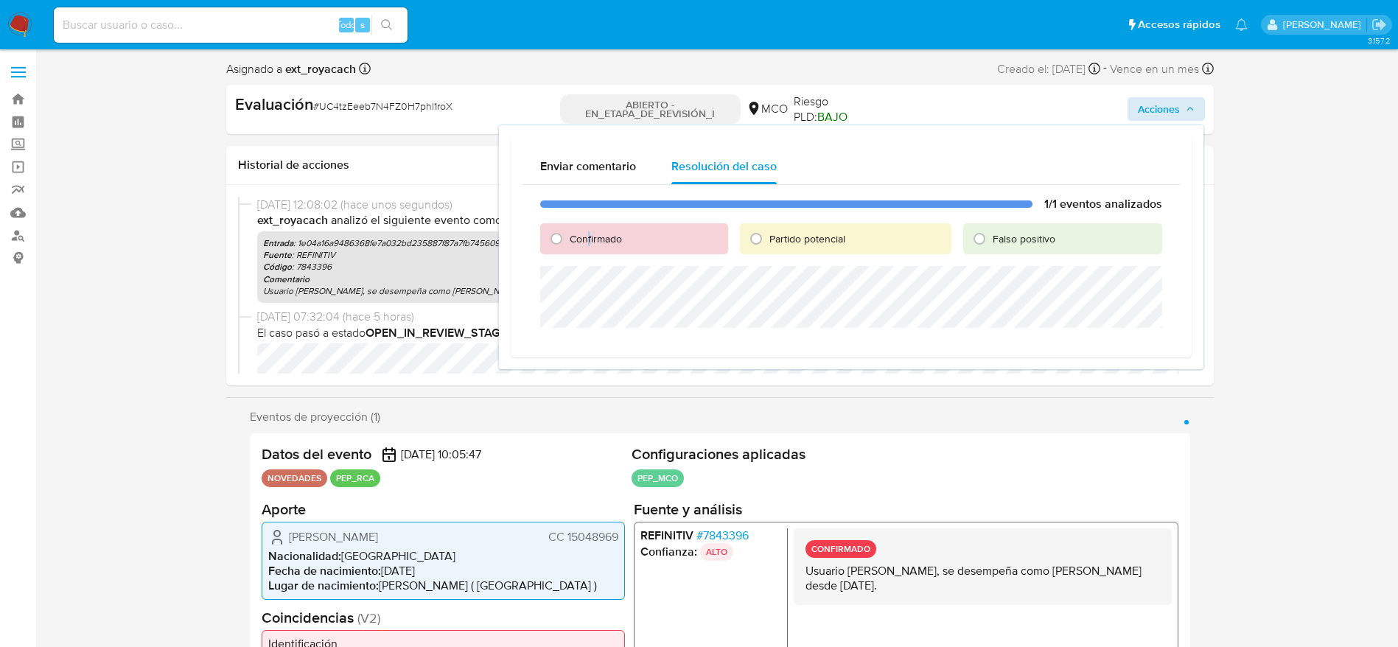
click at [590, 248] on div "Confirmado" at bounding box center [634, 238] width 188 height 31
click at [580, 242] on font "Confirmado" at bounding box center [596, 238] width 52 height 15
click at [568, 242] on input "Confirmado" at bounding box center [557, 239] width 24 height 24
radio input "true"
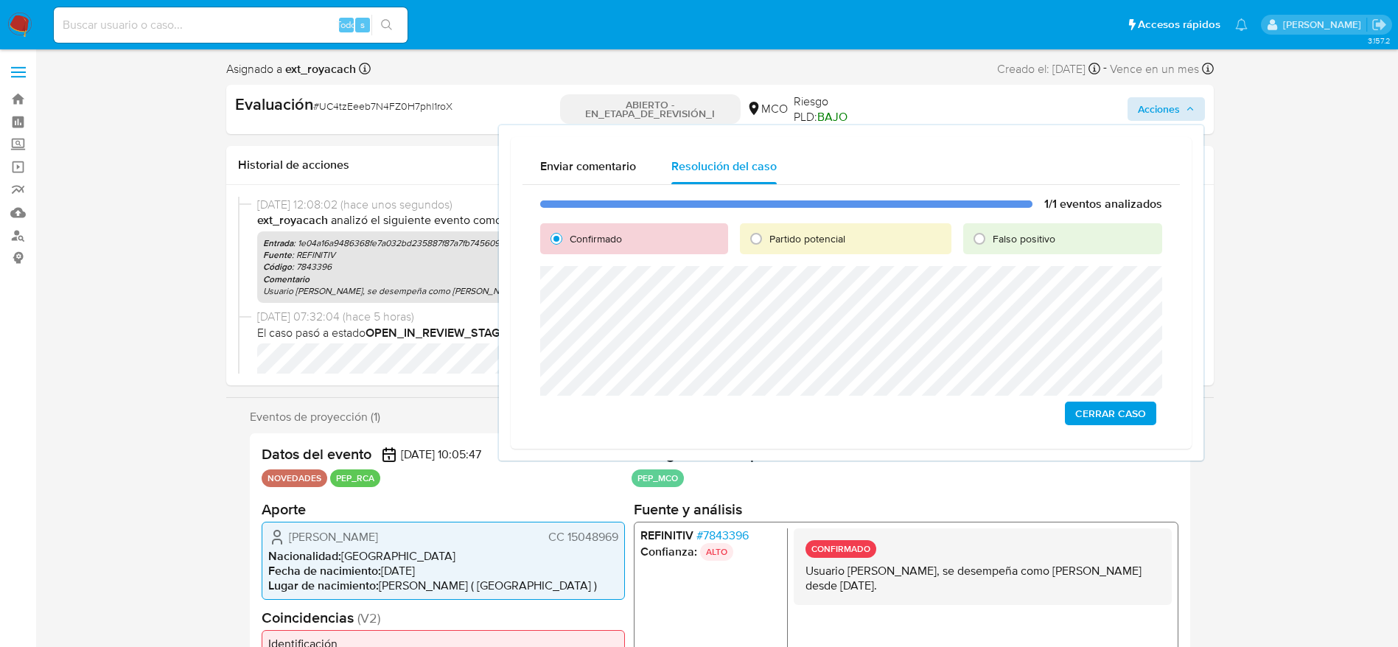
click at [1074, 419] on button "Cerrar Caso" at bounding box center [1110, 414] width 91 height 24
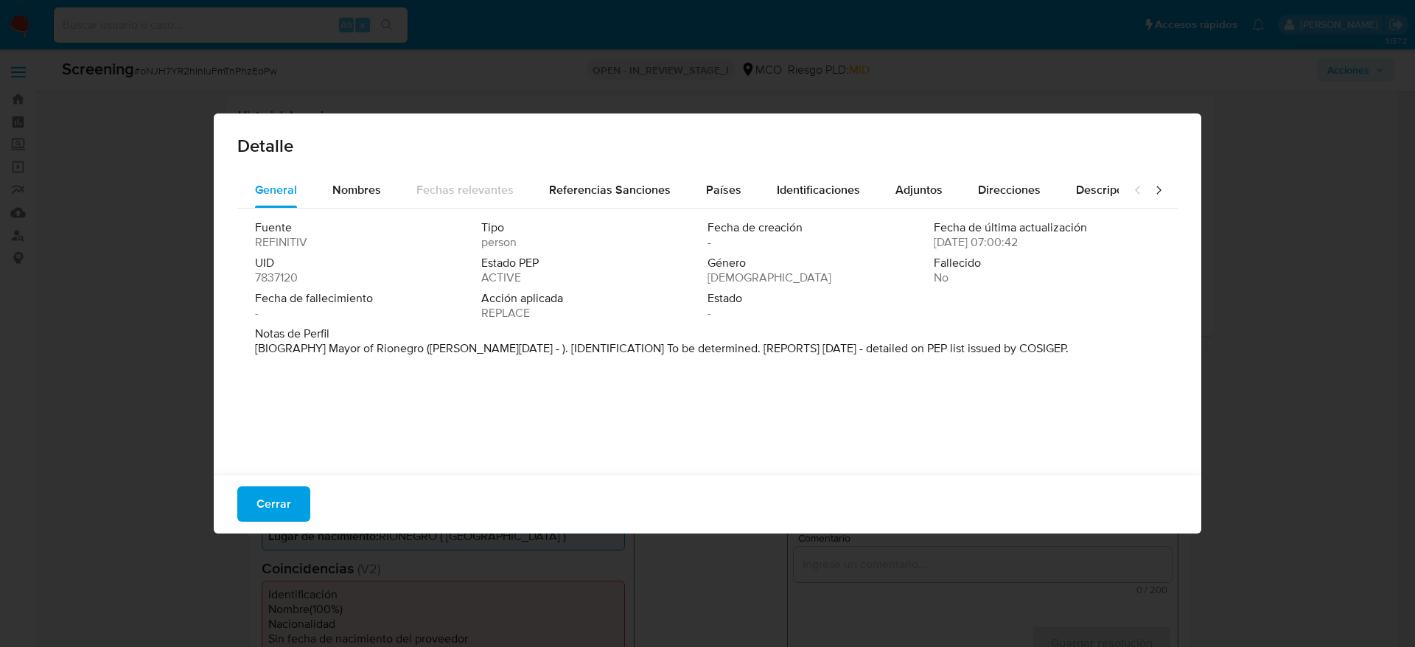
select select "10"
click at [312, 467] on div "General Nombres Fechas relevantes Referencias Sanciones Países Identificaciones…" at bounding box center [708, 325] width 988 height 306
click at [296, 478] on div "Cerrar" at bounding box center [708, 504] width 988 height 60
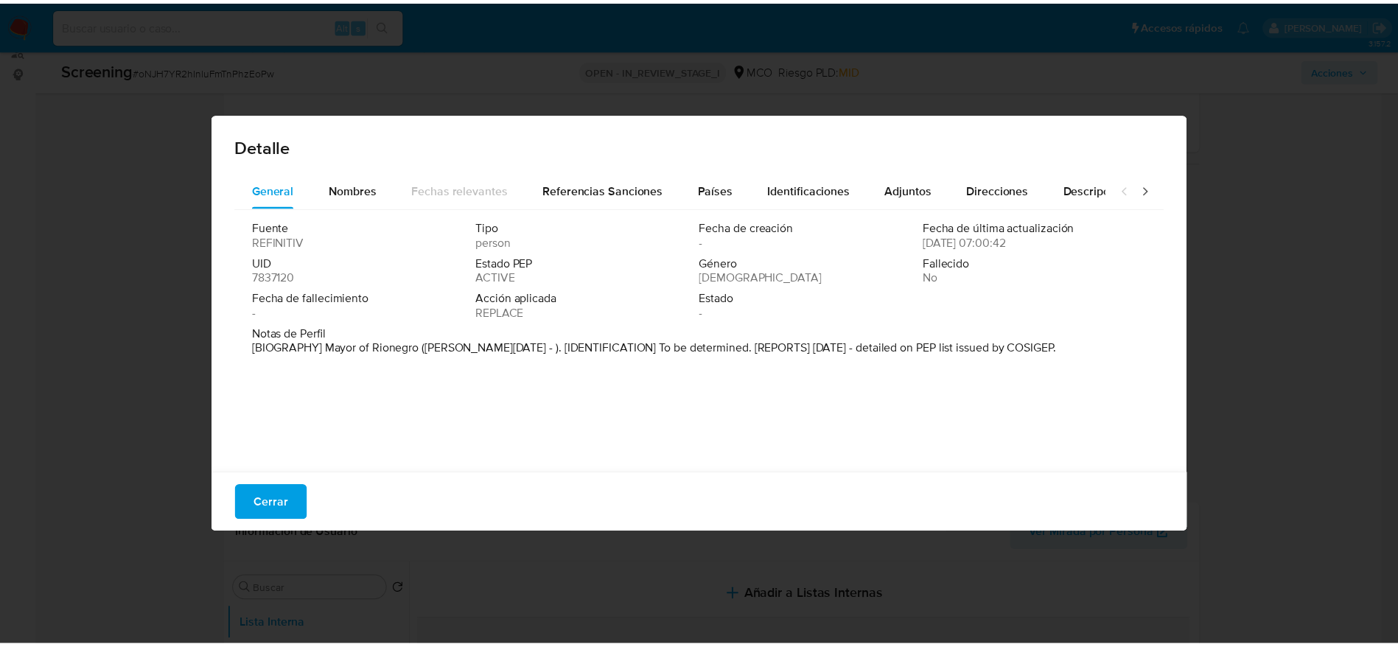
scroll to position [186, 0]
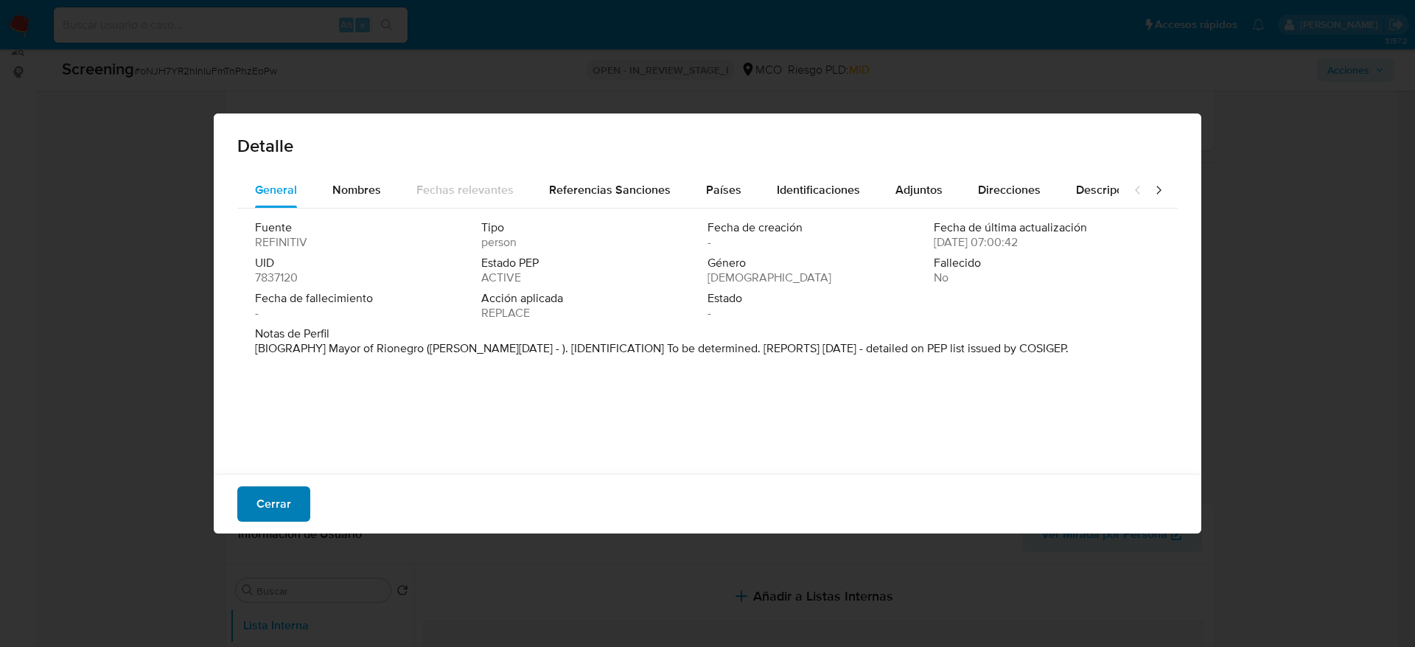
click at [305, 492] on button "Cerrar" at bounding box center [273, 503] width 73 height 35
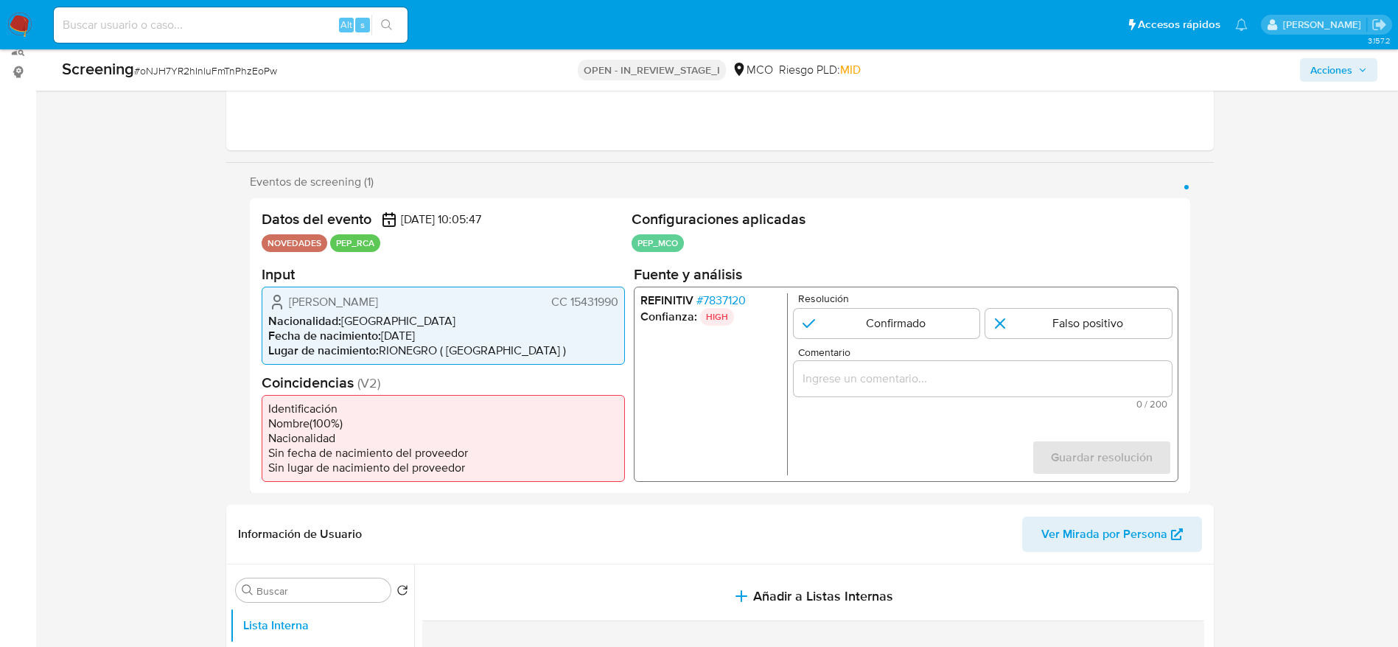
click at [220, 76] on span "# oNJH7YR2hInluFmTnPhzEoPw" at bounding box center [205, 70] width 143 height 15
copy span "oNJH7YR2hInluFmTnPhzEoPw"
drag, startPoint x: 261, startPoint y: 302, endPoint x: 624, endPoint y: 301, distance: 363.3
click at [618, 306] on div "Datos del evento [DATE] 10:05:47 NOVEDADES PEP_RCA Configuraciones aplicadas PE…" at bounding box center [720, 346] width 940 height 296
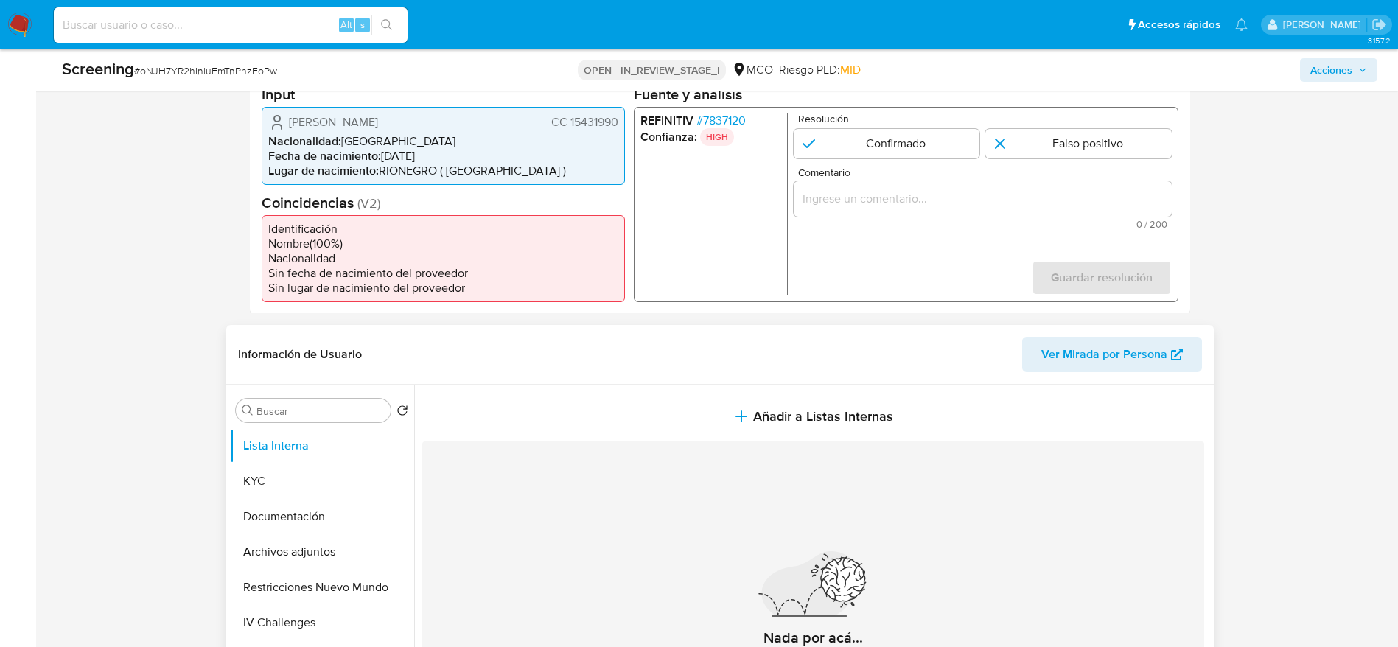
scroll to position [407, 0]
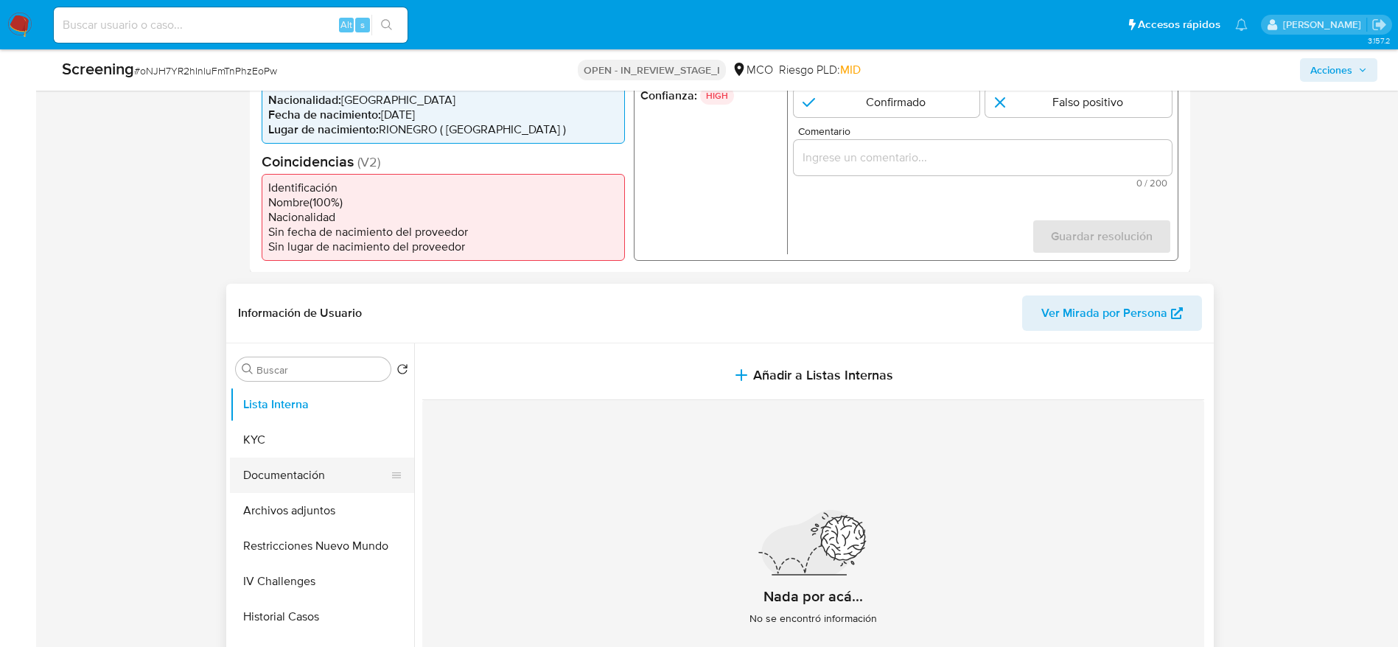
click at [301, 492] on button "Documentación" at bounding box center [316, 475] width 172 height 35
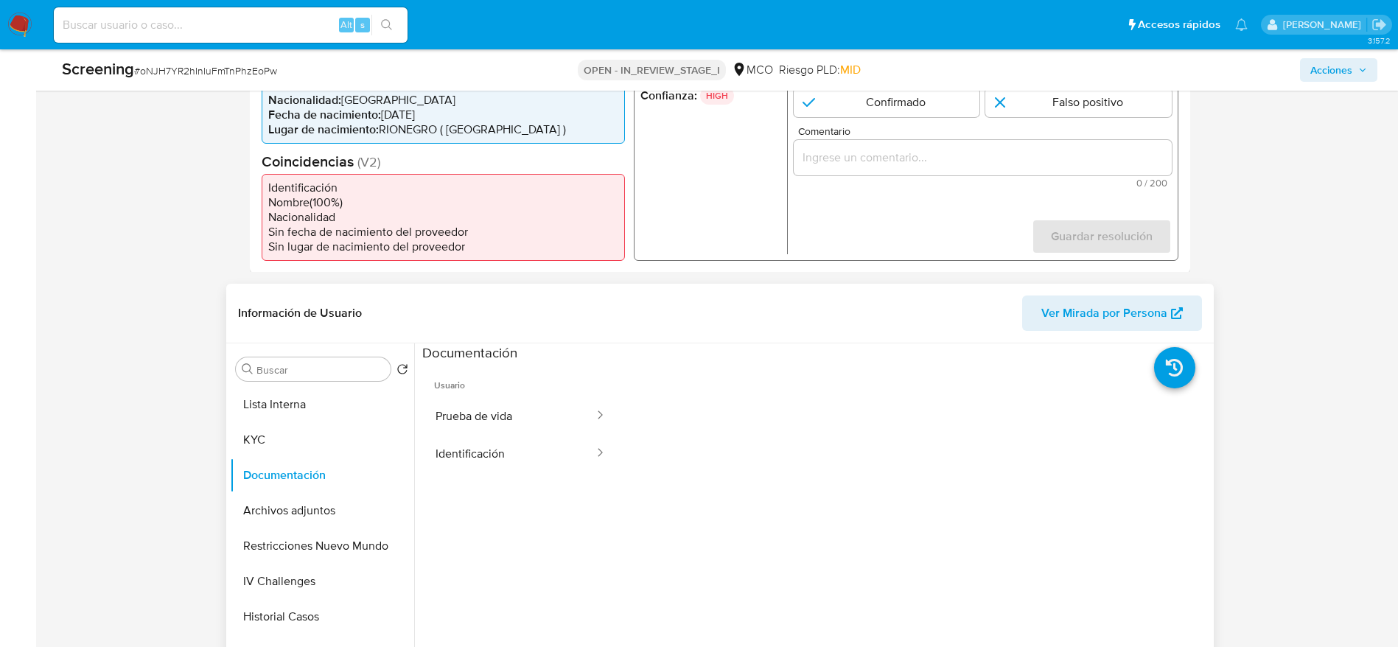
click at [557, 438] on button "Identificación" at bounding box center [508, 454] width 173 height 38
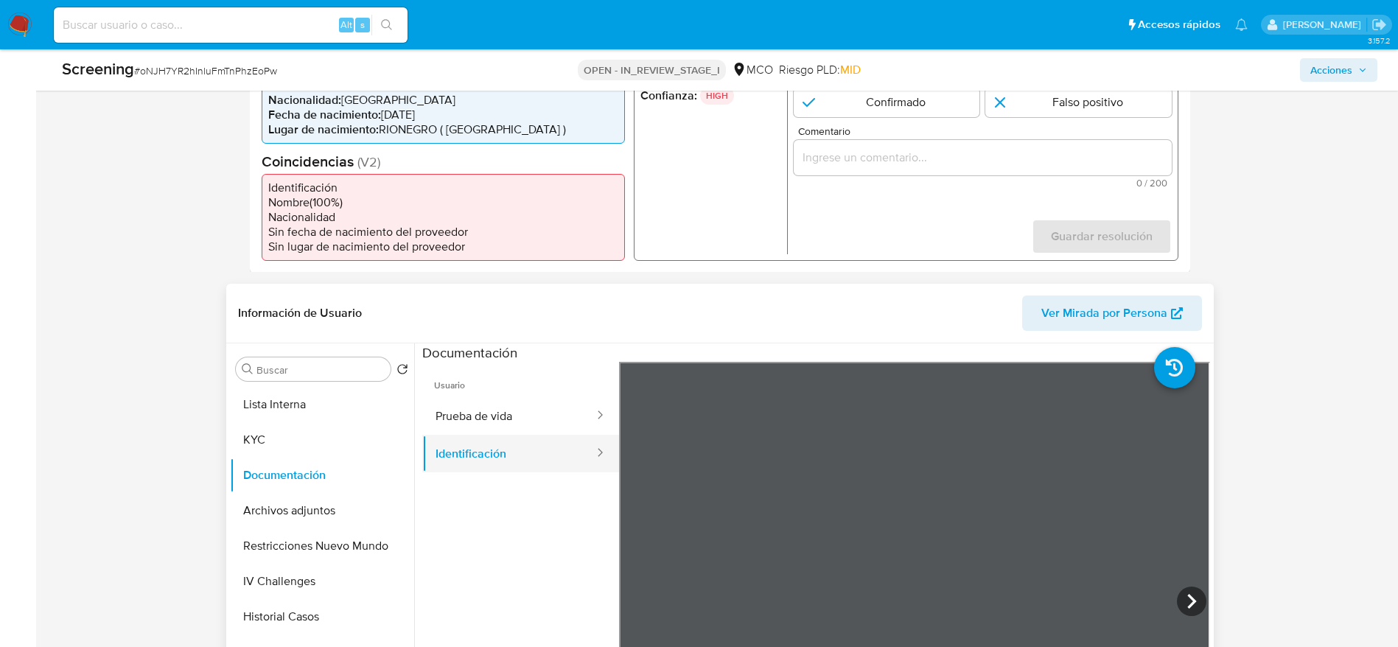
scroll to position [459, 0]
click at [483, 406] on button "Prueba de vida" at bounding box center [508, 416] width 173 height 38
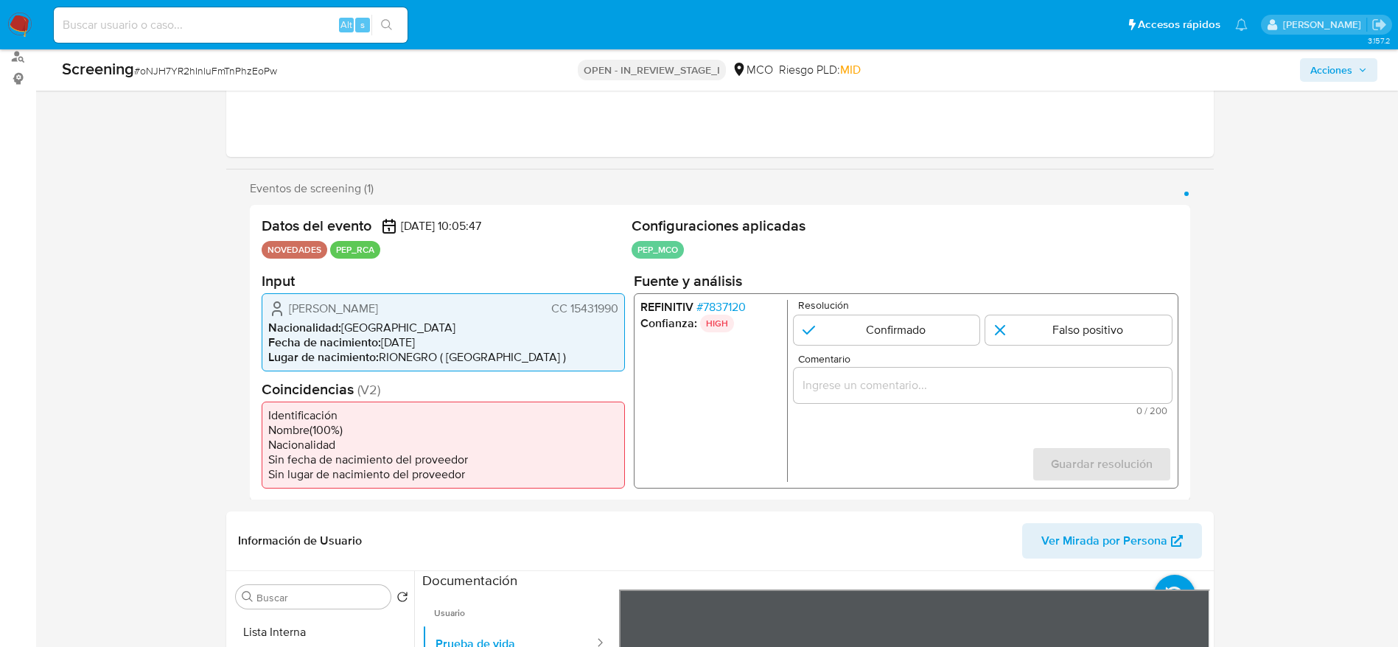
scroll to position [221, 0]
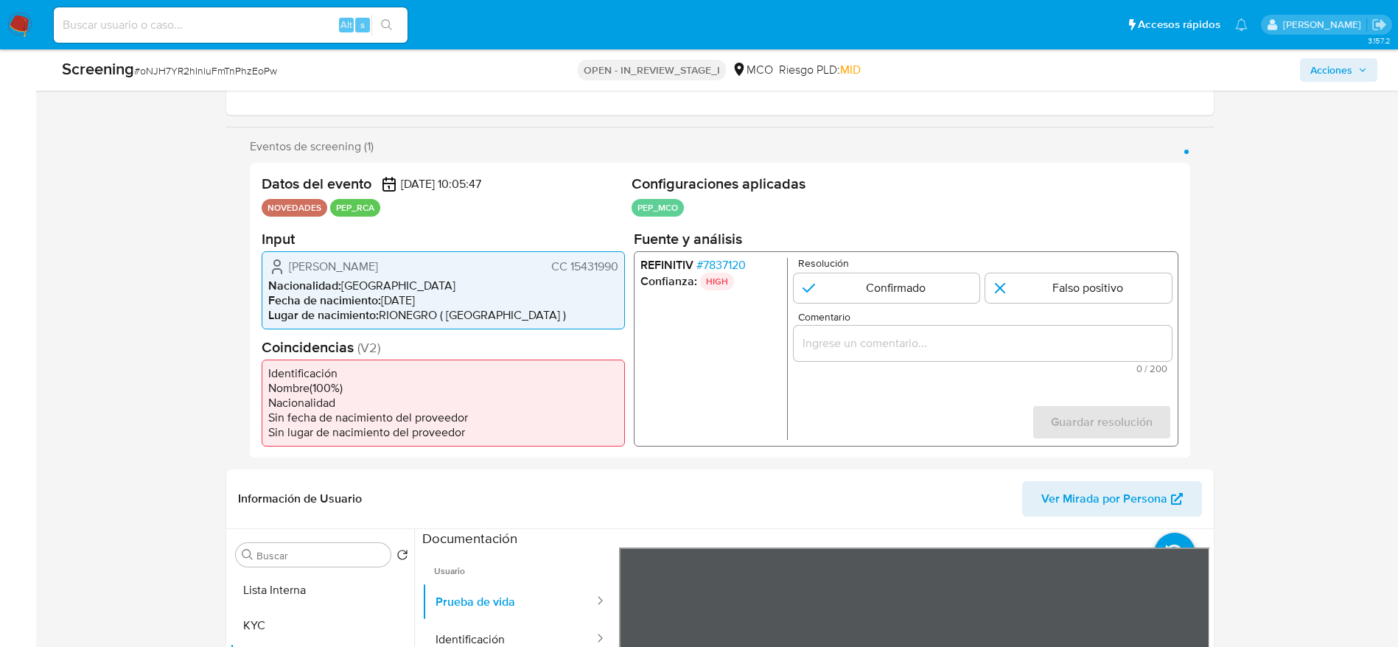
click at [705, 265] on span "# 7837120" at bounding box center [720, 264] width 49 height 15
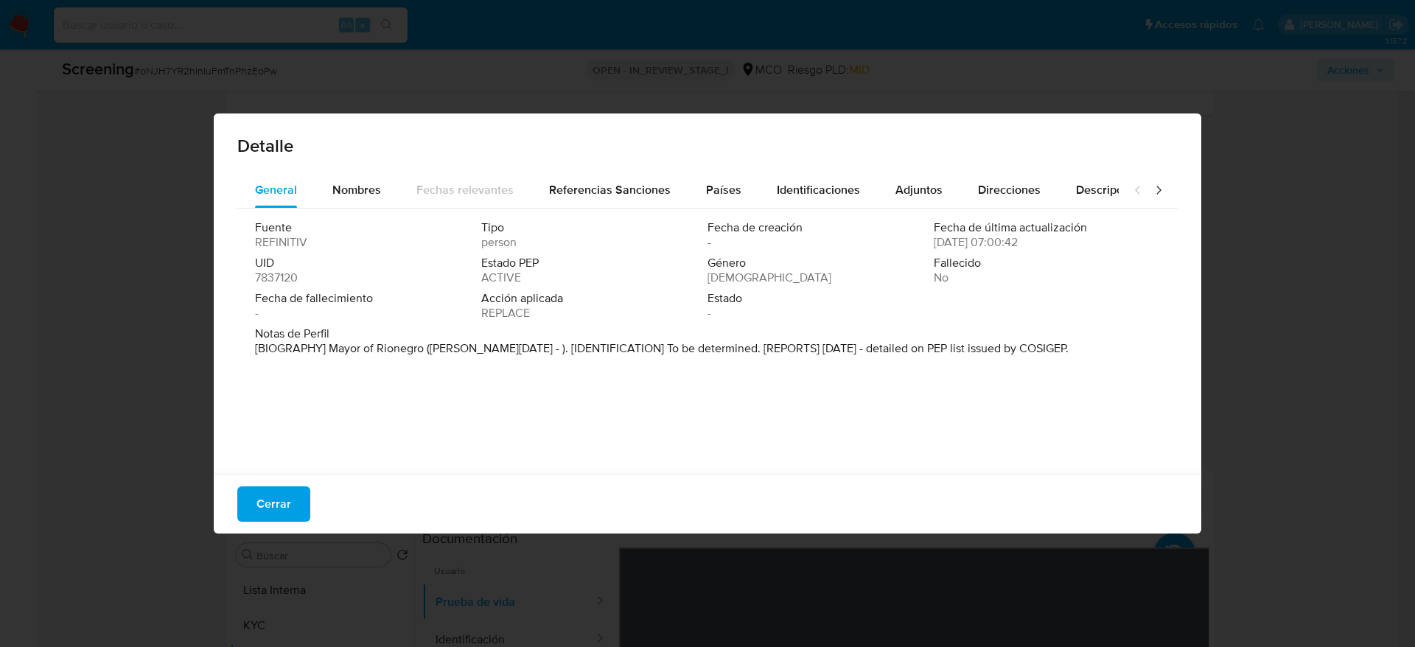
click at [416, 343] on p "[BIOGRAPHY] Mayor of Rionegro (Jan 2024 - ). [IDENTIFICATION] To be determined.…" at bounding box center [662, 348] width 814 height 15
click at [285, 508] on span "Cerrar" at bounding box center [273, 504] width 35 height 32
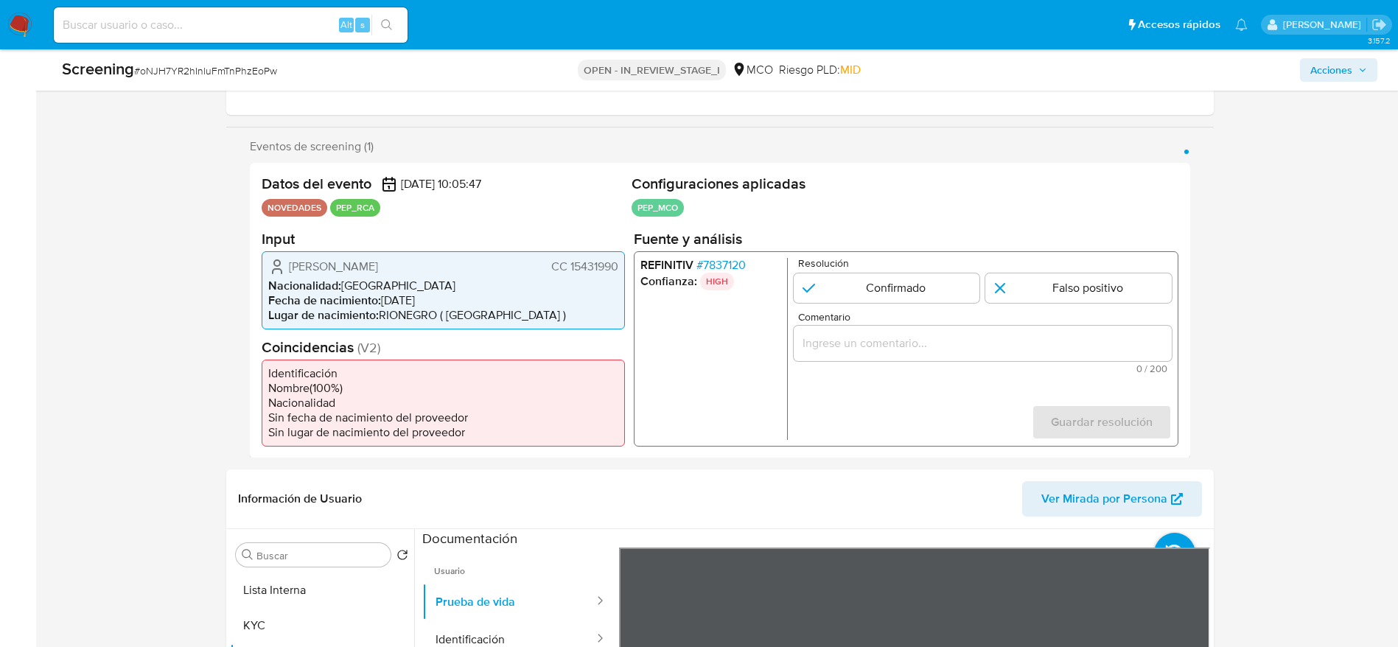
click at [1010, 342] on input "Comentario" at bounding box center [982, 342] width 378 height 19
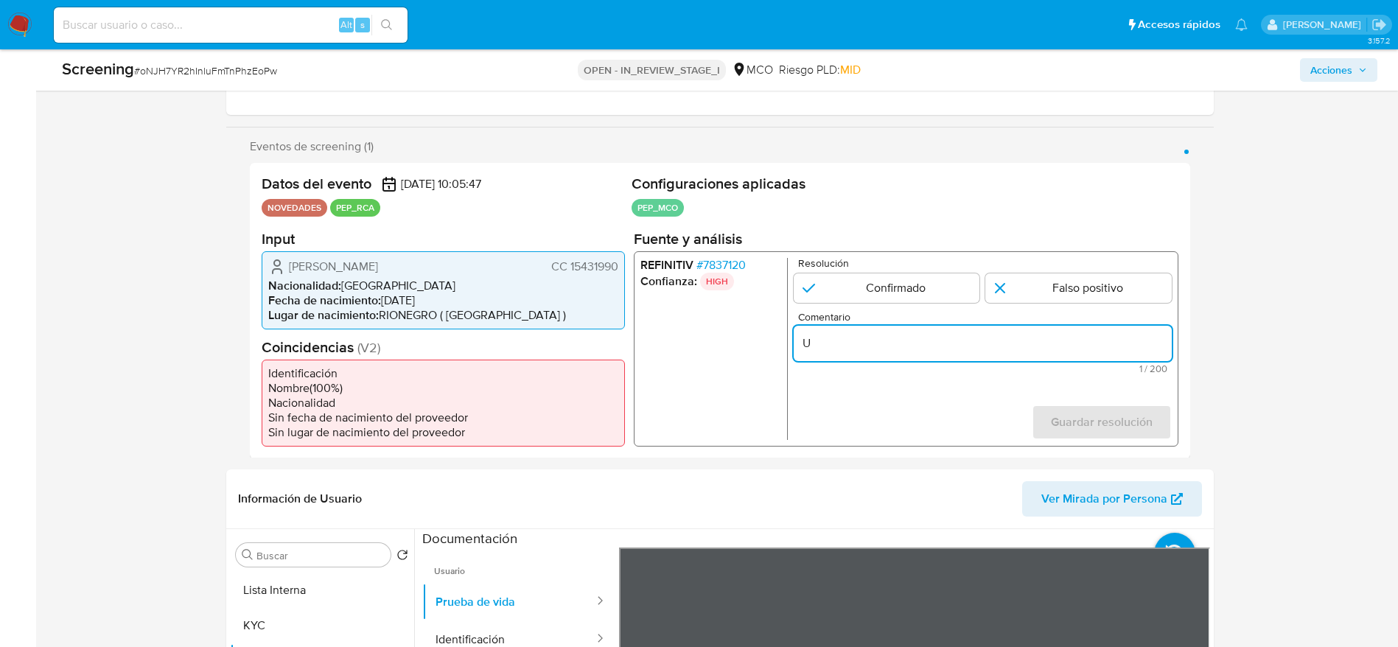
paste input "suario Jorge Humberto Rivas Urrea El titular de la cuenta se desempeña como Alc…"
type input "Usuario Jorge Humberto Rivas Urrea El titular de la cuenta se desempeña como Al…"
click at [953, 299] on input "1 de 1" at bounding box center [886, 287] width 186 height 29
radio input "true"
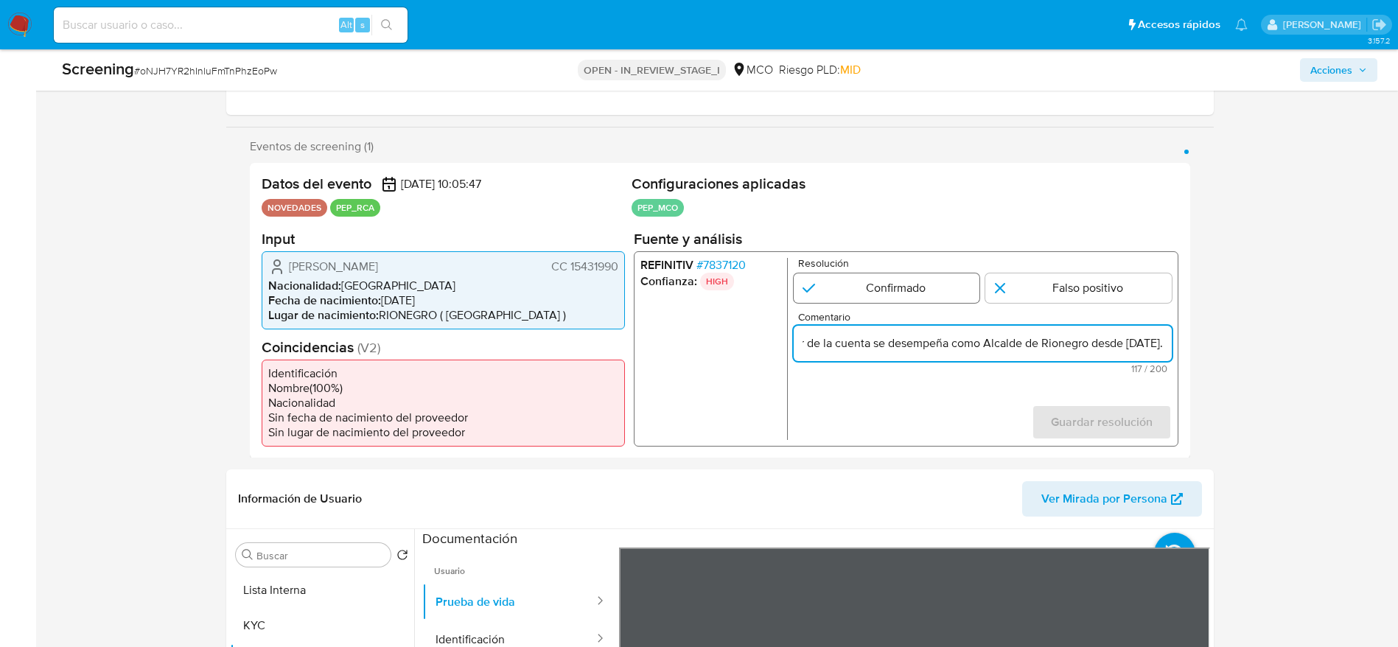
scroll to position [0, 0]
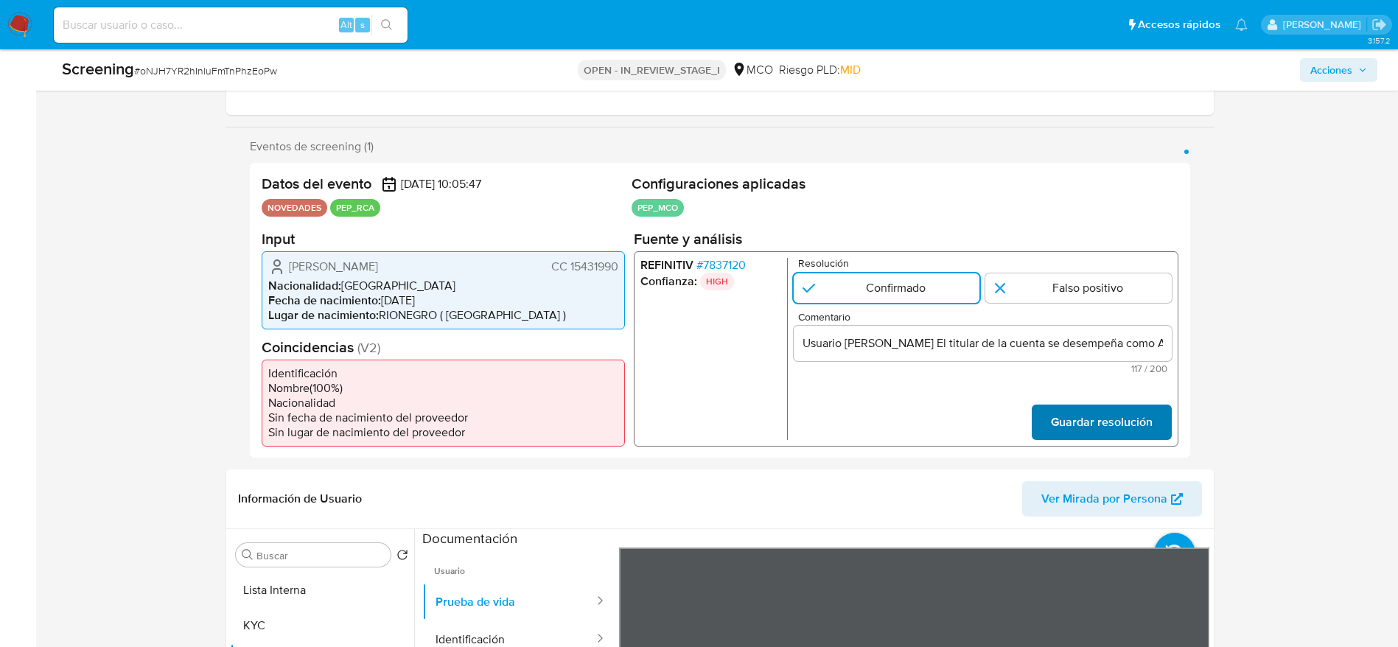
click at [1165, 425] on button "Guardar resolución" at bounding box center [1101, 421] width 140 height 35
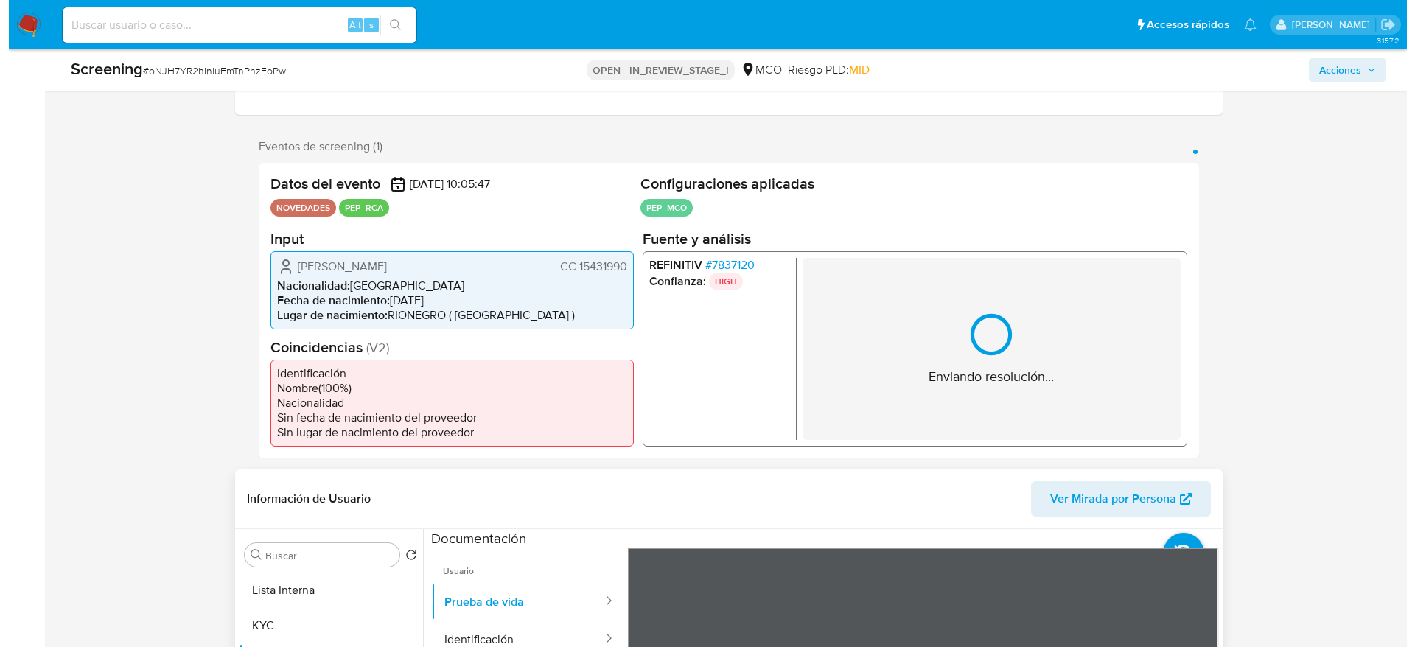
scroll to position [553, 0]
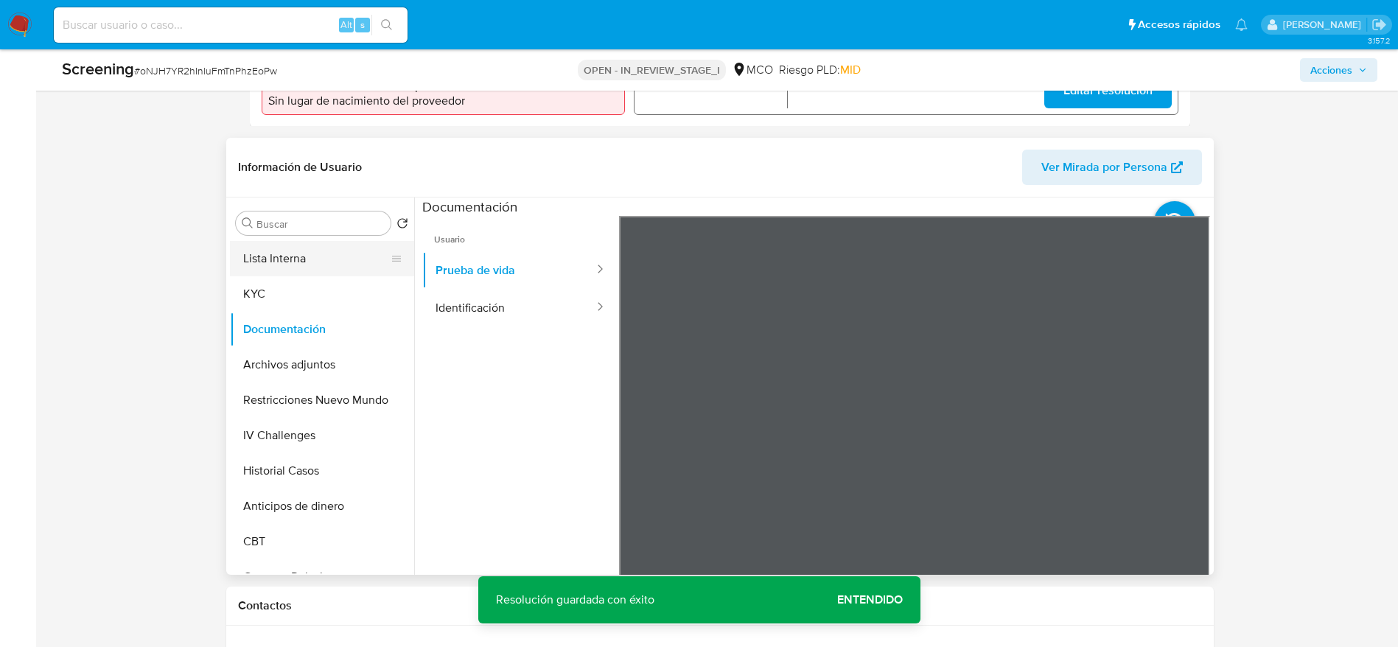
click at [249, 274] on button "Lista Interna" at bounding box center [316, 258] width 172 height 35
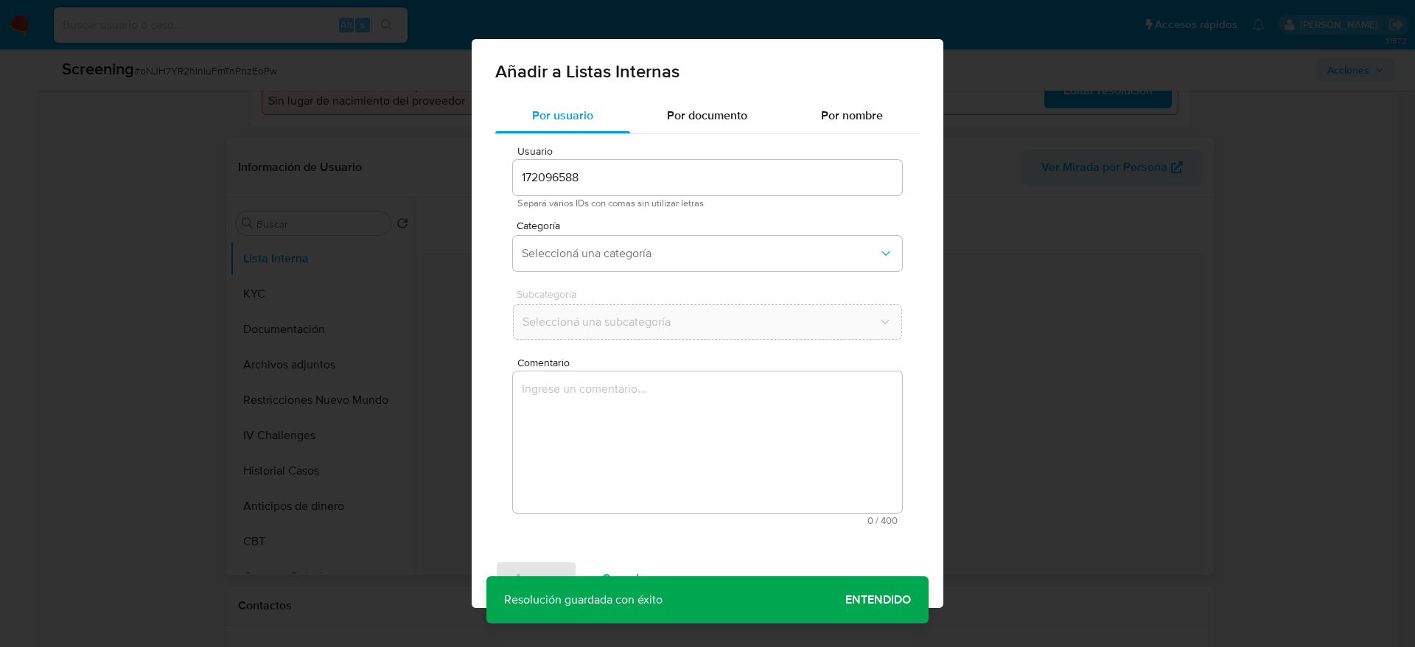
click at [679, 405] on textarea "Comentario" at bounding box center [707, 441] width 389 height 141
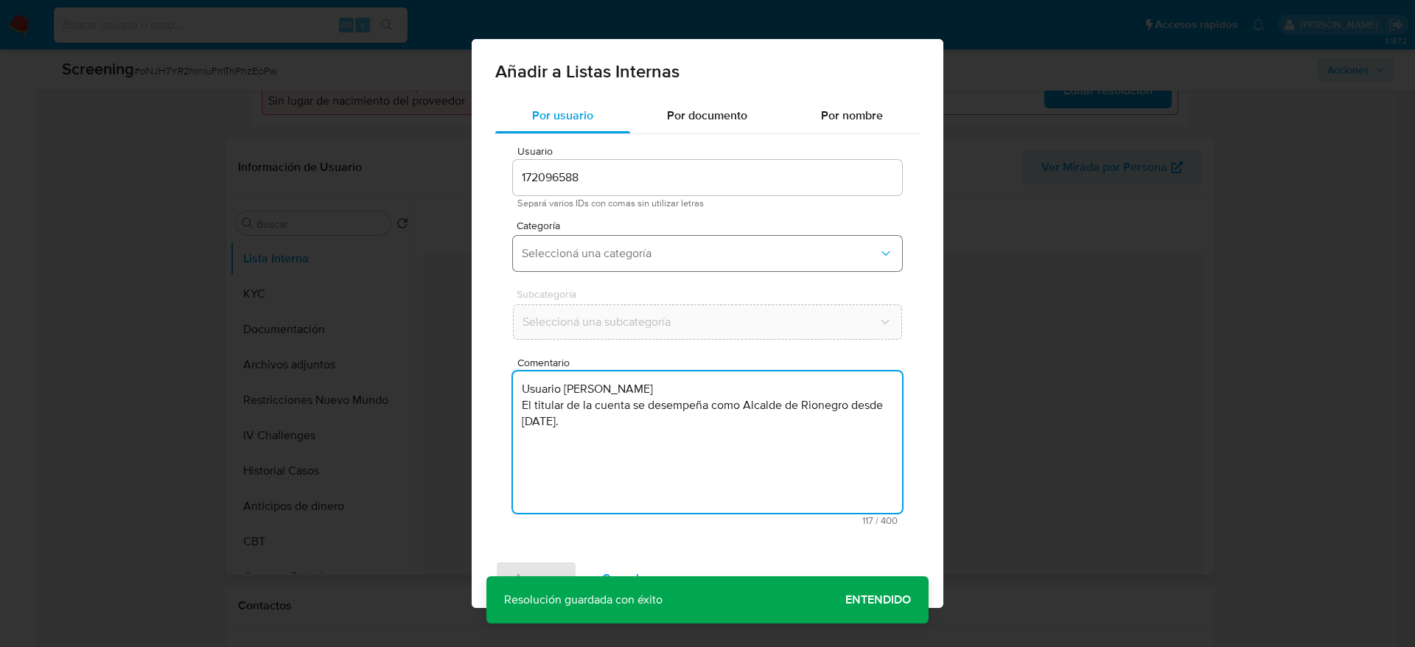
type textarea "Usuario Jorge Humberto Rivas Urrea El titular de la cuenta se desempeña como Al…"
click at [632, 261] on button "Seleccioná una categoría" at bounding box center [707, 253] width 389 height 35
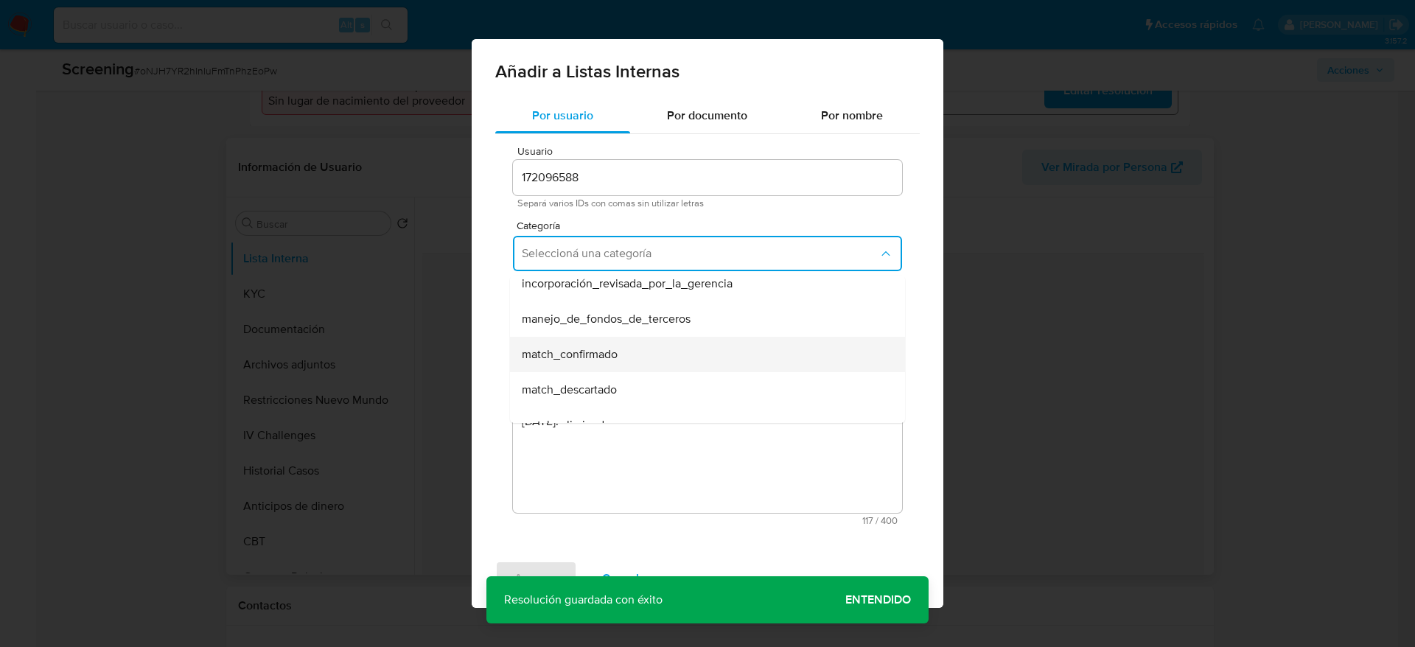
scroll to position [111, 0]
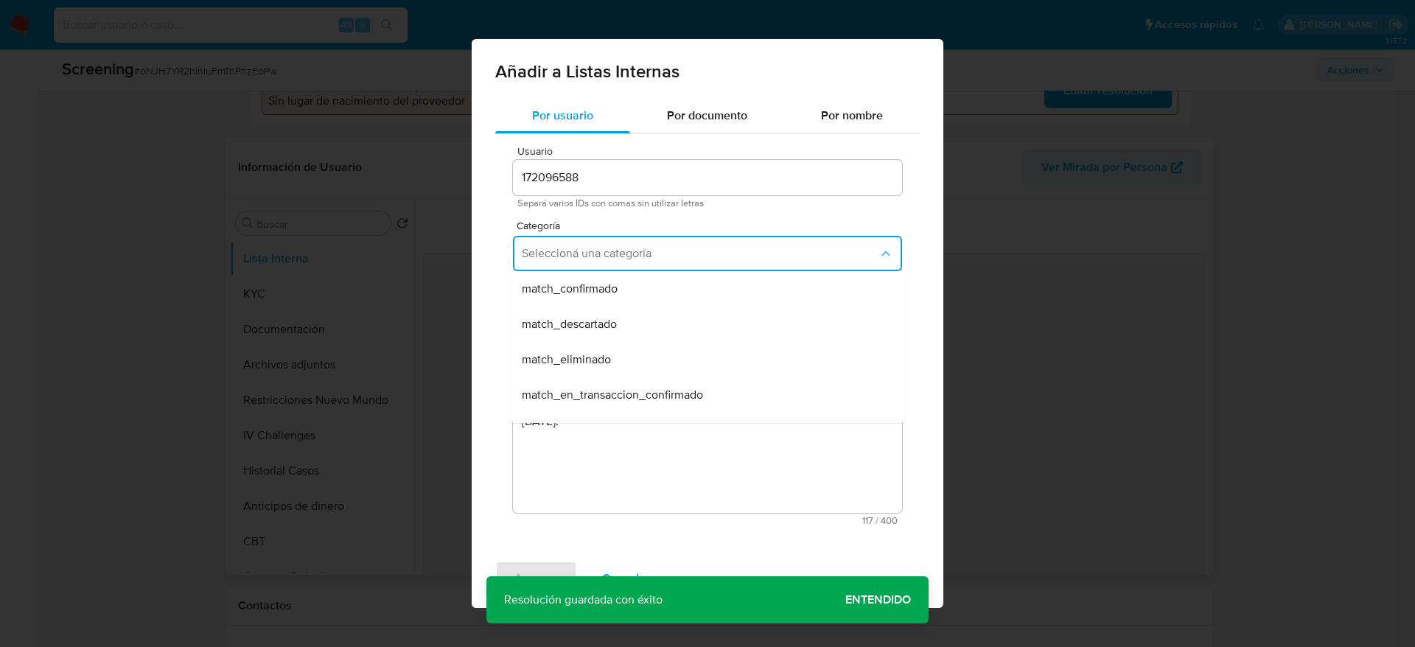
click at [580, 282] on span "match_confirmado" at bounding box center [570, 289] width 96 height 15
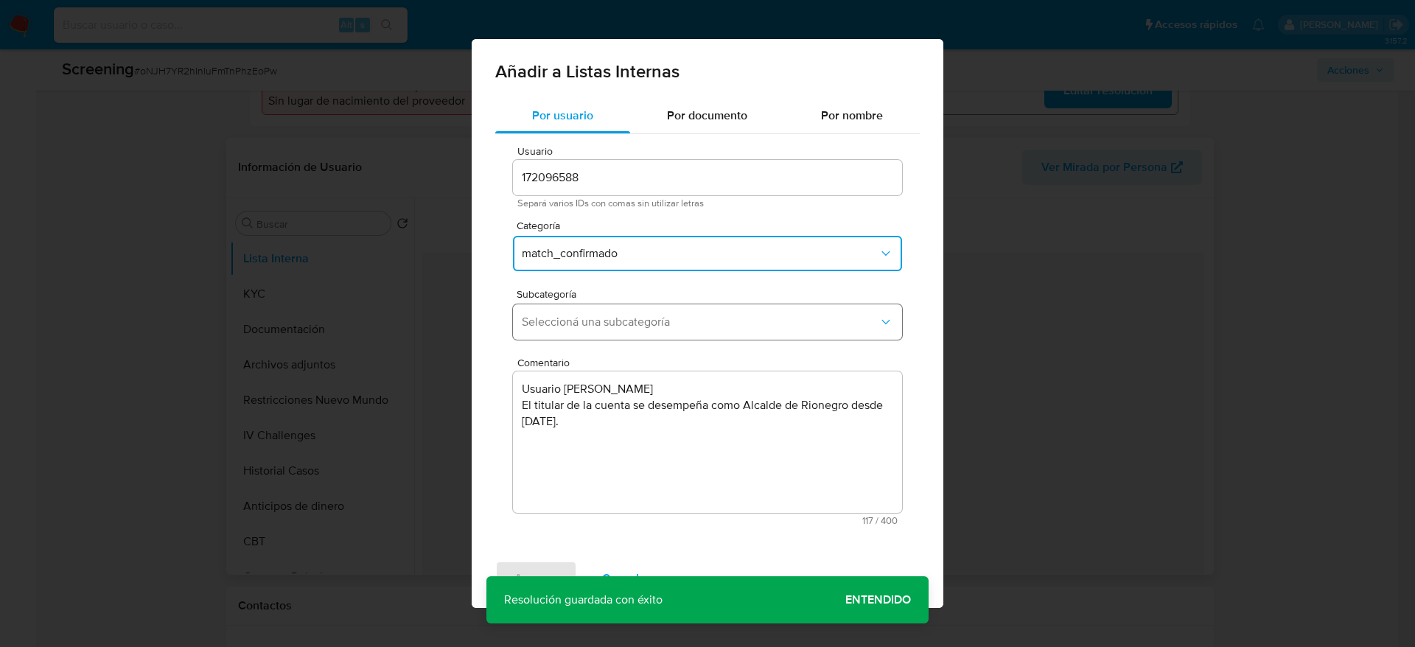
click at [591, 306] on button "Seleccioná una subcategoría" at bounding box center [707, 321] width 389 height 35
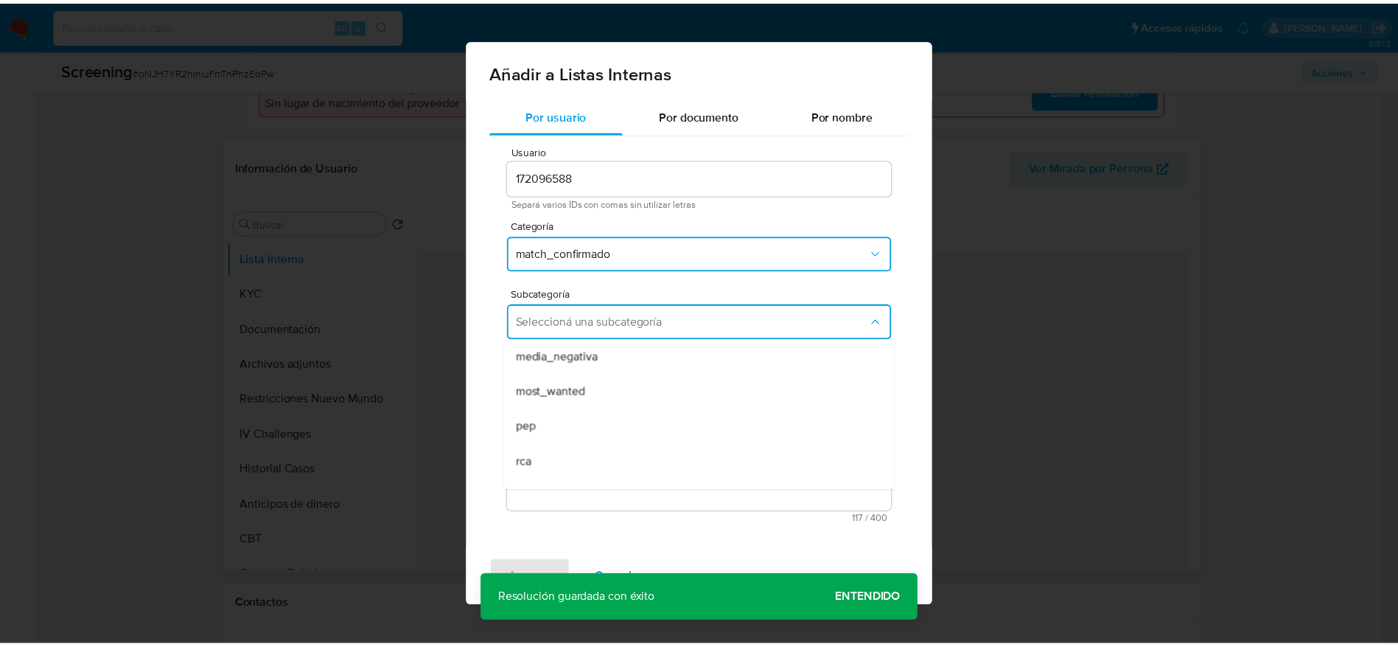
scroll to position [100, 0]
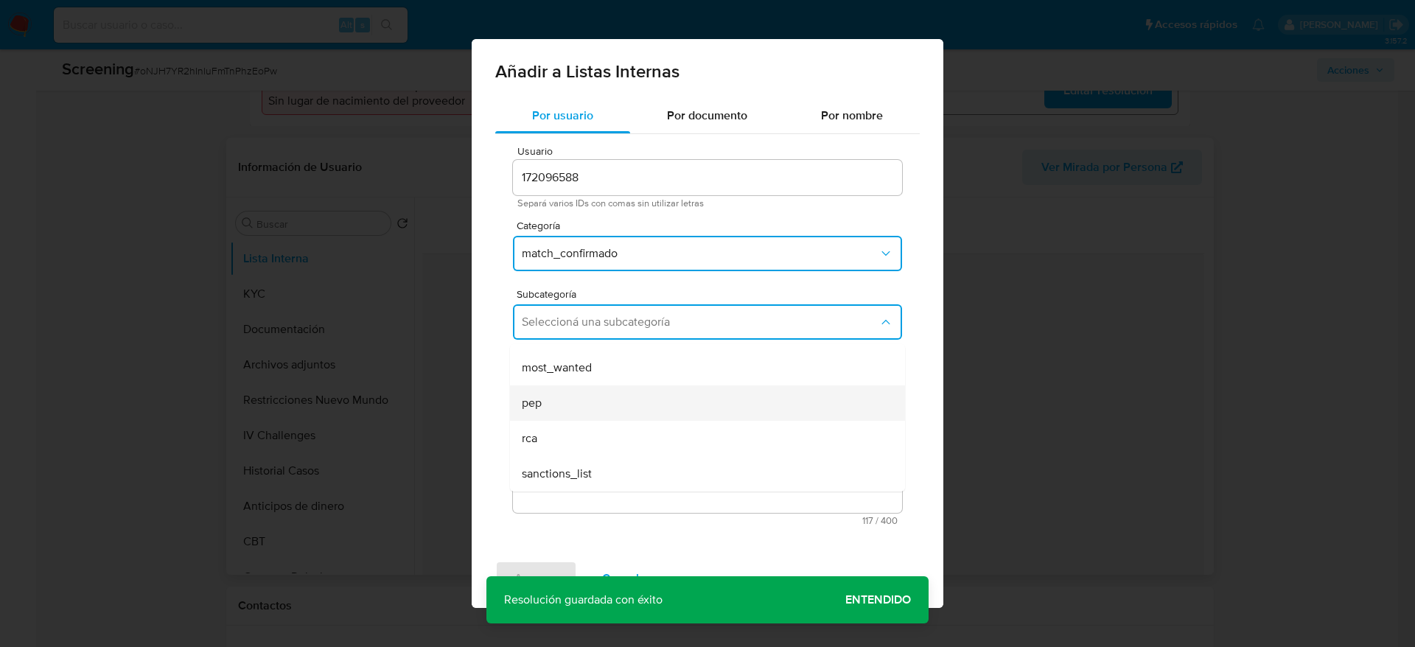
click at [561, 394] on div "pep" at bounding box center [703, 402] width 363 height 35
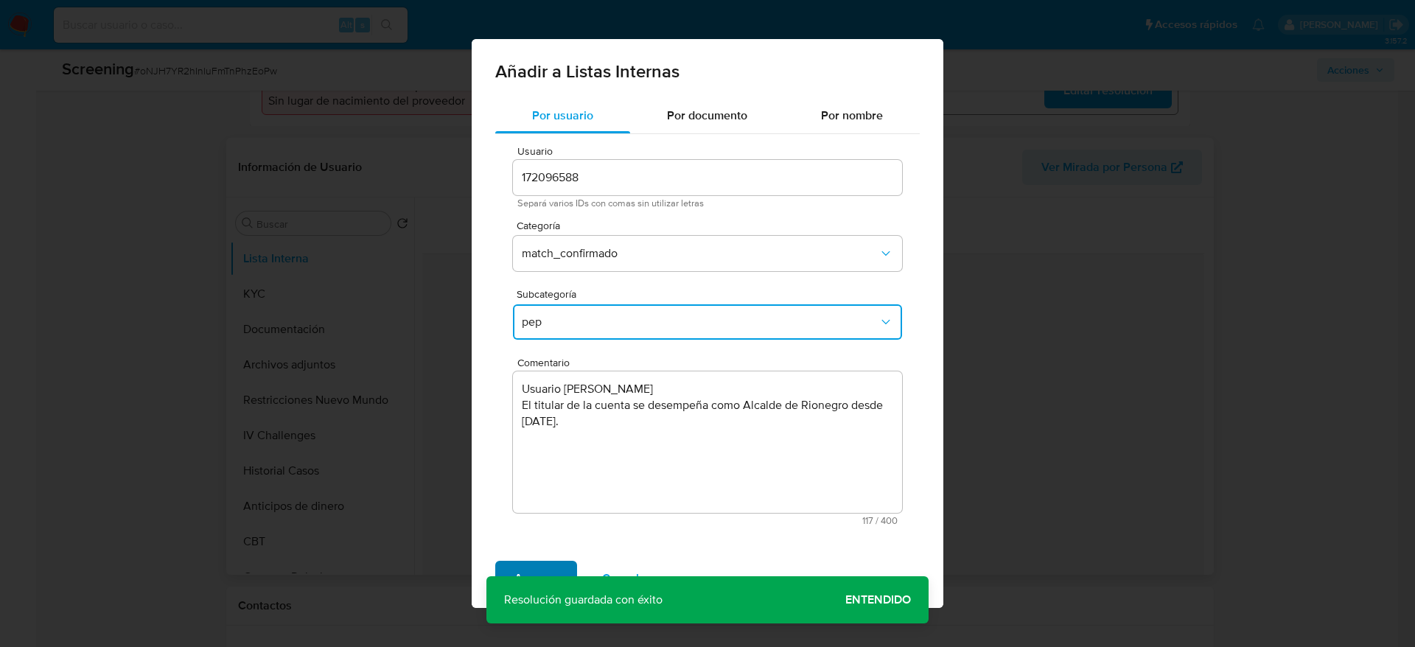
click at [537, 573] on span "Agregar" at bounding box center [535, 578] width 43 height 32
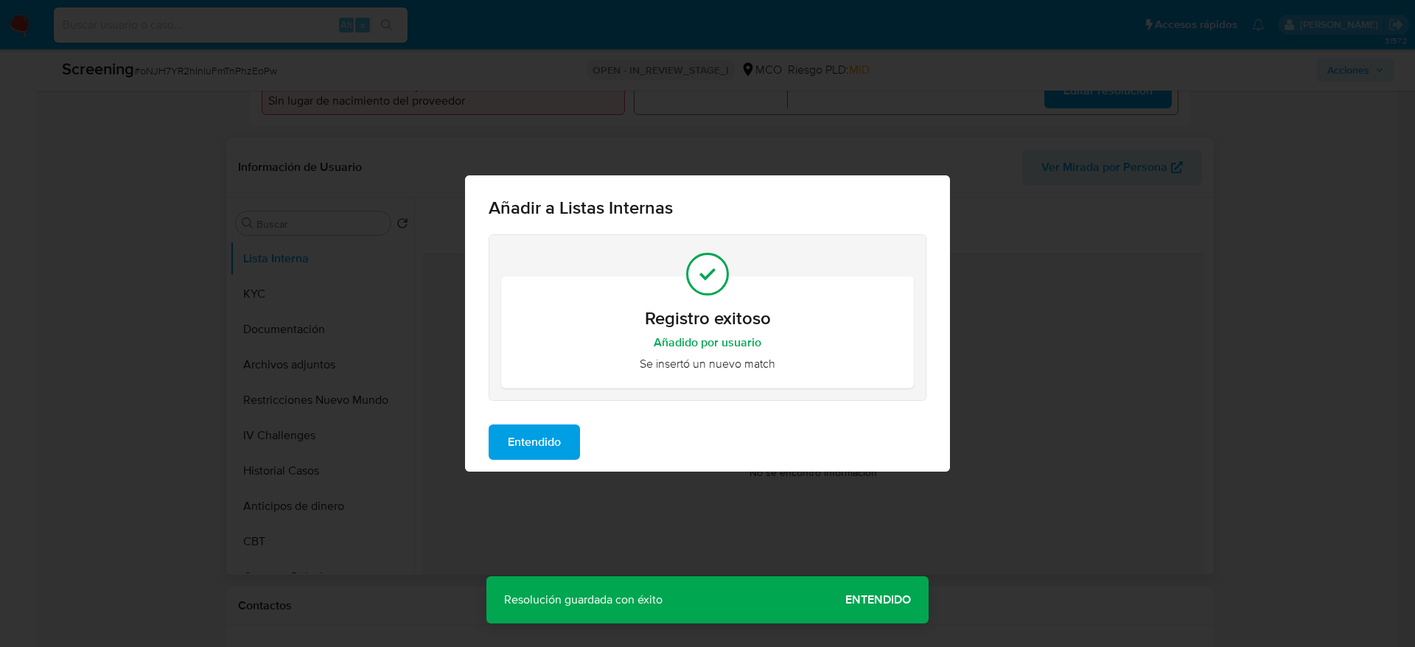
click at [518, 449] on span "Entendido" at bounding box center [534, 442] width 53 height 32
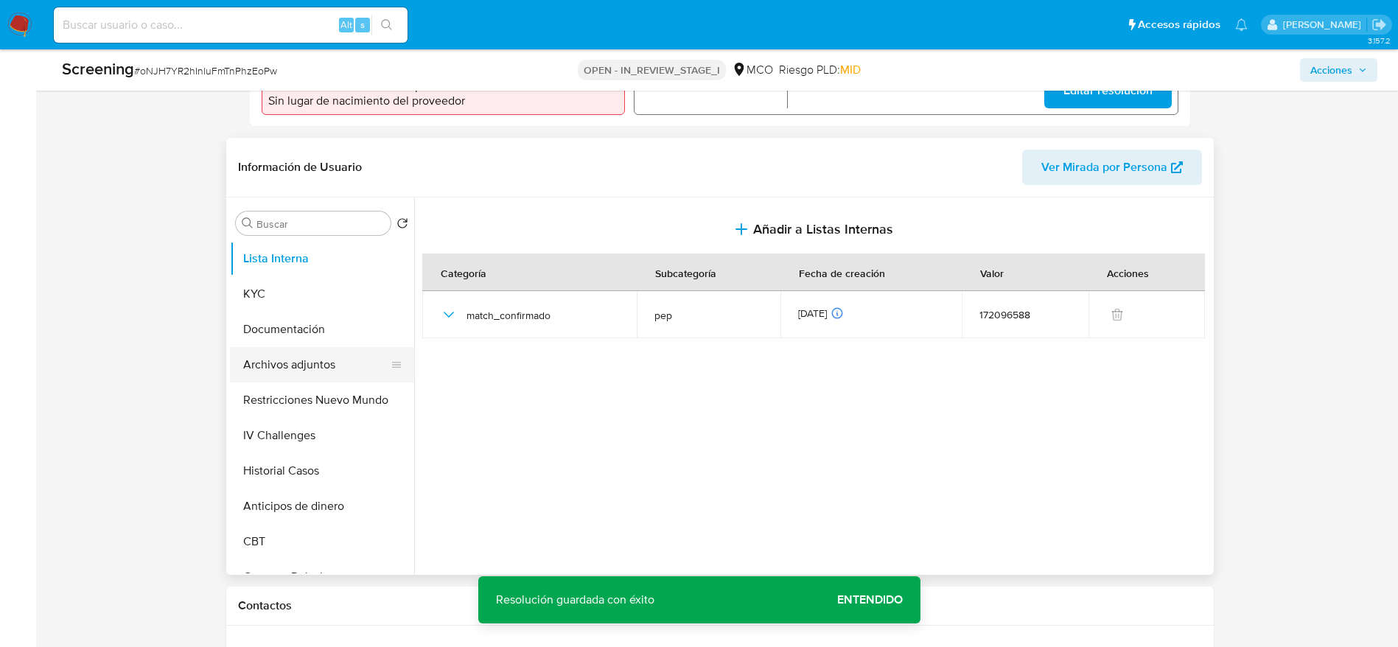
click at [319, 353] on button "Archivos adjuntos" at bounding box center [316, 364] width 172 height 35
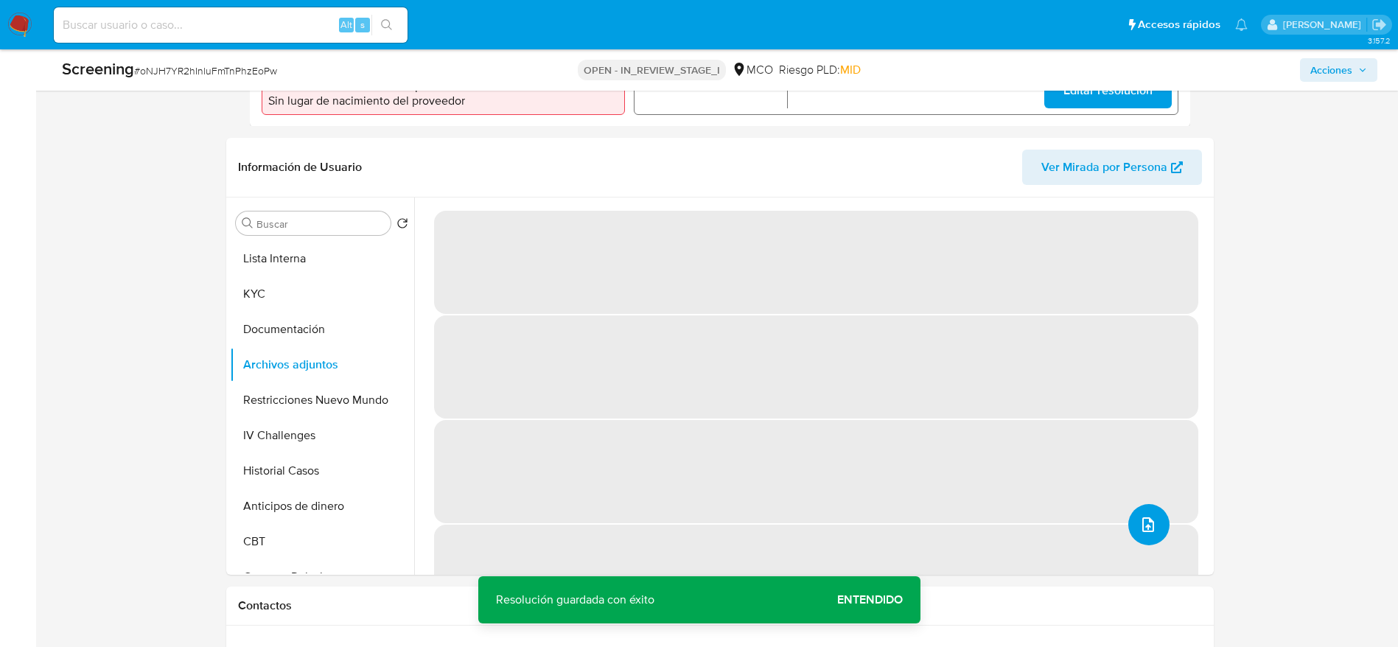
click at [1153, 514] on button "upload-file" at bounding box center [1148, 524] width 41 height 41
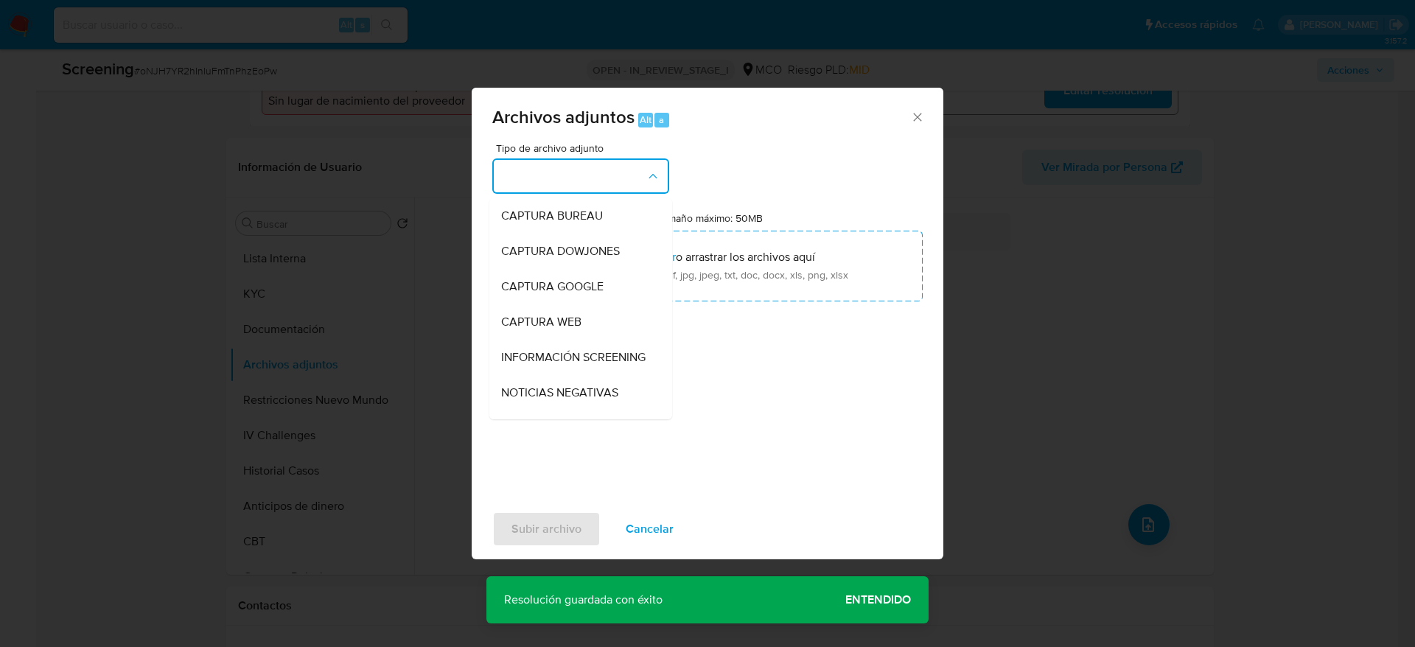
click at [635, 183] on button "button" at bounding box center [580, 175] width 177 height 35
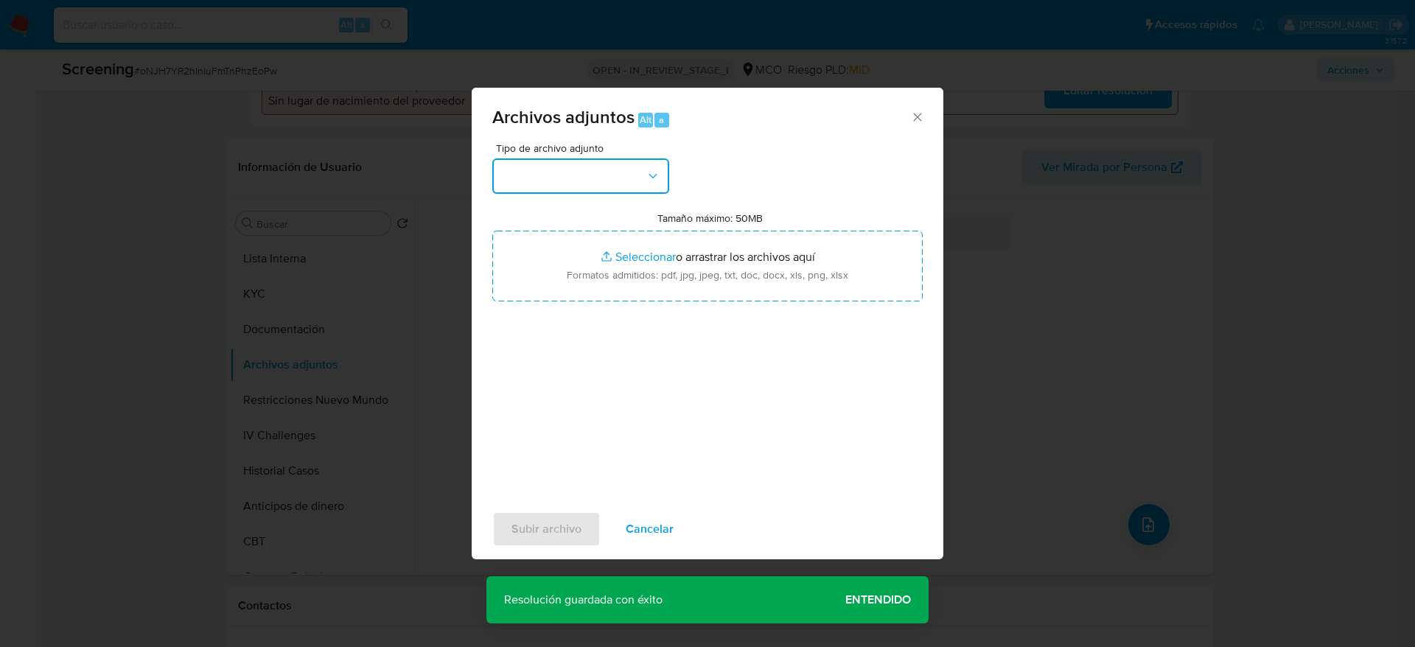
click at [608, 178] on button "button" at bounding box center [580, 175] width 177 height 35
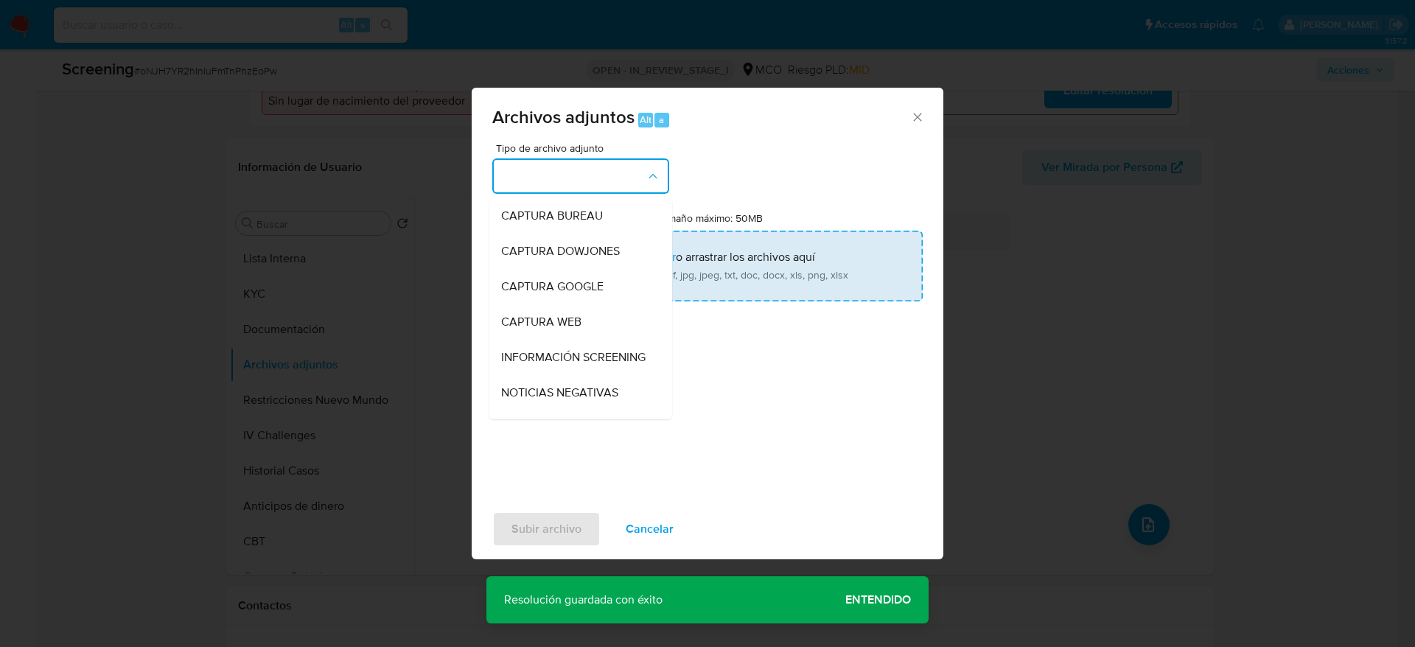
drag, startPoint x: 597, startPoint y: 357, endPoint x: 656, endPoint y: 247, distance: 125.3
click at [597, 357] on span "INFORMACIÓN SCREENING" at bounding box center [573, 357] width 144 height 15
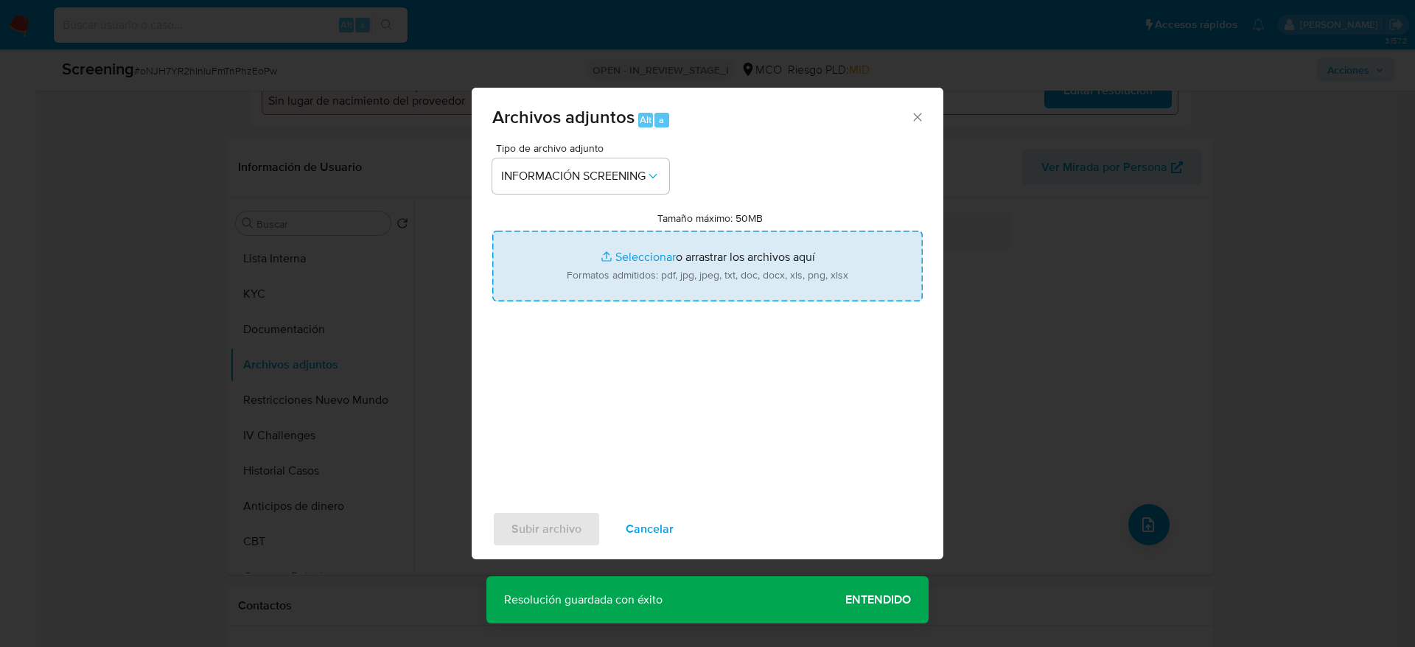
click at [656, 247] on input "Tamaño máximo: 50MB Seleccionar archivos" at bounding box center [707, 266] width 430 height 71
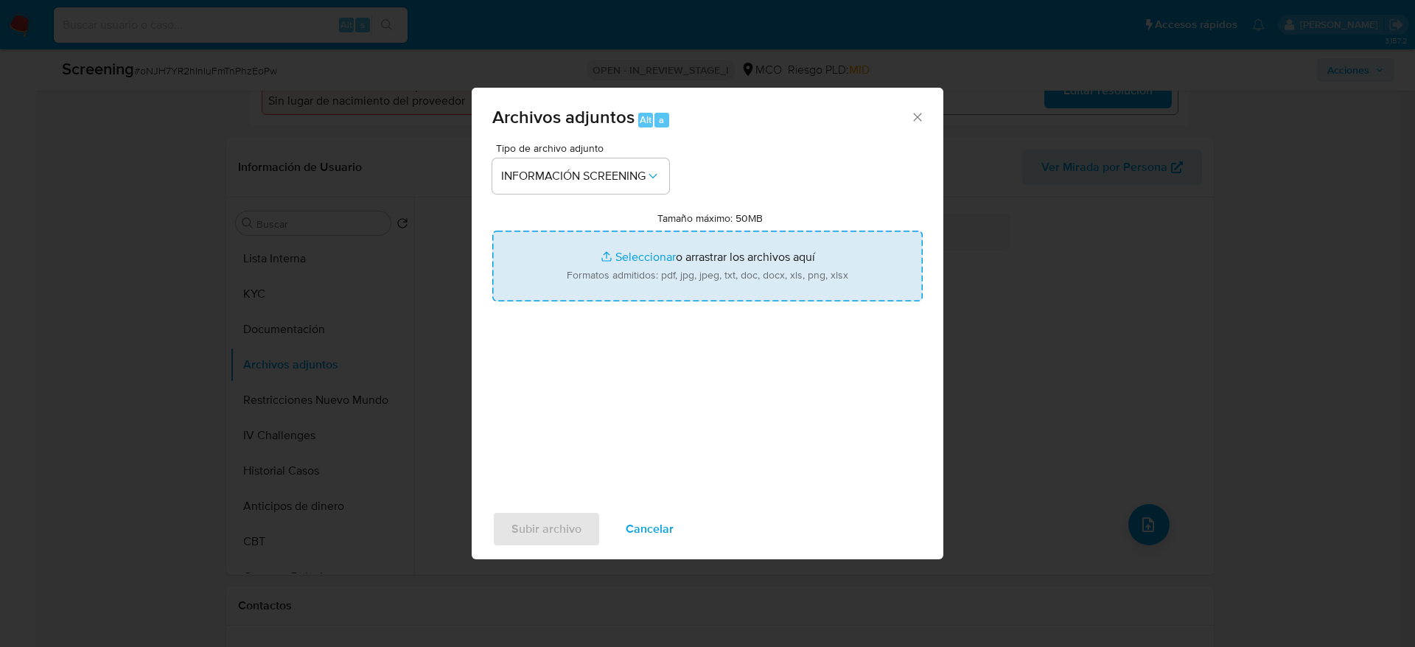
type input "C:\fakepath\_Jorge Humberto Rivas Urrea_ - Buscar con Google.pdf"
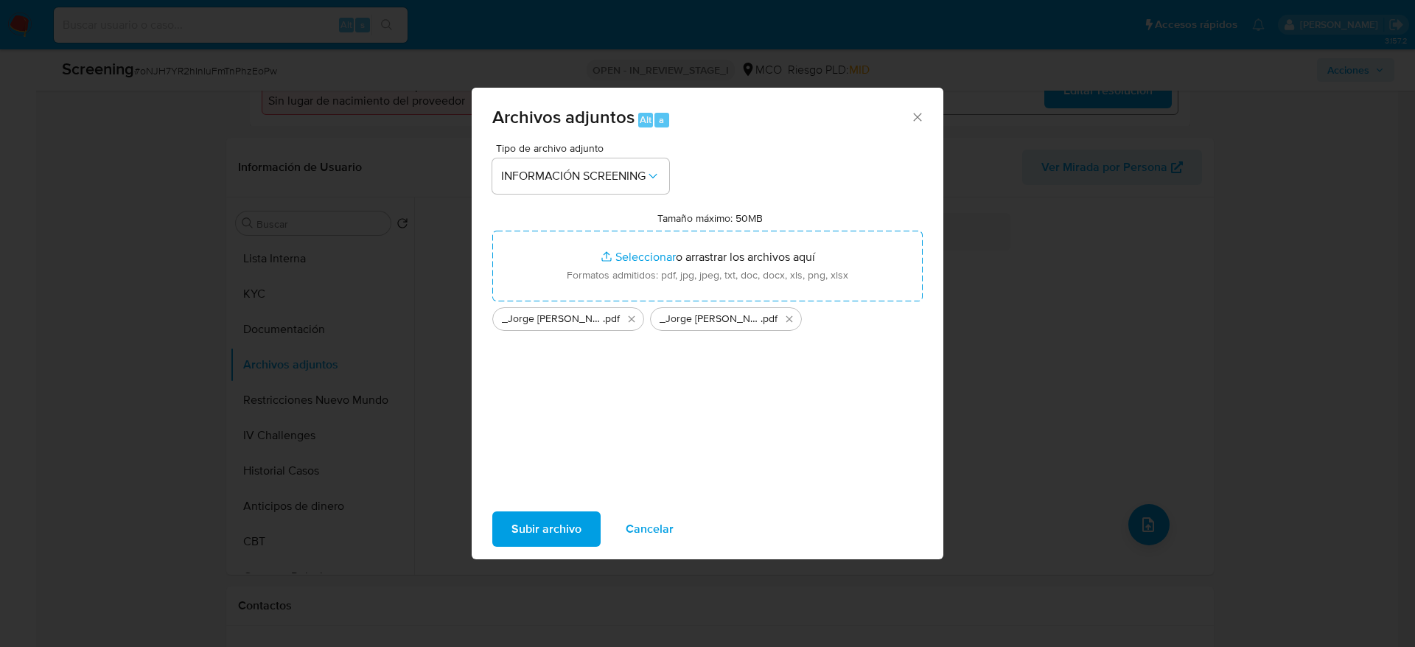
click at [565, 546] on div "Subir archivo Cancelar" at bounding box center [708, 529] width 472 height 56
click at [561, 543] on span "Subir archivo" at bounding box center [546, 529] width 70 height 32
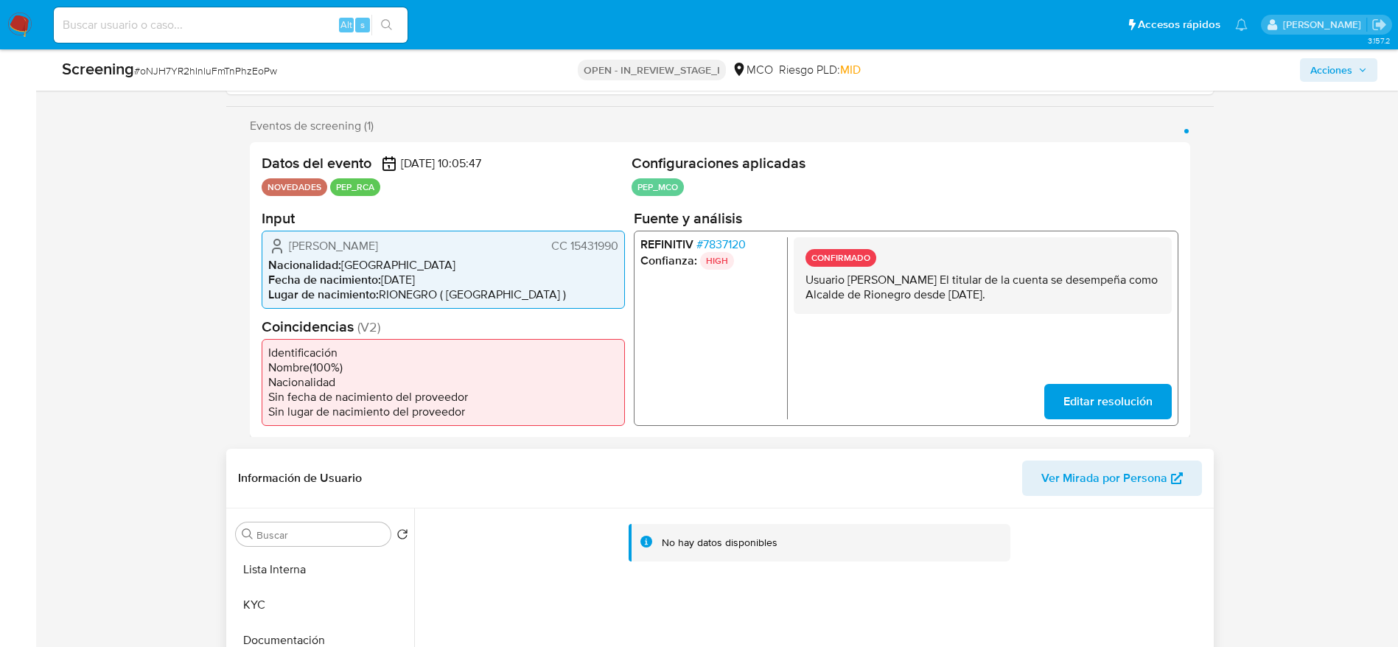
scroll to position [0, 0]
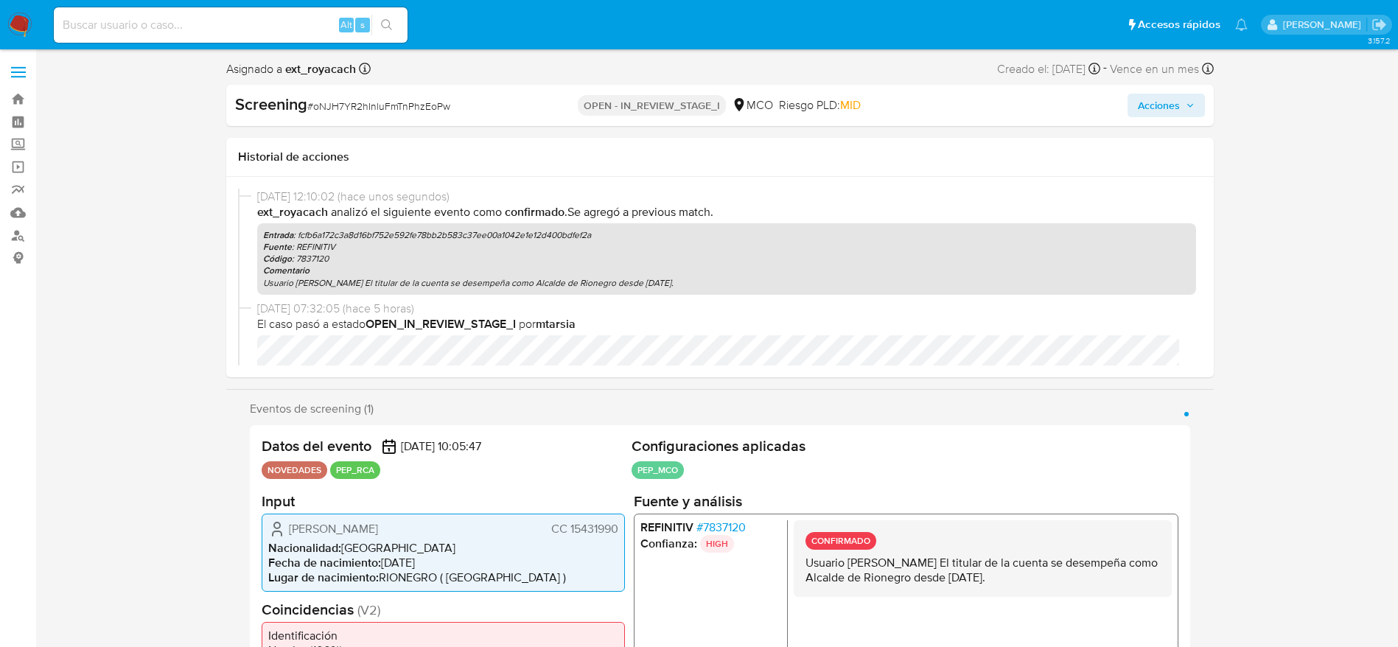
click at [1195, 109] on button "Acciones" at bounding box center [1166, 106] width 77 height 24
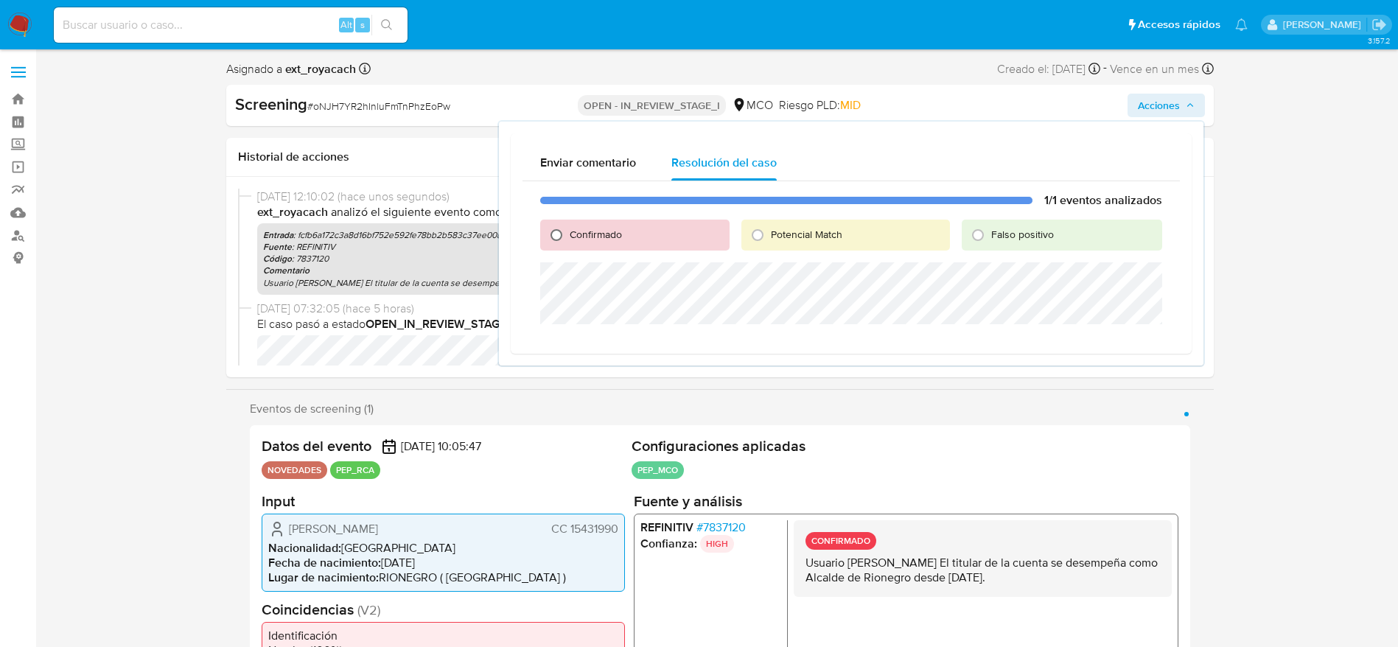
click at [558, 240] on input "Confirmado" at bounding box center [557, 235] width 24 height 24
radio input "true"
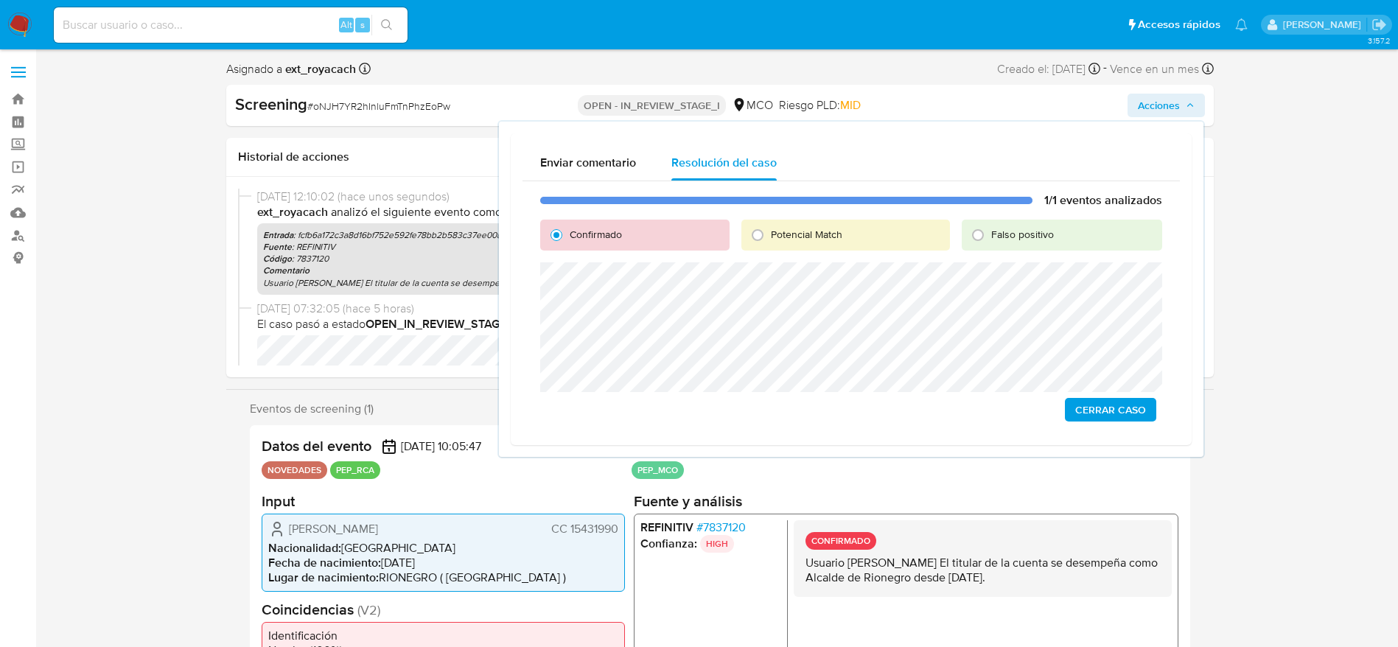
click at [1074, 394] on div "1/1 eventos analizados Confirmado Potencial Match Falso positivo Cerrar Caso" at bounding box center [850, 307] width 657 height 252
click at [1097, 408] on span "Cerrar Caso" at bounding box center [1110, 409] width 71 height 21
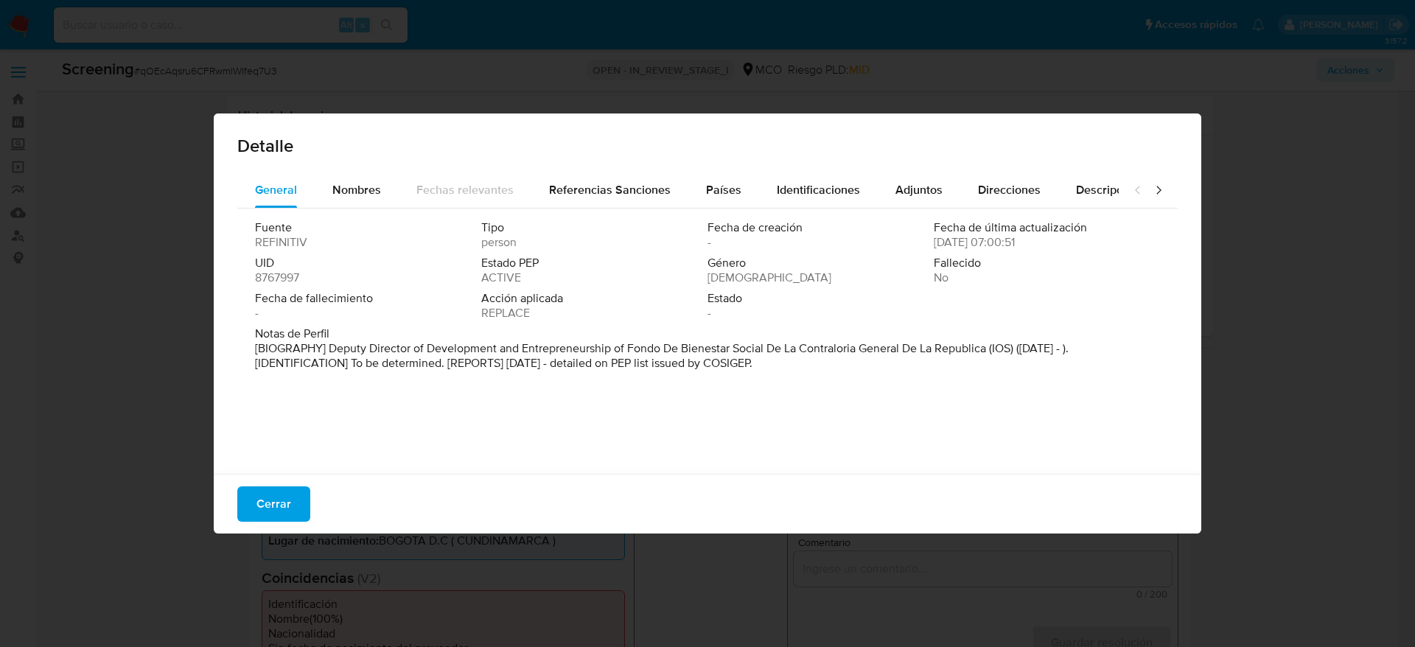
select select "10"
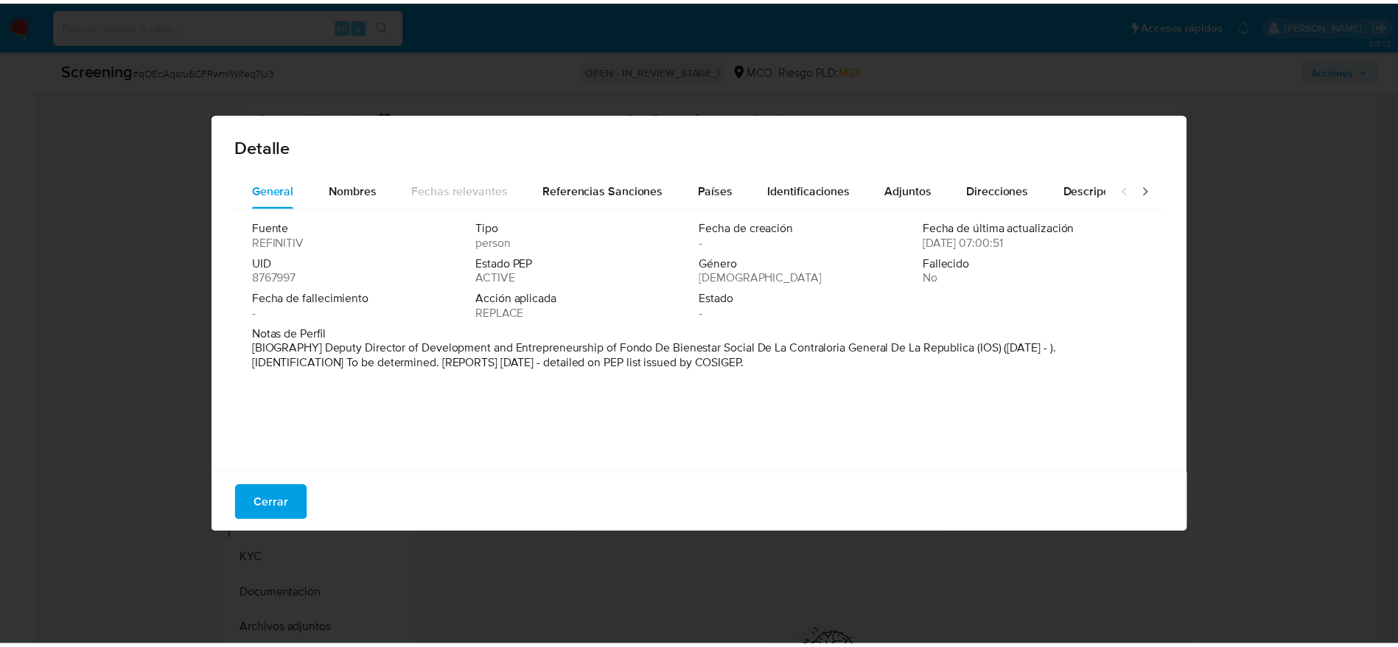
scroll to position [287, 0]
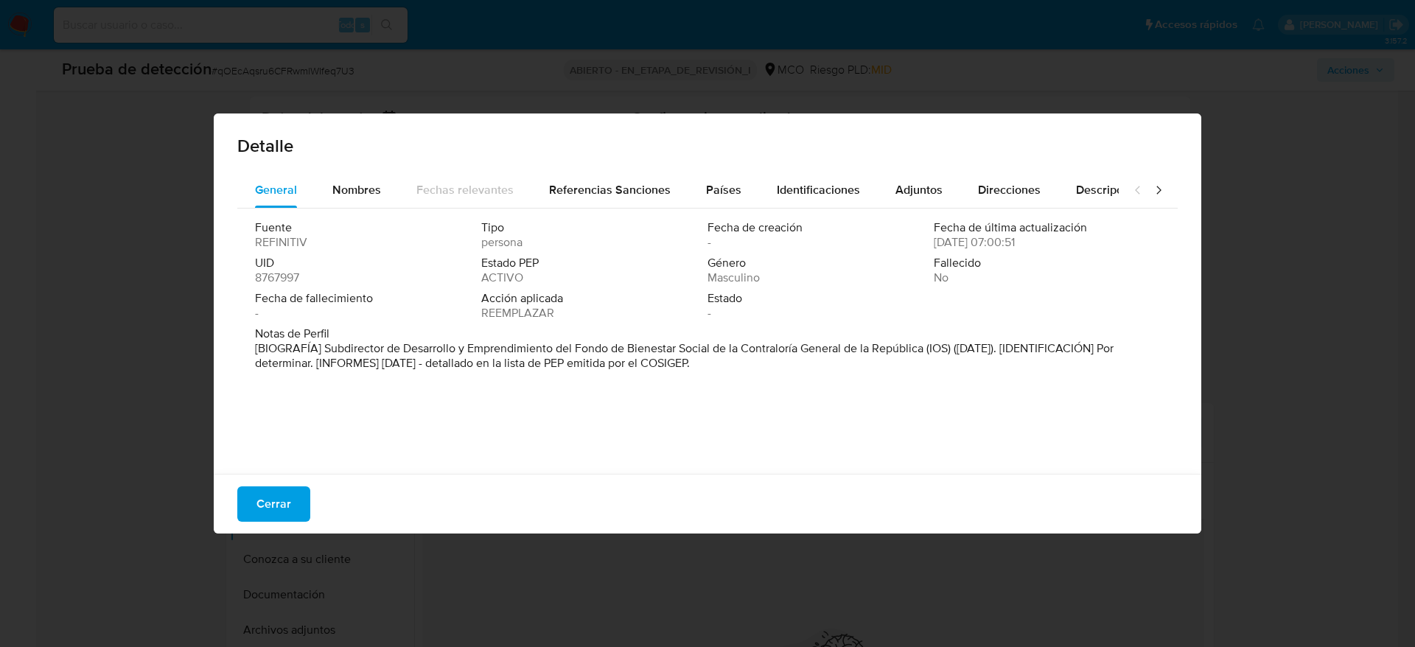
click at [326, 348] on font "[BIOGRAFÍA] Subdirector de Desarrollo y Emprendimiento del Fondo de Bienestar S…" at bounding box center [684, 356] width 859 height 32
drag, startPoint x: 321, startPoint y: 348, endPoint x: 925, endPoint y: 354, distance: 603.6
click at [925, 354] on font "[BIOGRAFÍA] Subdirector de Desarrollo y Emprendimiento del Fondo de Bienestar S…" at bounding box center [684, 356] width 859 height 32
click at [290, 505] on span "Cerrar" at bounding box center [273, 504] width 35 height 32
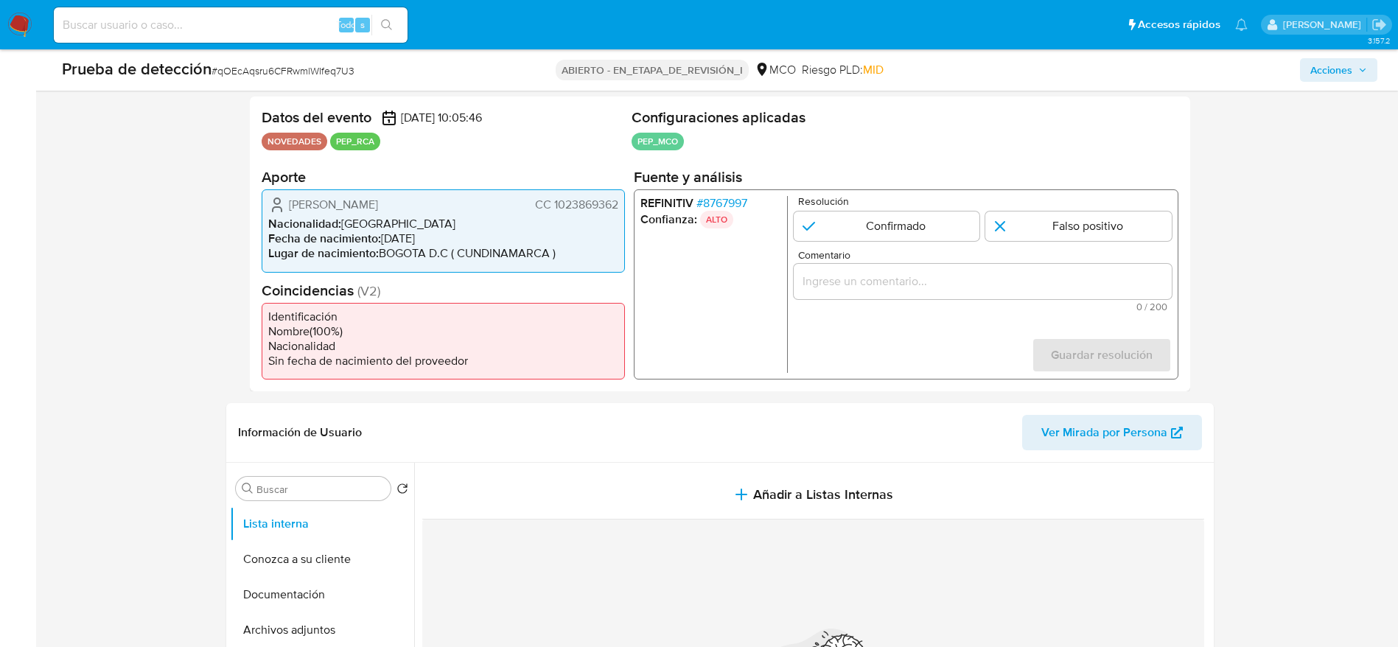
drag, startPoint x: 282, startPoint y: 206, endPoint x: 618, endPoint y: 205, distance: 336.0
click at [618, 205] on div "[PERSON_NAME] CC 1023869362" at bounding box center [443, 205] width 350 height 18
click at [308, 601] on button "Documentación" at bounding box center [316, 594] width 172 height 35
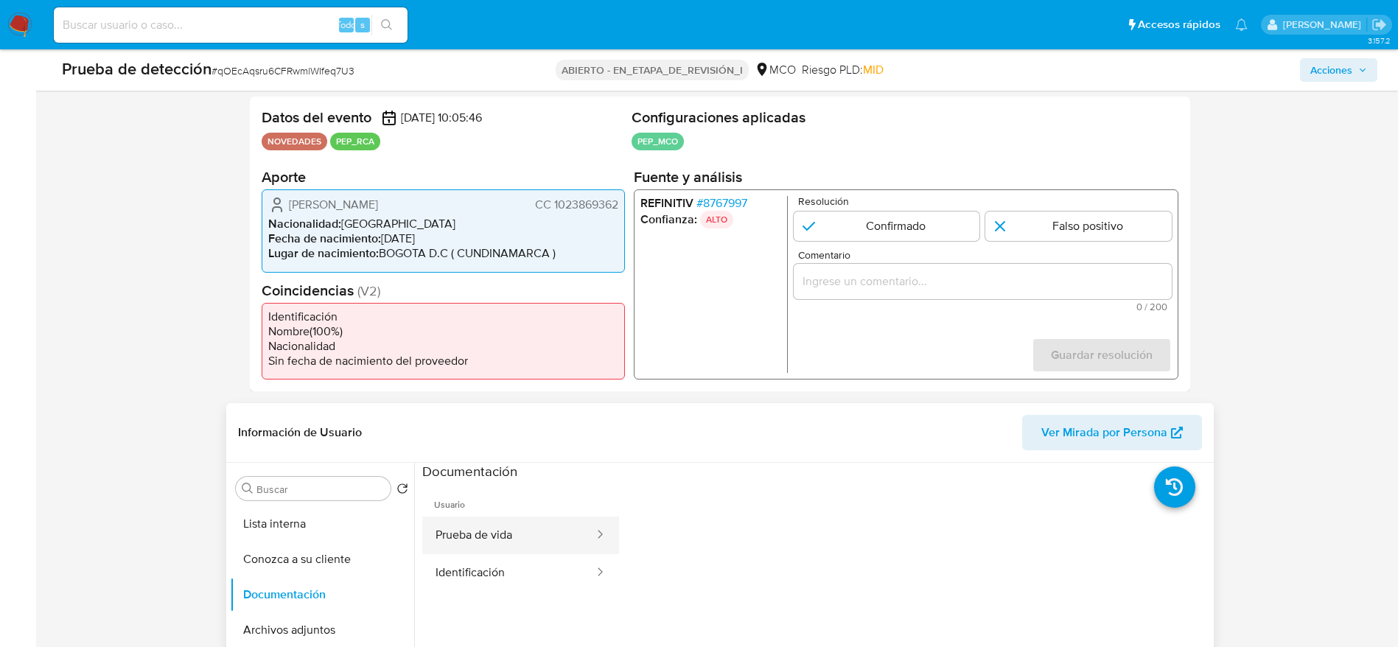
click at [467, 535] on button "Prueba de vida" at bounding box center [508, 536] width 173 height 38
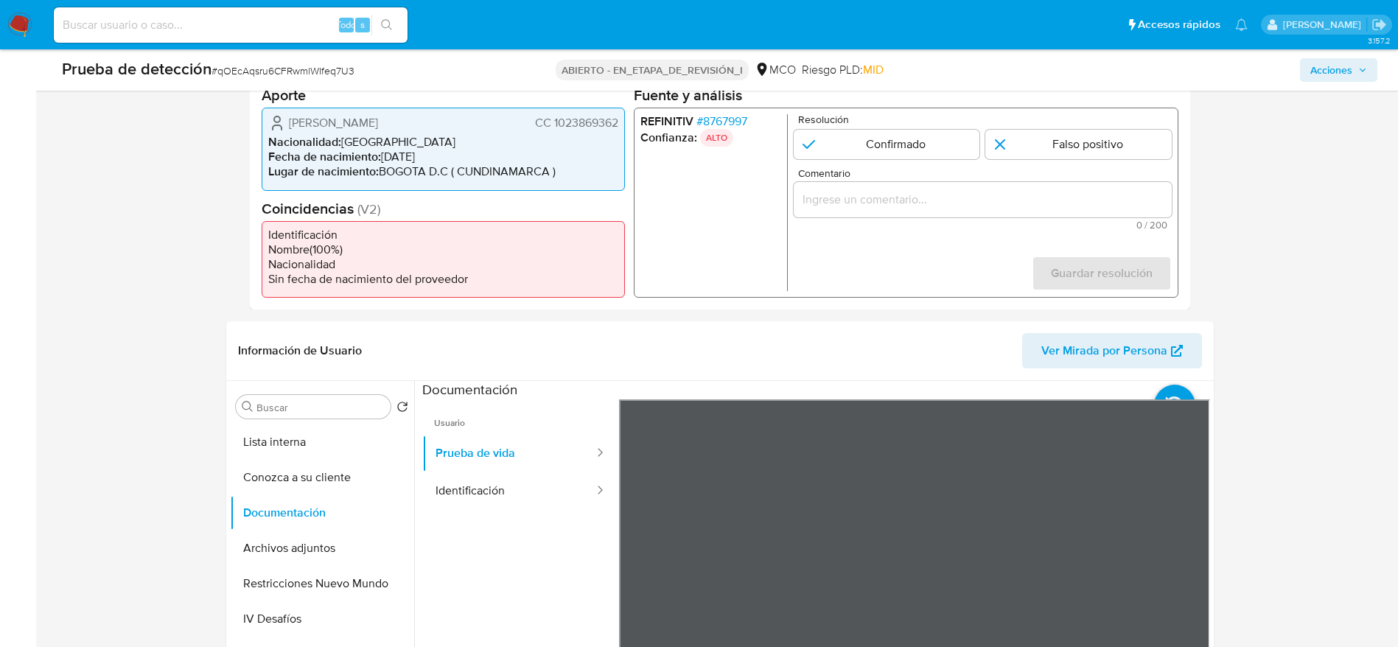
scroll to position [508, 0]
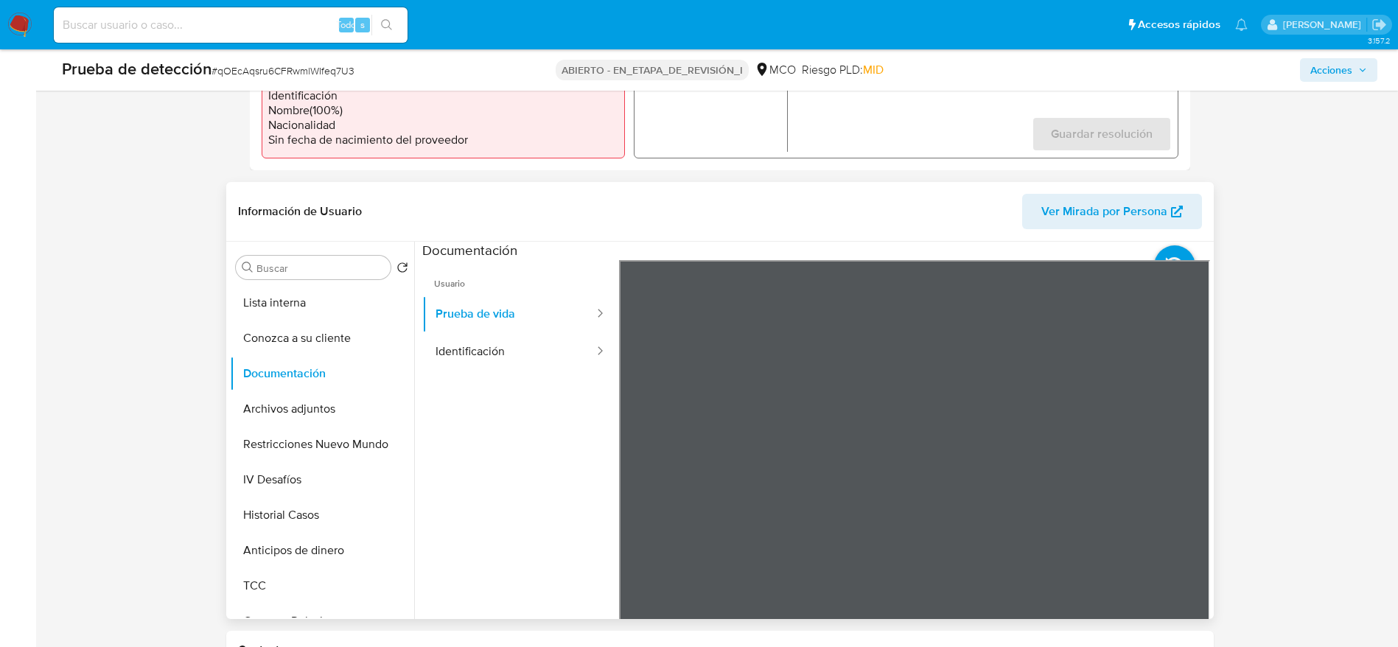
click at [469, 403] on ul "Usuario Prueba de vida Identificación" at bounding box center [520, 472] width 197 height 424
click at [494, 340] on button "Identificación" at bounding box center [508, 352] width 173 height 38
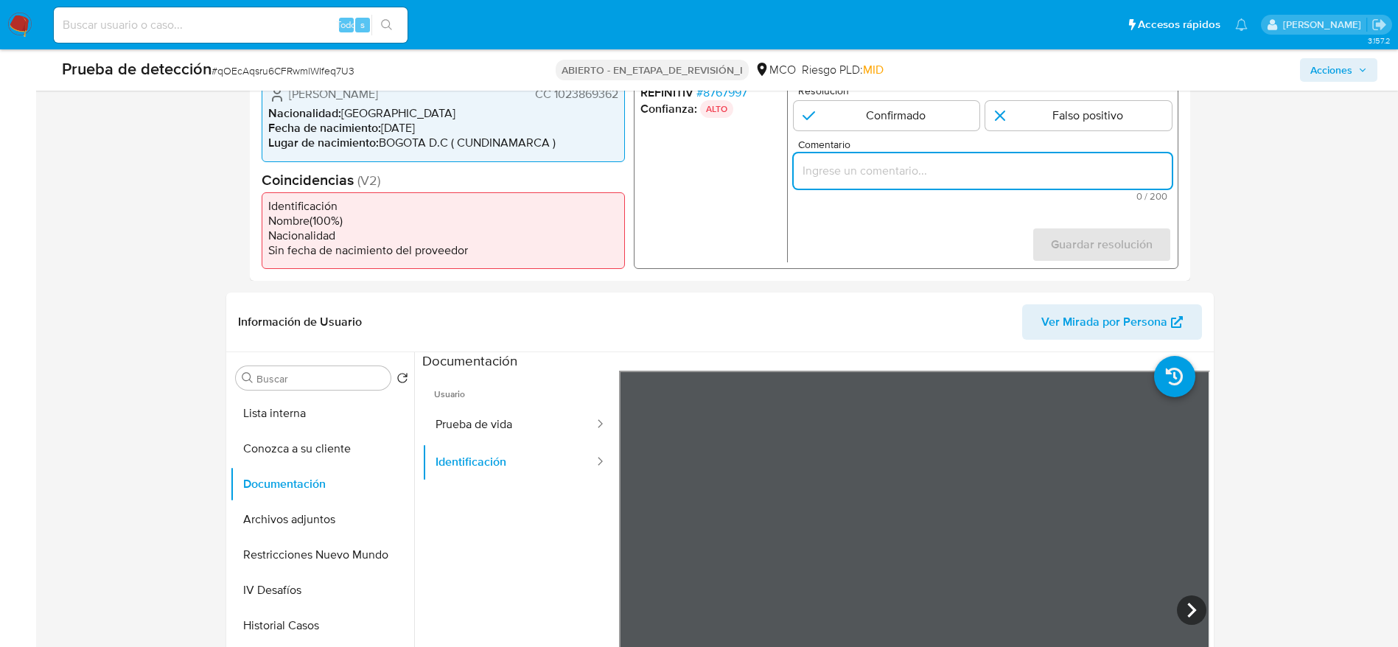
click at [953, 171] on input "Comentario" at bounding box center [982, 170] width 378 height 19
paste input "Usuario [PERSON_NAME], se desempeña como Subdirector de Desarrollo y Emprendimi…"
type input "Usuario [PERSON_NAME], se desempeña como Subdirector de Desarrollo y Emprendimi…"
click at [914, 131] on form "Resolución Confirmado Falso positivo Comentario Usuario [PERSON_NAME], se desem…" at bounding box center [982, 173] width 378 height 177
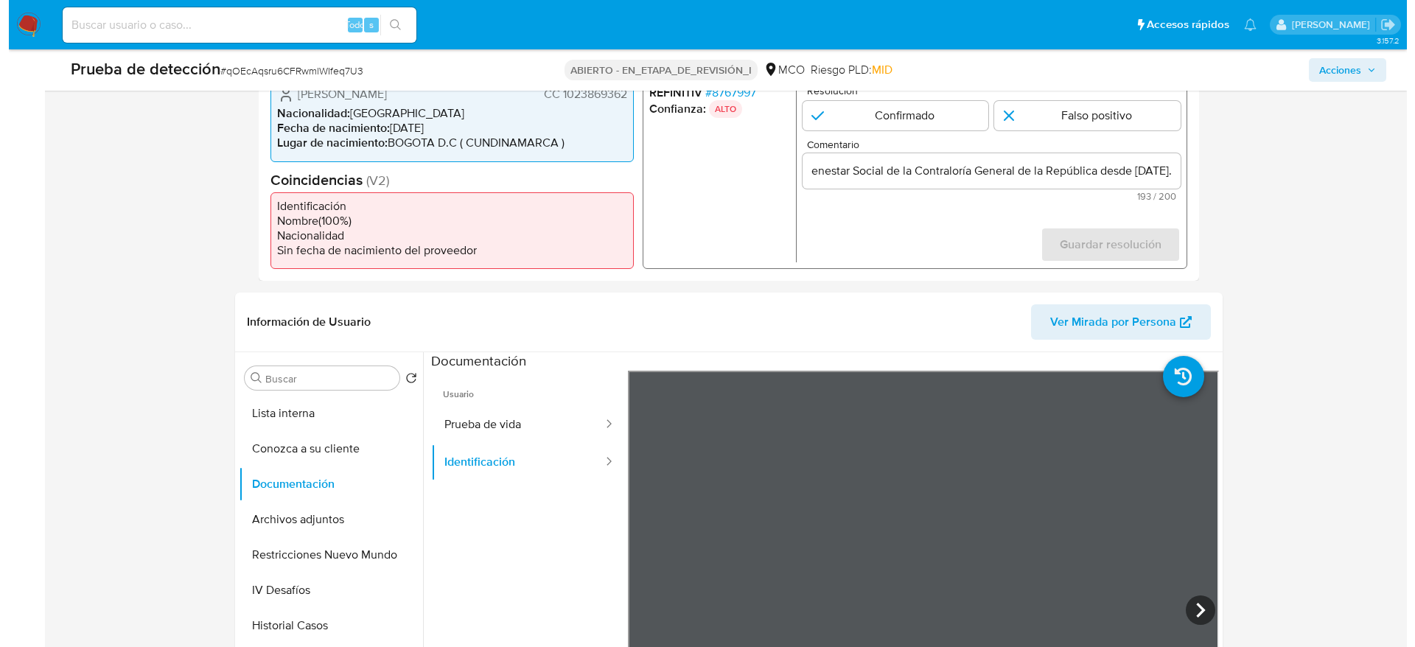
scroll to position [0, 0]
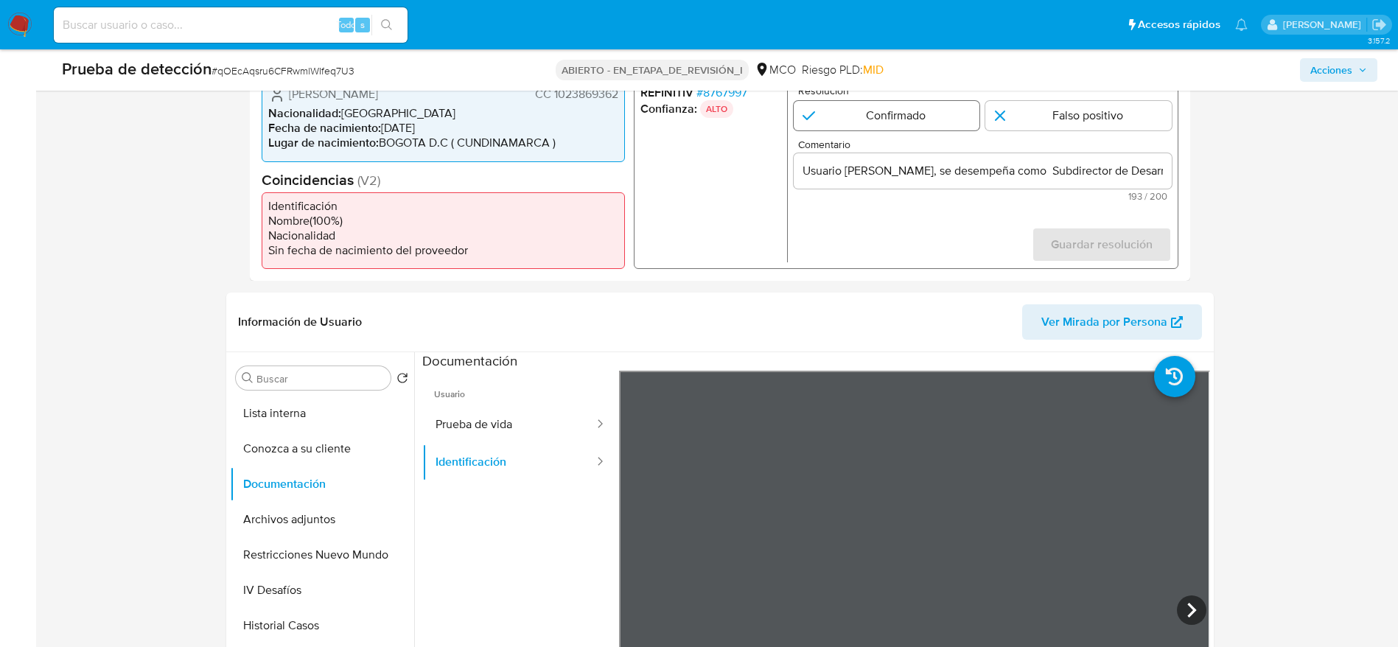
click at [931, 124] on input "1 de 1" at bounding box center [886, 115] width 186 height 29
radio input "true"
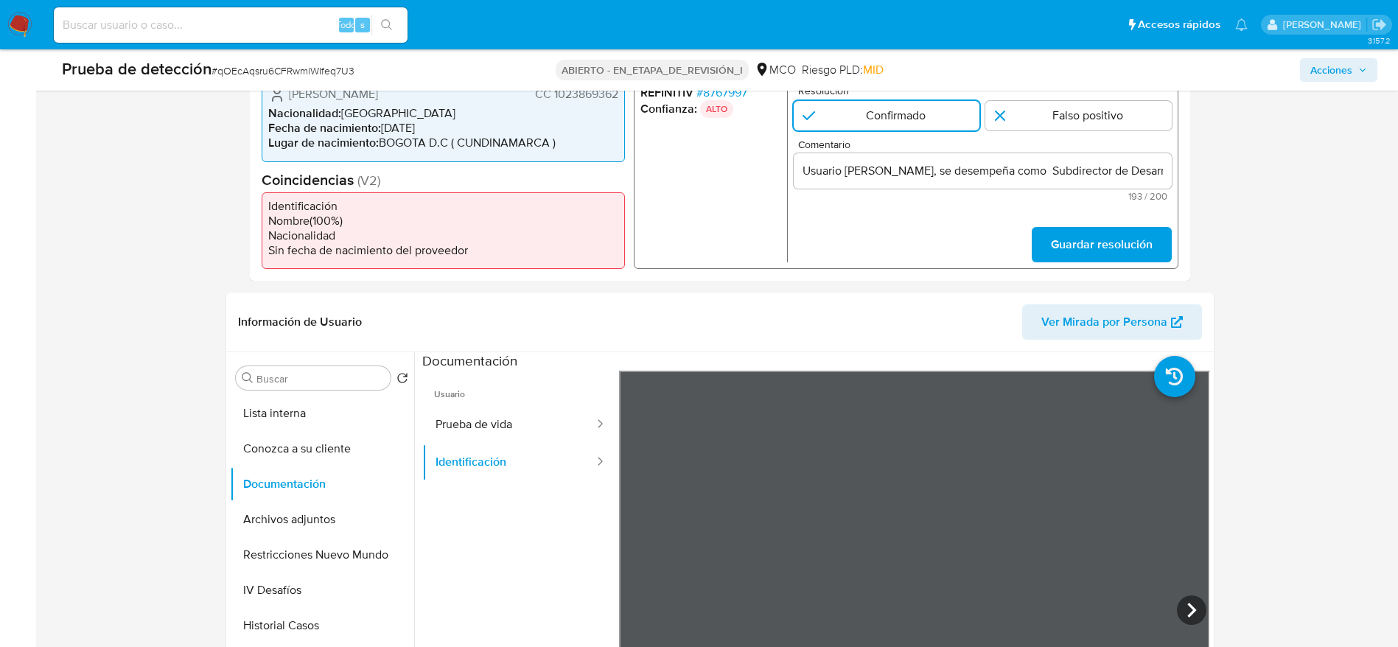
click at [1067, 242] on span "Guardar resolución" at bounding box center [1101, 244] width 102 height 32
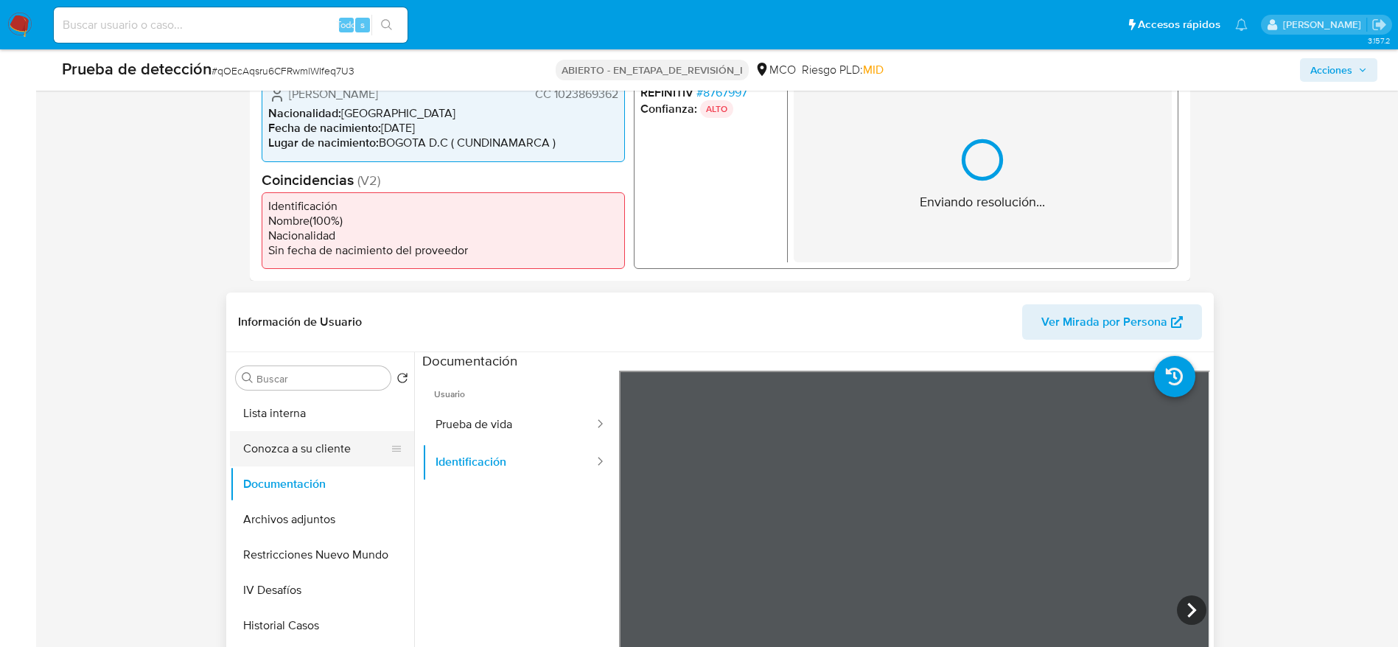
click at [270, 433] on button "Conozca a su cliente" at bounding box center [316, 448] width 172 height 35
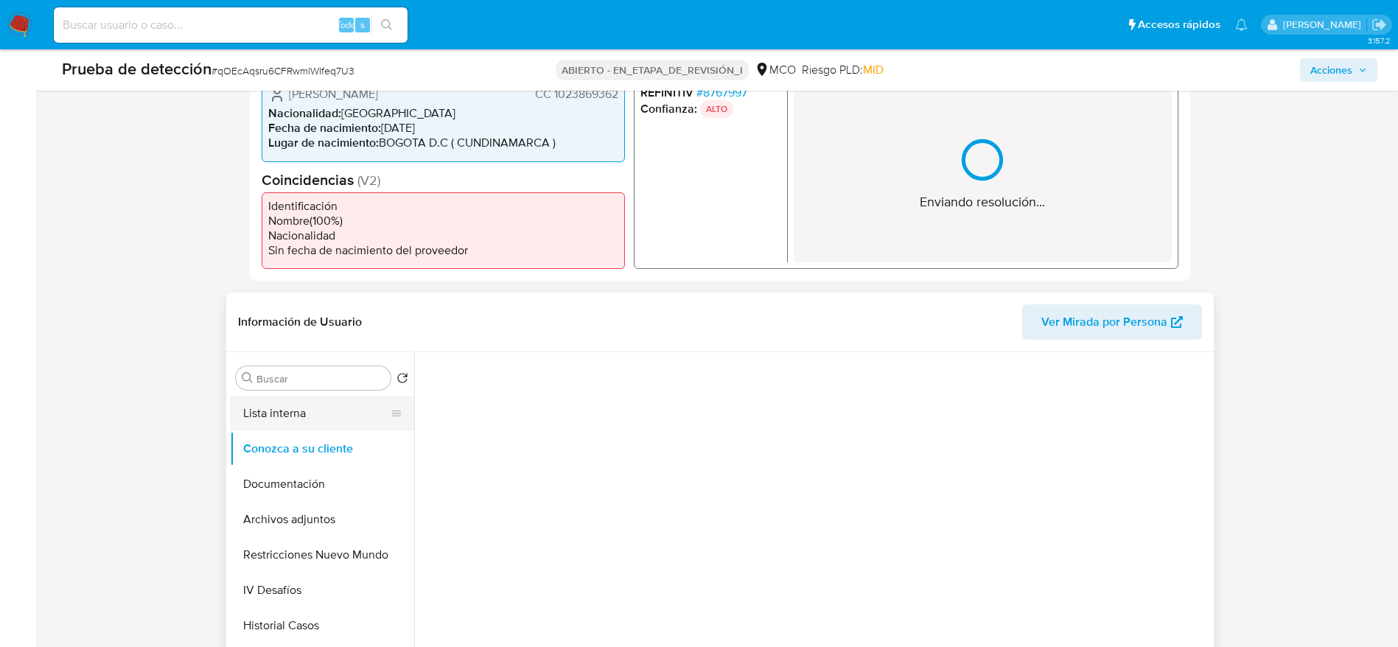
click at [284, 422] on button "Lista interna" at bounding box center [316, 413] width 172 height 35
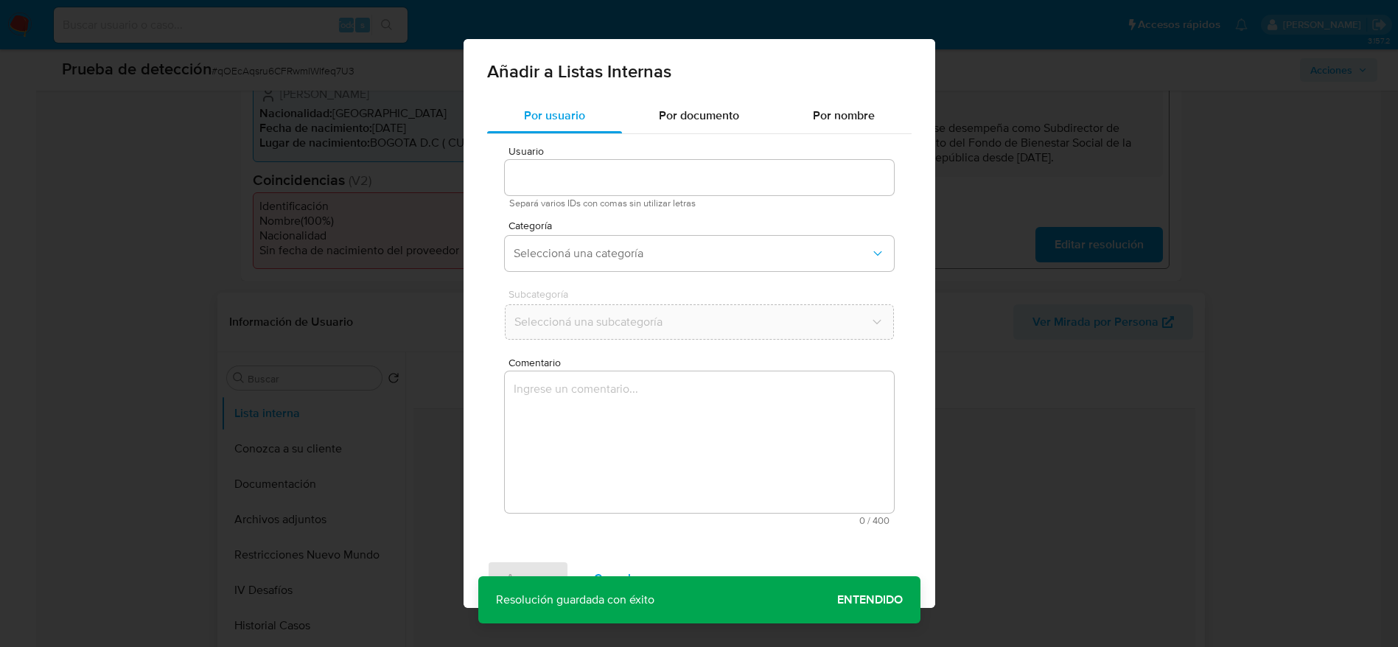
type input "155996500"
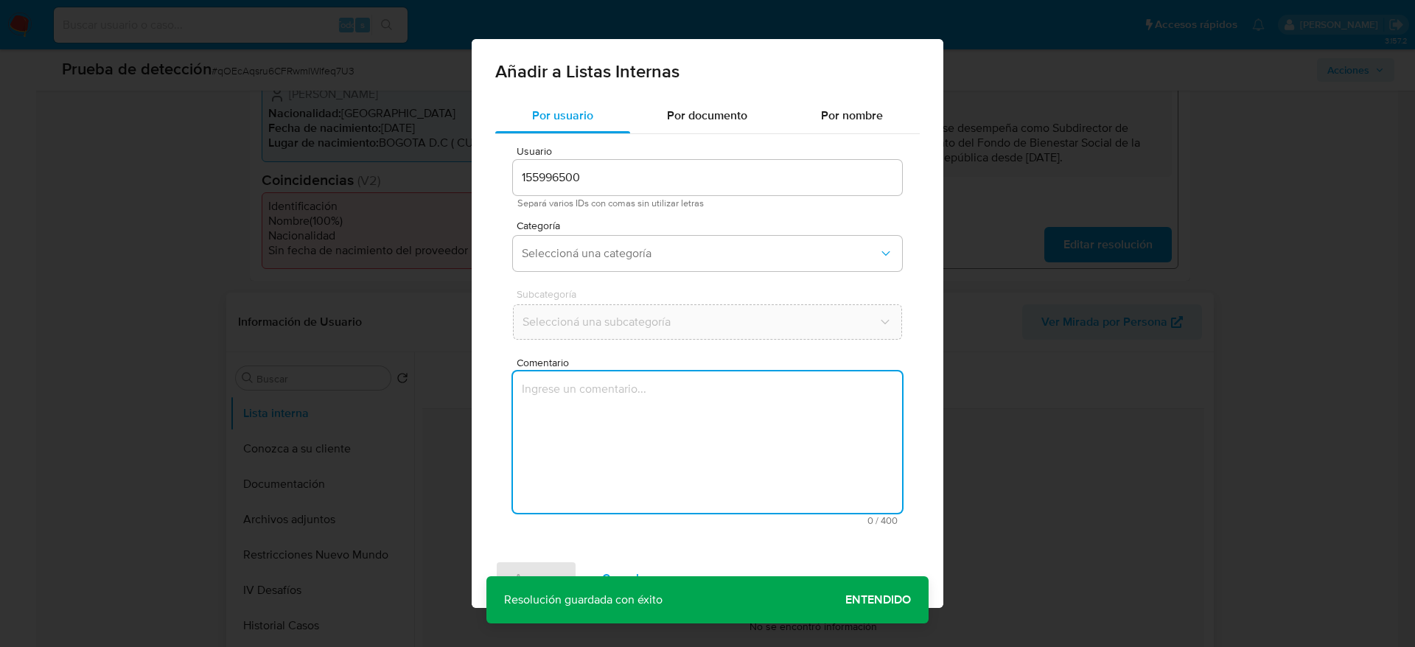
click at [625, 454] on textarea "Comentario" at bounding box center [707, 441] width 389 height 141
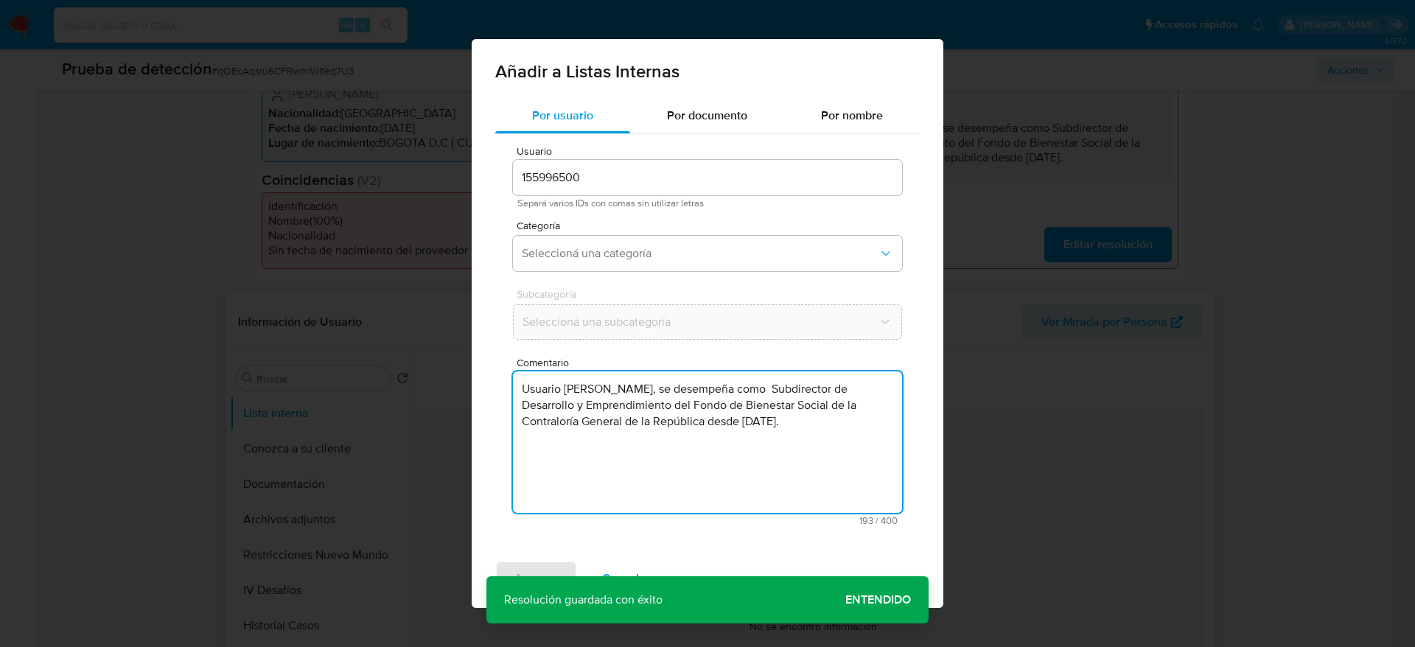
type textarea "Usuario Adriana Esmeralda Camejo Rios, se desempeña como Subdirector de Desarro…"
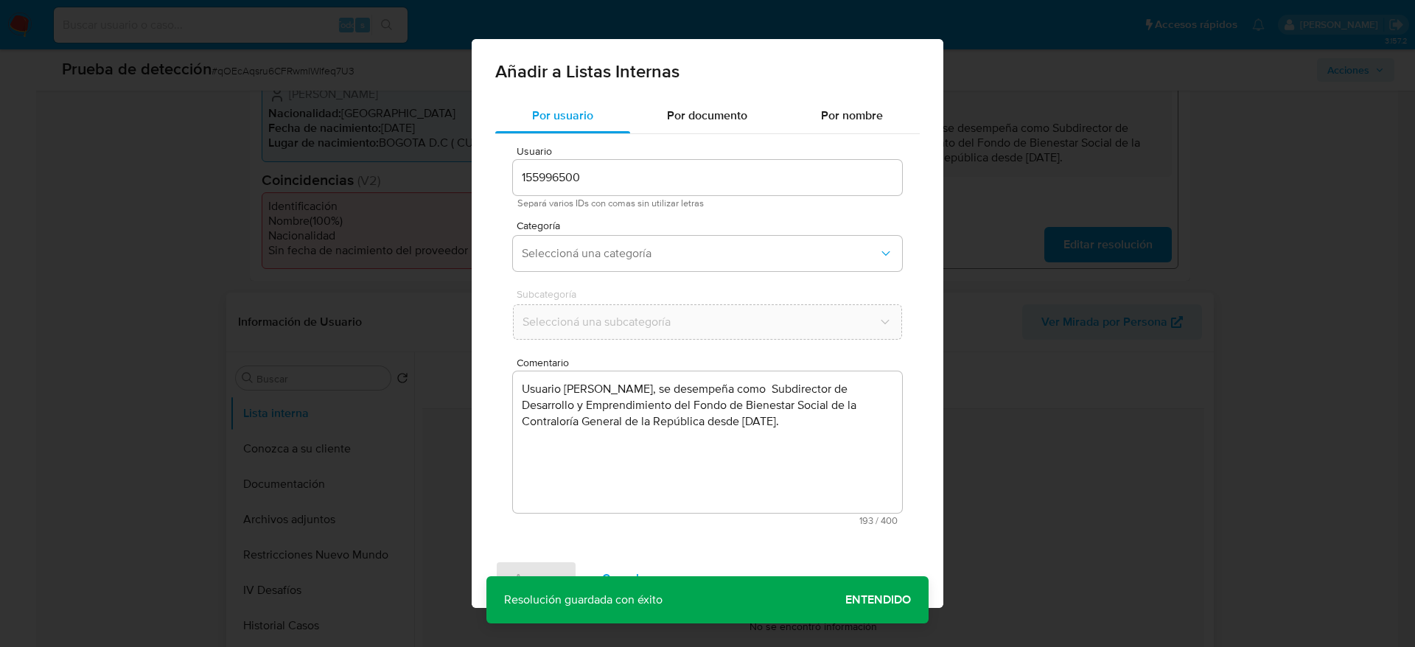
click at [611, 217] on div "Usuario 155996500 Separá varios IDs con comas sin utilizar letras Categoría Sel…" at bounding box center [707, 335] width 424 height 403
click at [613, 242] on button "Seleccioná una categoría" at bounding box center [707, 253] width 389 height 35
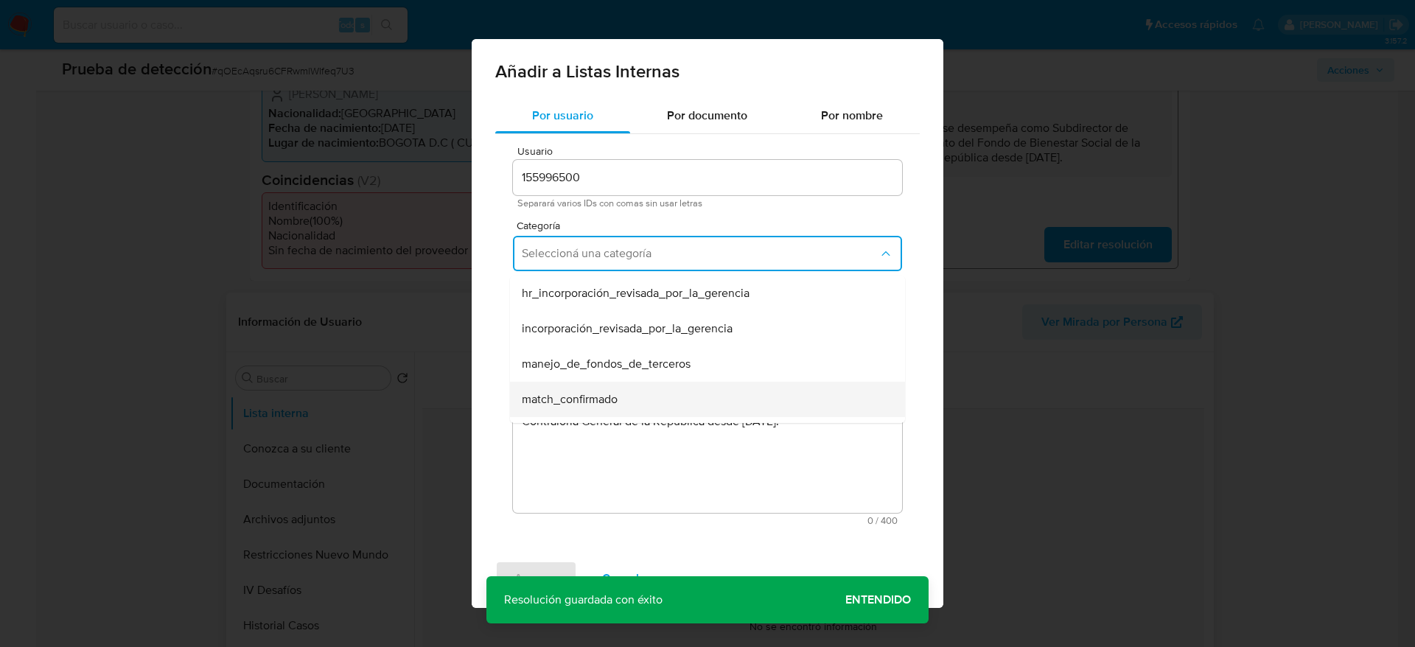
click at [590, 386] on div "match_confirmado" at bounding box center [703, 399] width 363 height 35
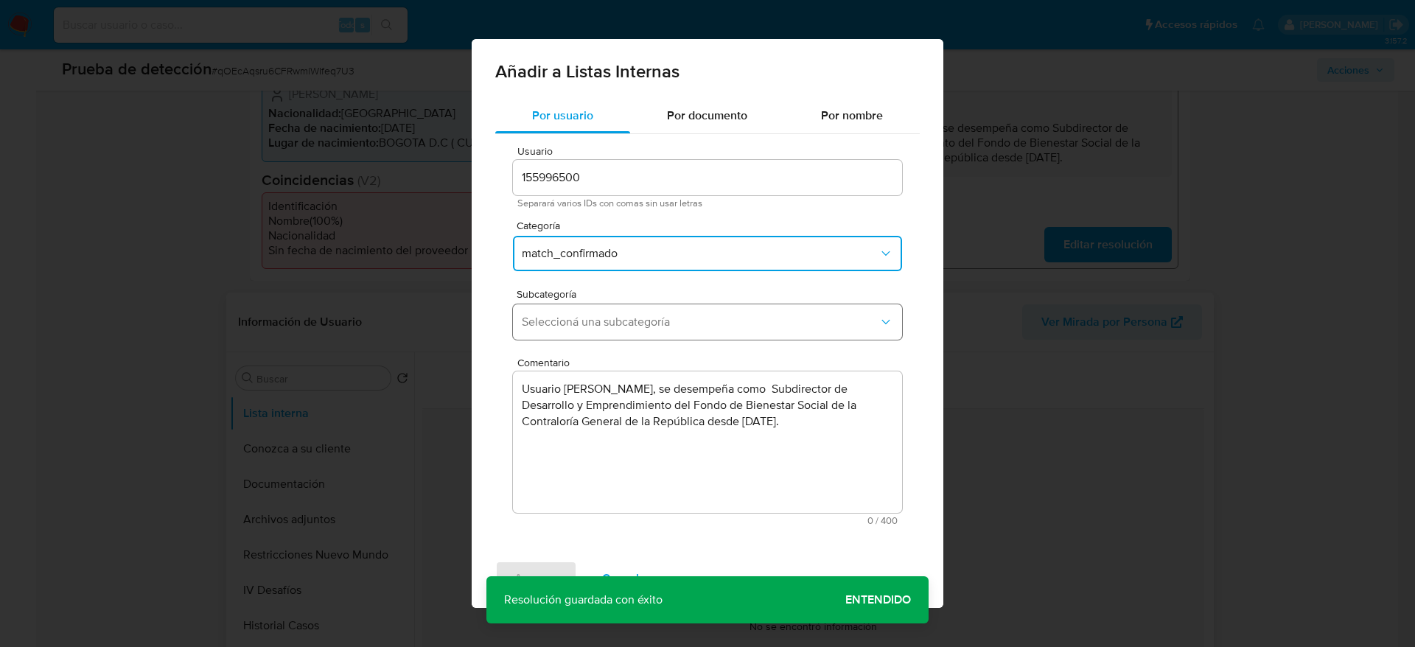
click at [615, 335] on button "Seleccioná una subcategoría" at bounding box center [707, 321] width 389 height 35
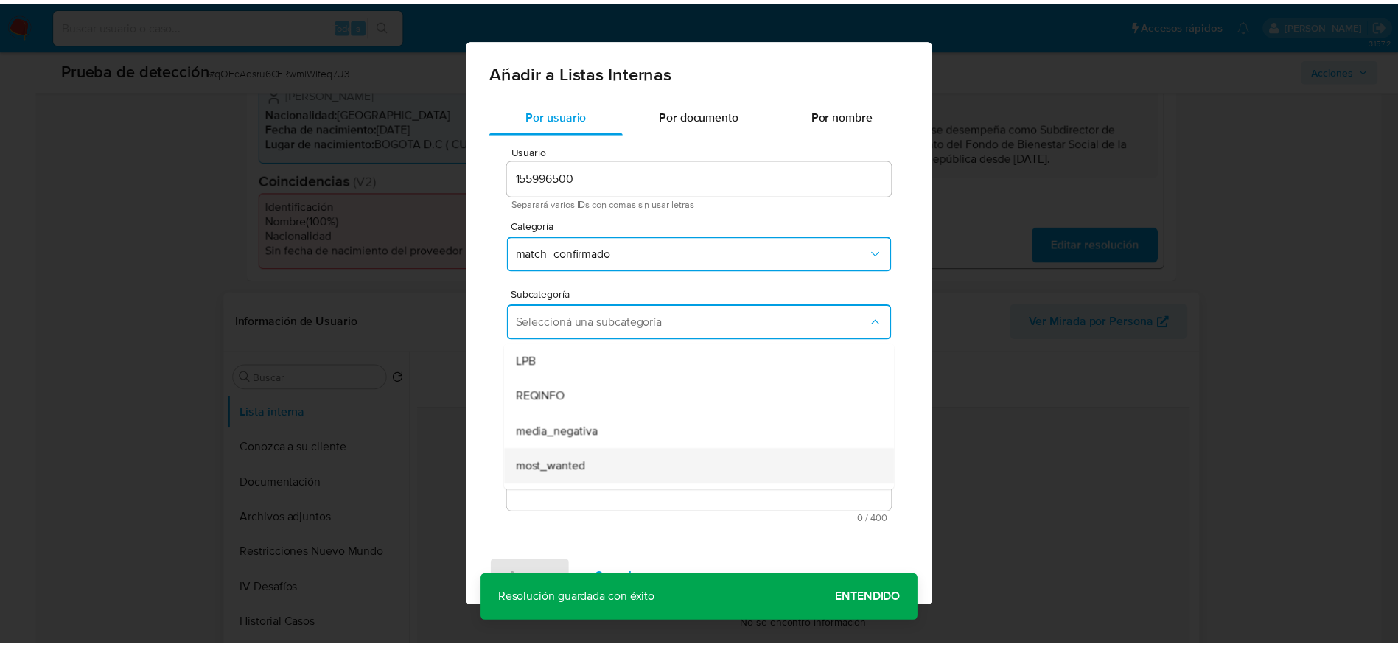
scroll to position [100, 0]
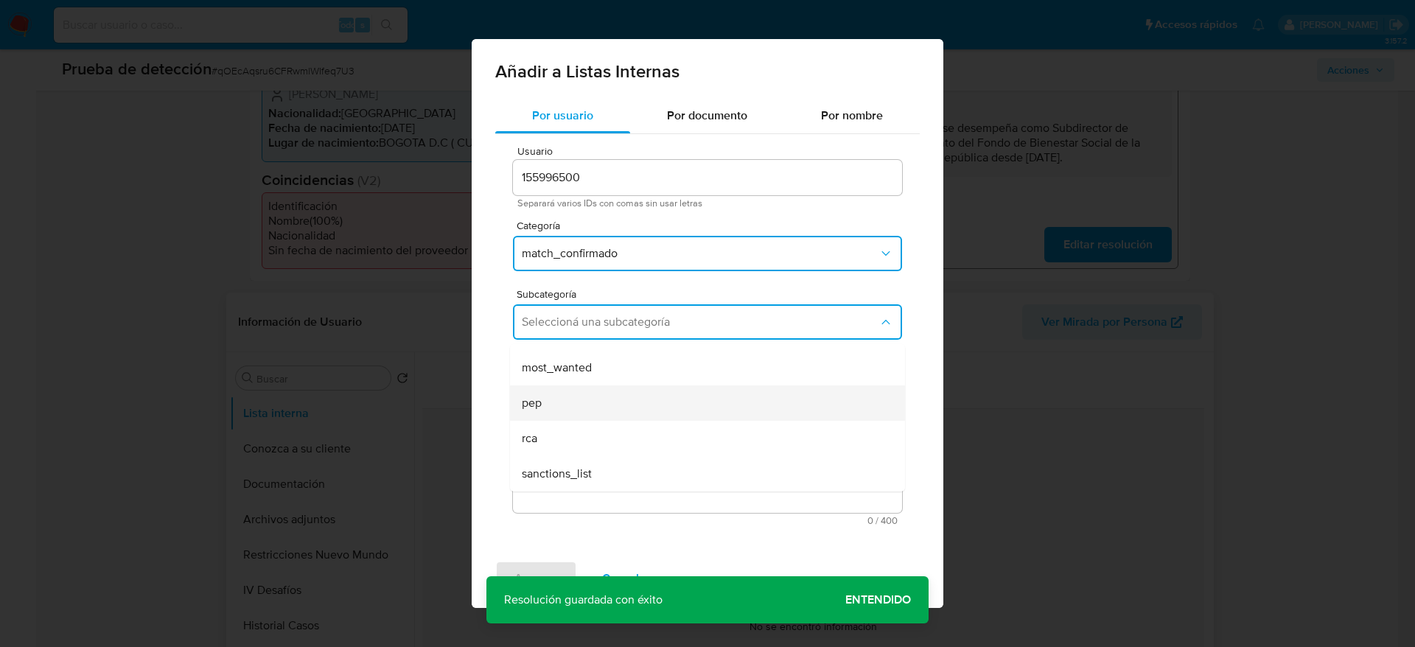
click at [572, 400] on div "pep" at bounding box center [703, 402] width 363 height 35
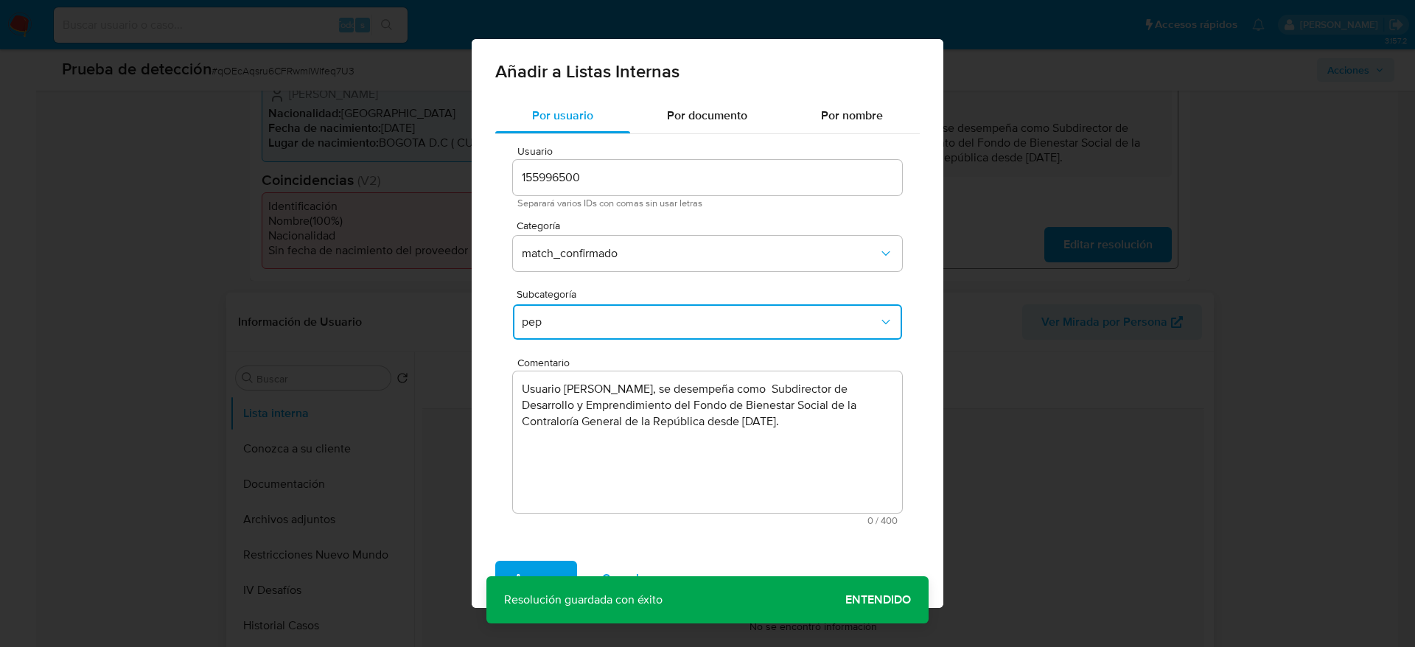
click at [522, 554] on div "Agregar Cancelar" at bounding box center [708, 578] width 472 height 59
click at [525, 562] on span "Agregar" at bounding box center [535, 578] width 43 height 32
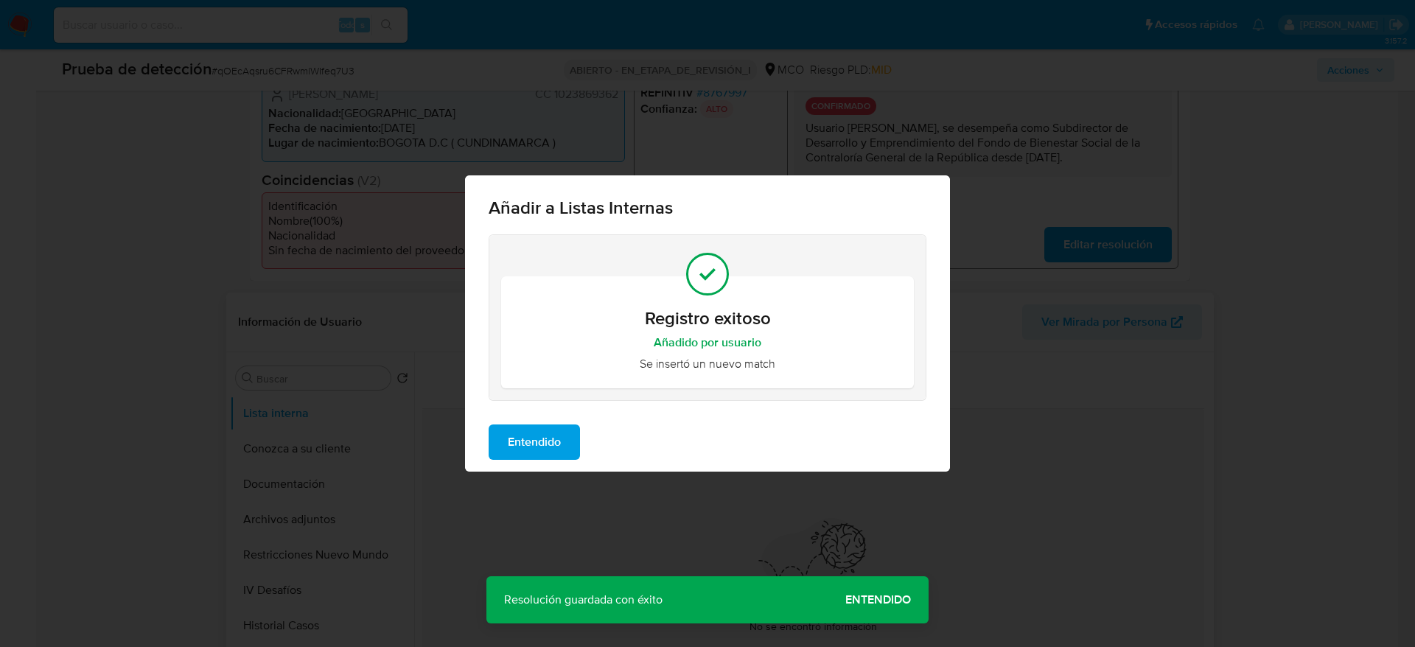
click at [556, 449] on span "Entendido" at bounding box center [534, 442] width 53 height 32
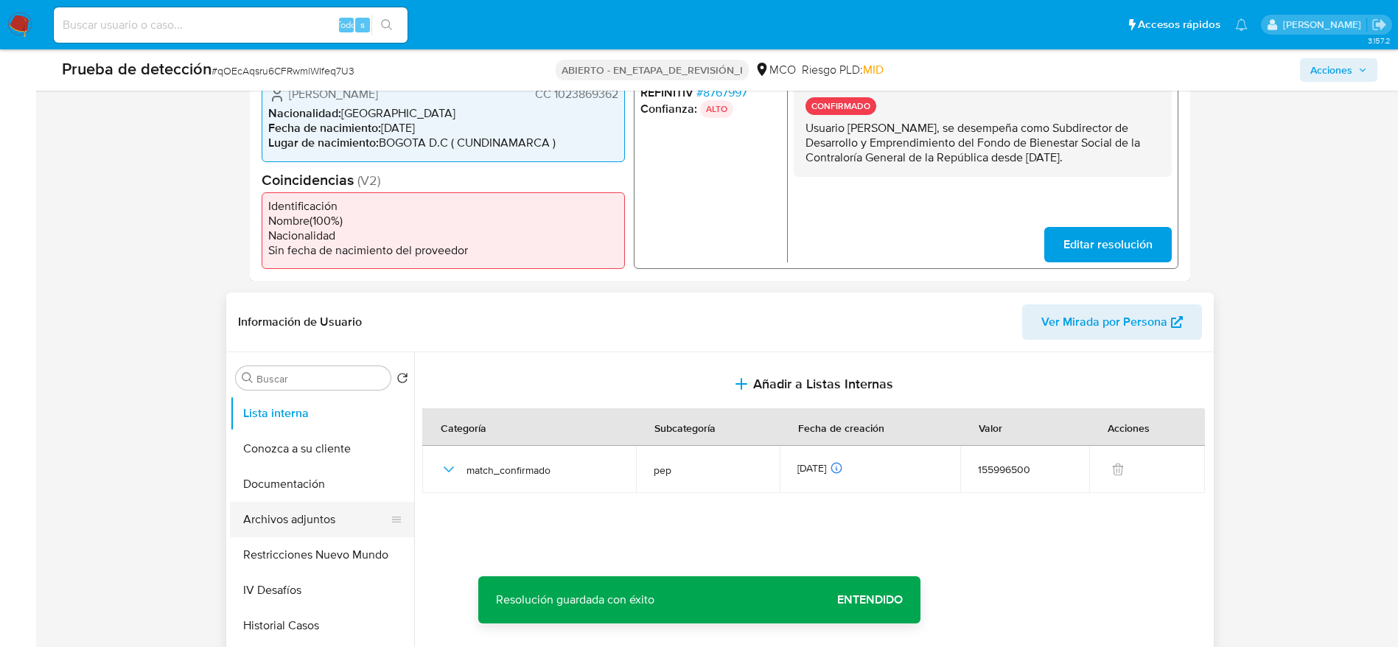
click at [349, 514] on button "Archivos adjuntos" at bounding box center [316, 519] width 172 height 35
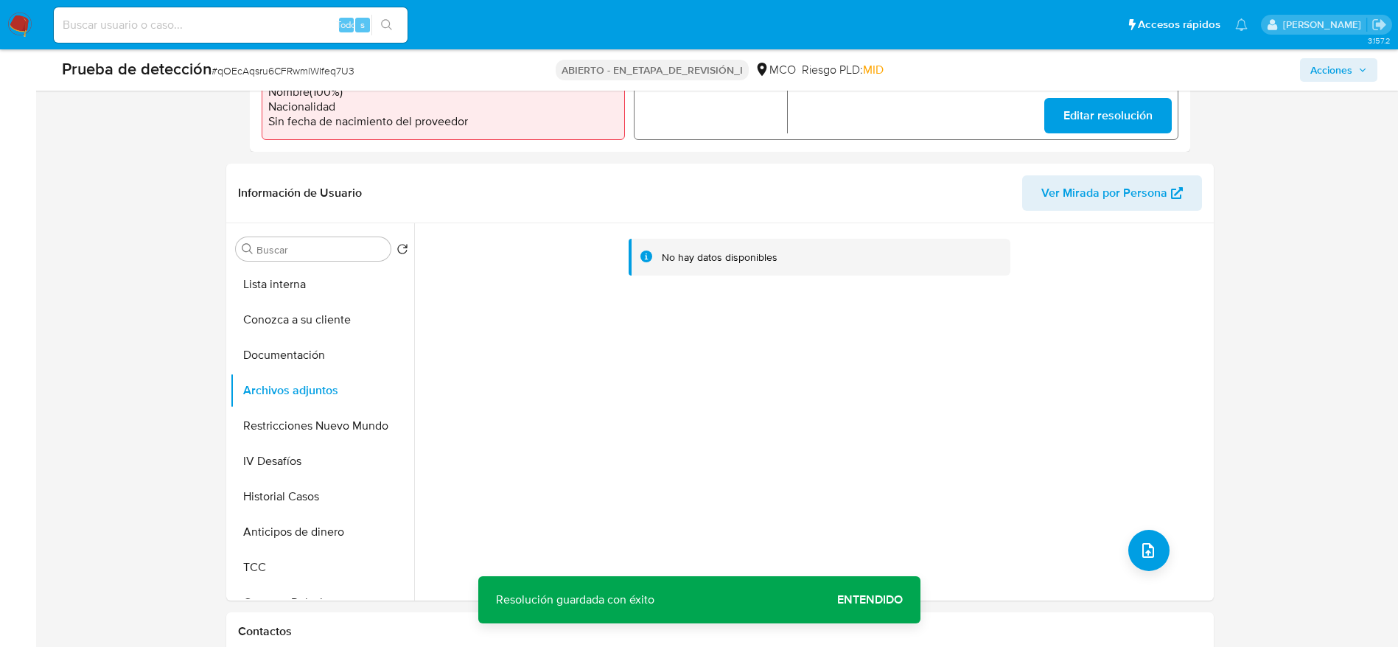
scroll to position [619, 0]
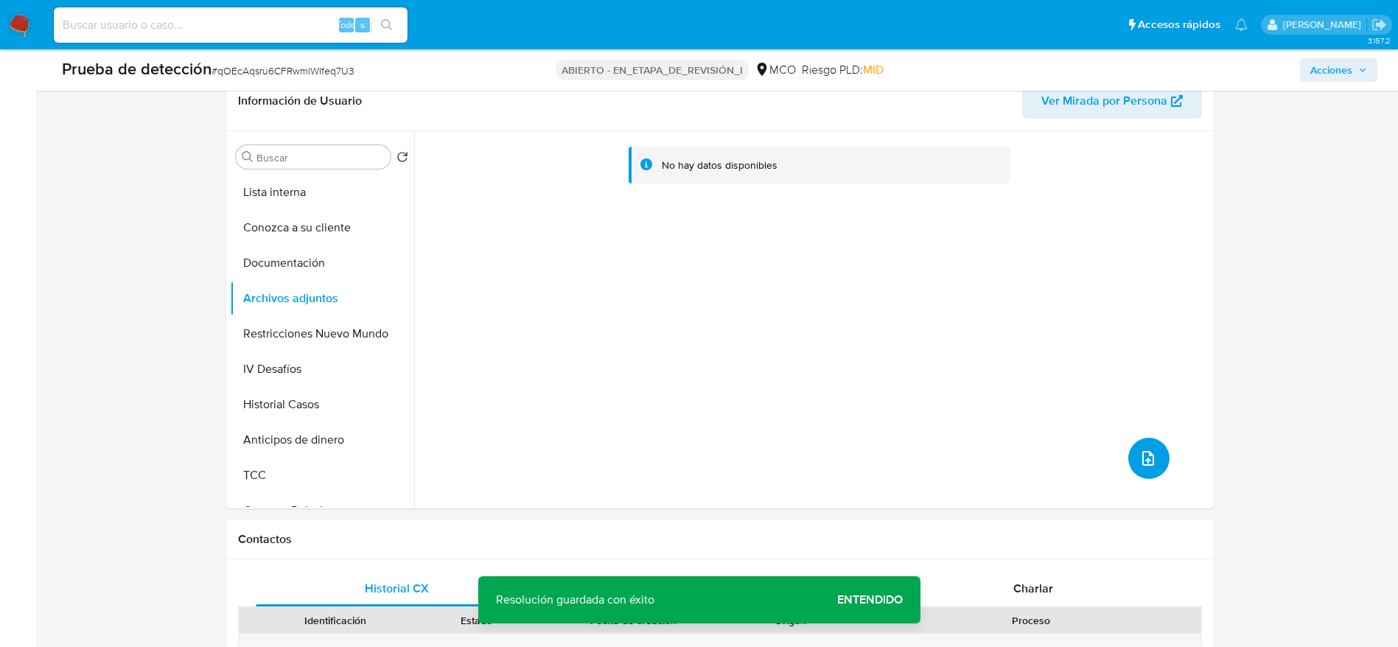
click at [1161, 461] on button "subir archivo" at bounding box center [1148, 458] width 41 height 41
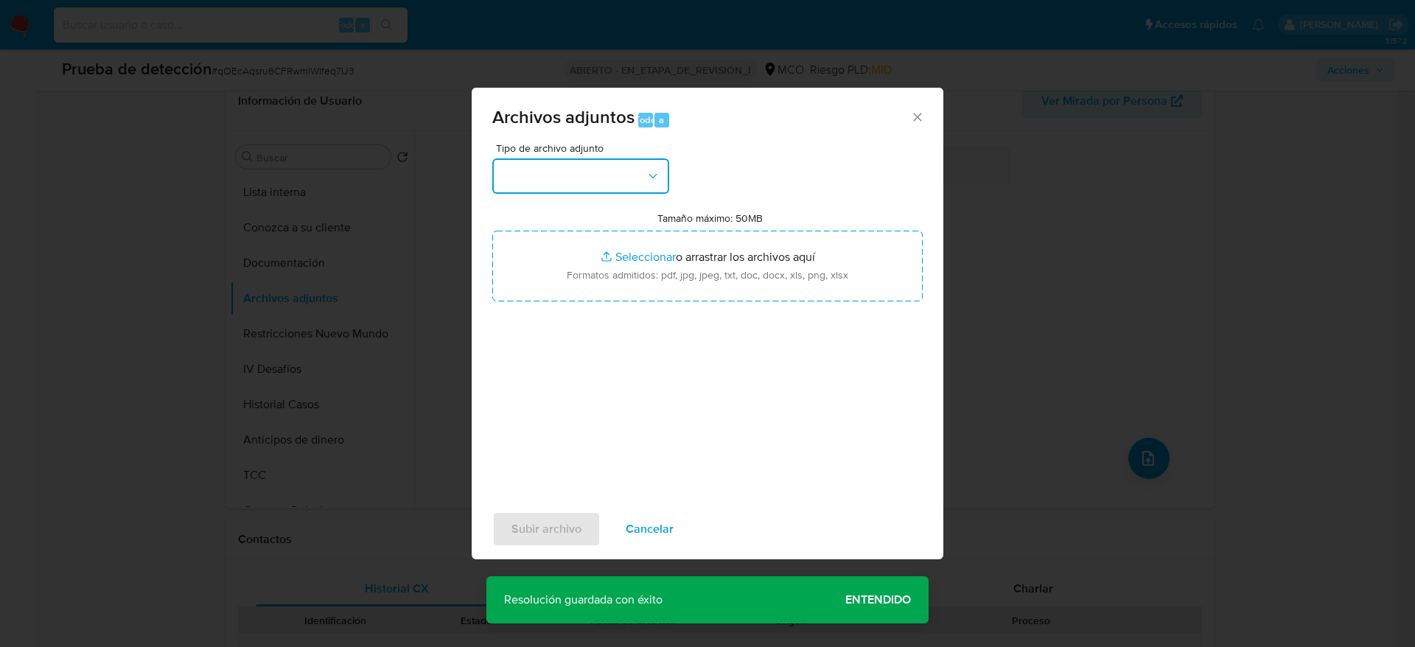
click at [613, 162] on button "button" at bounding box center [580, 175] width 177 height 35
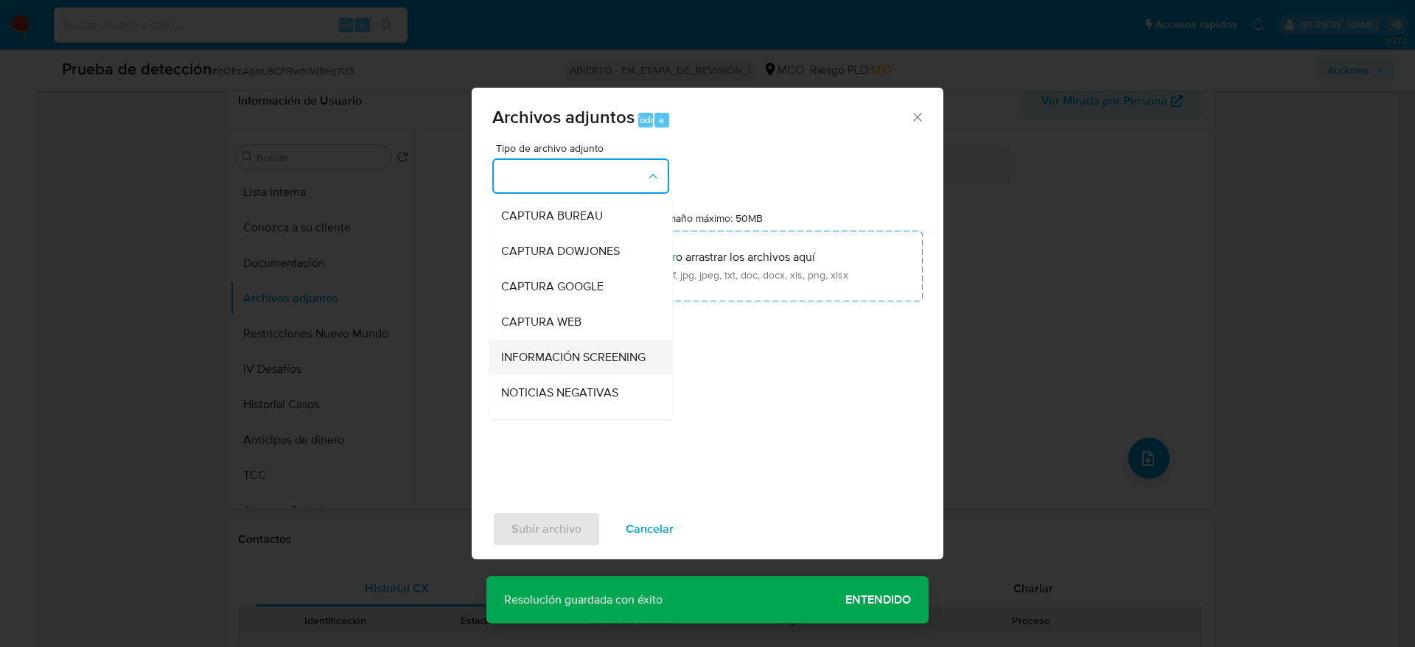
click at [546, 346] on div "INFORMACIÓN SCREENING" at bounding box center [576, 357] width 150 height 35
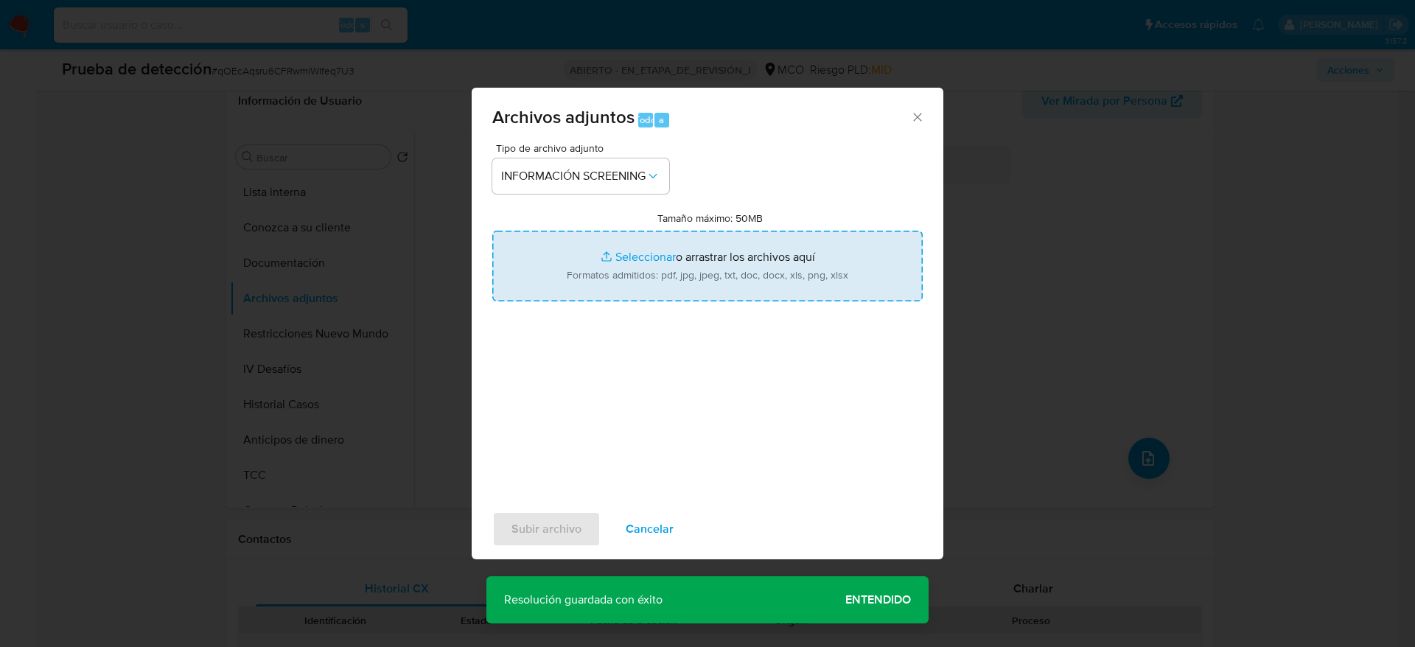
click at [598, 268] on input "Tamaño máximo: 50MB Seleccionar archivos" at bounding box center [707, 266] width 430 height 71
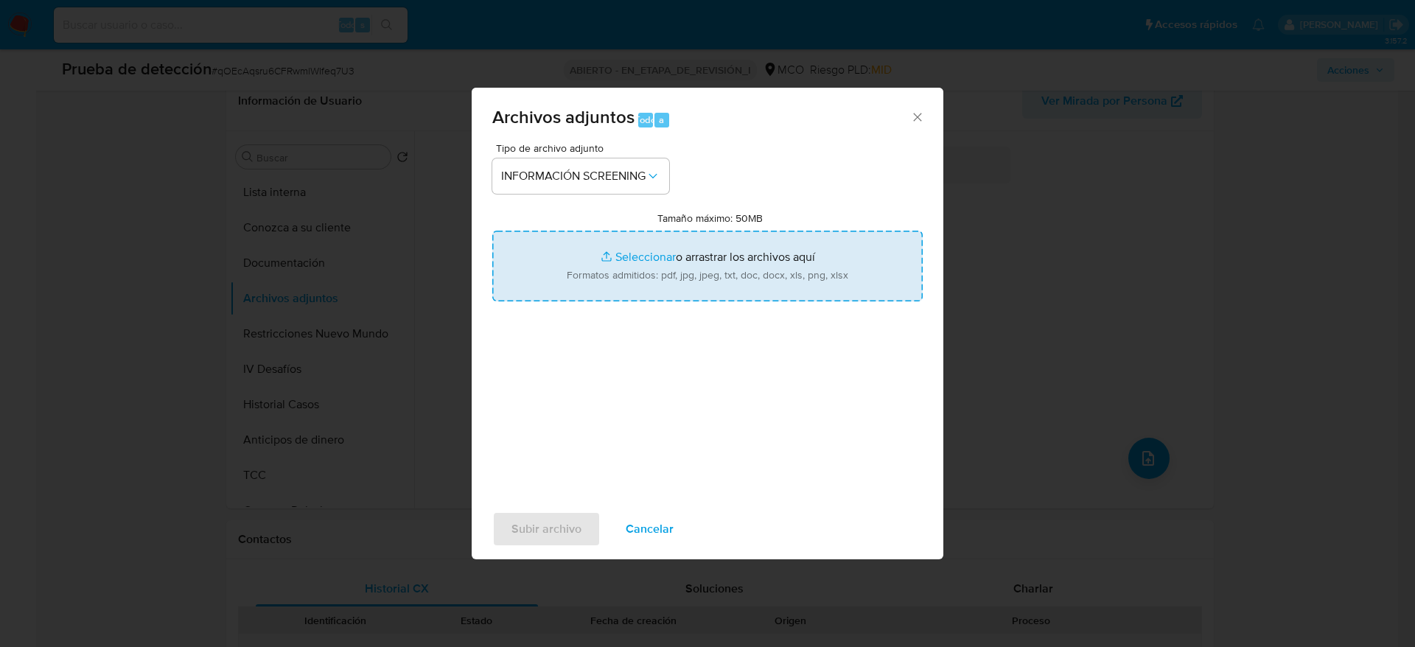
type input "C:\fakepath\_Adriana Esmeralda Camejo Rios_ - Buscar con Google.pdf"
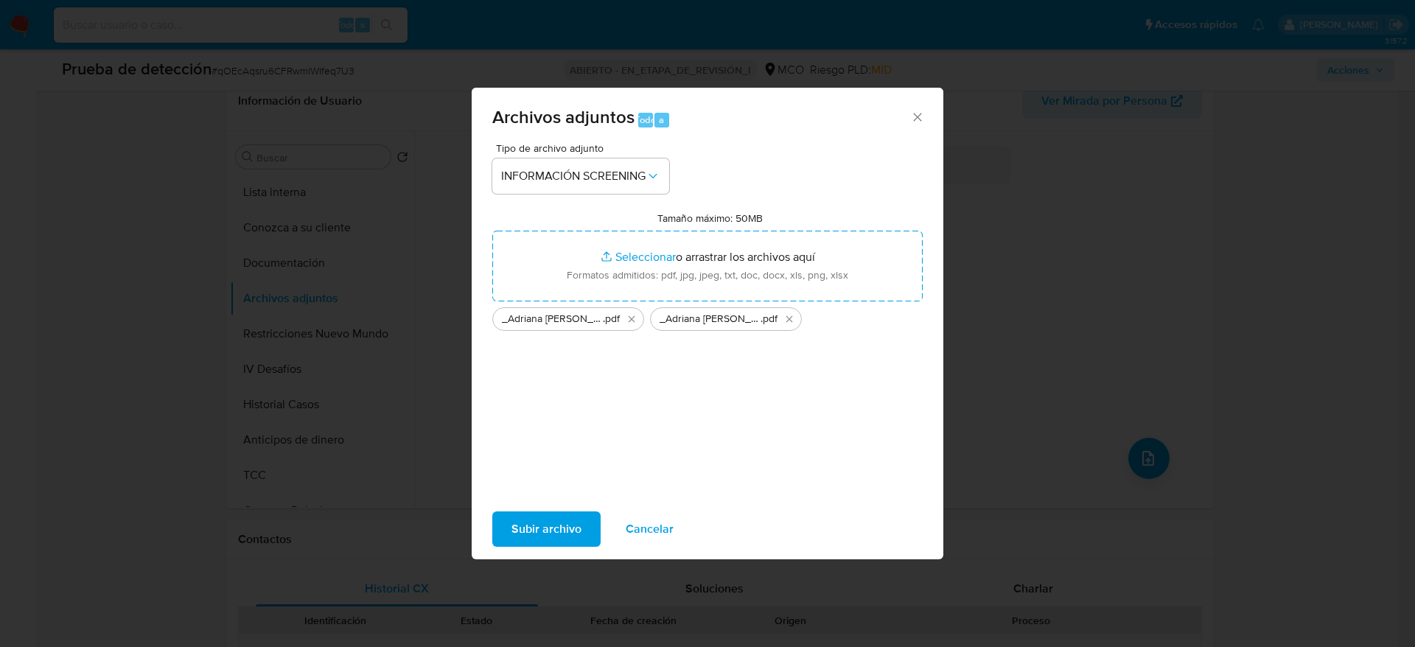
click at [587, 527] on button "Subir archivo" at bounding box center [546, 528] width 108 height 35
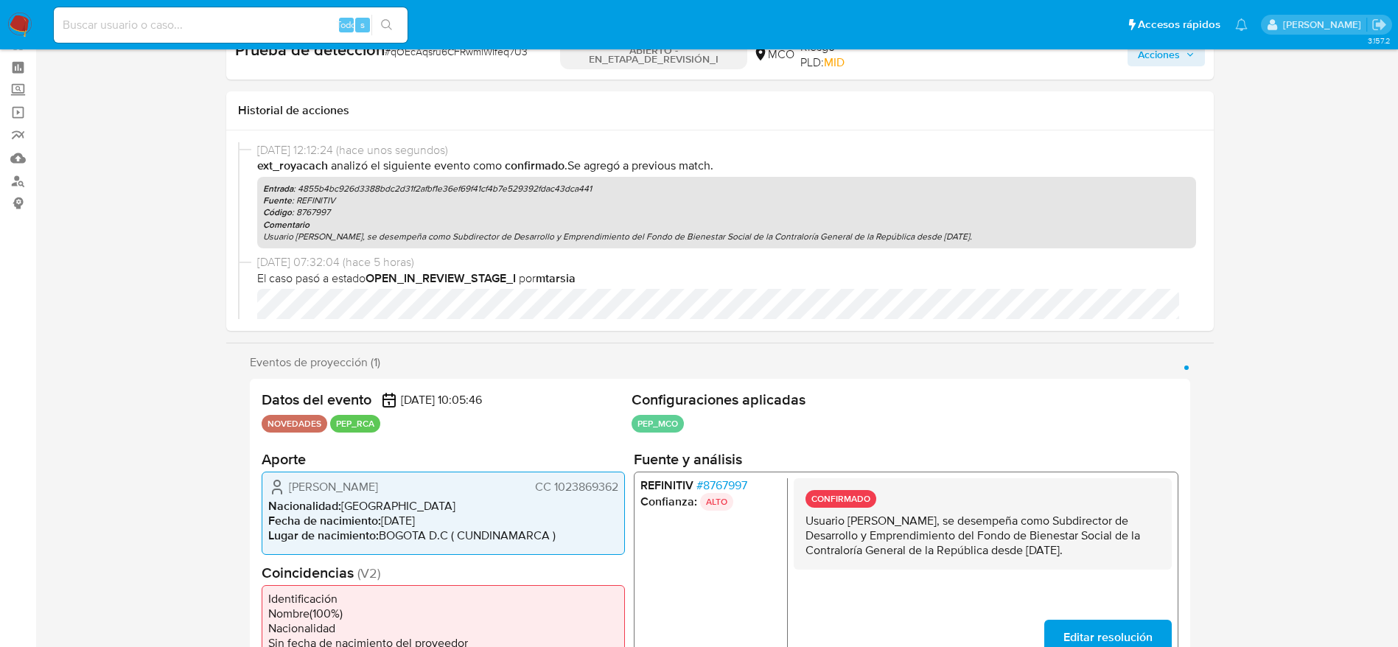
scroll to position [0, 0]
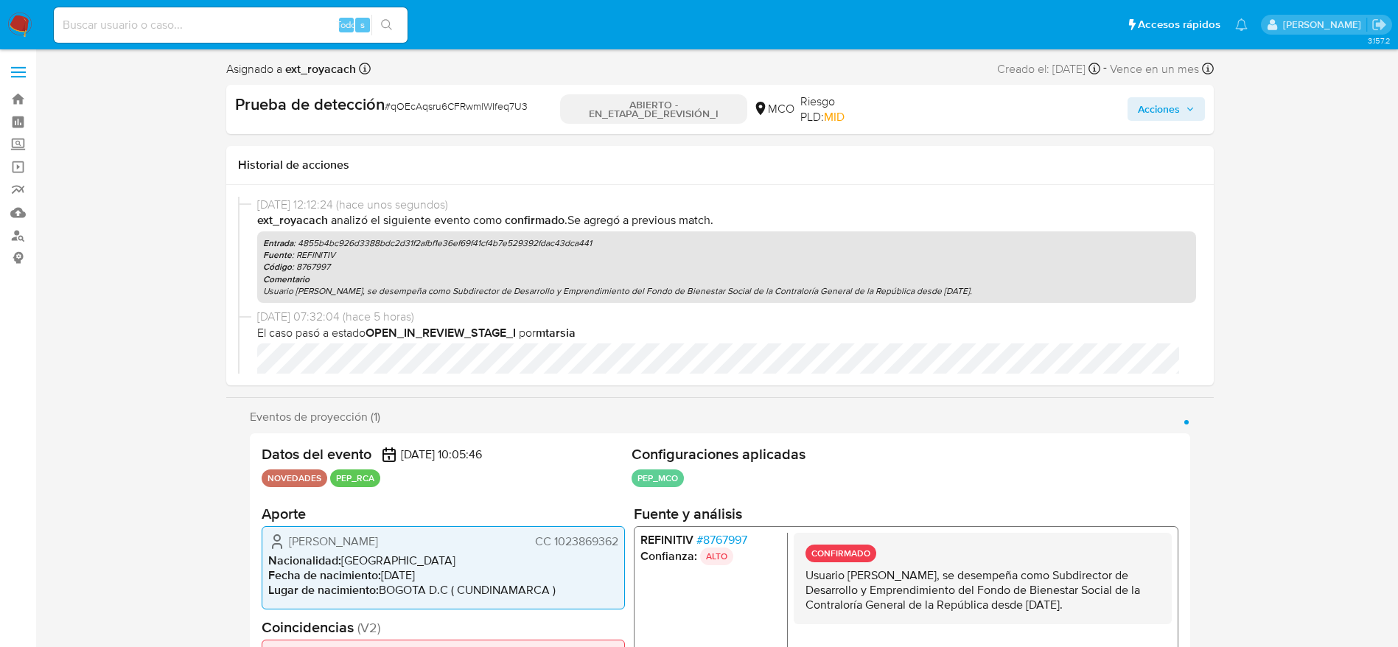
click at [1172, 125] on div "Acciones" at bounding box center [1044, 110] width 319 height 32
click at [1158, 119] on span "Acciones" at bounding box center [1159, 109] width 42 height 24
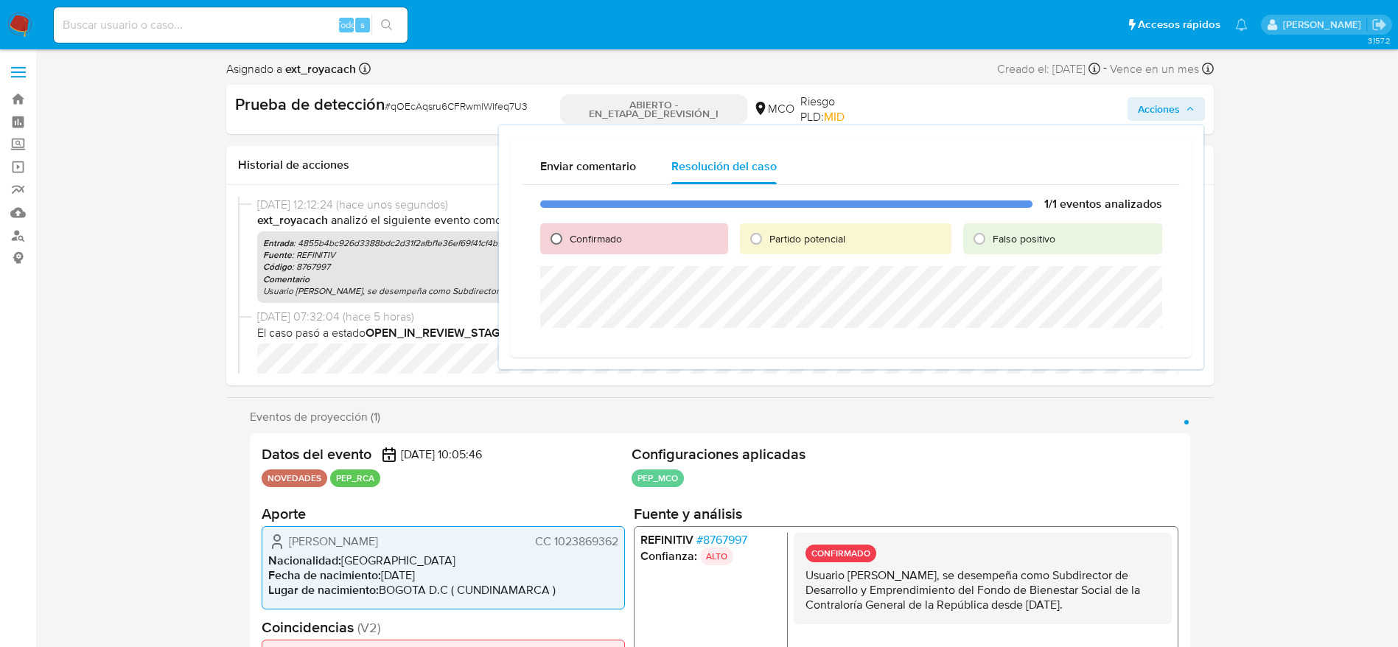
click at [545, 250] on input "Confirmado" at bounding box center [557, 239] width 24 height 24
radio input "true"
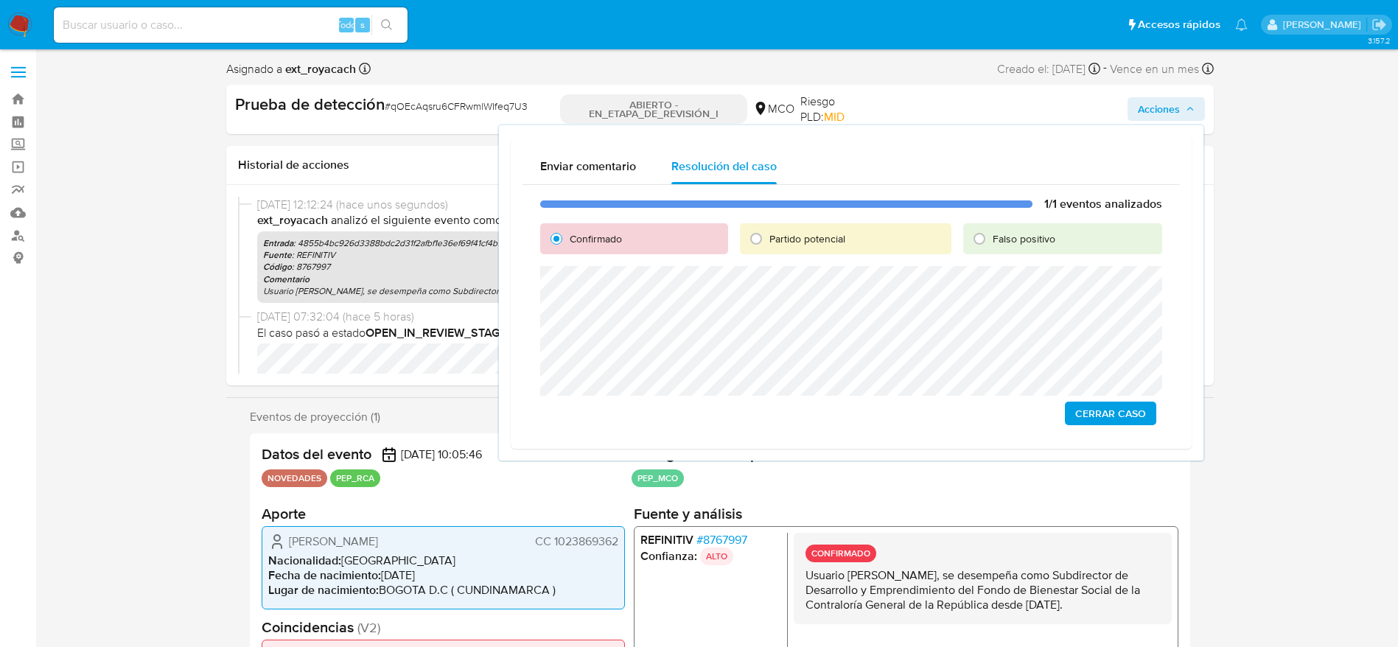
click at [1108, 418] on span "Cerrar Caso" at bounding box center [1110, 413] width 71 height 21
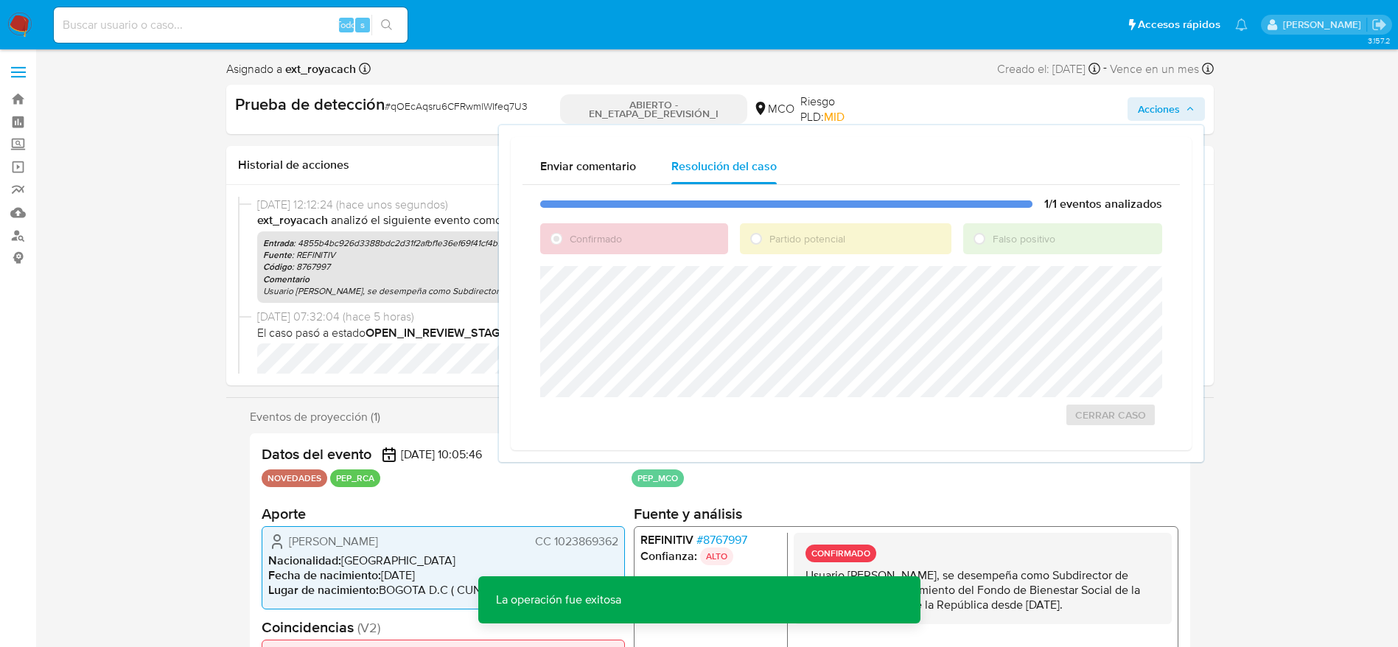
click at [419, 103] on font "qOEcAqsru6CFRwmlWIfeq7U3" at bounding box center [459, 106] width 137 height 15
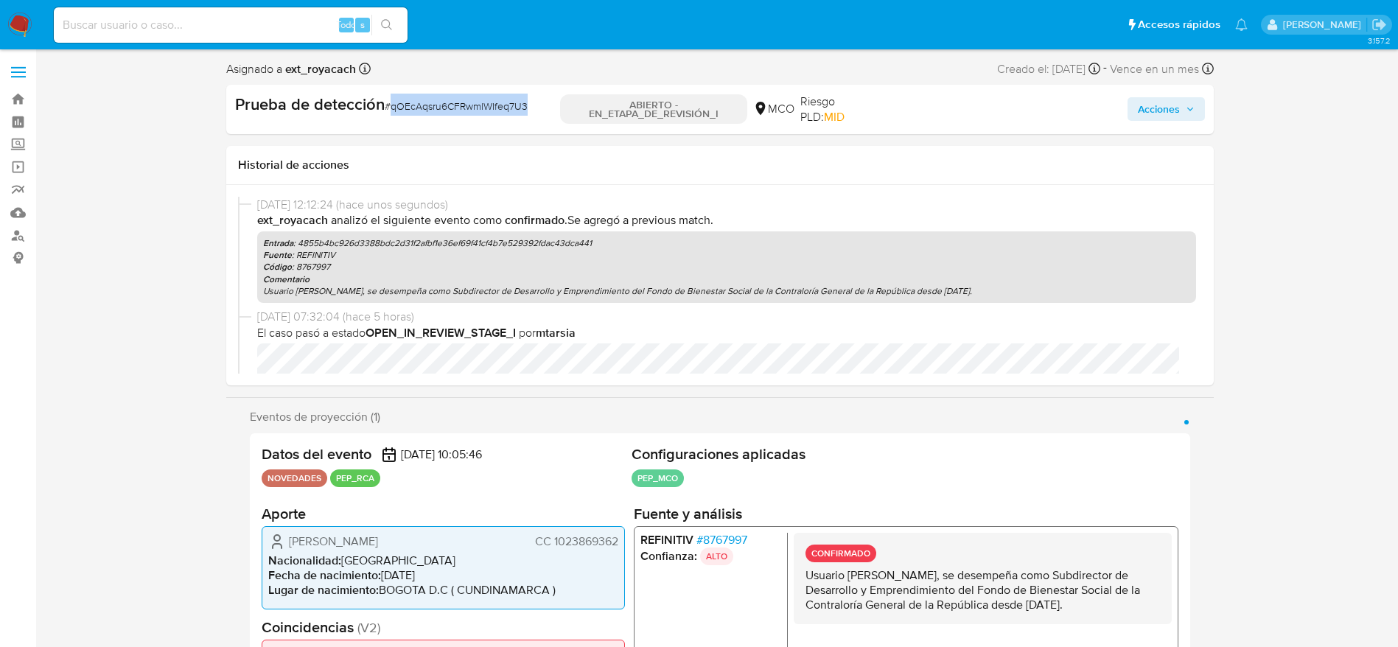
click at [419, 103] on font "qOEcAqsru6CFRwmlWIfeq7U3" at bounding box center [459, 106] width 137 height 15
copy font "qOEcAqsru6CFRwmlWIfeq7U3"
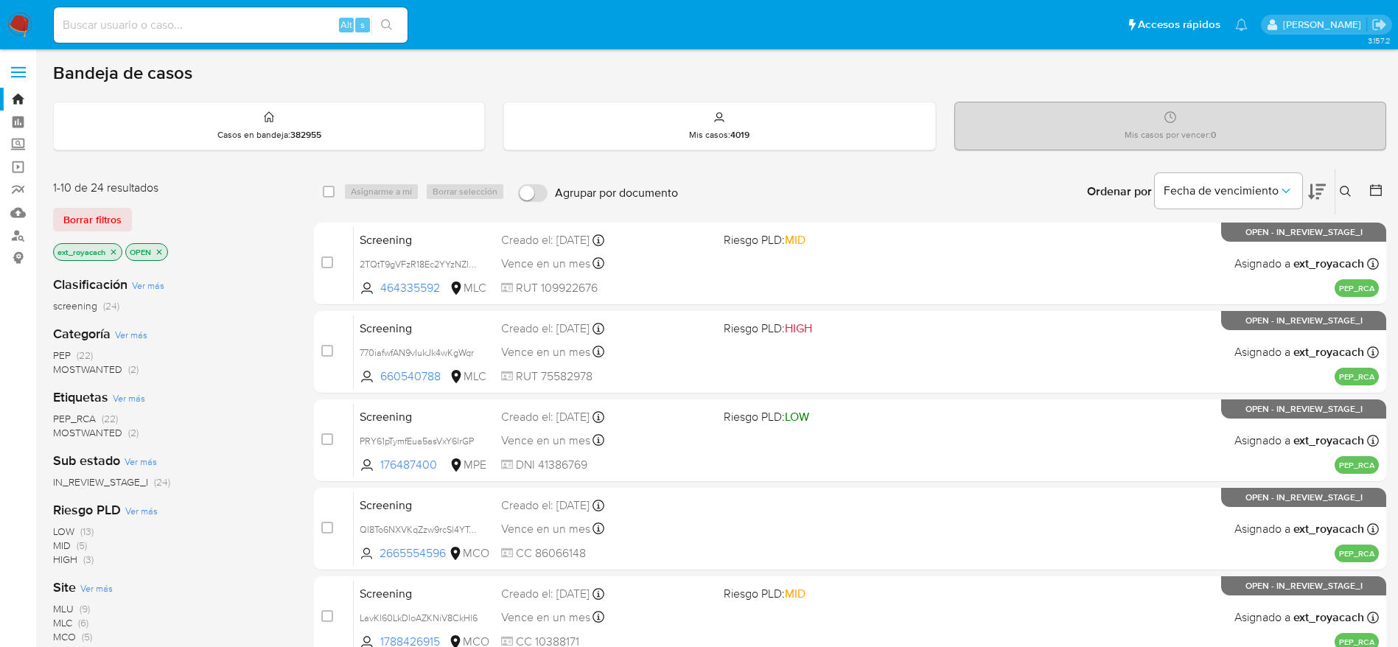
click at [65, 357] on span "PEP" at bounding box center [62, 355] width 18 height 15
click at [20, 21] on img at bounding box center [19, 25] width 25 height 25
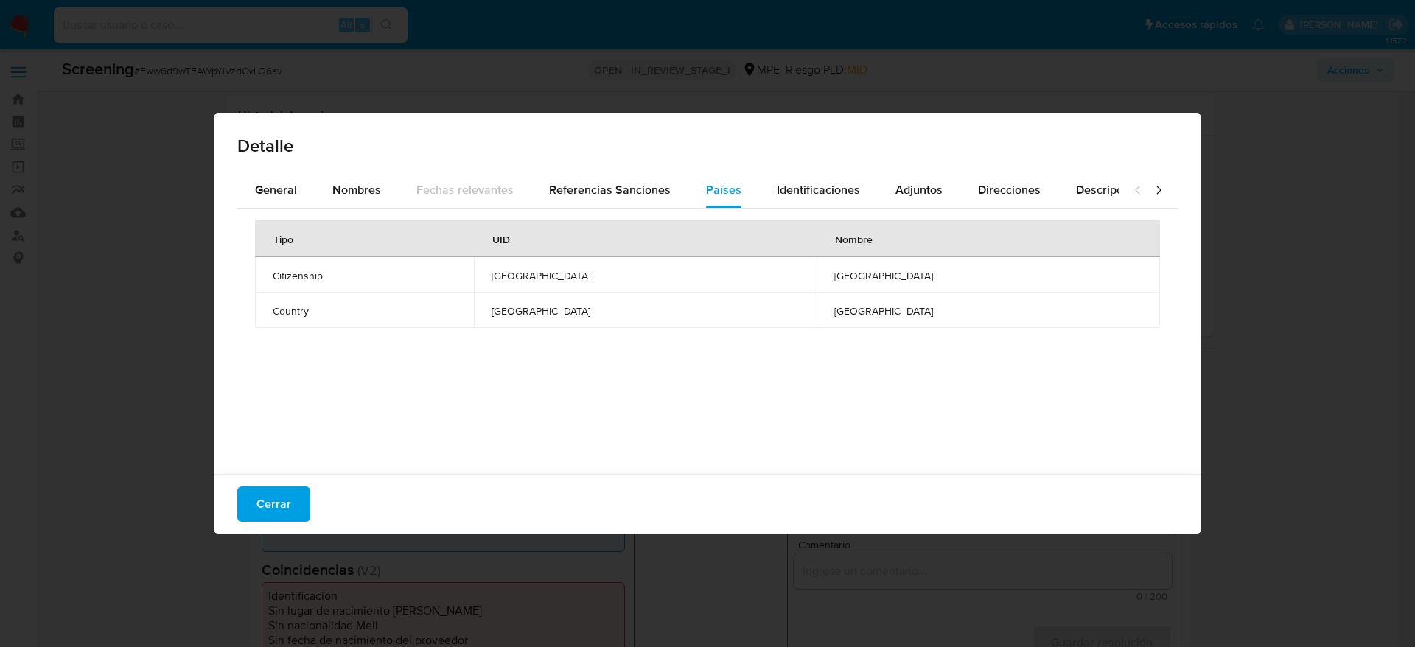
select select "10"
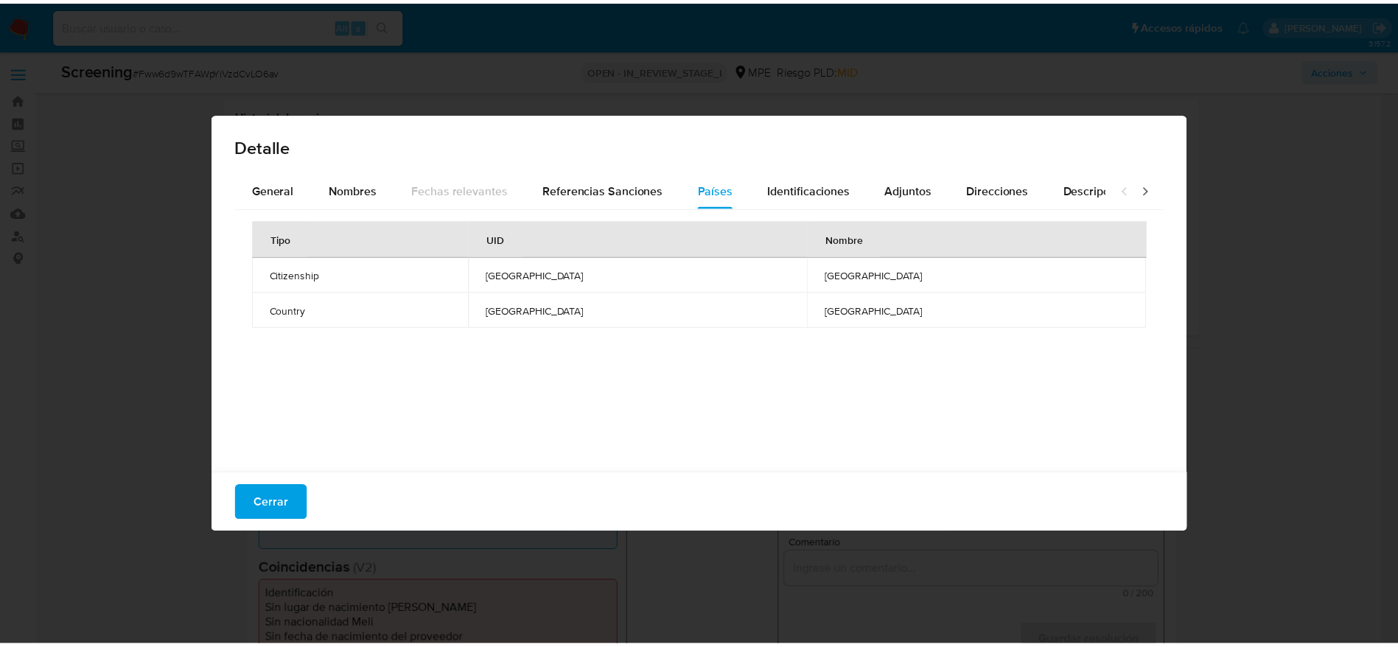
scroll to position [111, 0]
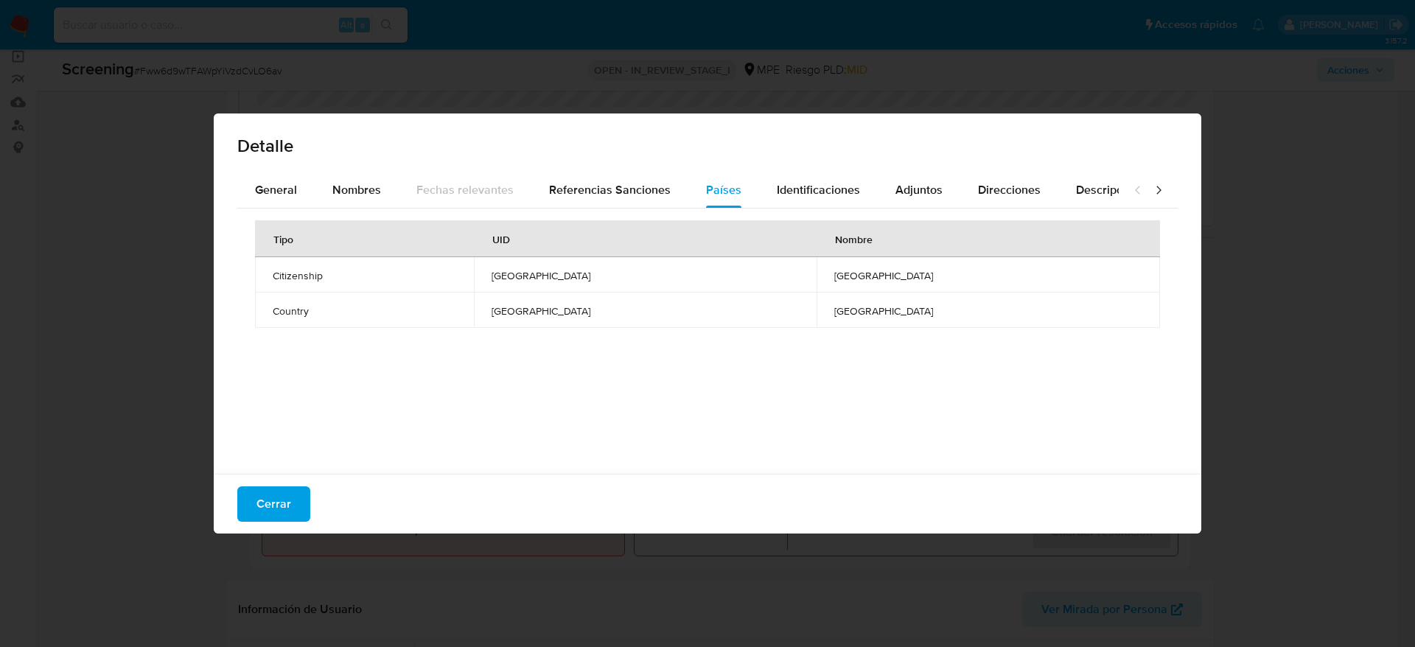
drag, startPoint x: 255, startPoint y: 503, endPoint x: 269, endPoint y: 452, distance: 52.7
click at [256, 503] on button "Cerrar" at bounding box center [273, 503] width 73 height 35
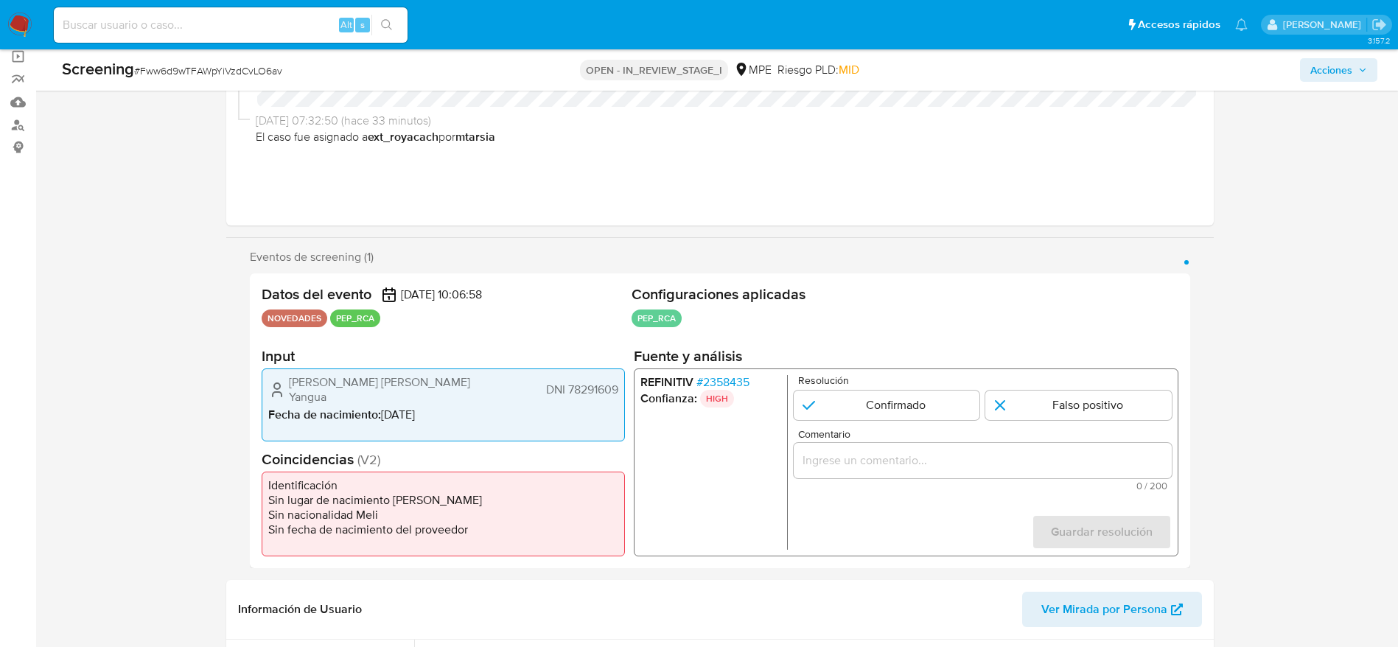
click at [220, 58] on div "Screening # Fww6d9wTFAWpYiVzdCvLO6av" at bounding box center [278, 69] width 433 height 22
copy span "Fww6d9wTFAWpYiVzdCvLO6av"
drag, startPoint x: 307, startPoint y: 398, endPoint x: 618, endPoint y: 400, distance: 311.7
click at [618, 400] on div "Maryurin Kelizabet Balladares Yangua DNI 78291609 Fecha de nacimiento : 14/10/1…" at bounding box center [443, 404] width 363 height 73
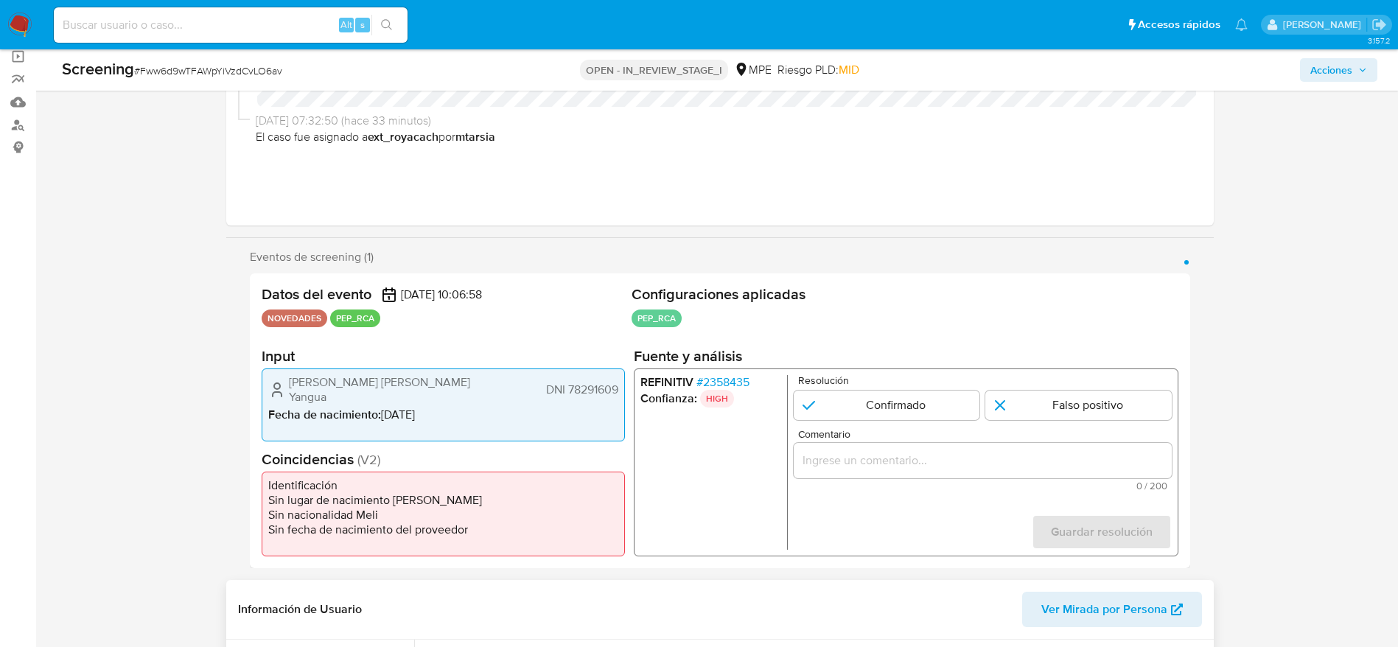
scroll to position [663, 0]
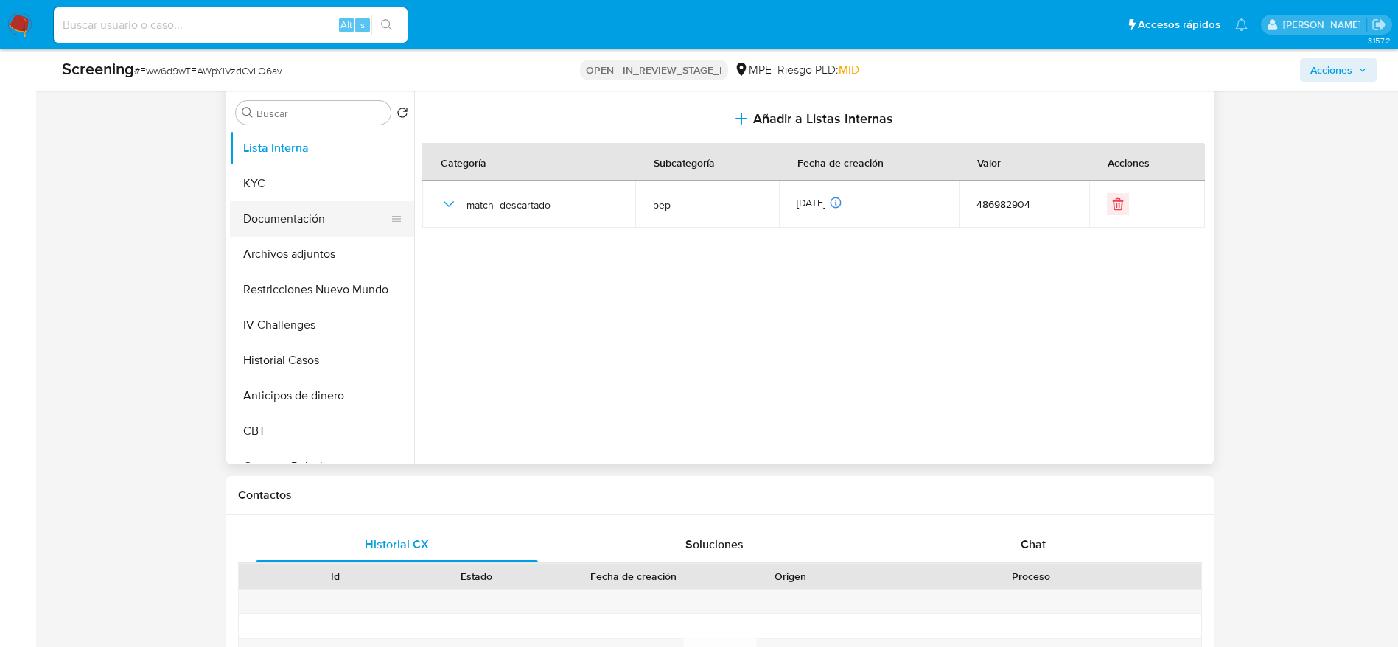
click at [279, 227] on button "Documentación" at bounding box center [316, 218] width 172 height 35
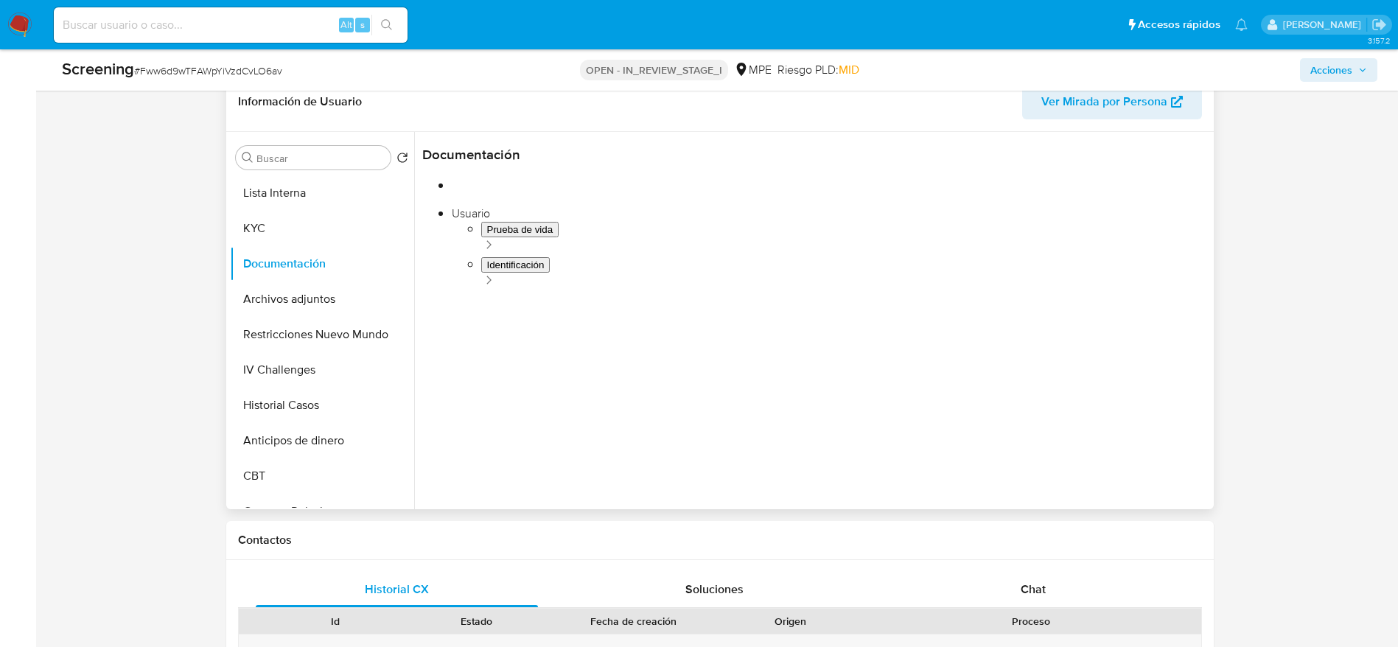
scroll to position [553, 0]
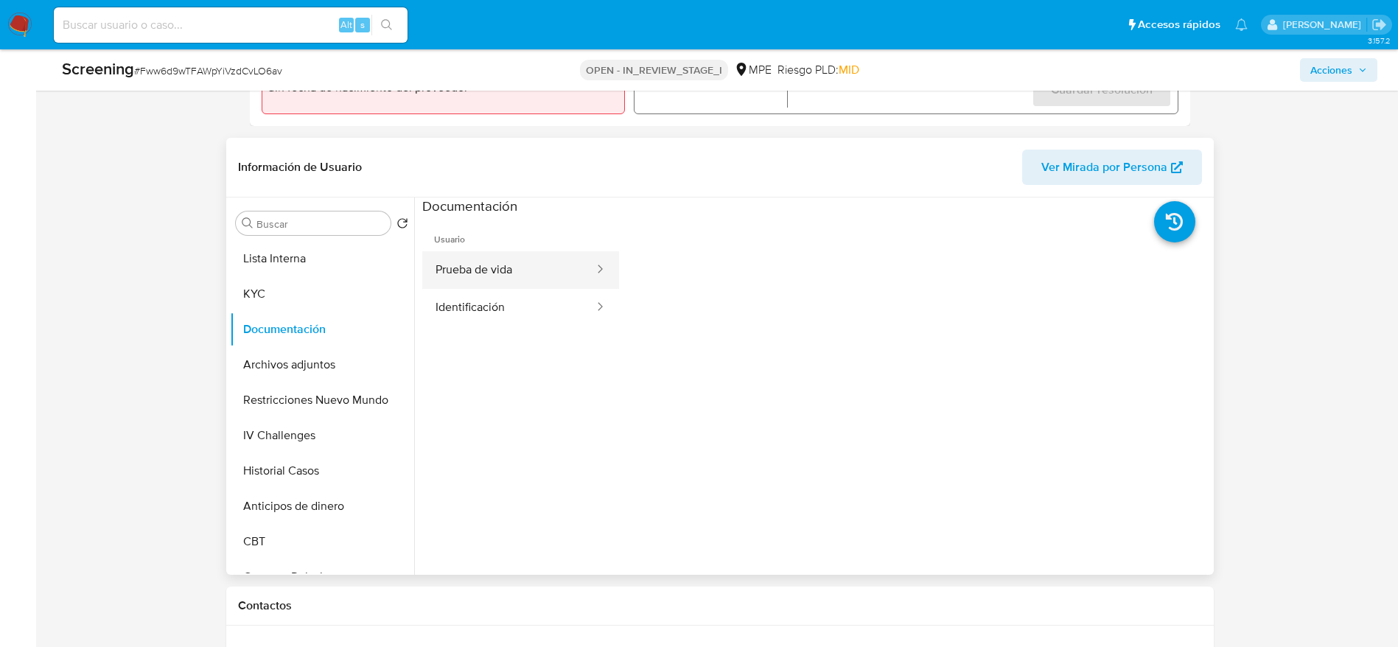
click at [520, 259] on button "Prueba de vida" at bounding box center [508, 270] width 173 height 38
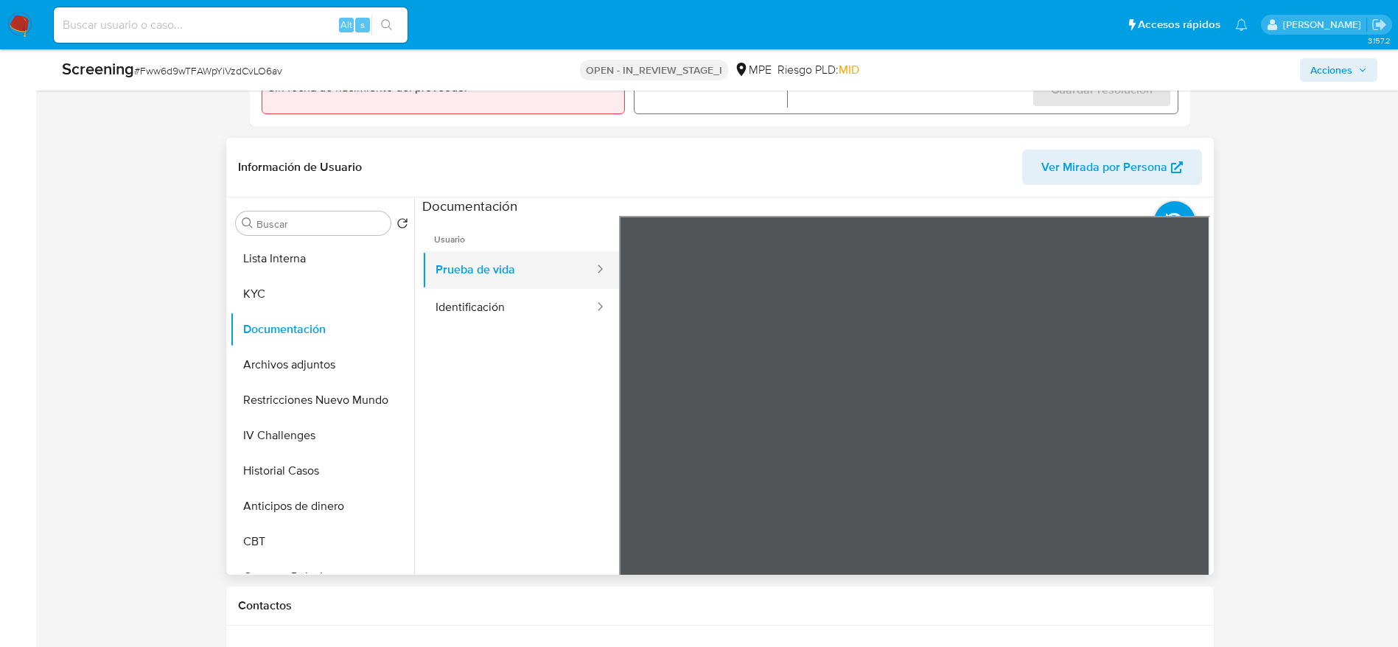
click at [451, 258] on button "Prueba de vida" at bounding box center [508, 270] width 173 height 38
drag, startPoint x: 473, startPoint y: 286, endPoint x: 476, endPoint y: 295, distance: 9.3
click at [476, 295] on ul "Prueba de vida Identificación" at bounding box center [520, 288] width 197 height 75
drag, startPoint x: 476, startPoint y: 306, endPoint x: 491, endPoint y: 293, distance: 19.8
click at [476, 307] on button "Identificación" at bounding box center [508, 308] width 173 height 38
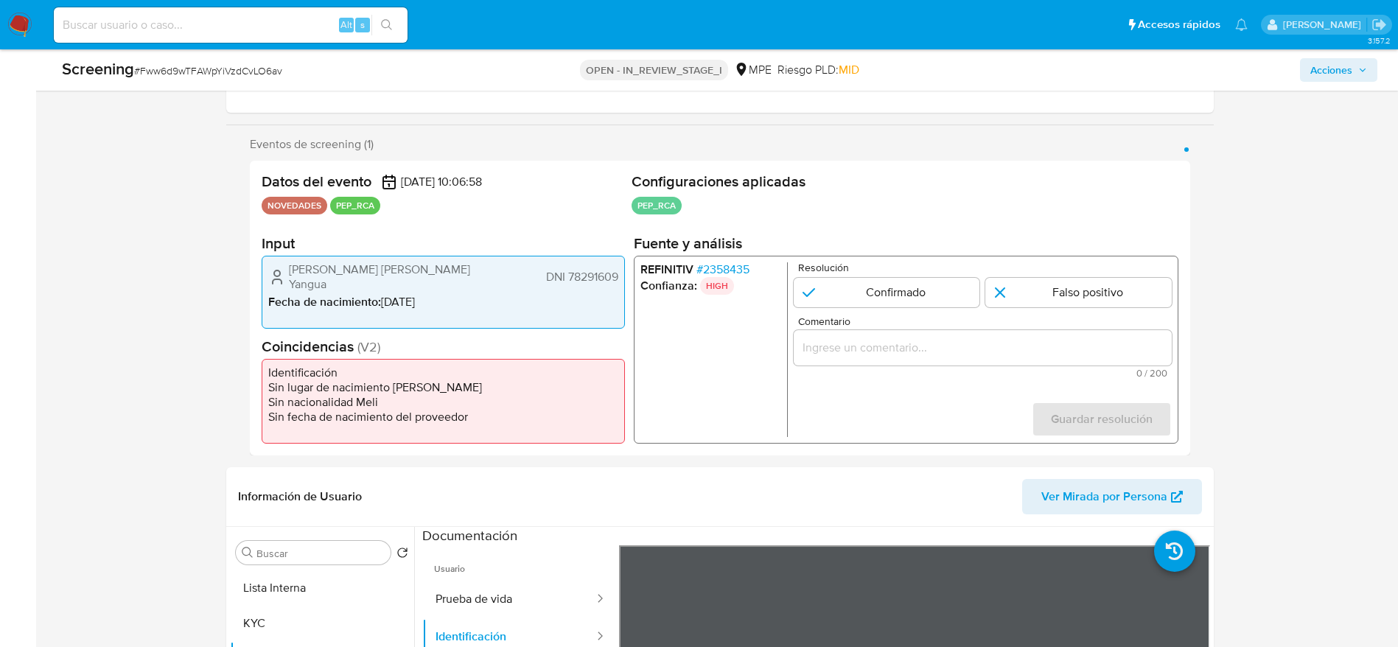
scroll to position [0, 0]
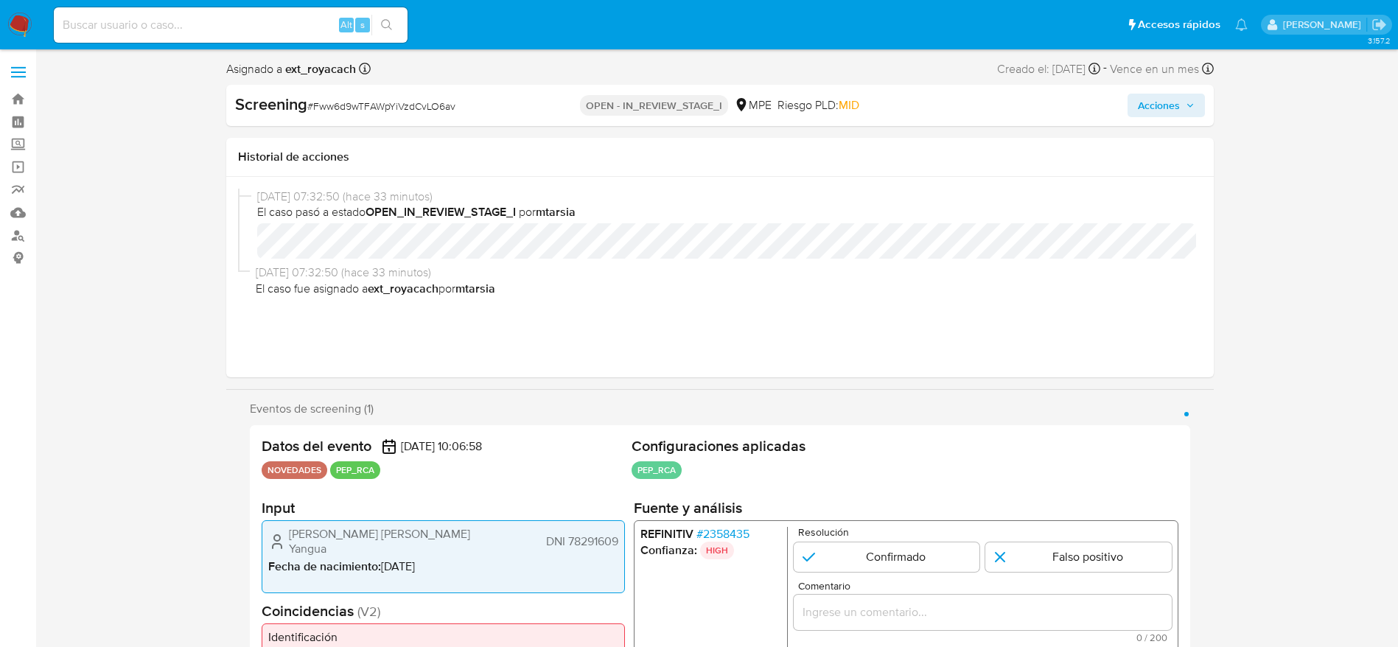
click at [710, 511] on h2 "Fuente y análisis" at bounding box center [905, 508] width 545 height 18
drag, startPoint x: 699, startPoint y: 522, endPoint x: 718, endPoint y: 535, distance: 22.3
click at [703, 526] on div "REFINITIV # 2358435 Confianza: HIGH Resolución Confirmado Falso positivo Coment…" at bounding box center [905, 614] width 545 height 188
click at [718, 535] on span "# 2358435" at bounding box center [722, 534] width 53 height 15
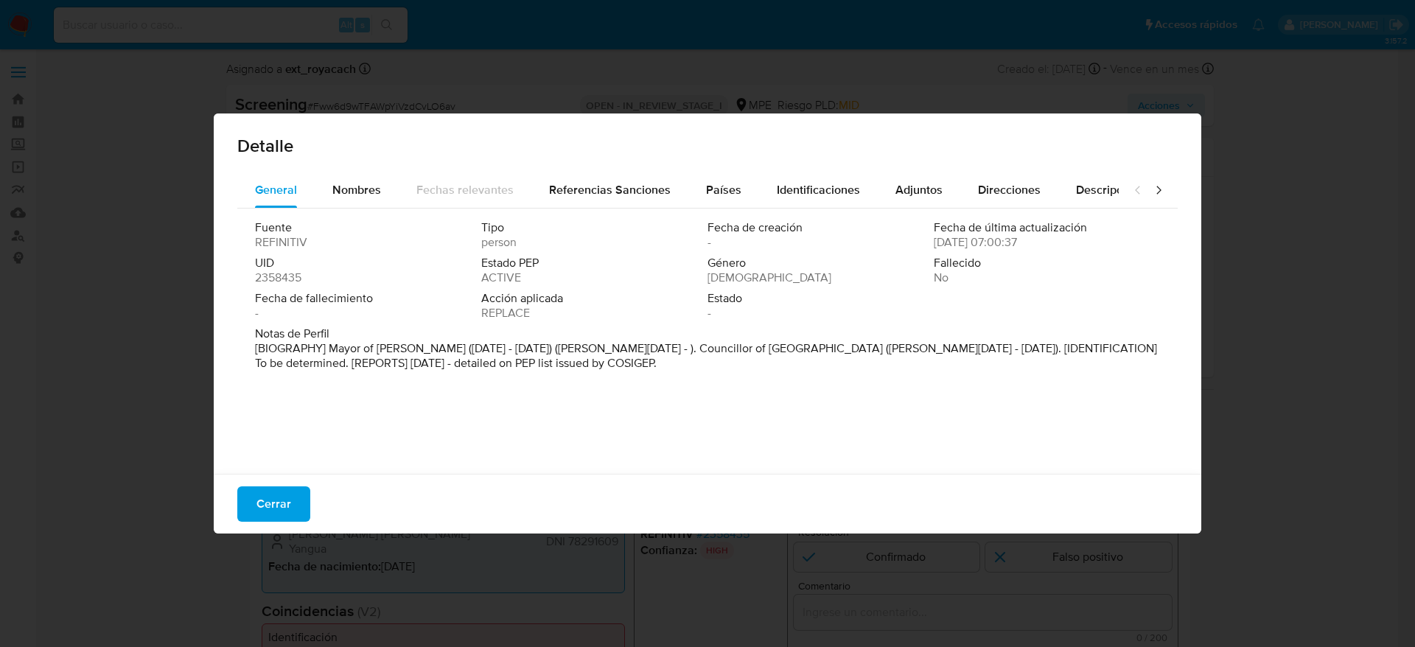
click at [374, 211] on div "Fuente REFINITIV Tipo person Fecha de creación - Fecha de última actualización …" at bounding box center [707, 338] width 940 height 258
drag, startPoint x: 350, startPoint y: 192, endPoint x: 398, endPoint y: 217, distance: 54.4
click at [349, 190] on span "Nombres" at bounding box center [356, 189] width 49 height 17
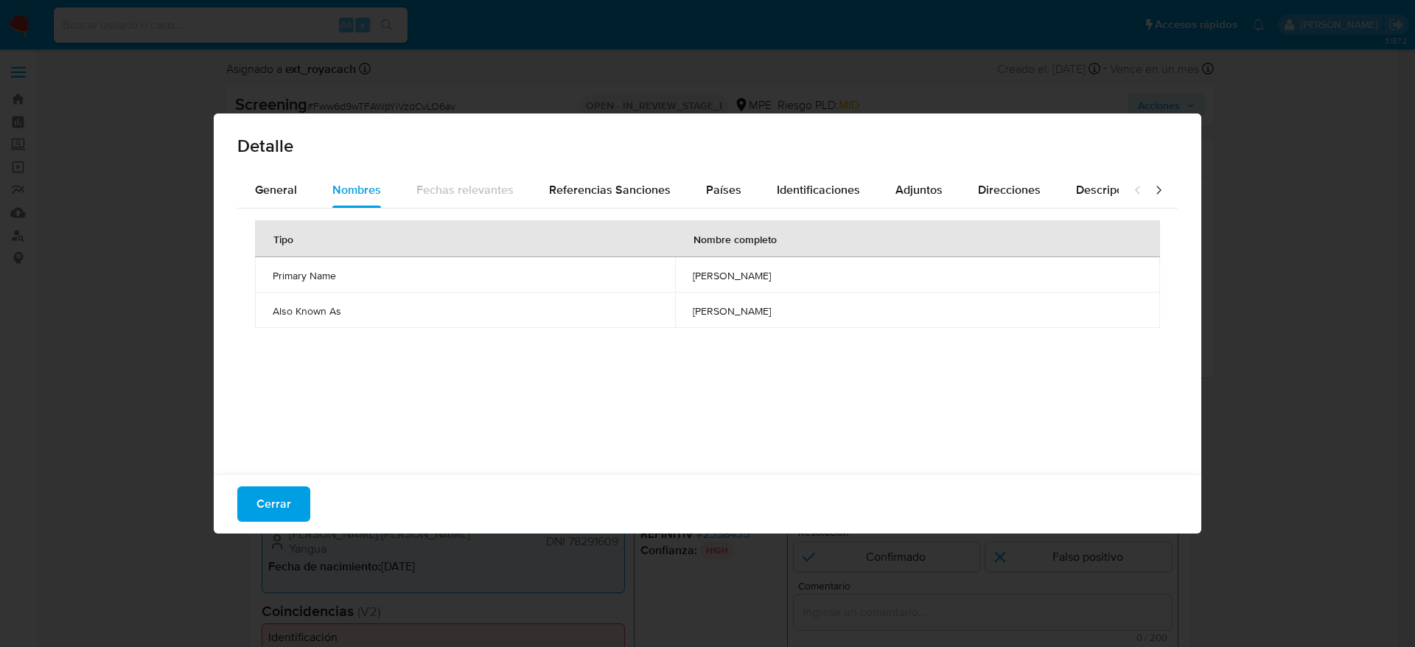
click at [675, 285] on td "gabriel alberto calle demoya" at bounding box center [917, 274] width 485 height 35
click at [706, 195] on span "Países" at bounding box center [723, 189] width 35 height 17
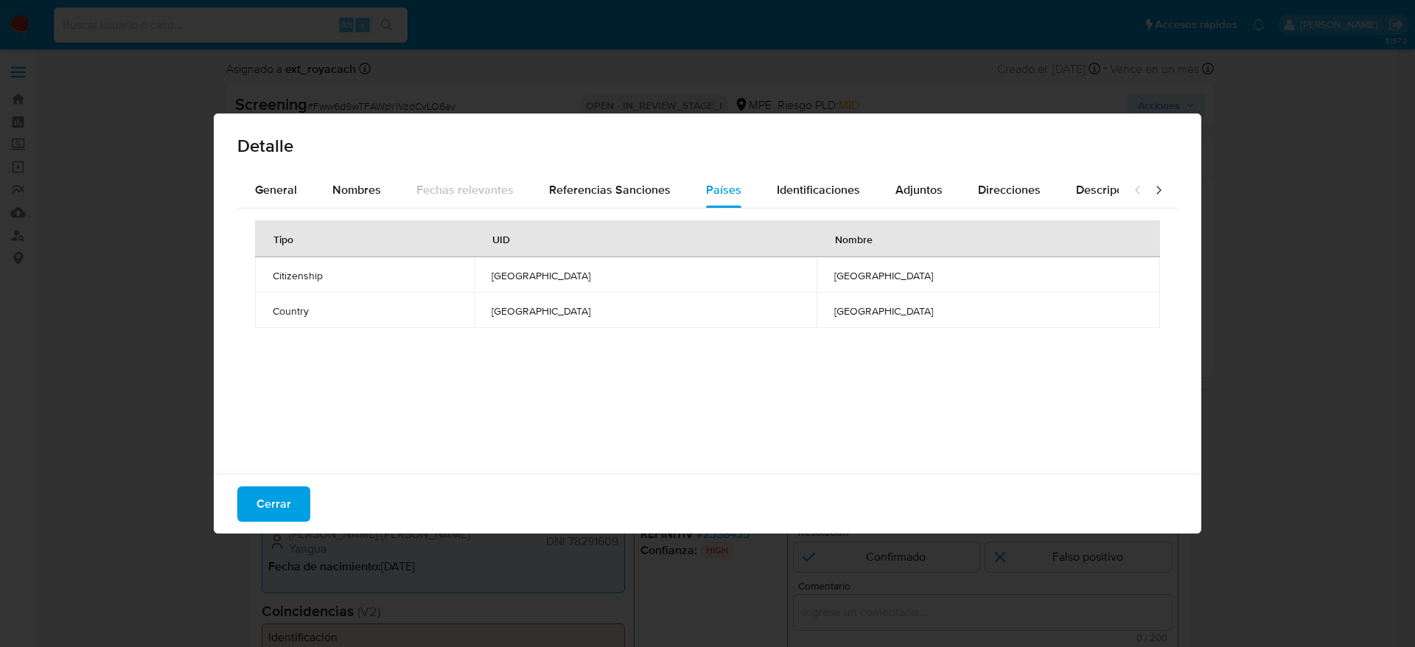
drag, startPoint x: 248, startPoint y: 491, endPoint x: 595, endPoint y: 461, distance: 347.6
click at [254, 489] on button "Cerrar" at bounding box center [273, 503] width 73 height 35
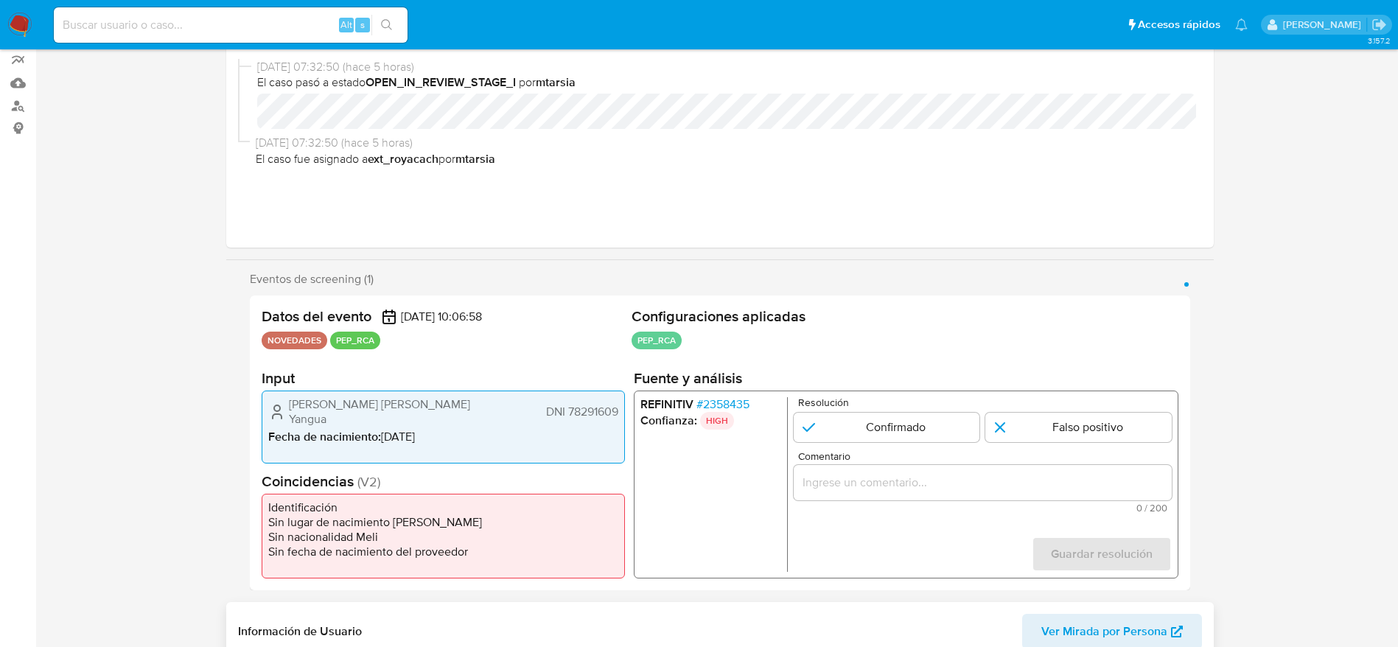
scroll to position [221, 0]
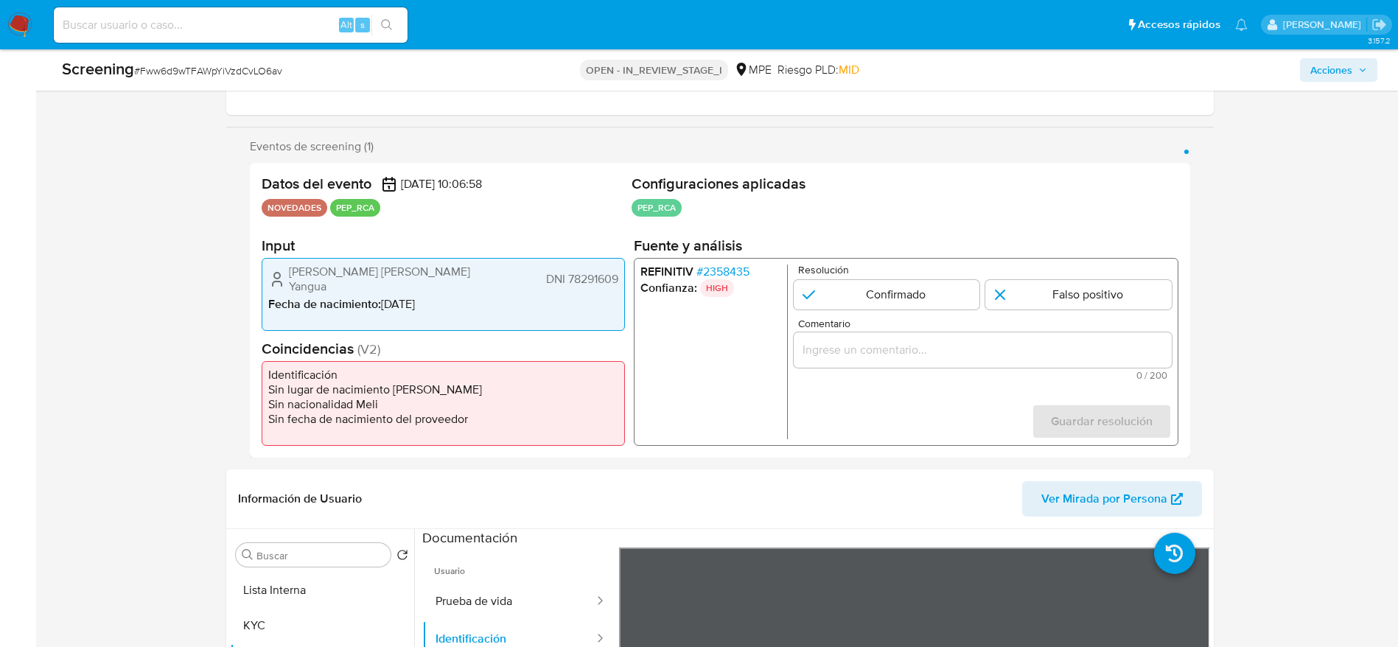
click at [909, 345] on input "Comentario" at bounding box center [982, 349] width 378 height 19
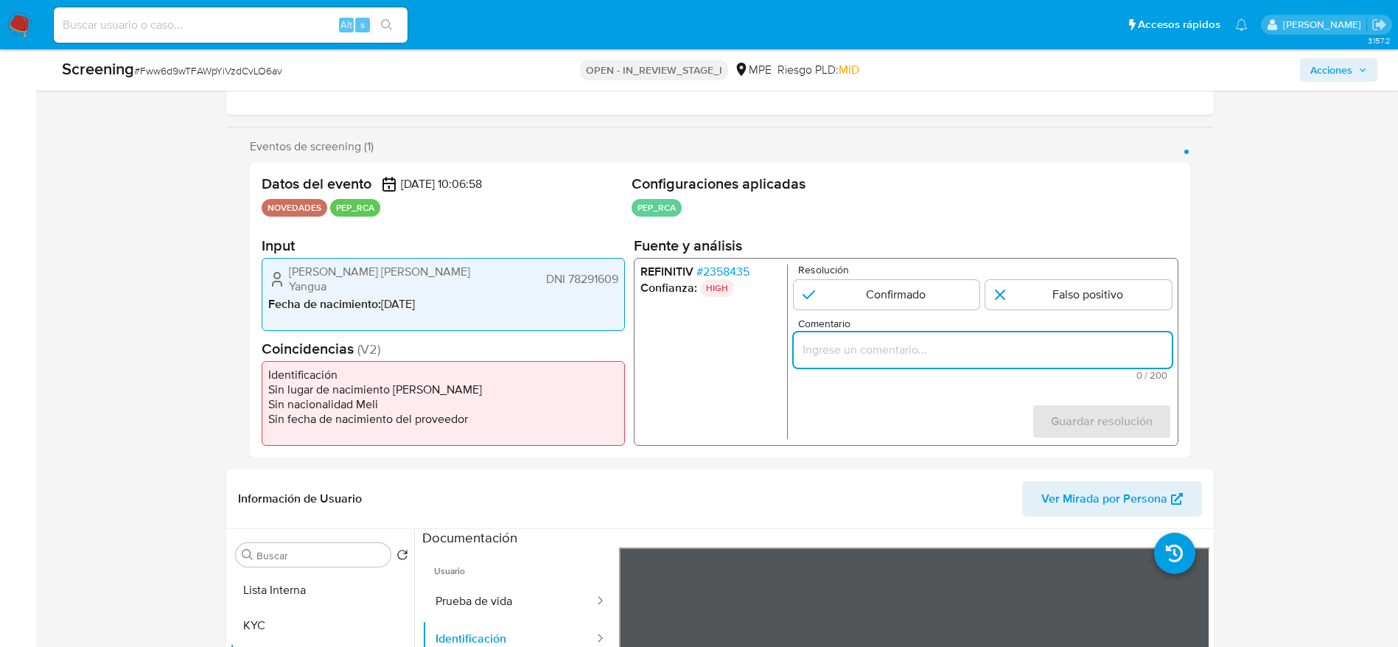
paste input "Compara al usuario Maryurin Kelizabet Balladares Yangua DNI 78291609 con el PEP…"
type input "Compara al usuario Maryurin Kelizabet Balladares Yangua DNI 78291609 con el PEP…"
drag, startPoint x: 1023, startPoint y: 292, endPoint x: 1105, endPoint y: 381, distance: 121.5
click at [1024, 291] on input "1 de 1" at bounding box center [1078, 294] width 186 height 29
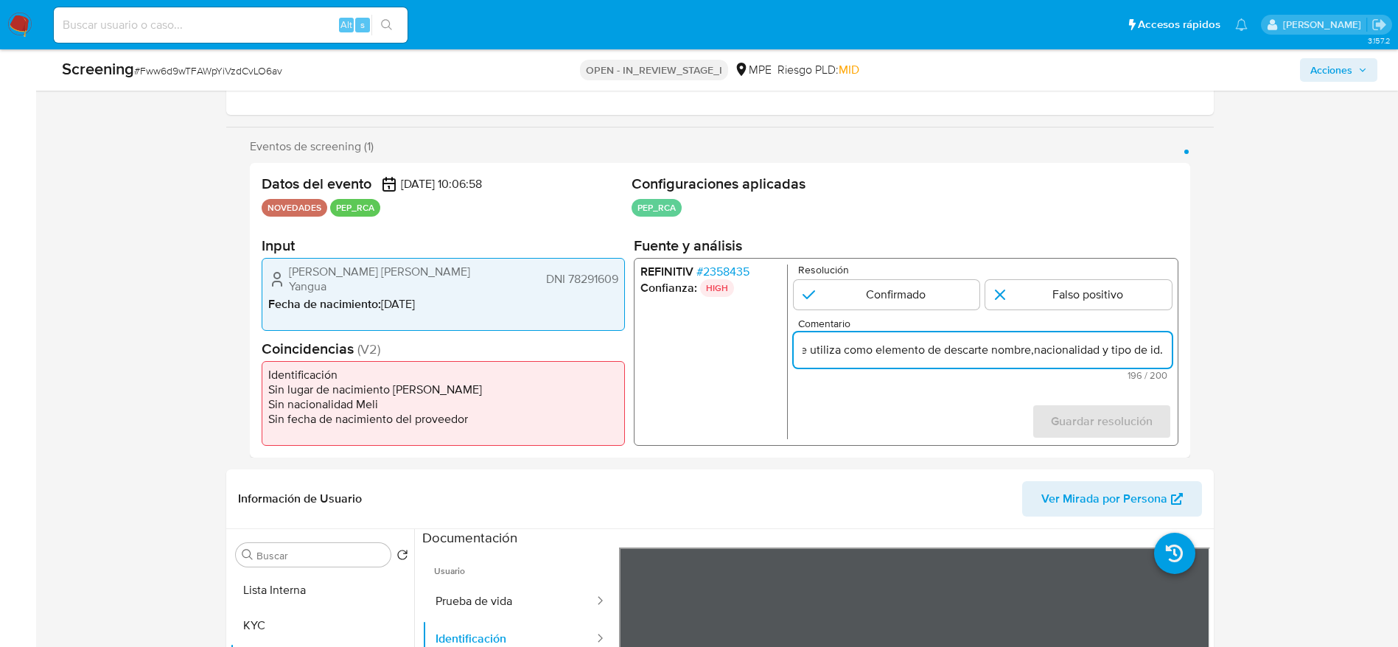
radio input "true"
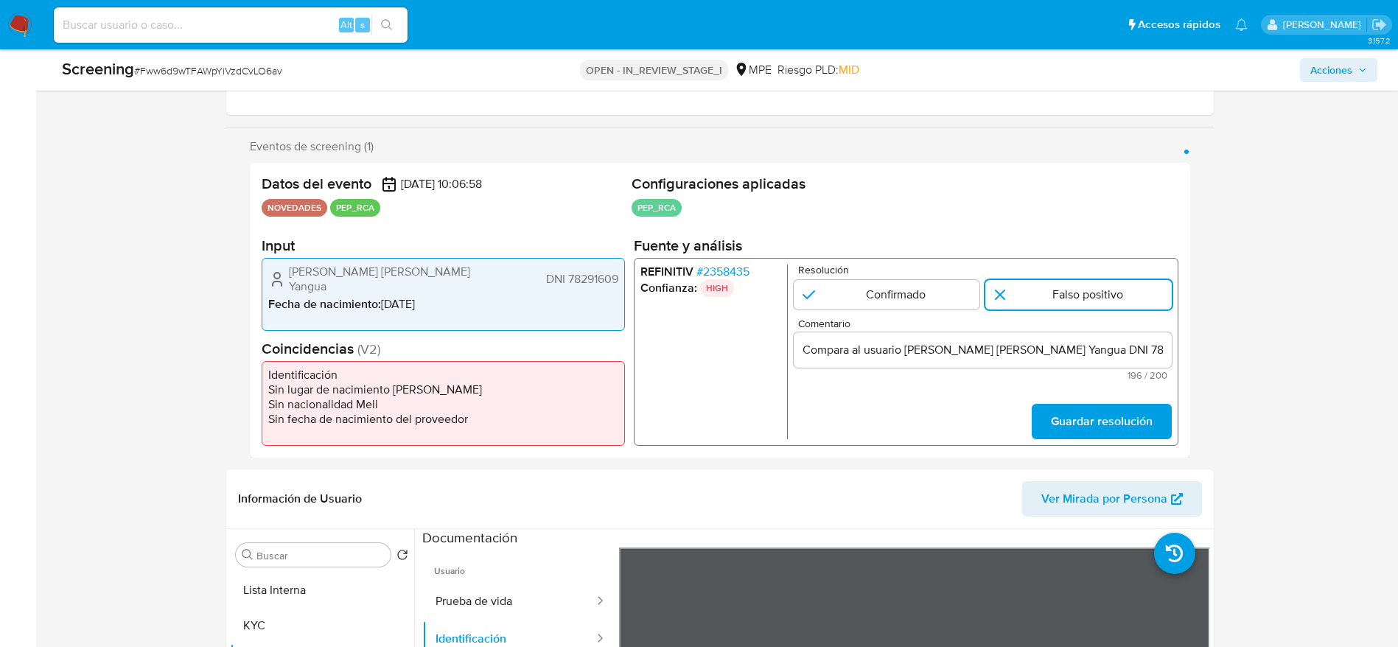
click at [1116, 388] on form "Resolución Confirmado Falso positivo Comentario Compara al usuario Maryurin Kel…" at bounding box center [982, 352] width 378 height 175
click at [1135, 422] on span "Guardar resolución" at bounding box center [1101, 421] width 102 height 32
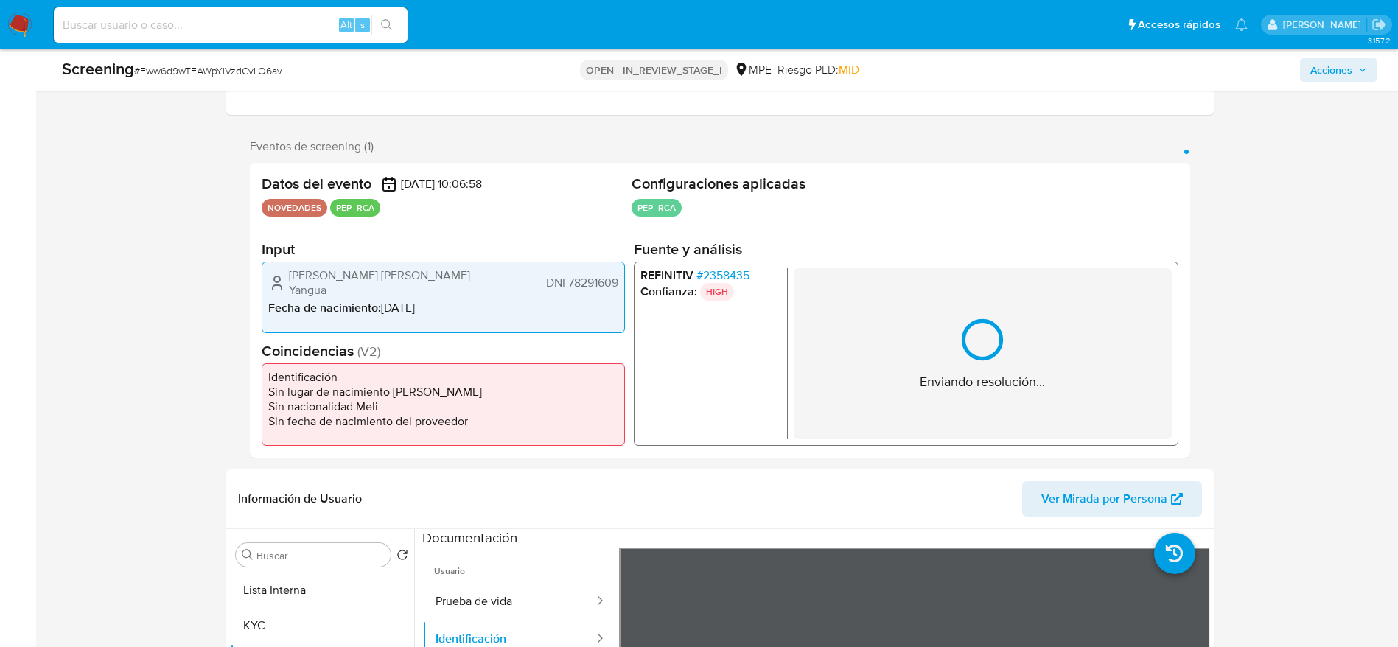
click at [1011, 341] on div "Enviando resolución..." at bounding box center [982, 353] width 125 height 74
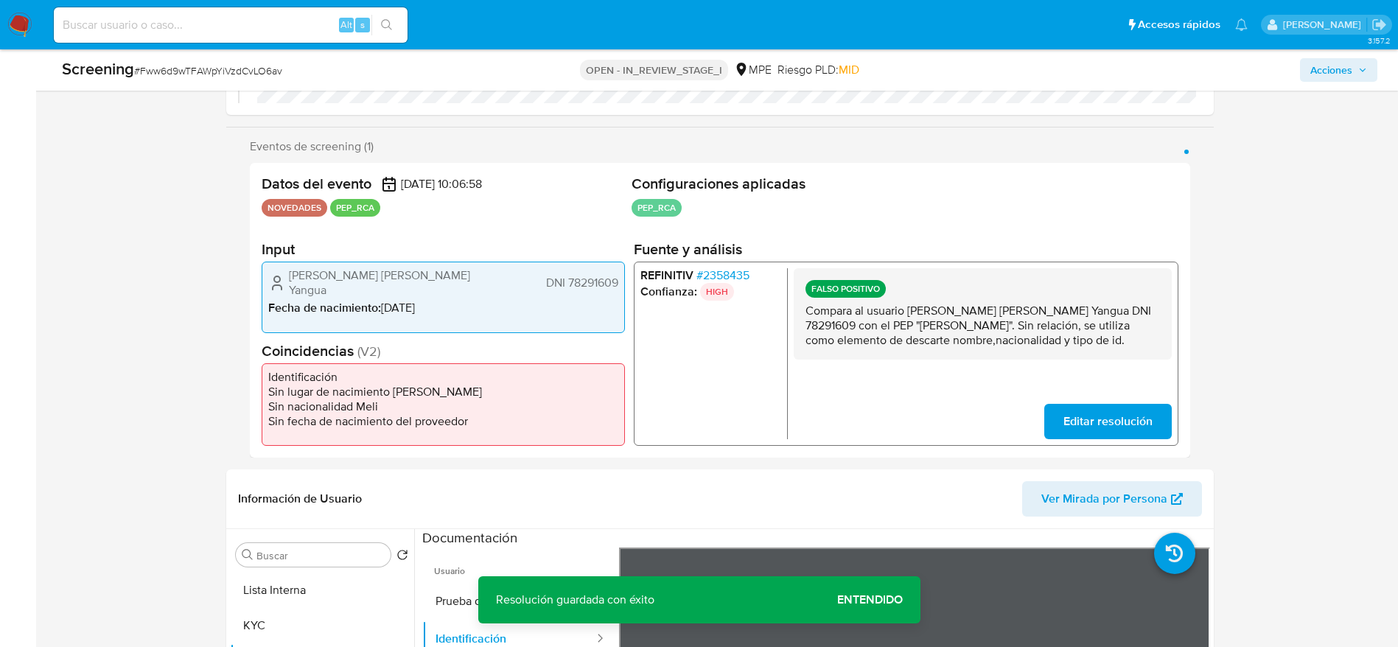
click at [1011, 341] on p "Compara al usuario Maryurin Kelizabet Balladares Yangua DNI 78291609 con el PEP…" at bounding box center [982, 326] width 354 height 44
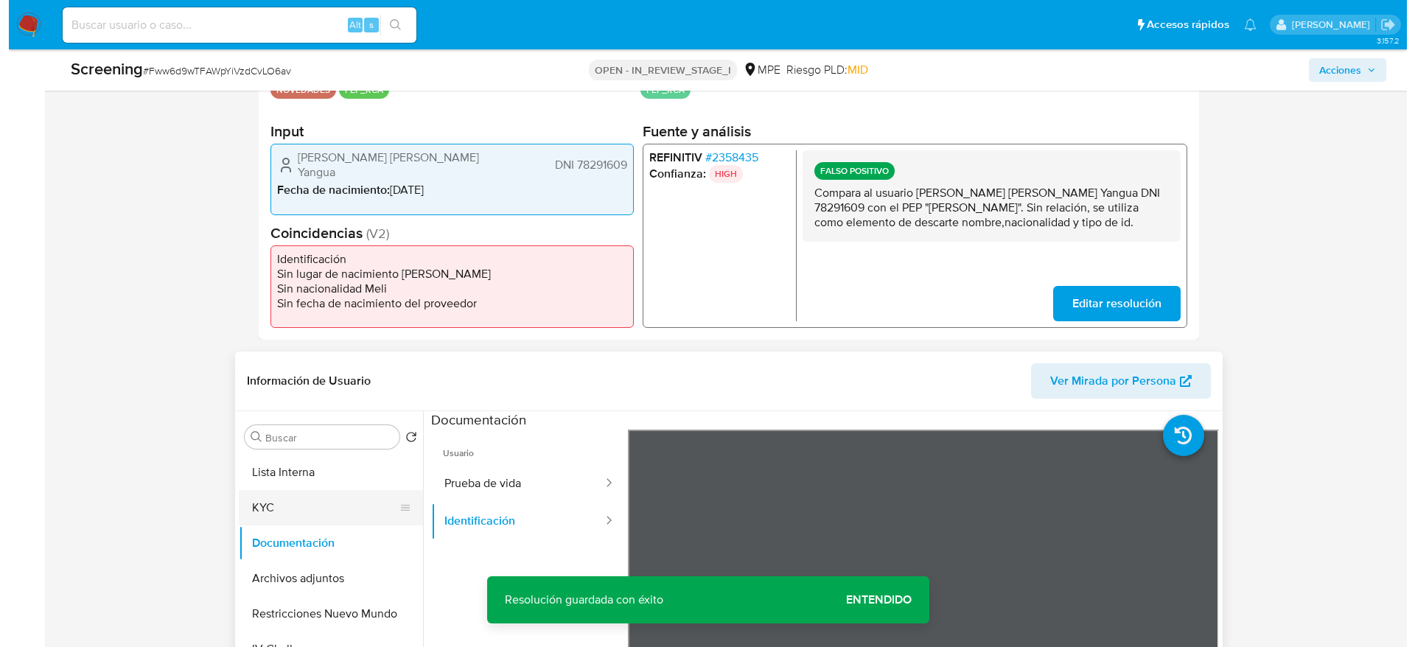
scroll to position [442, 0]
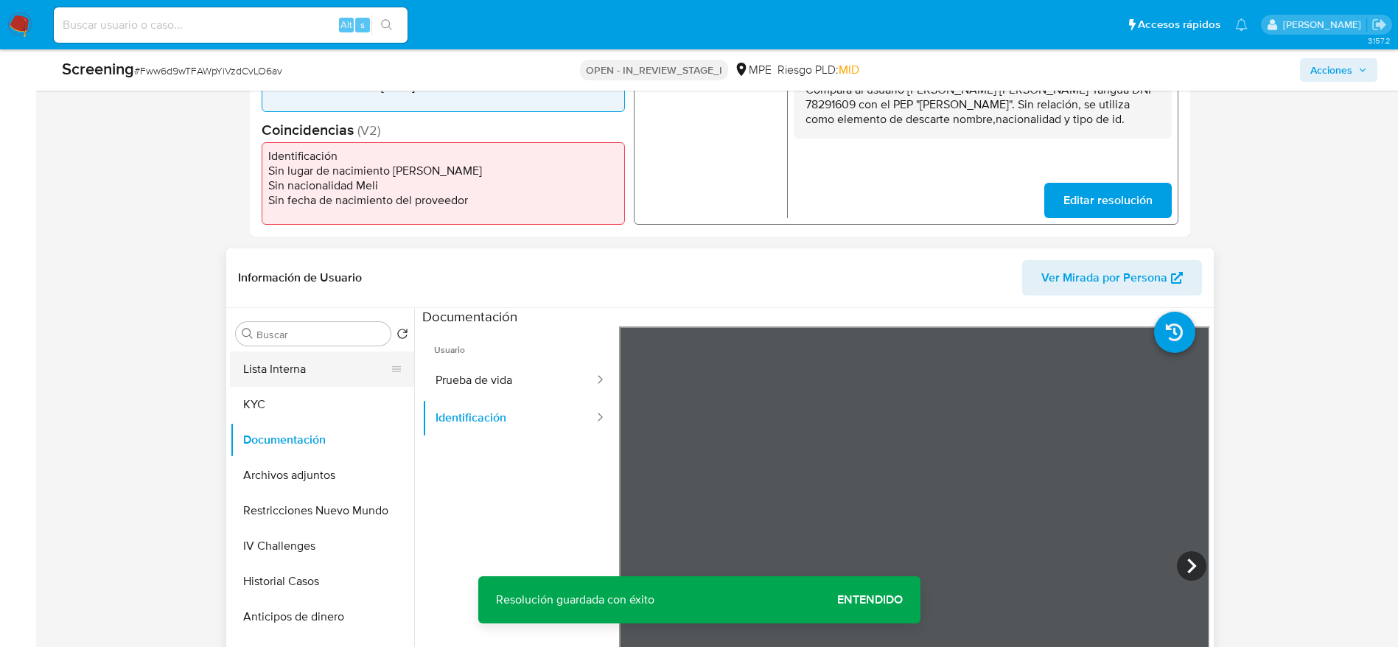
click at [315, 375] on button "Lista Interna" at bounding box center [316, 369] width 172 height 35
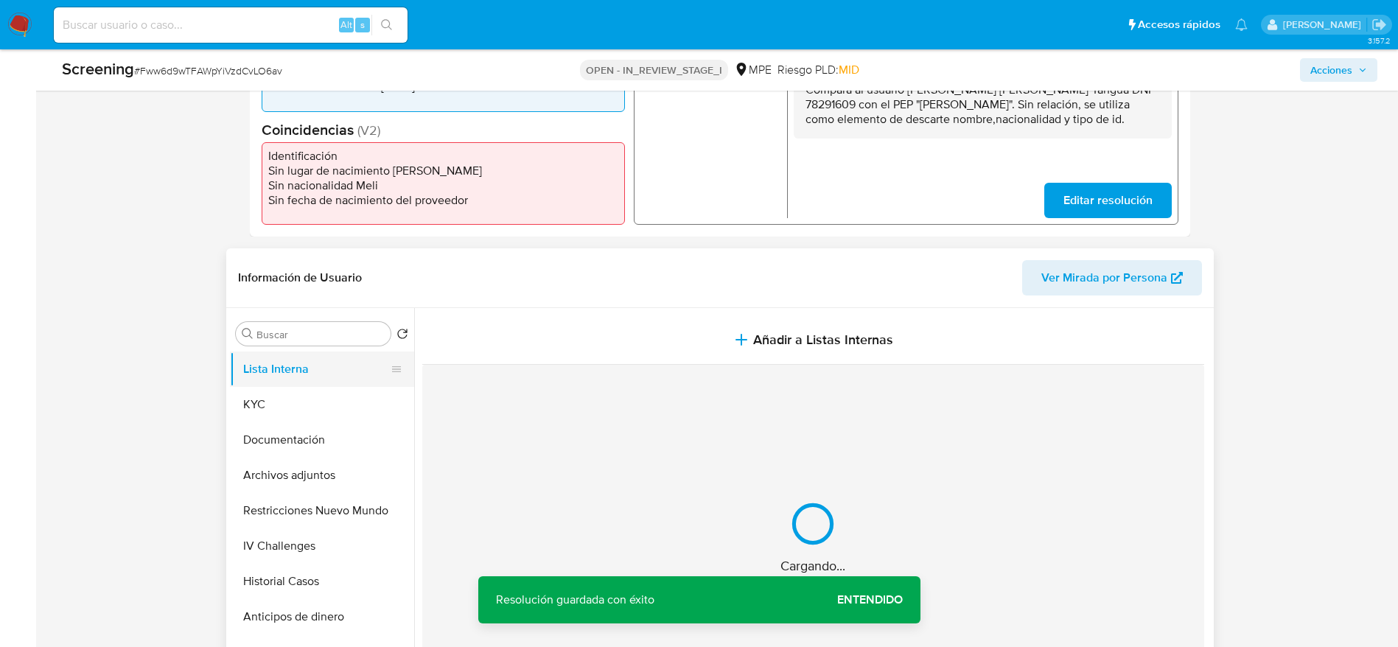
click at [616, 334] on button "Añadir a Listas Internas" at bounding box center [813, 339] width 782 height 49
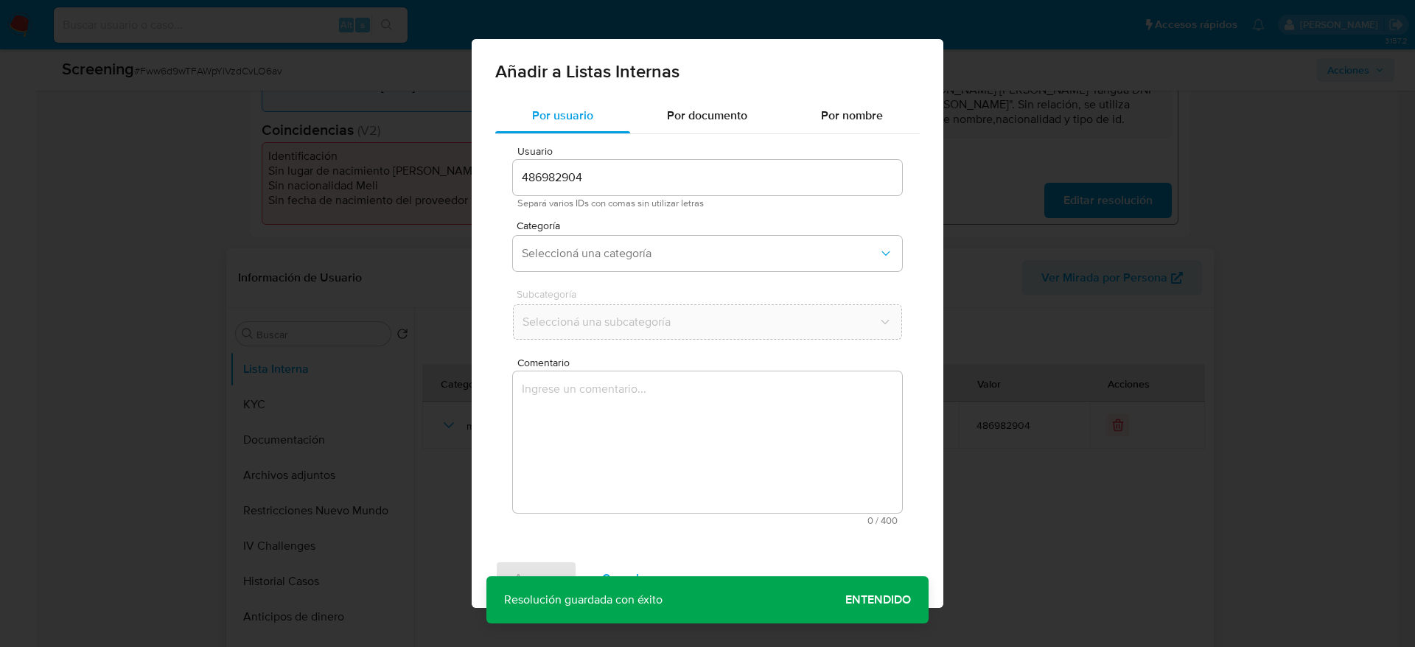
click at [727, 435] on textarea "Comentario" at bounding box center [707, 441] width 389 height 141
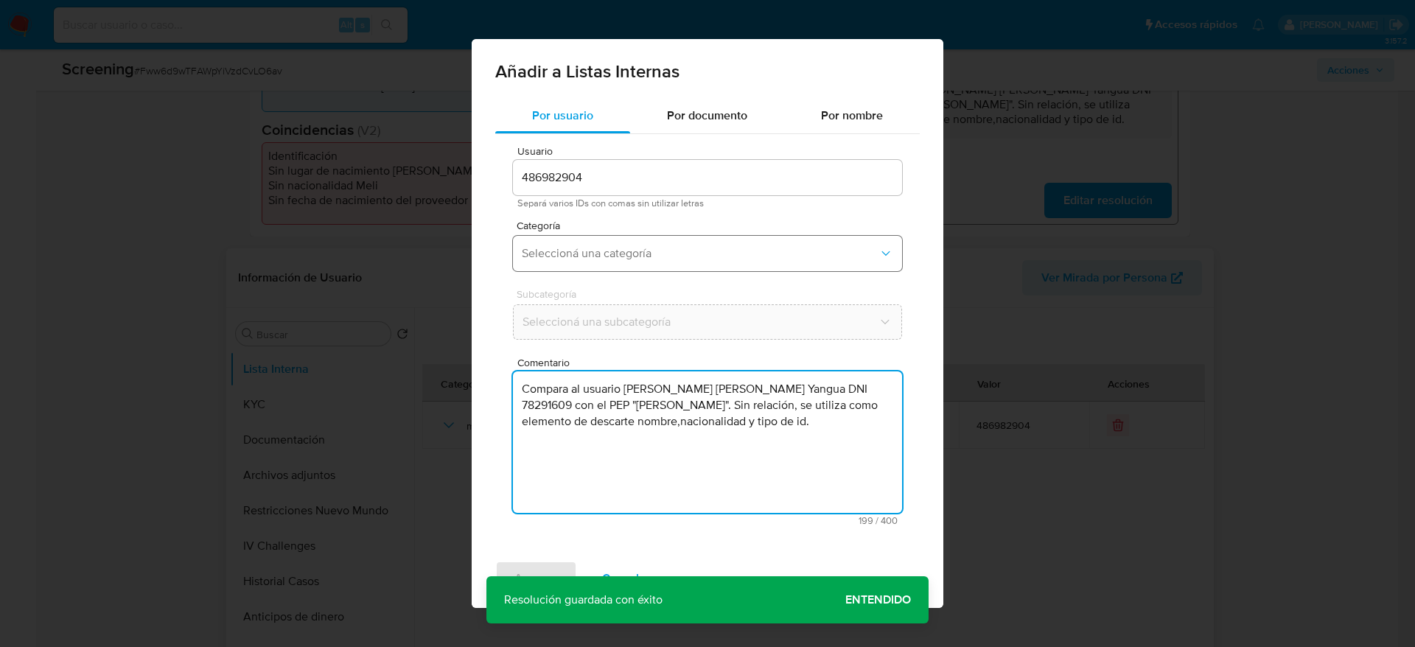
type textarea "Compara al usuario Maryurin Kelizabet Balladares Yangua DNI 78291609 con el PEP…"
click at [595, 251] on span "Seleccioná una categoría" at bounding box center [700, 253] width 357 height 15
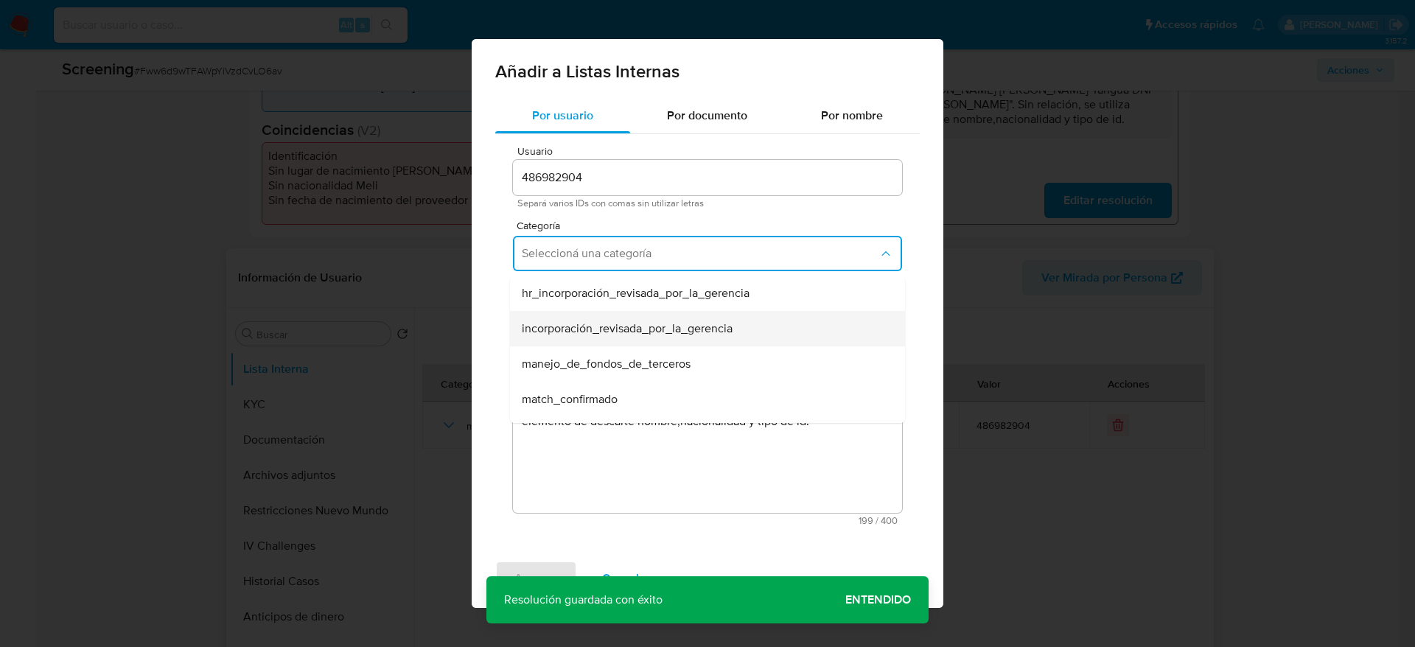
scroll to position [111, 0]
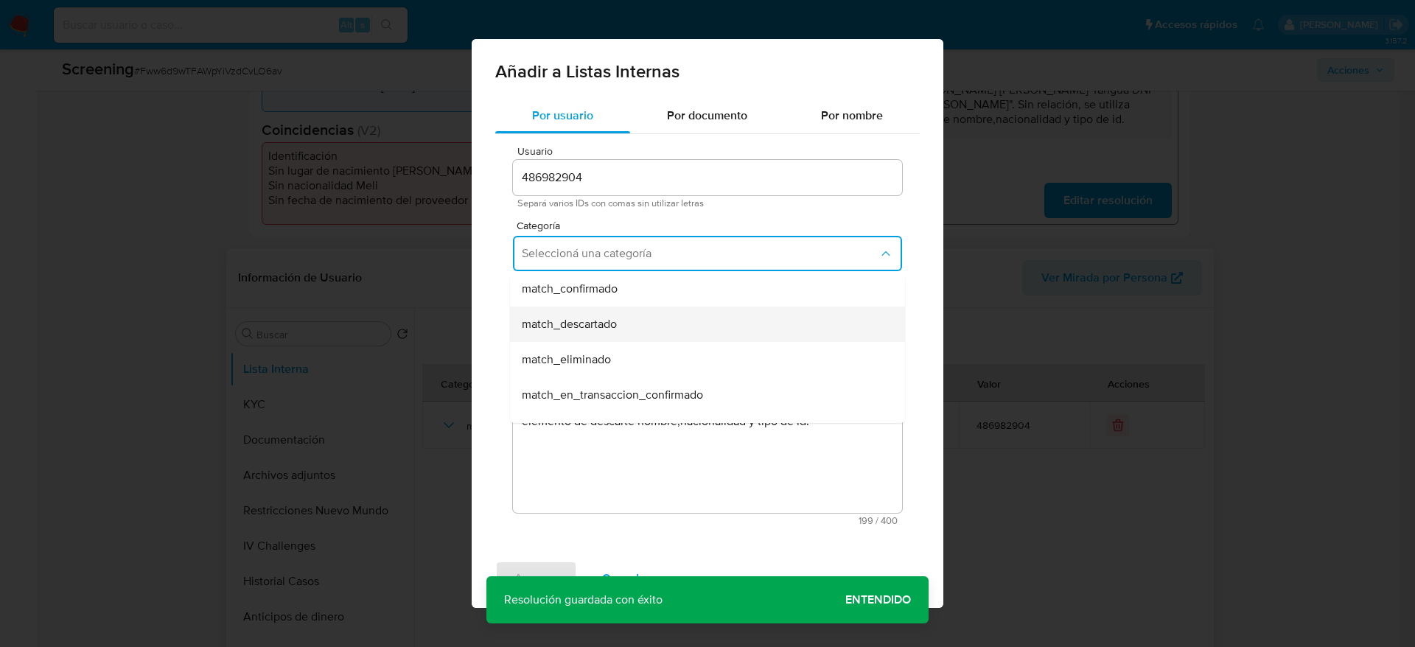
click at [631, 328] on div "match_descartado" at bounding box center [703, 324] width 363 height 35
click at [631, 328] on span "Seleccioná una subcategoría" at bounding box center [699, 322] width 355 height 15
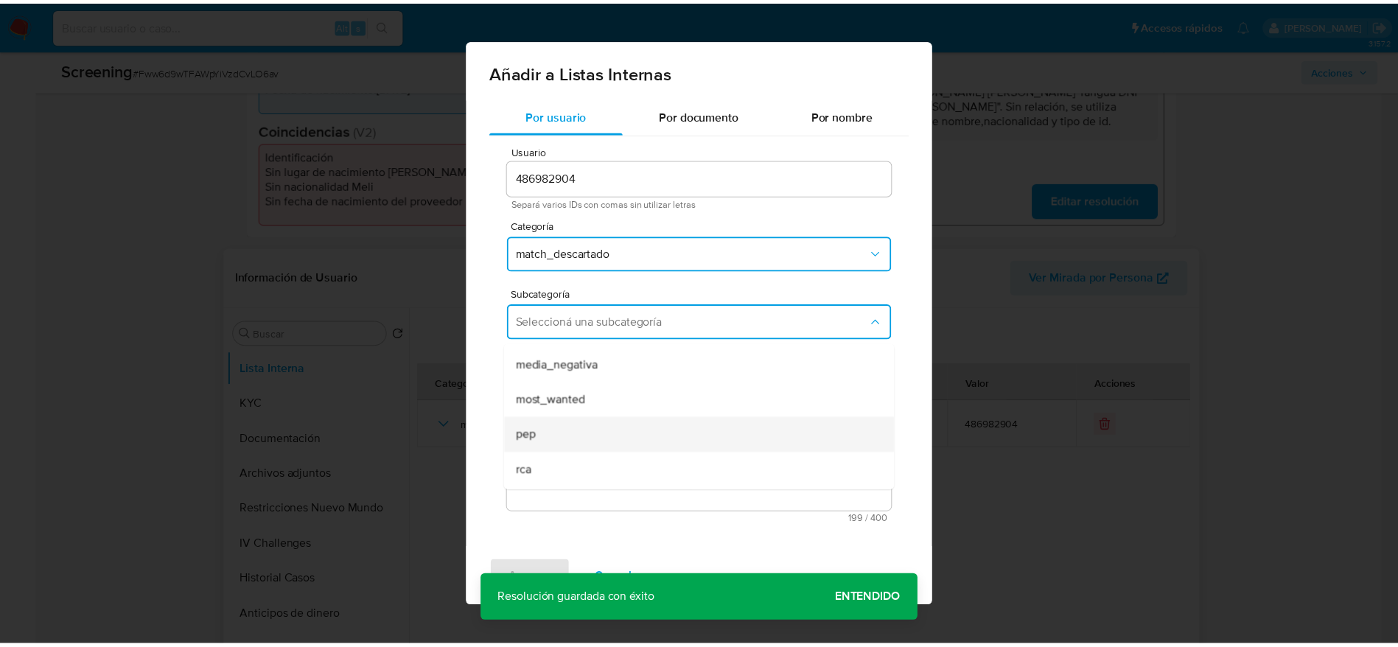
scroll to position [100, 0]
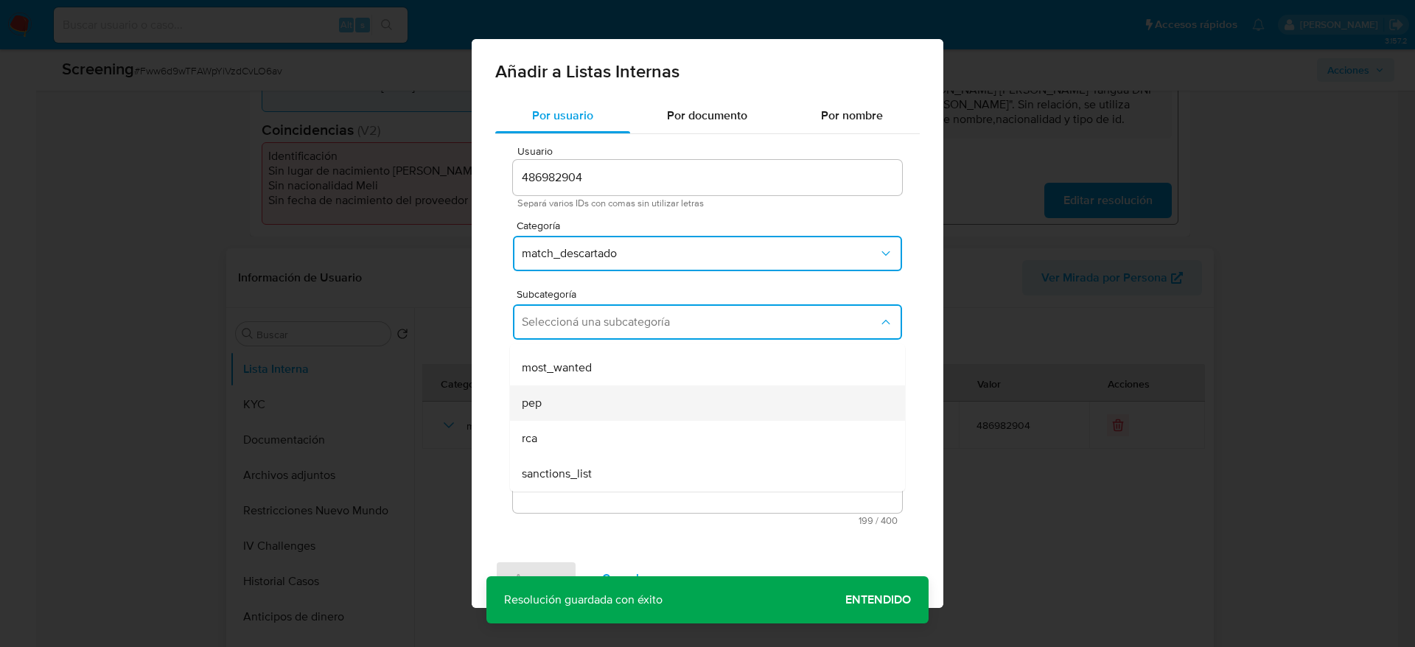
click at [598, 417] on div "pep" at bounding box center [703, 402] width 363 height 35
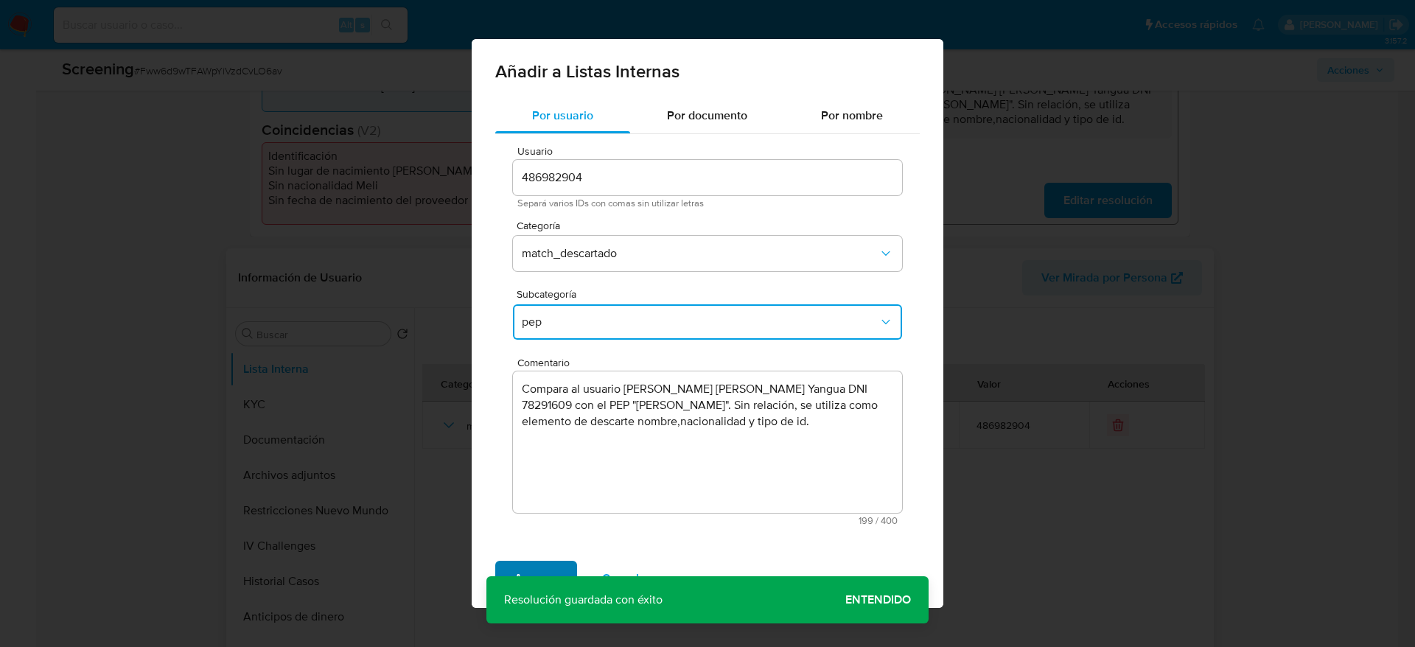
click at [553, 564] on span "Agregar" at bounding box center [535, 578] width 43 height 32
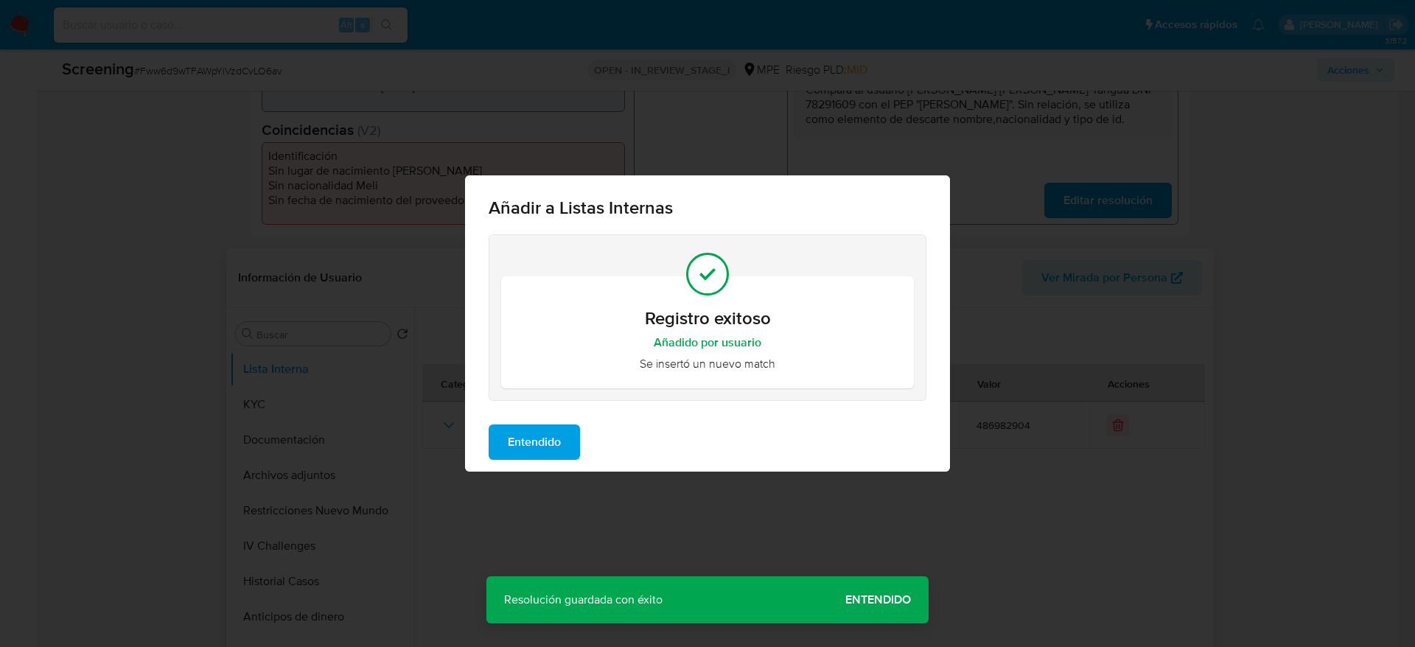
click at [542, 458] on span "Entendido" at bounding box center [534, 442] width 53 height 32
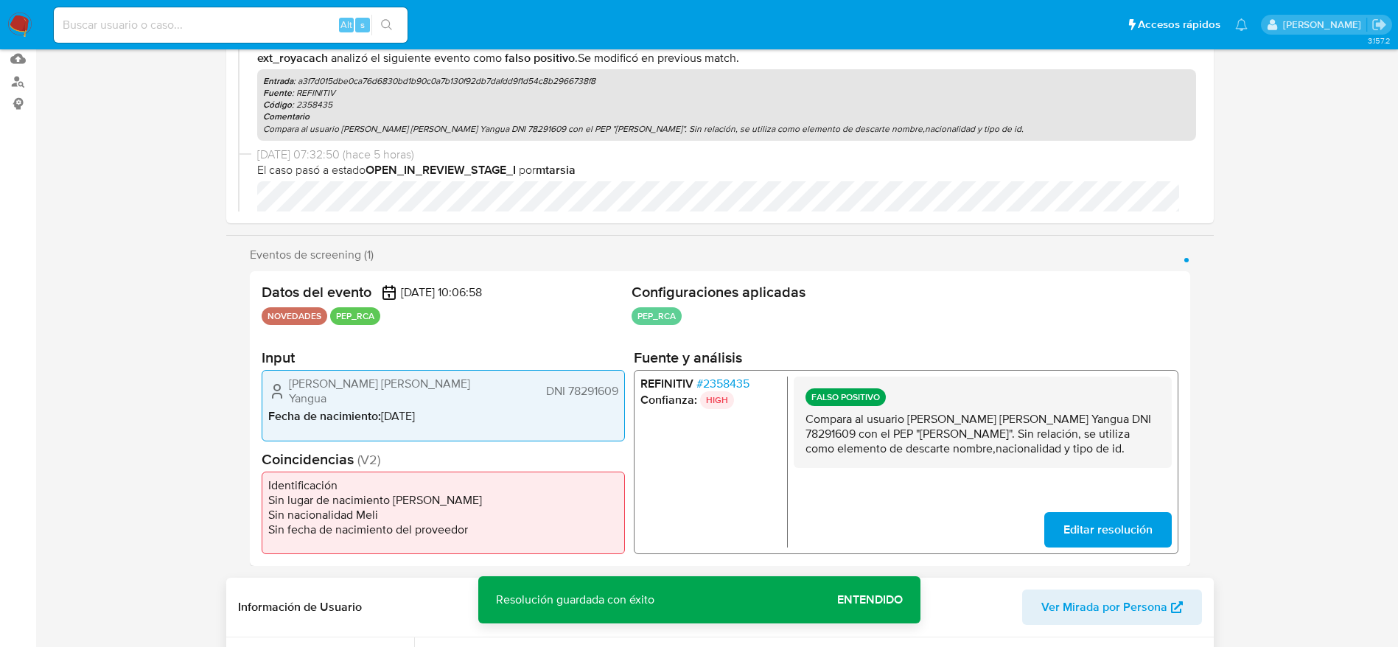
scroll to position [0, 0]
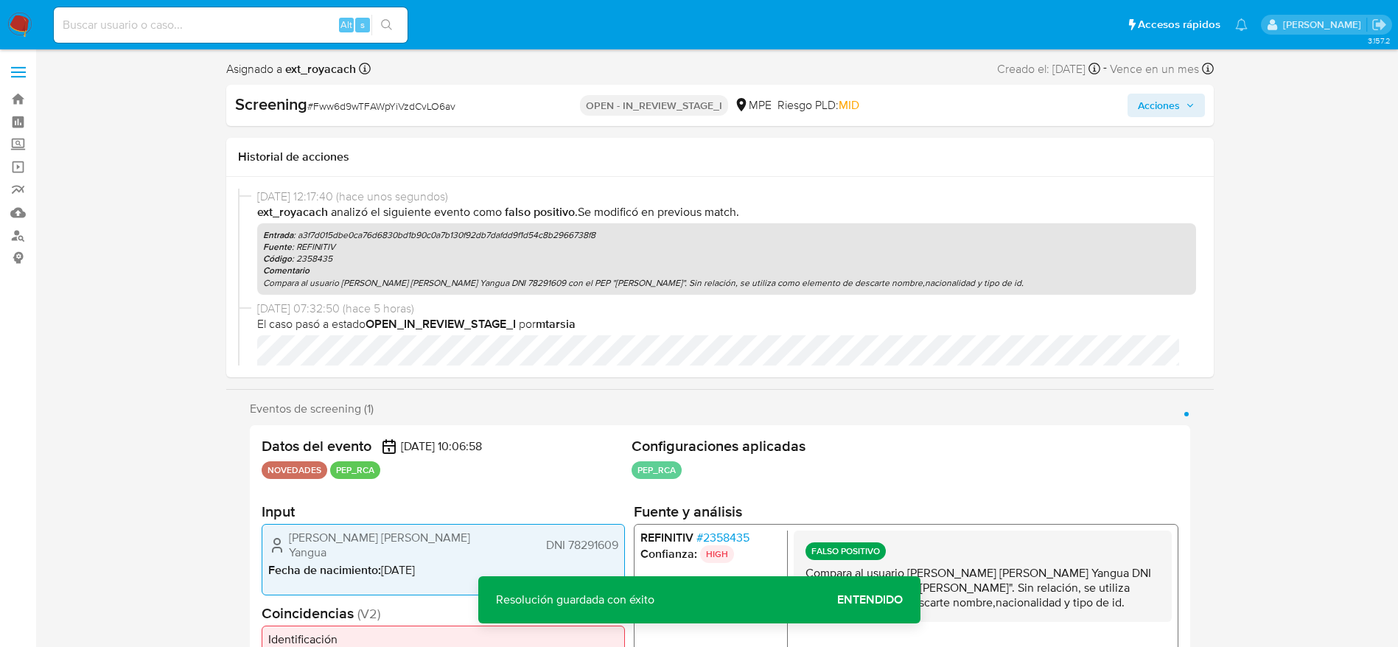
click at [1158, 94] on span "Acciones" at bounding box center [1159, 106] width 42 height 24
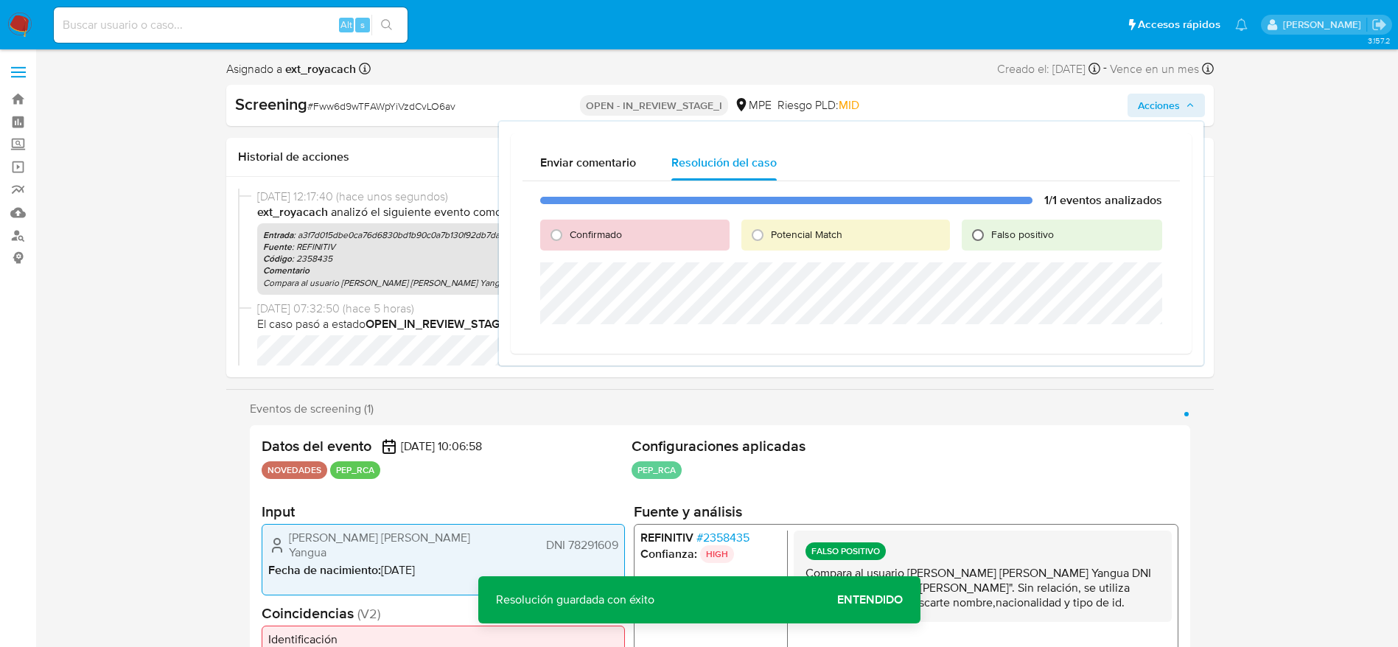
click at [986, 229] on input "Falso positivo" at bounding box center [978, 235] width 24 height 24
radio input "true"
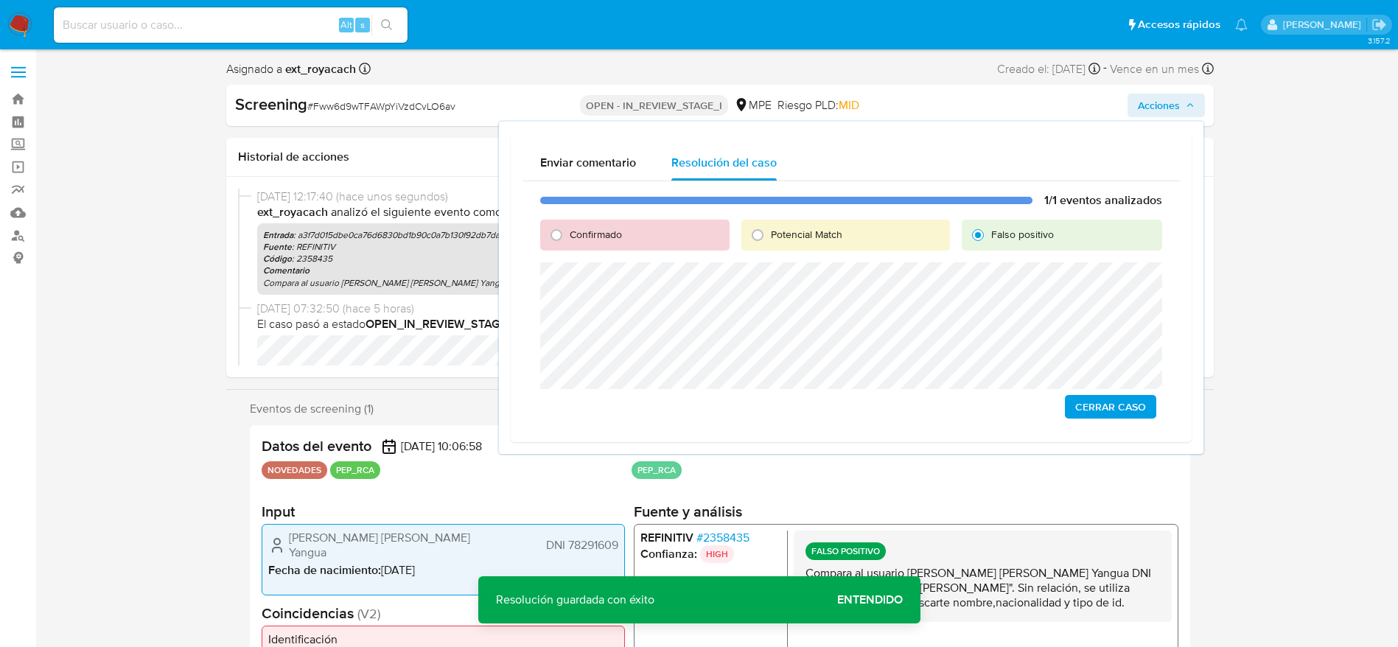
click at [1110, 405] on span "Cerrar Caso" at bounding box center [1110, 406] width 71 height 21
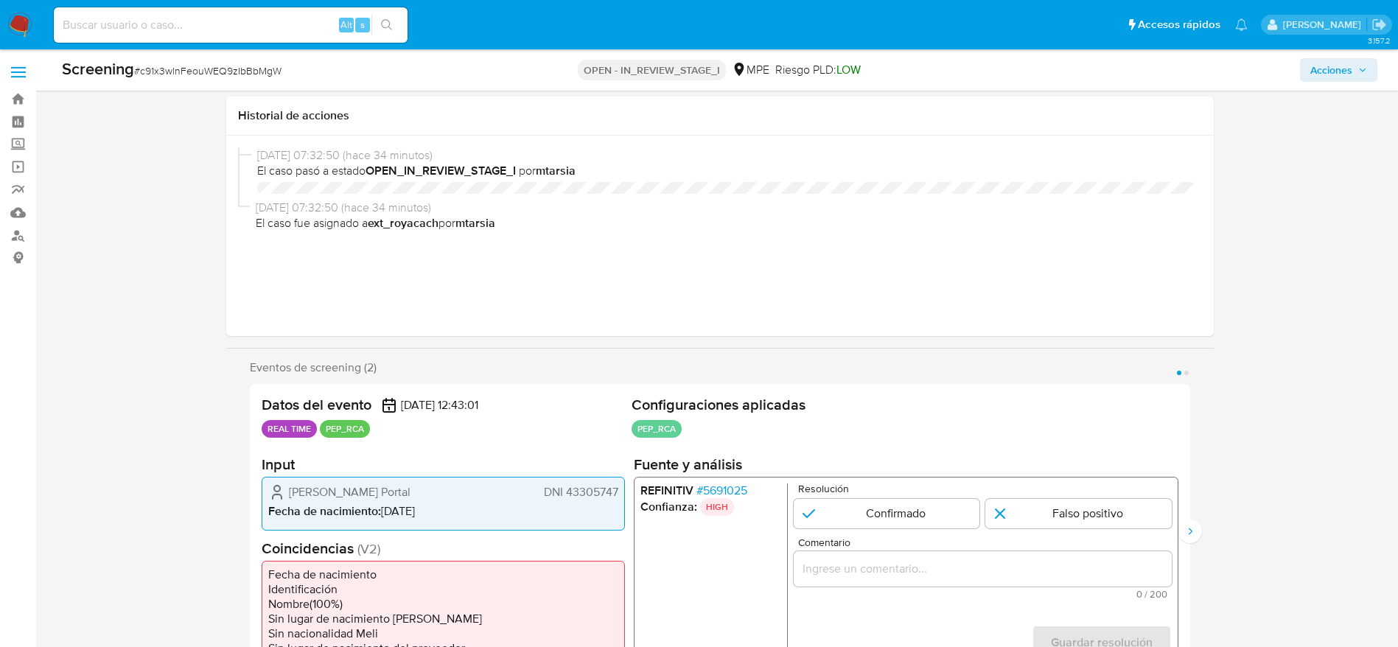
select select "10"
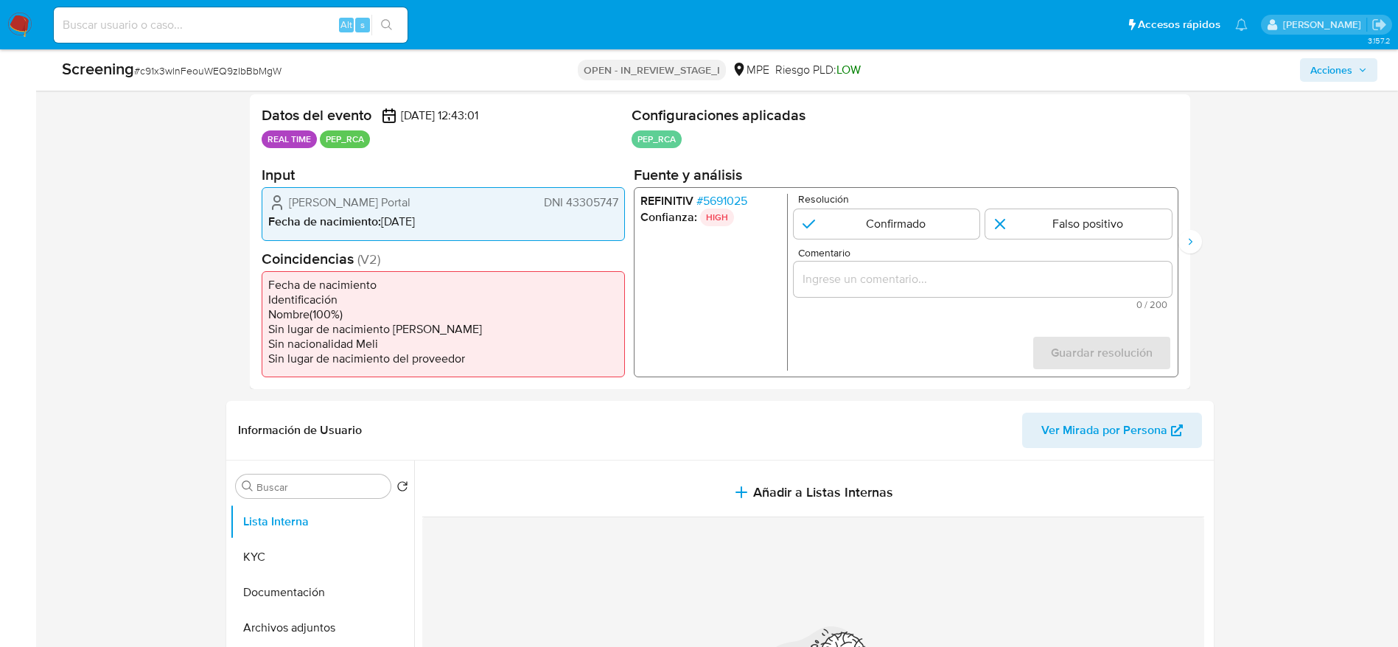
scroll to position [290, 0]
click at [744, 199] on span "# 5691025" at bounding box center [721, 201] width 51 height 15
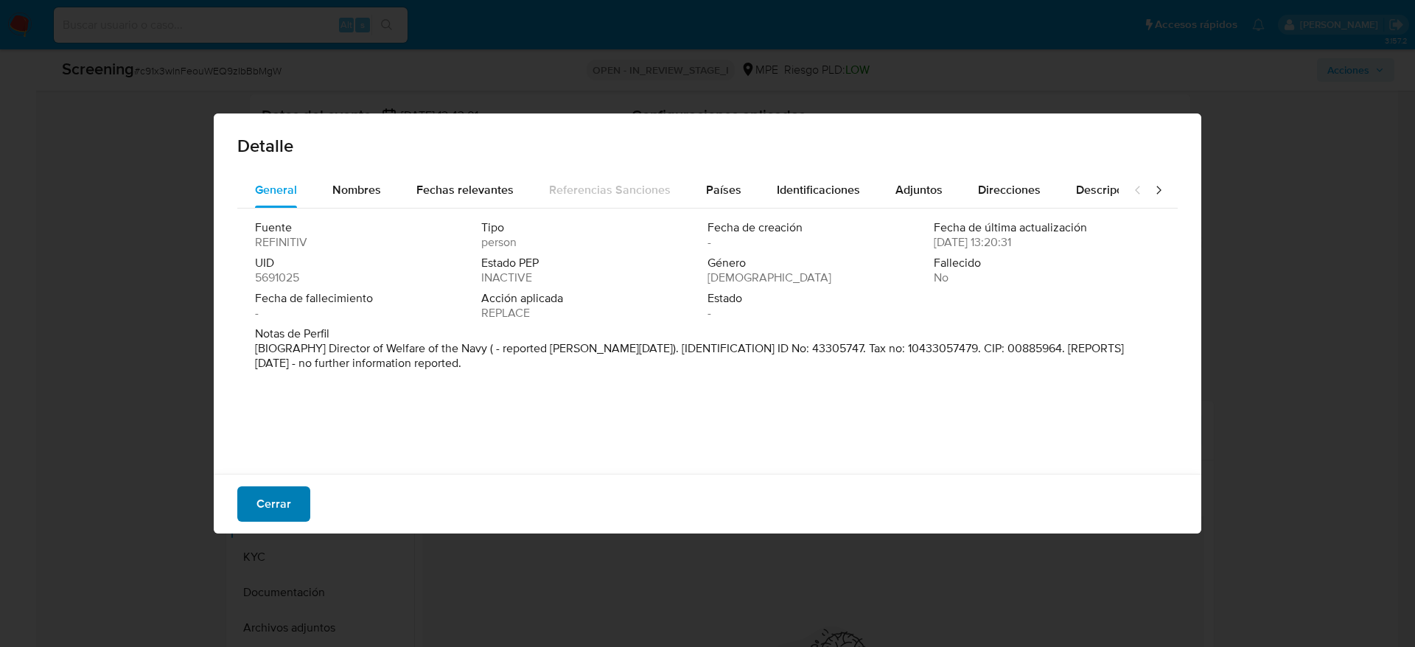
click at [261, 511] on span "Cerrar" at bounding box center [273, 504] width 35 height 32
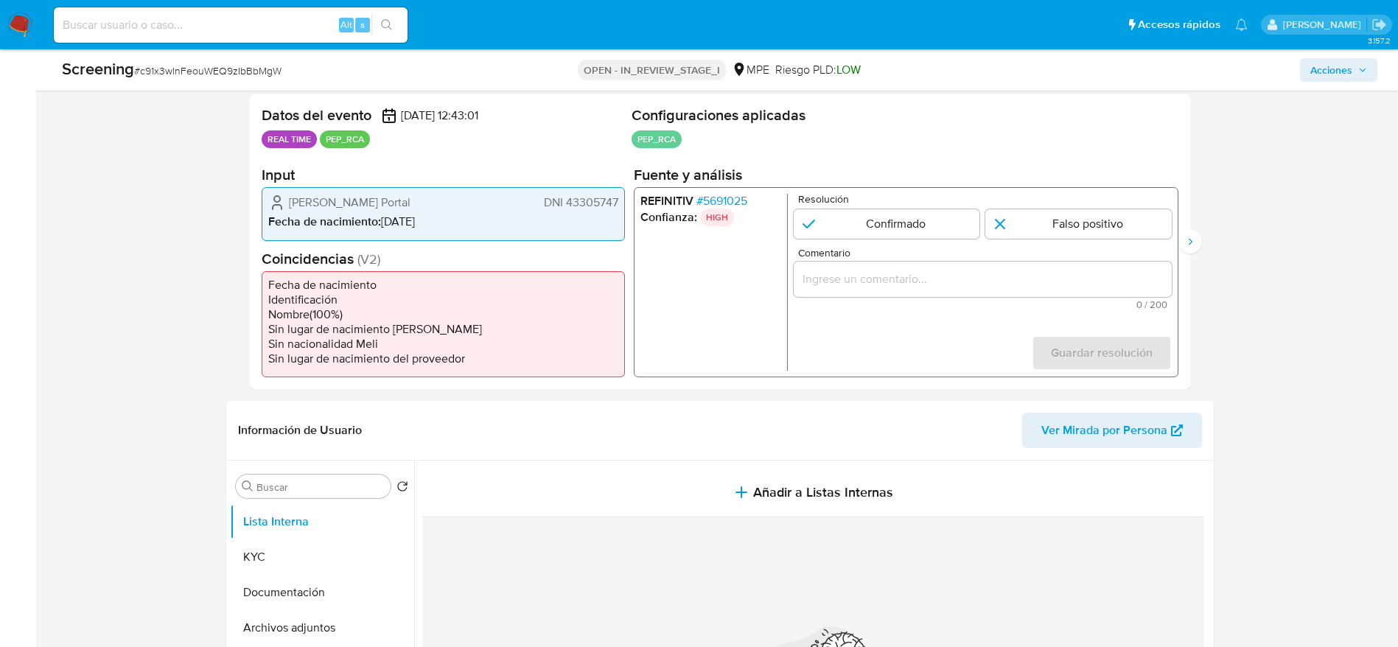
click at [366, 195] on span "[PERSON_NAME] Portal" at bounding box center [350, 202] width 122 height 15
click at [246, 209] on div "Eventos de screening (2) Página 1 Página 2 Datos del evento [DATE] 12:43:01 REA…" at bounding box center [720, 230] width 988 height 318
drag, startPoint x: 262, startPoint y: 208, endPoint x: 626, endPoint y: 193, distance: 364.3
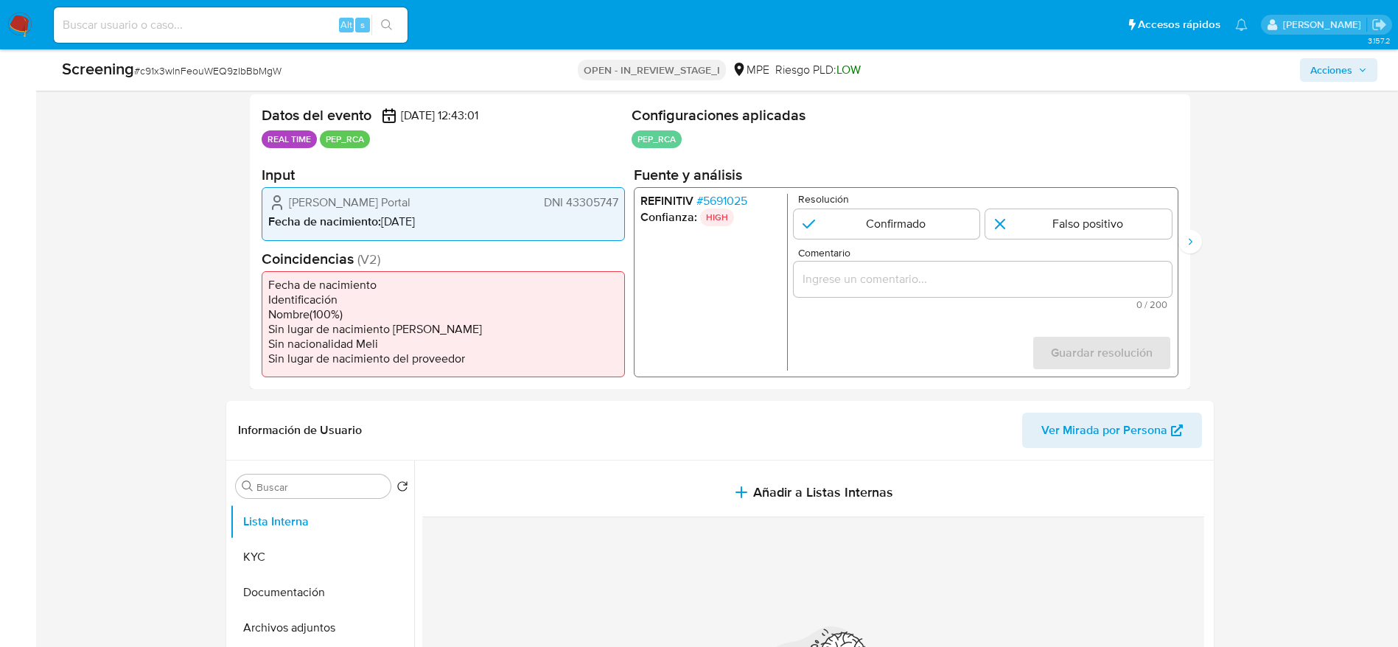
click at [626, 193] on div "Datos del evento [DATE] 12:43:01 REAL TIME PEP_RCA Configuraciones aplicadas PE…" at bounding box center [720, 241] width 940 height 295
click at [965, 300] on span "0 / 200" at bounding box center [981, 305] width 369 height 10
click at [954, 292] on div "1 de 2" at bounding box center [982, 279] width 378 height 35
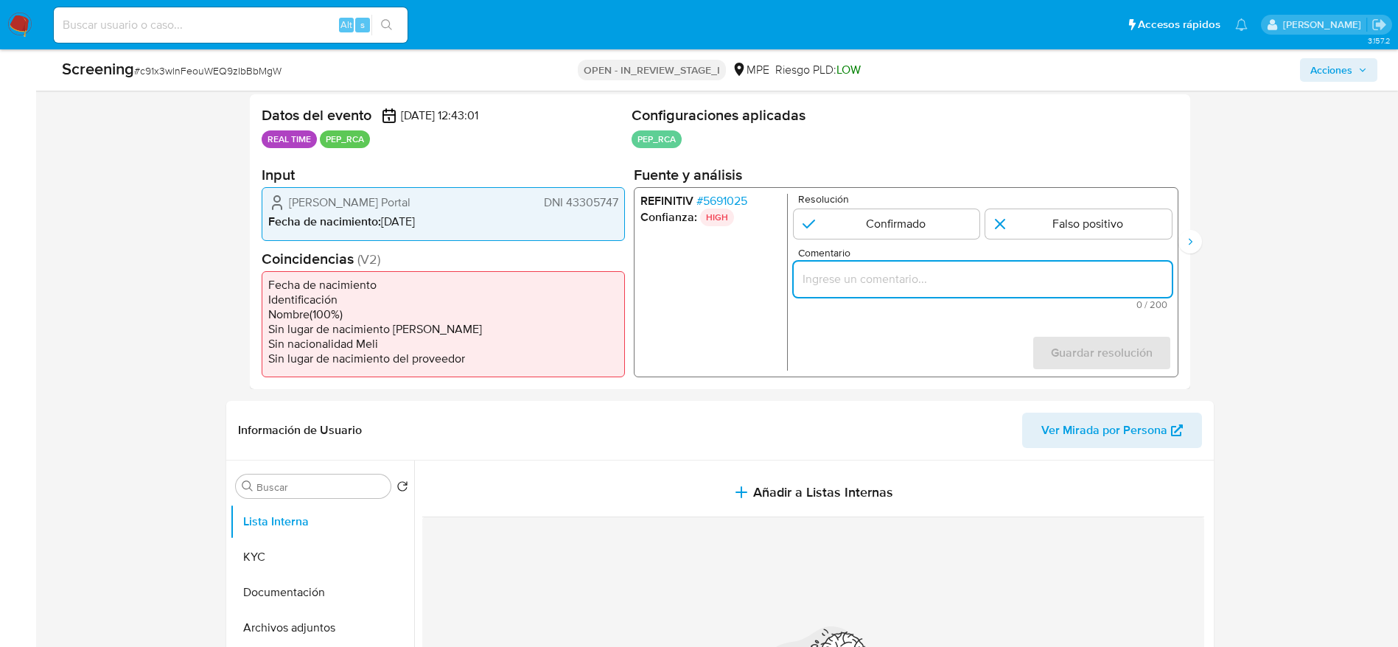
click at [945, 279] on input "Comentario" at bounding box center [982, 279] width 378 height 19
paste input "Usuario Rafael Alejandro Calizaya Portal, se desempeñó como Director del Instit…"
type input "Usuario Rafael Alejandro Calizaya Portal, se desempeñó como Director del Instit…"
click at [912, 225] on input "1 de 2" at bounding box center [886, 223] width 186 height 29
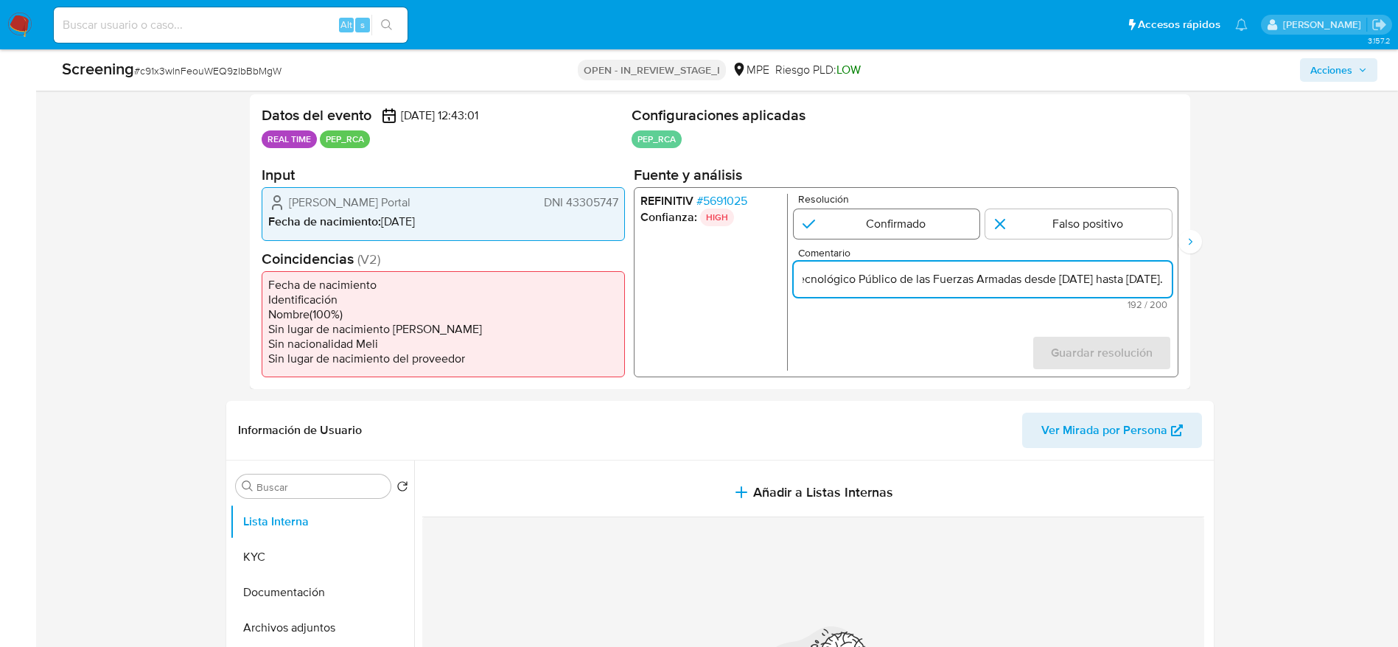
radio input "true"
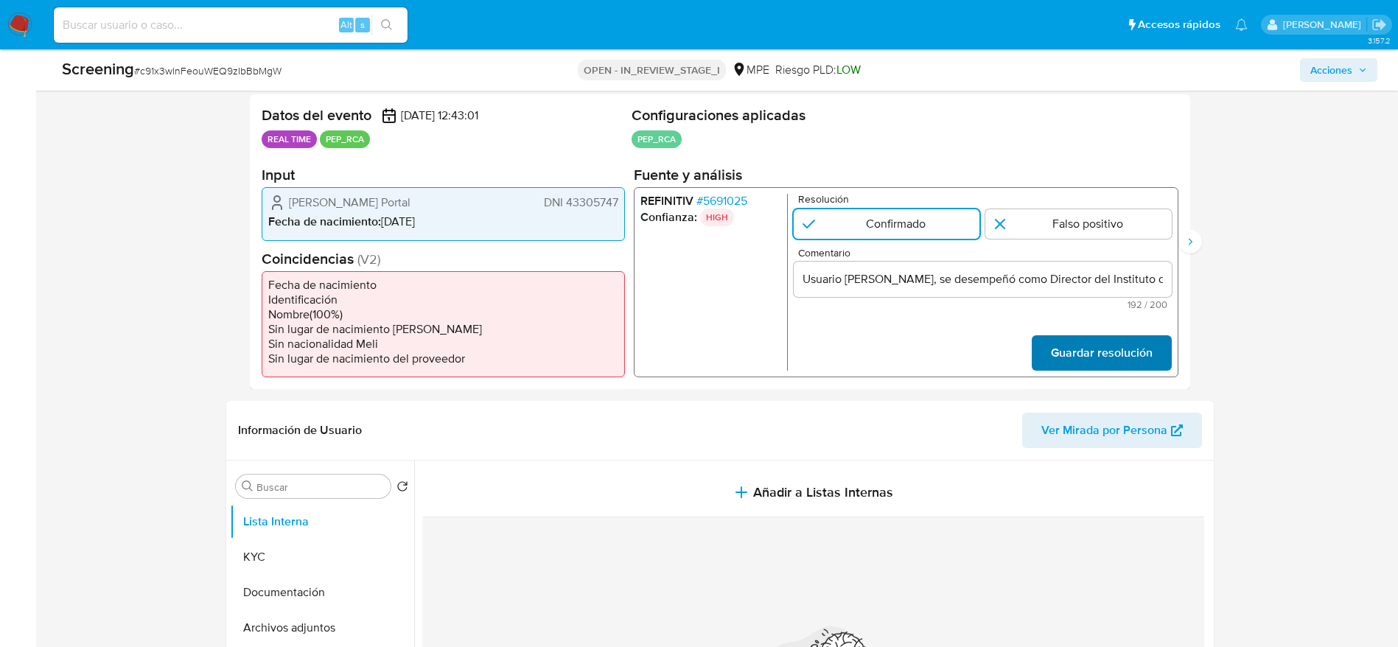
click at [1092, 337] on span "Guardar resolución" at bounding box center [1101, 353] width 102 height 32
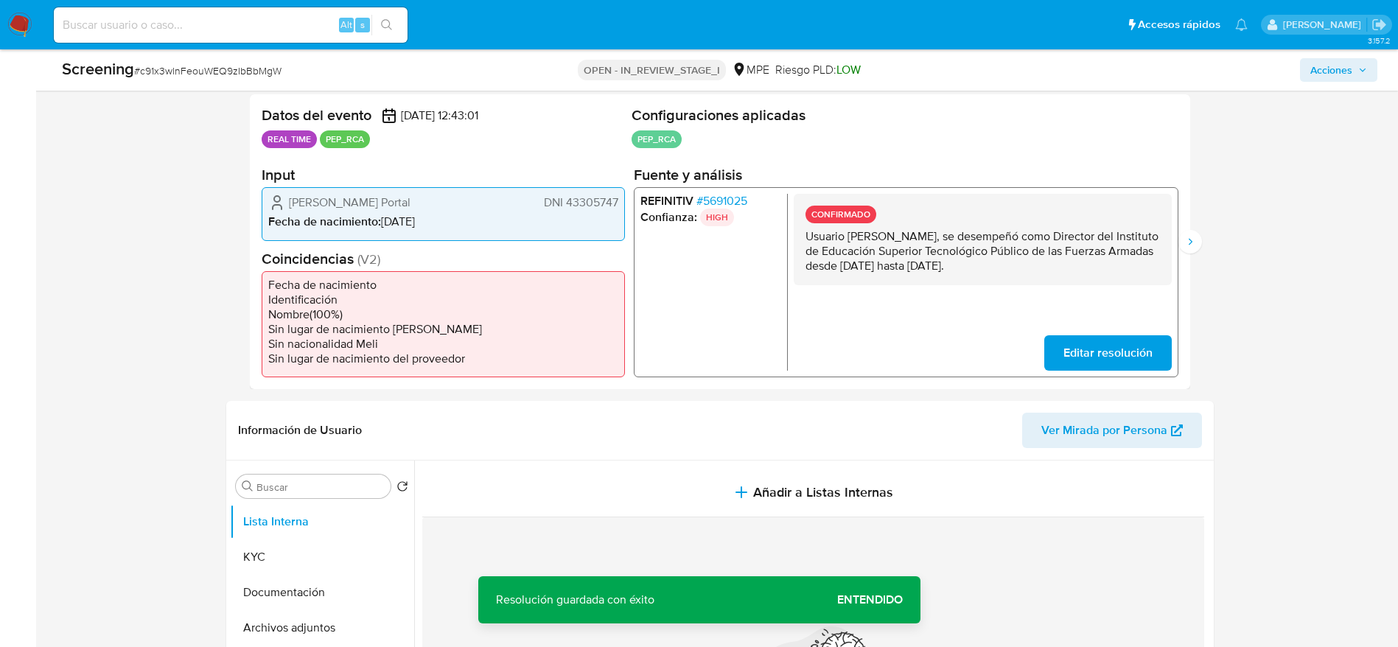
click at [1200, 253] on div "Eventos de screening (2) Página 1 Página 2 Datos del evento 01/09/2025 12:43:01…" at bounding box center [720, 230] width 988 height 318
click at [1184, 240] on icon "Siguiente" at bounding box center [1190, 242] width 12 height 12
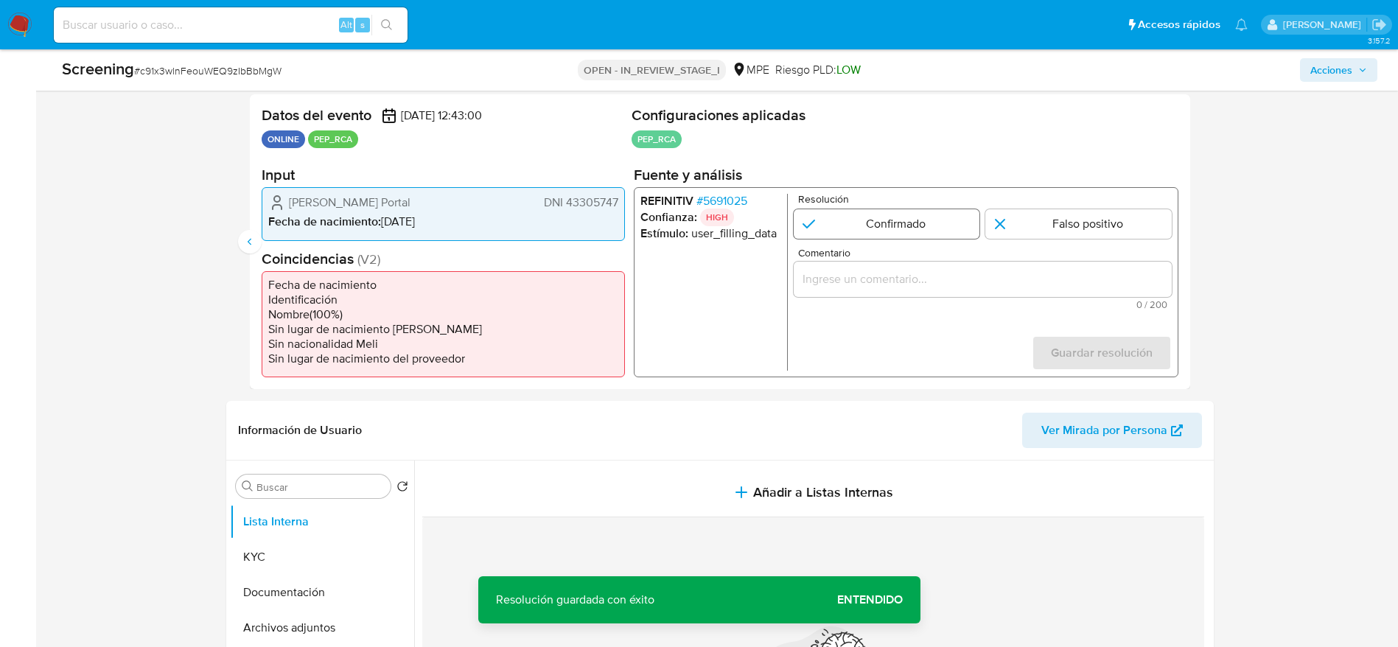
click at [824, 223] on input "2 de 2" at bounding box center [886, 223] width 186 height 29
radio input "true"
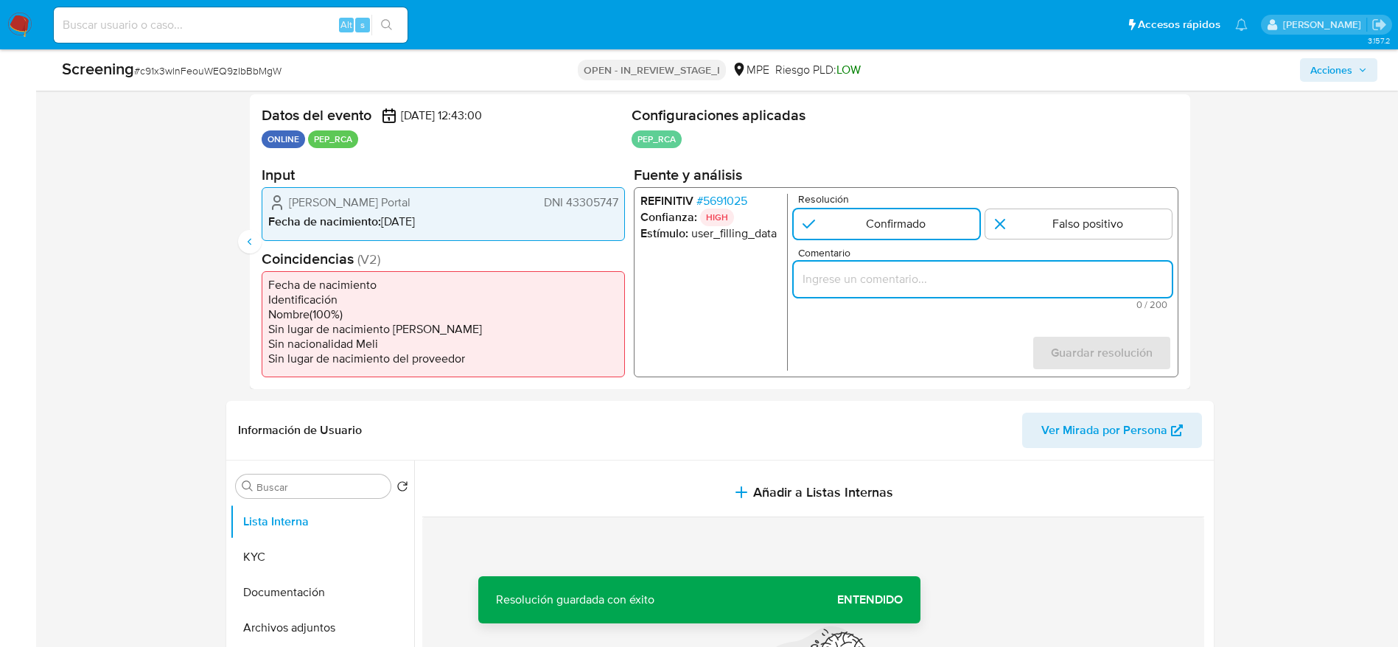
click at [917, 291] on div "2 de 2" at bounding box center [982, 279] width 378 height 35
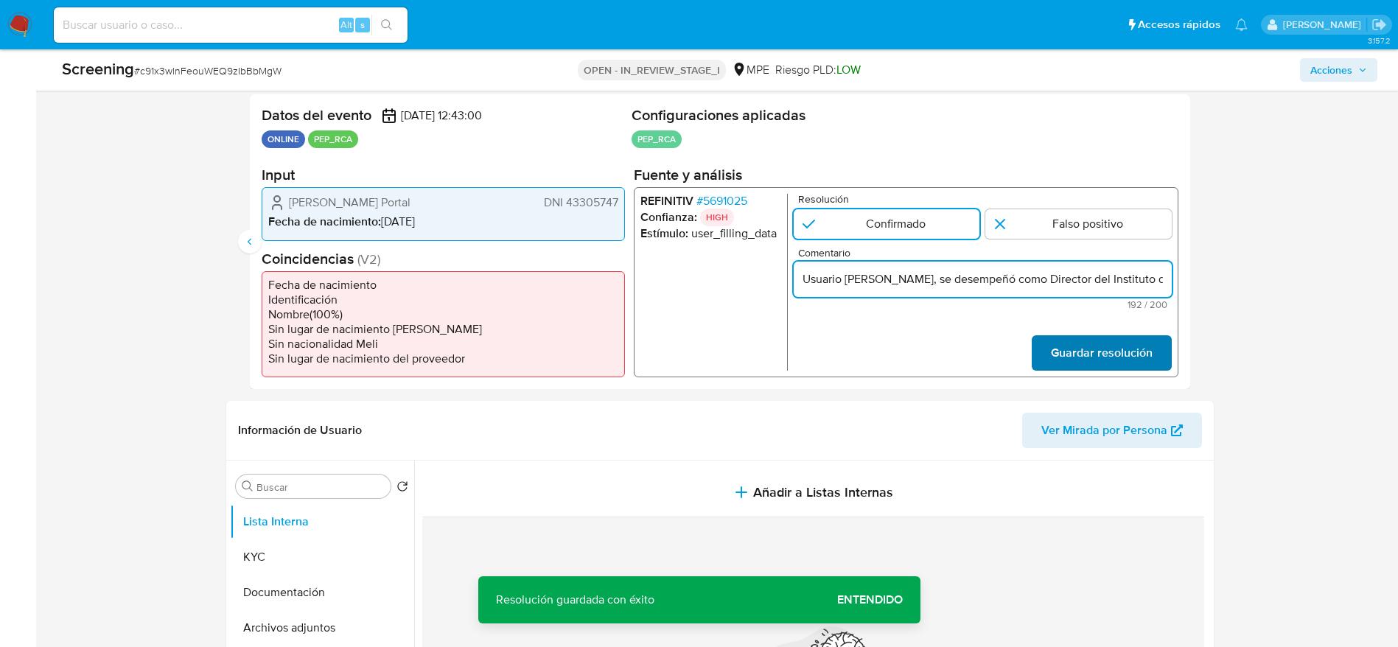
scroll to position [0, 677]
type input "Usuario Rafael Alejandro Calizaya Portal, se desempeñó como Director del Instit…"
click at [1122, 352] on span "Guardar resolución" at bounding box center [1101, 353] width 102 height 32
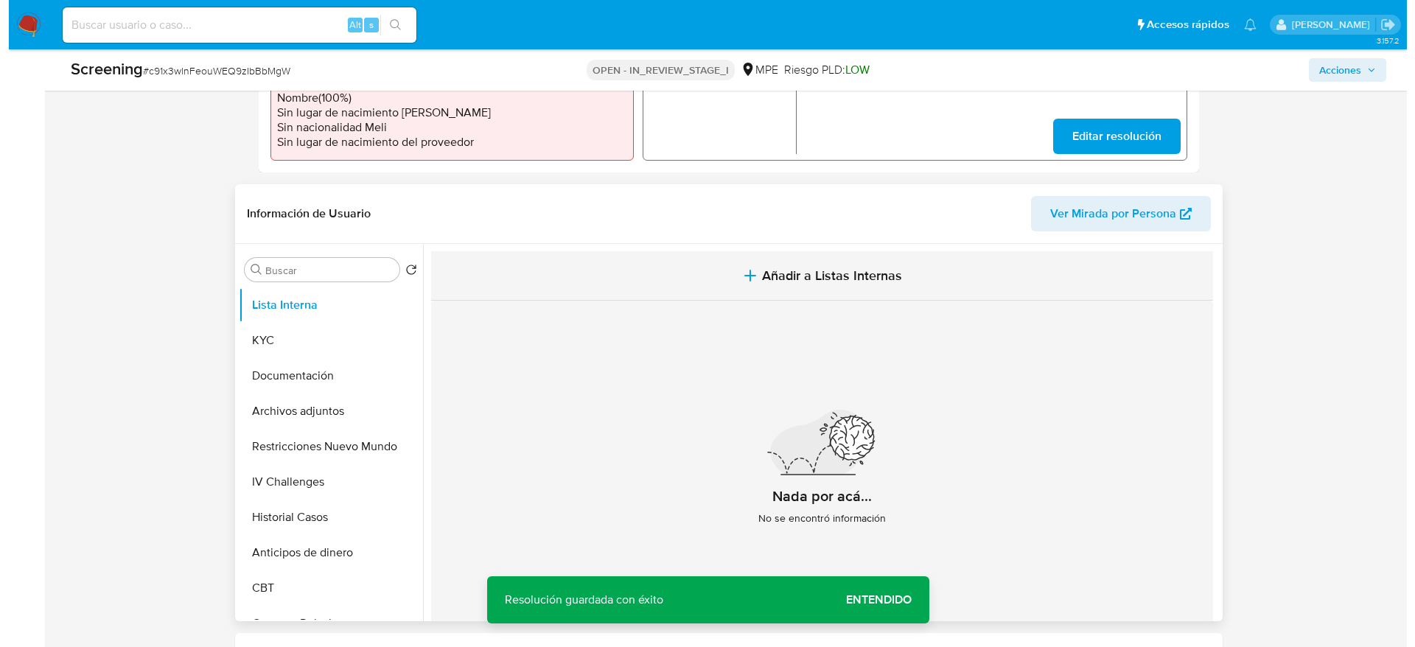
scroll to position [511, 0]
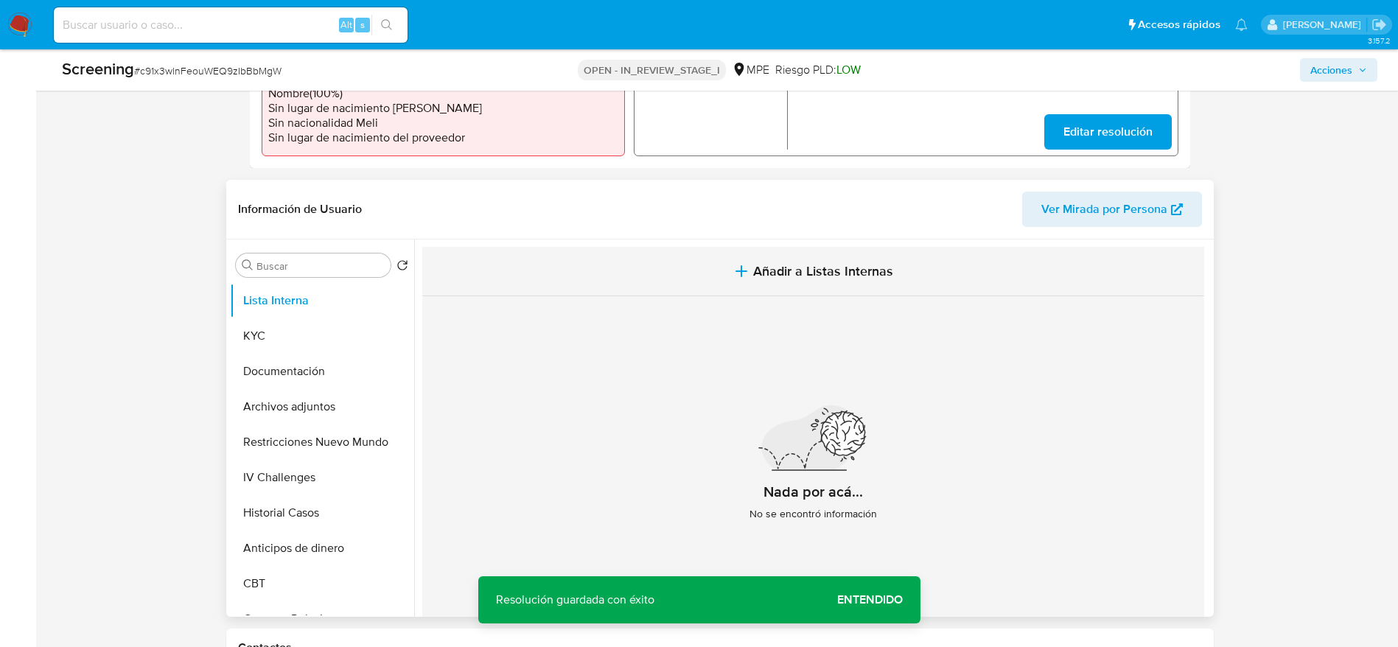
click at [503, 275] on button "Añadir a Listas Internas" at bounding box center [813, 271] width 782 height 49
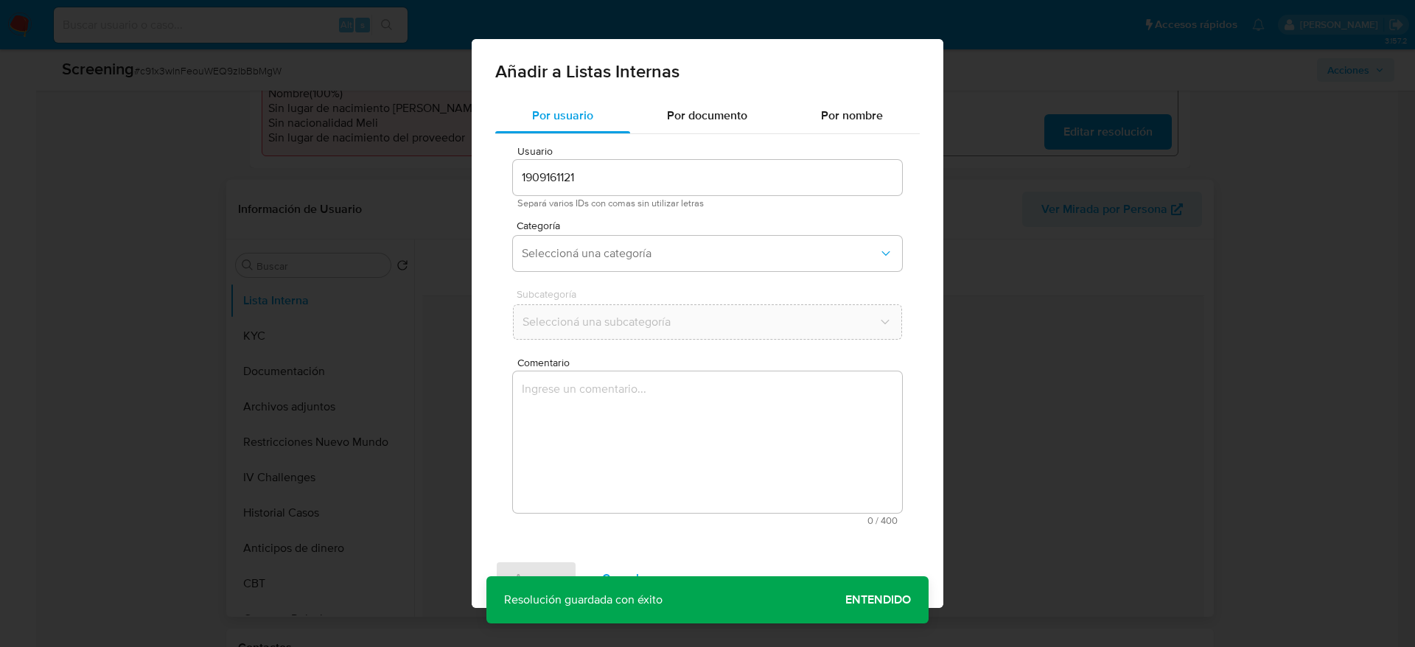
click at [587, 397] on textarea "Comentario" at bounding box center [707, 441] width 389 height 141
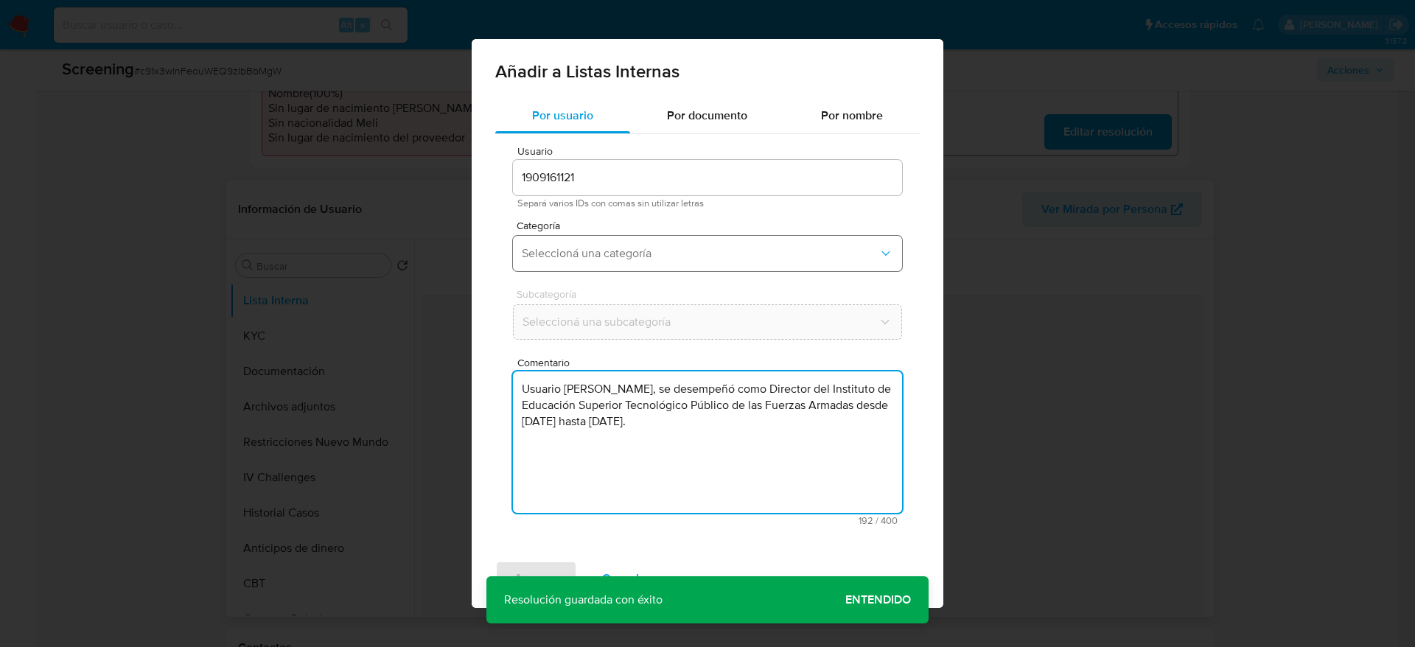
type textarea "Usuario Rafael Alejandro Calizaya Portal, se desempeñó como Director del Instit…"
click at [629, 241] on button "Seleccioná una categoría" at bounding box center [707, 253] width 389 height 35
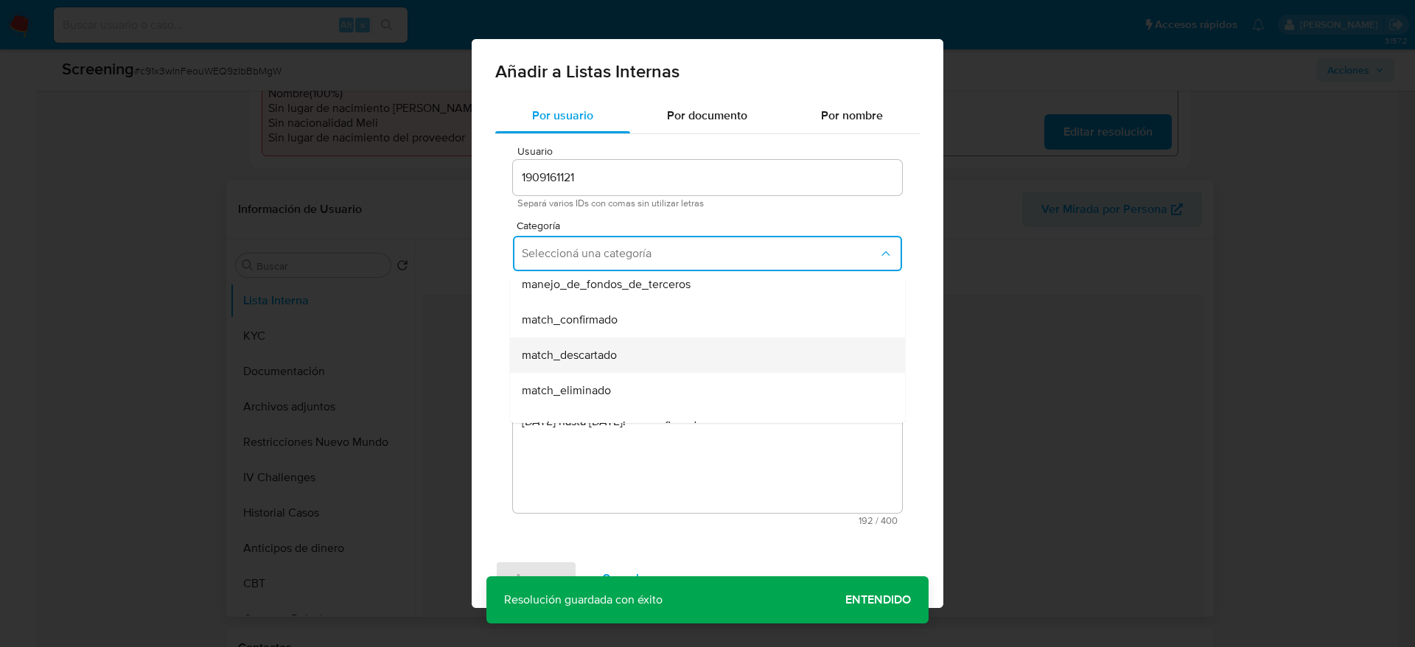
scroll to position [111, 0]
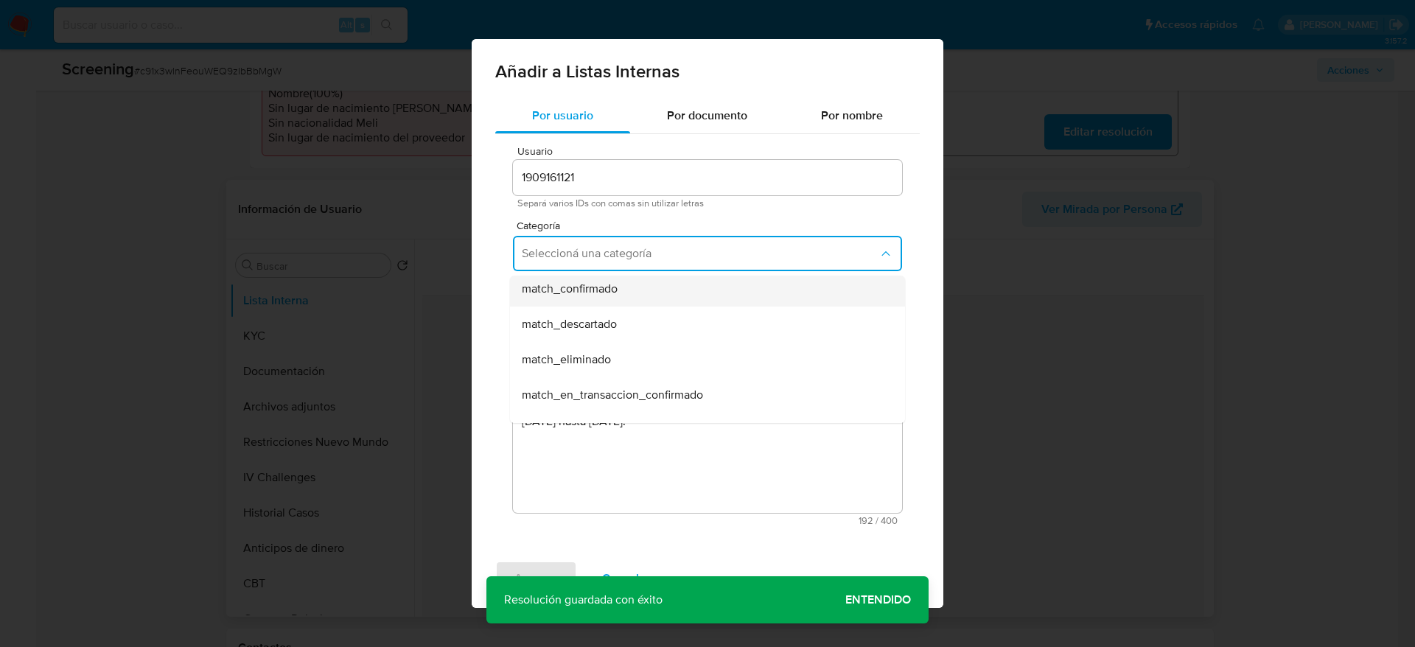
click at [640, 302] on div "match_confirmado" at bounding box center [703, 288] width 363 height 35
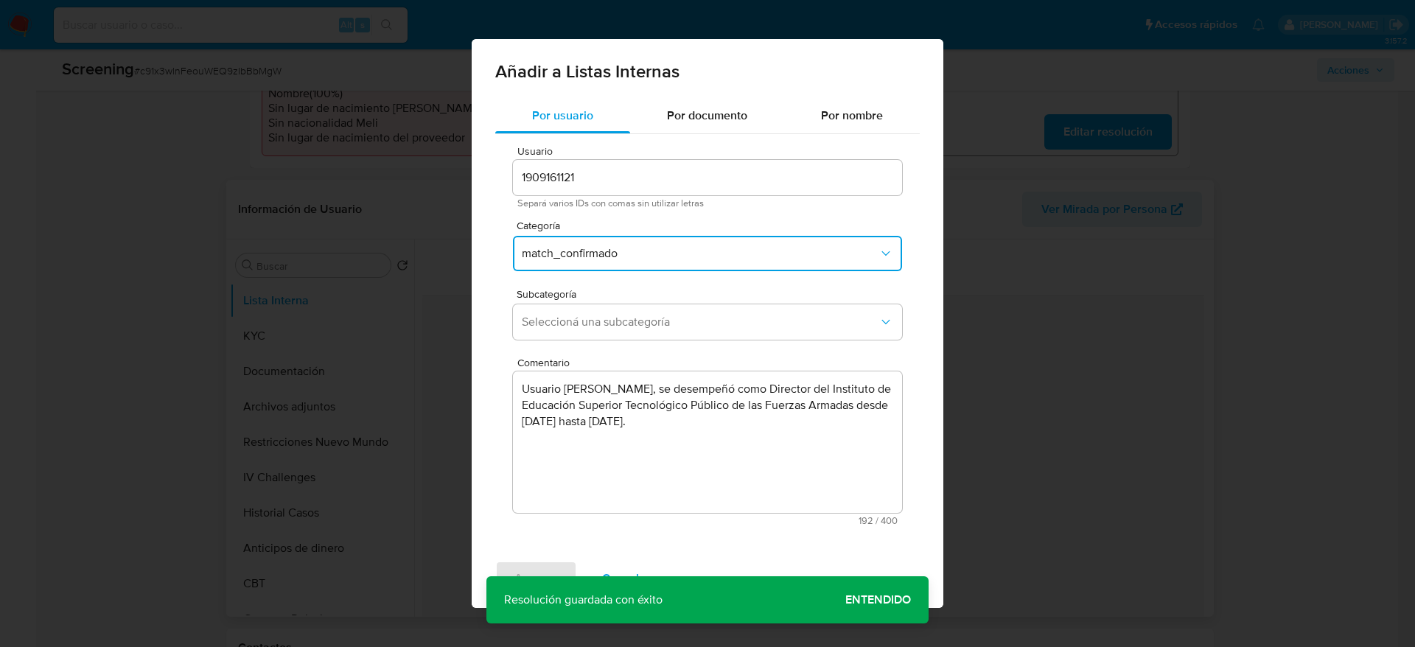
click at [640, 302] on div "Subcategoría Seleccioná una subcategoría" at bounding box center [707, 317] width 389 height 57
click at [633, 326] on span "Seleccioná una subcategoría" at bounding box center [700, 322] width 357 height 15
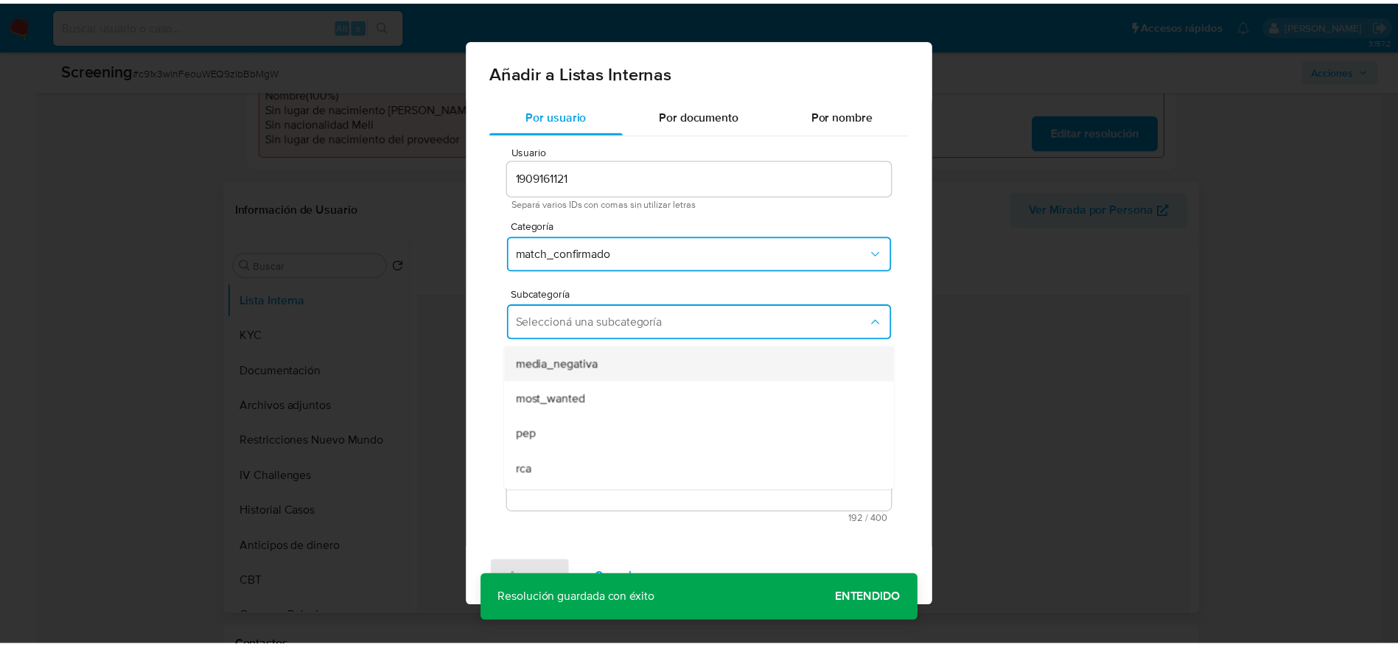
scroll to position [100, 0]
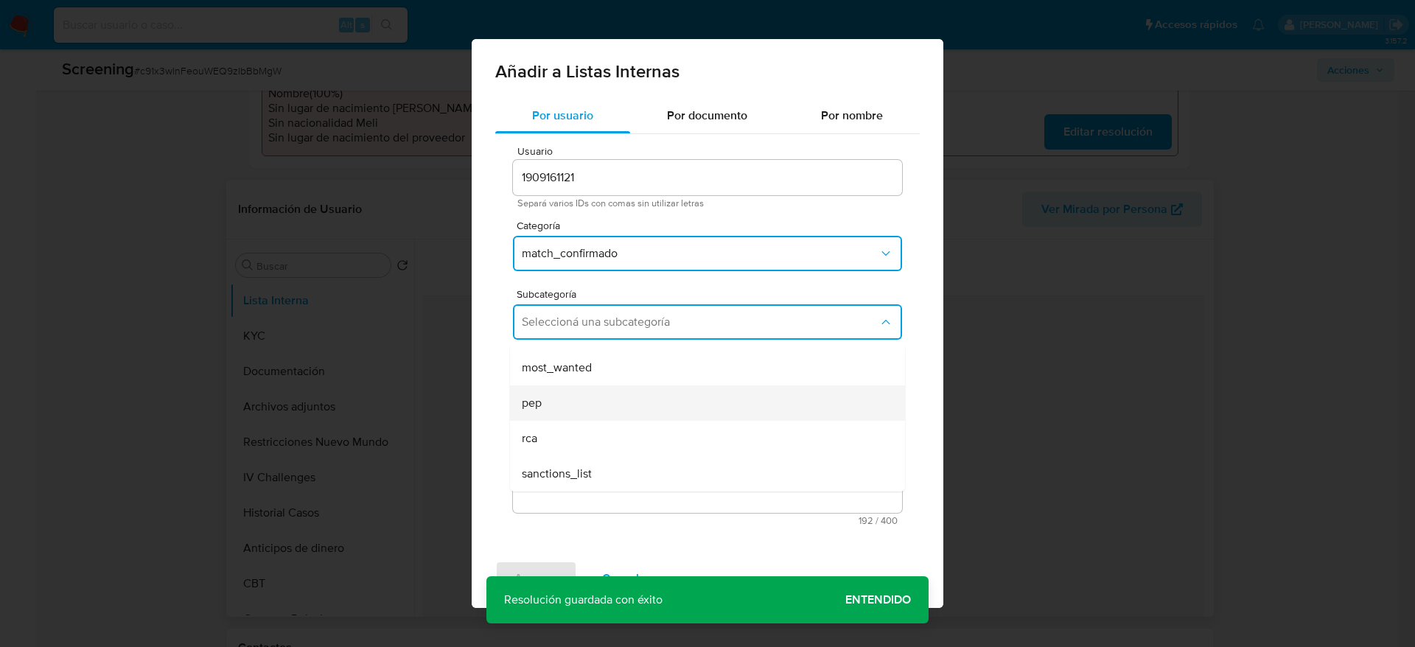
click at [598, 413] on div "pep" at bounding box center [703, 402] width 363 height 35
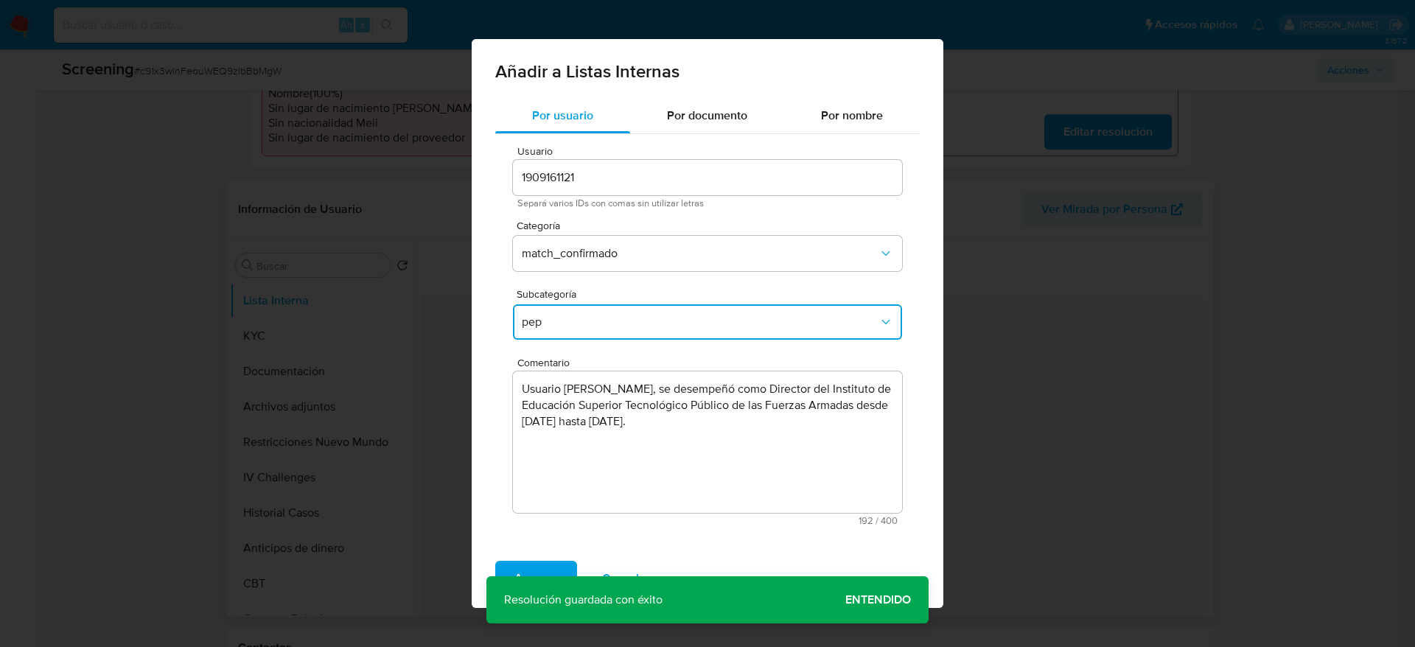
click at [534, 559] on div "Agregar Cancelar" at bounding box center [708, 578] width 472 height 59
click at [539, 562] on span "Agregar" at bounding box center [535, 578] width 43 height 32
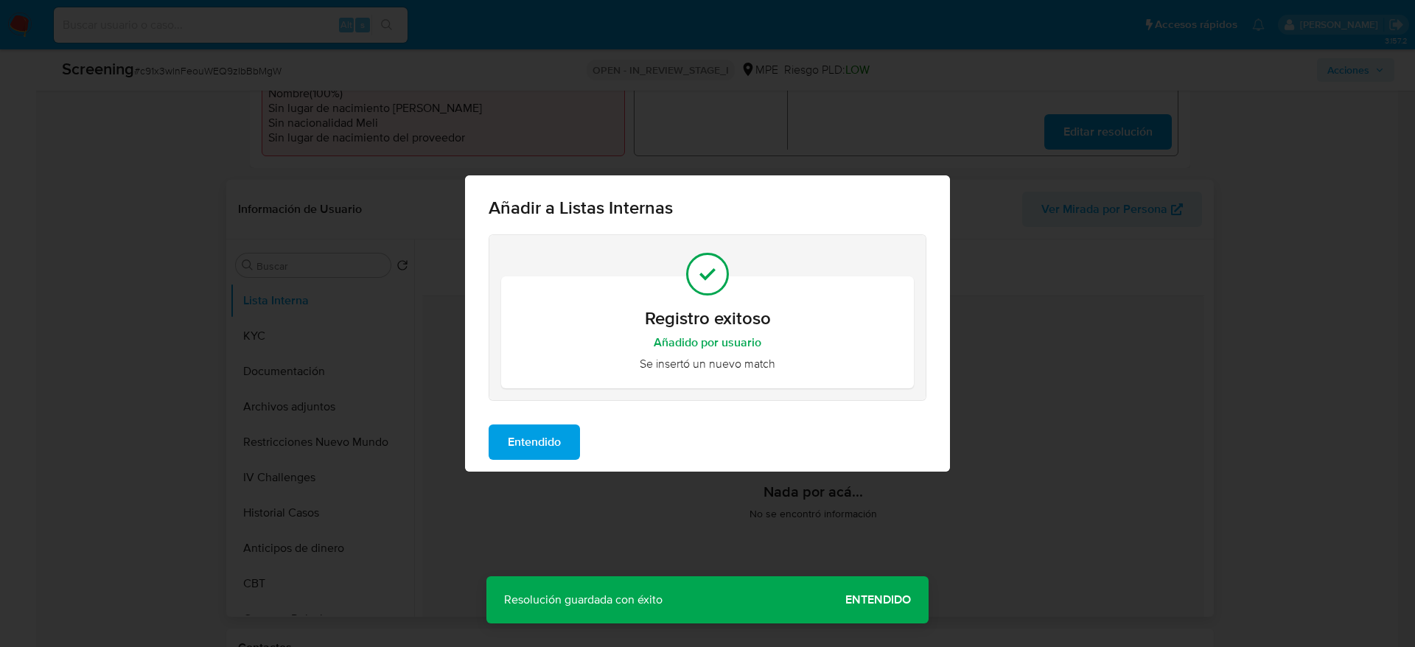
click at [556, 449] on span "Entendido" at bounding box center [534, 442] width 53 height 32
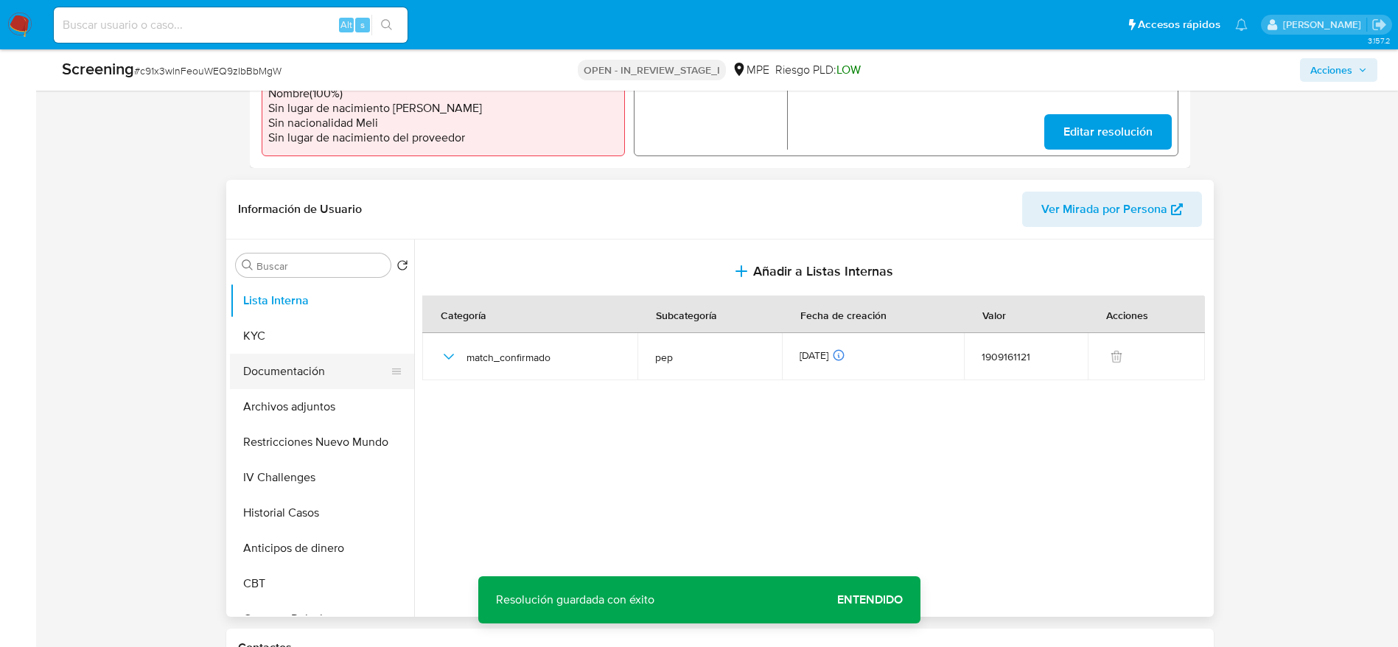
click at [301, 379] on button "Documentación" at bounding box center [316, 371] width 172 height 35
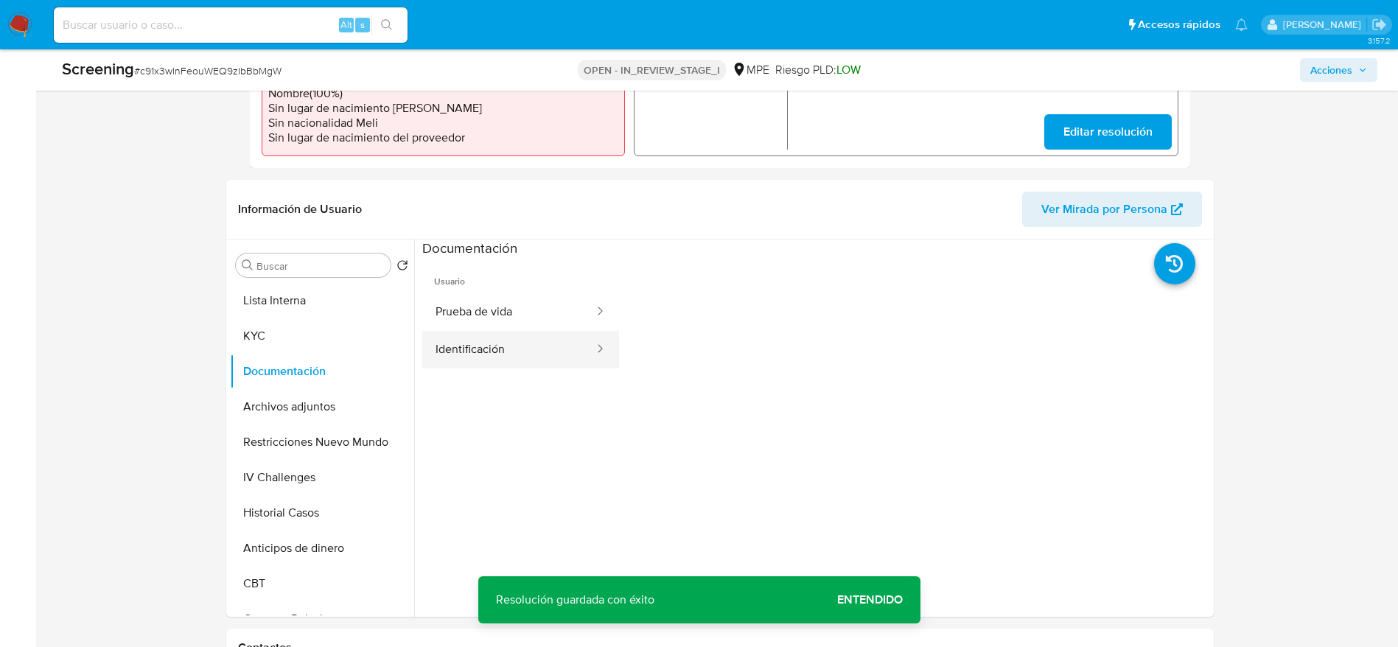
click at [517, 353] on button "Identificación" at bounding box center [508, 350] width 173 height 38
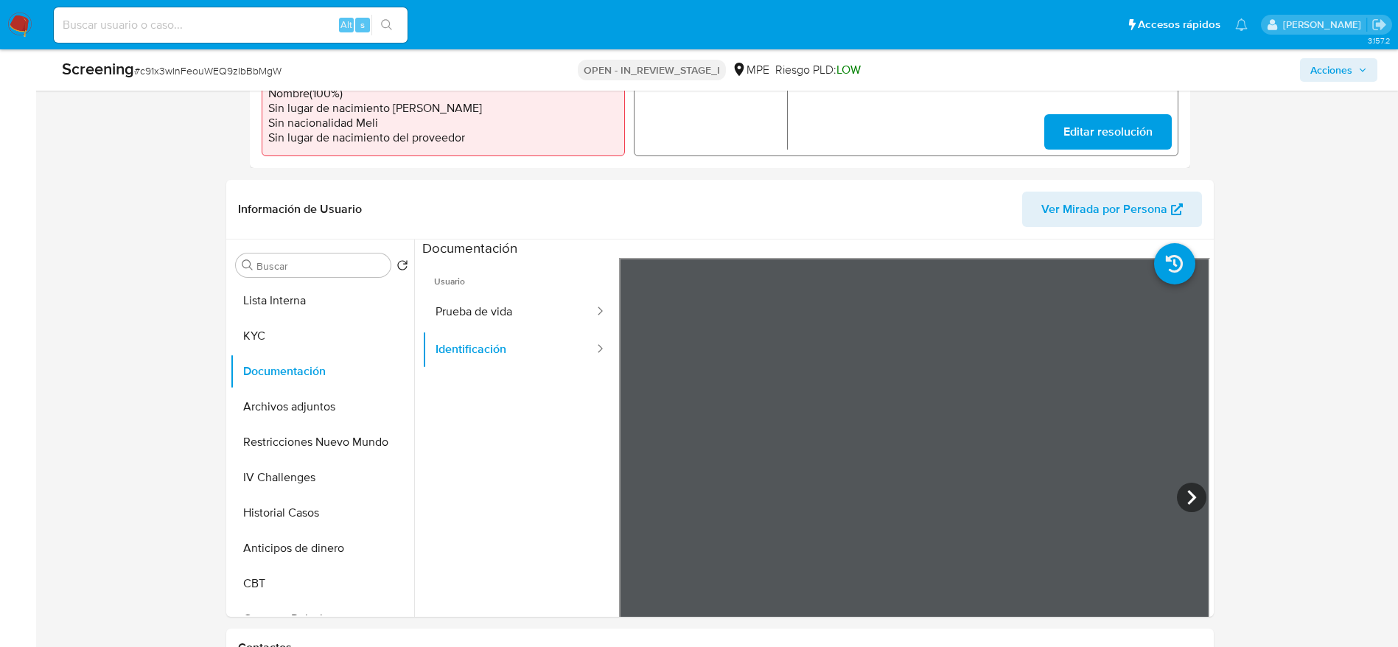
click at [528, 283] on span "Usuario" at bounding box center [520, 275] width 197 height 35
click at [516, 273] on span "Usuario" at bounding box center [520, 275] width 197 height 35
click at [508, 294] on button "Prueba de vida" at bounding box center [508, 312] width 173 height 38
click at [273, 414] on button "Archivos adjuntos" at bounding box center [316, 406] width 172 height 35
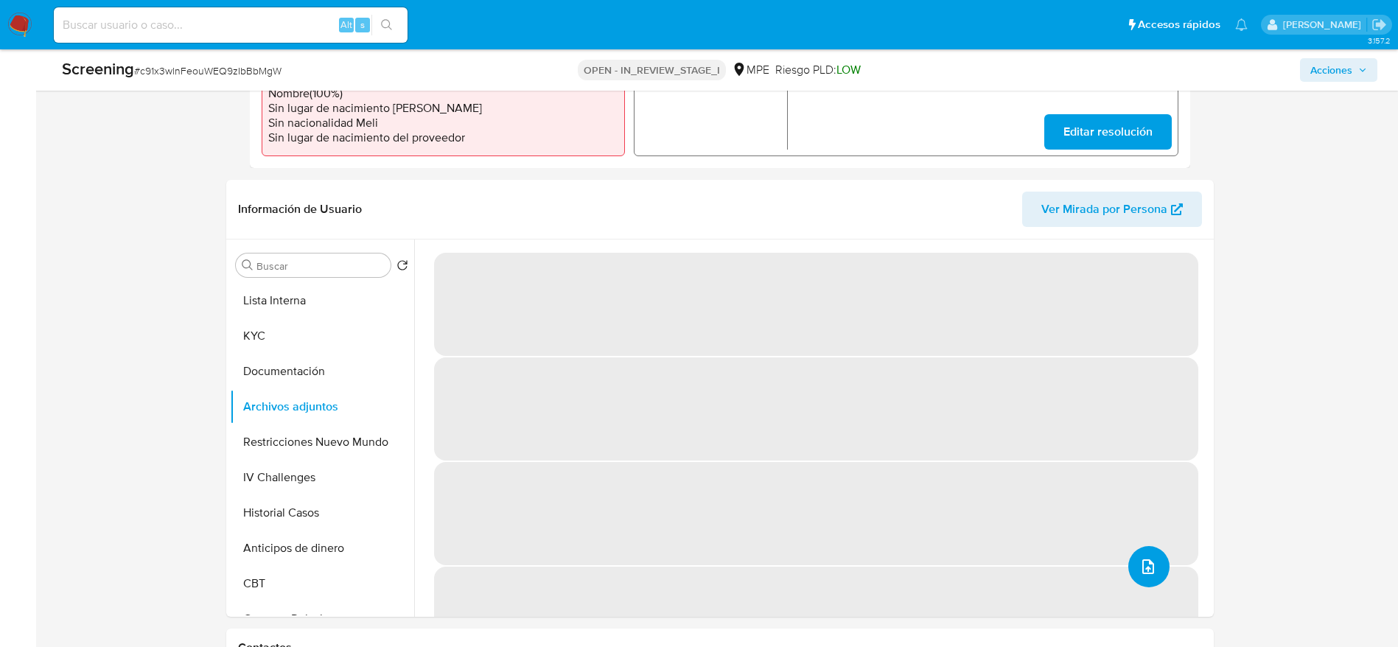
click at [1154, 573] on button "upload-file" at bounding box center [1148, 566] width 41 height 41
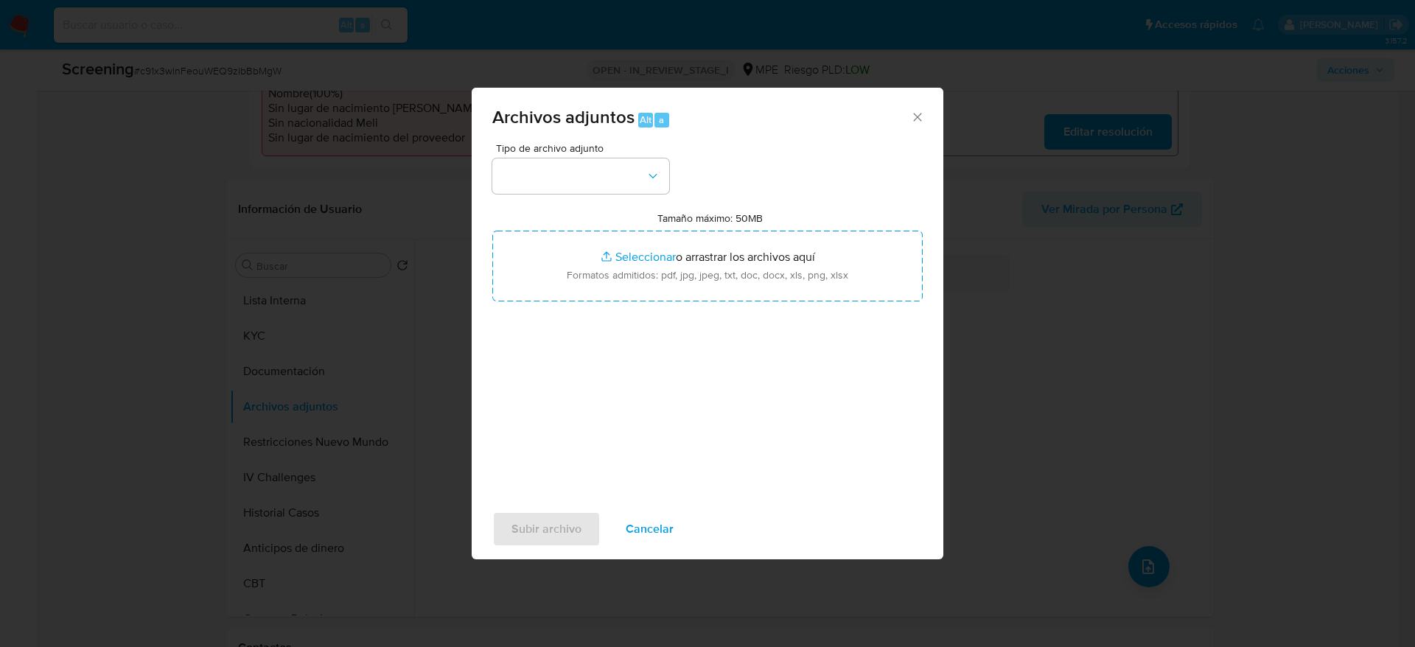
click at [646, 199] on div "Tipo de archivo adjunto Tamaño máximo: 50MB Seleccionar archivos Seleccionar o …" at bounding box center [707, 317] width 430 height 348
click at [657, 183] on button "button" at bounding box center [580, 175] width 177 height 35
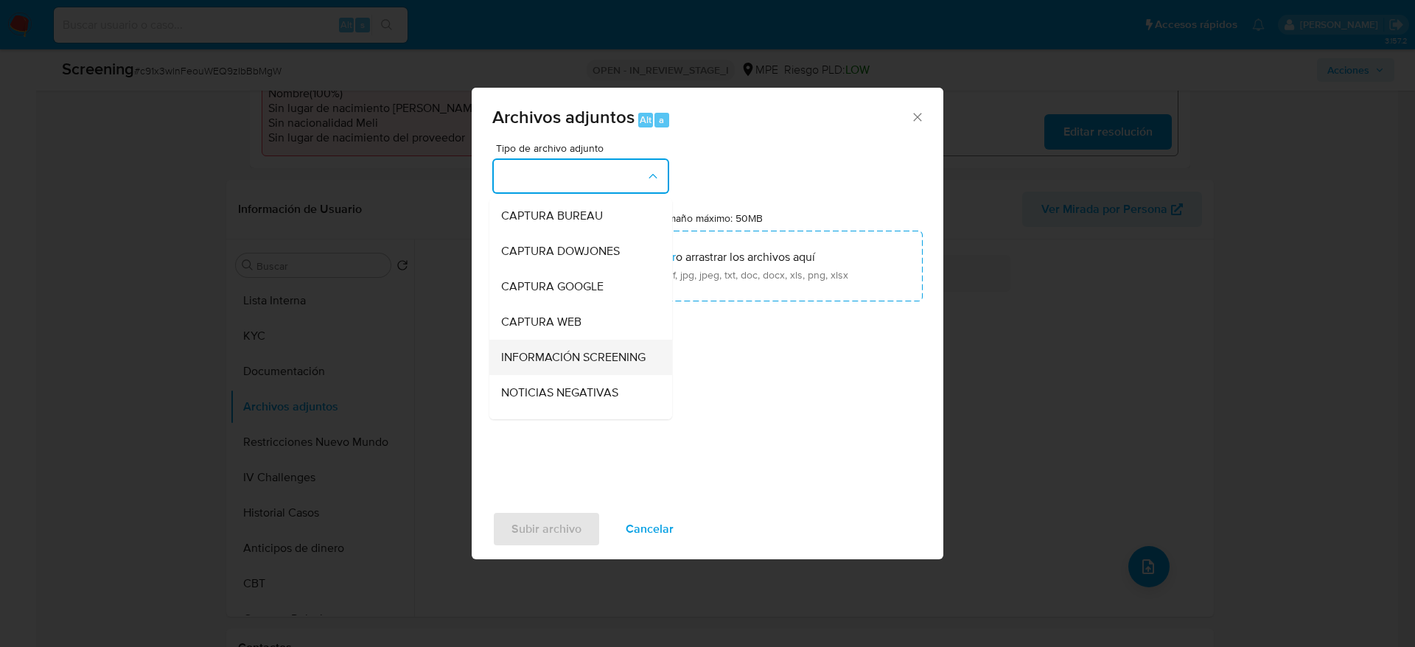
click at [646, 354] on li "INFORMACIÓN SCREENING" at bounding box center [580, 357] width 183 height 35
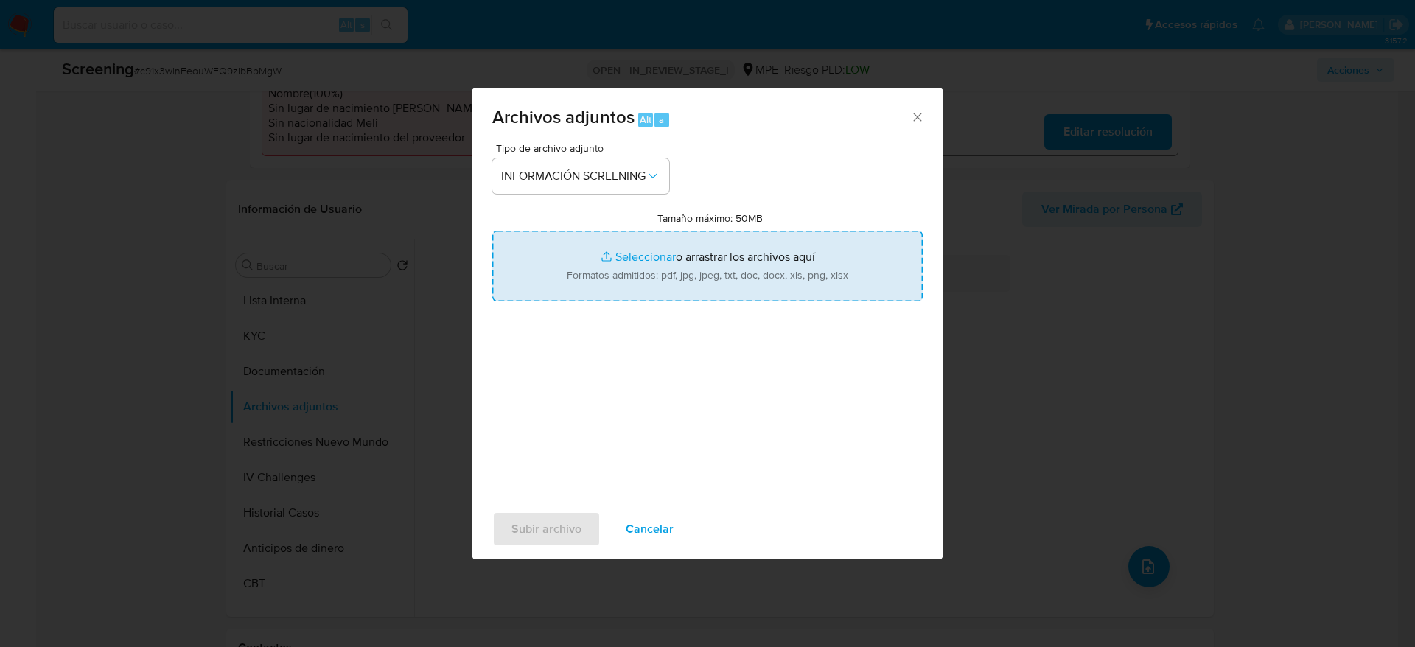
click at [657, 276] on input "Tamaño máximo: 50MB Seleccionar archivos" at bounding box center [707, 266] width 430 height 71
type input "C:\fakepath\_Rafael Alejandro Calizaya Portal_ lavado de dinero - Buscar con Go…"
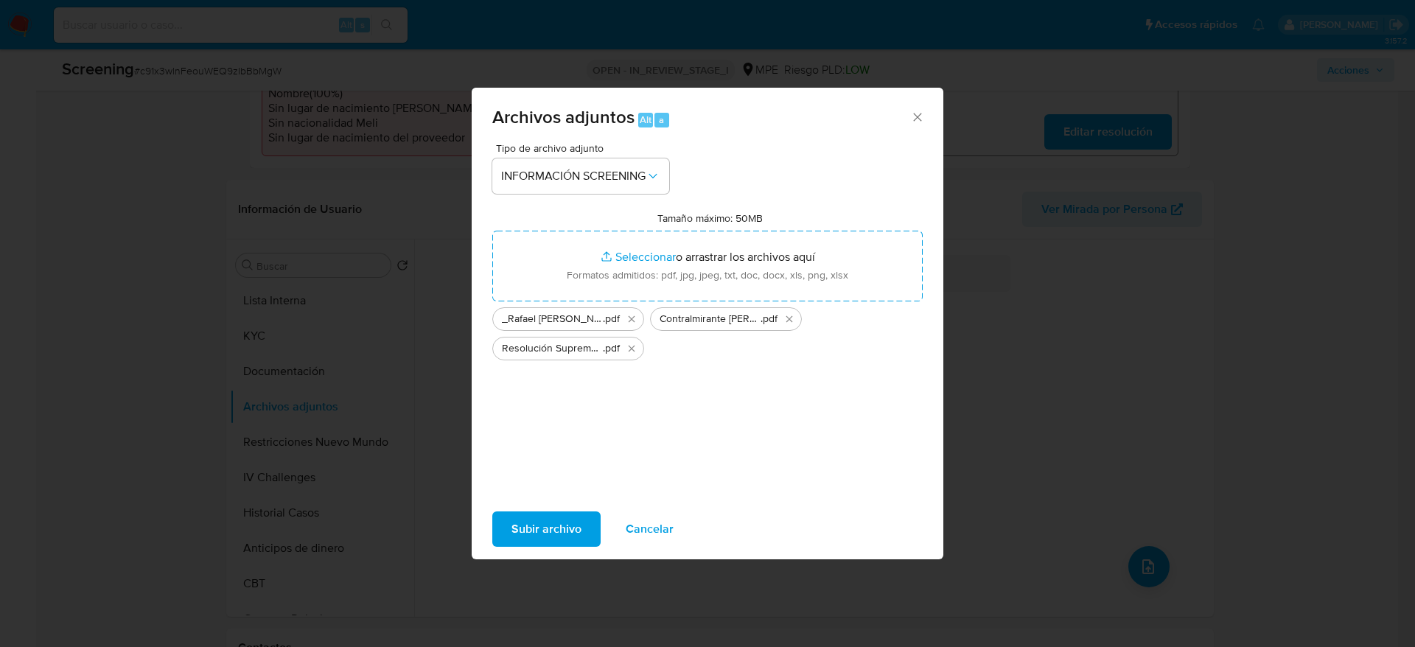
click at [573, 524] on span "Subir archivo" at bounding box center [546, 529] width 70 height 32
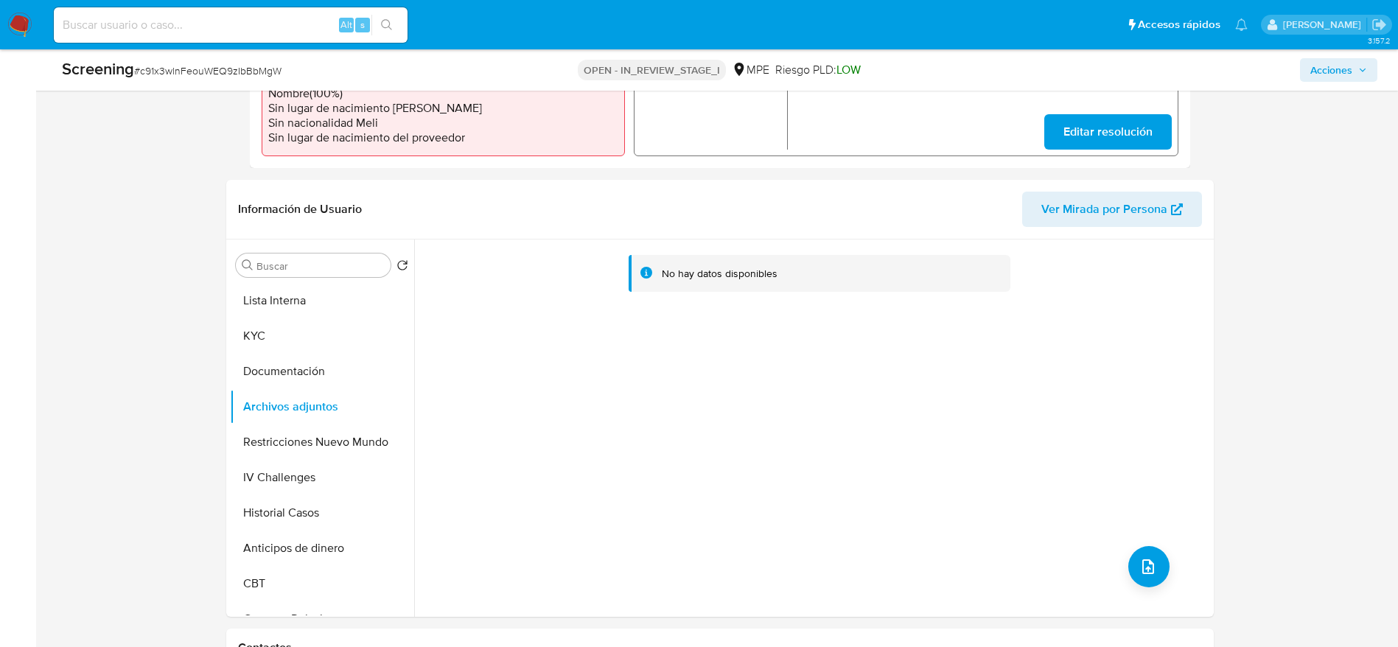
click at [262, 80] on div "Screening # c91x3wlnFeouWEQ9zIbBbMgW" at bounding box center [279, 70] width 435 height 24
copy span "c91x3wlnFeouWEQ9zIbBbMgW"
click at [311, 377] on button "Documentación" at bounding box center [316, 371] width 172 height 35
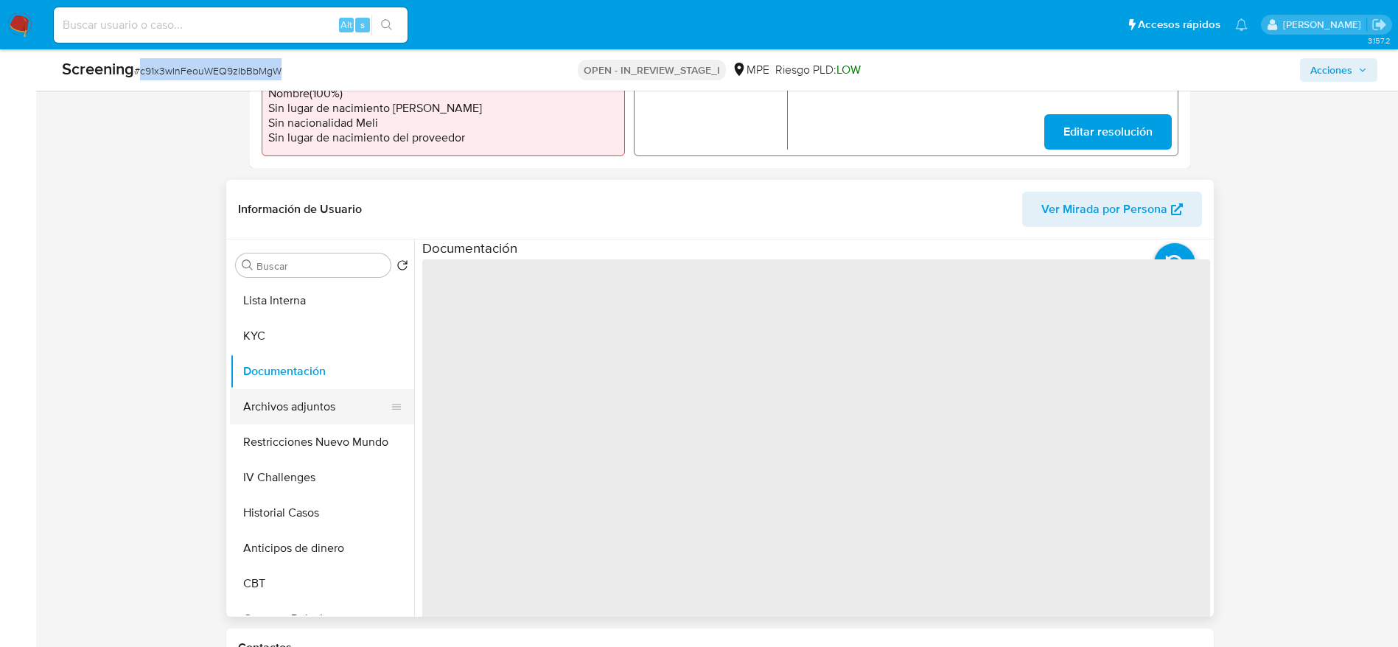
click at [303, 394] on button "Archivos adjuntos" at bounding box center [316, 406] width 172 height 35
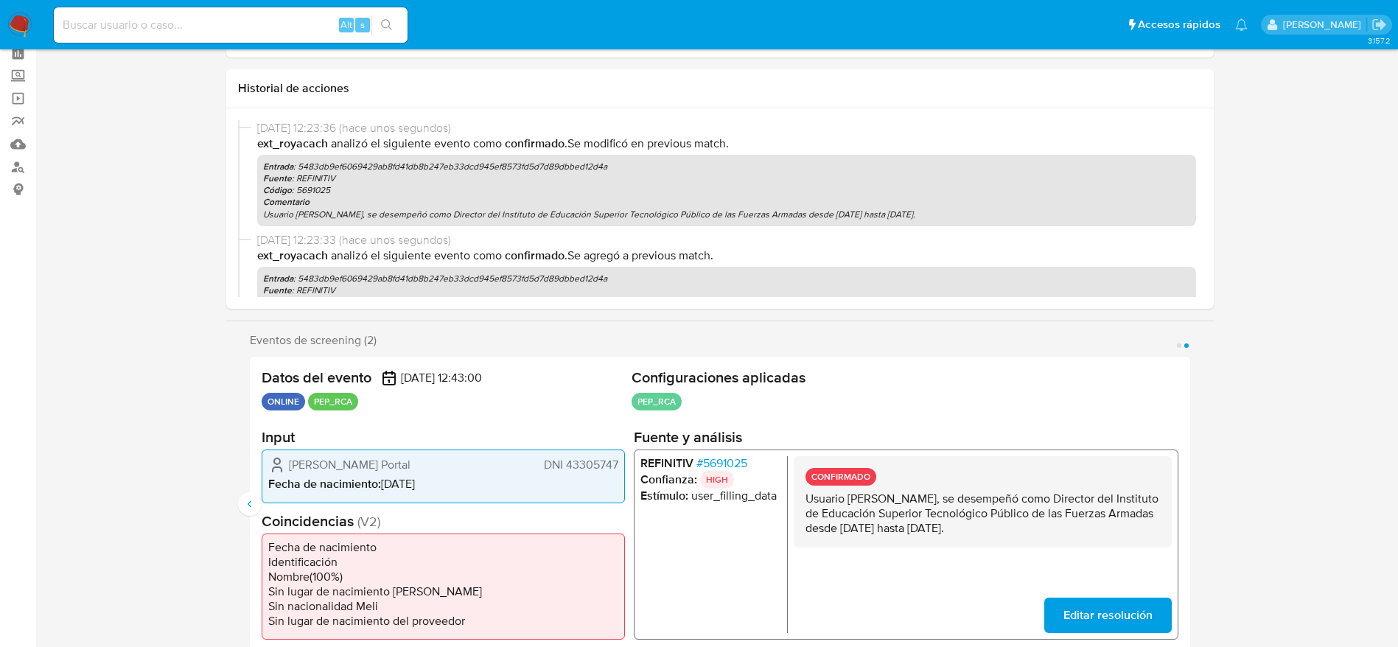
scroll to position [0, 0]
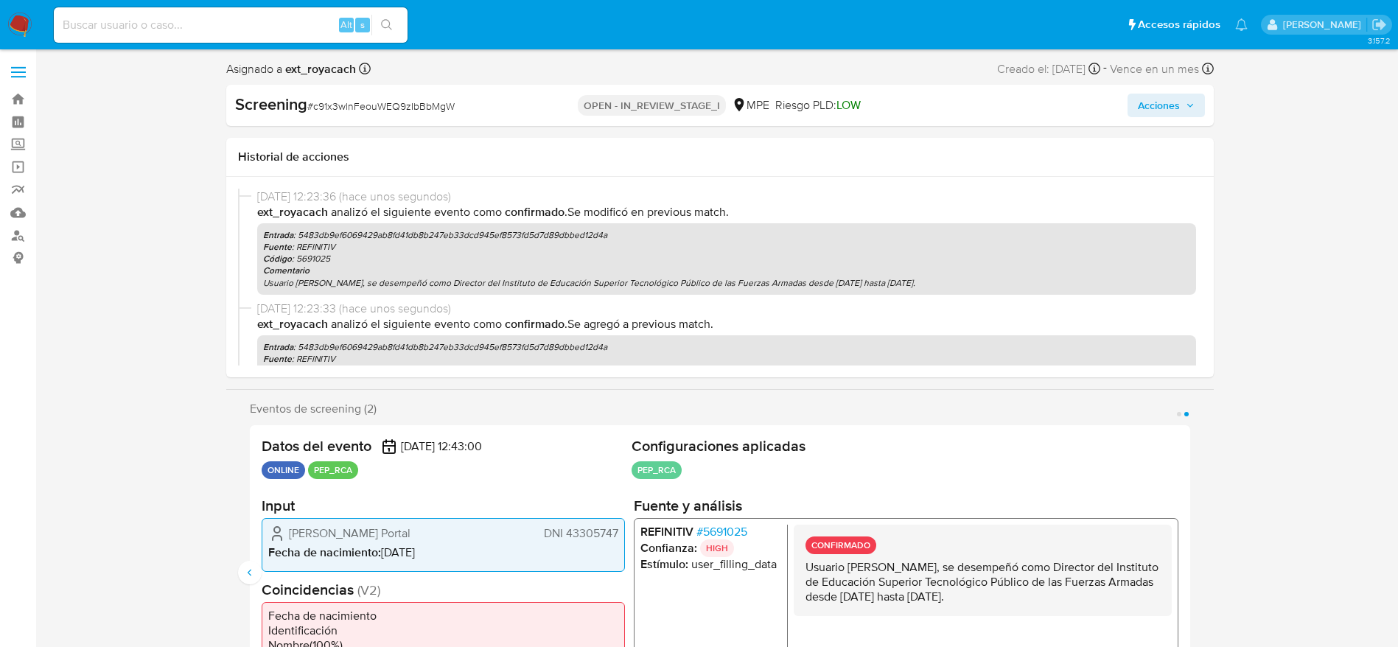
click at [1160, 91] on div "Screening # c91x3wlnFeouWEQ9zIbBbMgW OPEN - IN_REVIEW_STAGE_I MPE Riesgo PLD: L…" at bounding box center [720, 105] width 988 height 41
click at [1161, 97] on span "Acciones" at bounding box center [1159, 106] width 42 height 24
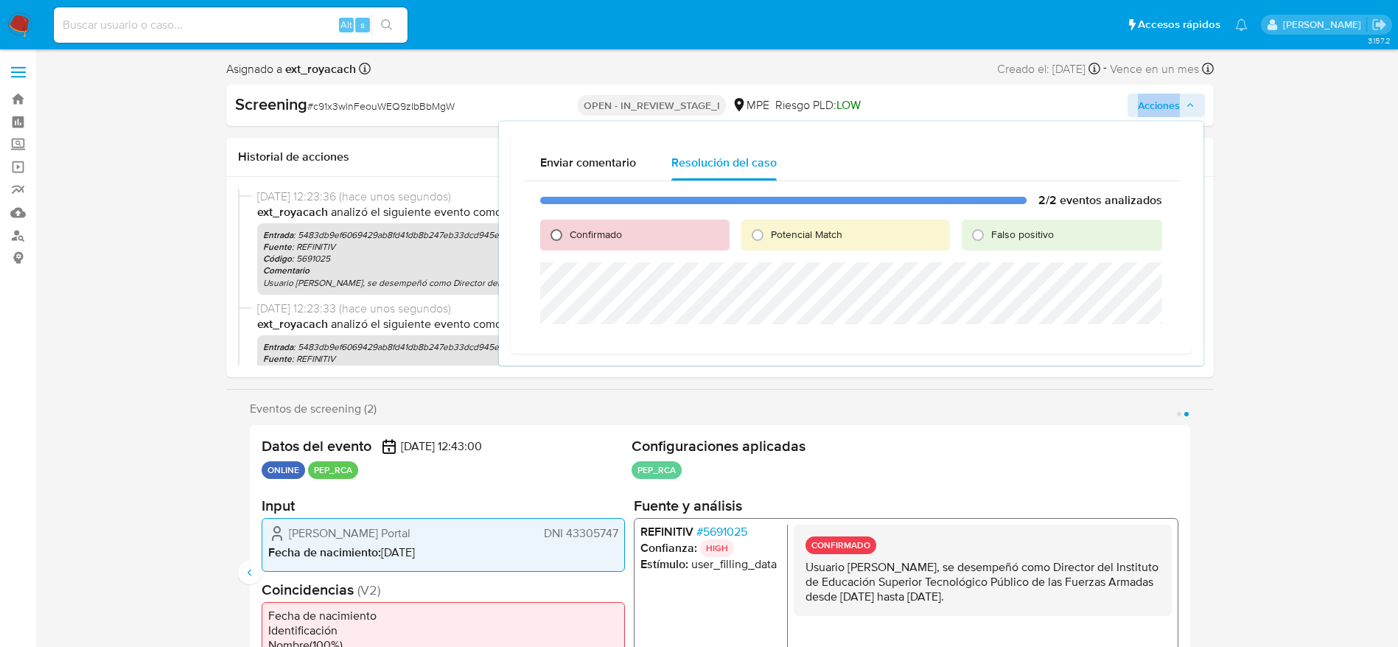
click at [561, 236] on input "Confirmado" at bounding box center [557, 235] width 24 height 24
radio input "true"
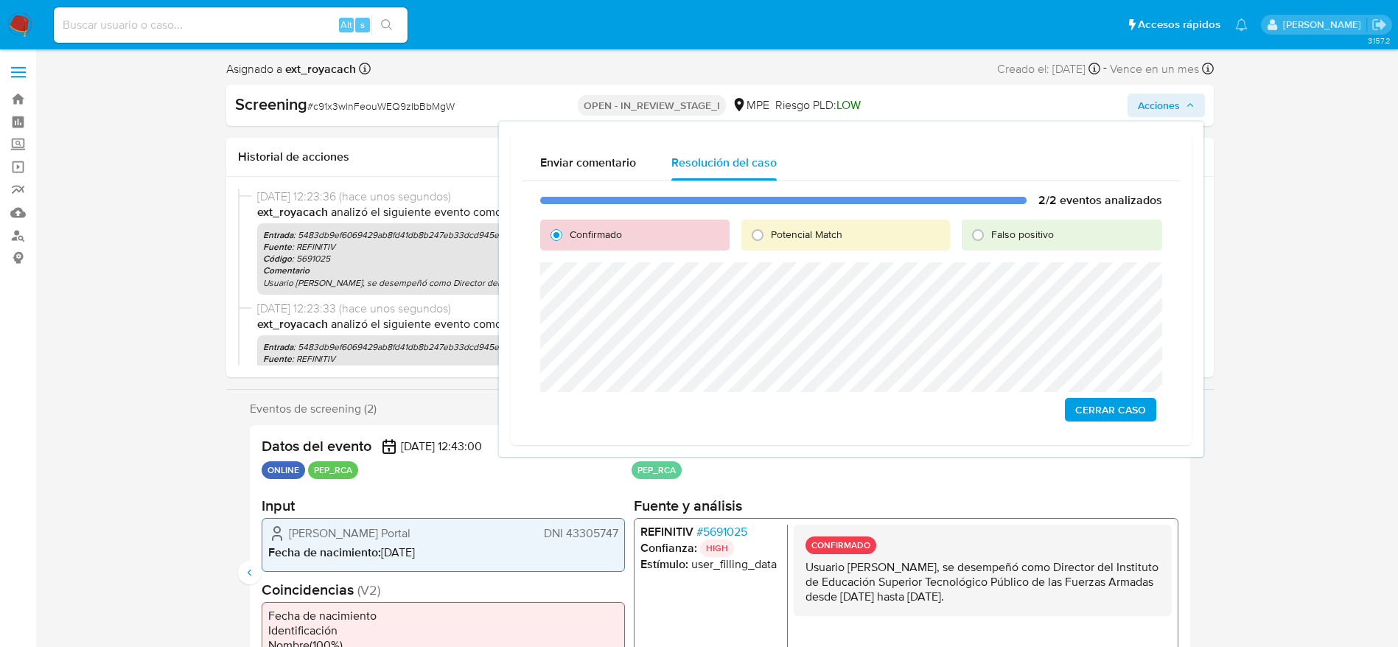
click at [1122, 399] on span "Cerrar Caso" at bounding box center [1110, 409] width 71 height 21
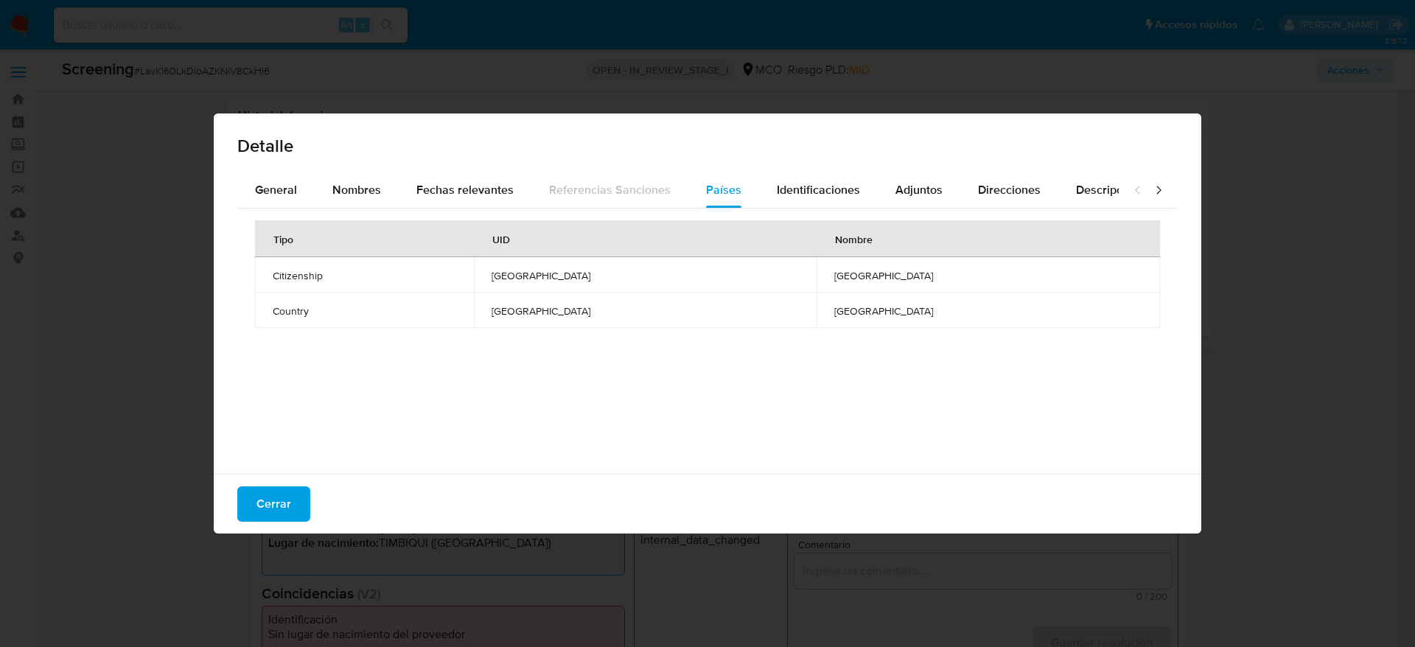
select select "10"
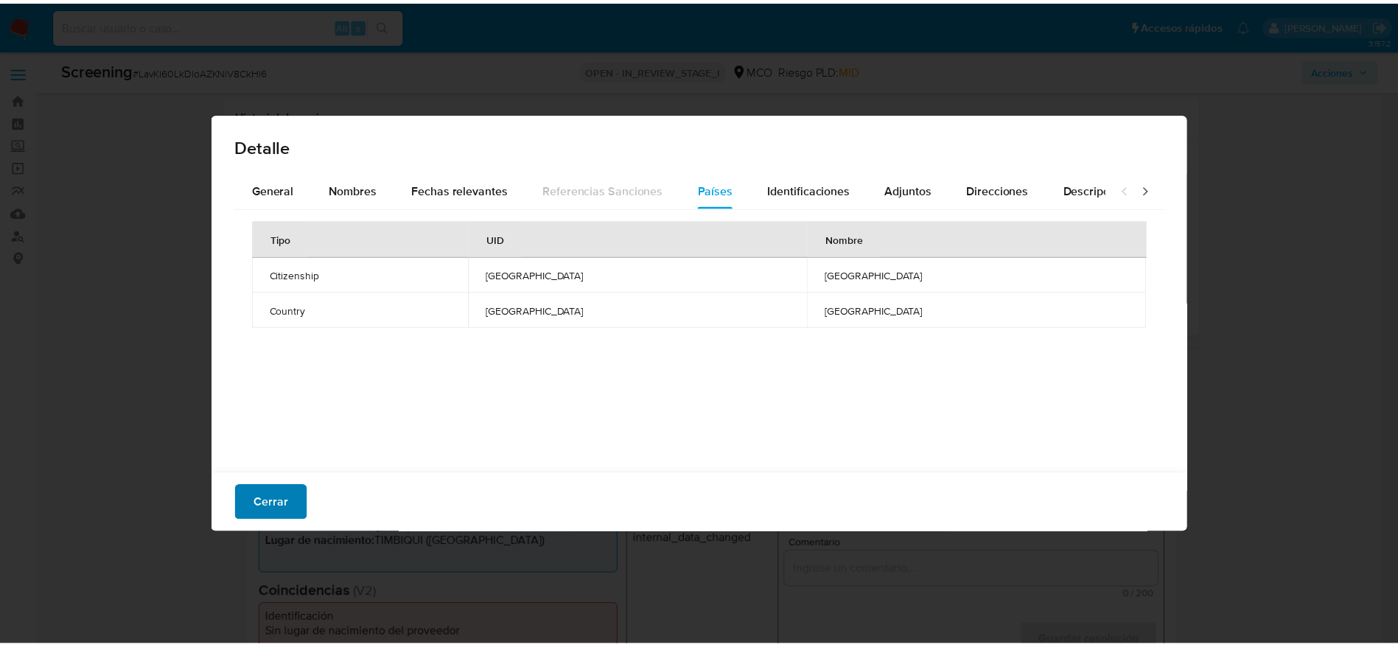
scroll to position [183, 0]
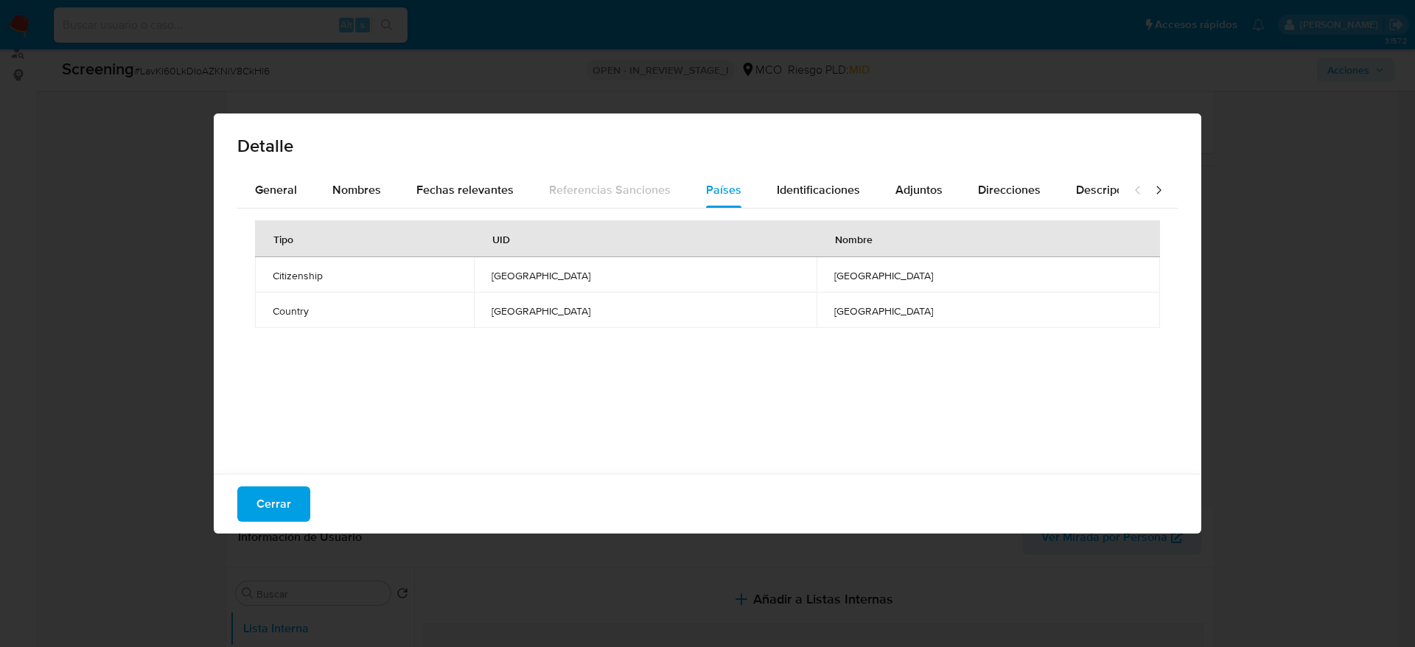
drag, startPoint x: 277, startPoint y: 494, endPoint x: 258, endPoint y: 434, distance: 63.4
click at [275, 491] on span "Cerrar" at bounding box center [273, 504] width 35 height 32
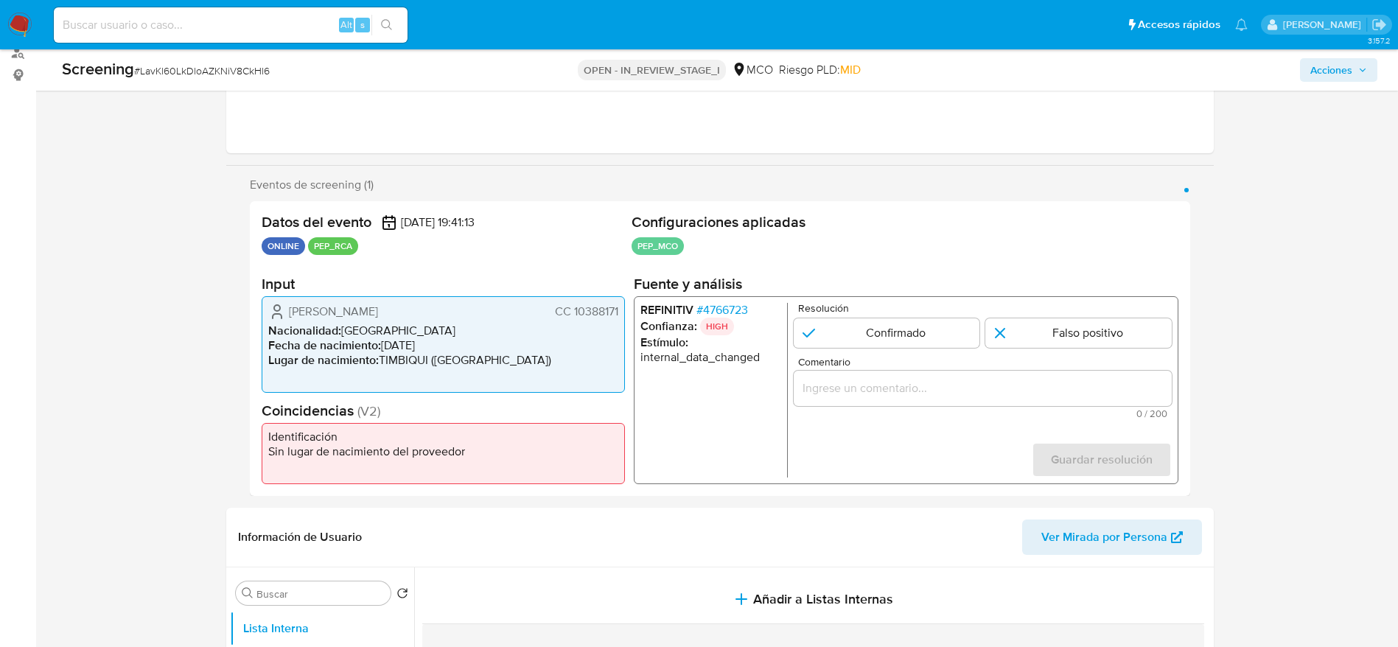
click at [185, 90] on div "Screening # LavKl60LkDloAZKNiV8CkHl6 OPEN - IN_REVIEW_STAGE_I MCO Riesgo PLD: M…" at bounding box center [719, 69] width 1333 height 41
copy span "LavKl60LkDloAZKNiV8CkHl6"
drag, startPoint x: 282, startPoint y: 308, endPoint x: 619, endPoint y: 315, distance: 336.9
click at [619, 315] on div "Dancy Davinso Gongora Hurtado CC 10388171 Nacionalidad : Colombia Fecha de naci…" at bounding box center [443, 344] width 363 height 97
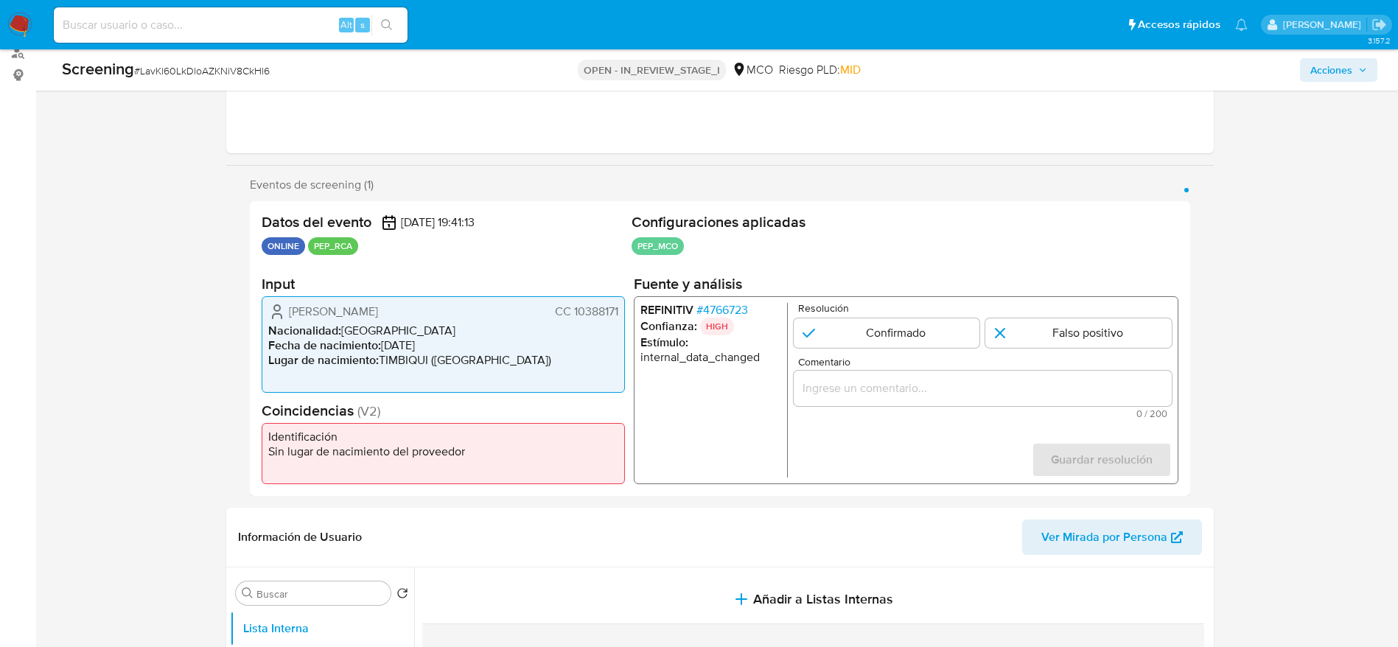
click at [744, 307] on span "# 4766723" at bounding box center [722, 310] width 52 height 15
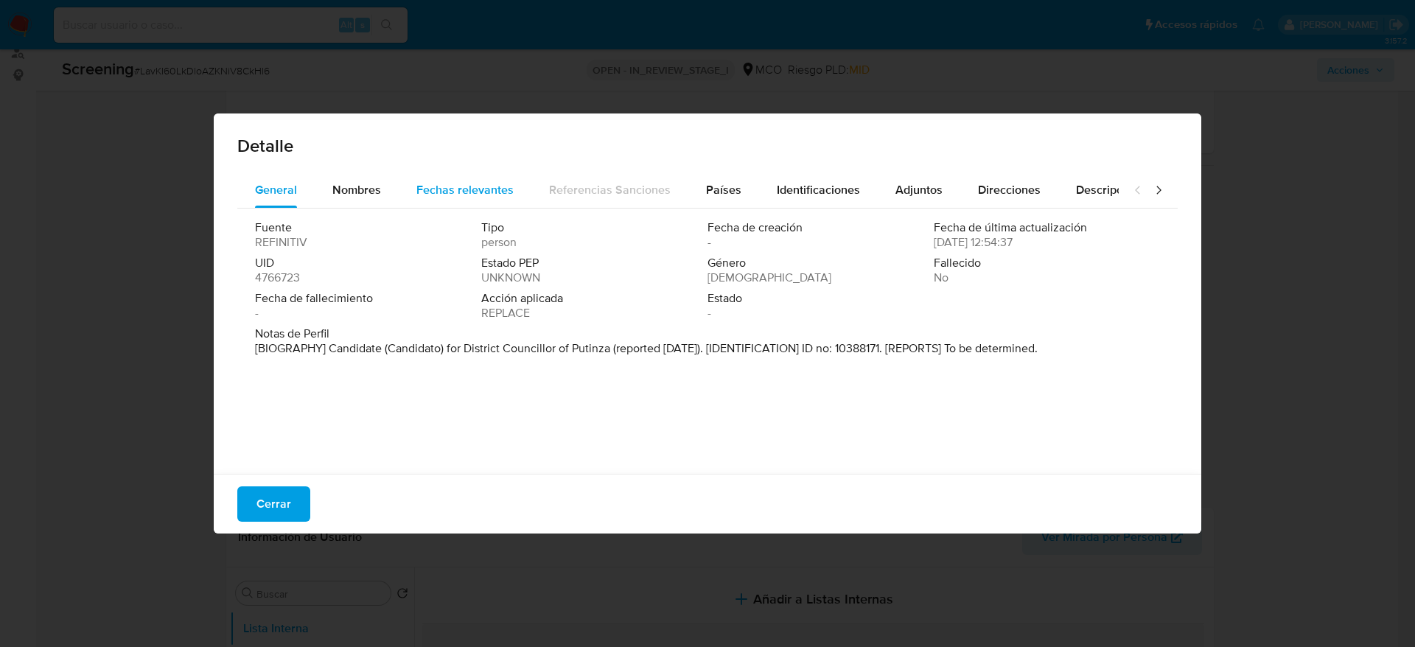
click at [408, 181] on button "Fechas relevantes" at bounding box center [465, 189] width 133 height 35
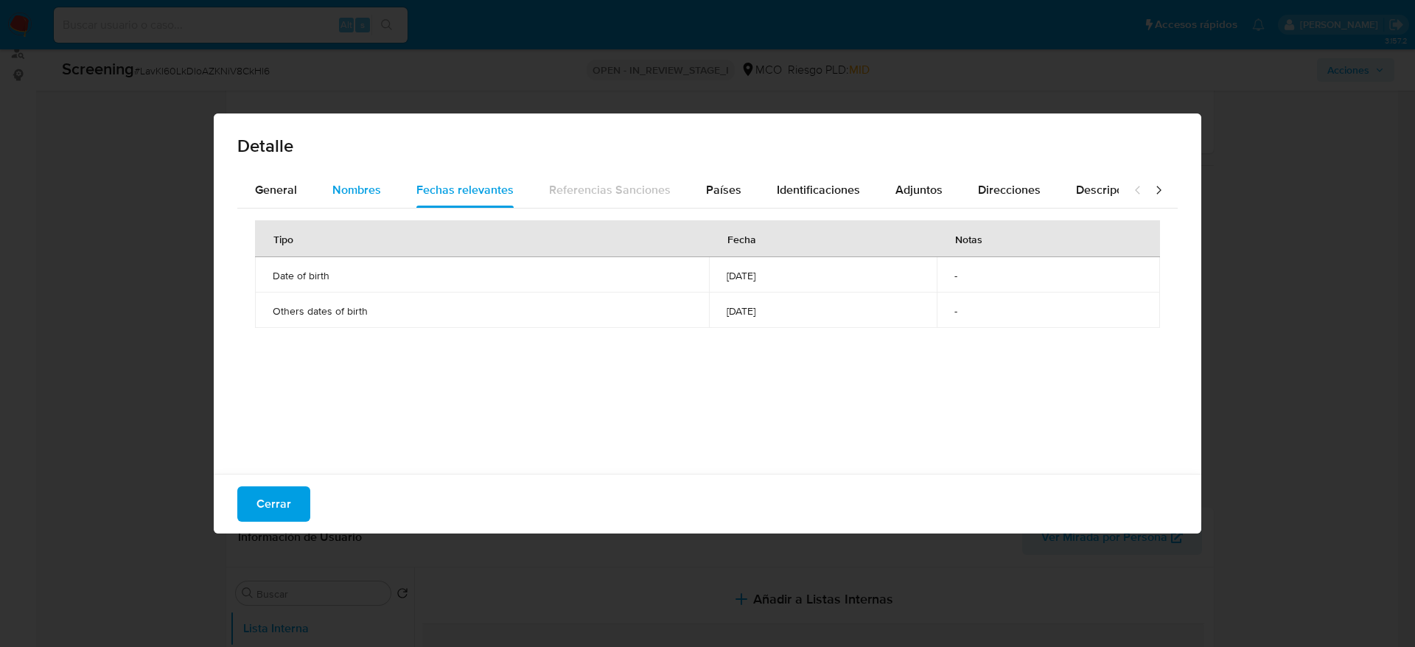
click at [374, 175] on div "Nombres" at bounding box center [356, 189] width 49 height 35
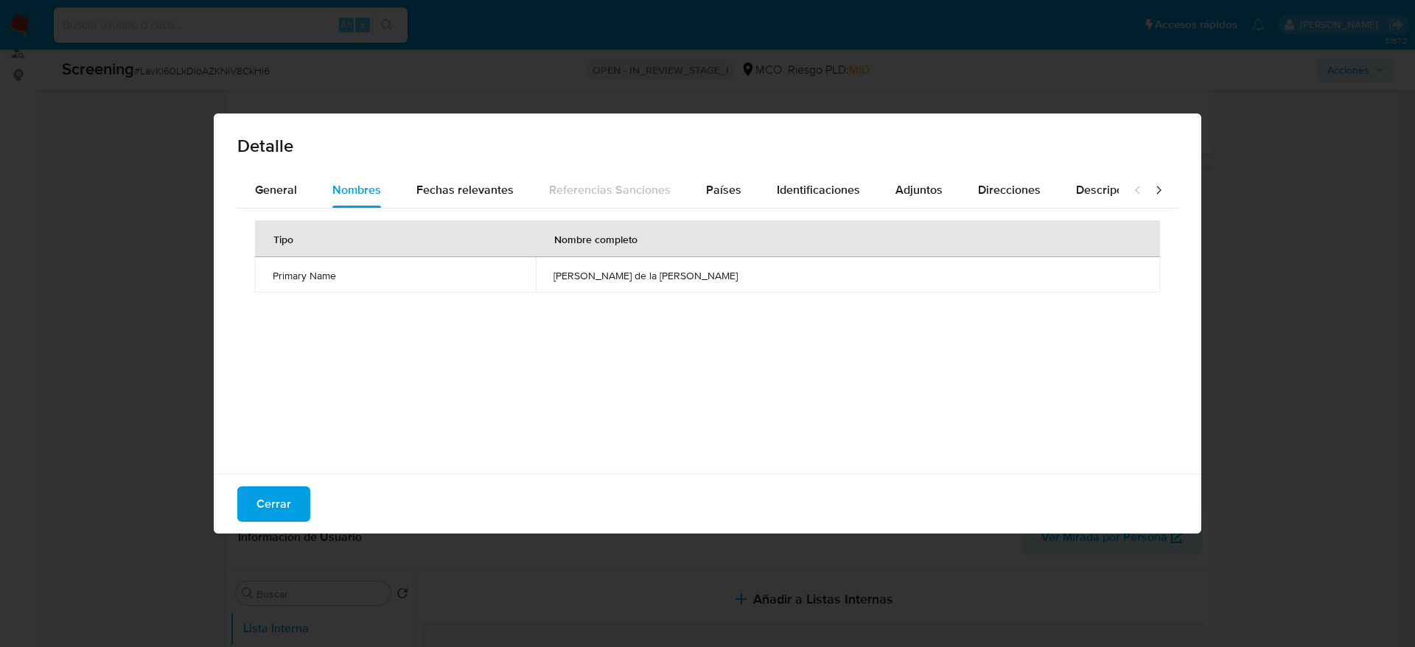
click at [721, 265] on td "hilda ricardina de la cruz melgarejo" at bounding box center [848, 274] width 624 height 35
click at [759, 180] on button "Identificaciones" at bounding box center [818, 189] width 119 height 35
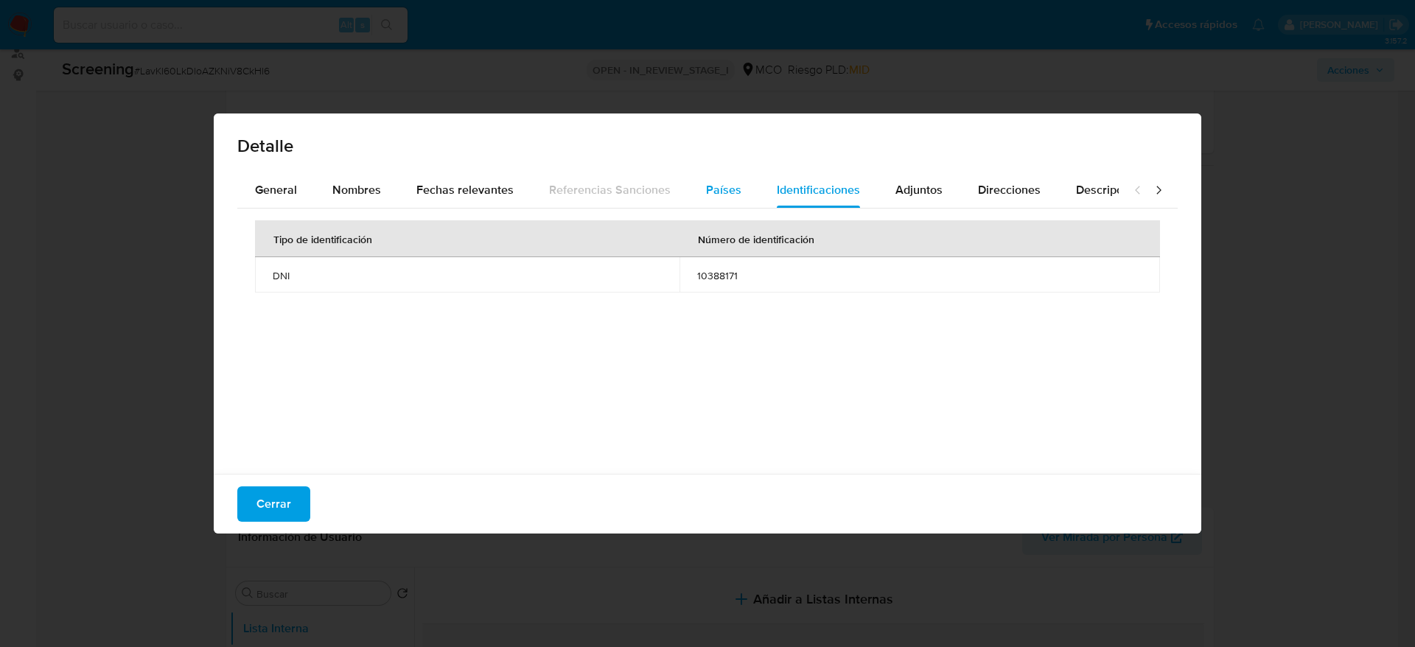
click at [738, 186] on button "Países" at bounding box center [723, 189] width 71 height 35
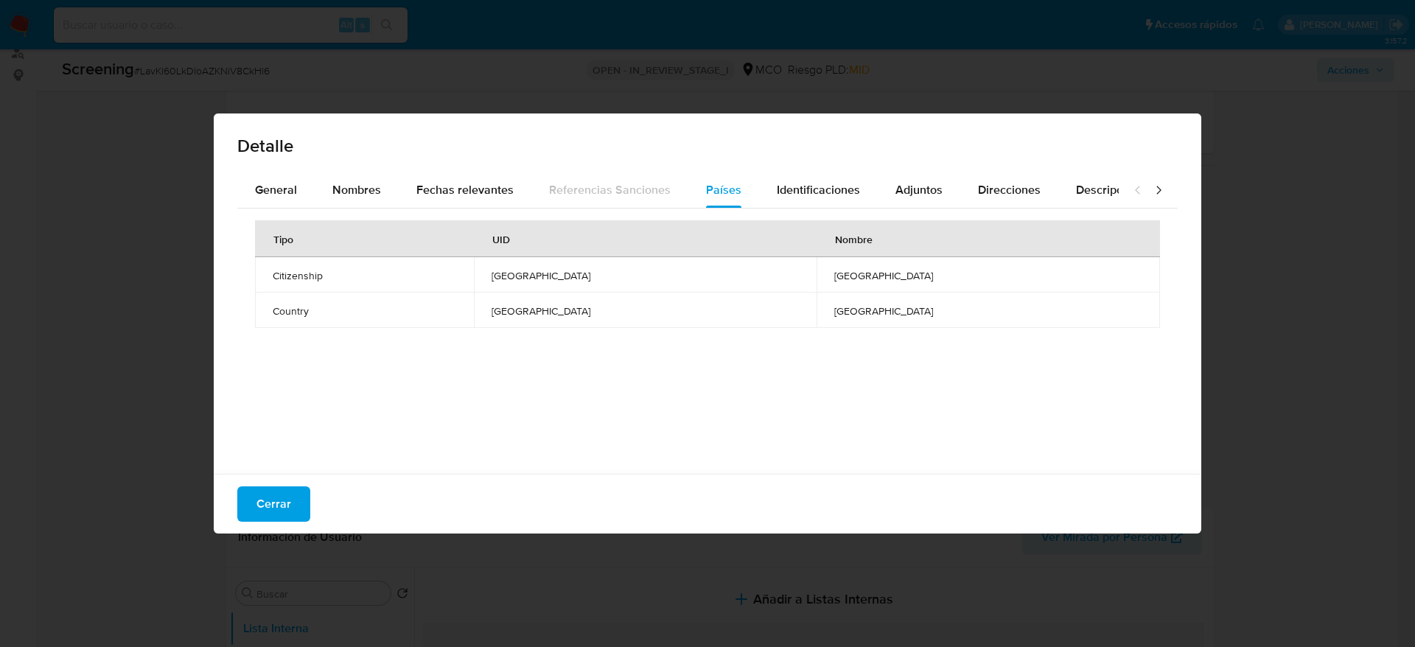
click at [243, 485] on div "Cerrar" at bounding box center [708, 504] width 988 height 60
click at [257, 494] on span "Cerrar" at bounding box center [273, 504] width 35 height 32
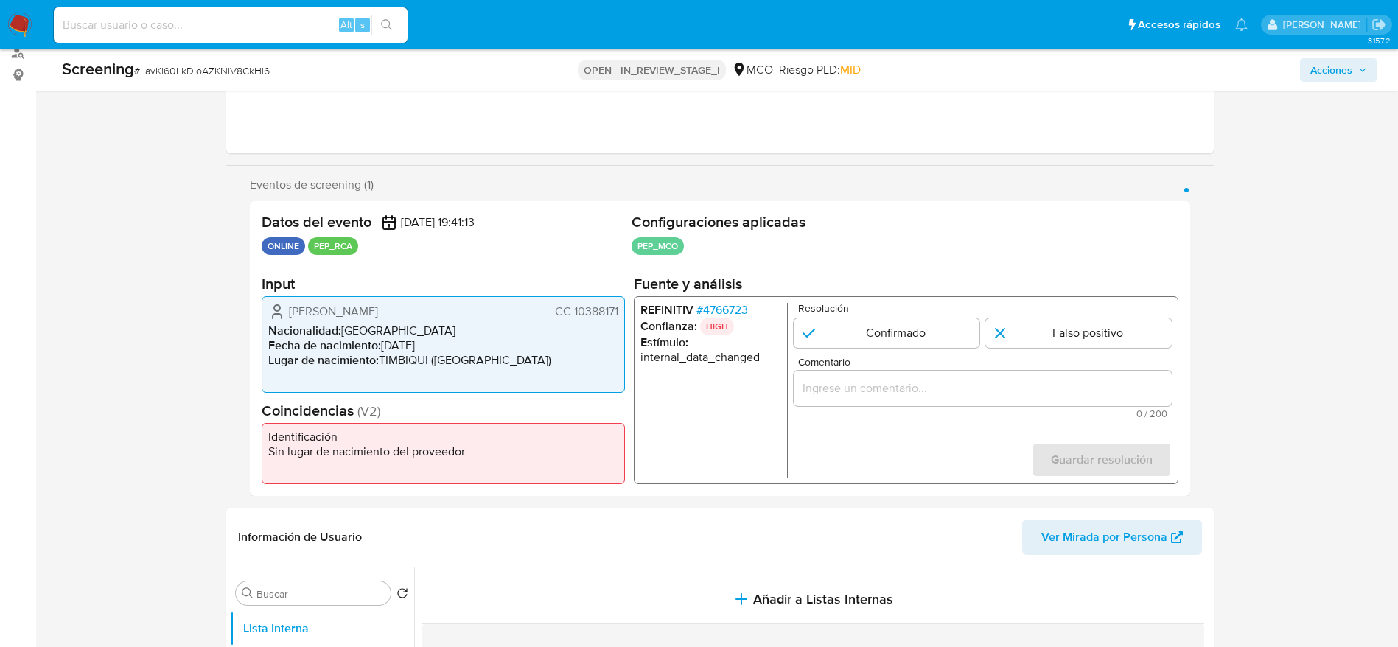
click at [888, 379] on input "Comentario" at bounding box center [982, 388] width 378 height 19
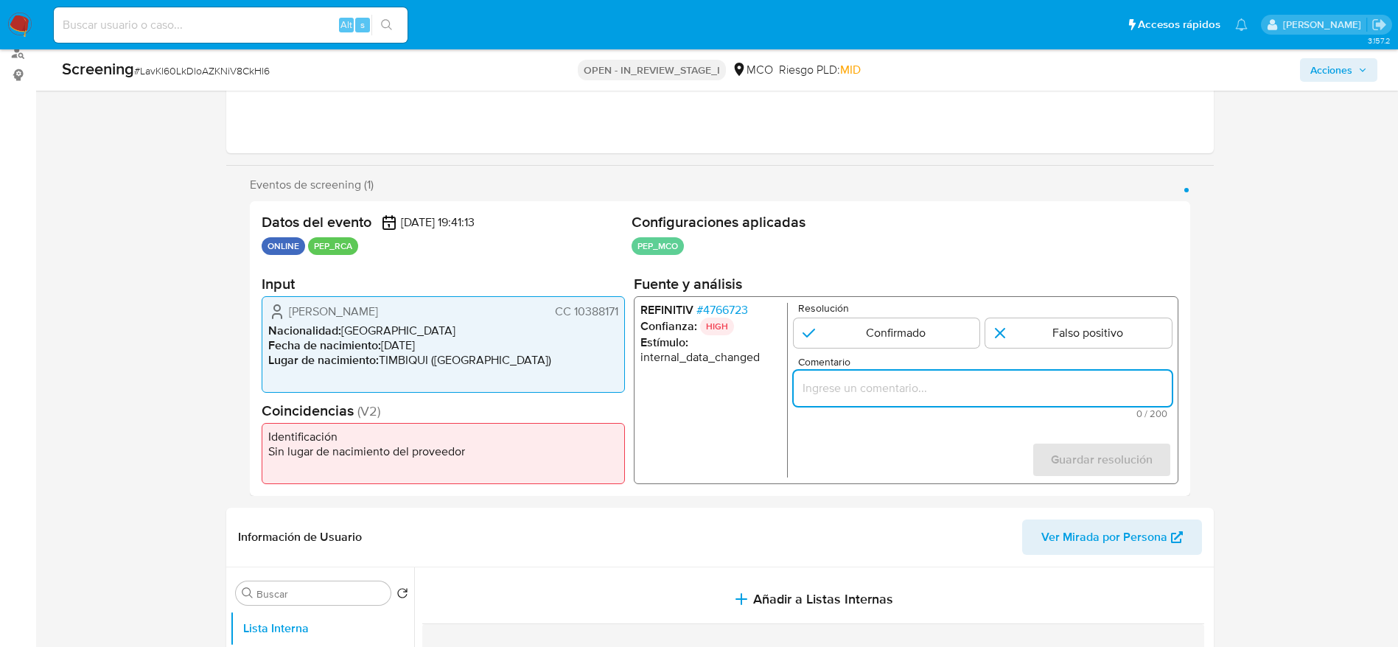
paste input "Compara al usuario Dancy Davinso Gongora Hurtado CC 10388171 con el PEP "hilda …"
type input "Compara al usuario Dancy Davinso Gongora Hurtado CC 10388171 con el PEP "hilda …"
drag, startPoint x: 1103, startPoint y: 324, endPoint x: 1098, endPoint y: 377, distance: 52.6
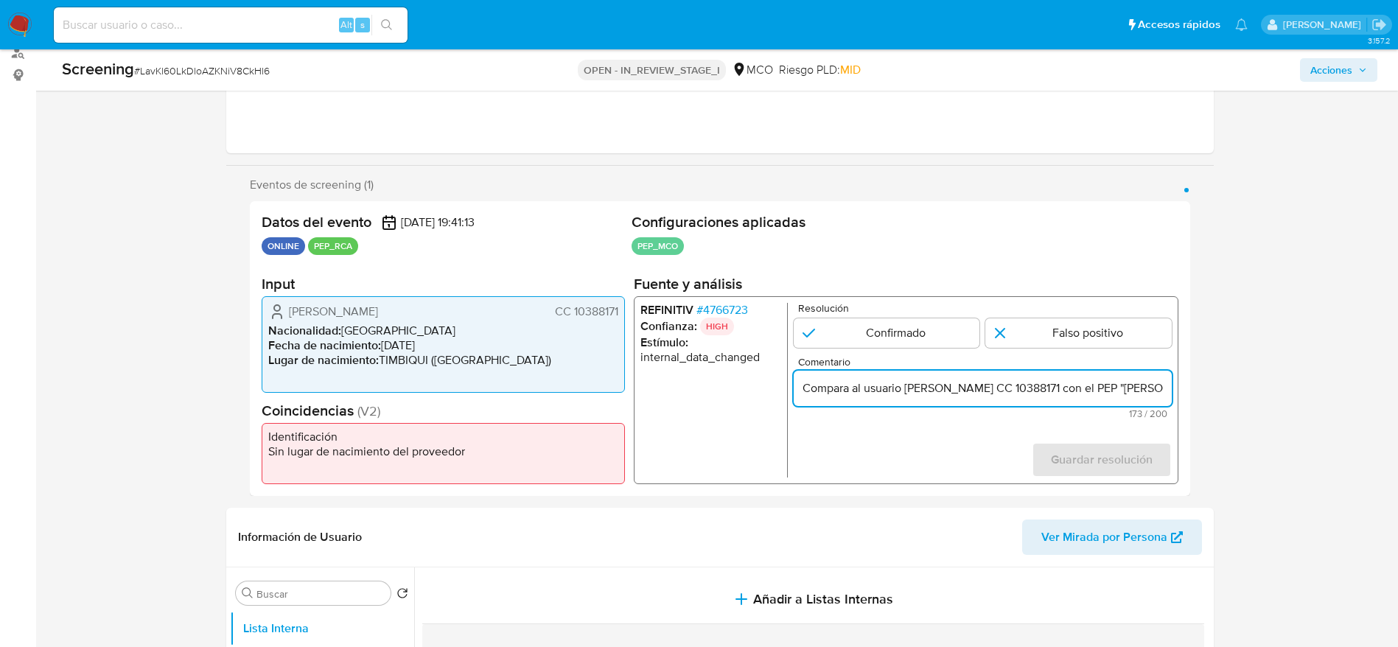
click at [1103, 323] on input "1 de 1" at bounding box center [1078, 332] width 186 height 29
radio input "true"
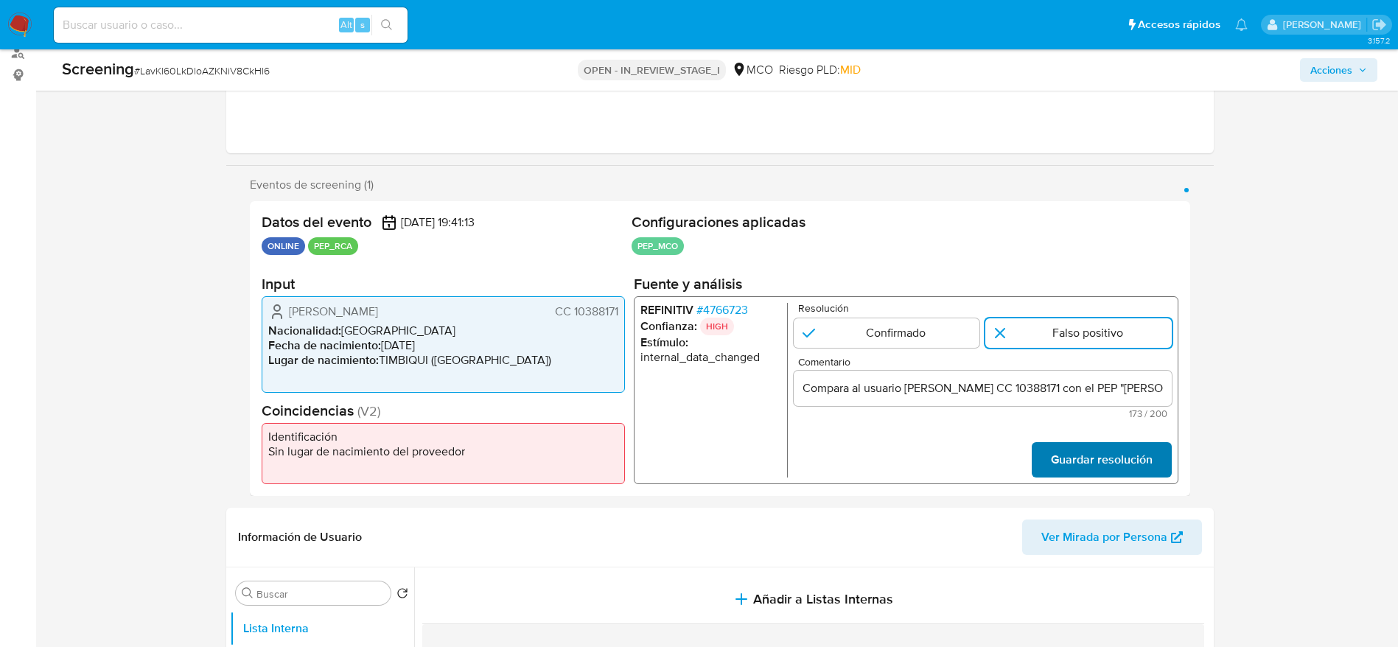
click at [1100, 456] on span "Guardar resolución" at bounding box center [1101, 460] width 102 height 32
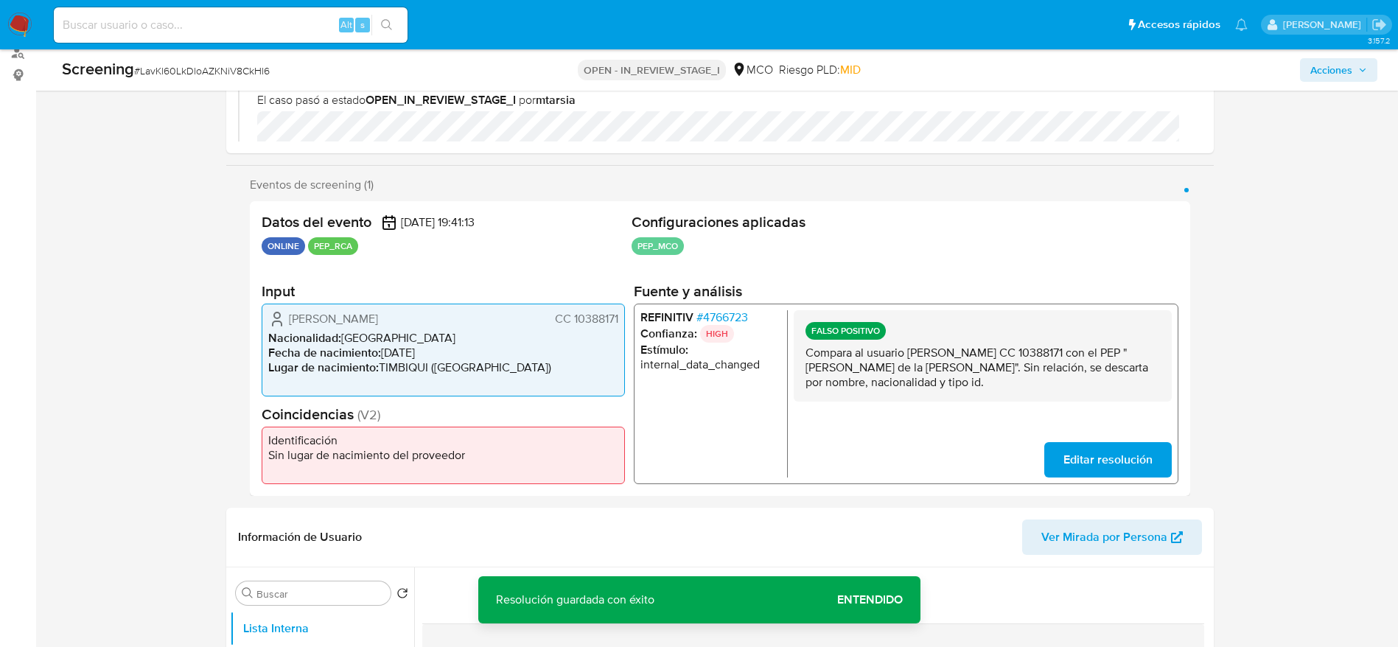
click at [958, 356] on p "Compara al usuario Dancy Davinso Gongora Hurtado CC 10388171 con el PEP "hilda …" at bounding box center [982, 368] width 354 height 44
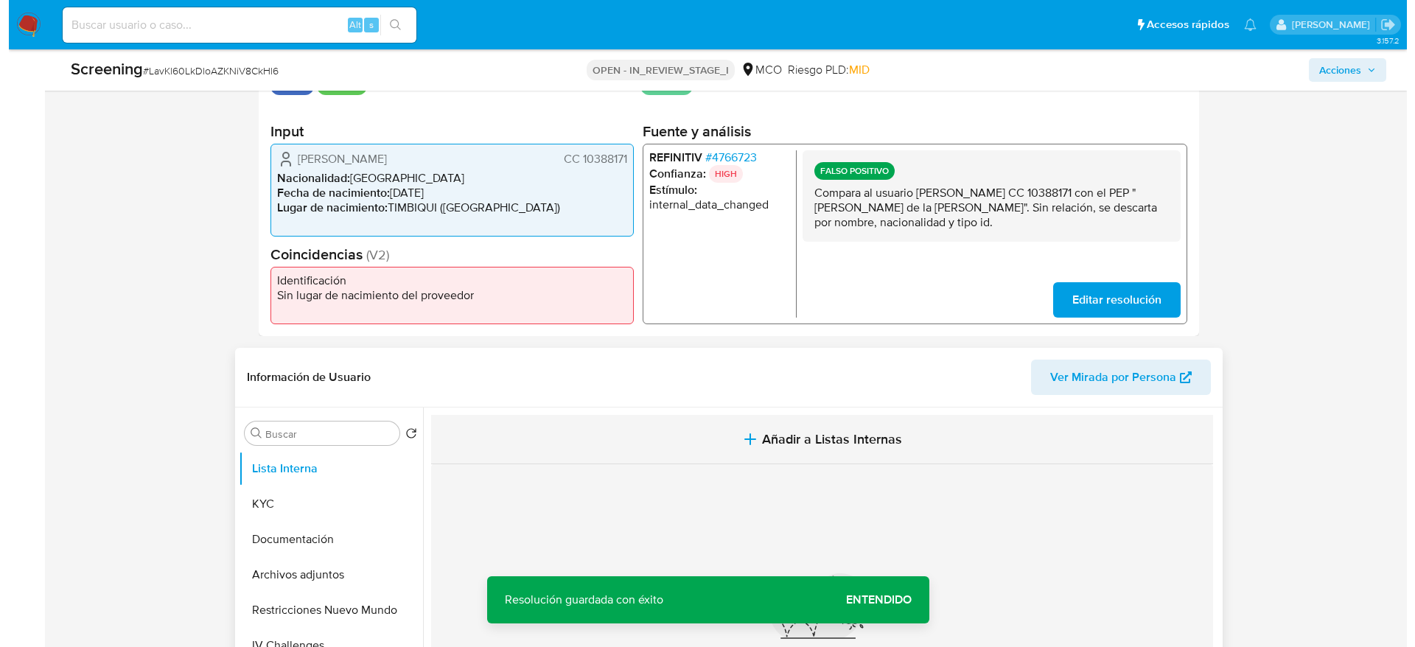
scroll to position [404, 0]
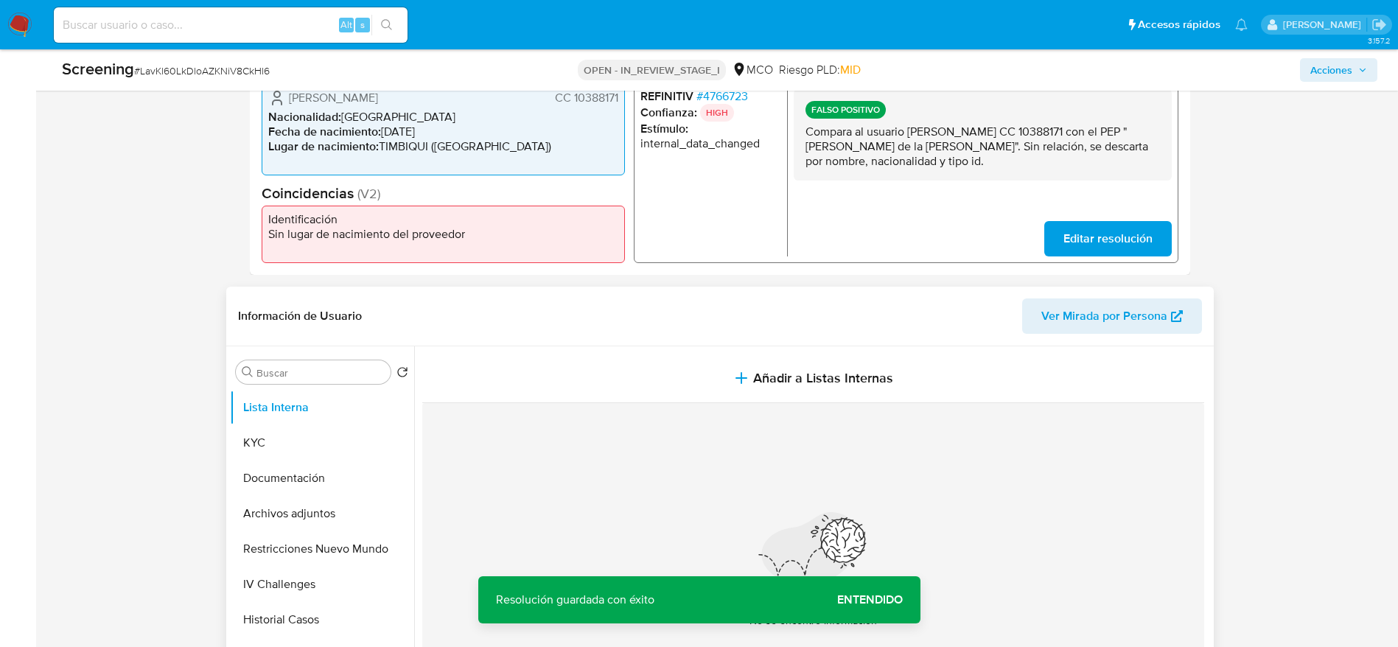
click at [522, 410] on div "Nada por acá... No se encontró información" at bounding box center [813, 576] width 782 height 346
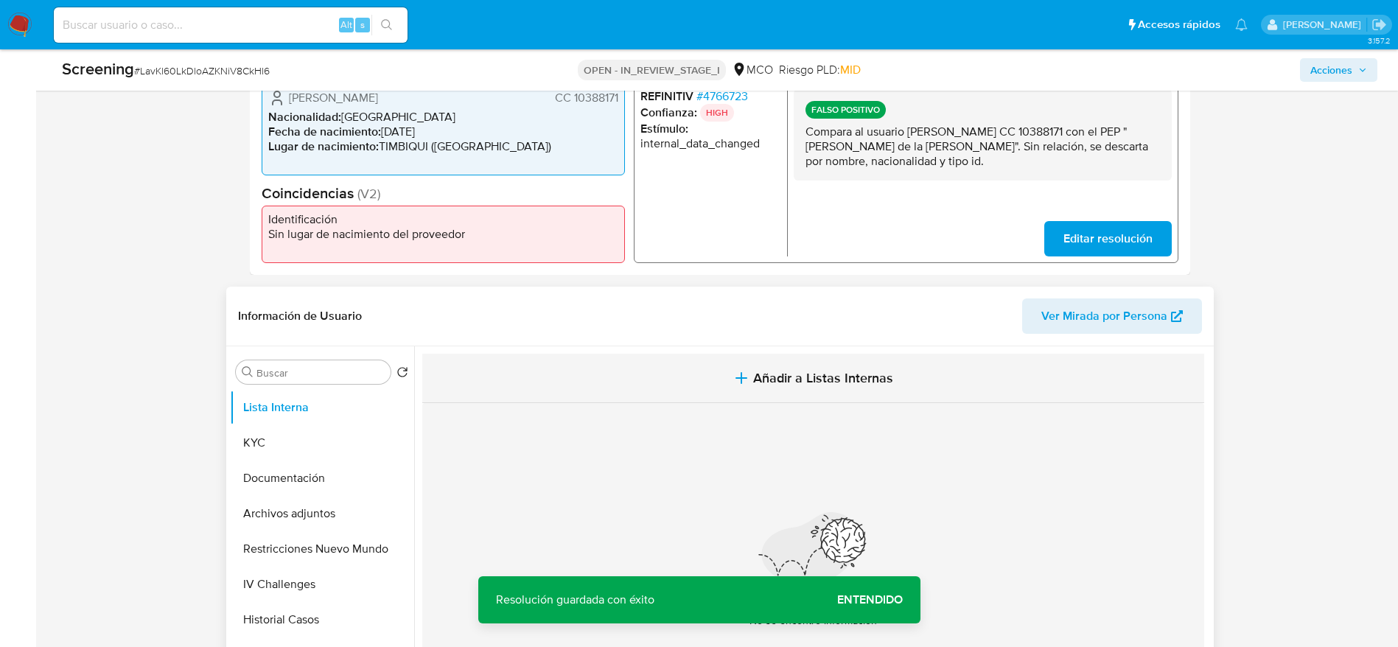
click at [583, 396] on button "Añadir a Listas Internas" at bounding box center [813, 378] width 782 height 49
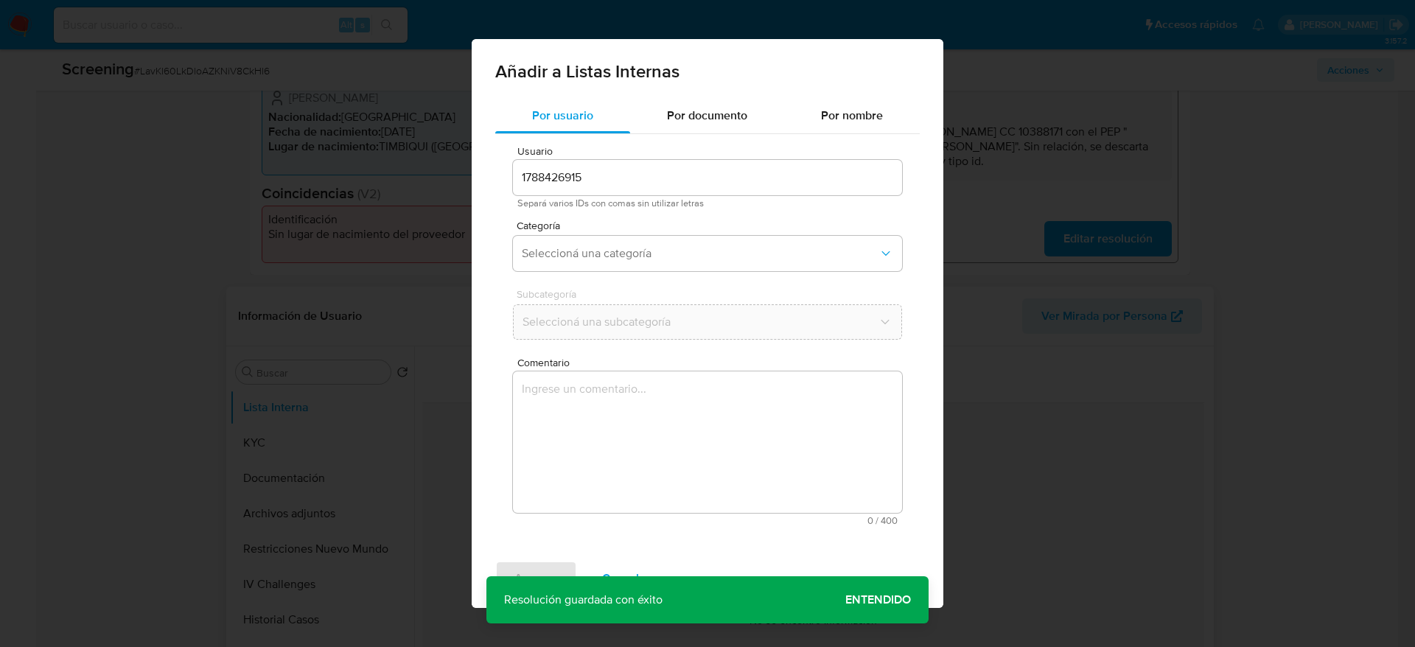
click at [592, 450] on textarea "Comentario" at bounding box center [707, 441] width 389 height 141
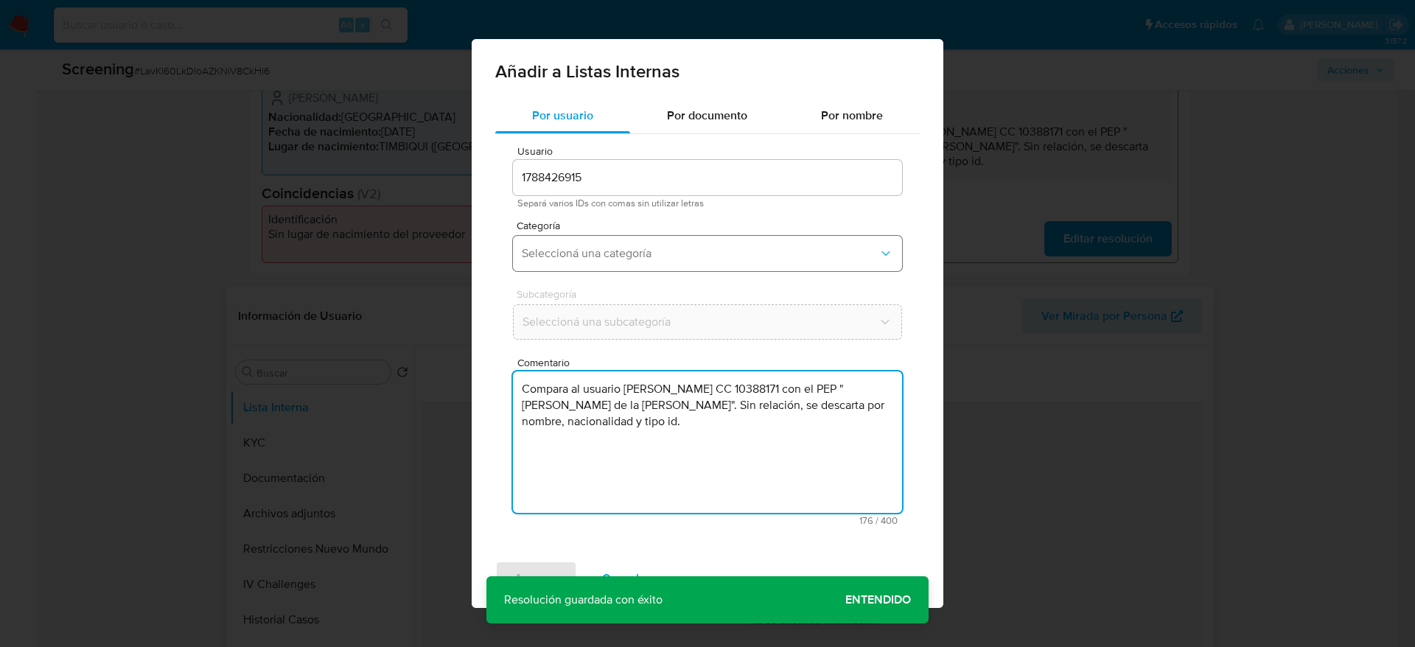
type textarea "Compara al usuario Dancy Davinso Gongora Hurtado CC 10388171 con el PEP "hilda …"
click at [652, 259] on span "Seleccioná una categoría" at bounding box center [700, 253] width 357 height 15
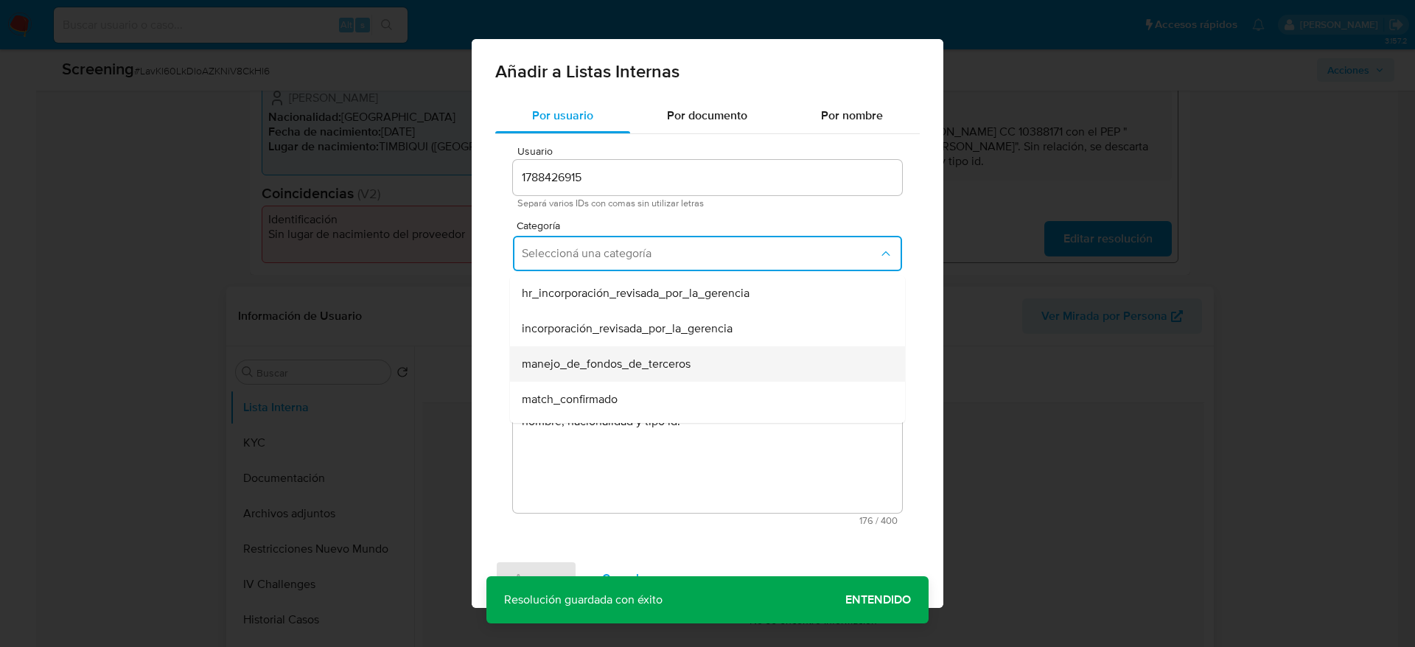
scroll to position [111, 0]
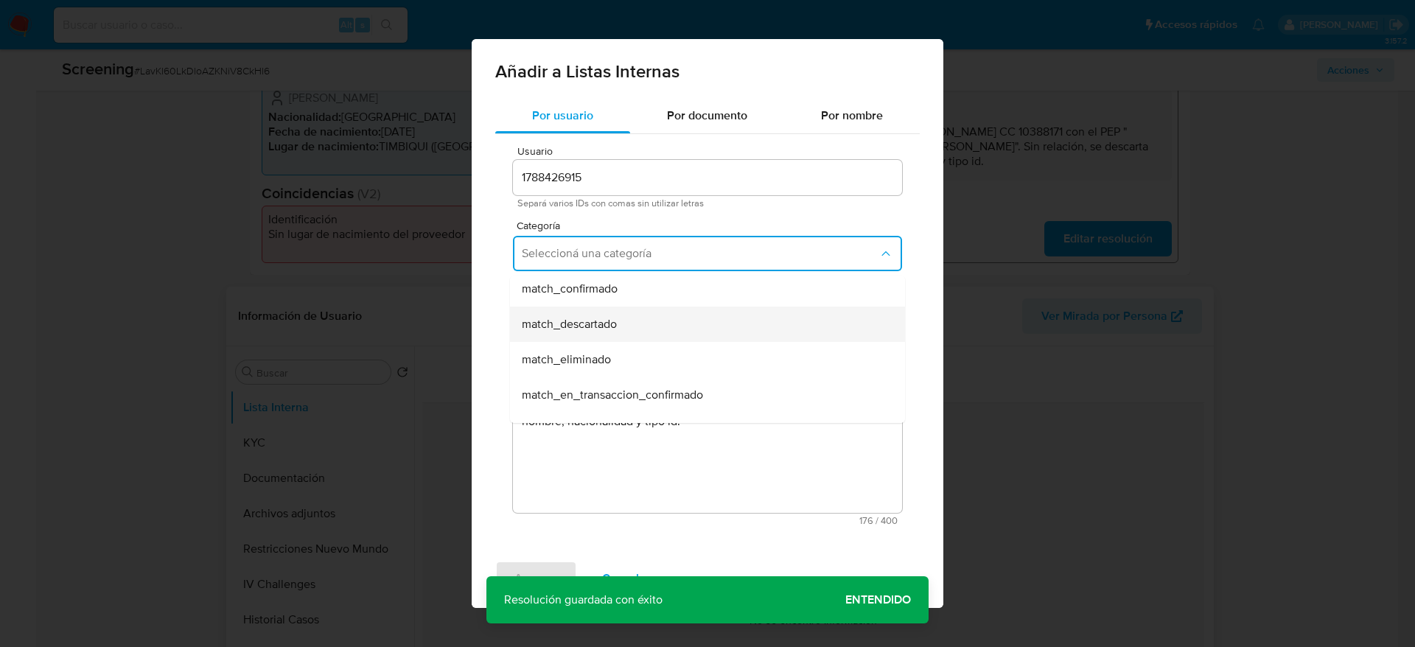
click at [621, 315] on div "match_descartado" at bounding box center [703, 324] width 363 height 35
click at [621, 315] on span "Seleccioná una subcategoría" at bounding box center [699, 322] width 355 height 15
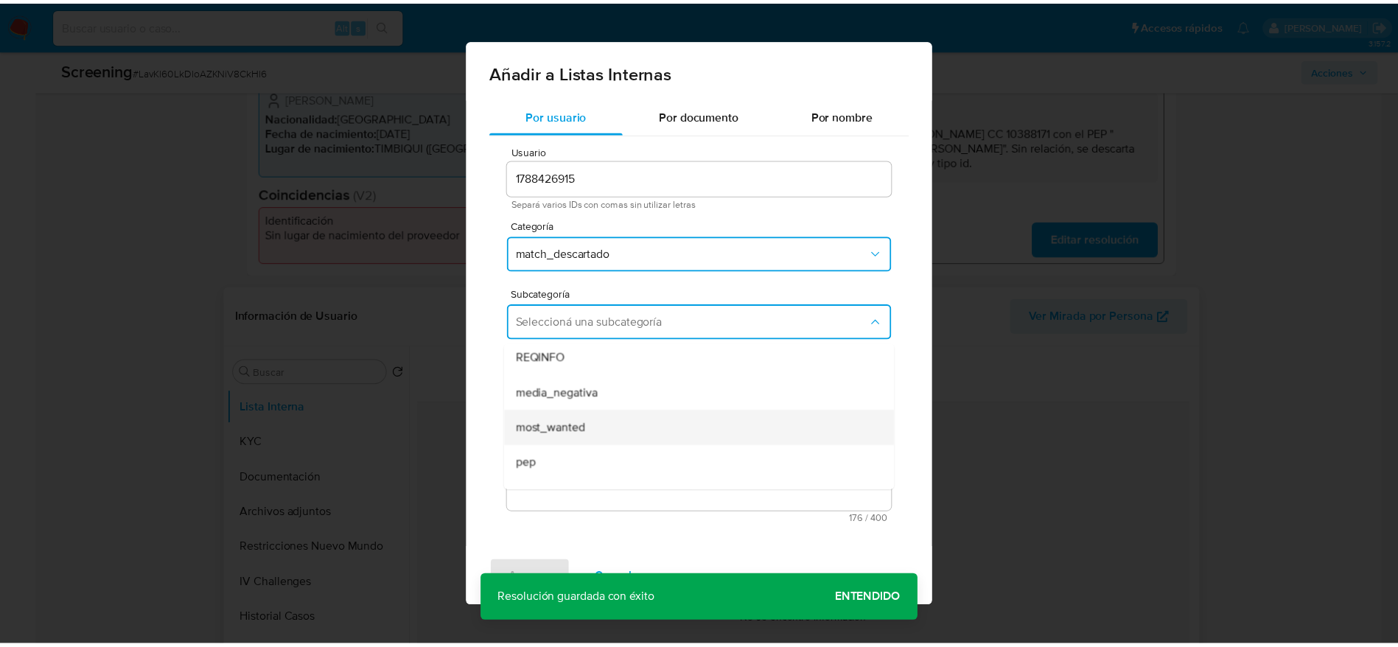
scroll to position [100, 0]
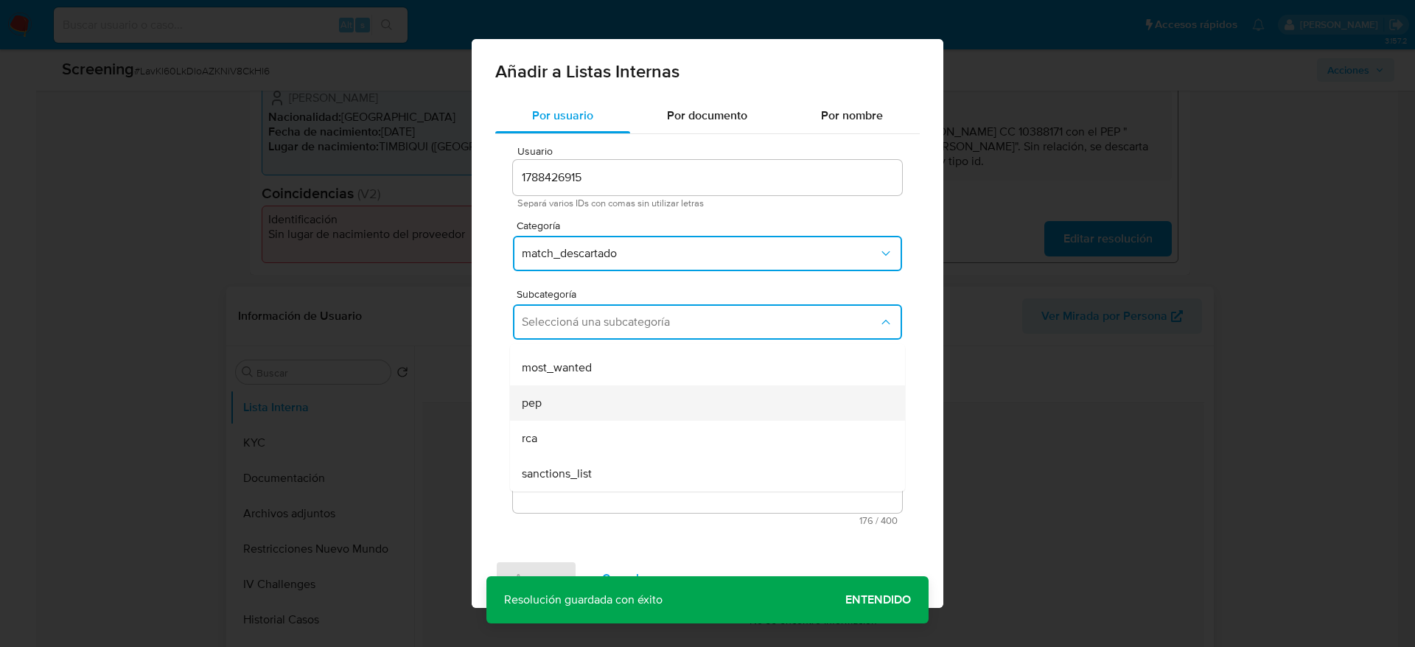
click at [590, 393] on div "pep" at bounding box center [703, 402] width 363 height 35
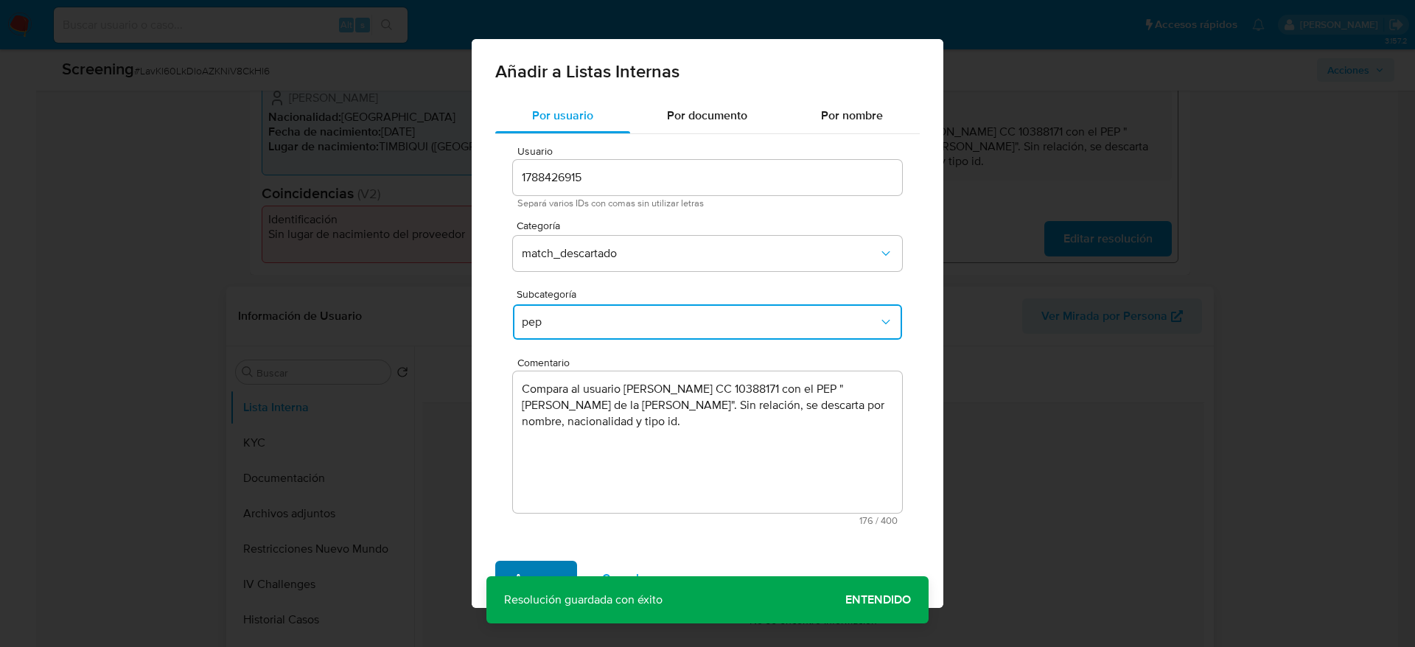
click at [536, 567] on span "Agregar" at bounding box center [535, 578] width 43 height 32
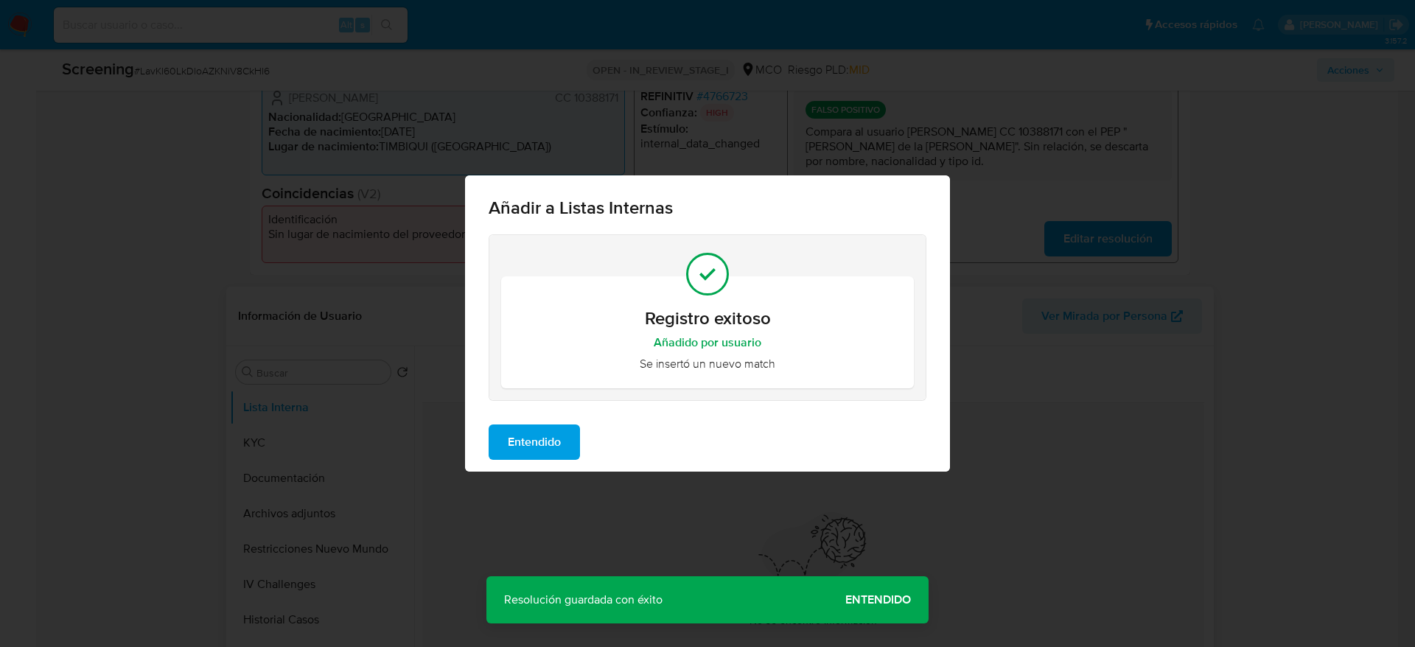
click at [539, 454] on span "Entendido" at bounding box center [534, 442] width 53 height 32
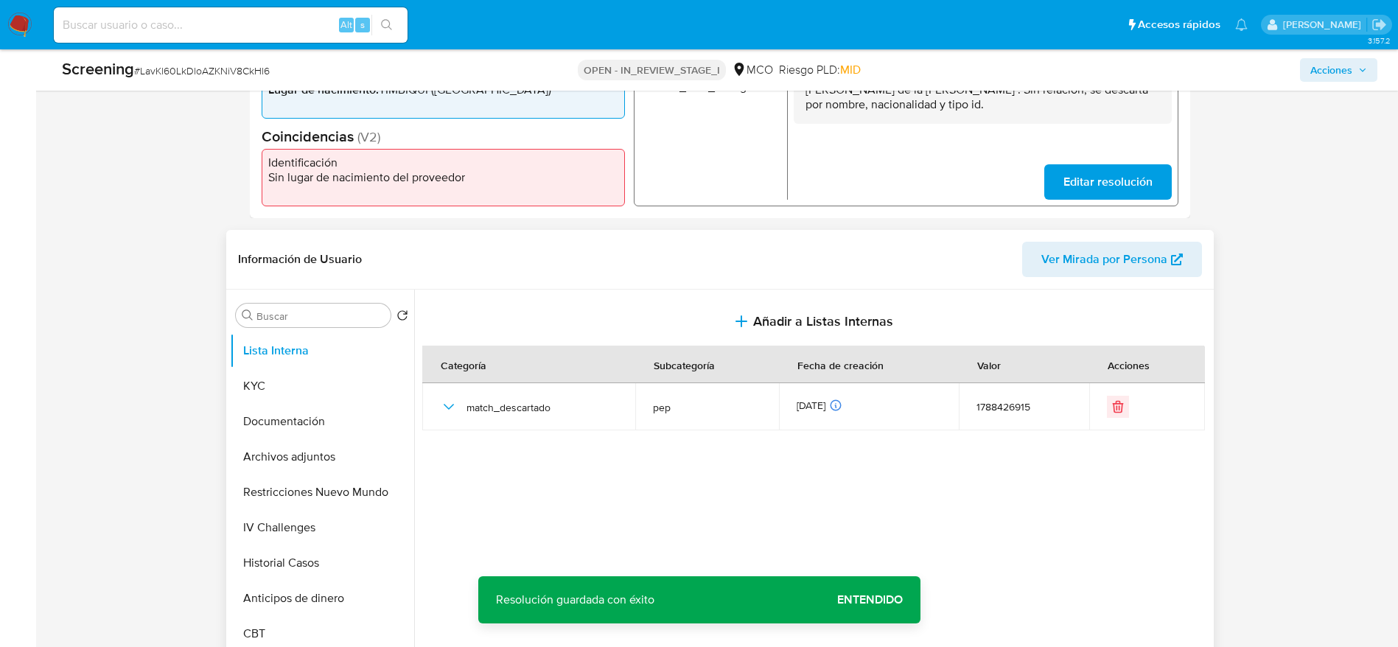
scroll to position [553, 0]
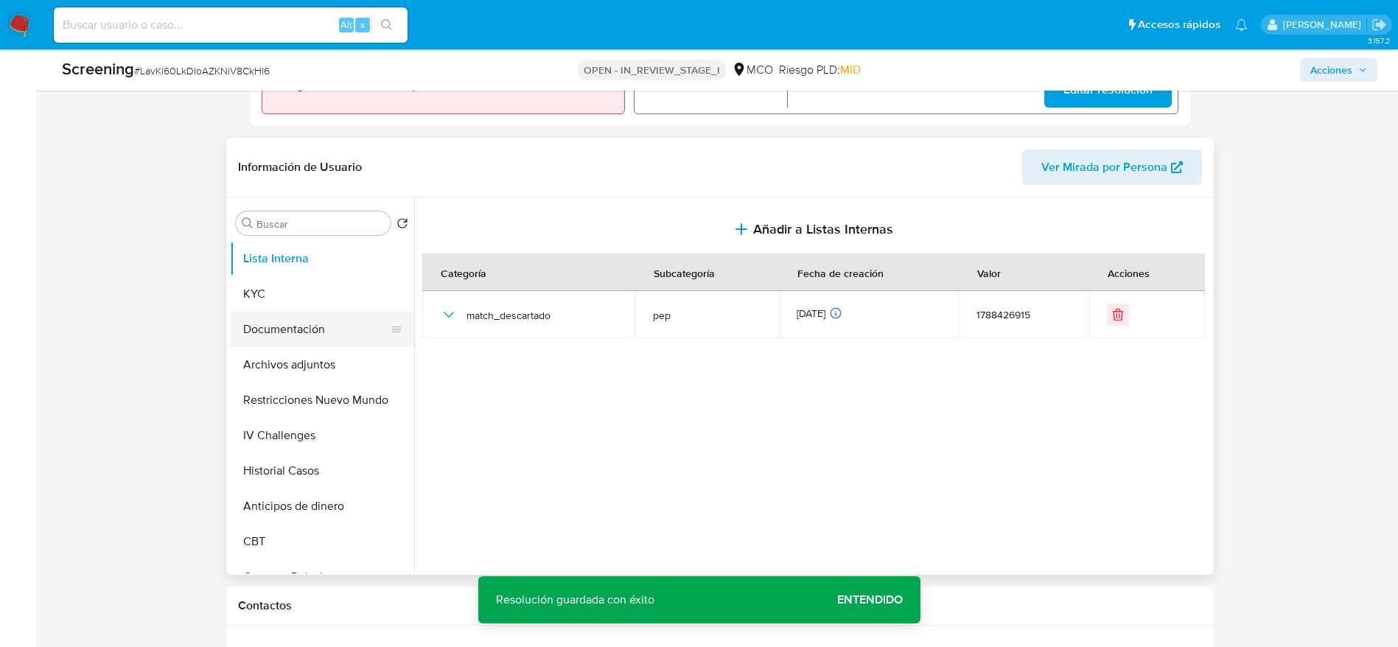
click at [276, 338] on button "Documentación" at bounding box center [316, 329] width 172 height 35
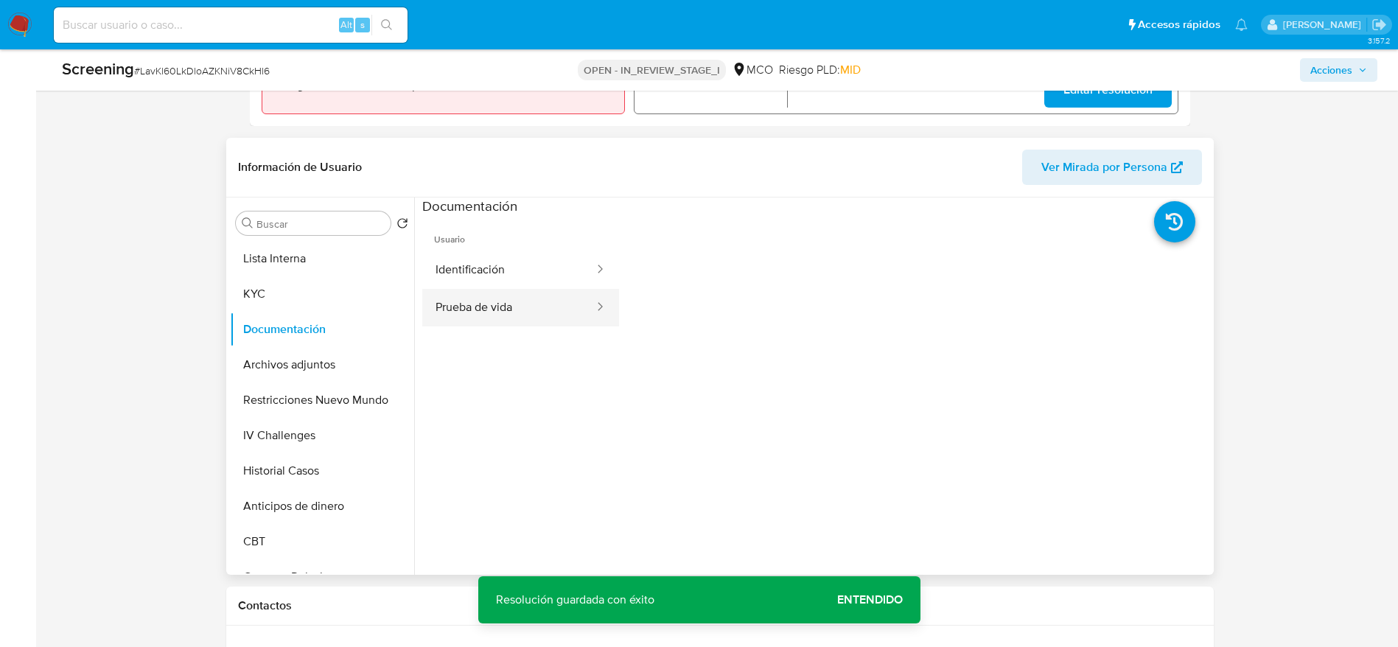
click at [517, 312] on button "Prueba de vida" at bounding box center [508, 308] width 173 height 38
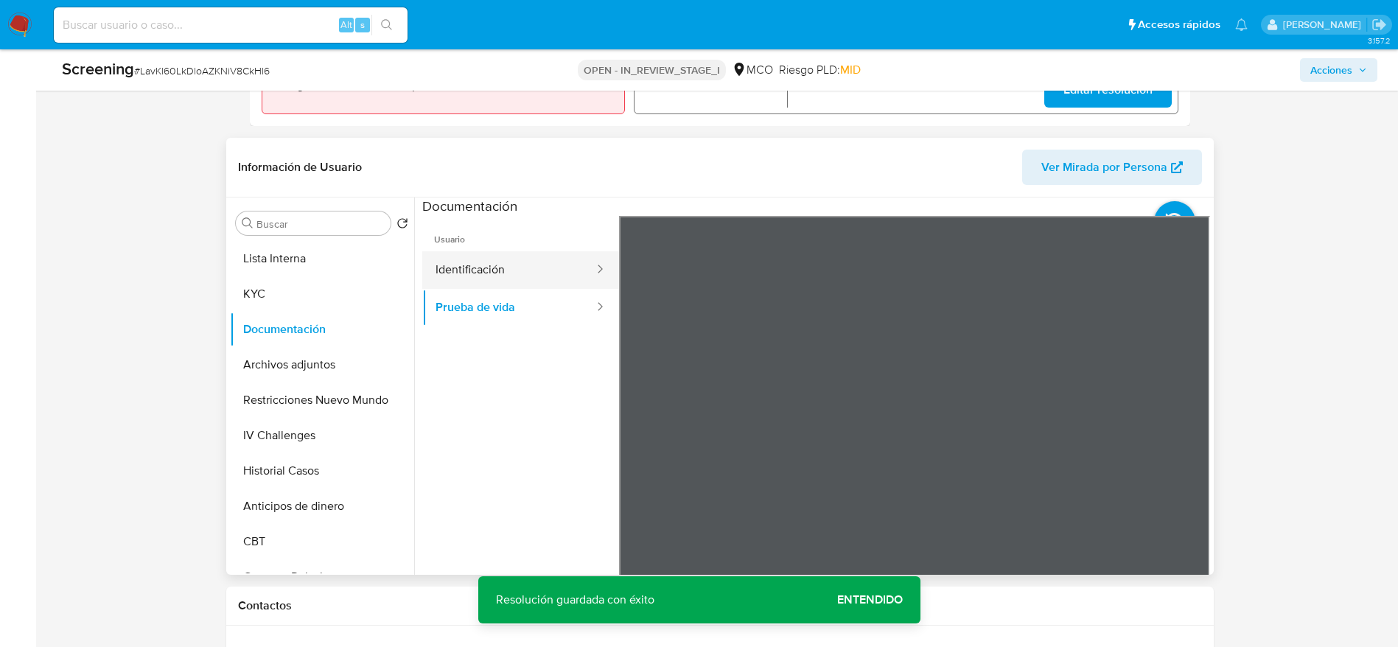
click at [528, 277] on button "Identificación" at bounding box center [508, 270] width 173 height 38
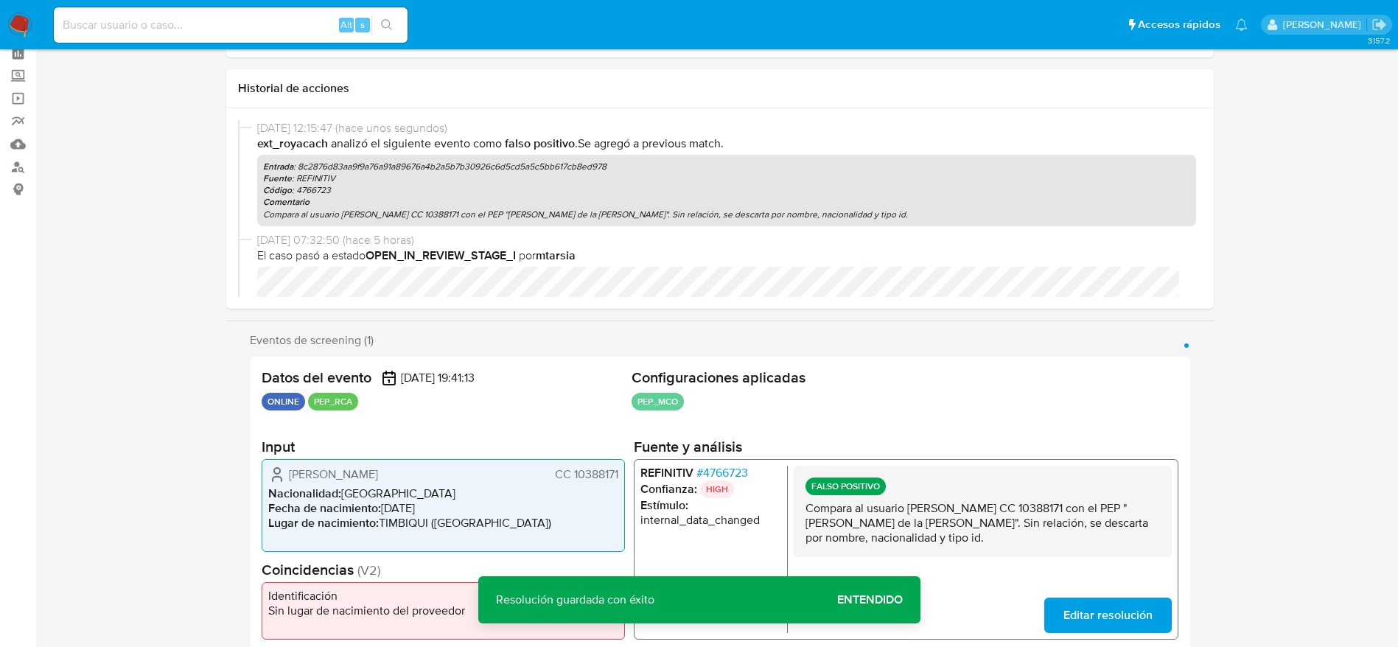
scroll to position [0, 0]
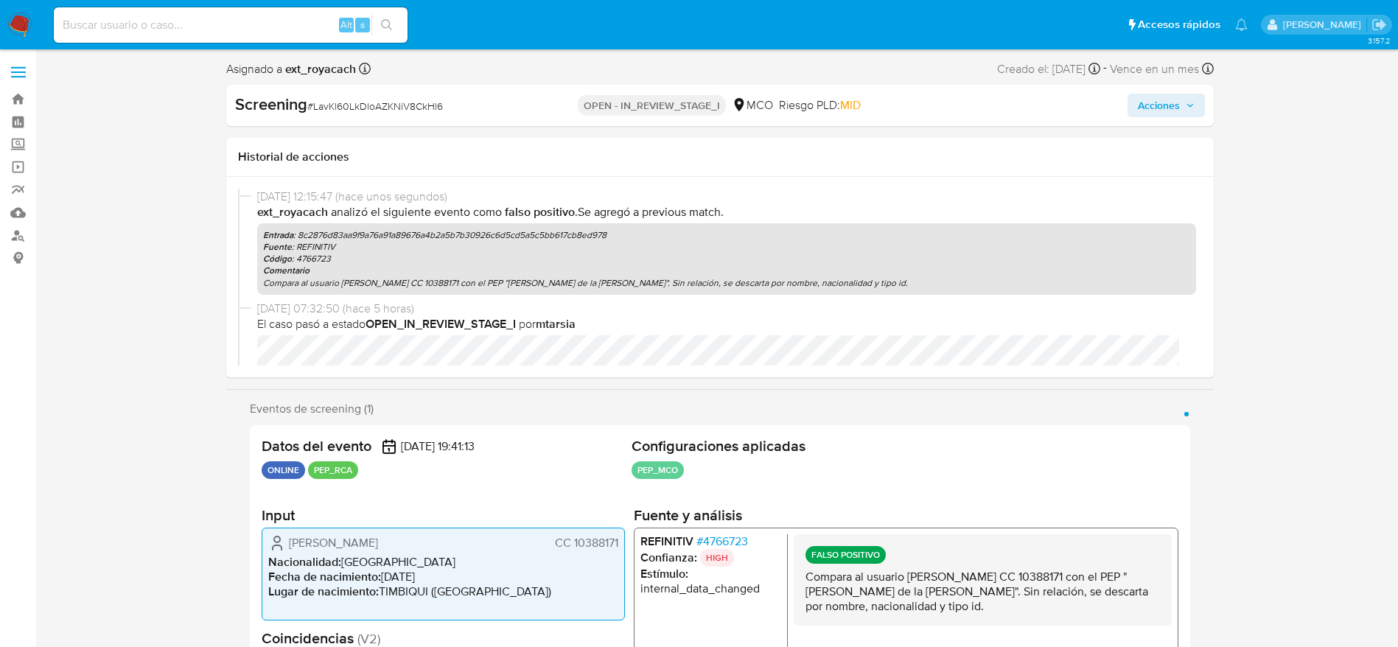
click at [1135, 108] on button "Acciones" at bounding box center [1166, 106] width 77 height 24
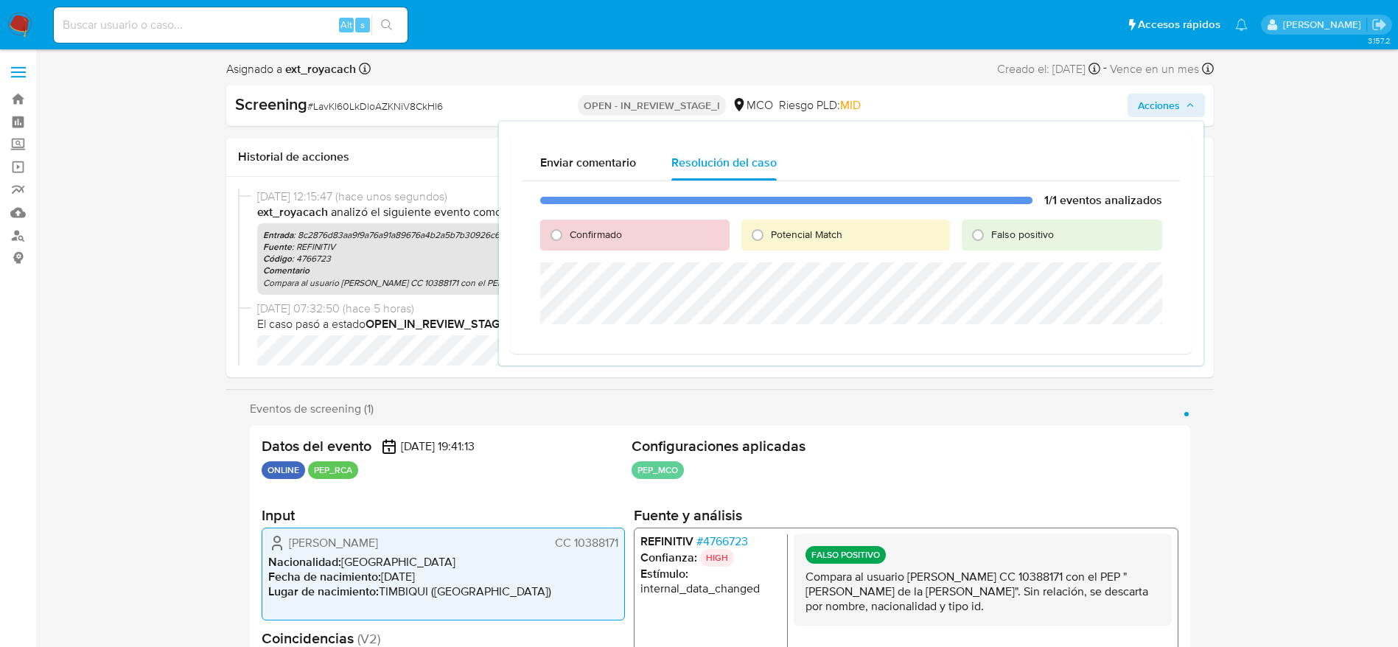
click at [938, 220] on div "Potencial Match" at bounding box center [845, 235] width 209 height 31
click at [961, 226] on div "Confirmado Potencial Match Falso positivo" at bounding box center [851, 235] width 622 height 31
click at [975, 238] on input "Falso positivo" at bounding box center [978, 235] width 24 height 24
radio input "true"
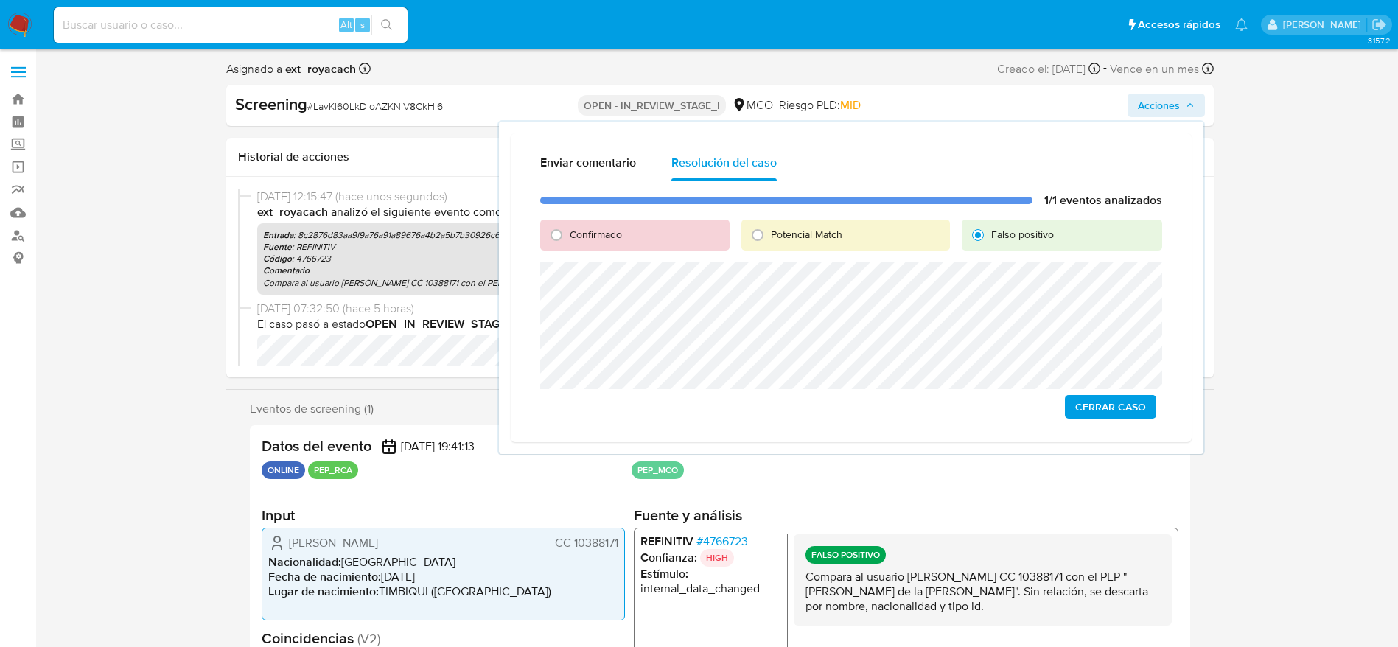
click at [1109, 401] on span "Cerrar Caso" at bounding box center [1110, 406] width 71 height 21
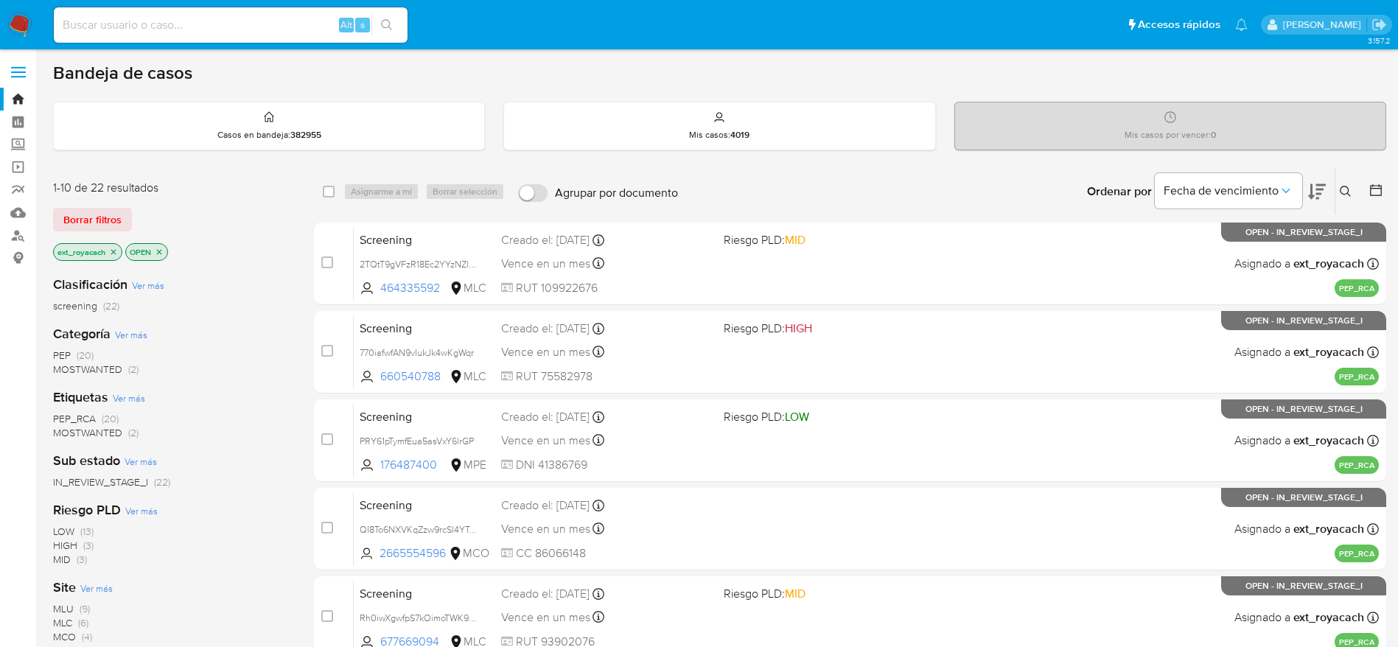
click at [74, 353] on span "PEP (20)" at bounding box center [73, 356] width 41 height 14
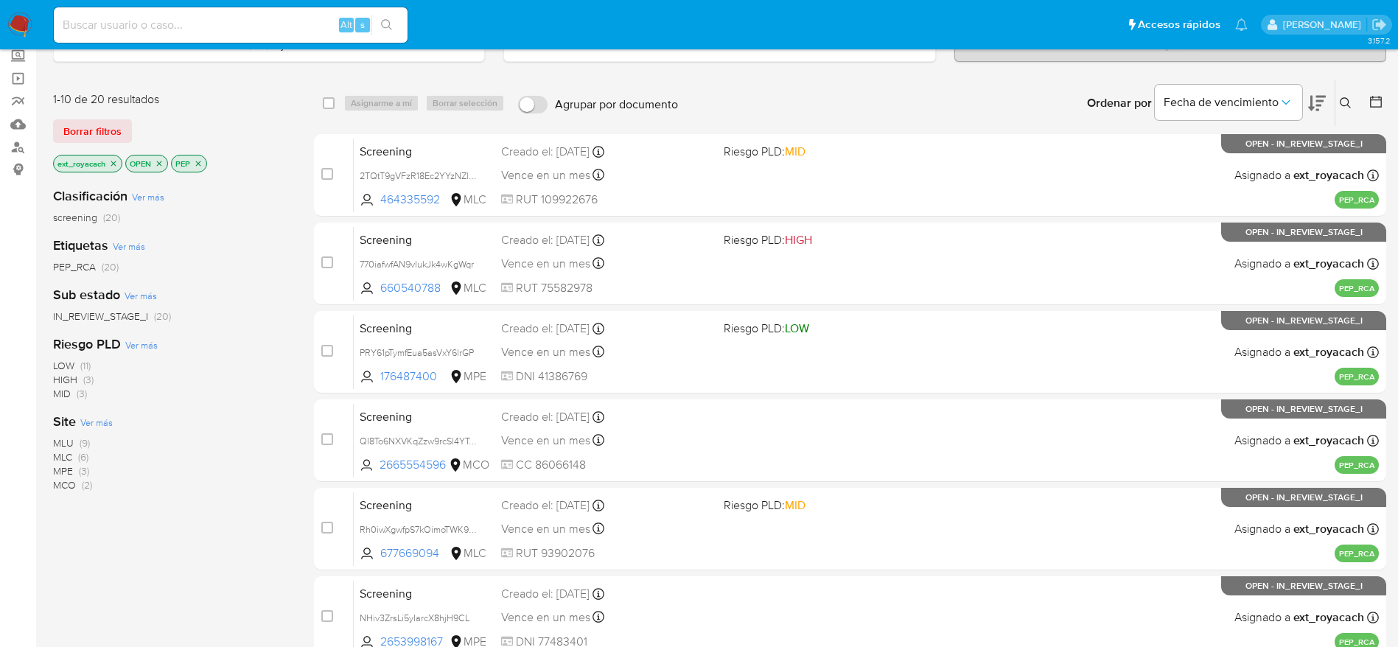
scroll to position [221, 0]
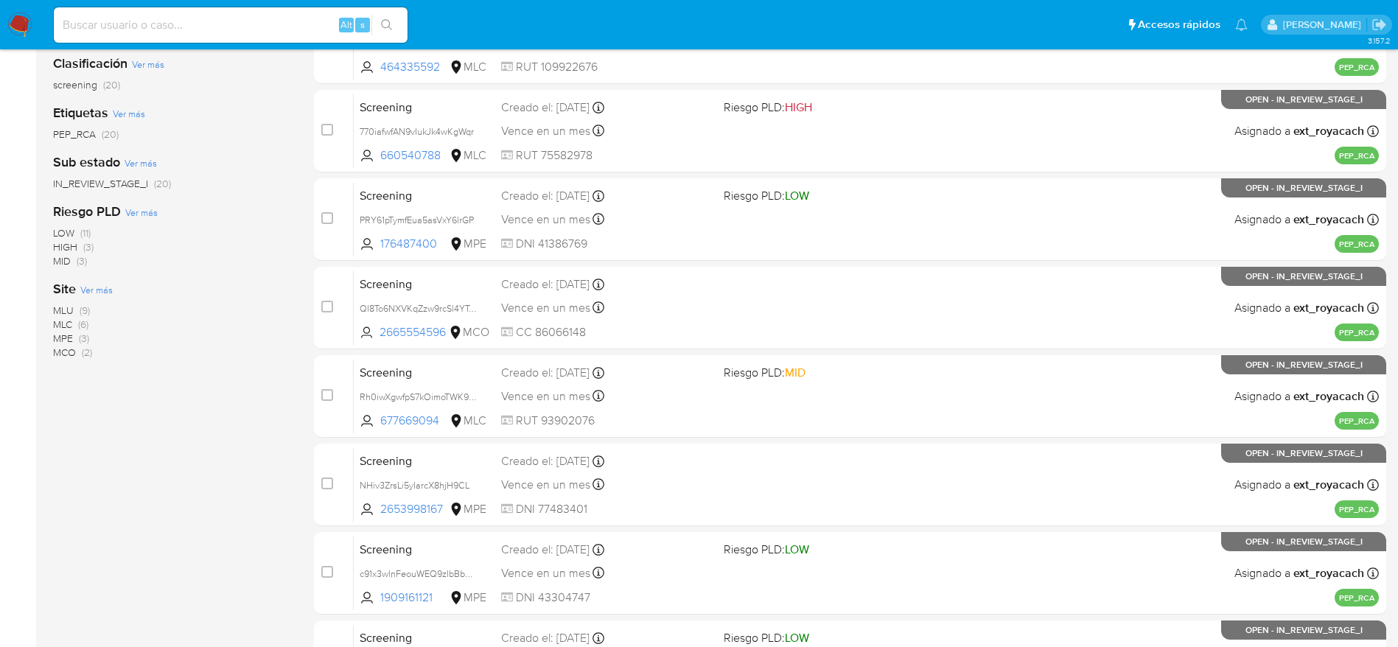
click at [0, 32] on nav "Pausado Ver notificaciones Alt s Accesos rápidos Presiona las siguientes teclas…" at bounding box center [699, 24] width 1398 height 49
click at [20, 29] on img at bounding box center [19, 25] width 25 height 25
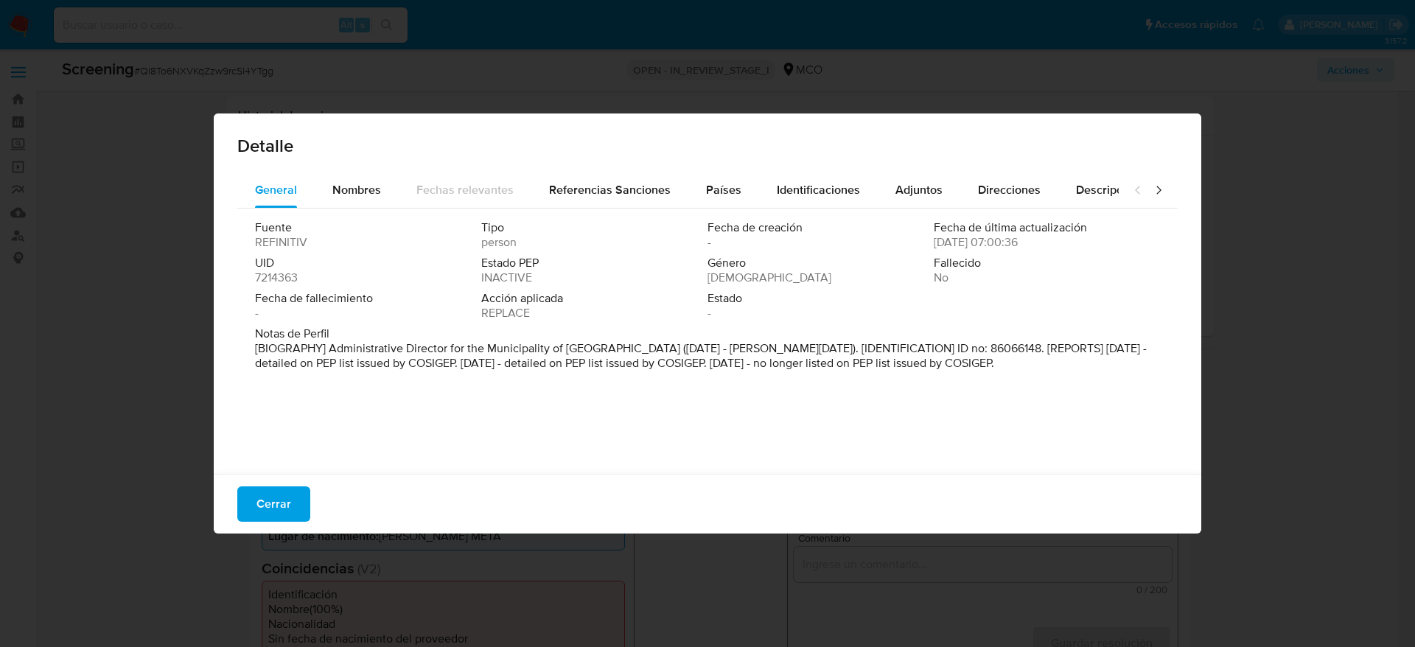
select select "10"
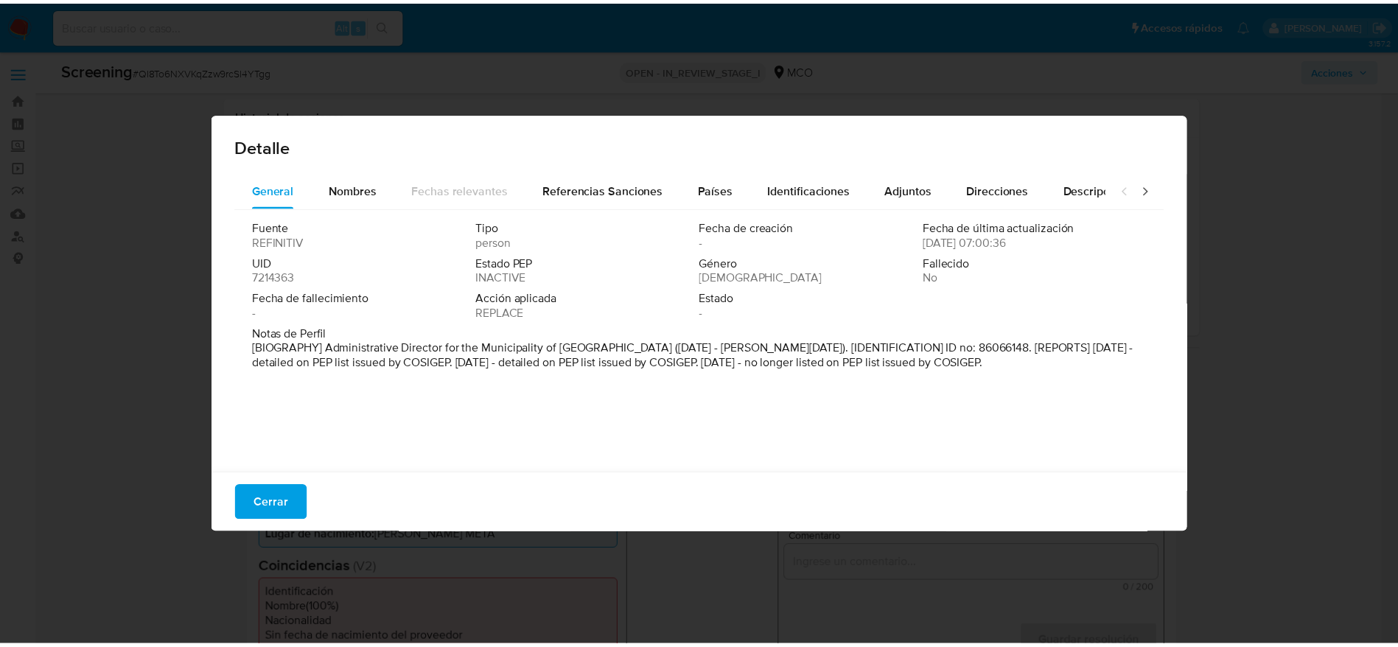
scroll to position [145, 0]
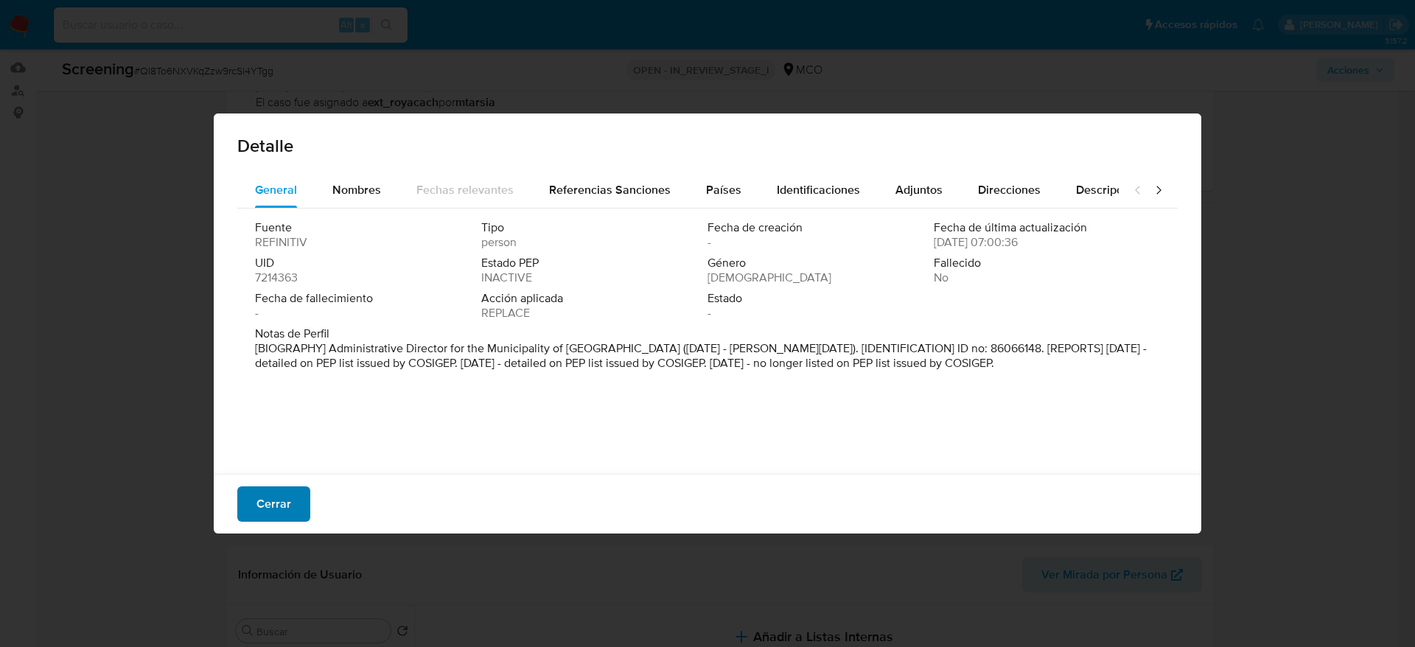
click at [260, 497] on span "Cerrar" at bounding box center [273, 504] width 35 height 32
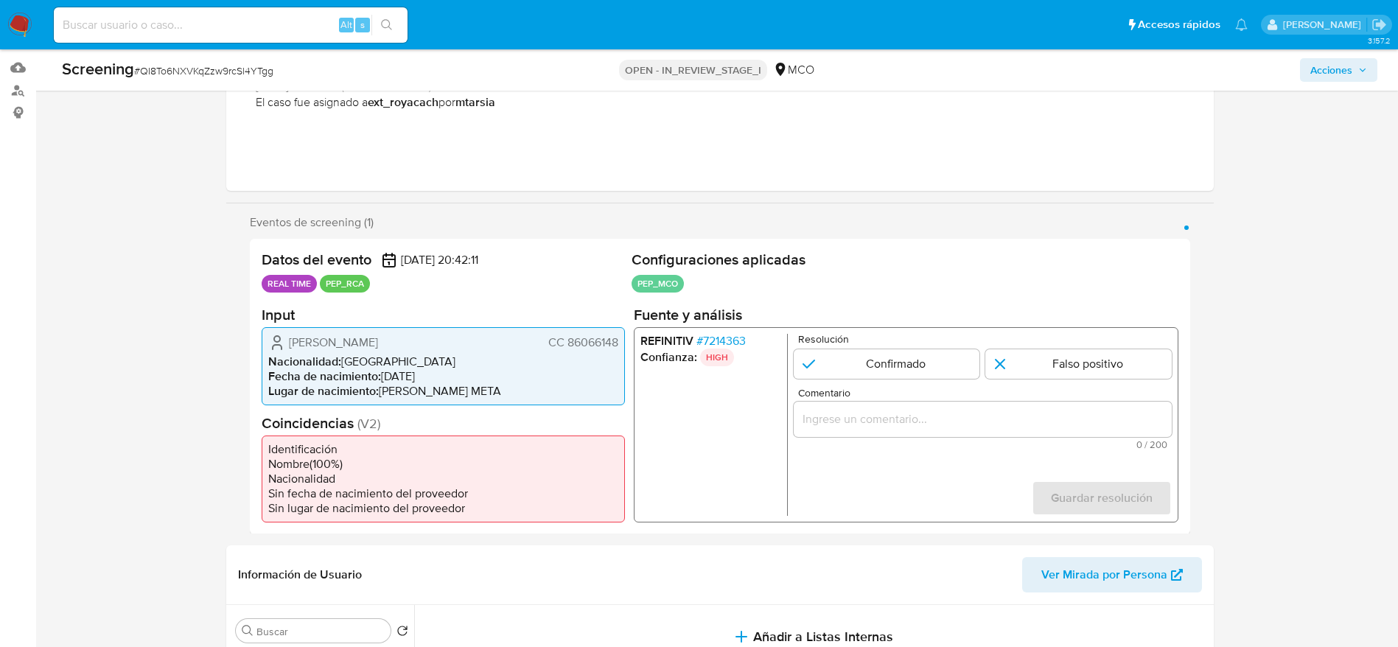
click at [248, 60] on div "Screening # QI8To6NXVKqZzw9rcSl4YTgg" at bounding box center [278, 69] width 433 height 22
copy span "QI8To6NXVKqZzw9rcSl4YTgg"
drag, startPoint x: 287, startPoint y: 336, endPoint x: 756, endPoint y: 143, distance: 507.6
click at [628, 331] on div "Datos del evento [DATE] 20:42:11 REAL TIME PEP_RCA Configuraciones aplicadas PE…" at bounding box center [720, 387] width 940 height 296
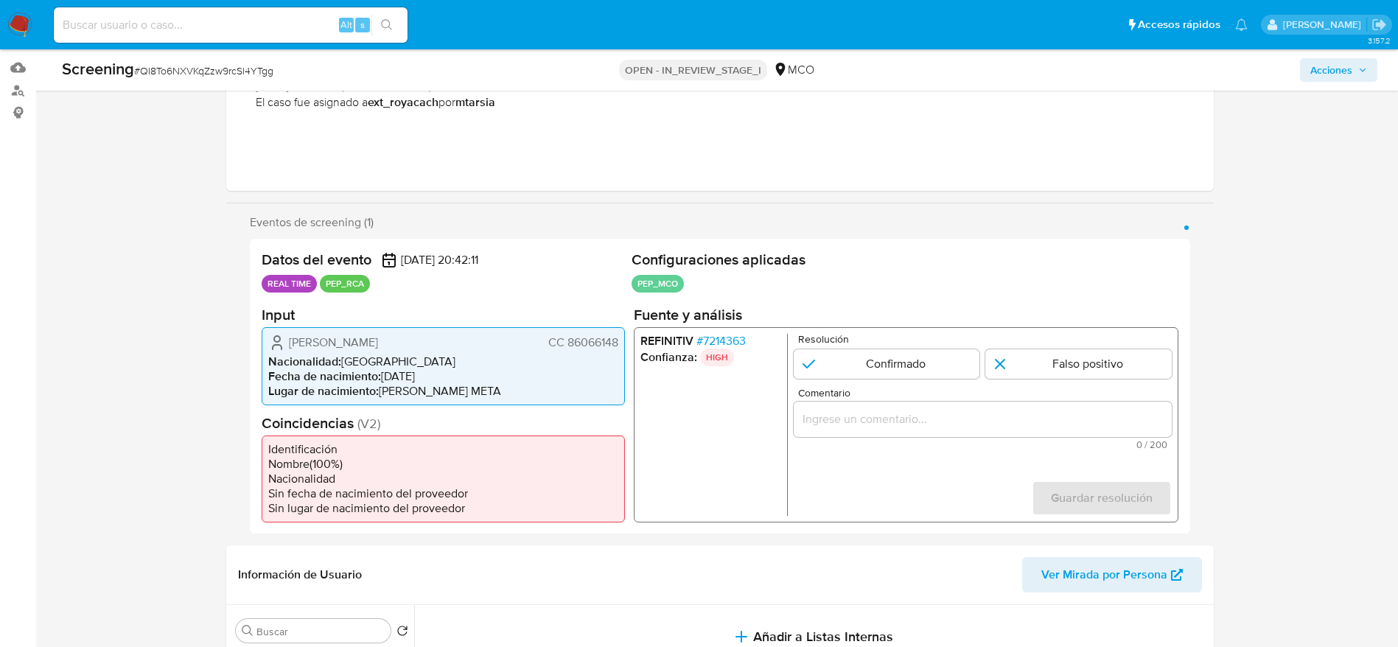
click at [735, 348] on span "# 7214363" at bounding box center [720, 340] width 49 height 15
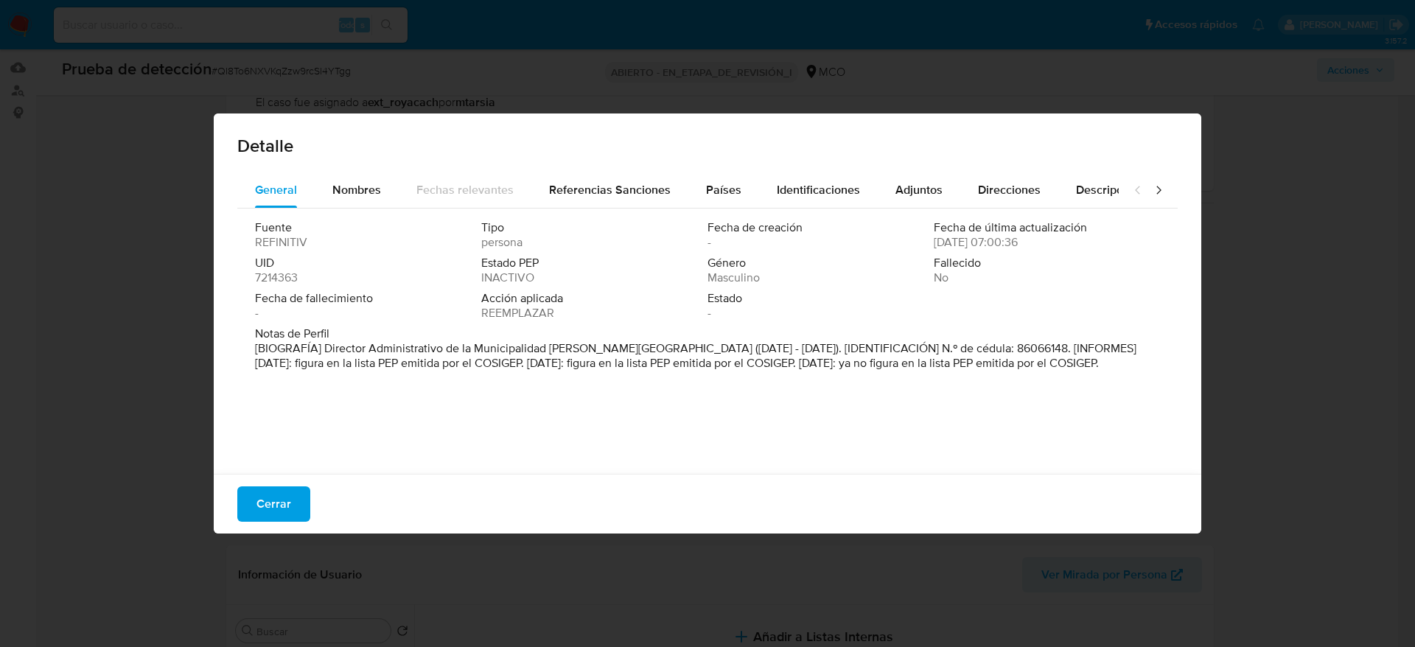
drag, startPoint x: 323, startPoint y: 346, endPoint x: 629, endPoint y: 349, distance: 306.6
click at [629, 349] on font "[BIOGRAFÍA] Director Administrativo de la Municipalidad [PERSON_NAME][GEOGRAPHI…" at bounding box center [695, 356] width 881 height 32
click at [263, 492] on font "Cerrar" at bounding box center [273, 503] width 35 height 35
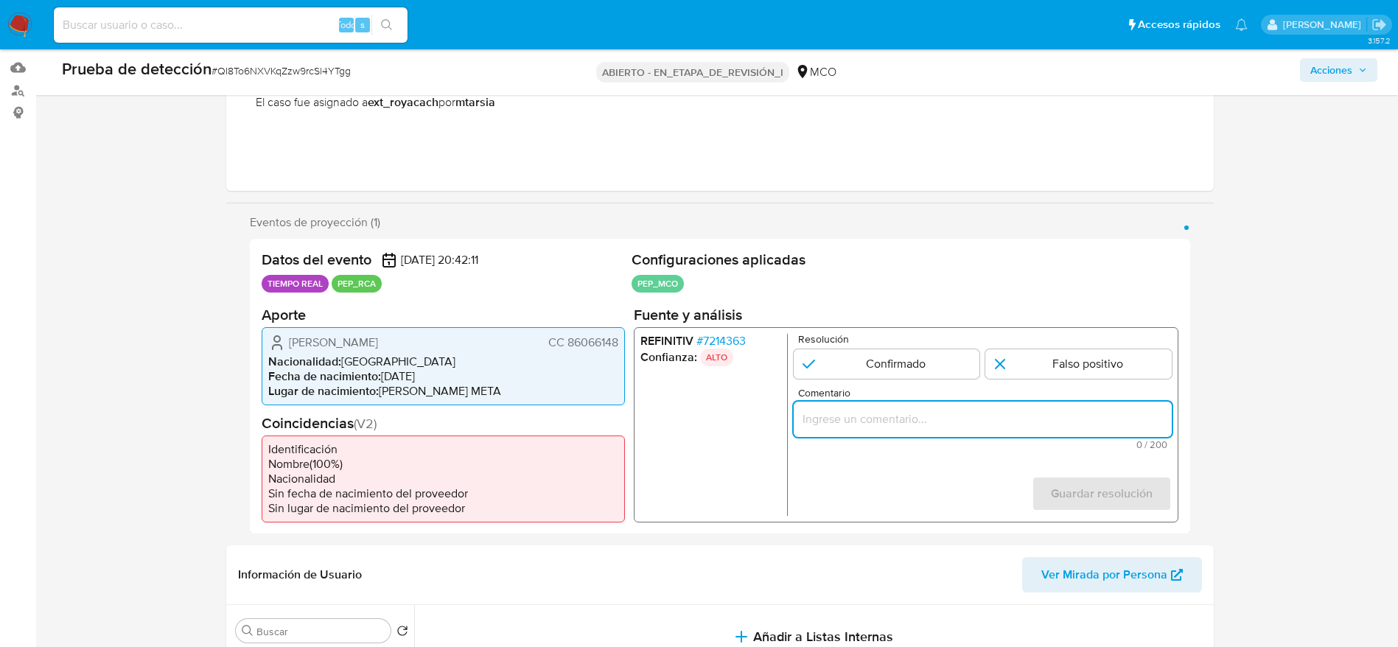
click at [1012, 413] on input "Comentario" at bounding box center [982, 418] width 378 height 19
paste input "Caso generado sobre el usuario Fernandel Alfonso Forero CC 86066148 por coincid…"
type input "Caso generado sobre el usuario Fernandel Alfonso Forero CC 86066148 por coincid…"
click at [1000, 354] on input "1 de 1" at bounding box center [1078, 363] width 186 height 29
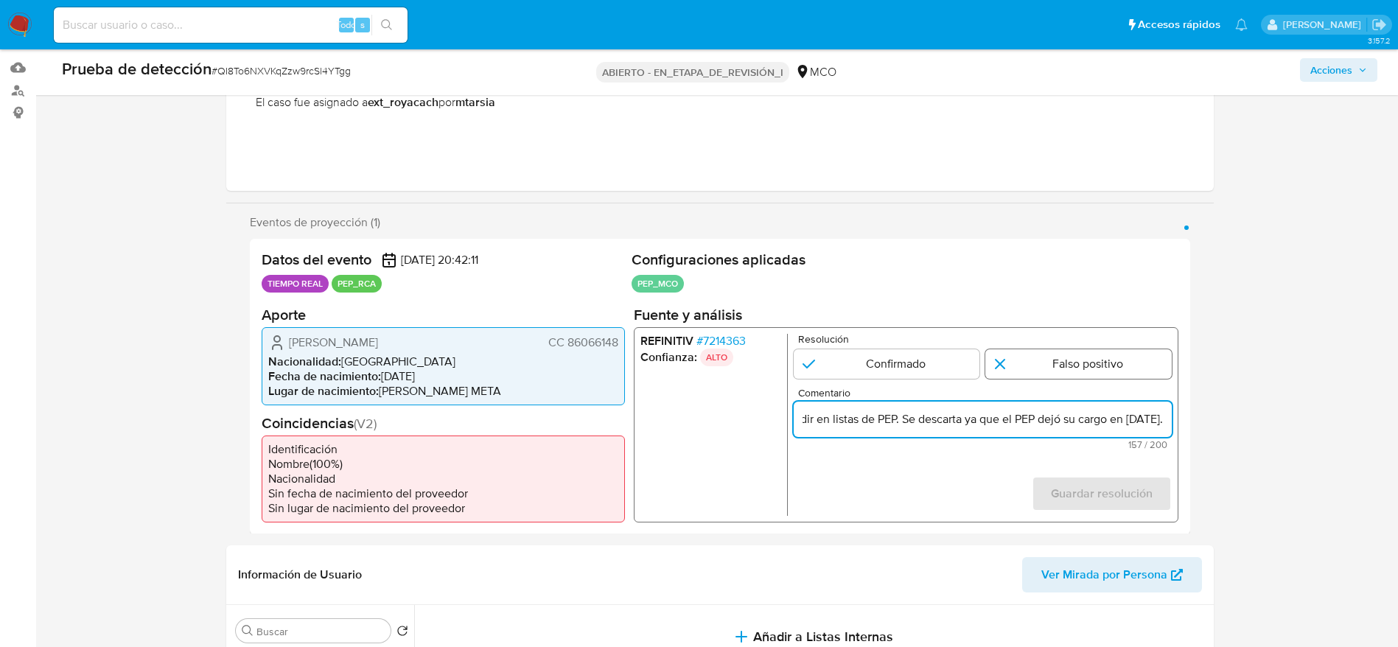
radio input "true"
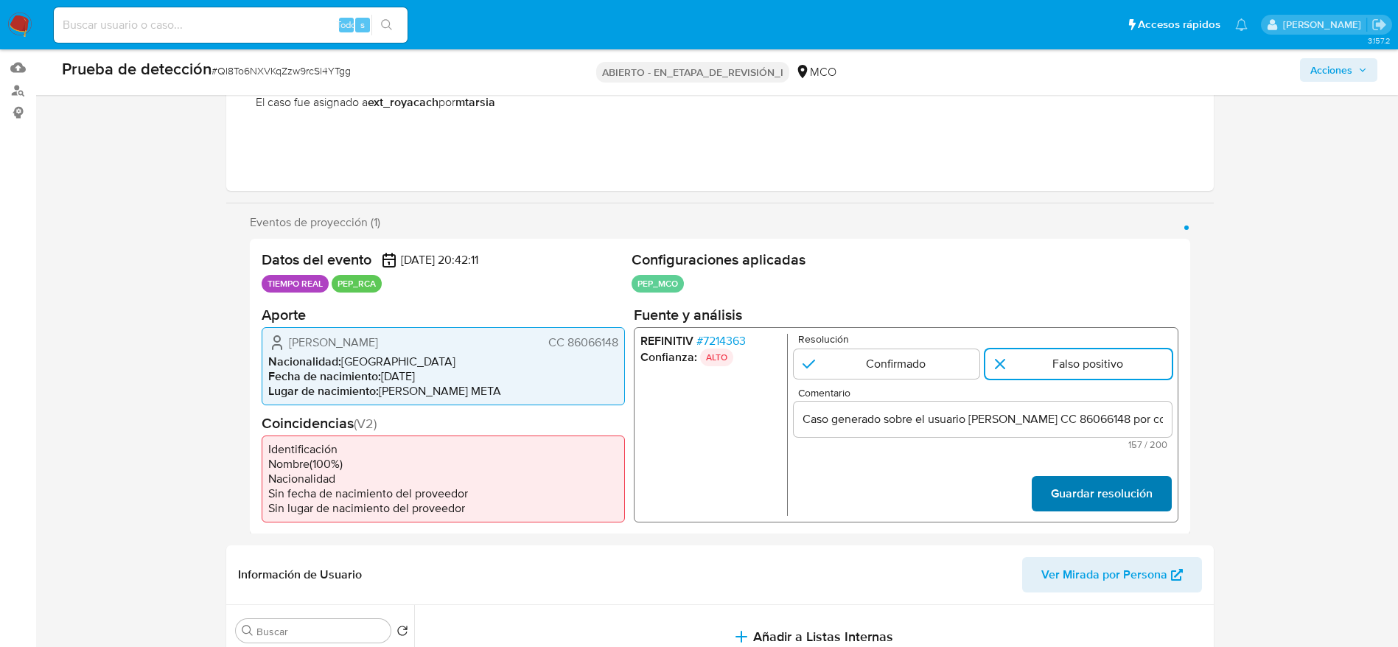
click at [1144, 476] on font "Guardar resolución" at bounding box center [1101, 493] width 102 height 35
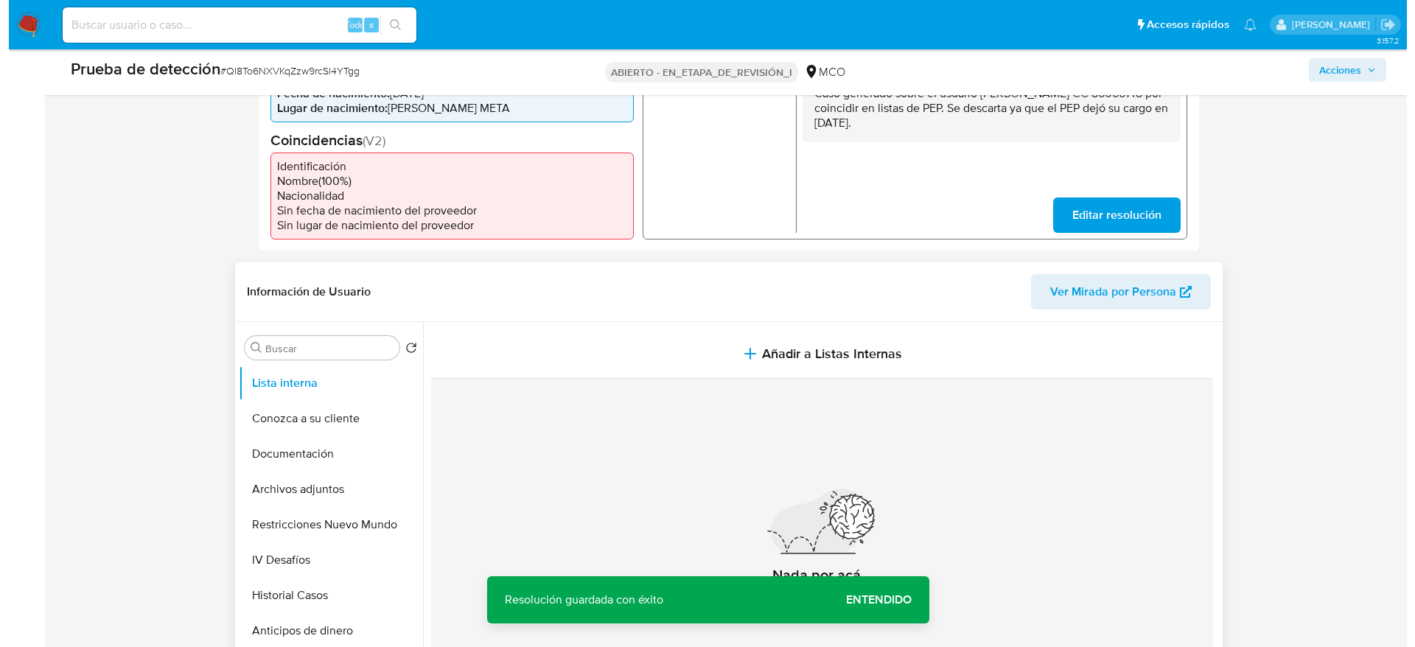
scroll to position [477, 0]
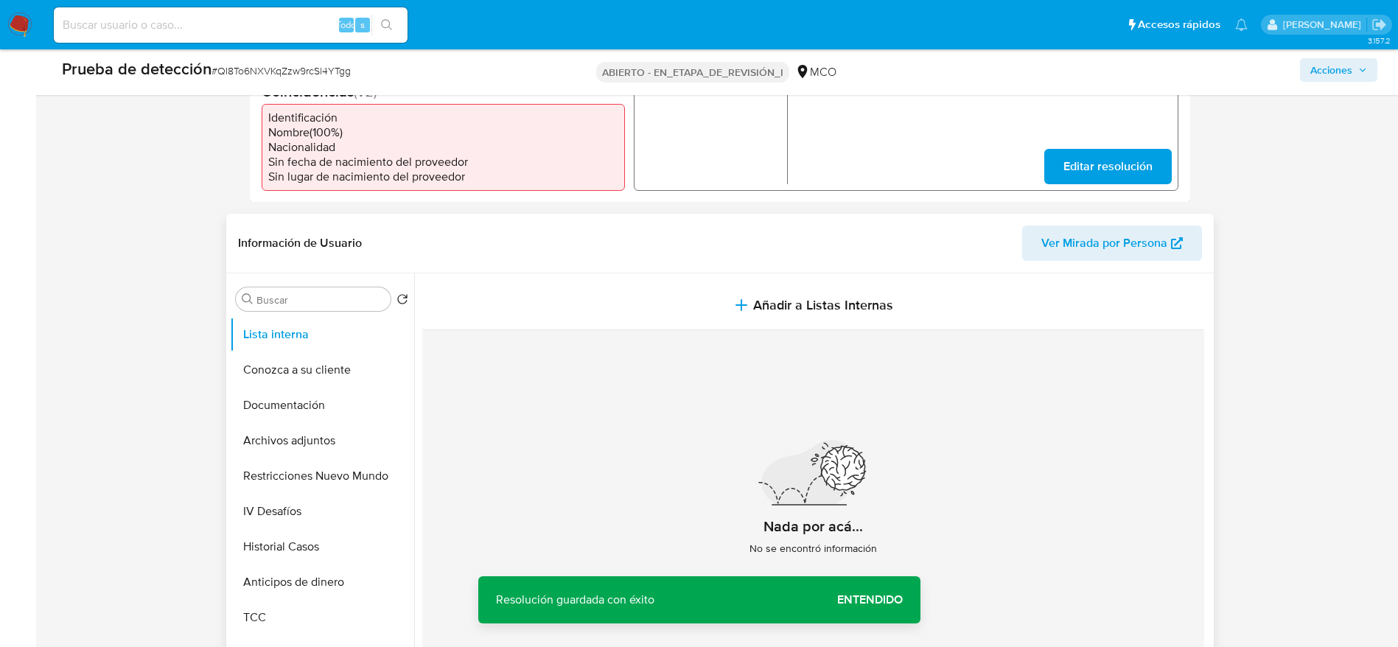
drag, startPoint x: 661, startPoint y: 353, endPoint x: 668, endPoint y: 324, distance: 29.7
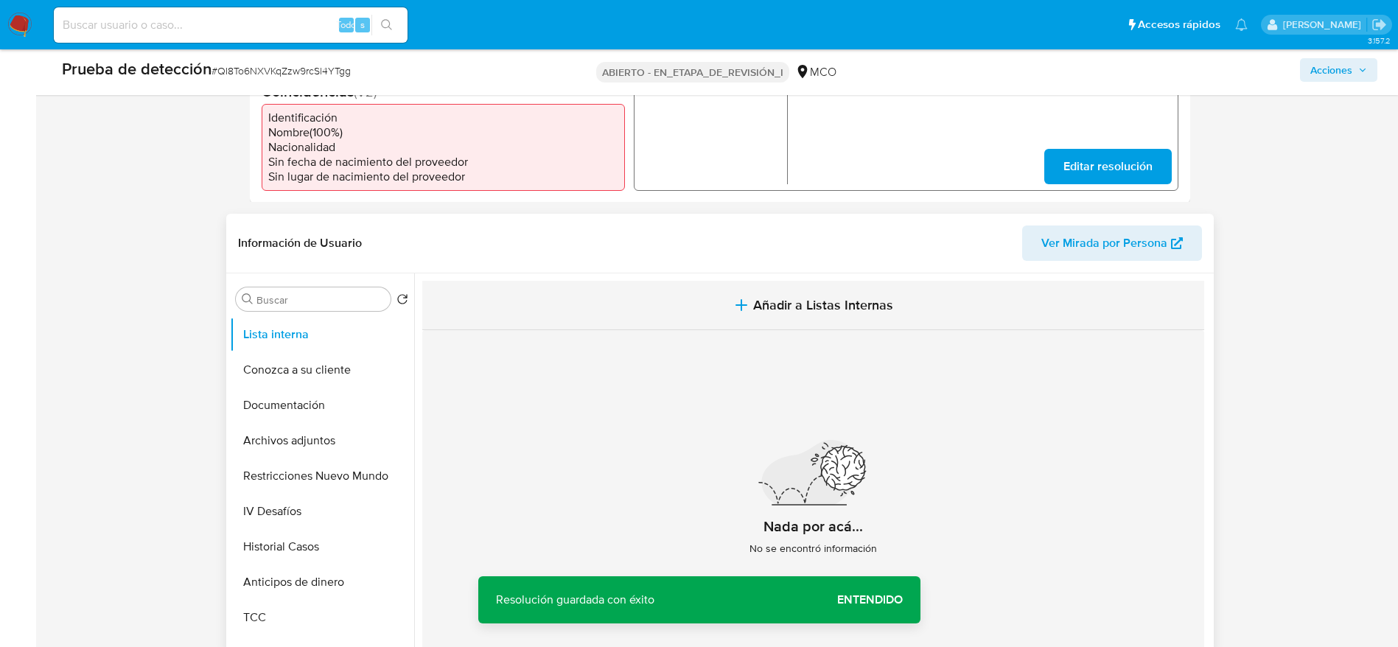
click at [663, 353] on div "Nada por acá... No se encontró información" at bounding box center [813, 503] width 782 height 346
click at [667, 323] on button "Añadir a Listas Internas" at bounding box center [813, 305] width 782 height 49
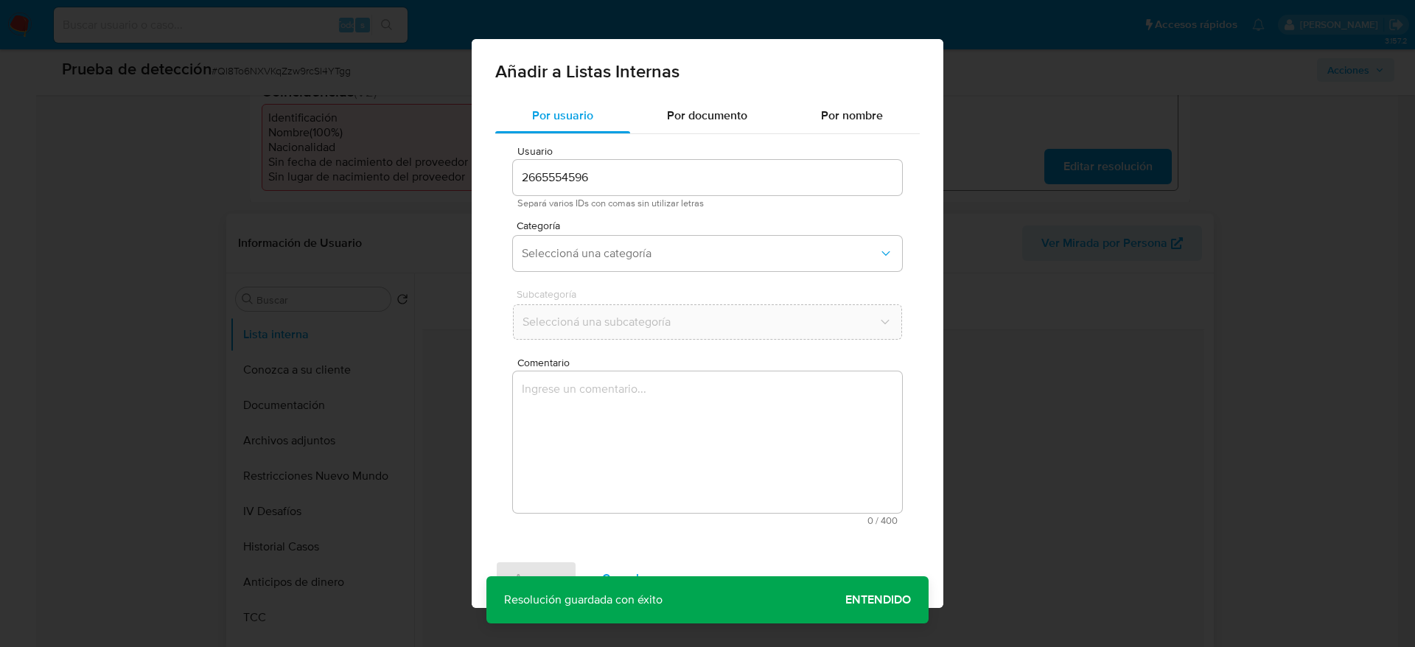
click at [664, 433] on textarea "Comentario" at bounding box center [707, 441] width 389 height 141
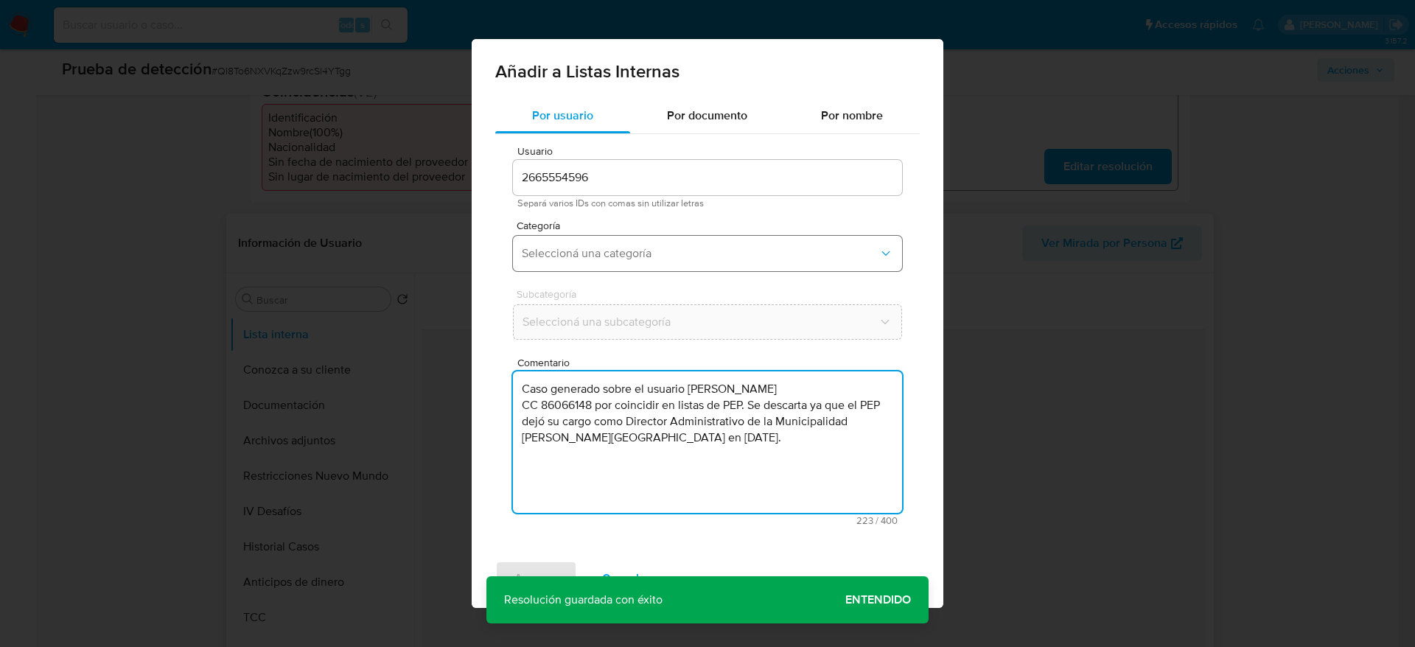
type textarea "Caso generado sobre el usuario Fernandel Alfonso Forero CC 86066148 por coincid…"
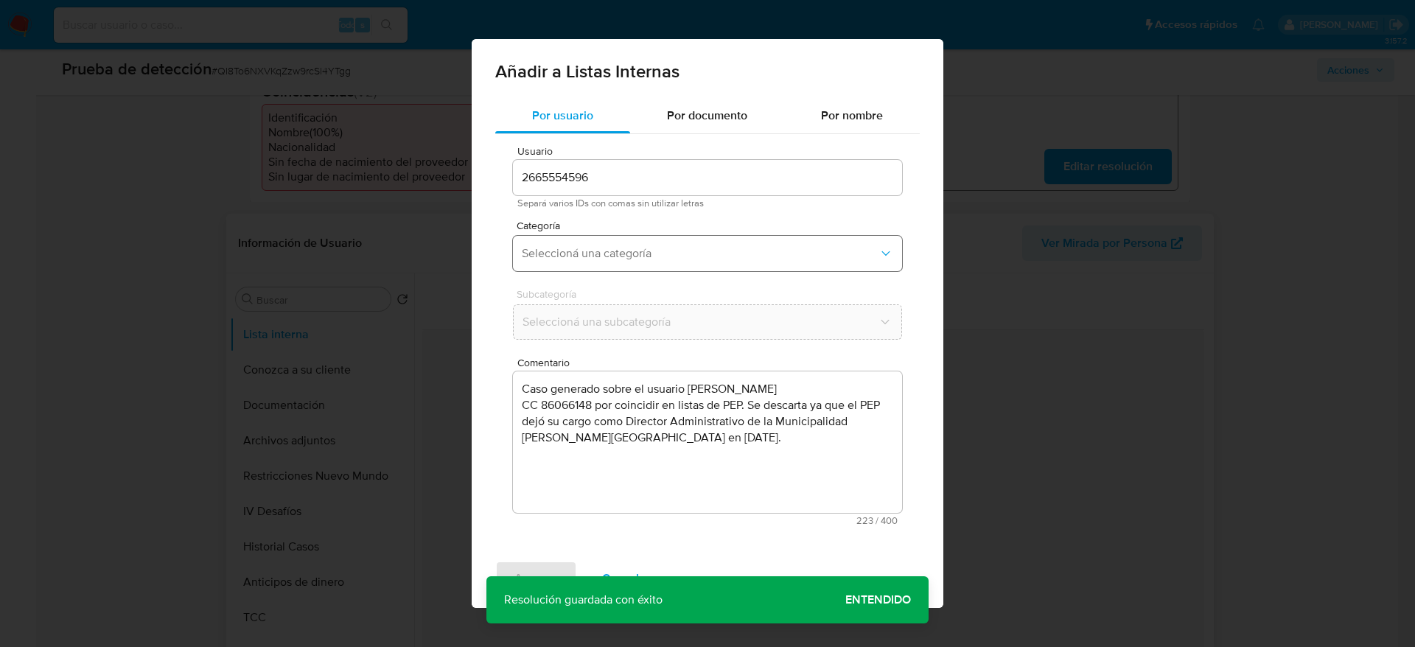
click at [526, 240] on button "Seleccioná una categoría" at bounding box center [707, 253] width 389 height 35
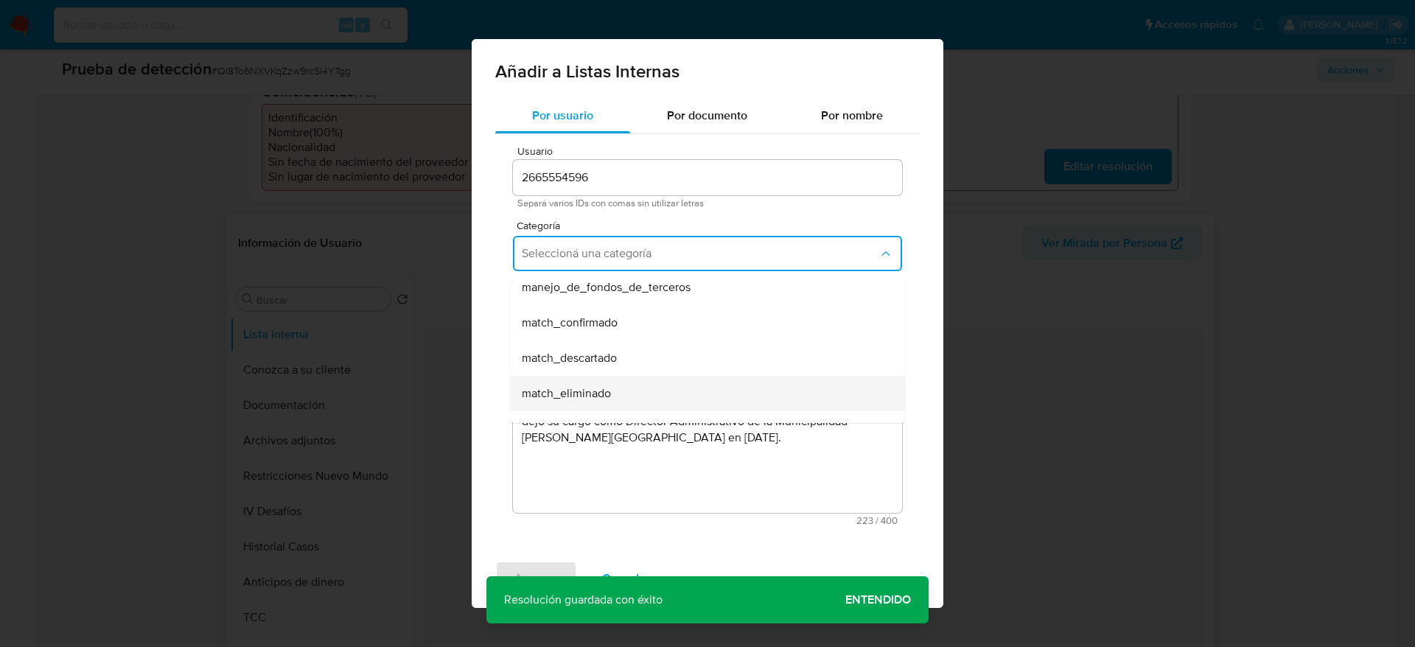
scroll to position [111, 0]
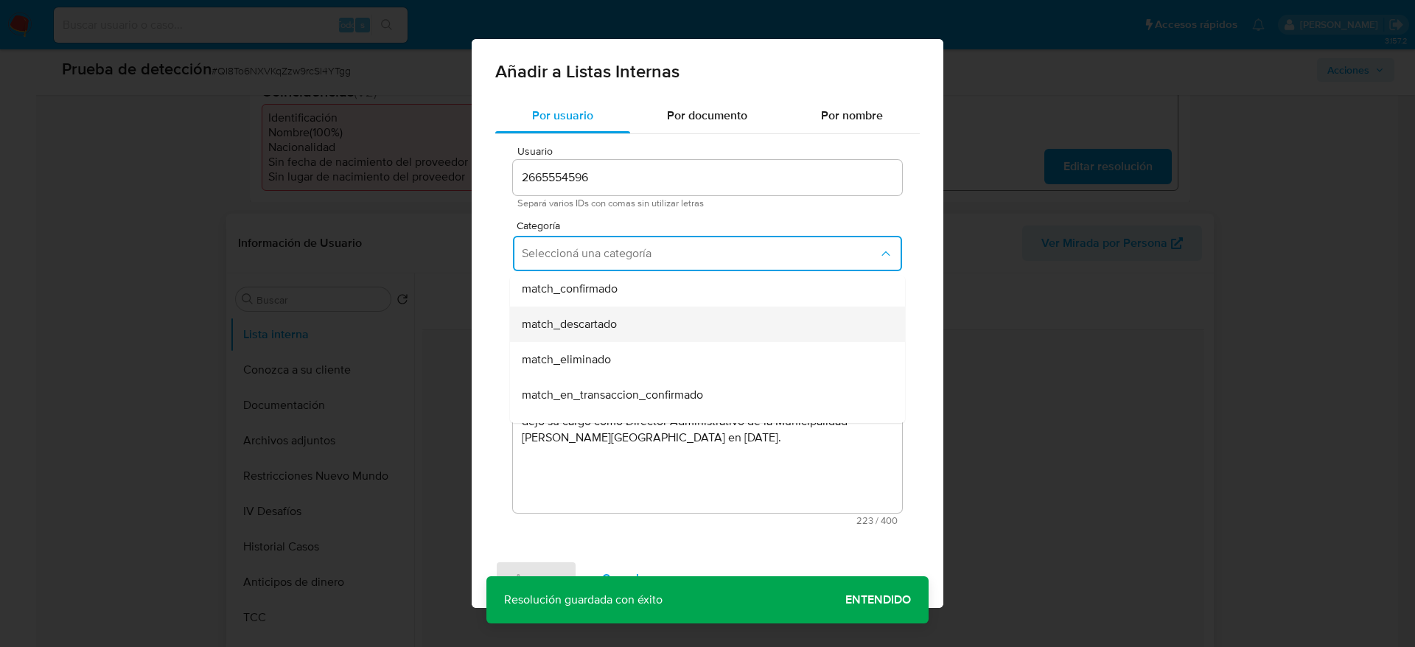
click at [649, 324] on div "match_descartado" at bounding box center [703, 324] width 363 height 35
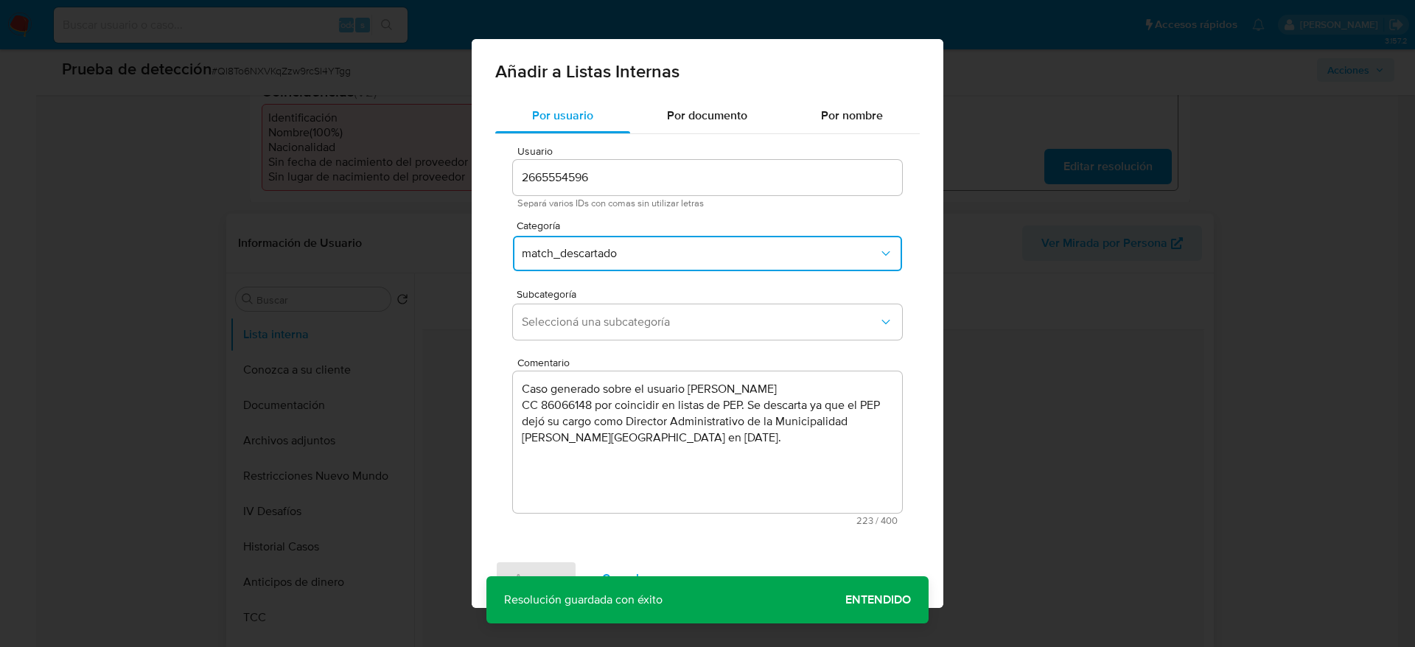
click at [649, 324] on span "Seleccioná una subcategoría" at bounding box center [700, 322] width 357 height 15
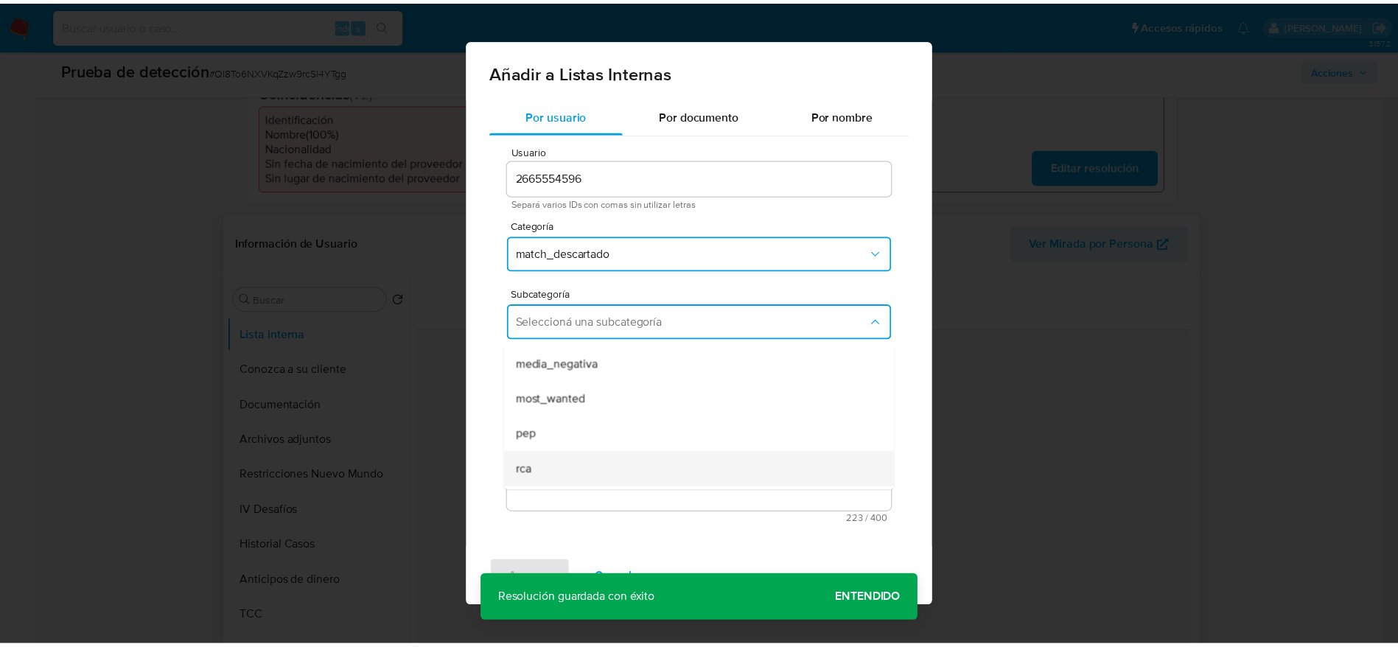
scroll to position [100, 0]
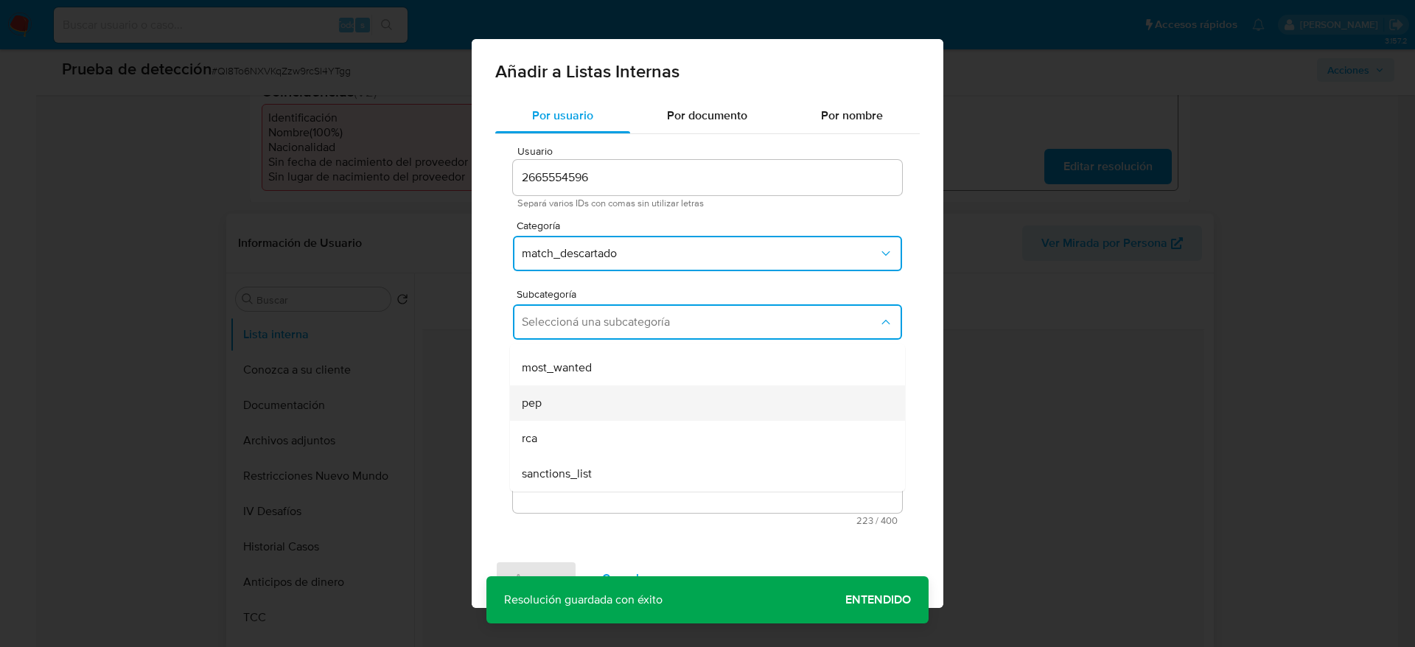
drag, startPoint x: 632, startPoint y: 419, endPoint x: 619, endPoint y: 402, distance: 21.1
click at [619, 402] on div "pep" at bounding box center [703, 402] width 363 height 35
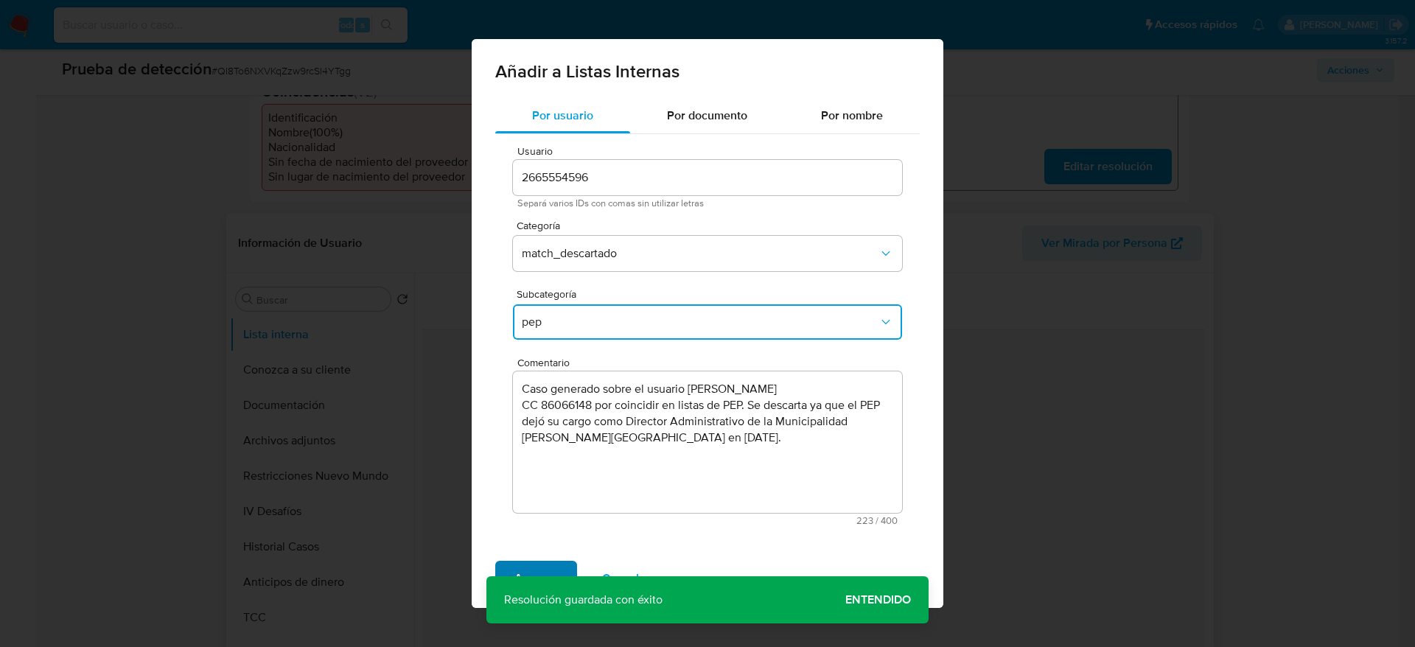
click at [533, 568] on span "Agregar" at bounding box center [535, 578] width 43 height 32
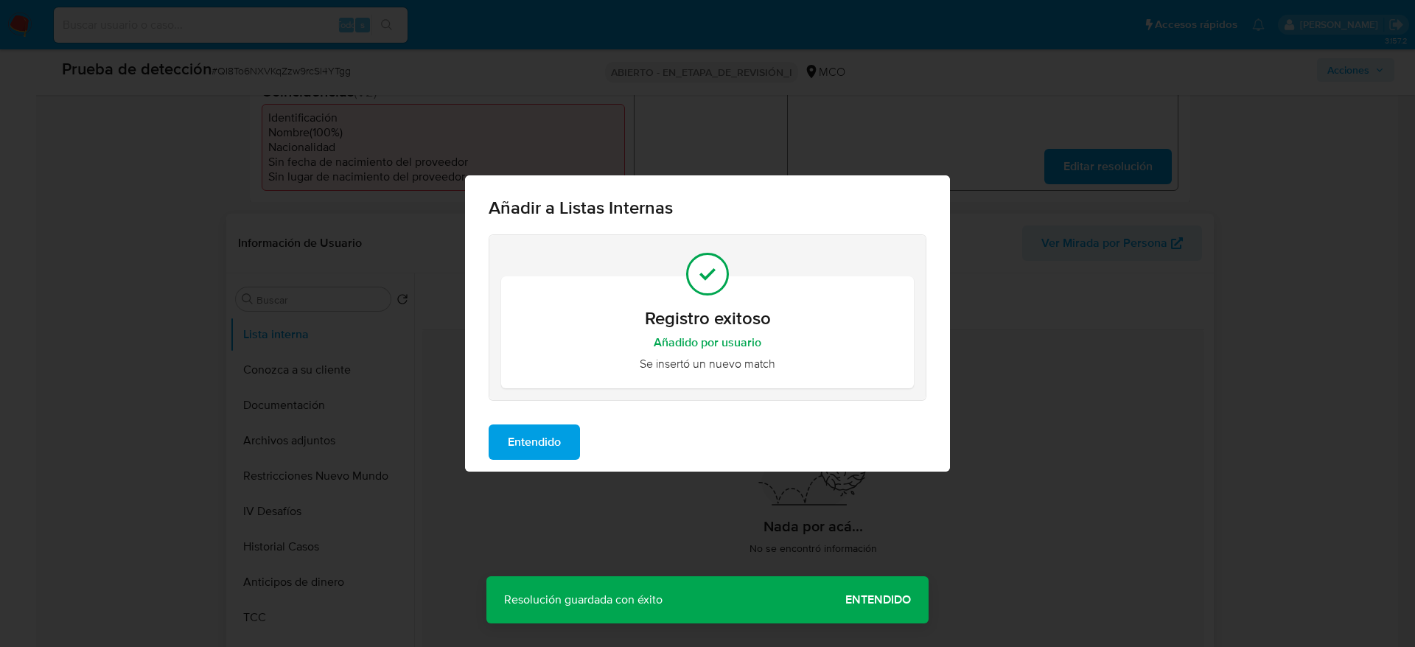
click at [529, 476] on div "Añadir a Listas Internas Registro exitoso Añadido por usuario Se insertó un nue…" at bounding box center [707, 323] width 1415 height 647
click at [526, 442] on span "Entendido" at bounding box center [534, 442] width 53 height 32
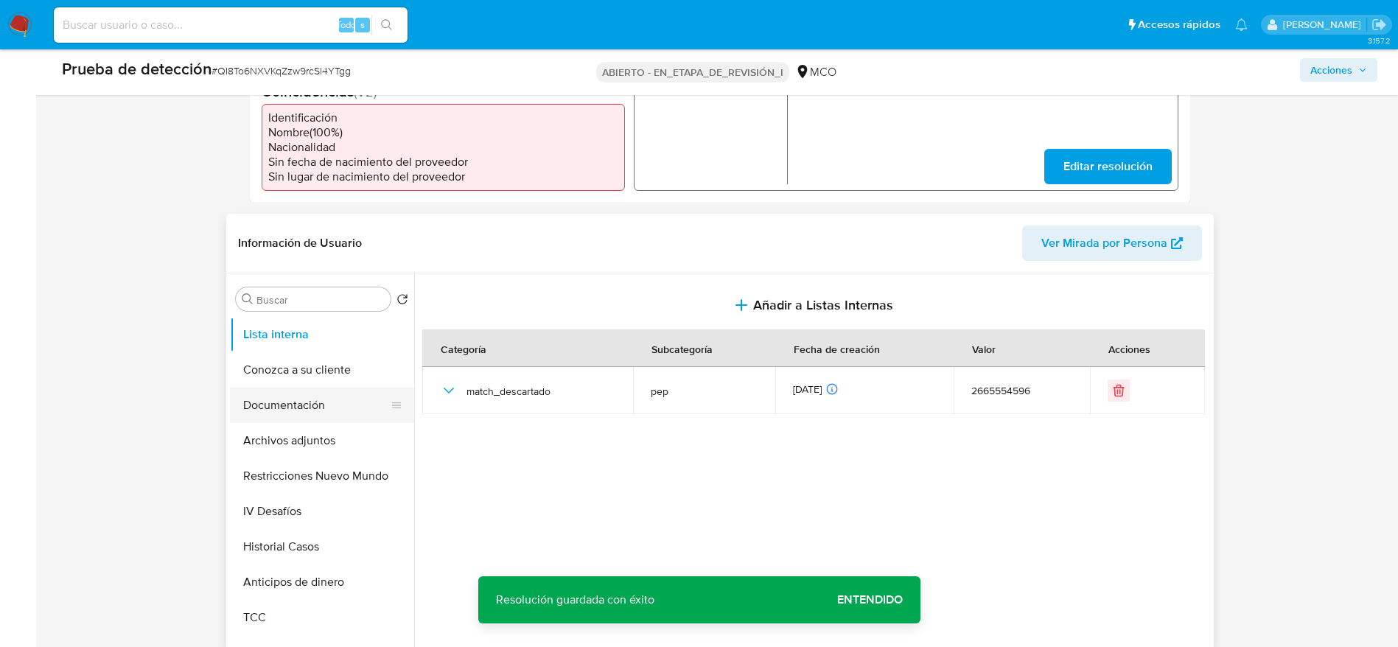
click at [314, 418] on button "Documentación" at bounding box center [316, 405] width 172 height 35
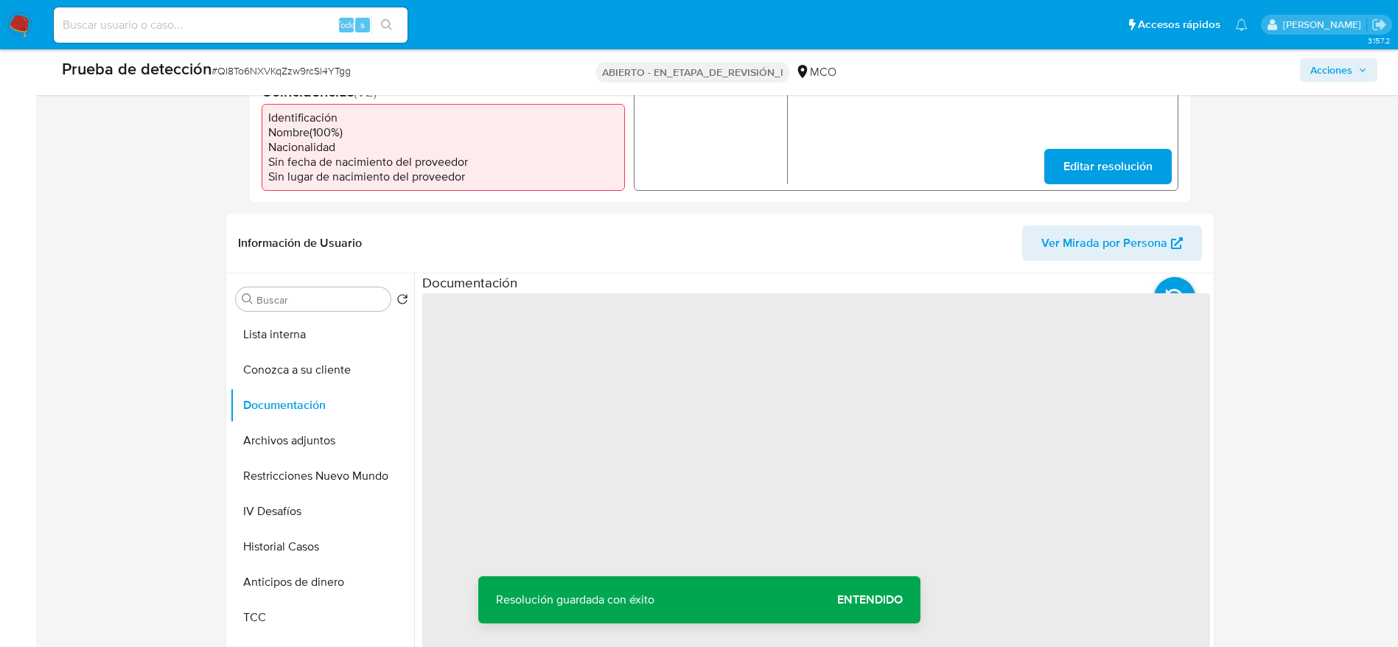
click at [522, 355] on span "‌" at bounding box center [816, 529] width 788 height 472
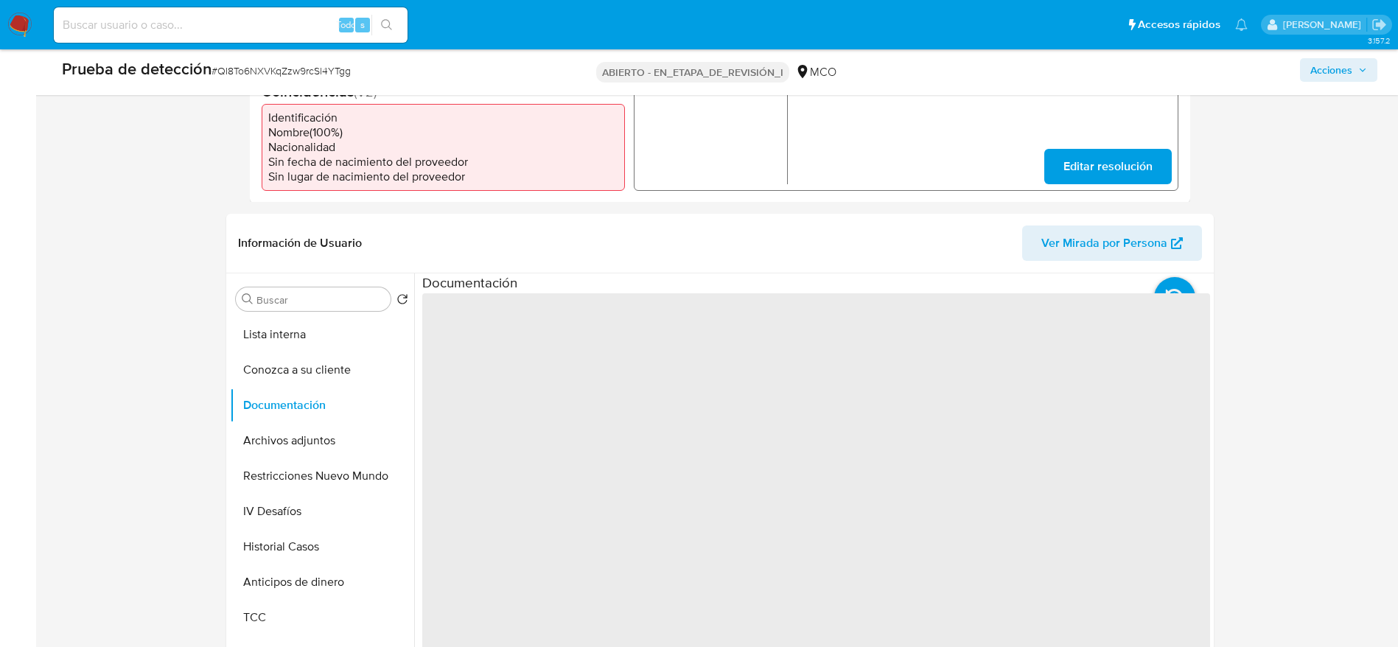
click at [522, 355] on span "‌" at bounding box center [816, 529] width 788 height 472
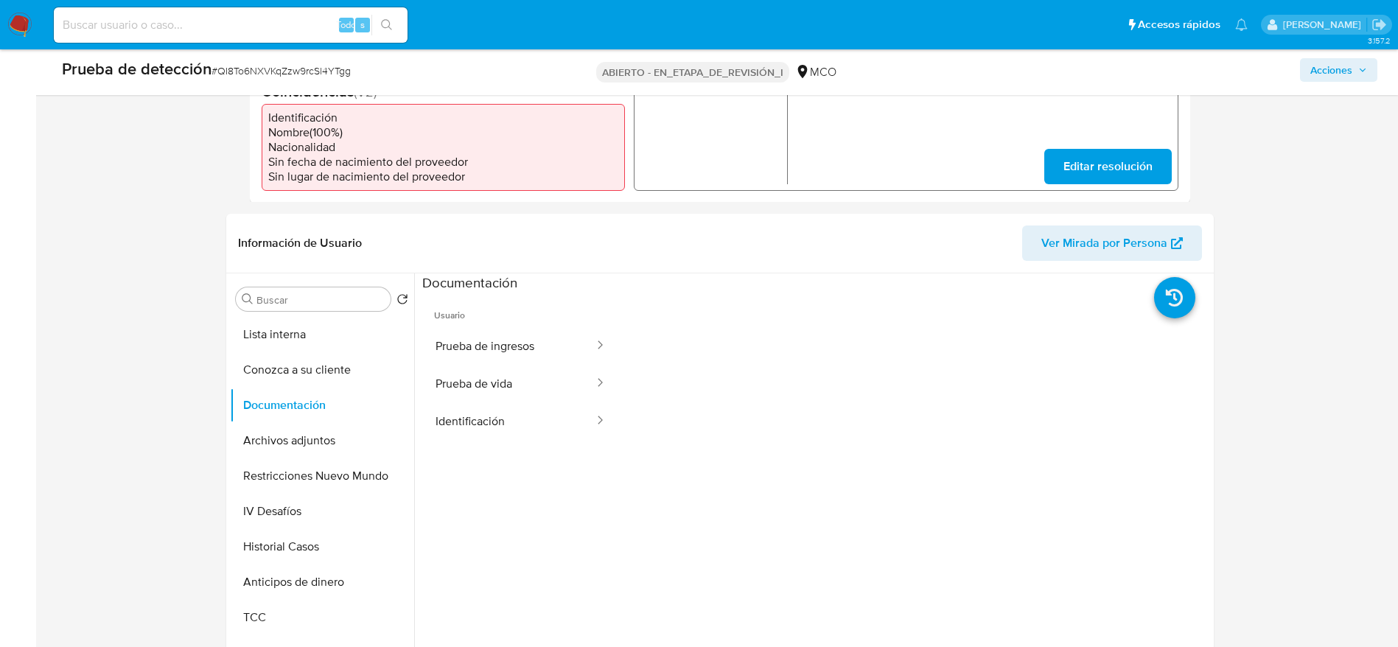
click at [522, 355] on button "Prueba de ingresos" at bounding box center [508, 346] width 173 height 38
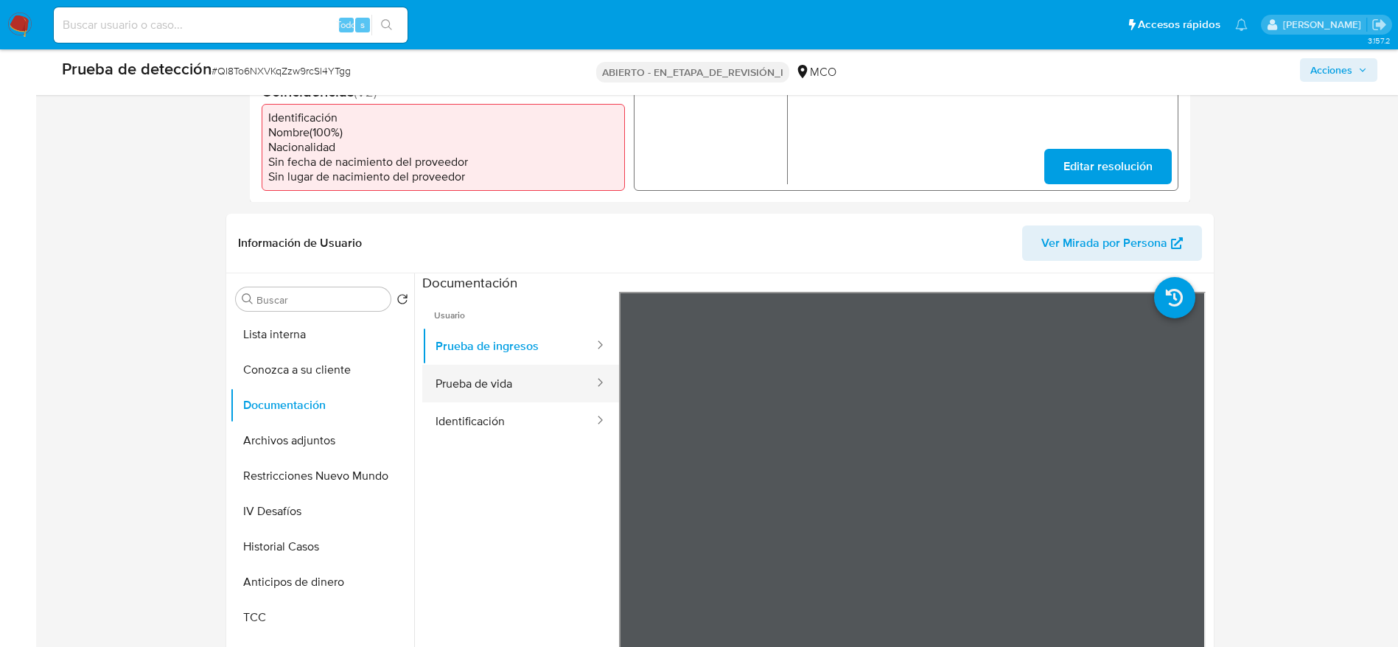
click at [473, 375] on button "Prueba de vida" at bounding box center [508, 384] width 173 height 38
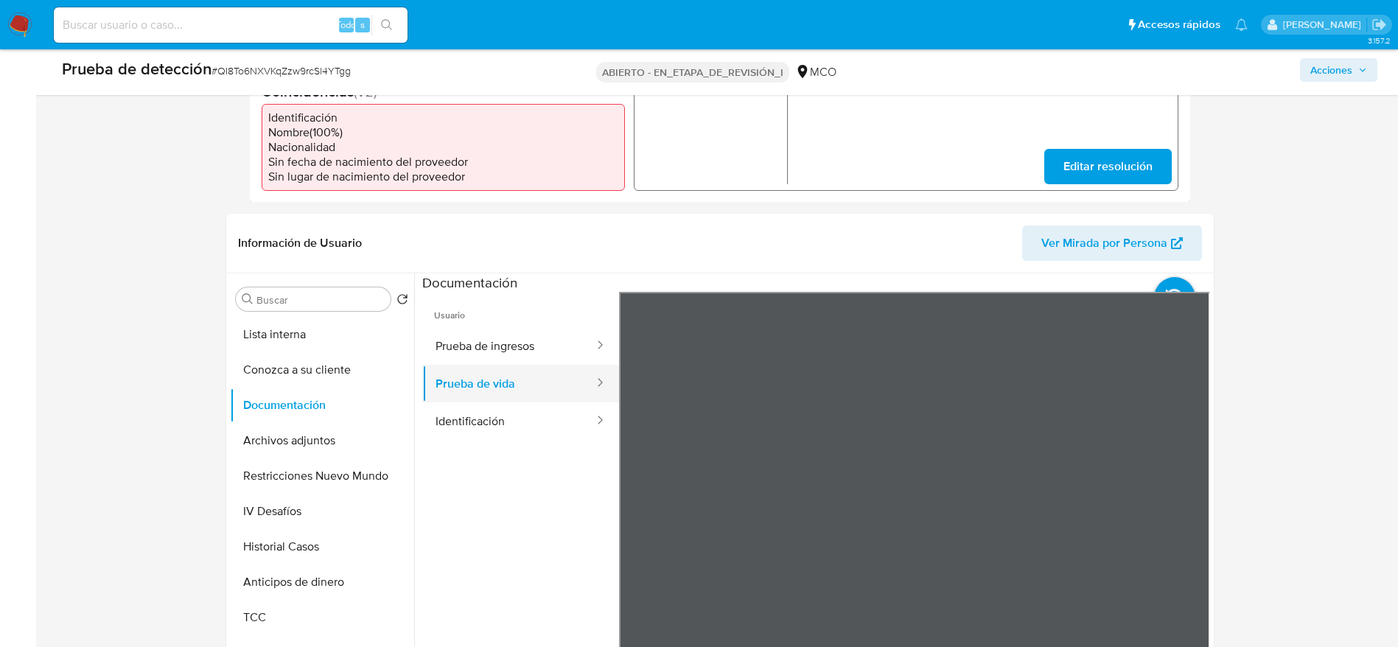
click at [486, 382] on button "Prueba de vida" at bounding box center [508, 384] width 173 height 38
click at [494, 414] on button "Identificación" at bounding box center [508, 421] width 173 height 38
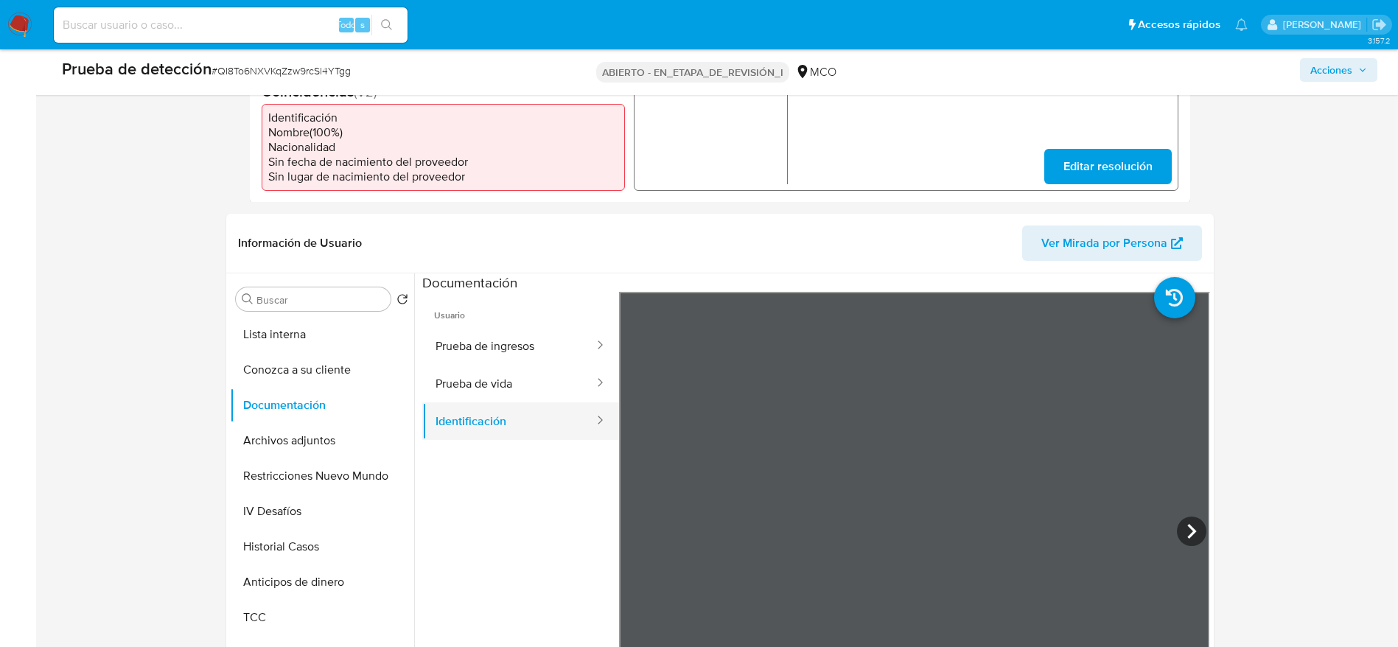
click at [513, 427] on button "Identificación" at bounding box center [508, 421] width 173 height 38
click at [517, 419] on button "Identificación" at bounding box center [508, 421] width 173 height 38
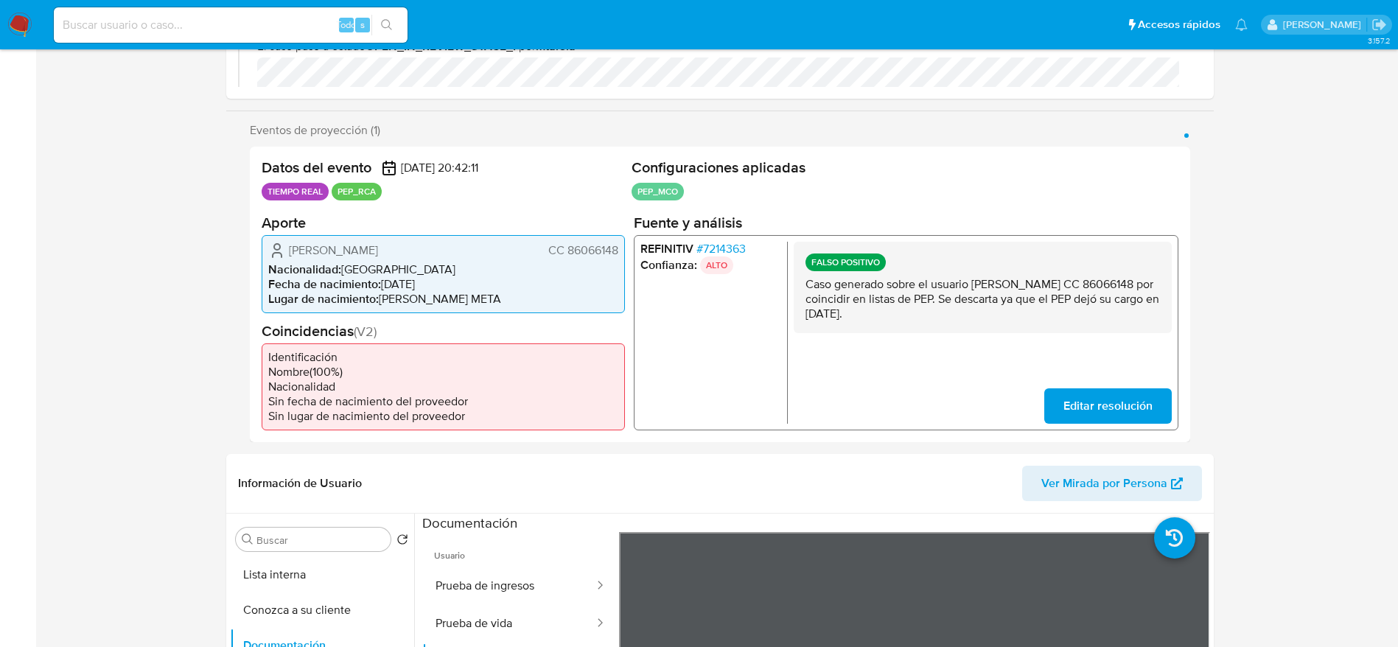
scroll to position [0, 0]
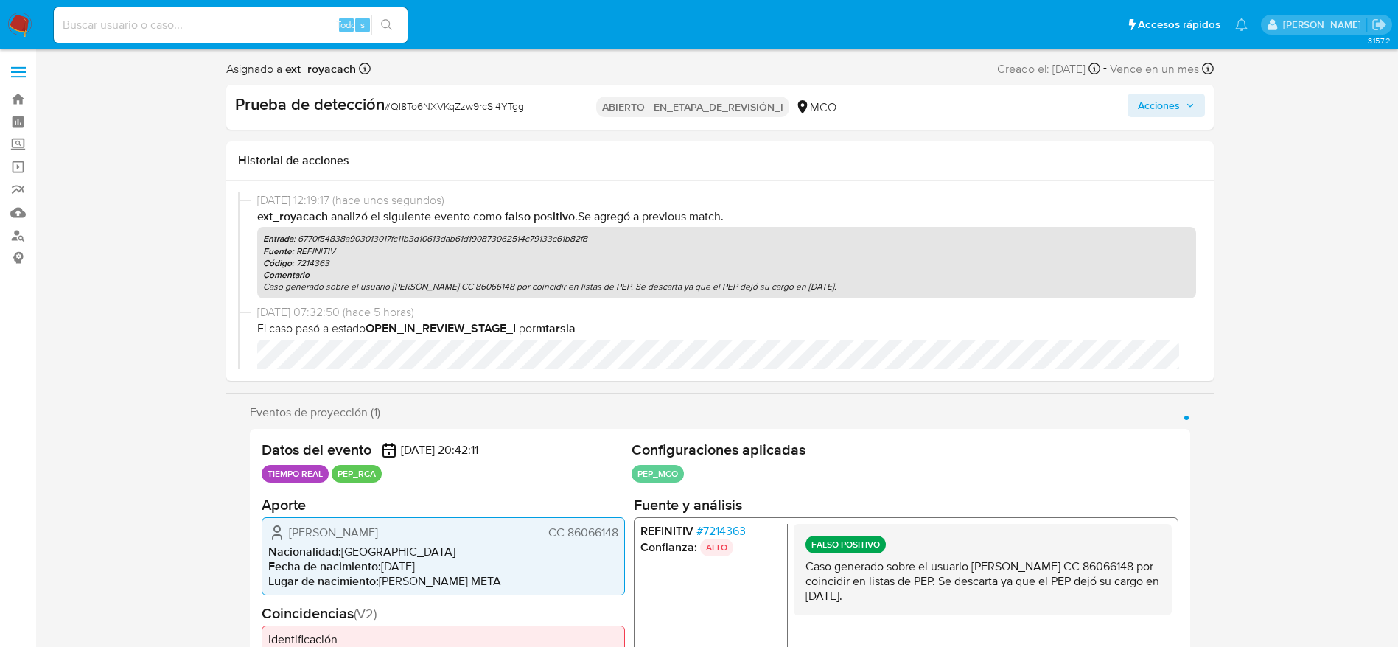
click at [1169, 94] on font "Acciones" at bounding box center [1159, 106] width 42 height 24
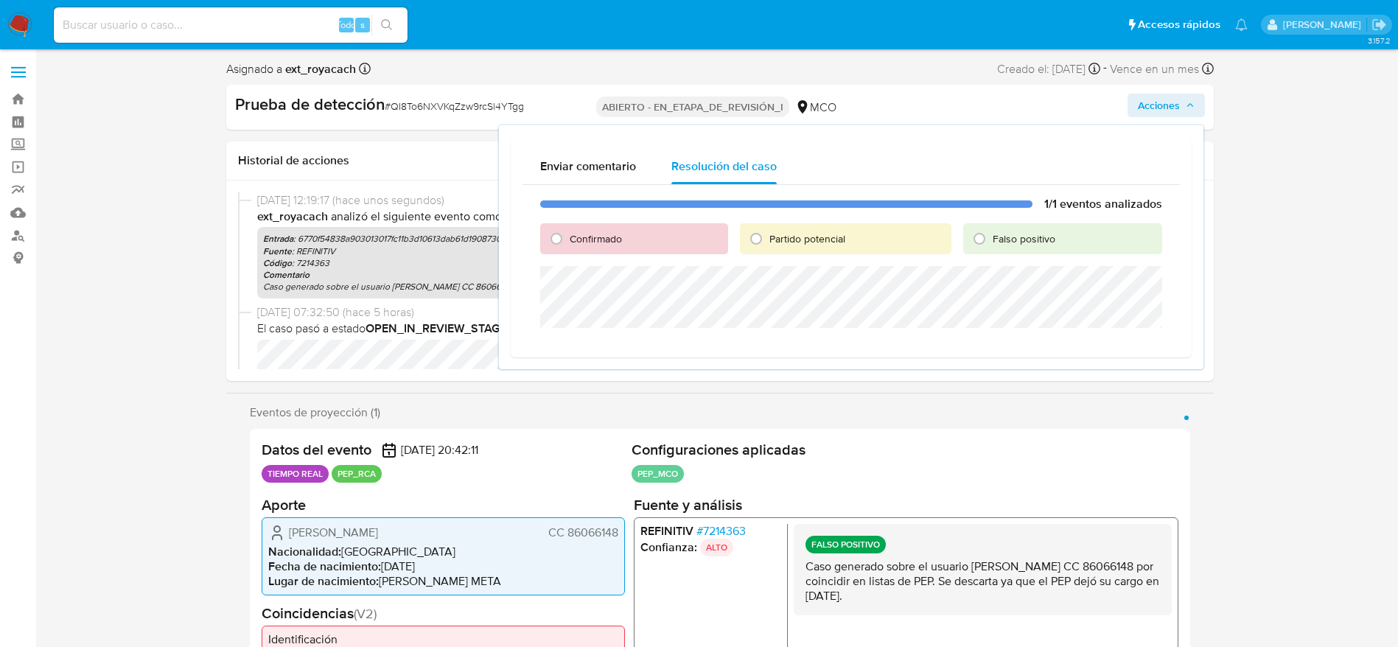
click at [1035, 234] on font "Falso positivo" at bounding box center [1024, 238] width 63 height 15
click at [991, 234] on input "Falso positivo" at bounding box center [980, 239] width 24 height 24
radio input "true"
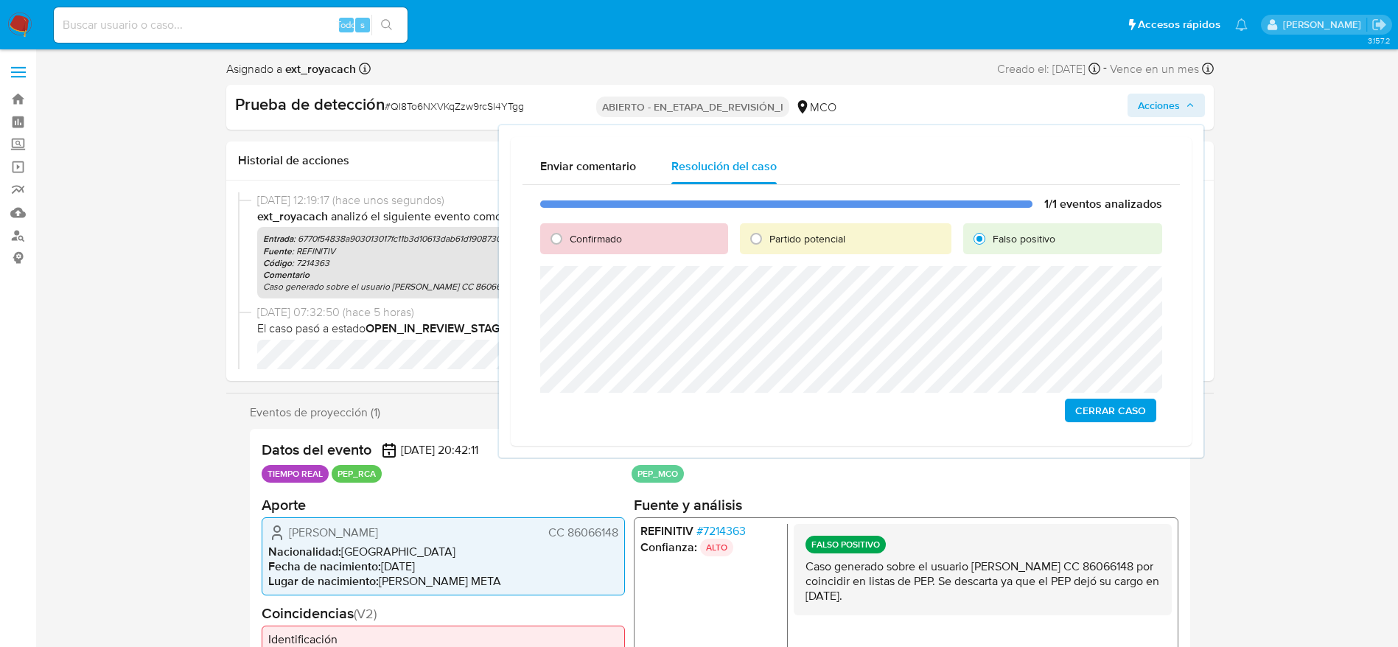
click at [988, 415] on div "1/1 eventos analizados Confirmado Partido potencial Falso positivo Cerrar Caso" at bounding box center [850, 309] width 657 height 249
click at [1127, 391] on span "Cerrar Caso" at bounding box center [1110, 394] width 71 height 21
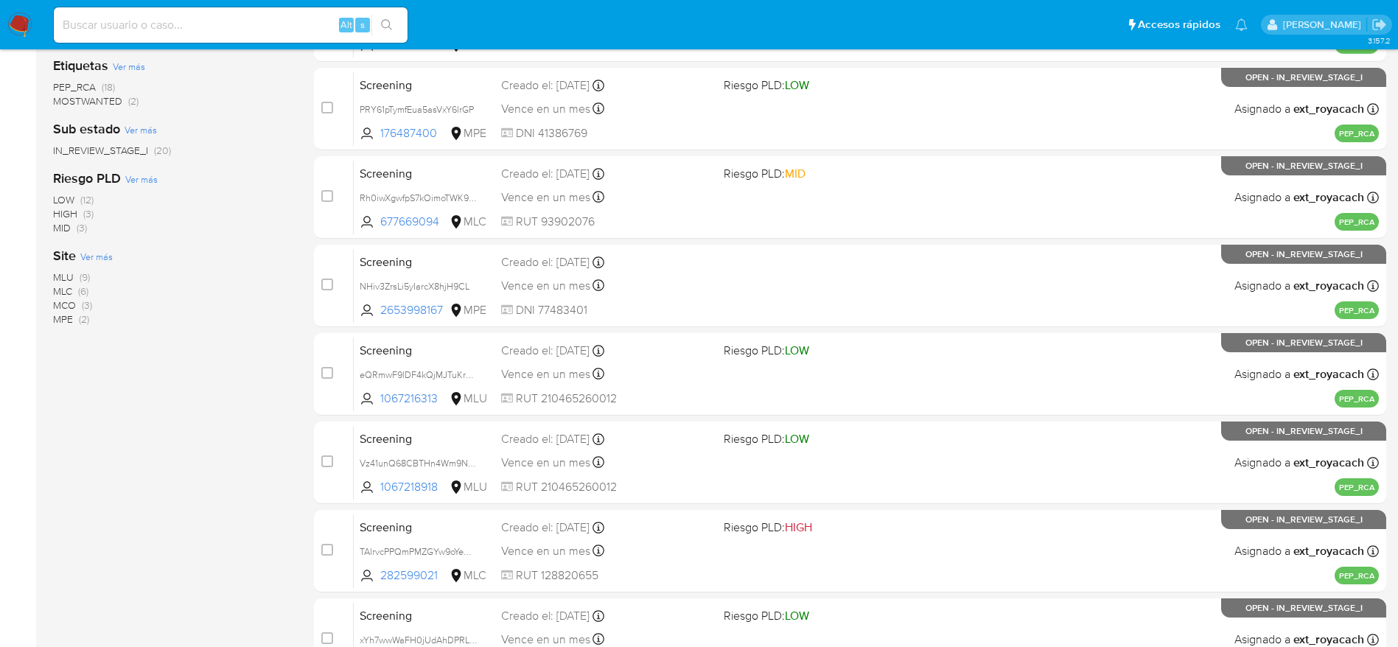
scroll to position [111, 0]
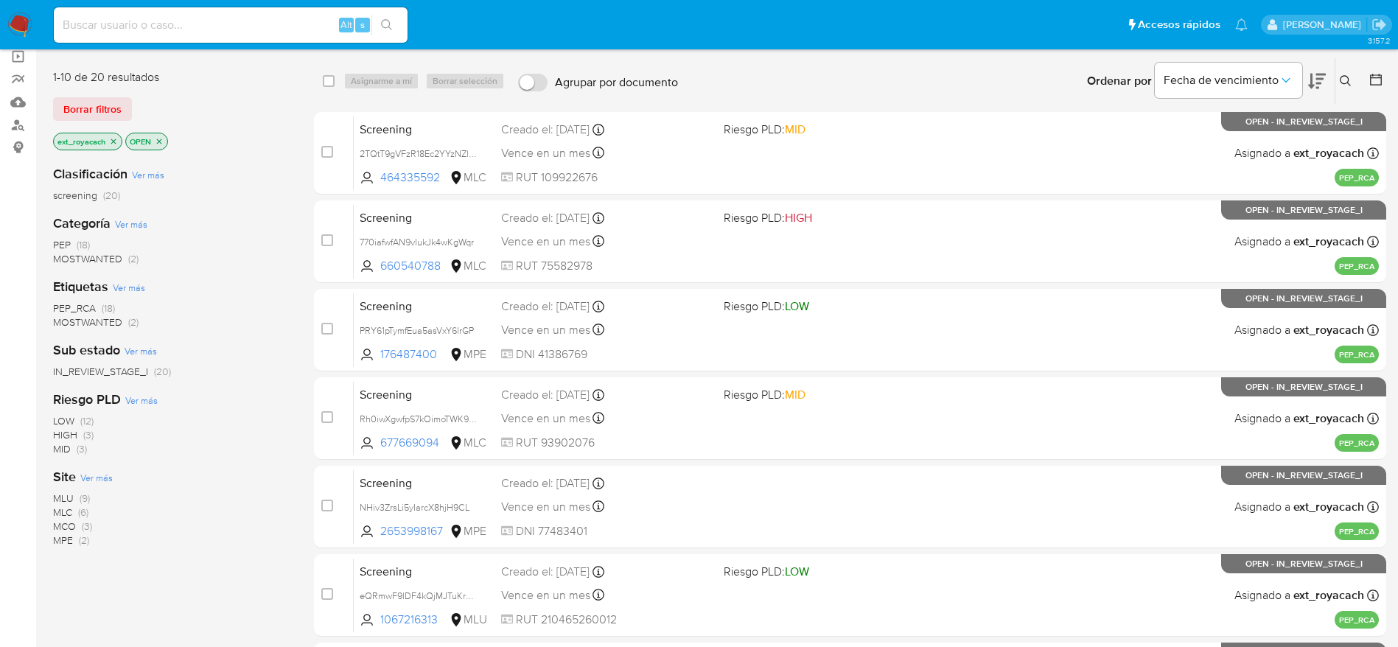
drag, startPoint x: 335, startPoint y: 29, endPoint x: 343, endPoint y: 38, distance: 13.0
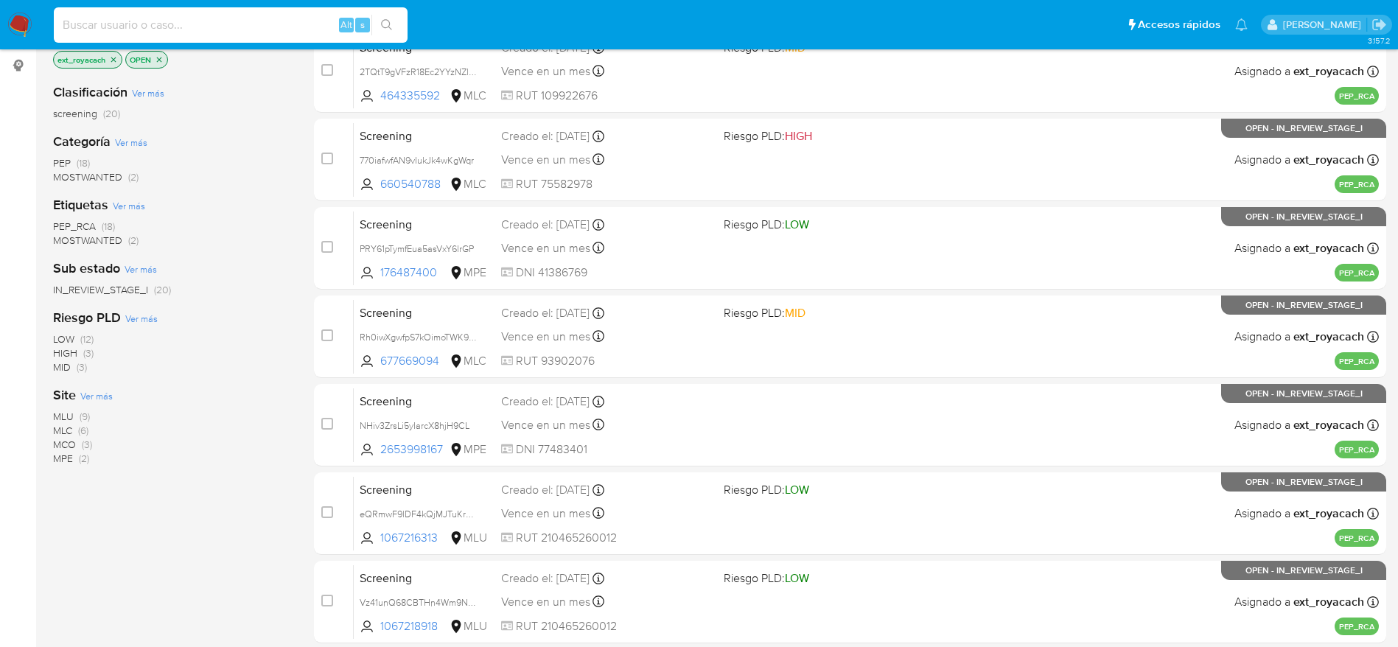
scroll to position [193, 0]
